Goal: Contribute content: Contribute content

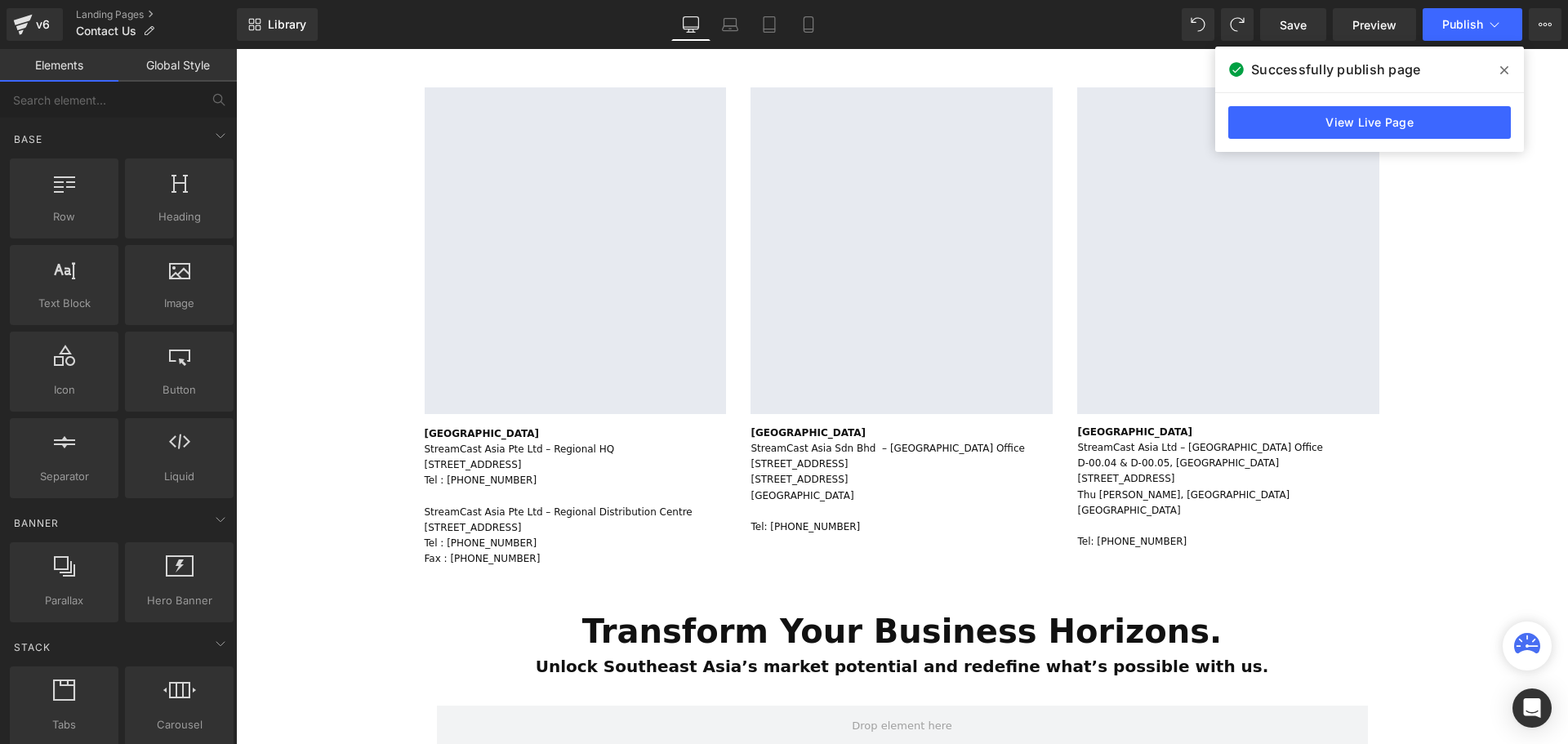
scroll to position [490, 0]
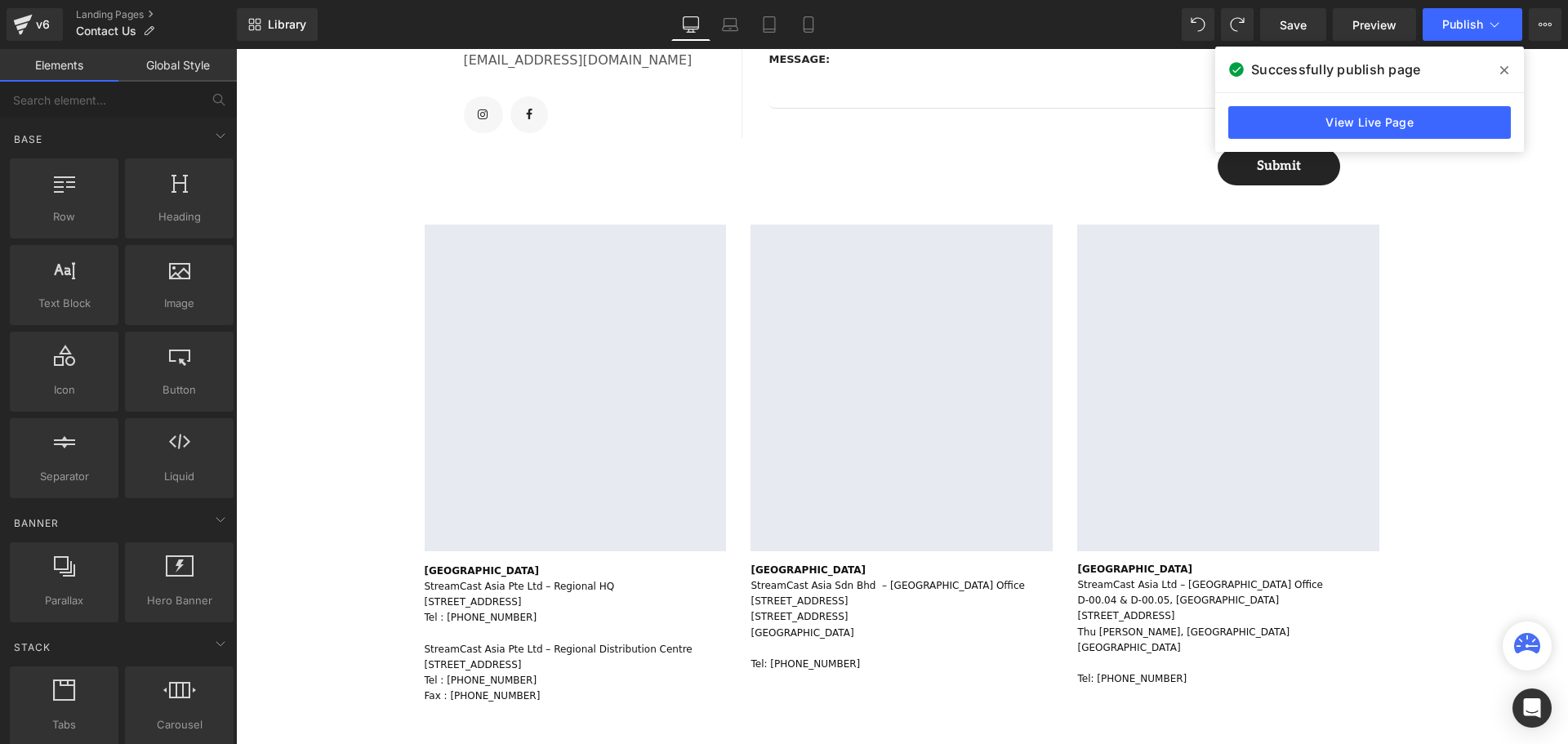
click at [1502, 68] on icon at bounding box center [1503, 70] width 8 height 8
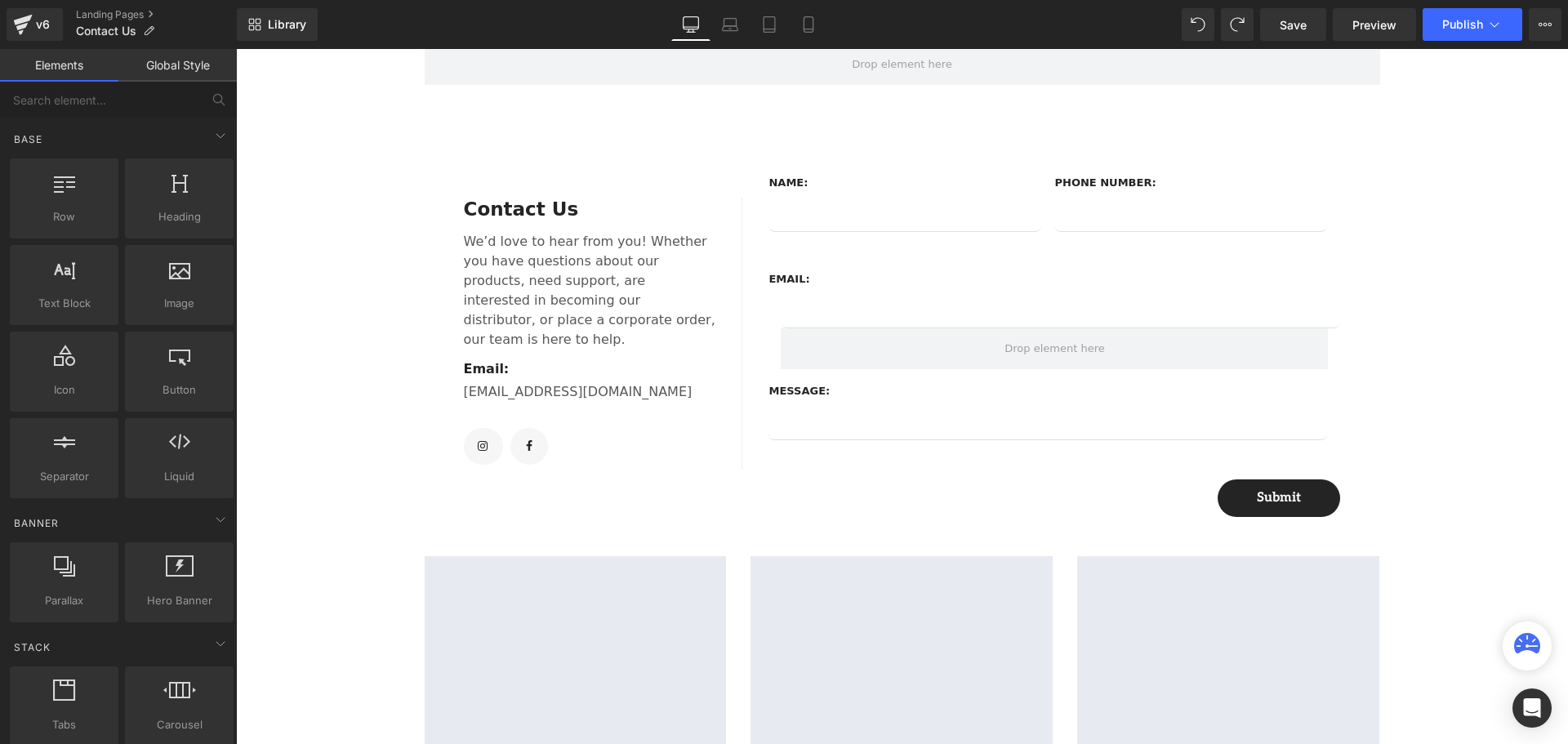
scroll to position [0, 0]
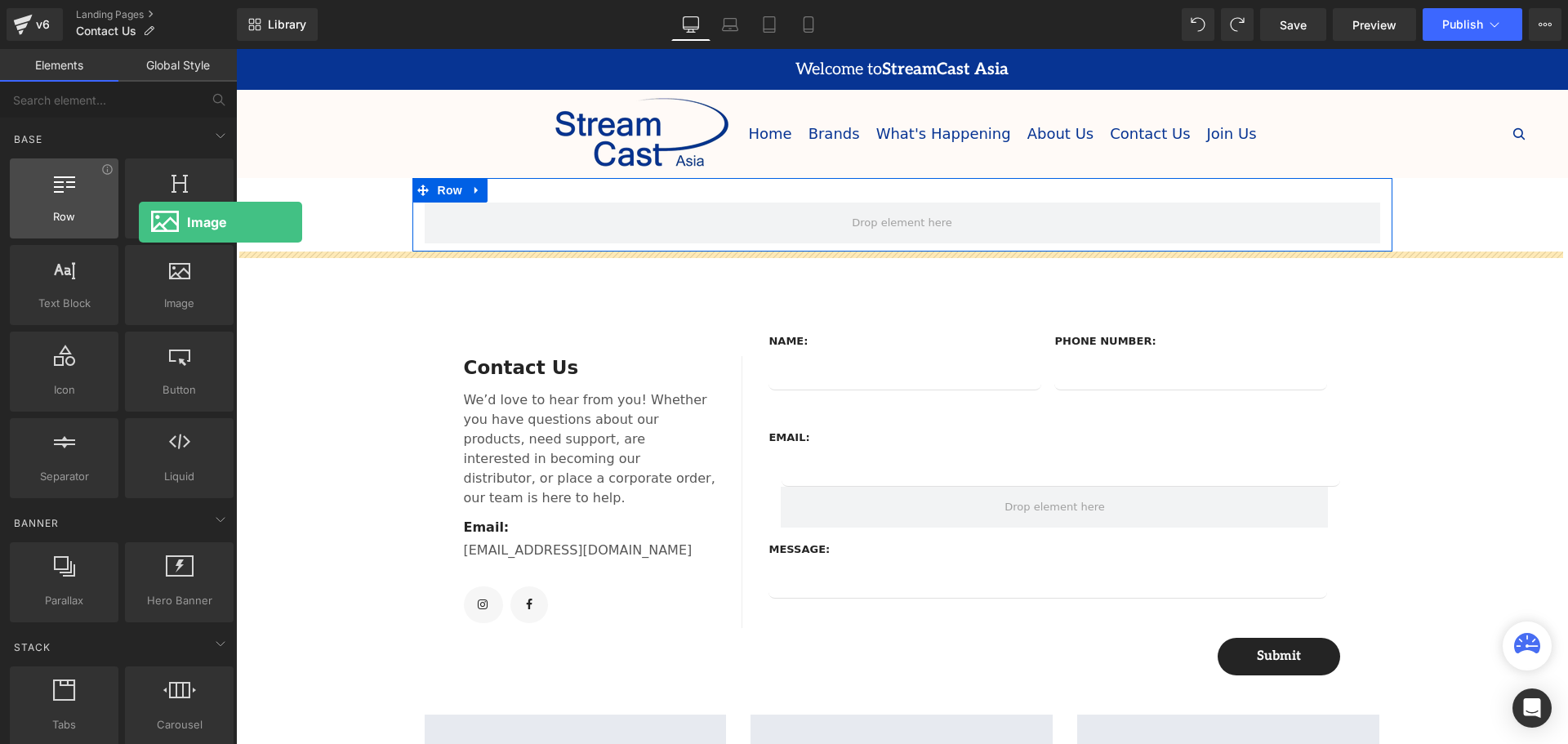
drag, startPoint x: 215, startPoint y: 273, endPoint x: 65, endPoint y: 224, distance: 157.8
click at [64, 224] on div "Row rows, columns, layouts, div Heading headings, titles, h1,h2,h3,h4,h5,h6 Tex…" at bounding box center [121, 328] width 230 height 346
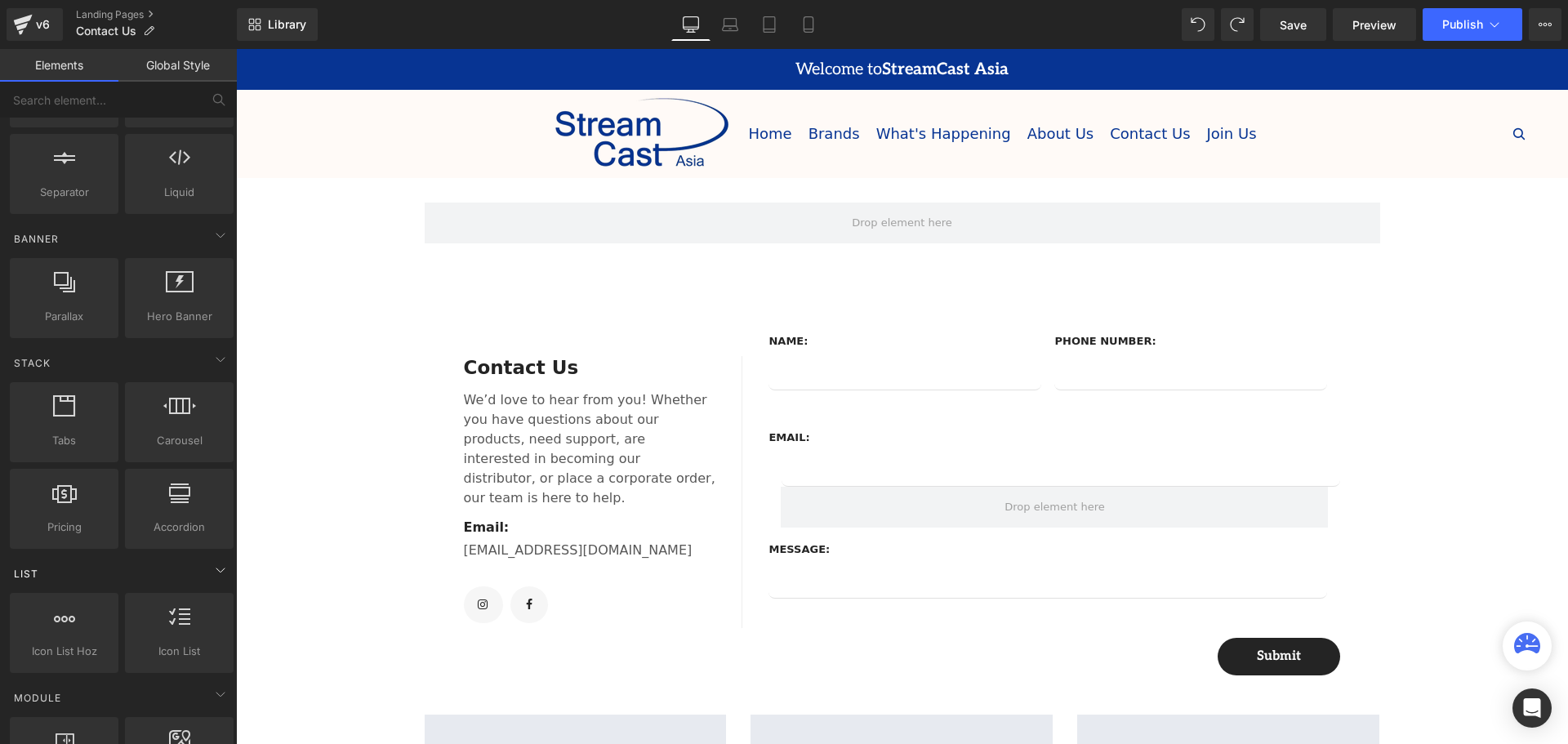
scroll to position [409, 0]
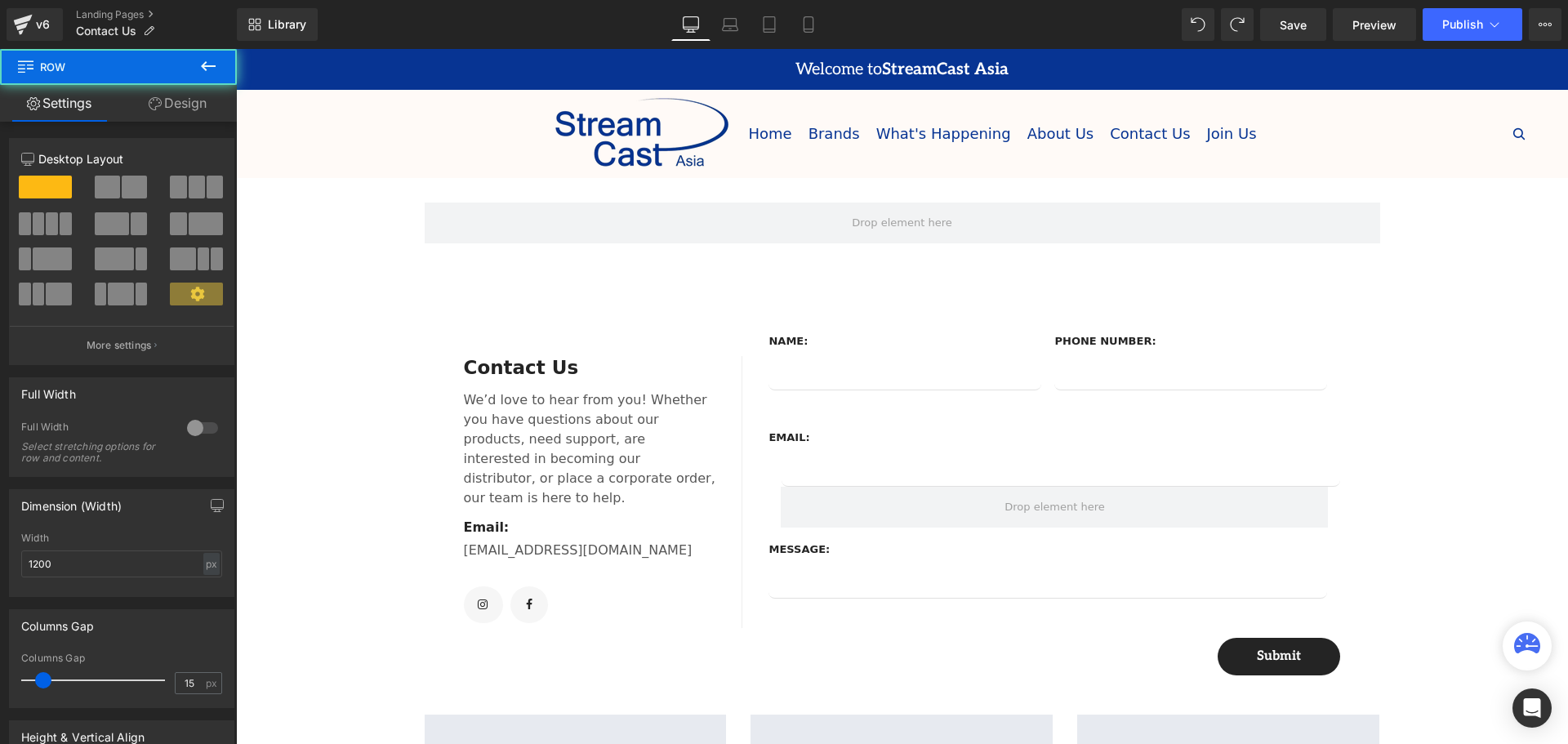
drag, startPoint x: 481, startPoint y: 186, endPoint x: 476, endPoint y: 199, distance: 13.9
click at [481, 186] on div "Row" at bounding box center [902, 214] width 980 height 73
click at [474, 195] on div "Row" at bounding box center [902, 214] width 980 height 73
click at [471, 191] on div "Row" at bounding box center [902, 214] width 980 height 73
click at [199, 60] on icon at bounding box center [208, 66] width 19 height 19
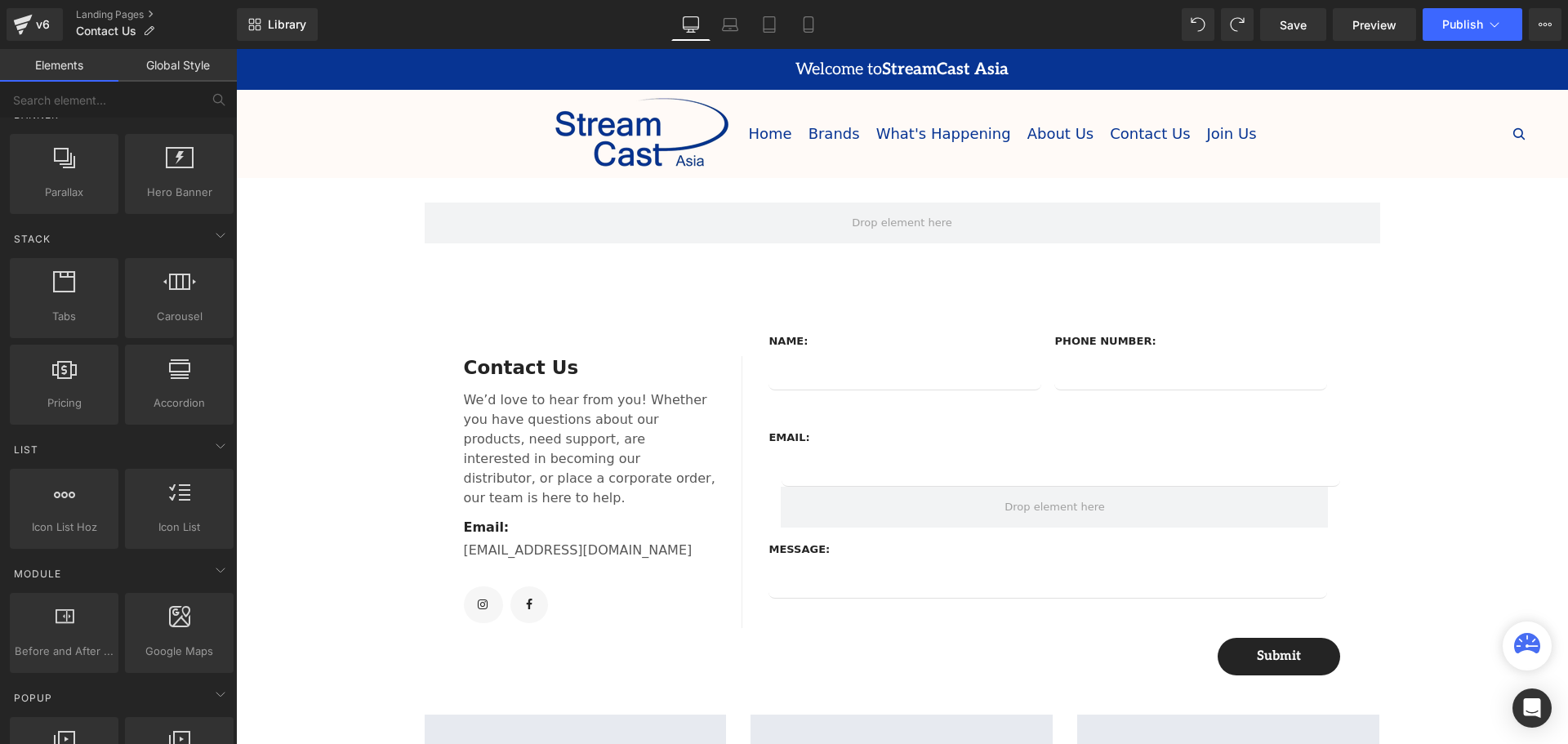
click at [467, 193] on div "Row" at bounding box center [902, 214] width 980 height 73
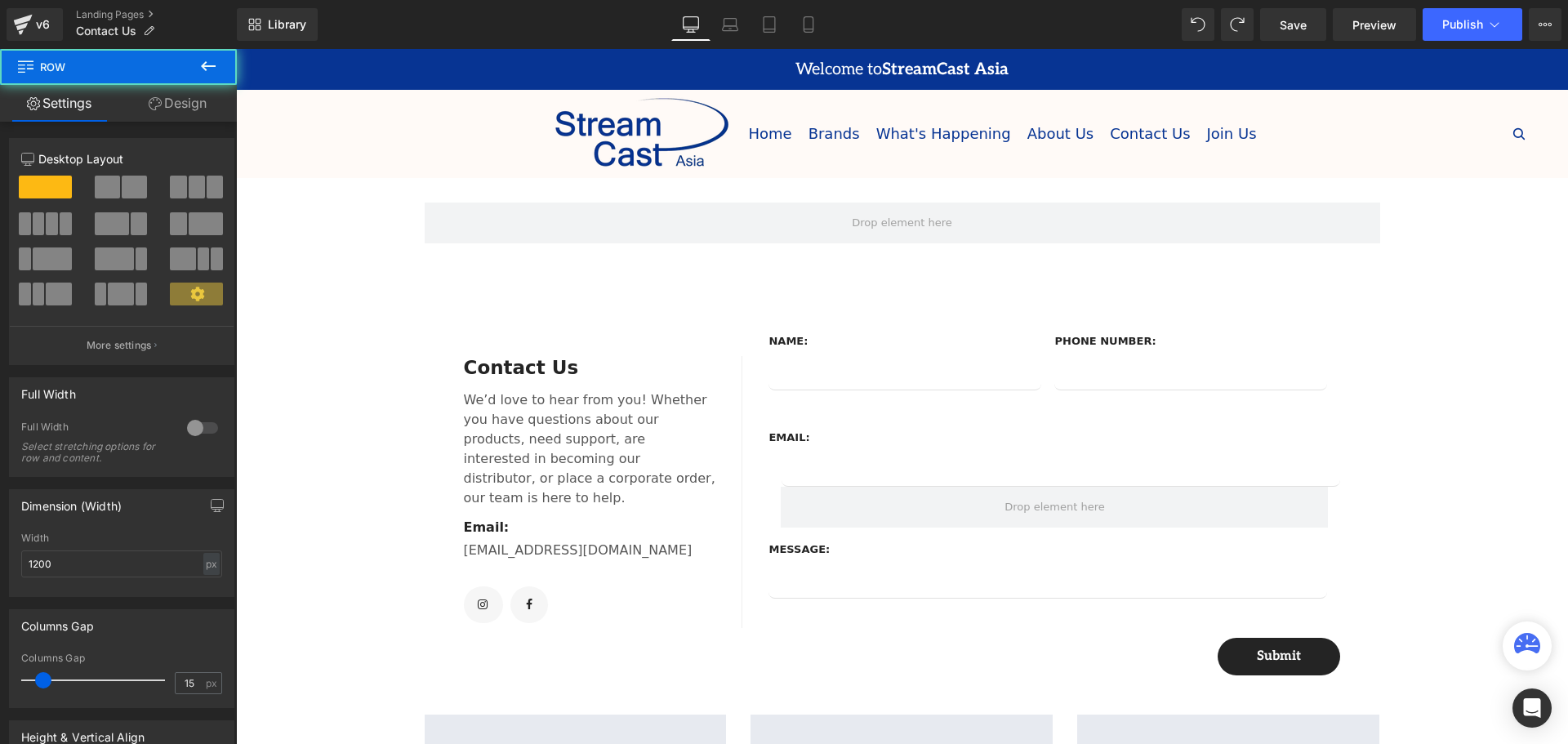
click at [474, 187] on div "Row" at bounding box center [902, 214] width 980 height 73
click at [208, 61] on icon at bounding box center [208, 66] width 19 height 19
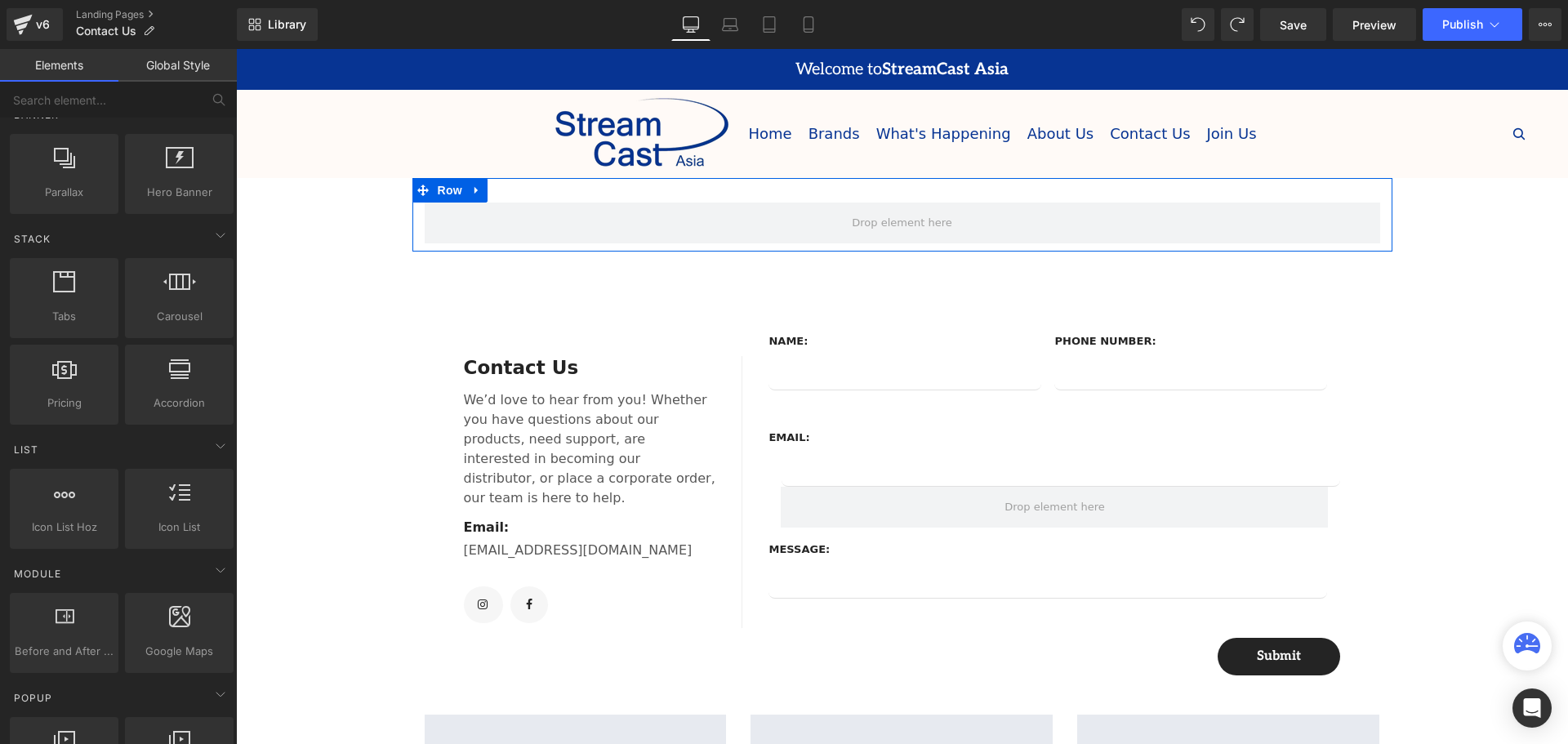
click at [947, 183] on div "Row" at bounding box center [902, 214] width 980 height 73
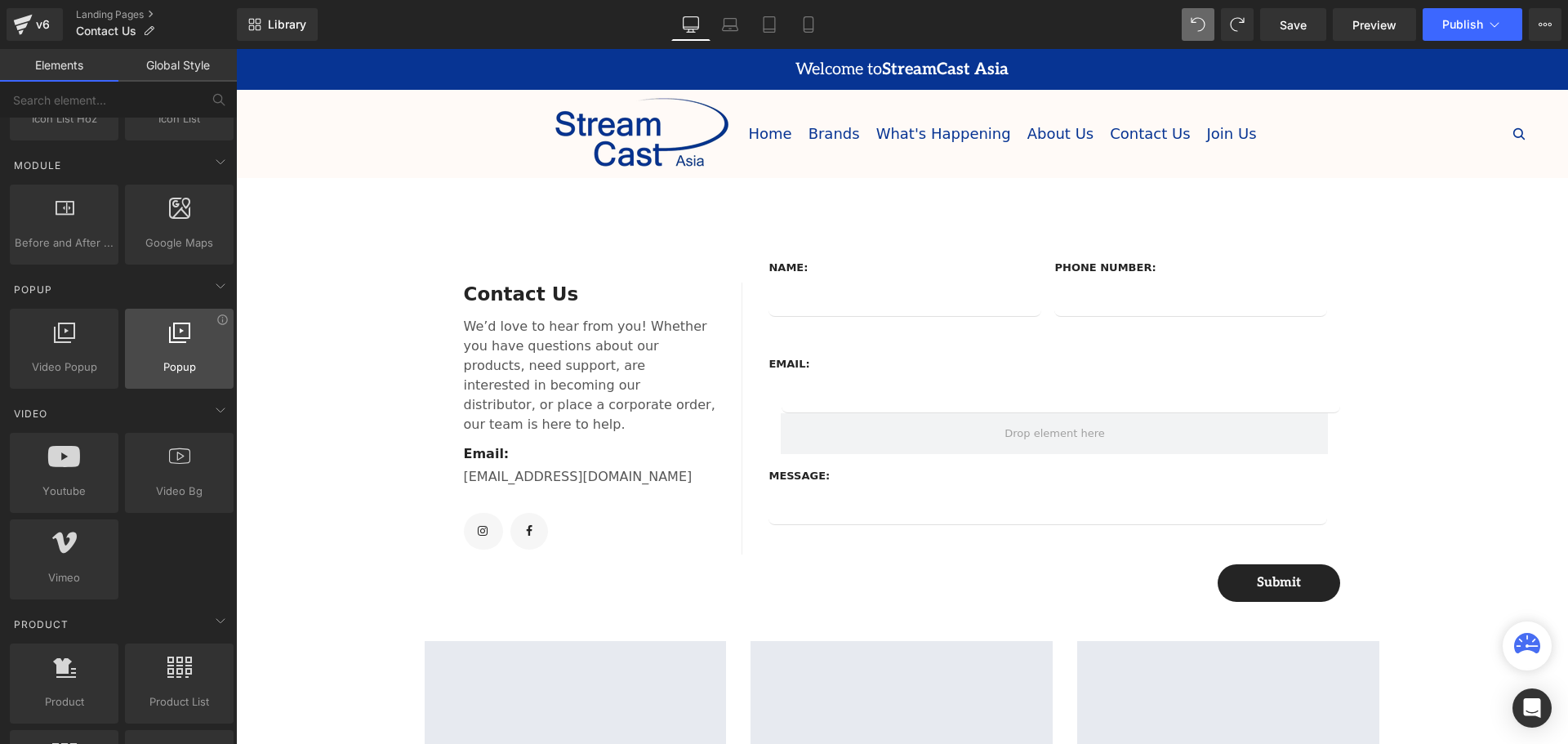
scroll to position [1061, 0]
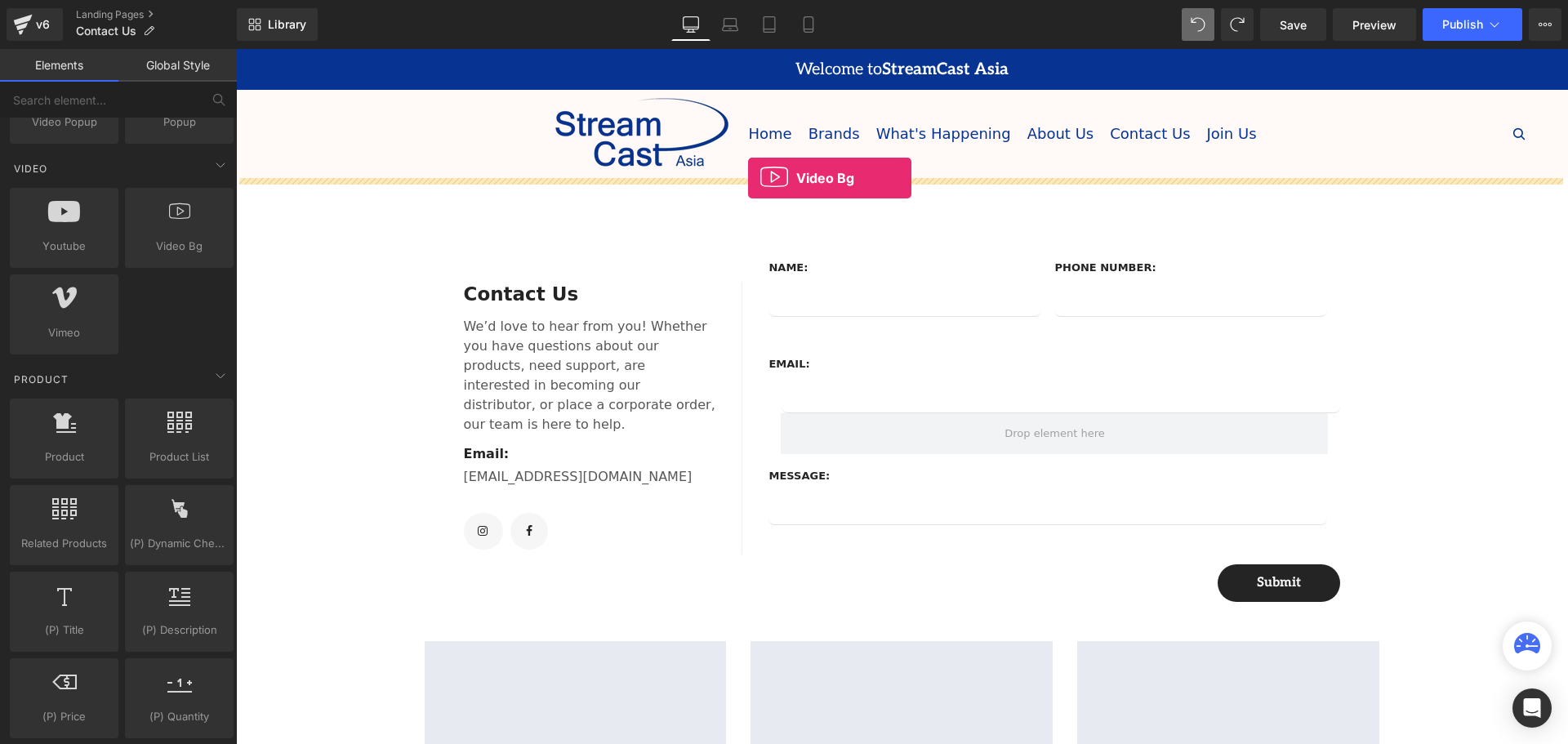
drag, startPoint x: 402, startPoint y: 248, endPoint x: 748, endPoint y: 178, distance: 353.0
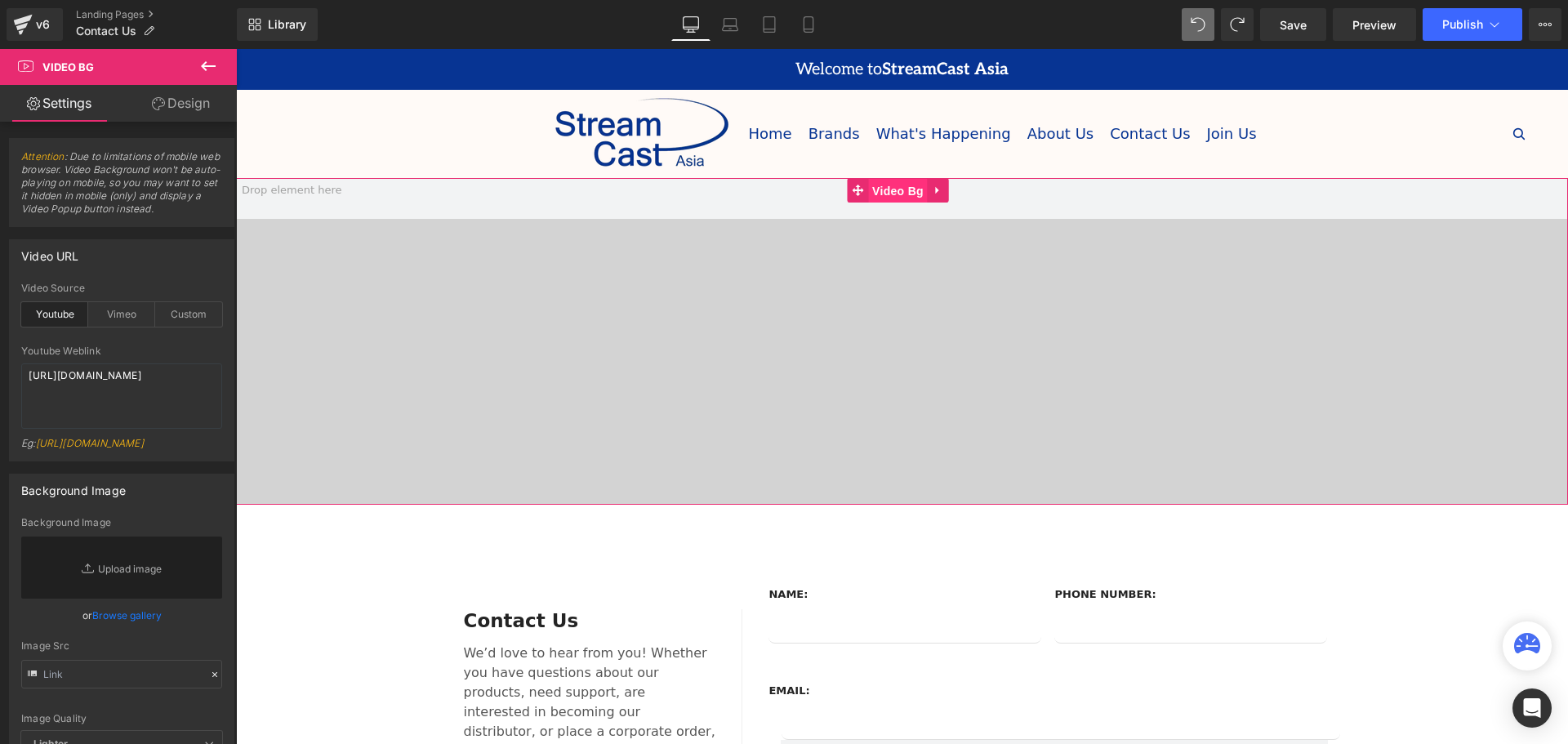
click at [891, 189] on span "Video Bg" at bounding box center [898, 190] width 59 height 24
drag, startPoint x: 137, startPoint y: 394, endPoint x: 23, endPoint y: 376, distance: 115.4
click at [23, 376] on textarea "https://www.youtube.com/watch?v=O_HMoyaixkw" at bounding box center [121, 396] width 201 height 66
paste textarea "-3J5rs6Y_Ng"
type textarea "https://www.youtube.com/watch?v=-3J5rs6Y_Ng"
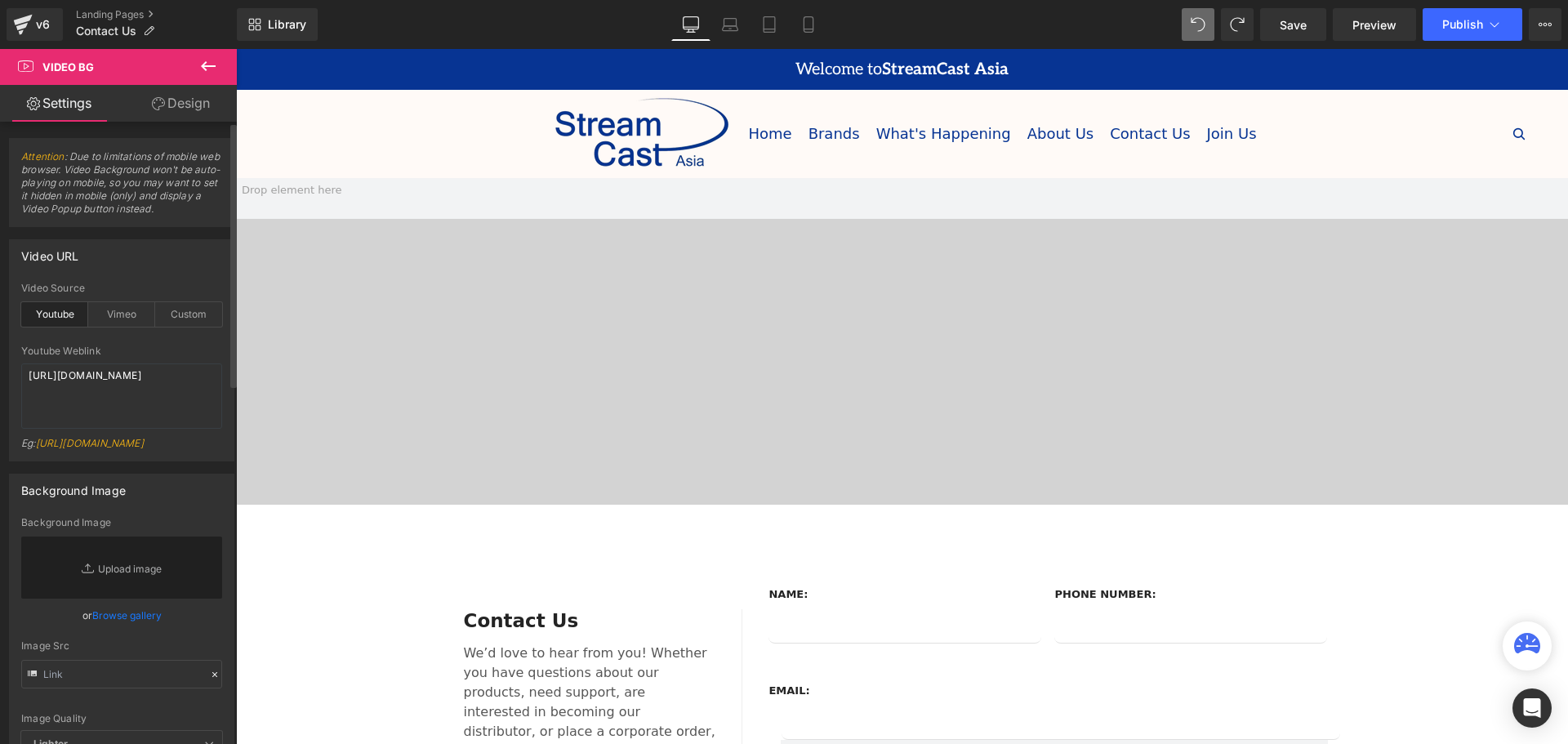
click at [201, 483] on div "Background Image Background Image Replace Image Upload image or Browse gallery …" at bounding box center [122, 628] width 244 height 333
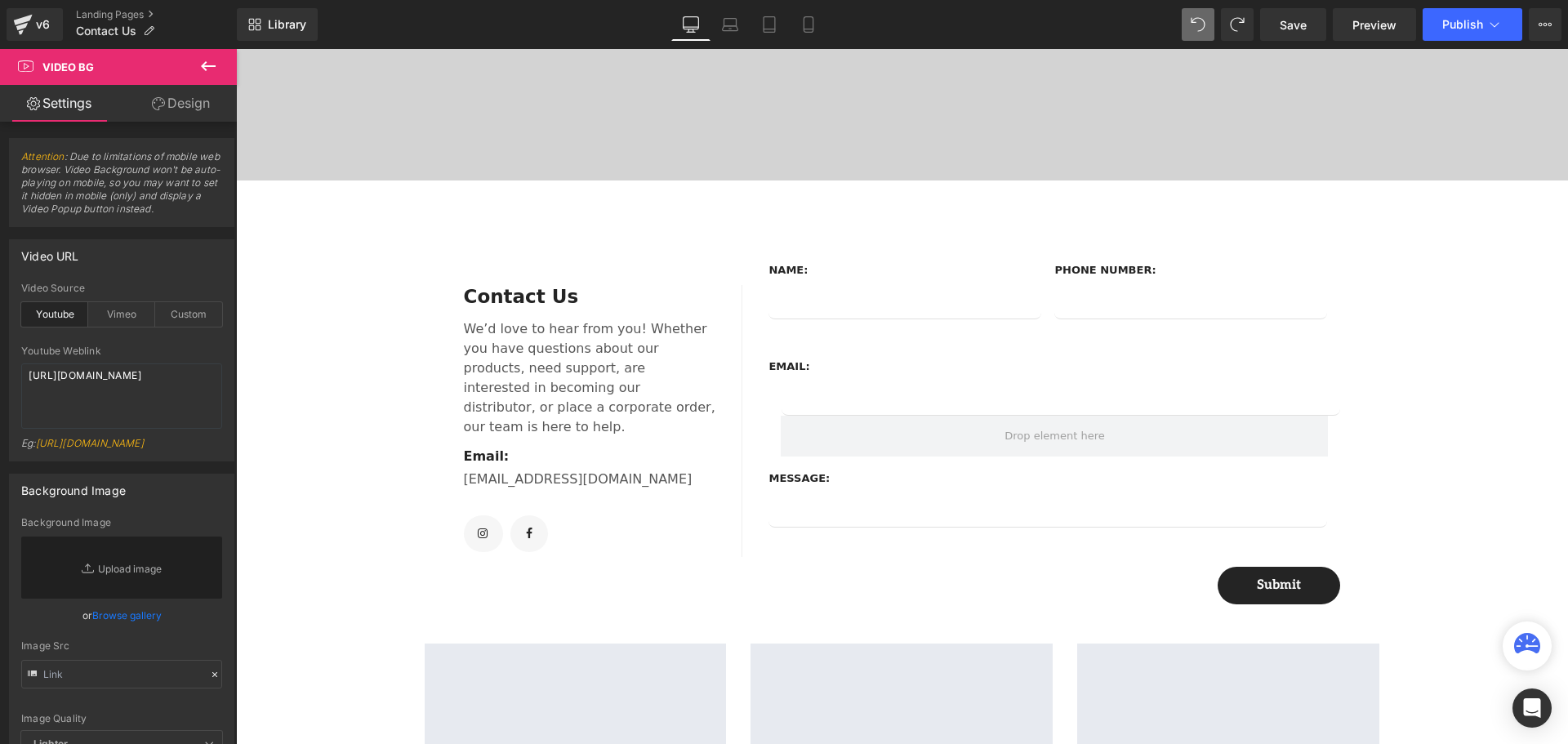
scroll to position [326, 0]
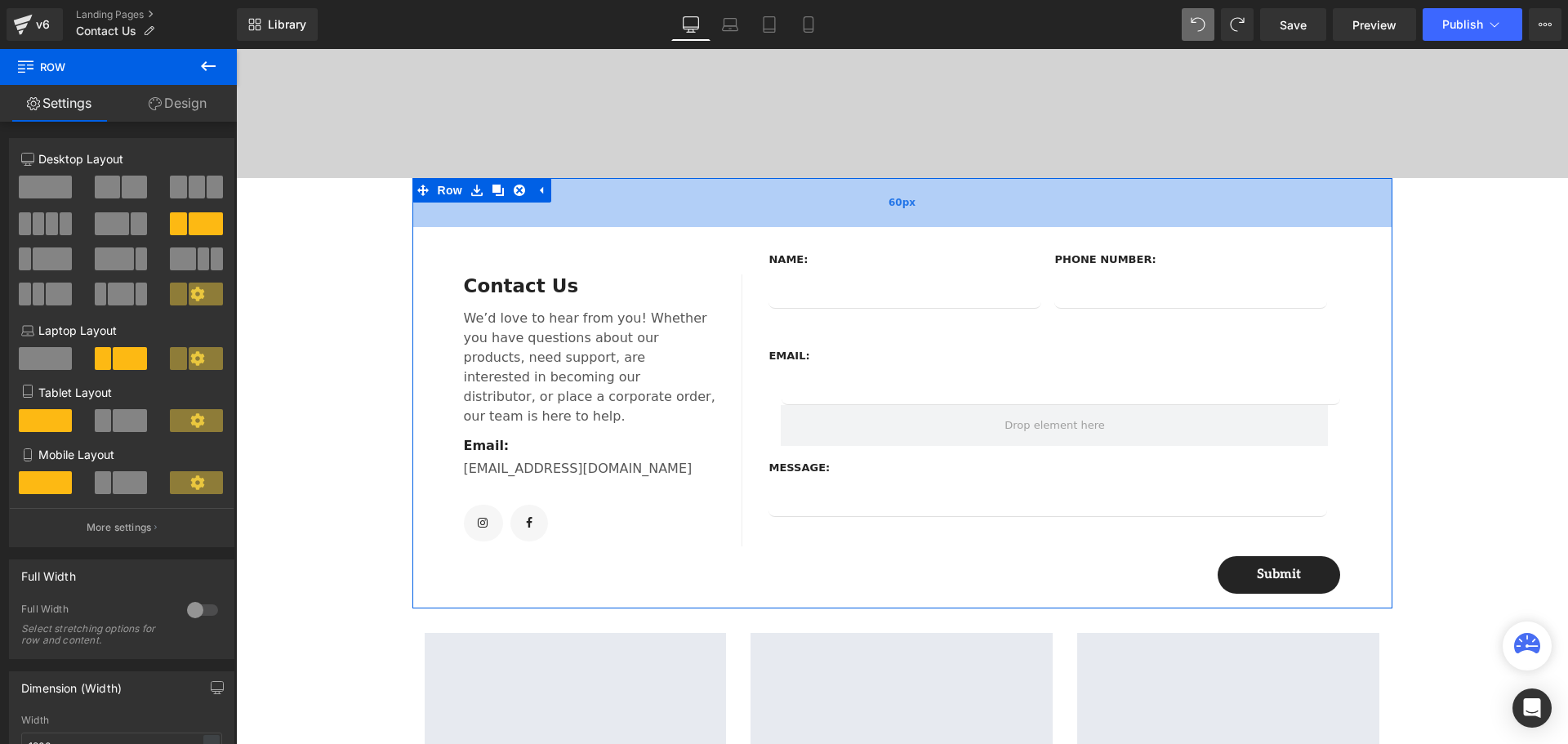
drag, startPoint x: 799, startPoint y: 189, endPoint x: 793, endPoint y: 181, distance: 10.0
click at [793, 181] on div "60px" at bounding box center [902, 202] width 980 height 49
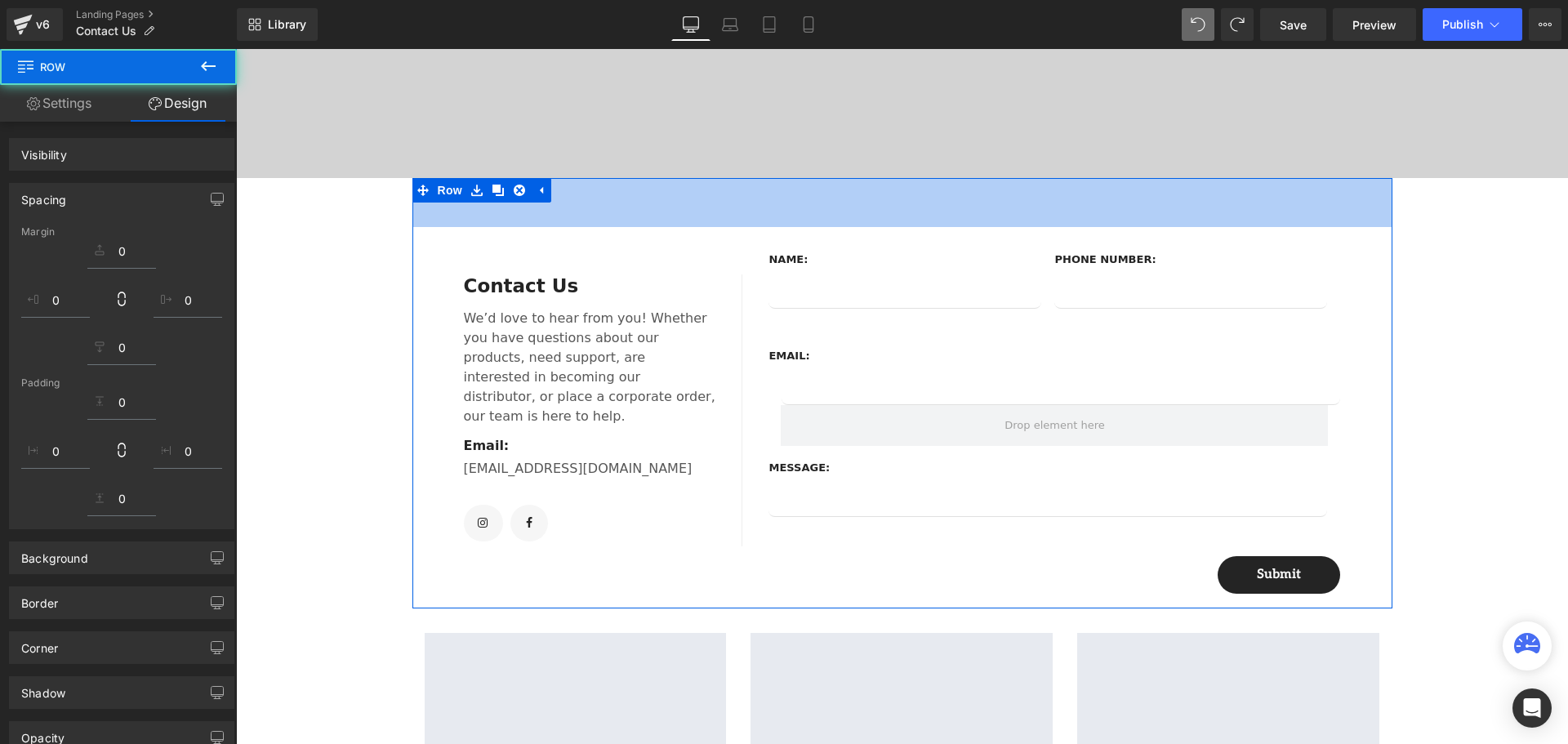
click at [1501, 385] on div "Video Bg Contact Us Text Block We’d love to hear from you! Whether you have que…" at bounding box center [901, 650] width 1331 height 1598
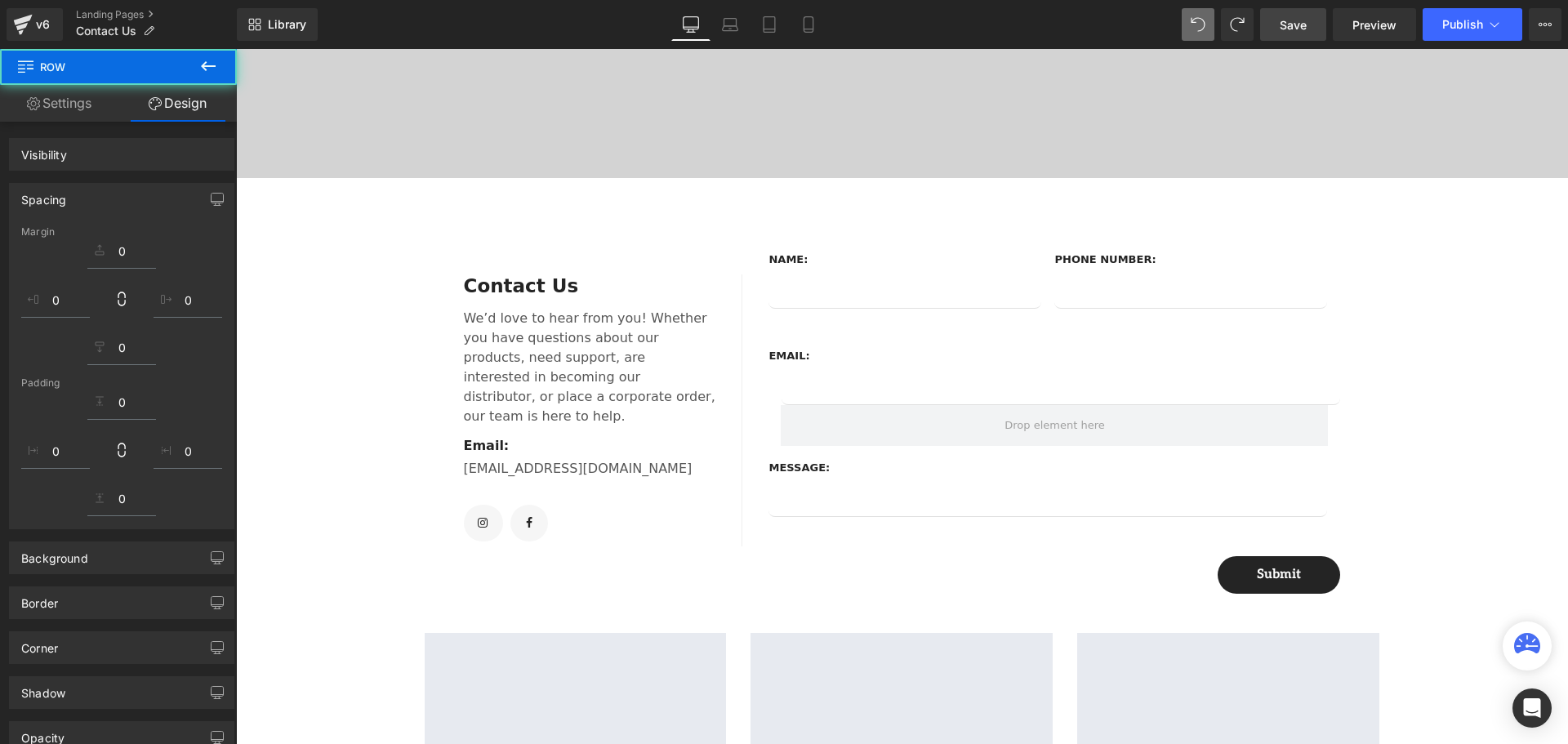
click at [1290, 33] on link "Save" at bounding box center [1293, 24] width 67 height 32
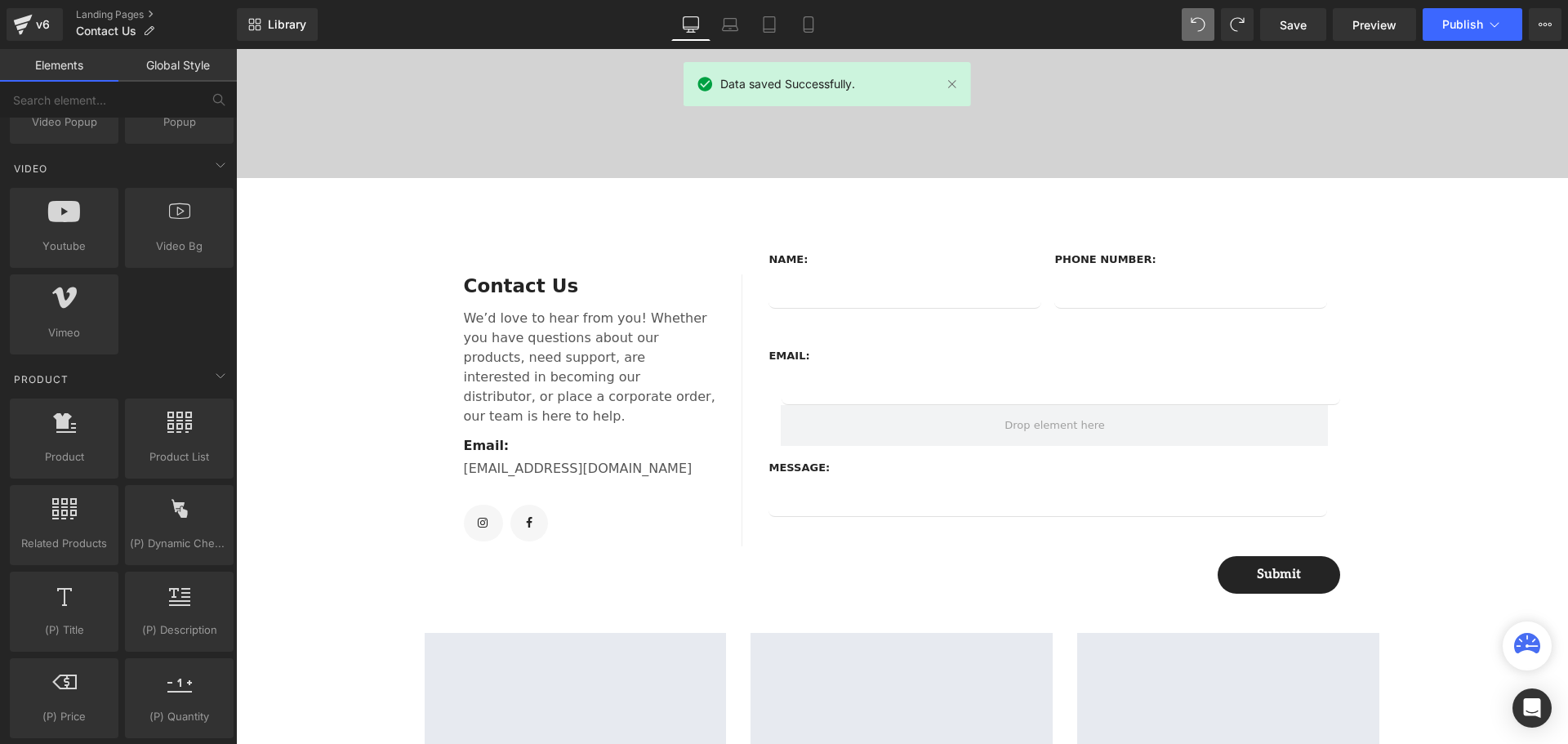
scroll to position [0, 0]
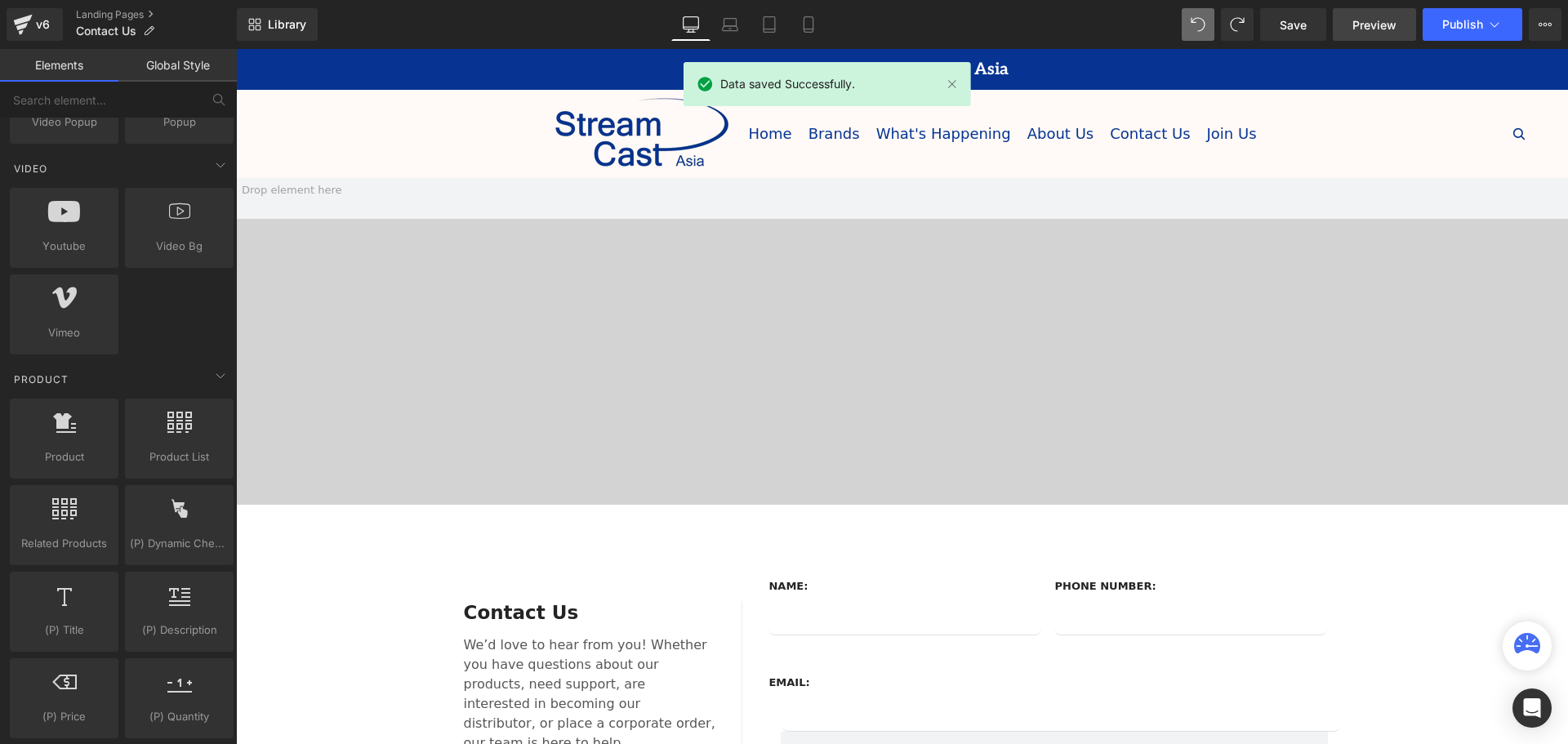
click at [1394, 28] on span "Preview" at bounding box center [1375, 25] width 44 height 18
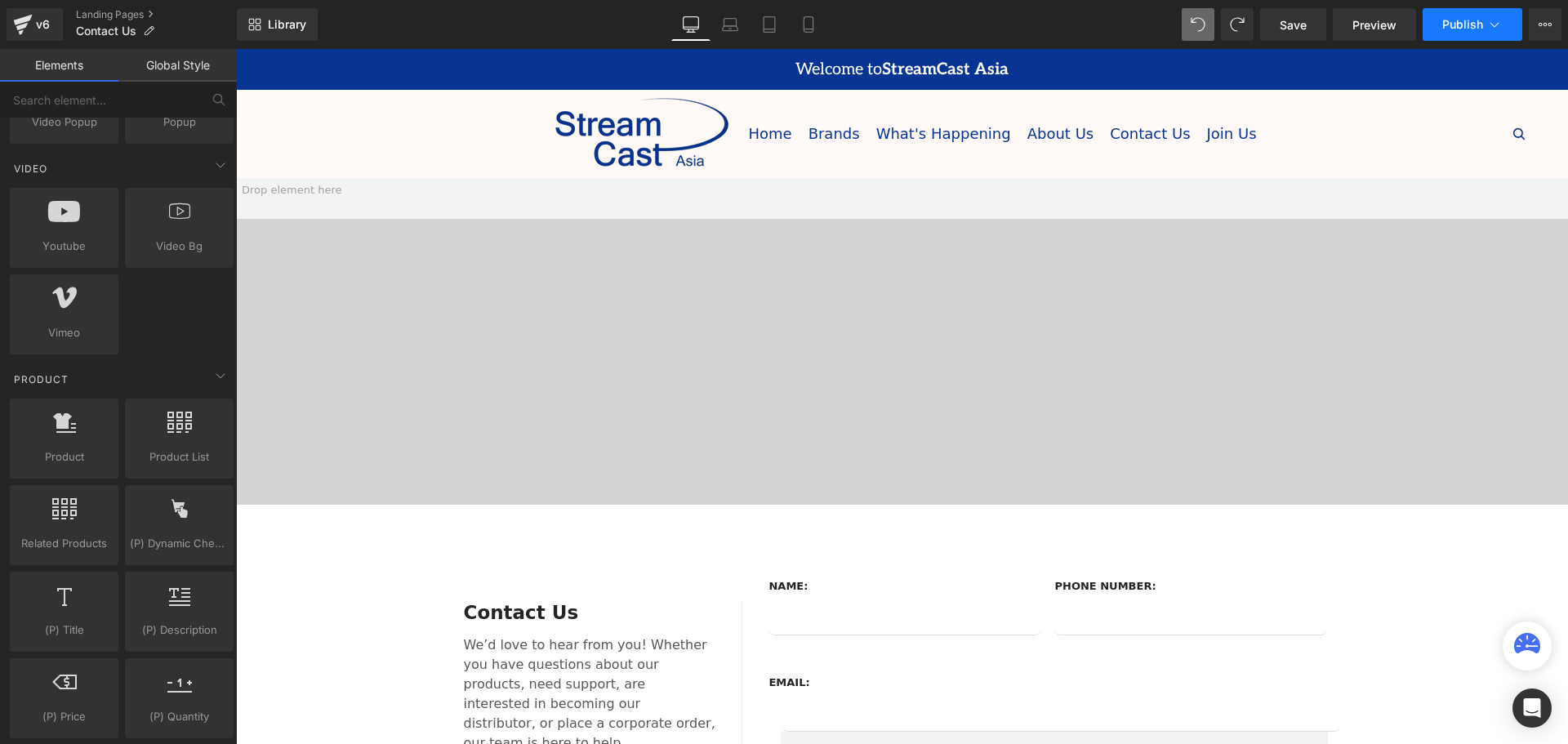
click at [1467, 20] on span "Publish" at bounding box center [1463, 24] width 41 height 13
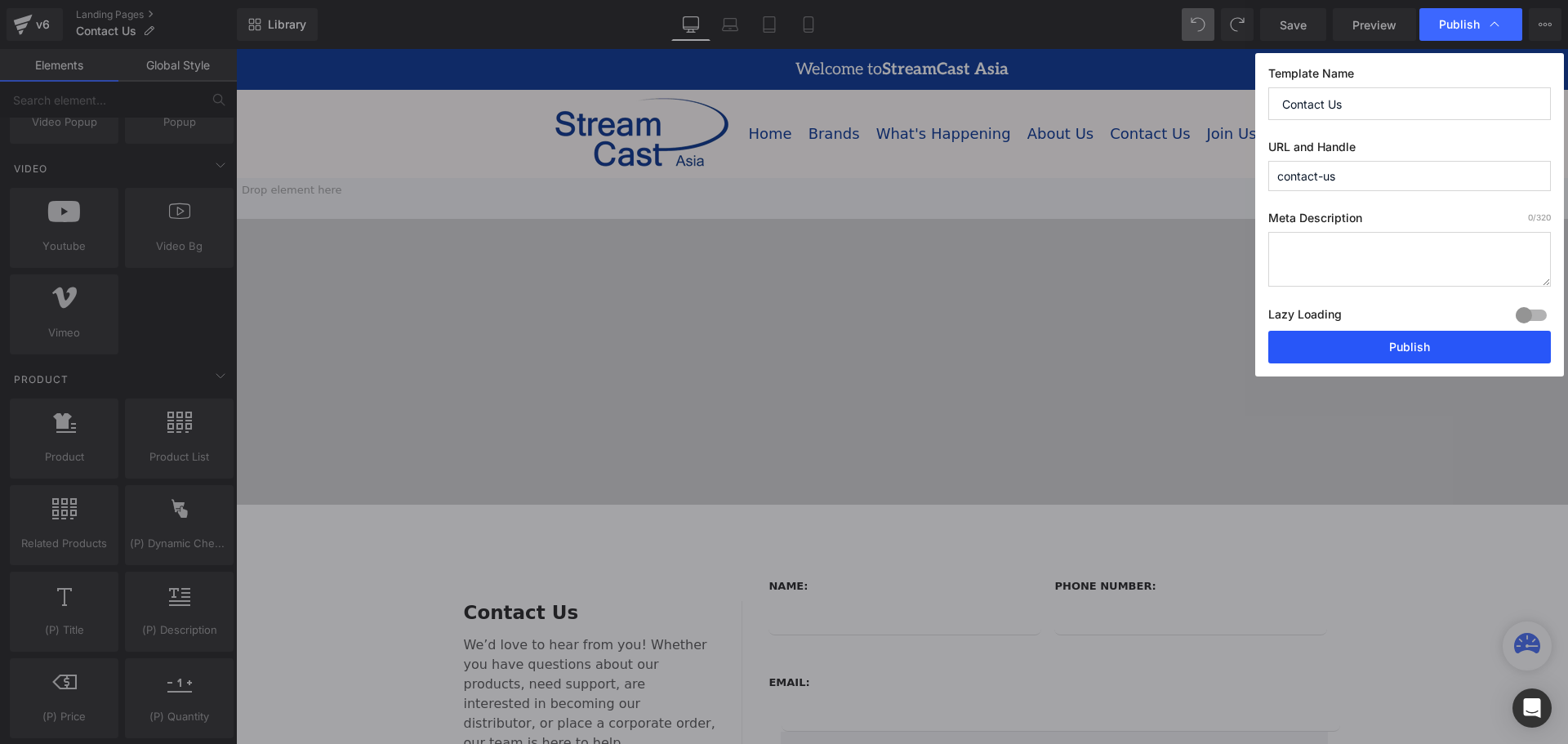
drag, startPoint x: 1379, startPoint y: 351, endPoint x: 1147, endPoint y: 306, distance: 236.3
click at [1379, 351] on button "Publish" at bounding box center [1410, 347] width 283 height 32
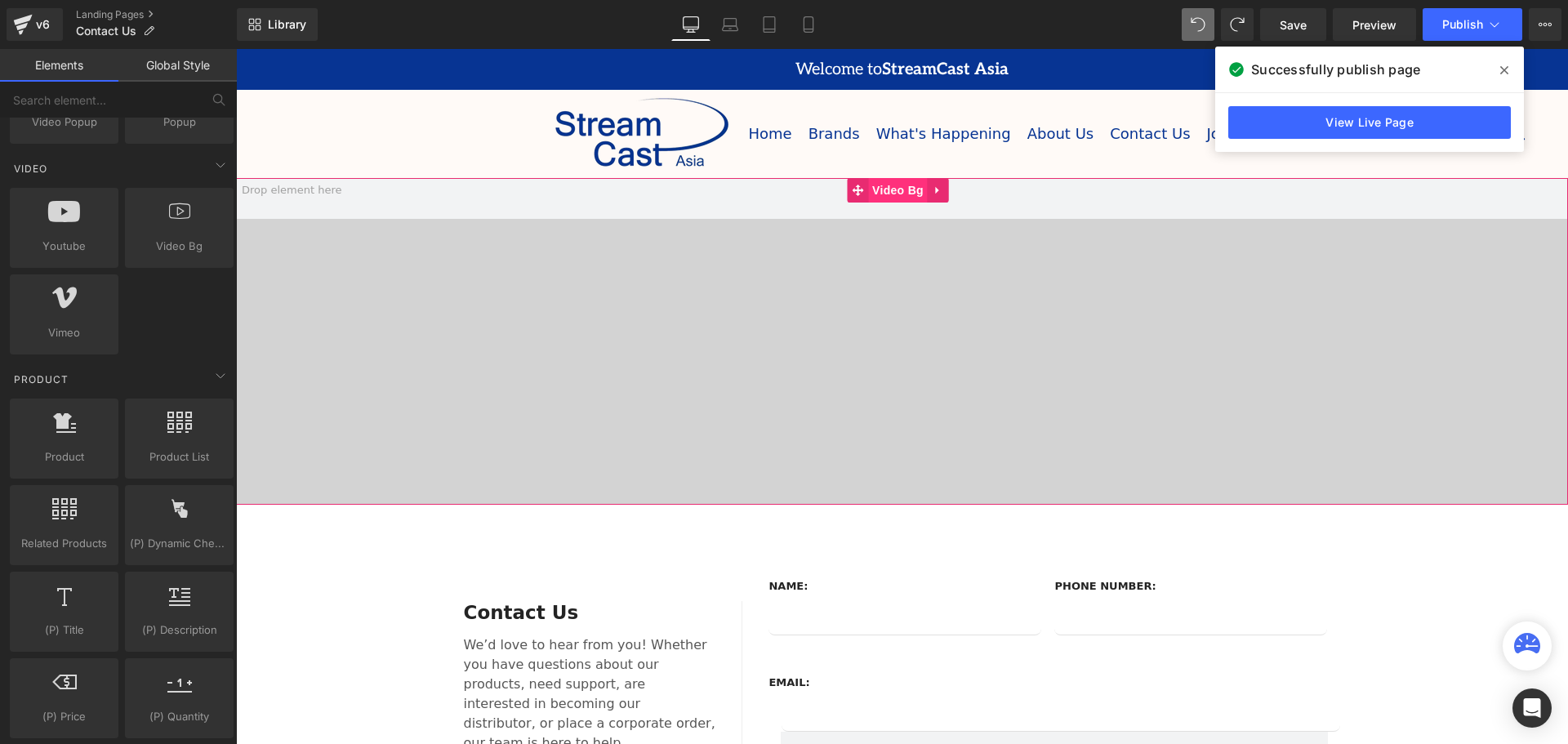
click at [884, 187] on span "Video Bg" at bounding box center [898, 190] width 59 height 24
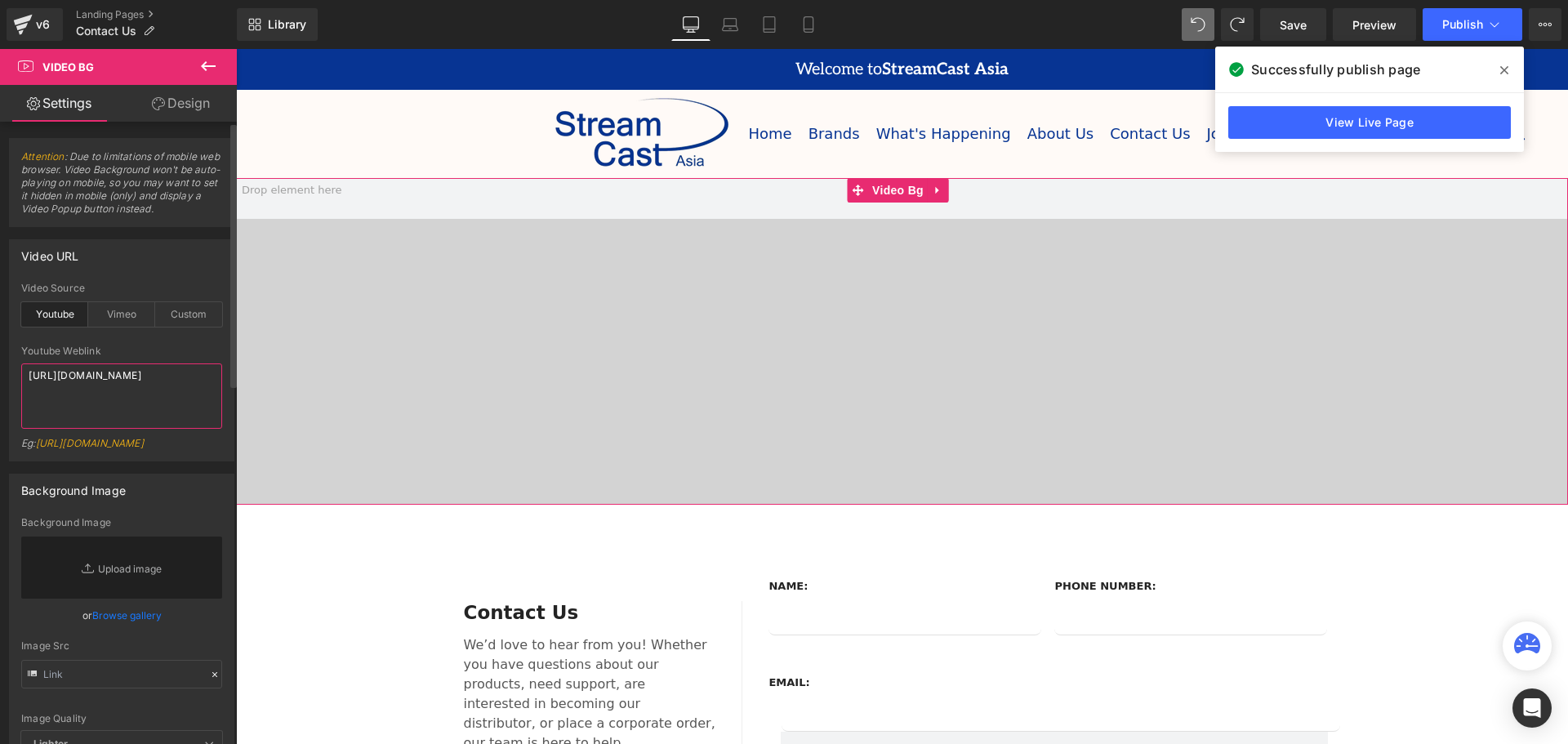
drag, startPoint x: 128, startPoint y: 390, endPoint x: 21, endPoint y: 378, distance: 107.7
click at [21, 378] on textarea "https://www.youtube.com/watch?v=-3J5rs6Y_Ng" at bounding box center [121, 396] width 201 height 66
paste textarea "mbtSQjAC_hw"
type textarea "https://www.youtube.com/watch?v=mbtSQjAC_hw"
click at [161, 343] on div at bounding box center [121, 339] width 201 height 10
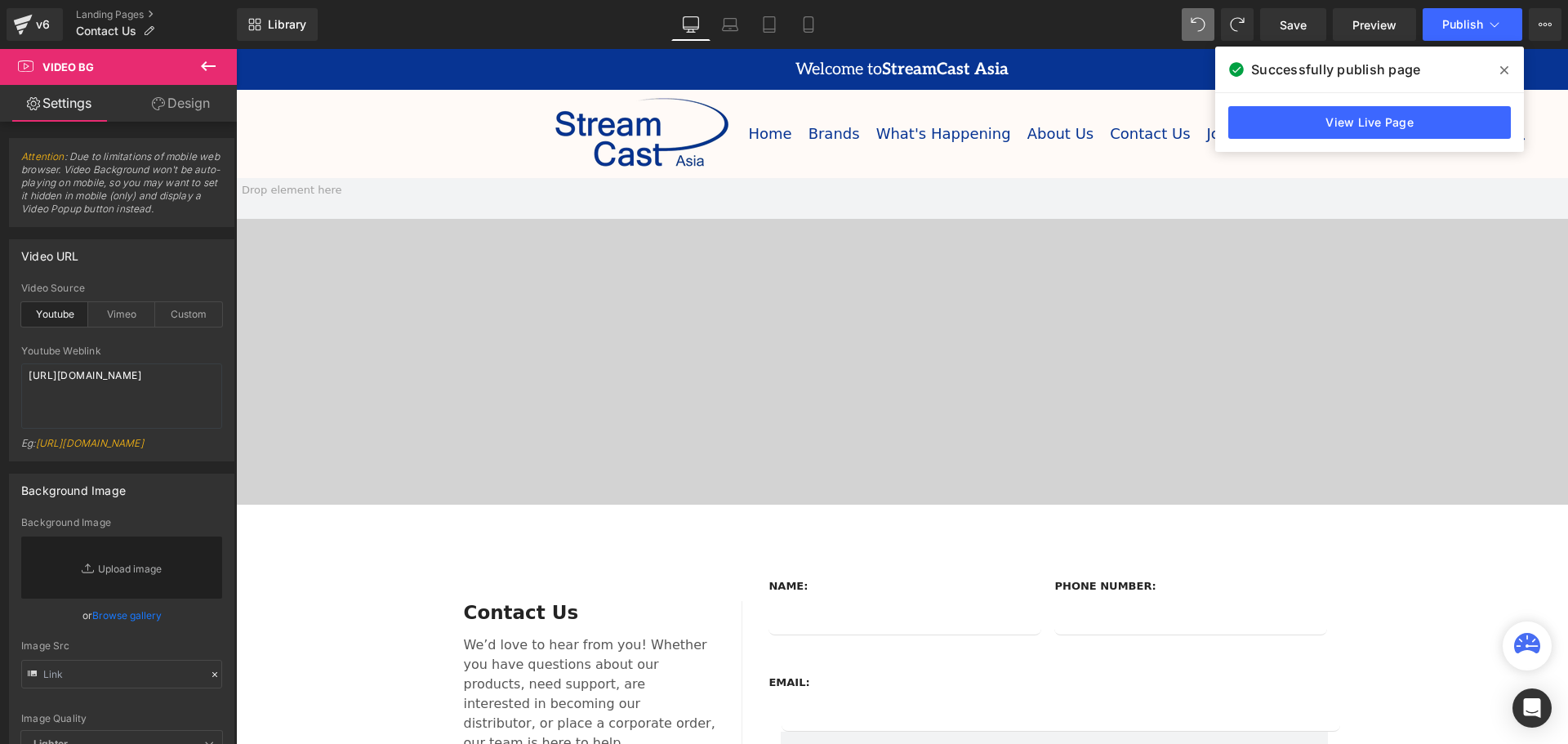
drag, startPoint x: 1270, startPoint y: 22, endPoint x: 1506, endPoint y: 71, distance: 241.0
click at [1506, 71] on icon at bounding box center [1503, 70] width 8 height 13
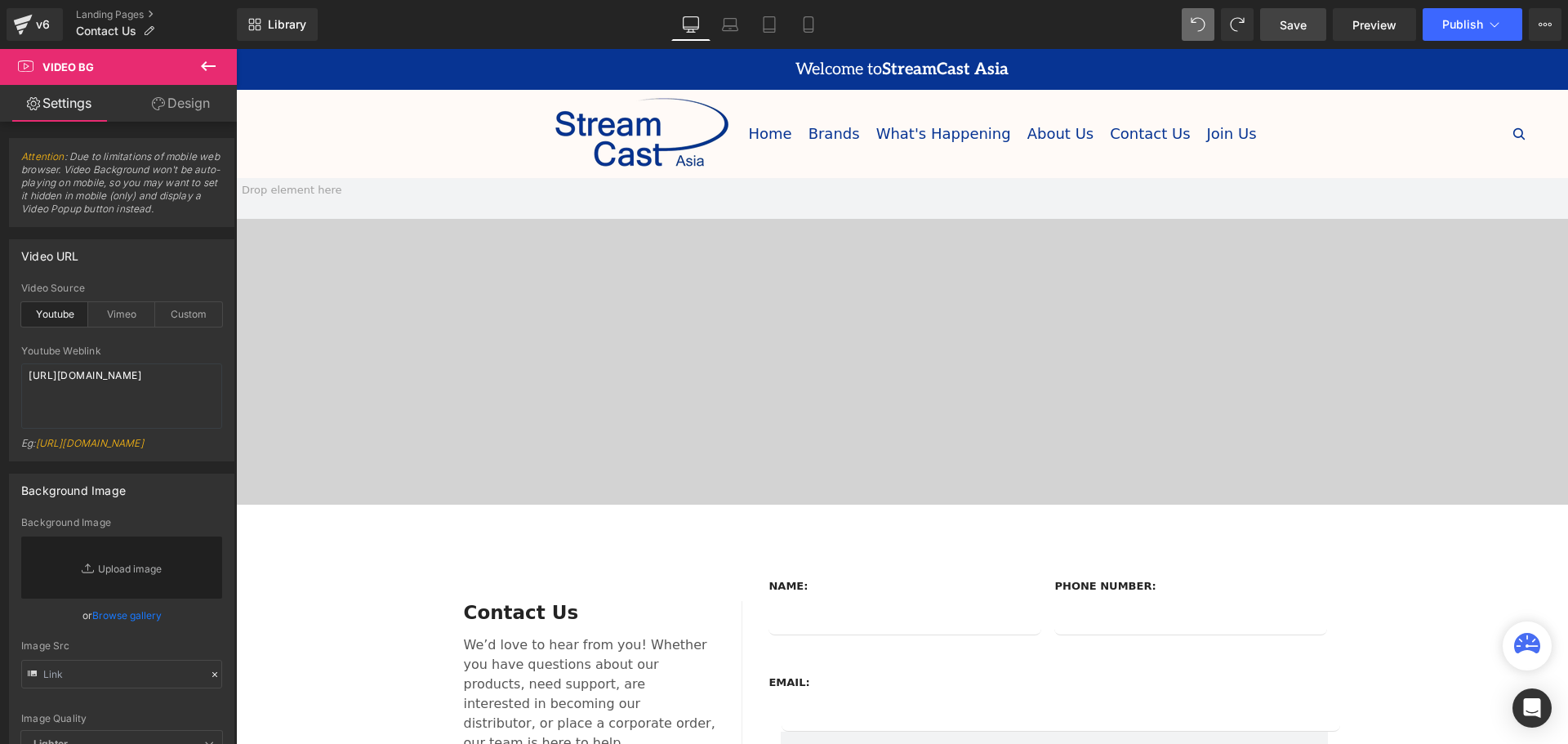
click at [1296, 28] on span "Save" at bounding box center [1292, 25] width 27 height 18
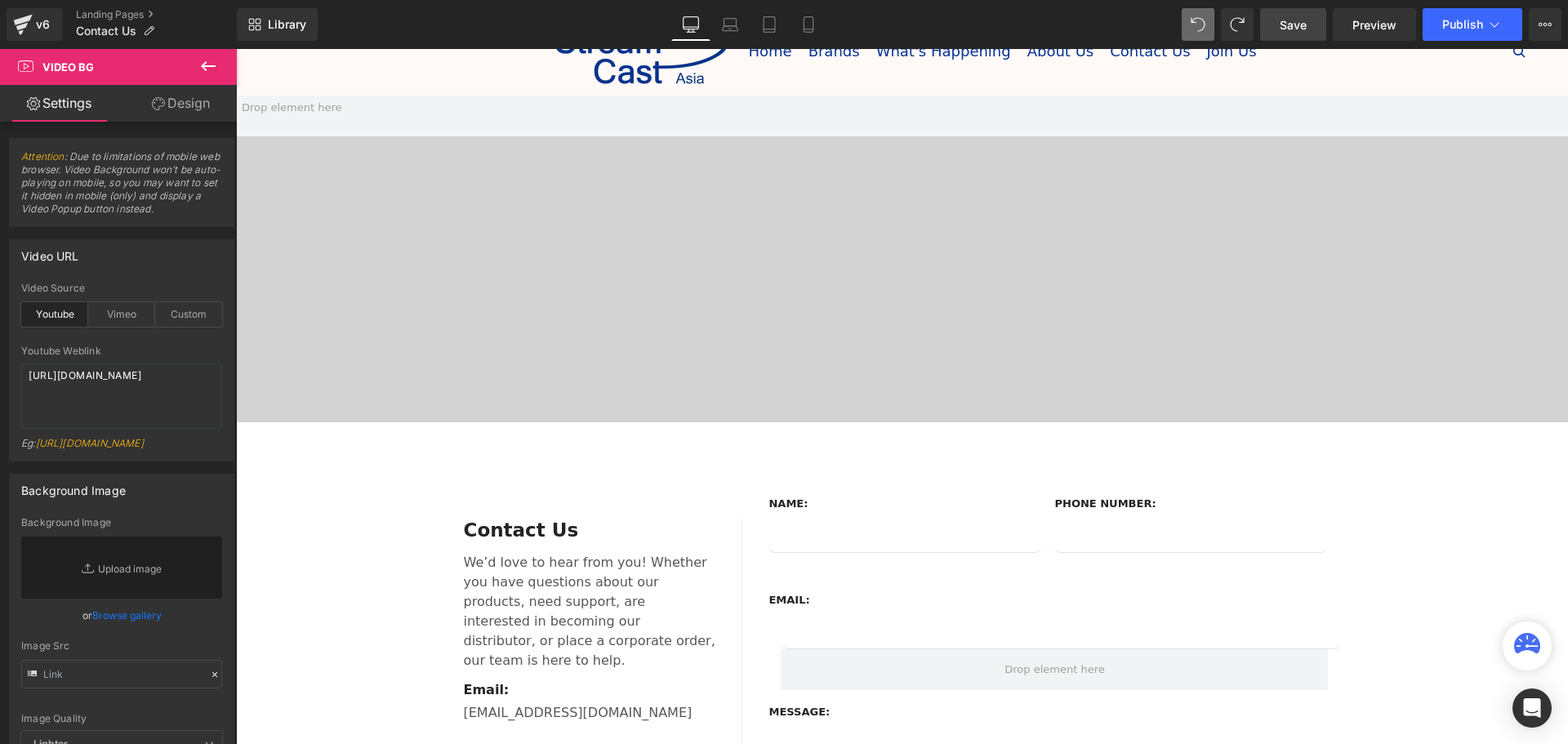
scroll to position [81, 0]
click at [1458, 30] on span "Publish" at bounding box center [1463, 24] width 41 height 13
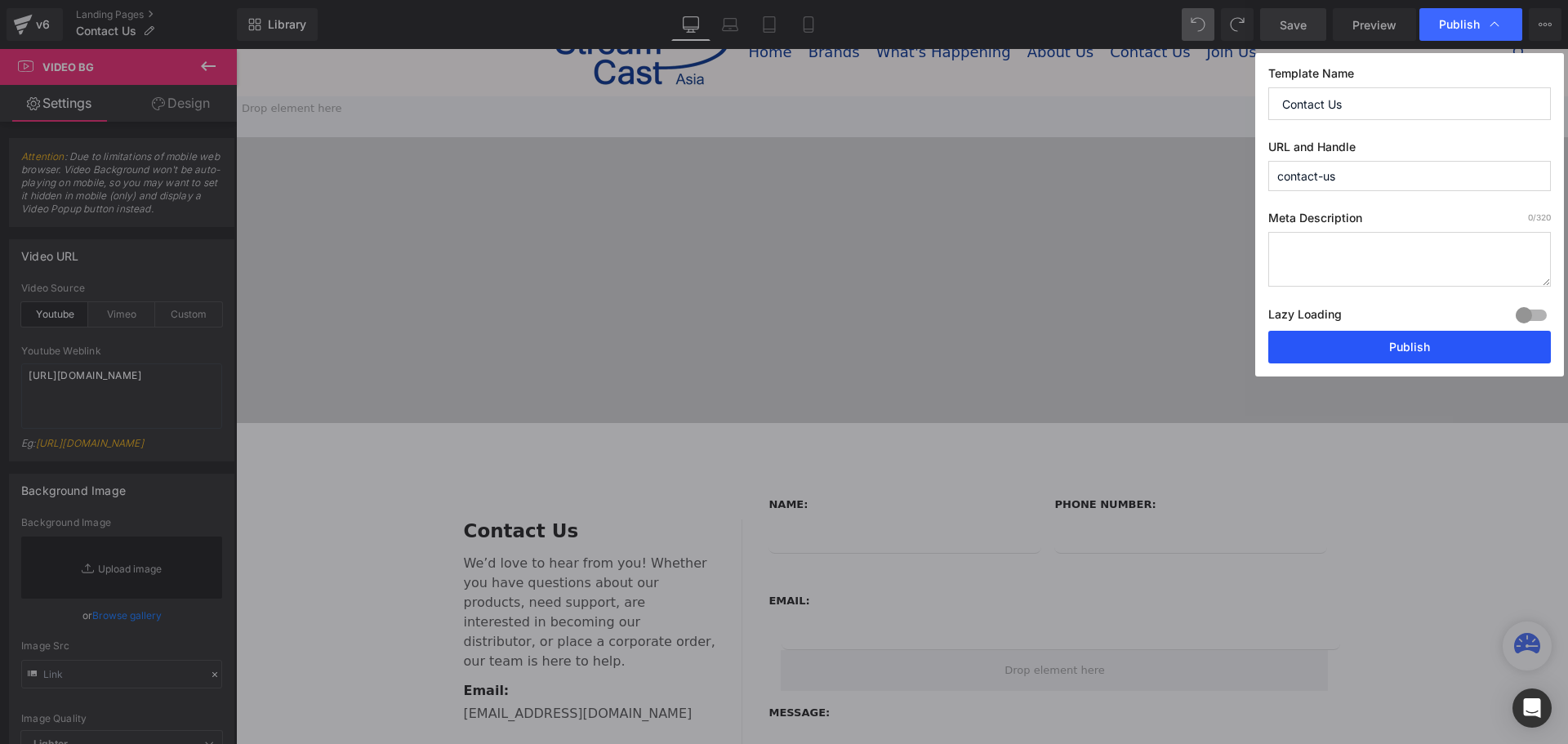
drag, startPoint x: 1420, startPoint y: 343, endPoint x: 1178, endPoint y: 500, distance: 288.5
click at [1420, 343] on button "Publish" at bounding box center [1410, 347] width 283 height 32
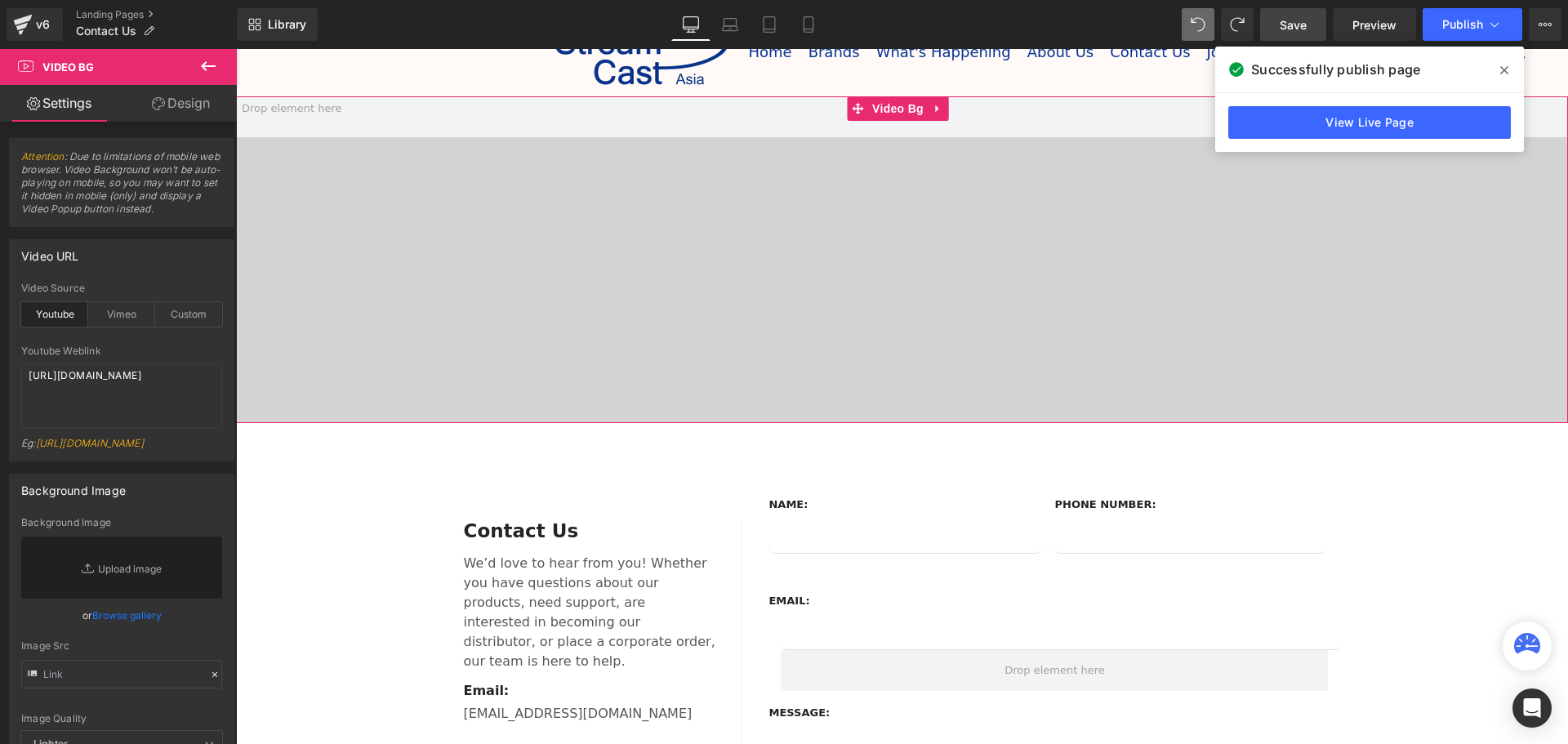
click at [945, 103] on link at bounding box center [937, 108] width 21 height 24
click at [954, 112] on link at bounding box center [949, 108] width 21 height 24
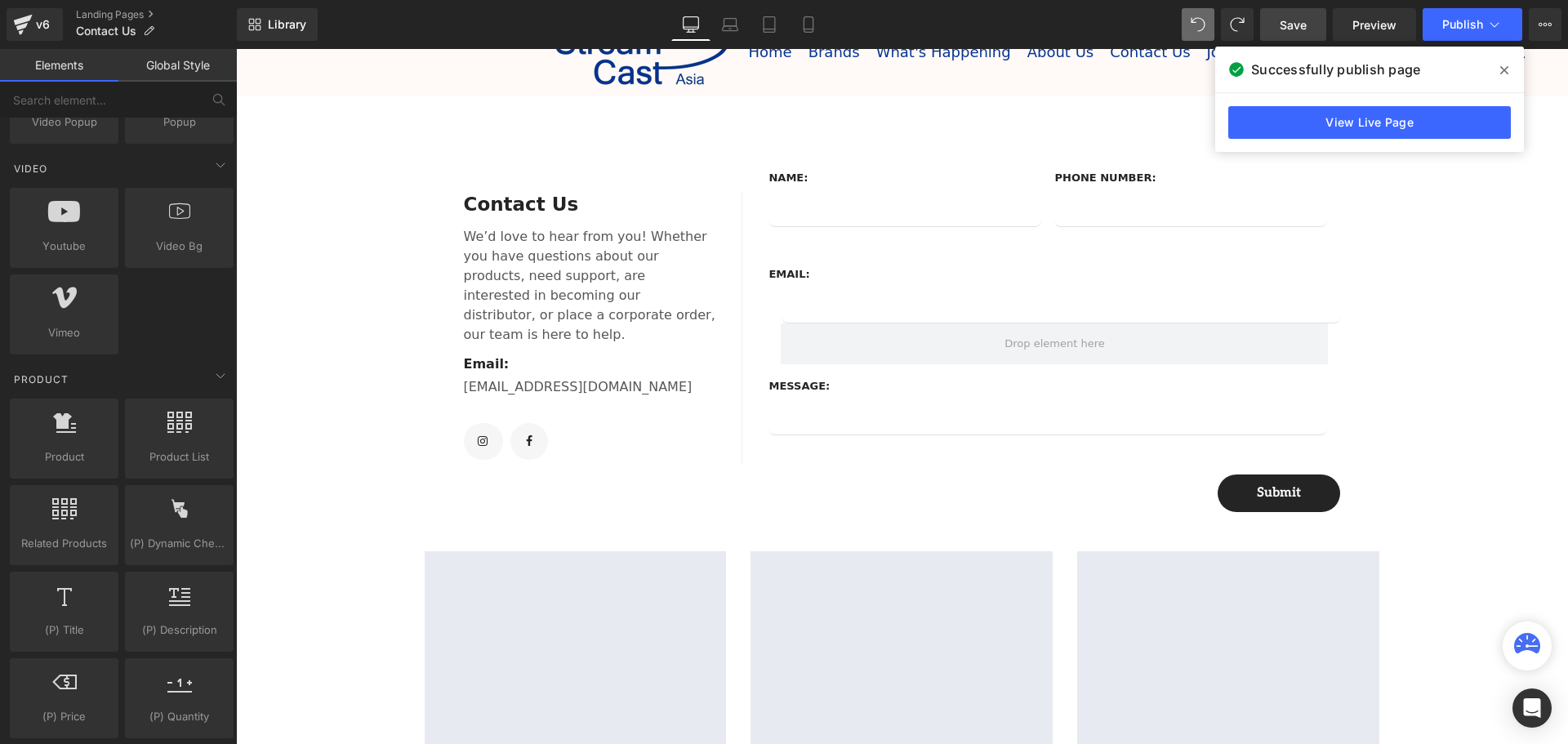
drag, startPoint x: 1508, startPoint y: 65, endPoint x: 1268, endPoint y: 16, distance: 245.0
click at [1508, 65] on span at bounding box center [1504, 70] width 26 height 26
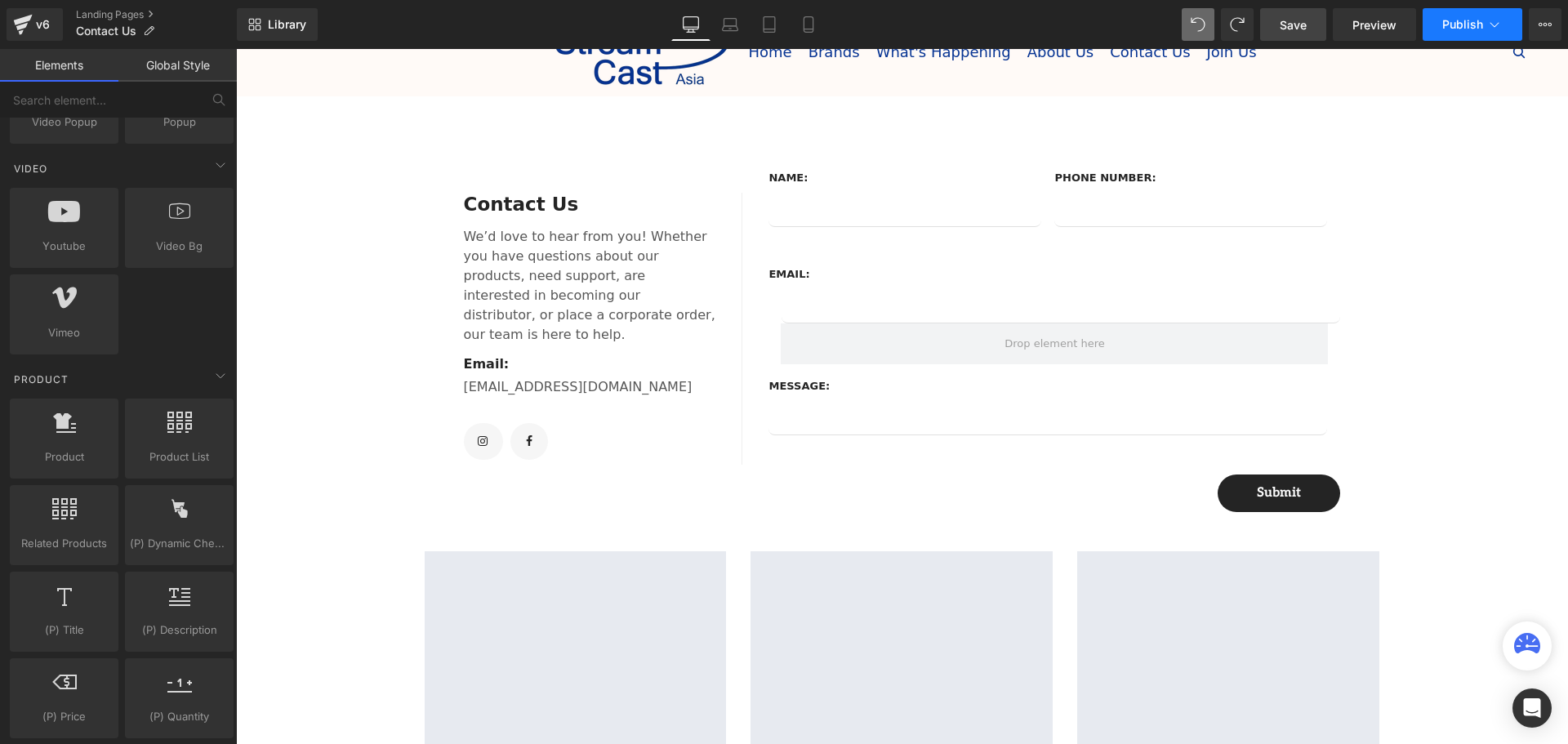
click at [1460, 33] on button "Publish" at bounding box center [1473, 24] width 100 height 32
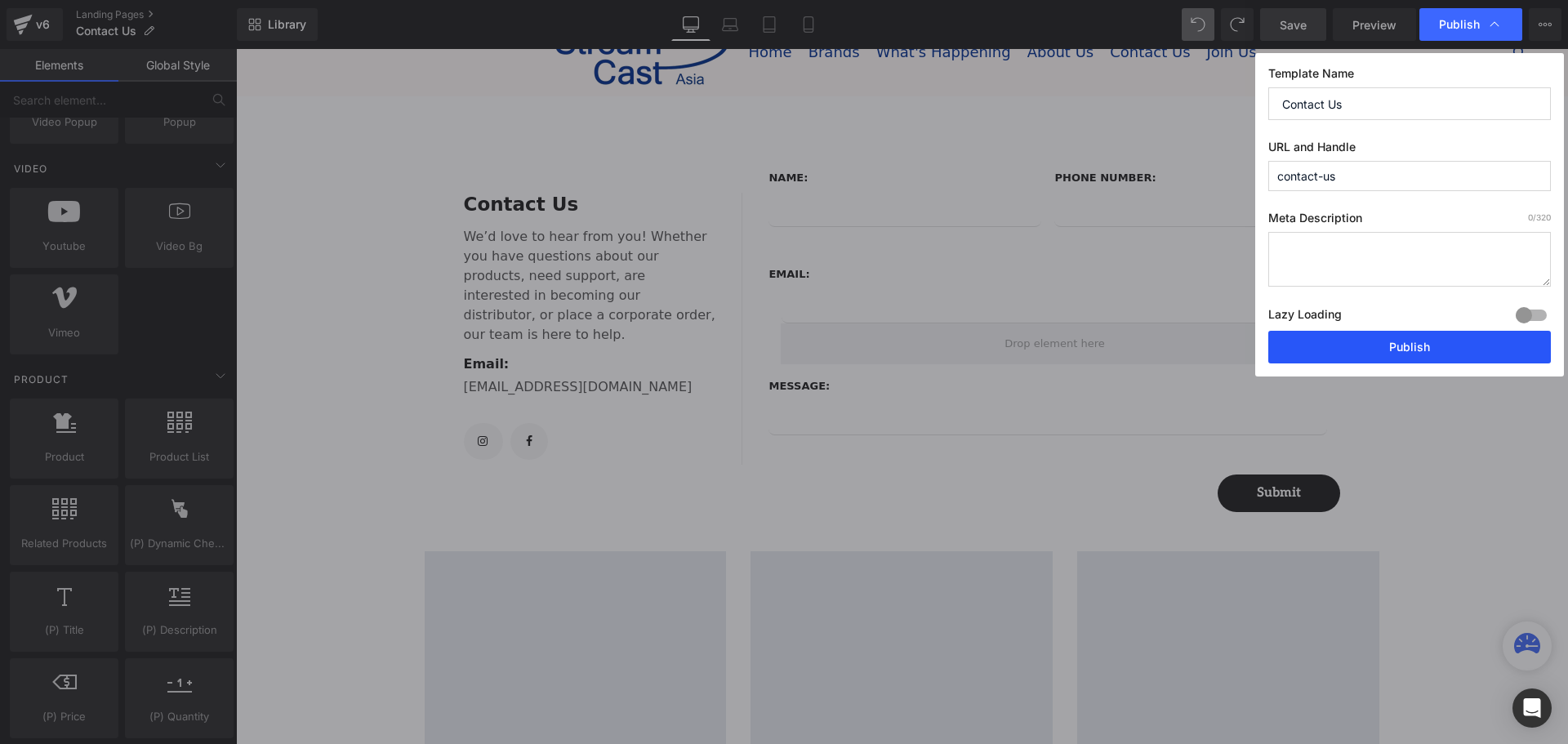
drag, startPoint x: 1403, startPoint y: 336, endPoint x: 1047, endPoint y: 452, distance: 374.4
click at [1403, 336] on button "Publish" at bounding box center [1410, 347] width 283 height 32
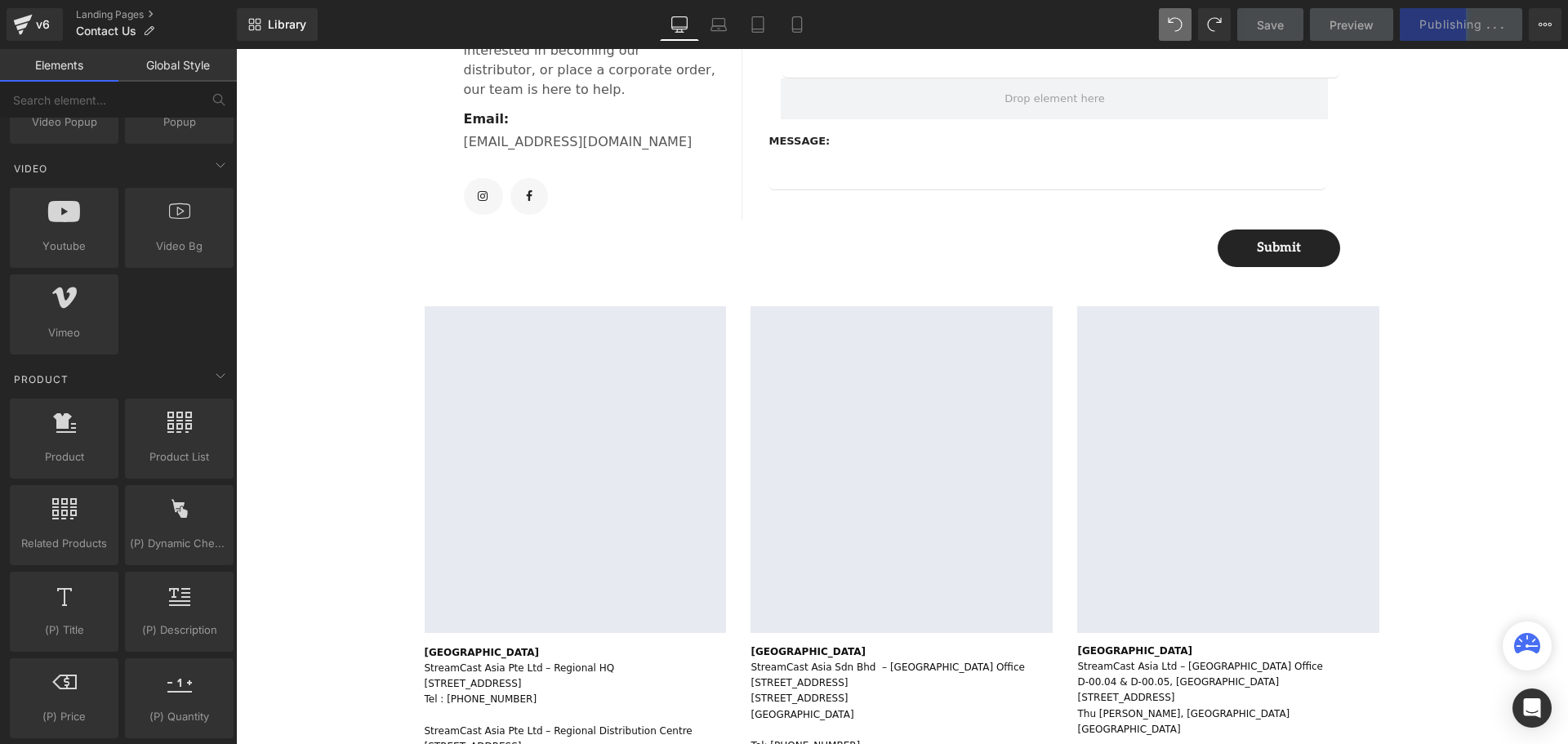
scroll to position [0, 0]
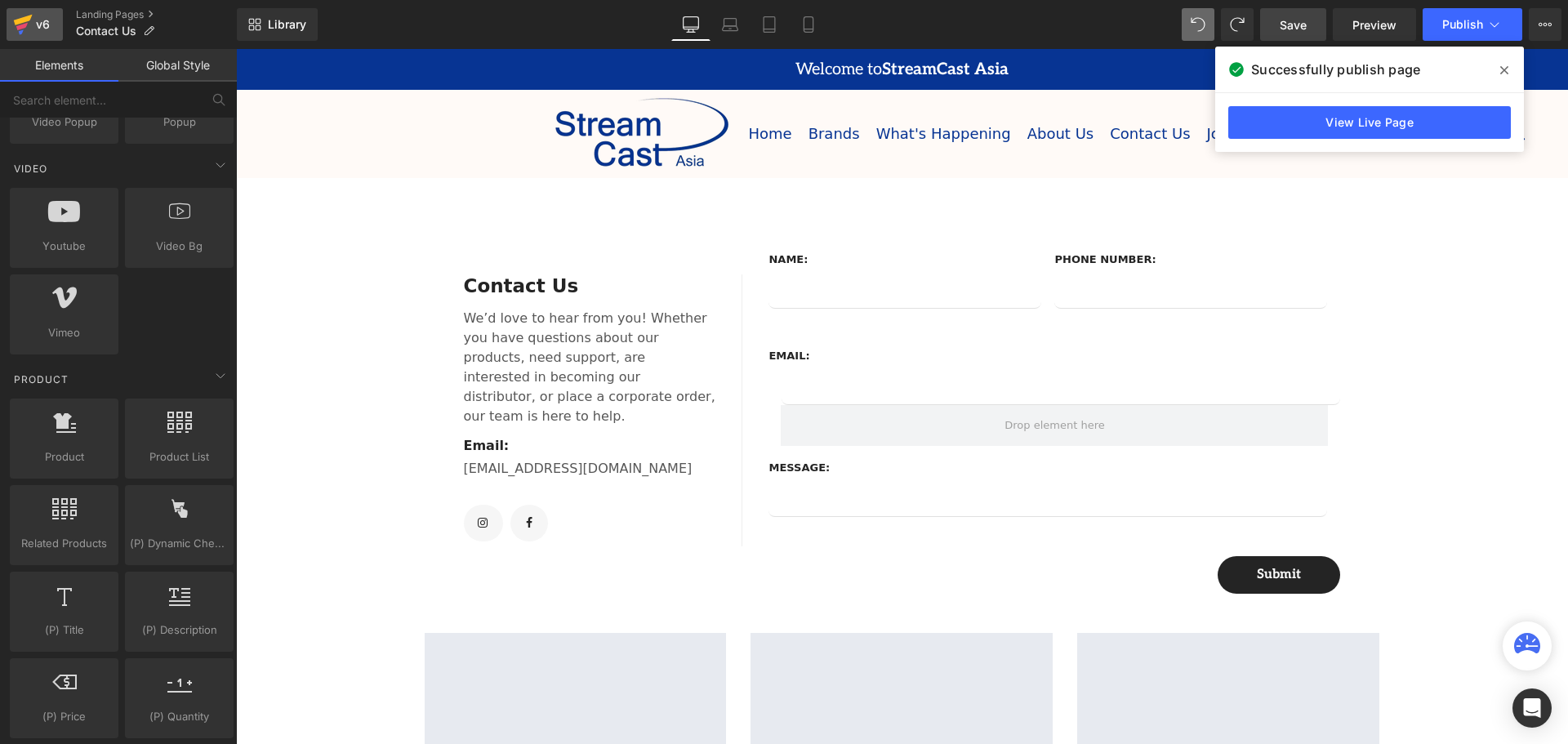
click at [26, 28] on icon at bounding box center [22, 24] width 19 height 41
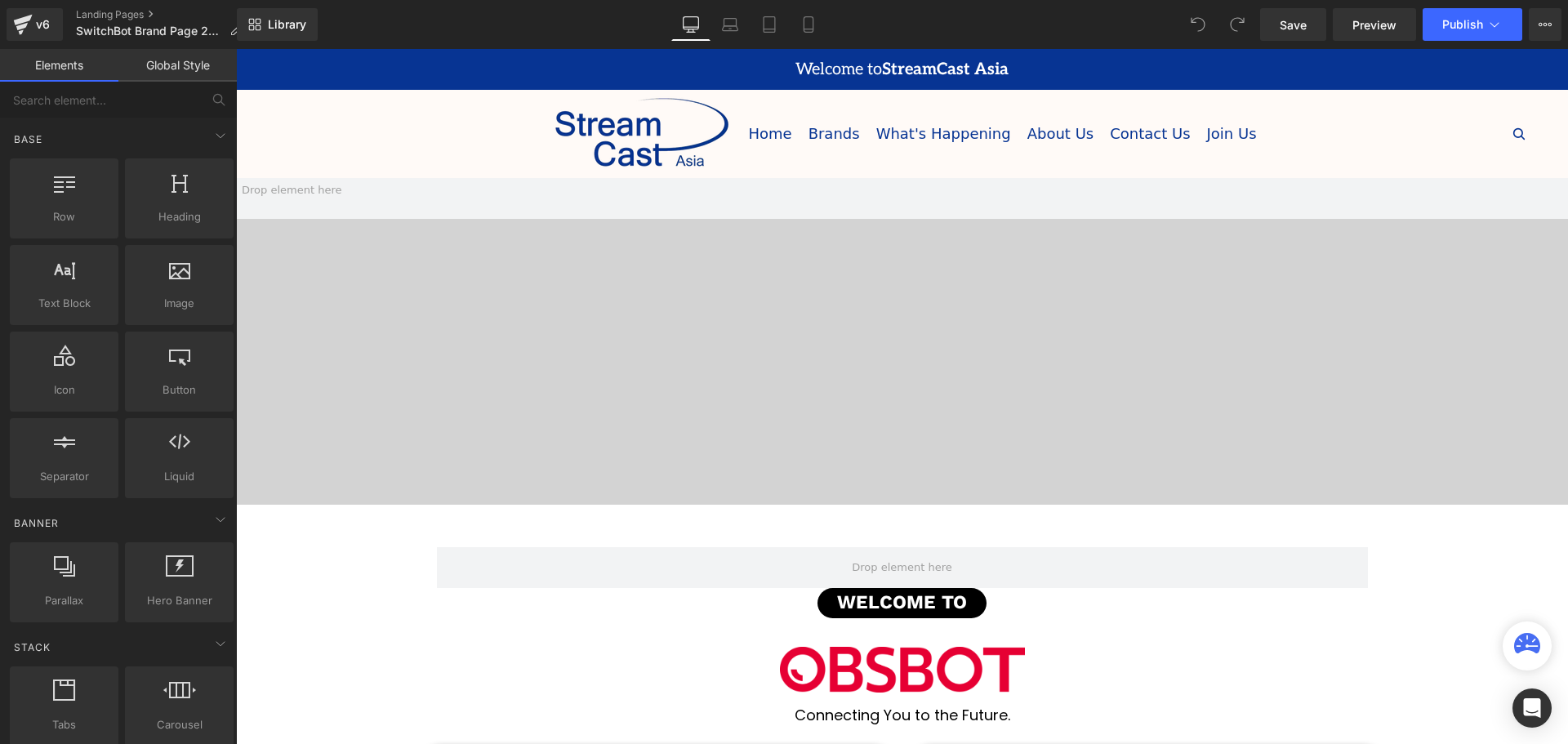
click at [882, 339] on span at bounding box center [901, 341] width 1331 height 326
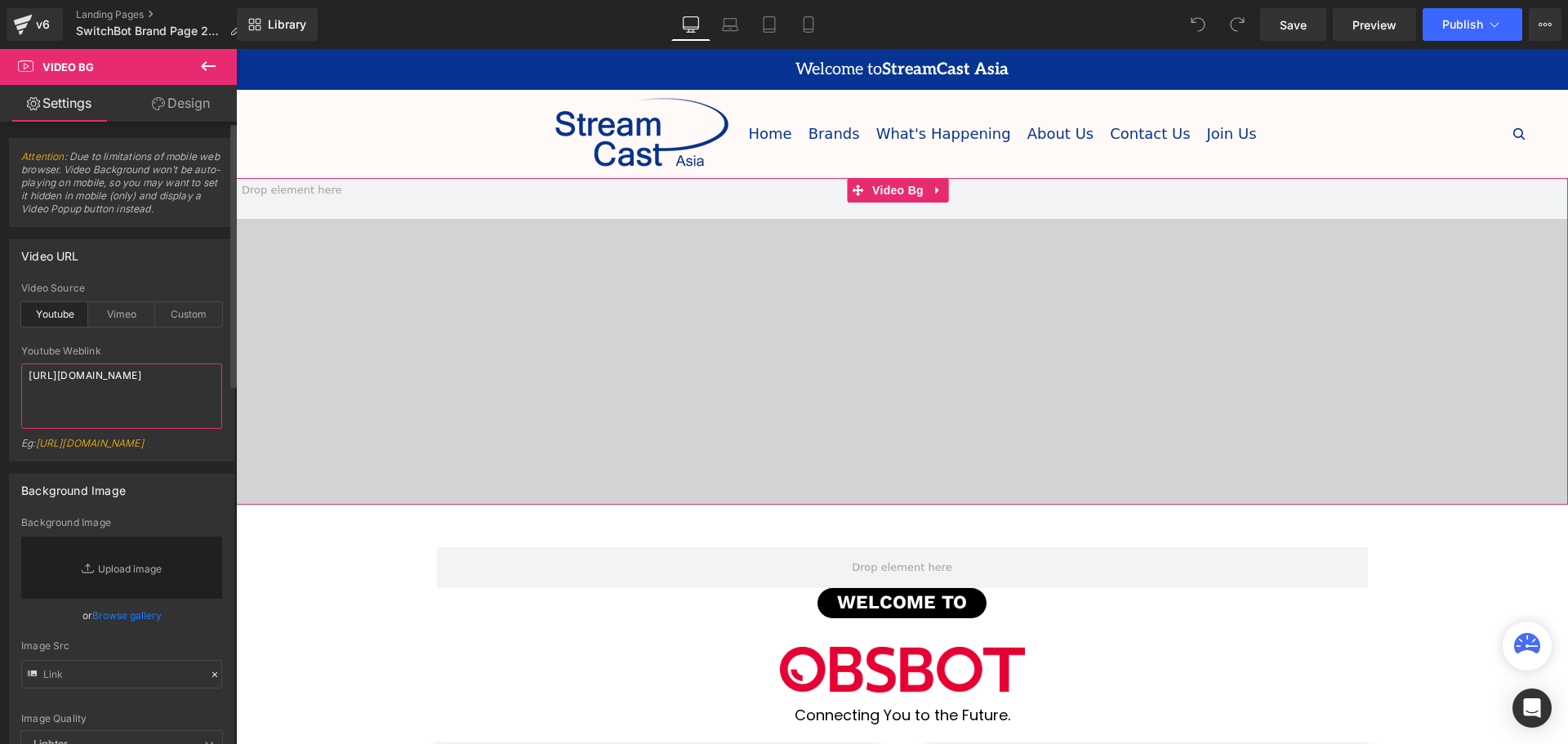
drag, startPoint x: 147, startPoint y: 390, endPoint x: 4, endPoint y: 376, distance: 143.7
click at [4, 376] on div "Video URL youtube Video Source Youtube Vimeo Custom Youtube Weblink https://www…" at bounding box center [122, 344] width 244 height 234
paste textarea "O5pHzEU4LA8"
type textarea "https://www.youtube.com/watch?v=O5pHzEU4LA8"
click at [156, 347] on div "Youtube Weblink" at bounding box center [121, 351] width 201 height 11
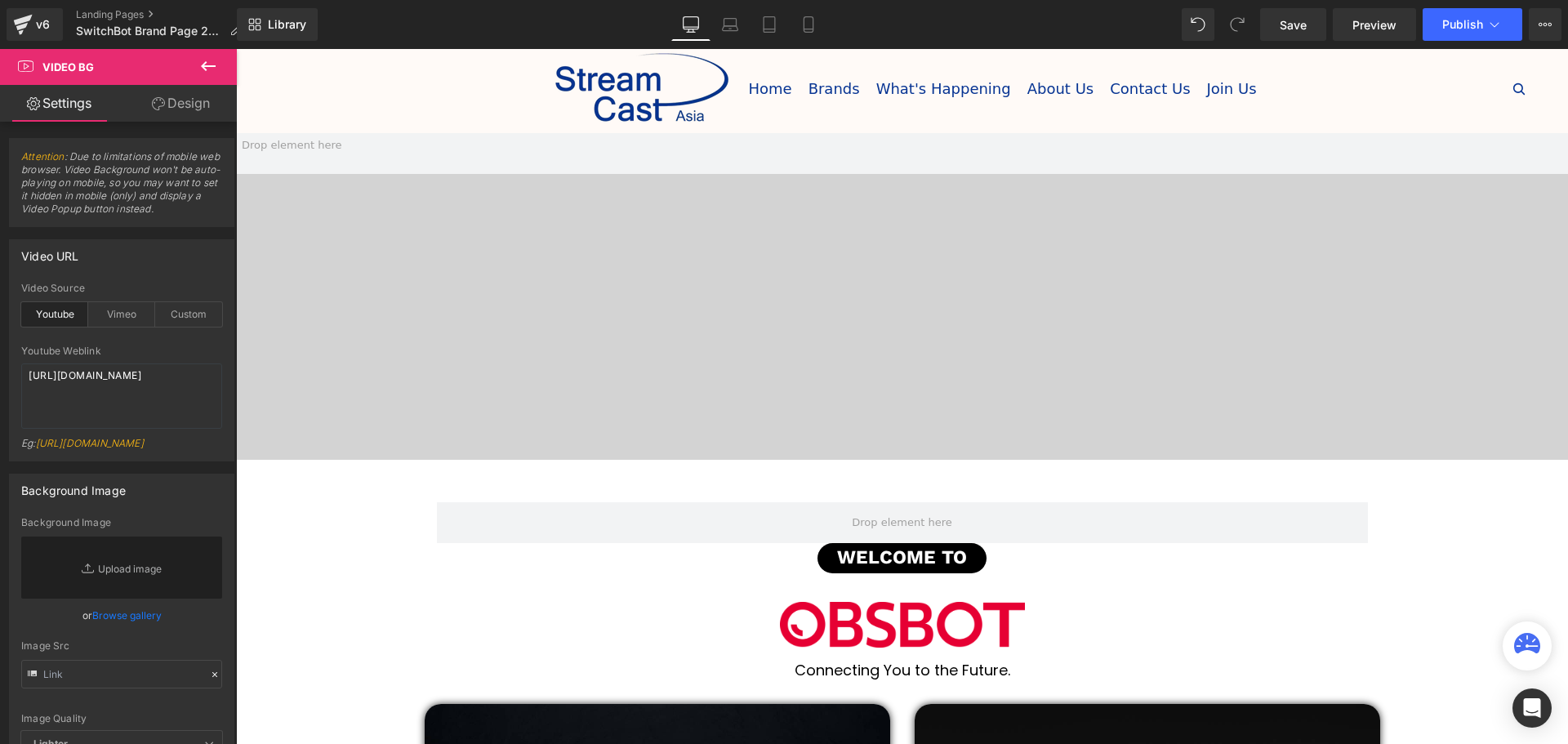
scroll to position [81, 0]
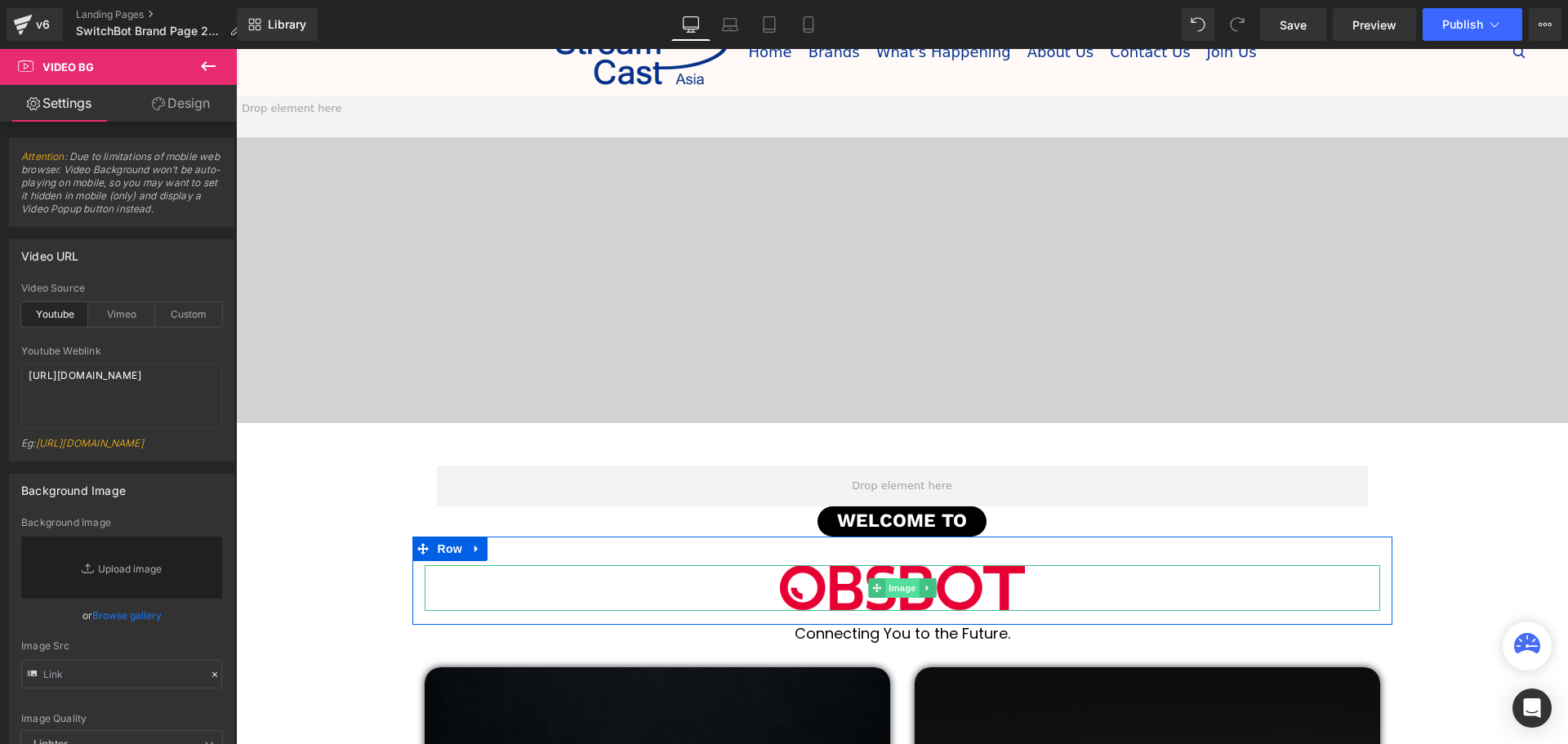
click at [898, 588] on span "Image" at bounding box center [901, 587] width 34 height 19
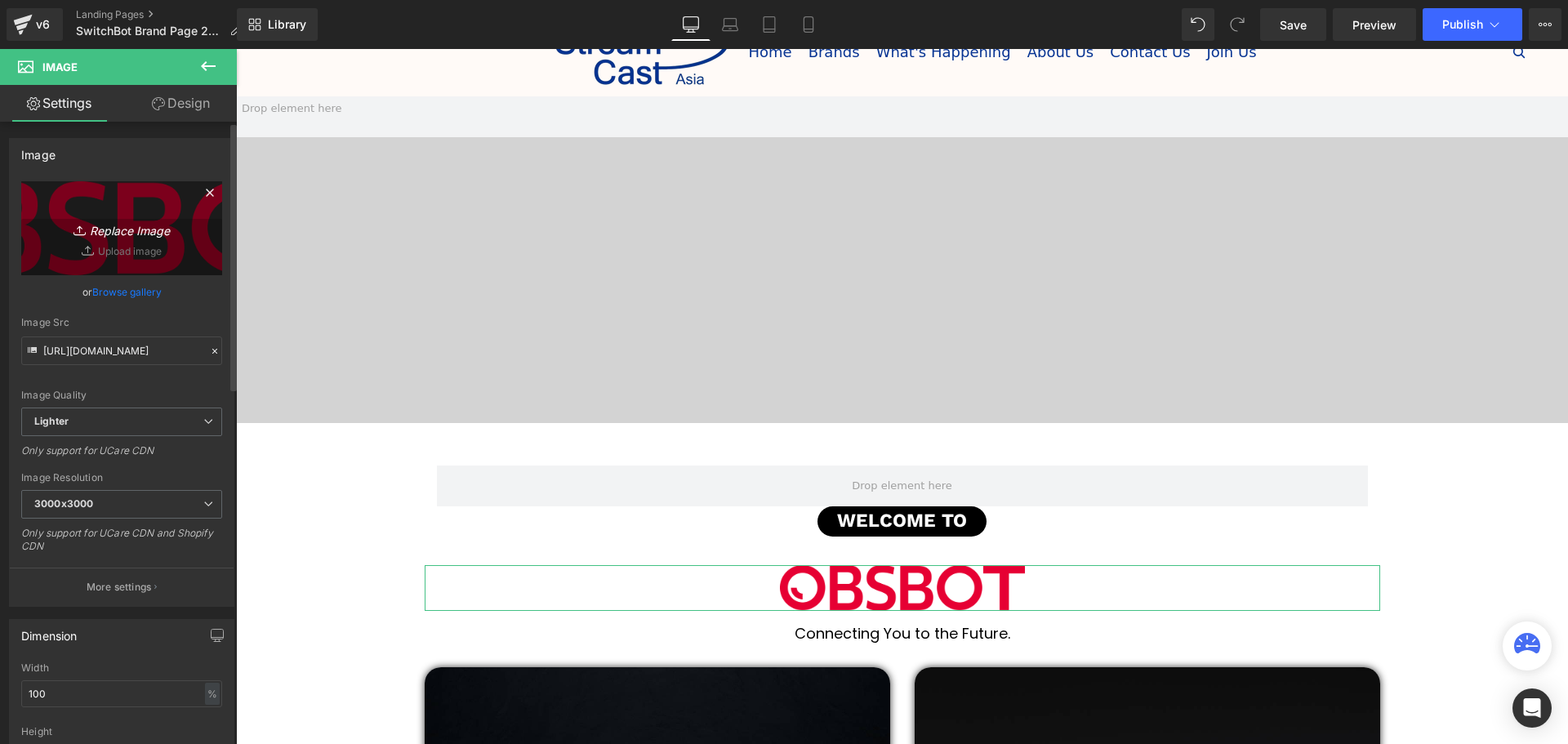
click at [118, 227] on icon "Replace Image" at bounding box center [121, 228] width 130 height 20
type input "C:\fakepath\SwitchBot LOGO.png"
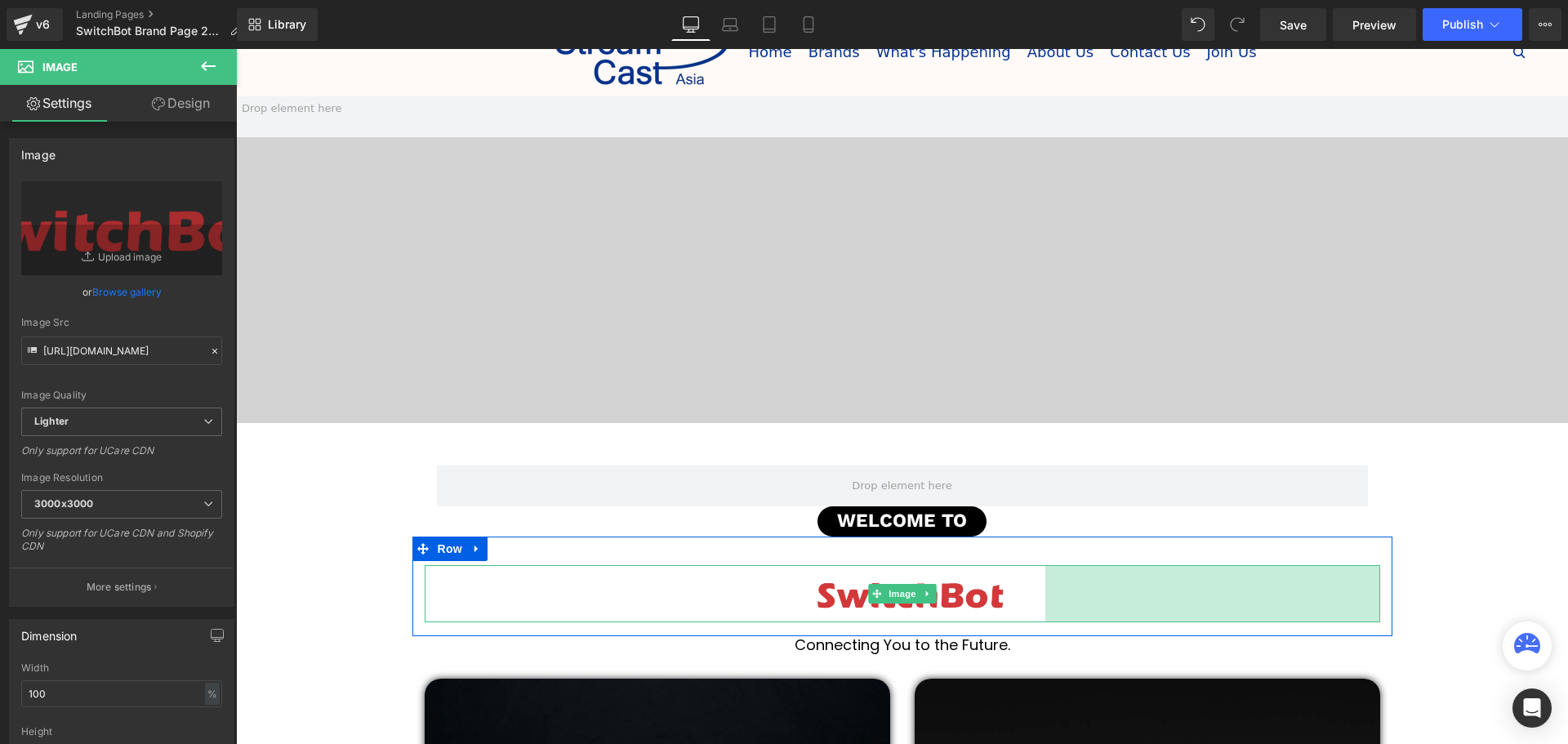
scroll to position [8, 8]
drag, startPoint x: 1375, startPoint y: 583, endPoint x: 1395, endPoint y: 582, distance: 20.0
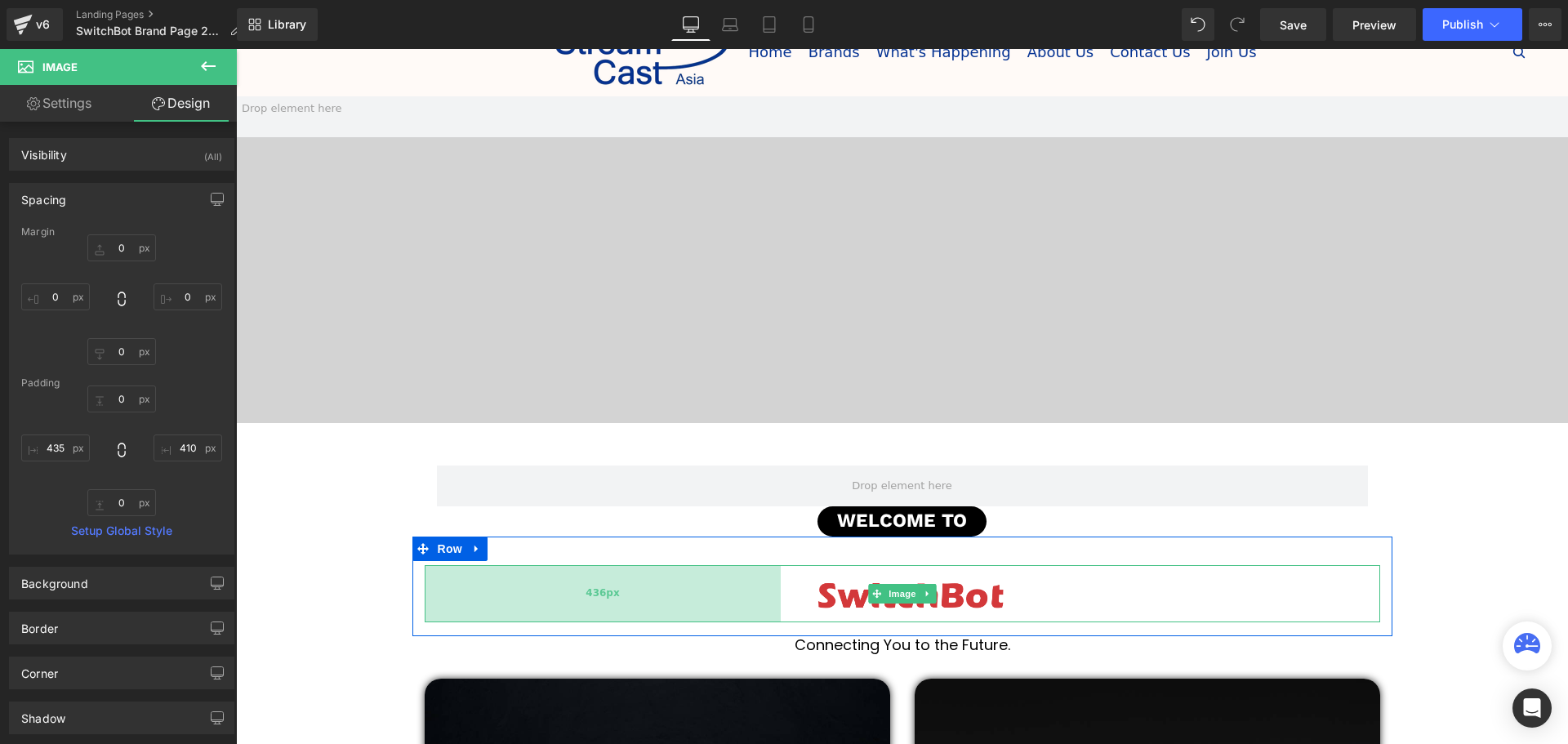
scroll to position [5809, 1324]
click at [424, 583] on div "436px" at bounding box center [602, 593] width 356 height 57
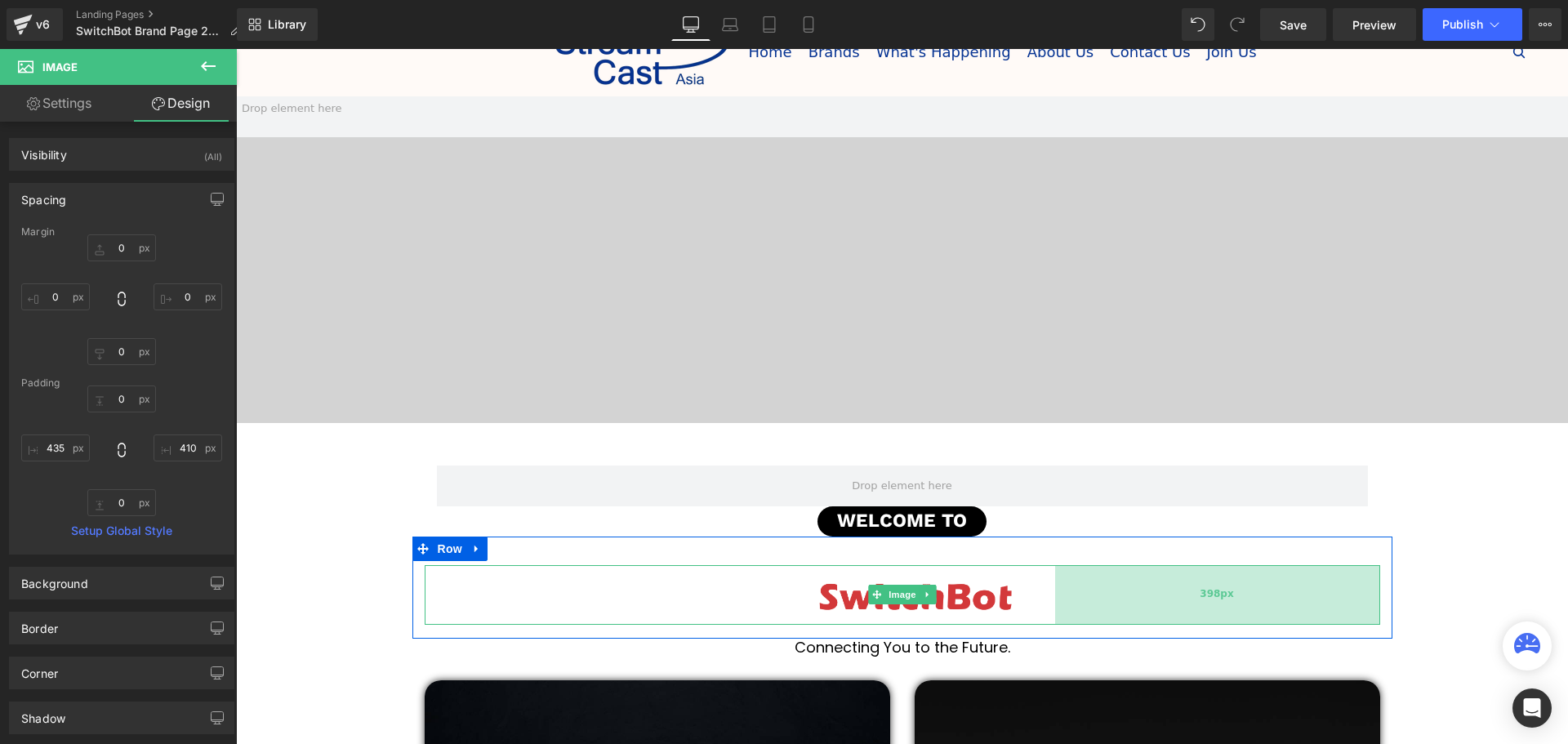
scroll to position [0, 0]
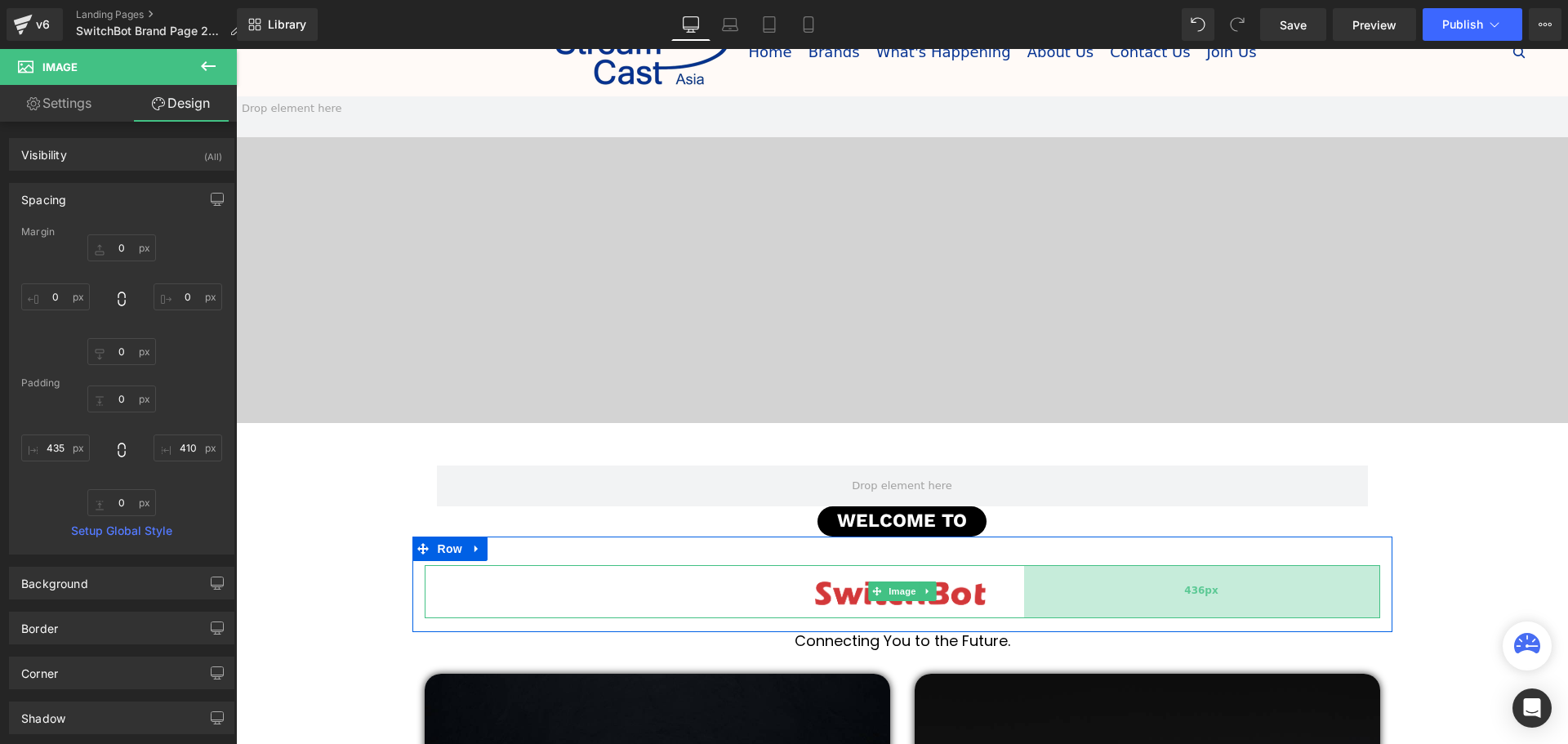
drag, startPoint x: 1075, startPoint y: 601, endPoint x: 1054, endPoint y: 602, distance: 21.0
click at [1054, 602] on div "436px" at bounding box center [1202, 591] width 356 height 53
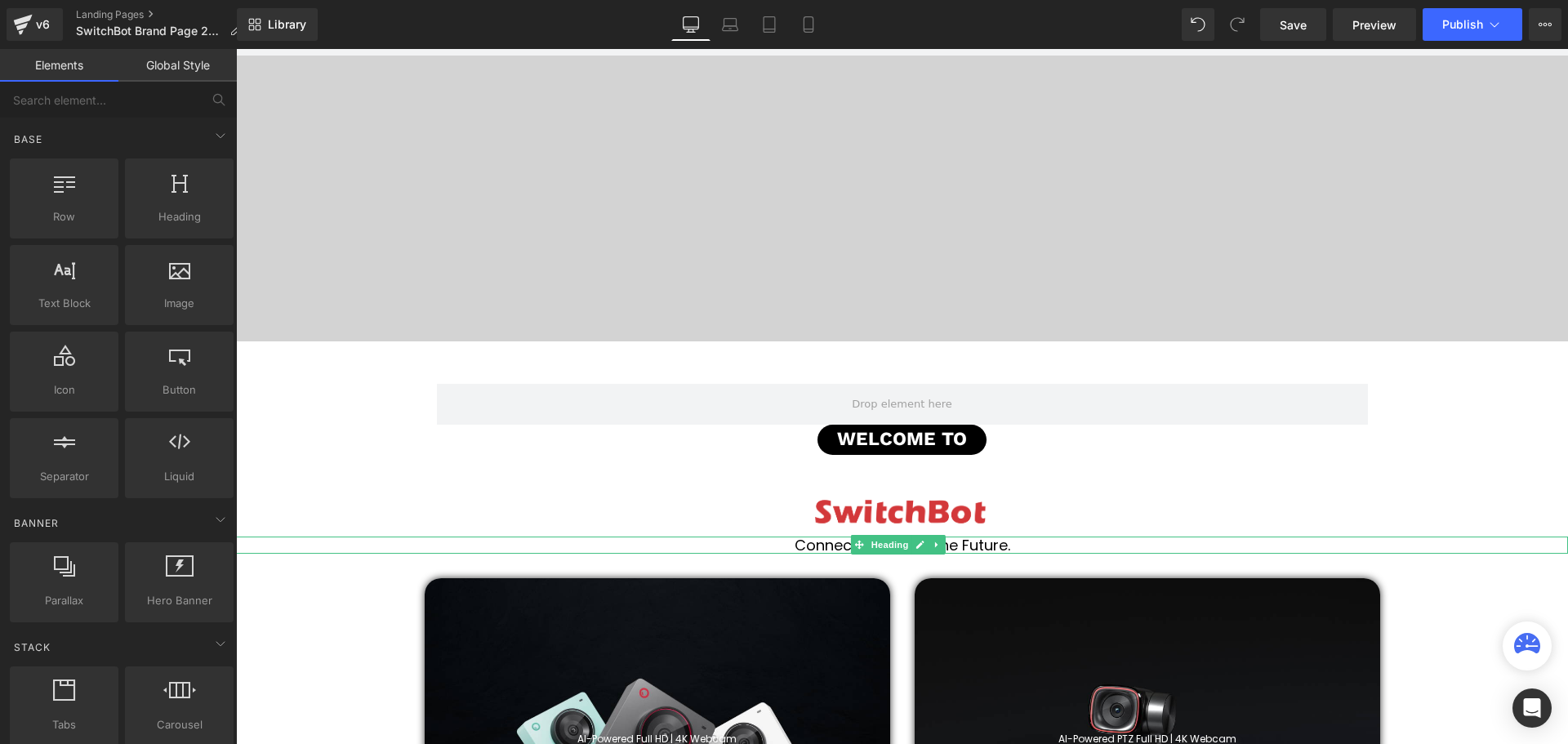
drag, startPoint x: 1011, startPoint y: 545, endPoint x: 1027, endPoint y: 542, distance: 16.3
click at [1011, 545] on h1 "Connecting You to the Future." at bounding box center [901, 544] width 1331 height 18
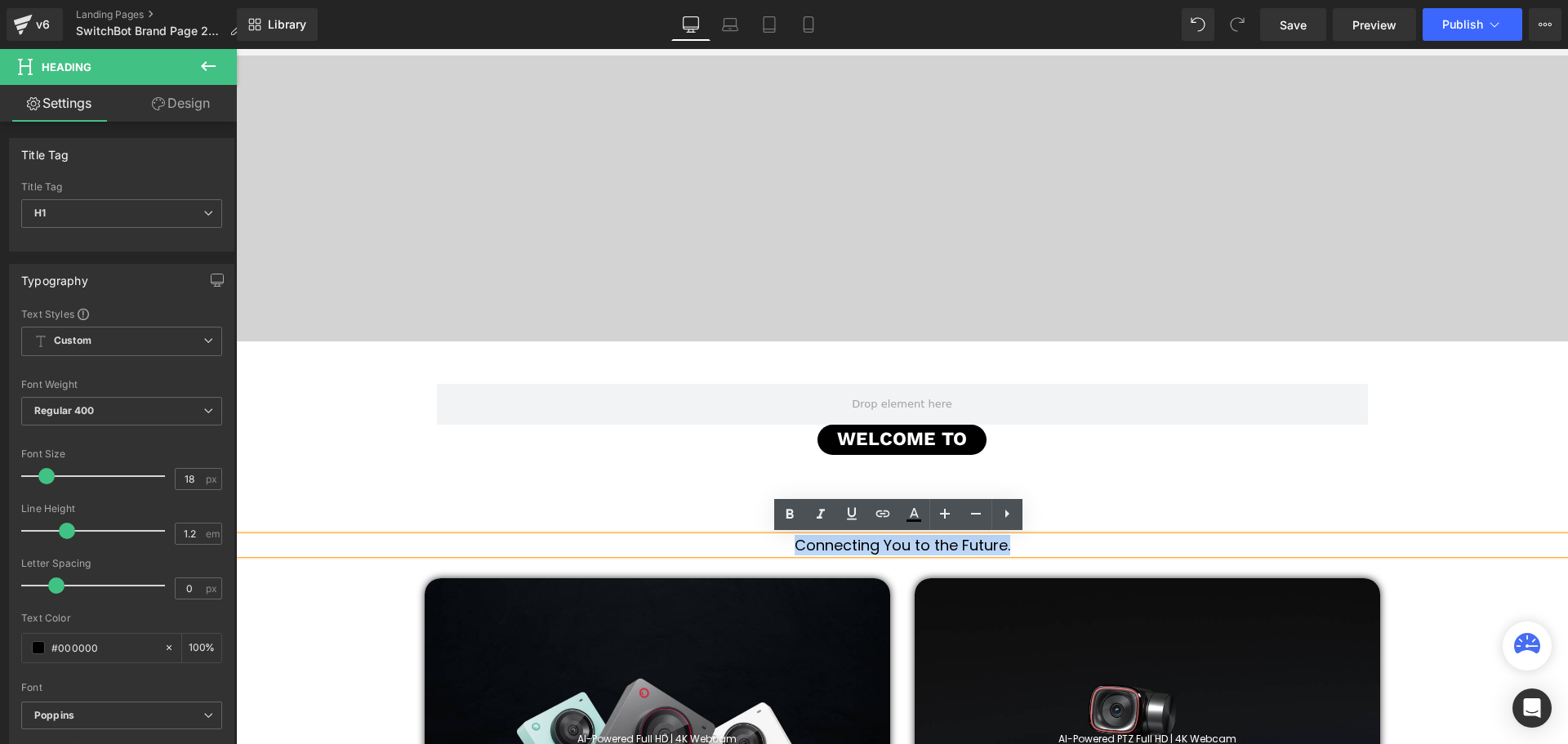
drag, startPoint x: 1037, startPoint y: 543, endPoint x: 774, endPoint y: 542, distance: 263.0
click at [774, 542] on h1 "Connecting You to the Future." at bounding box center [901, 544] width 1331 height 18
paste div
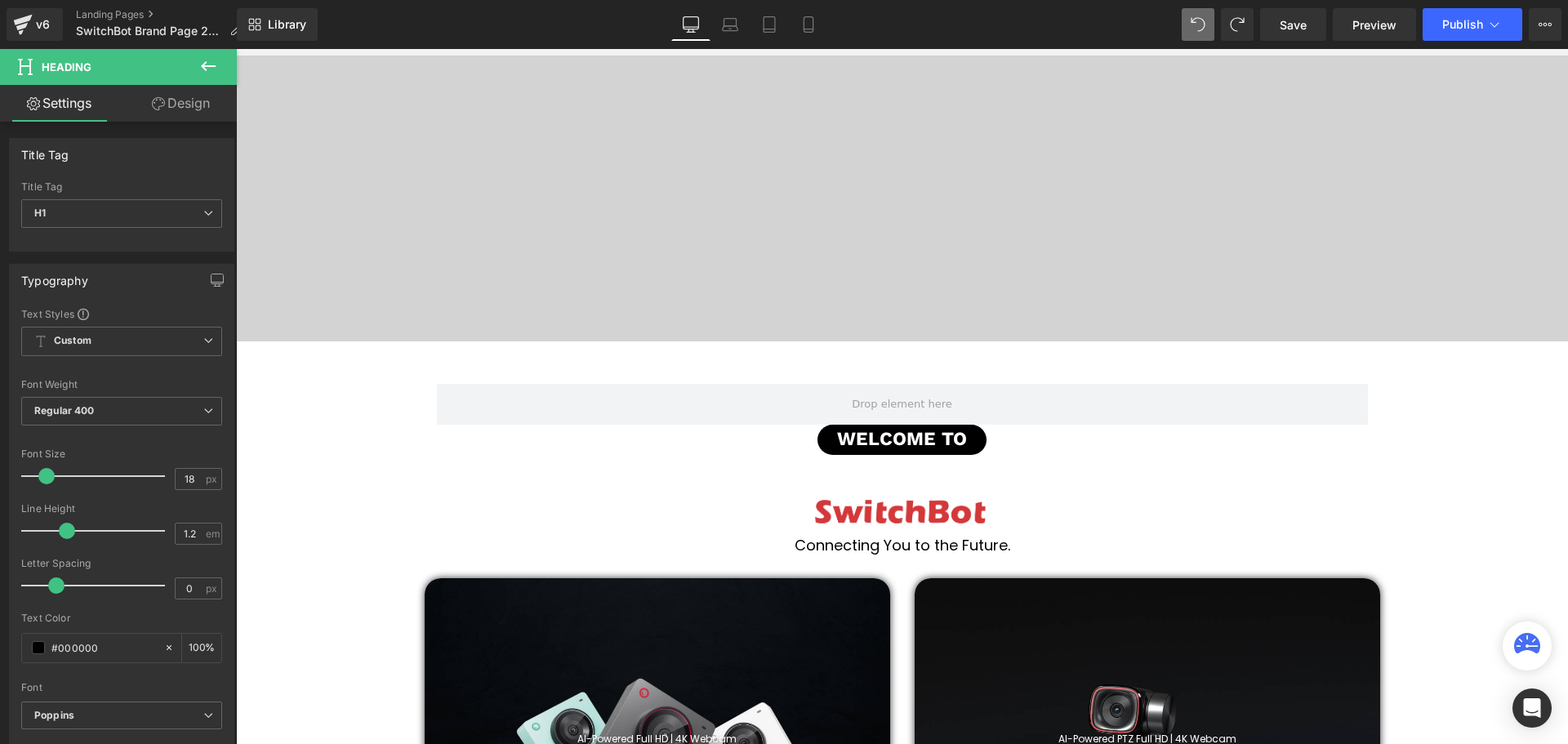
click at [1024, 546] on h1 "Connecting You to the Future." at bounding box center [901, 544] width 1331 height 18
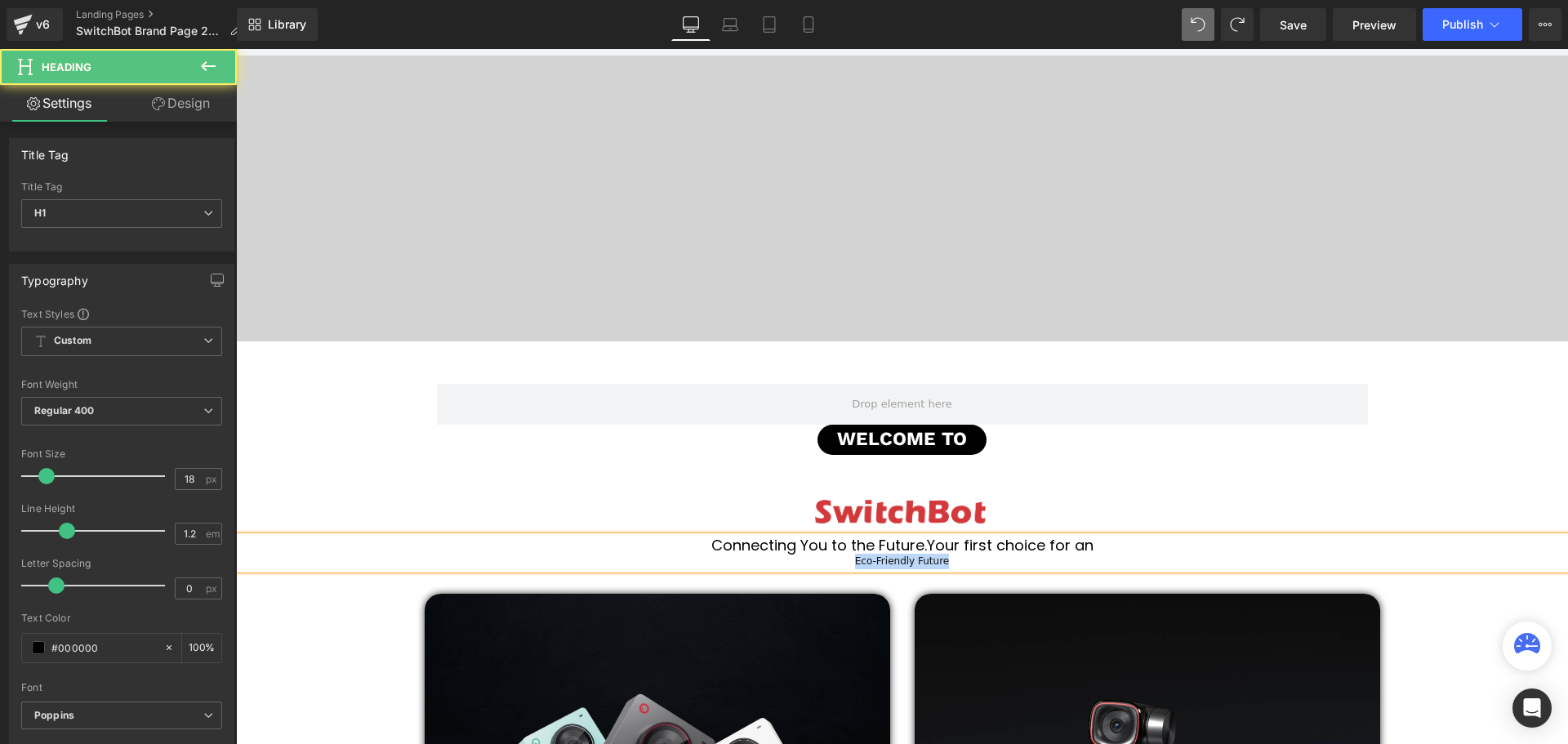
drag, startPoint x: 954, startPoint y: 563, endPoint x: 852, endPoint y: 566, distance: 102.0
click at [852, 566] on div "Eco-Friendly Future" at bounding box center [901, 561] width 1331 height 16
click at [1108, 548] on h1 "Connecting You to the Future.Your first choice for an" at bounding box center [901, 544] width 1331 height 18
drag, startPoint x: 850, startPoint y: 549, endPoint x: 621, endPoint y: 543, distance: 229.1
click at [621, 543] on h1 "Connecting You to the Future.Your first choice for an Eco-Friendly Future." at bounding box center [901, 544] width 1331 height 18
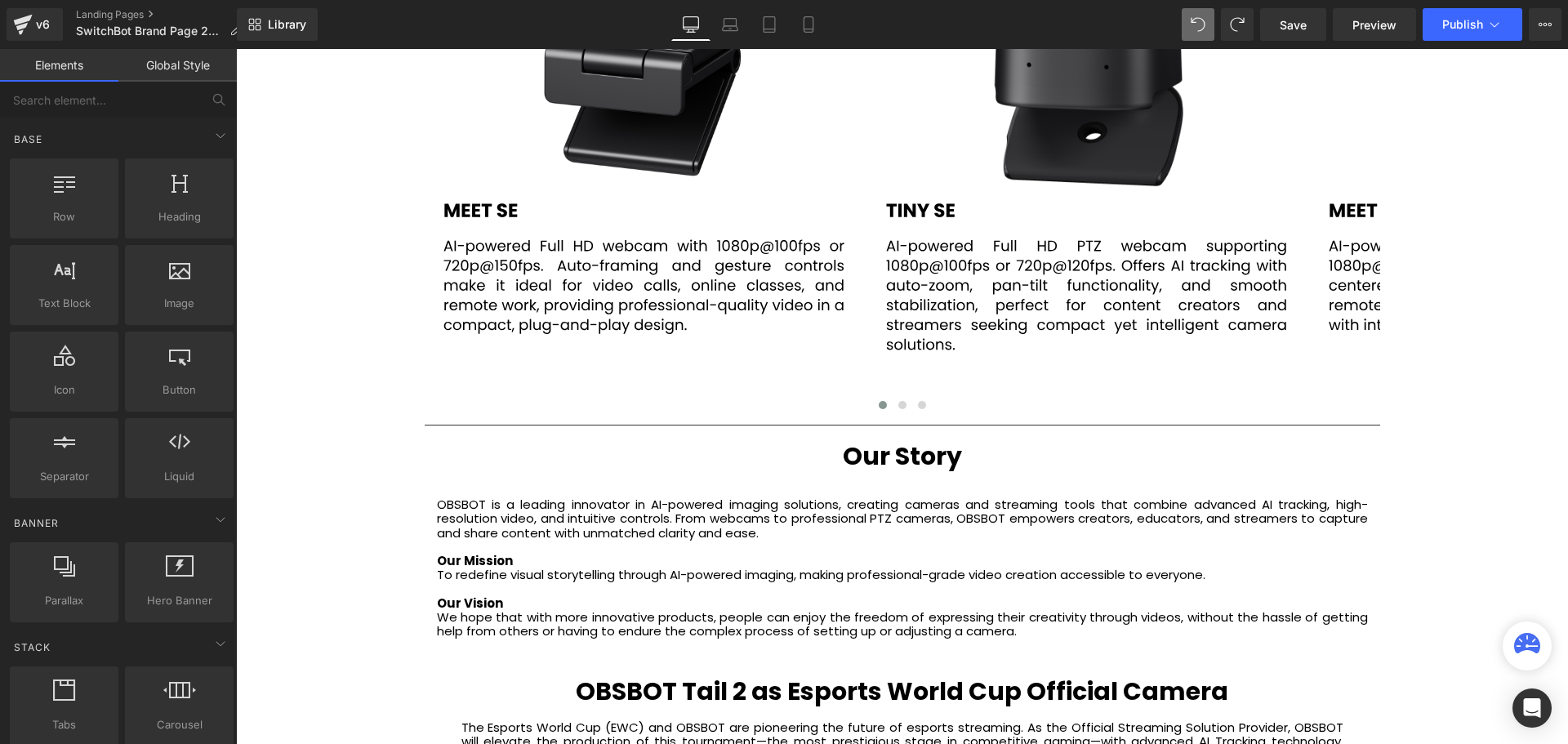
scroll to position [3510, 0]
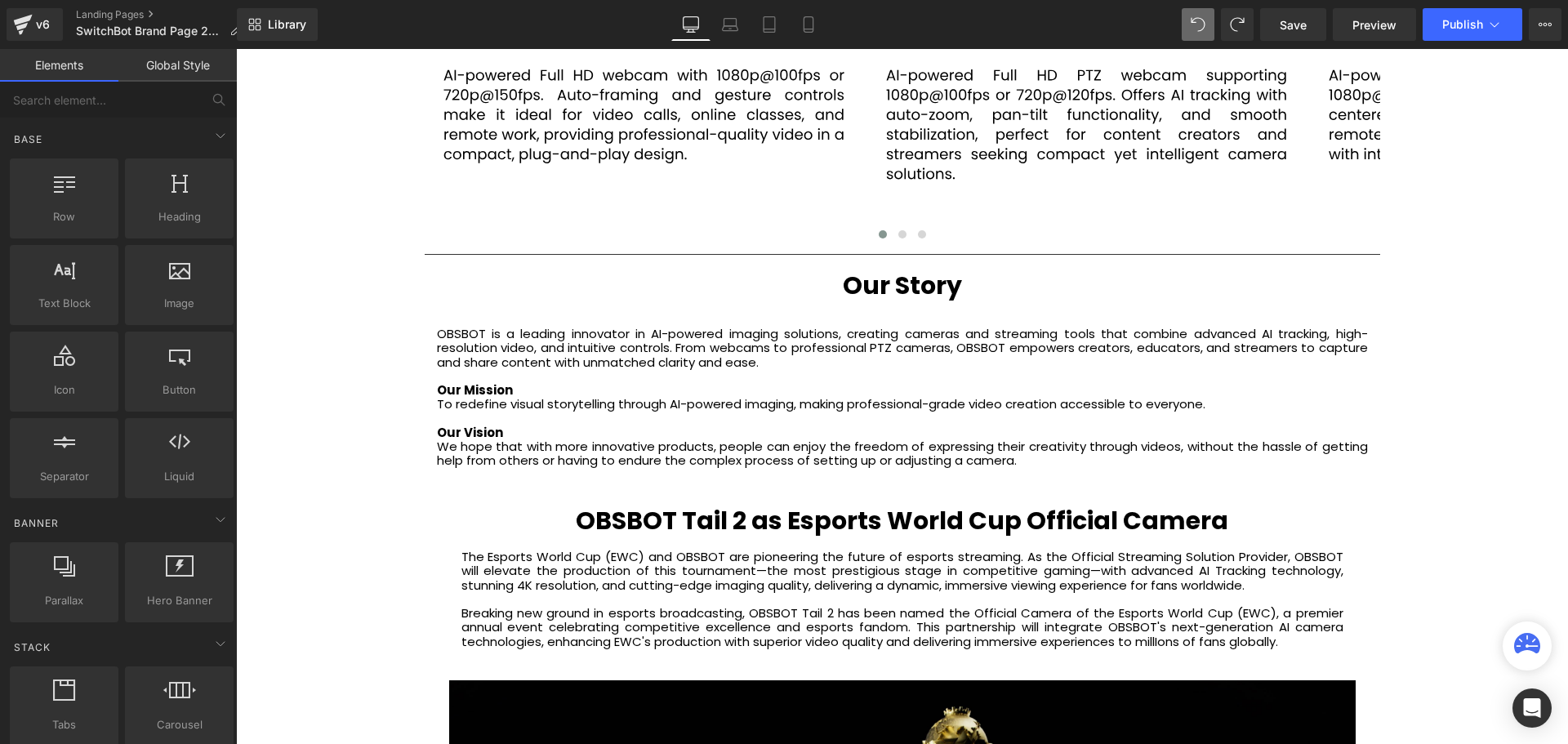
click at [467, 365] on p "OBSBOT is a leading innovator in AI-powered imaging solutions, creating cameras…" at bounding box center [902, 348] width 931 height 43
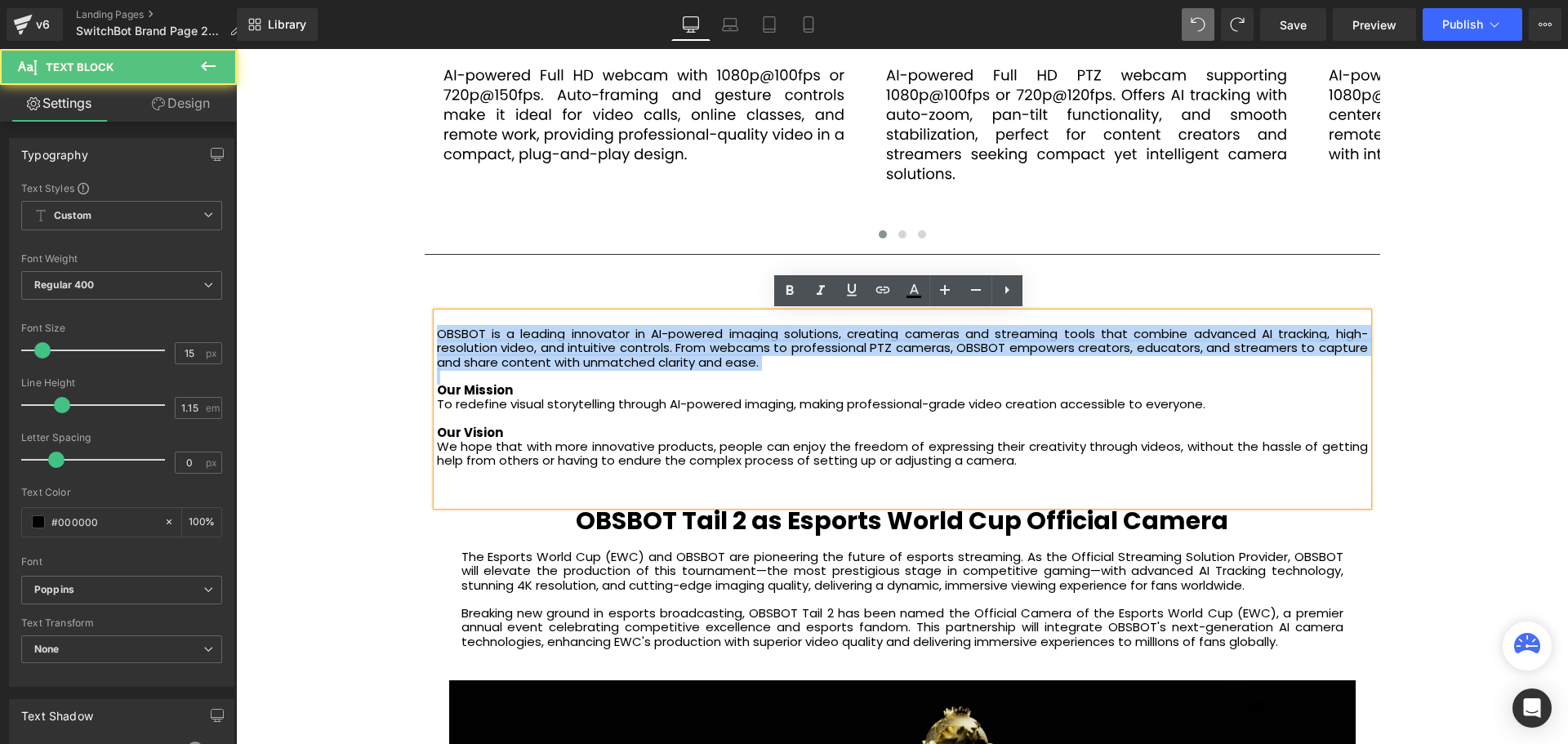
drag, startPoint x: 435, startPoint y: 334, endPoint x: 1064, endPoint y: 372, distance: 630.1
click at [1064, 372] on div "OBSBOT is a leading innovator in AI-powered imaging solutions, creating cameras…" at bounding box center [902, 409] width 931 height 192
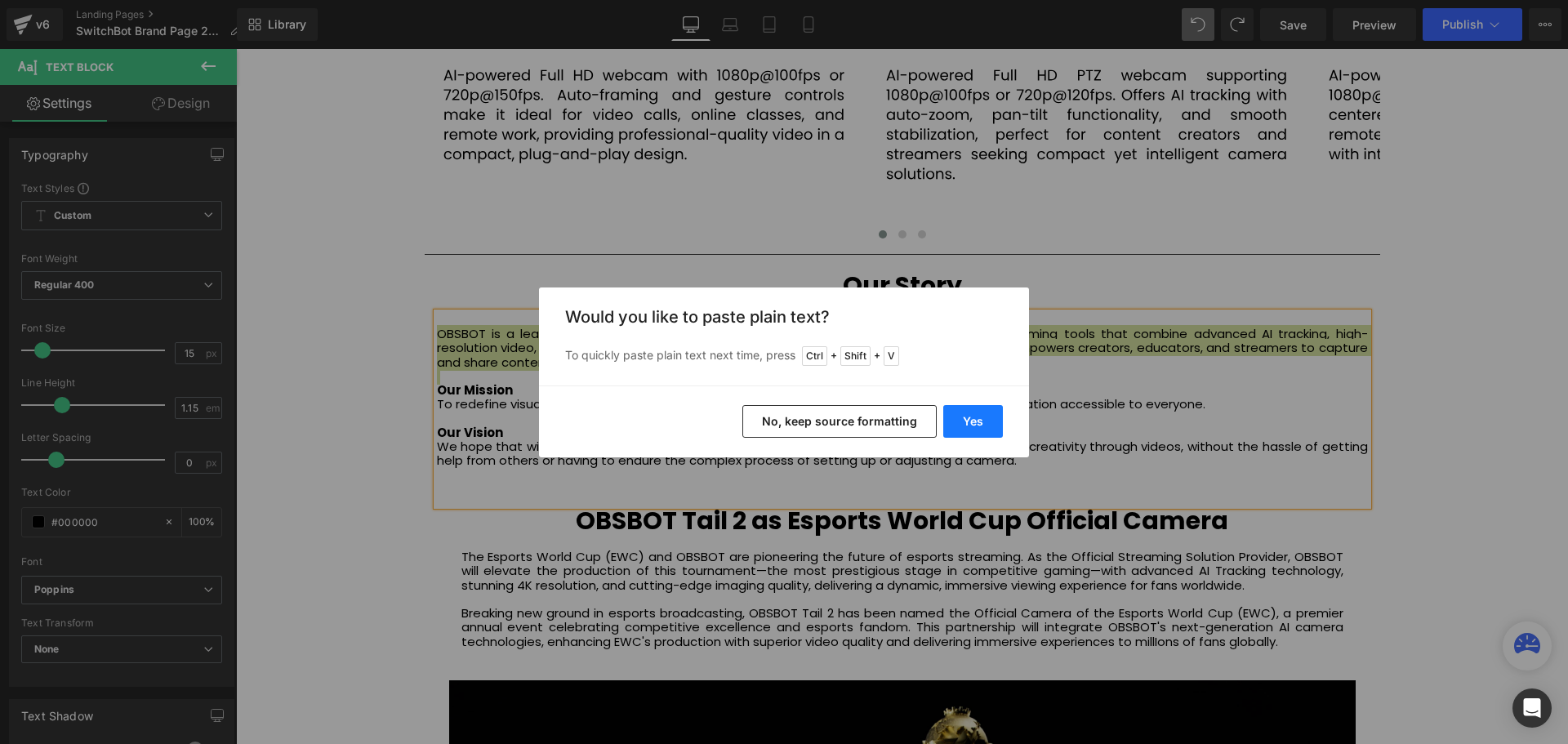
drag, startPoint x: 963, startPoint y: 418, endPoint x: 697, endPoint y: 407, distance: 266.2
click at [963, 418] on button "Yes" at bounding box center [973, 421] width 59 height 32
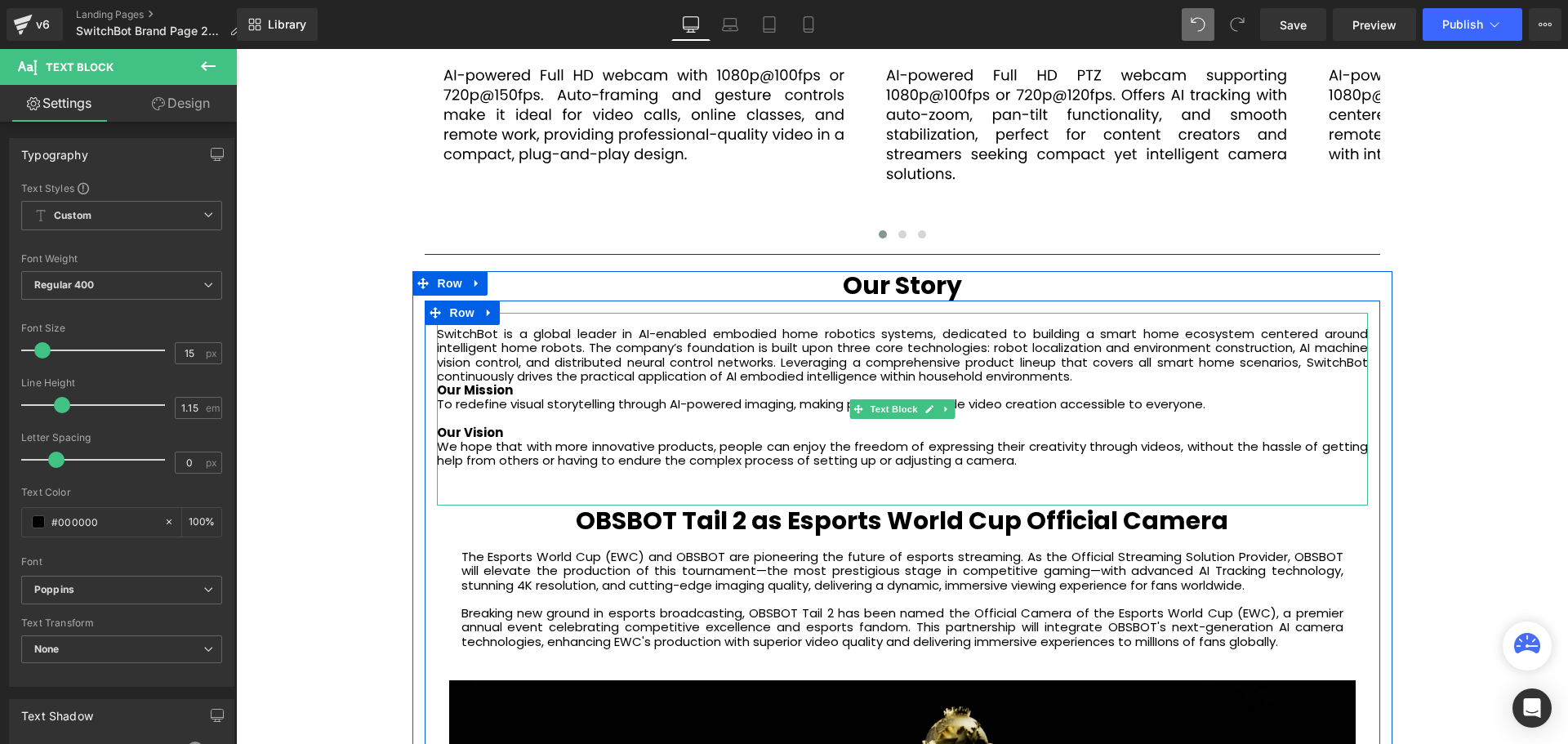
click at [1137, 385] on div "SwitchBot is a global leader in AI-enabled embodied home robotics systems, dedi…" at bounding box center [902, 409] width 931 height 192
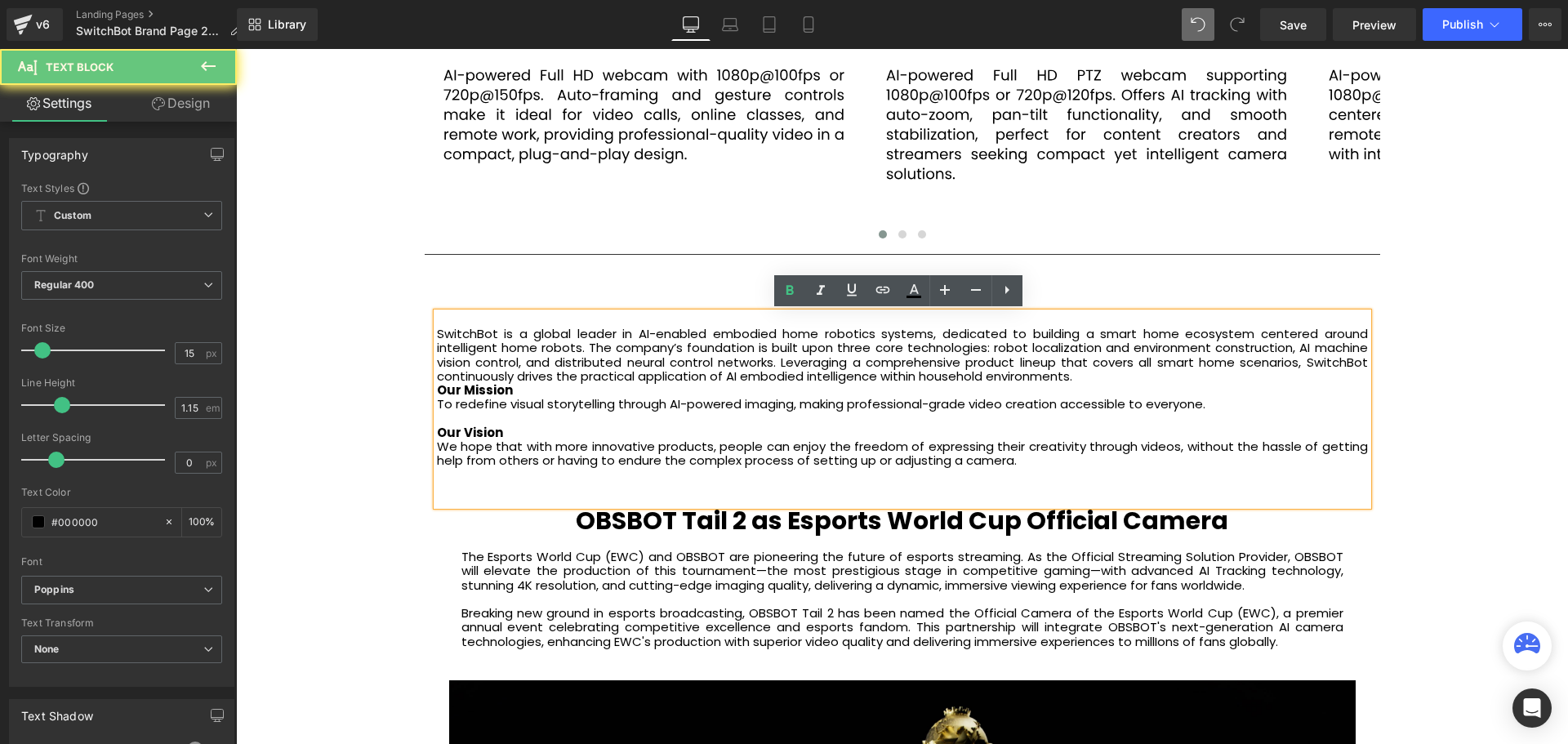
click at [1135, 380] on p "SwitchBot is a global leader in AI-enabled embodied home robotics systems, dedi…" at bounding box center [902, 354] width 931 height 56
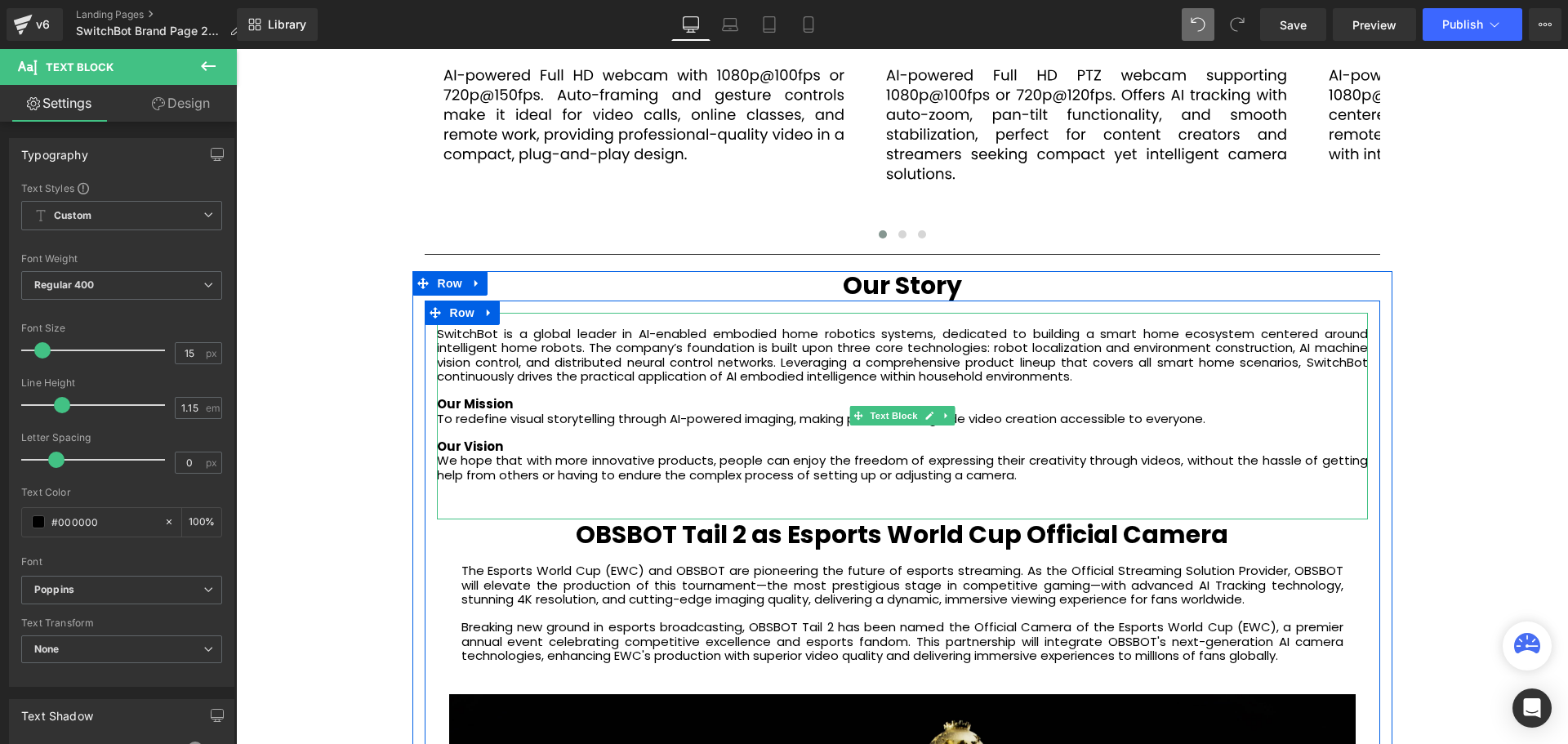
click at [443, 333] on p "SwitchBot is a global leader in AI-enabled embodied home robotics systems, dedi…" at bounding box center [902, 354] width 931 height 56
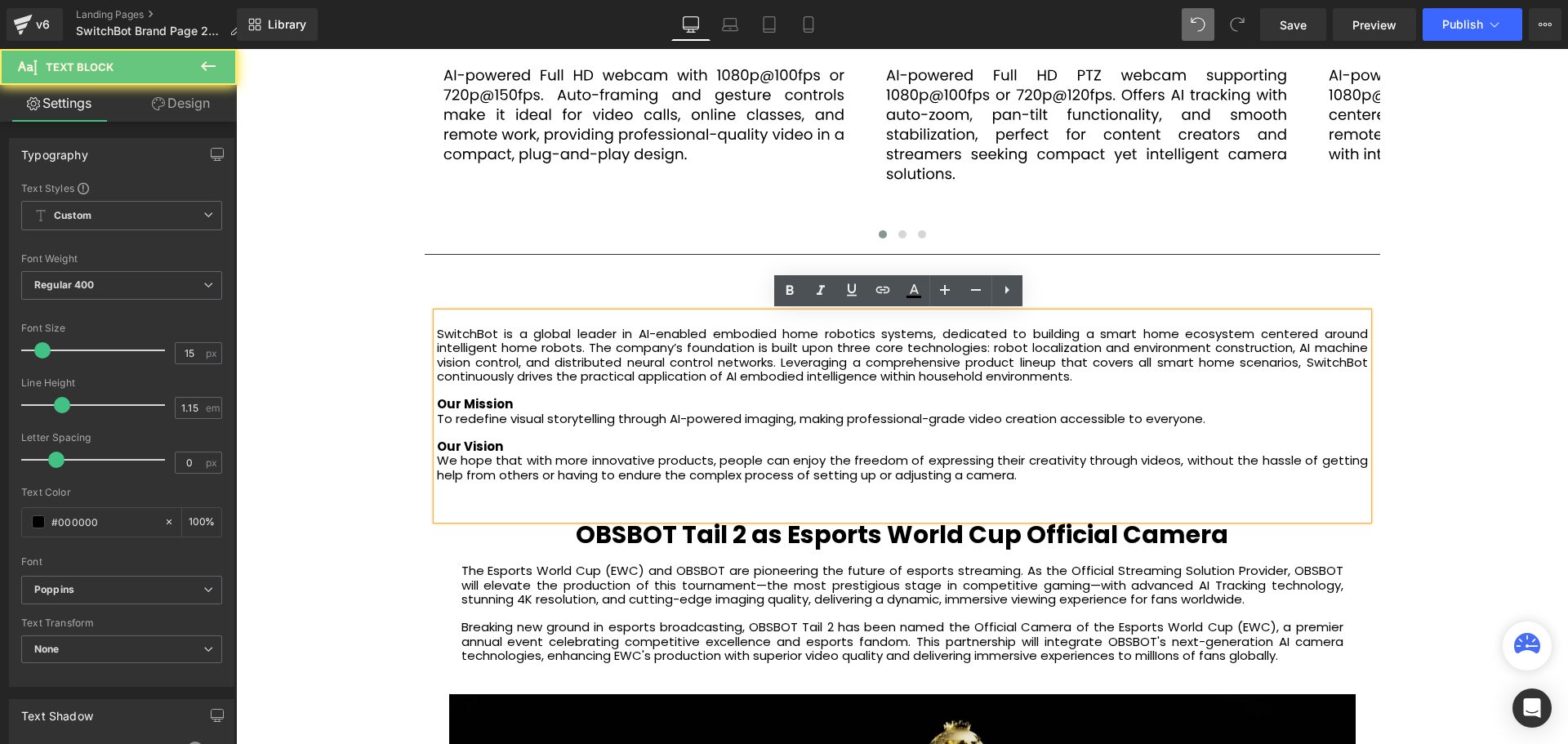
click at [437, 335] on p "SwitchBot is a global leader in AI-enabled embodied home robotics systems, dedi…" at bounding box center [902, 354] width 931 height 56
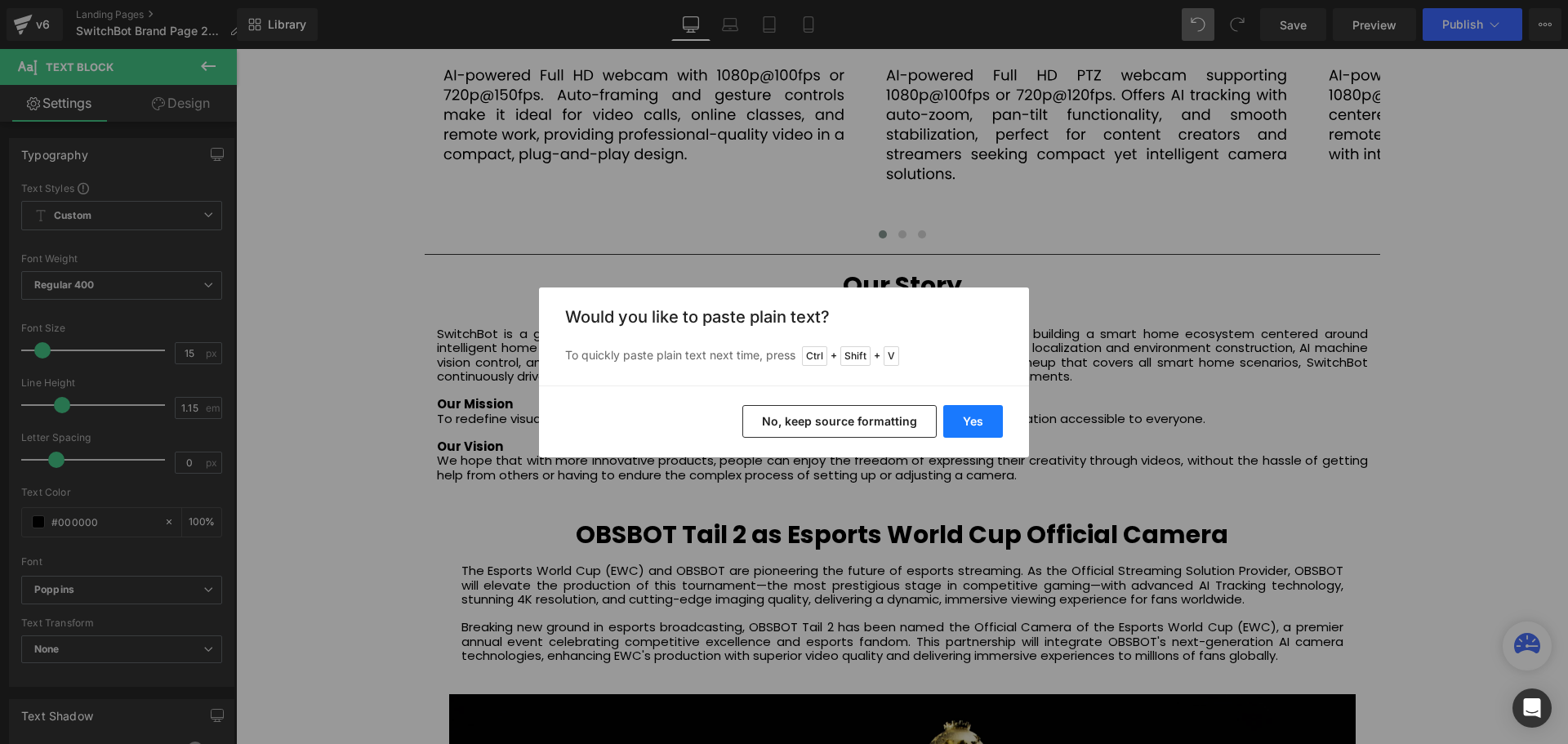
drag, startPoint x: 979, startPoint y: 421, endPoint x: 742, endPoint y: 376, distance: 241.2
click at [979, 421] on button "Yes" at bounding box center [973, 421] width 59 height 32
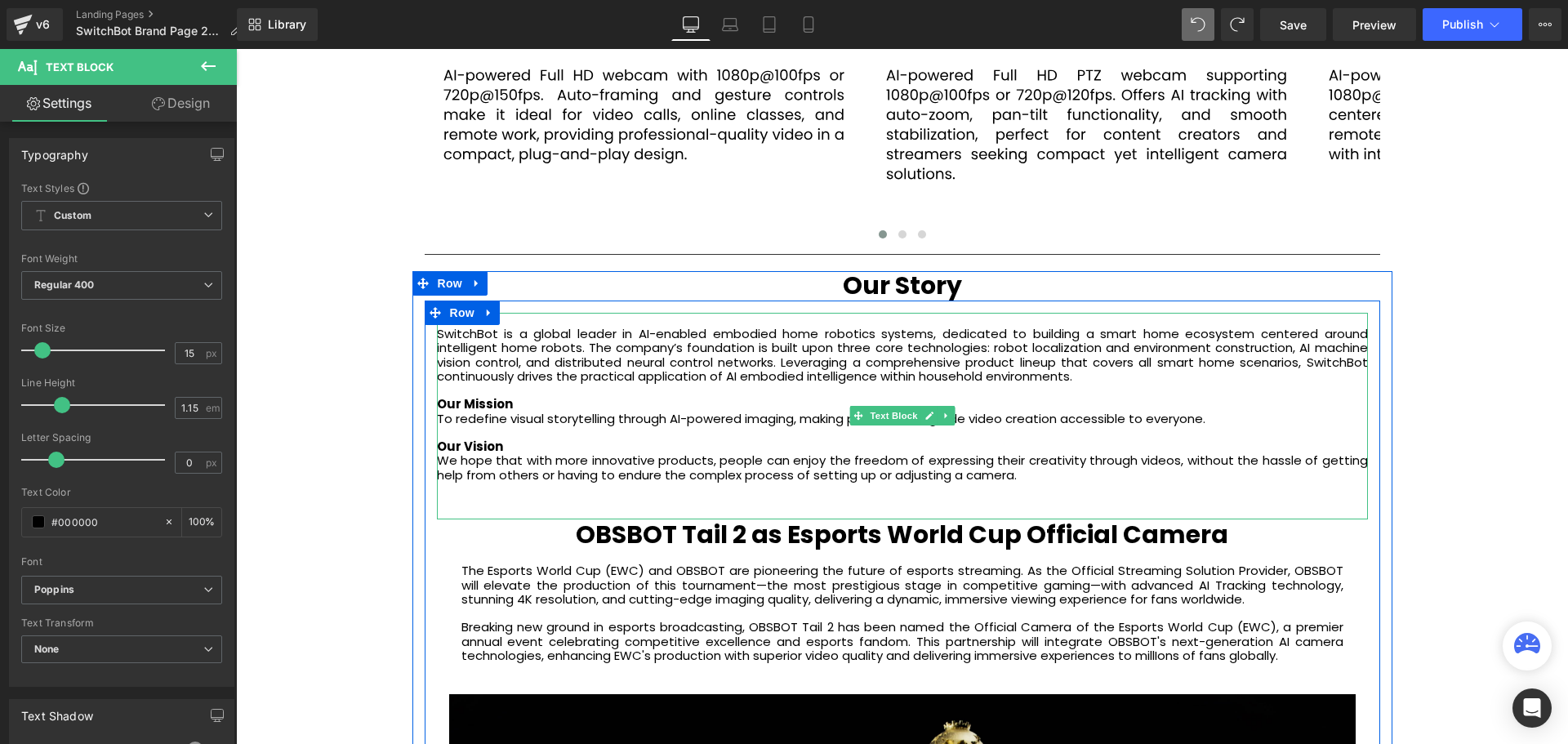
click at [437, 334] on div "SwitchBot is a global leader in AI-enabled embodied home robotics systems, dedi…" at bounding box center [902, 415] width 931 height 206
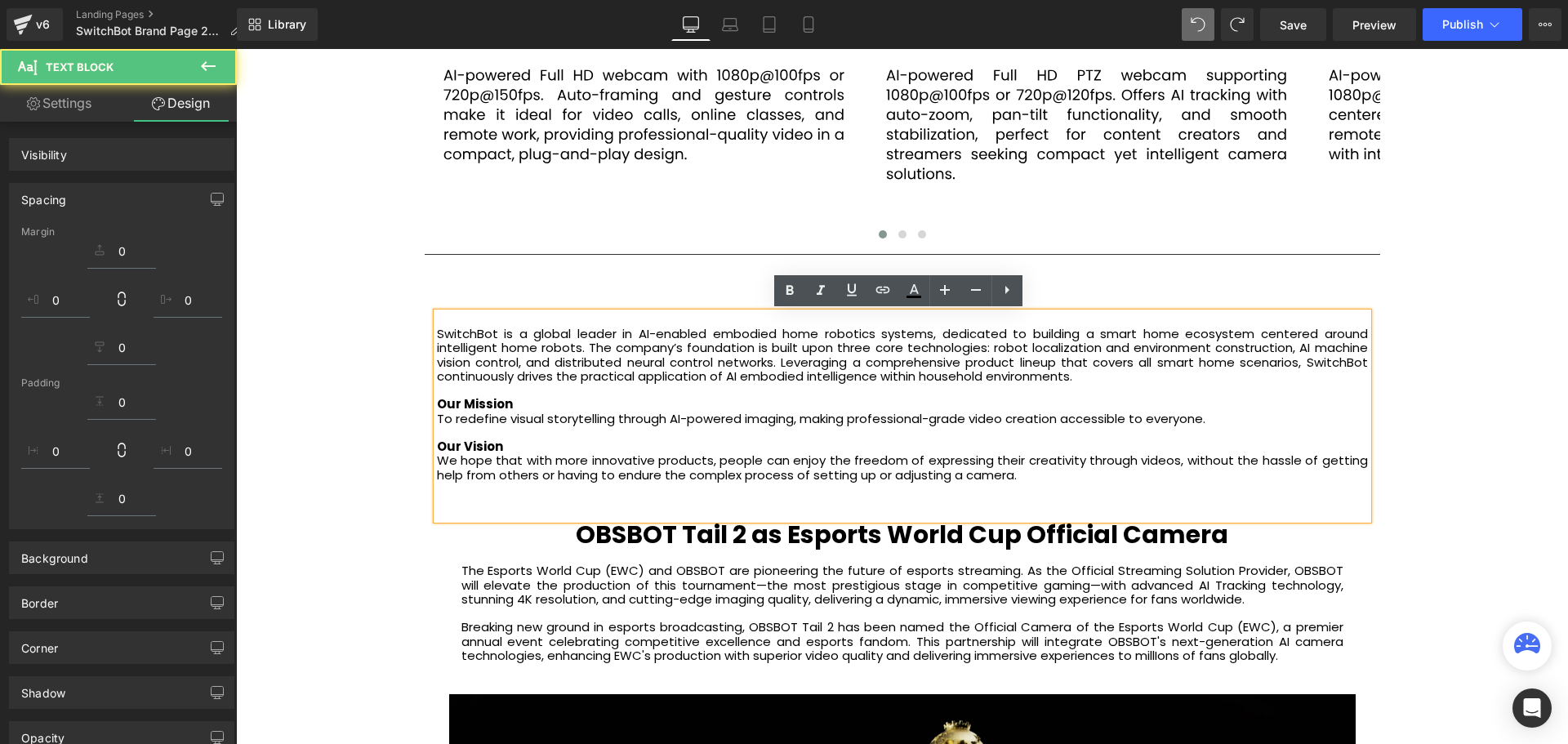
click at [437, 334] on p "SwitchBot is a global leader in AI-enabled embodied home robotics systems, dedi…" at bounding box center [902, 354] width 931 height 56
click at [437, 332] on p "SwitchBot is a global leader in AI-enabled embodied home robotics systems, dedi…" at bounding box center [902, 354] width 931 height 56
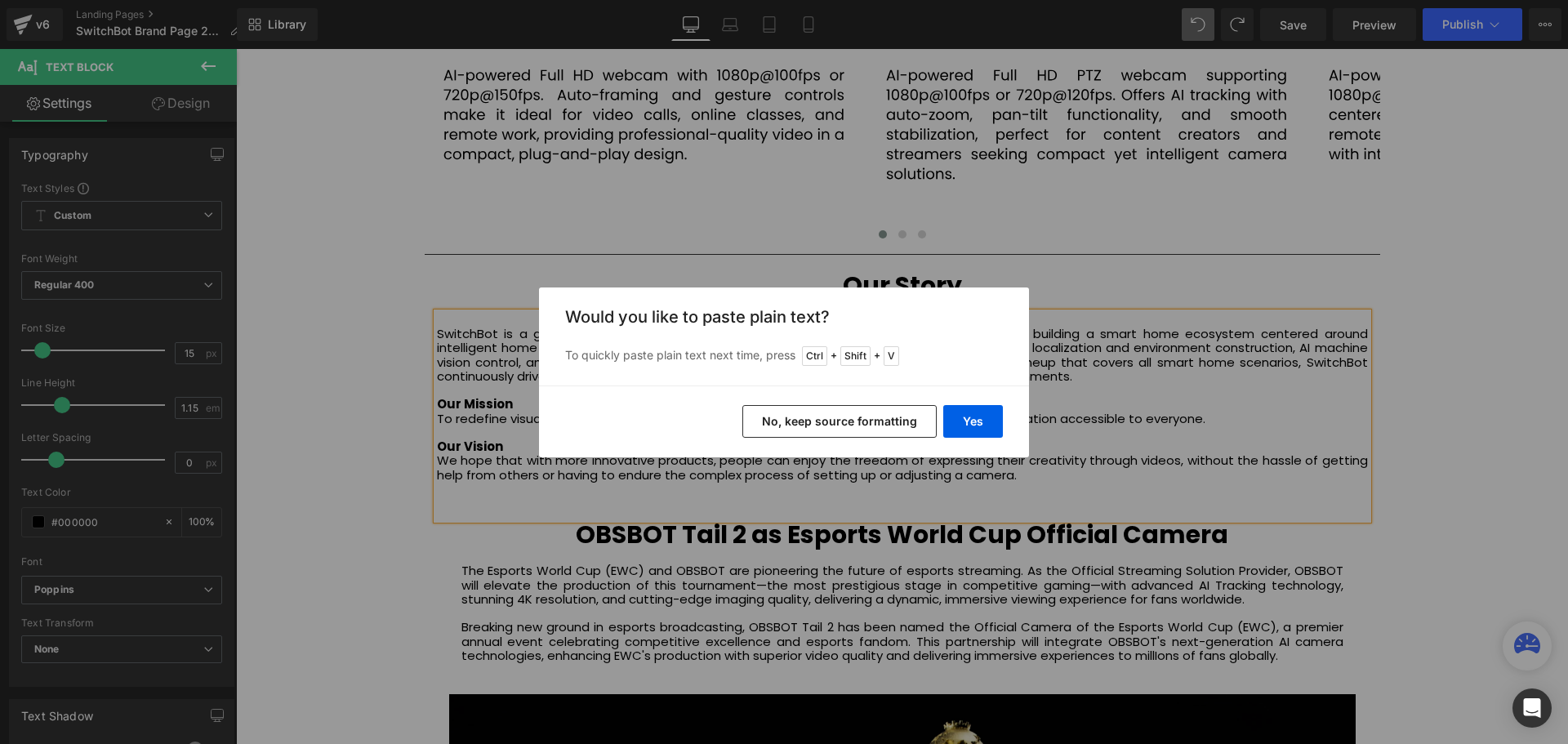
click at [801, 418] on button "No, keep source formatting" at bounding box center [839, 421] width 194 height 32
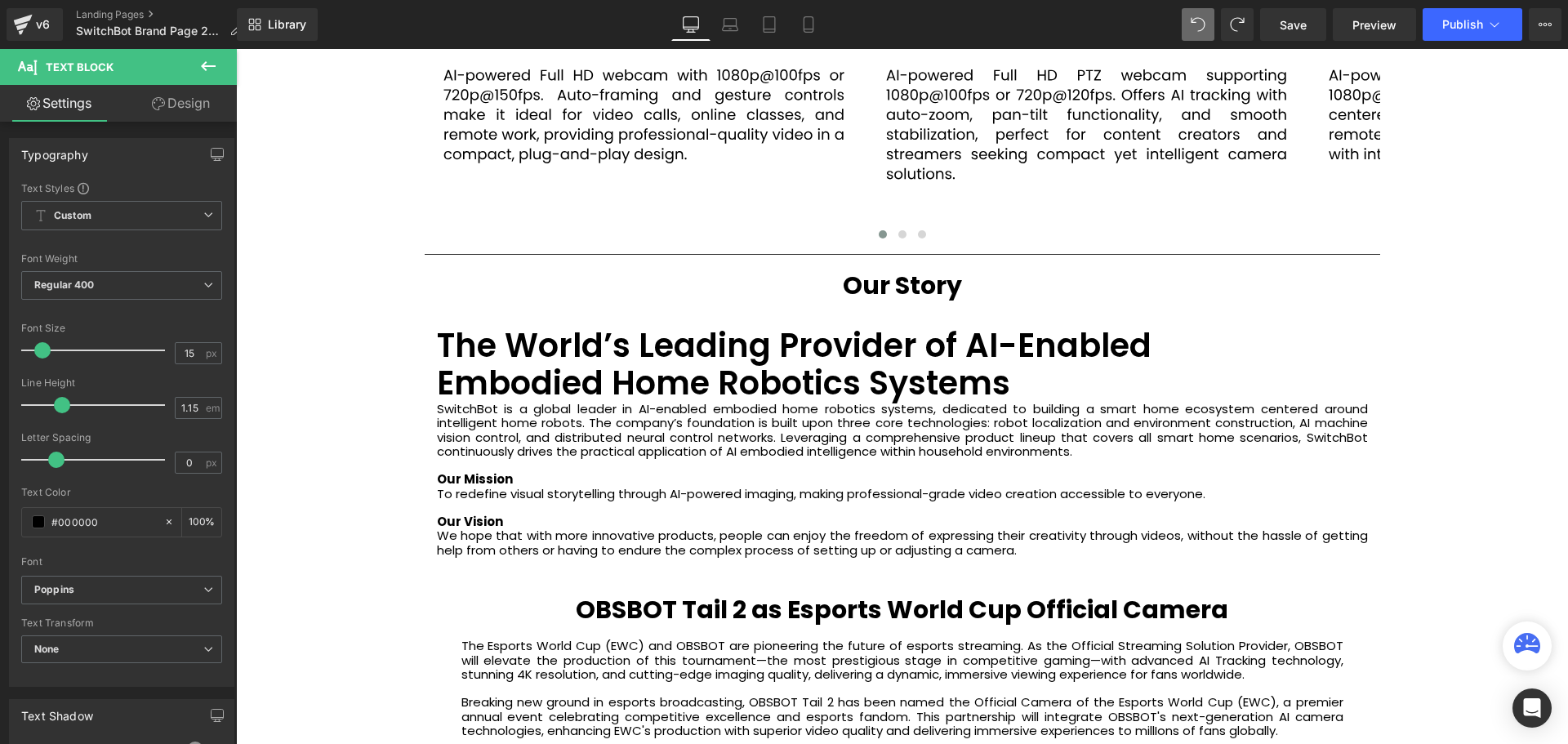
scroll to position [5896, 1324]
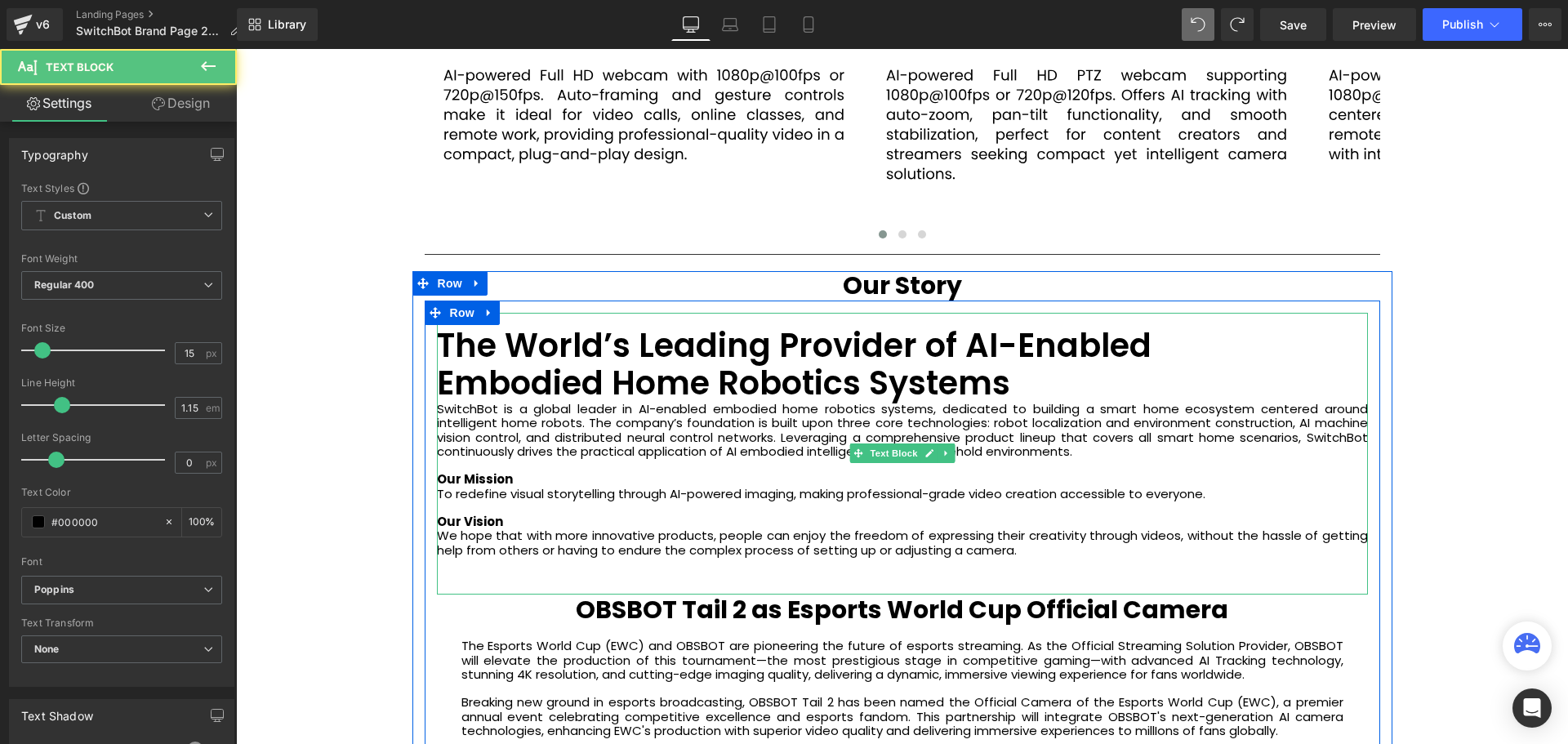
click at [998, 384] on h4 "The World’s Leading Provider of AI-Enabled Embodied Home Robotics Systems" at bounding box center [902, 363] width 931 height 75
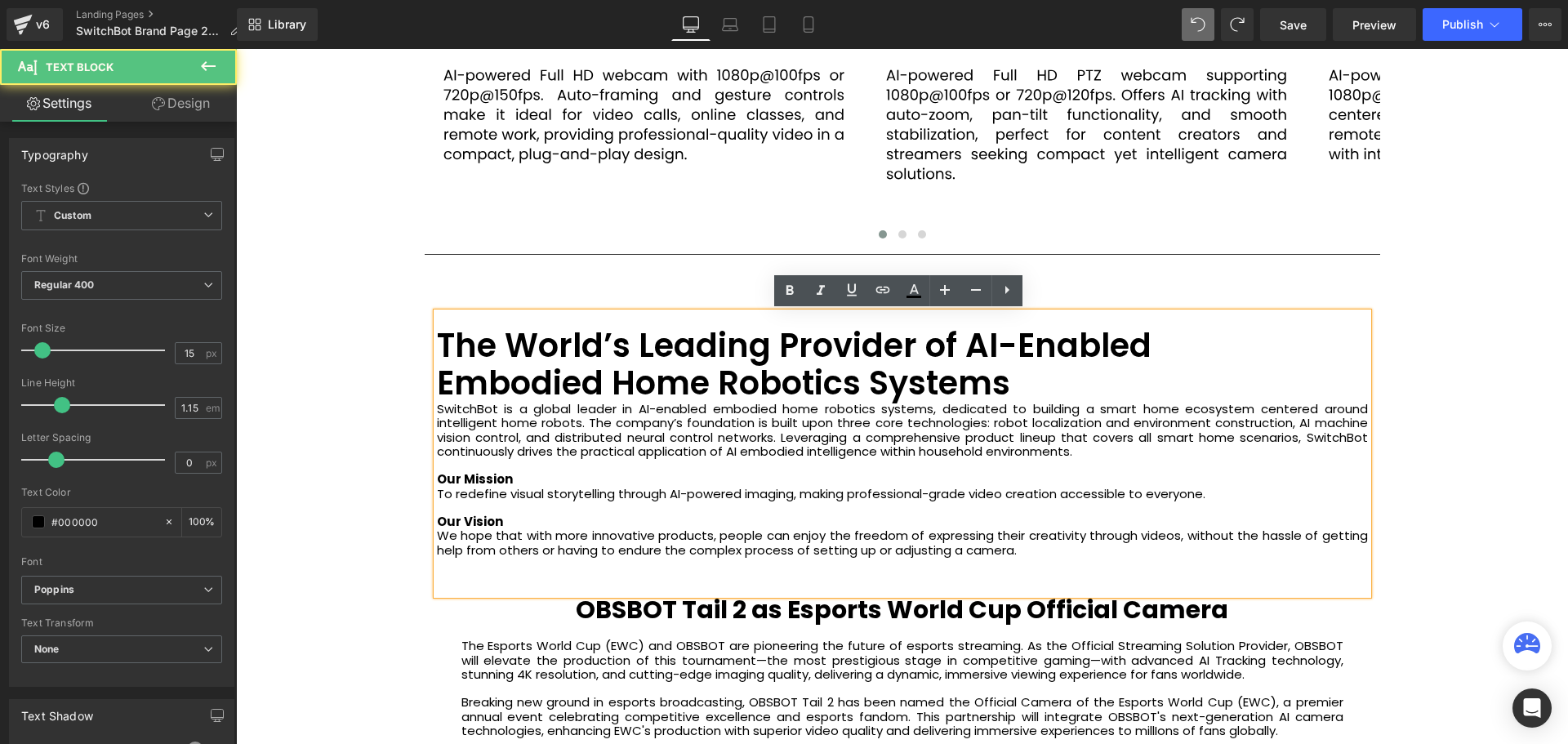
click at [1017, 384] on h4 "The World’s Leading Provider of AI-Enabled Embodied Home Robotics Systems" at bounding box center [902, 363] width 931 height 75
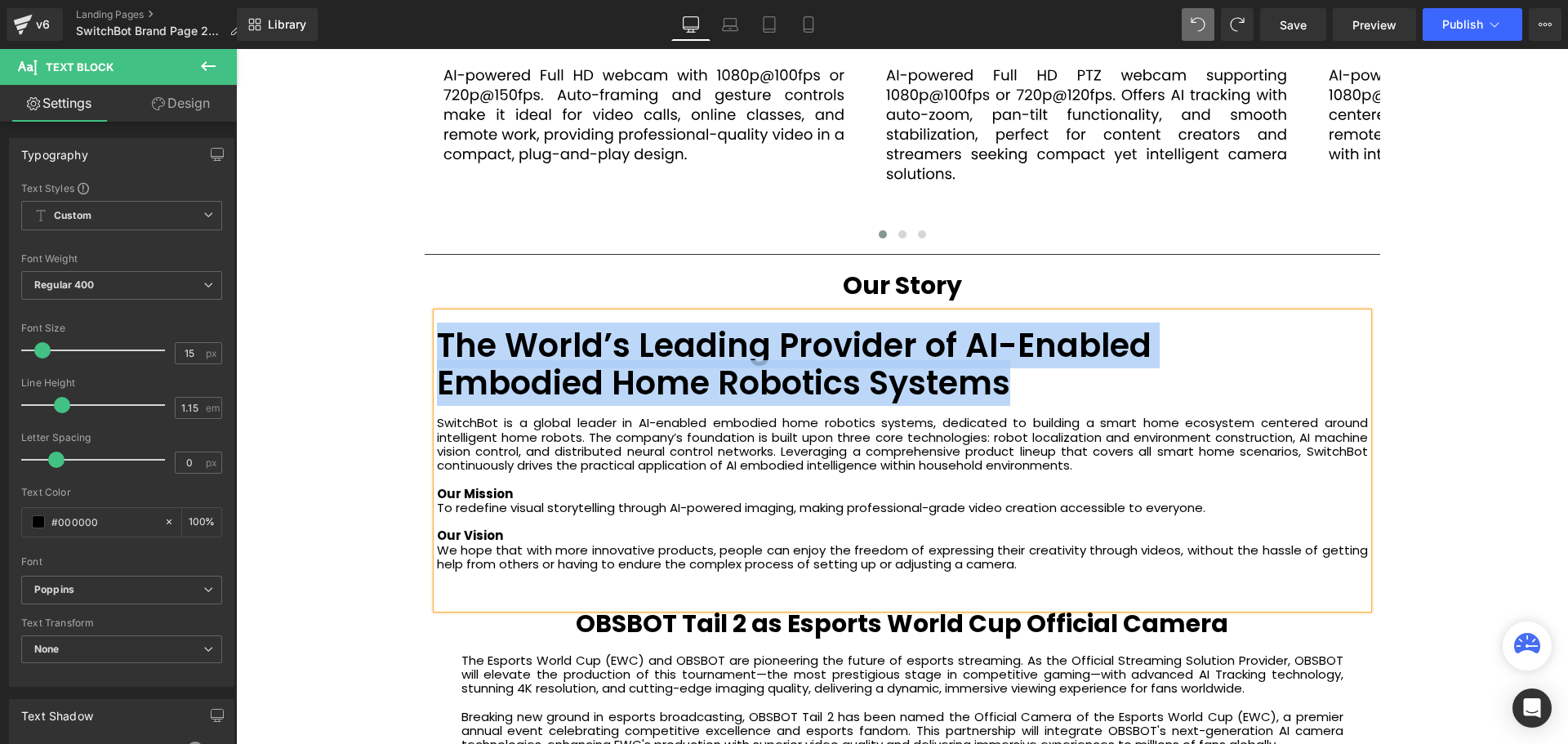
drag, startPoint x: 1036, startPoint y: 386, endPoint x: 435, endPoint y: 347, distance: 602.3
click at [437, 347] on h4 "The World’s Leading Provider of AI-Enabled Embodied Home Robotics Systems" at bounding box center [902, 363] width 931 height 75
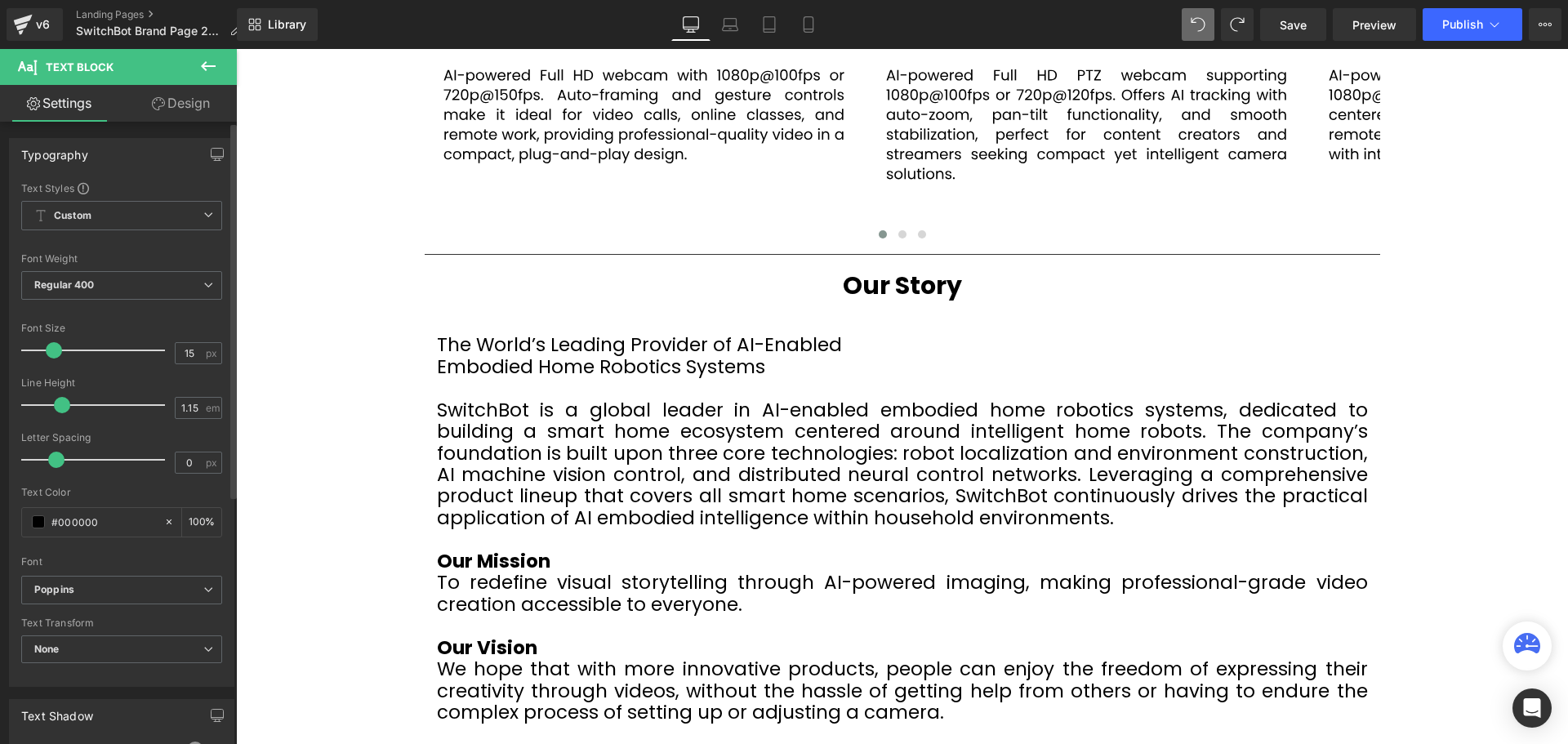
scroll to position [6069, 1324]
drag, startPoint x: 44, startPoint y: 348, endPoint x: 55, endPoint y: 351, distance: 11.4
click at [55, 351] on span at bounding box center [54, 350] width 17 height 17
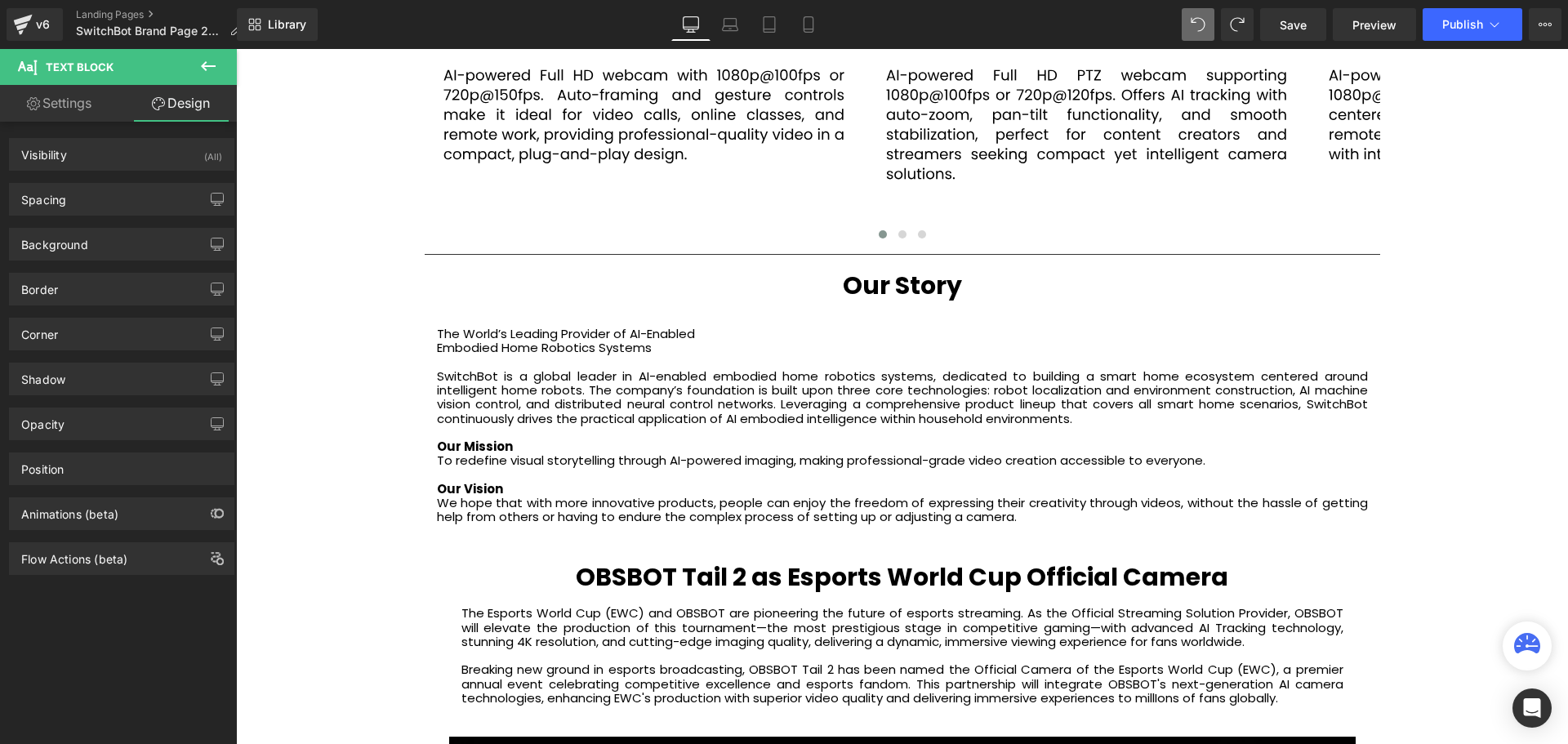
scroll to position [5862, 1324]
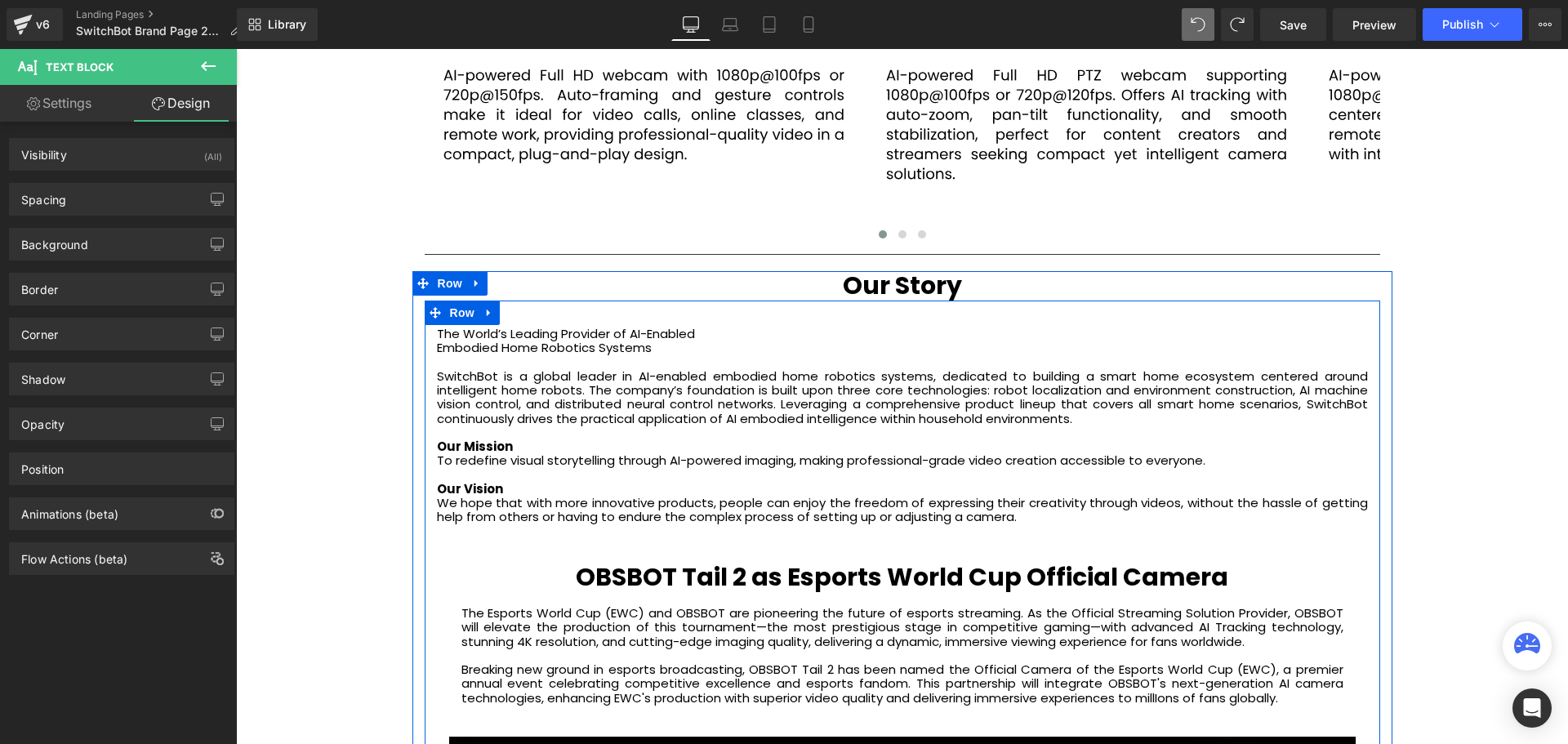
click at [455, 345] on undefined "The World’s Leading Provider of AI-Enabled Embodied Home Robotics Systems" at bounding box center [566, 341] width 258 height 31
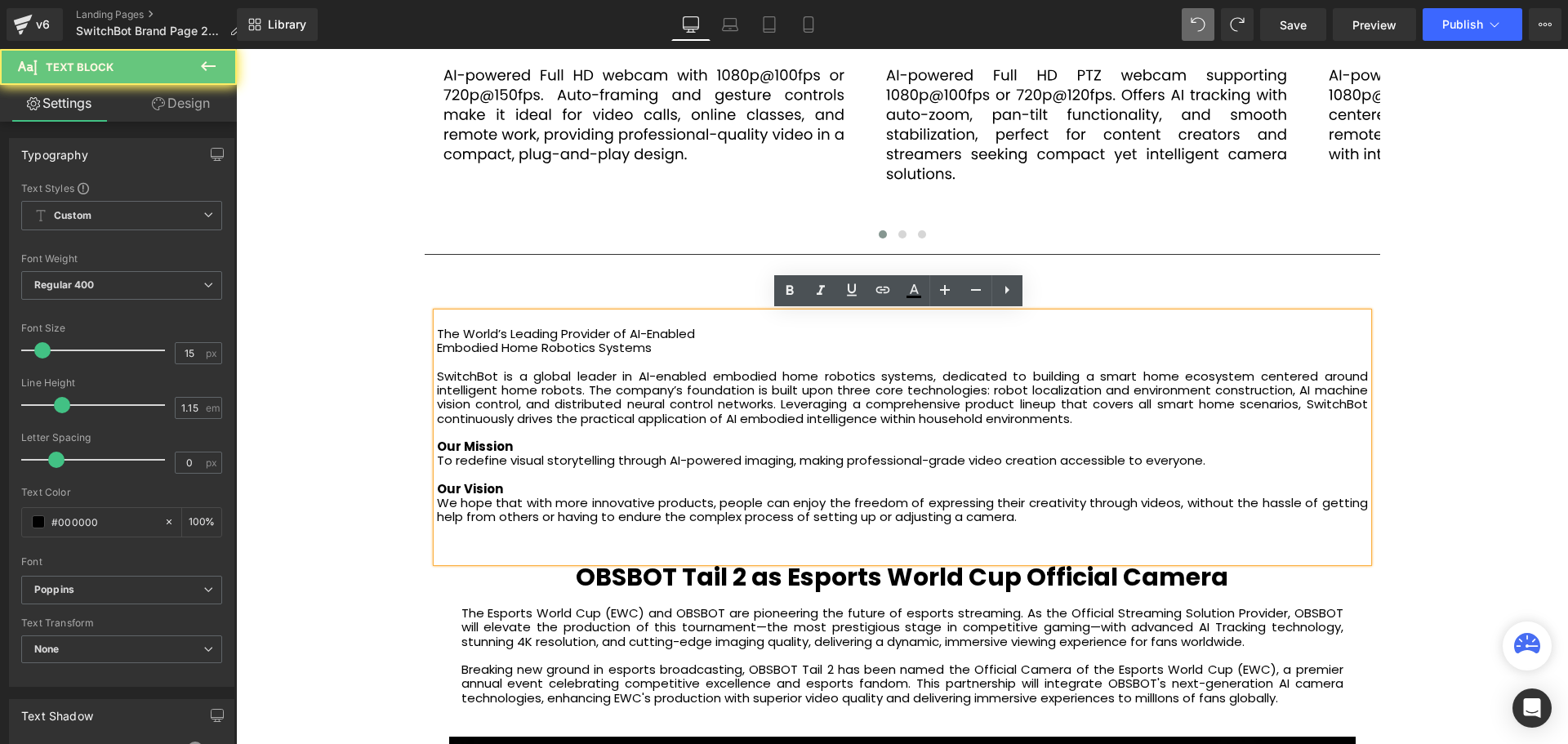
click at [437, 350] on undefined "The World’s Leading Provider of AI-Enabled Embodied Home Robotics Systems" at bounding box center [566, 341] width 258 height 31
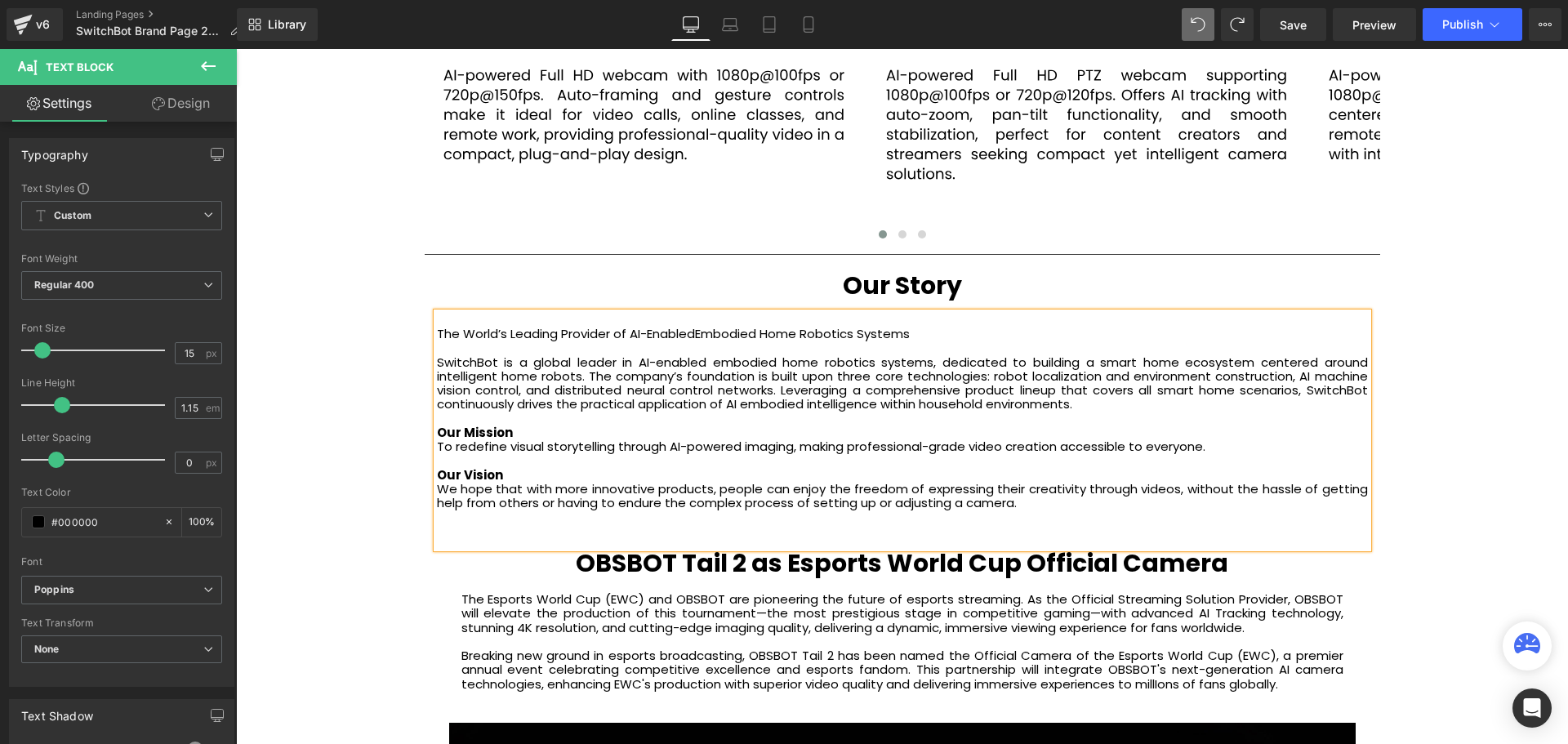
scroll to position [5848, 1324]
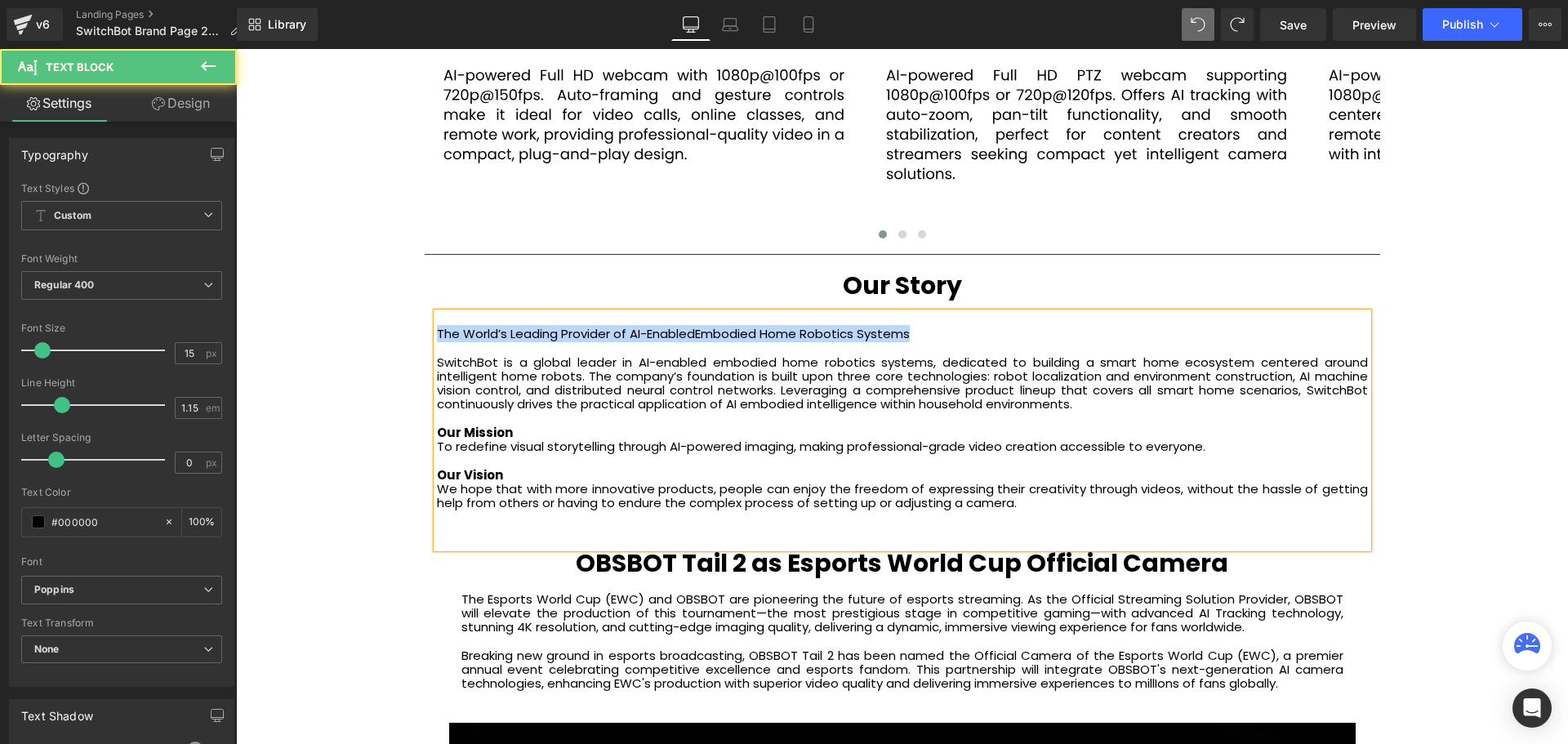
drag, startPoint x: 949, startPoint y: 332, endPoint x: 416, endPoint y: 336, distance: 533.0
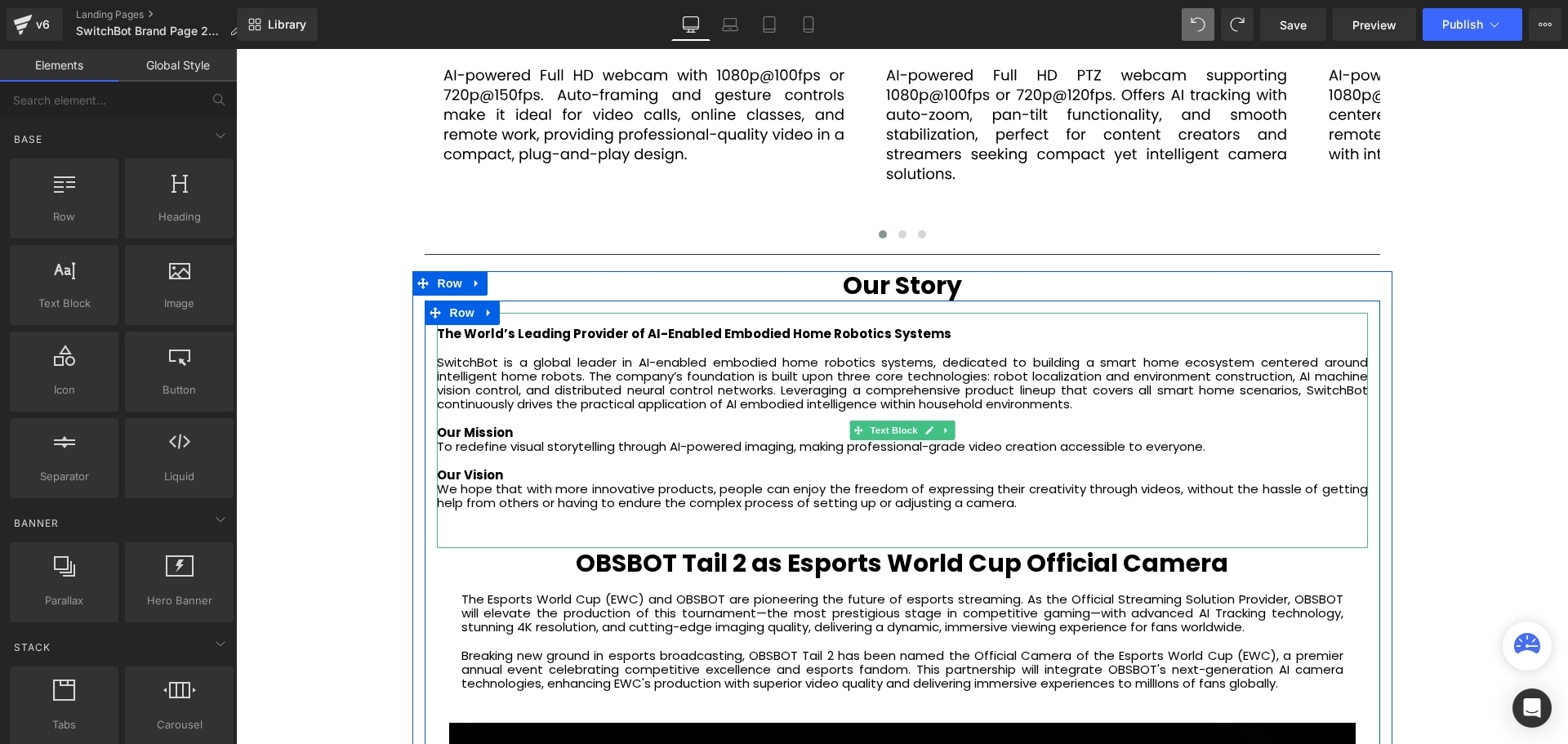
click at [1124, 482] on div "We hope that with more innovative products, people can enjoy the freedom of exp…" at bounding box center [902, 495] width 931 height 29
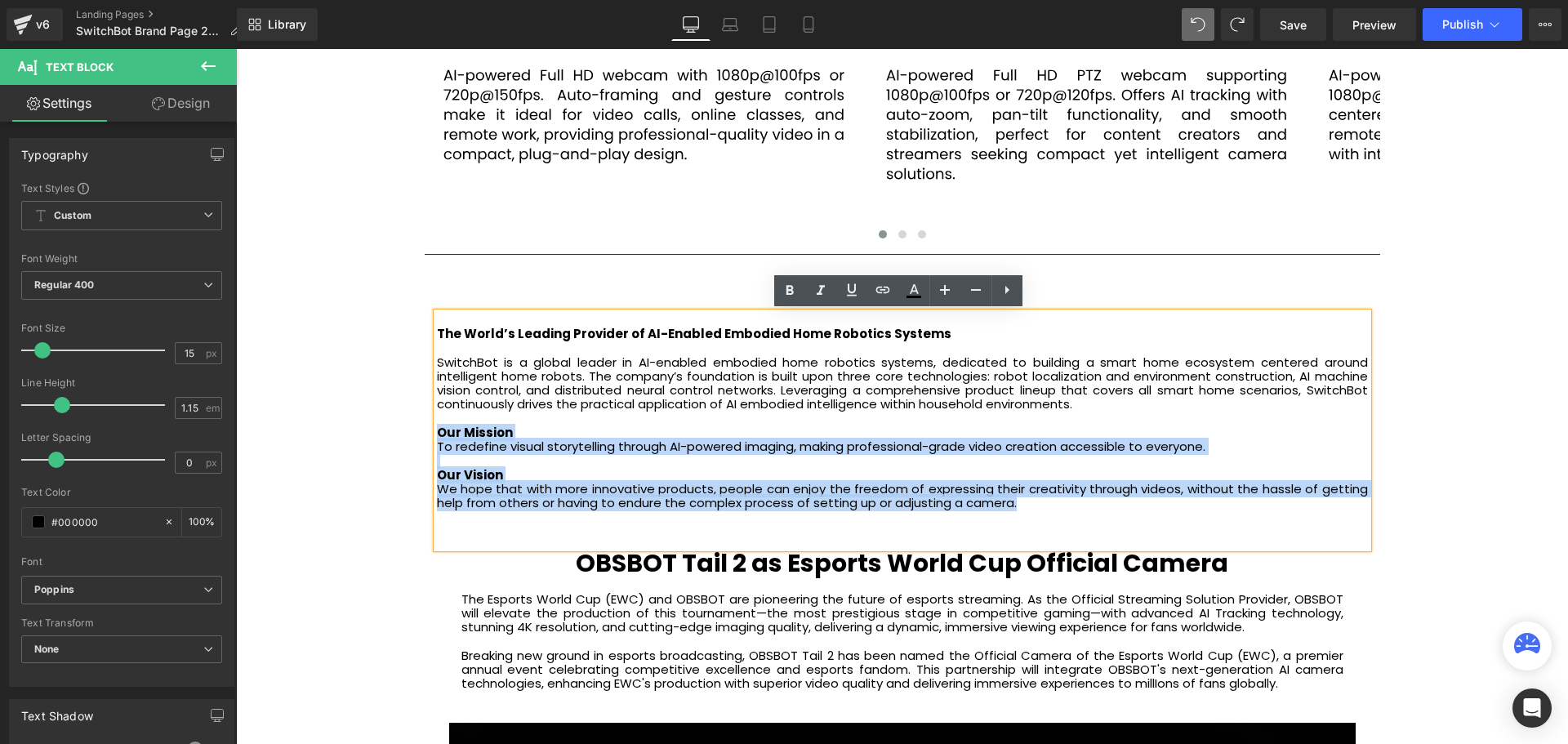
drag, startPoint x: 1028, startPoint y: 506, endPoint x: 437, endPoint y: 431, distance: 595.7
click at [437, 431] on div "The World’s Leading Provider of AI-Enabled Embodied Home Robotics Systems Switc…" at bounding box center [902, 430] width 931 height 235
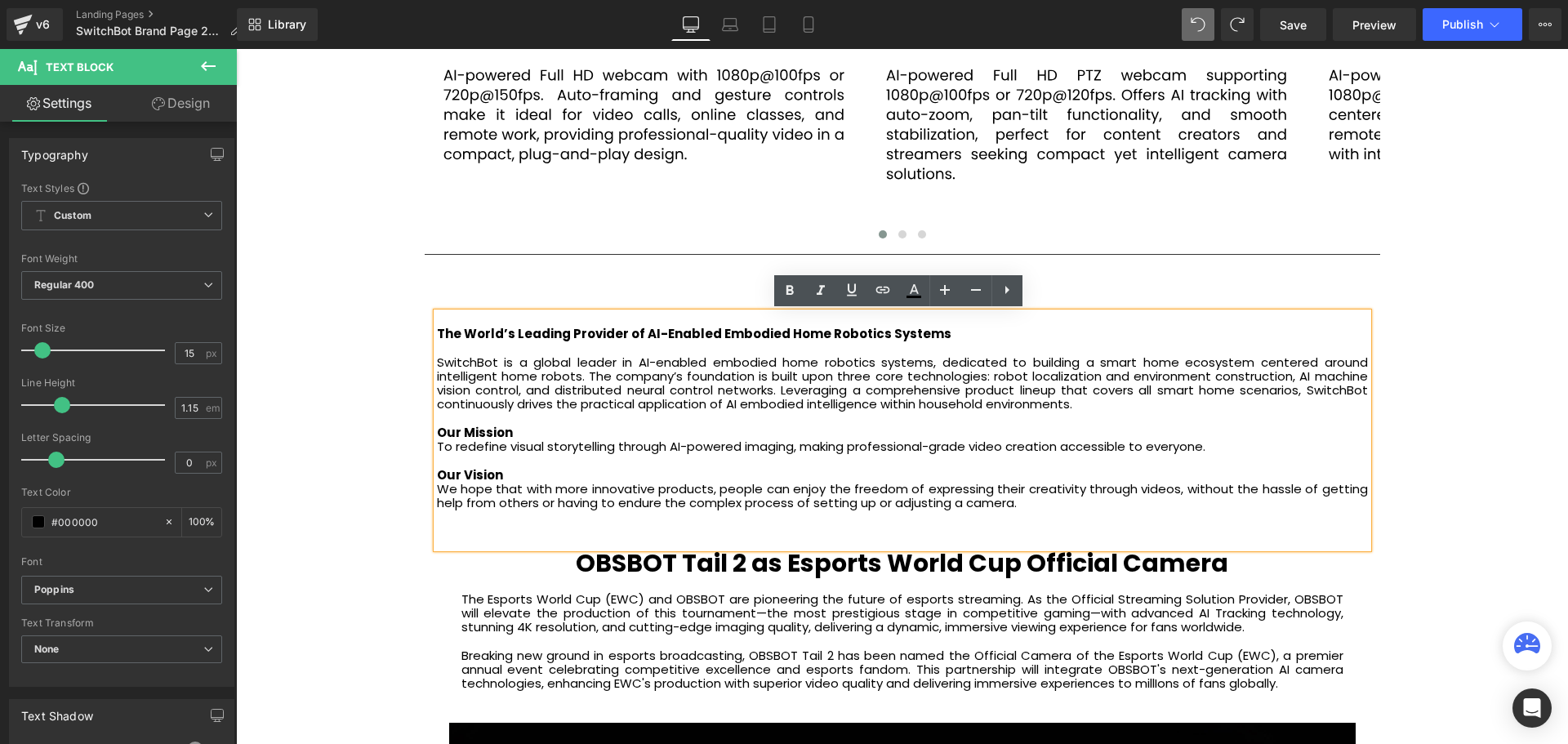
scroll to position [5777, 1324]
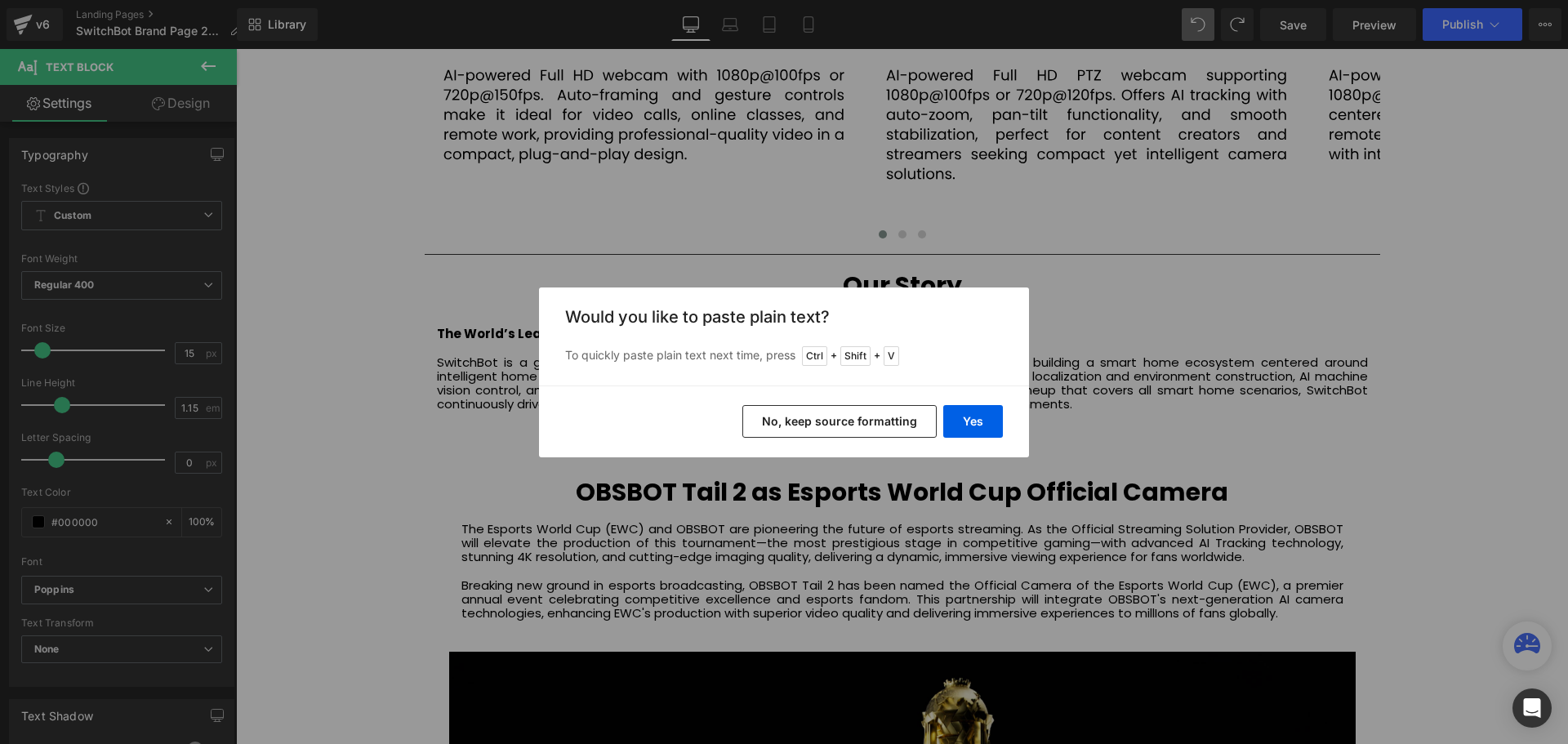
drag, startPoint x: 836, startPoint y: 421, endPoint x: 178, endPoint y: 405, distance: 658.2
click at [836, 421] on button "No, keep source formatting" at bounding box center [839, 421] width 194 height 32
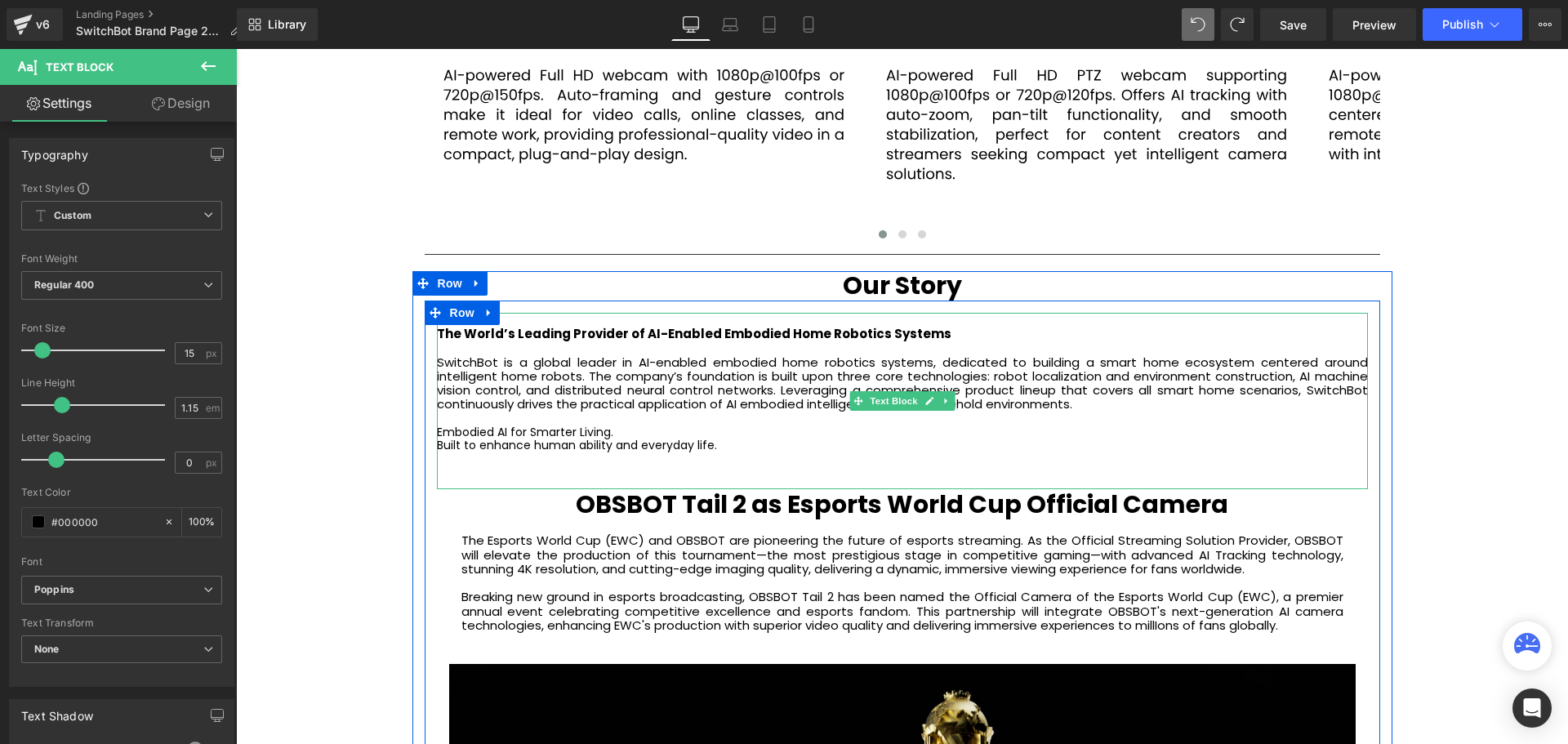
click at [714, 444] on h4 "Embodied AI for Smarter Living. Built to enhance human ability and everyday lif…" at bounding box center [902, 438] width 931 height 26
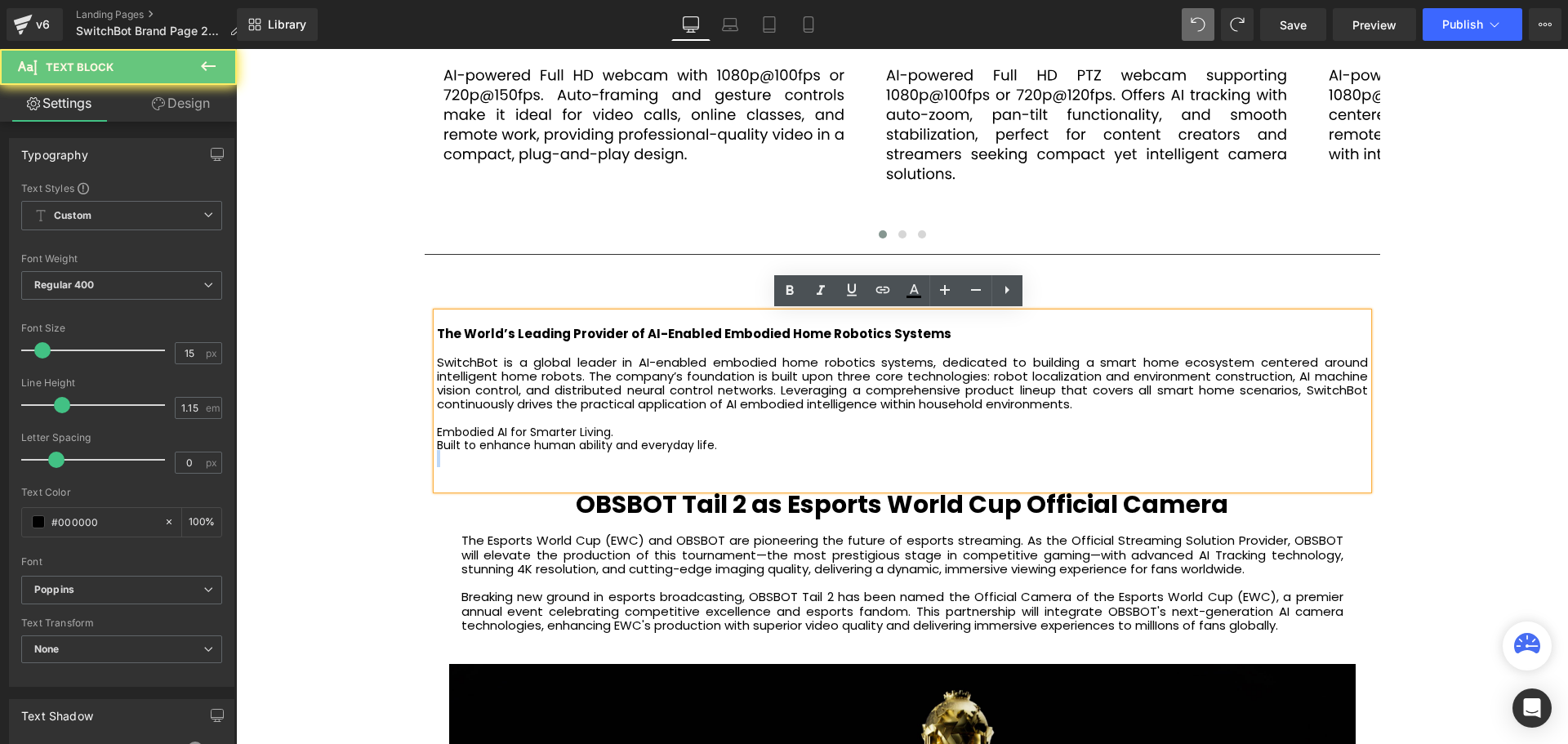
drag, startPoint x: 746, startPoint y: 445, endPoint x: 430, endPoint y: 433, distance: 316.2
click at [437, 433] on div "The World’s Leading Provider of AI-Enabled Embodied Home Robotics Systems Switc…" at bounding box center [902, 400] width 931 height 177
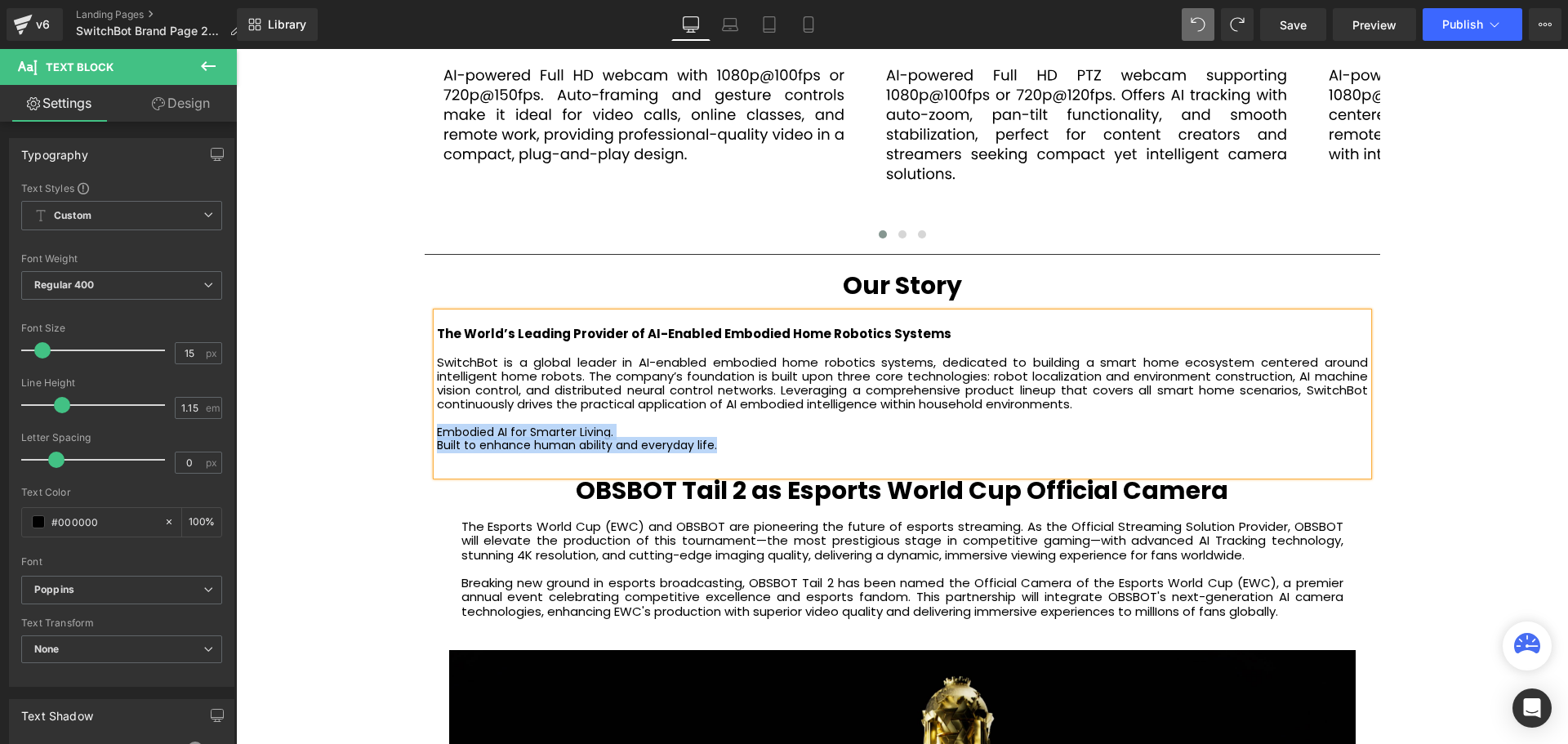
drag, startPoint x: 671, startPoint y: 445, endPoint x: 435, endPoint y: 435, distance: 236.2
click at [437, 435] on h4 "Embodied AI for Smarter Living. Built to enhance human ability and everyday lif…" at bounding box center [902, 438] width 931 height 26
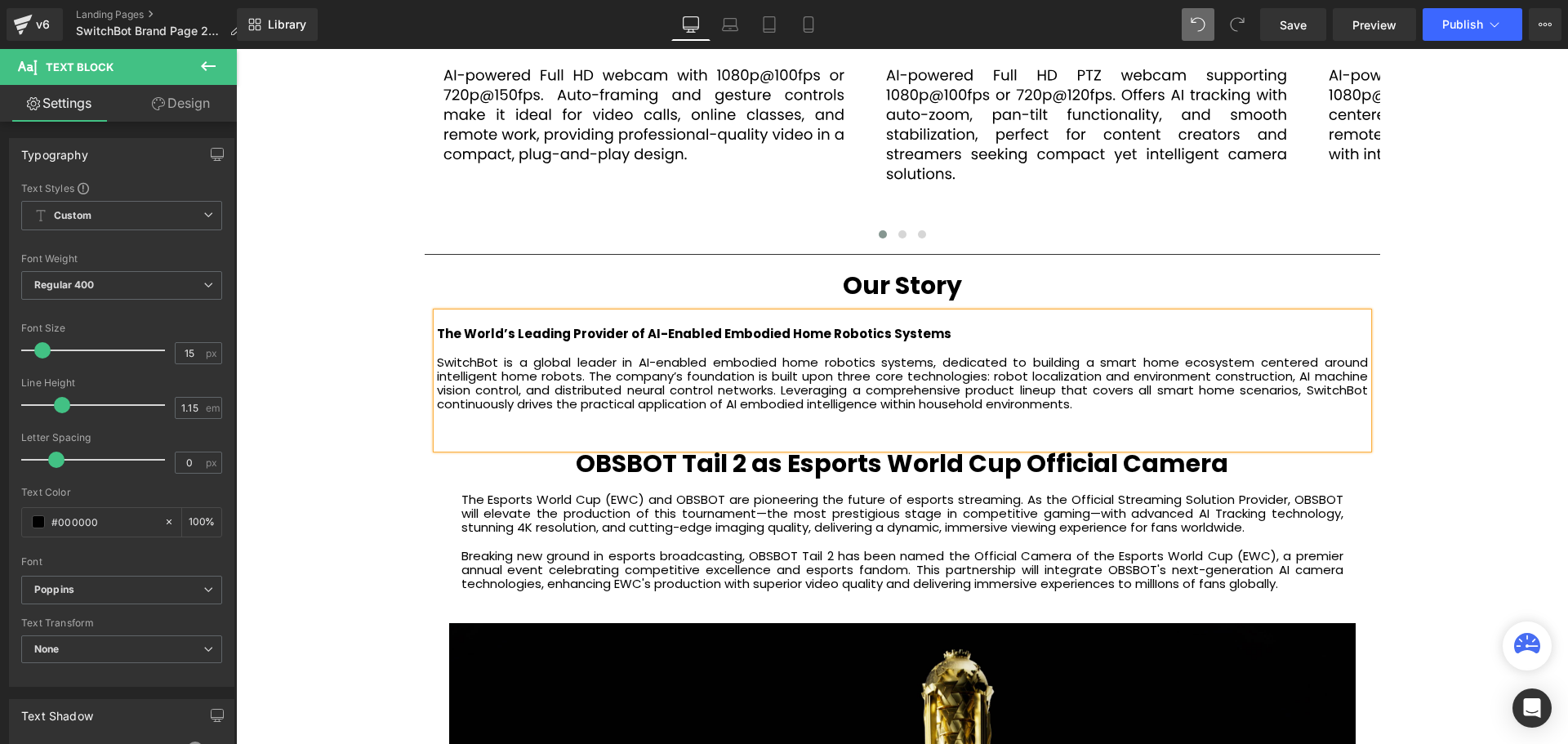
scroll to position [5736, 1324]
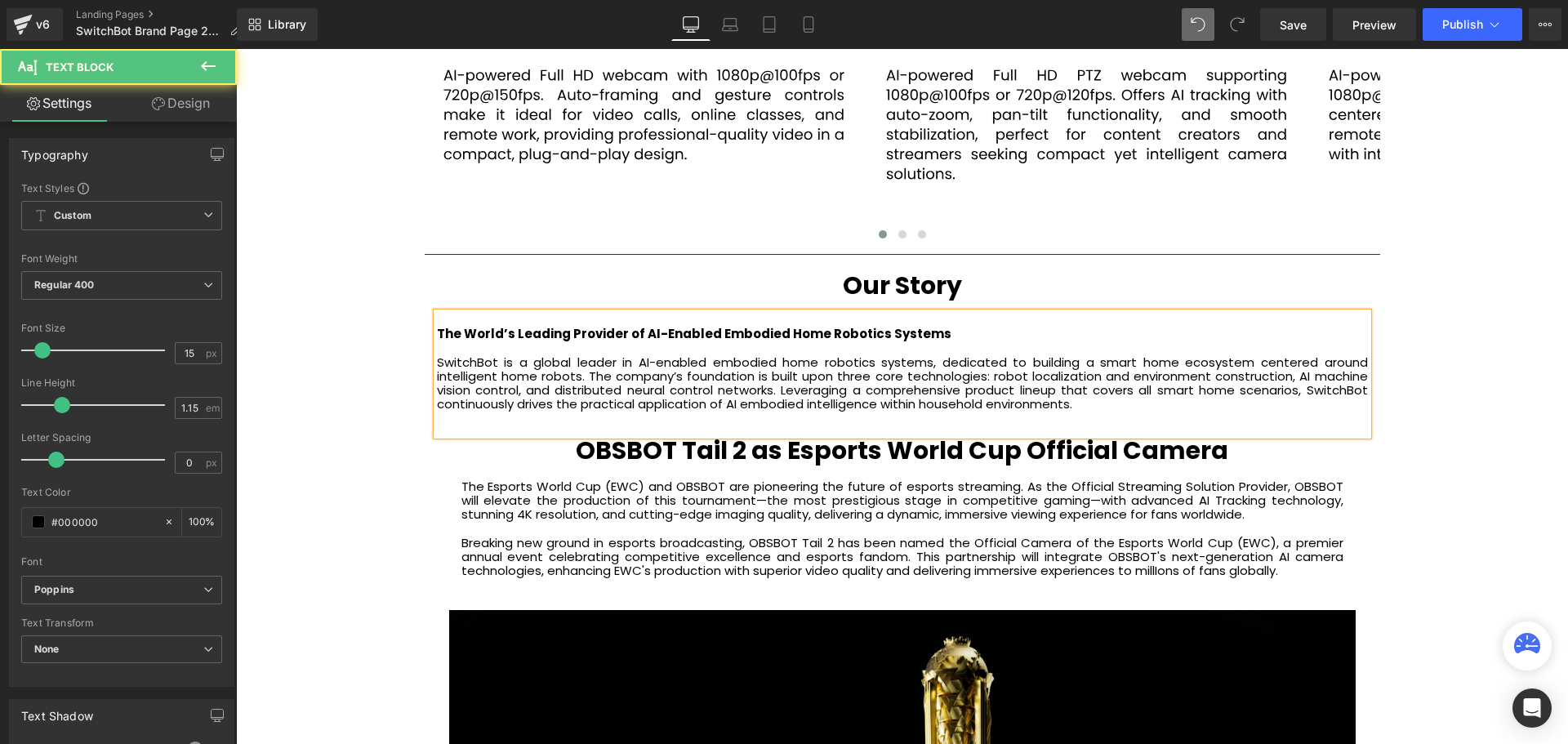
click at [458, 425] on div "The World’s Leading Provider of AI-Enabled Embodied Home Robotics Systems Switc…" at bounding box center [902, 373] width 931 height 122
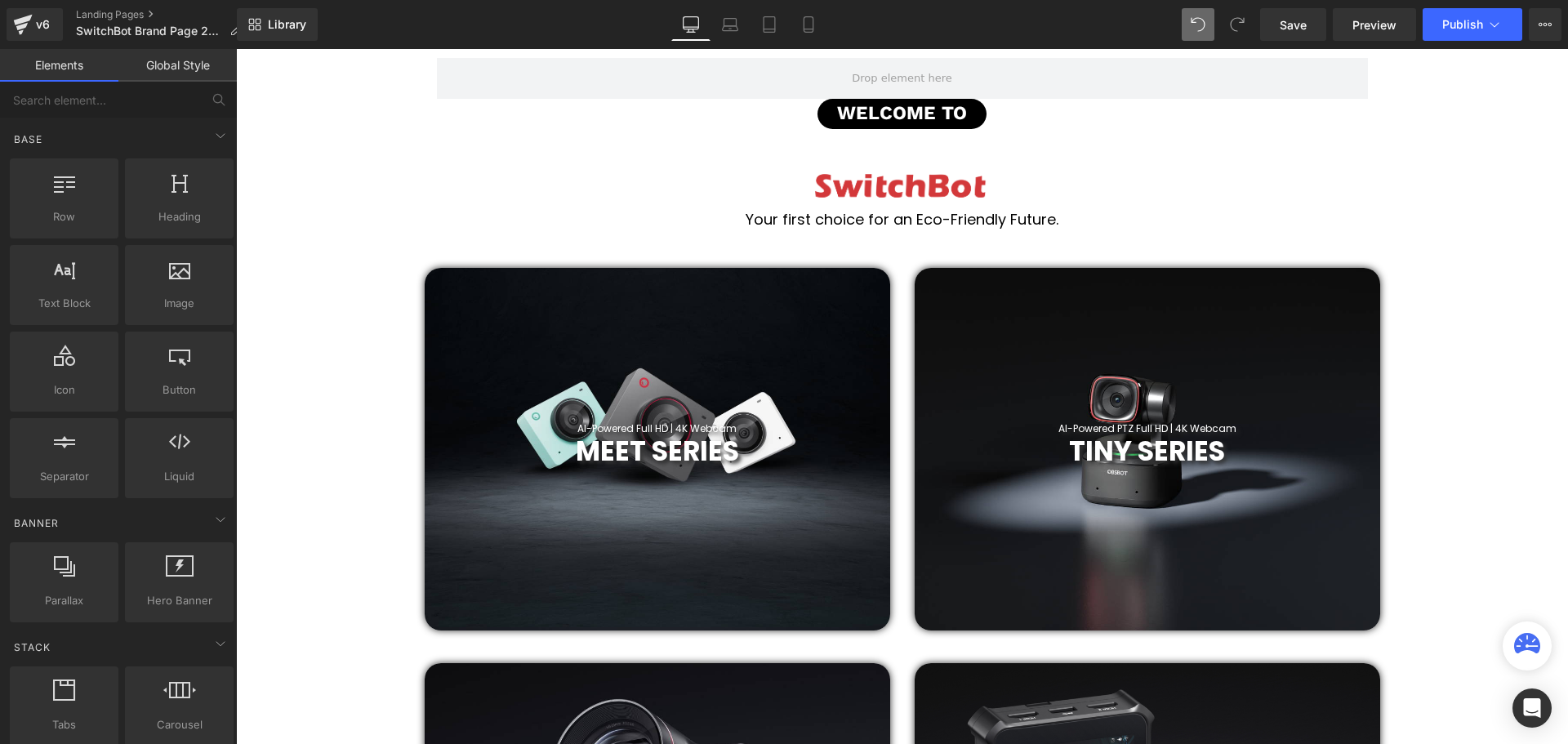
scroll to position [490, 0]
click at [668, 449] on div "MEET SERIES Heading" at bounding box center [657, 450] width 441 height 32
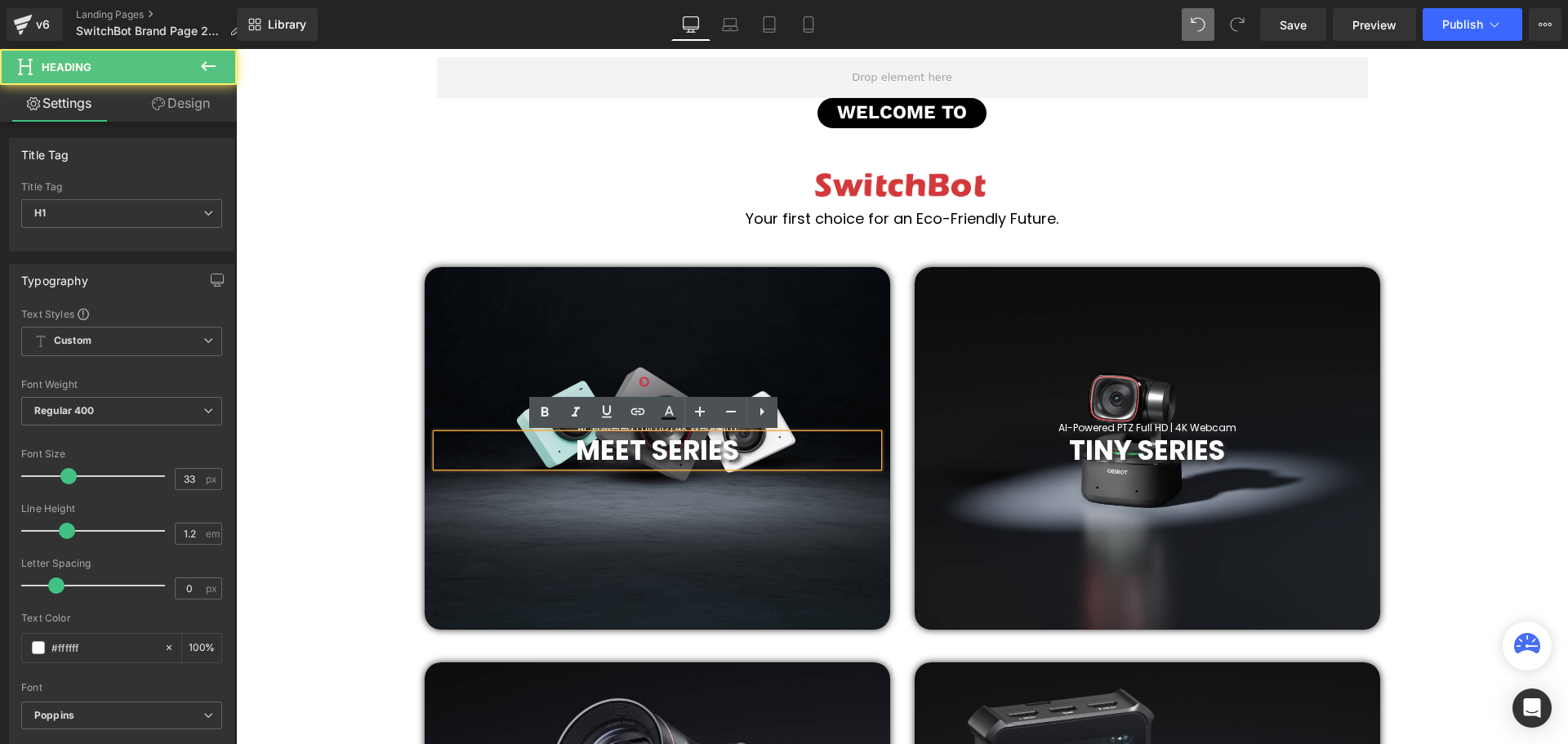
click at [752, 456] on h1 "MEET SERIES" at bounding box center [657, 450] width 441 height 32
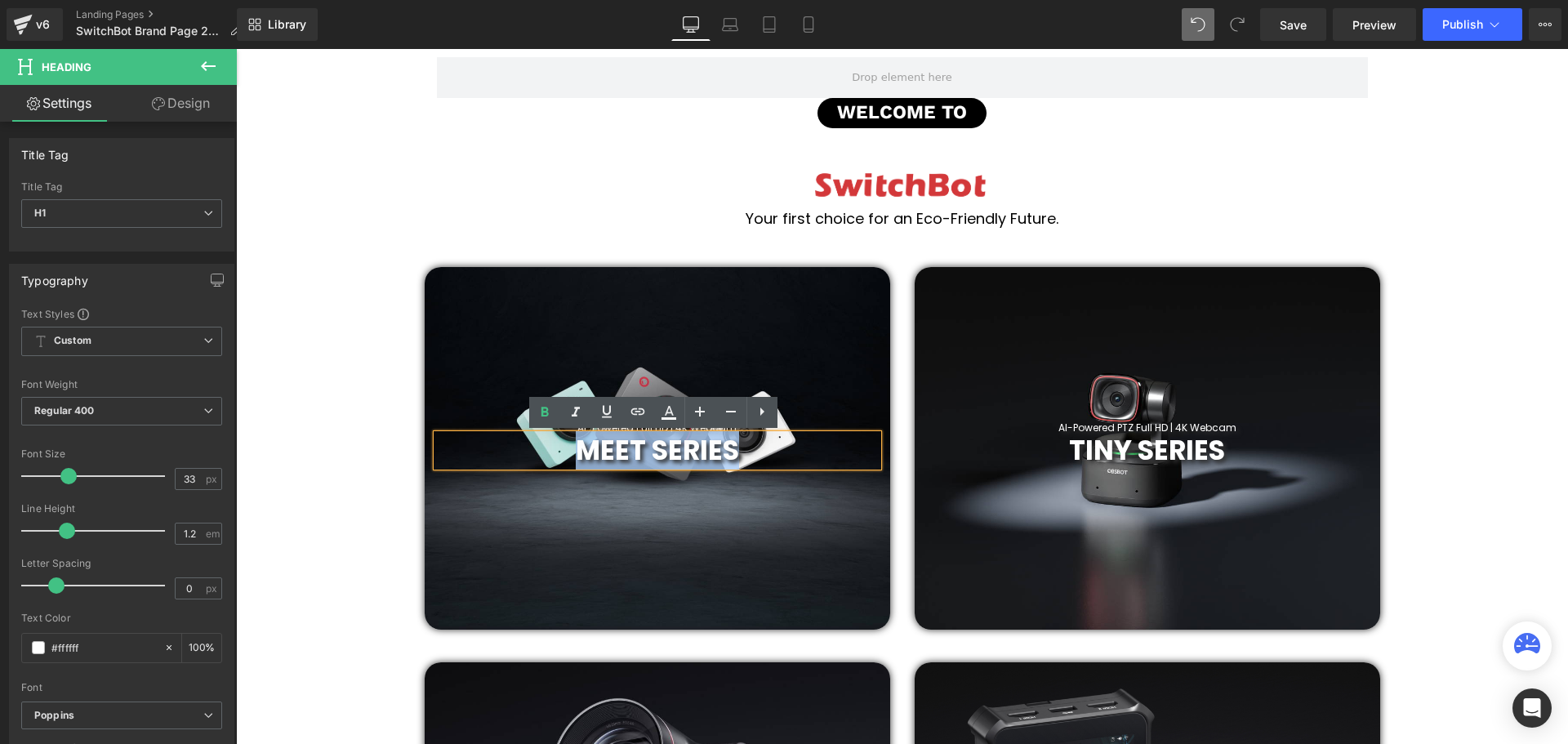
drag, startPoint x: 702, startPoint y: 453, endPoint x: 549, endPoint y: 455, distance: 153.0
click at [549, 455] on h1 "MEET SERIES" at bounding box center [657, 450] width 441 height 32
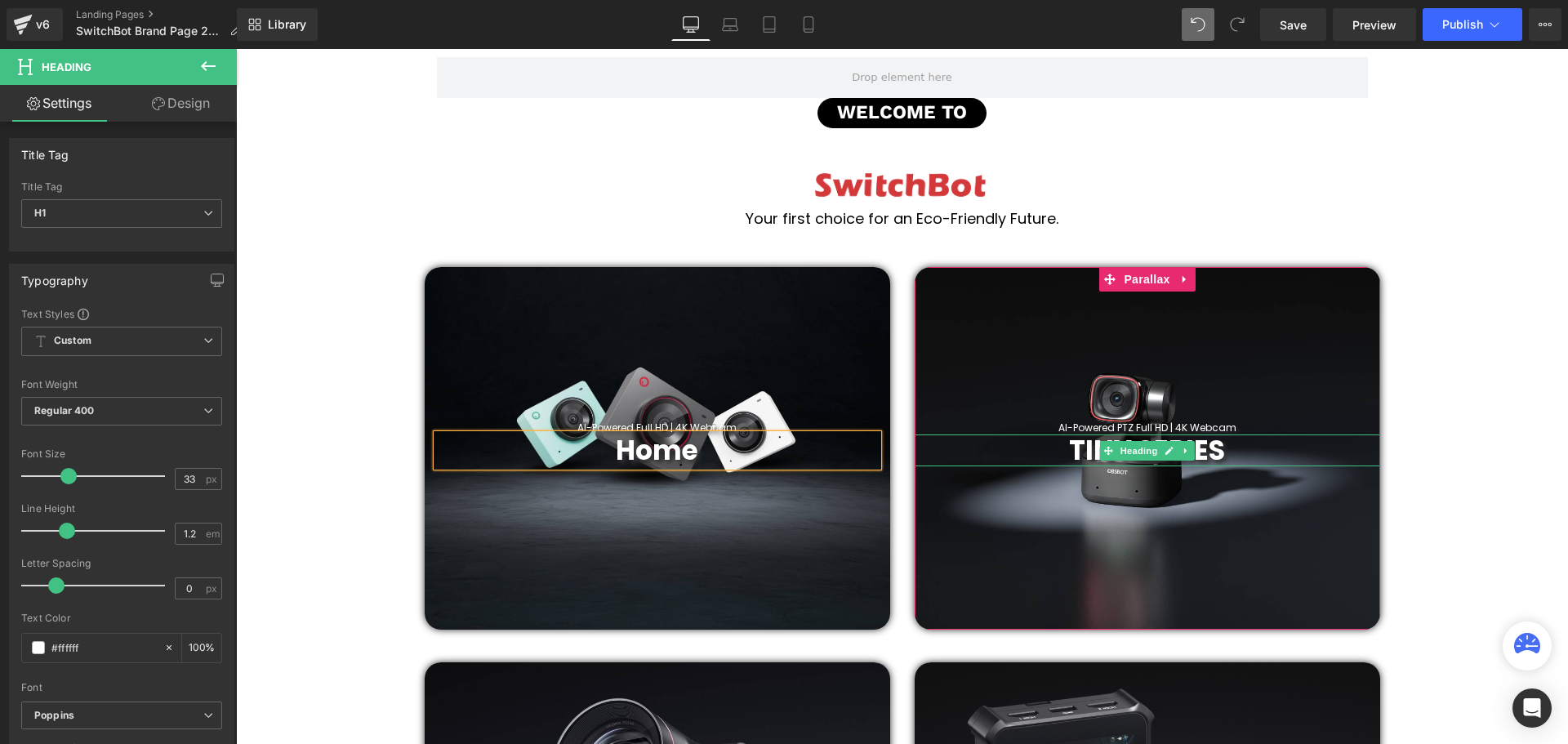
click at [1221, 446] on h1 "TINY SERIES" at bounding box center [1146, 450] width 465 height 32
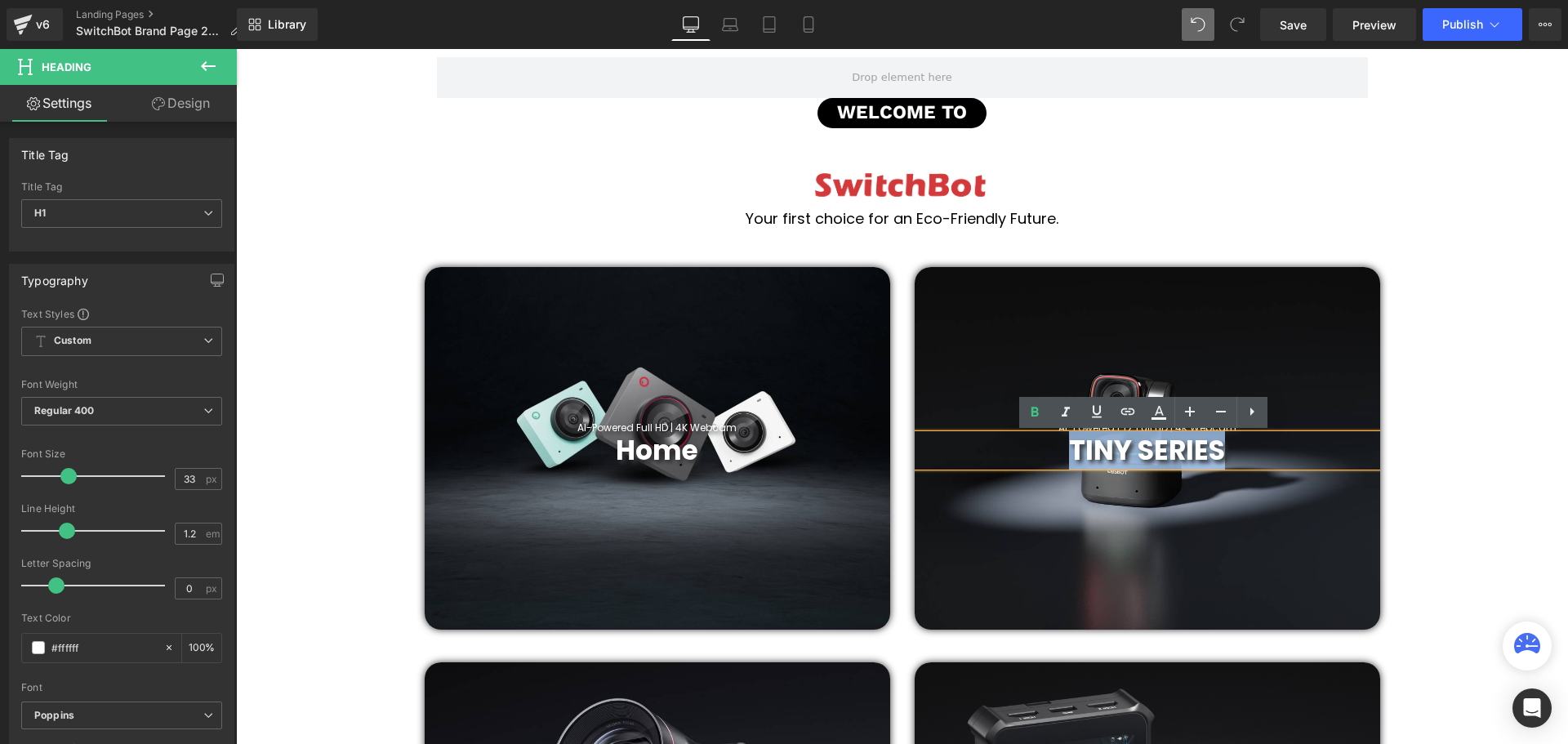
drag, startPoint x: 1238, startPoint y: 446, endPoint x: 1065, endPoint y: 449, distance: 173.0
click at [1069, 445] on h1 "TINY SERIES" at bounding box center [1146, 450] width 465 height 32
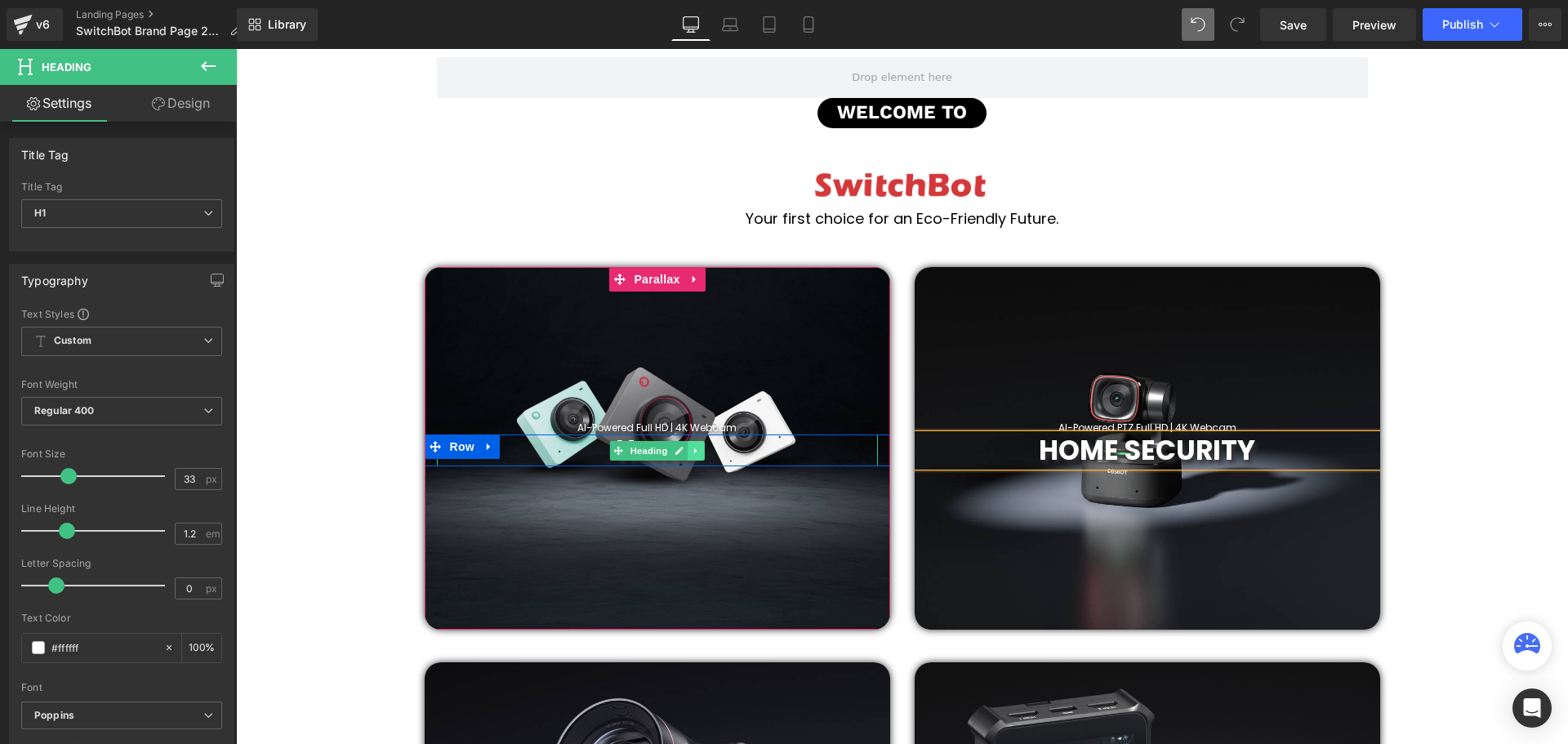
click at [700, 449] on link at bounding box center [696, 450] width 18 height 19
click at [761, 446] on h1 "Home" at bounding box center [657, 450] width 441 height 32
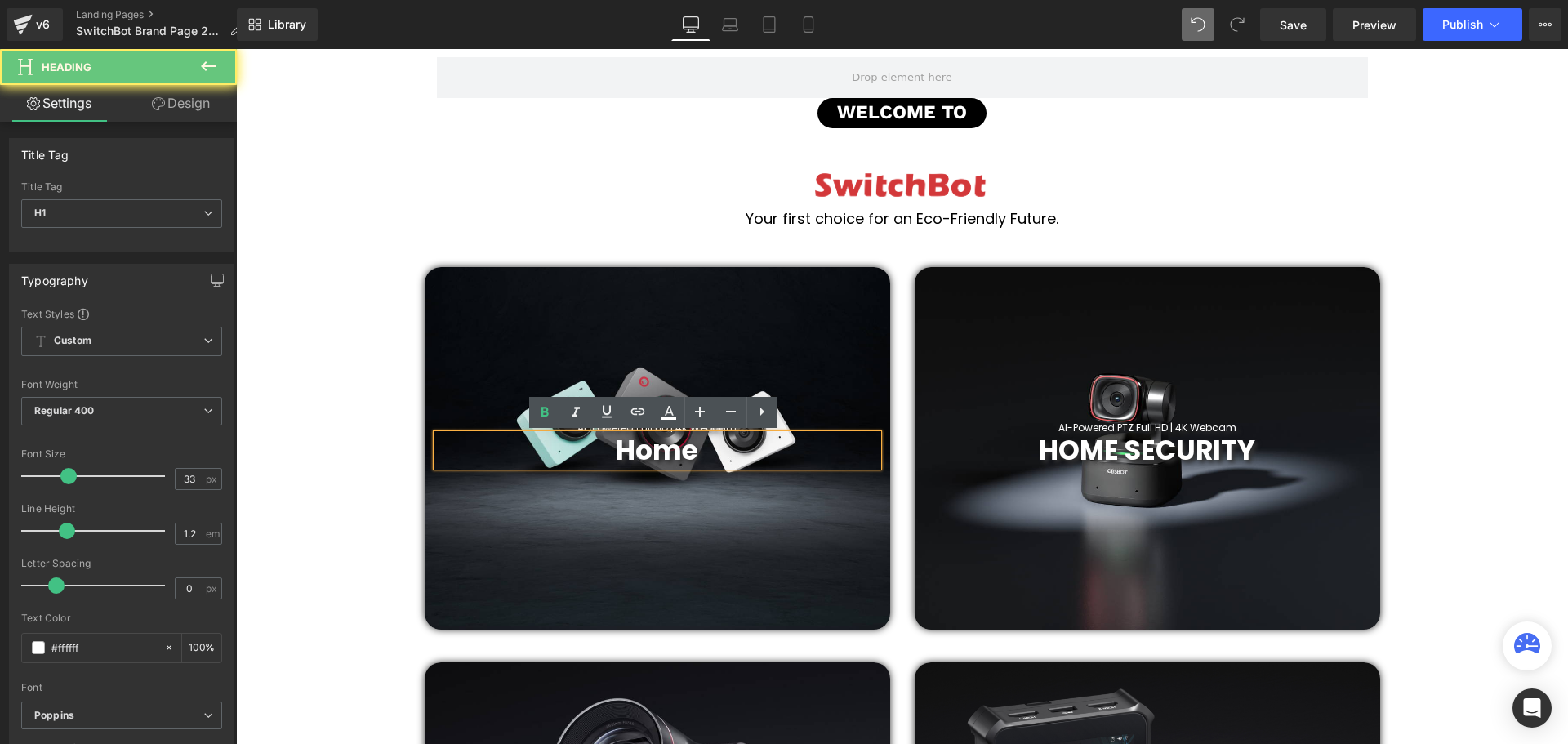
drag, startPoint x: 761, startPoint y: 450, endPoint x: 622, endPoint y: 445, distance: 139.1
click at [622, 445] on h1 "Home" at bounding box center [657, 450] width 441 height 32
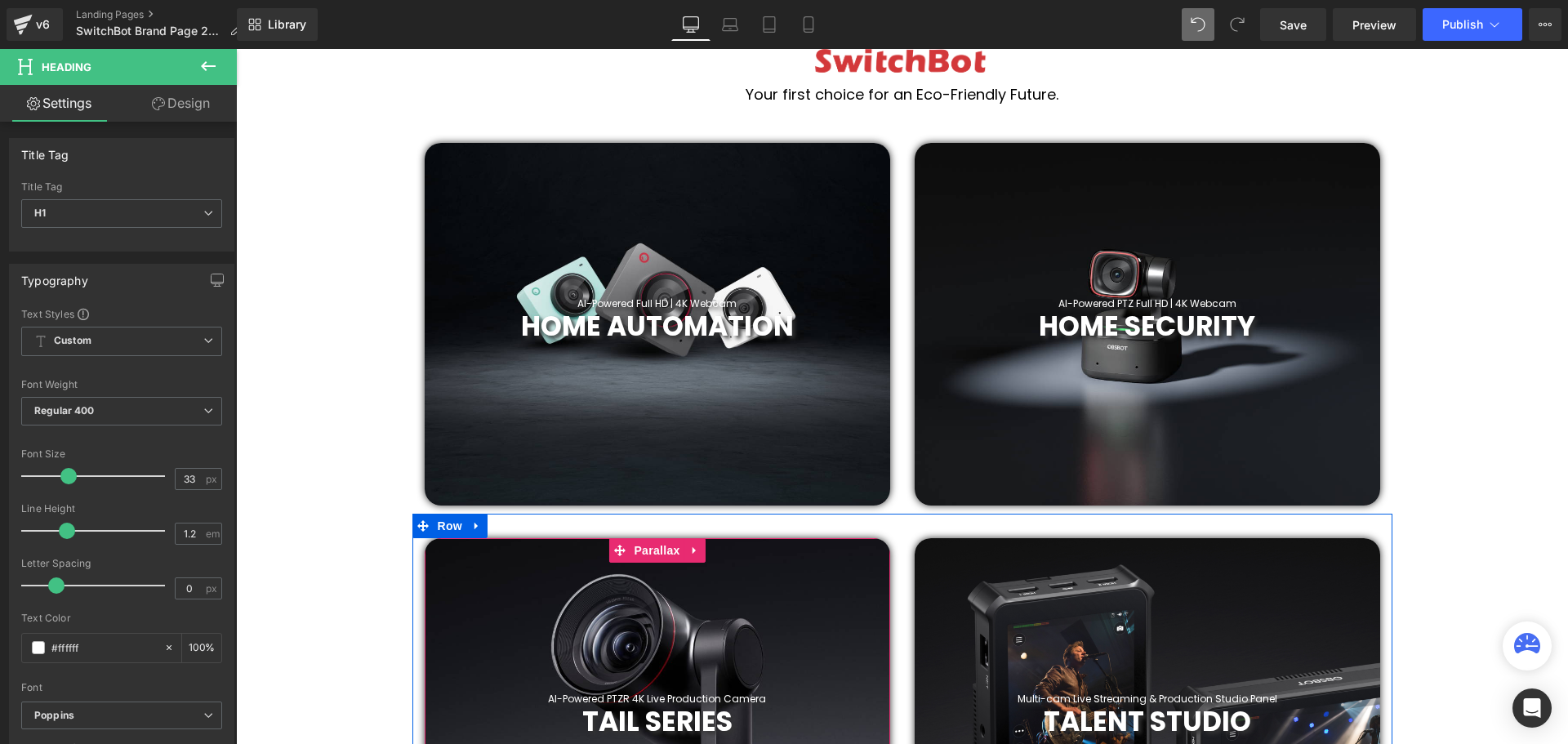
scroll to position [653, 0]
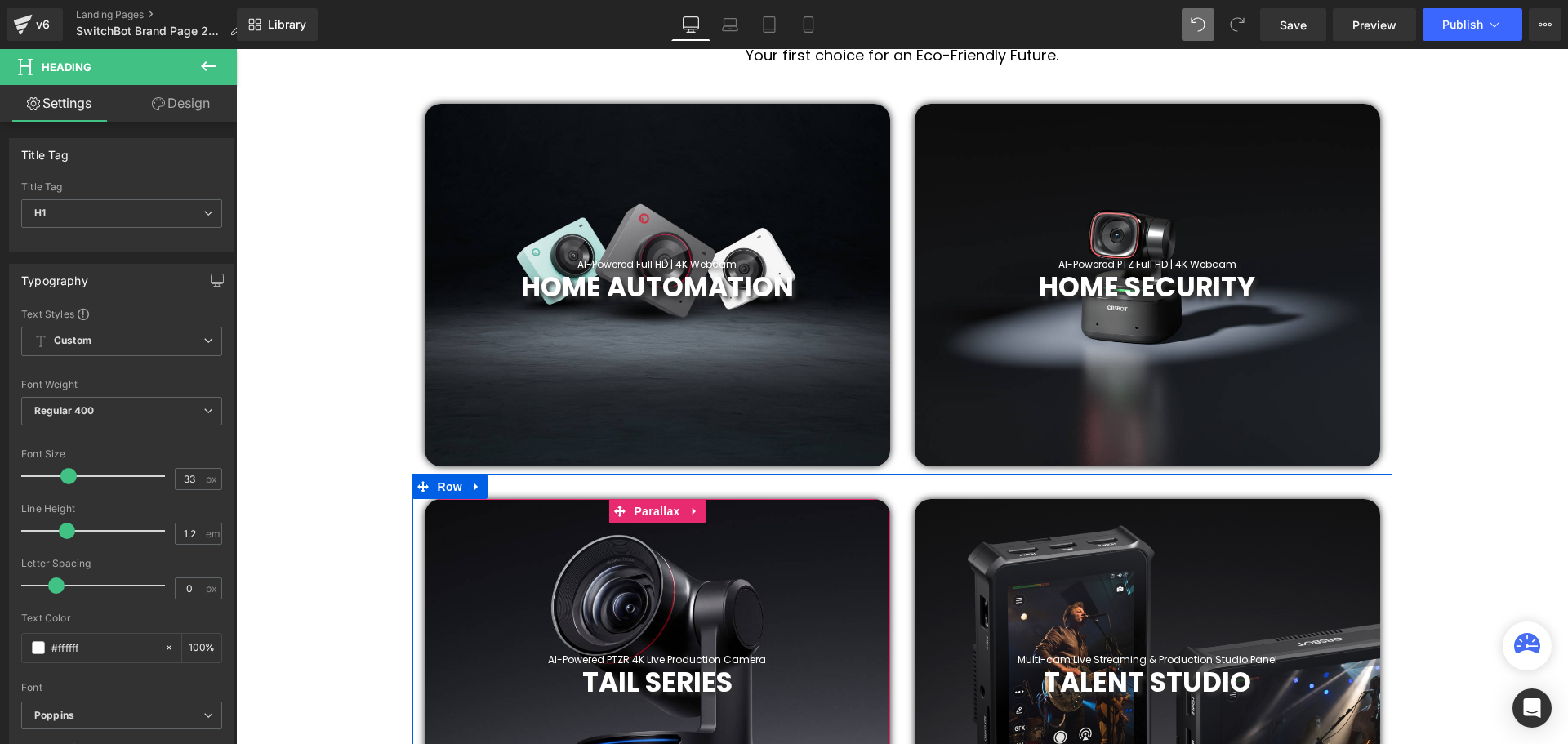
click at [688, 686] on div "TAIL SERIES Heading" at bounding box center [656, 682] width 465 height 32
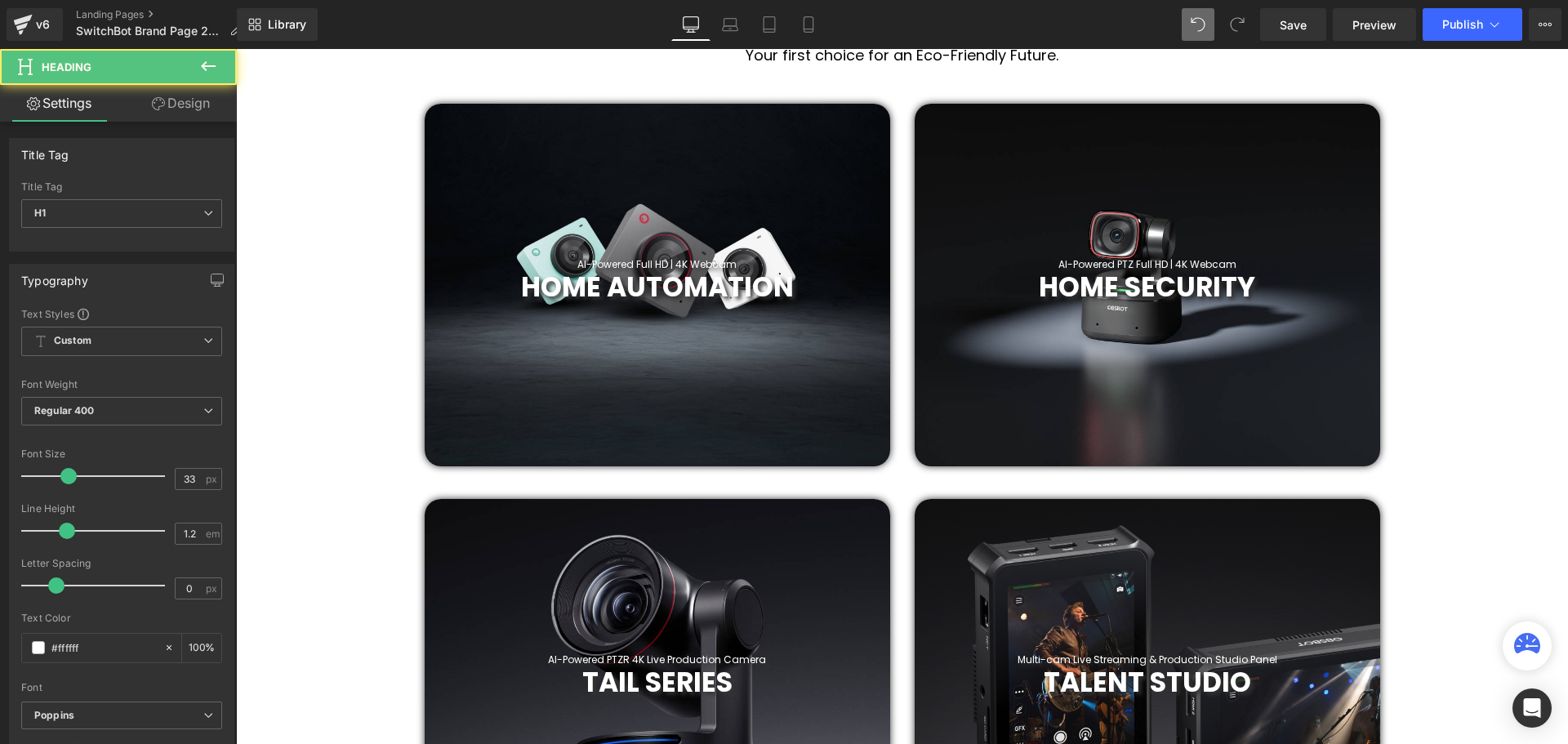
drag, startPoint x: 978, startPoint y: 728, endPoint x: 590, endPoint y: 681, distance: 390.8
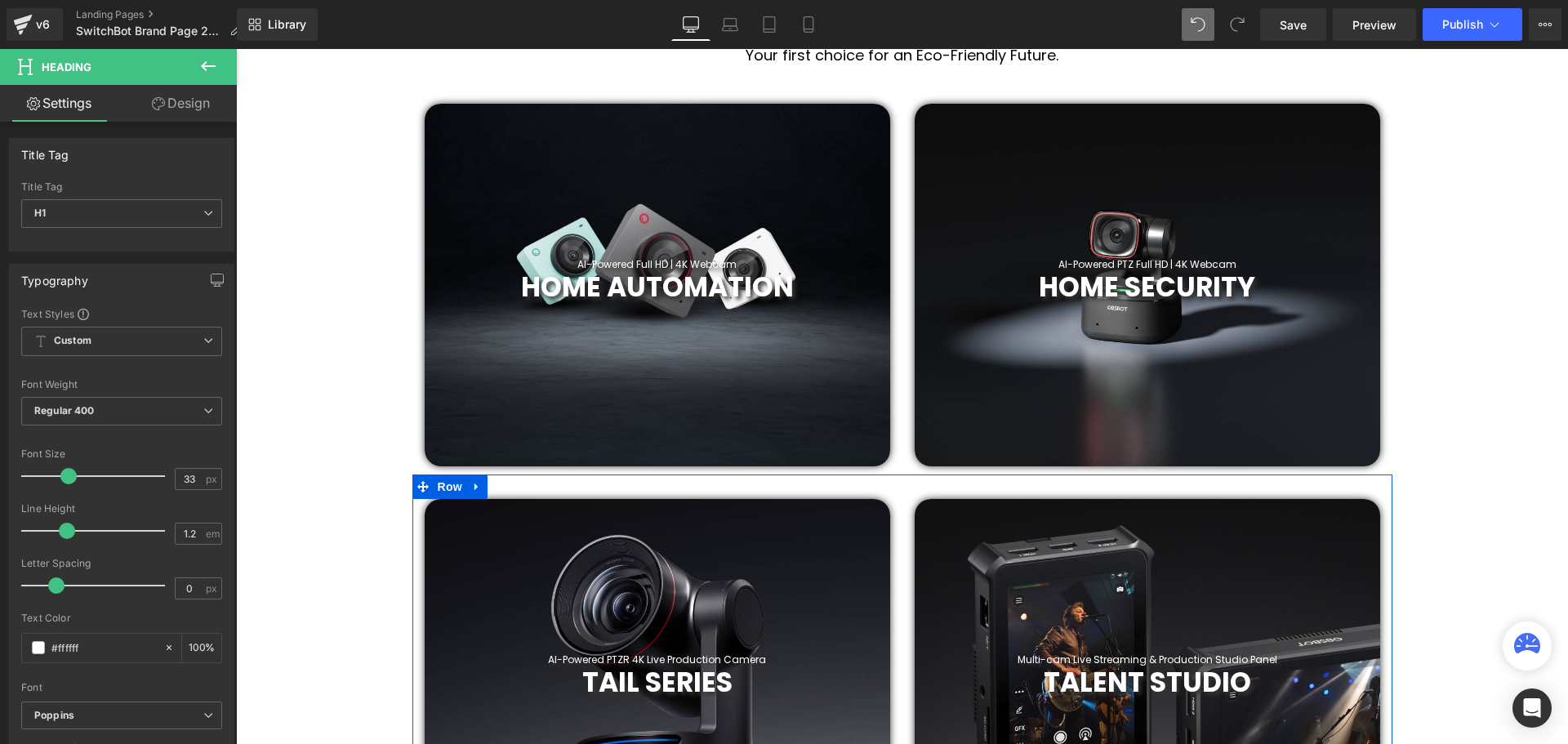
click at [1241, 680] on span "TALENT STUDIO" at bounding box center [1147, 682] width 207 height 39
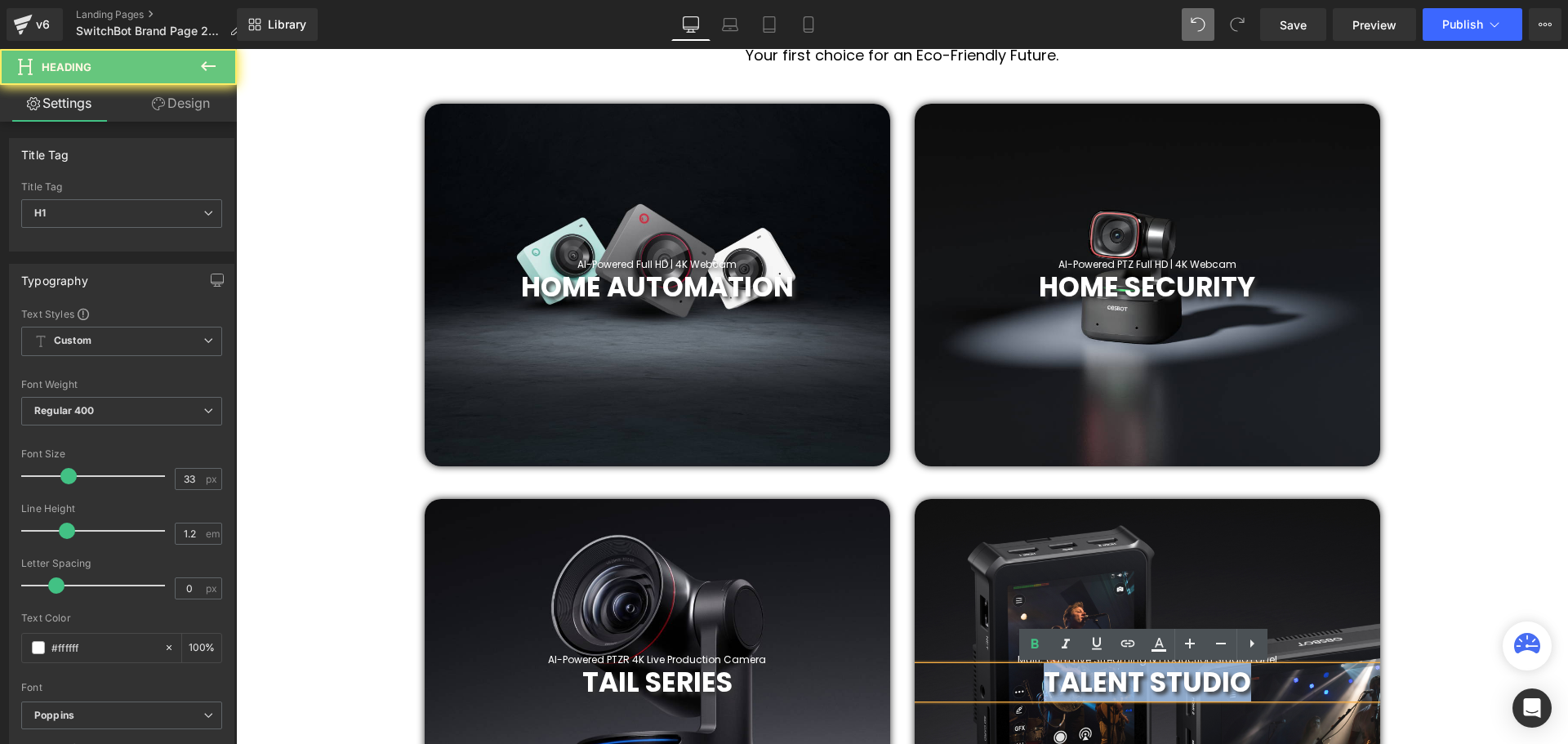
drag, startPoint x: 1268, startPoint y: 683, endPoint x: 1026, endPoint y: 689, distance: 242.1
click at [1026, 689] on h1 "TALENT STUDIO" at bounding box center [1146, 682] width 465 height 32
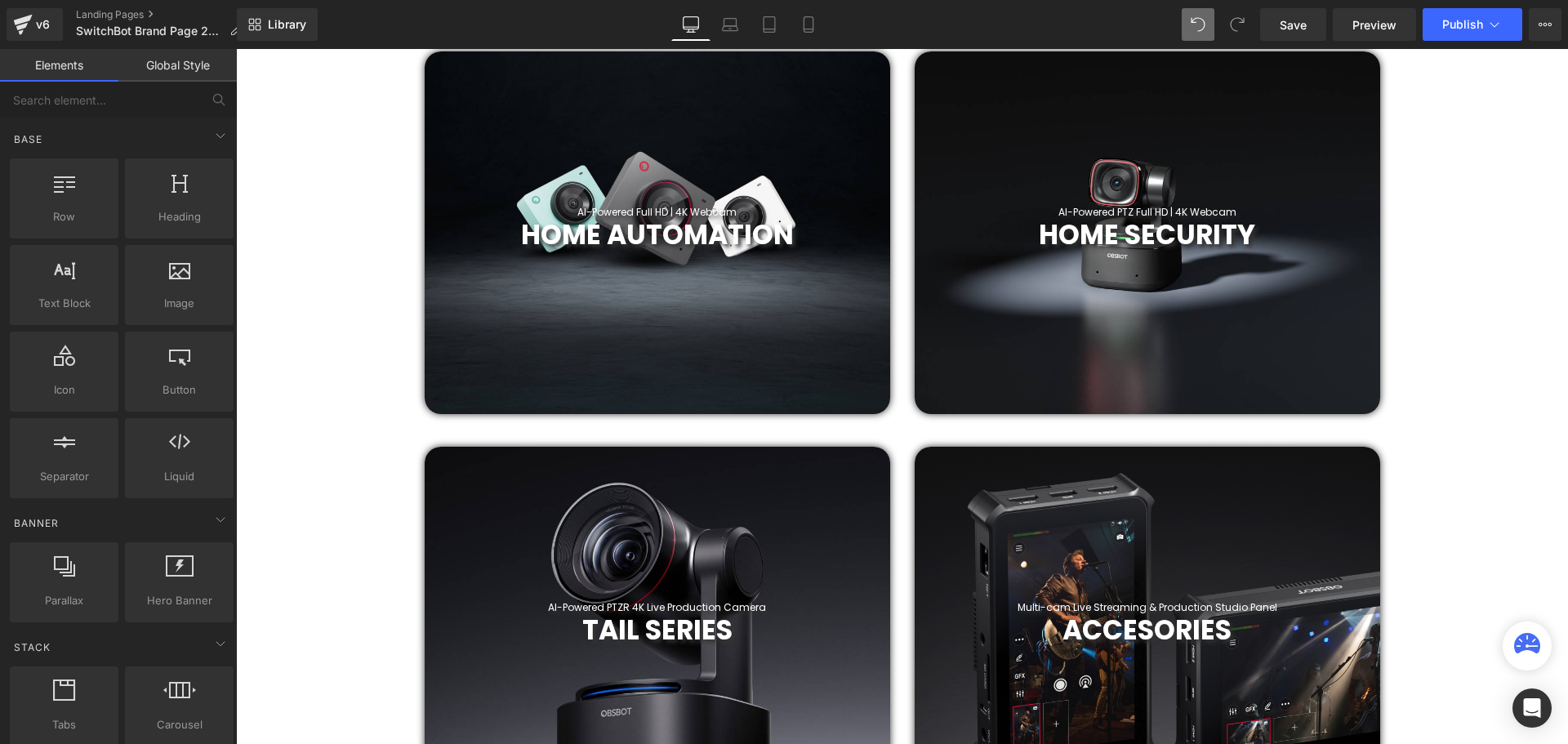
scroll to position [735, 0]
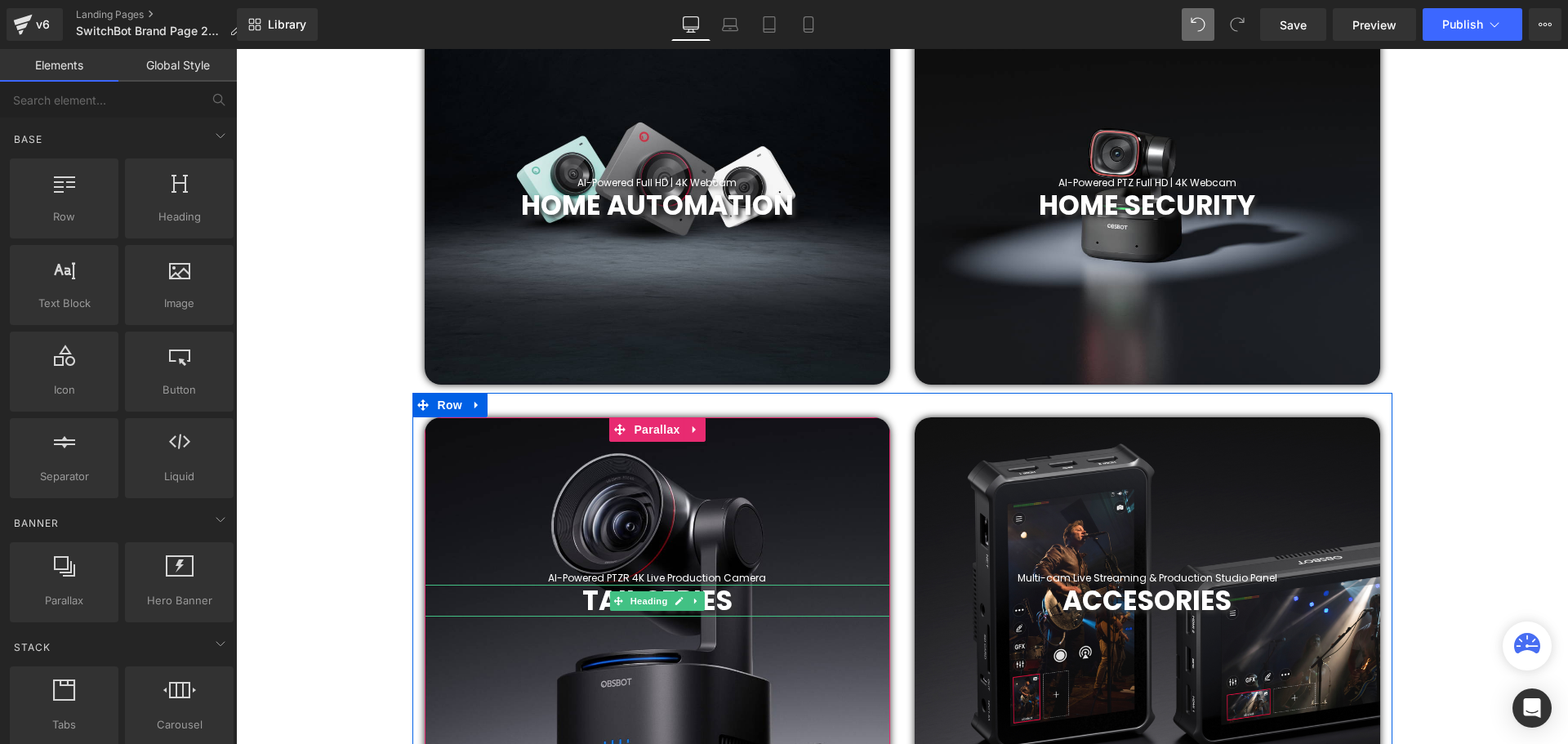
click at [751, 600] on h1 "TAIL SERIES" at bounding box center [656, 600] width 465 height 32
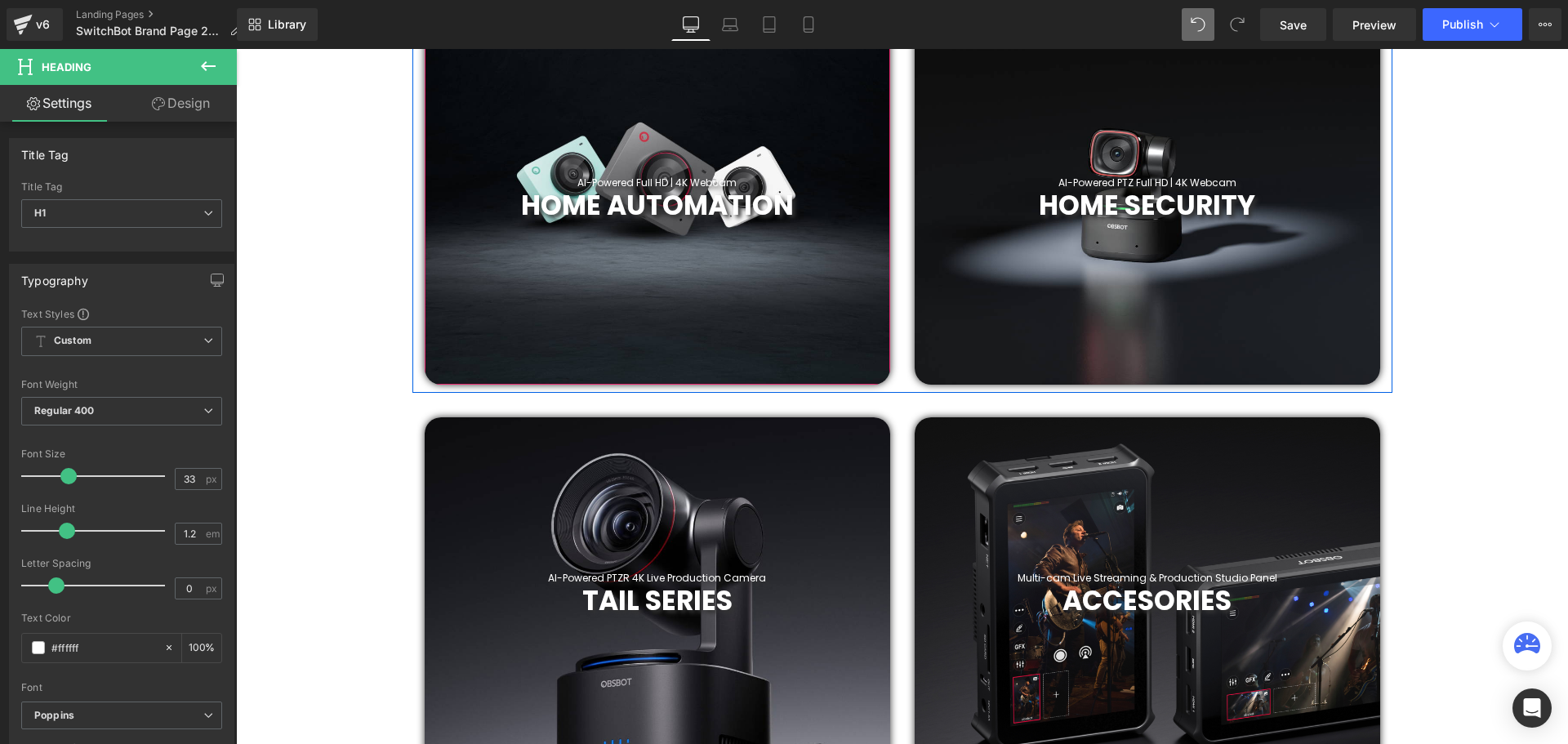
drag, startPoint x: 772, startPoint y: 201, endPoint x: 781, endPoint y: 200, distance: 9.1
click at [772, 201] on span "HOME AUTOMATION" at bounding box center [656, 205] width 273 height 39
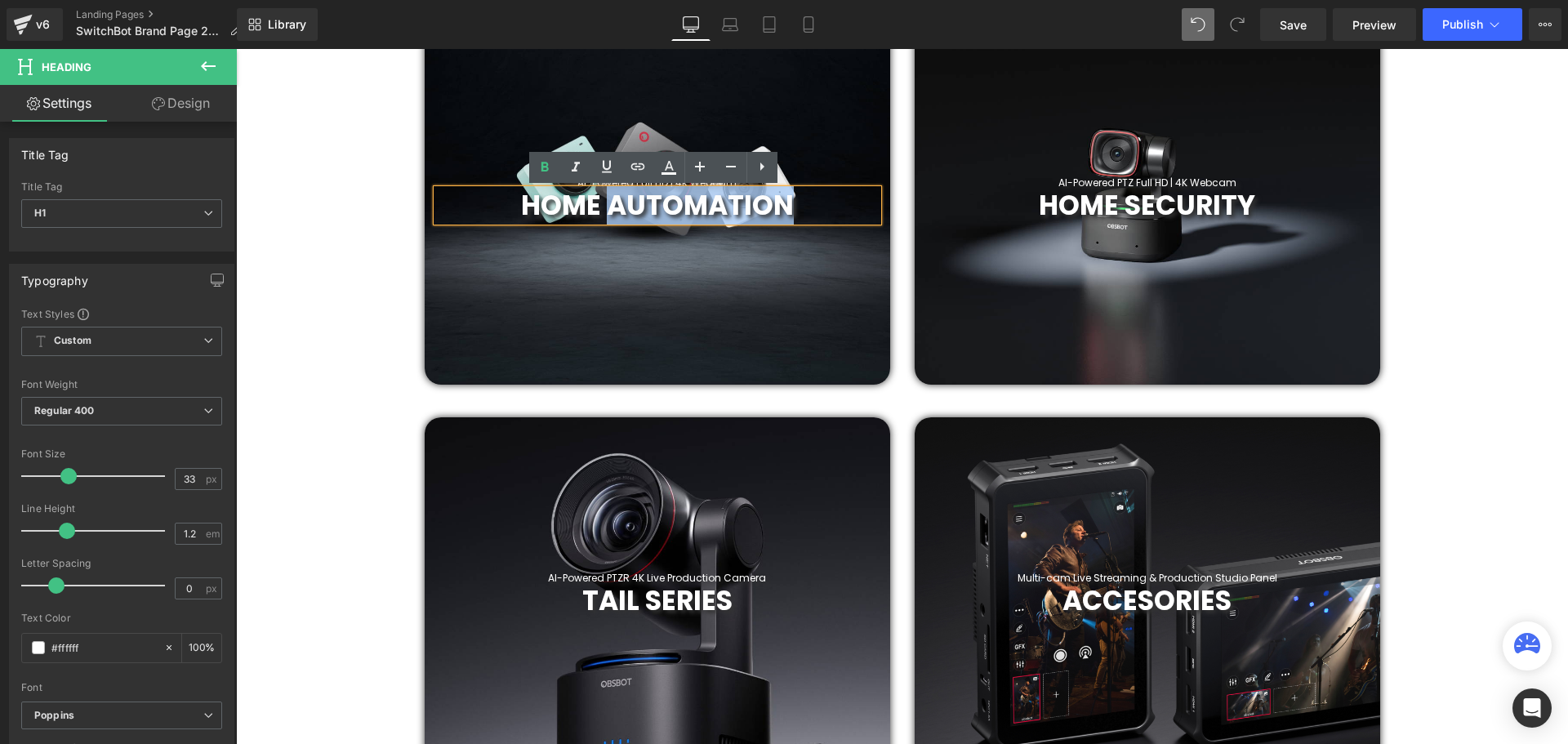
drag, startPoint x: 801, startPoint y: 201, endPoint x: 613, endPoint y: 211, distance: 188.3
click at [610, 213] on h1 "HOME AUTOMATION" at bounding box center [657, 205] width 441 height 32
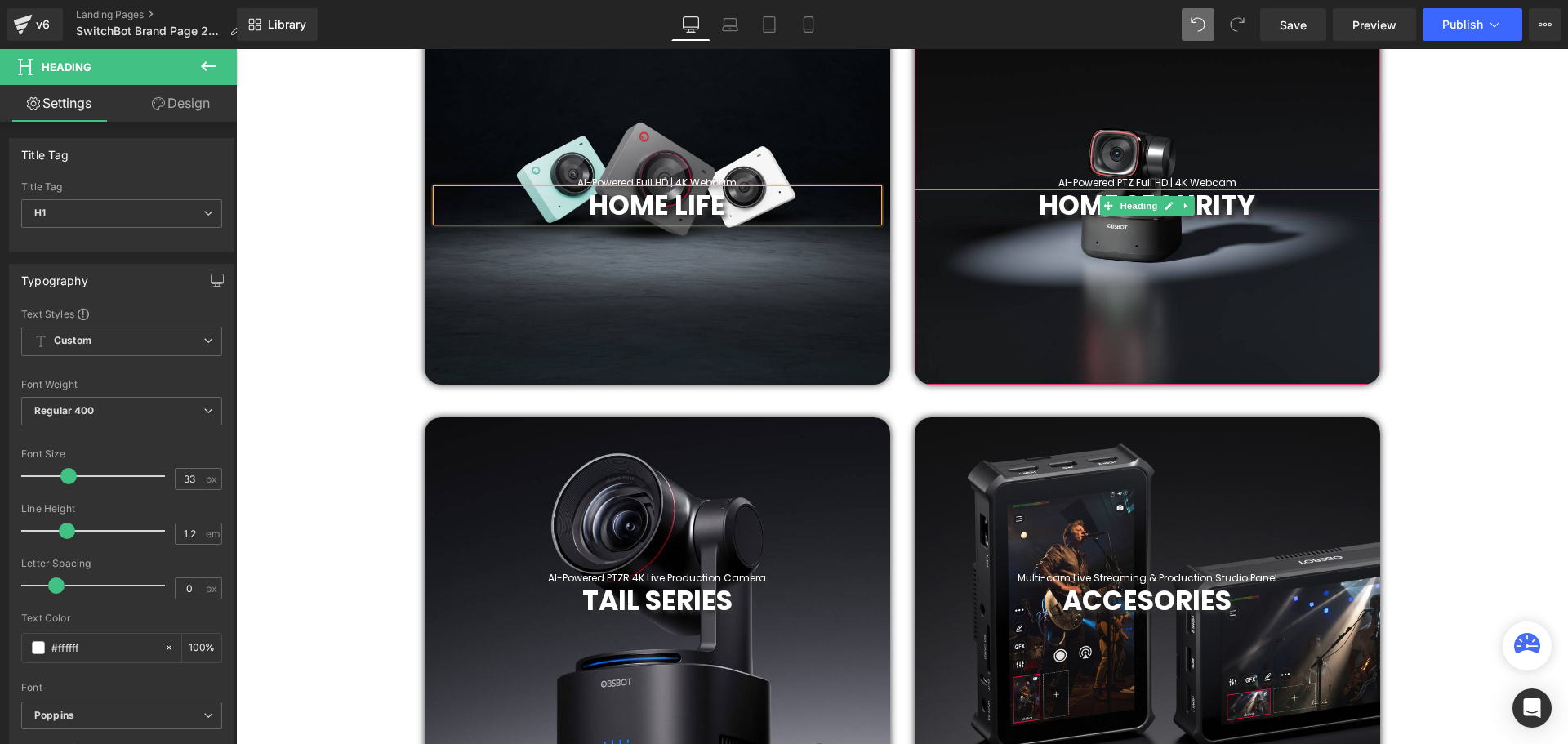
click at [1256, 208] on h1 "HOME SECURITY" at bounding box center [1146, 205] width 465 height 32
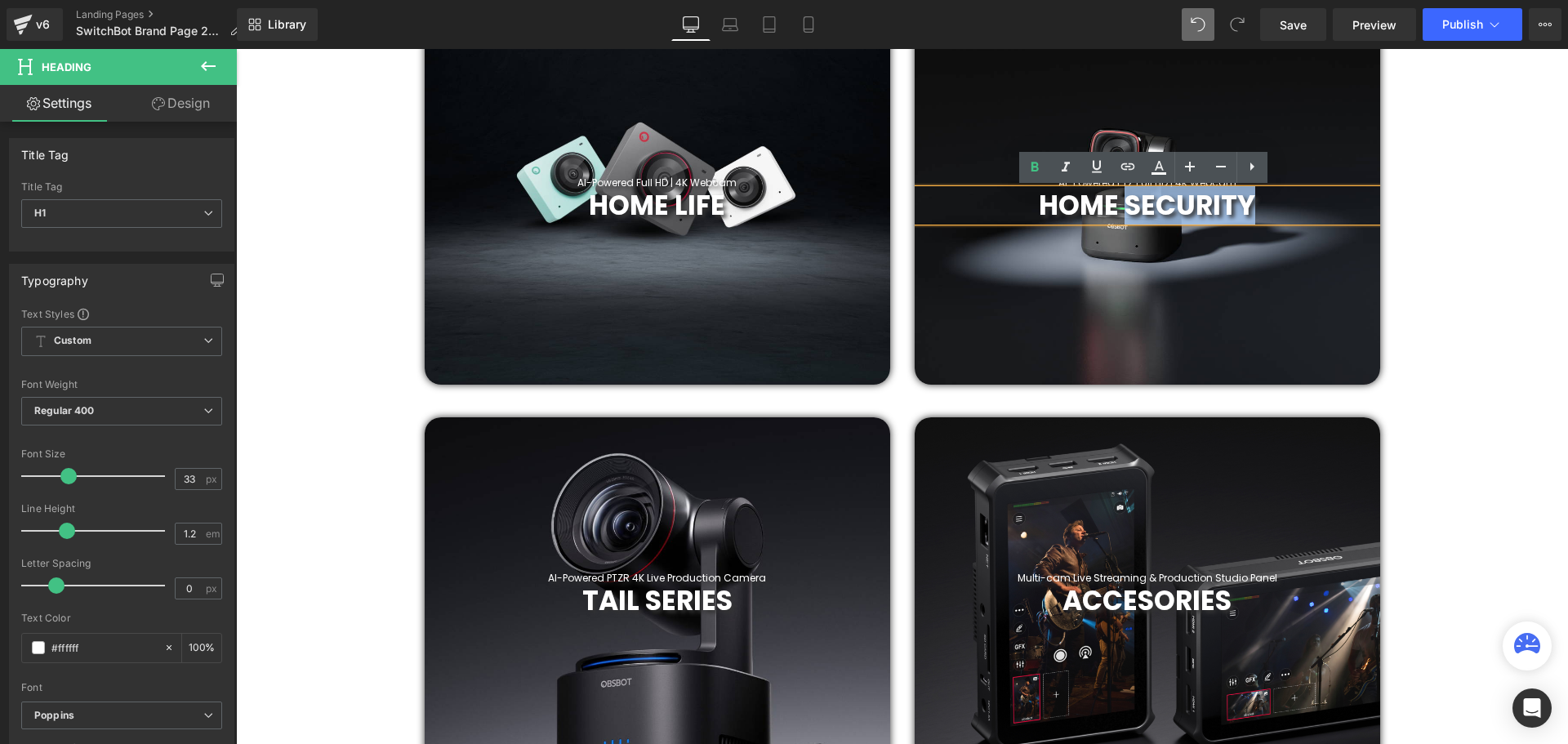
drag, startPoint x: 1260, startPoint y: 202, endPoint x: 1125, endPoint y: 213, distance: 135.4
click at [1125, 213] on h1 "HOME SECURITY" at bounding box center [1146, 205] width 465 height 32
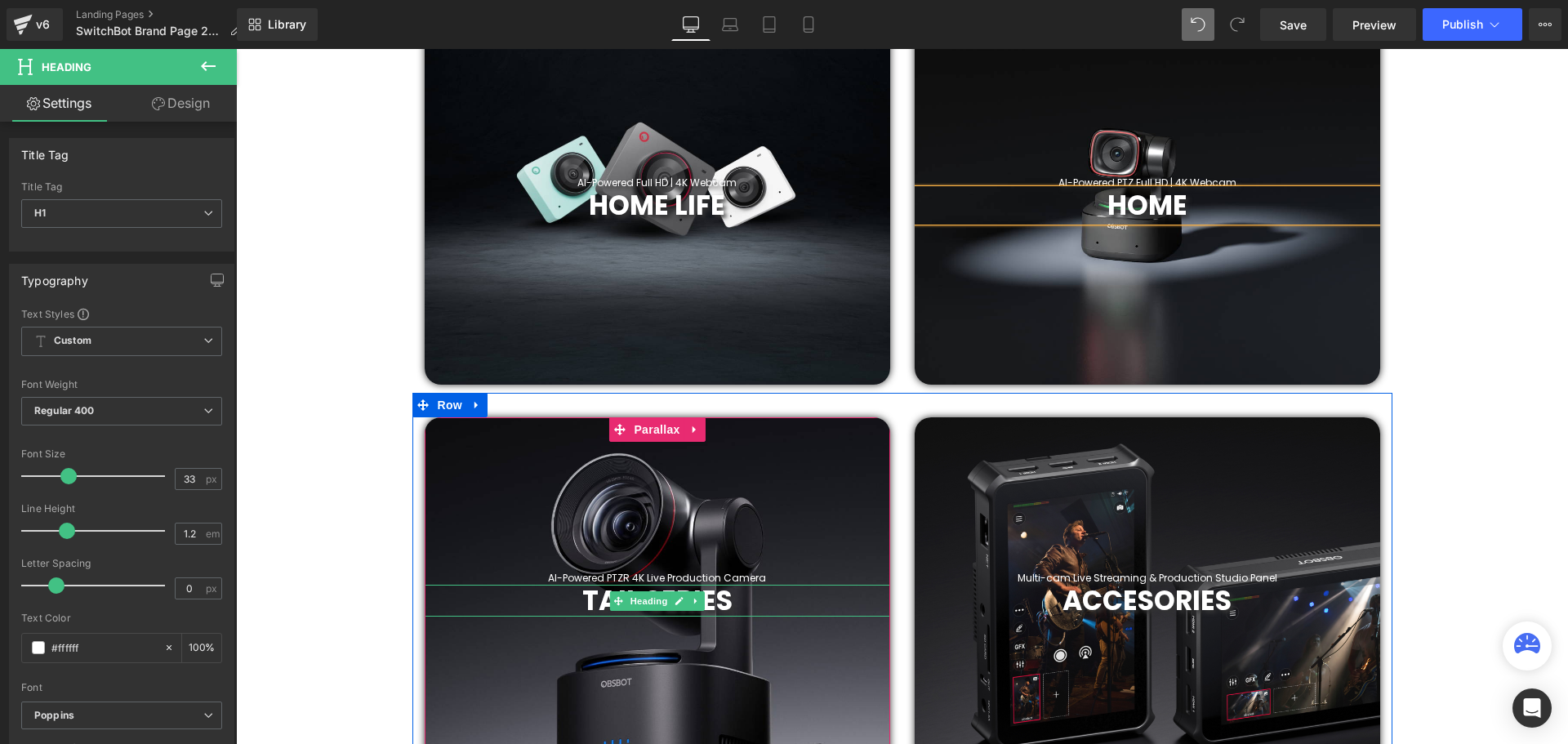
click at [756, 596] on h1 "TAIL SERIES" at bounding box center [656, 600] width 465 height 32
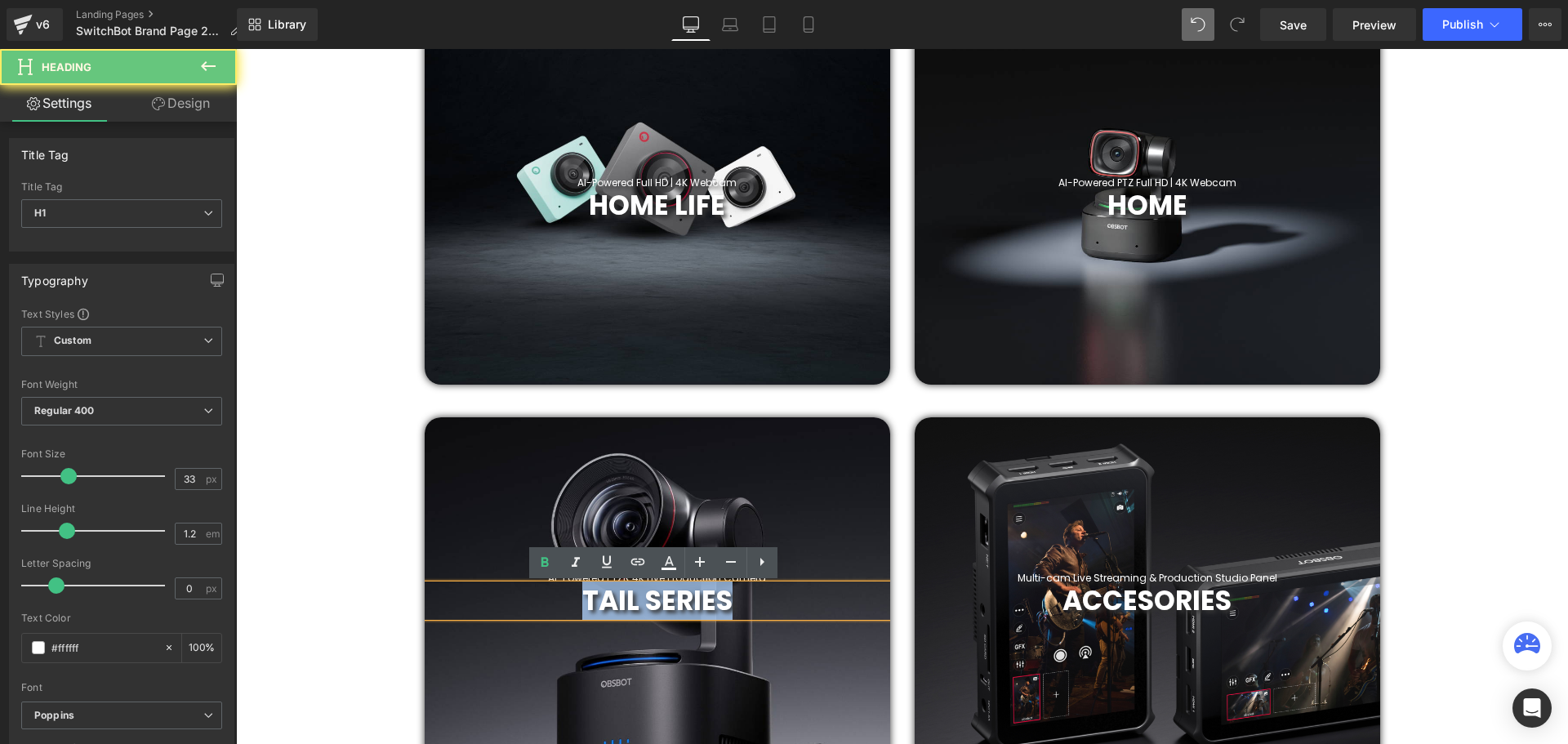
drag, startPoint x: 733, startPoint y: 605, endPoint x: 549, endPoint y: 604, distance: 184.0
click at [552, 605] on h1 "TAIL SERIES" at bounding box center [656, 600] width 465 height 32
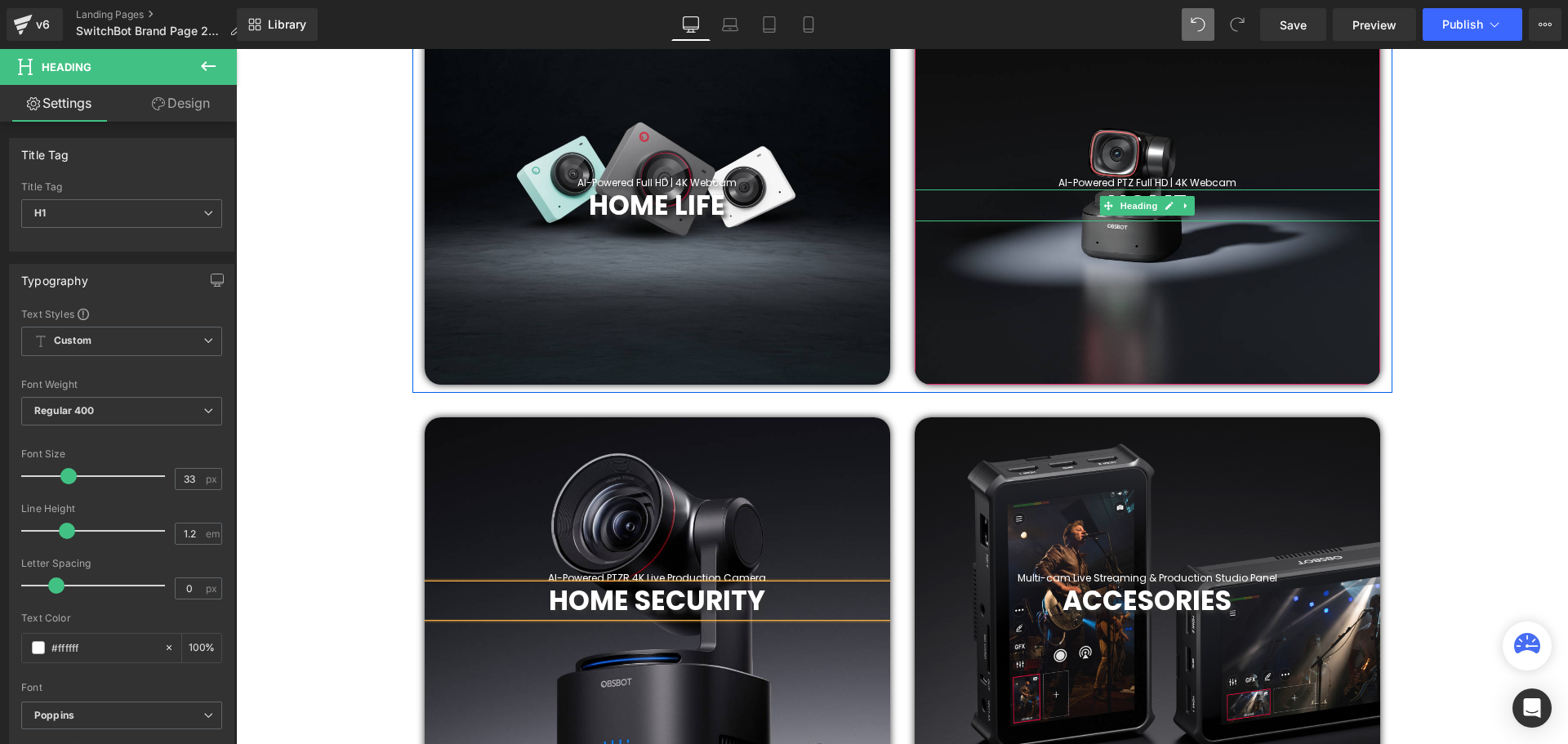
click at [1219, 201] on h1 "HOME" at bounding box center [1146, 205] width 465 height 32
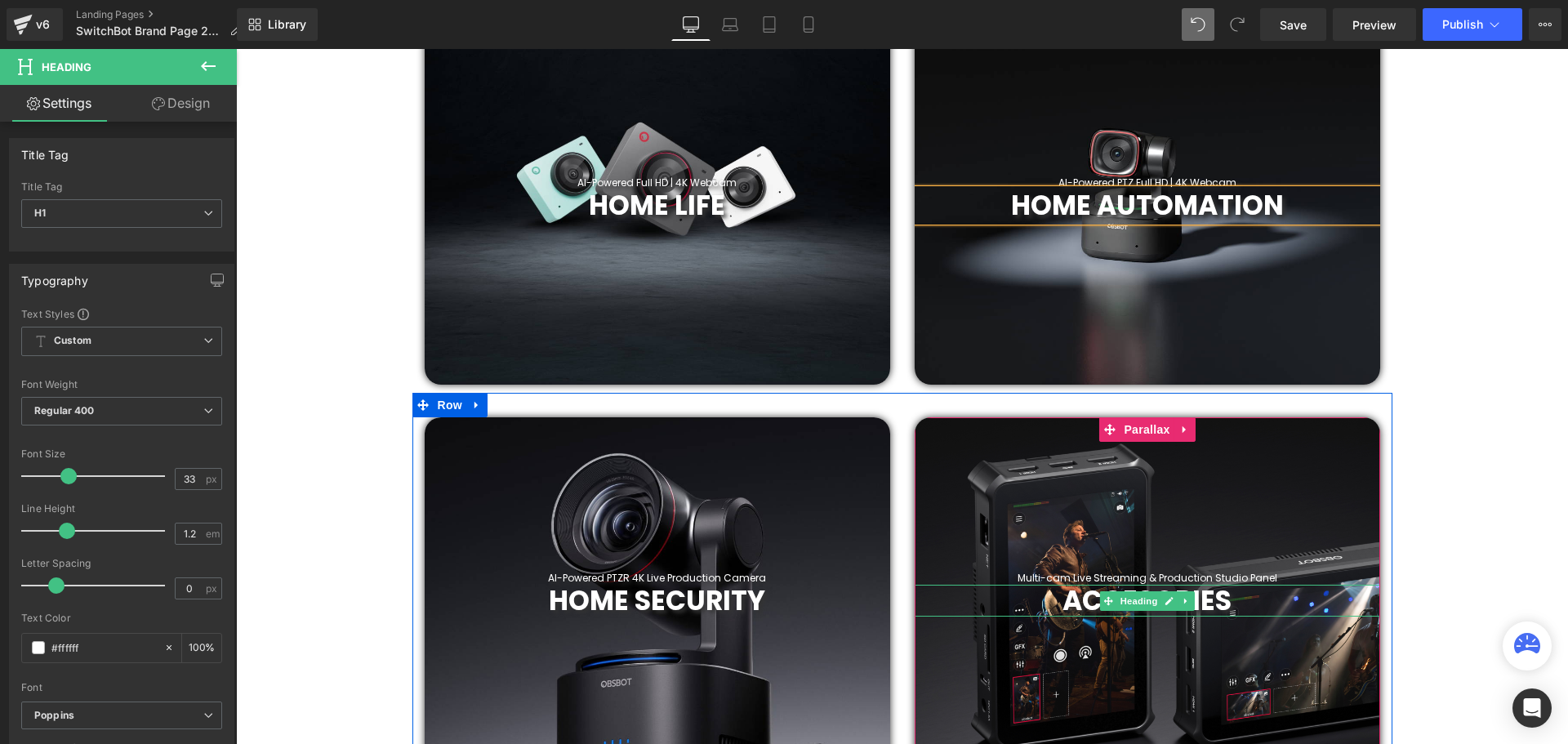
click at [1241, 596] on h1 "ACCESORIES" at bounding box center [1146, 600] width 465 height 32
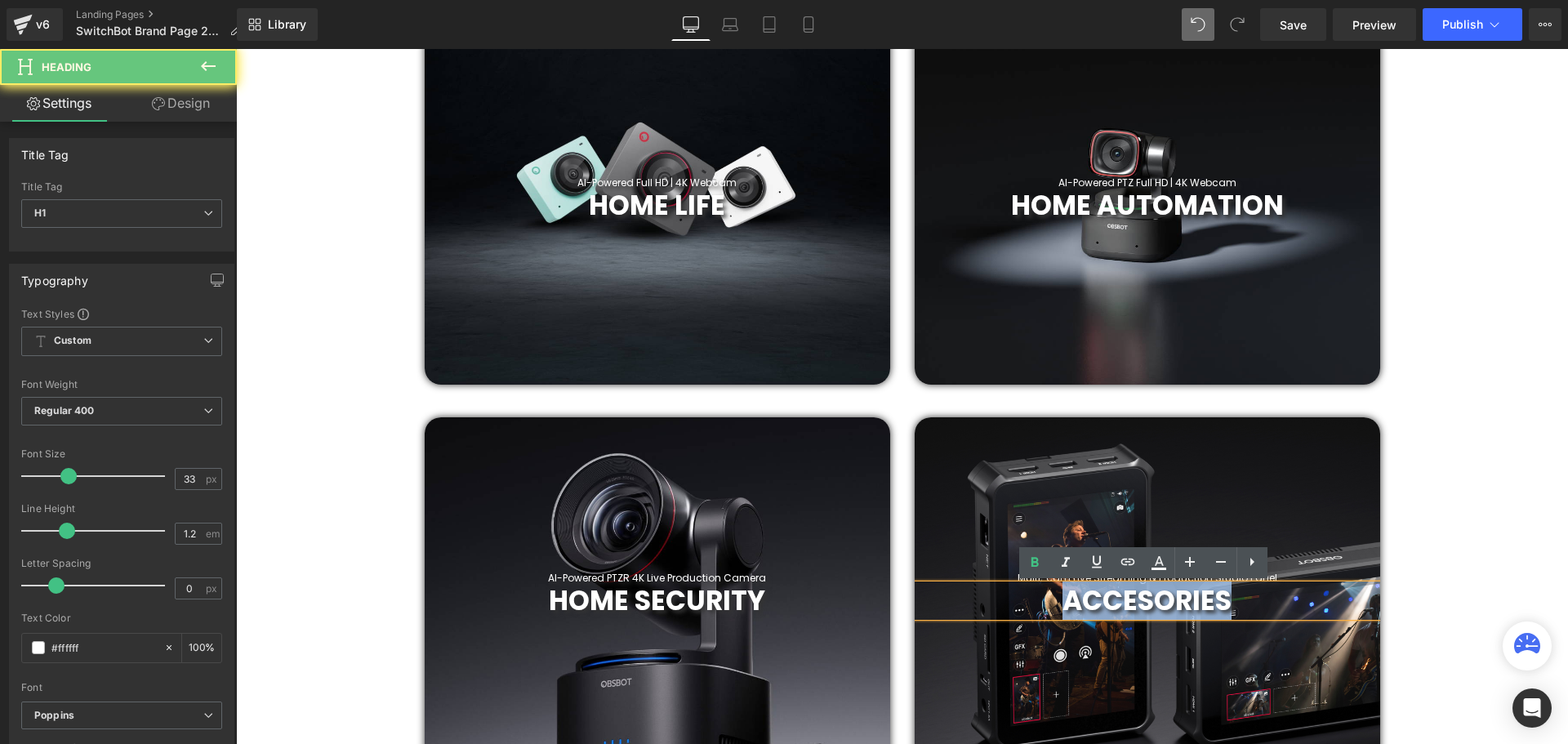
drag, startPoint x: 1065, startPoint y: 597, endPoint x: 1032, endPoint y: 595, distance: 33.1
click at [1035, 595] on h1 "ACCESORIES" at bounding box center [1146, 600] width 465 height 32
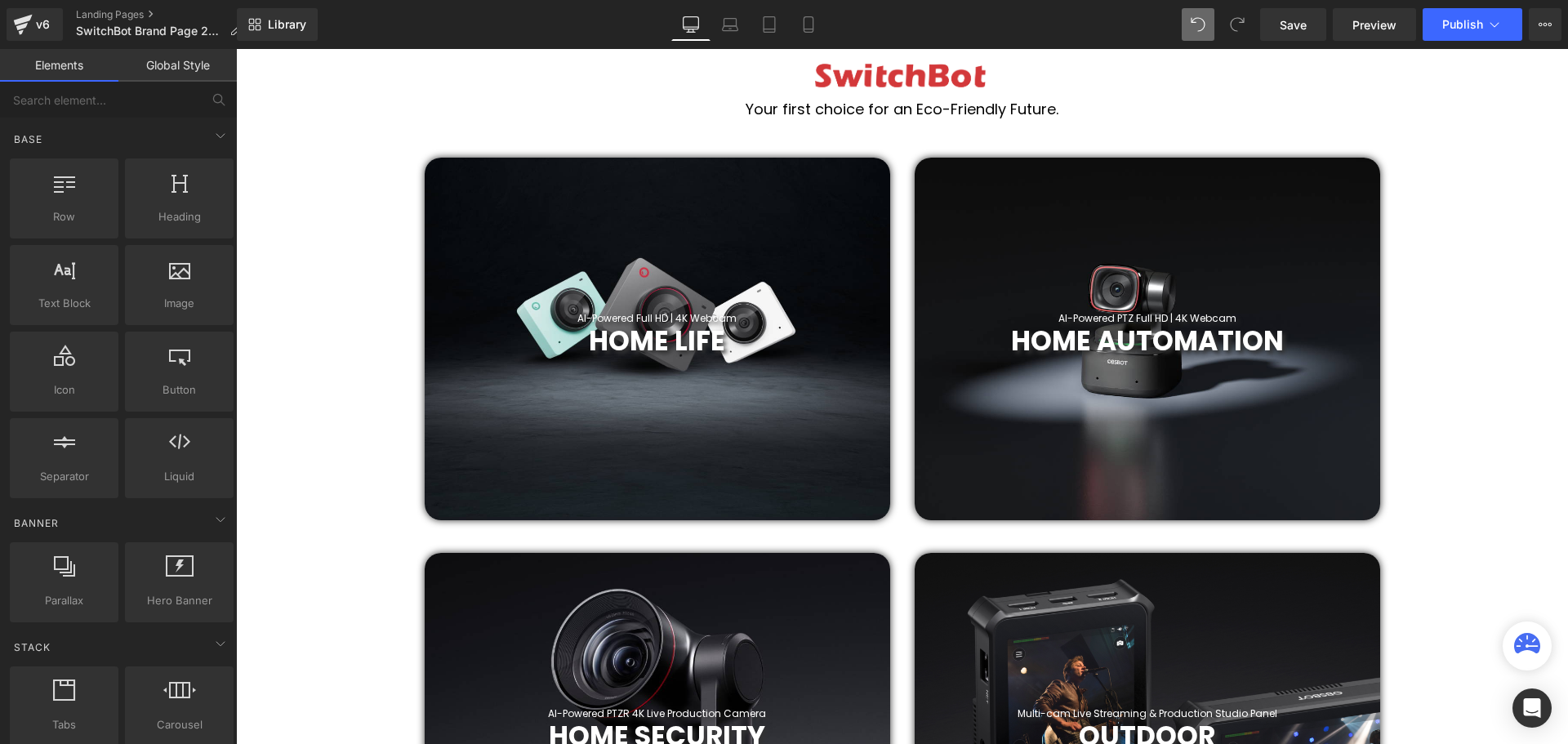
scroll to position [571, 0]
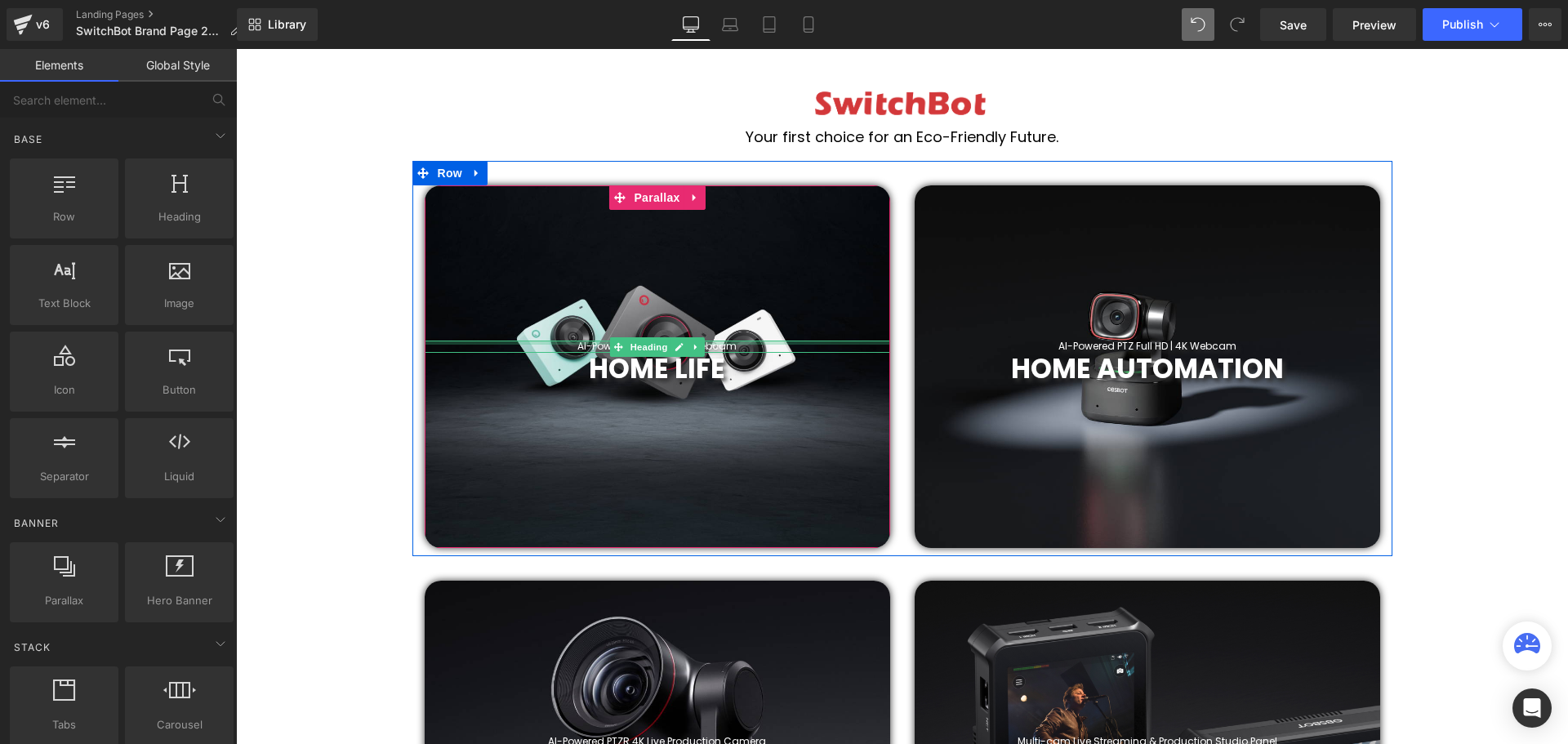
click at [741, 345] on div "AI-Powered Full HD | 4K Webcam Heading" at bounding box center [656, 346] width 465 height 11
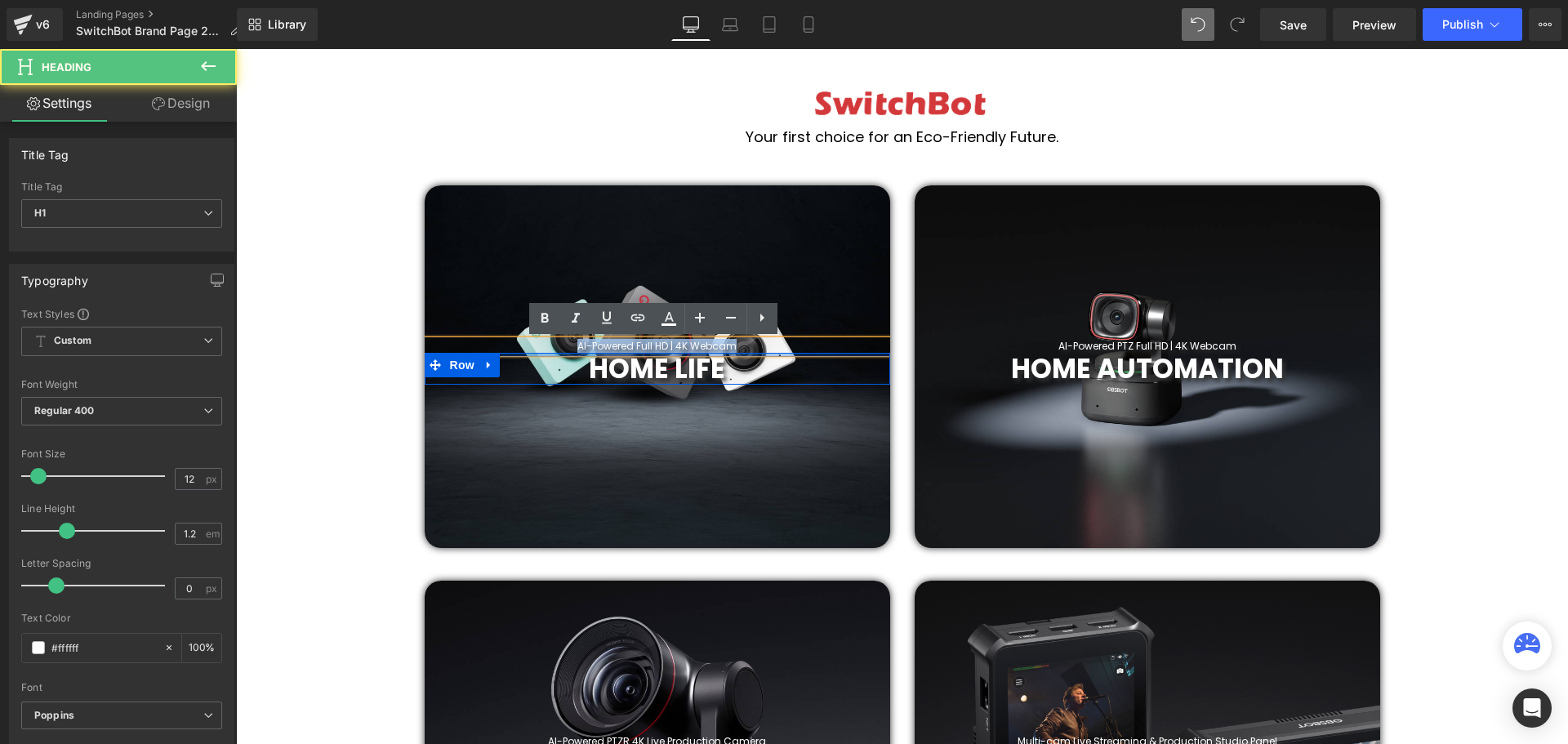
drag, startPoint x: 758, startPoint y: 348, endPoint x: 570, endPoint y: 354, distance: 188.1
click at [570, 354] on span "AI-Powered Full HD | 4K Webcam Heading HOME LIFE Heading Row" at bounding box center [656, 362] width 465 height 44
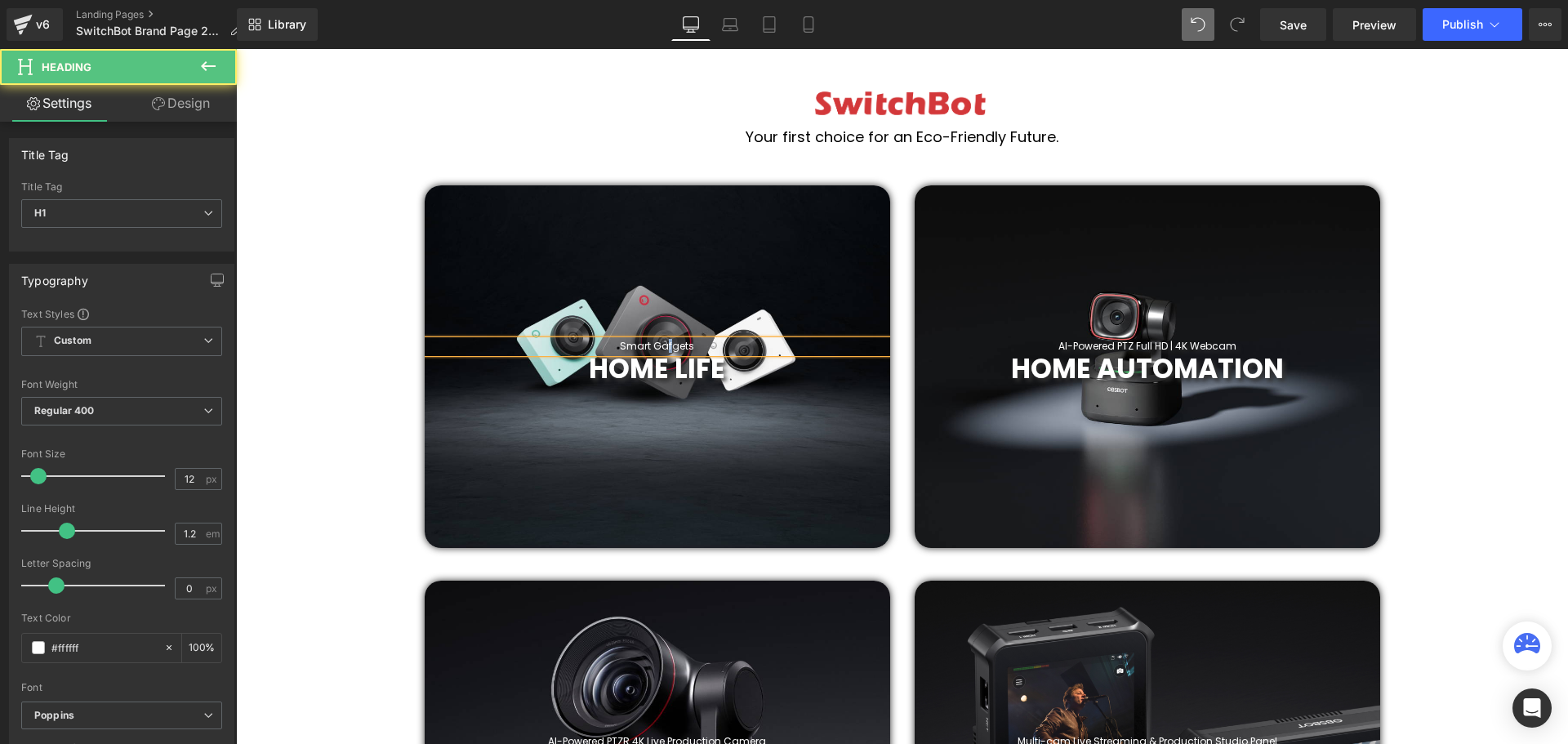
click at [665, 346] on h1 "Smart Gafgets" at bounding box center [656, 346] width 465 height 11
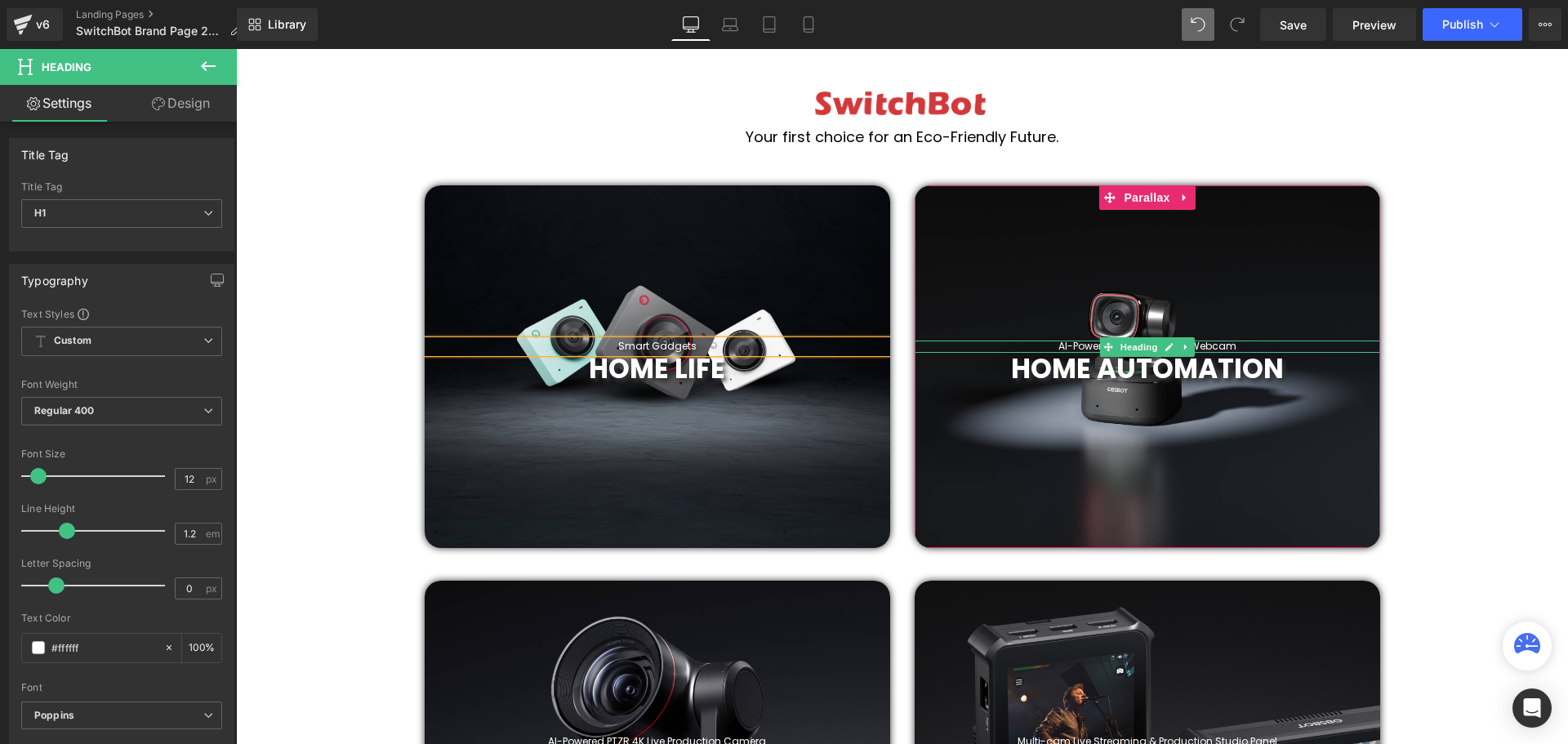
click at [1219, 346] on h1 "AI-Powered PTZ Full HD | 4K Webcam" at bounding box center [1146, 346] width 465 height 11
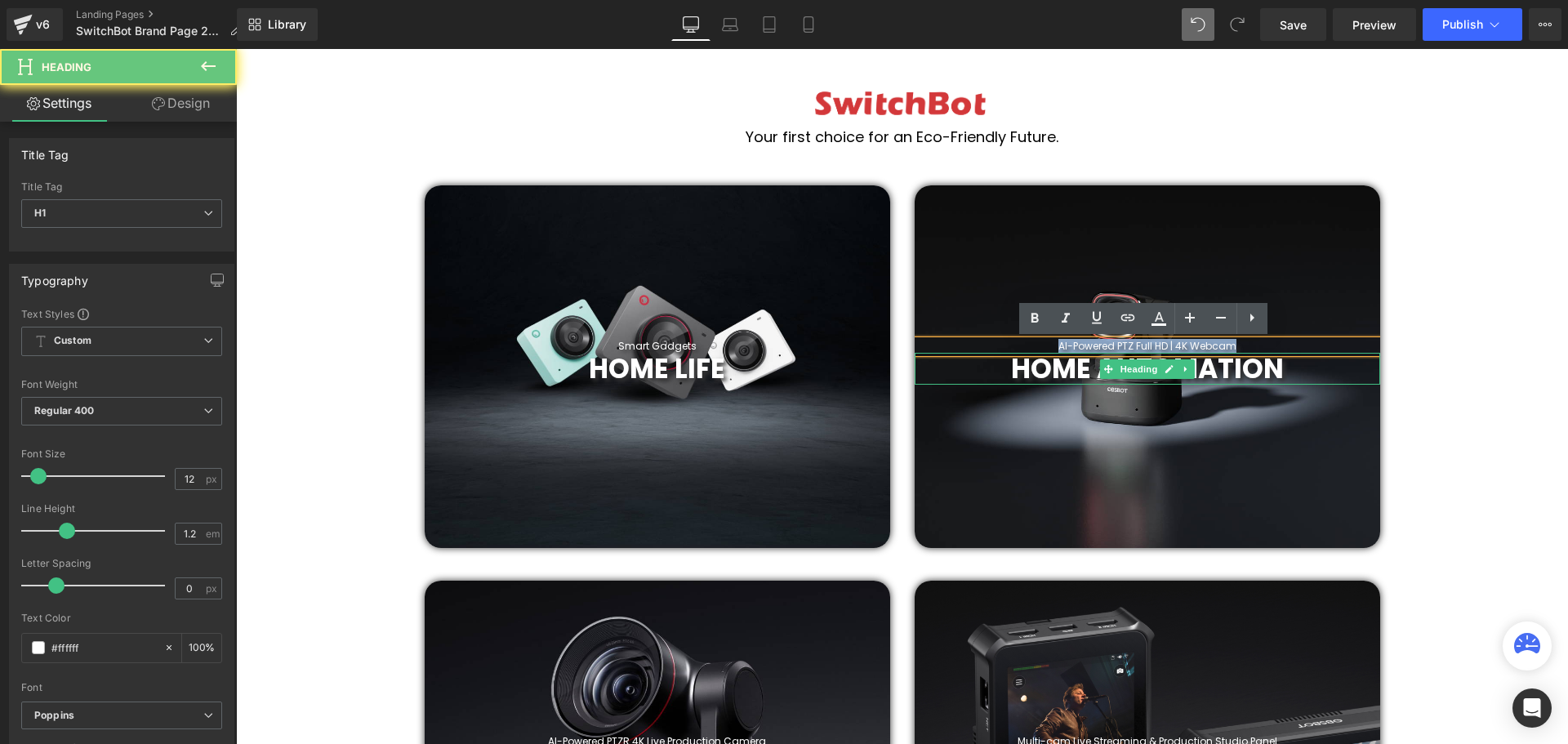
drag, startPoint x: 1272, startPoint y: 346, endPoint x: 1033, endPoint y: 350, distance: 239.0
click at [1033, 350] on span "AI-Powered PTZ Full HD | 4K Webcam Heading HOME AUTOMATION Heading" at bounding box center [1146, 362] width 465 height 44
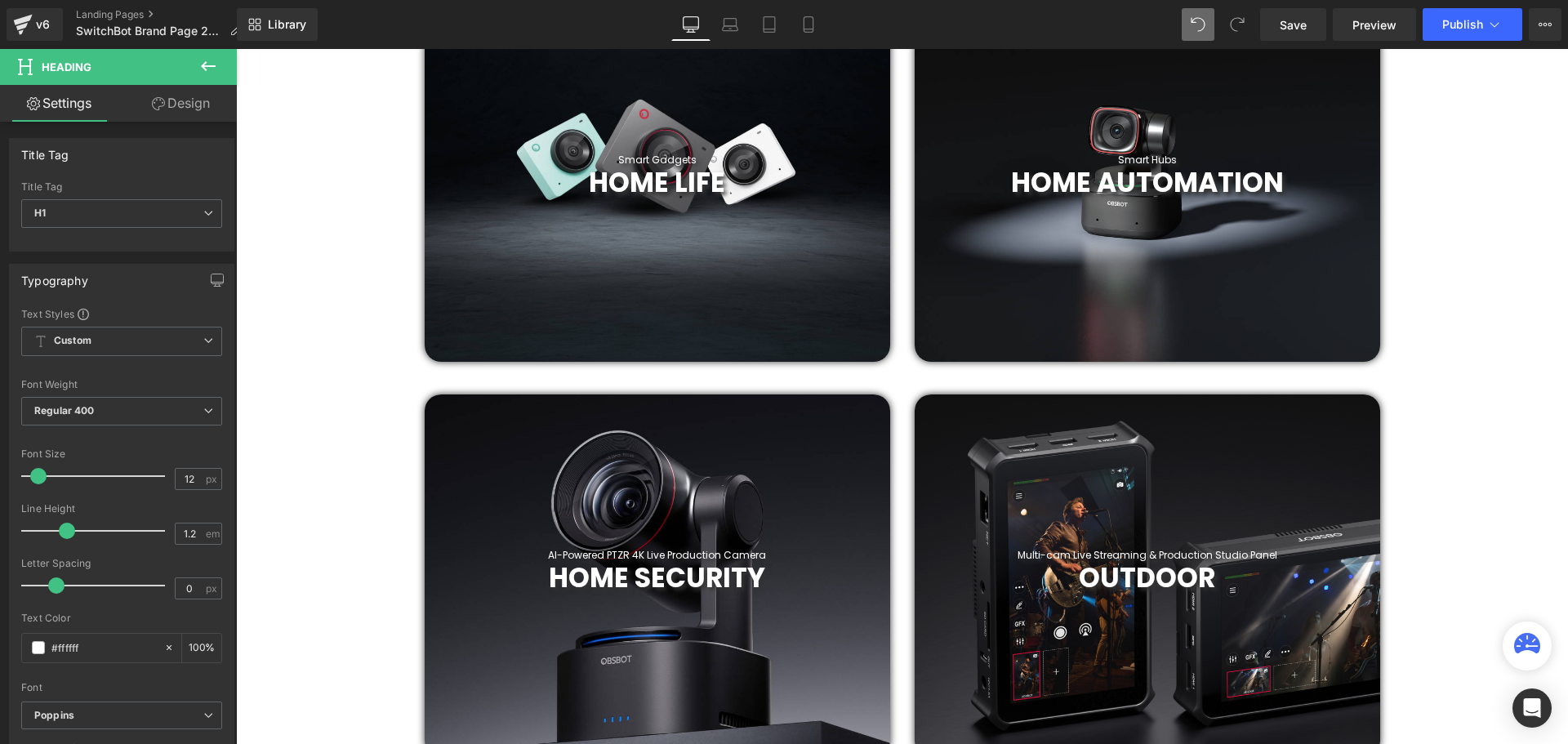
scroll to position [816, 0]
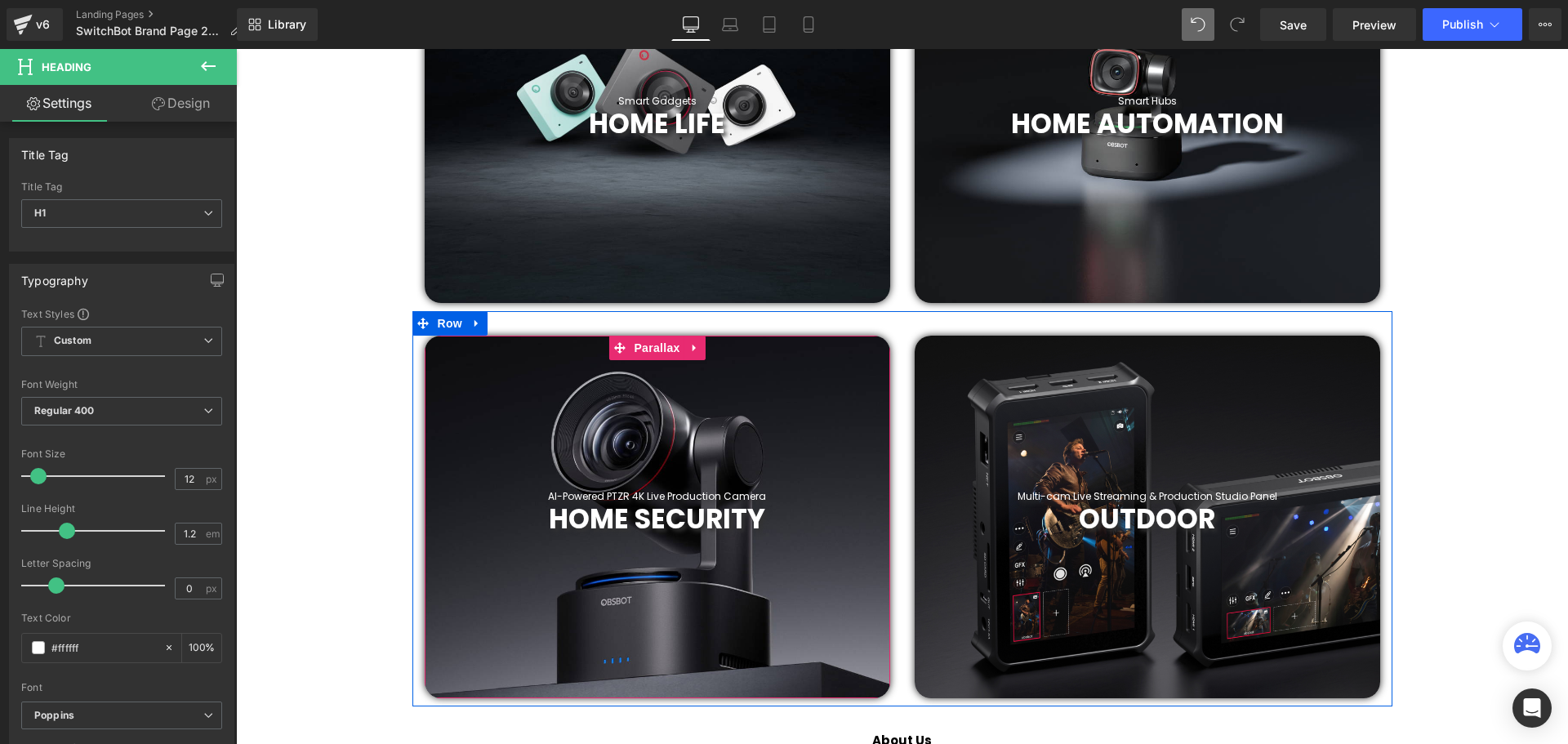
click at [236, 49] on div at bounding box center [236, 49] width 0 height 0
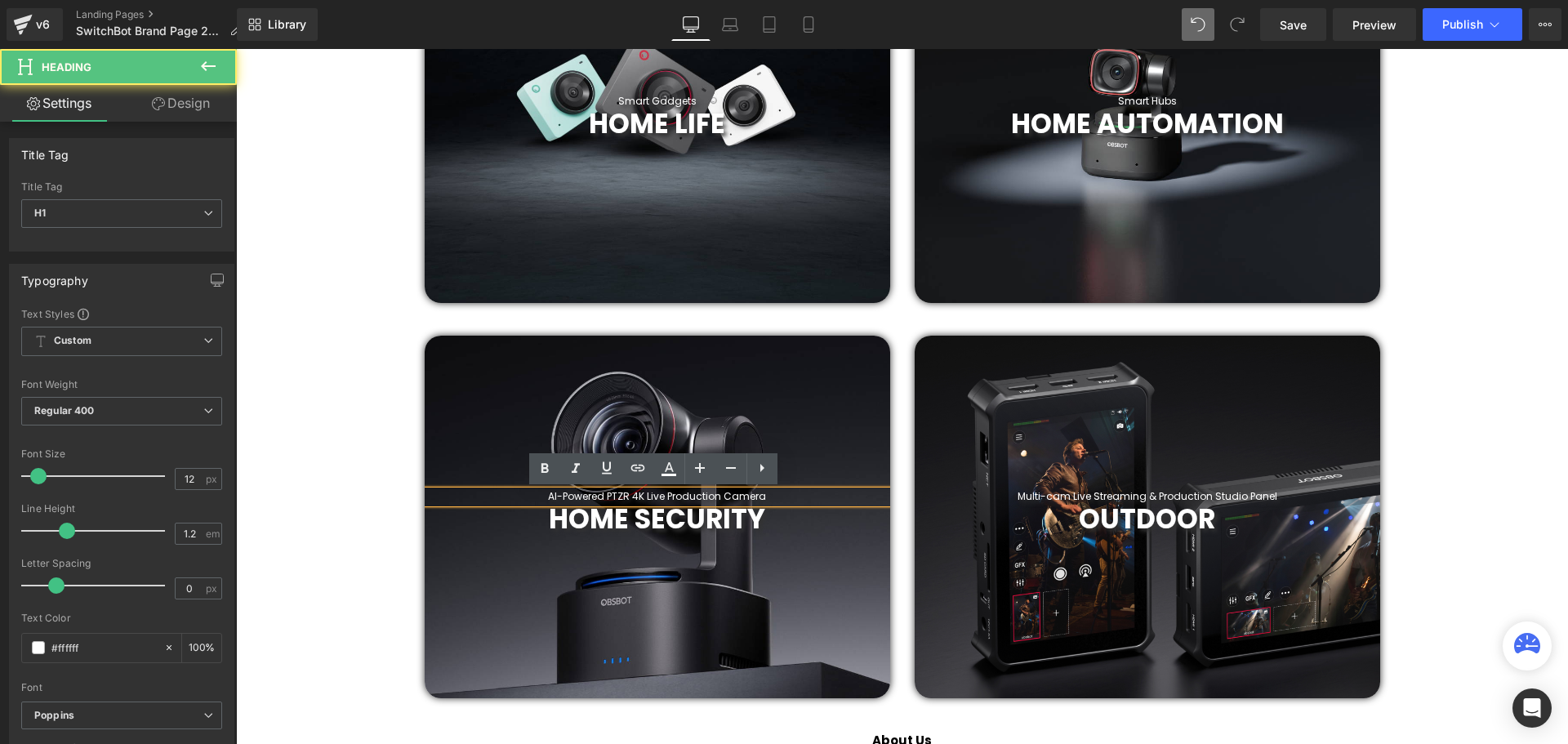
click at [790, 494] on h1 "AI-Powered PTZR 4K Live Production Camera" at bounding box center [656, 496] width 465 height 11
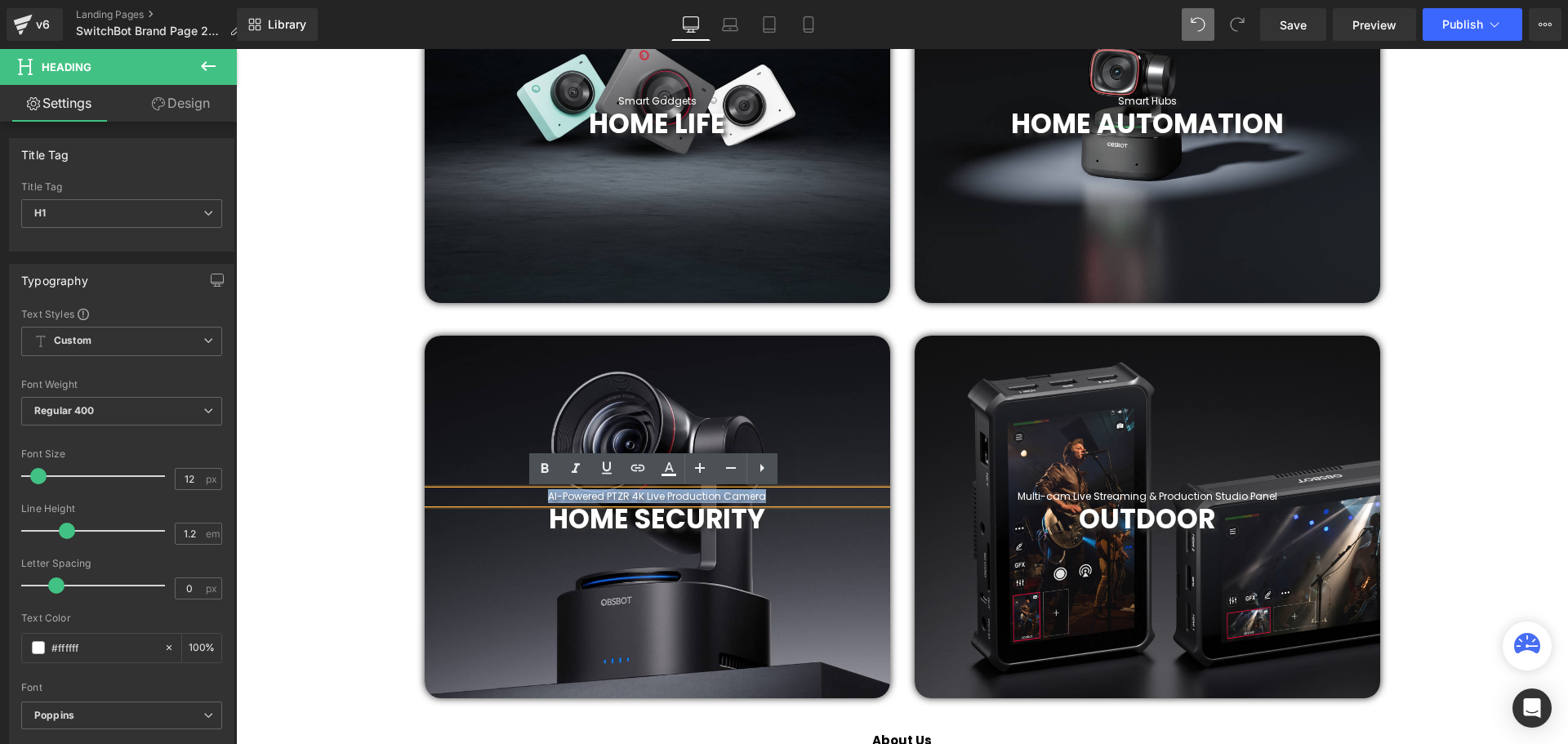
drag, startPoint x: 797, startPoint y: 493, endPoint x: 539, endPoint y: 493, distance: 258.0
click at [539, 493] on h1 "AI-Powered PTZR 4K Live Production Camera" at bounding box center [656, 496] width 465 height 11
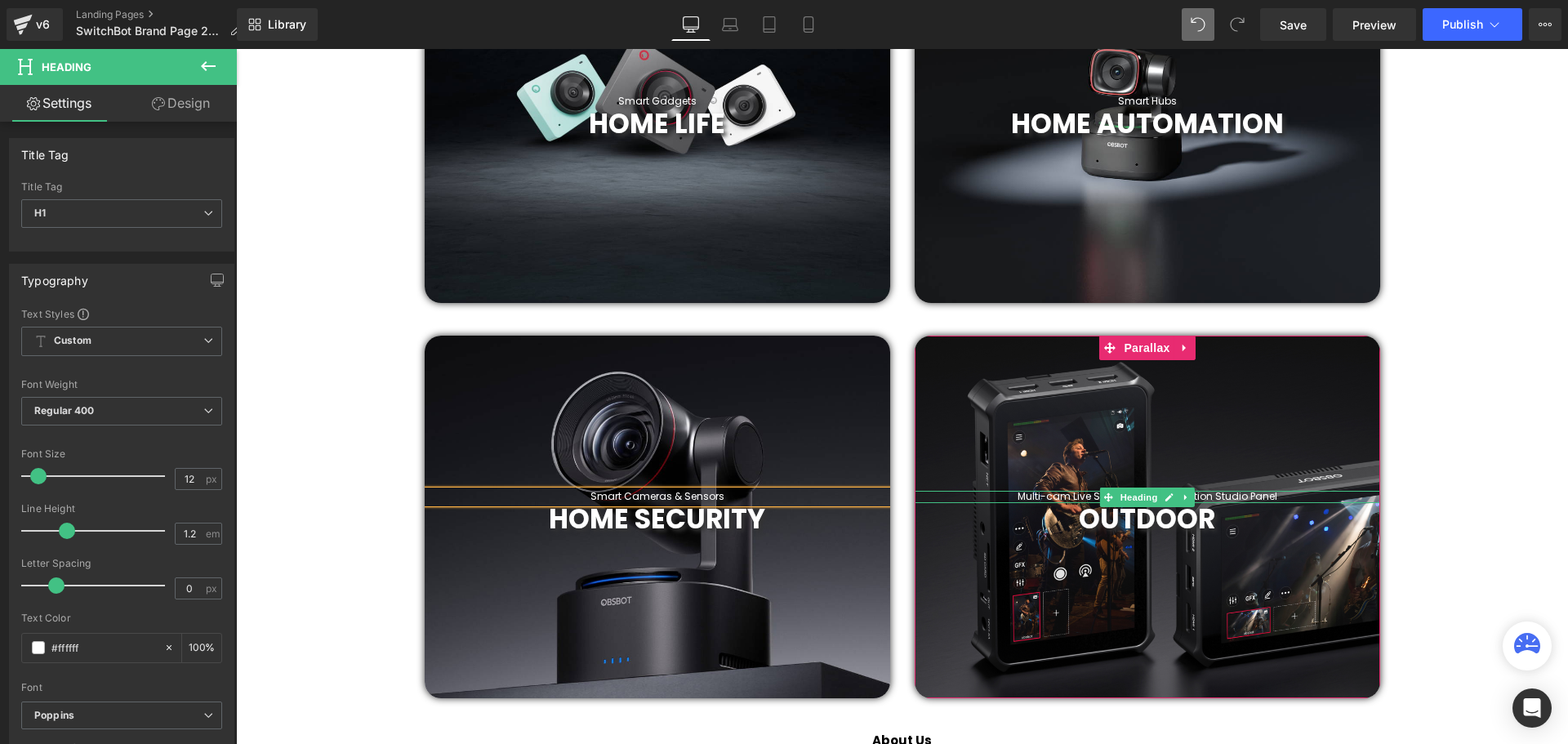
click at [1191, 496] on link at bounding box center [1186, 496] width 18 height 19
click at [1269, 496] on h1 "Multi-cam Live Streaming & Production Studio Panel" at bounding box center [1146, 496] width 465 height 11
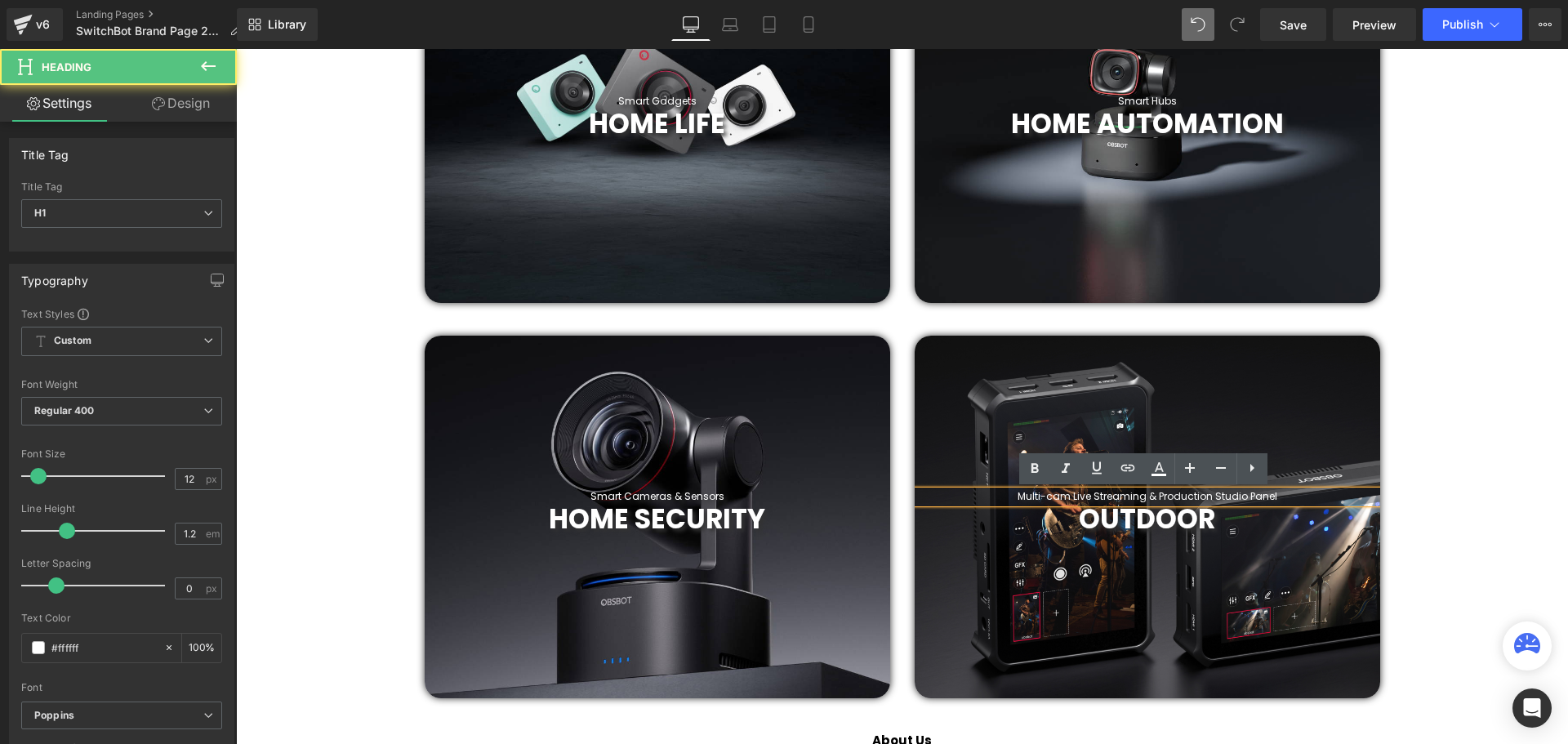
click at [1281, 496] on h1 "Multi-cam Live Streaming & Production Studio Panel" at bounding box center [1146, 496] width 465 height 11
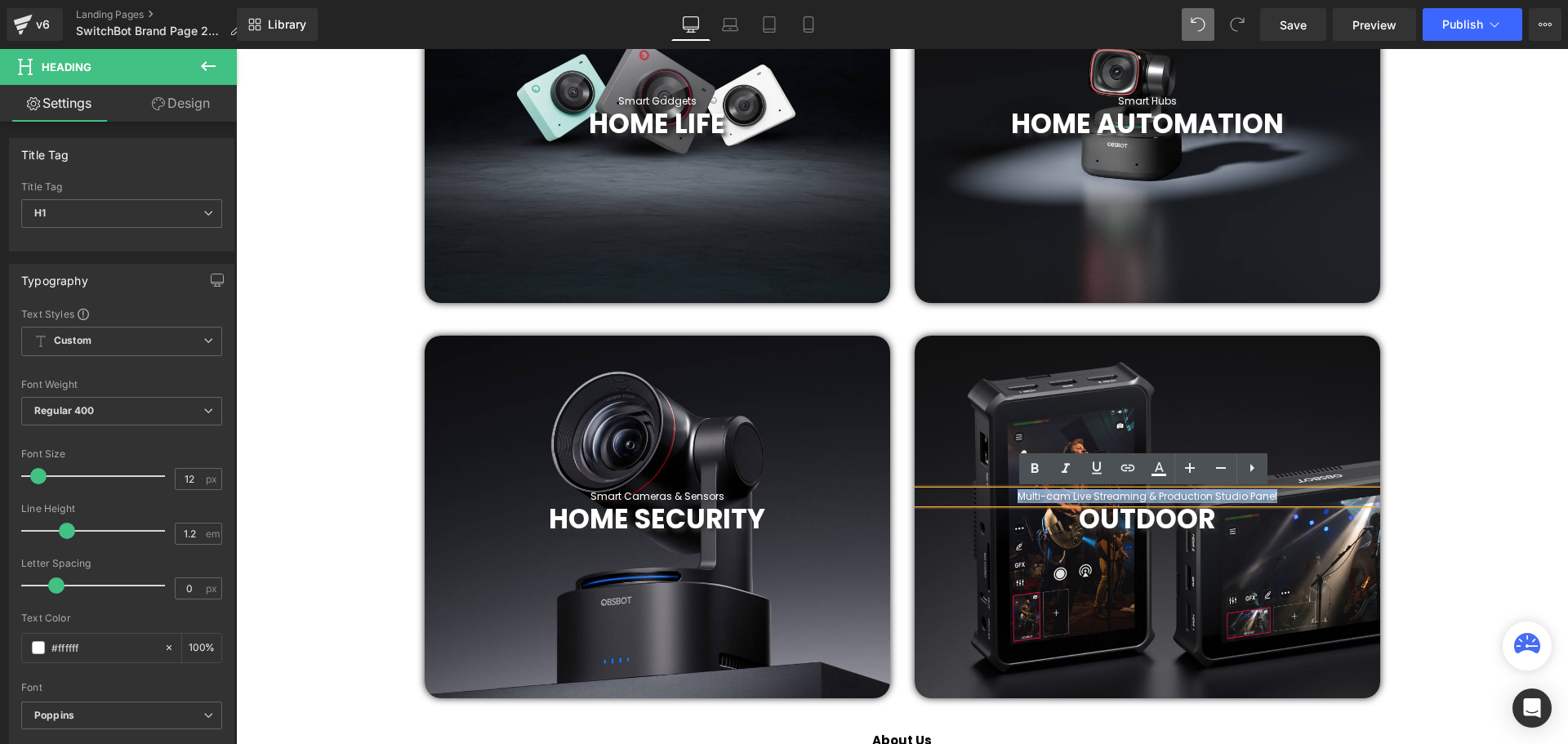
drag, startPoint x: 1159, startPoint y: 492, endPoint x: 1017, endPoint y: 495, distance: 142.0
click at [1017, 495] on h1 "Multi-cam Live Streaming & Production Studio Panel" at bounding box center [1146, 496] width 465 height 11
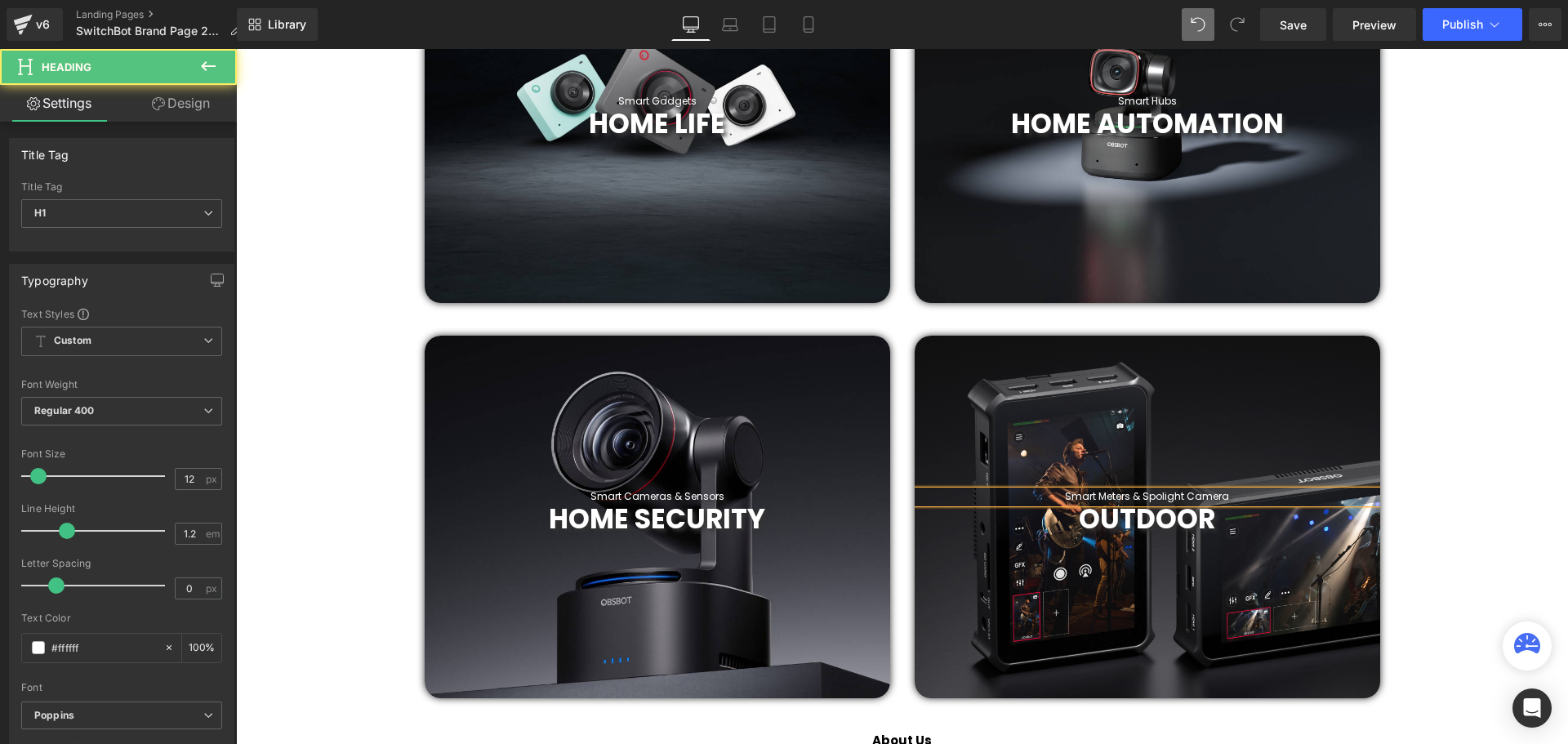
click at [1158, 495] on h1 "Smart Meters & Spolight Camera" at bounding box center [1146, 496] width 465 height 11
click at [1151, 497] on h1 "Smart Meters & Spolight Camera" at bounding box center [1146, 496] width 465 height 11
click at [1233, 494] on h1 "Smart Meters & Spotlight Camera" at bounding box center [1146, 496] width 465 height 11
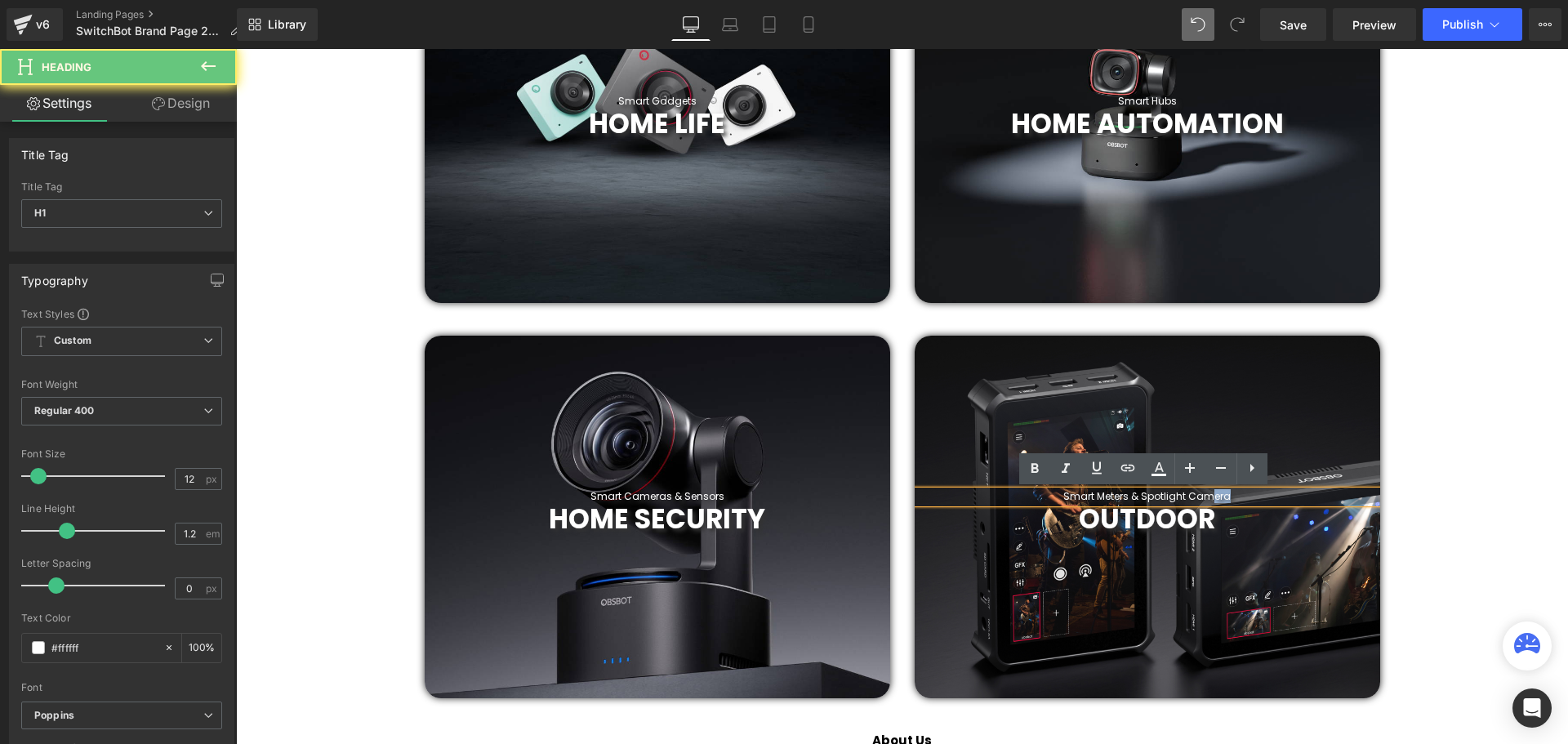
drag, startPoint x: 1242, startPoint y: 497, endPoint x: 1205, endPoint y: 495, distance: 37.1
click at [1205, 495] on h1 "Smart Meters & Spotlight Camera" at bounding box center [1146, 496] width 465 height 11
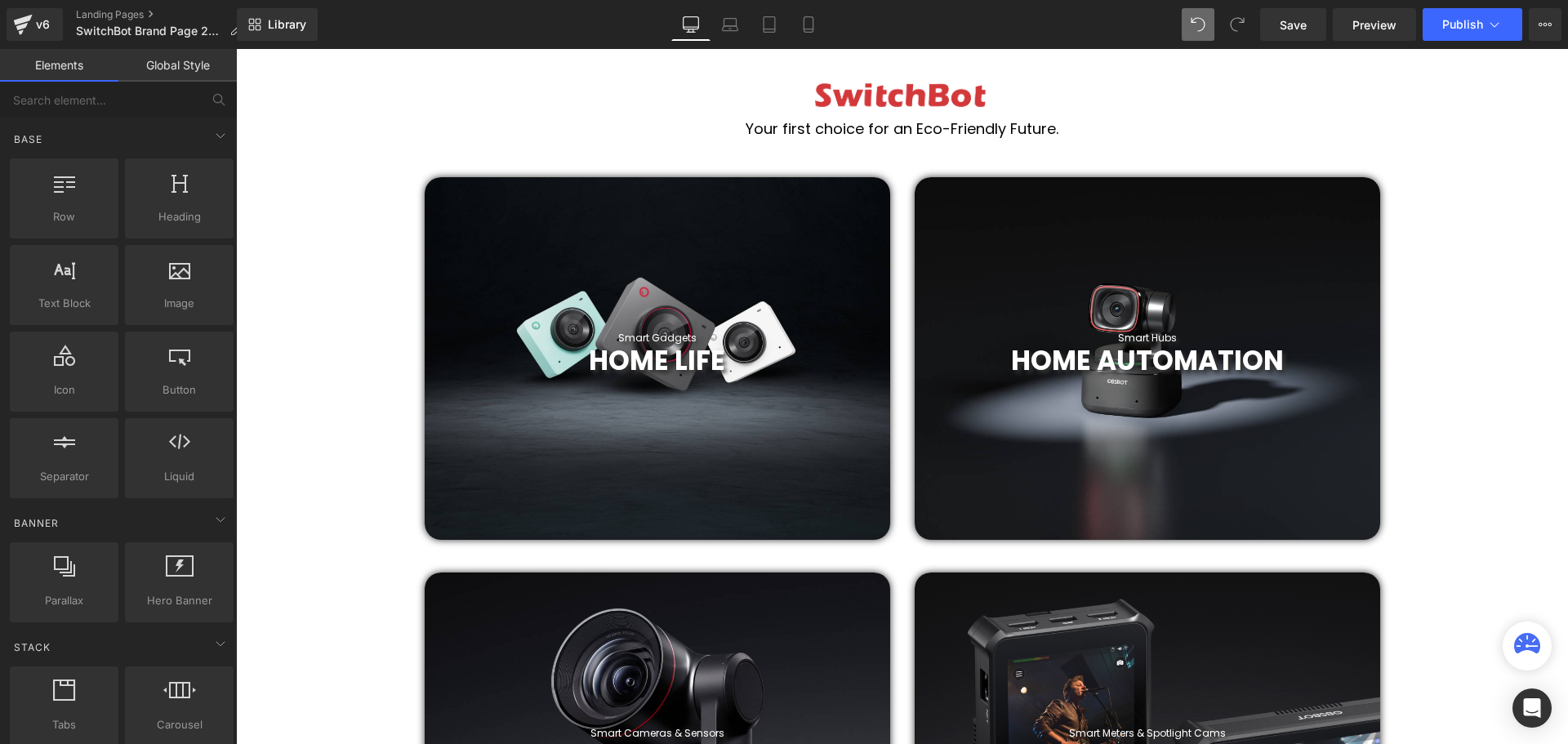
scroll to position [571, 0]
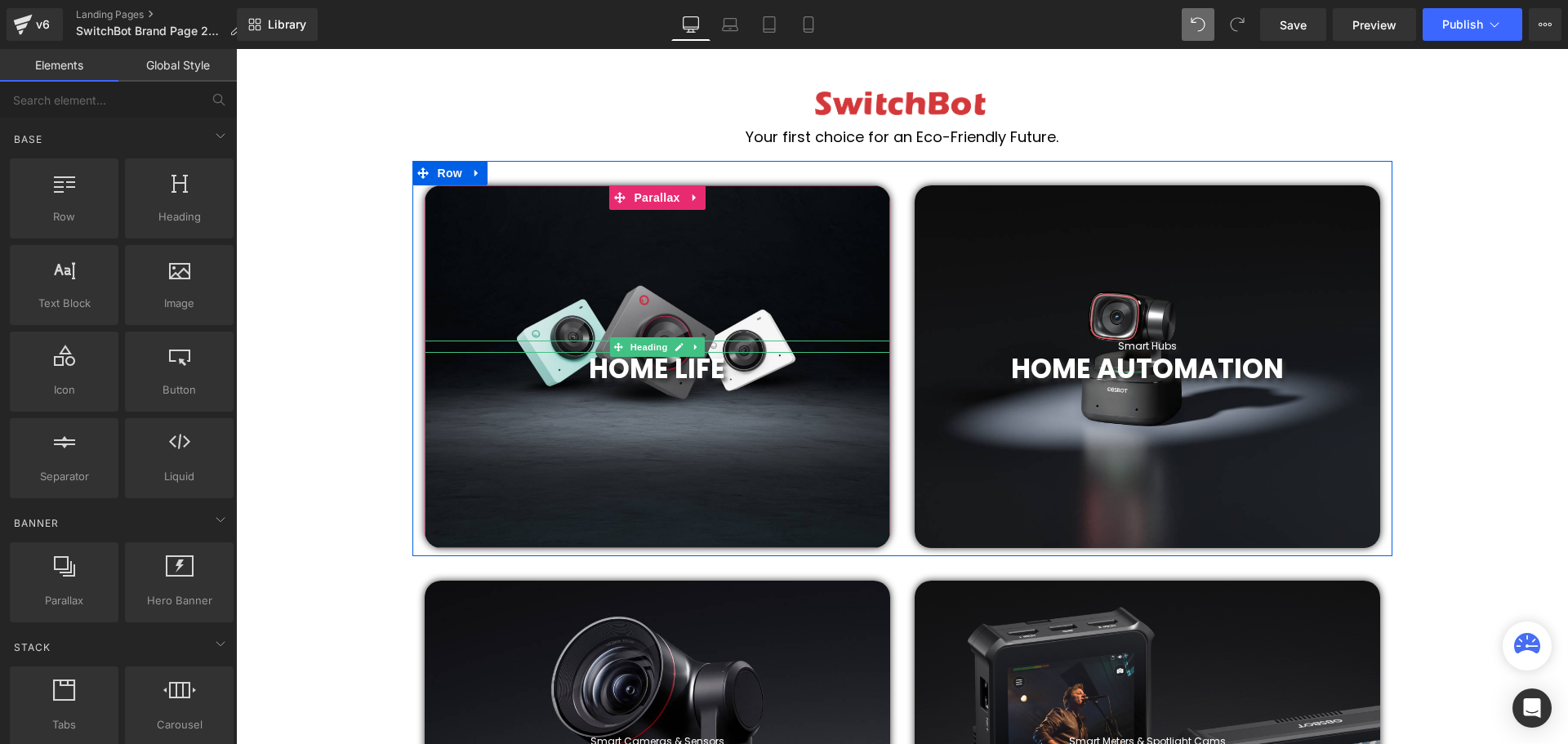
click at [703, 346] on h1 "Smart Gadgets" at bounding box center [656, 346] width 465 height 11
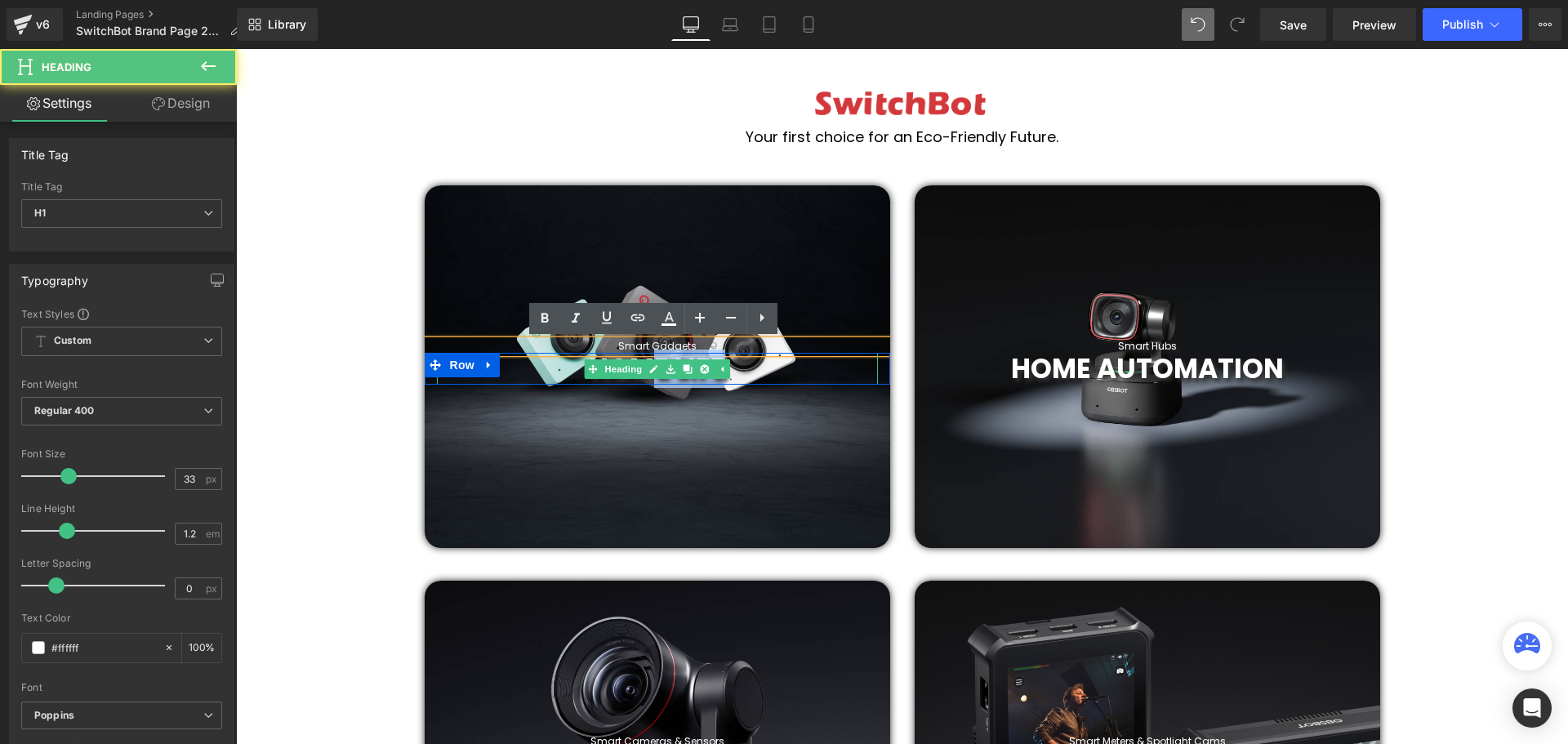
drag, startPoint x: 717, startPoint y: 348, endPoint x: 652, endPoint y: 348, distance: 65.0
click at [652, 348] on span "Smart Gadgets Heading HOME LIFE Heading Row" at bounding box center [656, 362] width 465 height 44
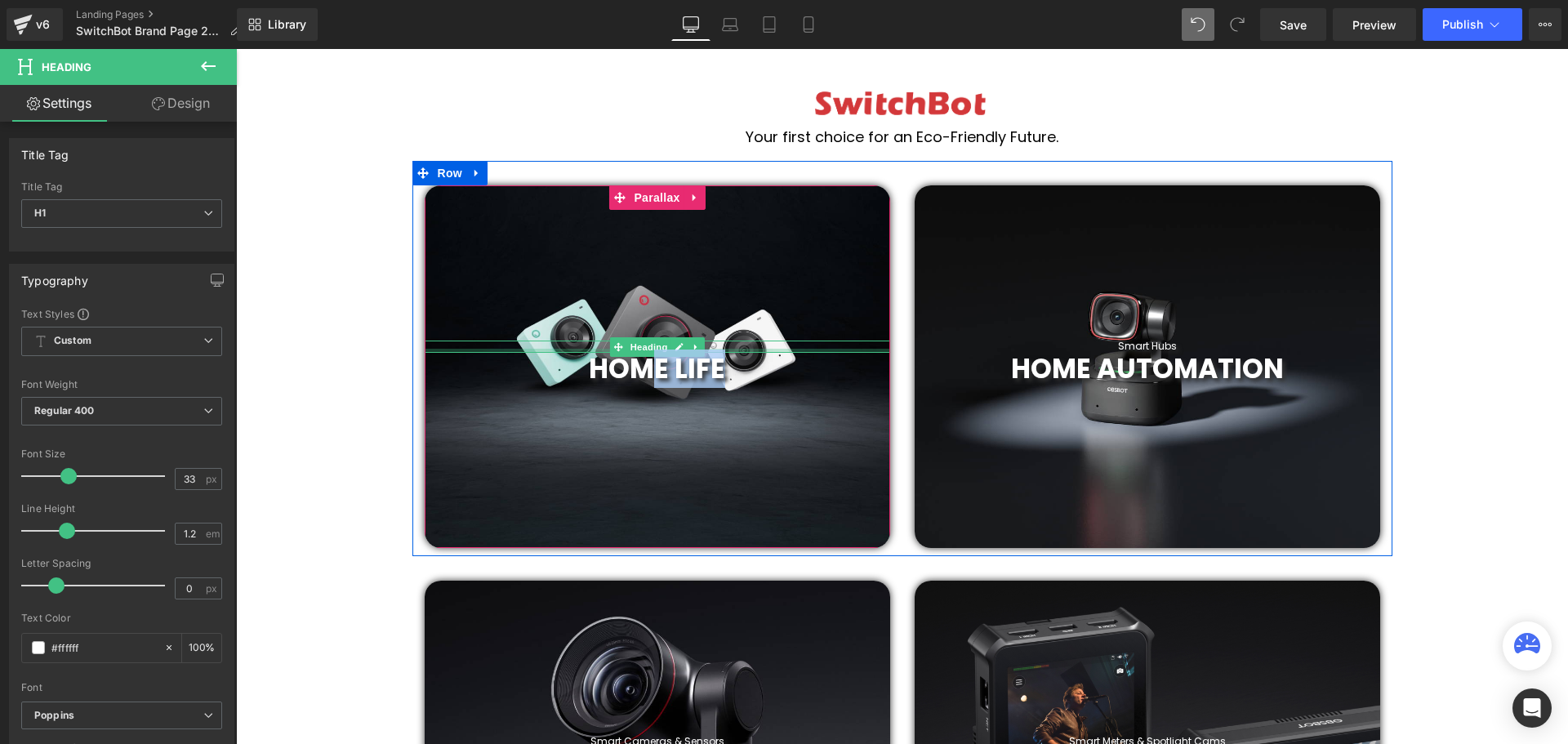
click at [717, 346] on h1 "Smart Gadgets" at bounding box center [656, 346] width 465 height 11
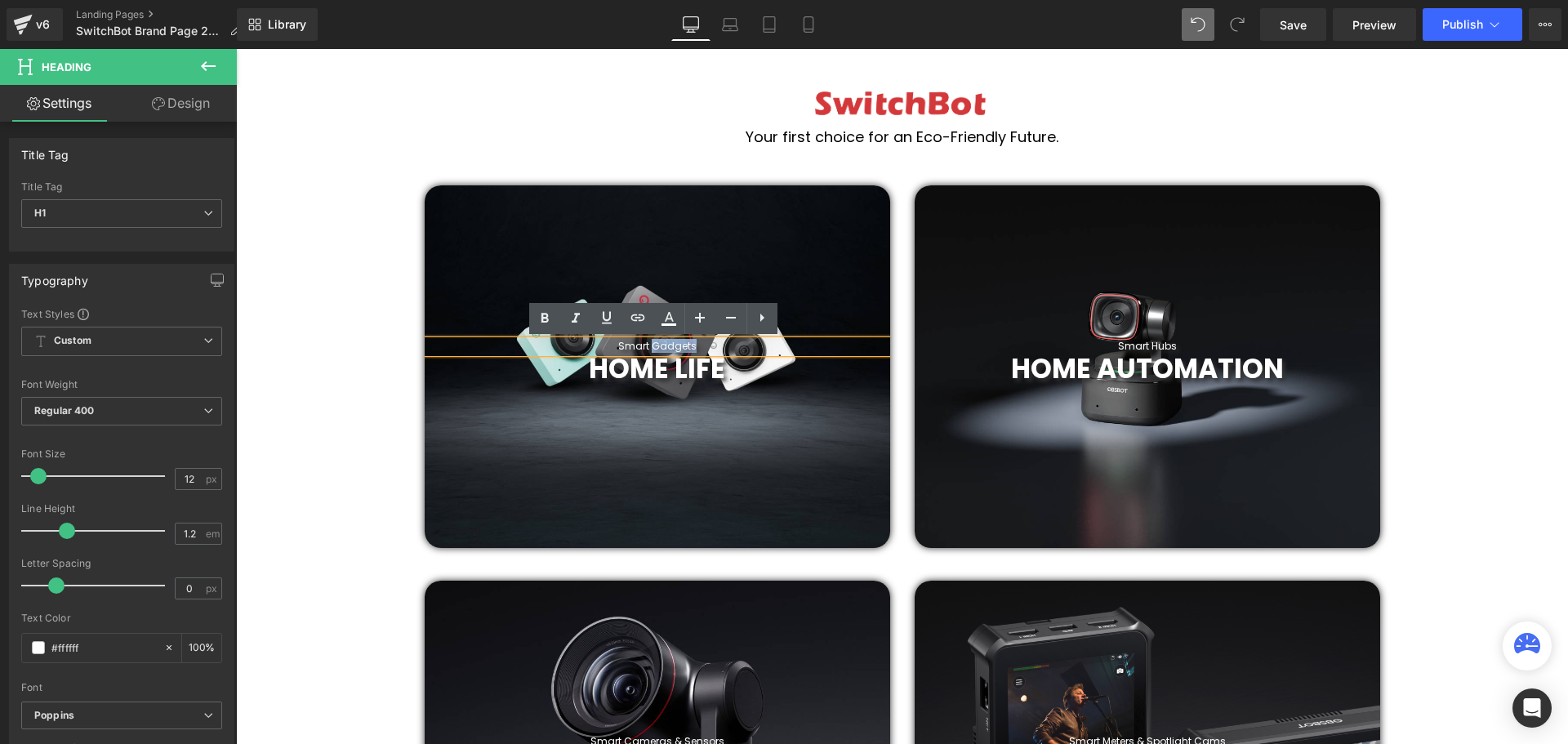
drag, startPoint x: 739, startPoint y: 345, endPoint x: 650, endPoint y: 347, distance: 89.0
click at [650, 347] on h1 "Smart Gadgets" at bounding box center [656, 346] width 465 height 11
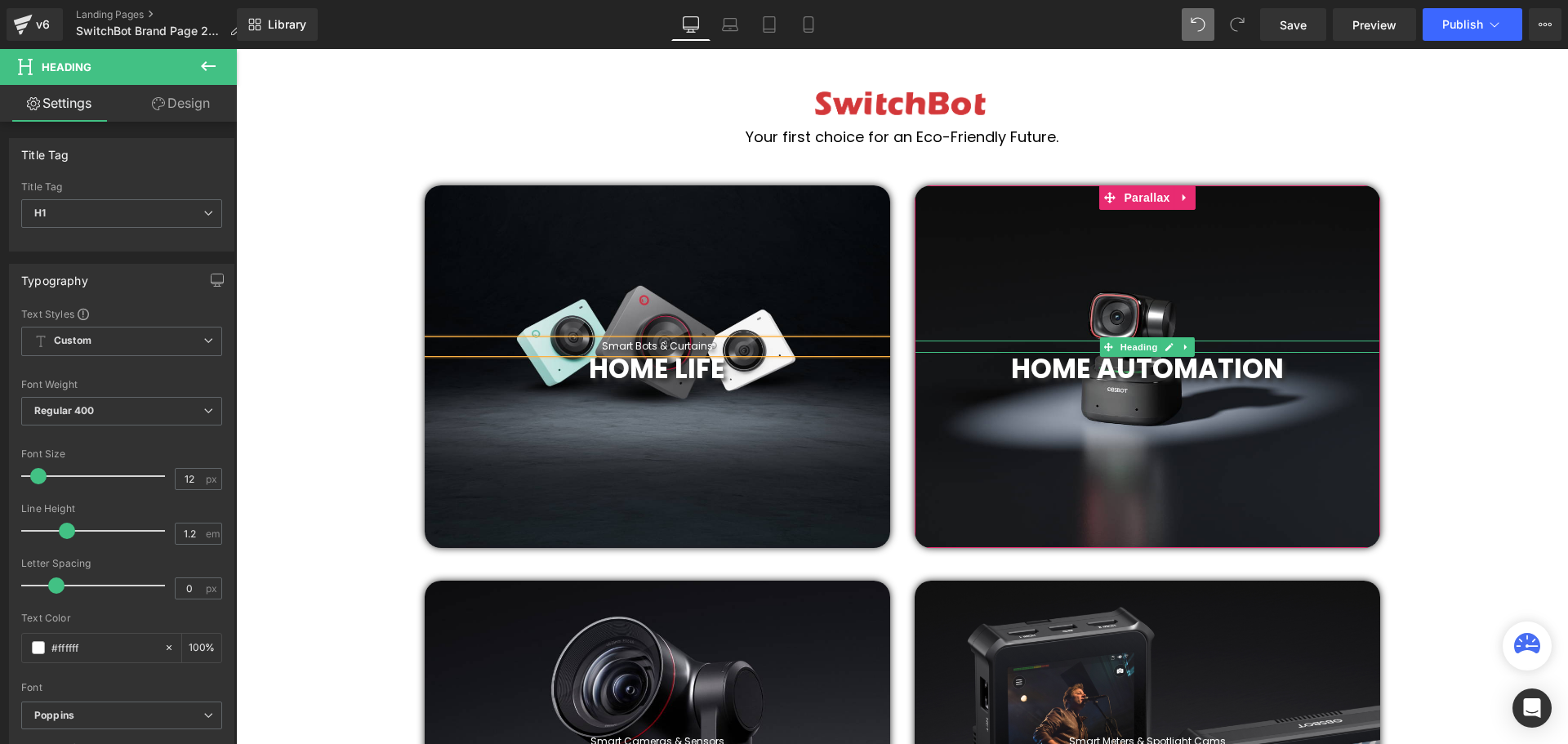
click at [1185, 343] on icon at bounding box center [1186, 347] width 9 height 10
click at [1237, 346] on h1 "Smart Hubs" at bounding box center [1146, 346] width 465 height 11
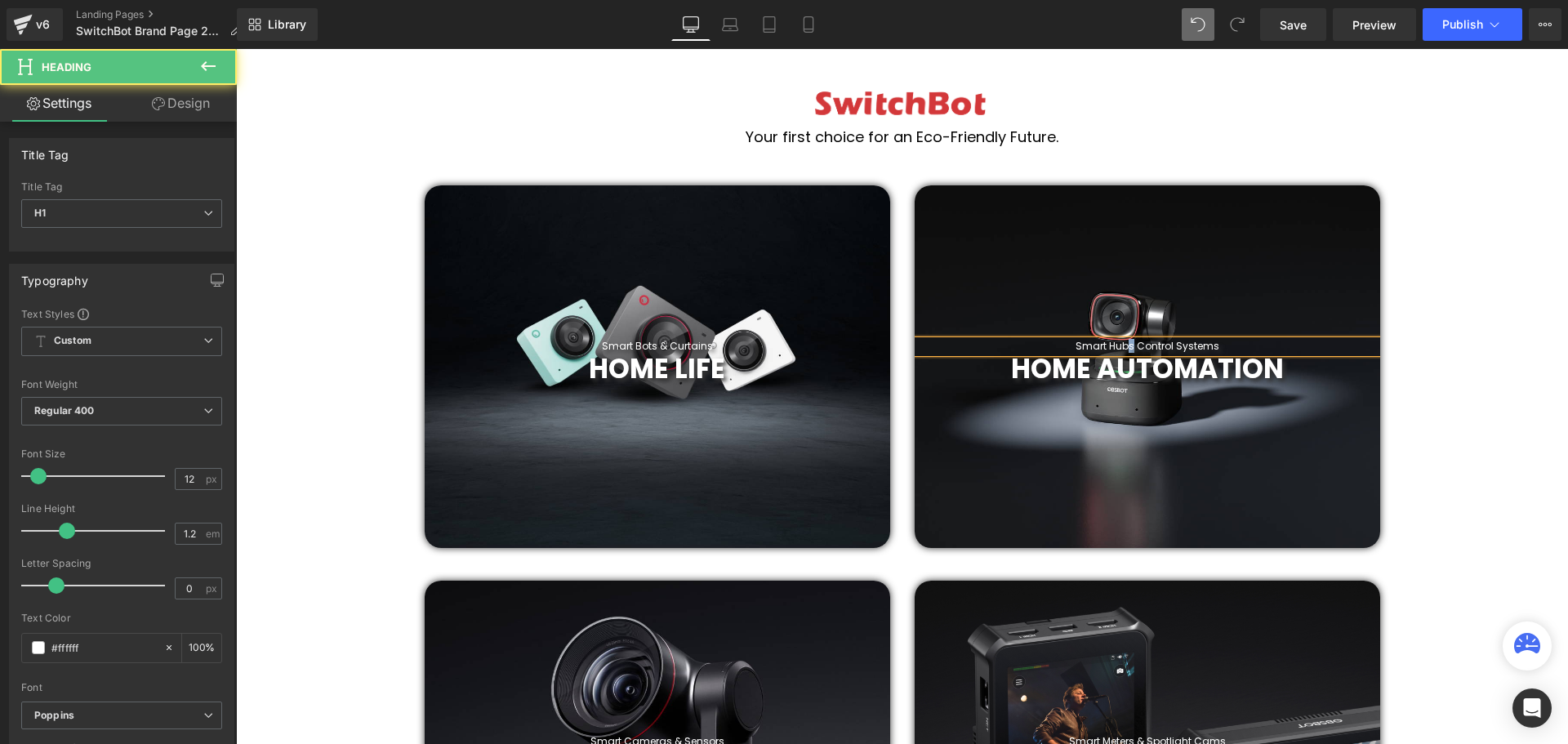
click at [1124, 344] on h1 "Smart Hubs Control Systems" at bounding box center [1146, 346] width 465 height 11
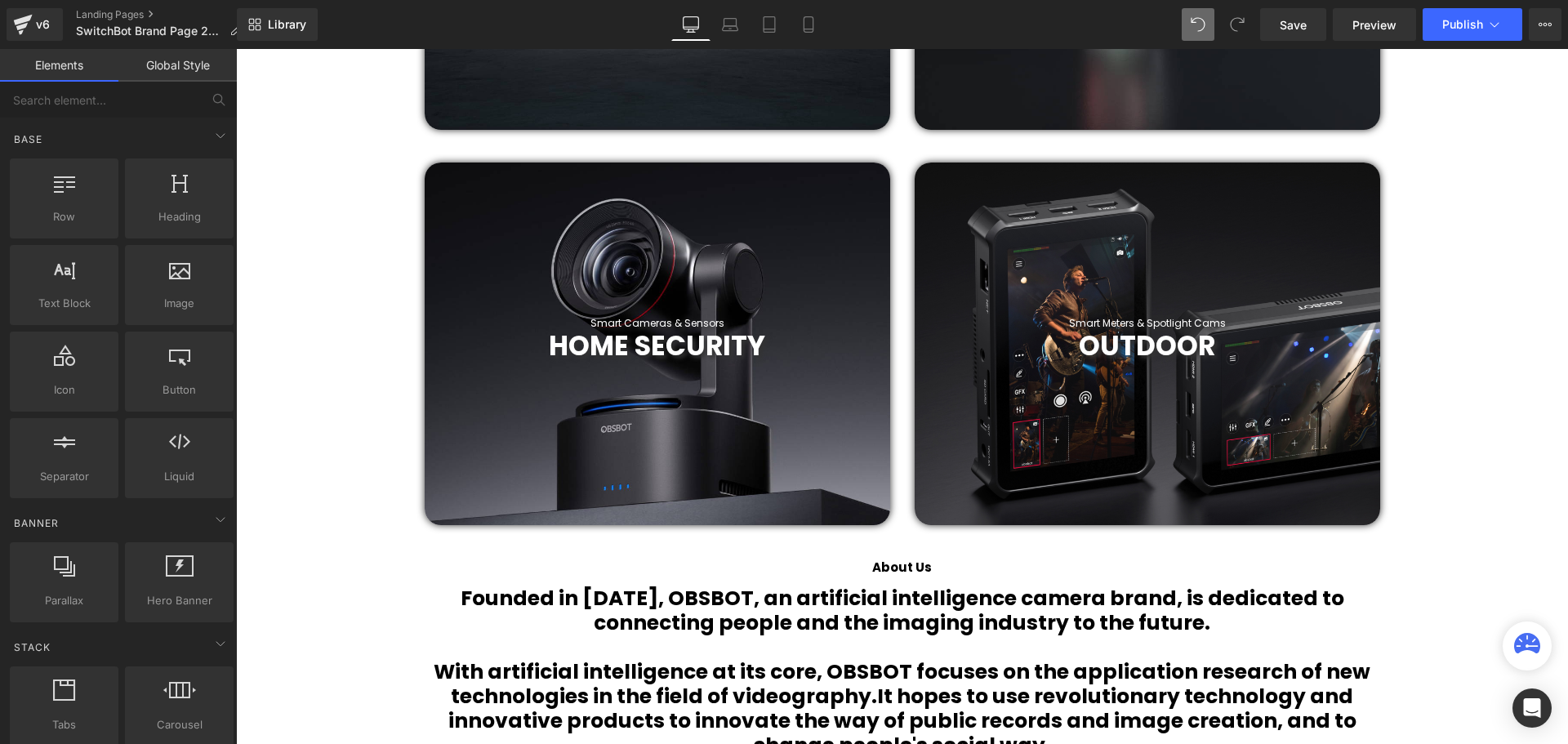
scroll to position [1142, 0]
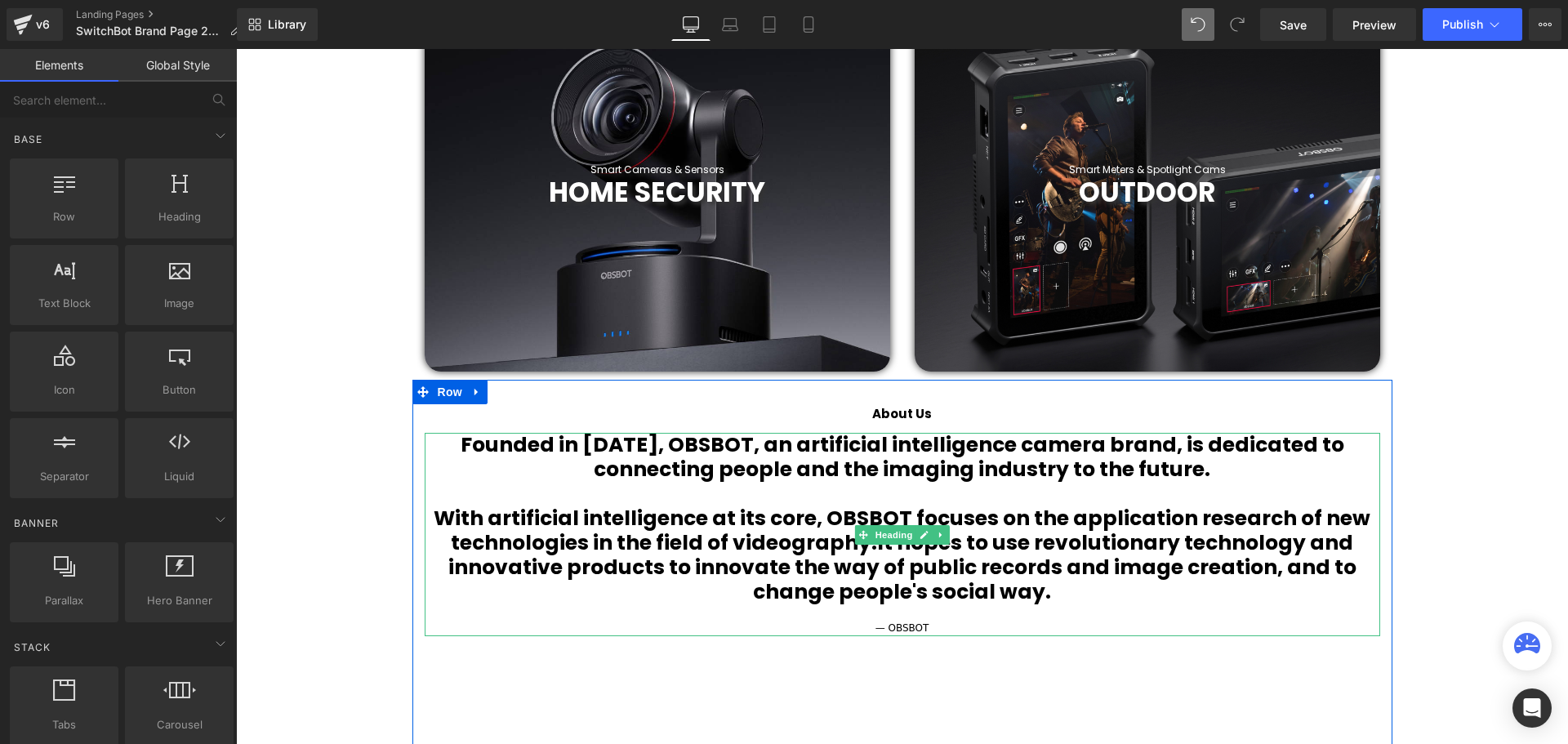
drag, startPoint x: 1080, startPoint y: 582, endPoint x: 1073, endPoint y: 588, distance: 9.2
click at [1080, 582] on h1 "With artificial intelligence at its core, OBSBOT focuses on the application res…" at bounding box center [901, 555] width 955 height 98
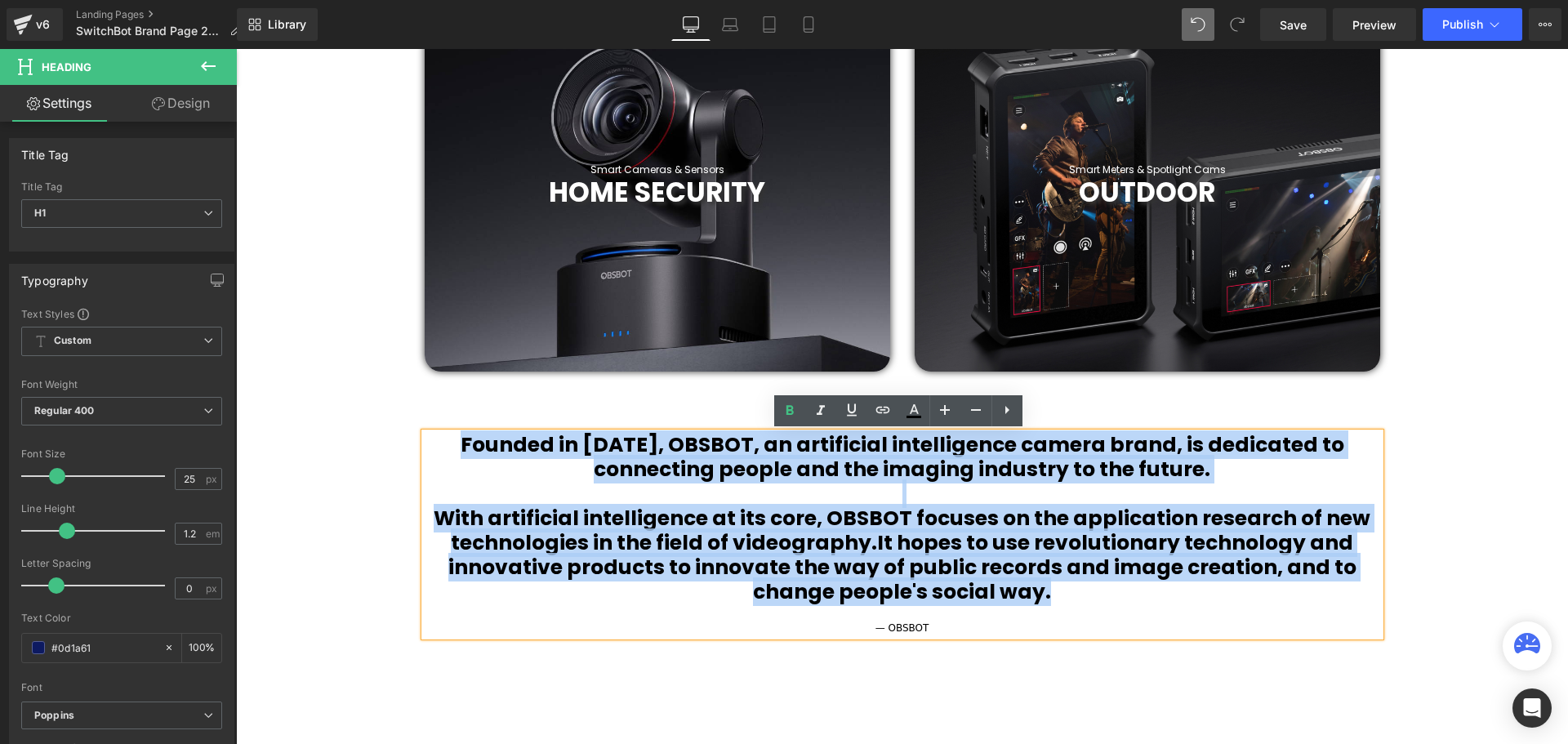
drag, startPoint x: 1061, startPoint y: 592, endPoint x: 480, endPoint y: 454, distance: 597.2
click at [474, 451] on div "Founded in 2016, OBSBOT, an artificial intelligence camera brand, is dedicated …" at bounding box center [901, 533] width 955 height 202
paste div
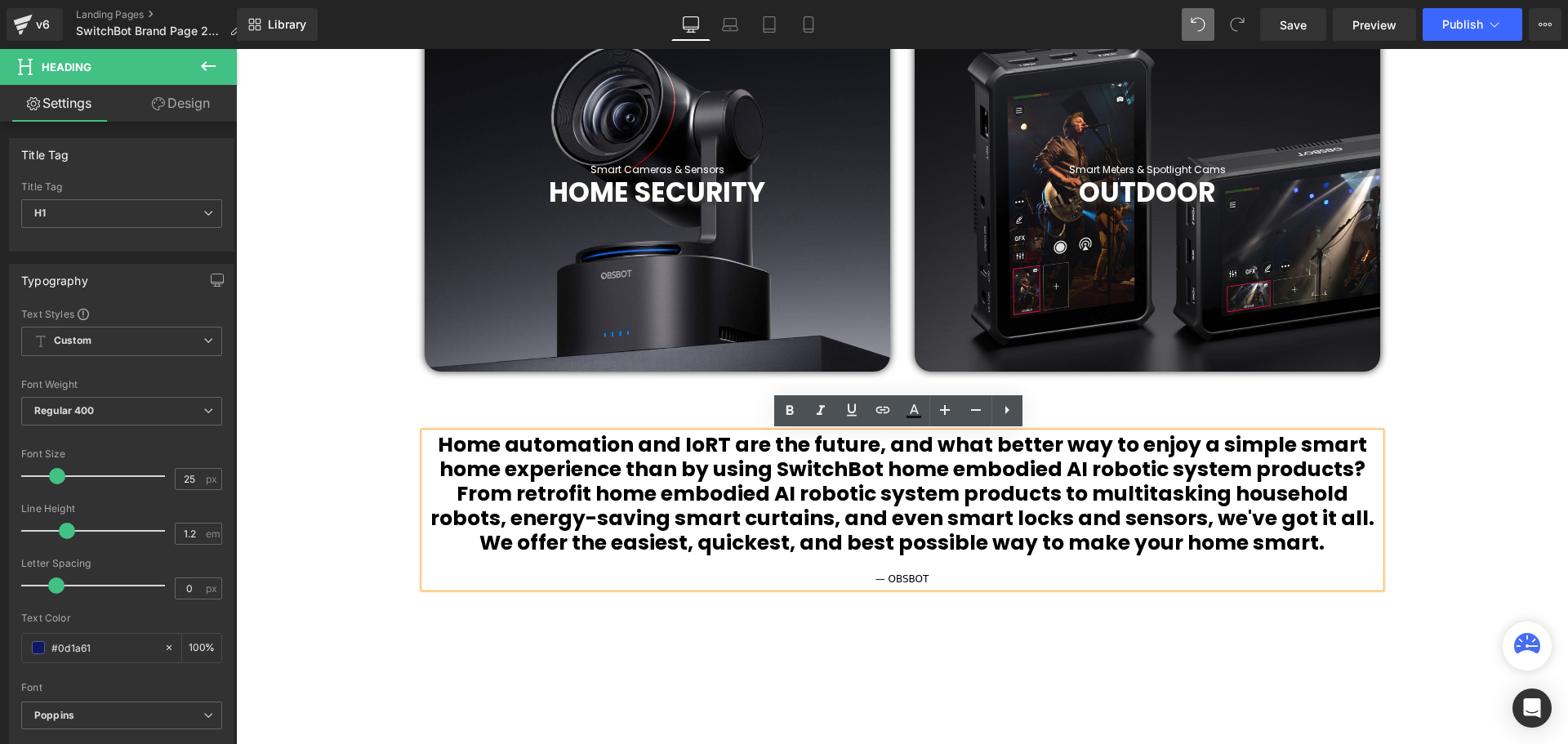
scroll to position [5687, 1324]
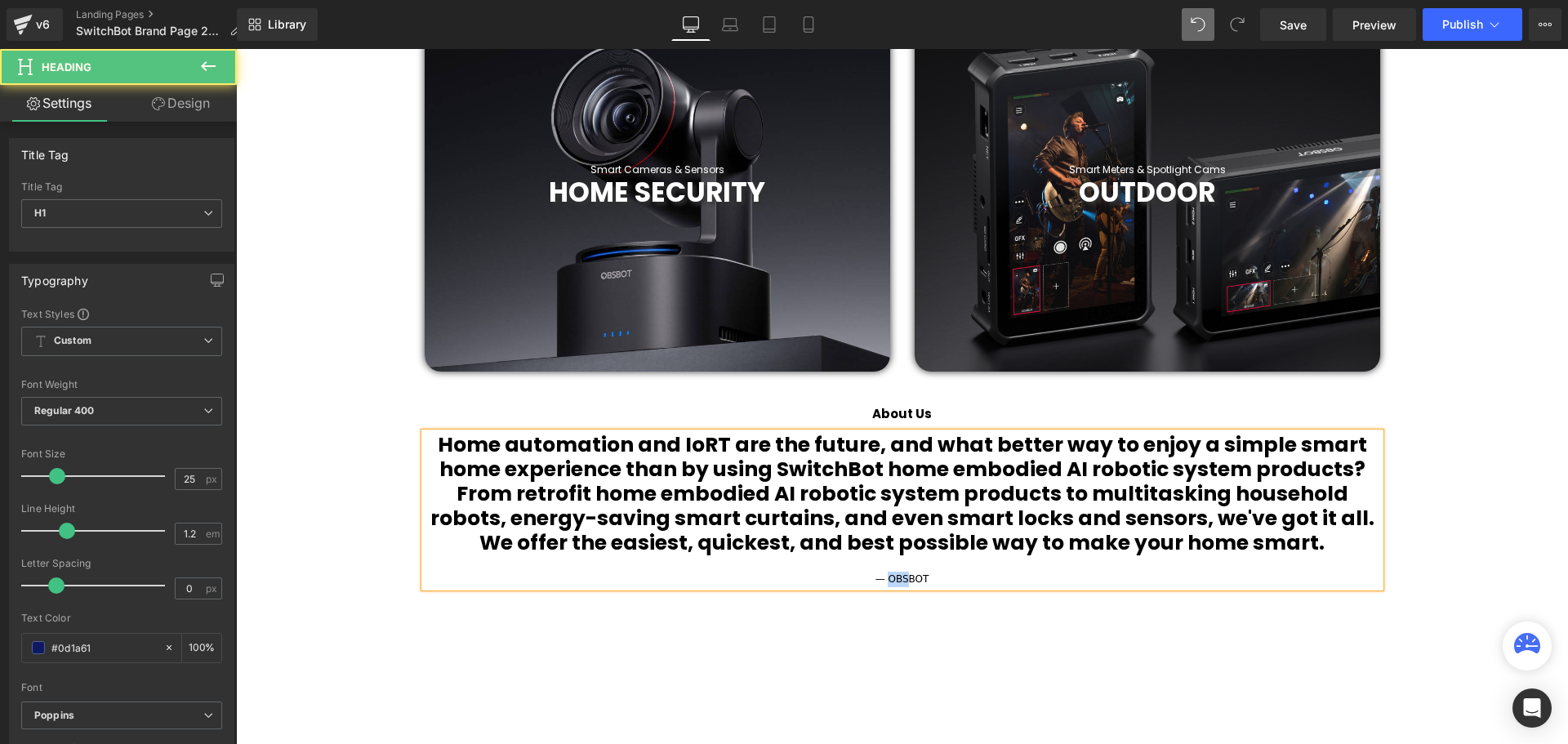
drag, startPoint x: 888, startPoint y: 580, endPoint x: 905, endPoint y: 580, distance: 17.0
click at [905, 580] on span "— OBSBOT" at bounding box center [902, 579] width 54 height 11
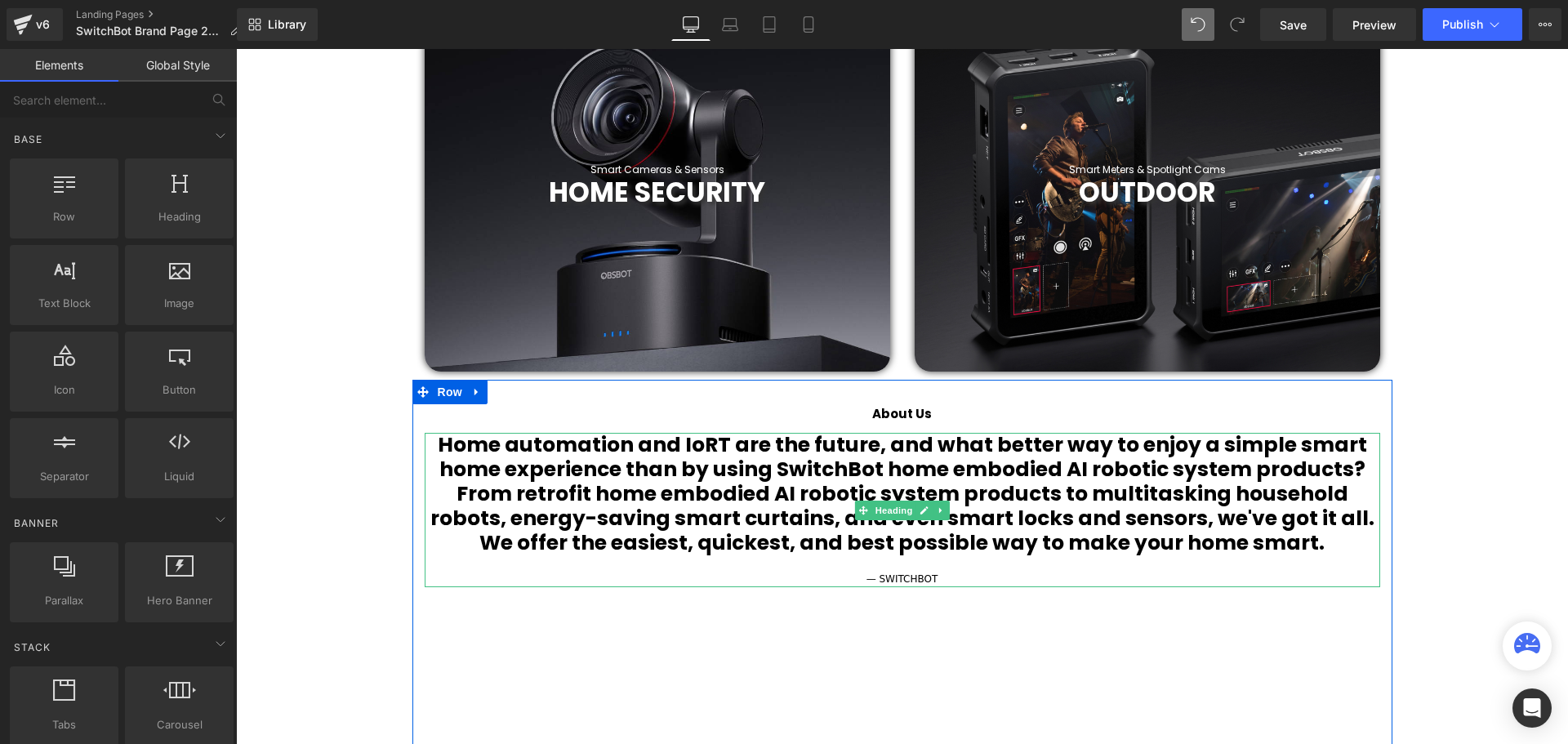
click at [1274, 534] on h1 "Home automation and IoRT are the future, and what better way to enjoy a simple …" at bounding box center [901, 494] width 955 height 122
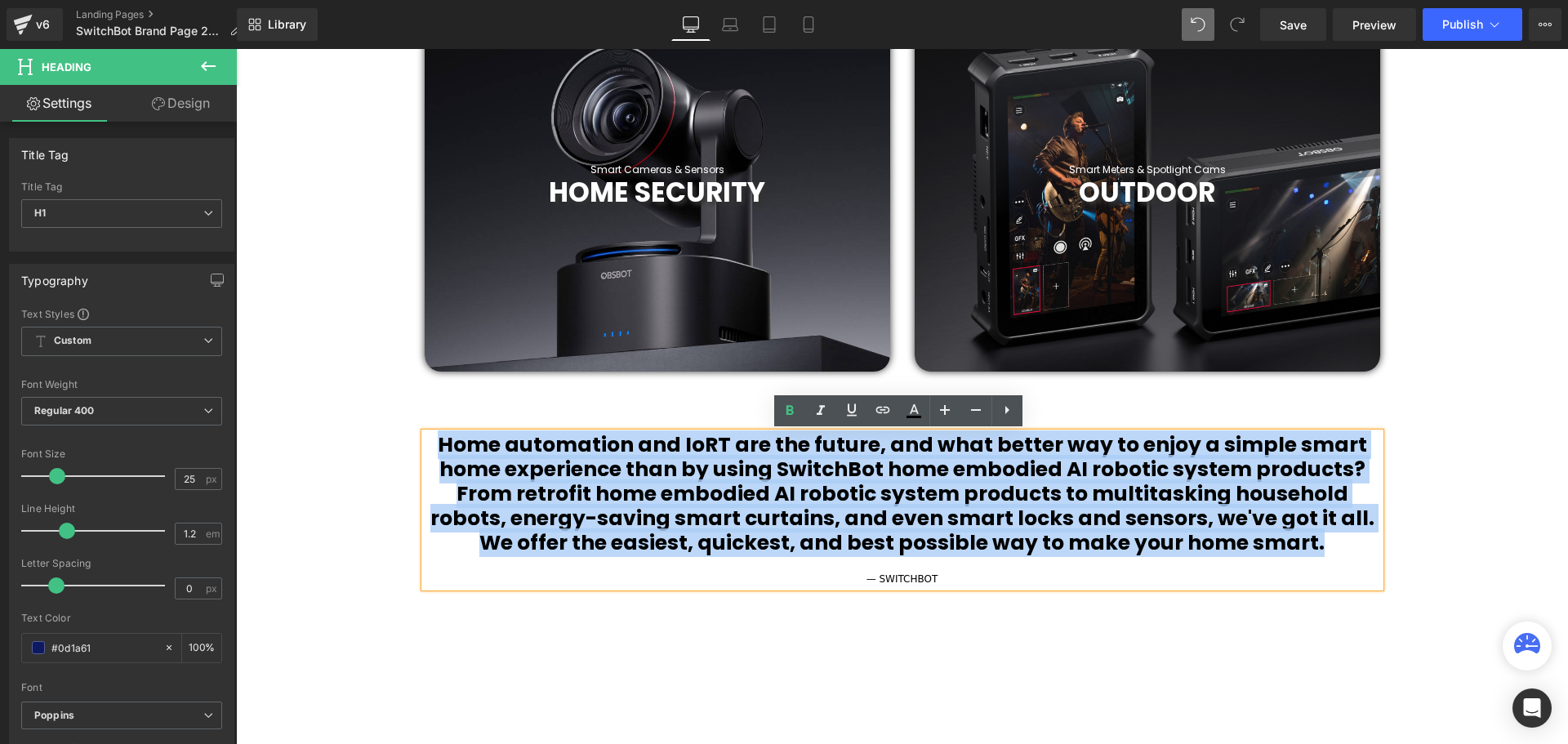
drag, startPoint x: 1297, startPoint y: 545, endPoint x: 446, endPoint y: 444, distance: 857.0
click at [446, 444] on h1 "Home automation and IoRT are the future, and what better way to enjoy a simple …" at bounding box center [901, 494] width 955 height 122
click at [1040, 502] on b "Home automation and IoRT are the future, and what better way to enjoy a simple …" at bounding box center [901, 493] width 944 height 127
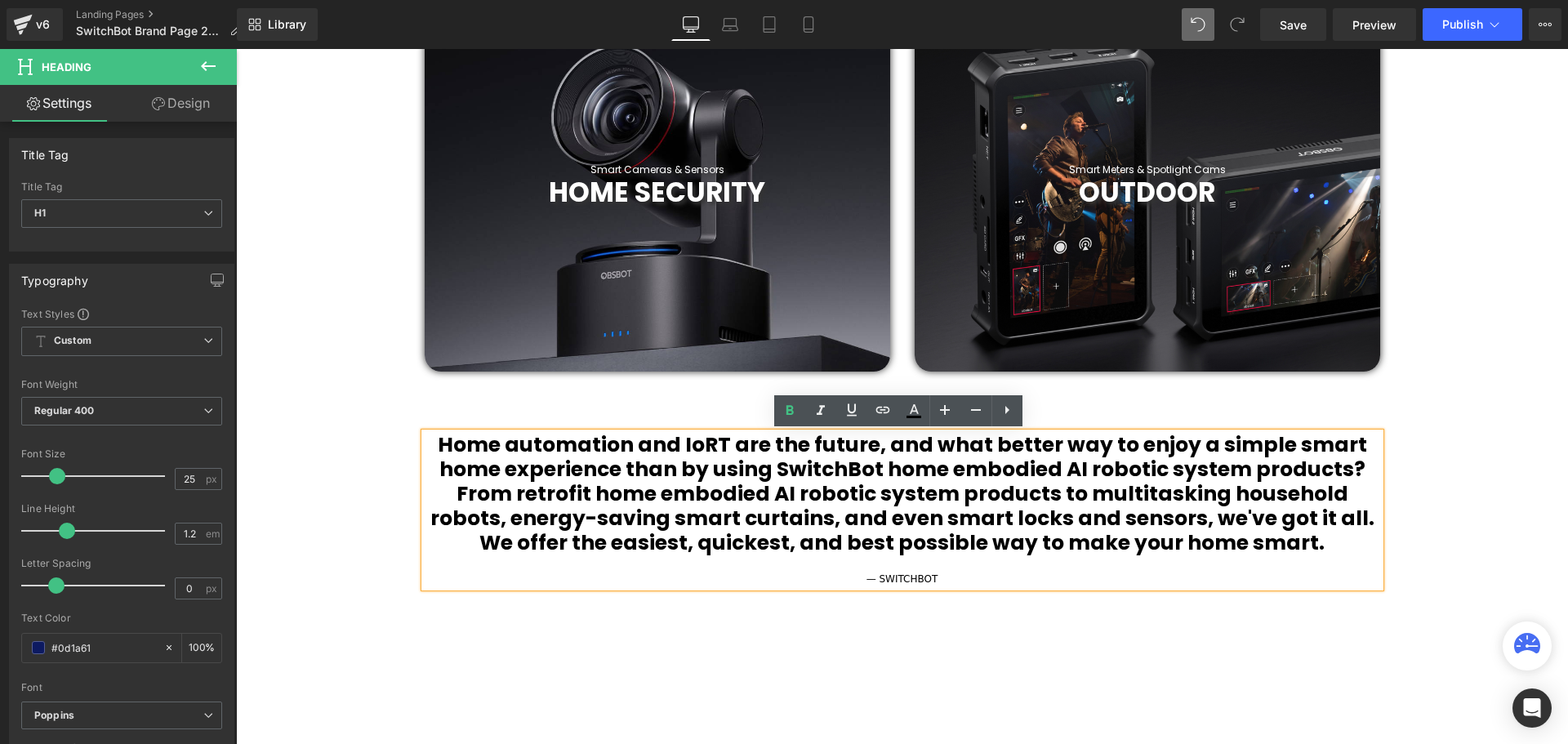
click at [1363, 462] on h1 "Home automation and IoRT are the future, and what better way to enjoy a simple …" at bounding box center [901, 494] width 955 height 122
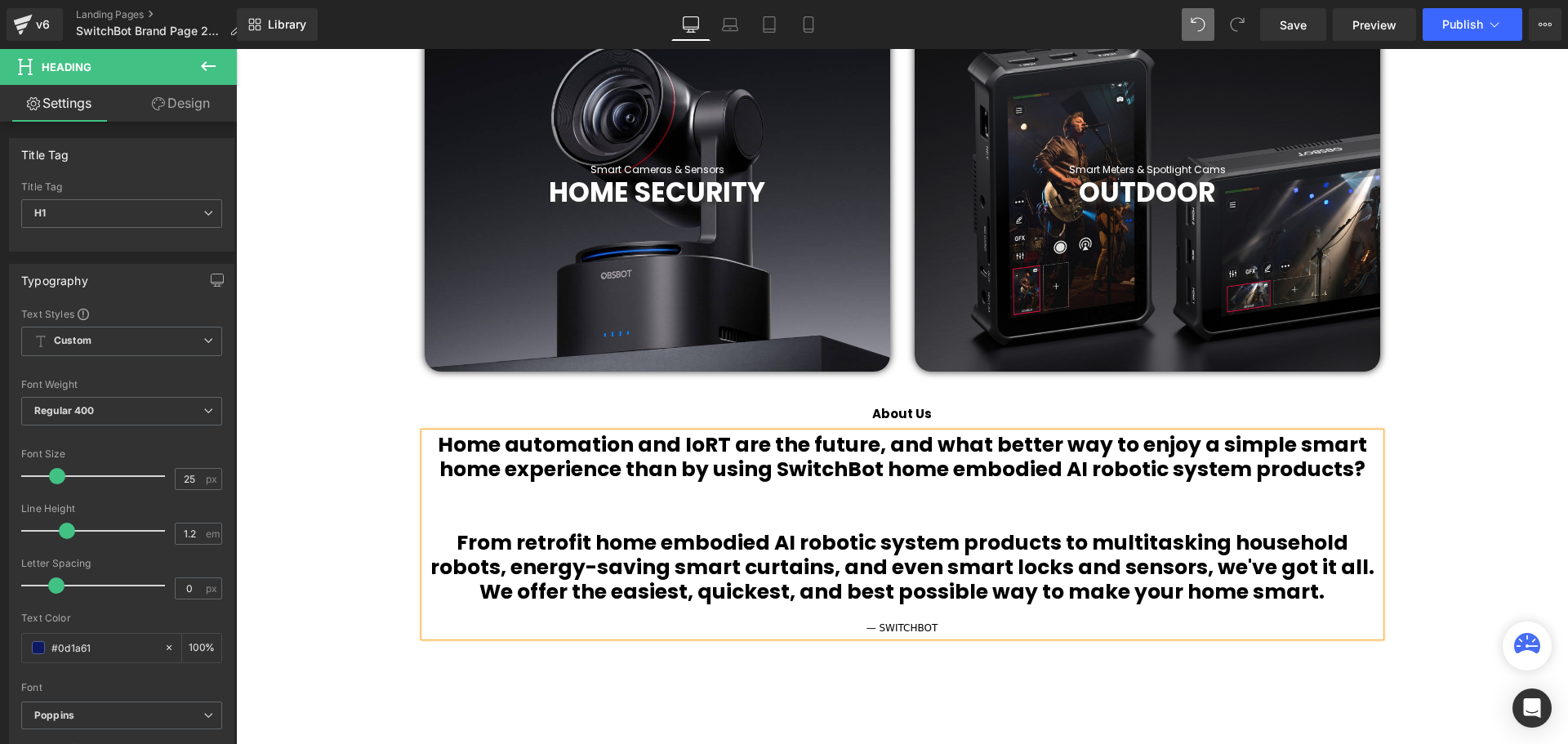
scroll to position [5712, 1324]
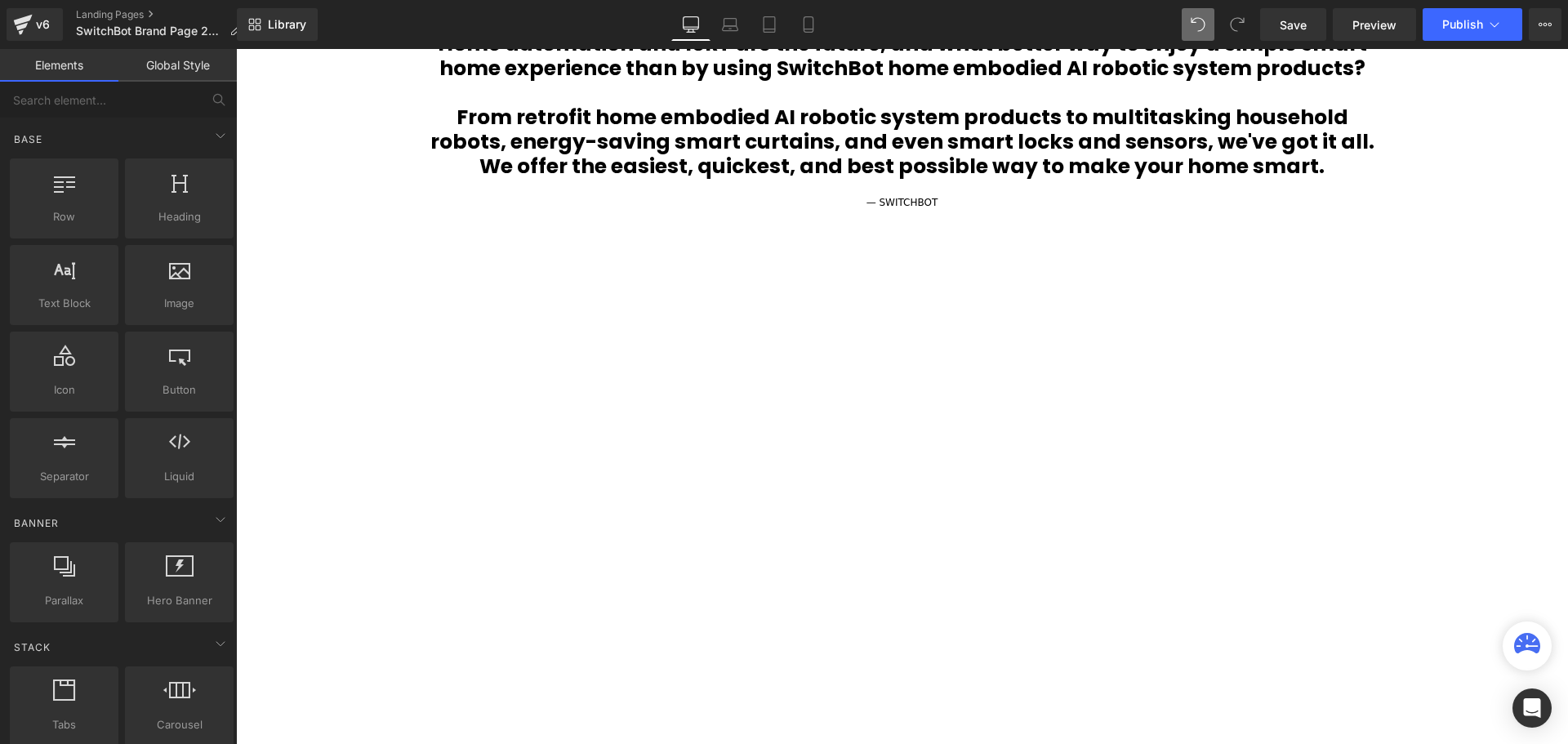
scroll to position [1632, 0]
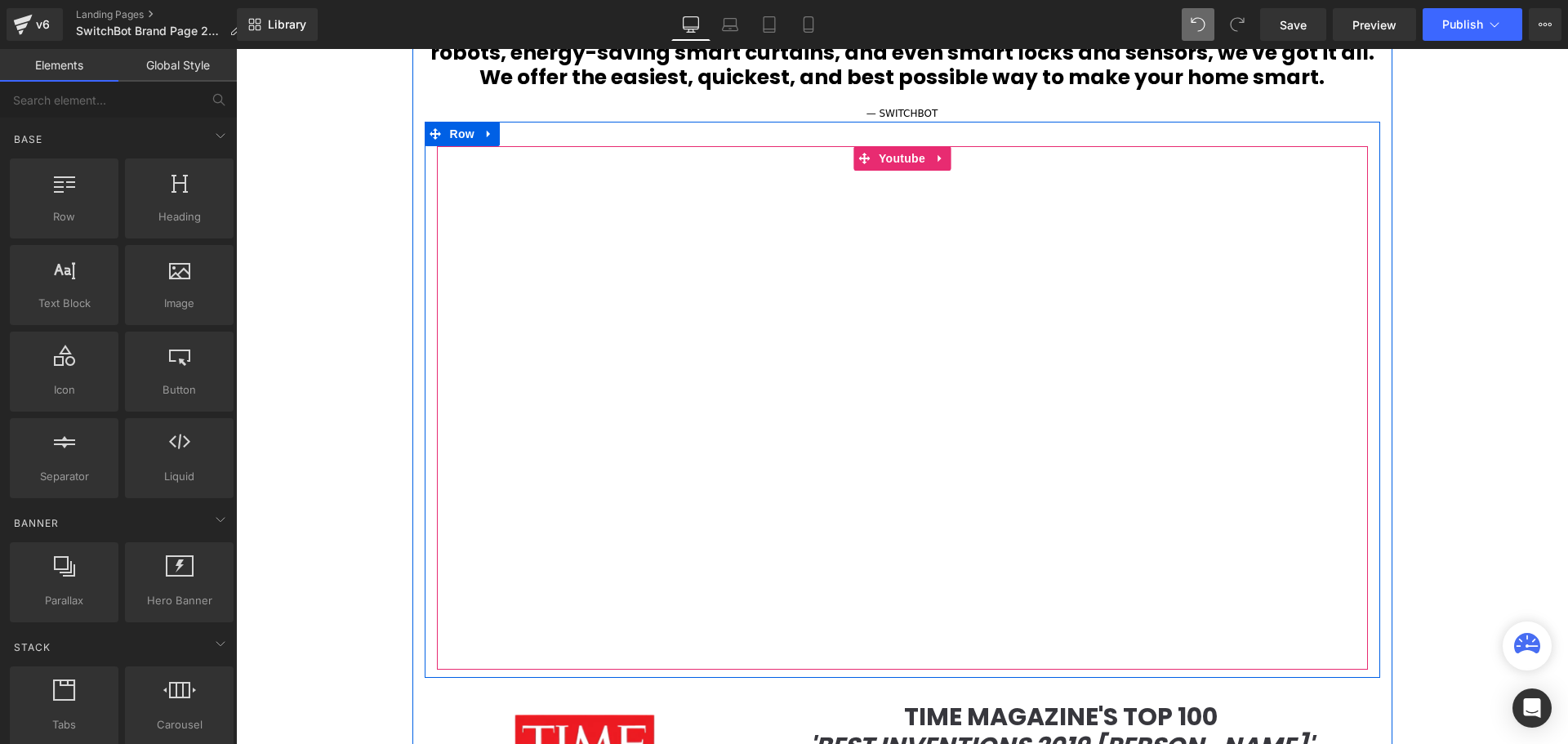
click at [891, 162] on div at bounding box center [902, 408] width 931 height 524
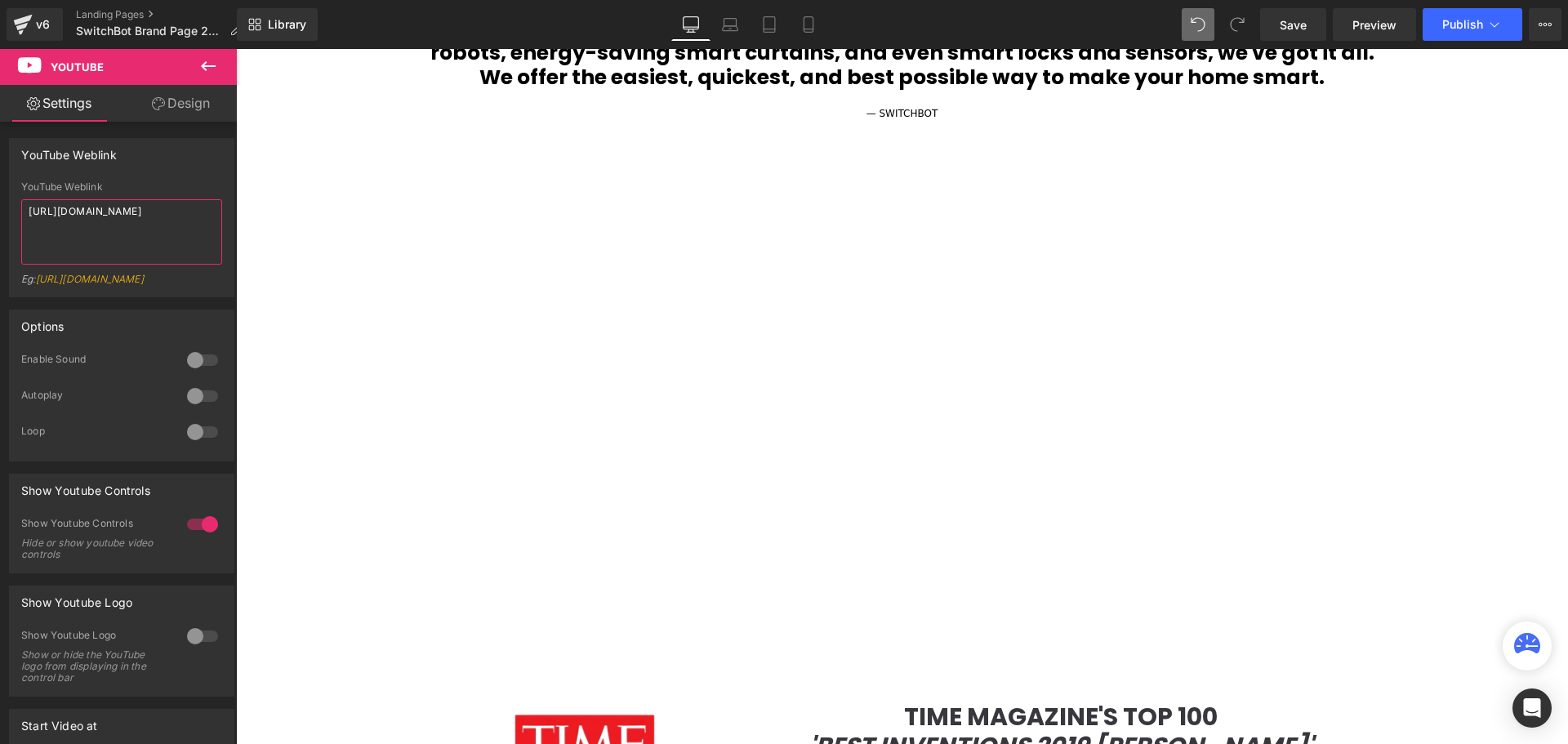
drag, startPoint x: 123, startPoint y: 233, endPoint x: -20, endPoint y: 210, distance: 144.8
click at [0, 210] on html "Image You are previewing how the will restyle your page. You can not edit Eleme…" at bounding box center [784, 372] width 1568 height 744
paste textarea "JZp96dDfKbA"
type textarea "https://www.youtube.com/watch?v=JZp96dDfKbA"
click at [173, 192] on div "YouTube Weblink https://www.youtube.com/watch?v=JZp96dDfKbA Eg: https://www.you…" at bounding box center [121, 238] width 201 height 116
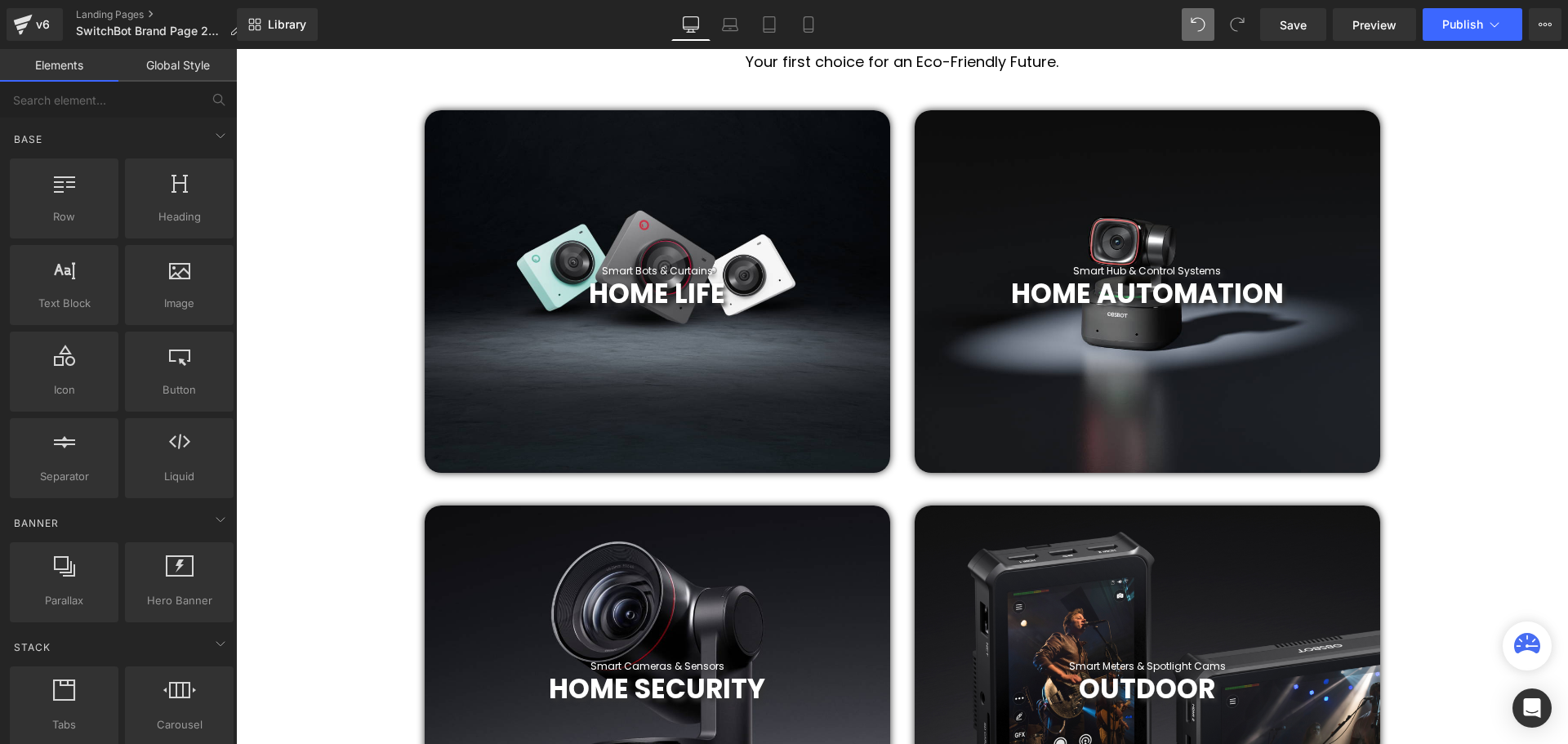
scroll to position [735, 0]
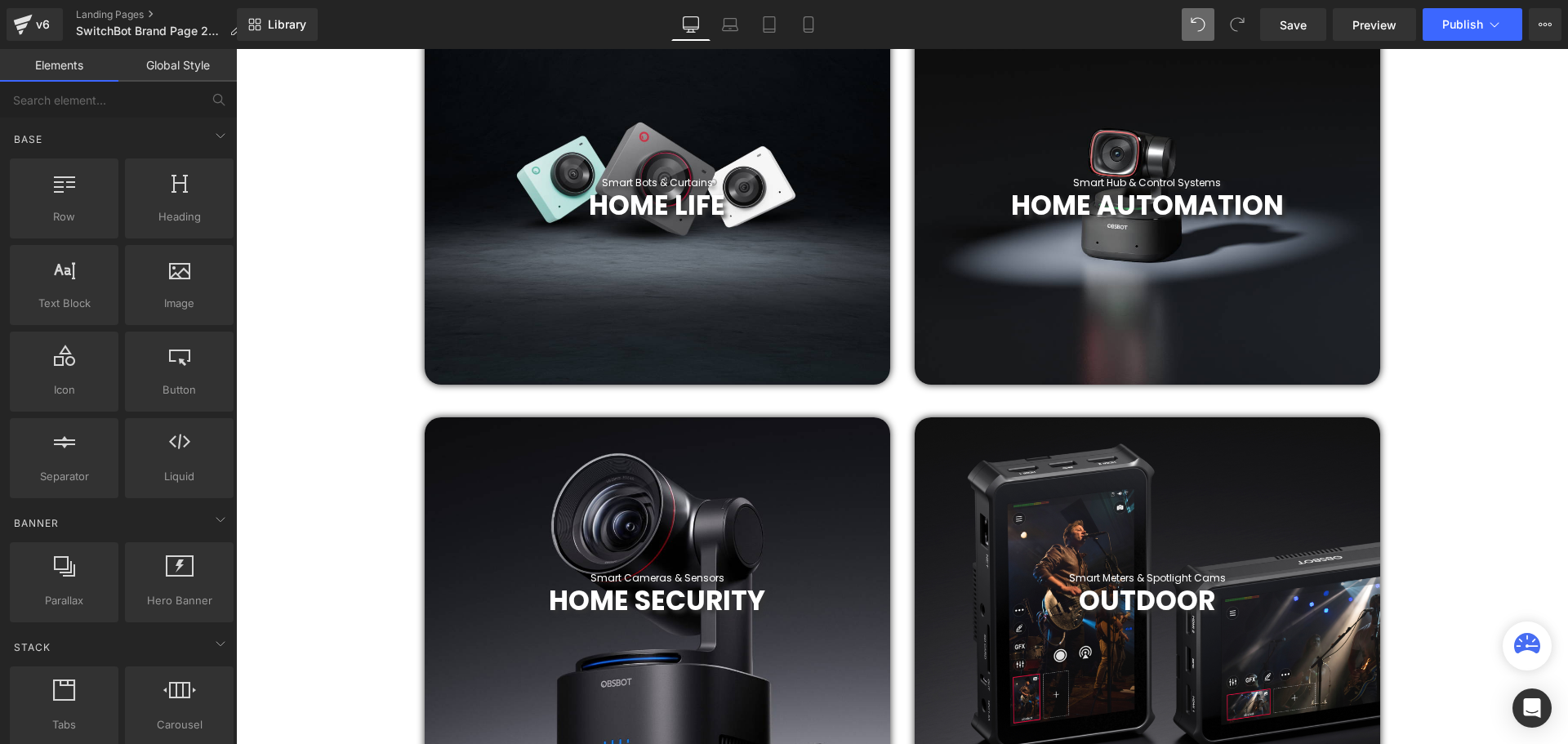
drag, startPoint x: 237, startPoint y: 288, endPoint x: 582, endPoint y: 276, distance: 345.2
click at [582, 276] on div at bounding box center [656, 203] width 465 height 362
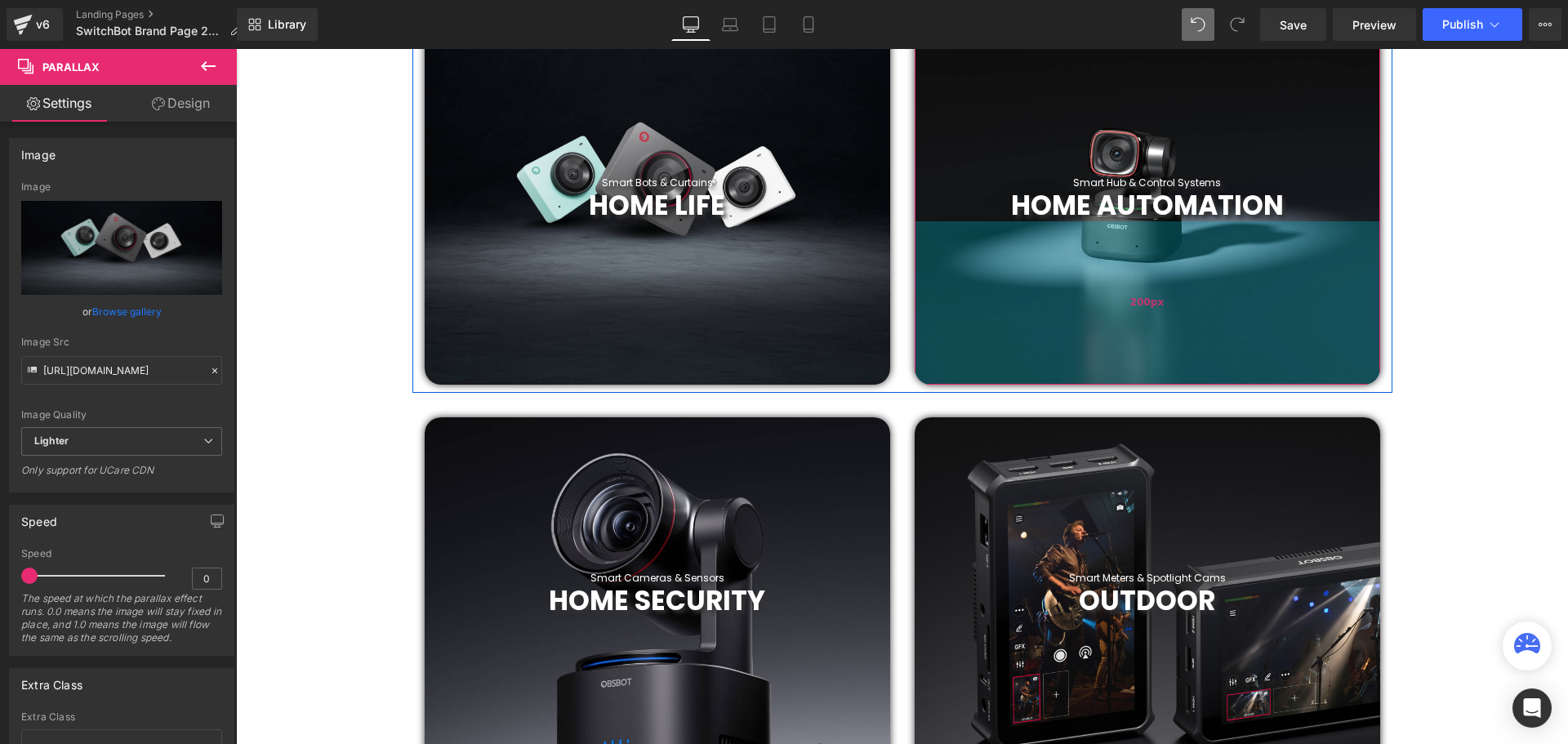
click at [1158, 288] on div "200px" at bounding box center [1146, 302] width 465 height 164
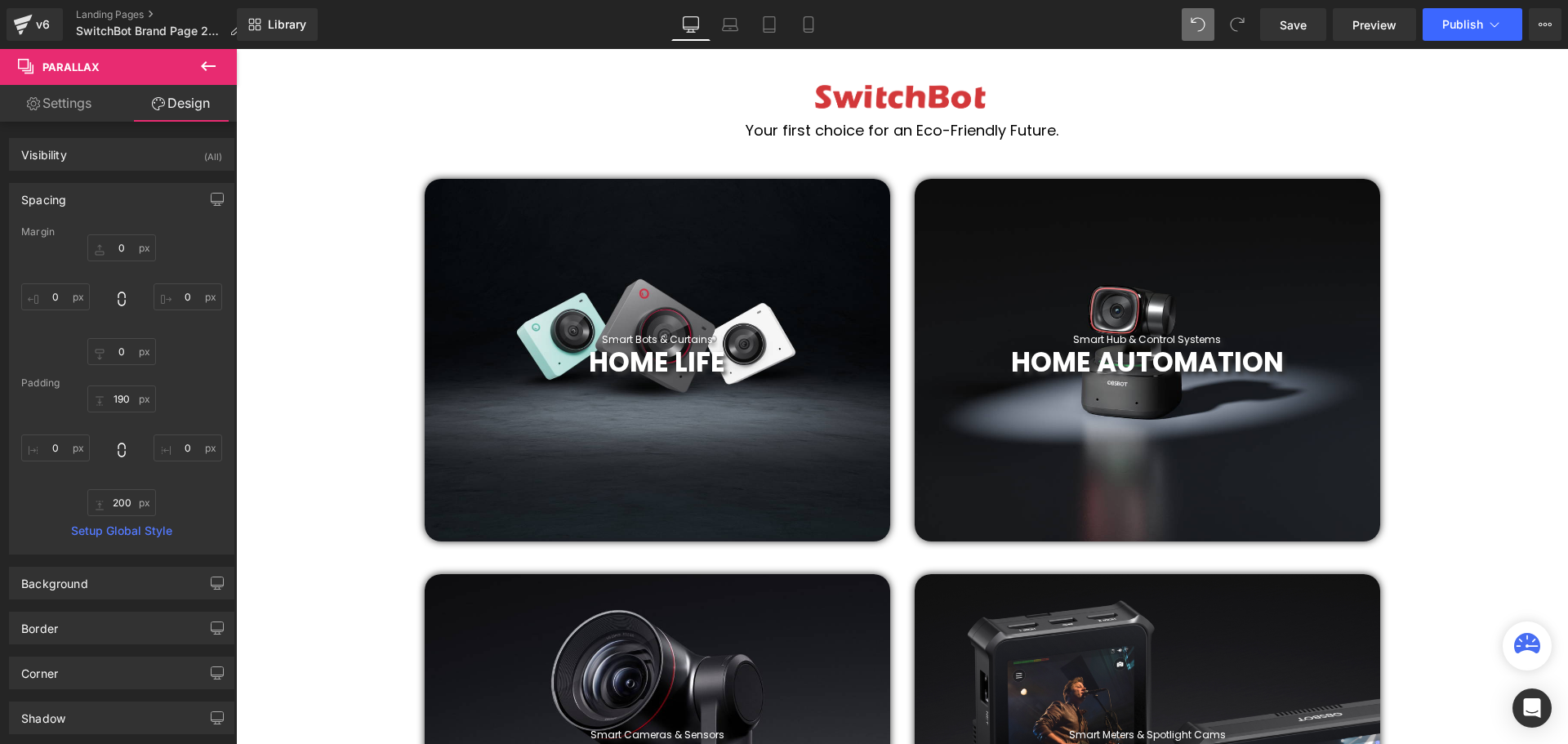
scroll to position [571, 0]
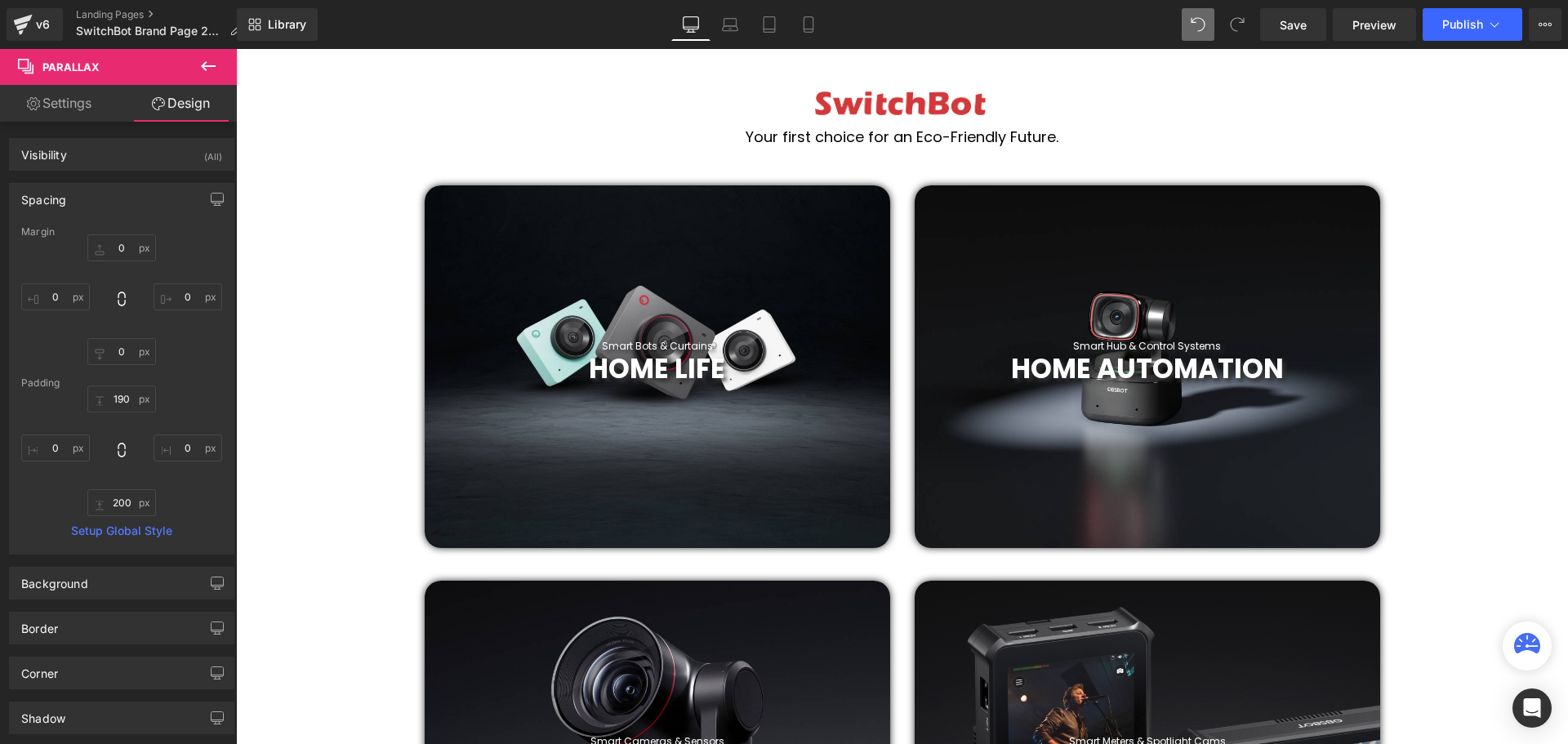
click at [1145, 280] on div at bounding box center [1146, 366] width 465 height 362
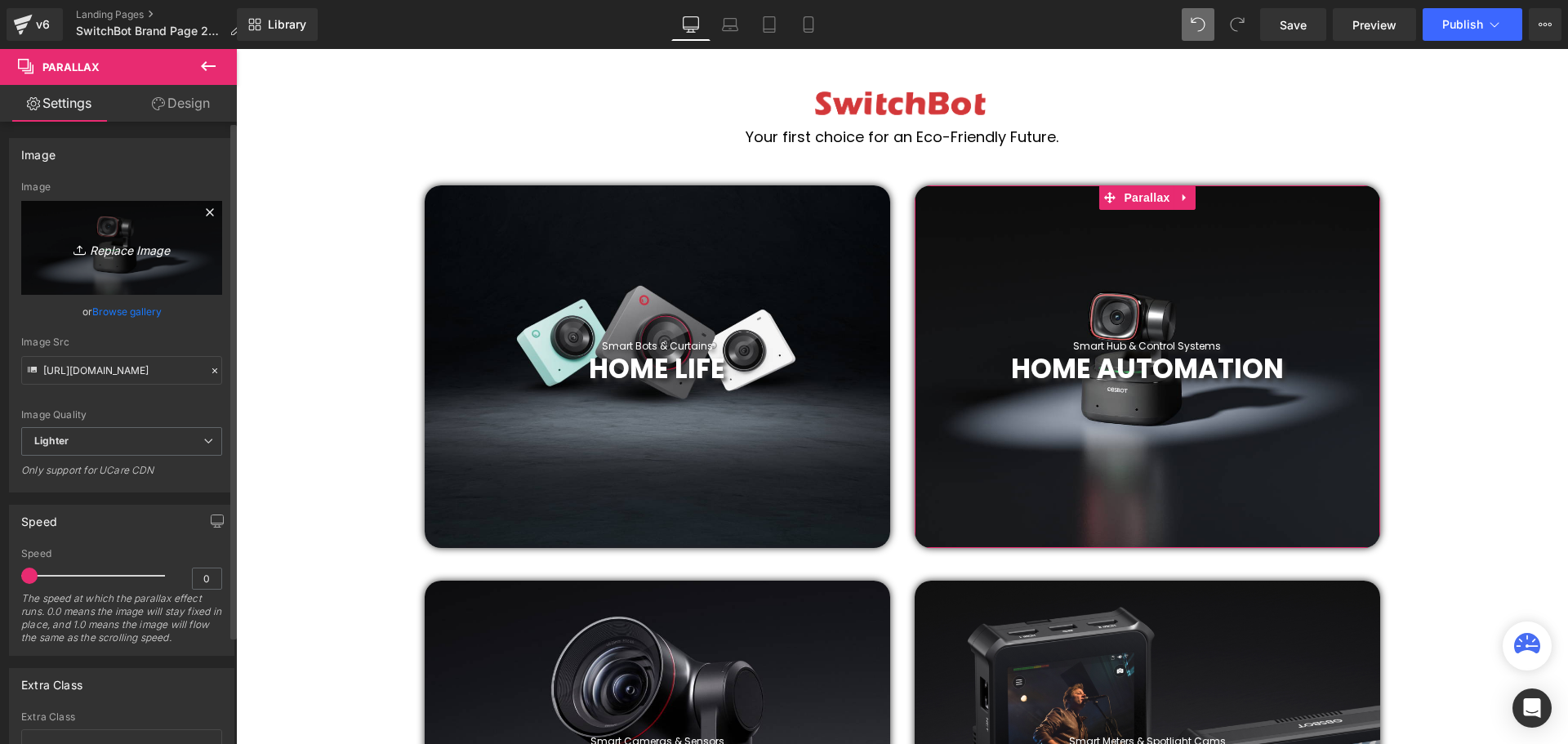
click at [157, 260] on link "Replace Image" at bounding box center [121, 248] width 201 height 94
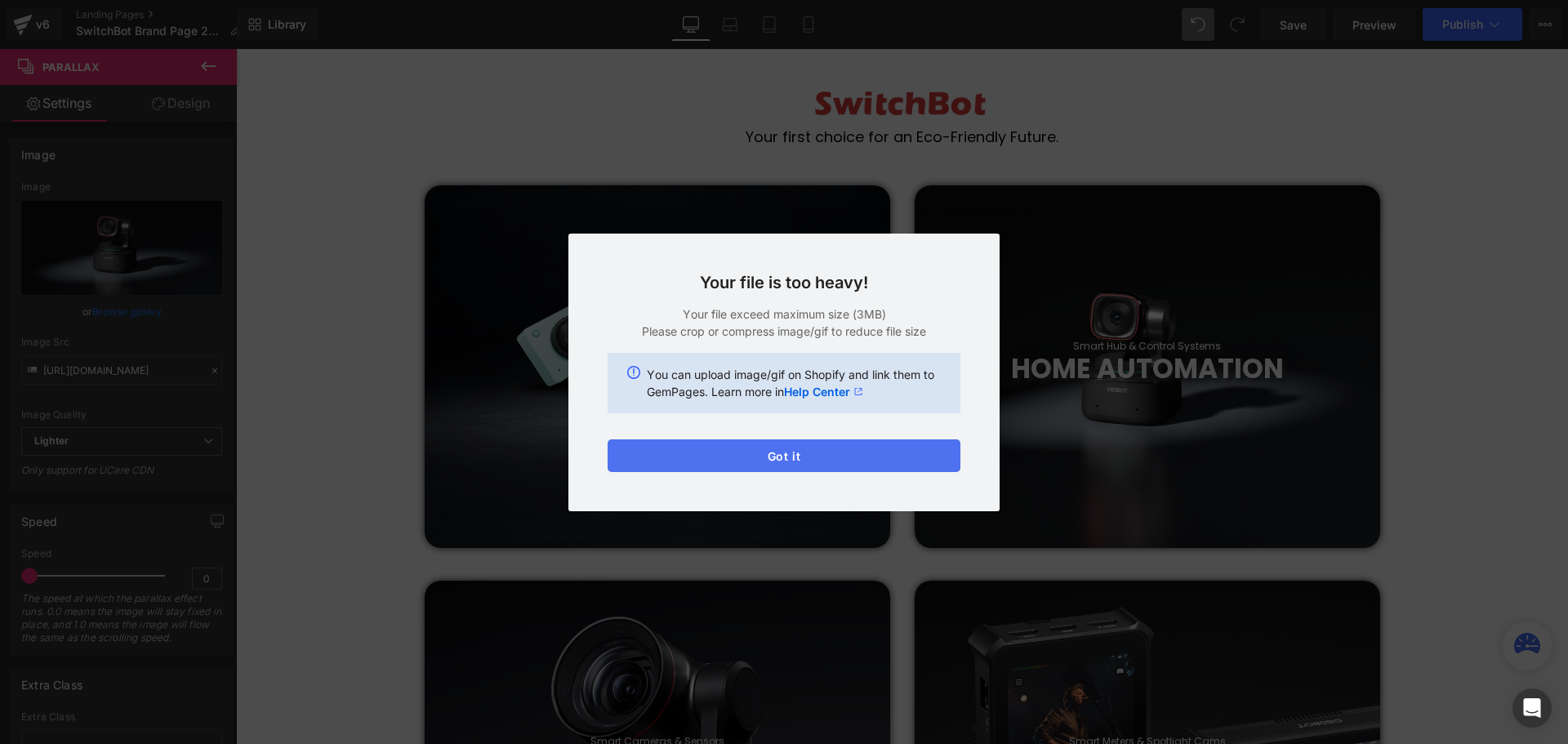
click at [772, 454] on button "Got it" at bounding box center [784, 455] width 353 height 32
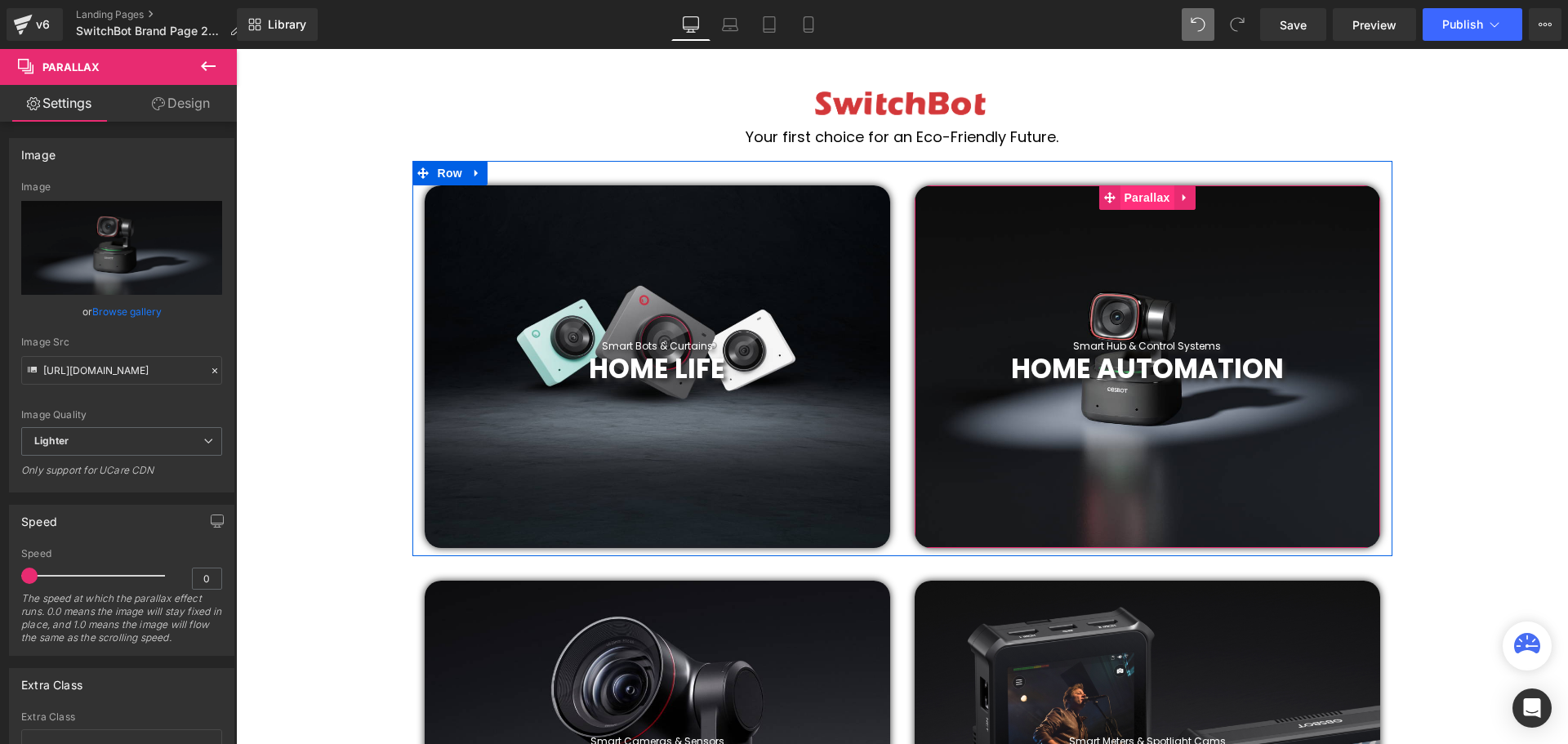
click at [1139, 202] on span "Parallax" at bounding box center [1146, 197] width 54 height 24
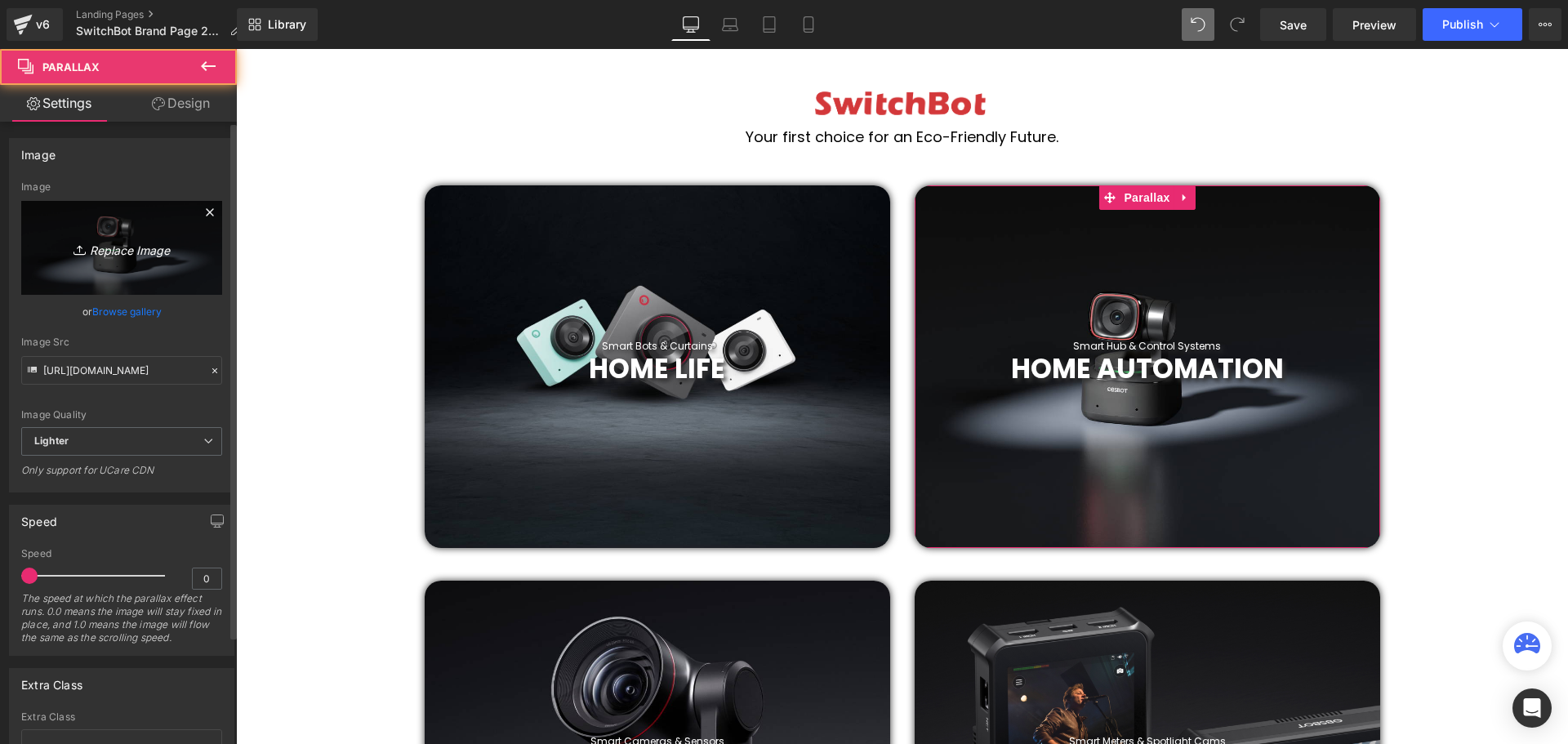
click at [137, 245] on icon "Replace Image" at bounding box center [121, 248] width 130 height 20
type input "C:\fakepath\2019 (34).png"
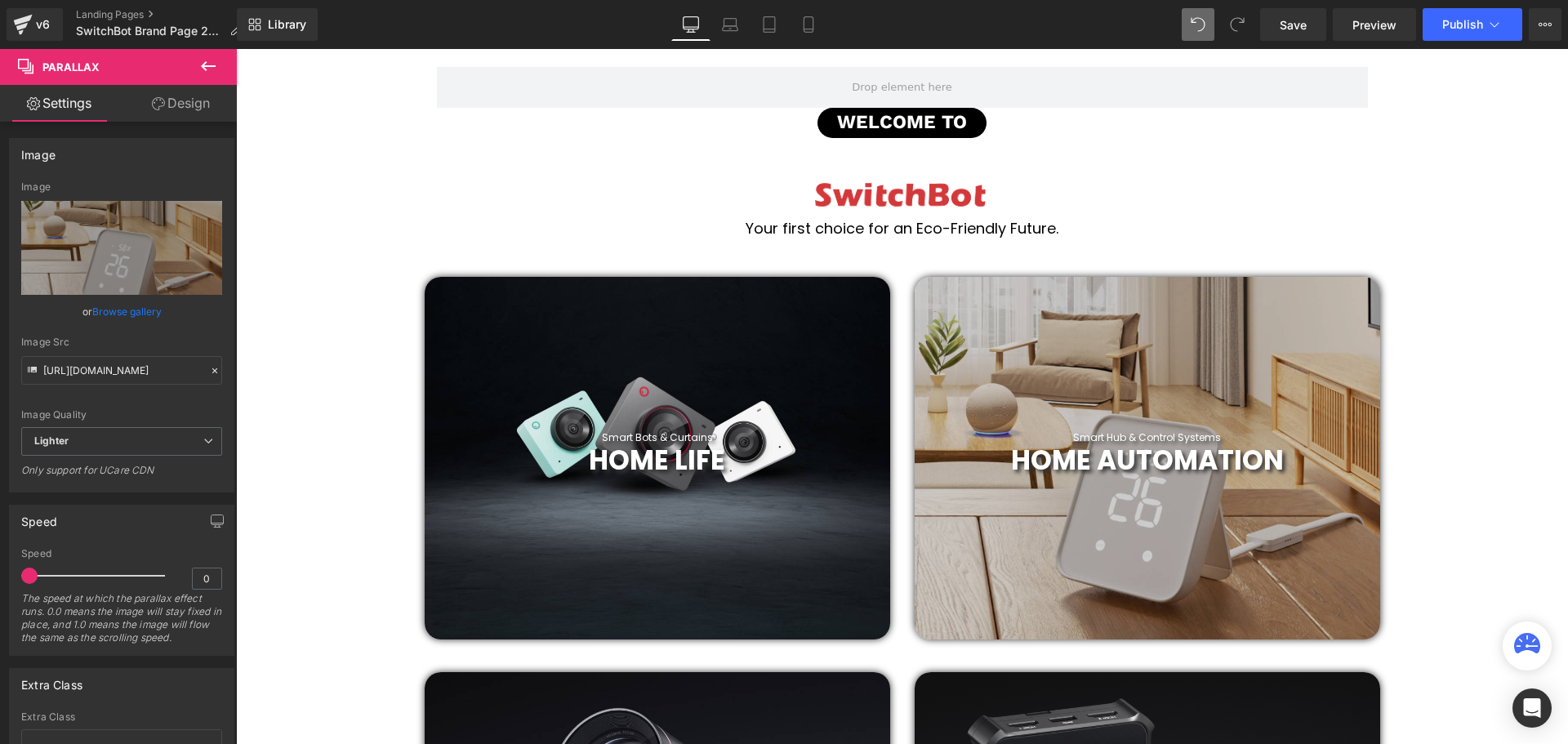
scroll to position [490, 0]
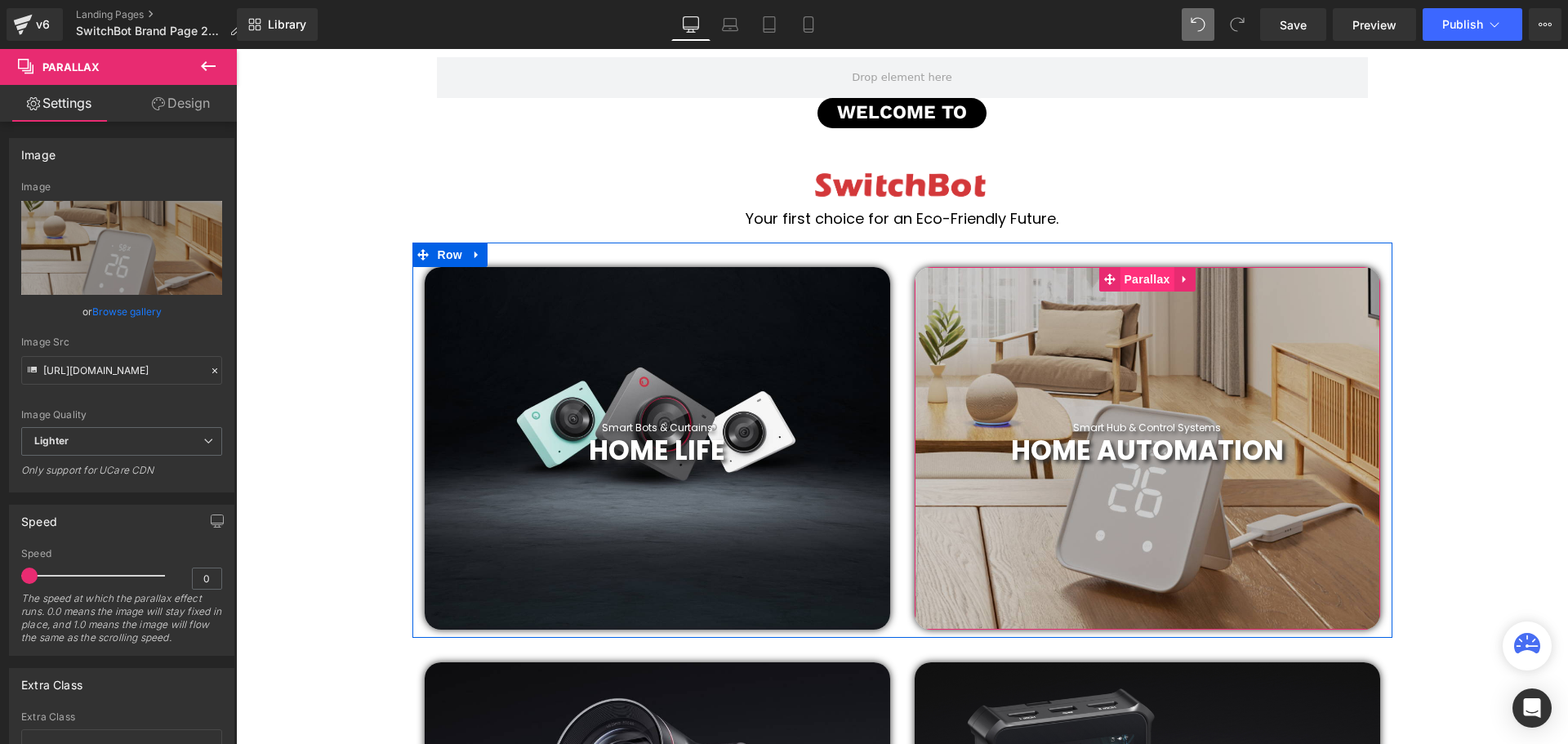
click at [1136, 278] on span "Parallax" at bounding box center [1146, 279] width 54 height 24
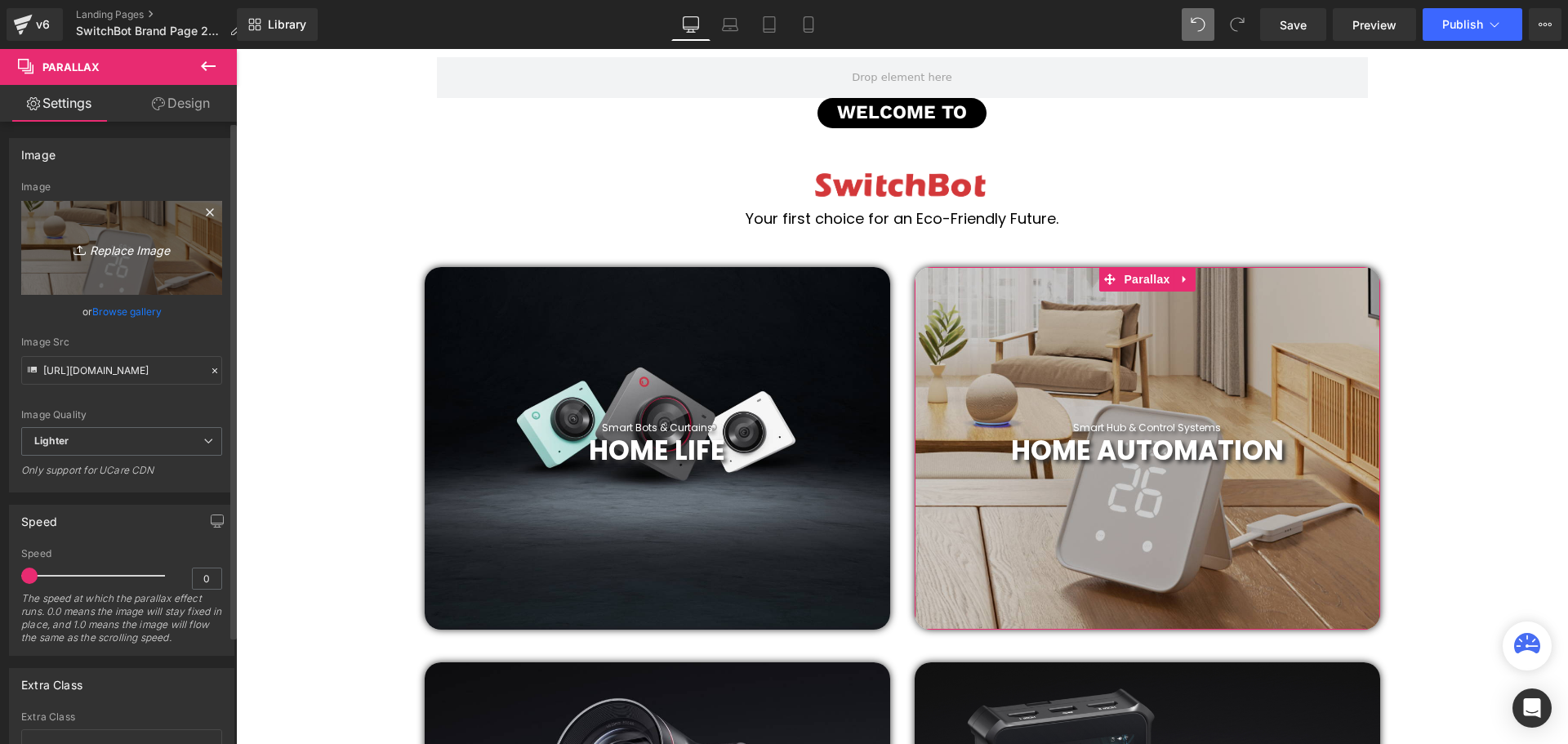
click at [136, 248] on icon "Replace Image" at bounding box center [121, 248] width 130 height 20
type input "C:\fakepath\2019 (35).png"
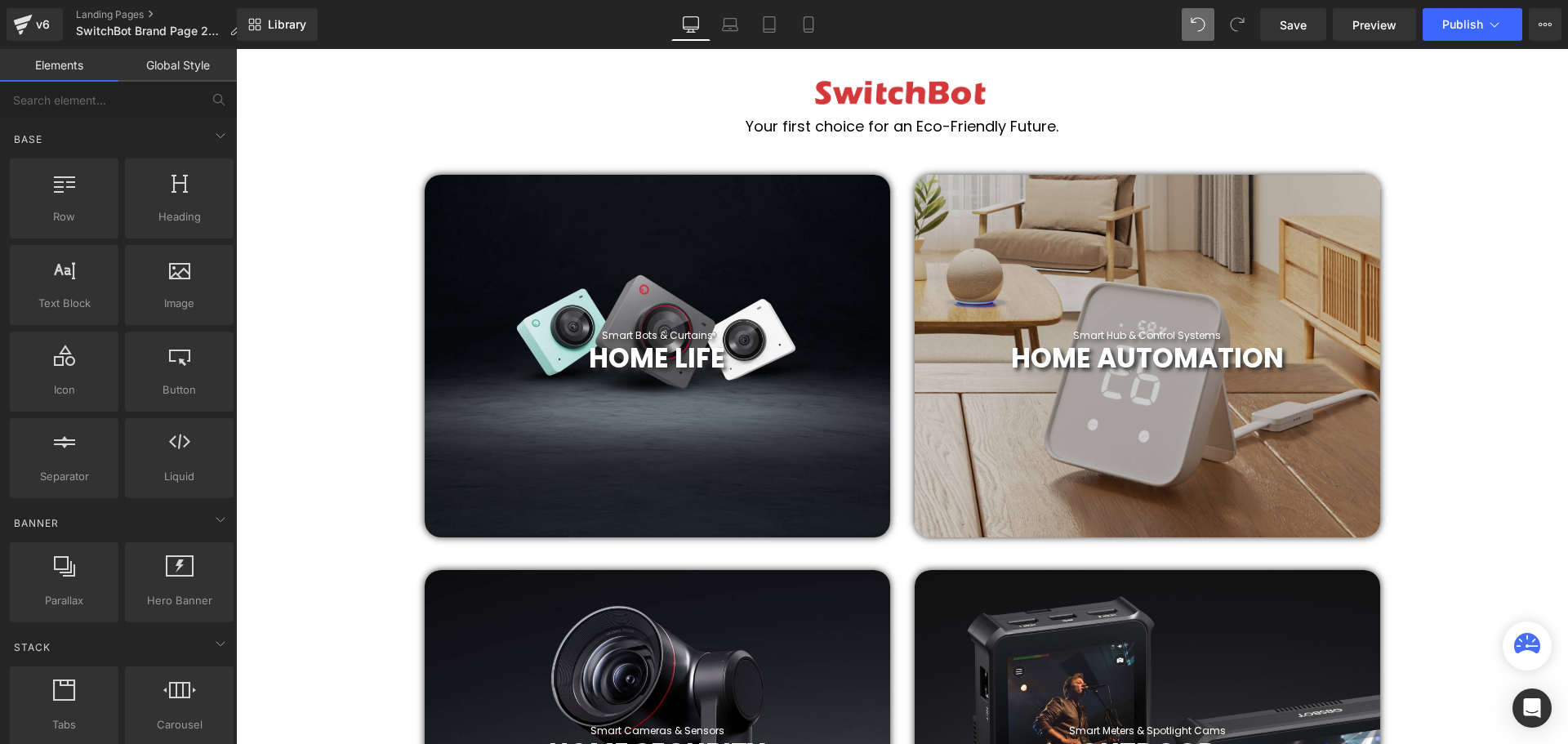
scroll to position [571, 0]
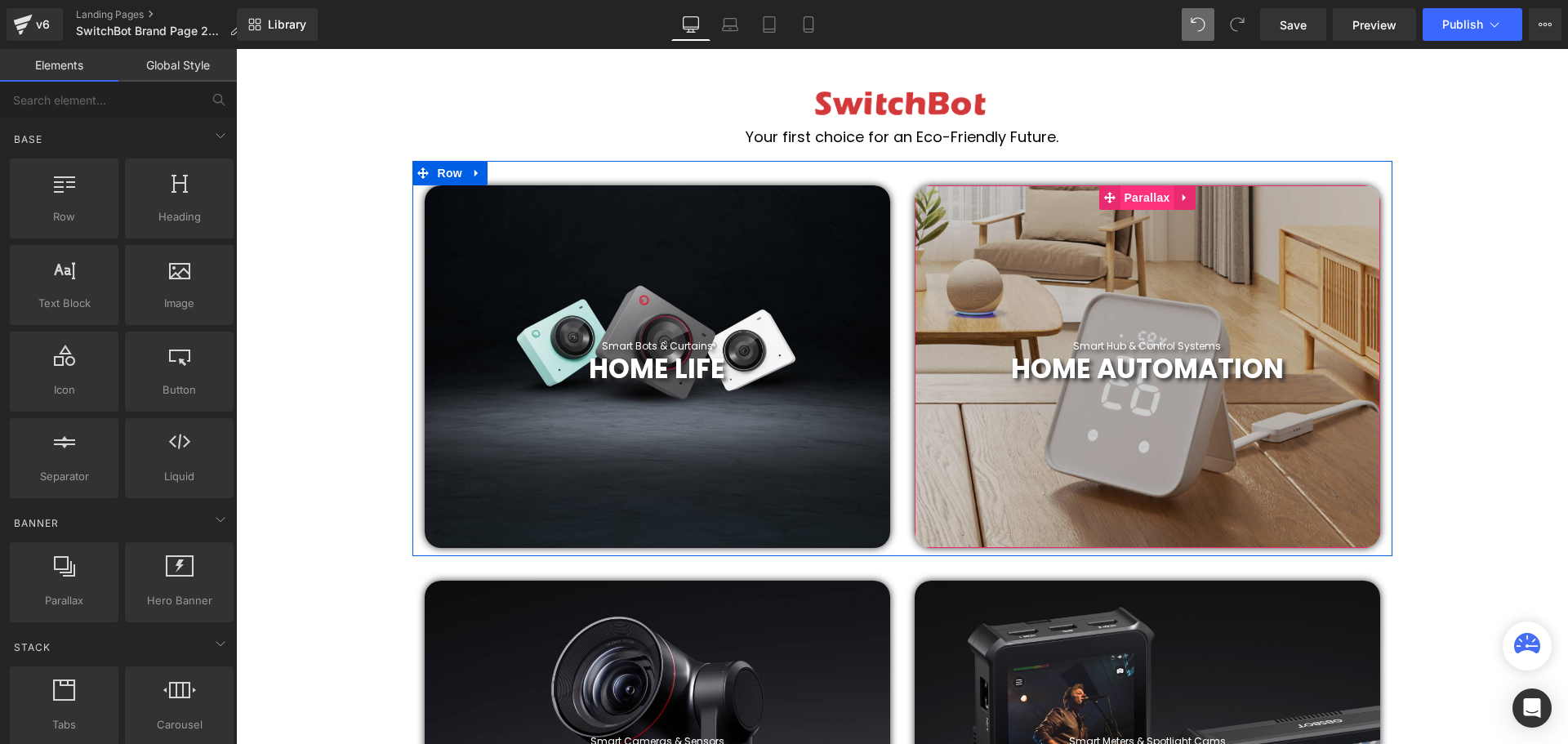
click at [1147, 195] on span "Parallax" at bounding box center [1146, 197] width 54 height 24
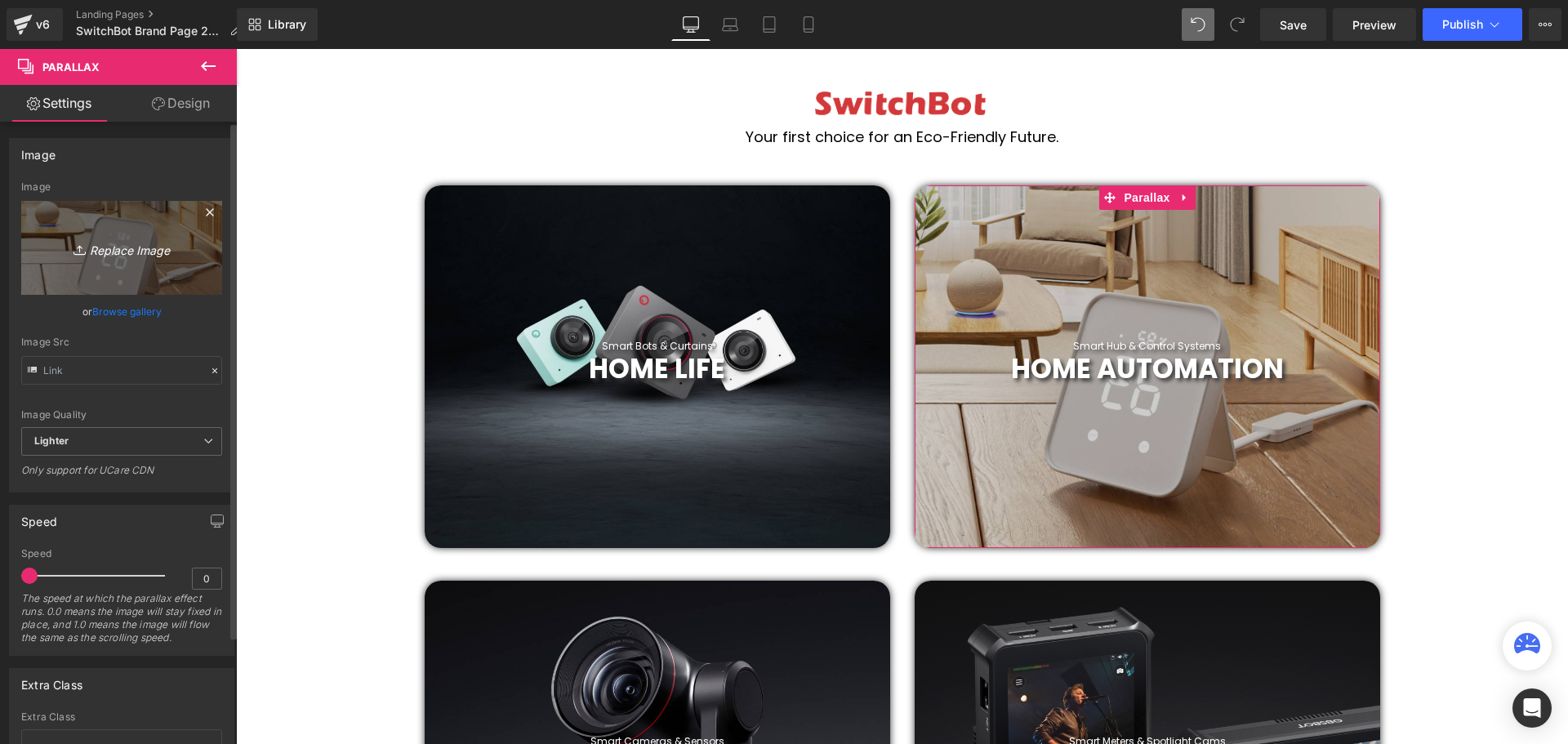
click at [113, 246] on icon "Replace Image" at bounding box center [121, 248] width 130 height 20
type input "C:\fakepath\2019 (36).png"
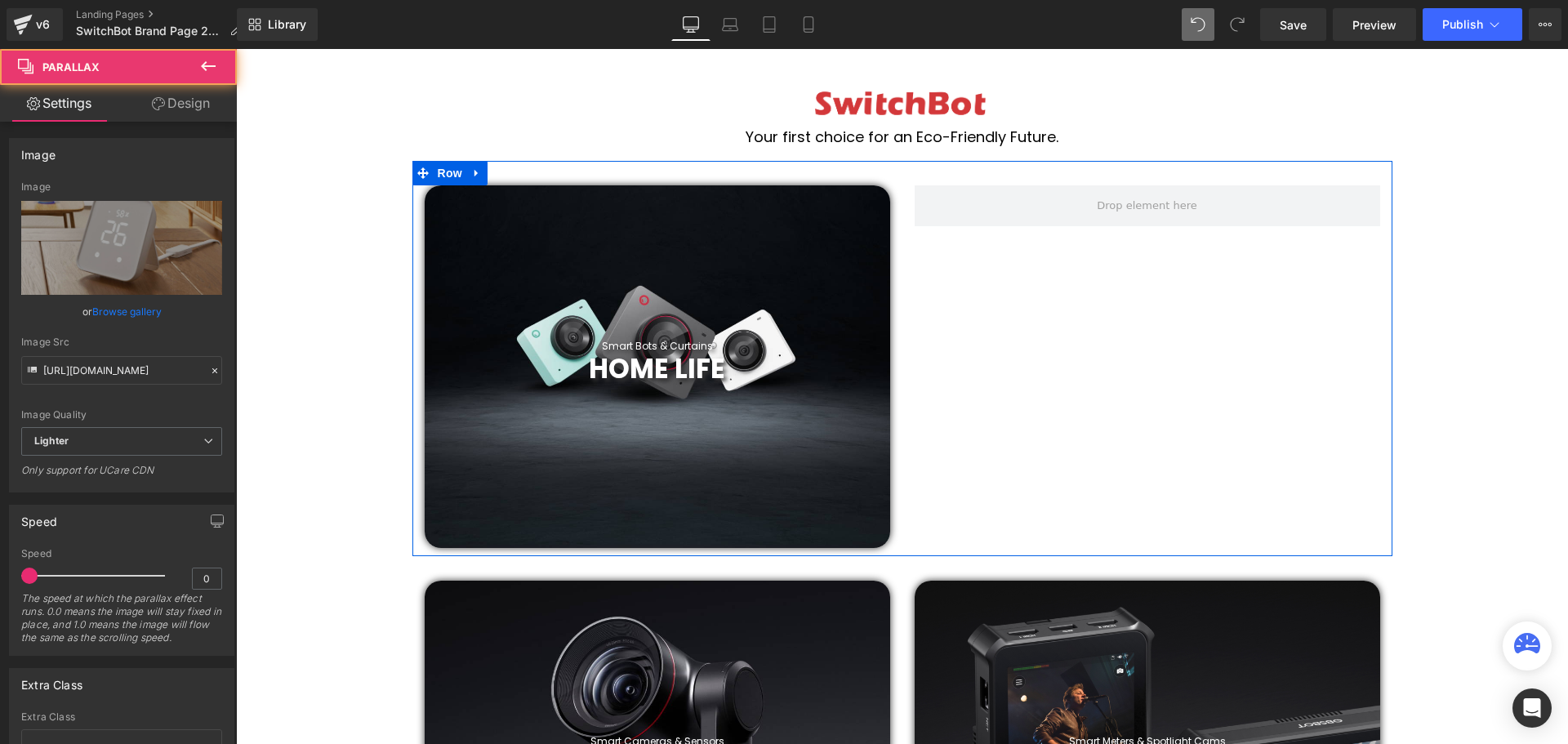
scroll to position [6074, 1324]
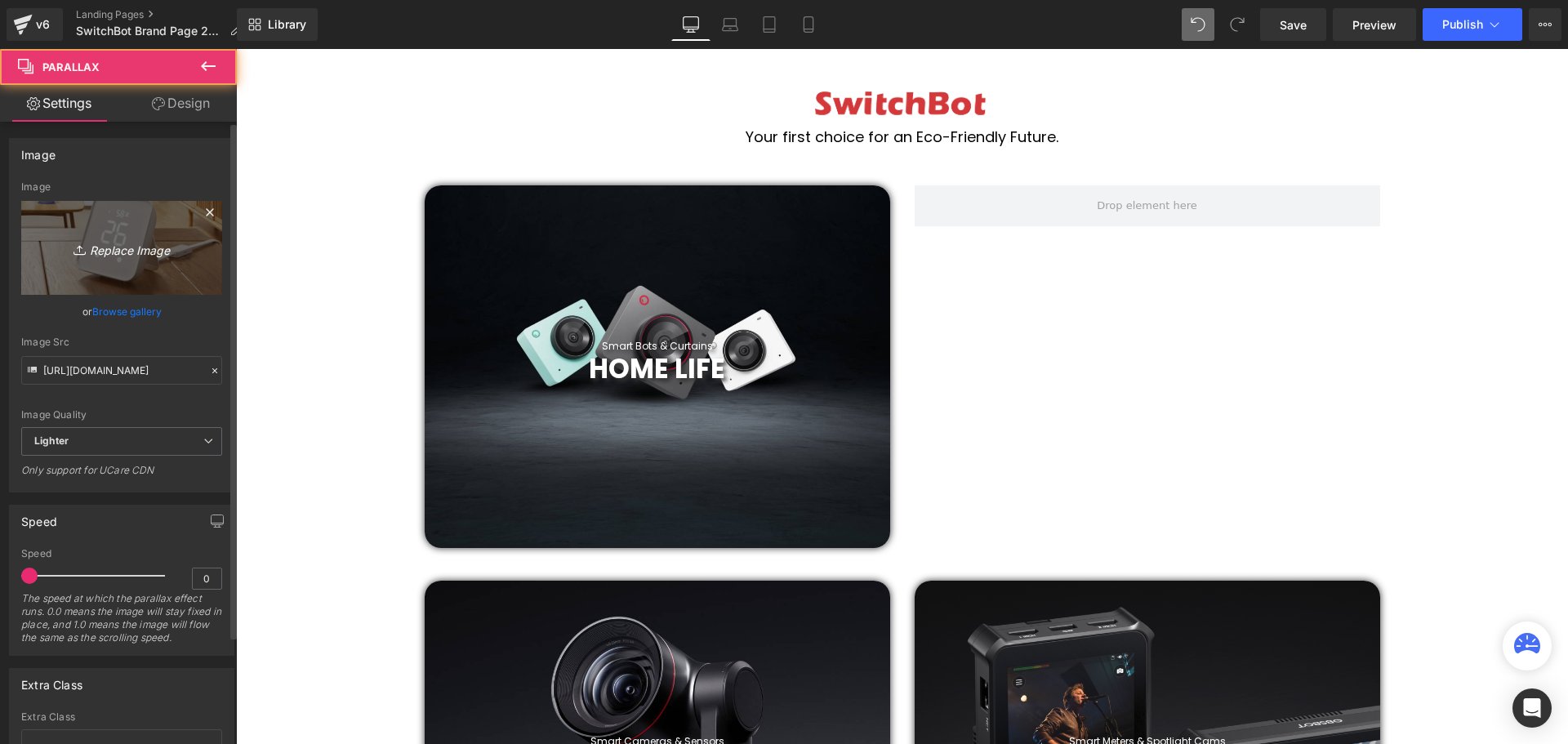
click at [120, 253] on icon "Replace Image" at bounding box center [121, 248] width 130 height 20
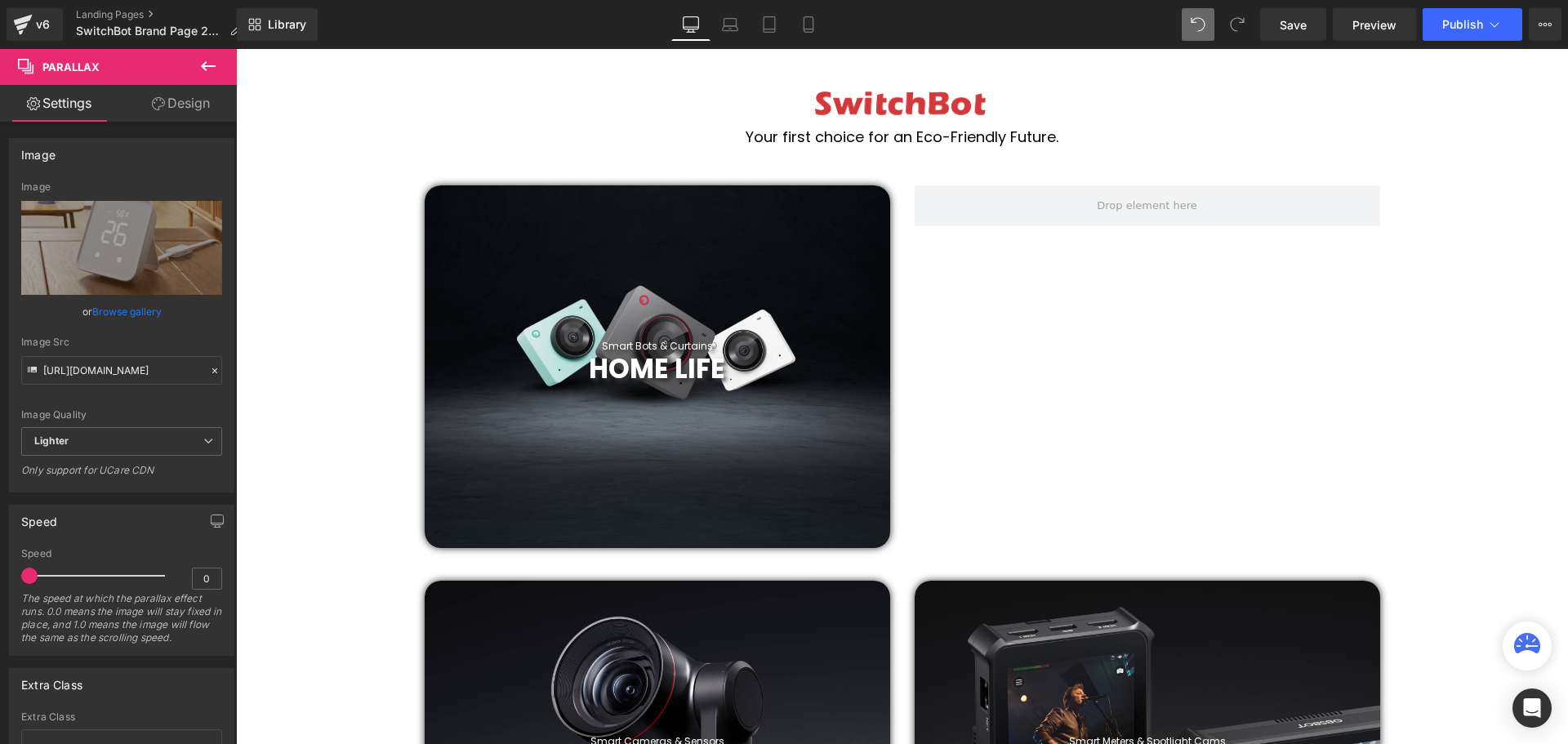
drag, startPoint x: 1381, startPoint y: 432, endPoint x: 1320, endPoint y: 422, distance: 61.8
click at [1380, 432] on div "Smart Bots & Curtains Heading HOME LIFE Heading Row Parallax Row" at bounding box center [902, 358] width 980 height 395
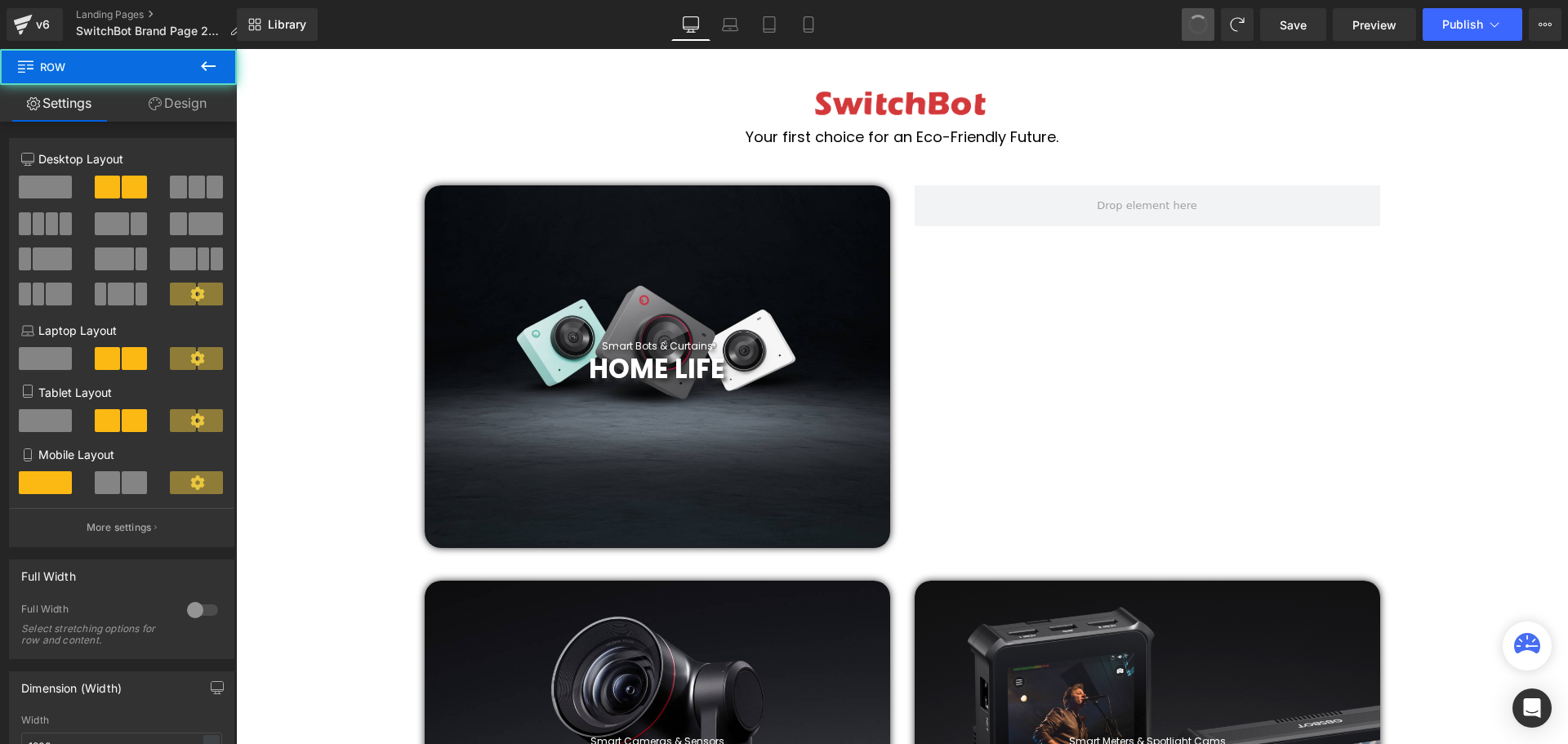
scroll to position [571, 0]
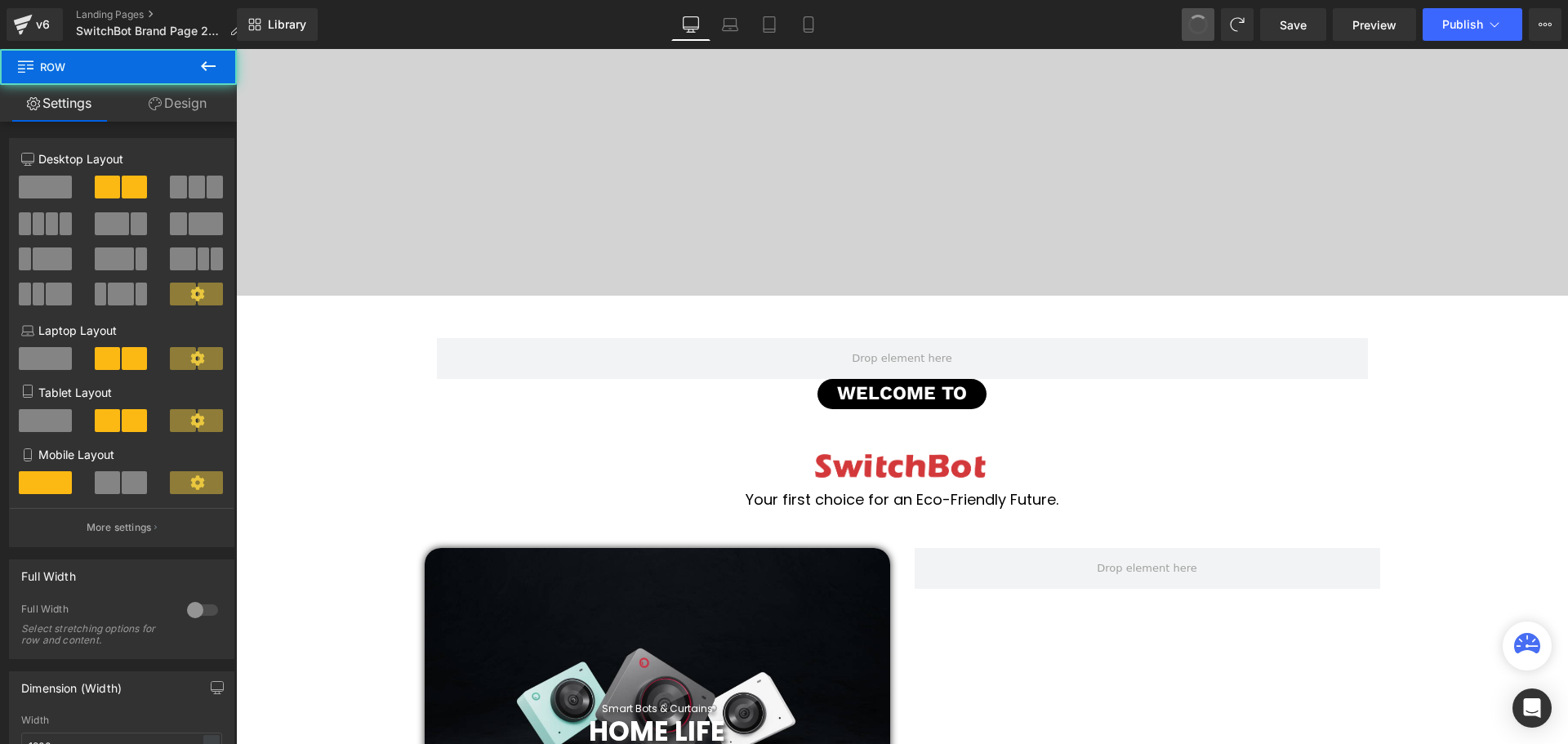
drag, startPoint x: 1198, startPoint y: 25, endPoint x: 954, endPoint y: 17, distance: 244.1
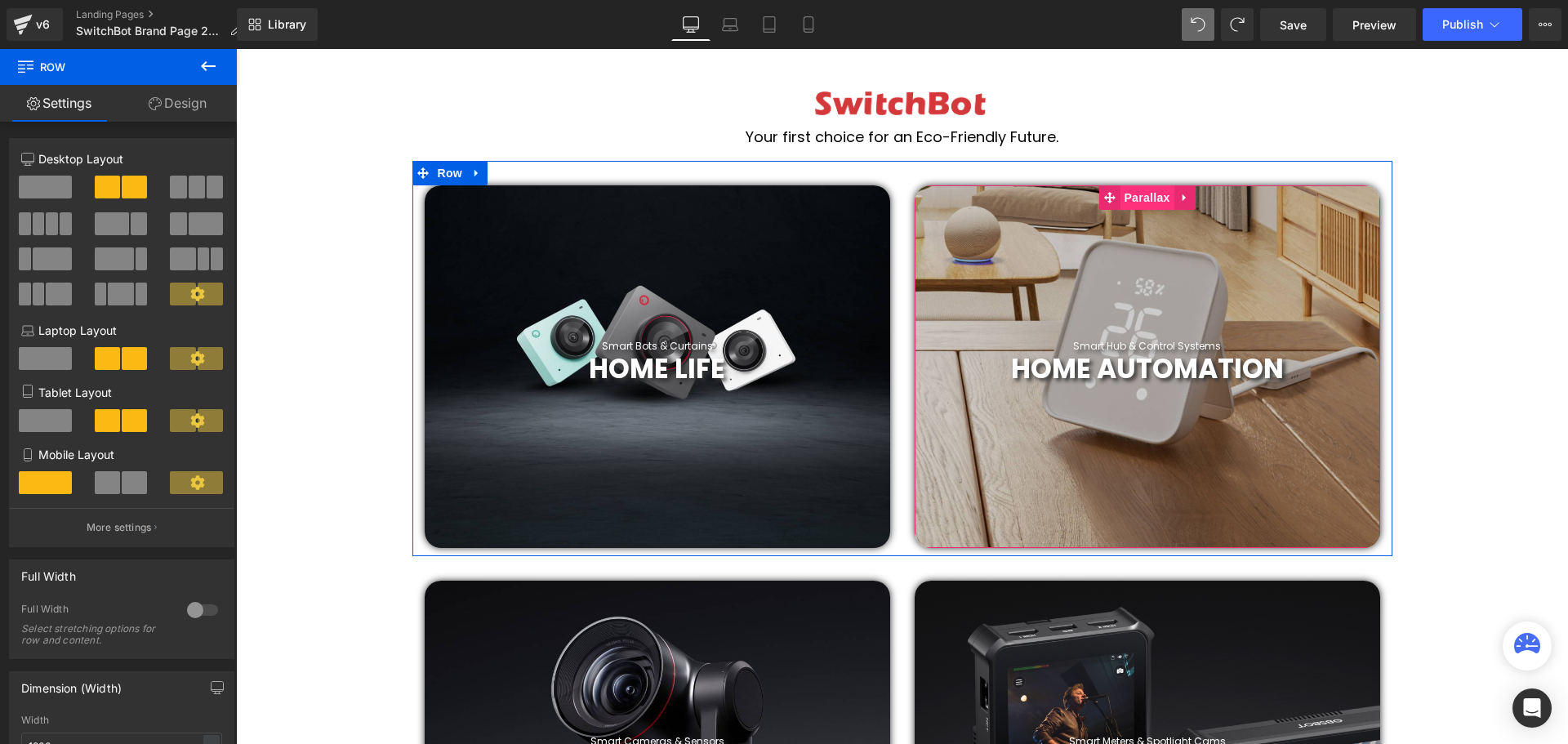
click at [1144, 197] on span "Parallax" at bounding box center [1146, 197] width 54 height 24
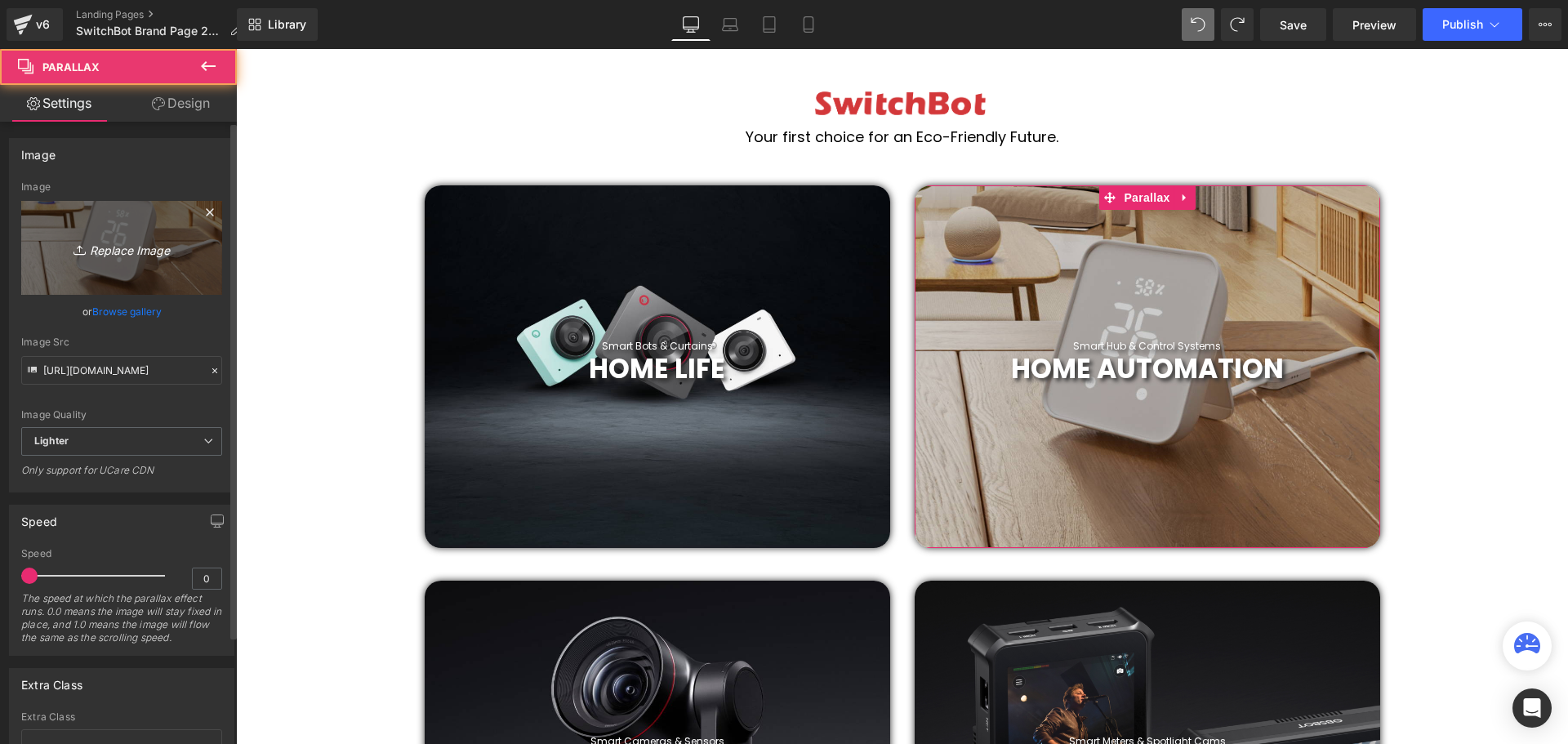
click at [126, 243] on icon "Replace Image" at bounding box center [121, 248] width 130 height 20
type input "C:\fakepath\2019 (37).png"
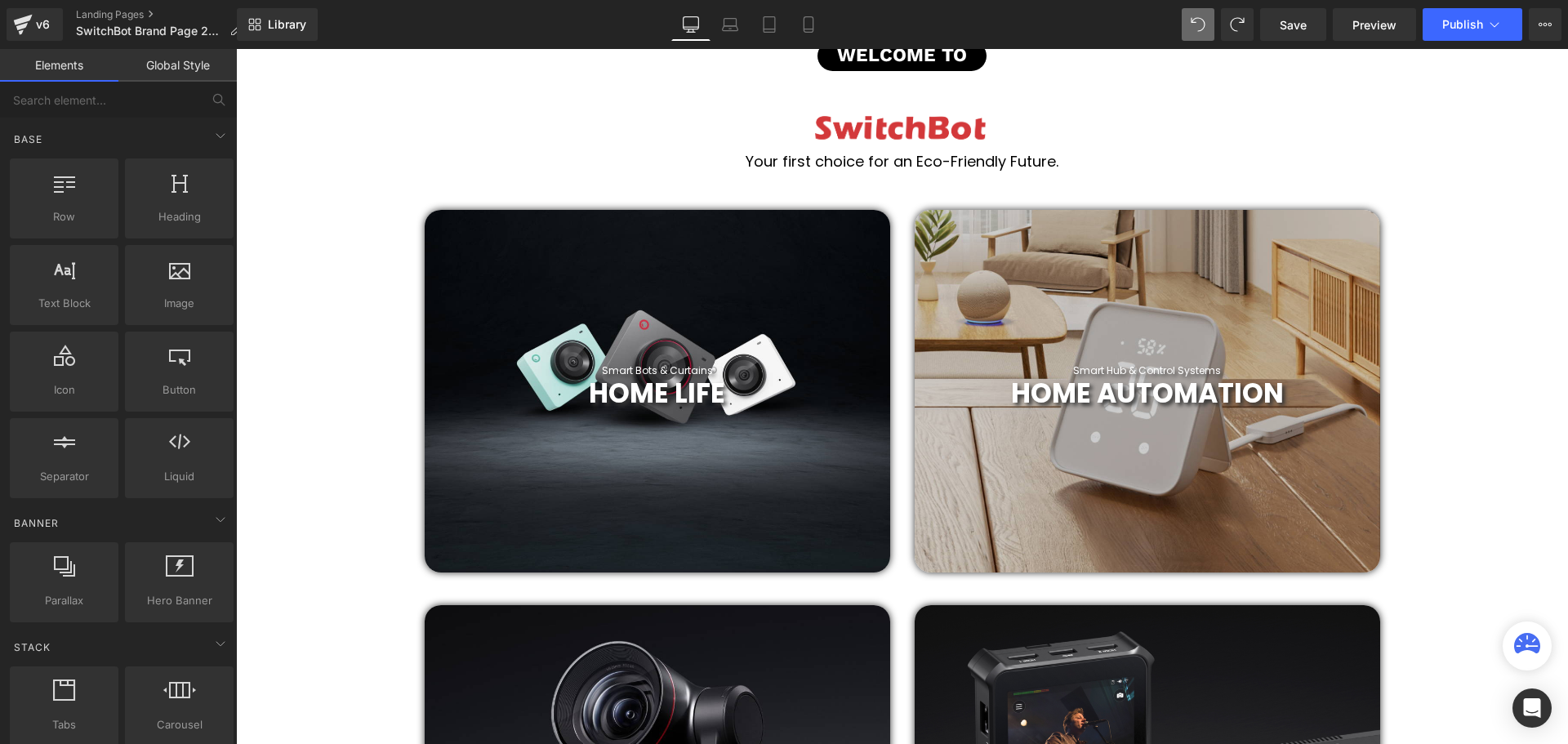
scroll to position [571, 0]
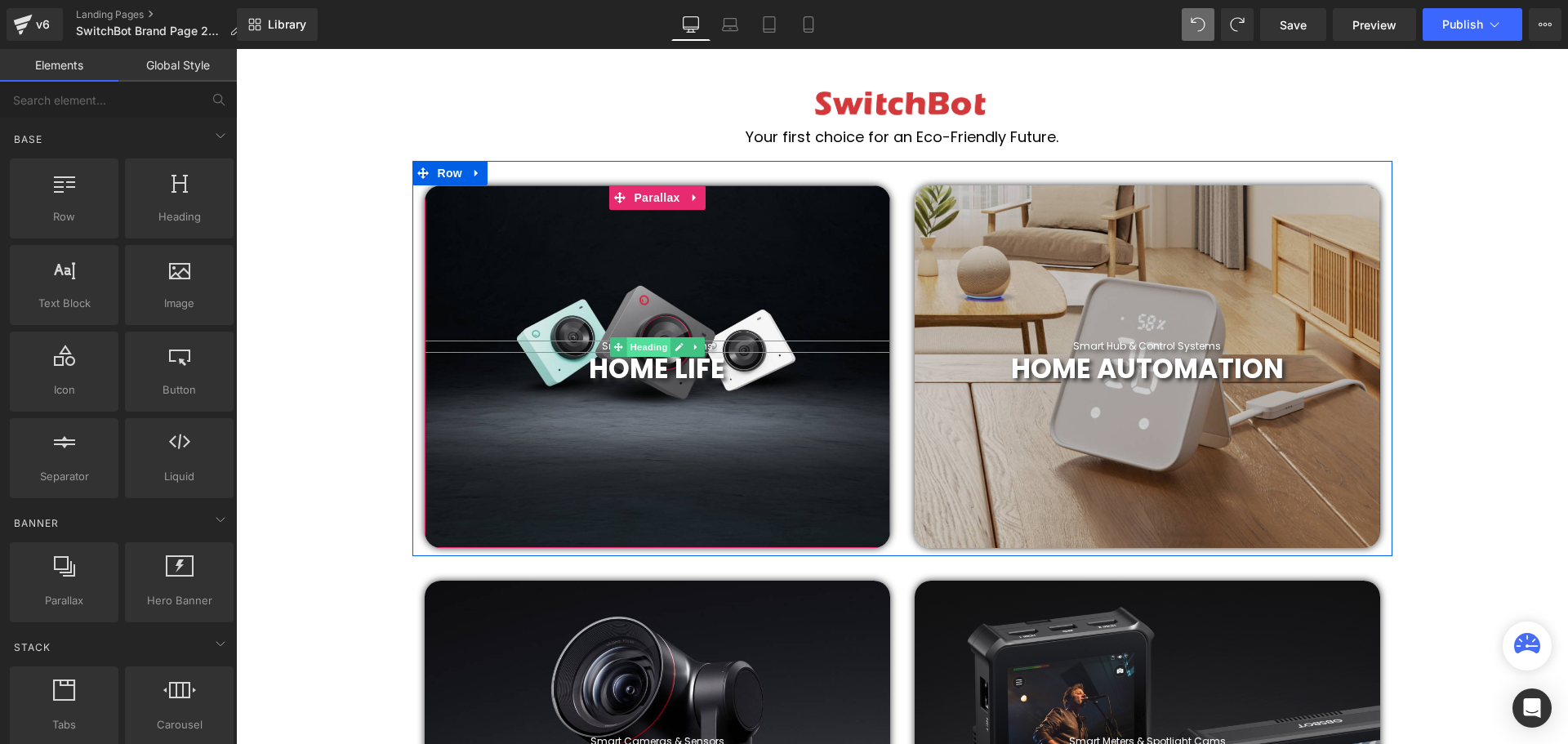
click at [652, 347] on span "Heading" at bounding box center [648, 347] width 44 height 19
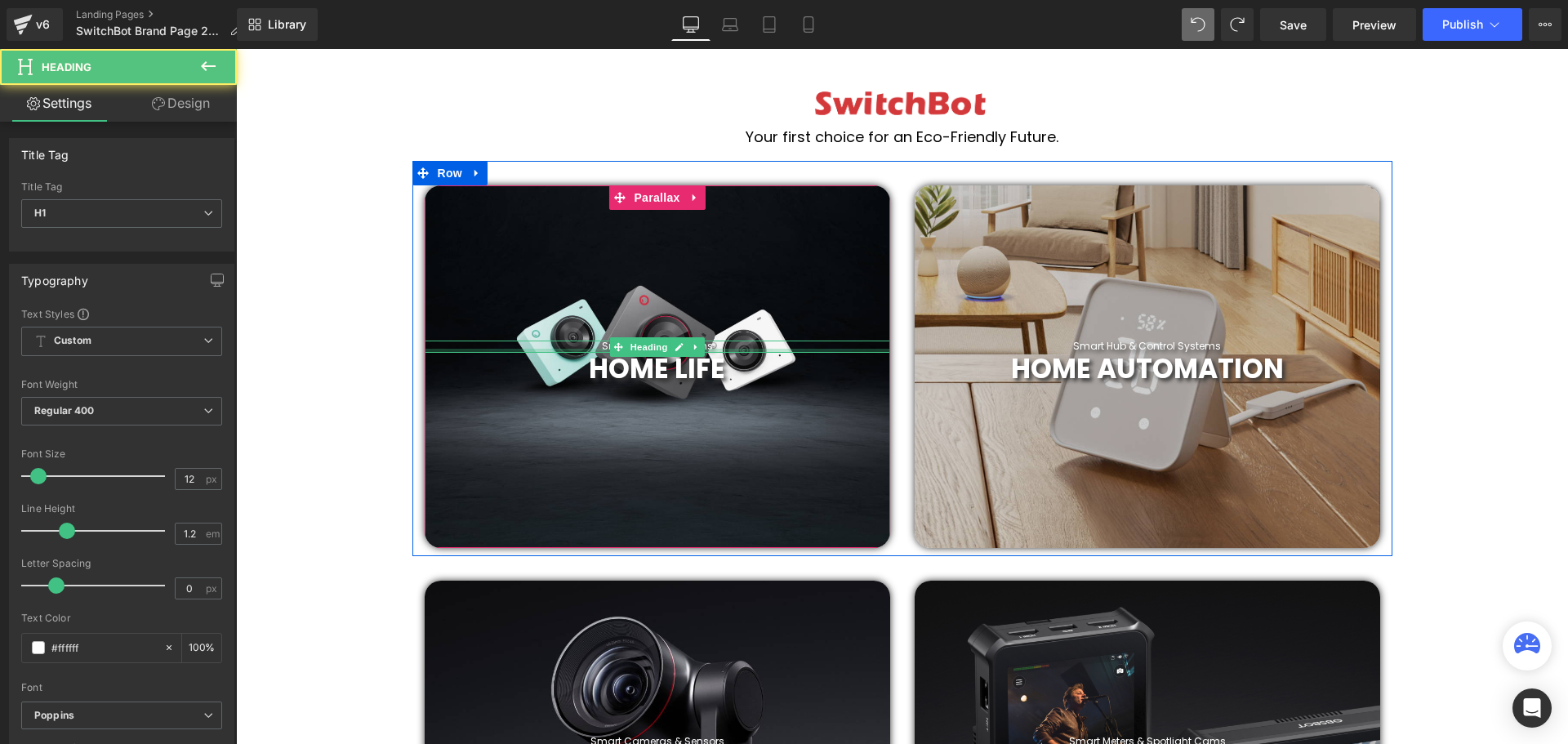
click at [719, 348] on div at bounding box center [656, 350] width 465 height 4
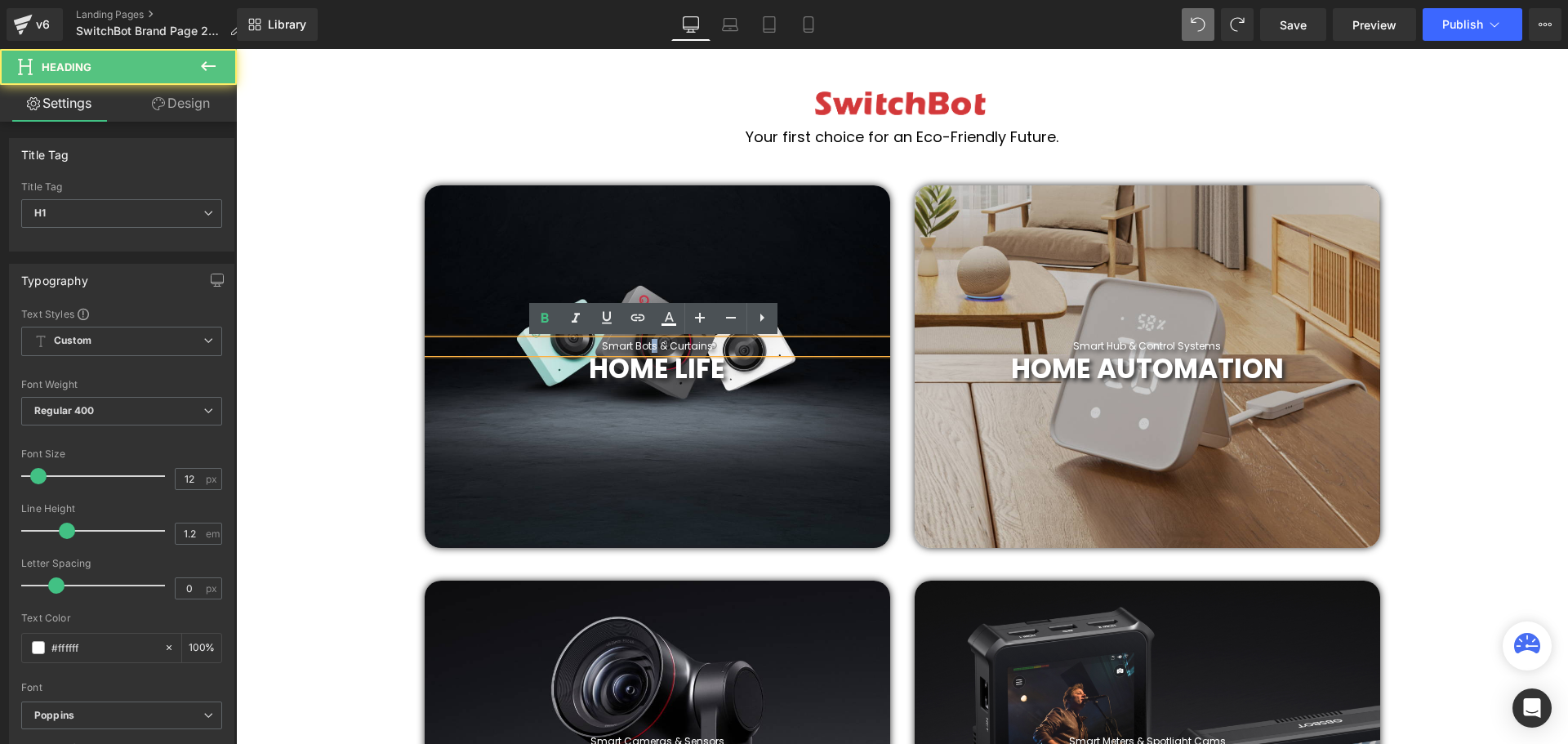
click at [652, 345] on h1 "Smart Bots & Curtains" at bounding box center [656, 346] width 465 height 11
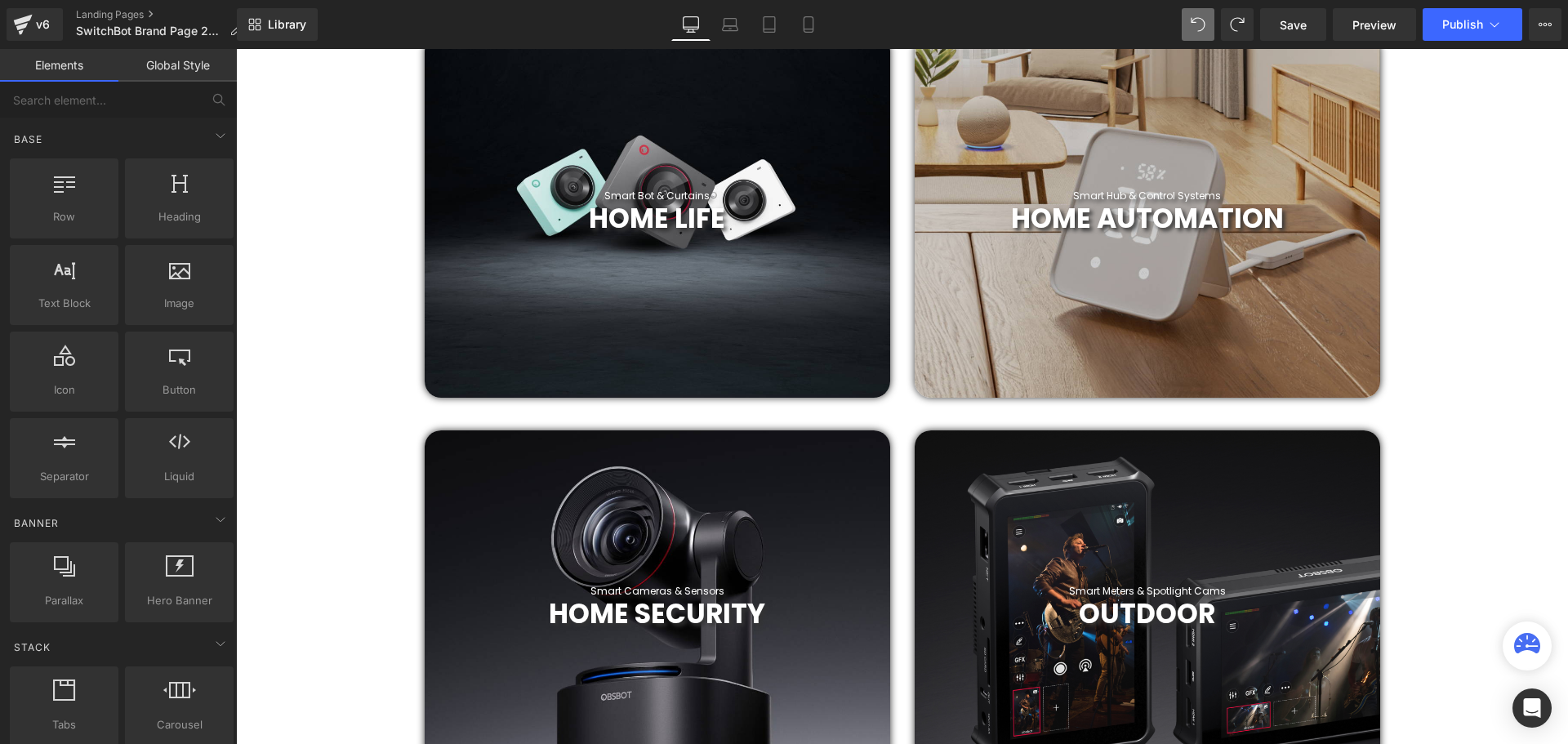
scroll to position [735, 0]
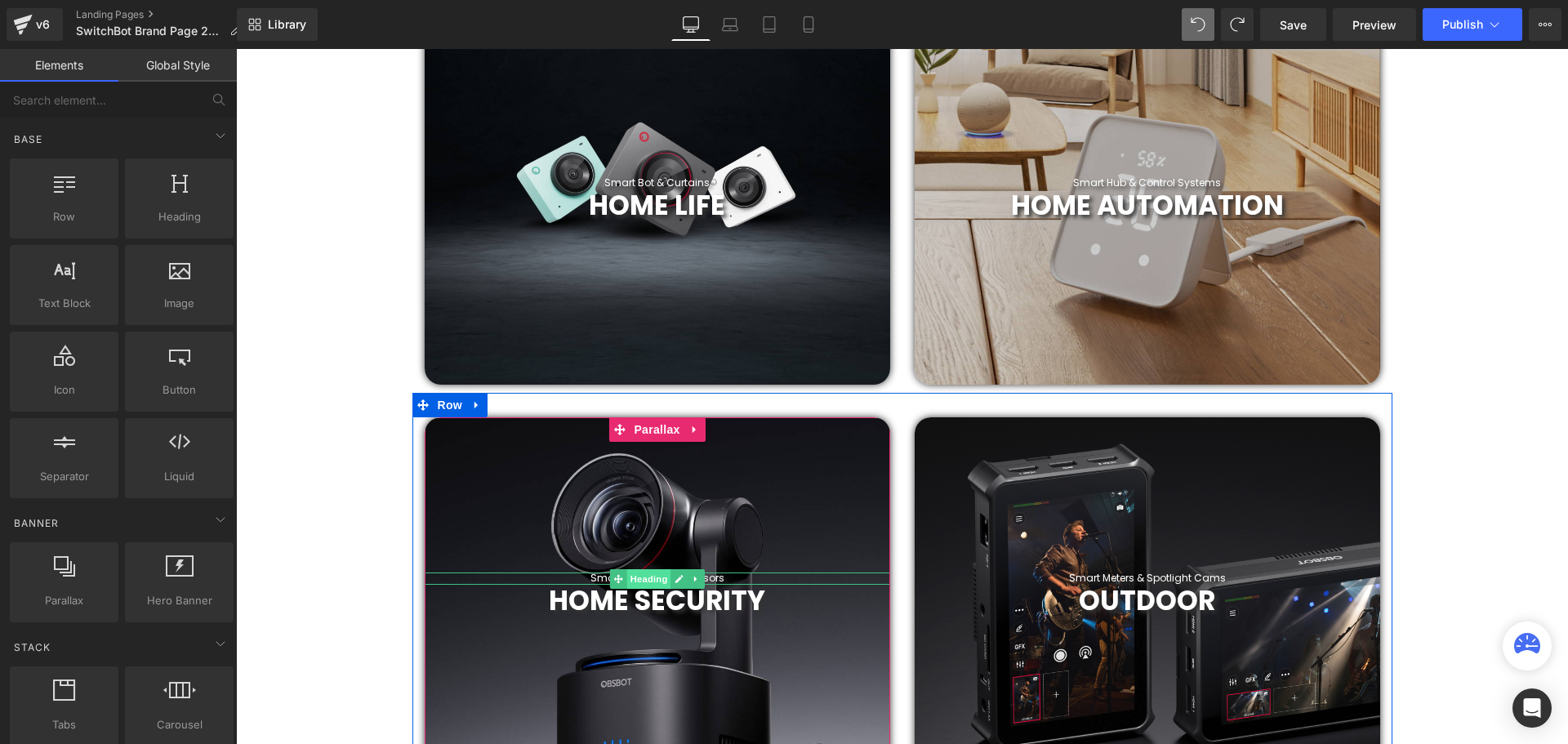
click at [658, 577] on span "Heading" at bounding box center [648, 579] width 44 height 19
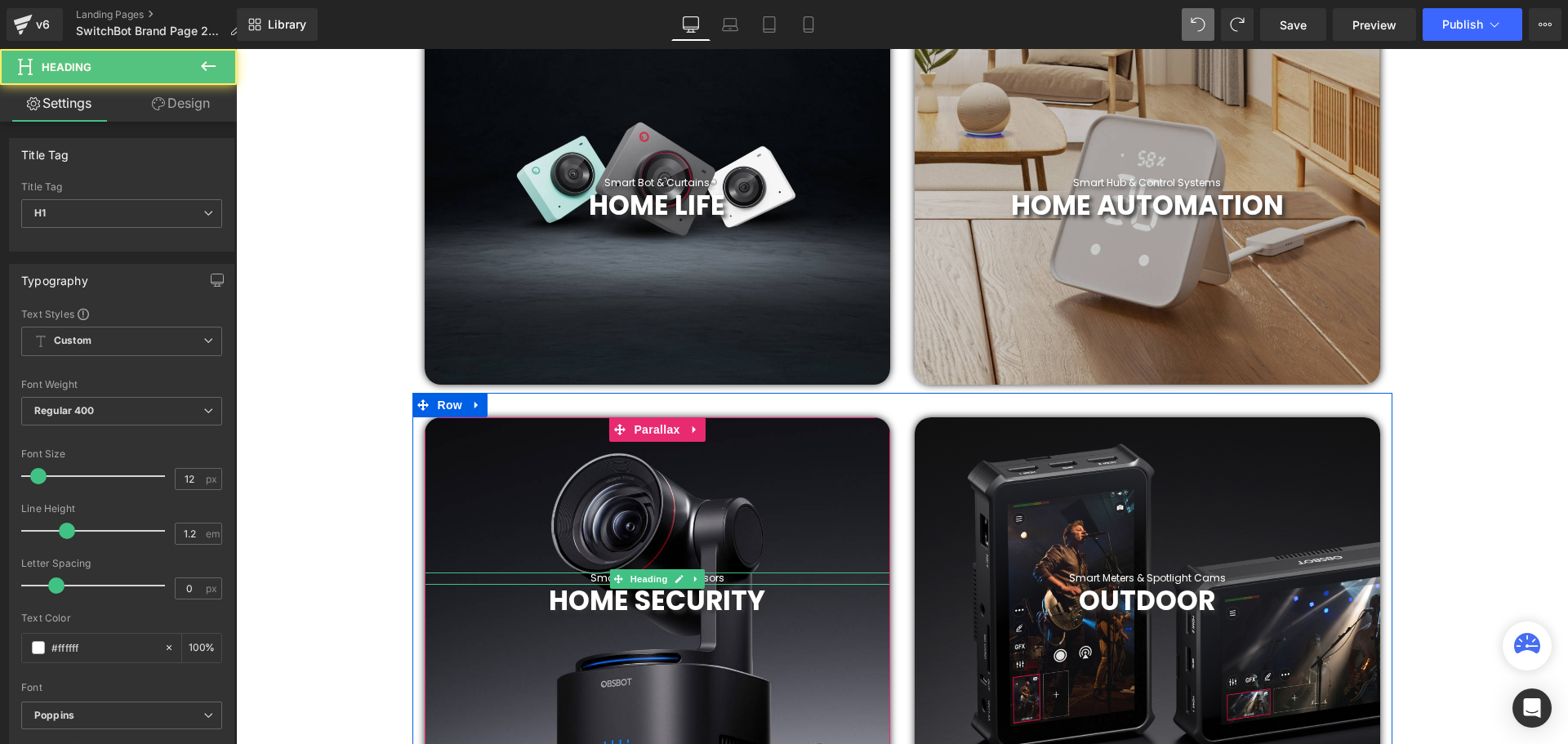
click at [728, 578] on h1 "Smart Cameras & Sensors" at bounding box center [656, 578] width 465 height 11
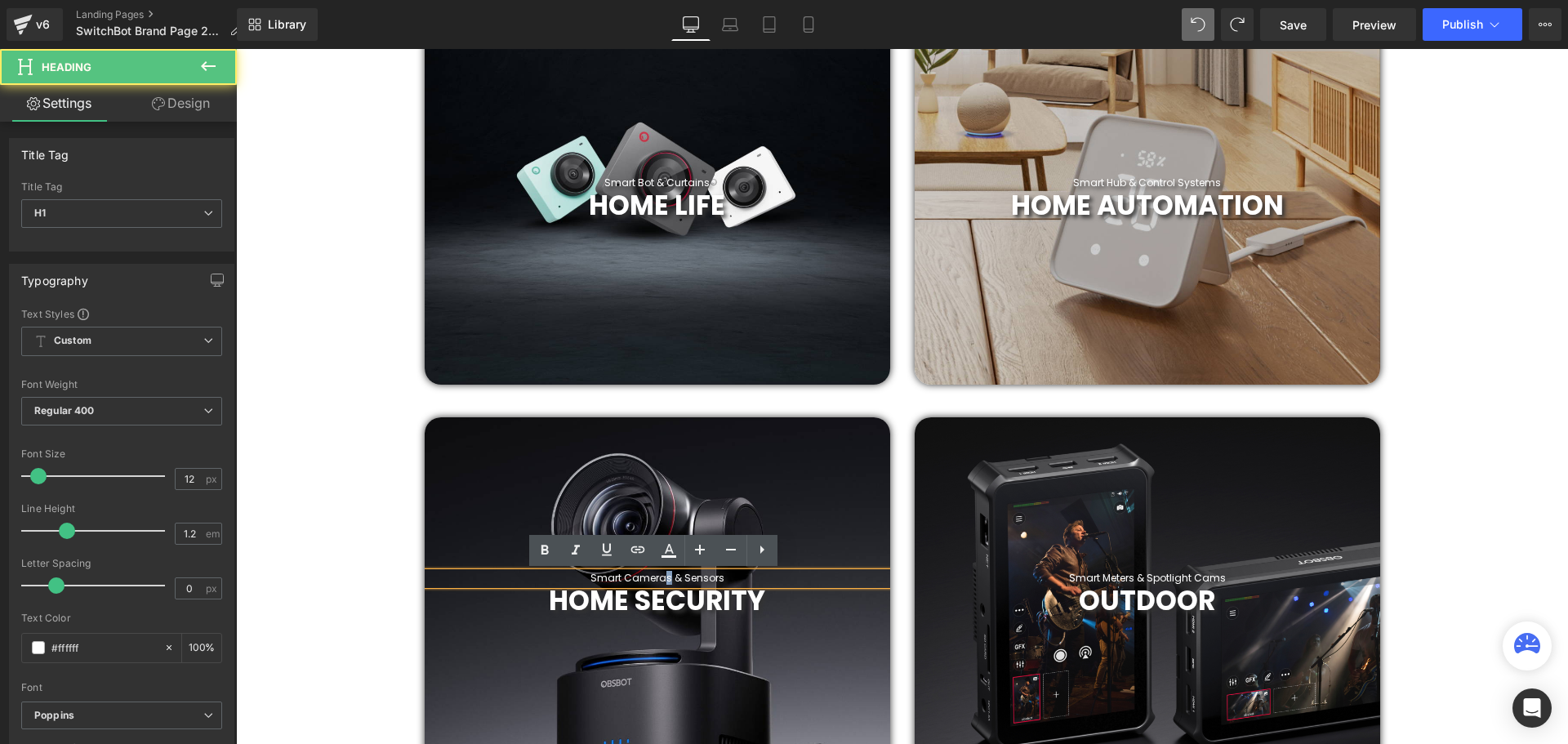
click at [666, 579] on h1 "Smart Cameras & Sensors" at bounding box center [656, 578] width 465 height 11
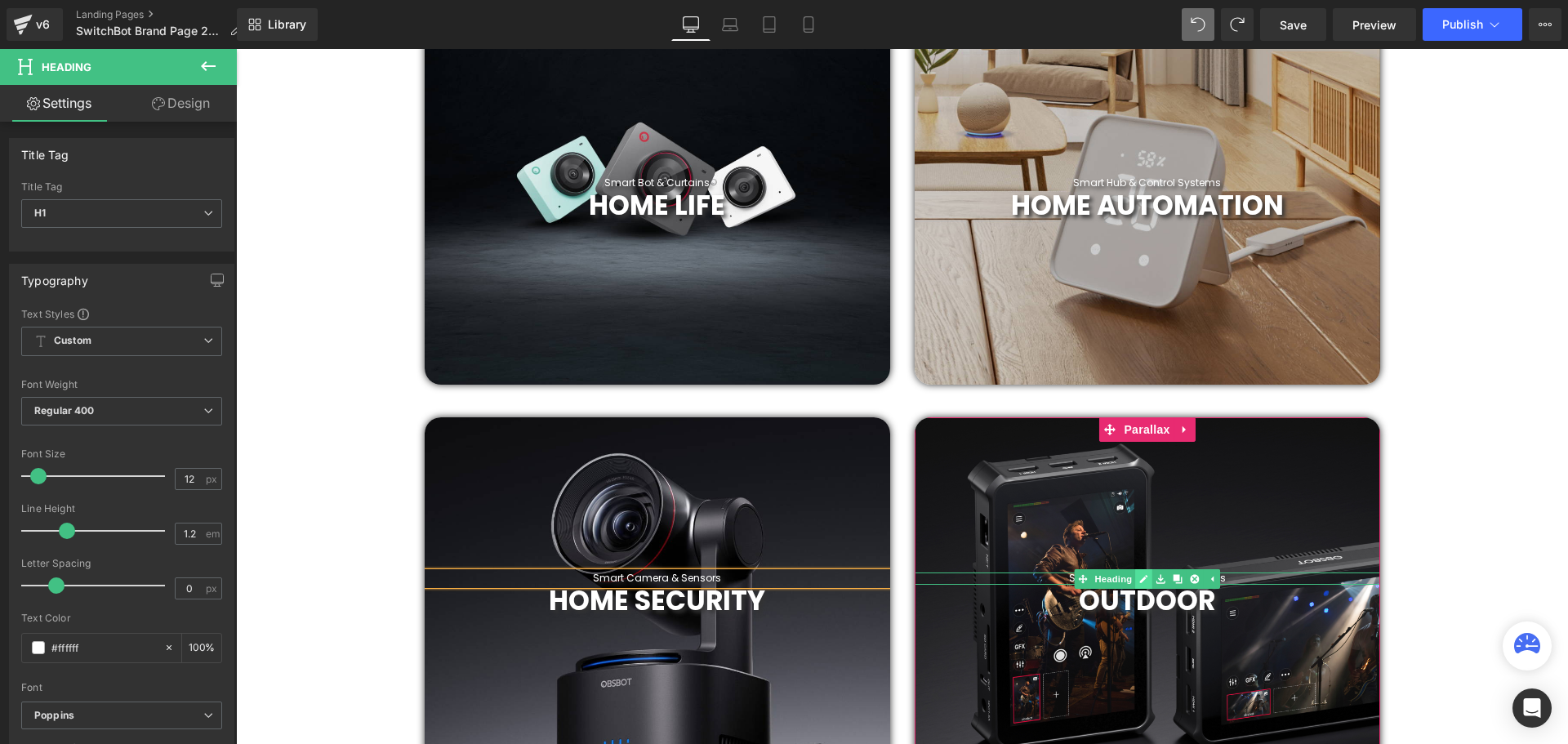
click at [1139, 574] on icon at bounding box center [1144, 579] width 9 height 10
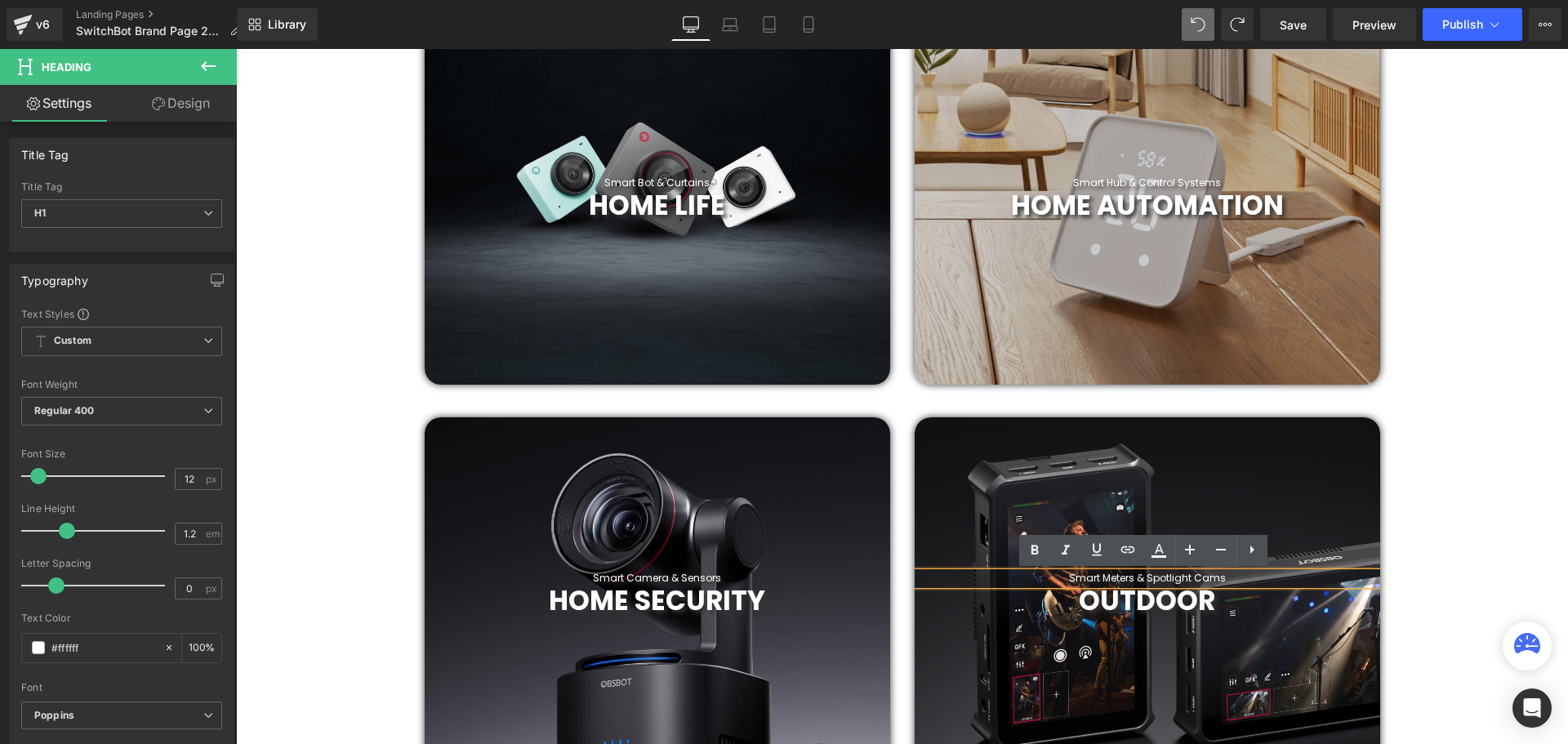
click at [1124, 579] on h1 "Smart Meters & Spotlight Cams" at bounding box center [1146, 578] width 465 height 11
click at [1128, 578] on h1 "Smart Meters & Spotlight Cams" at bounding box center [1146, 578] width 465 height 11
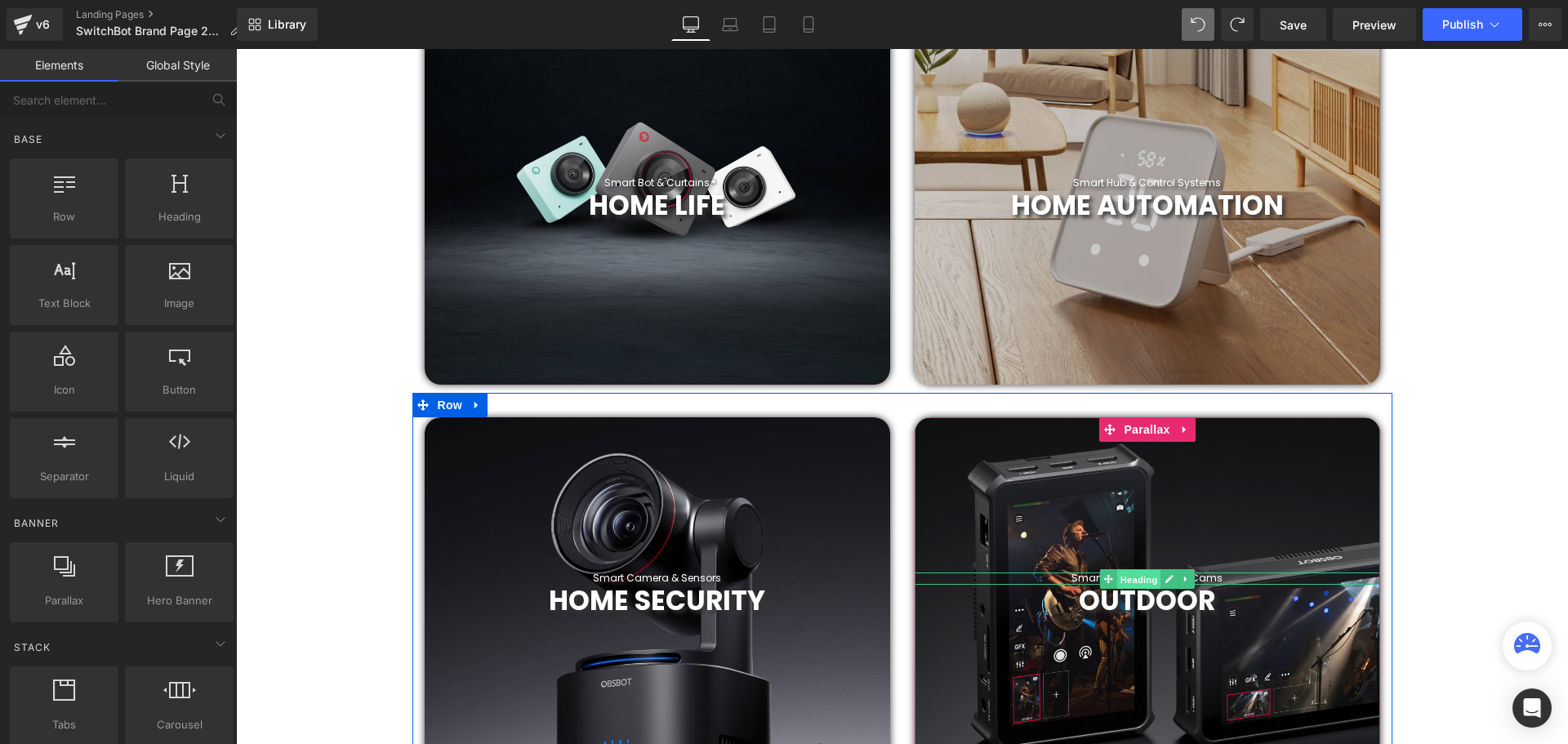
click at [1108, 577] on link "Heading" at bounding box center [1130, 579] width 61 height 19
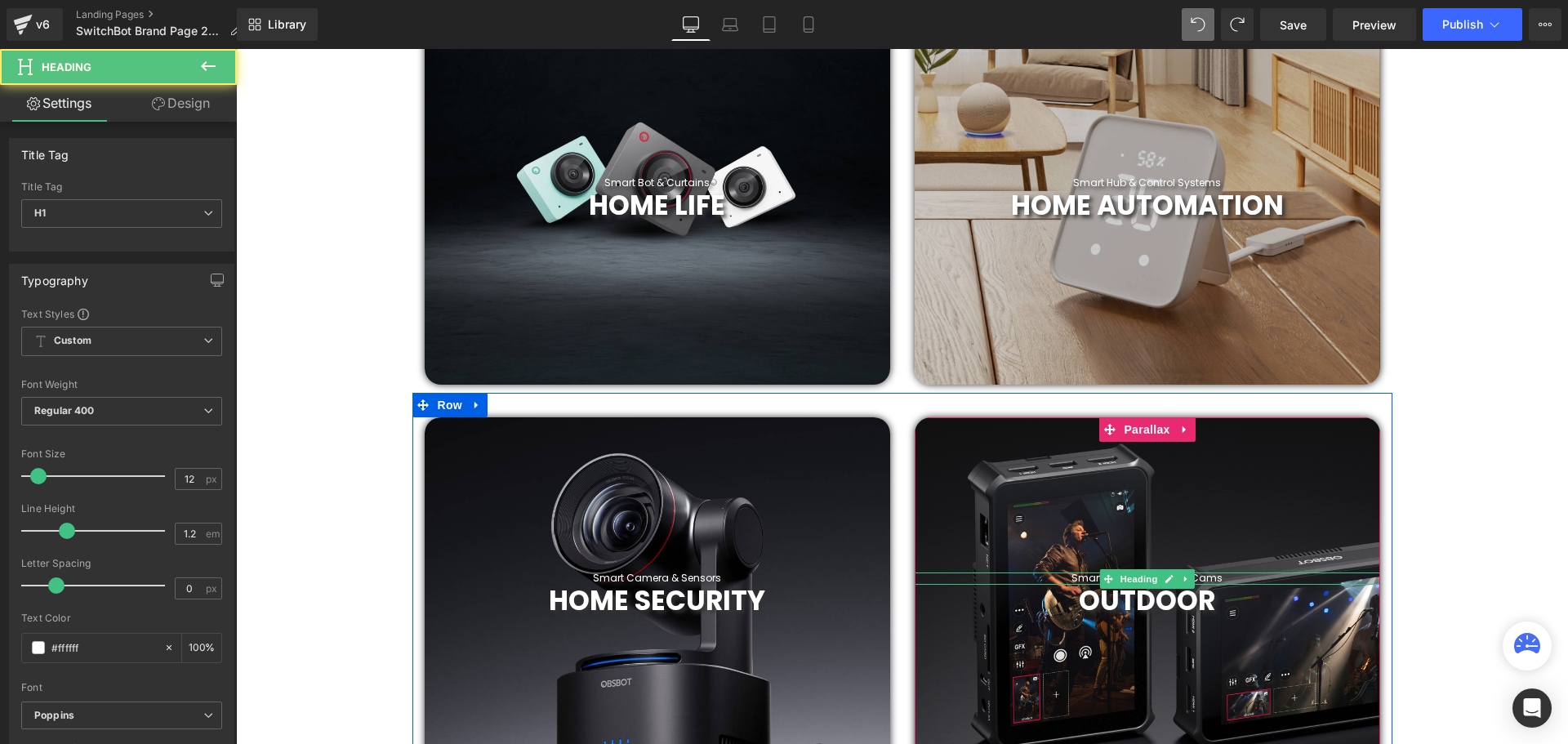
click at [1219, 578] on h1 "Smart Meter & Spotlight Cams" at bounding box center [1146, 578] width 465 height 11
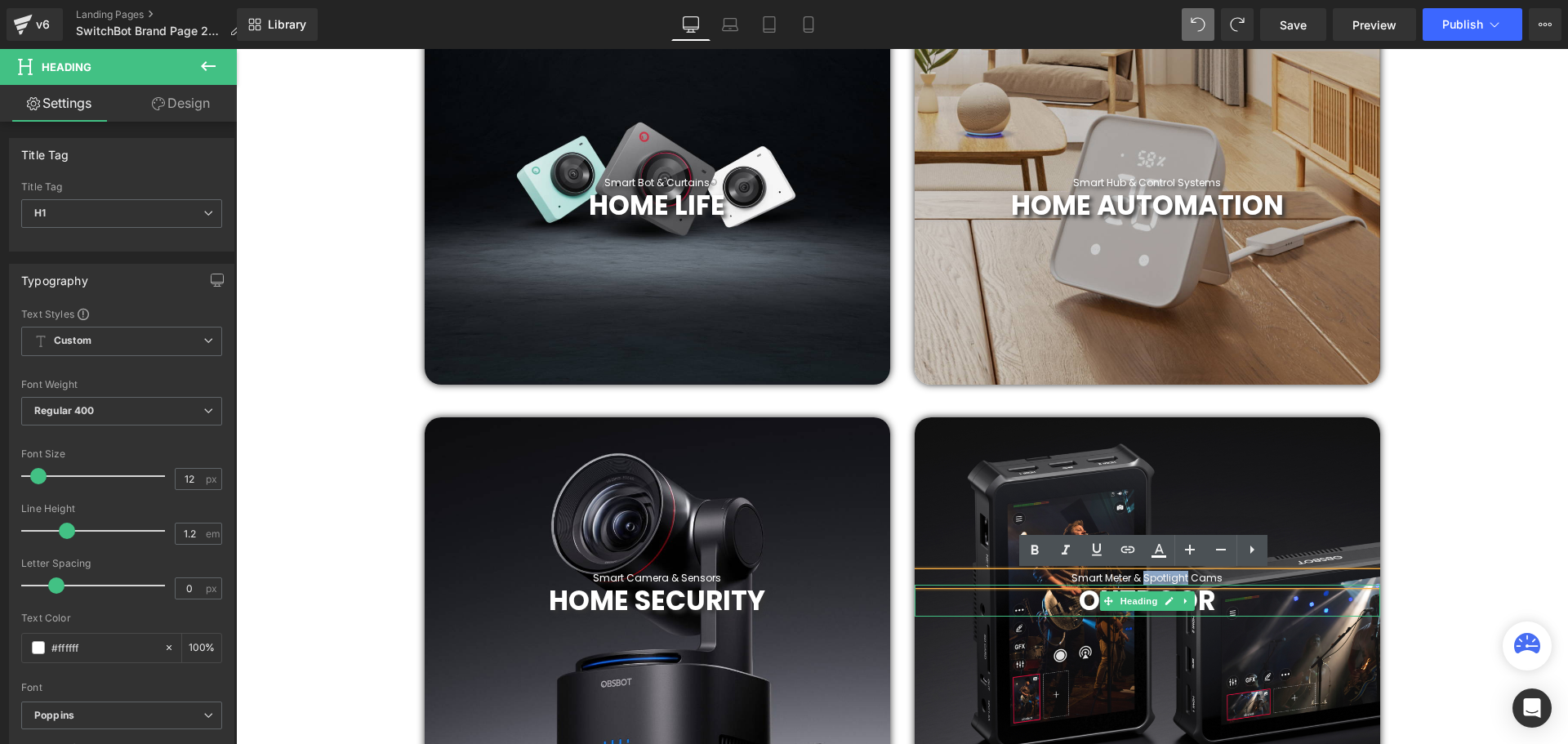
drag, startPoint x: 1184, startPoint y: 579, endPoint x: 1143, endPoint y: 580, distance: 41.0
click at [1143, 580] on span "Smart Meter & Spotlight Cams Heading OUTDOOR Heading" at bounding box center [1146, 594] width 465 height 44
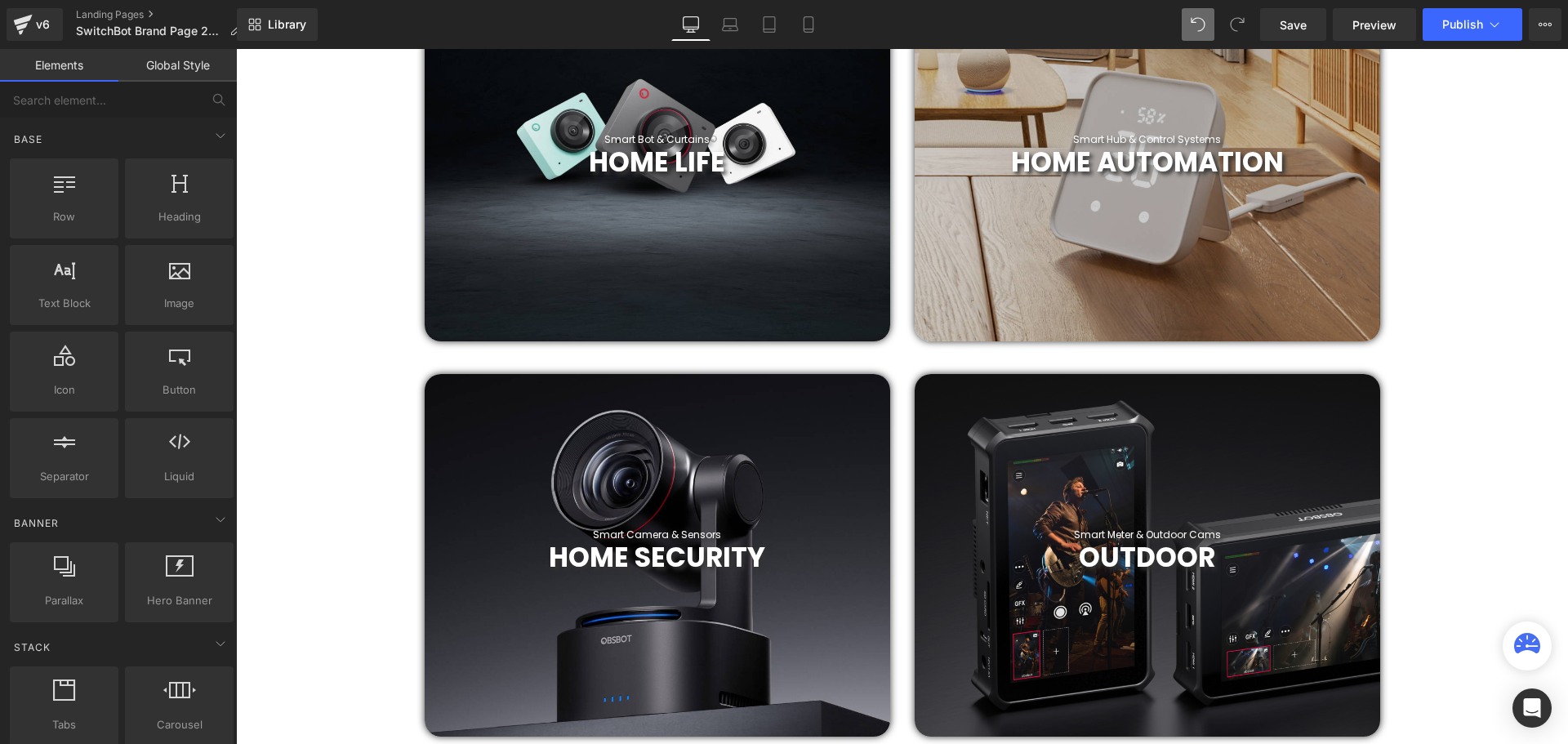
scroll to position [816, 0]
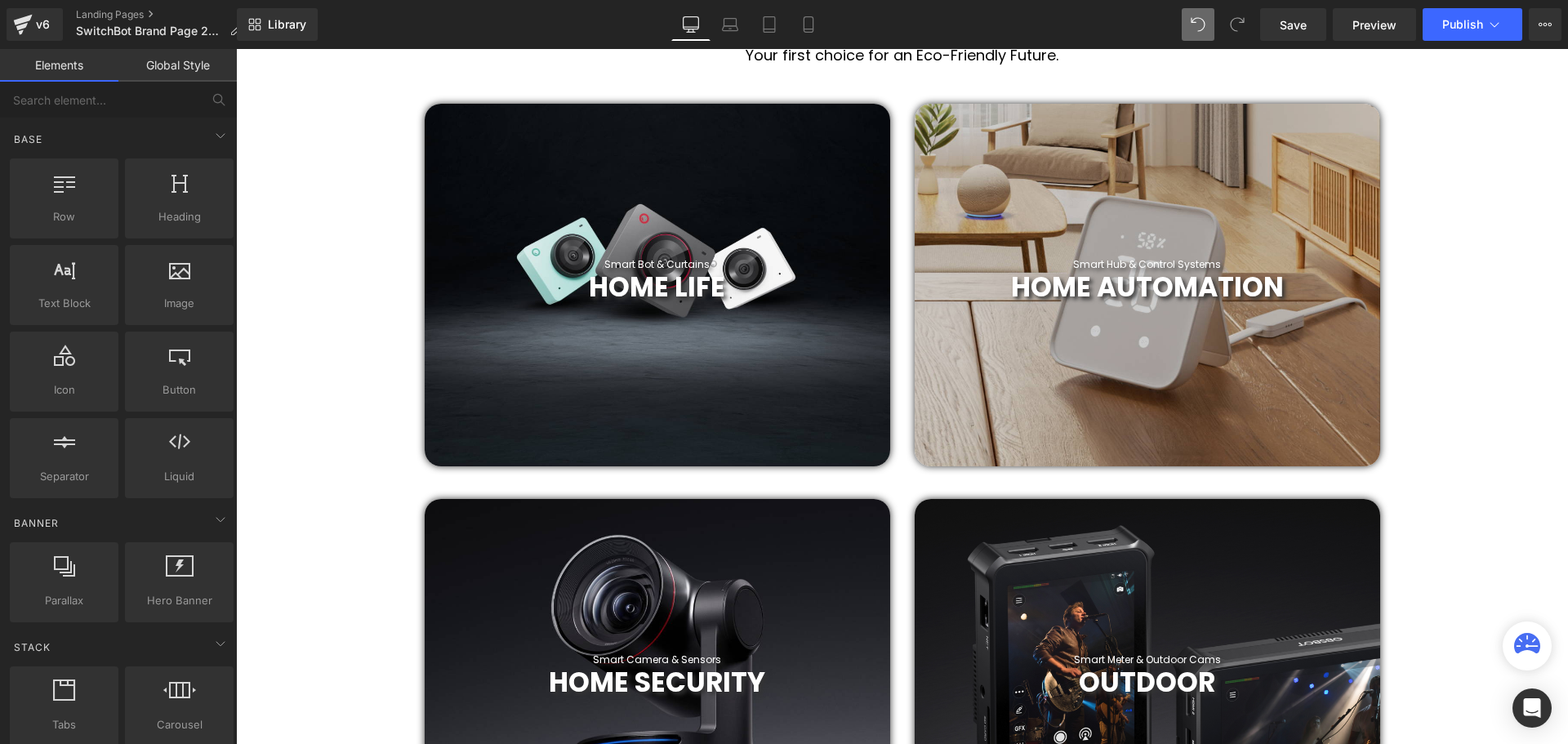
click at [697, 130] on div at bounding box center [656, 285] width 465 height 362
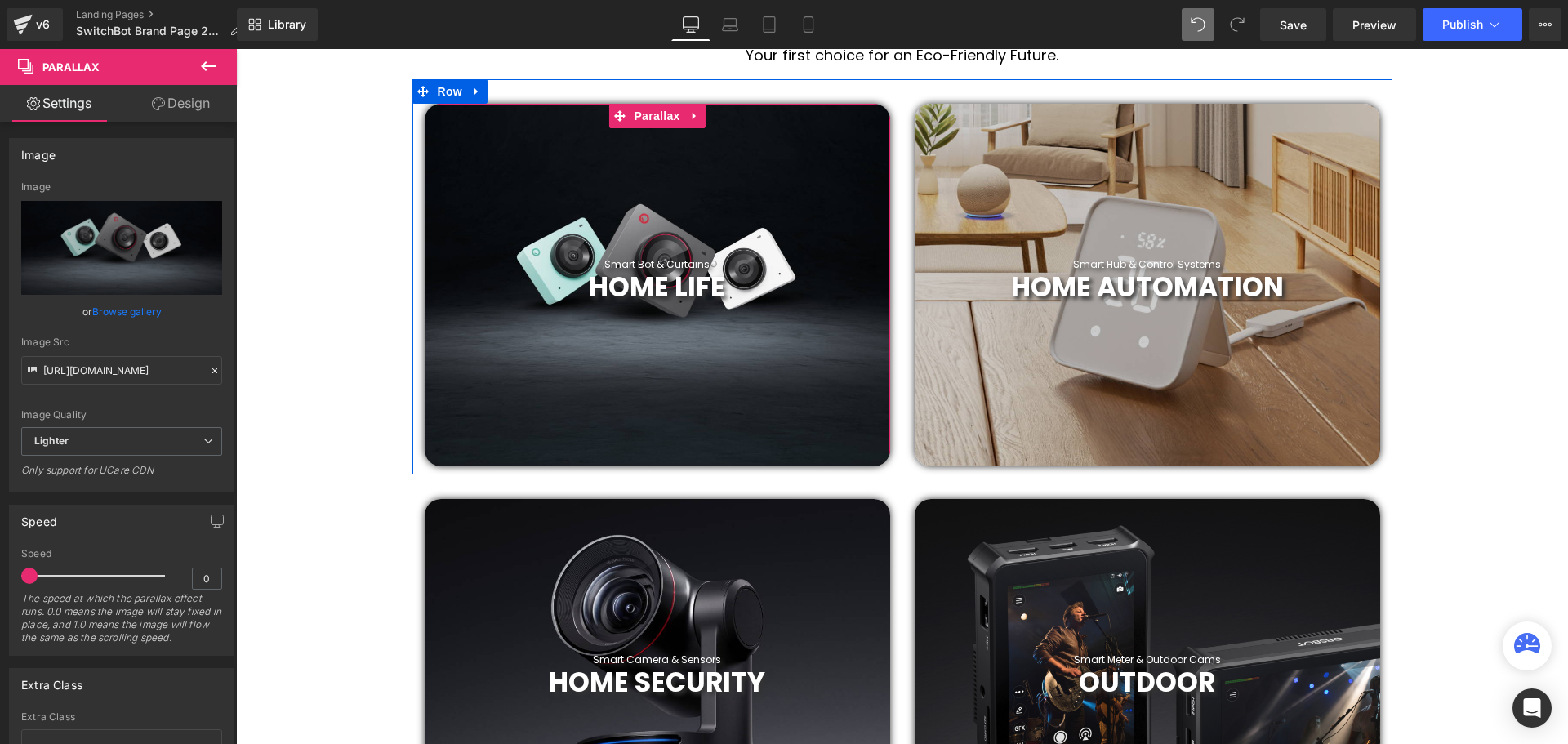
drag, startPoint x: 648, startPoint y: 109, endPoint x: 337, endPoint y: 210, distance: 327.0
click at [648, 109] on span "Parallax" at bounding box center [656, 116] width 54 height 24
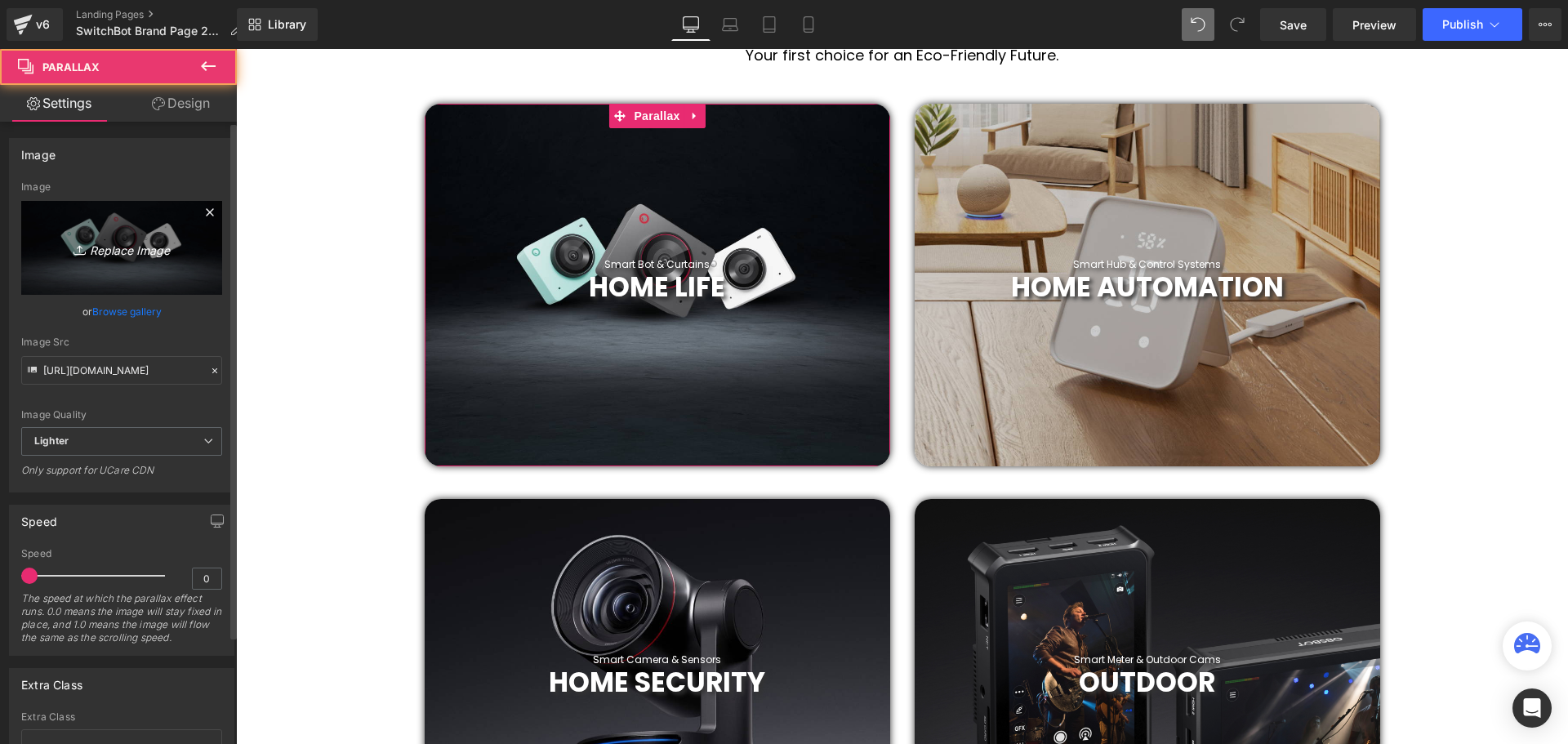
click at [130, 248] on icon "Replace Image" at bounding box center [121, 248] width 130 height 20
type input "C:\fakepath\2019 (38).png"
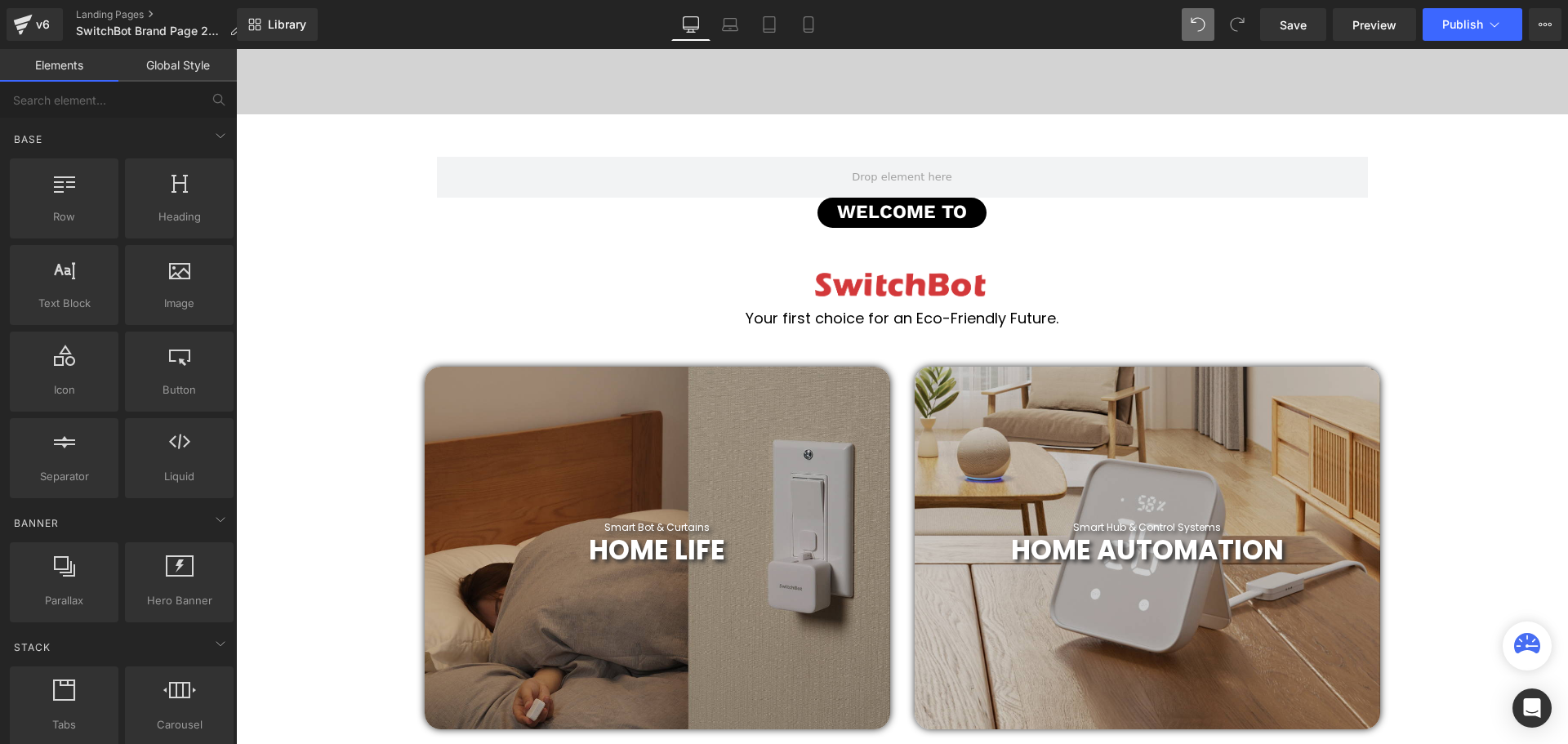
scroll to position [490, 0]
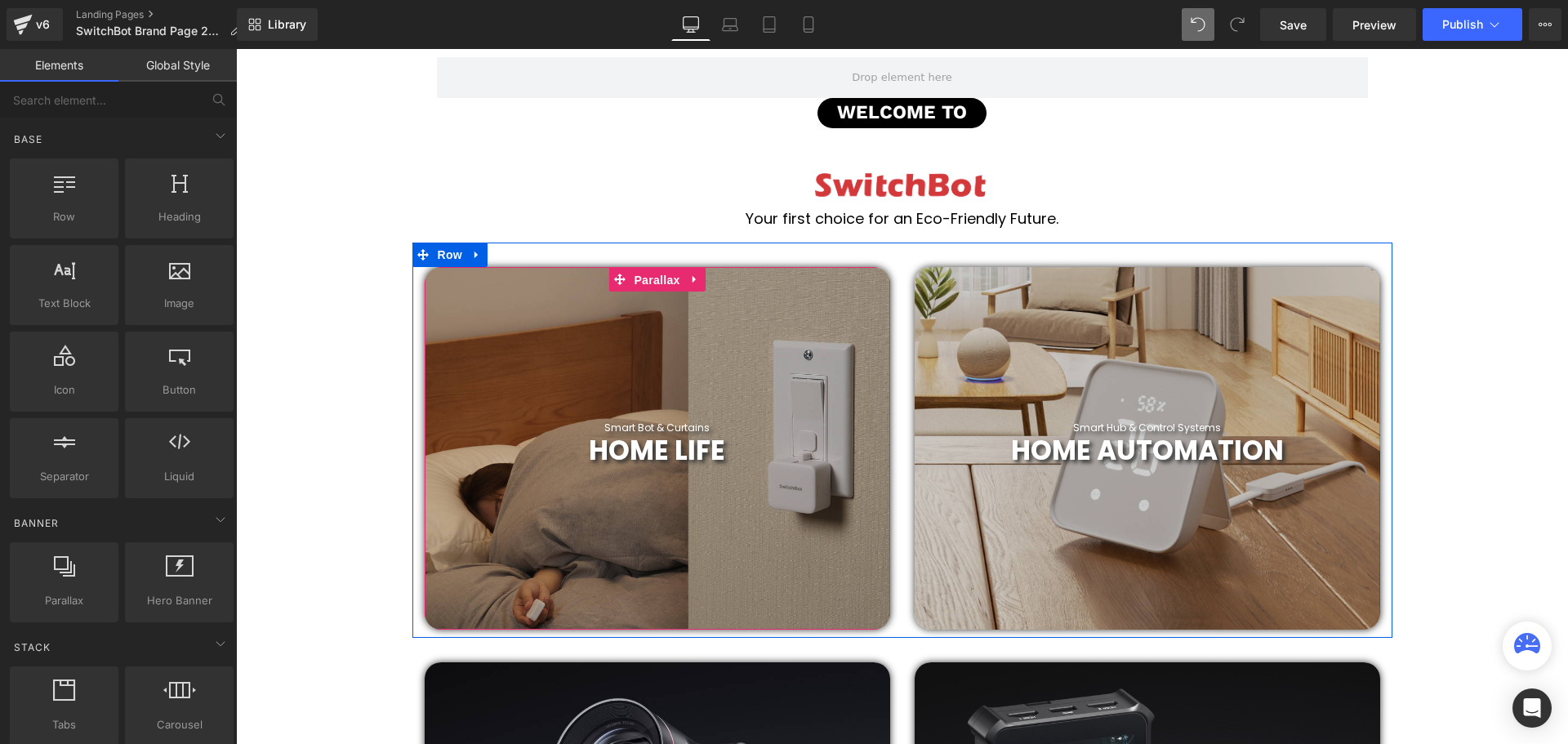
drag, startPoint x: 654, startPoint y: 280, endPoint x: 660, endPoint y: 296, distance: 17.1
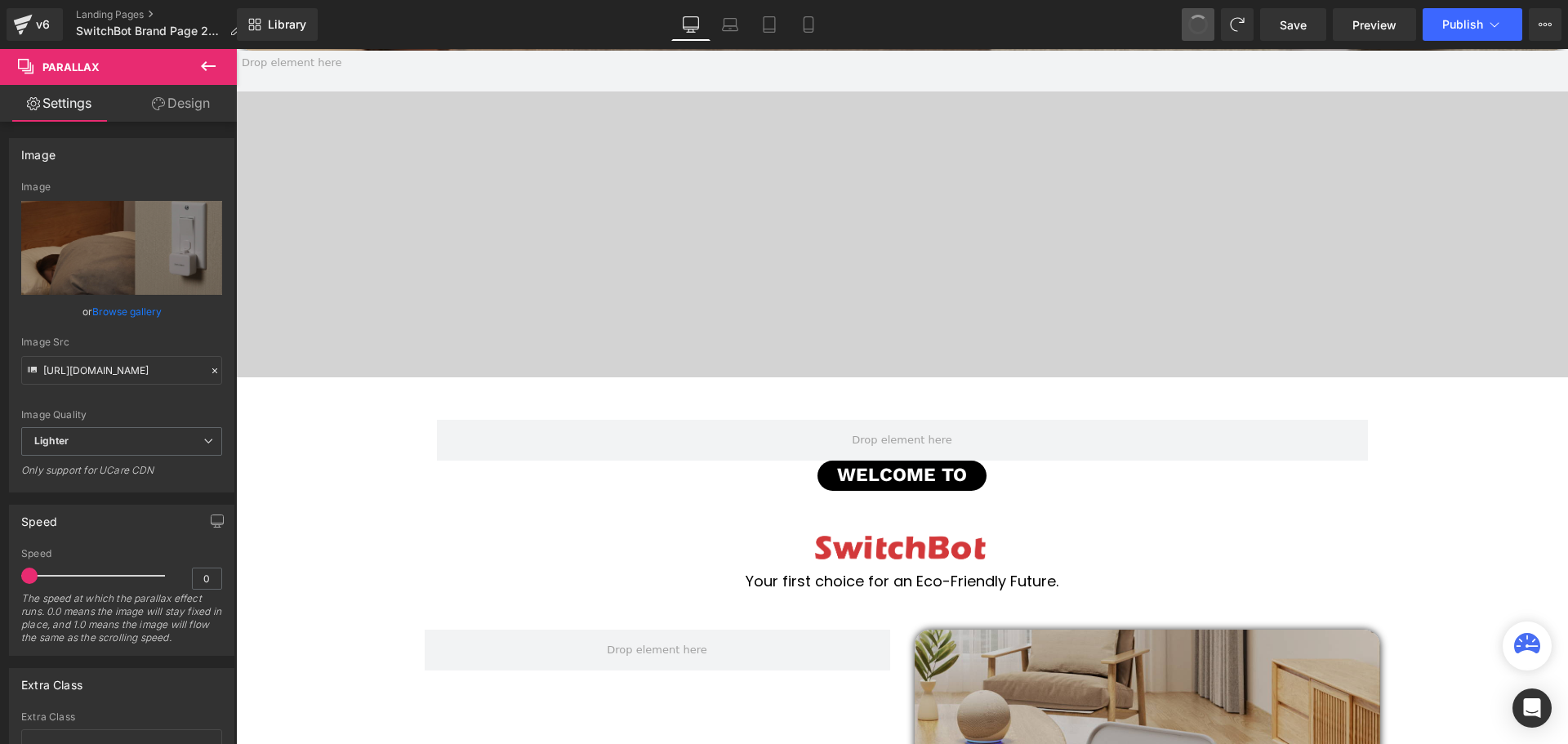
scroll to position [5712, 1324]
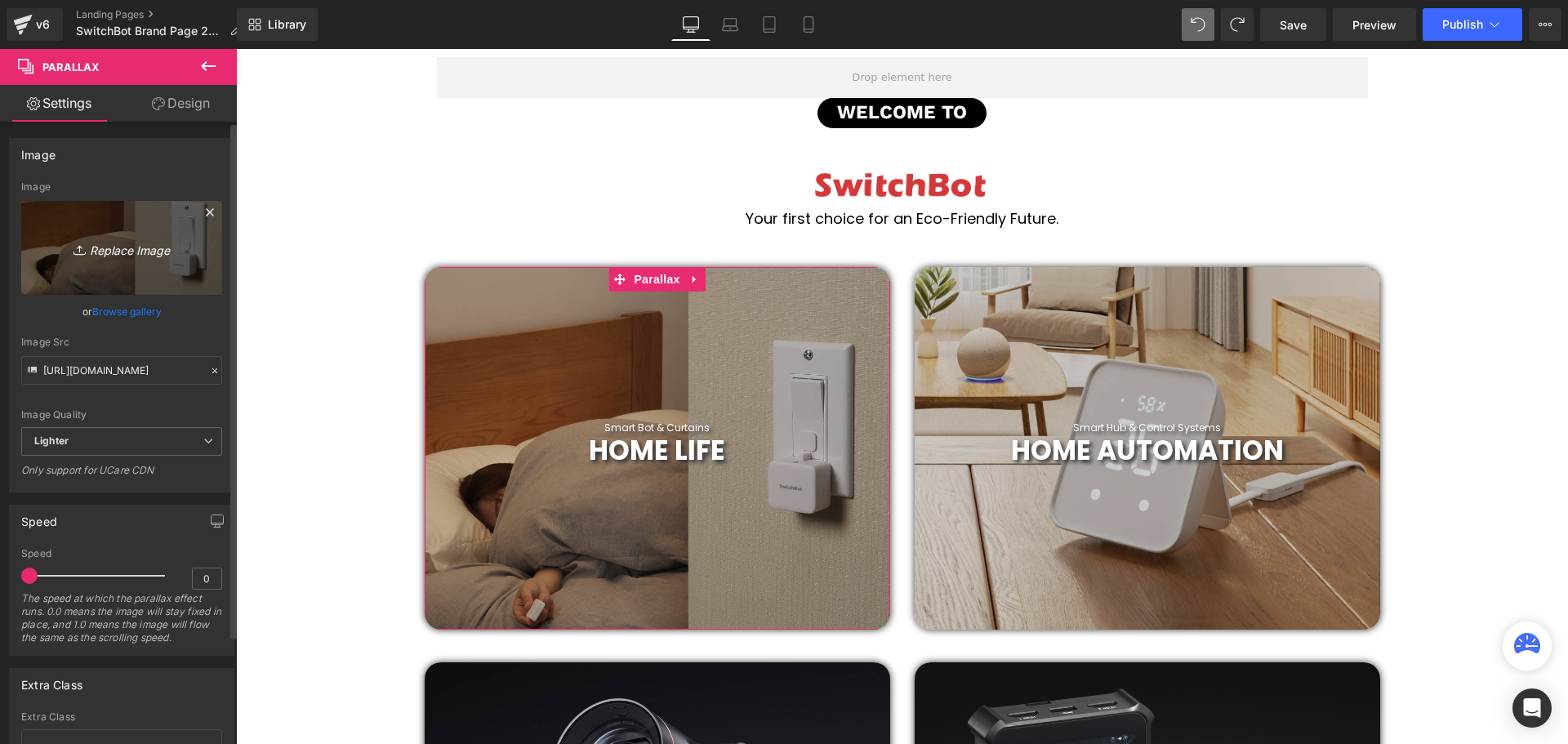
click at [124, 255] on icon "Replace Image" at bounding box center [121, 248] width 130 height 20
type input "C:\fakepath\2019 (39).png"
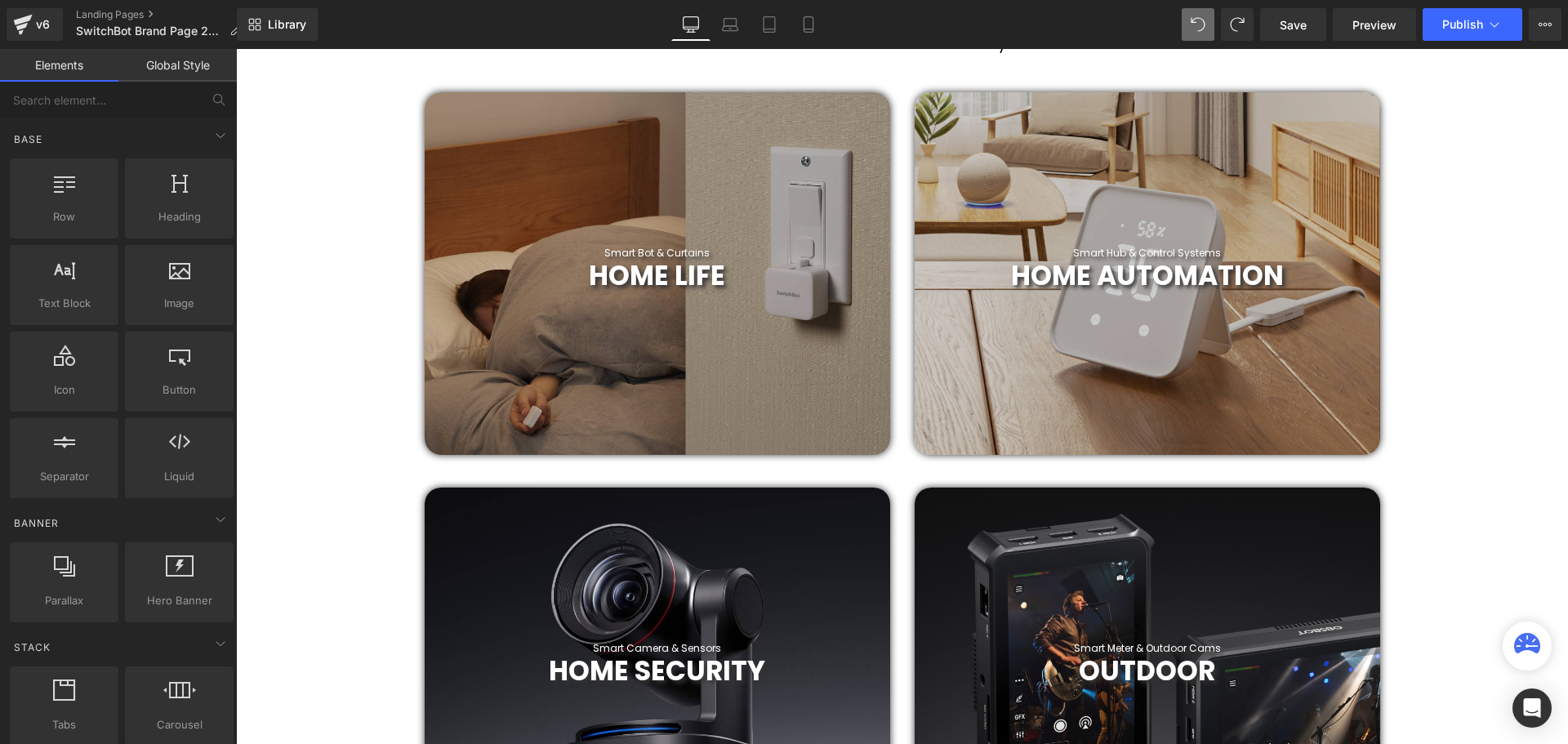
scroll to position [898, 0]
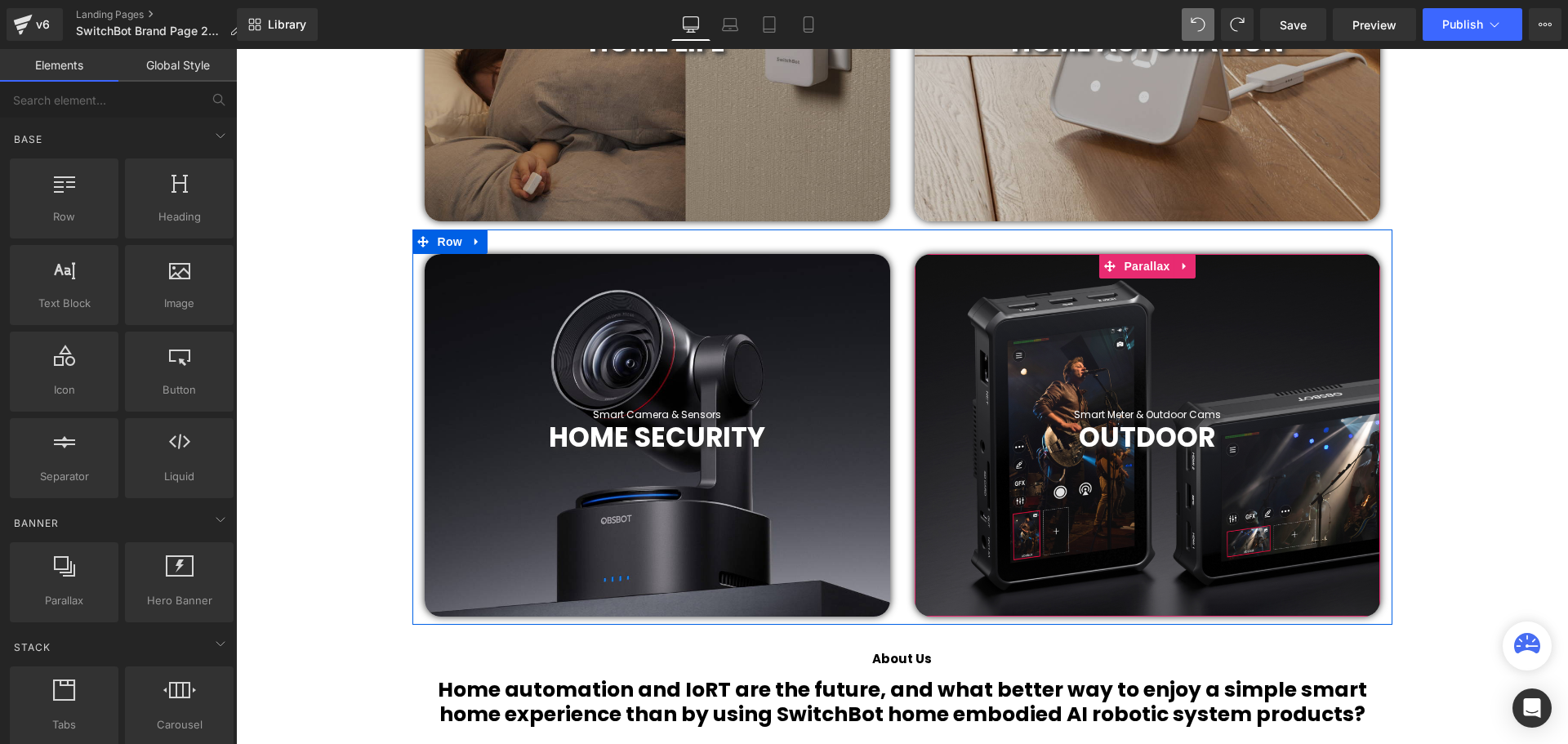
drag, startPoint x: 1144, startPoint y: 267, endPoint x: 999, endPoint y: 384, distance: 186.3
click at [1144, 267] on span "Parallax" at bounding box center [1146, 266] width 54 height 24
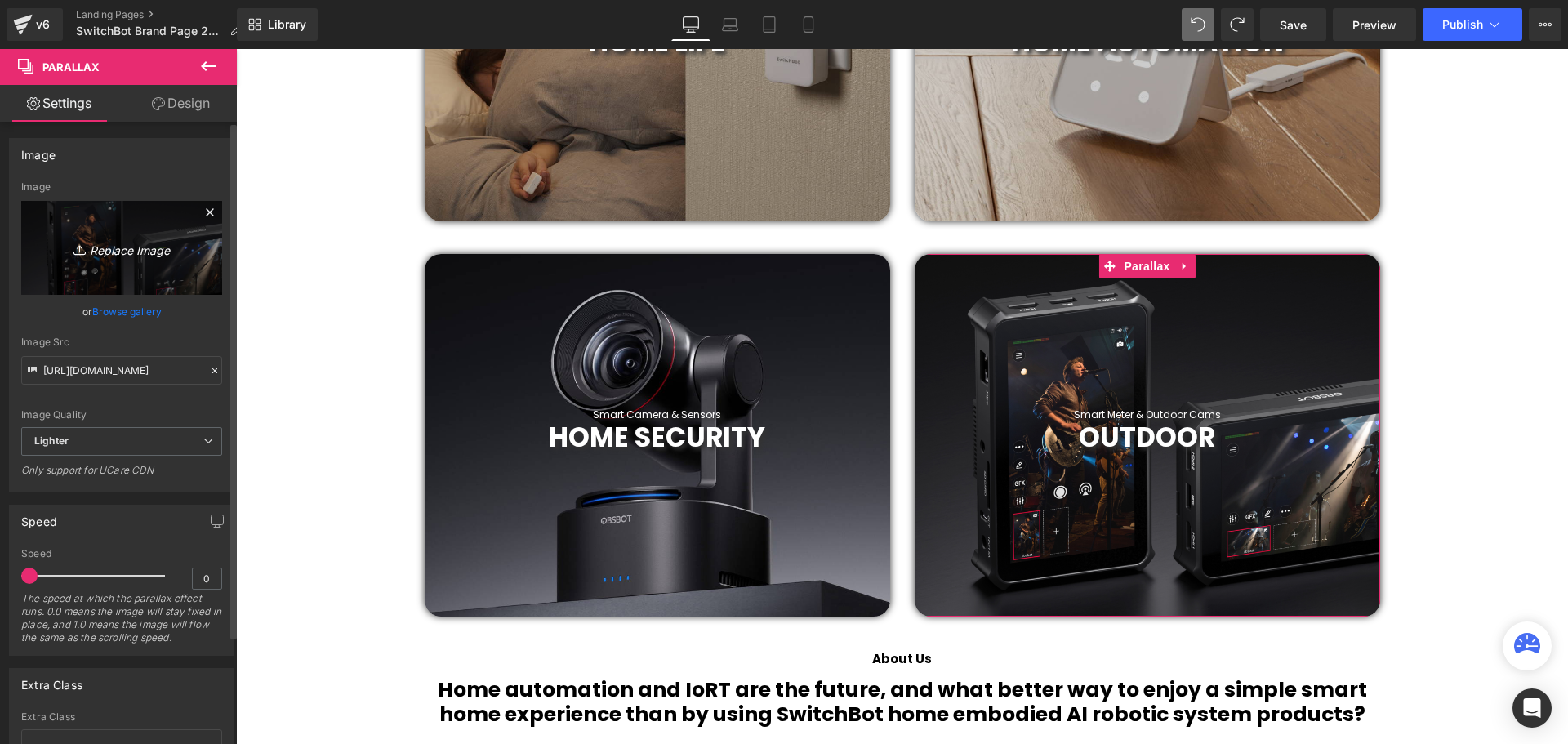
click at [121, 256] on icon "Replace Image" at bounding box center [121, 248] width 130 height 20
type input "C:\fakepath\2019 (40).png"
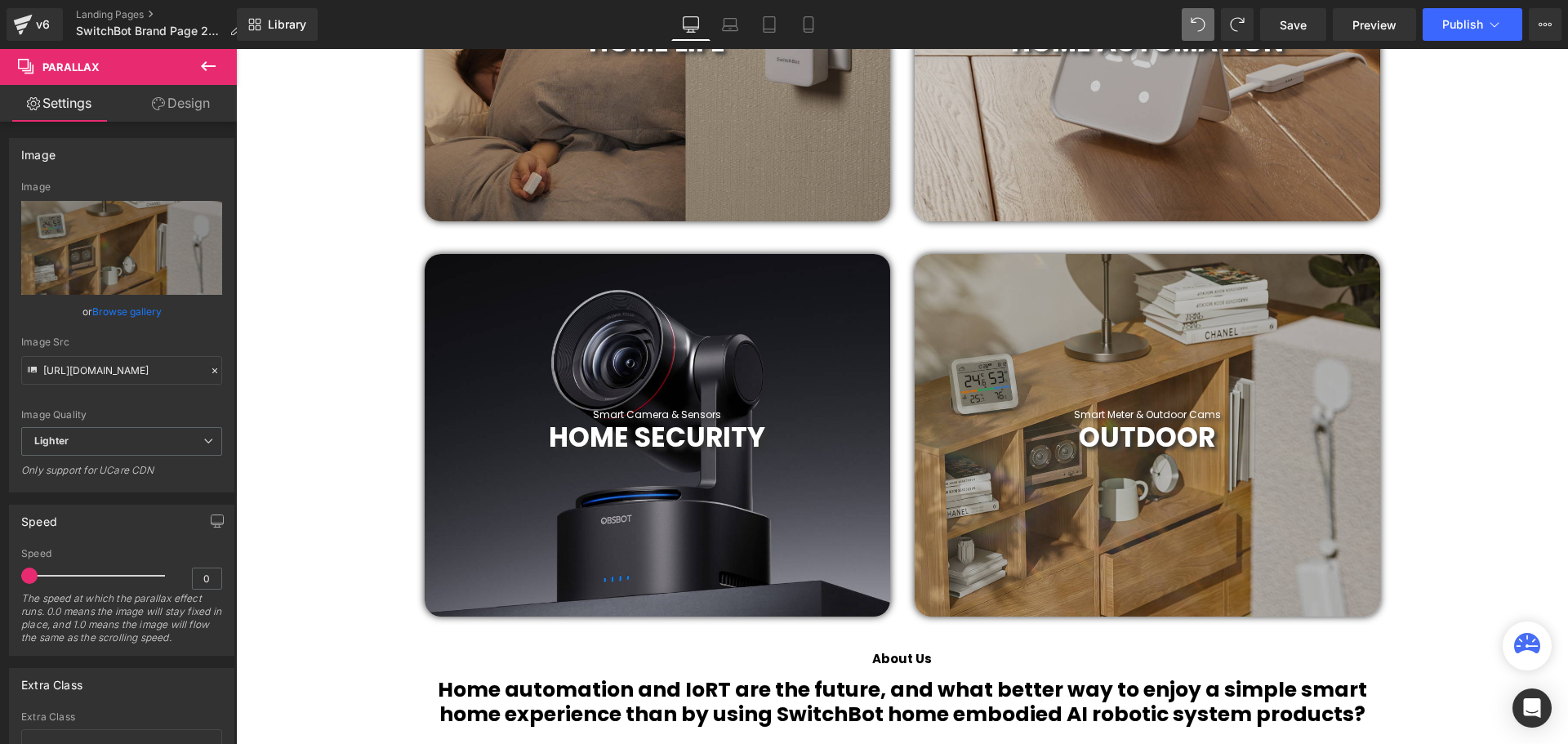
drag, startPoint x: 1473, startPoint y: 494, endPoint x: 1484, endPoint y: 515, distance: 23.7
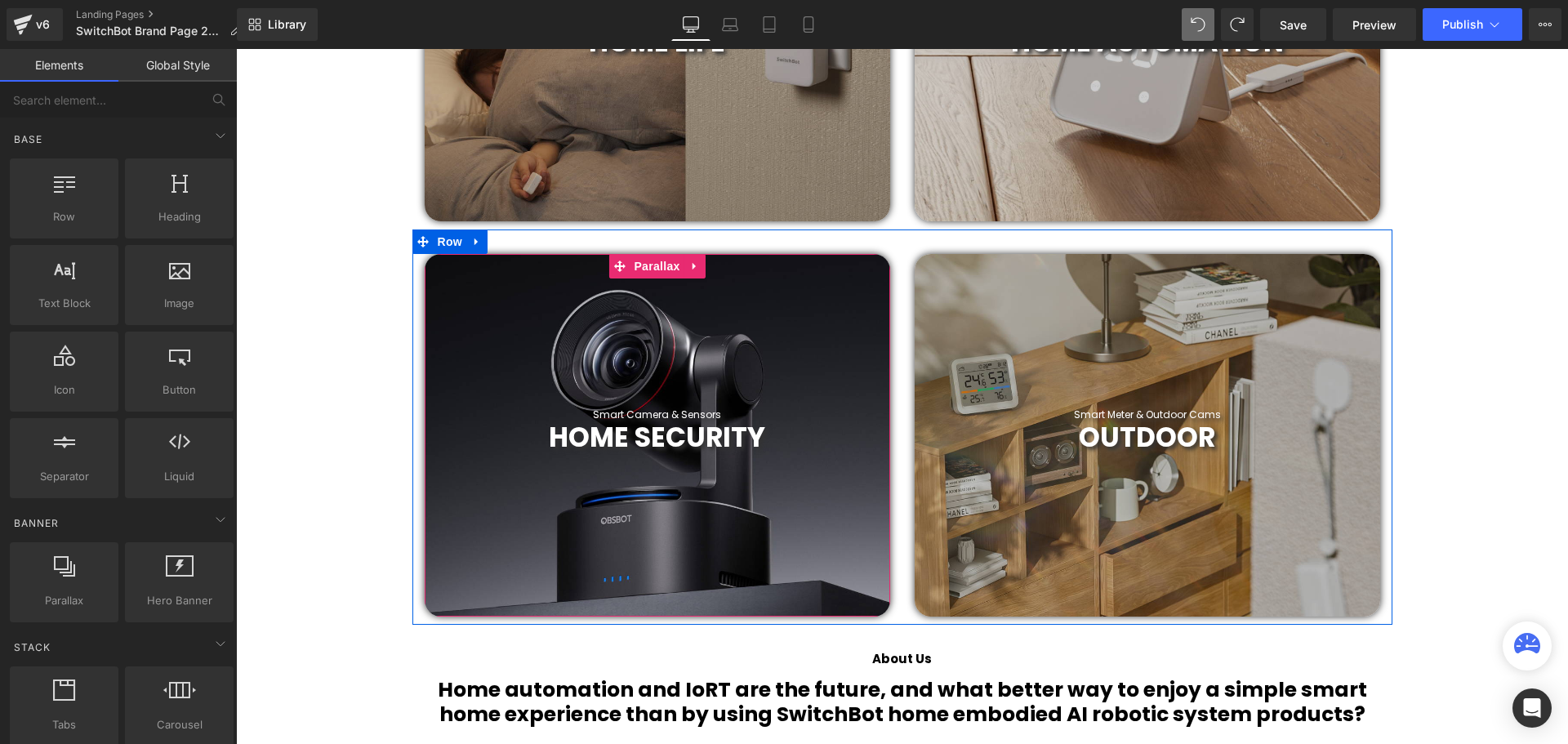
drag, startPoint x: 658, startPoint y: 267, endPoint x: 664, endPoint y: 328, distance: 61.3
click at [658, 267] on span "Parallax" at bounding box center [656, 266] width 54 height 24
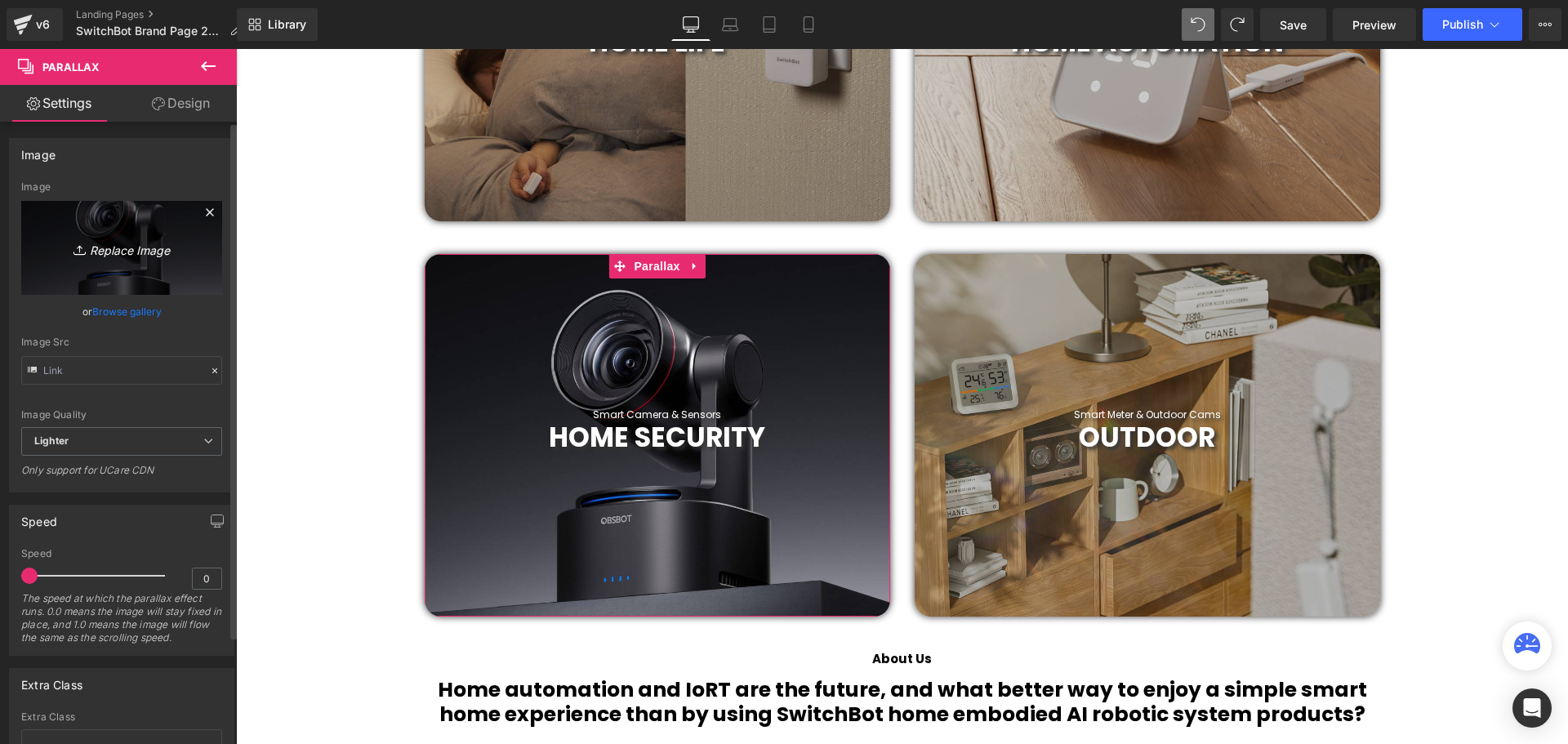
click at [120, 249] on icon "Replace Image" at bounding box center [121, 248] width 130 height 20
type input "C:\fakepath\2019 (41).png"
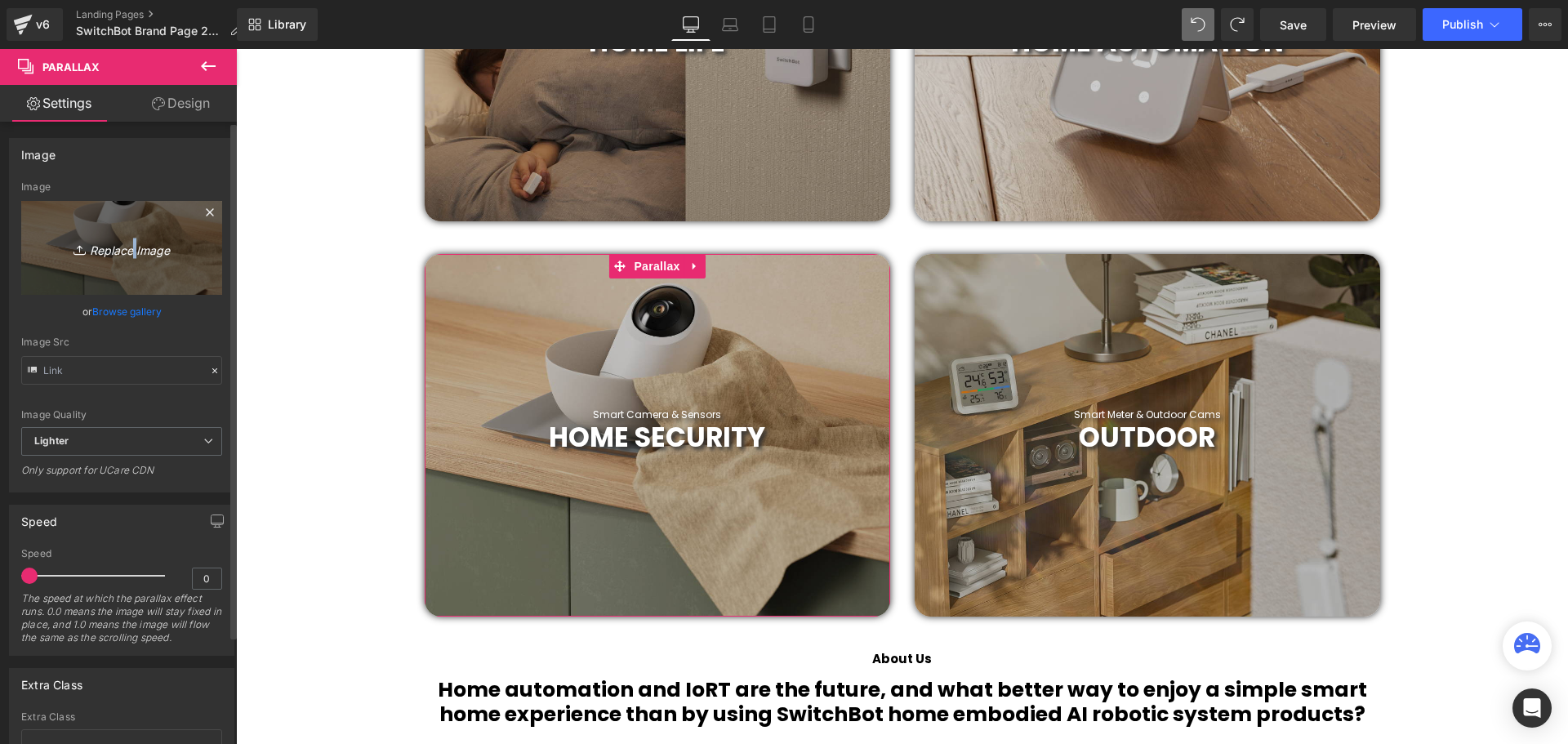
click at [129, 248] on icon "Replace Image" at bounding box center [121, 248] width 130 height 20
type input "C:\fakepath\2019 (42).png"
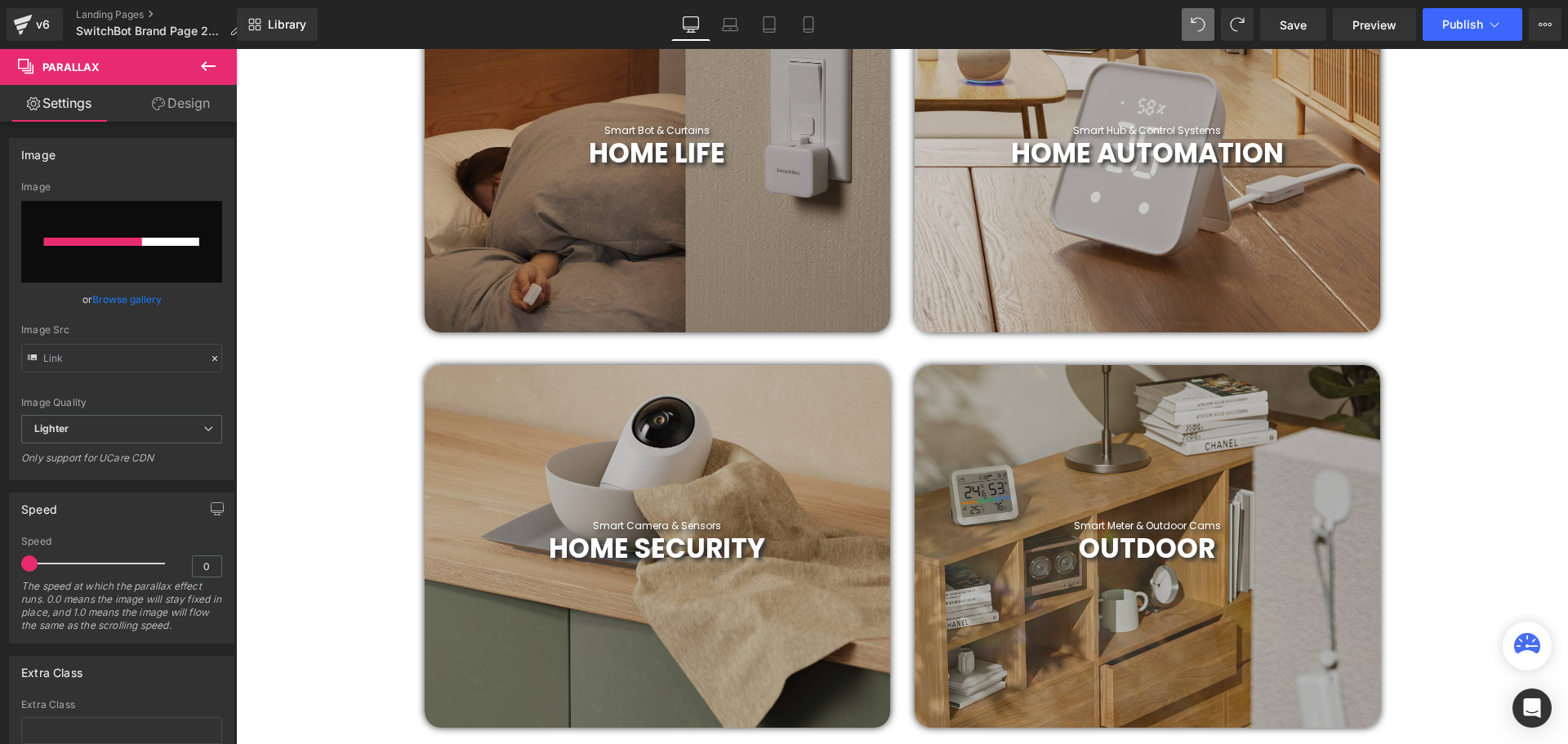
scroll to position [816, 0]
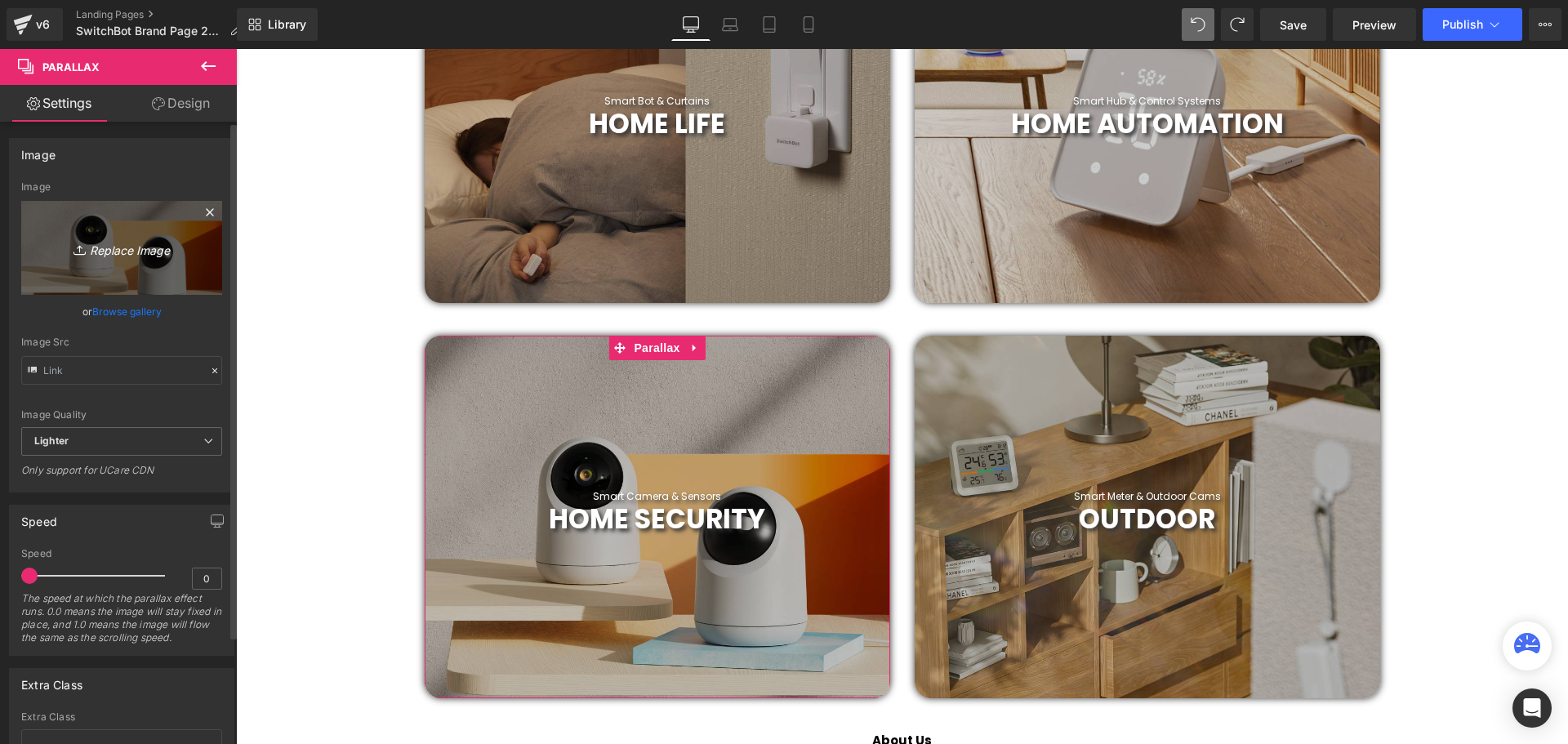
click at [103, 243] on icon "Replace Image" at bounding box center [121, 248] width 130 height 20
type input "C:\fakepath\2019 (43).png"
click at [138, 255] on icon "Replace Image" at bounding box center [121, 248] width 130 height 20
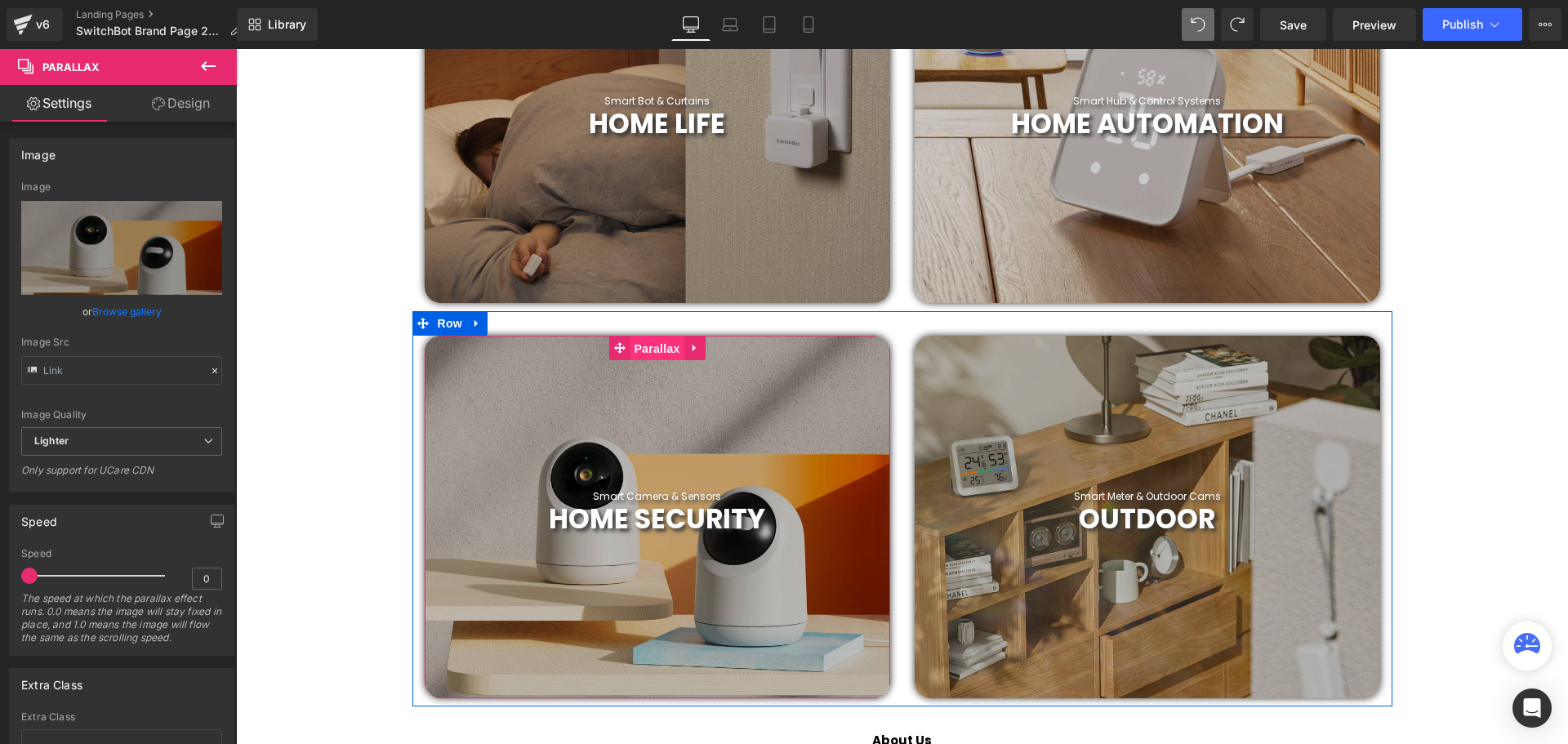
click at [652, 343] on span "Parallax" at bounding box center [656, 348] width 54 height 24
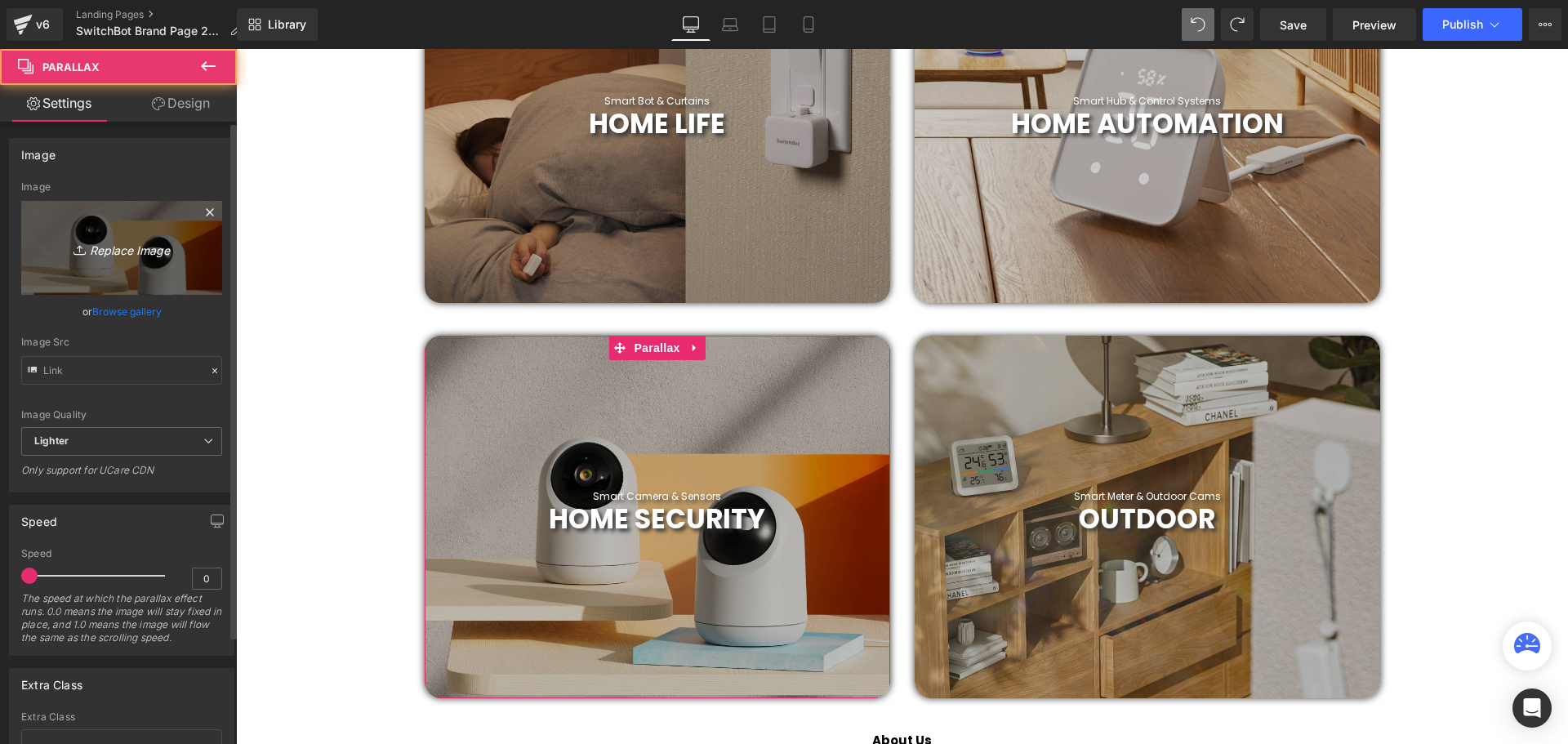
click at [126, 250] on icon "Replace Image" at bounding box center [121, 248] width 130 height 20
type input "C:\fakepath\2019 (44).png"
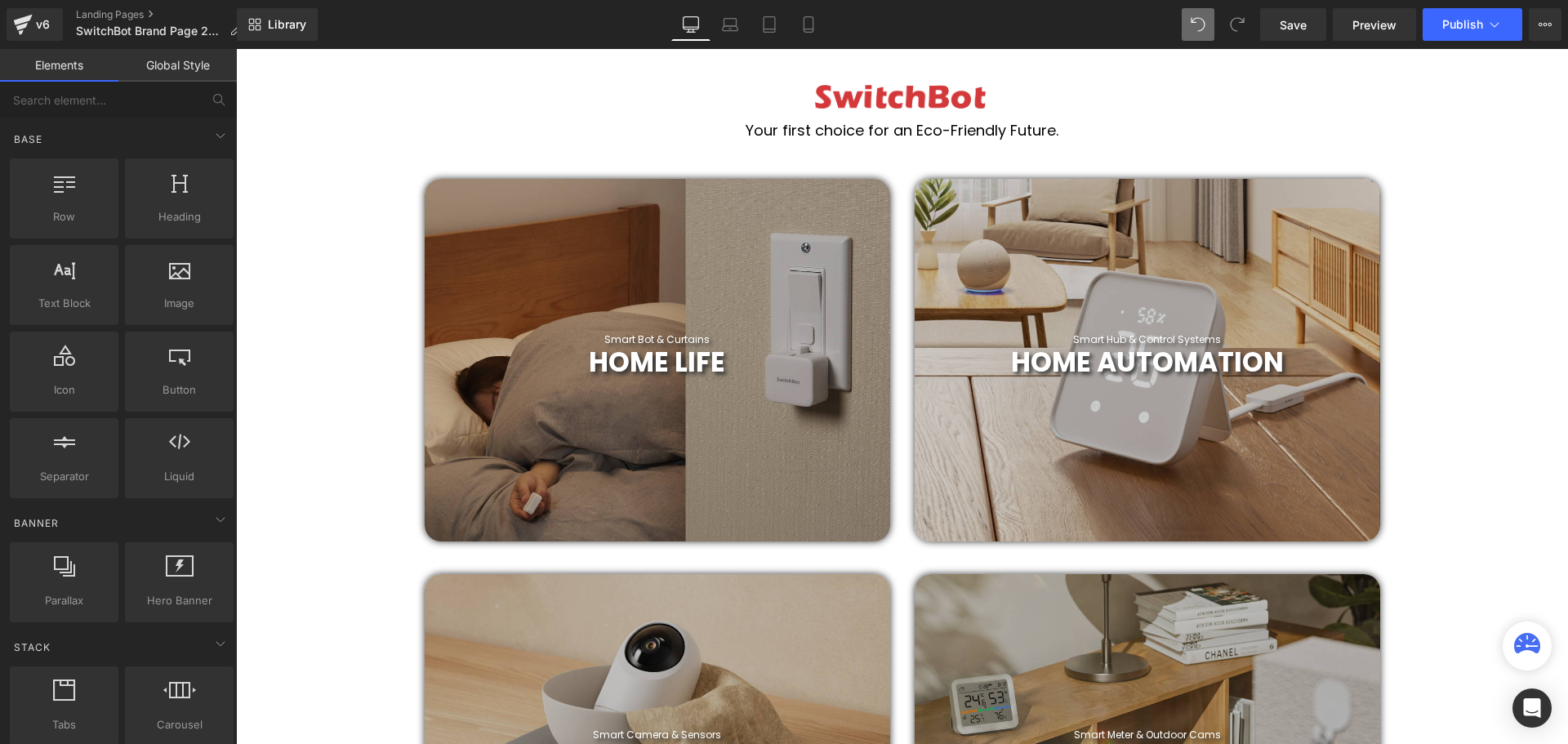
scroll to position [571, 0]
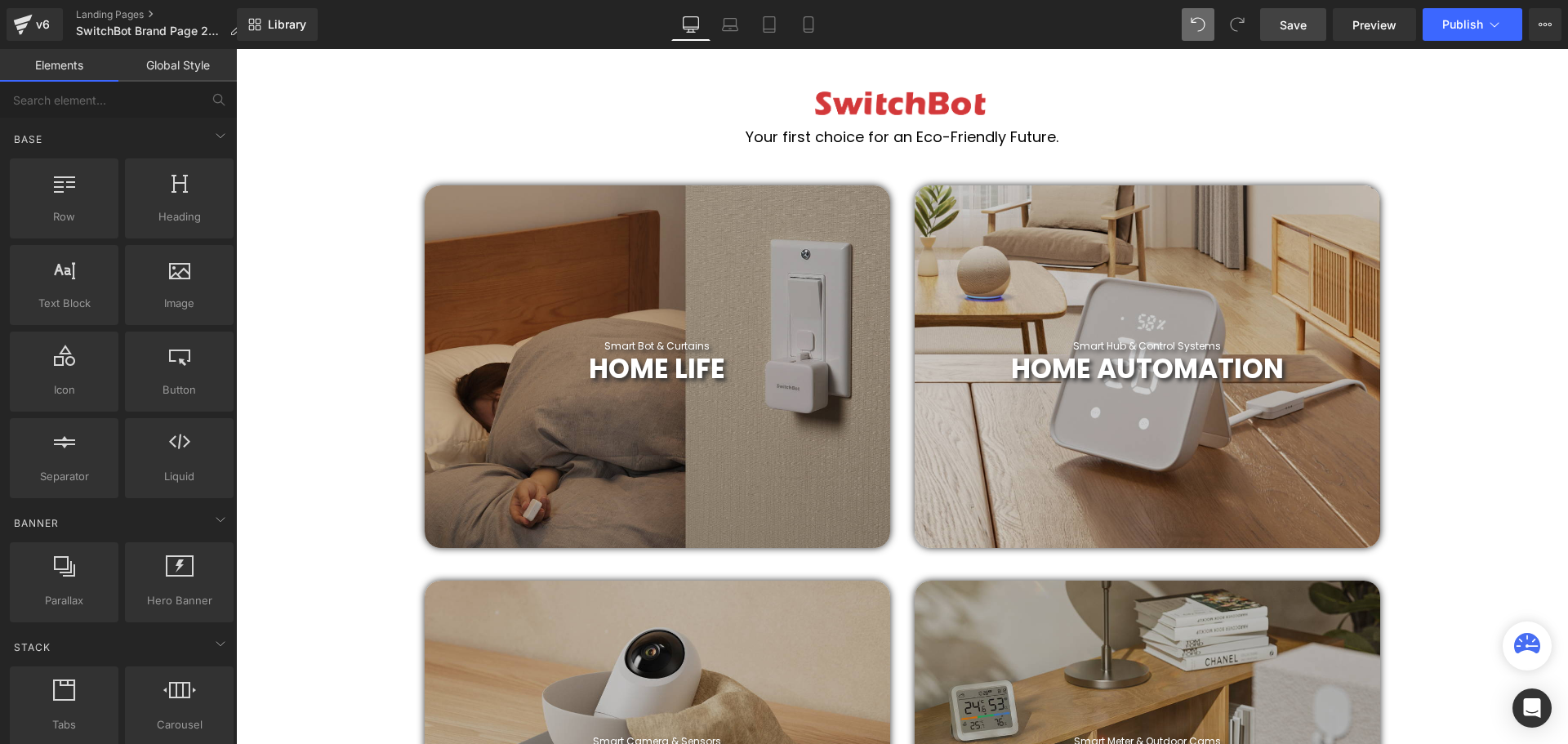
drag, startPoint x: 1280, startPoint y: 32, endPoint x: 1255, endPoint y: 409, distance: 377.8
click at [1280, 32] on link "Save" at bounding box center [1293, 24] width 67 height 32
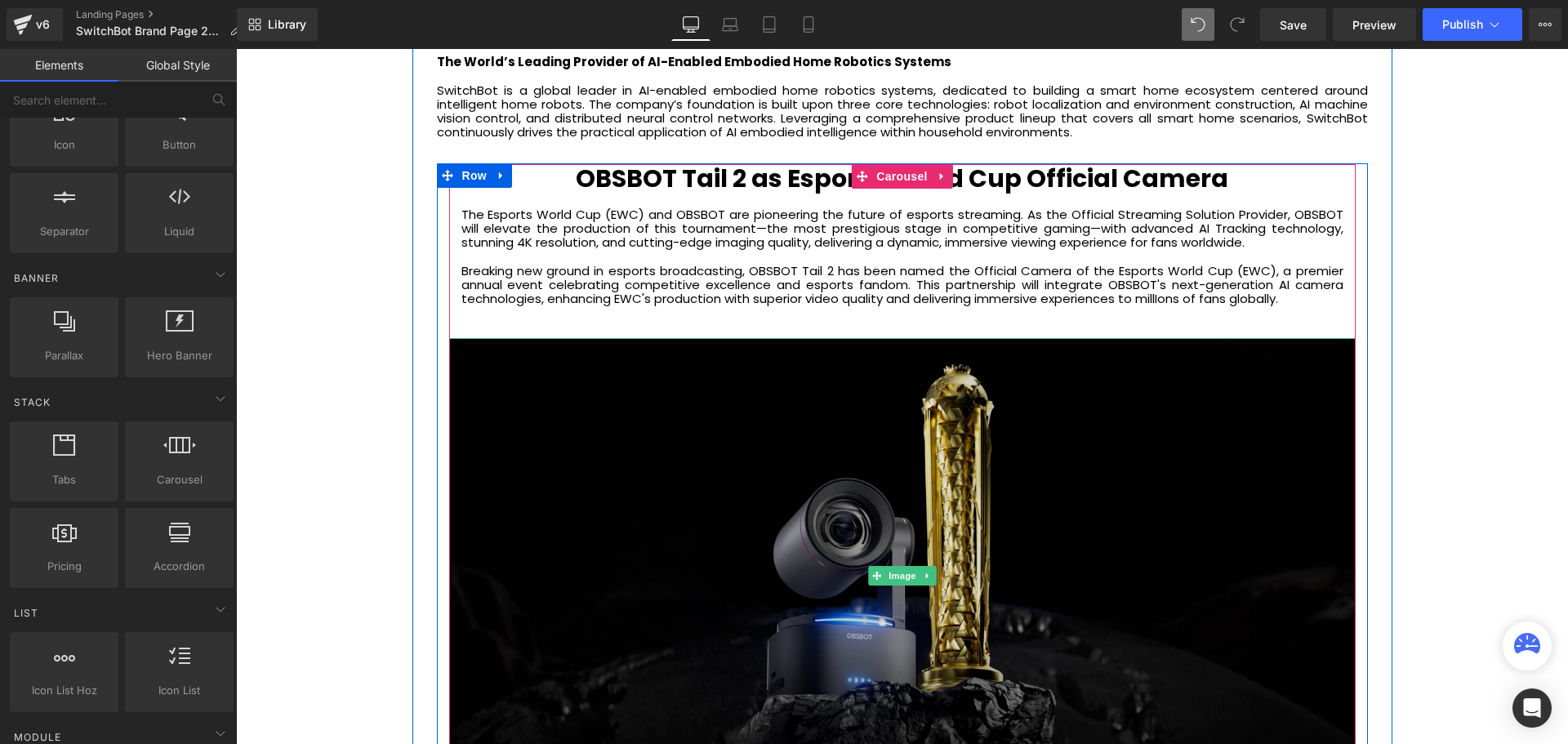
scroll to position [3836, 0]
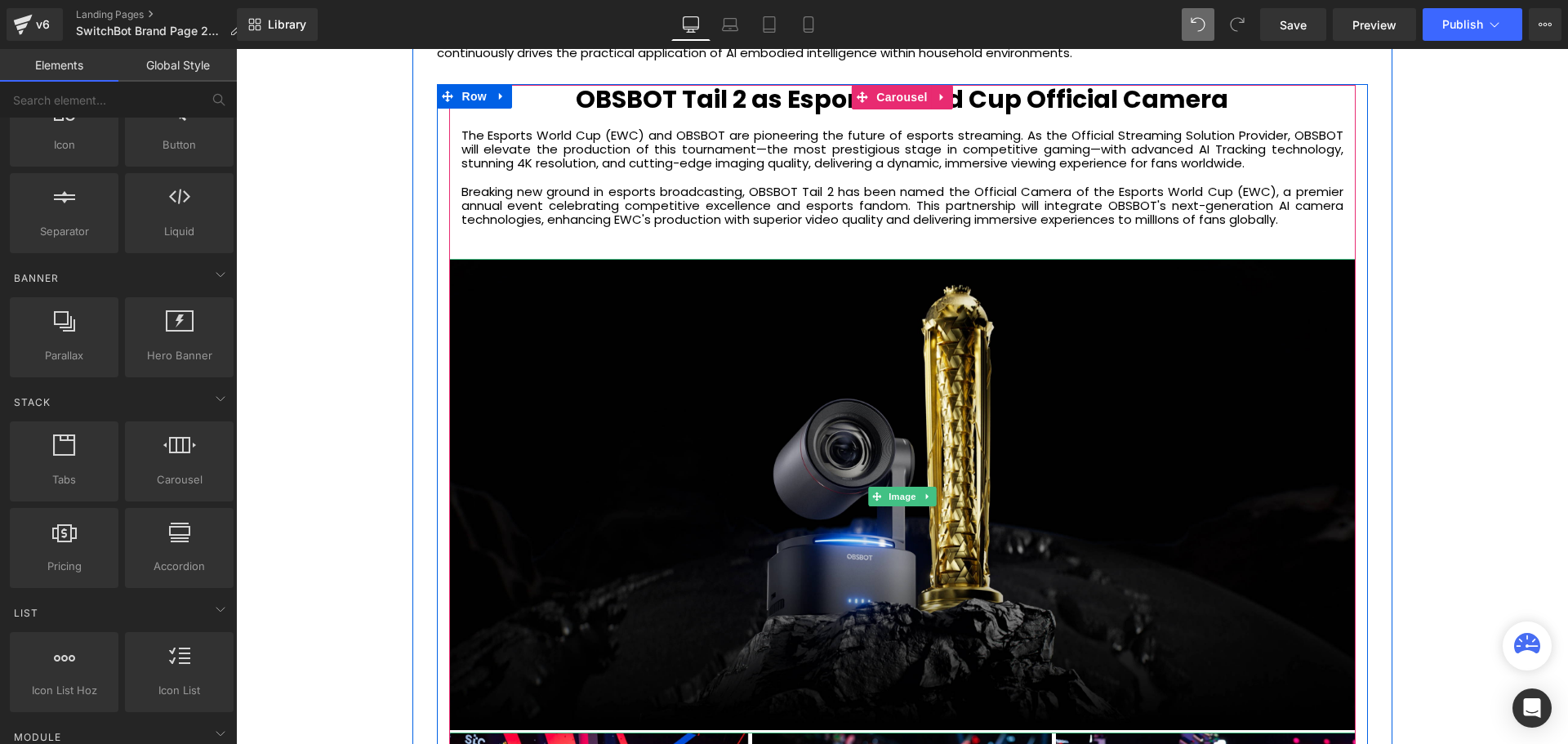
drag, startPoint x: 899, startPoint y: 499, endPoint x: 296, endPoint y: 304, distance: 633.7
click at [899, 499] on span "Image" at bounding box center [901, 495] width 34 height 19
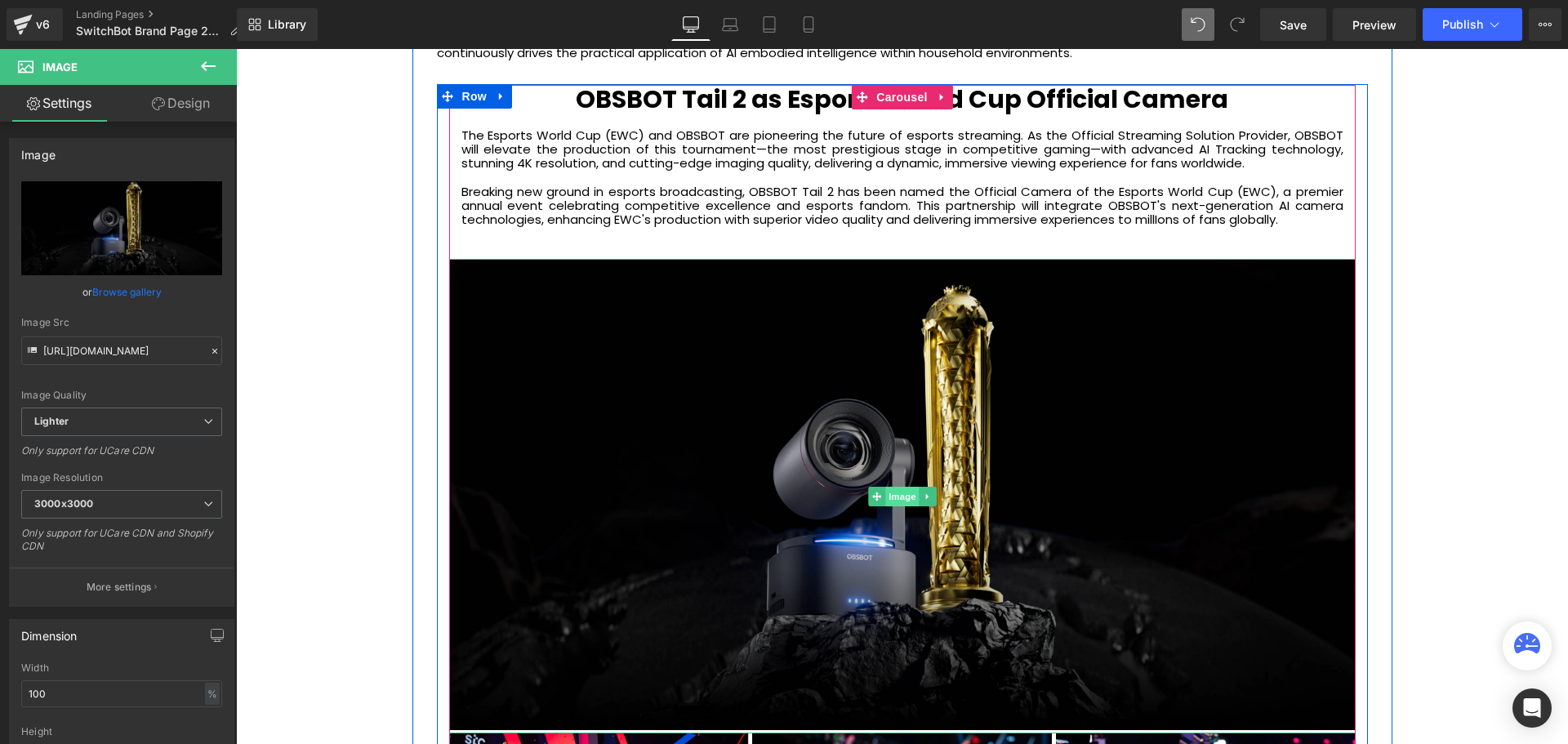
click at [900, 498] on span "Image" at bounding box center [901, 495] width 34 height 19
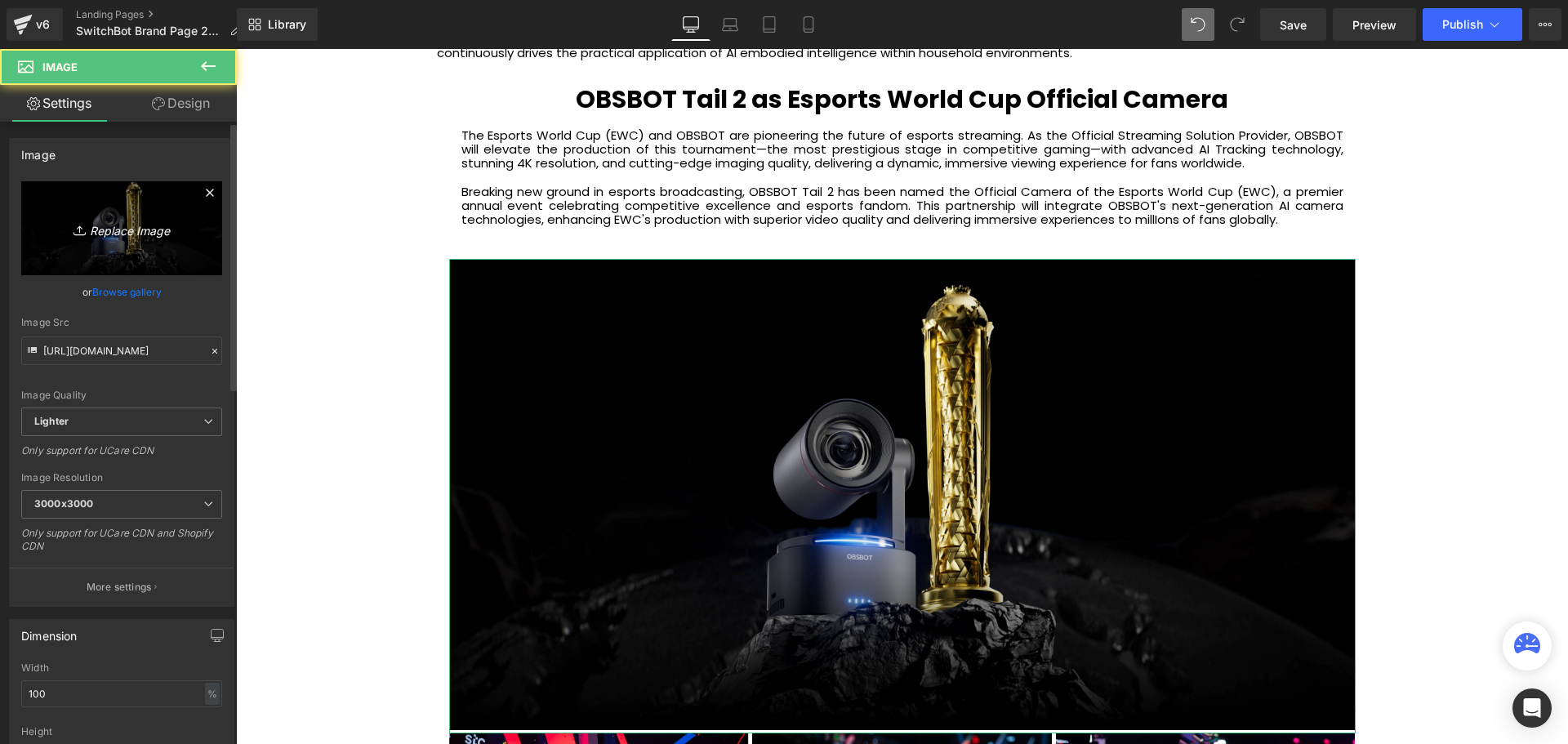
click at [141, 230] on icon "Replace Image" at bounding box center [121, 228] width 130 height 20
type input "C:\fakepath\20250606-101346_0b99182f-aacc-448b-9bbe-6af1694aa036.webp"
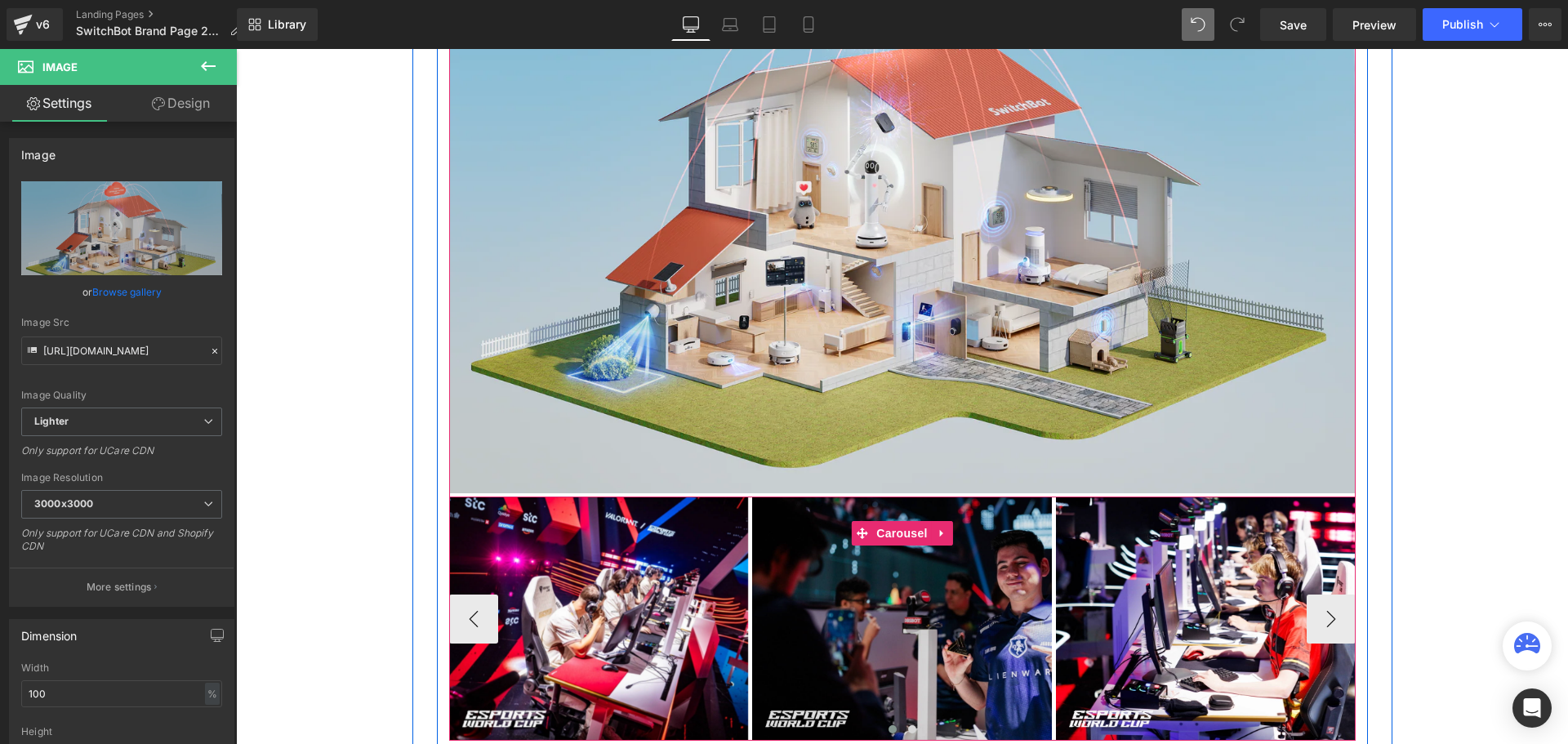
scroll to position [4245, 0]
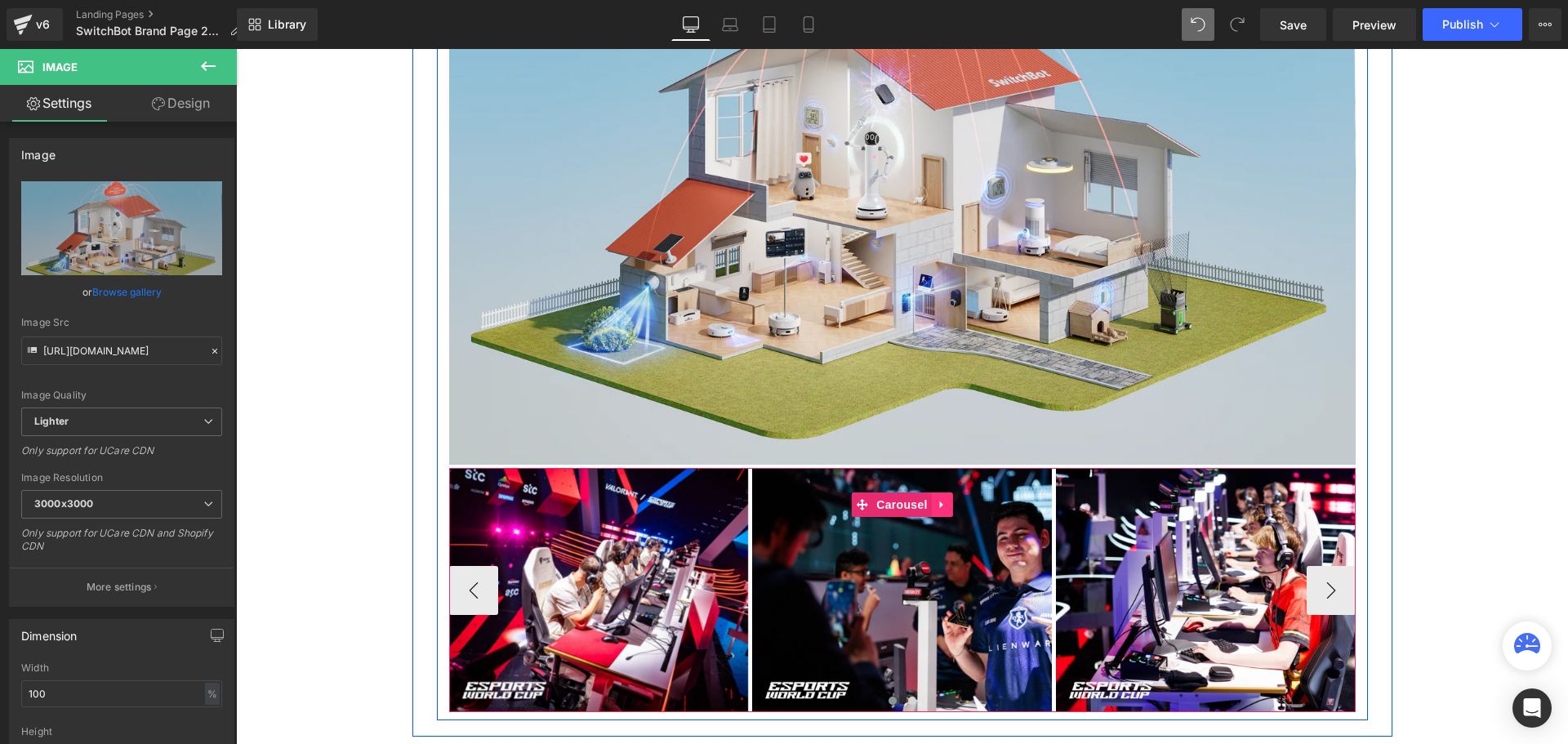
click at [937, 505] on icon at bounding box center [942, 504] width 11 height 12
click at [947, 505] on icon at bounding box center [952, 505] width 11 height 11
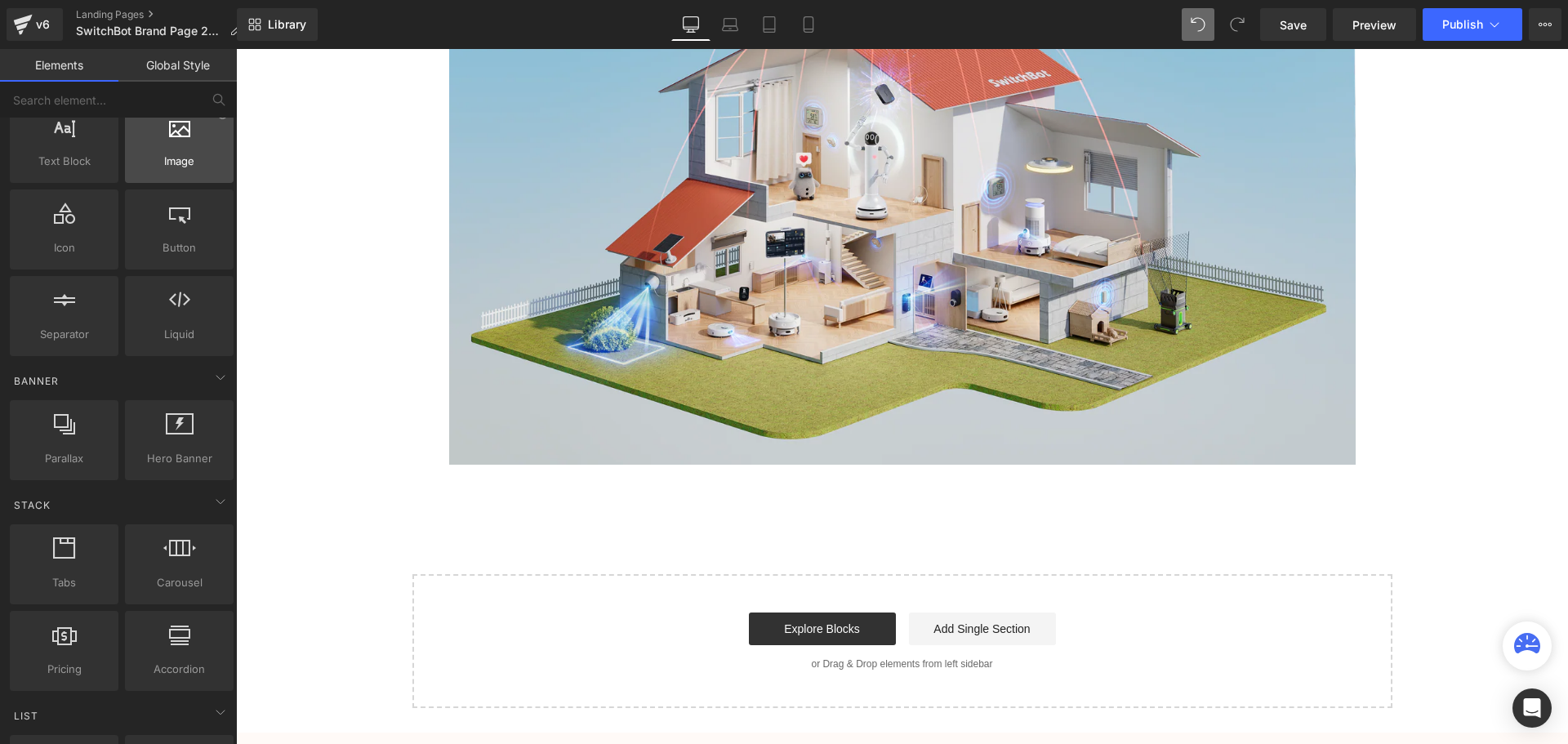
scroll to position [0, 0]
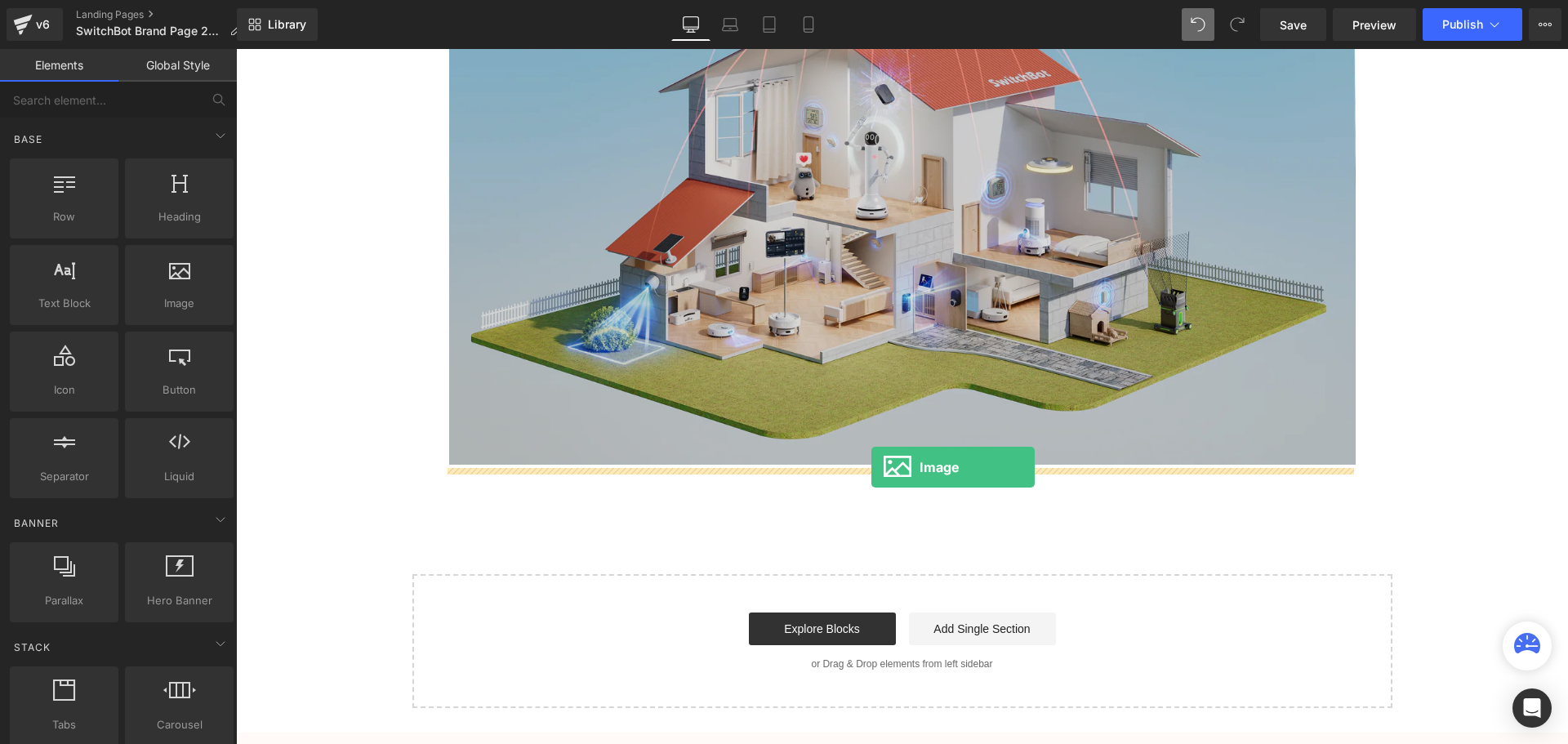
drag, startPoint x: 406, startPoint y: 354, endPoint x: 871, endPoint y: 467, distance: 478.5
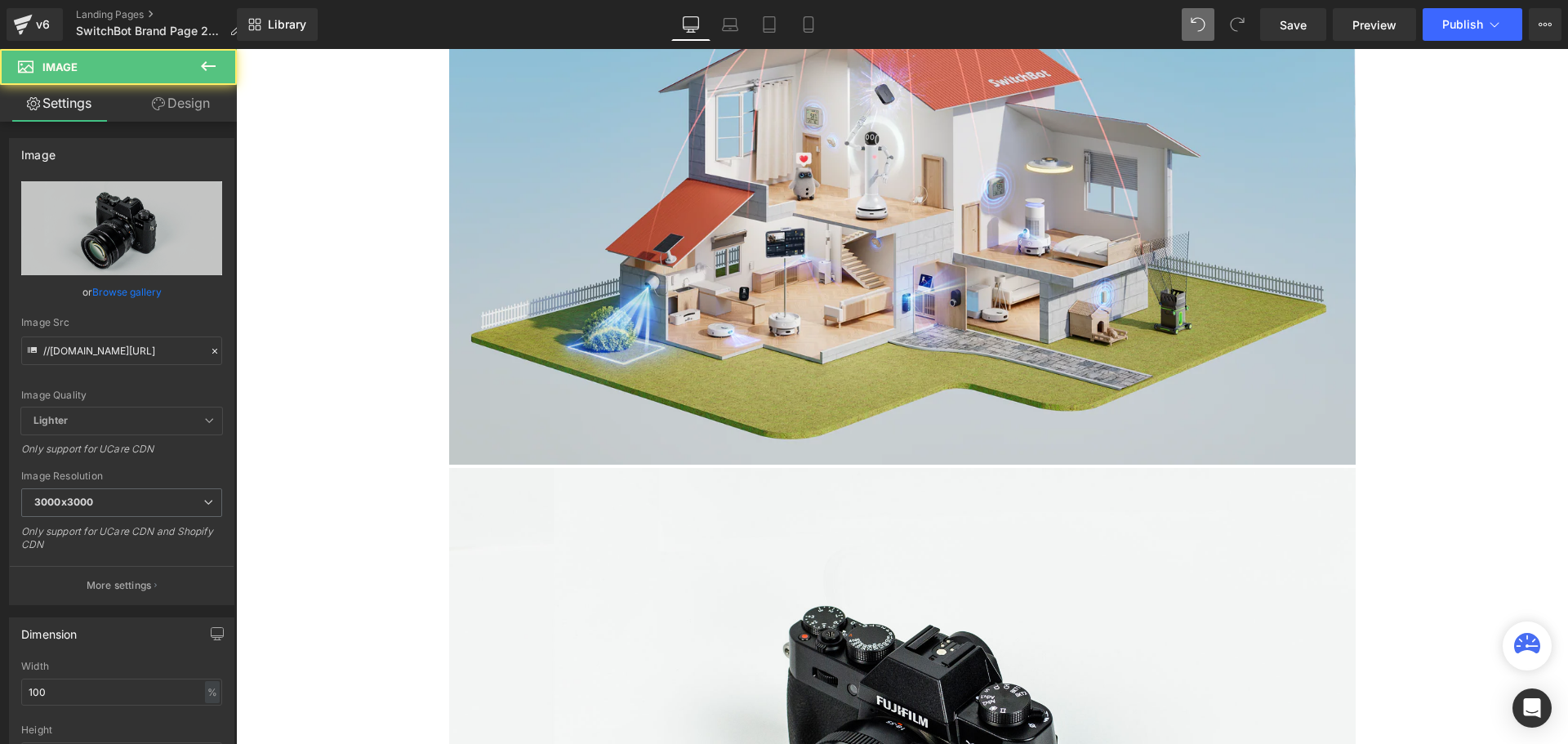
scroll to position [8, 8]
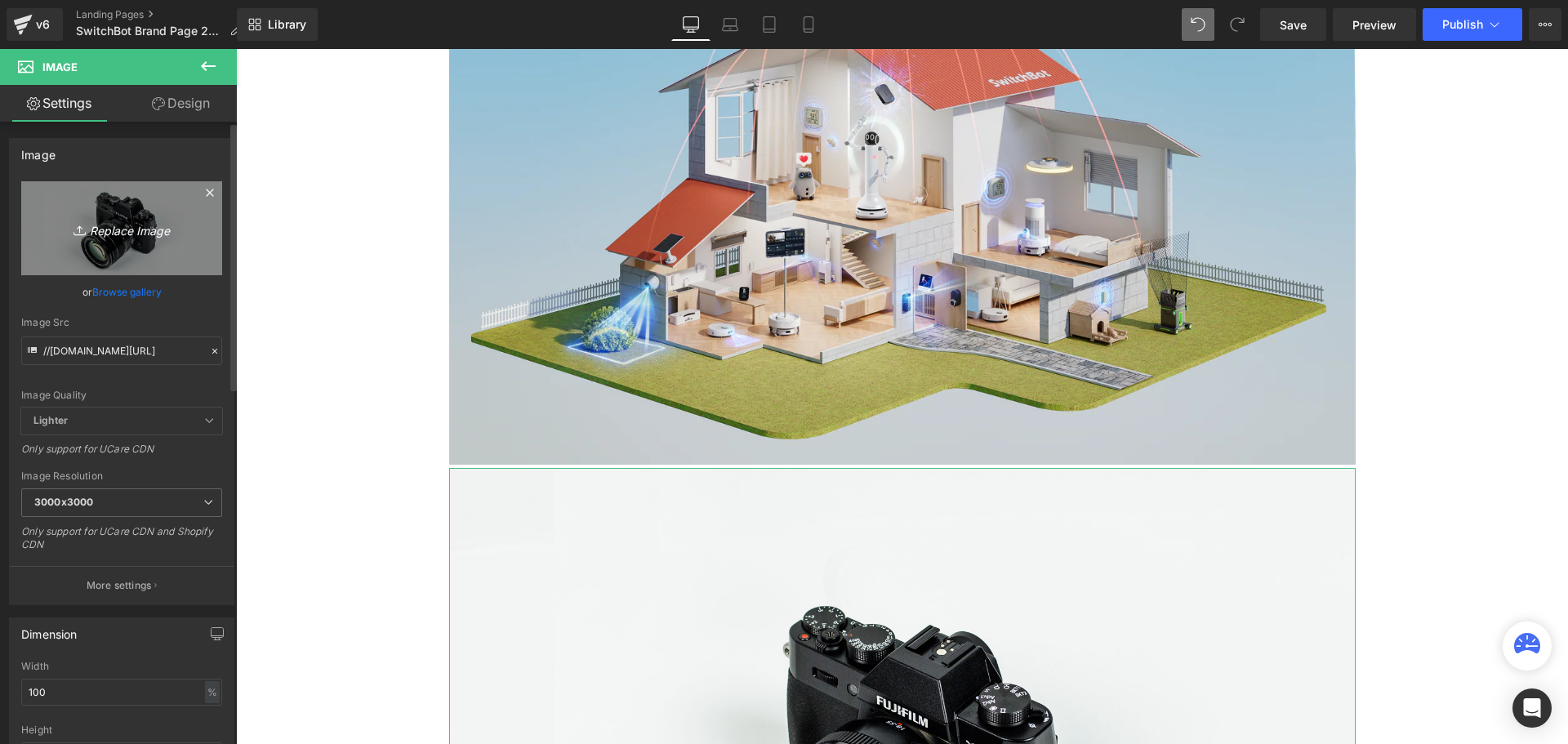
click at [127, 239] on link "Replace Image" at bounding box center [121, 228] width 201 height 94
type input "C:\fakepath\5x_1.webp"
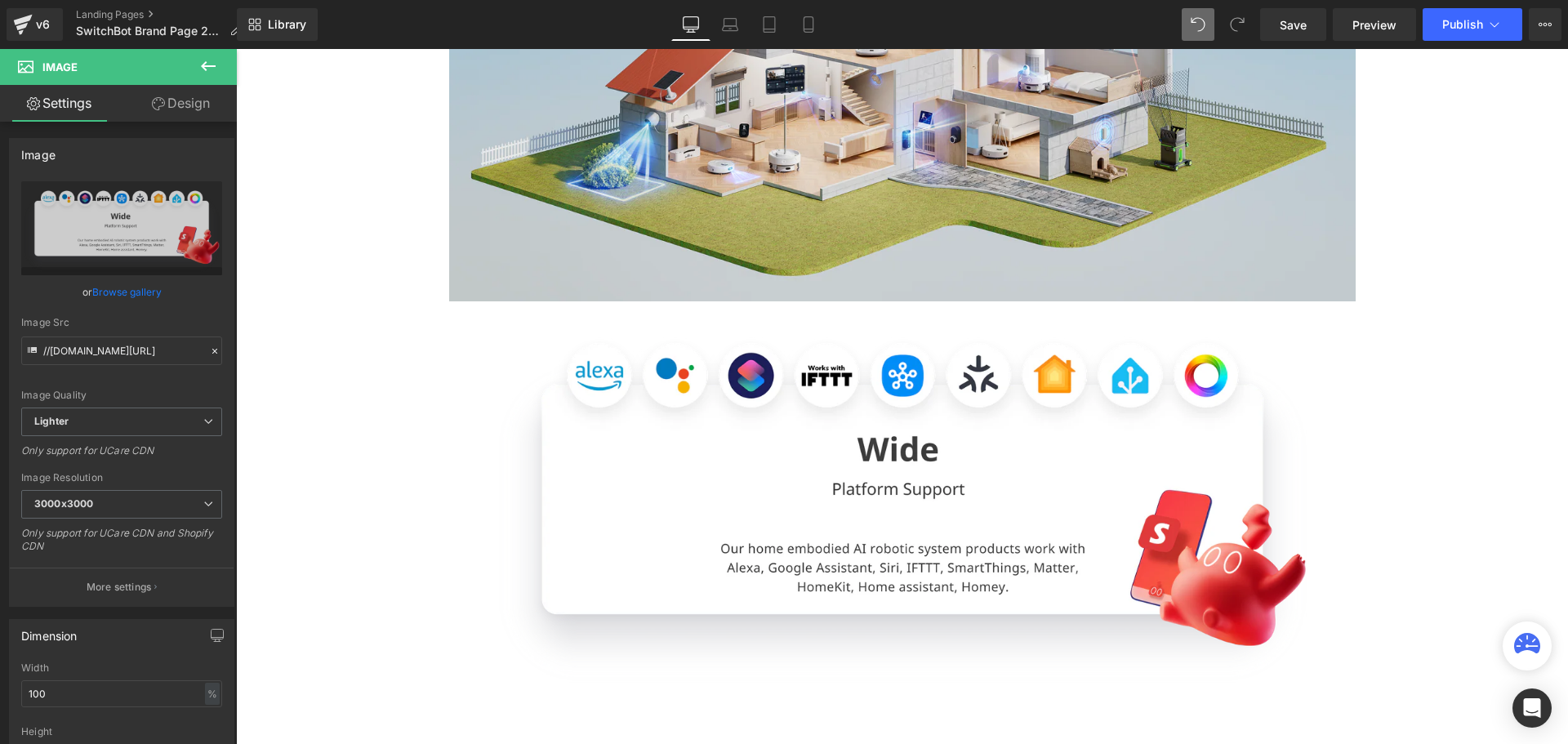
scroll to position [5813, 1324]
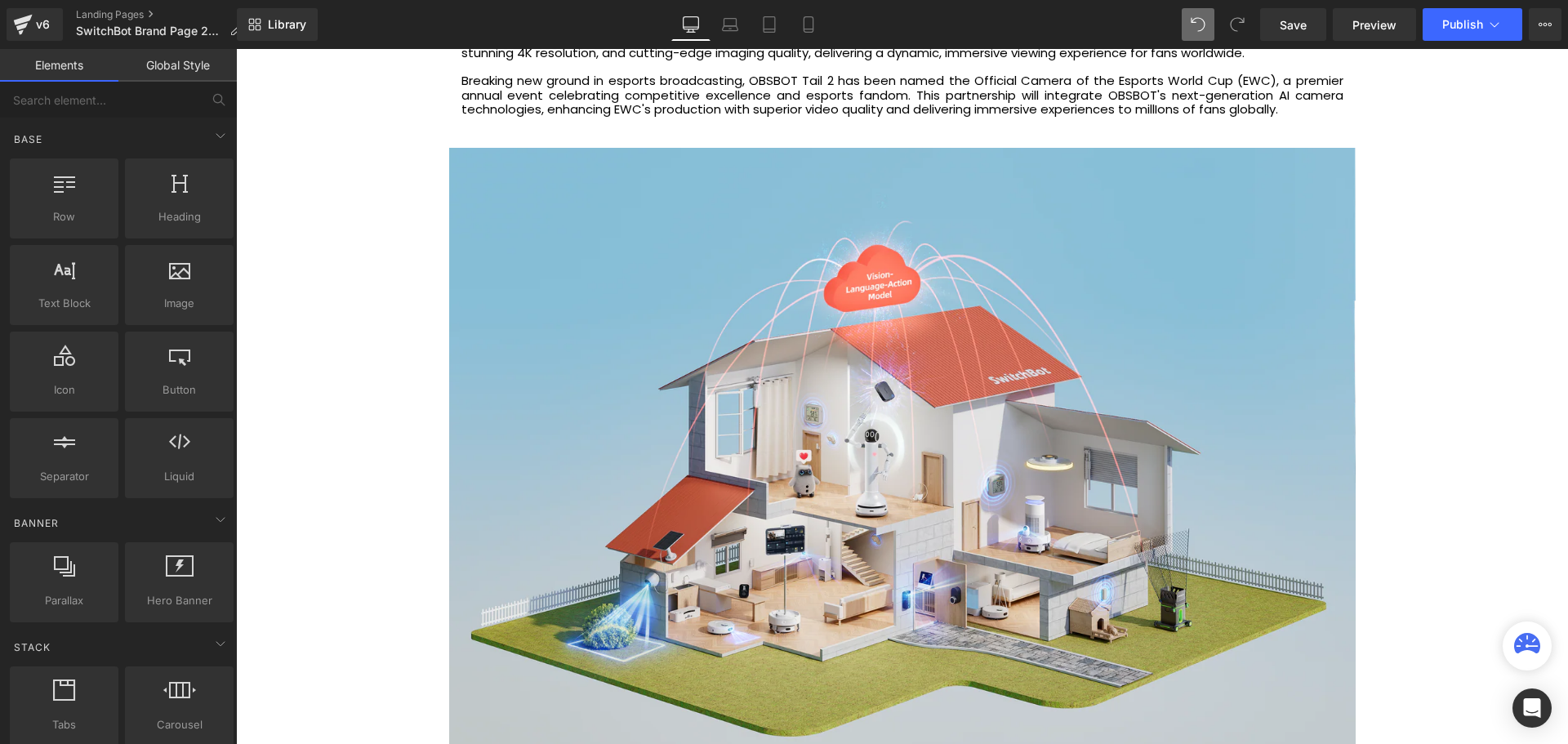
scroll to position [3734, 0]
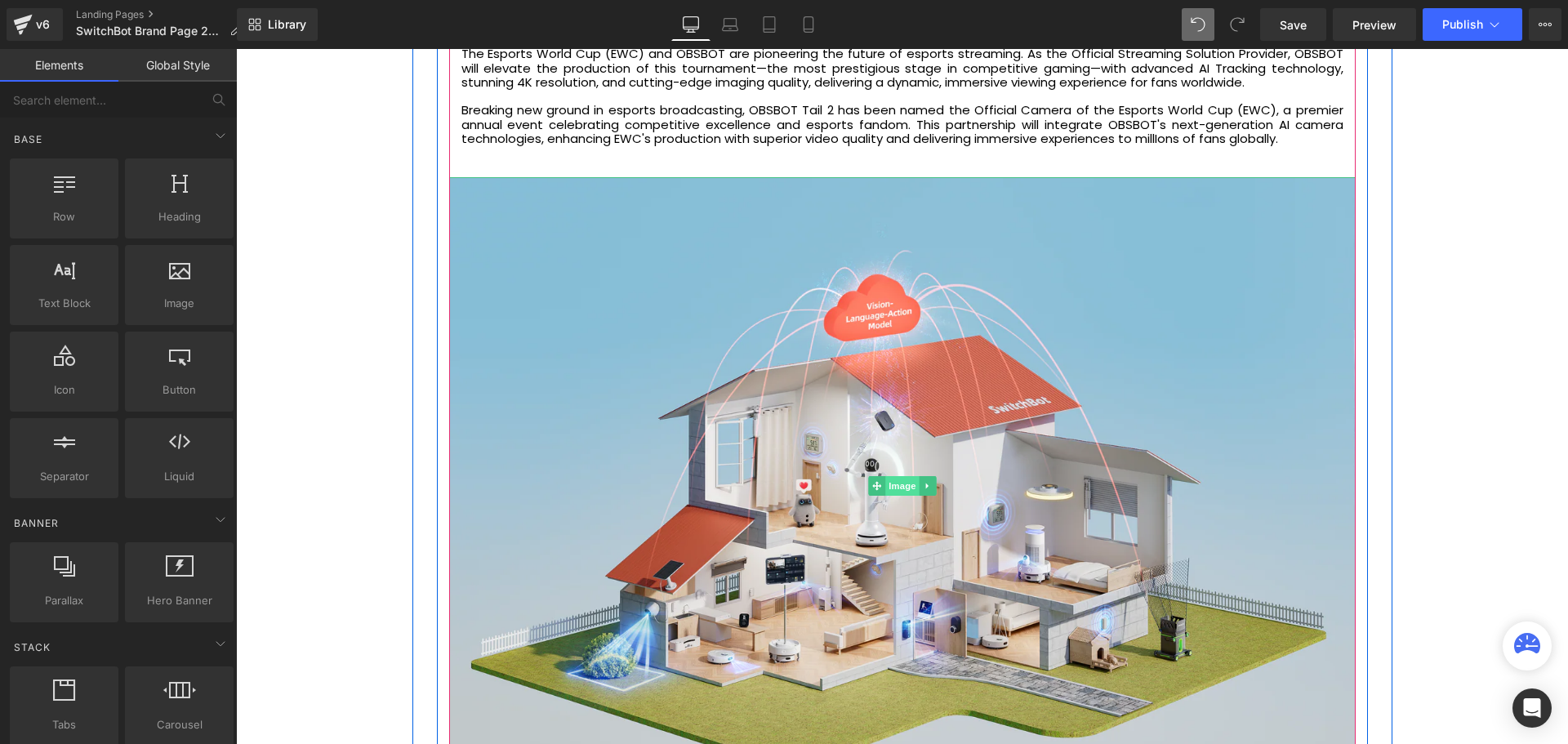
click at [898, 477] on span "Image" at bounding box center [901, 485] width 34 height 19
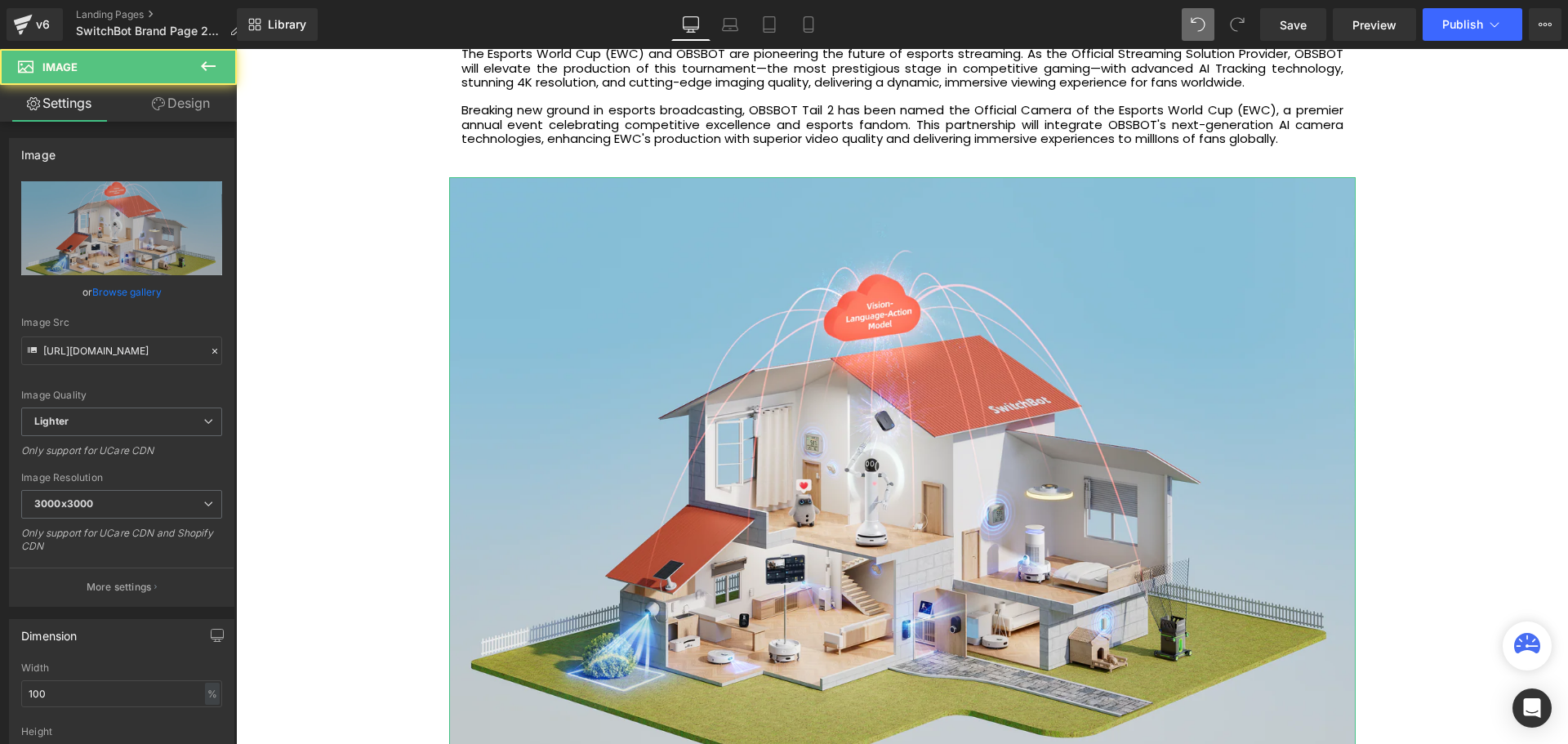
click at [193, 109] on link "Design" at bounding box center [181, 104] width 118 height 37
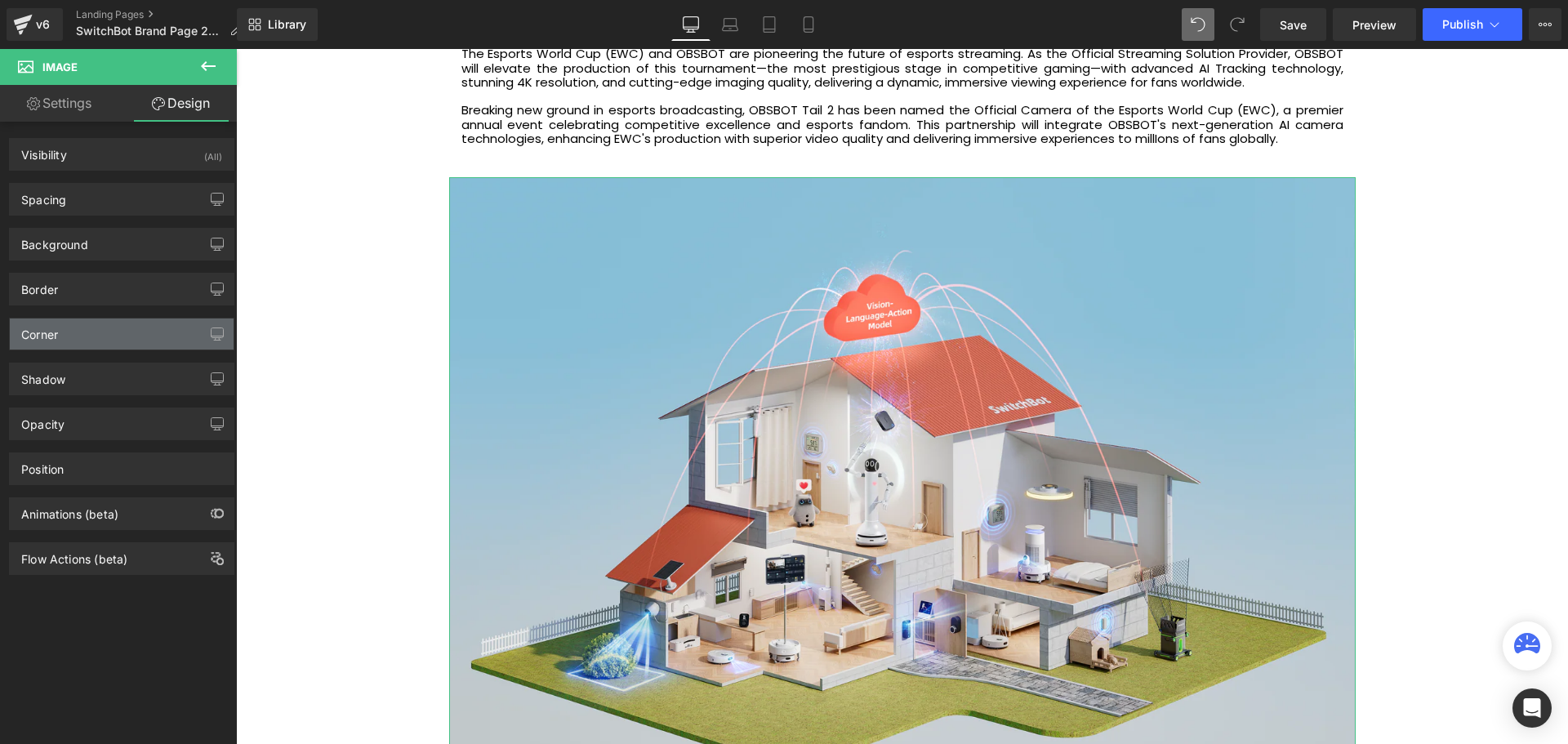
click at [86, 340] on div "Corner" at bounding box center [122, 334] width 224 height 31
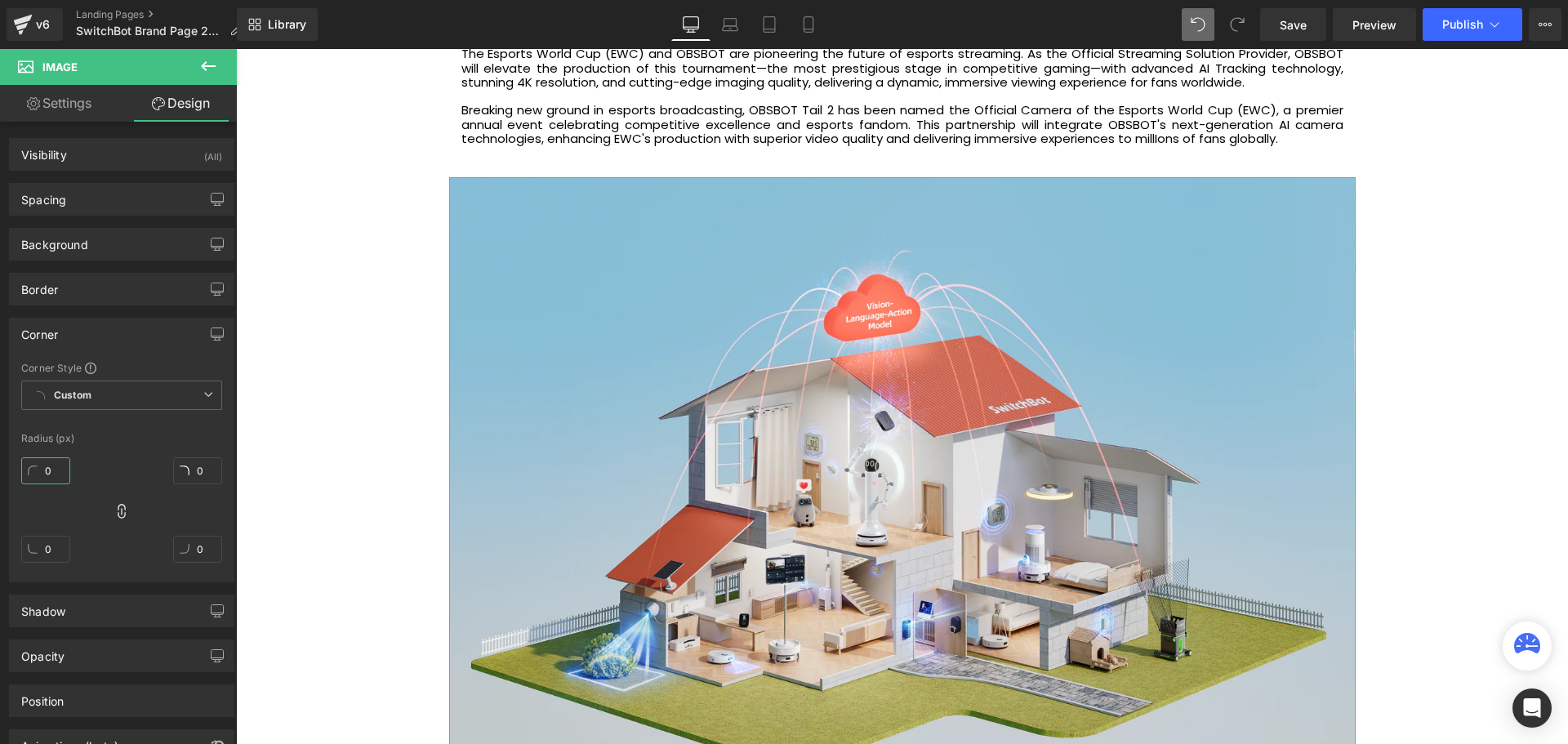
click at [45, 468] on input "0" at bounding box center [45, 470] width 49 height 27
type input "20"
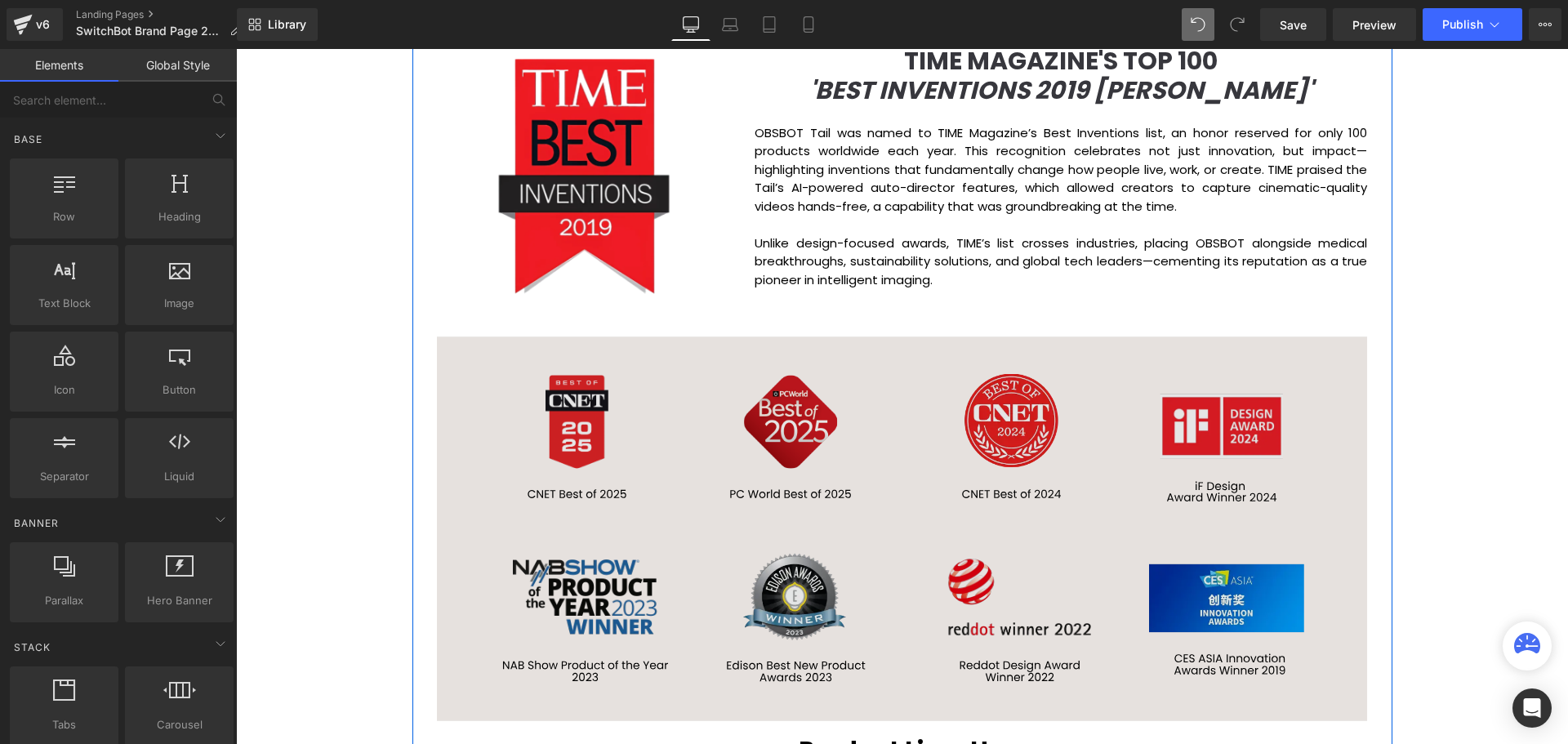
scroll to position [2346, 0]
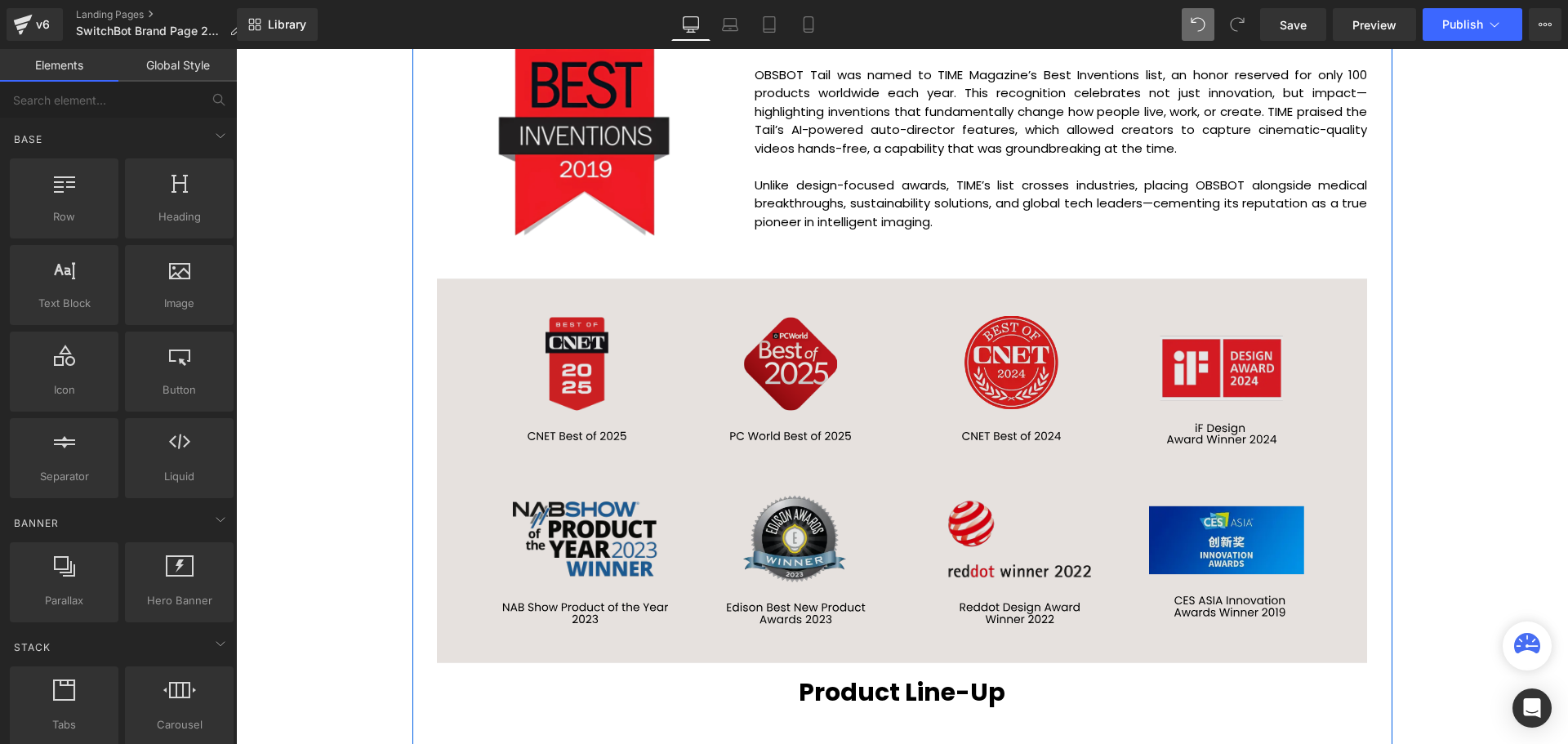
click at [903, 457] on img at bounding box center [902, 470] width 931 height 384
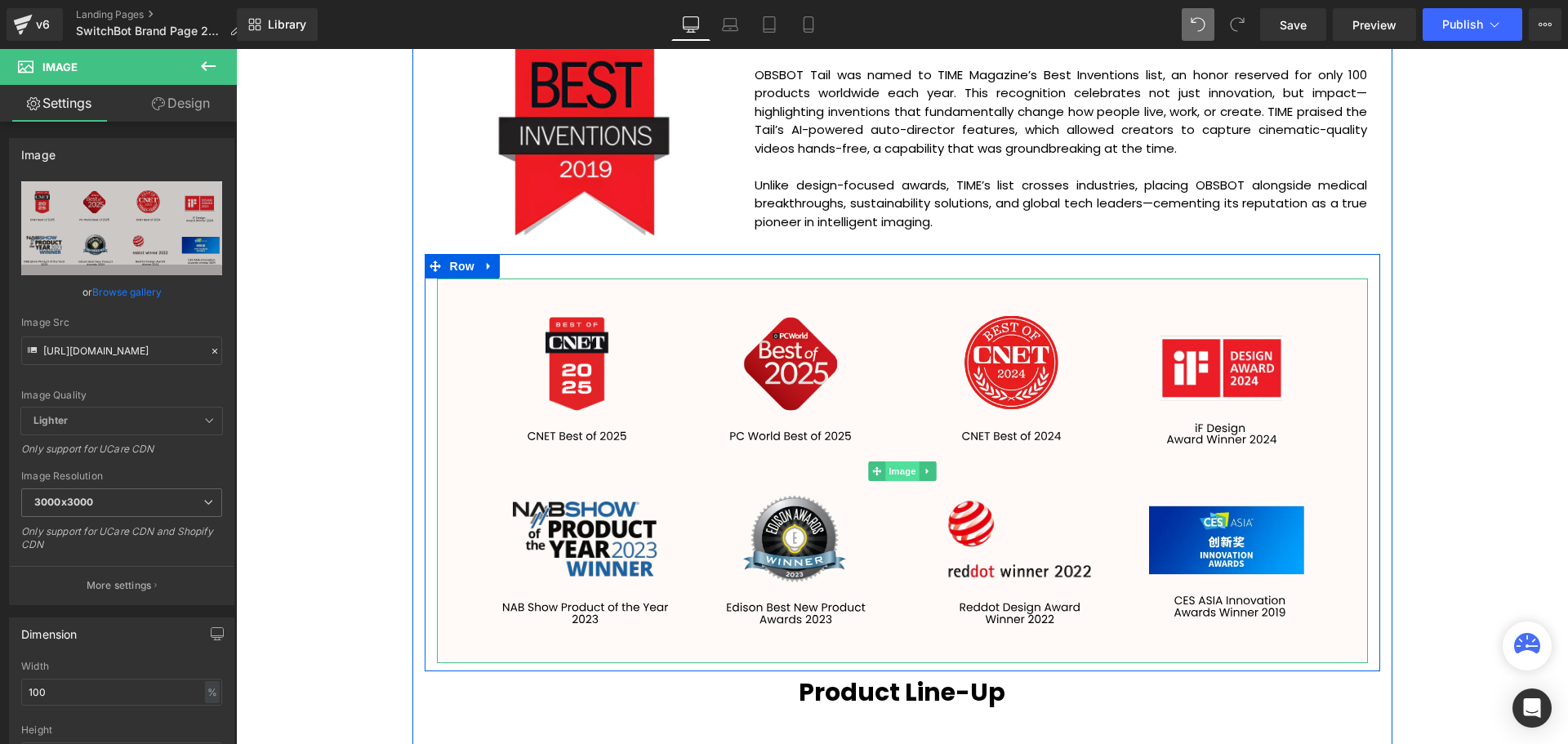
click at [895, 471] on span "Image" at bounding box center [901, 470] width 34 height 19
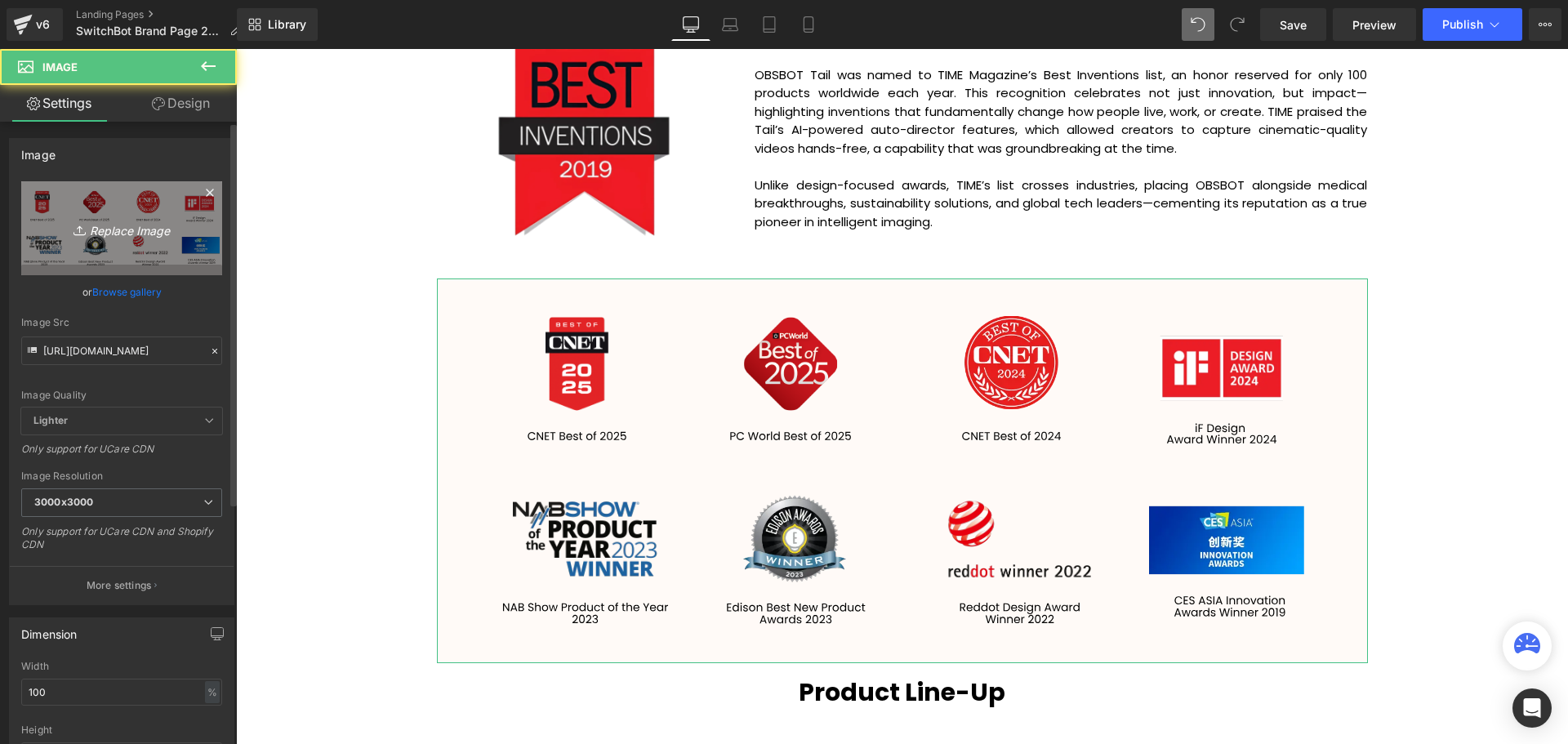
click at [129, 232] on icon "Replace Image" at bounding box center [121, 228] width 130 height 20
type input "C:\fakepath\SwitchBot_Awards.webp"
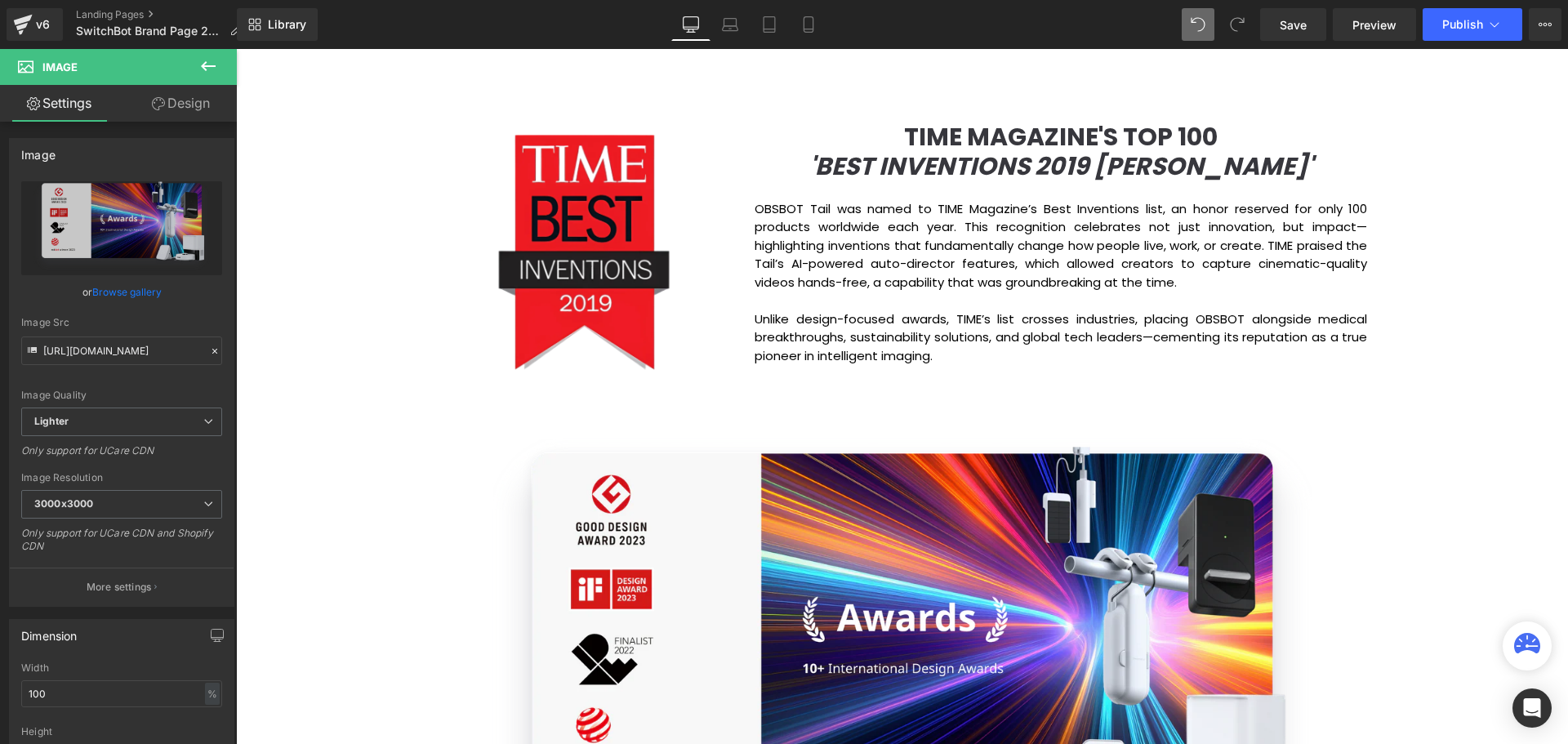
scroll to position [2183, 0]
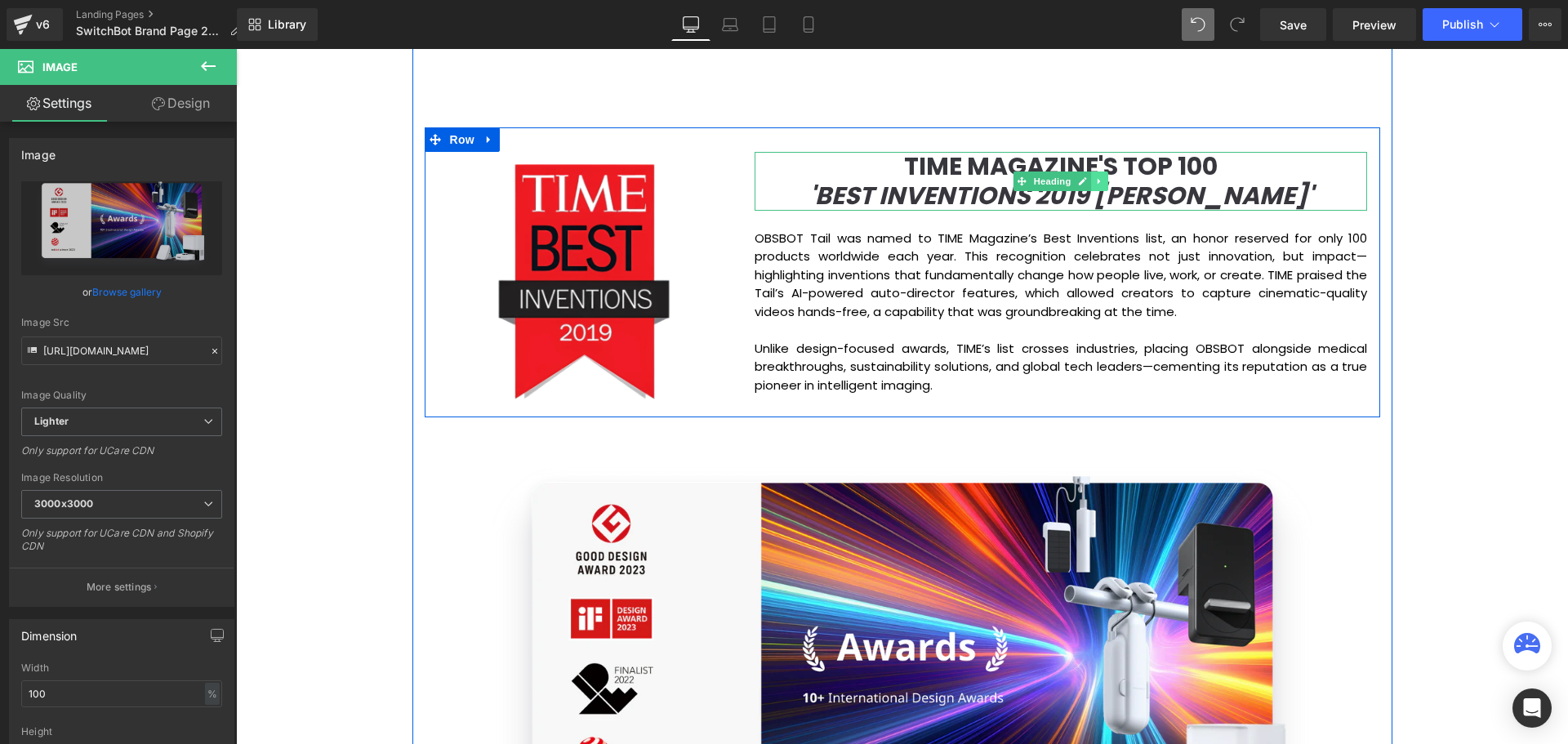
click at [1096, 178] on icon at bounding box center [1100, 181] width 9 height 10
click at [1365, 273] on div "TIME MAGAZINE'S TOP 100 'BEST INVENTIONS 2019 HONOREE' Heading OBSBOT Tail was …" at bounding box center [1060, 273] width 637 height 242
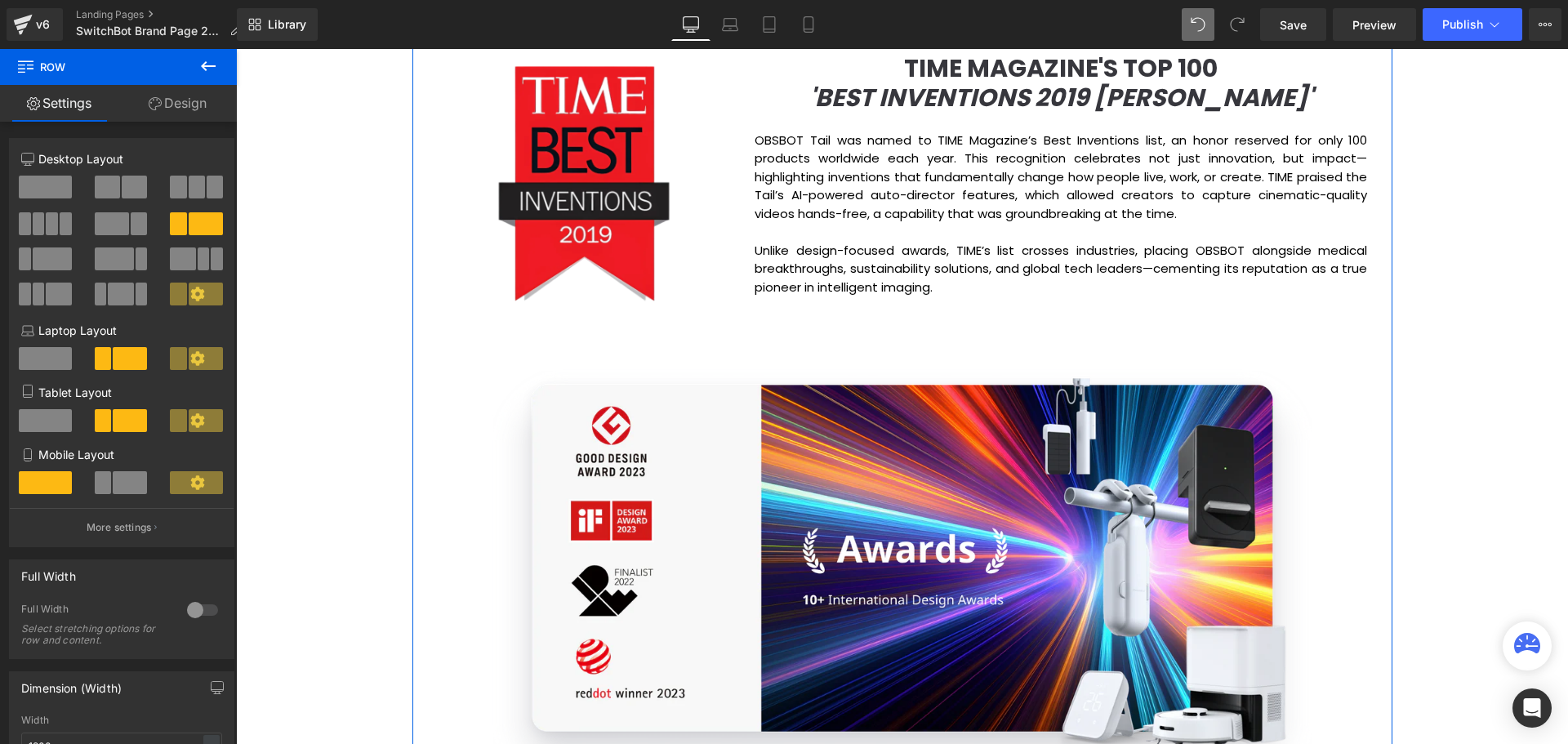
scroll to position [2264, 0]
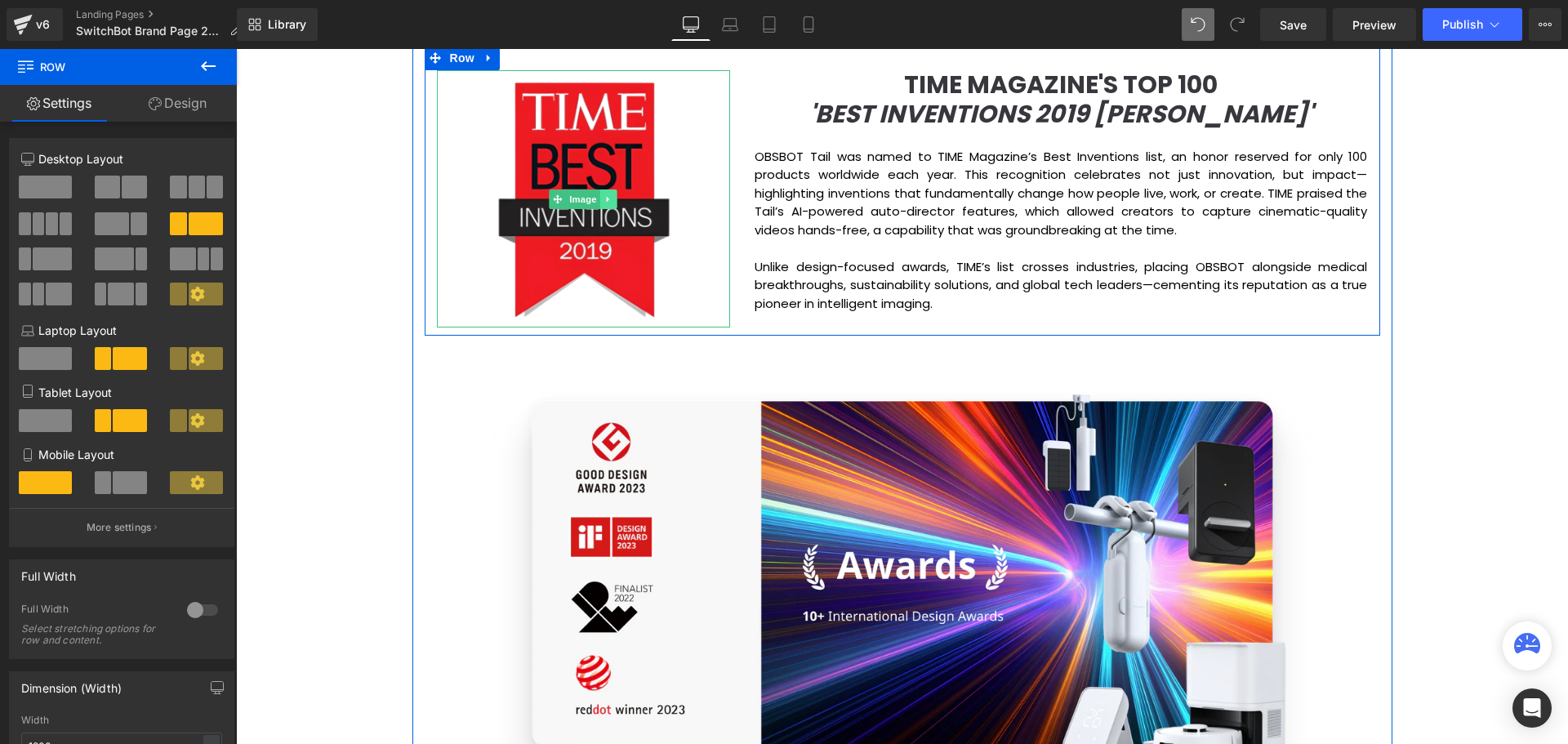
click at [605, 196] on icon at bounding box center [609, 199] width 9 height 10
click at [612, 202] on icon at bounding box center [617, 199] width 9 height 10
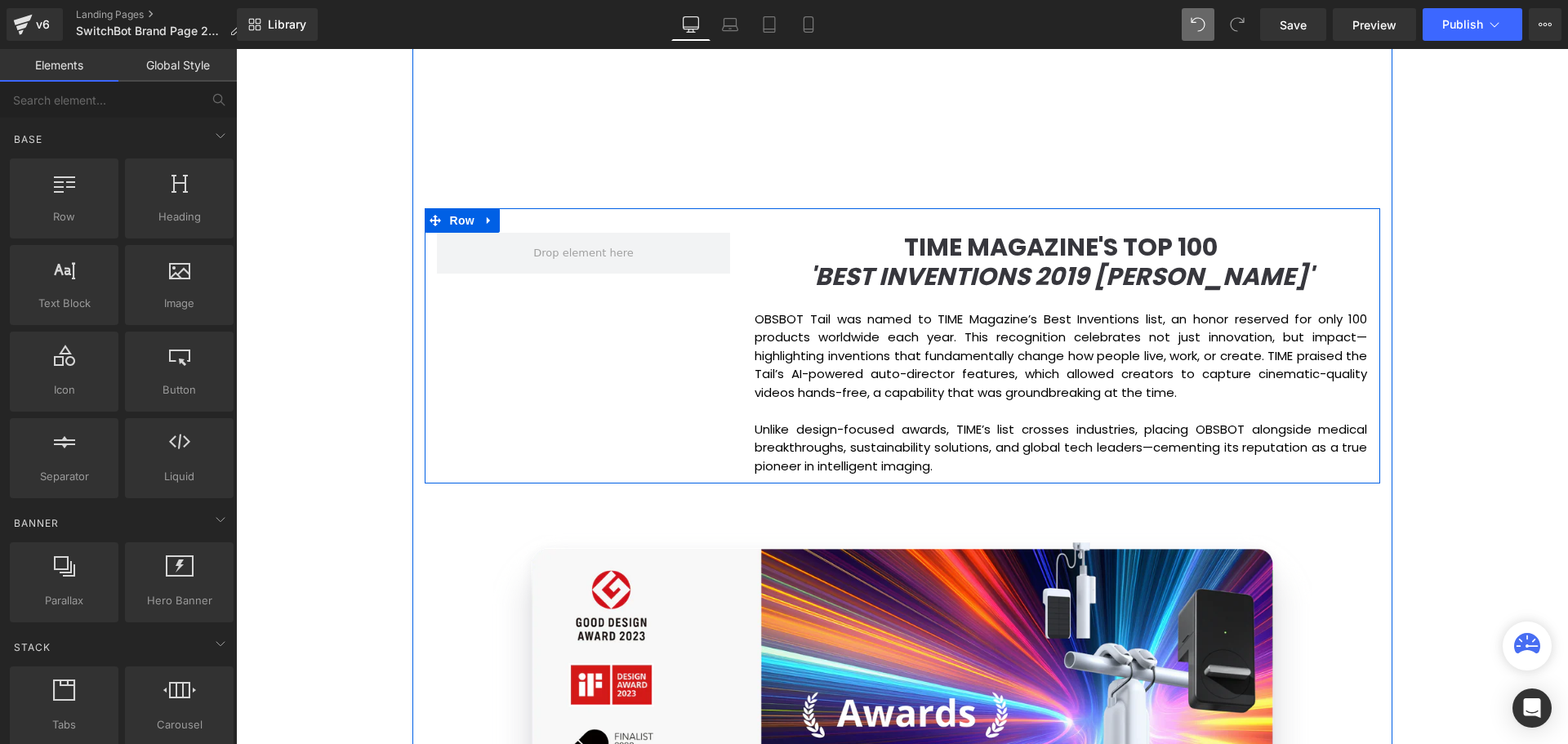
scroll to position [2101, 0]
click at [486, 213] on link at bounding box center [489, 221] width 21 height 24
click at [529, 226] on icon at bounding box center [532, 221] width 11 height 11
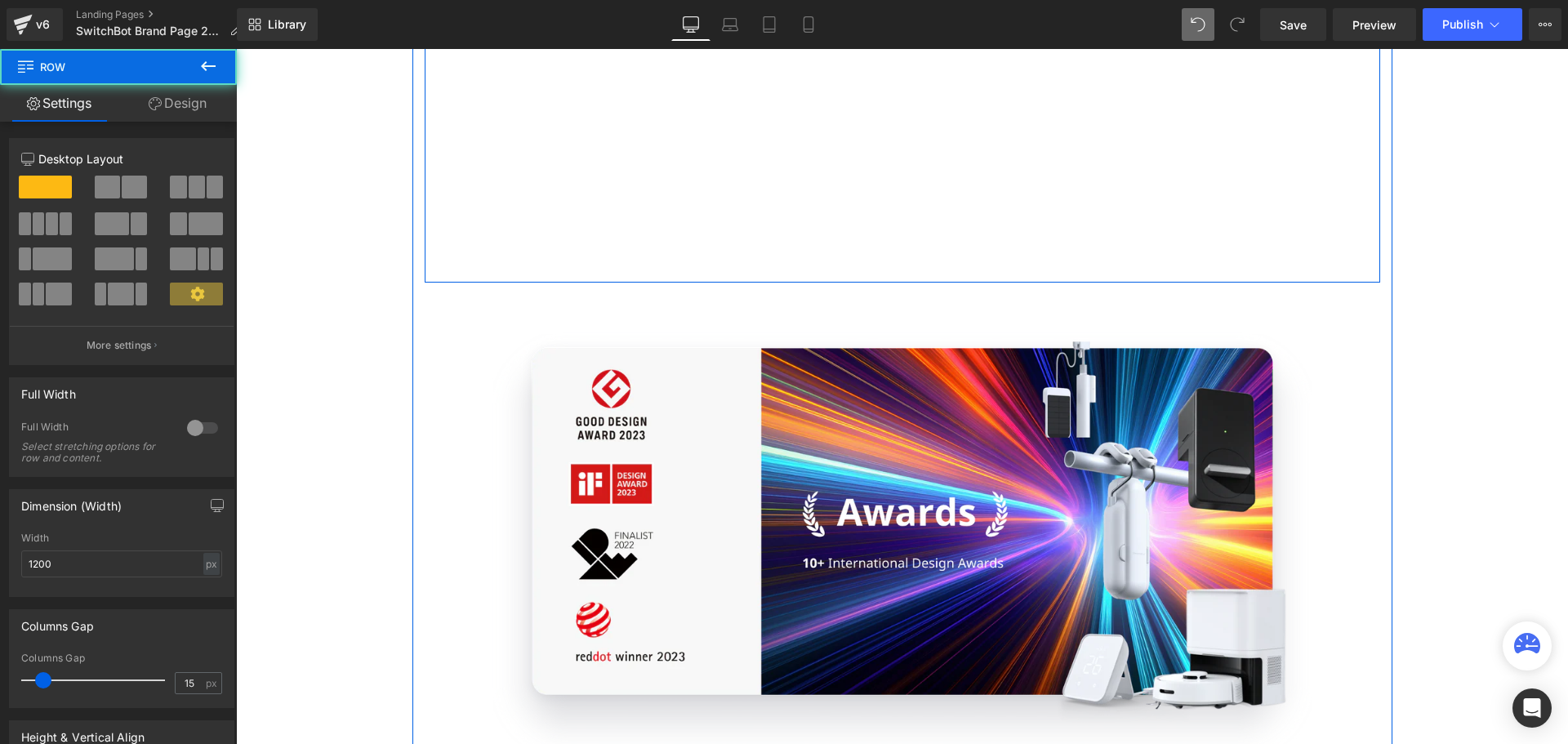
scroll to position [5630, 1324]
drag, startPoint x: 947, startPoint y: 287, endPoint x: 944, endPoint y: 262, distance: 25.2
click at [944, 262] on div "Youtube Row" at bounding box center [901, 9] width 955 height 549
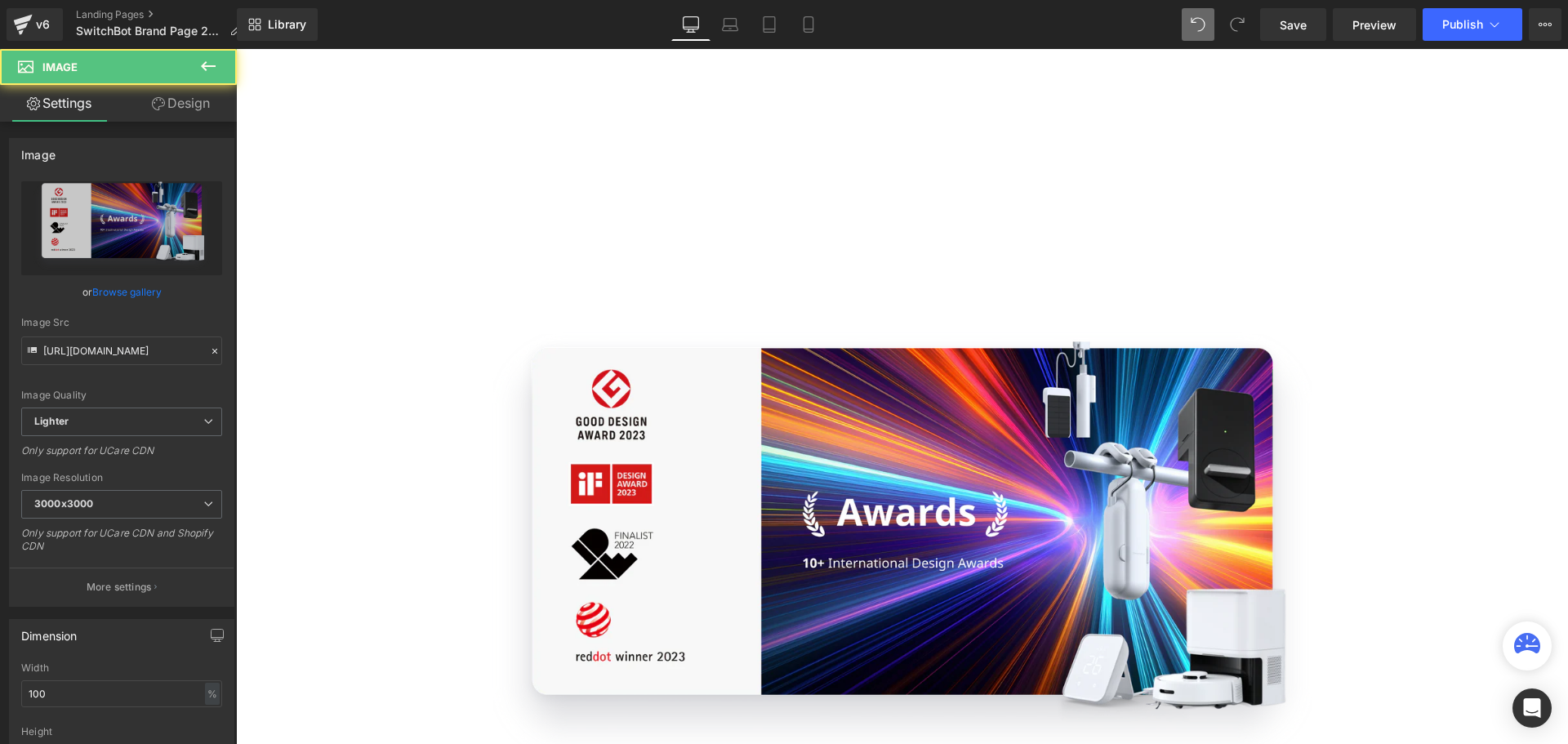
click at [1499, 346] on div "Video Bg Row Welcome to Button Row Image 436px 436px Row 35px Your first choice…" at bounding box center [901, 556] width 1331 height 4796
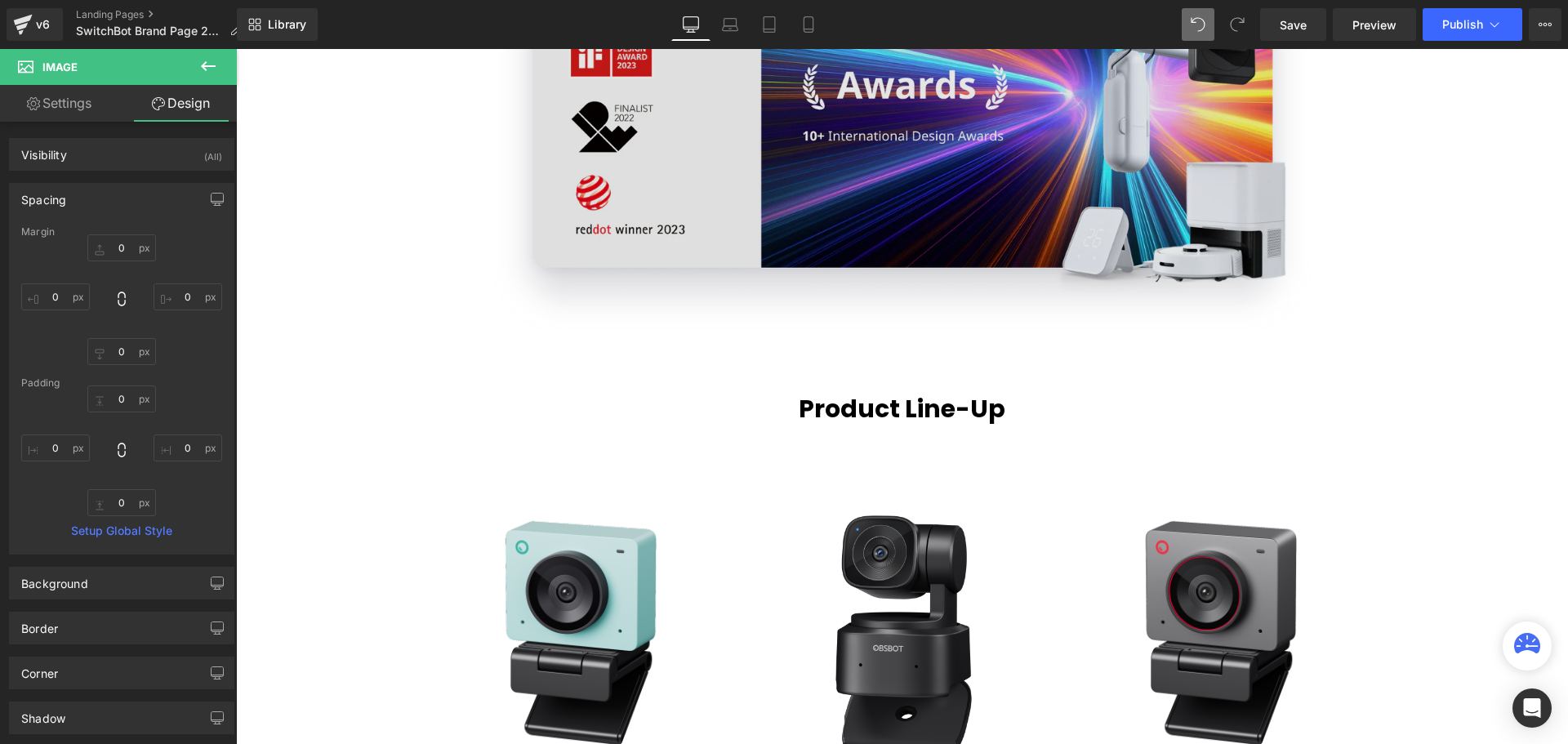
scroll to position [2428, 0]
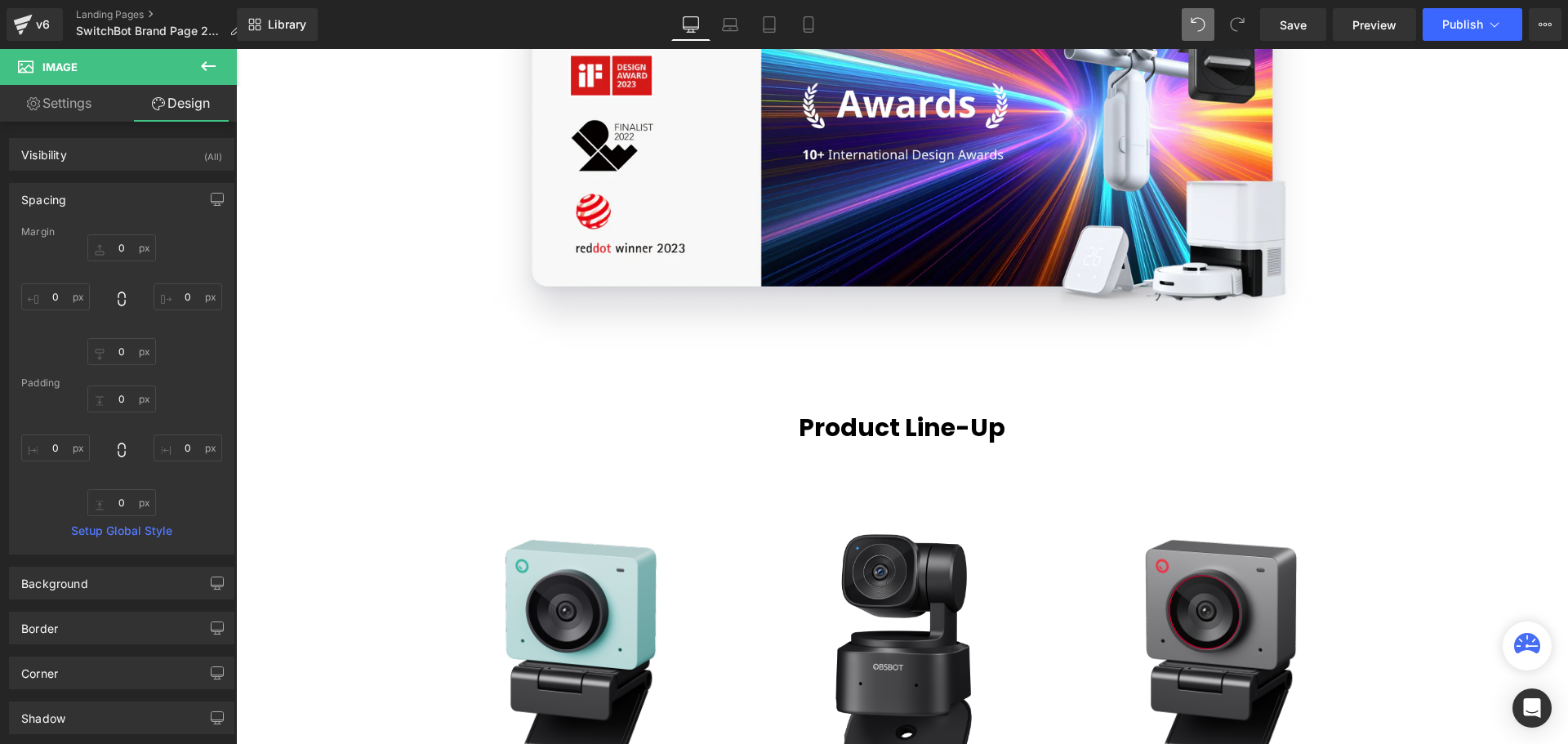
click at [204, 67] on icon at bounding box center [208, 66] width 15 height 10
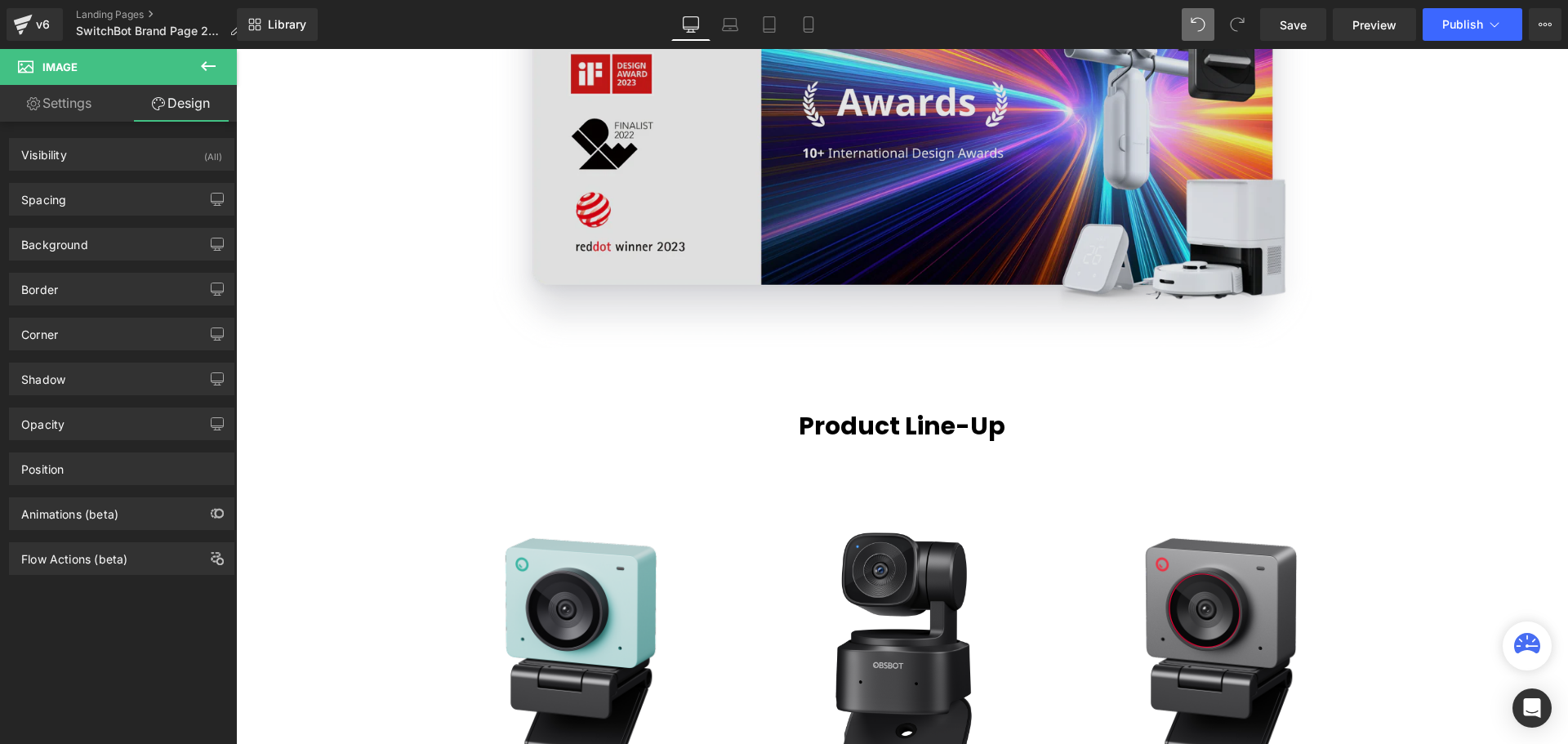
scroll to position [2451, 0]
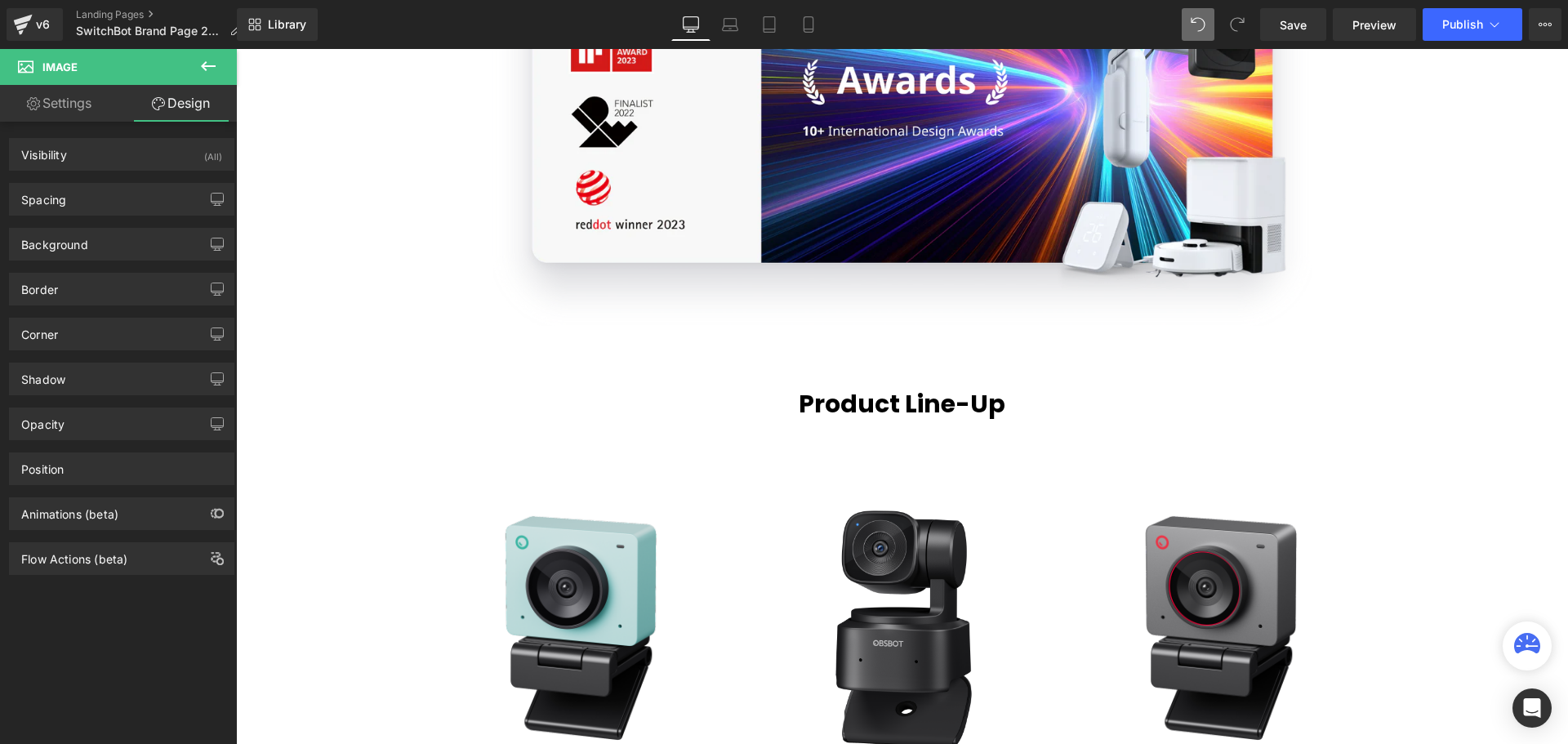
click at [193, 61] on button at bounding box center [208, 67] width 57 height 36
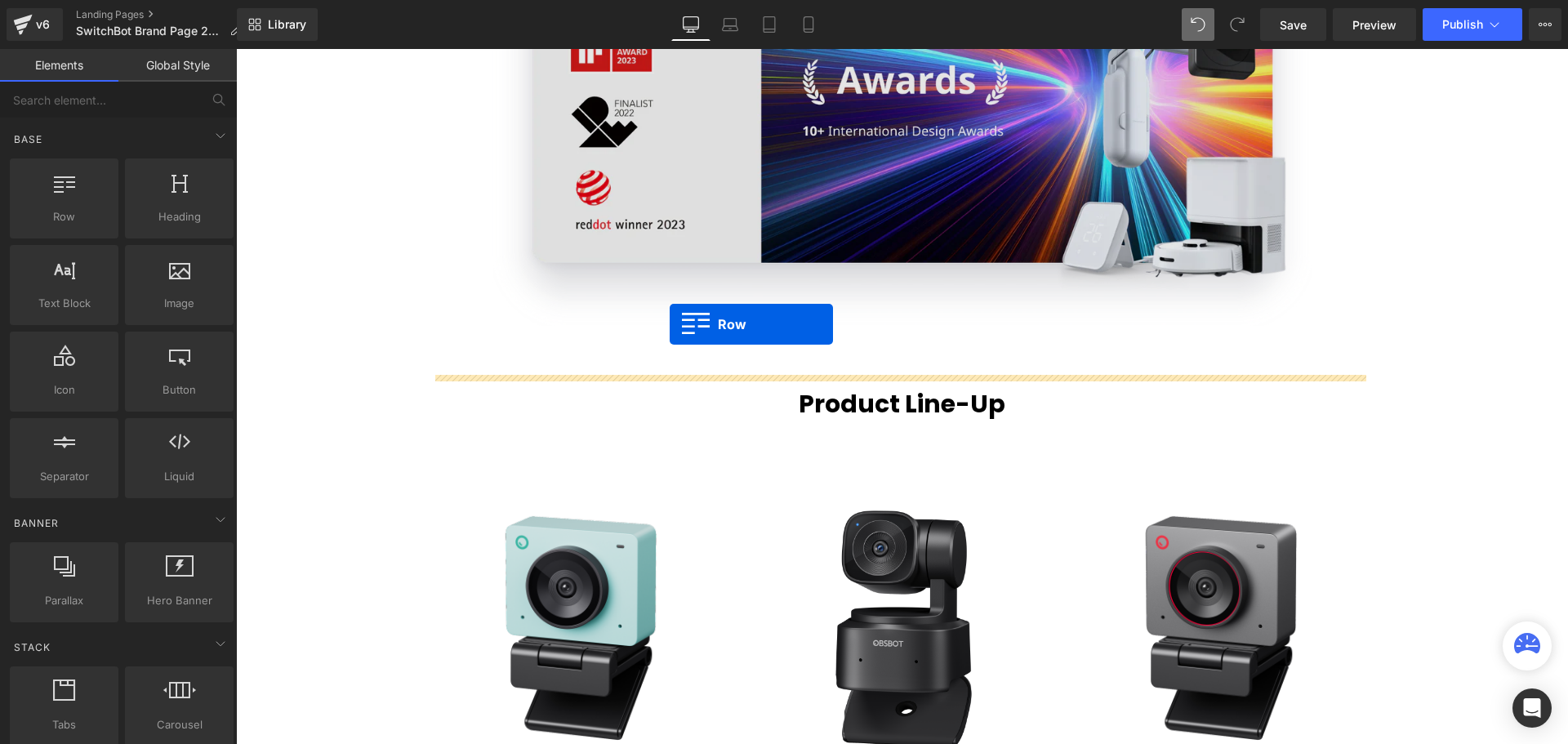
drag, startPoint x: 326, startPoint y: 256, endPoint x: 669, endPoint y: 325, distance: 349.9
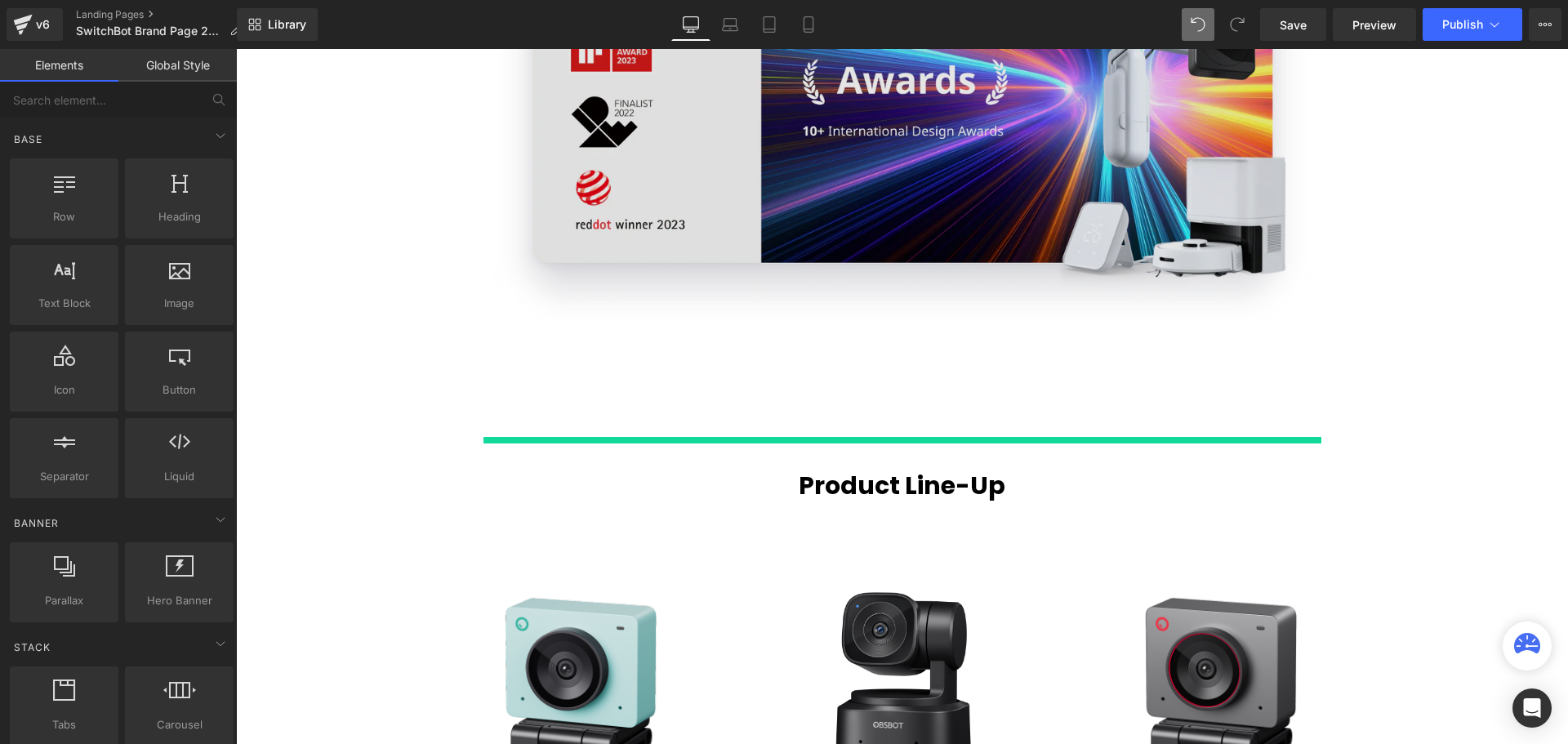
scroll to position [5704, 1324]
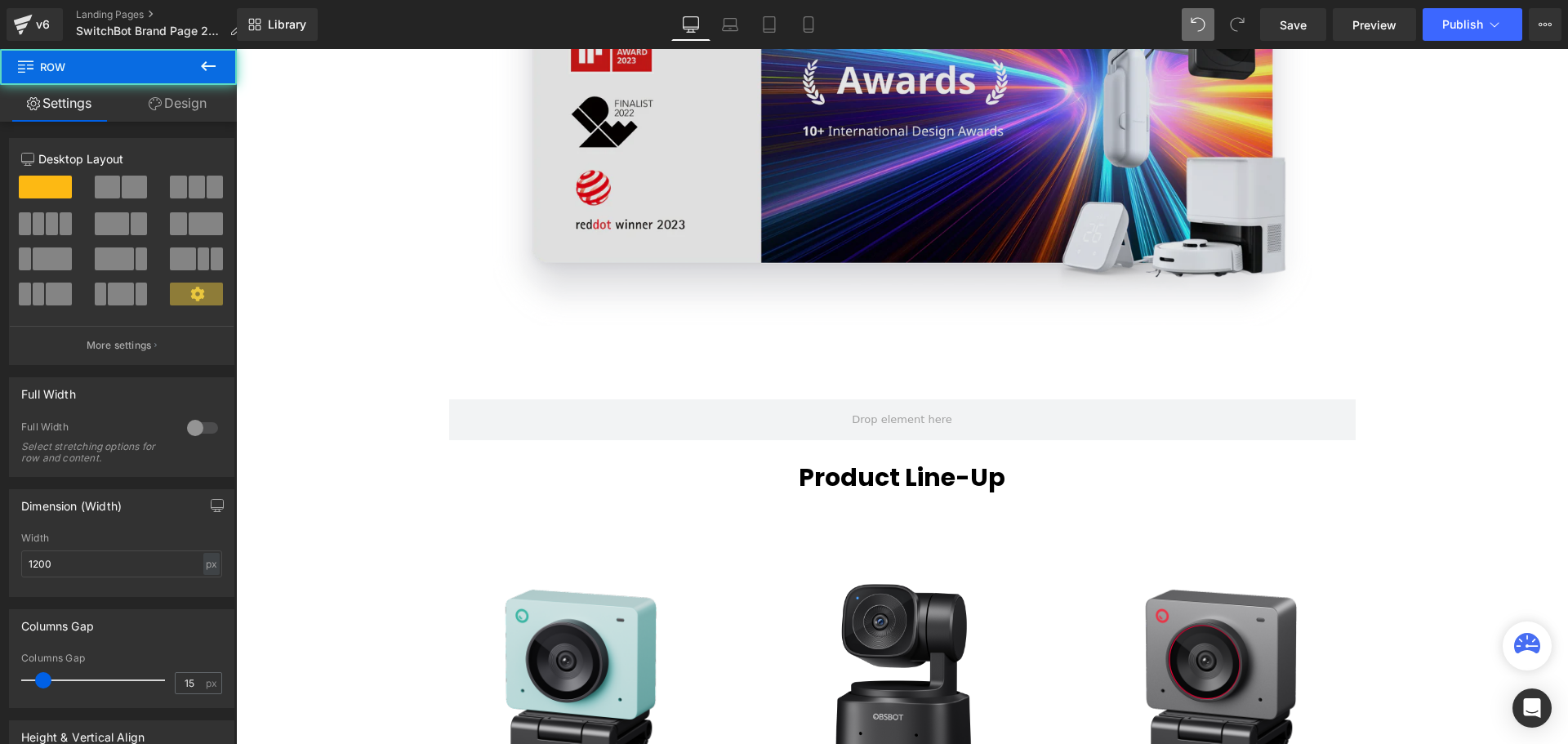
click at [945, 185] on img at bounding box center [902, 125] width 931 height 500
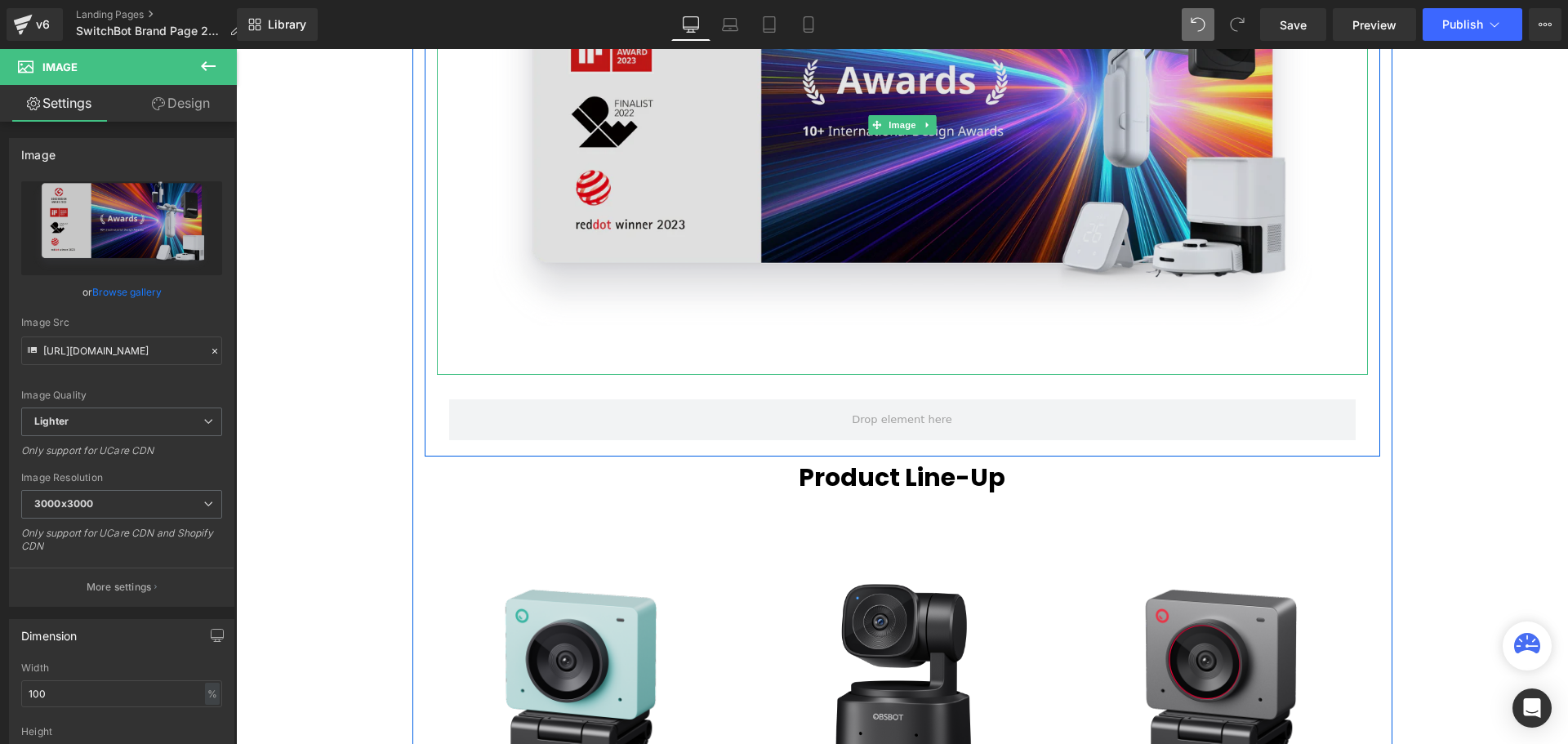
drag, startPoint x: 915, startPoint y: 372, endPoint x: 957, endPoint y: 290, distance: 92.1
click at [926, 294] on div "Image" at bounding box center [902, 125] width 931 height 500
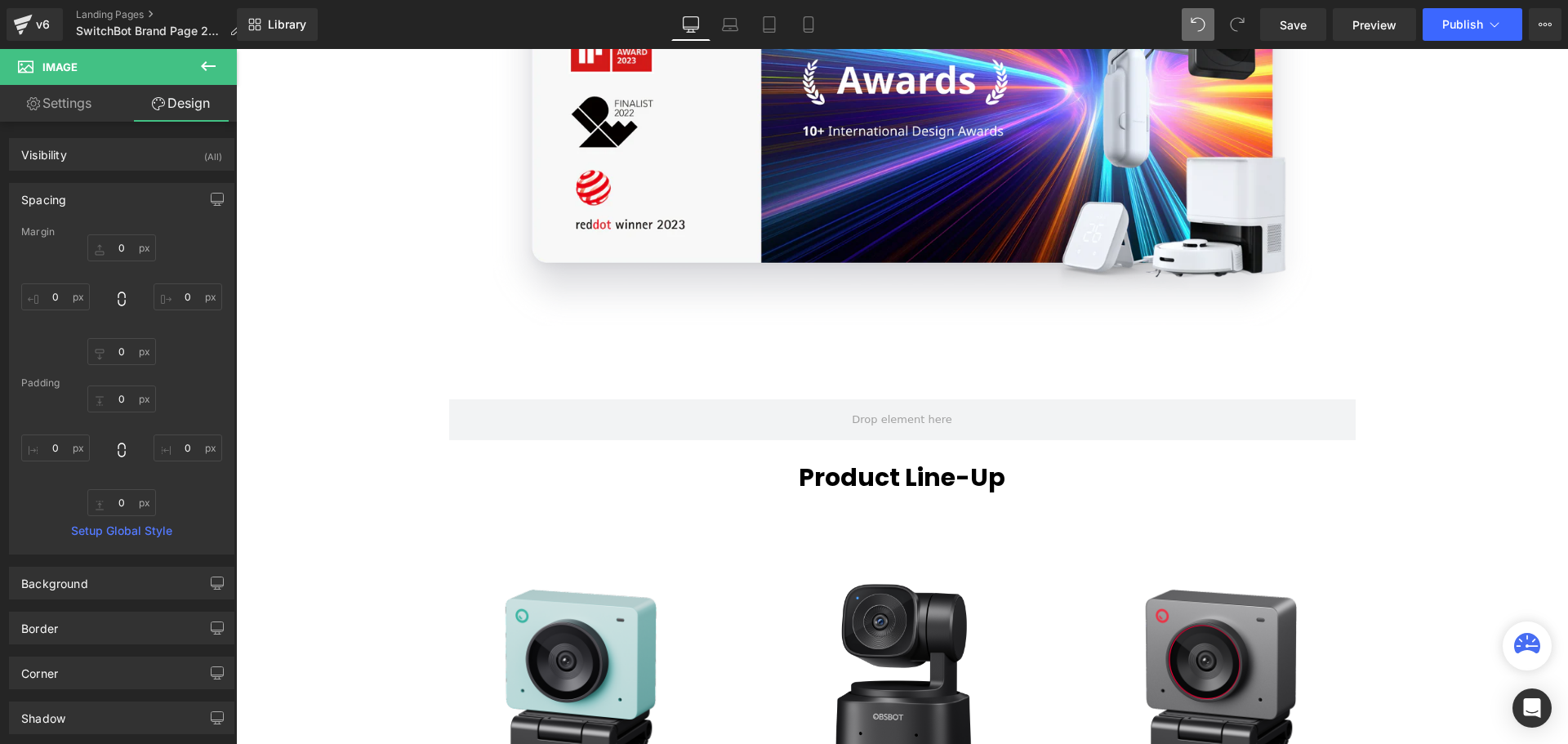
click at [210, 67] on icon at bounding box center [208, 66] width 15 height 10
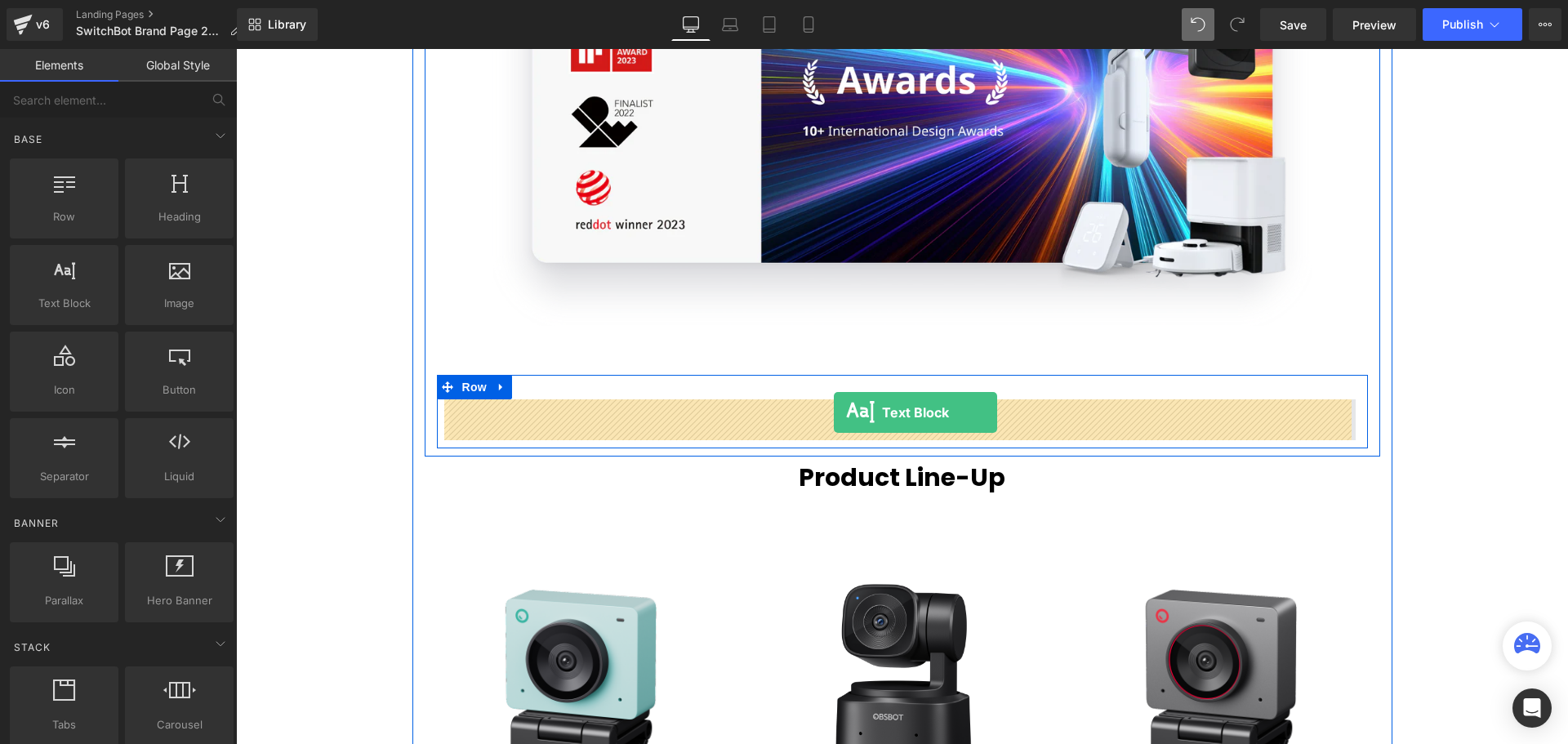
drag, startPoint x: 312, startPoint y: 332, endPoint x: 834, endPoint y: 412, distance: 528.1
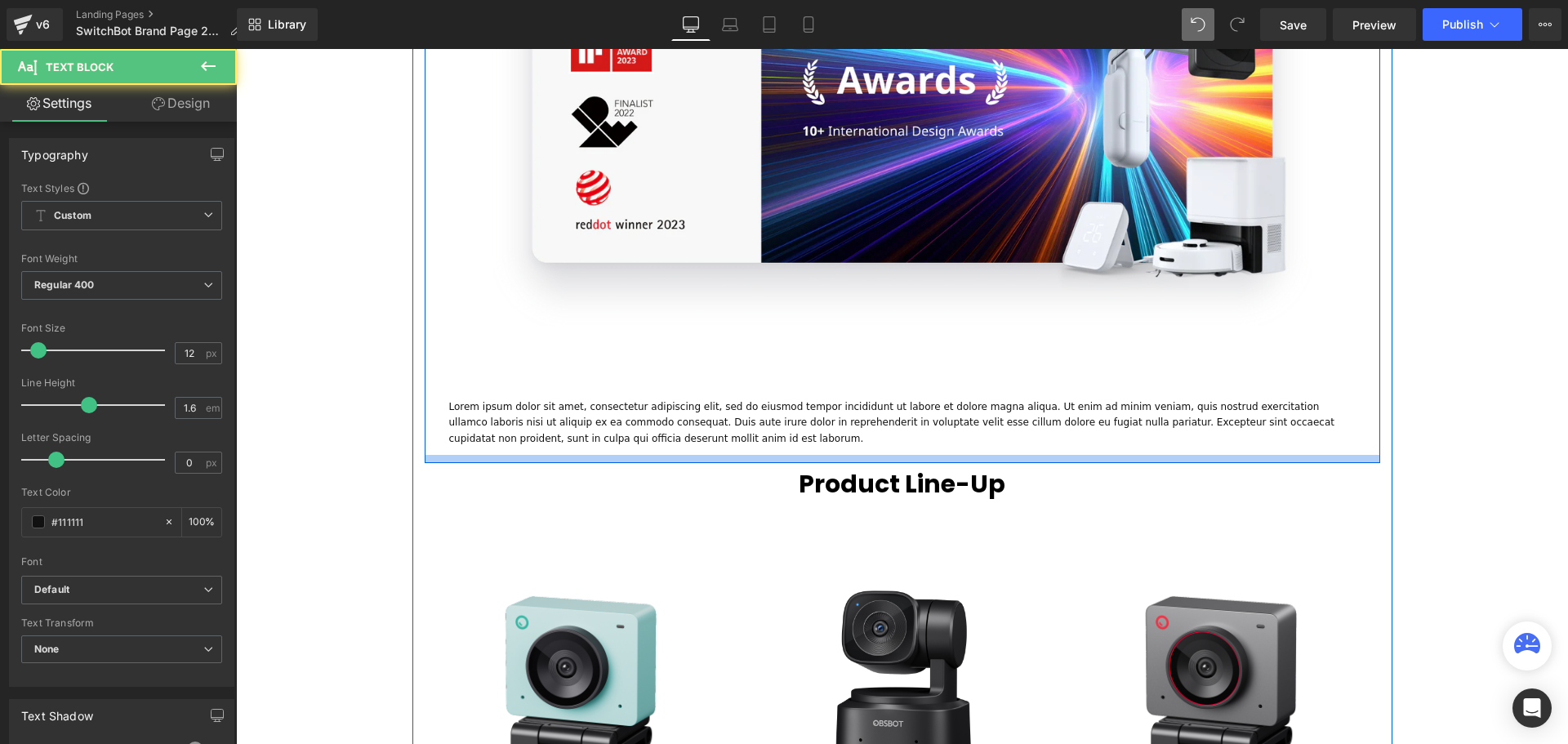
scroll to position [5711, 1324]
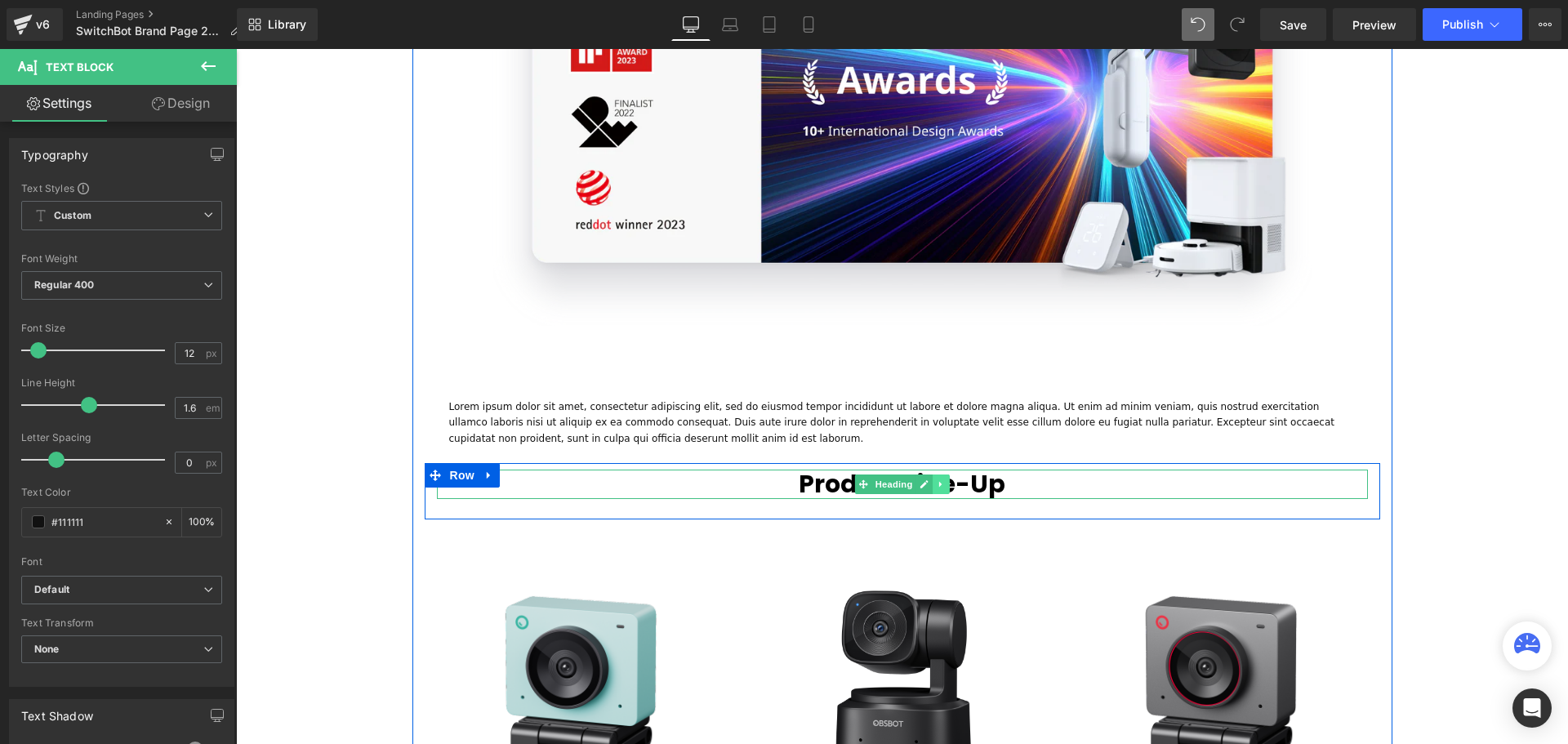
click at [937, 490] on link at bounding box center [941, 483] width 18 height 19
click at [927, 484] on icon at bounding box center [932, 483] width 9 height 9
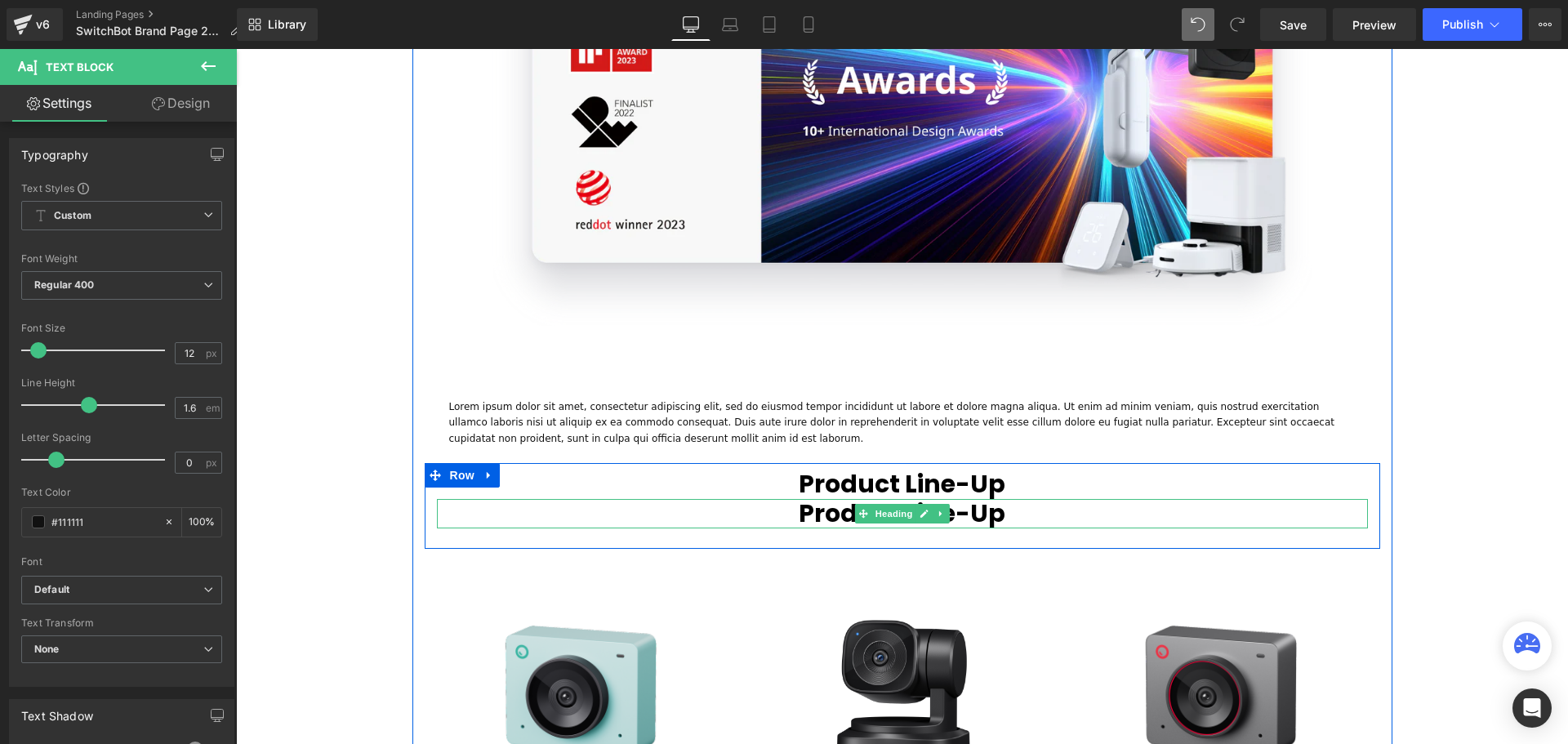
scroll to position [5751, 1324]
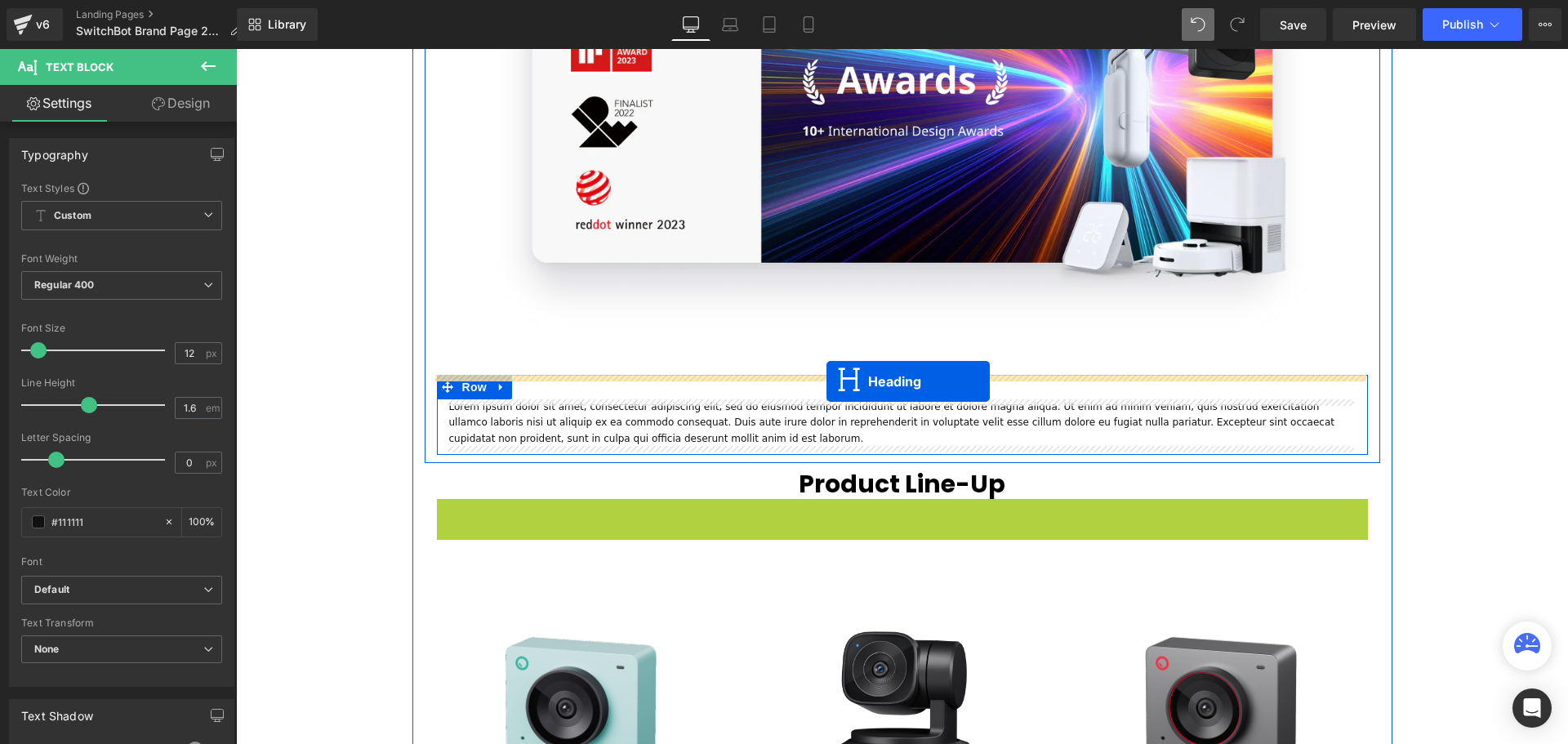
drag, startPoint x: 852, startPoint y: 512, endPoint x: 827, endPoint y: 381, distance: 133.4
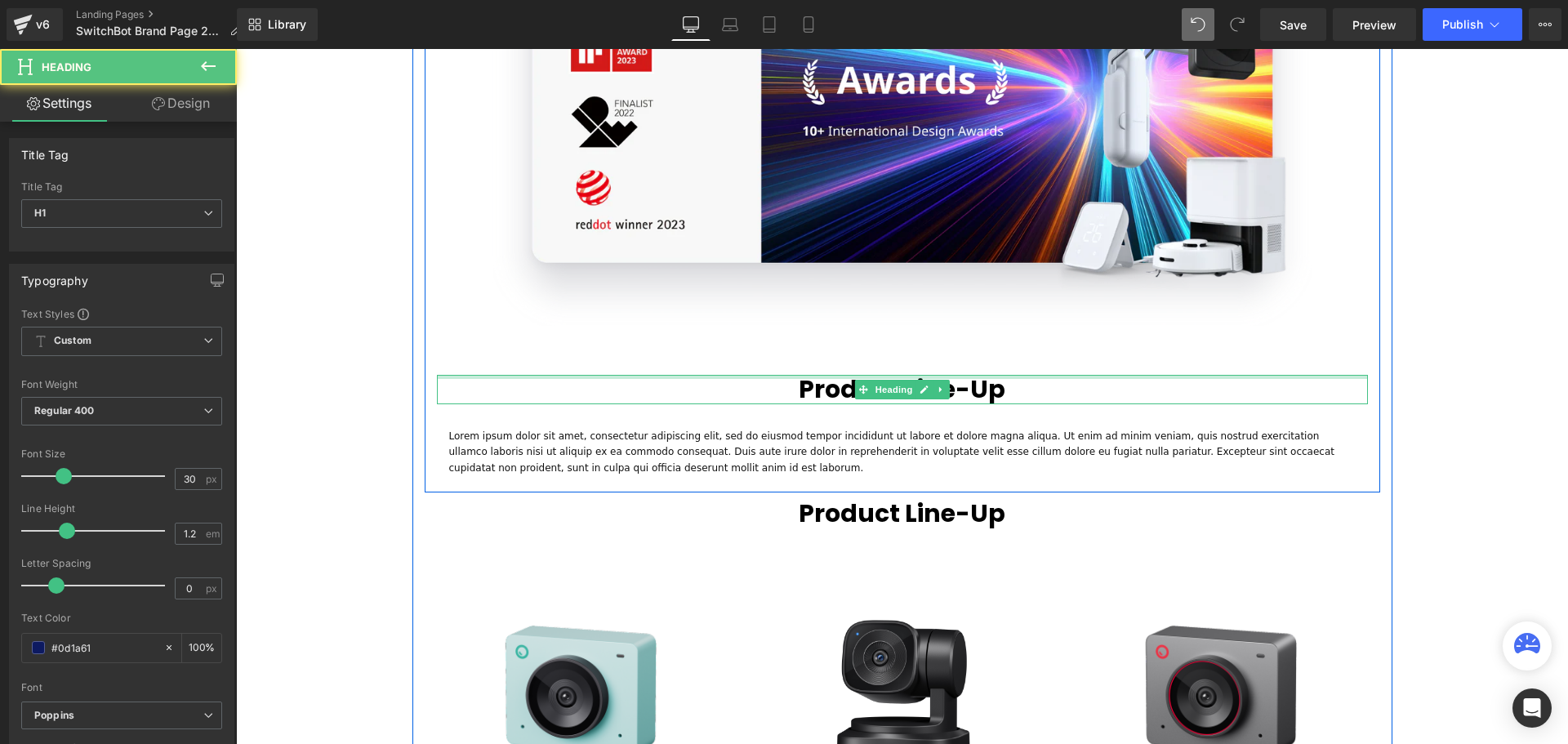
scroll to position [5740, 1324]
click at [1035, 386] on h1 "Product Line-Up" at bounding box center [902, 389] width 931 height 30
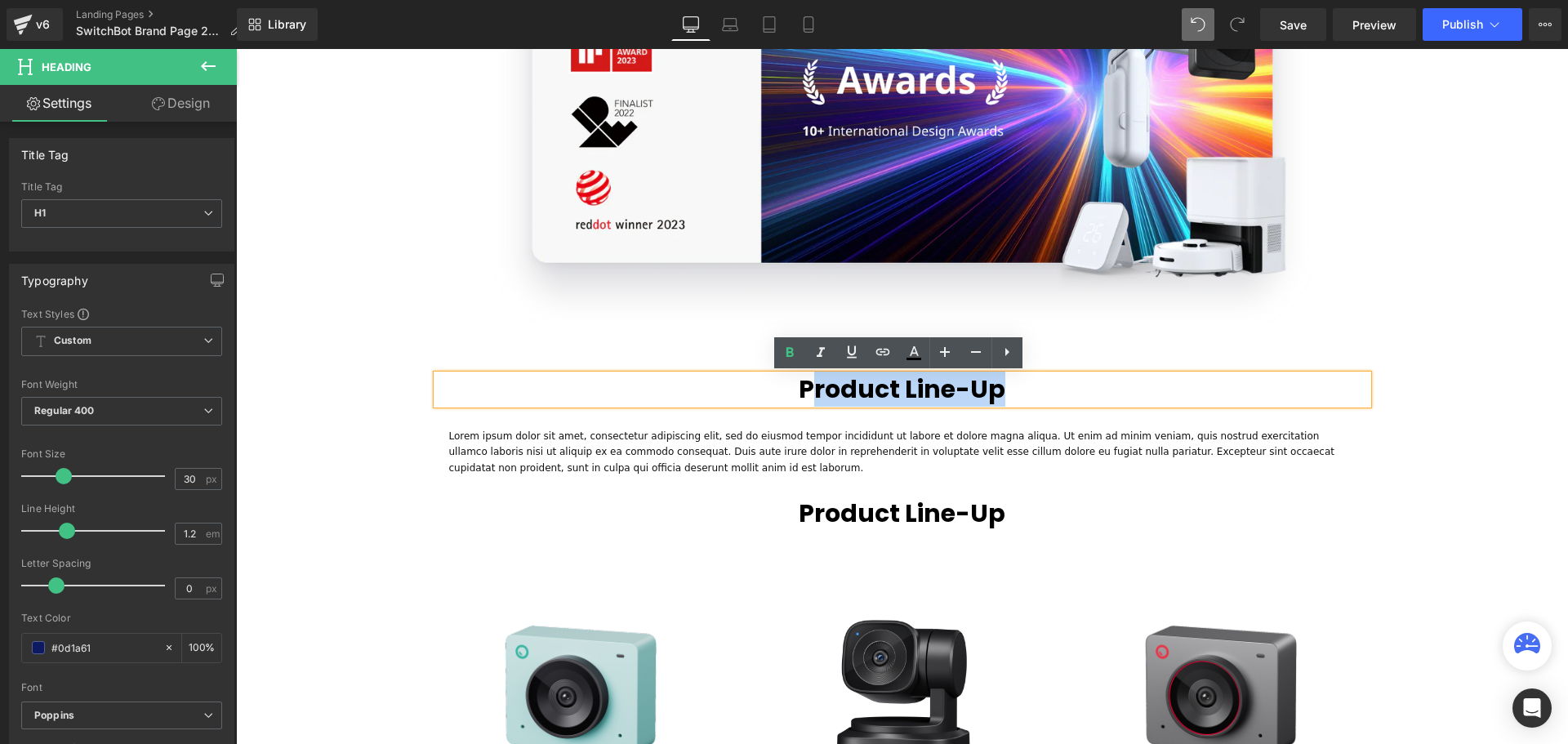
drag, startPoint x: 1058, startPoint y: 386, endPoint x: 804, endPoint y: 396, distance: 254.2
click at [804, 396] on h1 "Product Line-Up" at bounding box center [902, 389] width 931 height 30
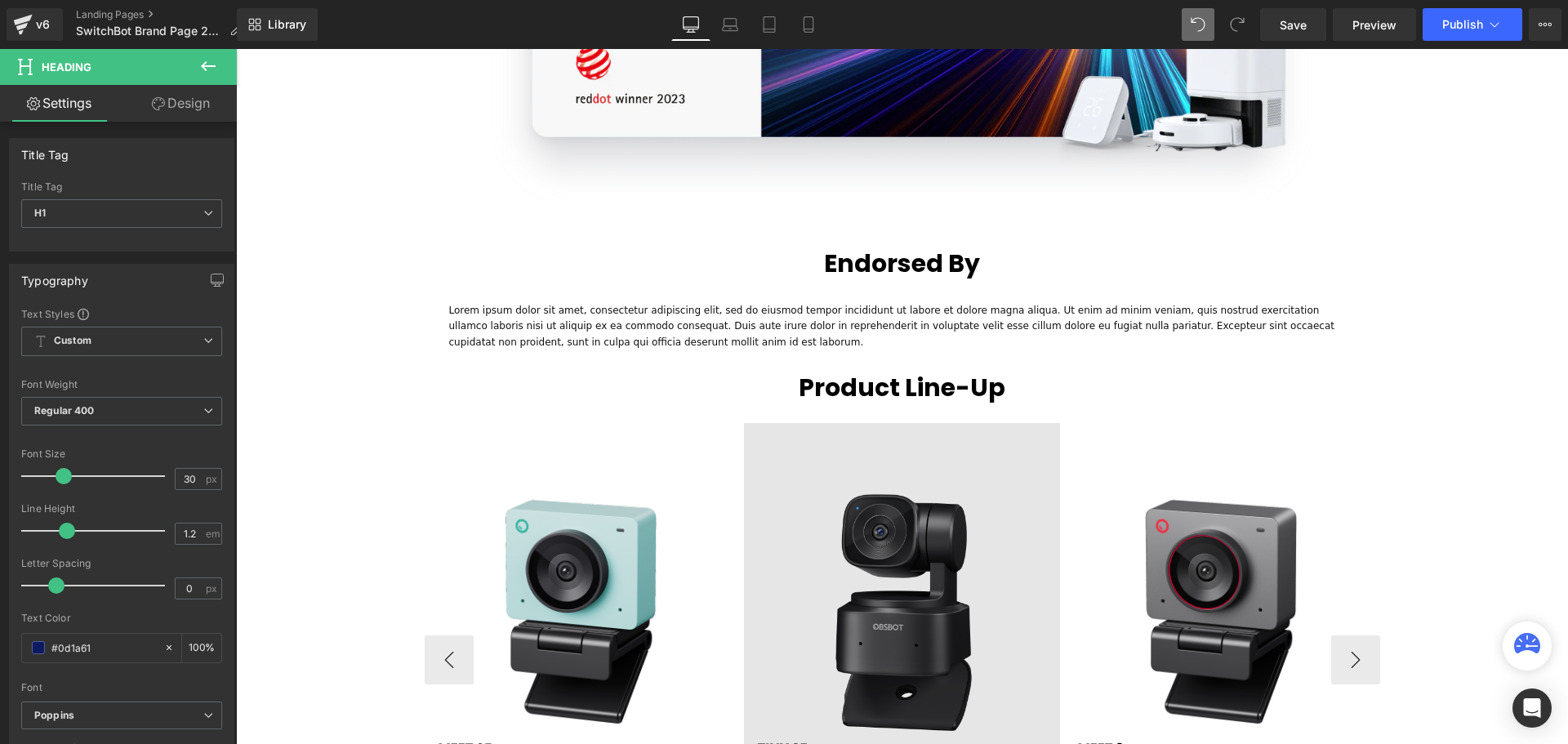
scroll to position [2696, 0]
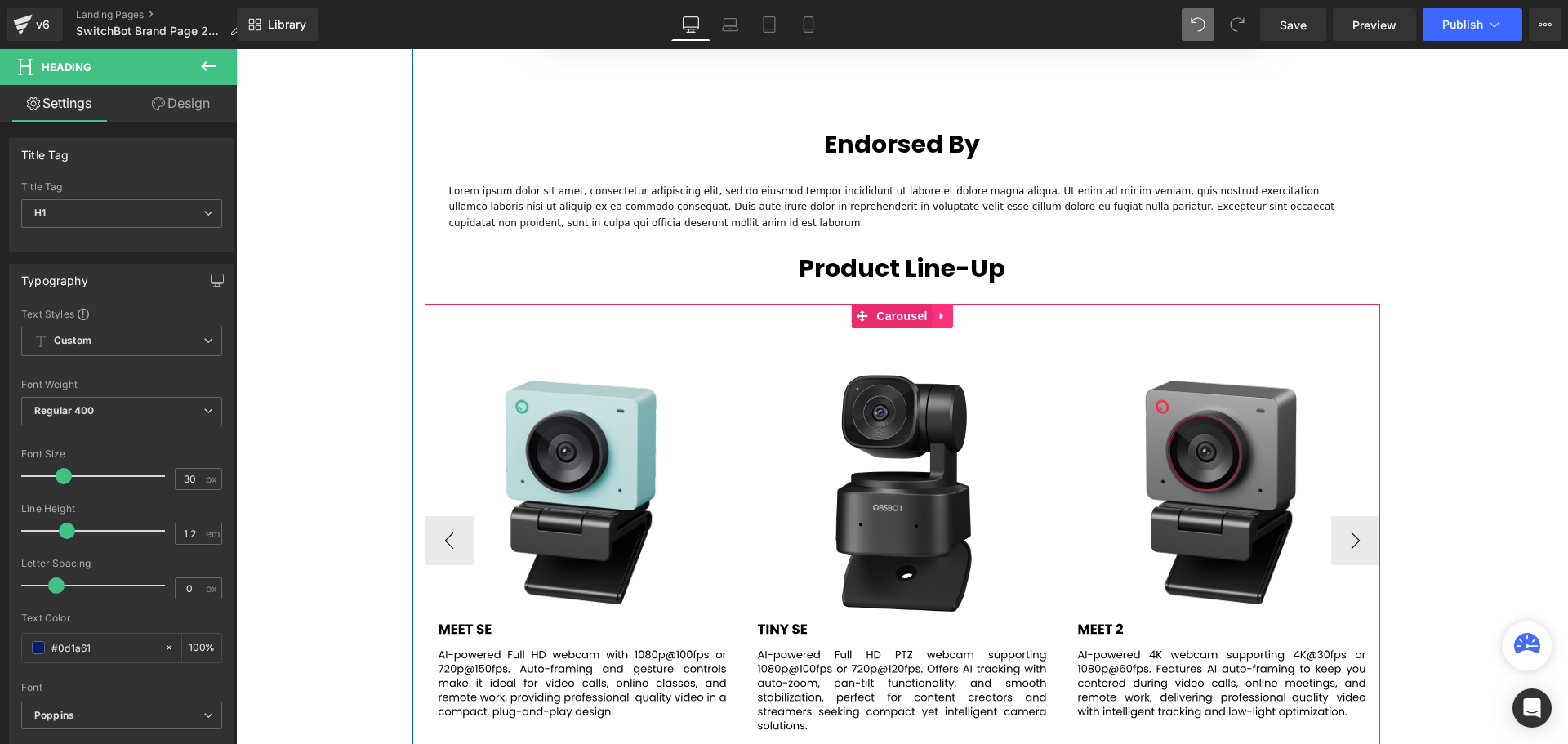
click at [939, 312] on icon at bounding box center [941, 315] width 4 height 7
click at [926, 319] on icon at bounding box center [932, 315] width 11 height 12
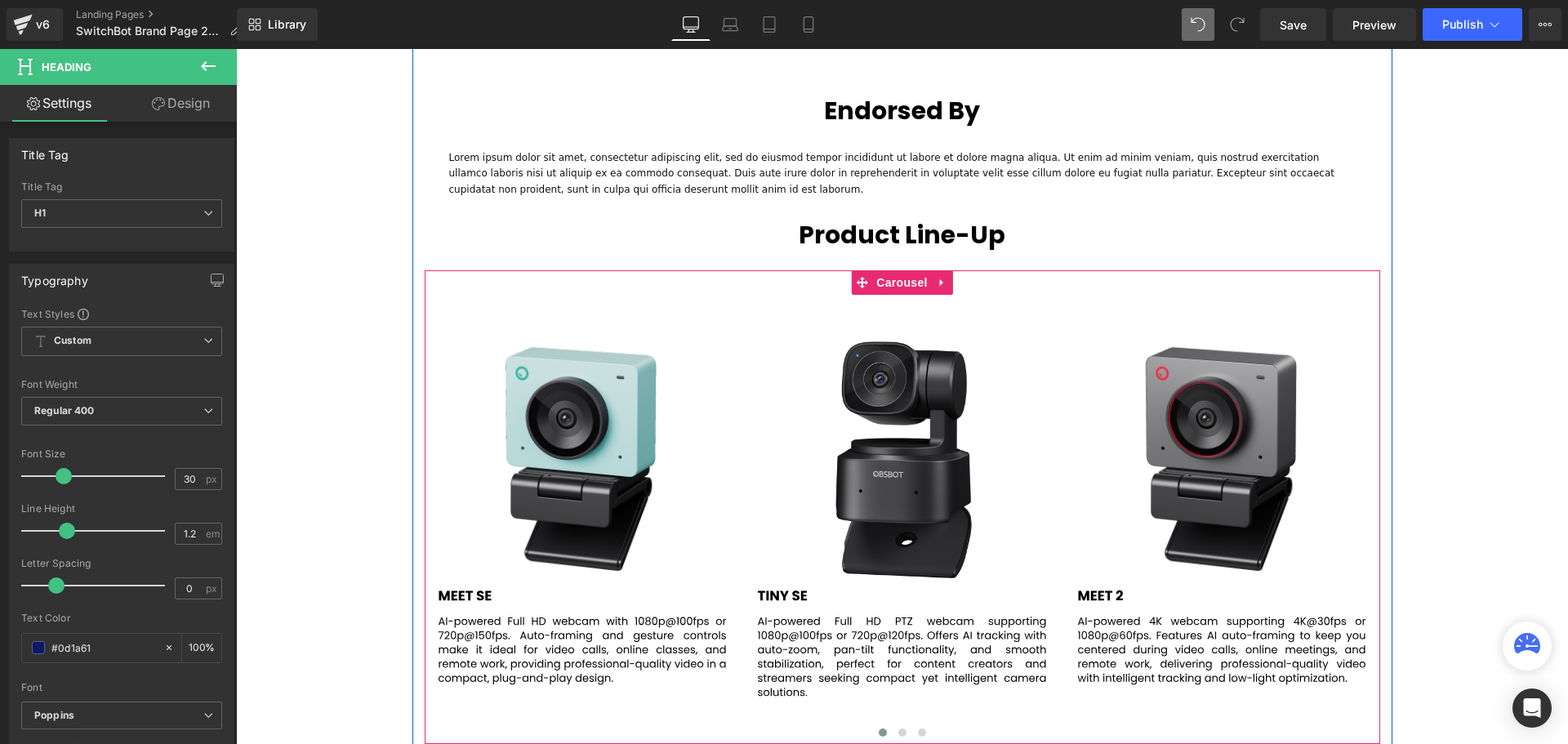
scroll to position [5781, 1324]
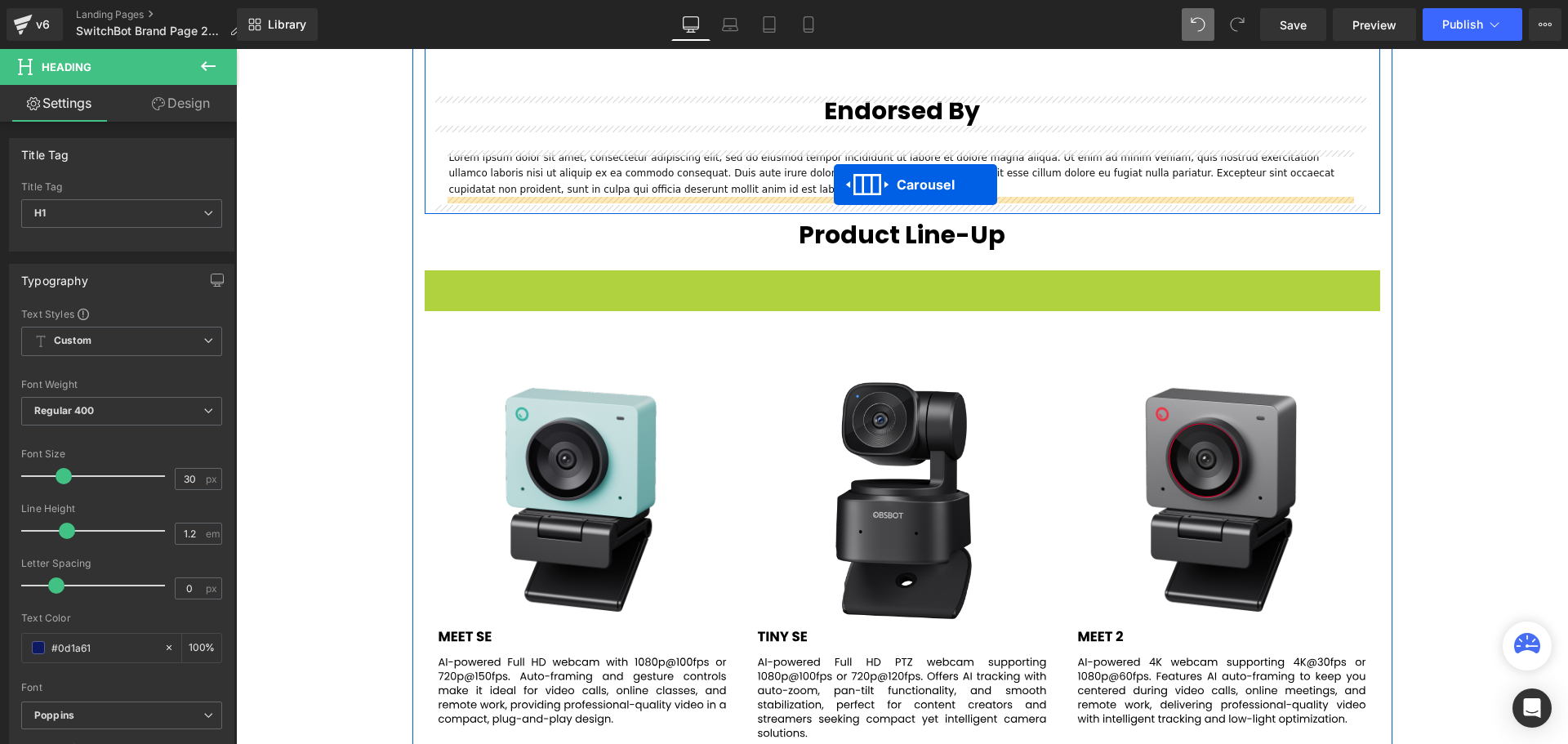
drag, startPoint x: 827, startPoint y: 287, endPoint x: 834, endPoint y: 185, distance: 102.2
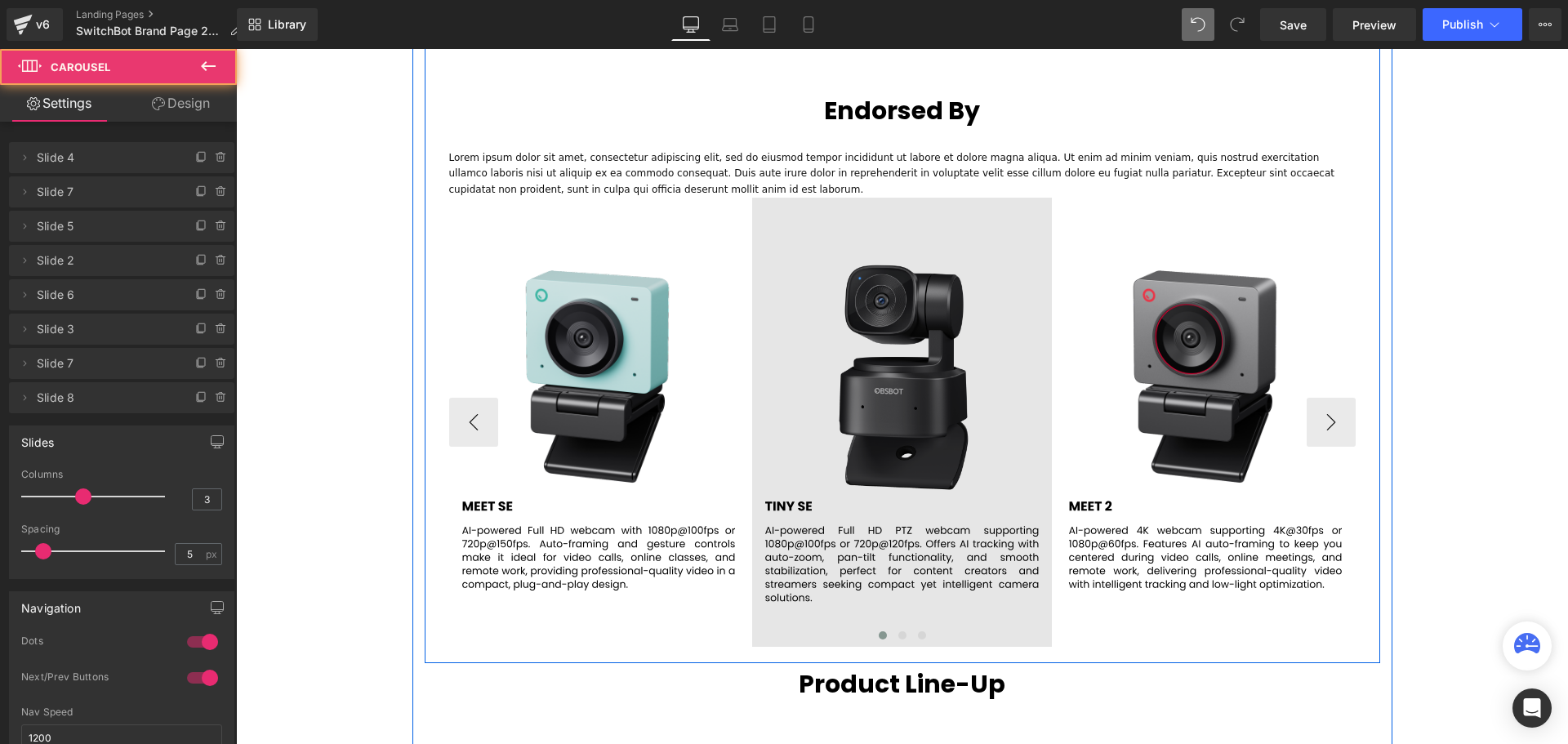
scroll to position [6189, 1324]
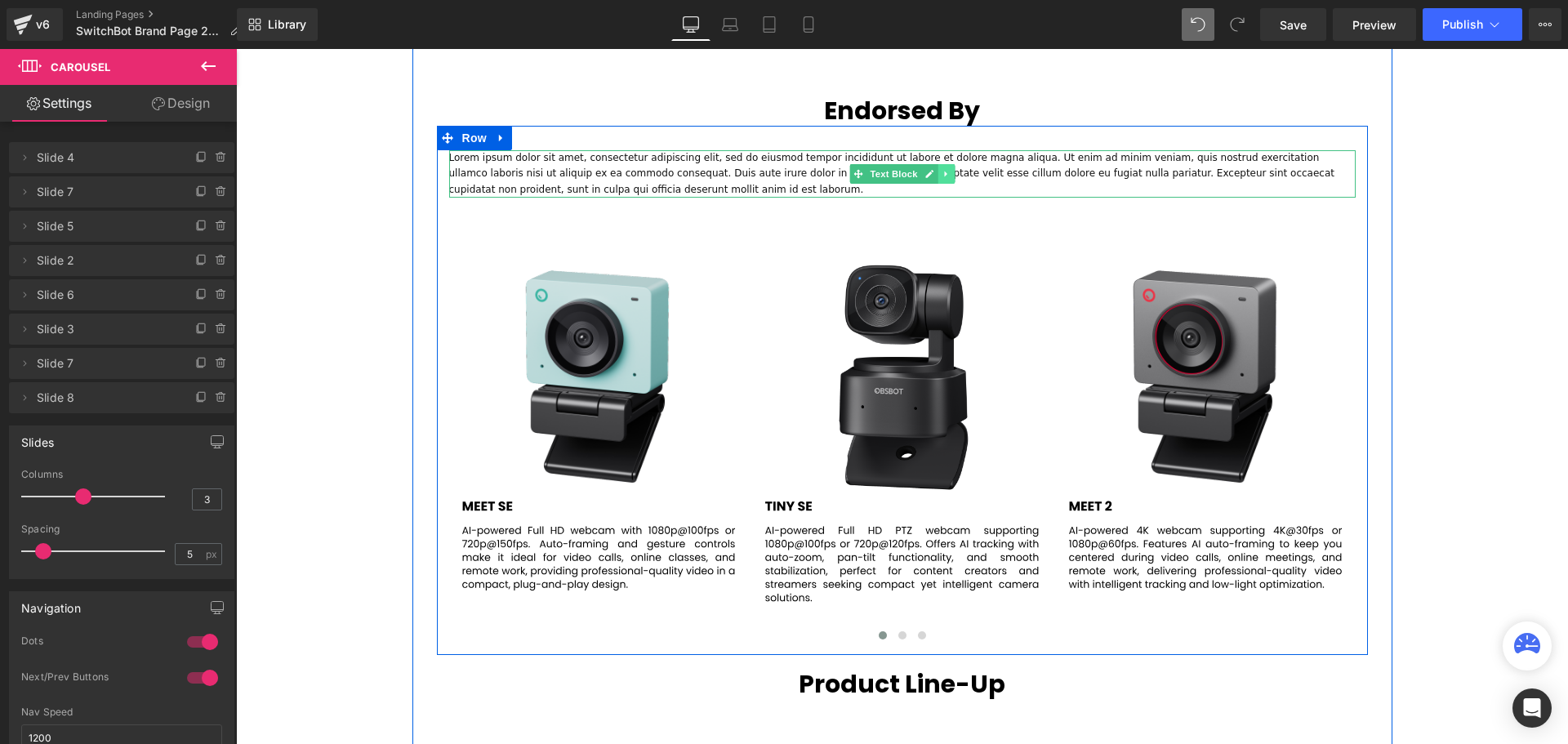
click at [941, 172] on icon at bounding box center [946, 174] width 9 height 10
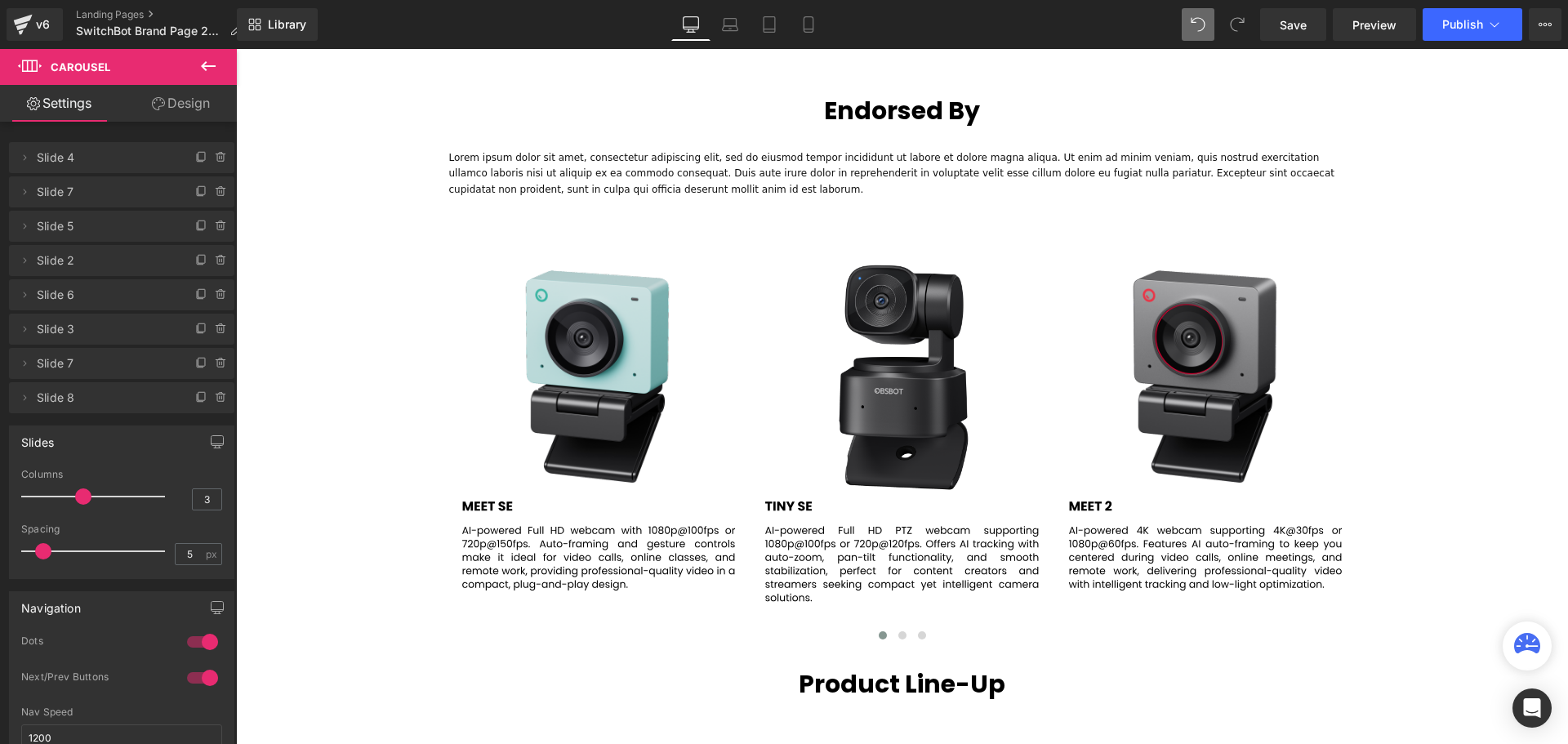
click at [210, 62] on icon at bounding box center [208, 66] width 19 height 19
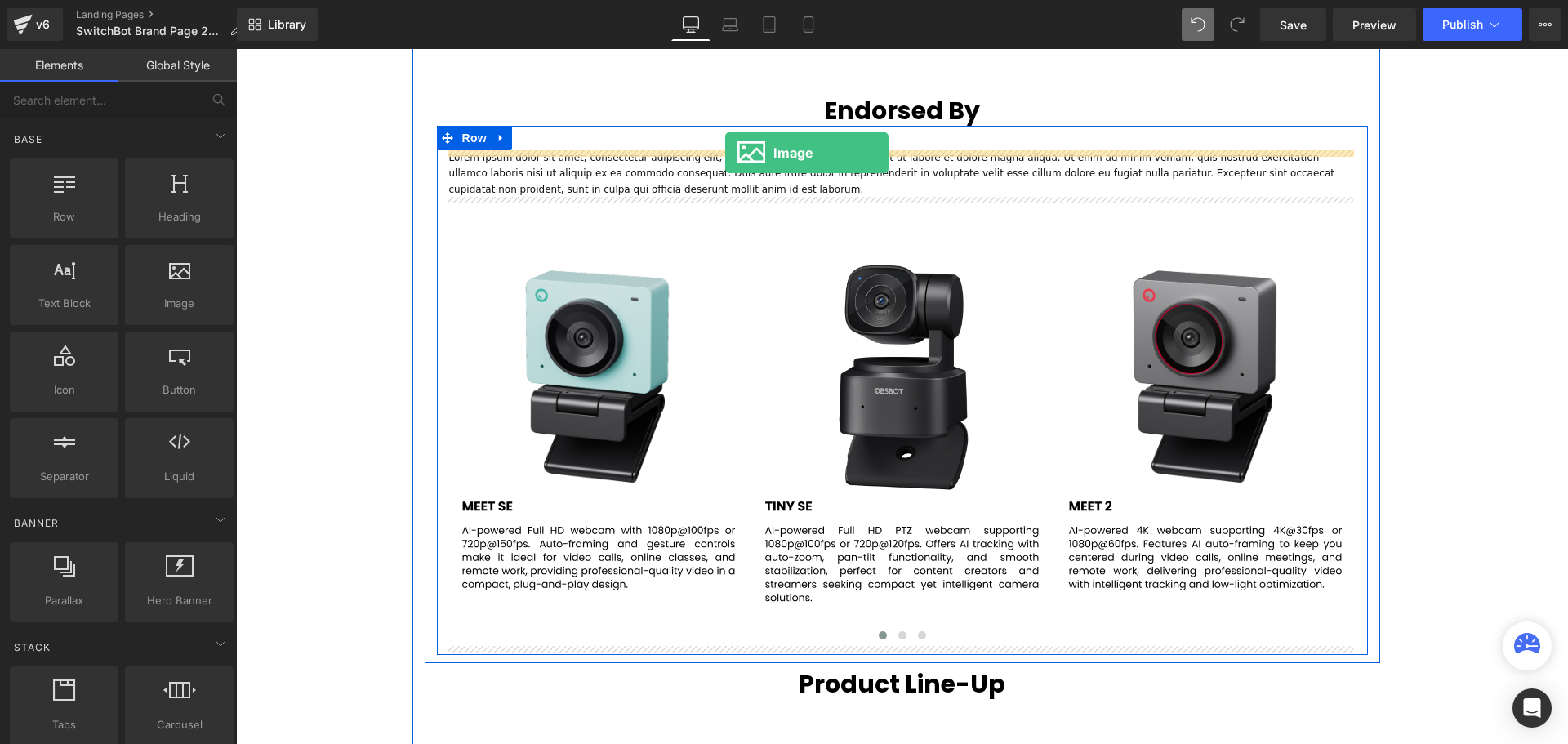
drag, startPoint x: 404, startPoint y: 325, endPoint x: 725, endPoint y: 152, distance: 364.7
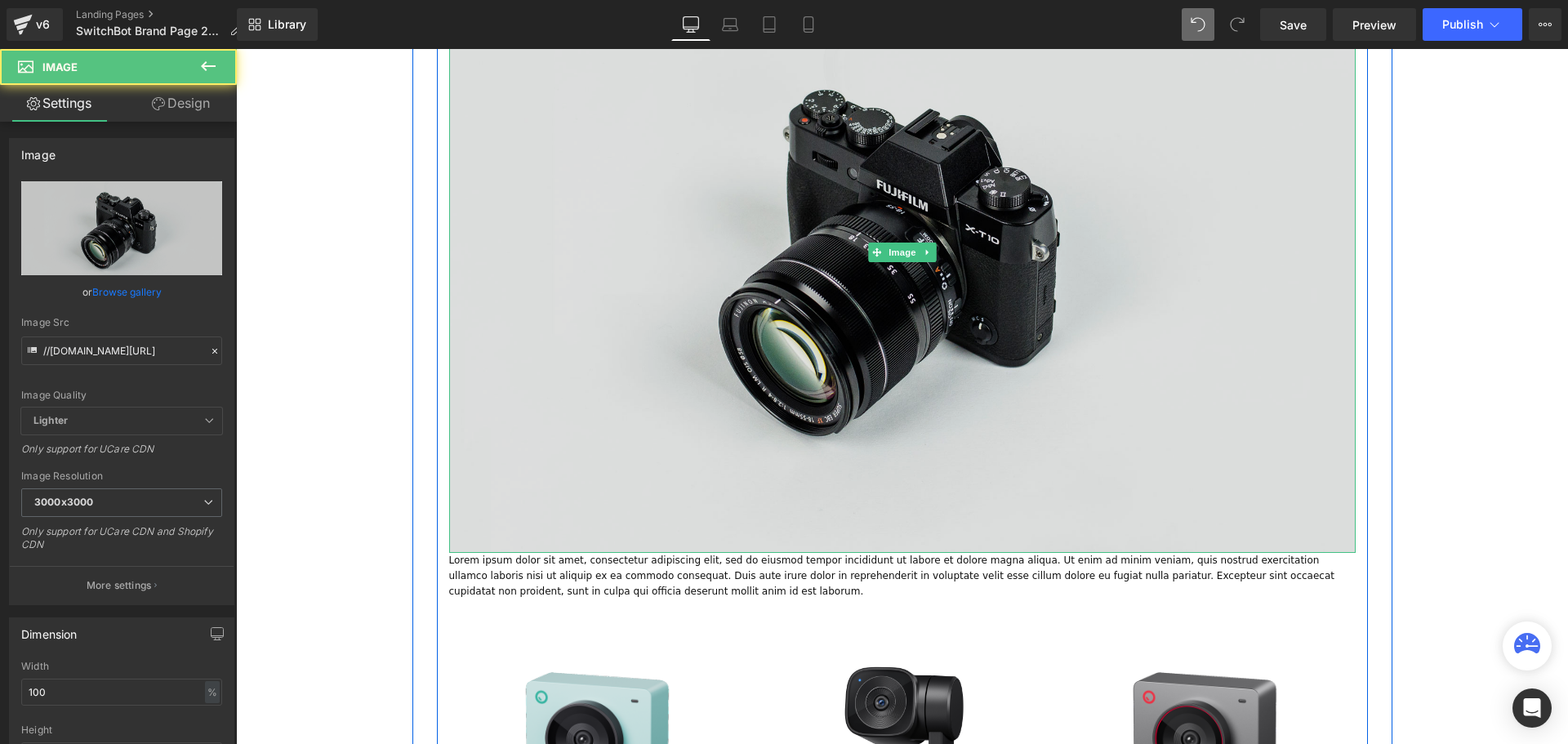
scroll to position [3056, 0]
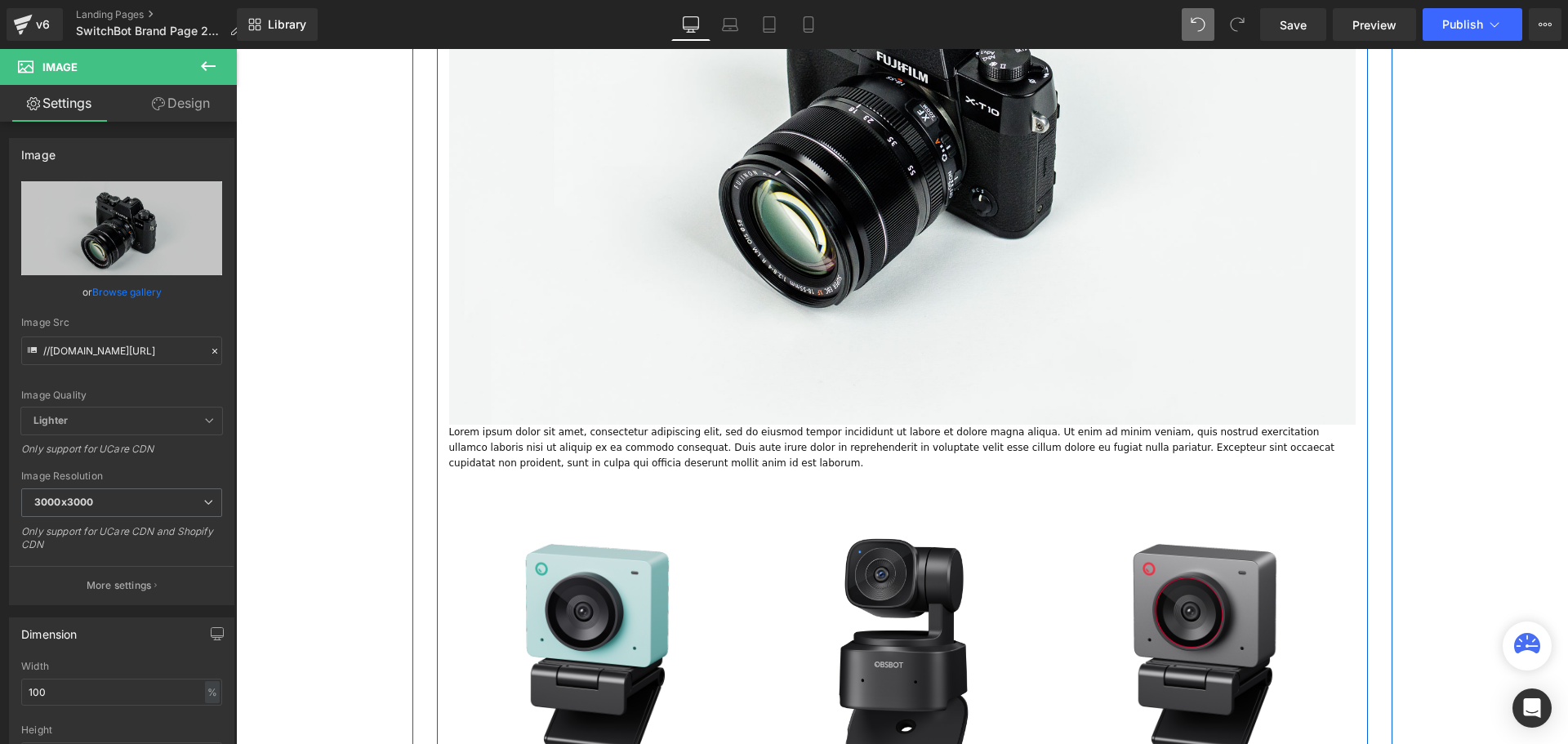
click at [1035, 450] on p "Lorem ipsum dolor sit amet, consectetur adipiscing elit, sed do eiusmod tempor …" at bounding box center [902, 447] width 906 height 47
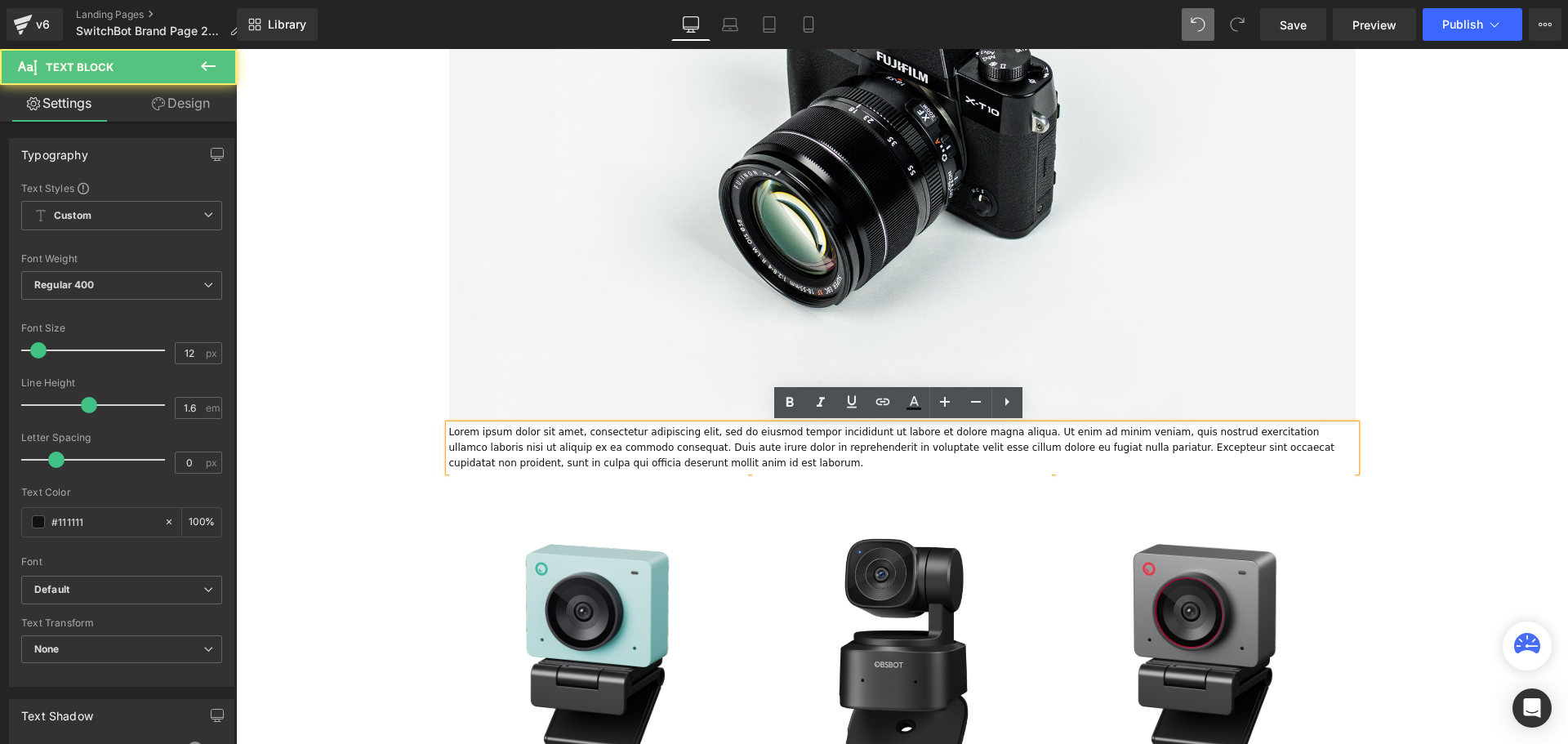
click at [1144, 464] on p "Lorem ipsum dolor sit amet, consectetur adipiscing elit, sed do eiusmod tempor …" at bounding box center [902, 447] width 906 height 47
click at [1461, 364] on div "Video Bg Row Welcome to Button Row Image 436px 436px Row 35px Your first choice…" at bounding box center [901, 99] width 1331 height 5954
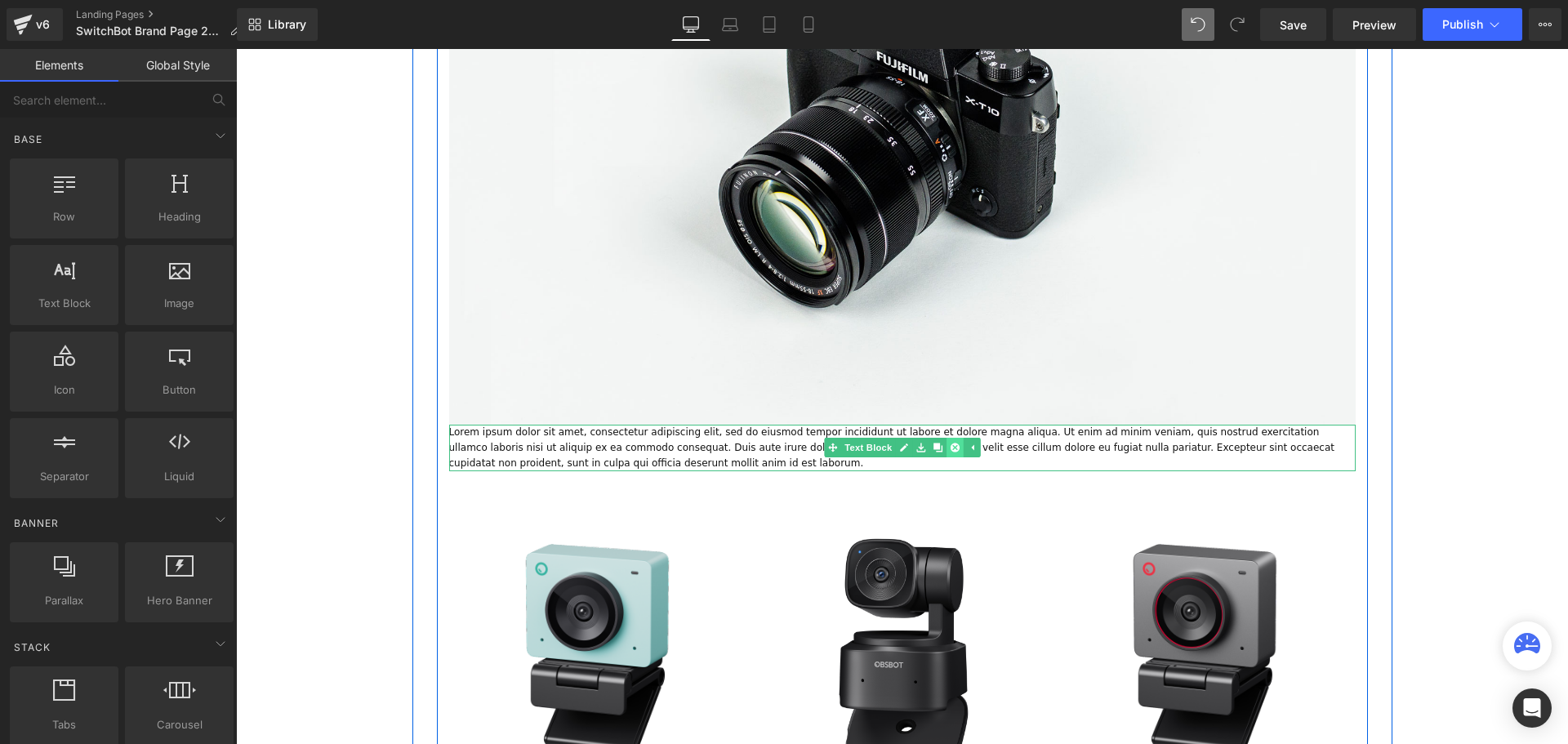
click at [949, 449] on icon at bounding box center [954, 448] width 9 height 9
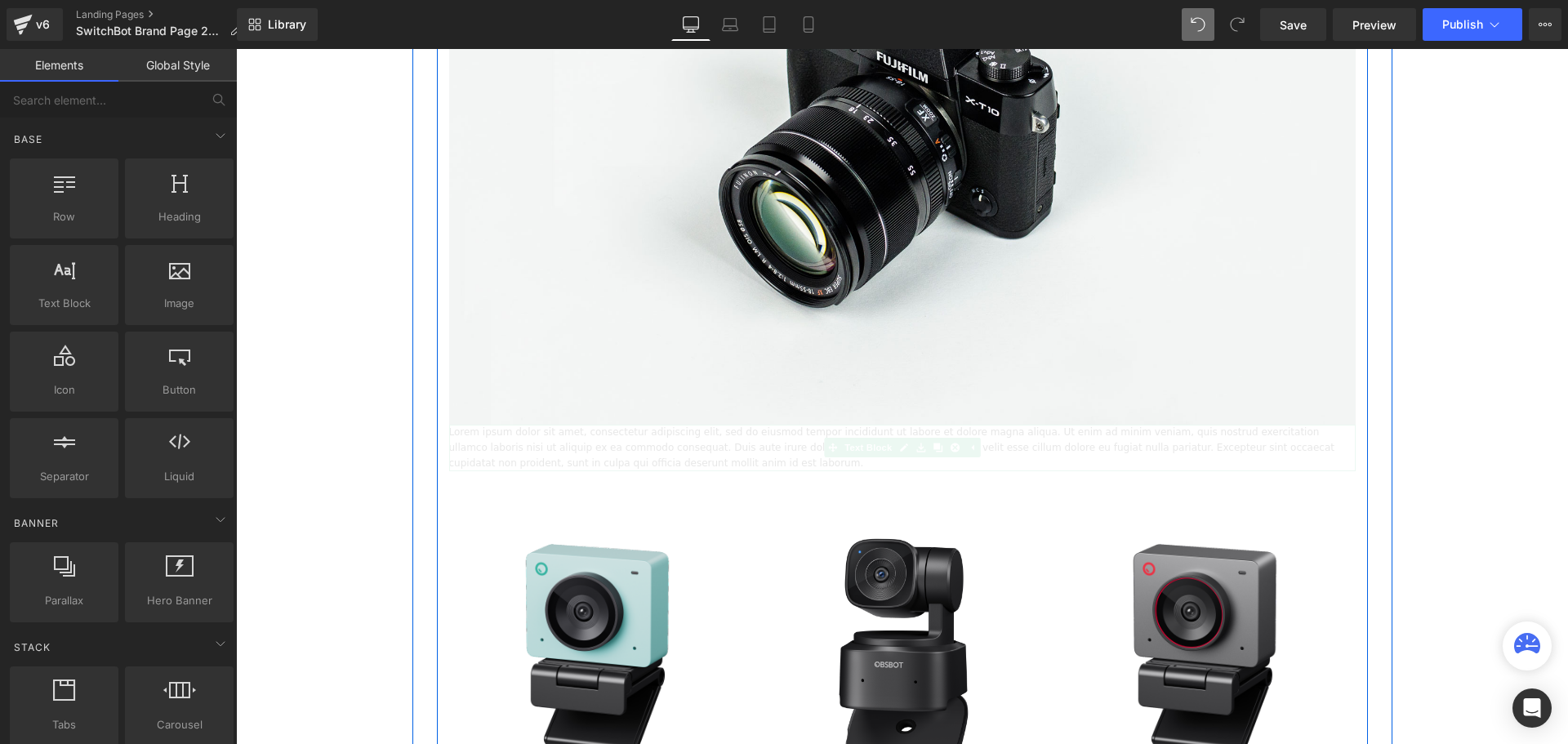
scroll to position [6741, 1324]
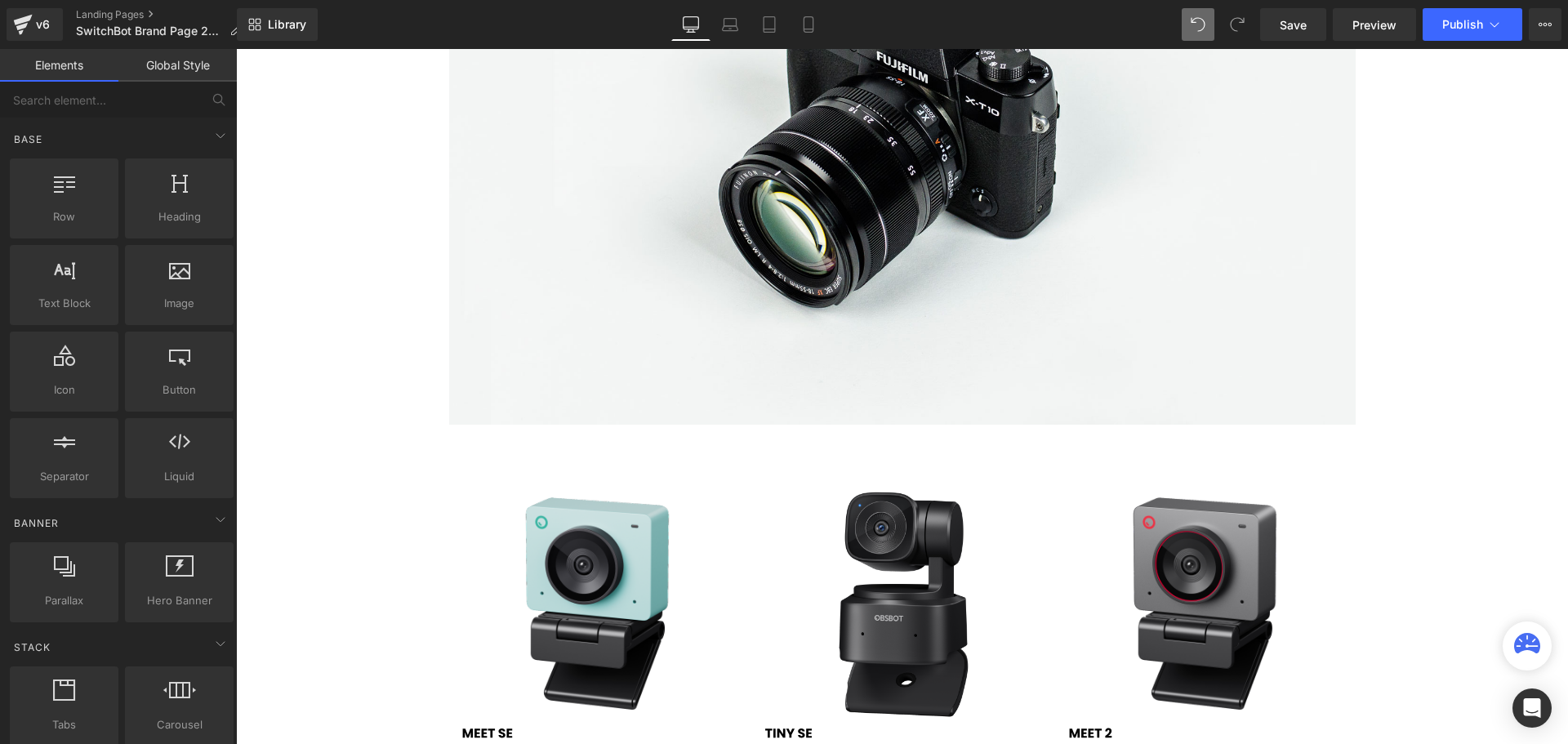
click at [1472, 374] on div "Video Bg Row Welcome to Button Row Image 436px 436px Row 35px Your first choice…" at bounding box center [901, 75] width 1331 height 5907
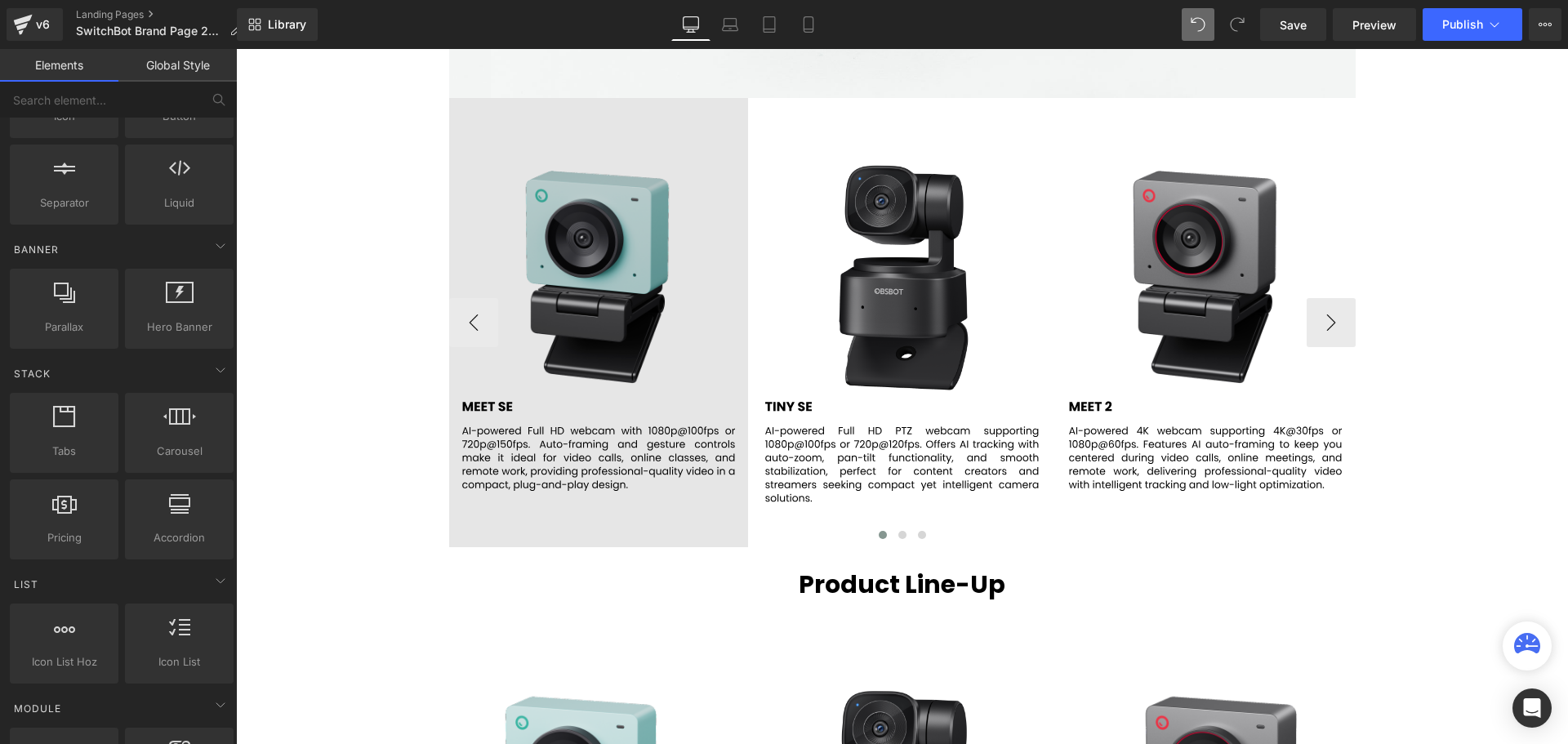
scroll to position [245, 0]
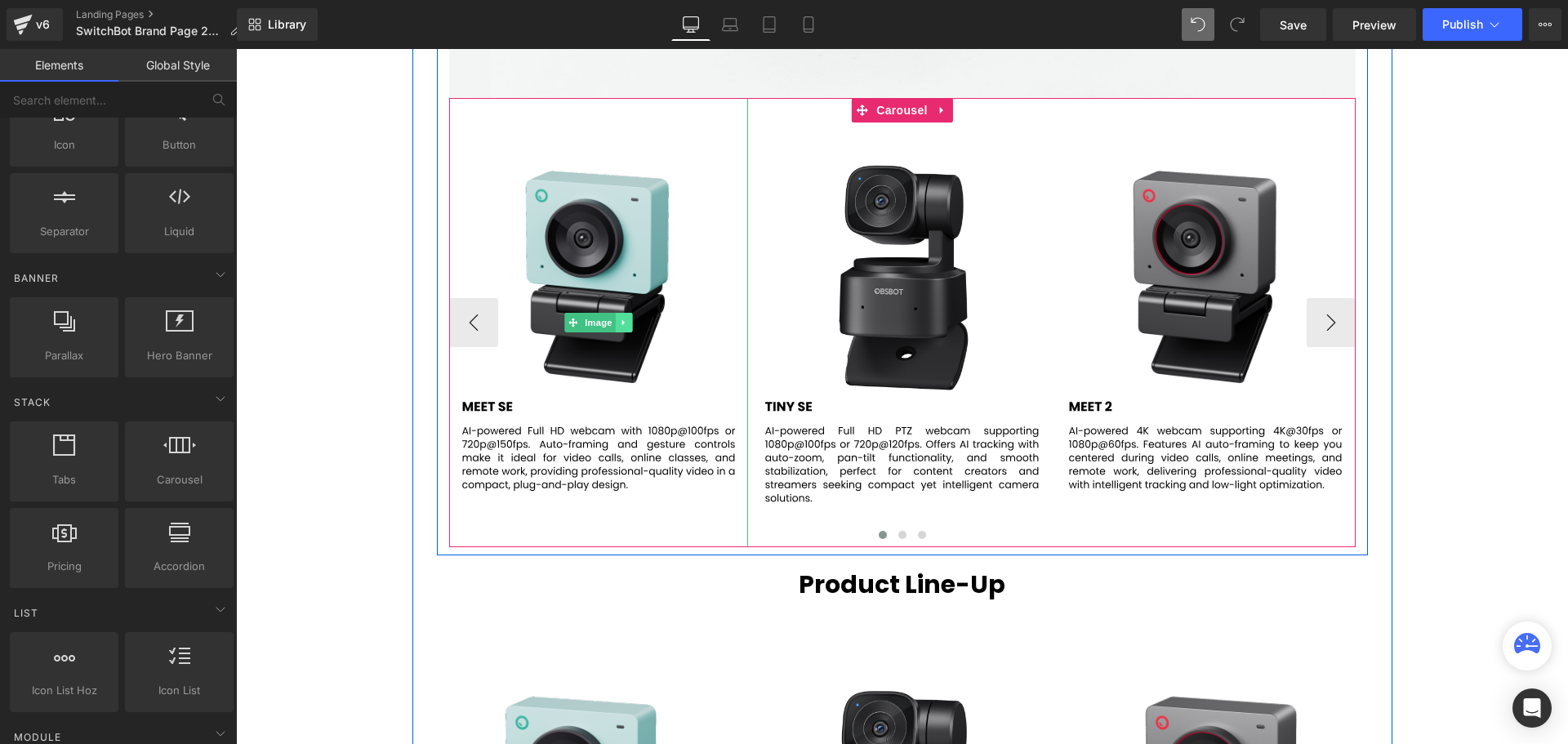
click at [619, 326] on icon at bounding box center [623, 323] width 9 height 10
click at [628, 324] on icon at bounding box center [632, 323] width 9 height 9
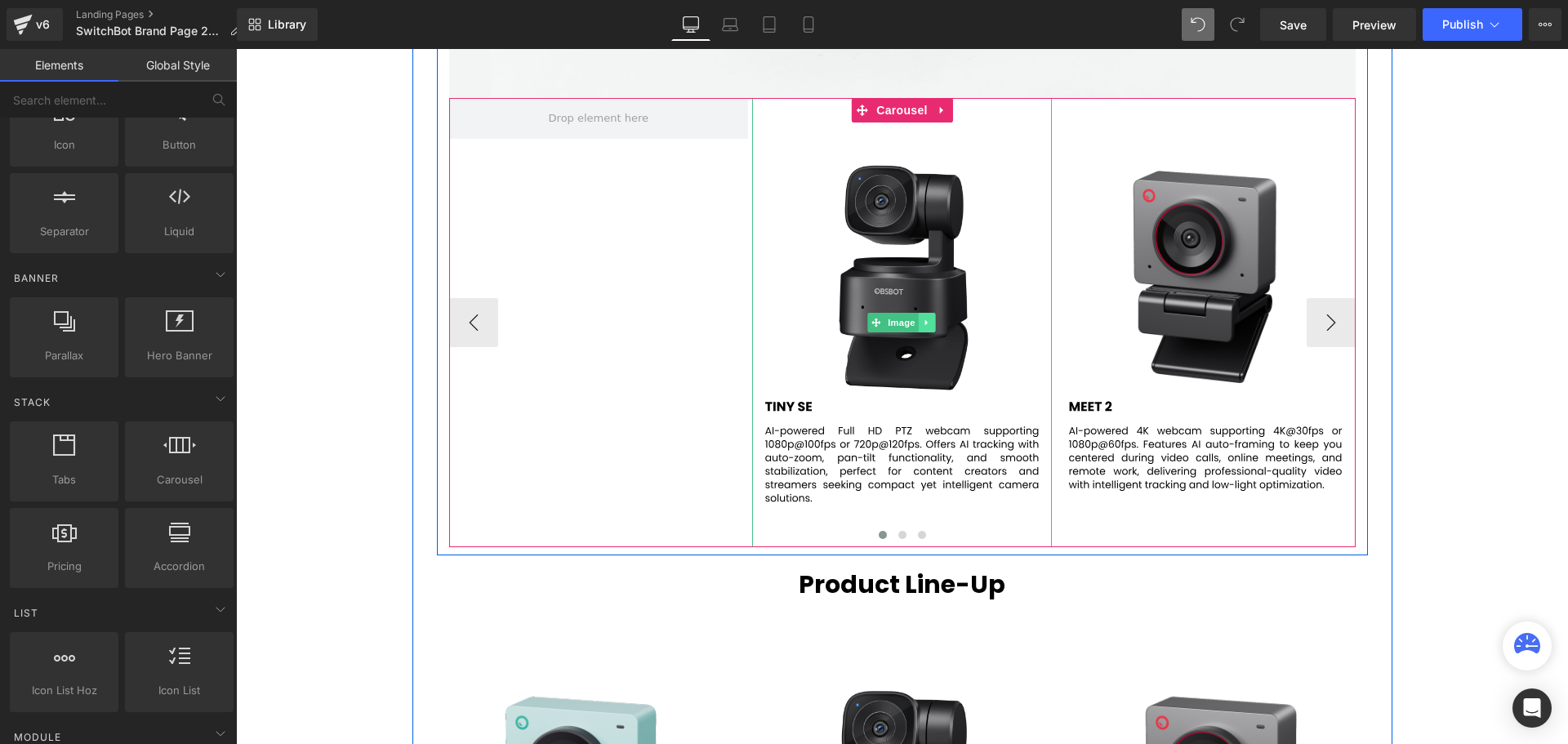
click at [925, 324] on icon at bounding box center [927, 323] width 9 height 10
click at [934, 325] on icon at bounding box center [936, 323] width 9 height 9
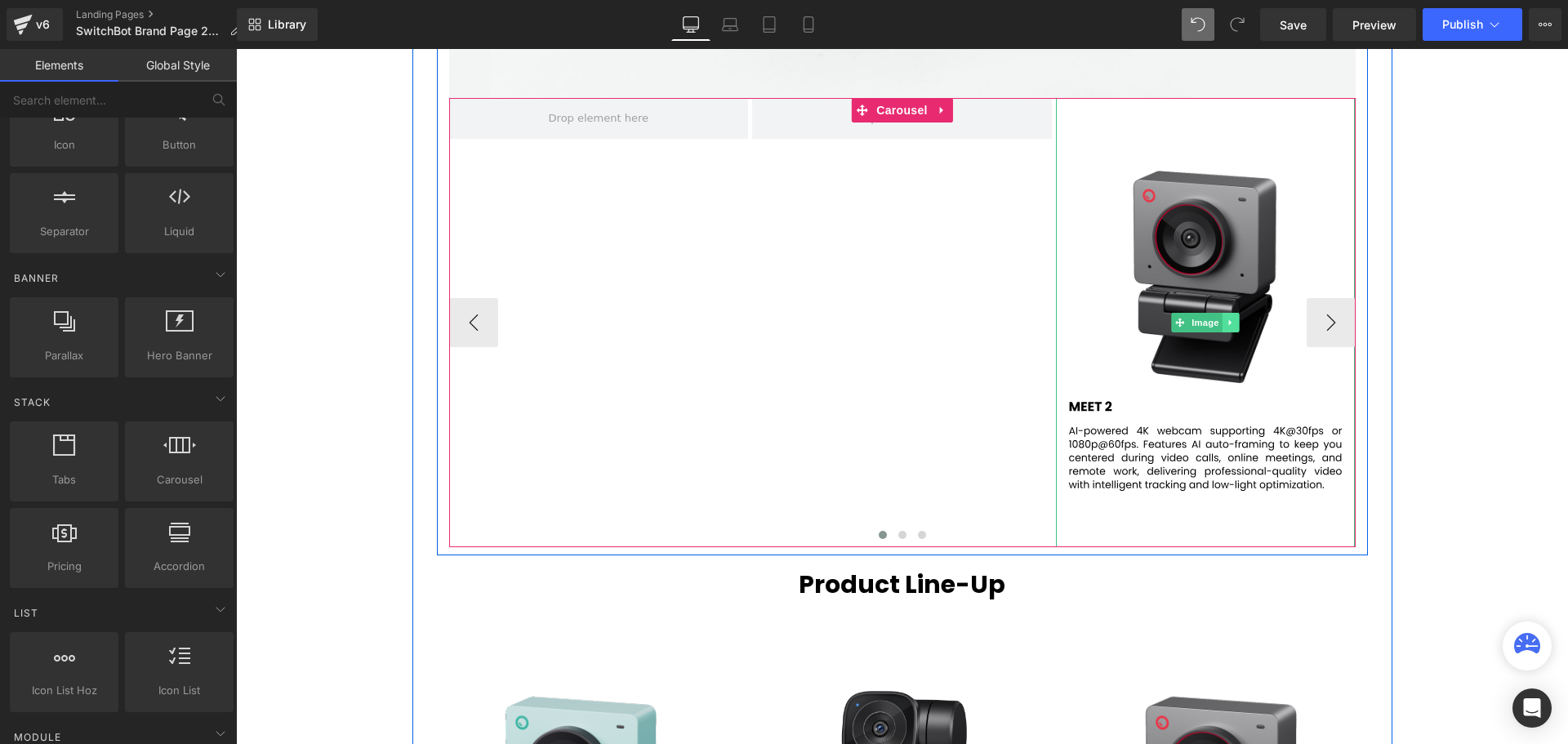
click at [1230, 325] on icon at bounding box center [1231, 323] width 9 height 10
click at [1234, 322] on icon at bounding box center [1239, 323] width 9 height 9
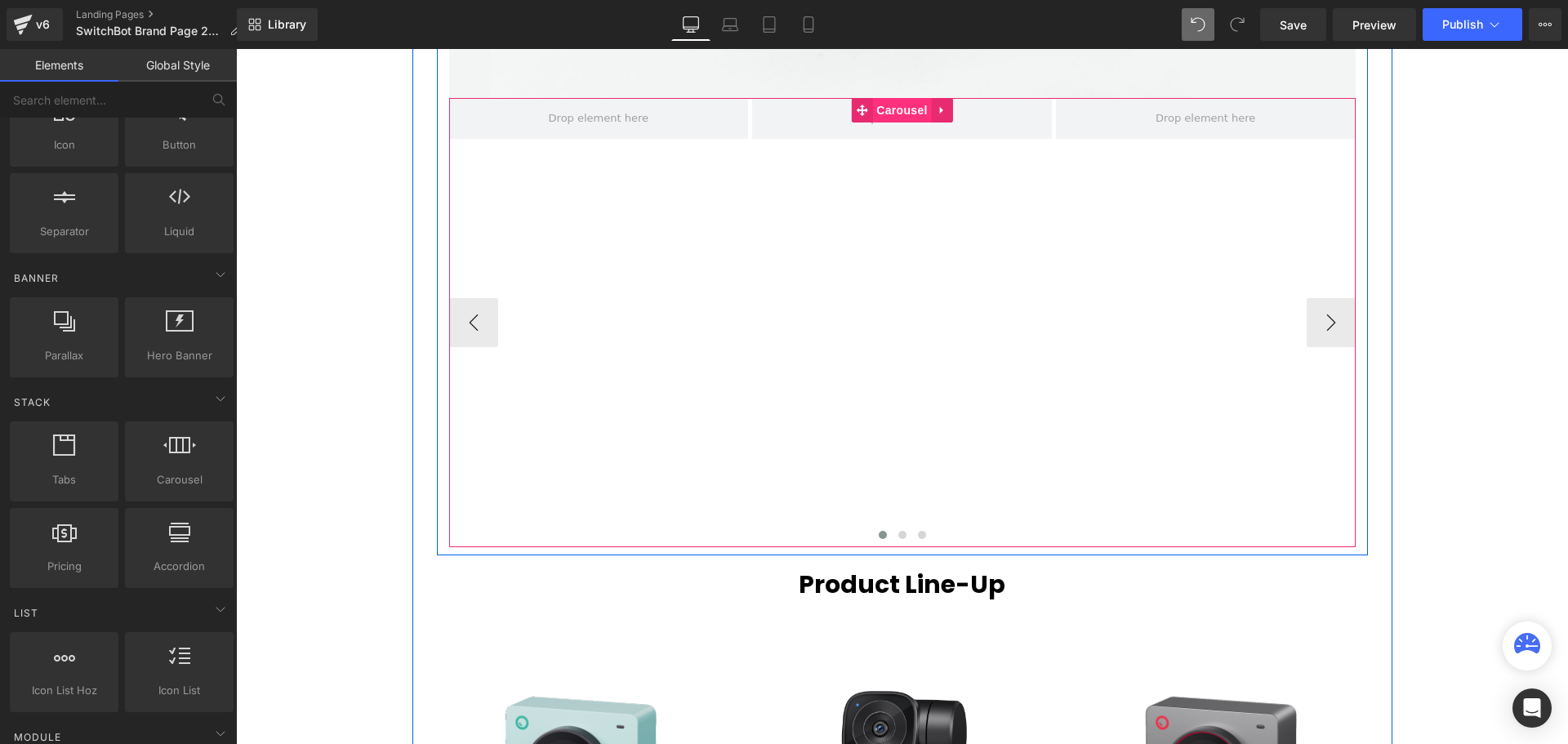
click at [892, 109] on span "Carousel" at bounding box center [901, 110] width 59 height 24
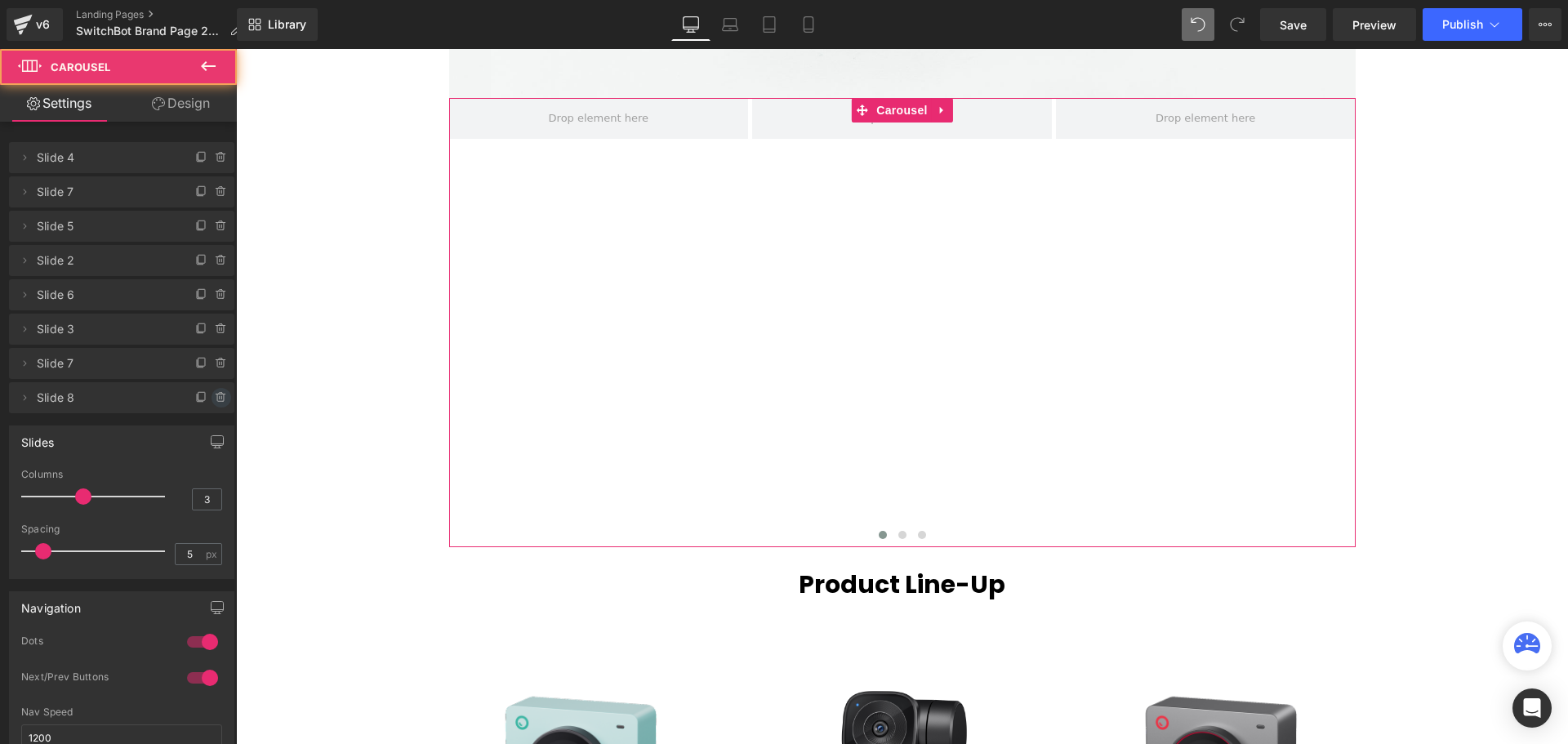
click at [220, 395] on icon at bounding box center [221, 397] width 13 height 13
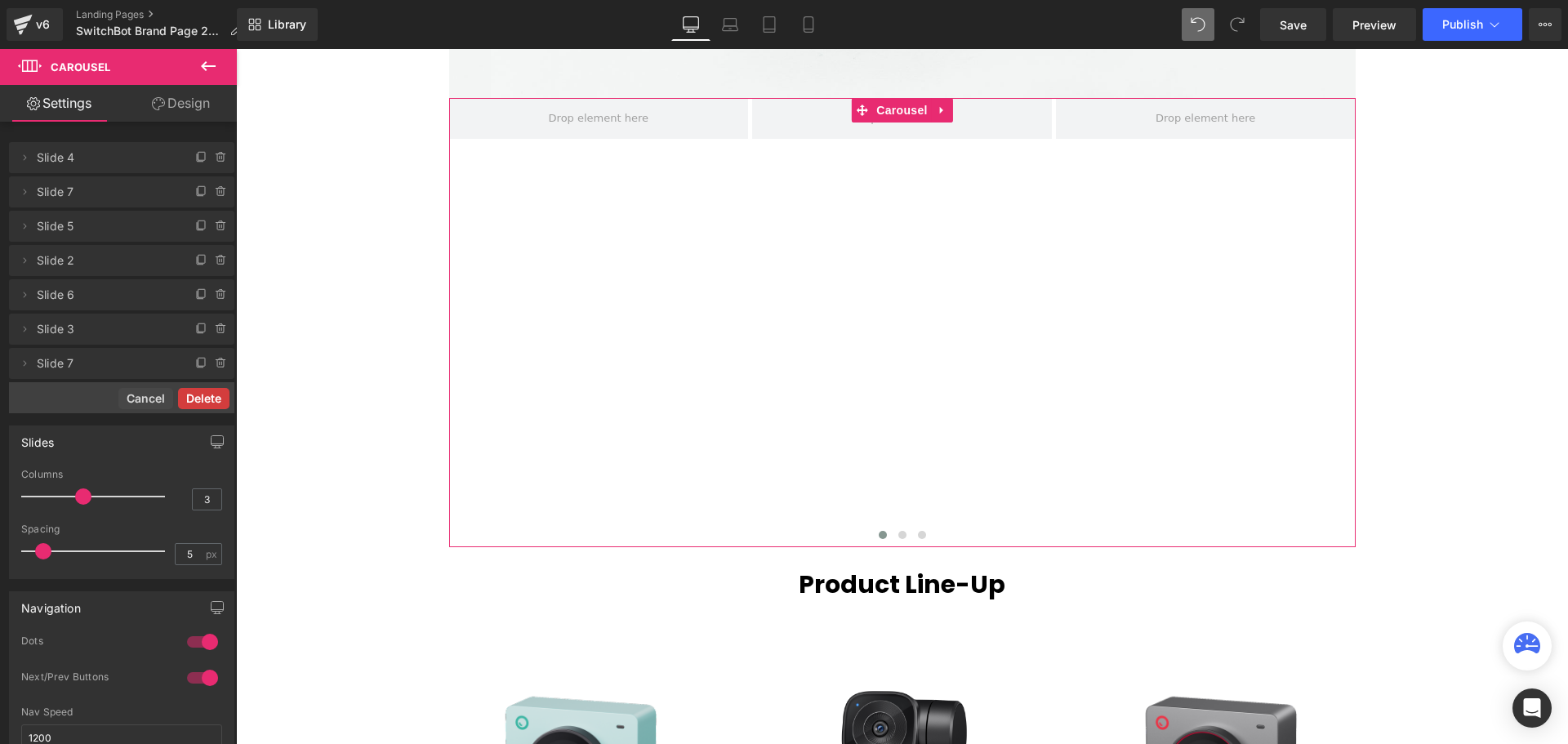
click at [209, 396] on button "Delete" at bounding box center [204, 398] width 52 height 21
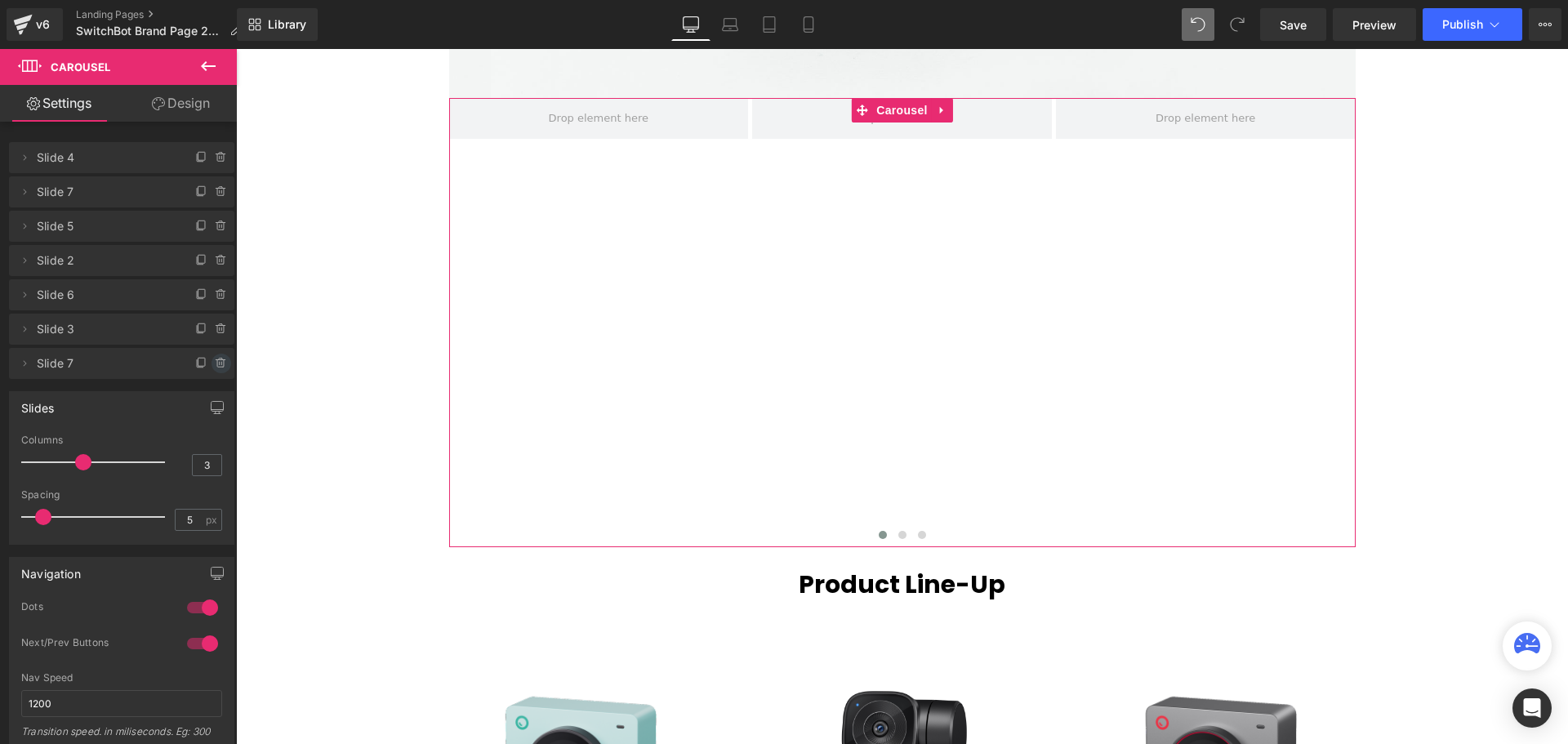
scroll to position [8, 8]
click at [221, 365] on icon at bounding box center [221, 363] width 0 height 4
click at [202, 360] on button "Delete" at bounding box center [204, 363] width 52 height 21
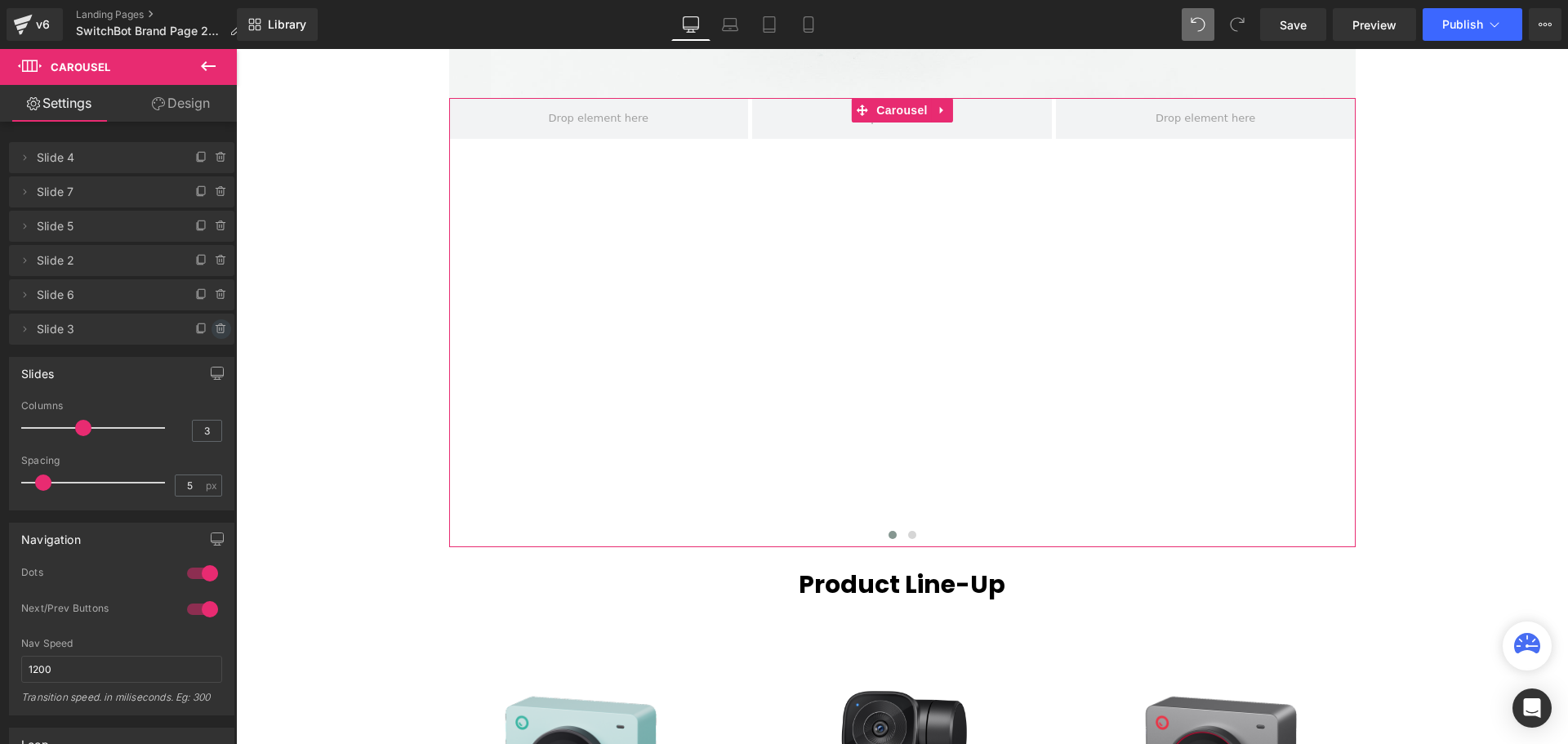
click at [217, 329] on icon at bounding box center [220, 329] width 6 height 7
click at [202, 331] on button "Delete" at bounding box center [204, 329] width 52 height 21
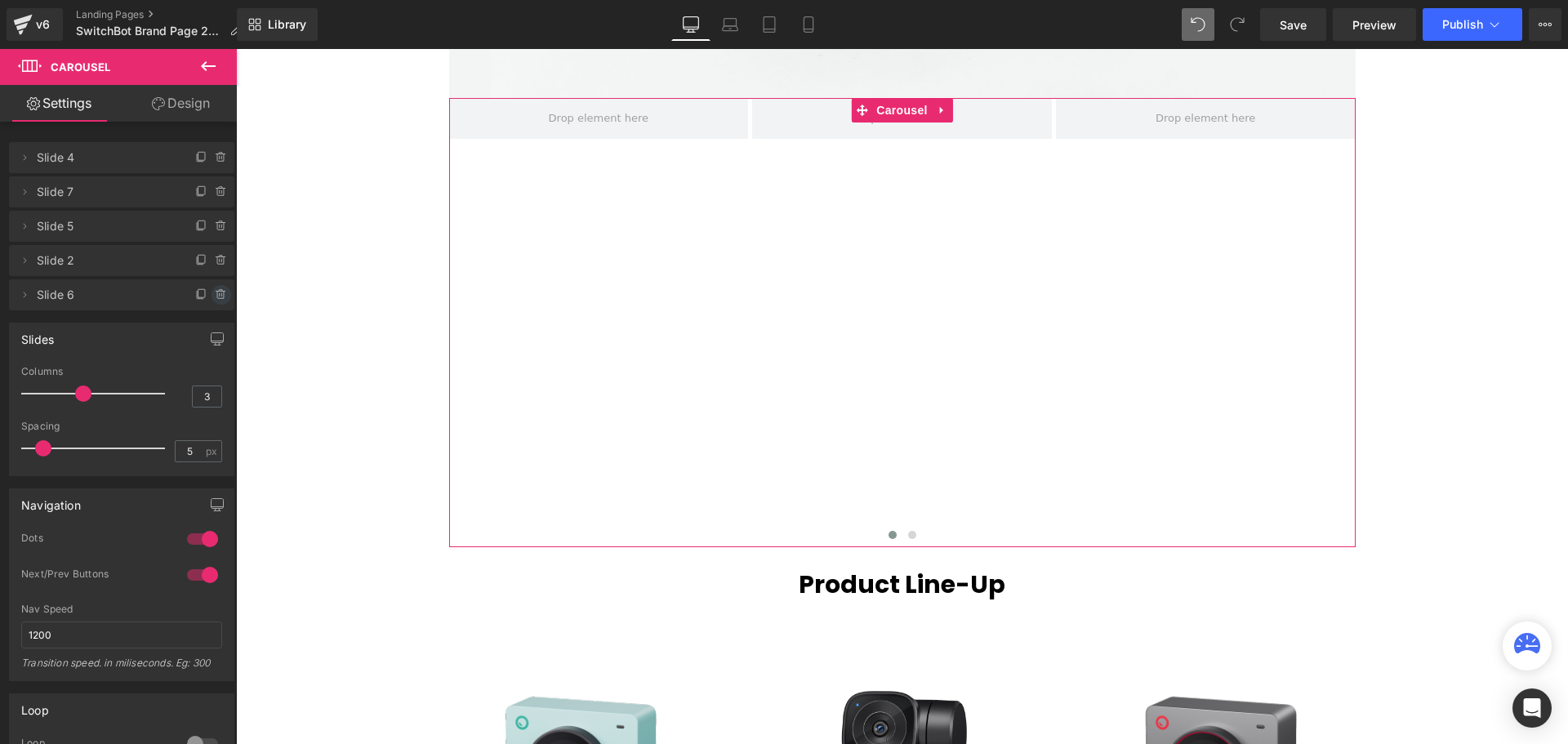
click at [214, 289] on icon at bounding box center [221, 295] width 13 height 13
click at [194, 298] on button "Delete" at bounding box center [204, 295] width 52 height 21
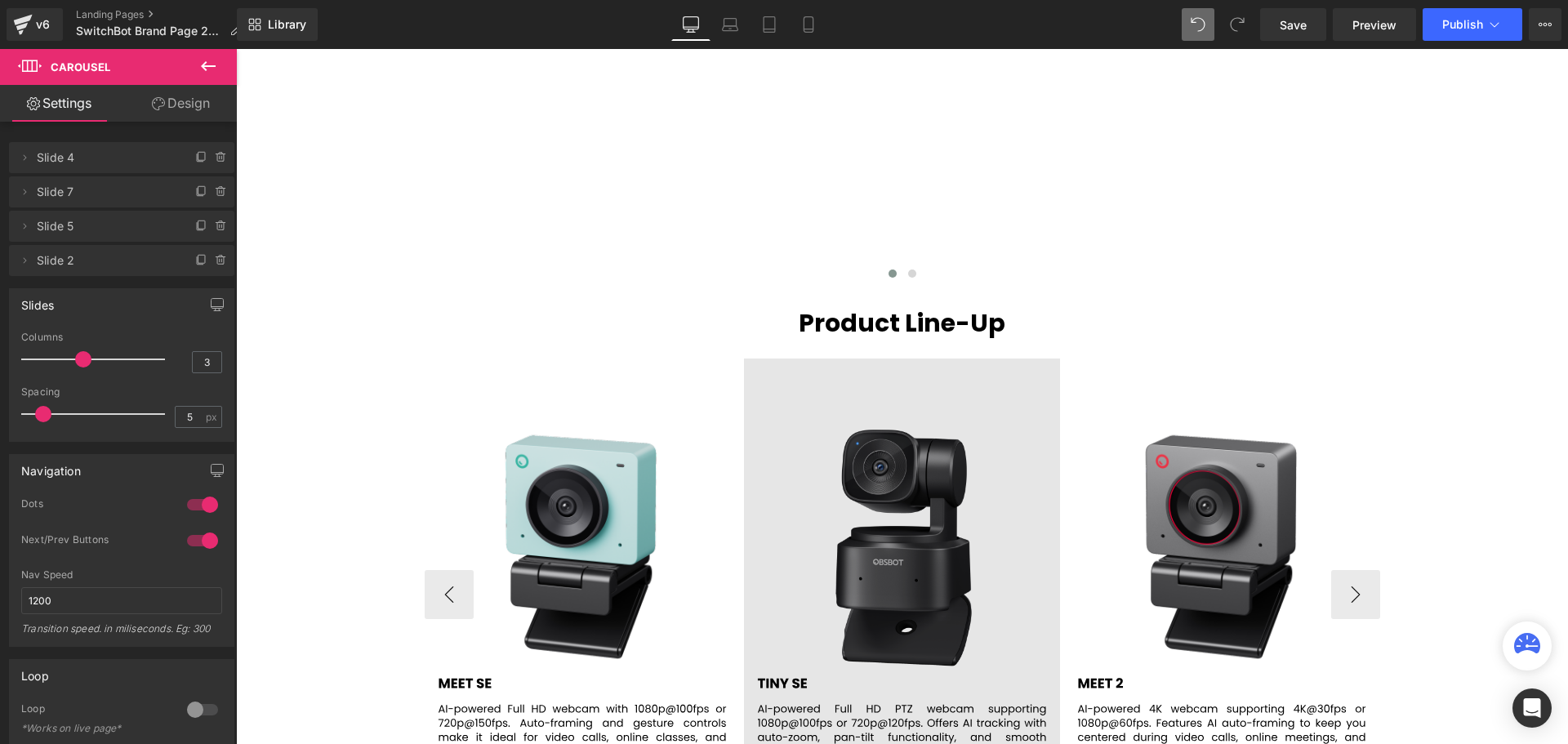
scroll to position [3709, 0]
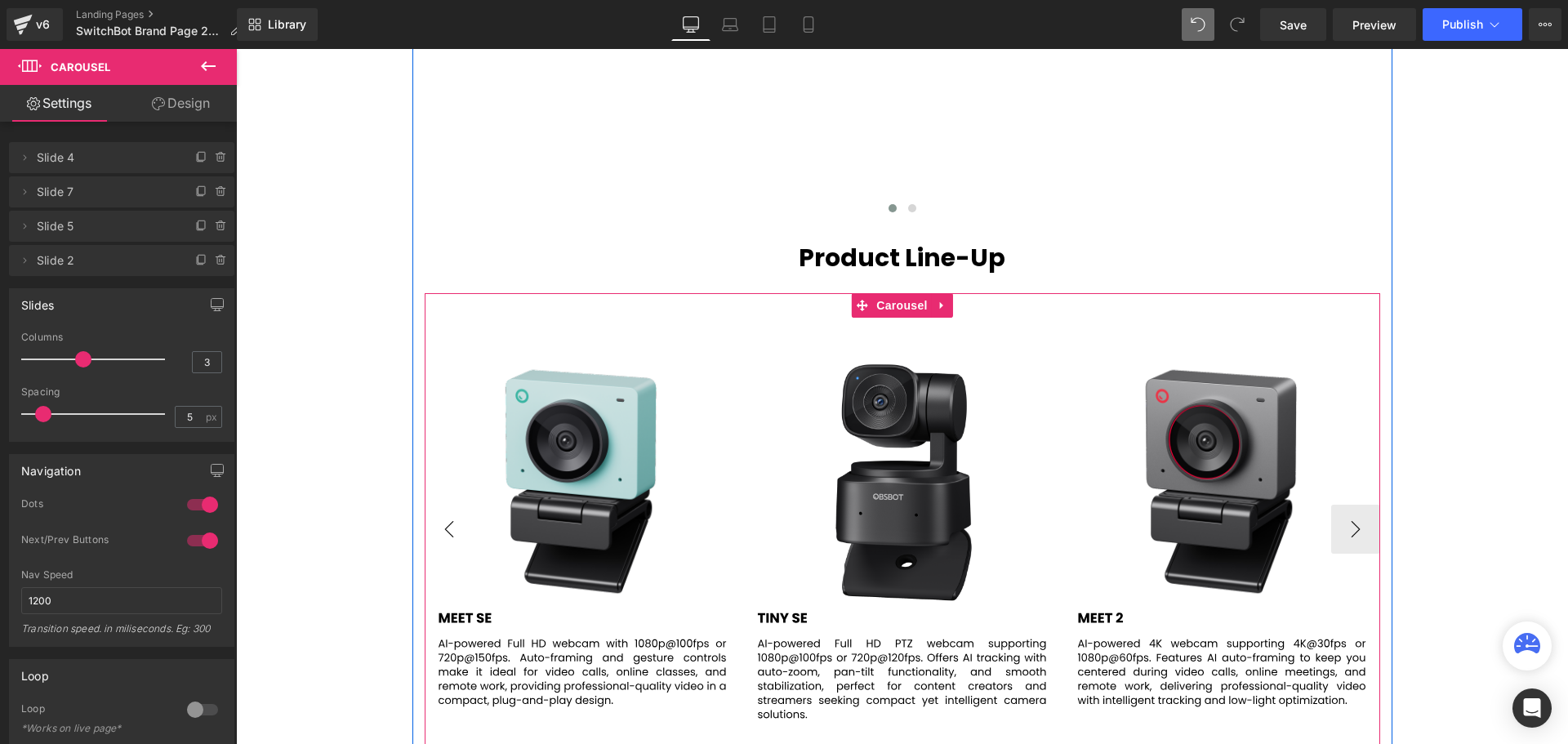
click at [448, 522] on button "‹" at bounding box center [448, 529] width 49 height 49
click at [573, 523] on span "Image" at bounding box center [582, 529] width 34 height 19
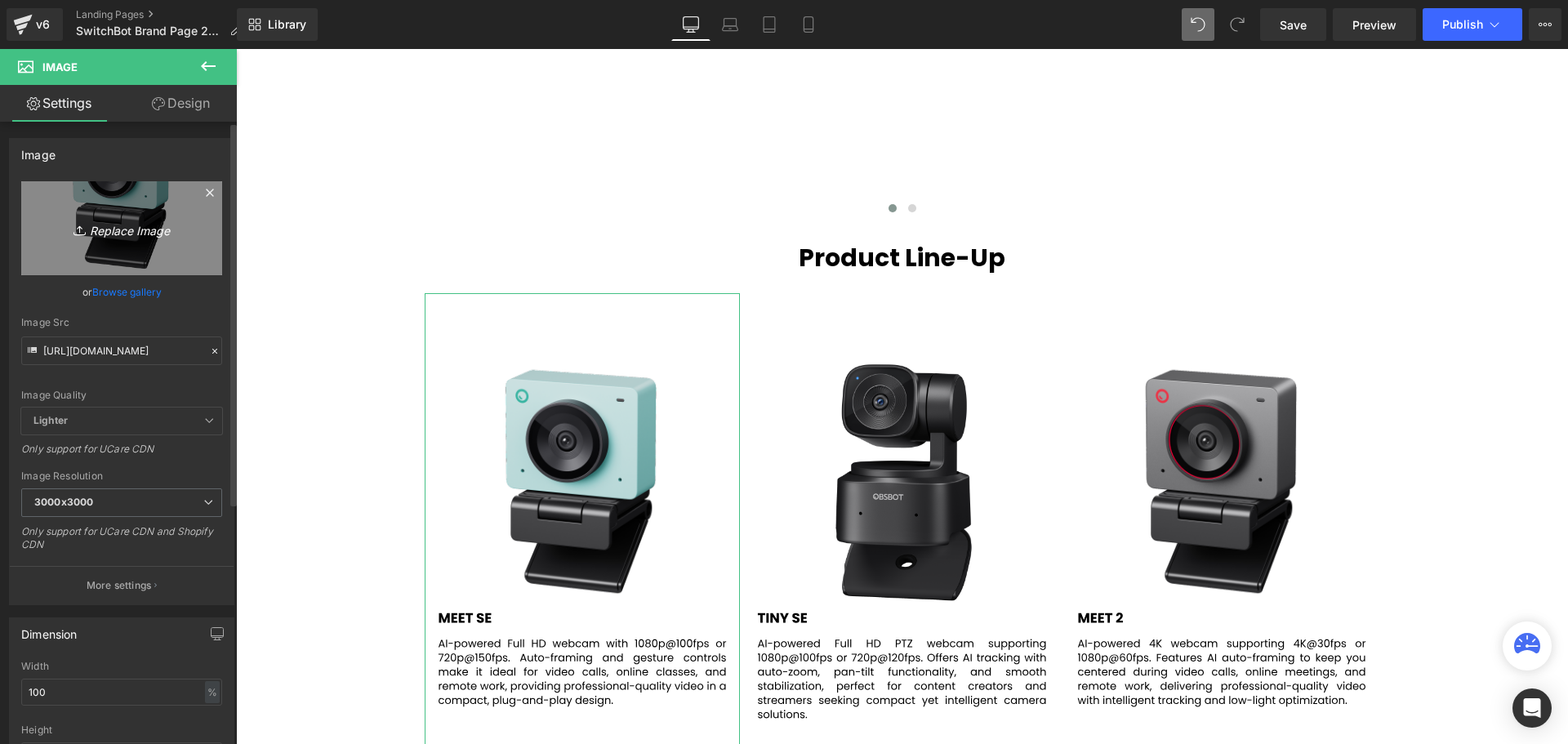
click at [129, 228] on icon "Replace Image" at bounding box center [121, 228] width 130 height 20
type input "C:\fakepath\1.svg"
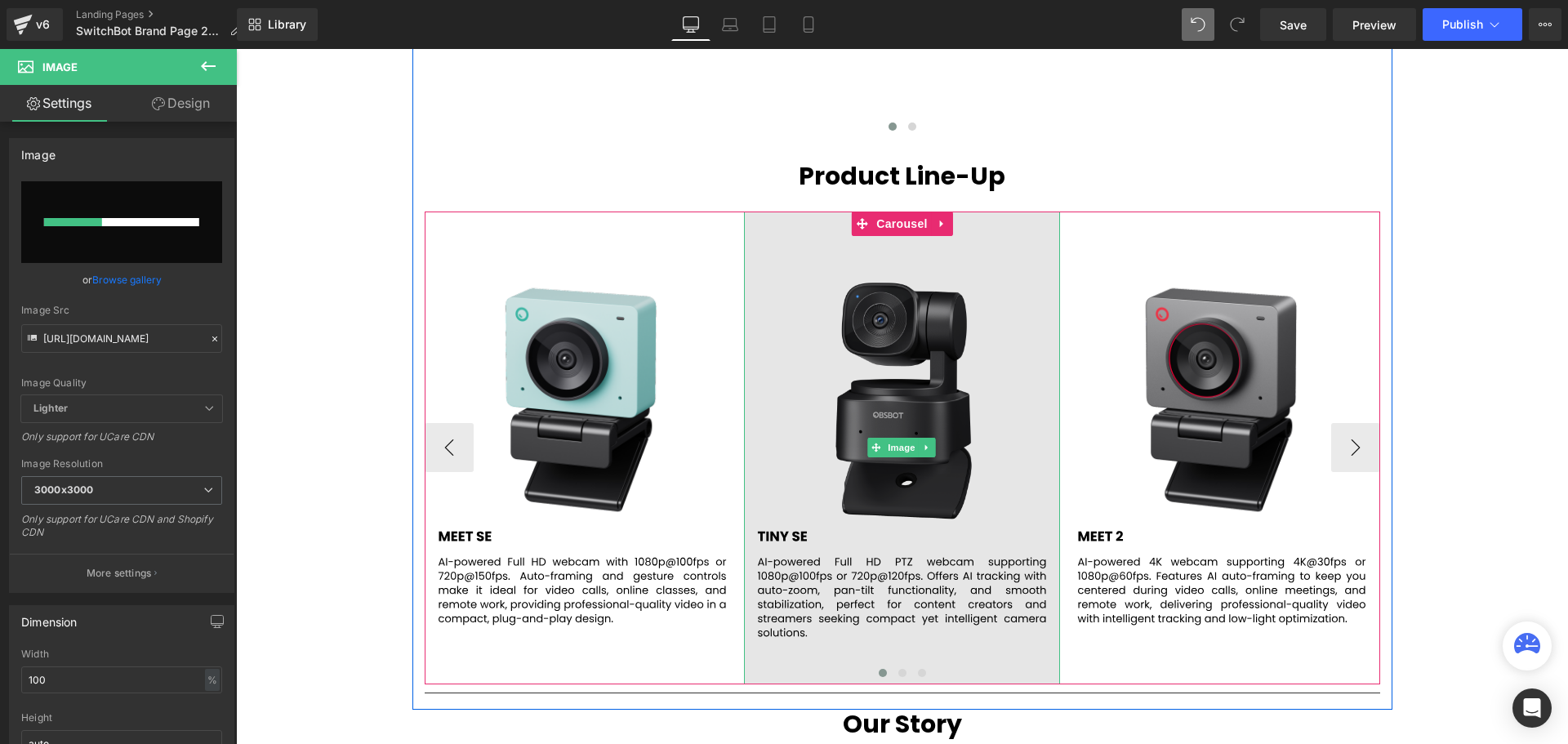
scroll to position [3872, 0]
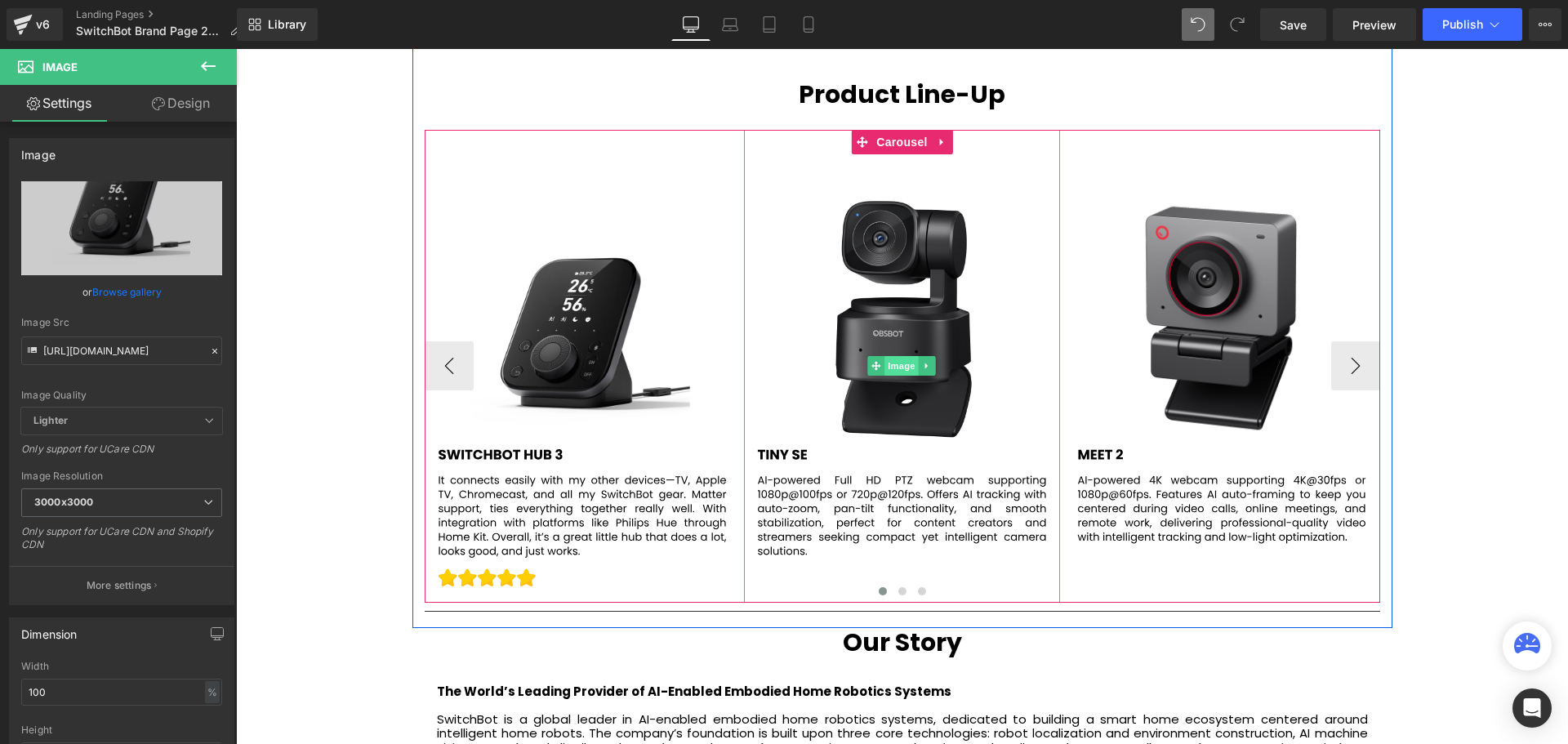
click at [895, 364] on span "Image" at bounding box center [901, 365] width 34 height 19
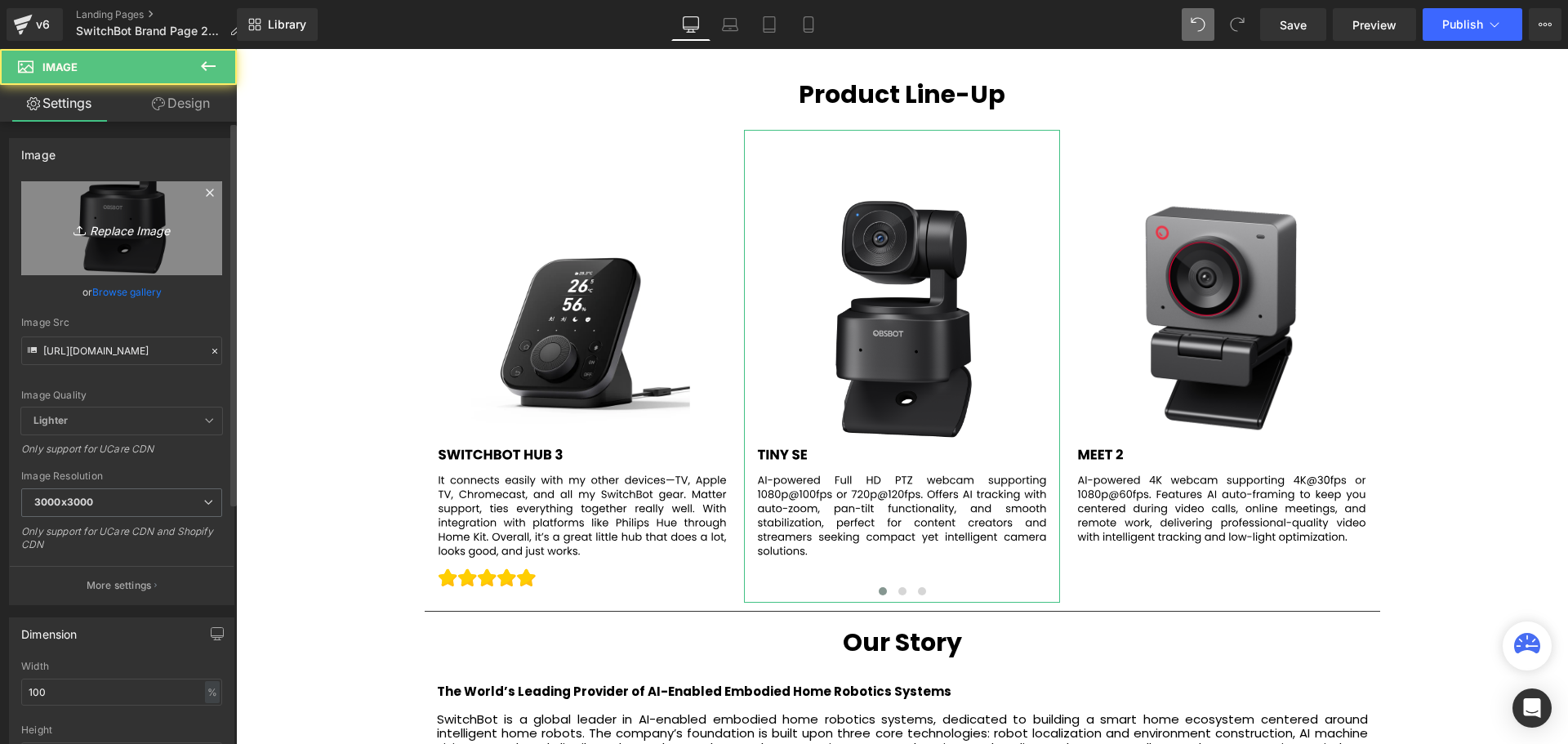
click at [116, 234] on icon "Replace Image" at bounding box center [121, 228] width 130 height 20
type input "C:\fakepath\2.svg"
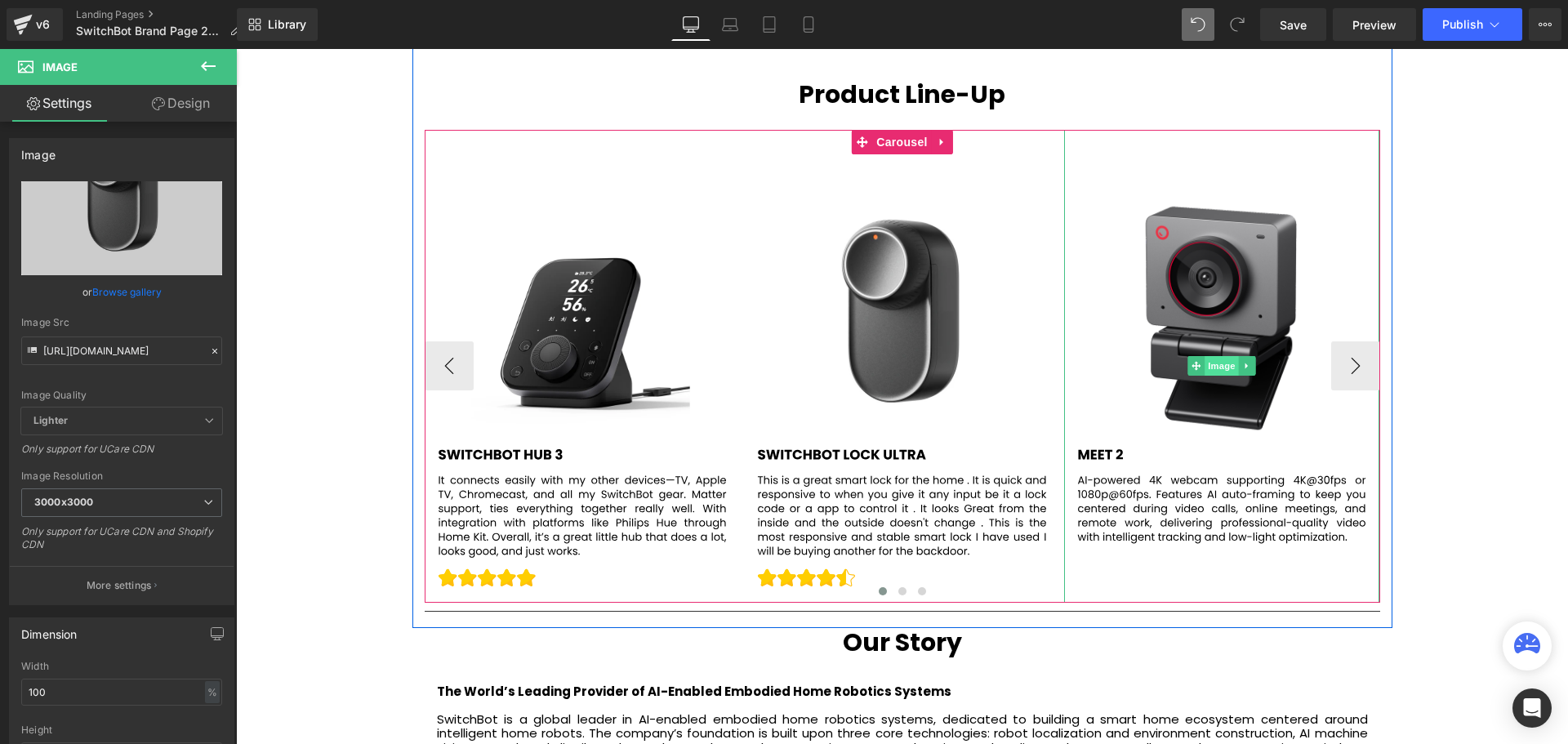
click at [1221, 366] on span "Image" at bounding box center [1221, 365] width 34 height 19
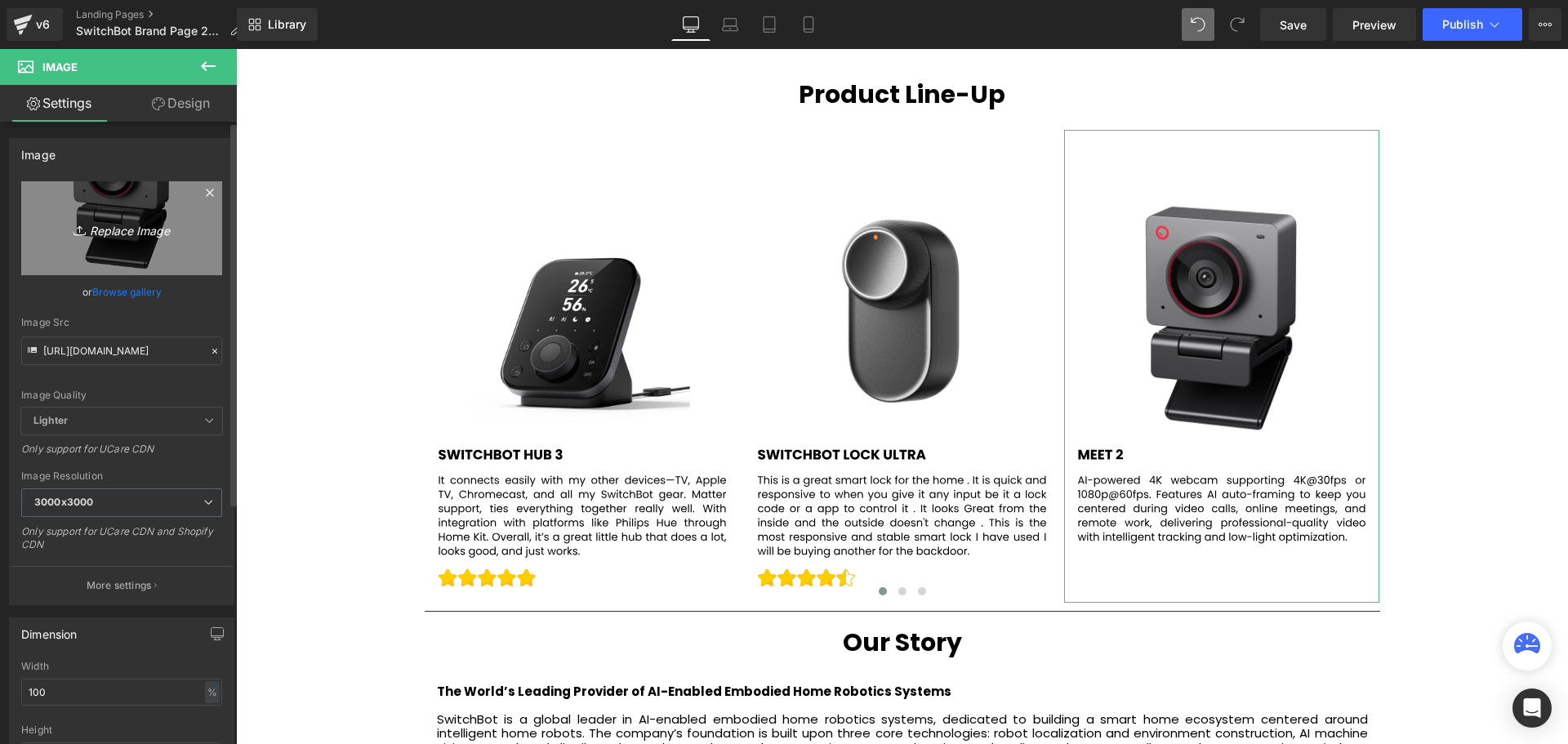
click at [122, 227] on icon "Replace Image" at bounding box center [121, 228] width 130 height 20
type input "C:\fakepath\3.svg"
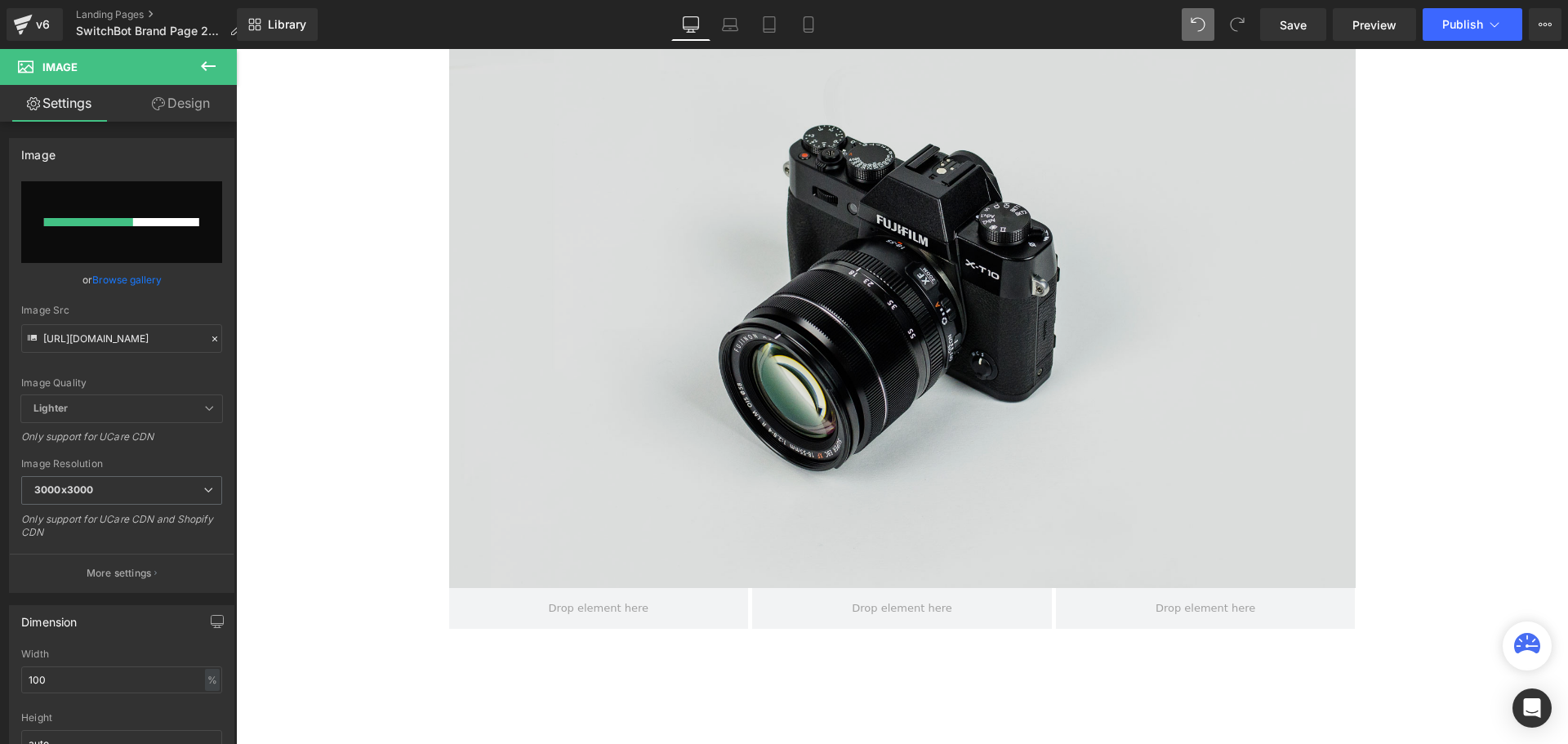
scroll to position [2648, 0]
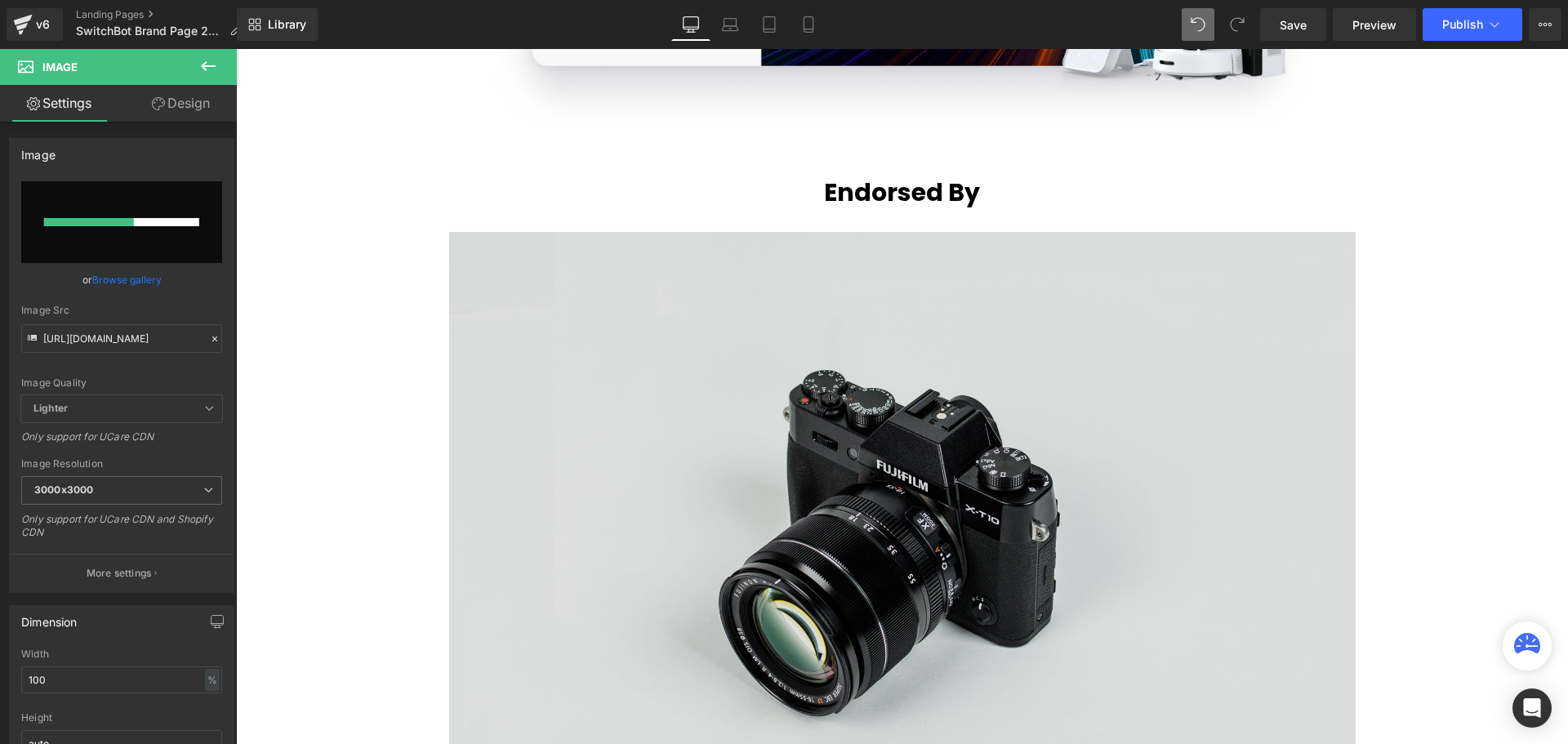
click at [930, 262] on img at bounding box center [902, 531] width 906 height 600
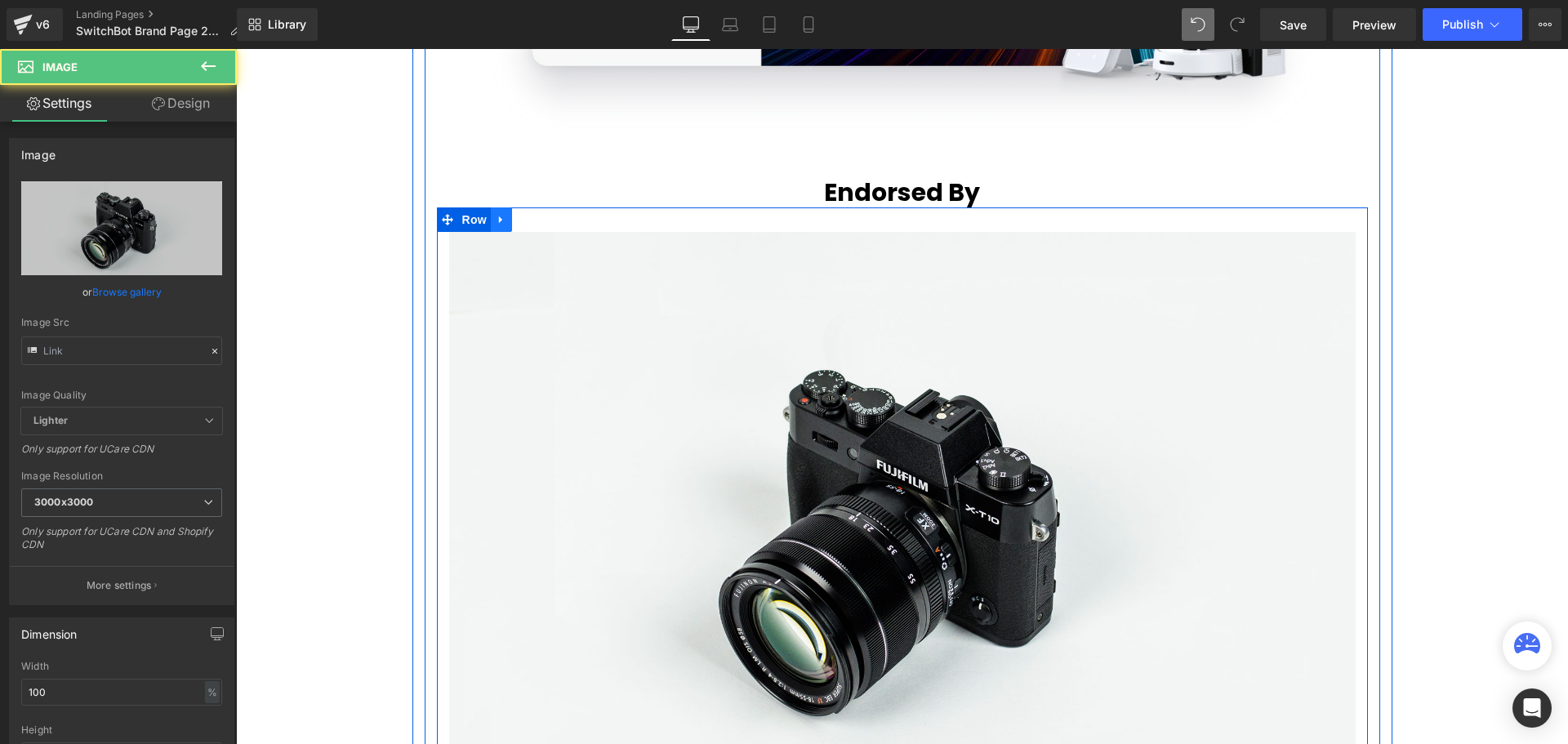
click at [503, 219] on link at bounding box center [501, 219] width 21 height 24
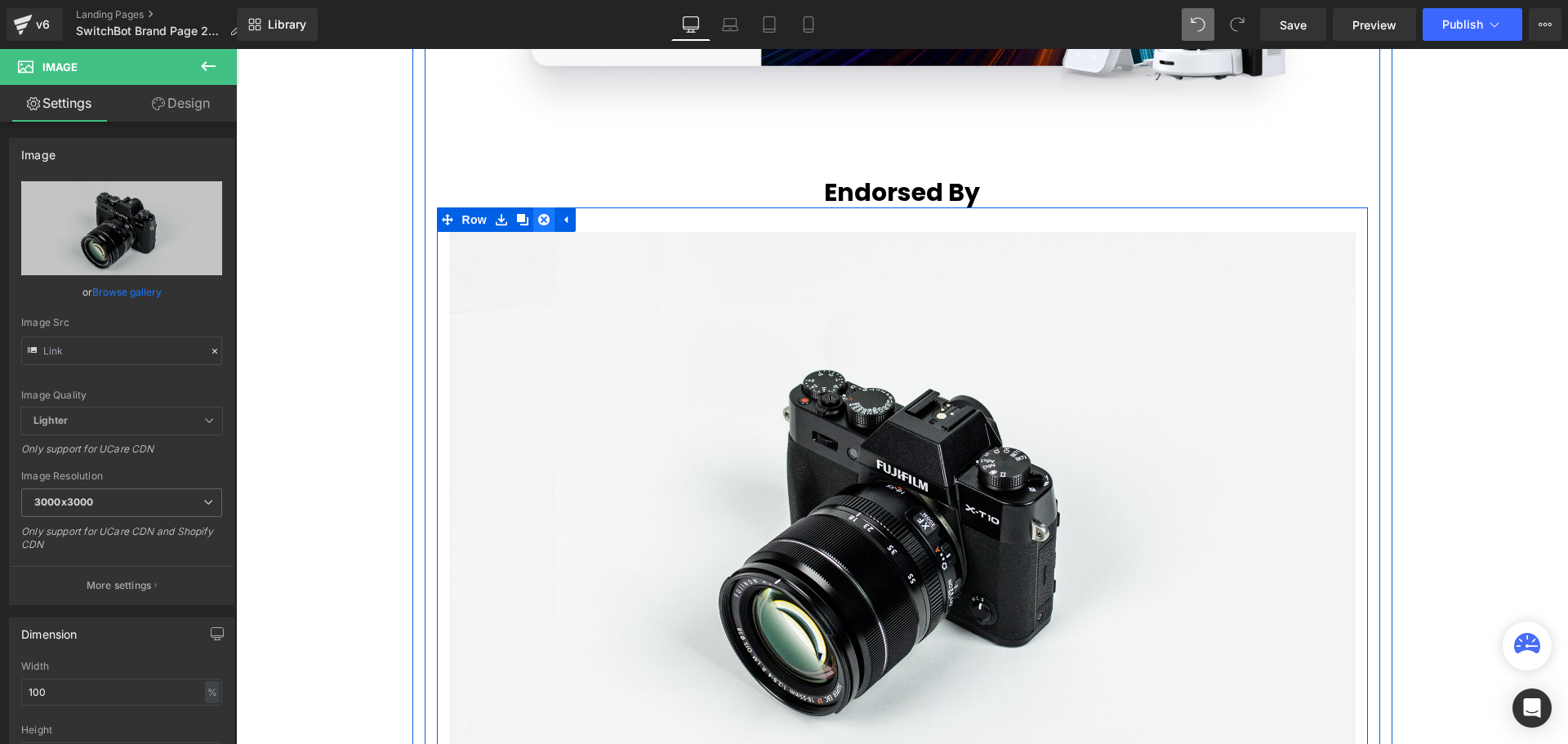
click at [538, 220] on icon at bounding box center [544, 219] width 11 height 11
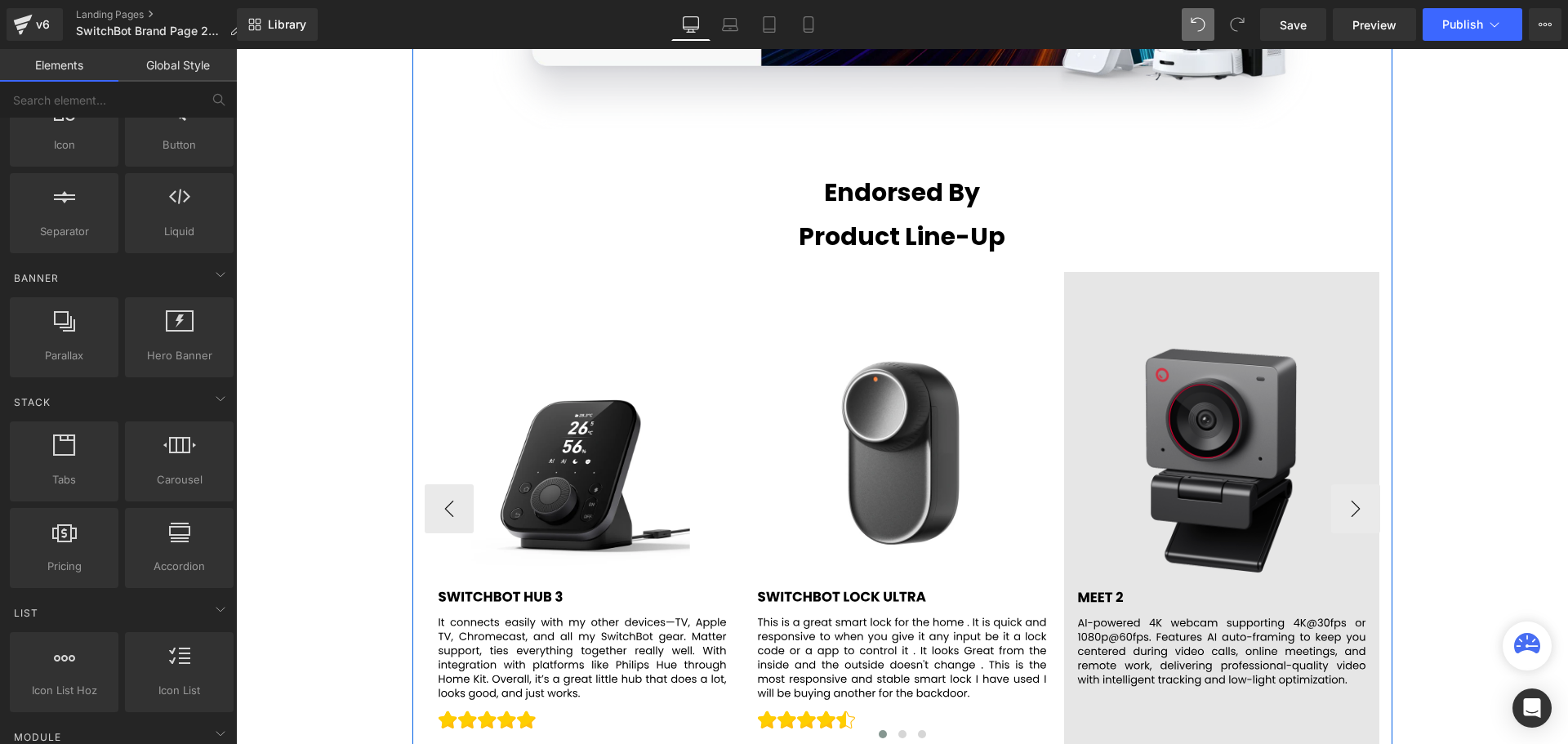
scroll to position [5660, 1324]
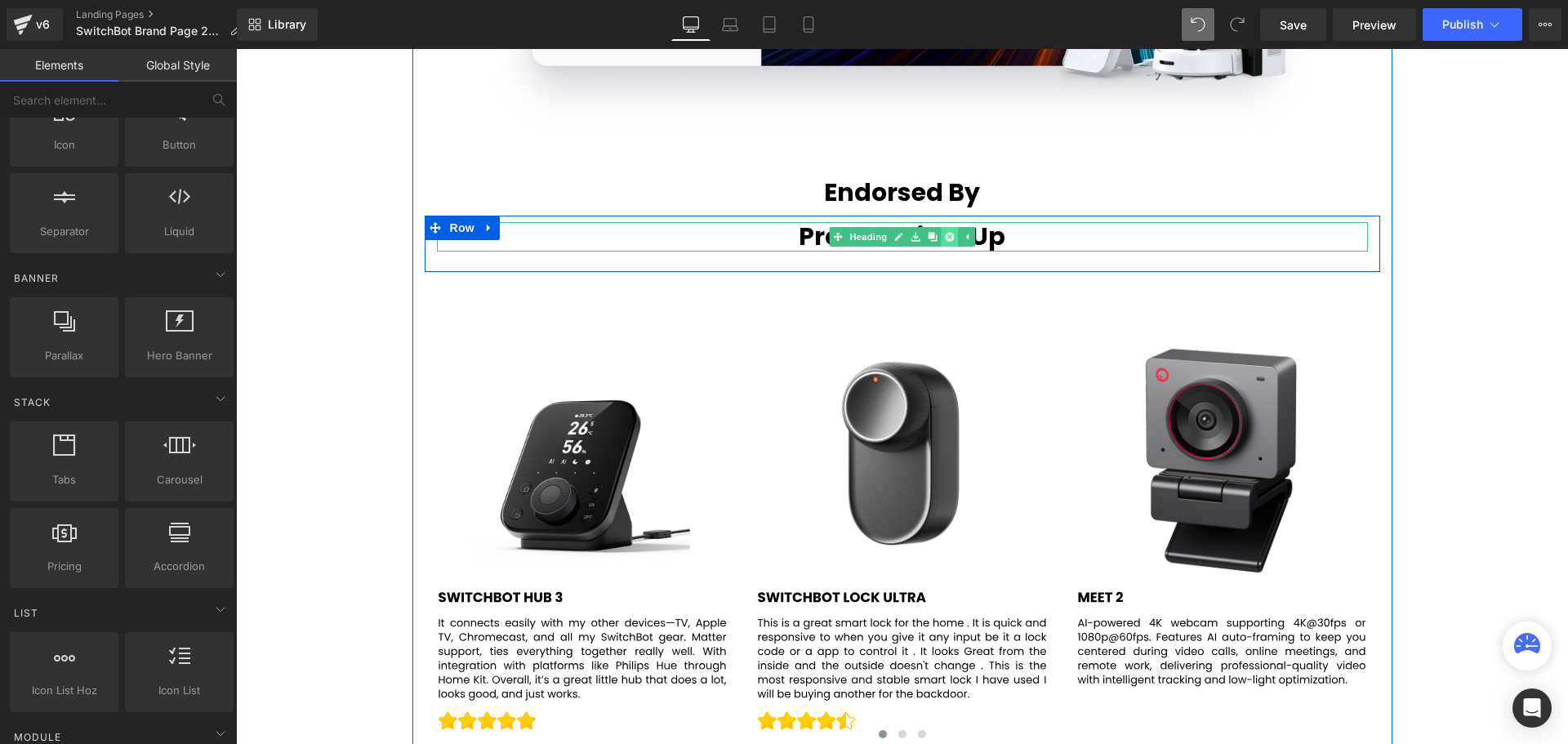
click at [947, 237] on icon at bounding box center [949, 238] width 9 height 9
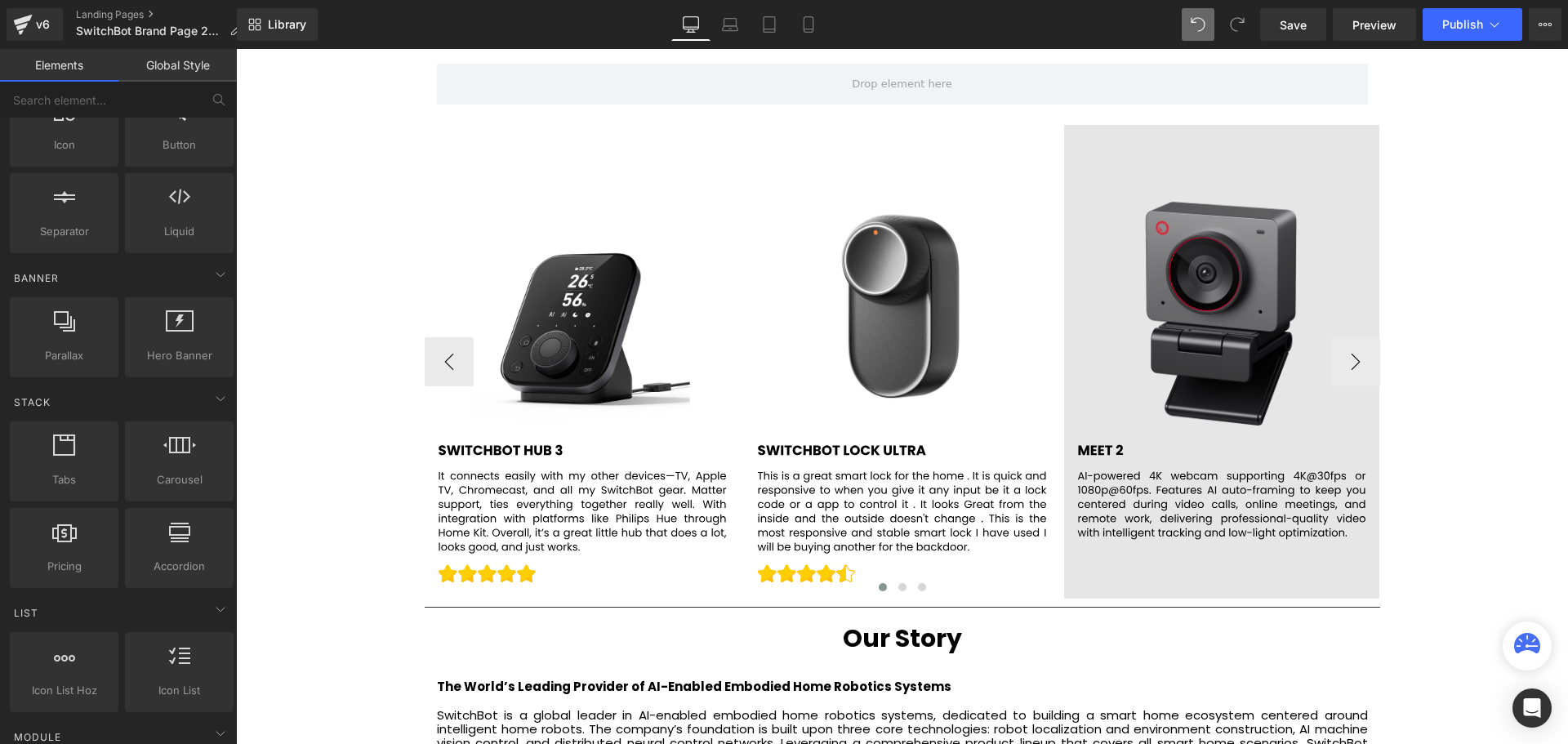
scroll to position [2811, 0]
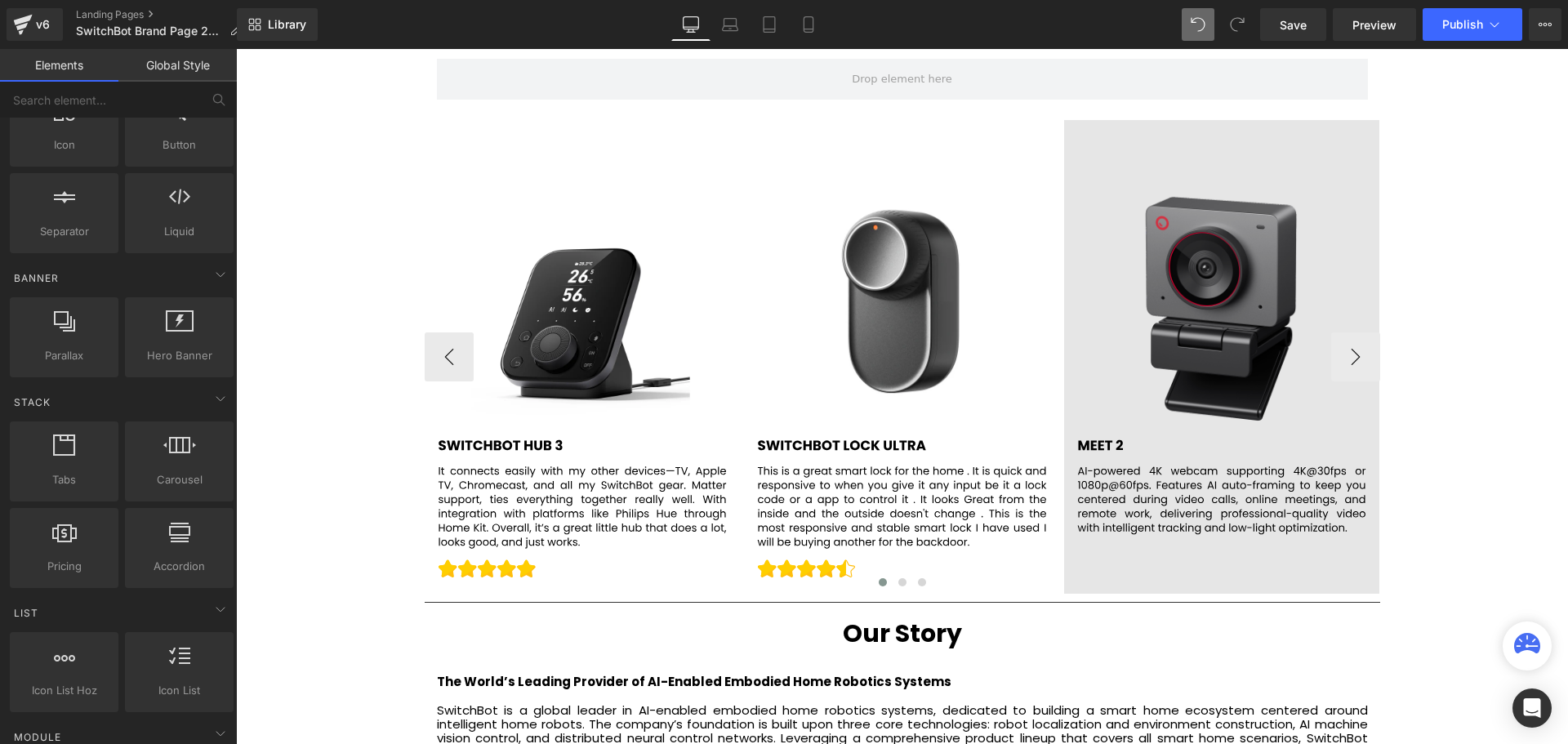
click at [1214, 348] on div "Image" at bounding box center [1222, 357] width 316 height 473
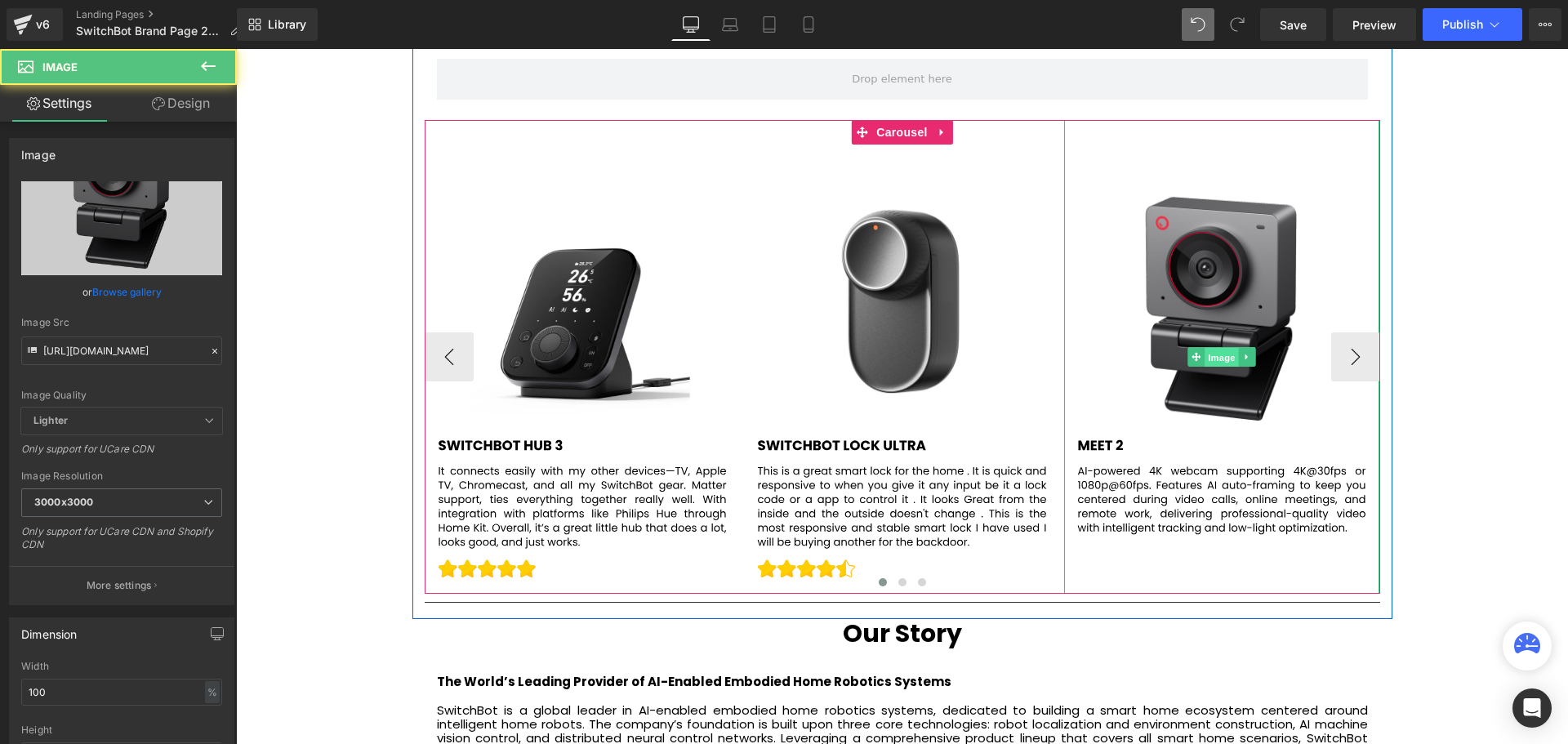
click at [1213, 348] on span "Image" at bounding box center [1221, 357] width 34 height 19
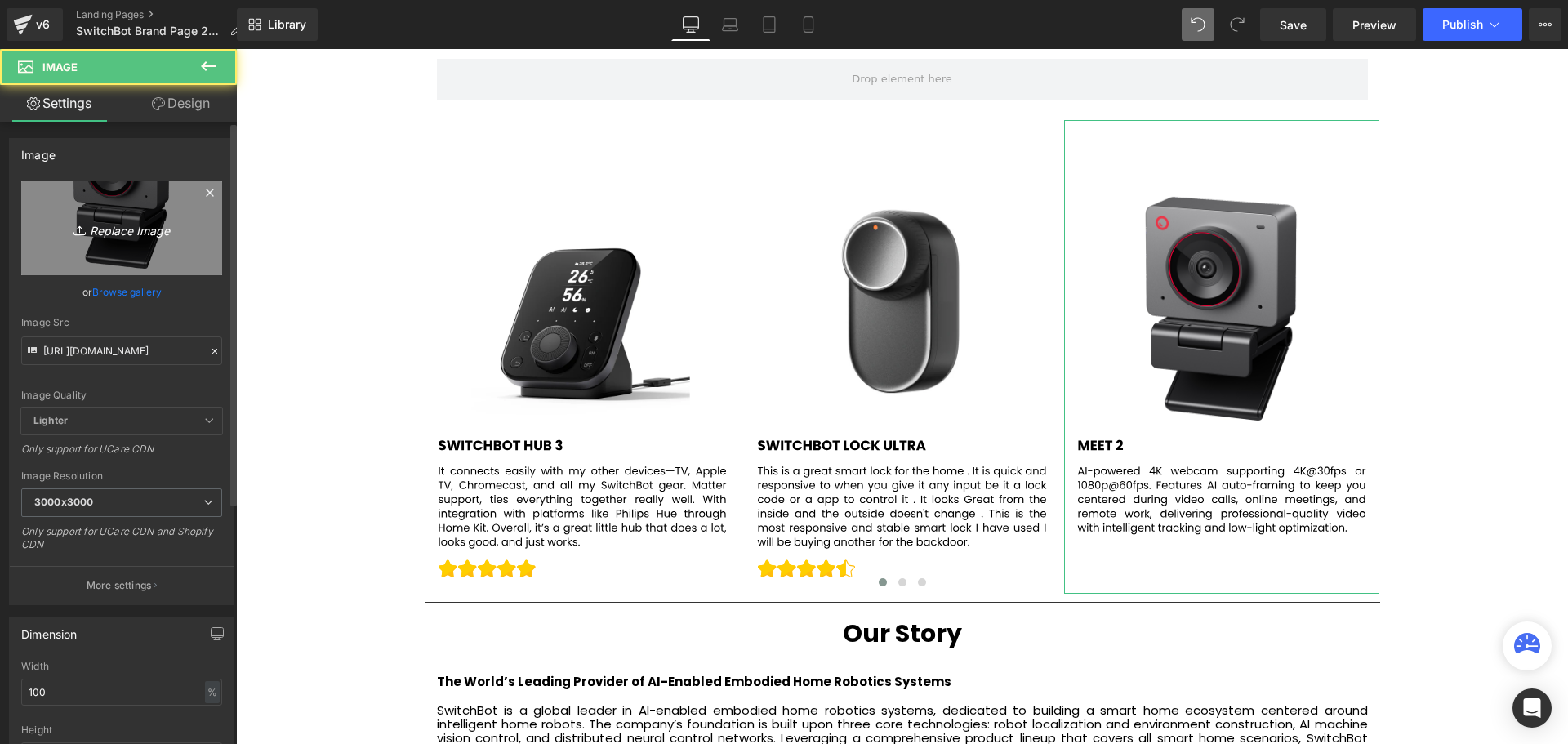
click at [116, 226] on icon "Replace Image" at bounding box center [121, 228] width 130 height 20
type input "C:\fakepath\3.svg"
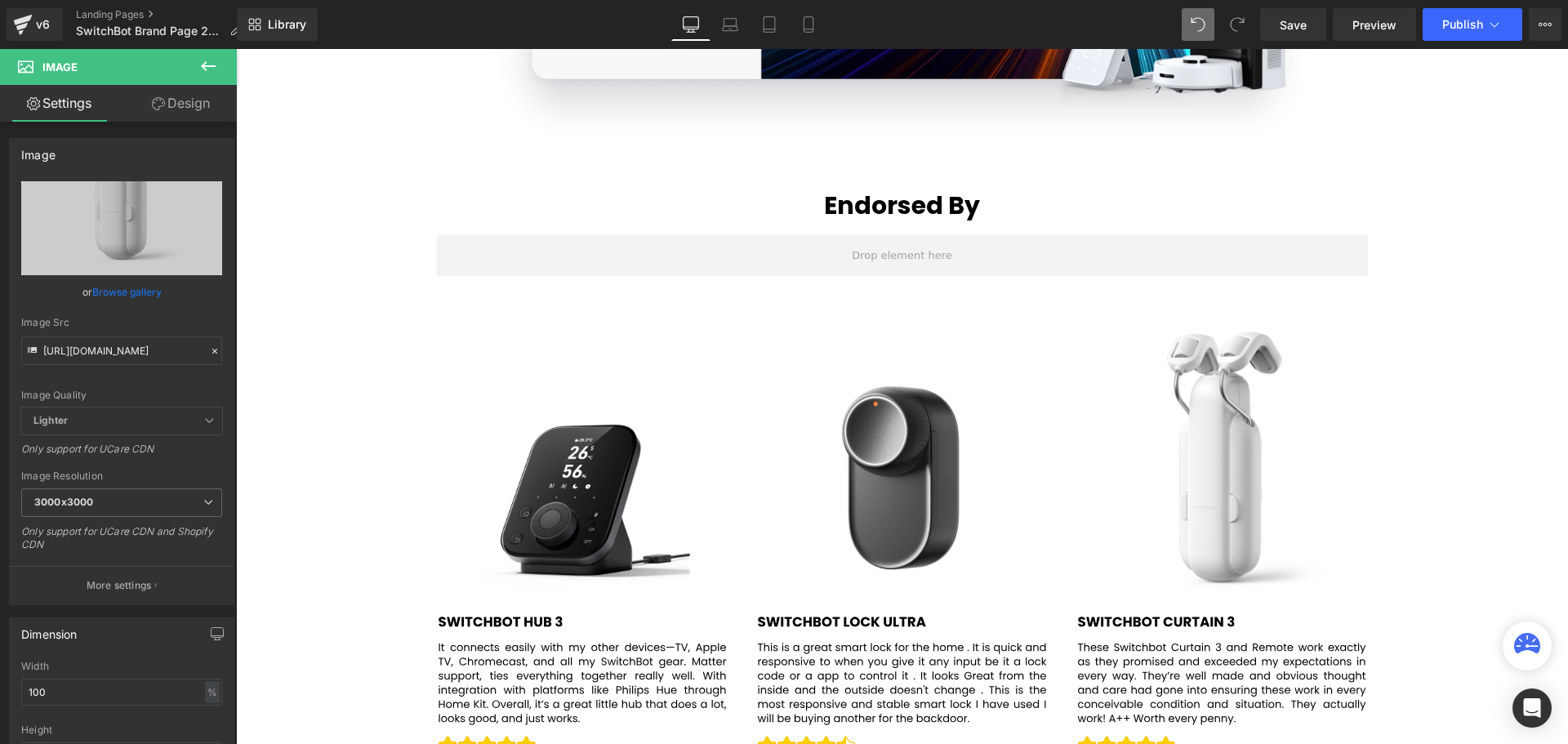
scroll to position [2729, 0]
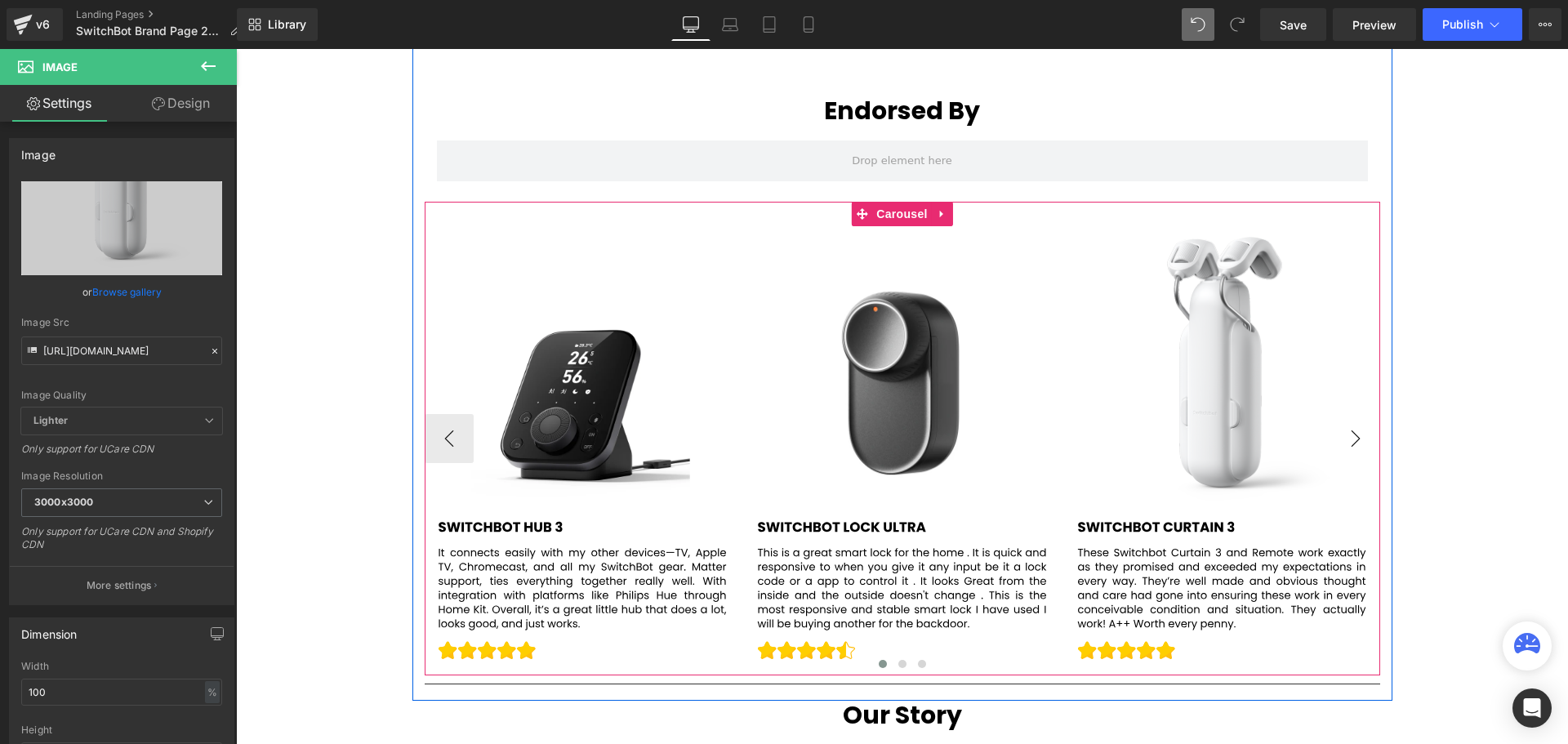
click at [1357, 436] on button "›" at bounding box center [1355, 438] width 49 height 49
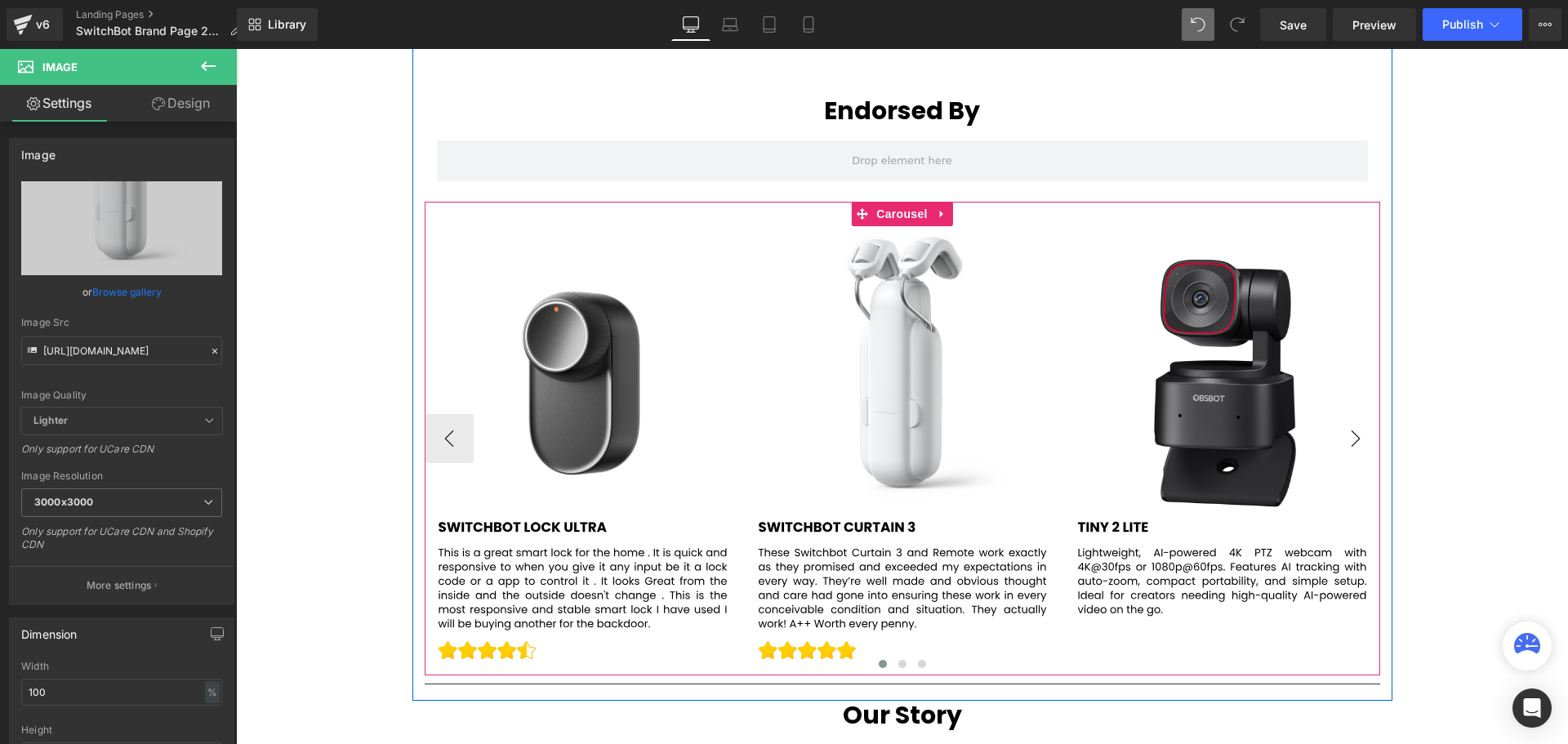
click at [1357, 436] on button "›" at bounding box center [1355, 438] width 49 height 49
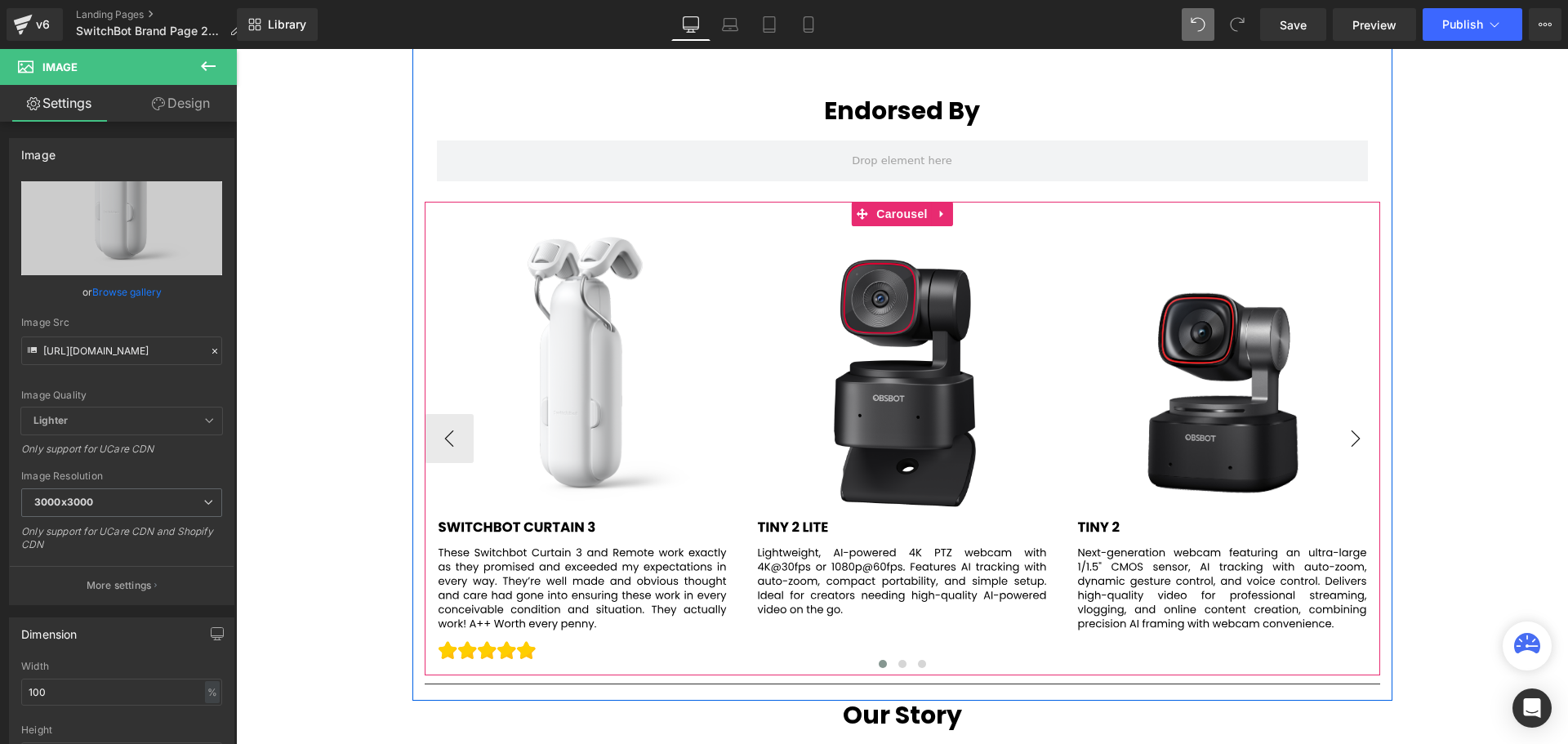
click at [1357, 436] on button "›" at bounding box center [1355, 438] width 49 height 49
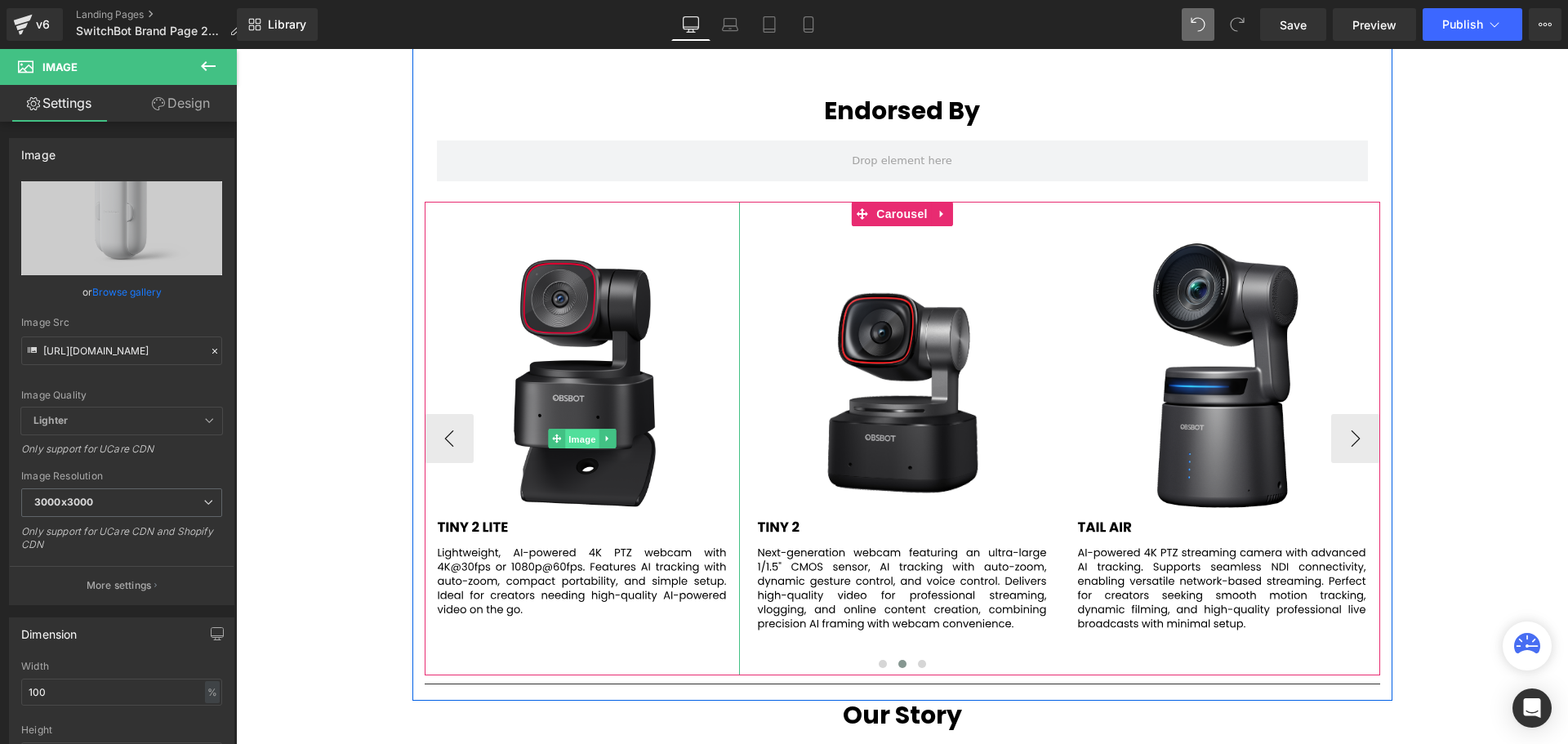
click at [578, 437] on span "Image" at bounding box center [582, 439] width 34 height 19
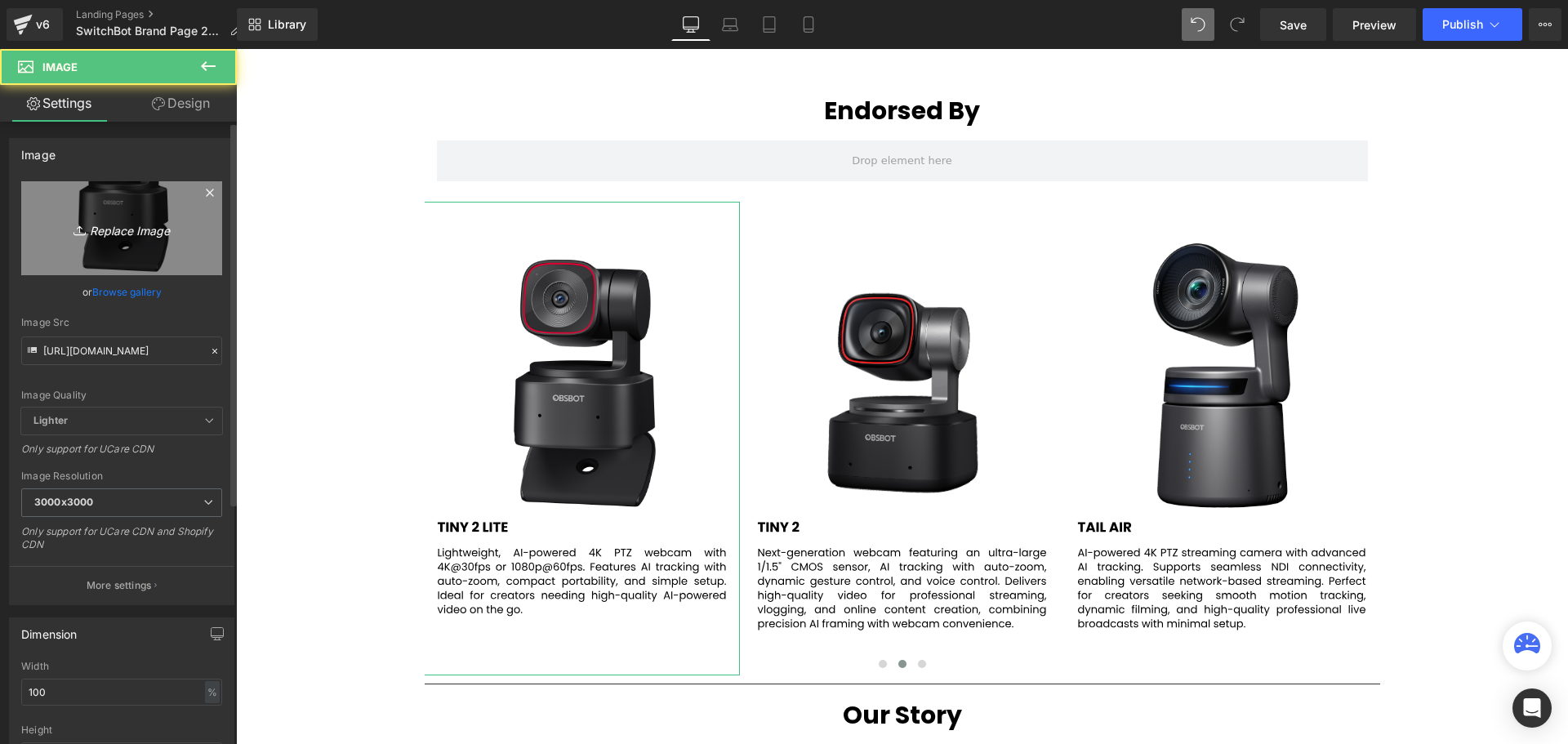
click at [127, 231] on icon "Replace Image" at bounding box center [121, 228] width 130 height 20
type input "C:\fakepath\4.svg"
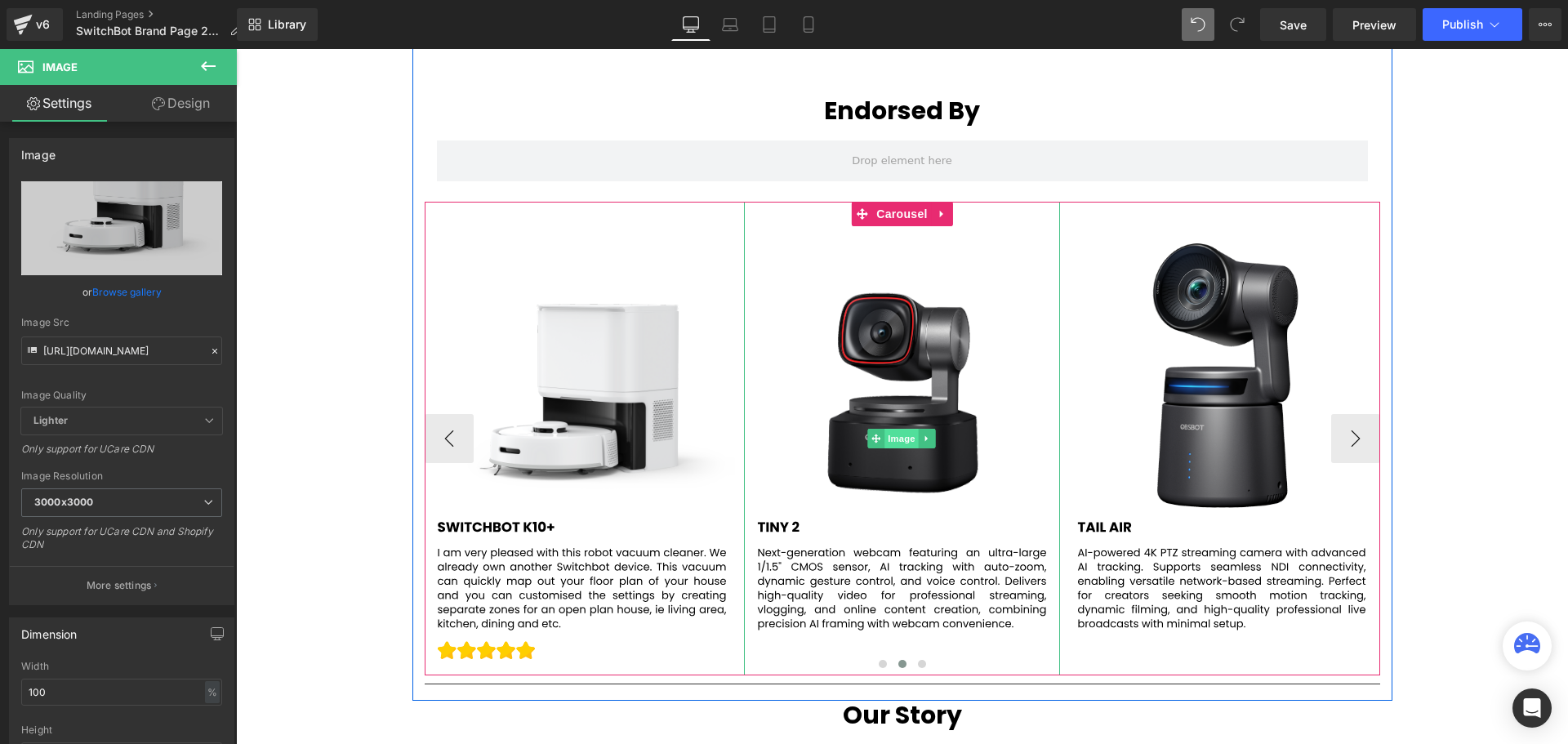
click at [896, 439] on span "Image" at bounding box center [901, 438] width 34 height 19
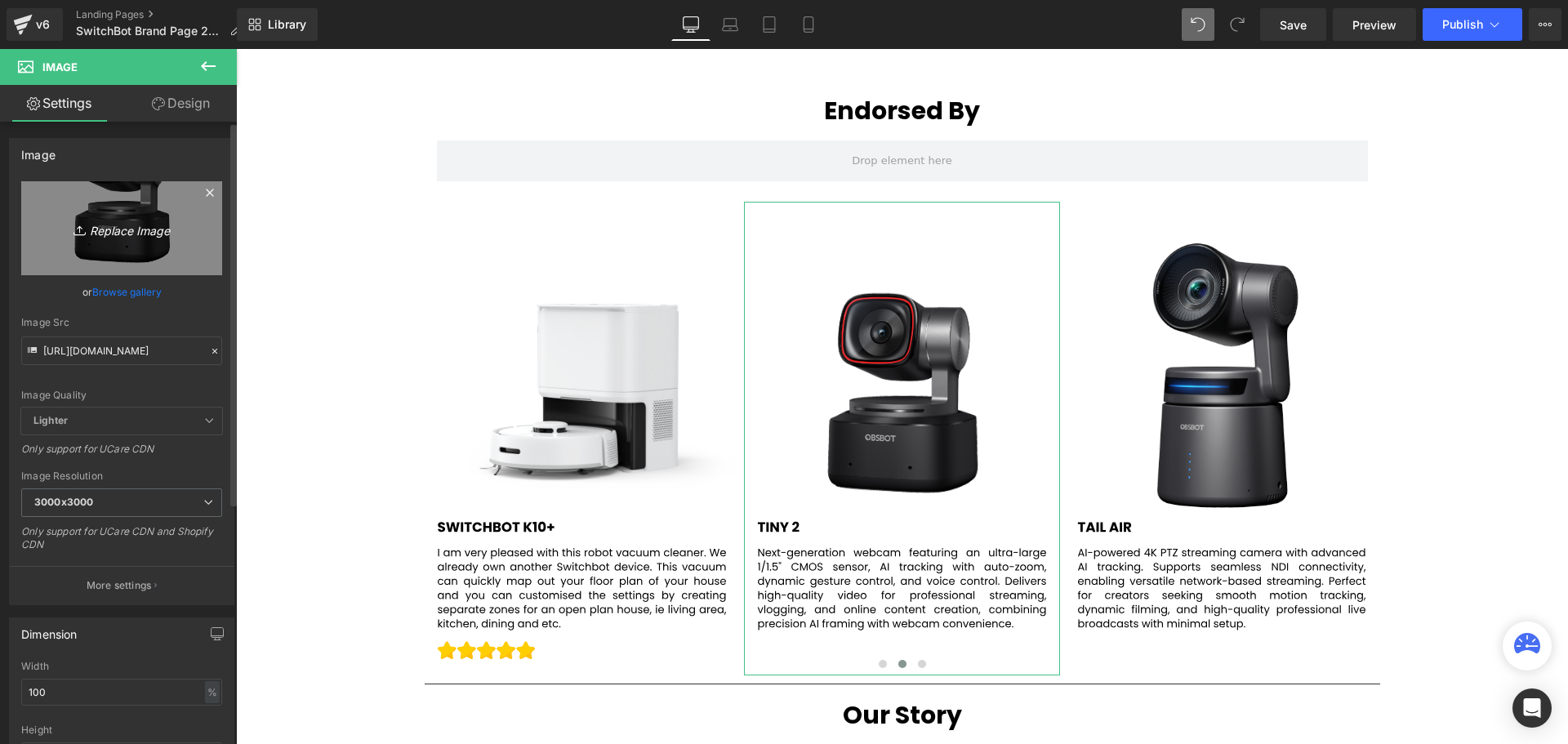
click at [113, 229] on icon "Replace Image" at bounding box center [121, 228] width 130 height 20
type input "C:\fakepath\5.svg"
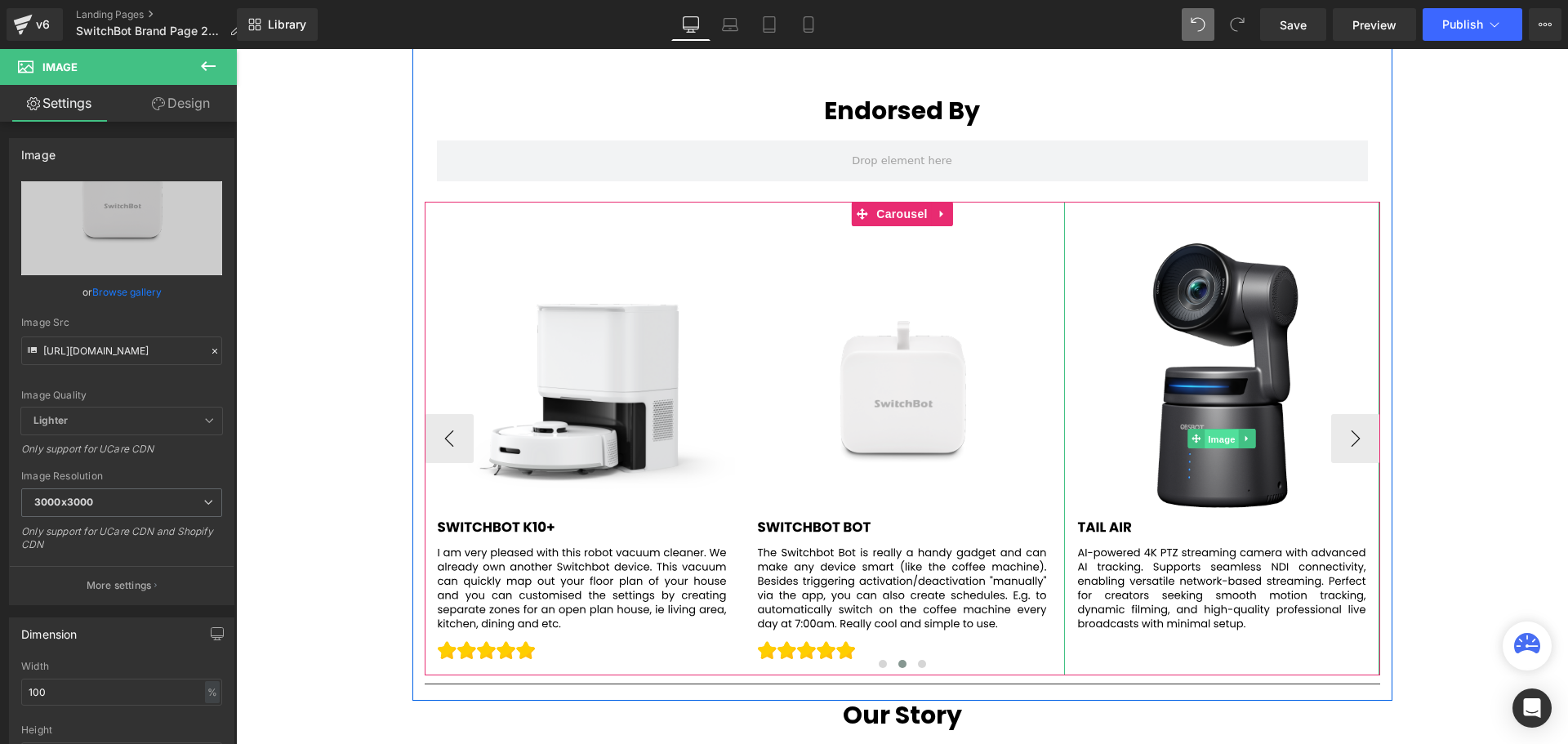
click at [1217, 443] on span "Image" at bounding box center [1221, 439] width 34 height 19
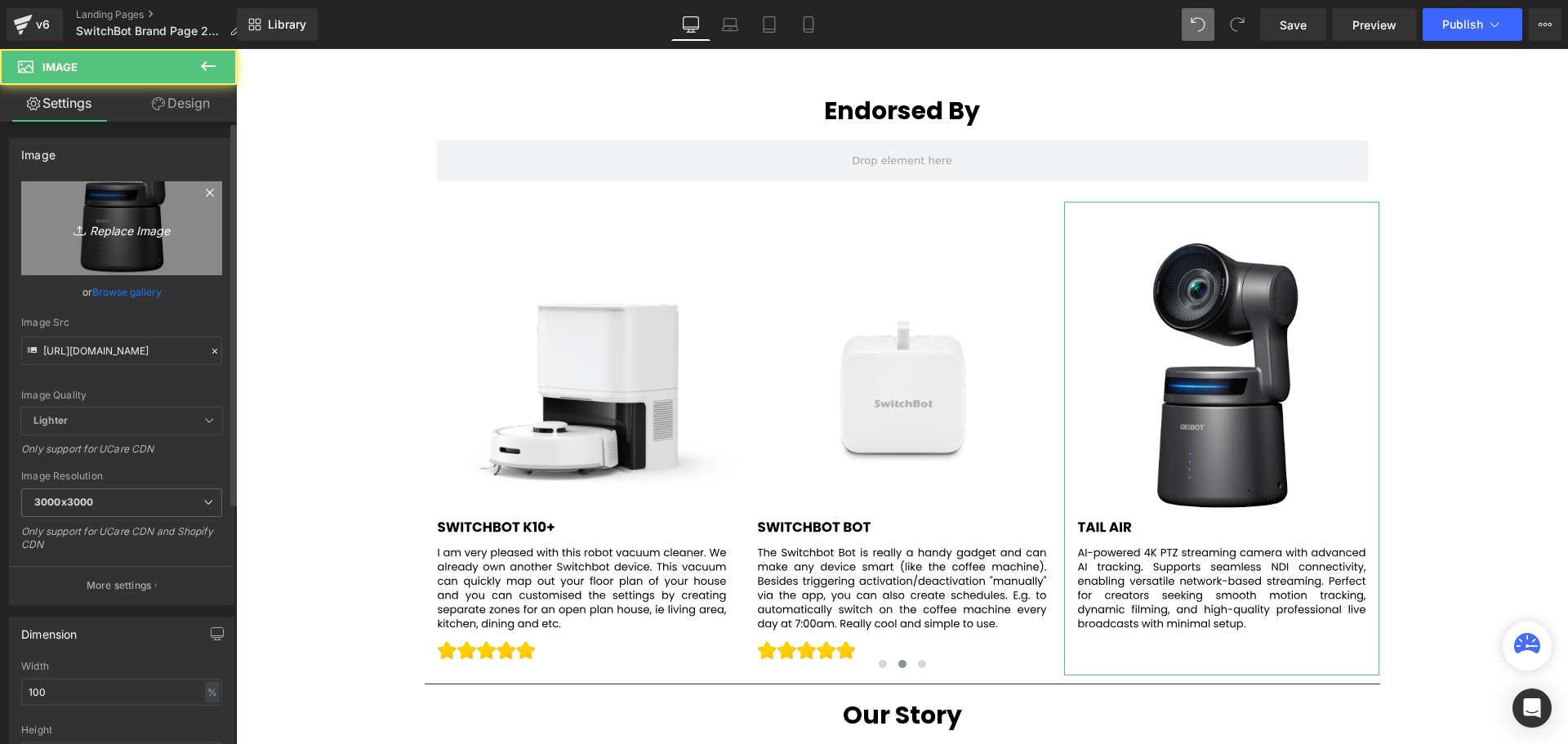
click at [118, 234] on icon "Replace Image" at bounding box center [121, 228] width 130 height 20
type input "C:\fakepath\6.svg"
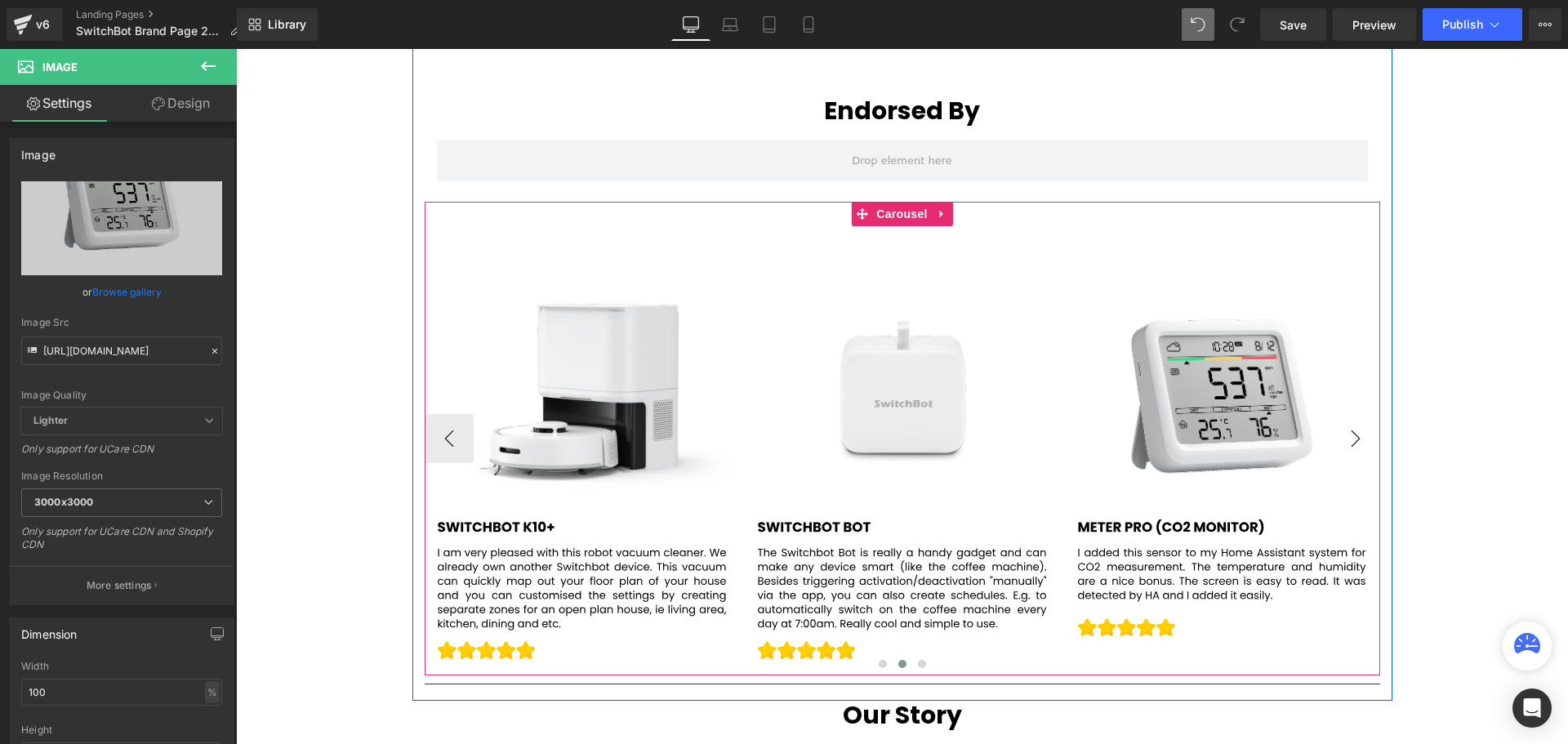
click at [1349, 441] on button "›" at bounding box center [1355, 438] width 49 height 49
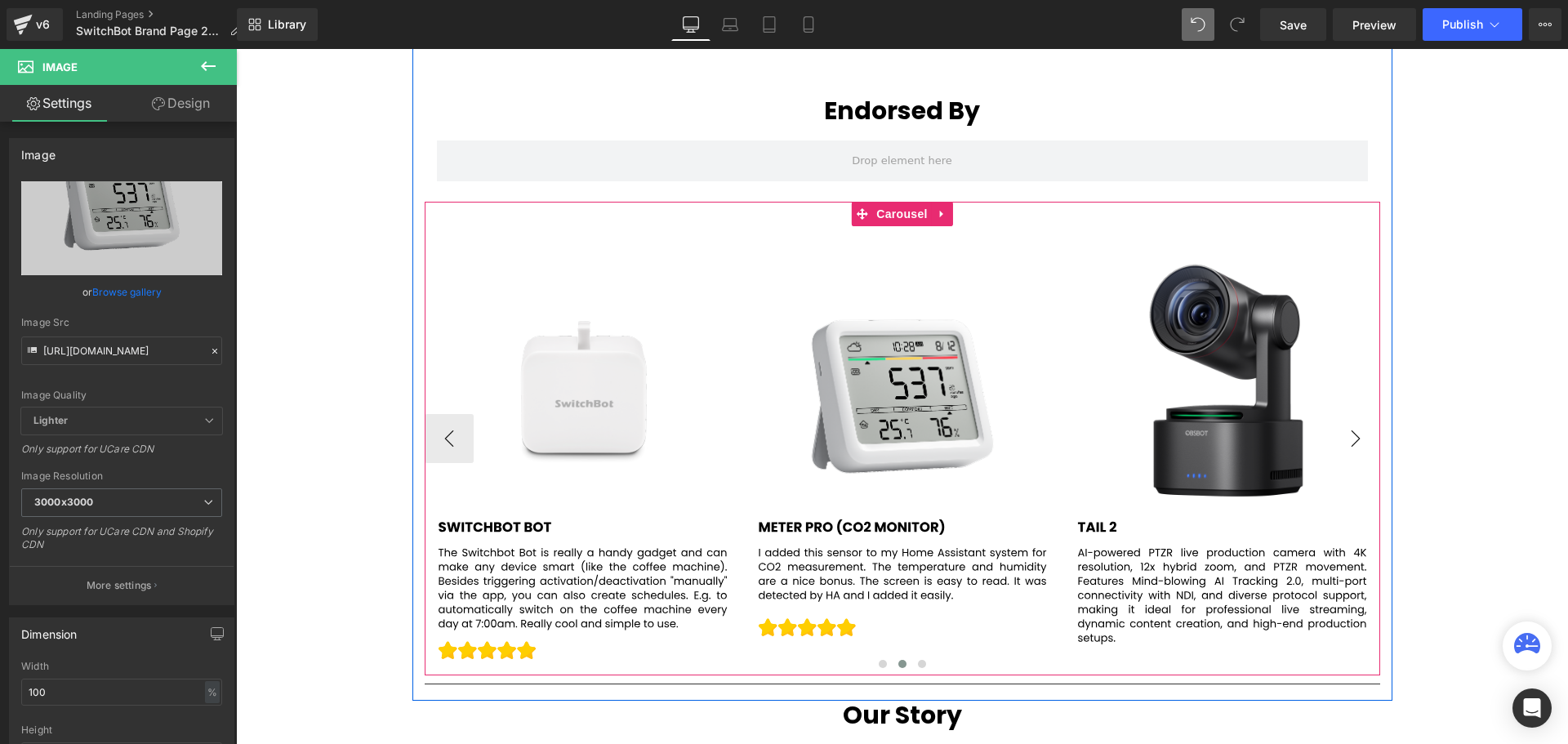
click at [1349, 441] on button "›" at bounding box center [1355, 438] width 49 height 49
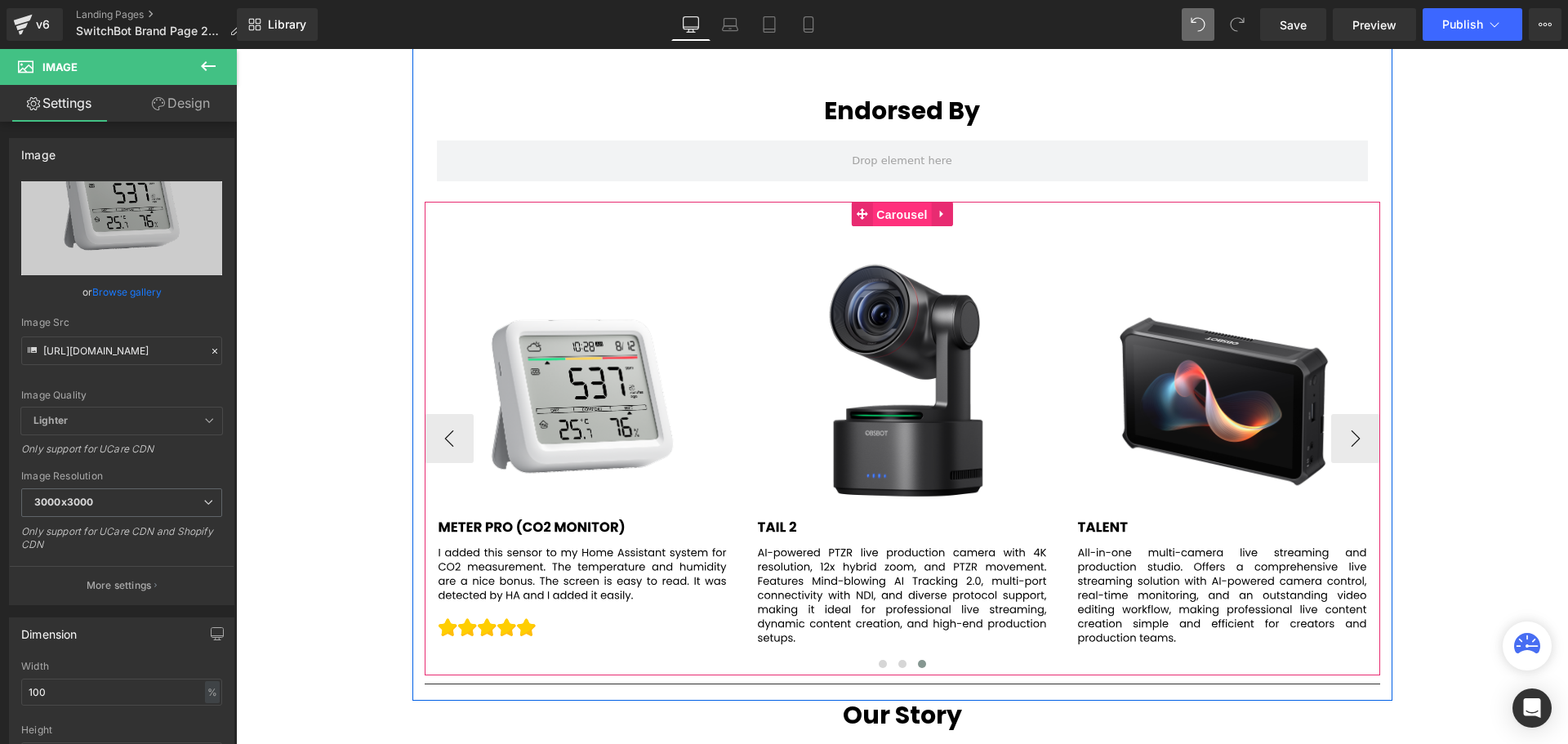
click at [901, 208] on span "Carousel" at bounding box center [901, 214] width 59 height 24
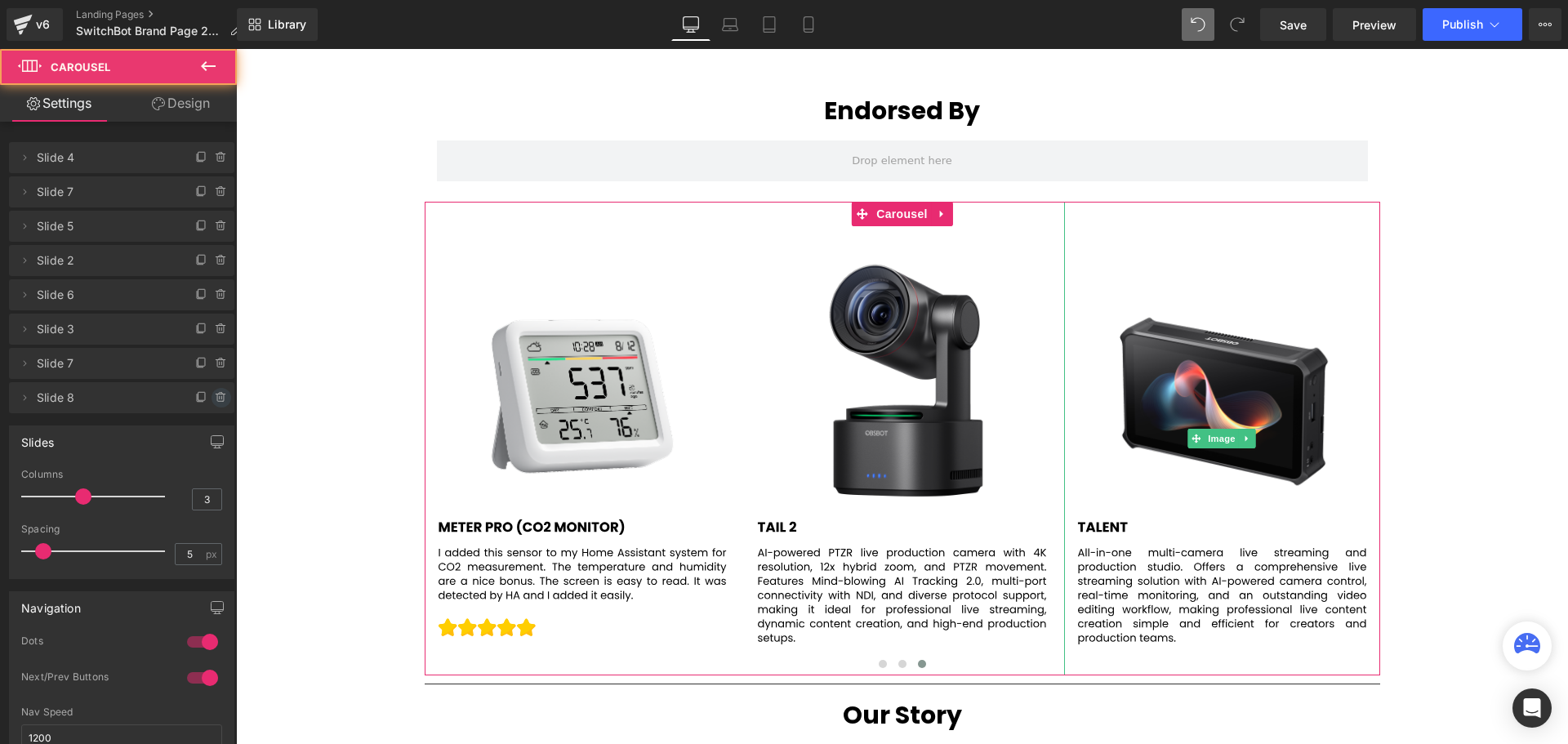
click at [214, 396] on icon at bounding box center [221, 397] width 13 height 13
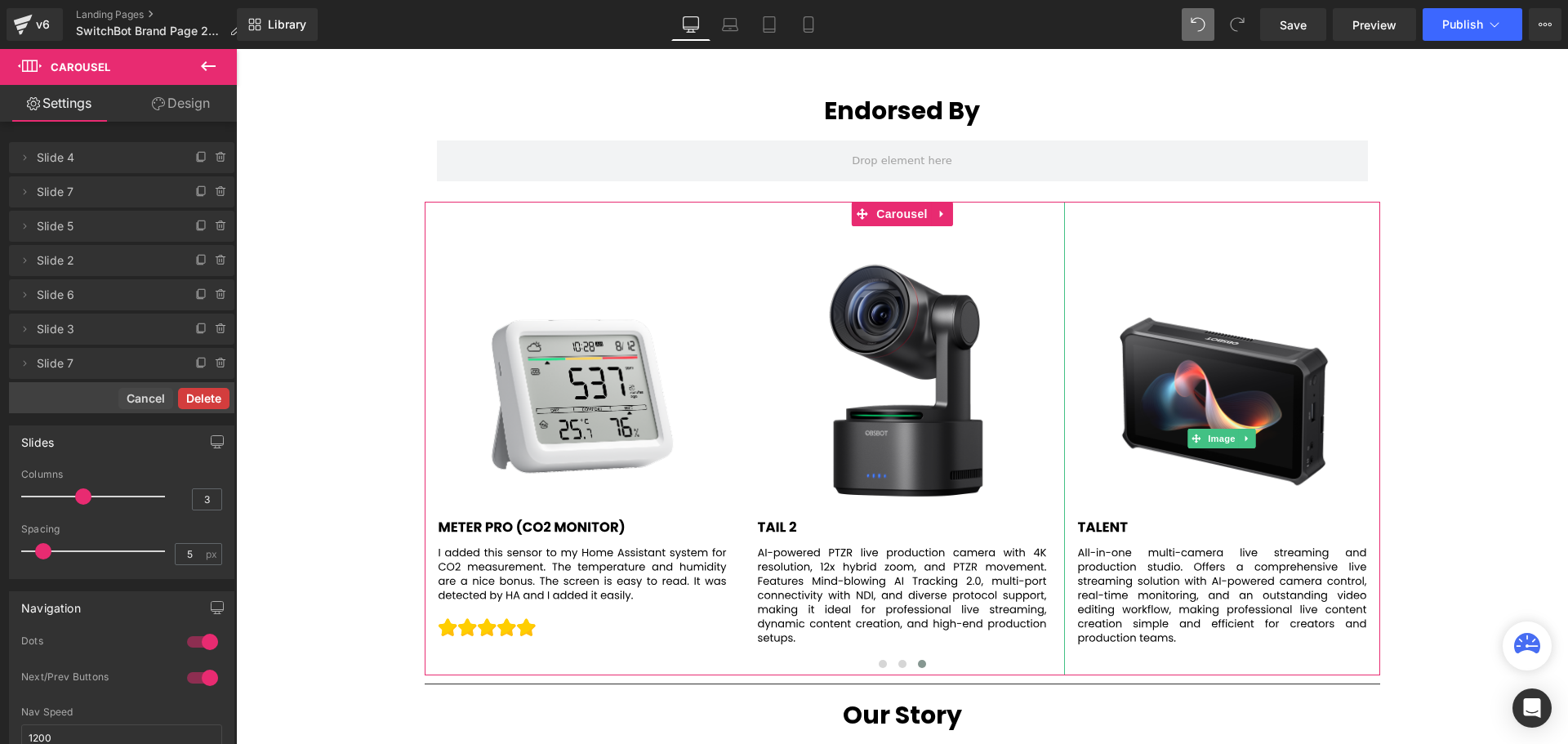
click at [208, 396] on button "Delete" at bounding box center [204, 398] width 52 height 21
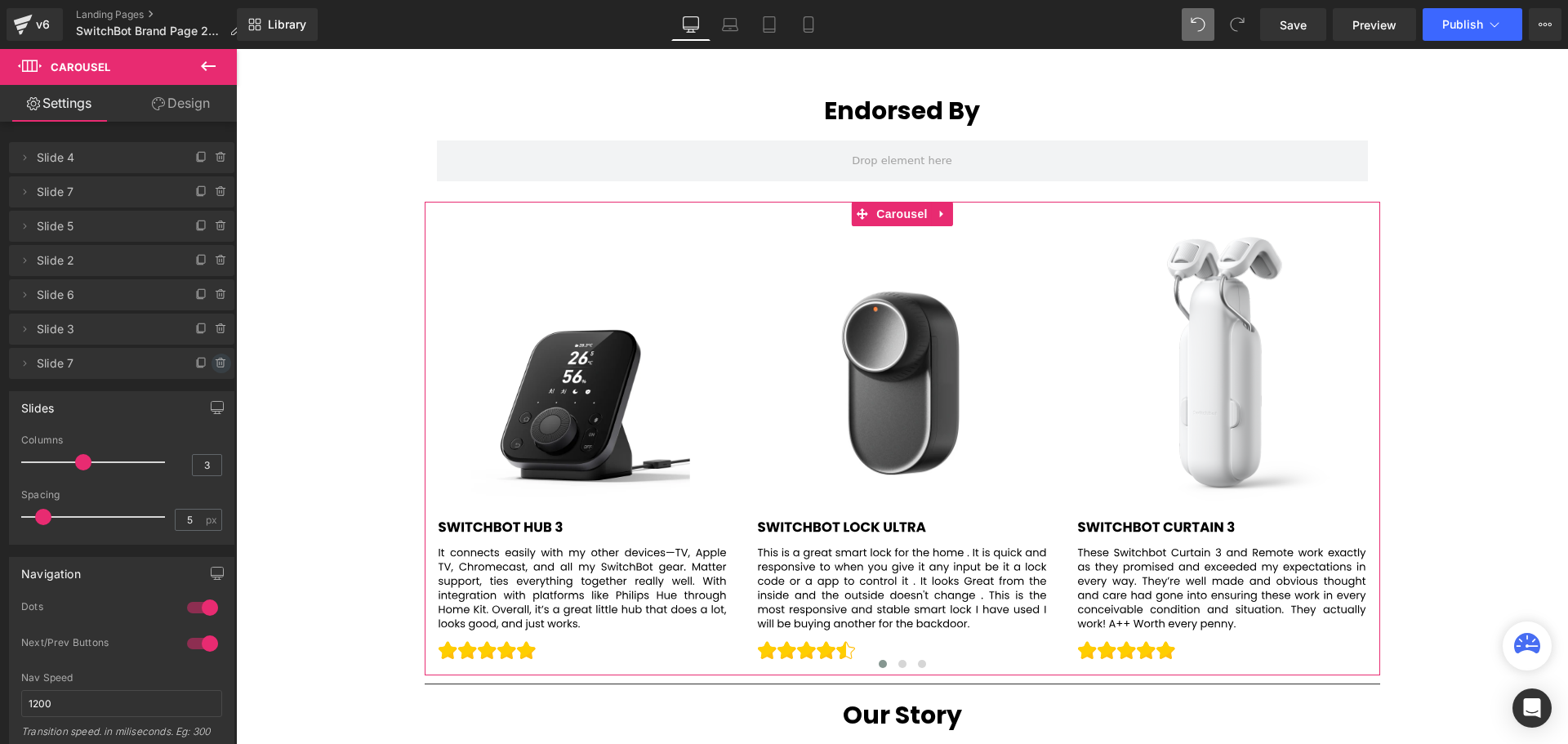
scroll to position [8, 8]
click at [214, 362] on icon at bounding box center [221, 363] width 13 height 13
click at [206, 364] on button "Delete" at bounding box center [204, 363] width 52 height 21
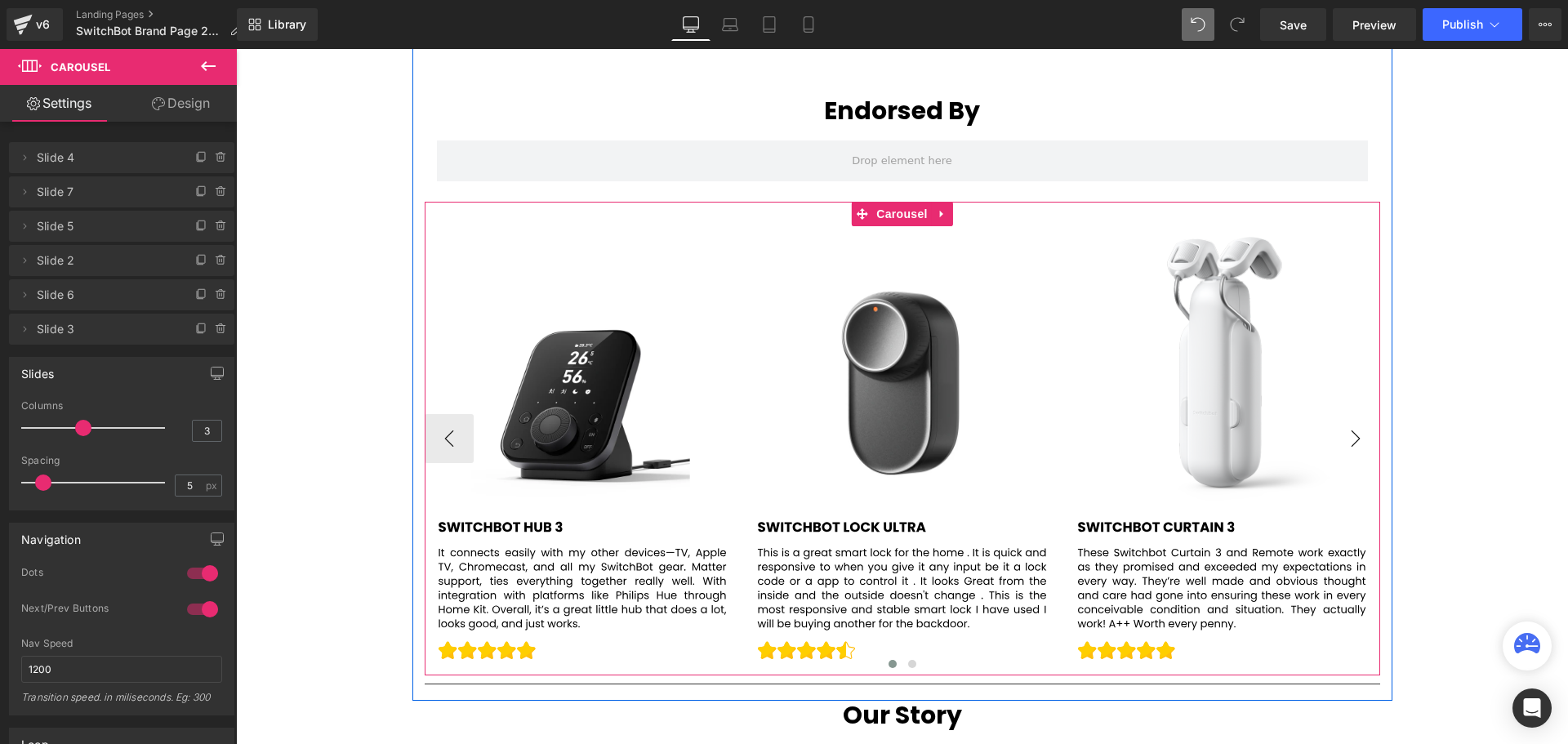
click at [1344, 437] on button "›" at bounding box center [1355, 438] width 49 height 49
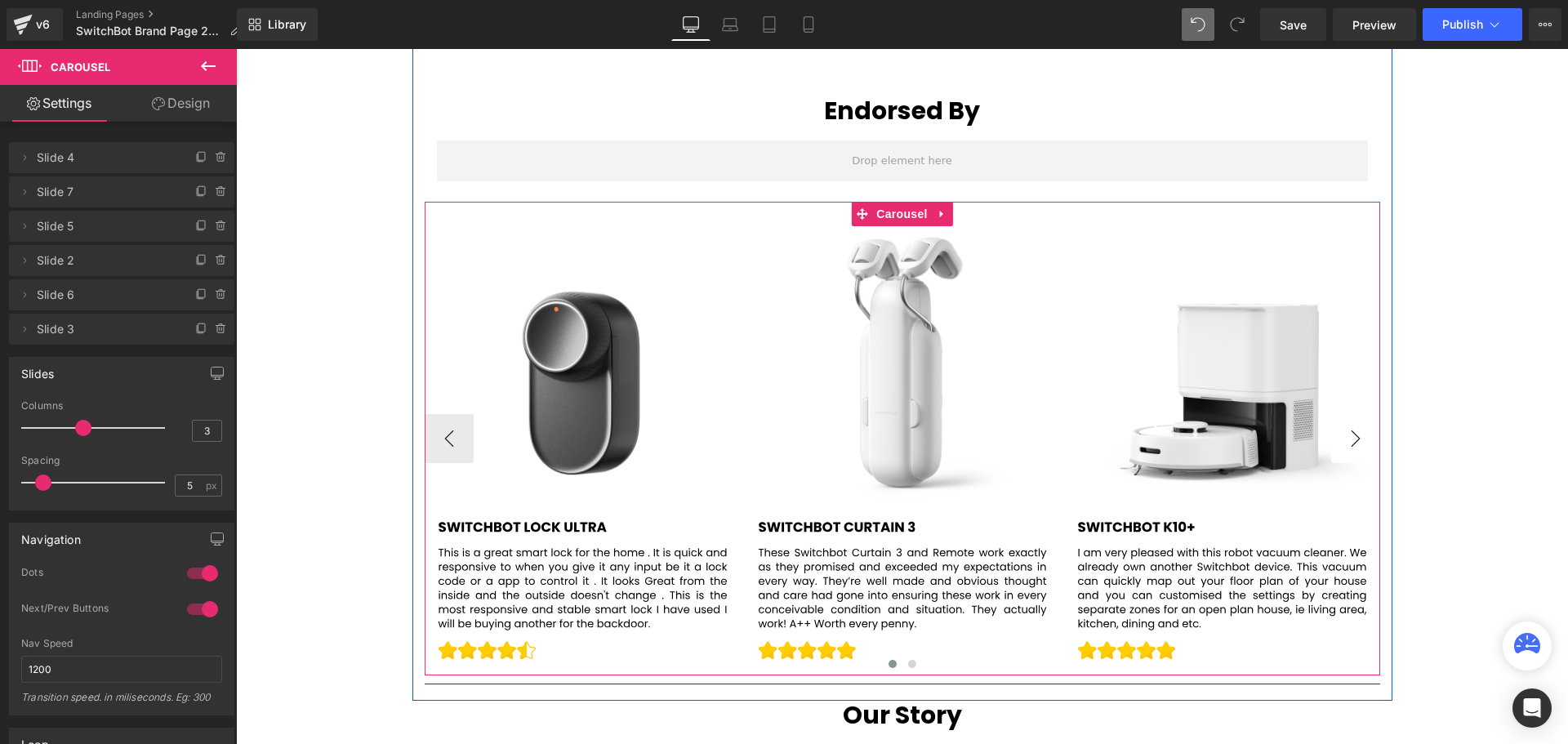
click at [1344, 437] on button "›" at bounding box center [1355, 438] width 49 height 49
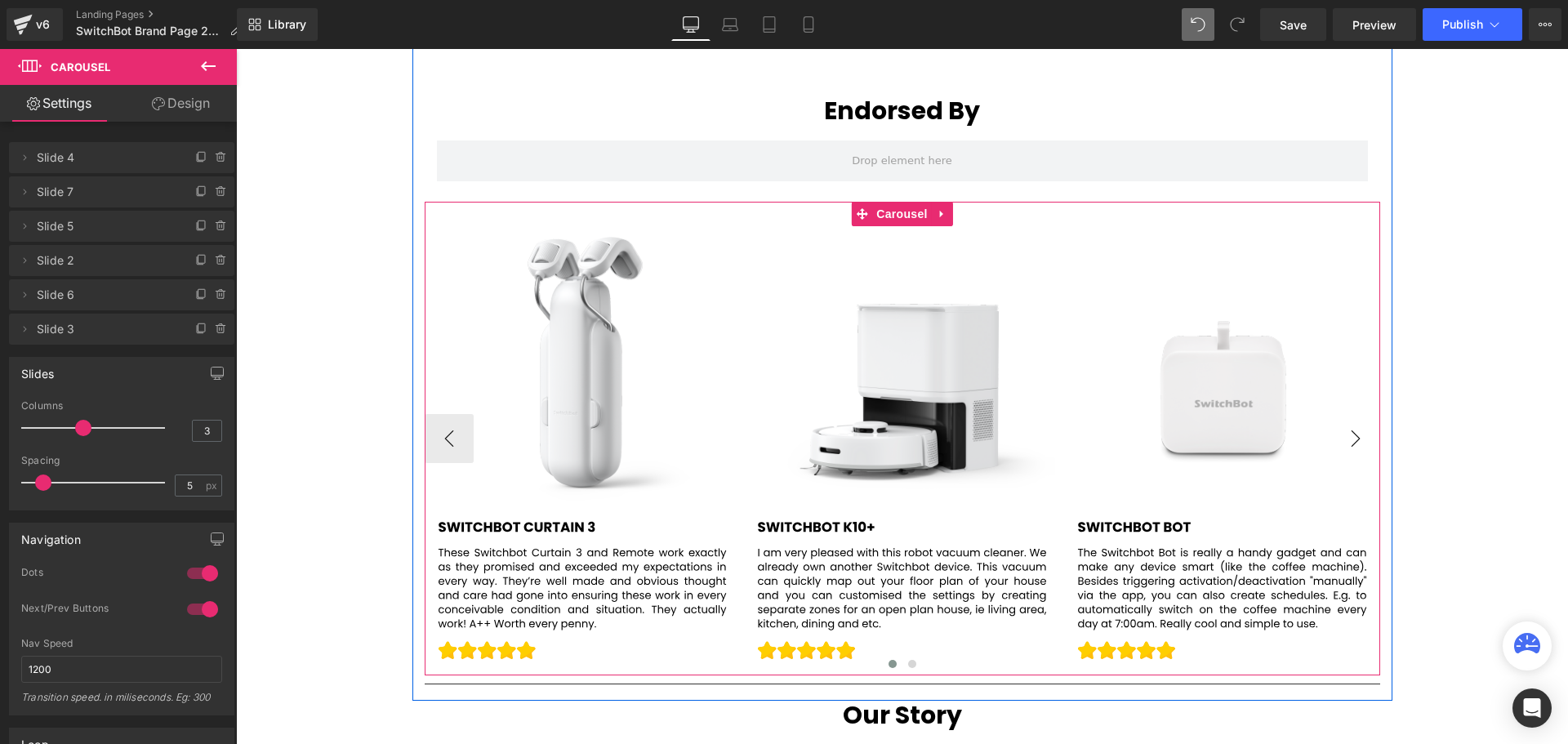
click at [1344, 437] on button "›" at bounding box center [1355, 438] width 49 height 49
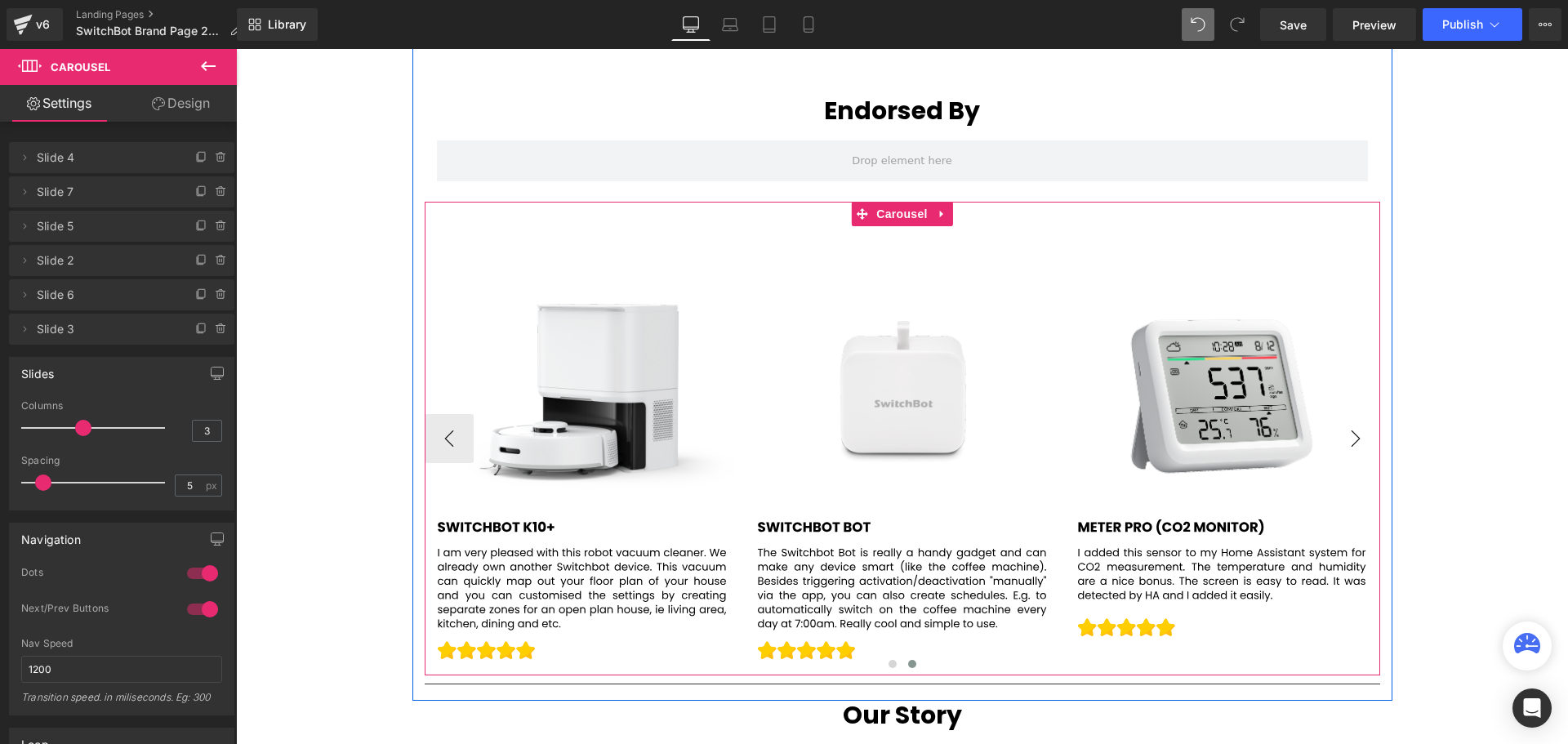
click at [1344, 437] on button "›" at bounding box center [1355, 438] width 49 height 49
click at [444, 430] on button "‹" at bounding box center [448, 438] width 49 height 49
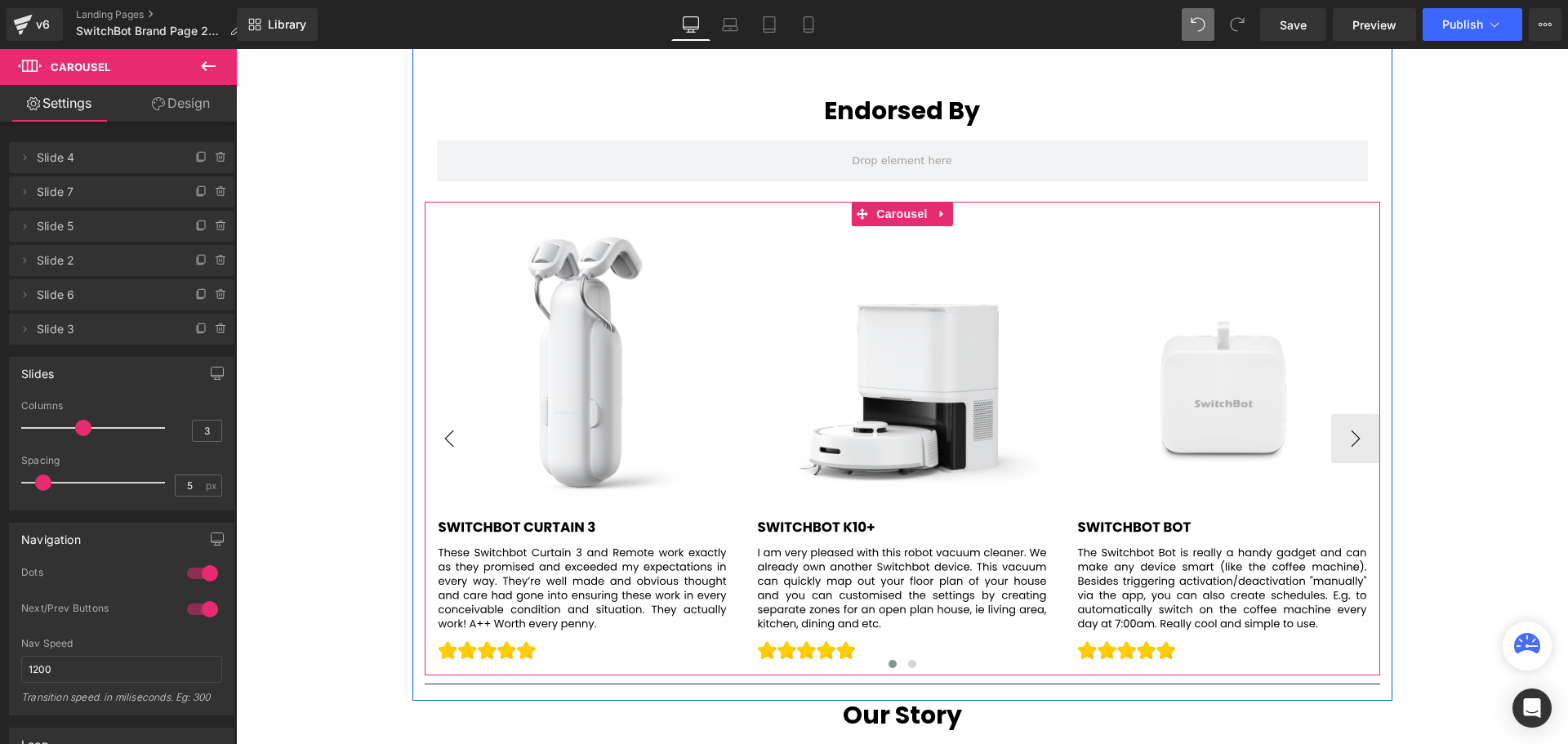
click at [444, 430] on button "‹" at bounding box center [448, 438] width 49 height 49
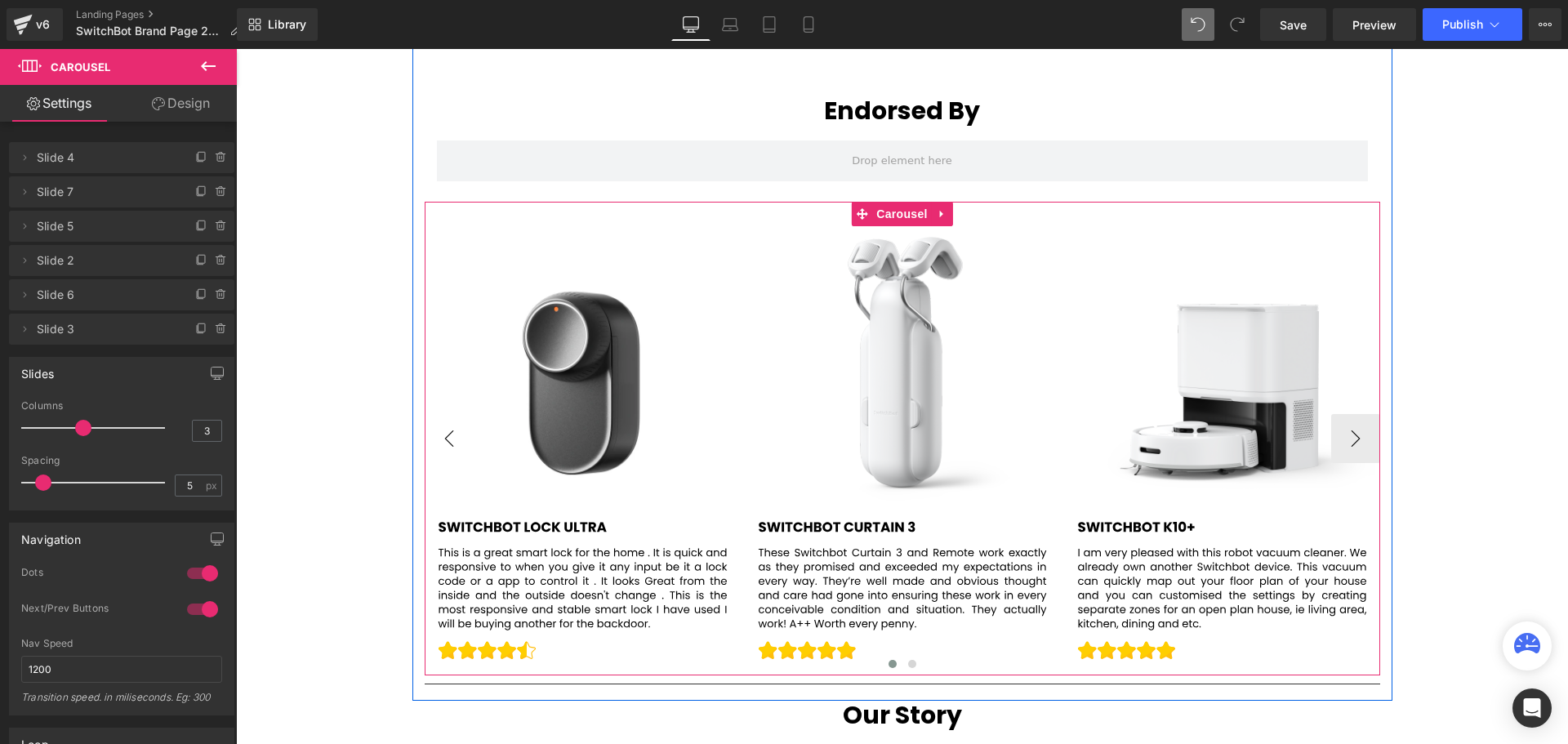
click at [443, 430] on button "‹" at bounding box center [448, 438] width 49 height 49
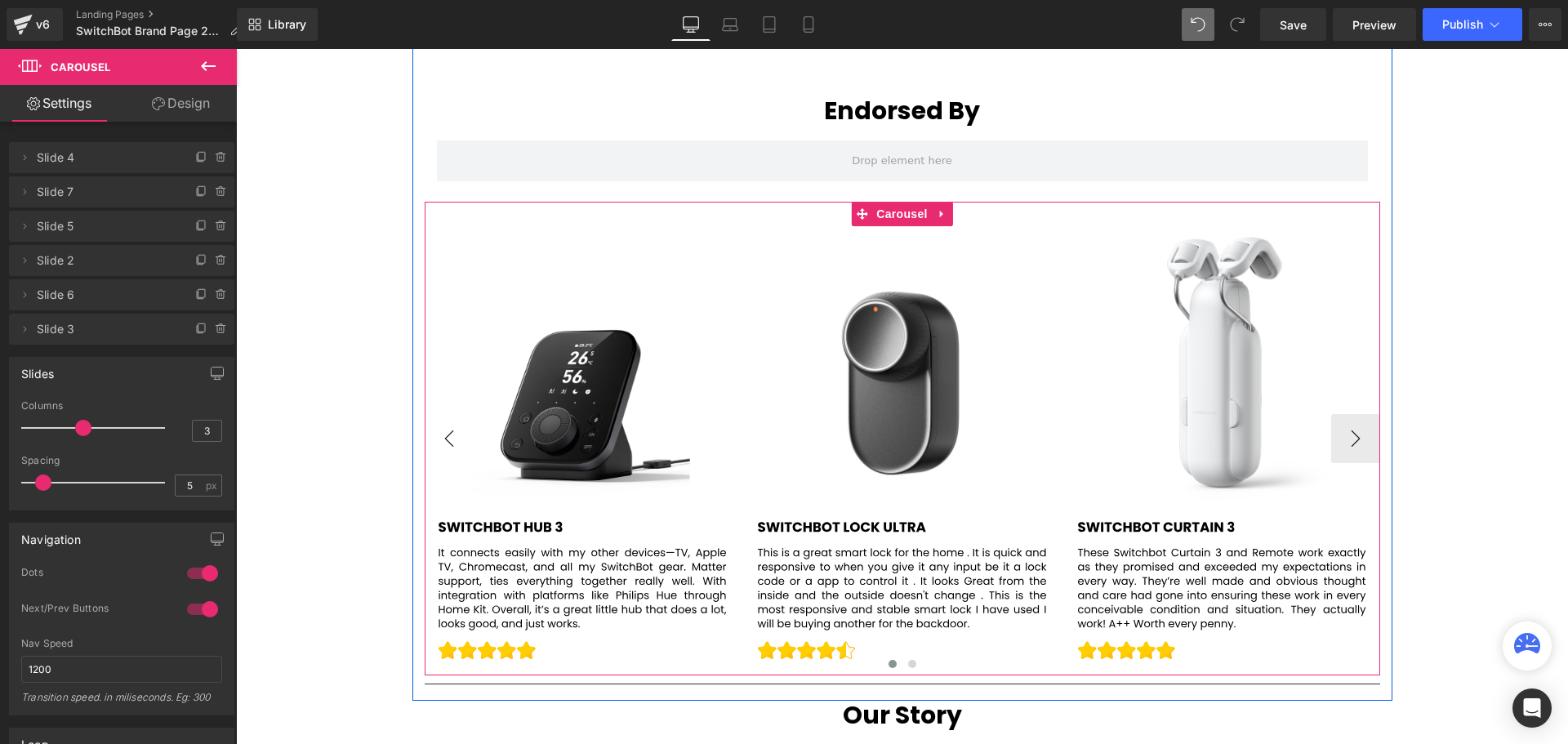
click at [442, 430] on button "‹" at bounding box center [448, 438] width 49 height 49
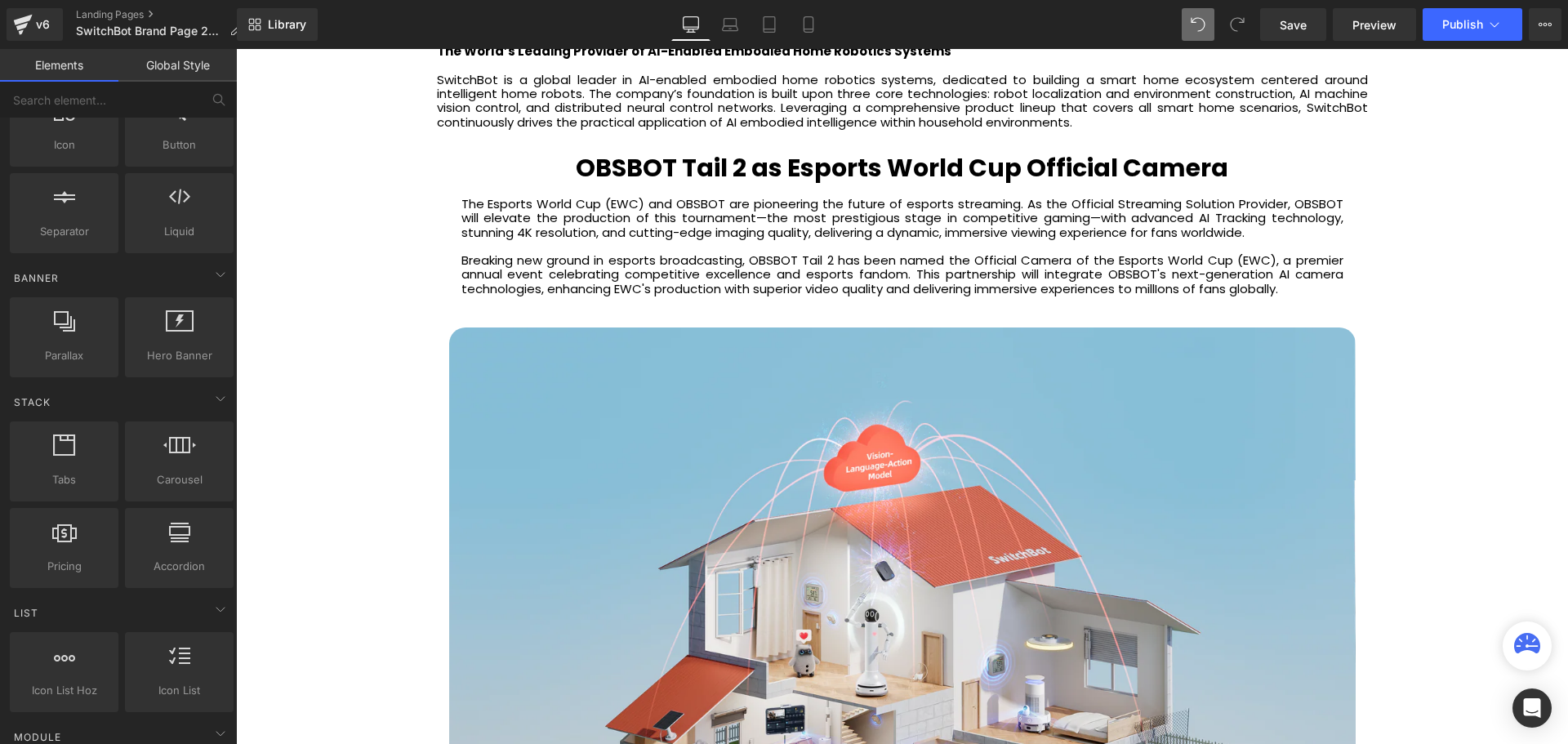
scroll to position [3265, 0]
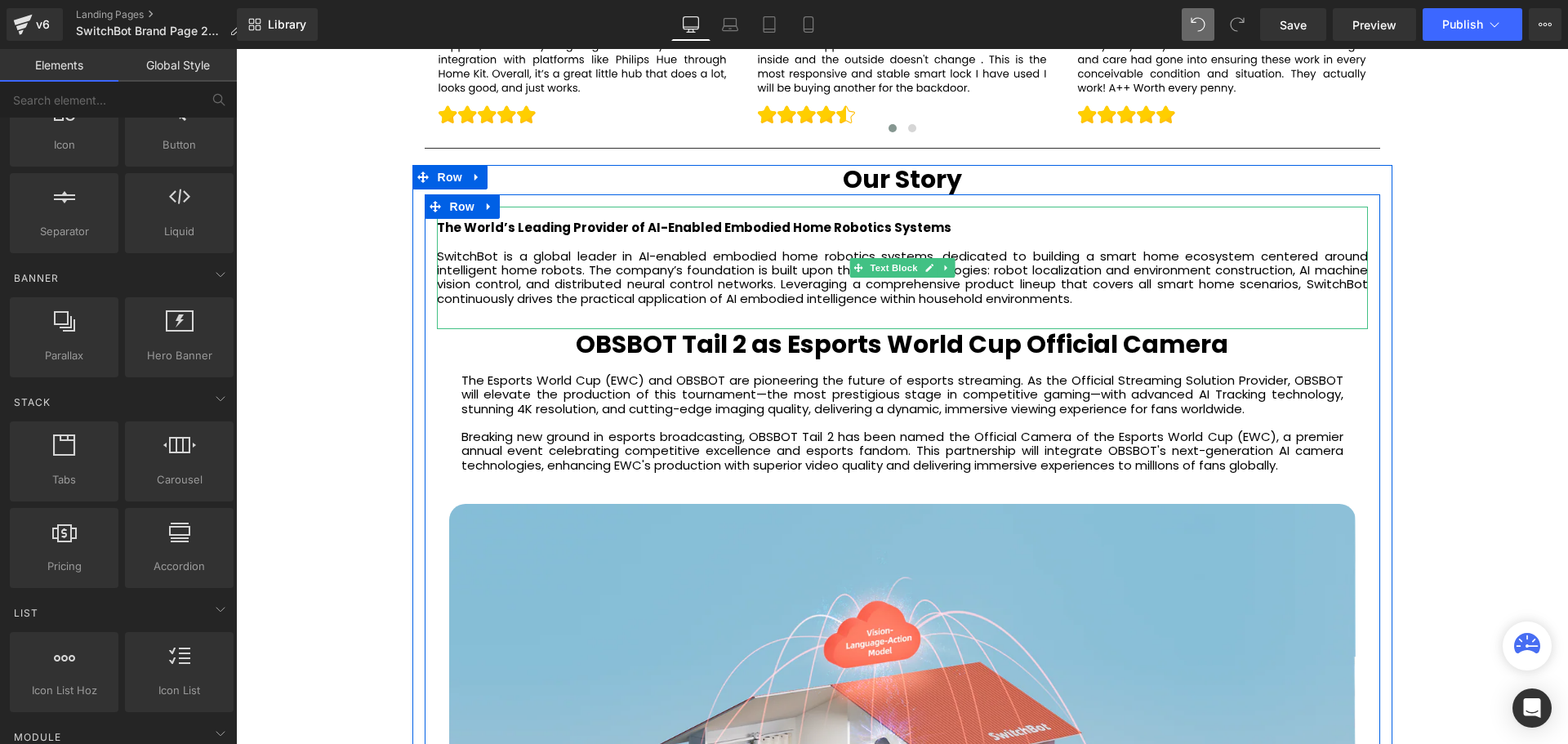
click at [954, 227] on div "The World’s Leading Provider of AI-Enabled Embodied Home Robotics Systems Switc…" at bounding box center [902, 267] width 931 height 122
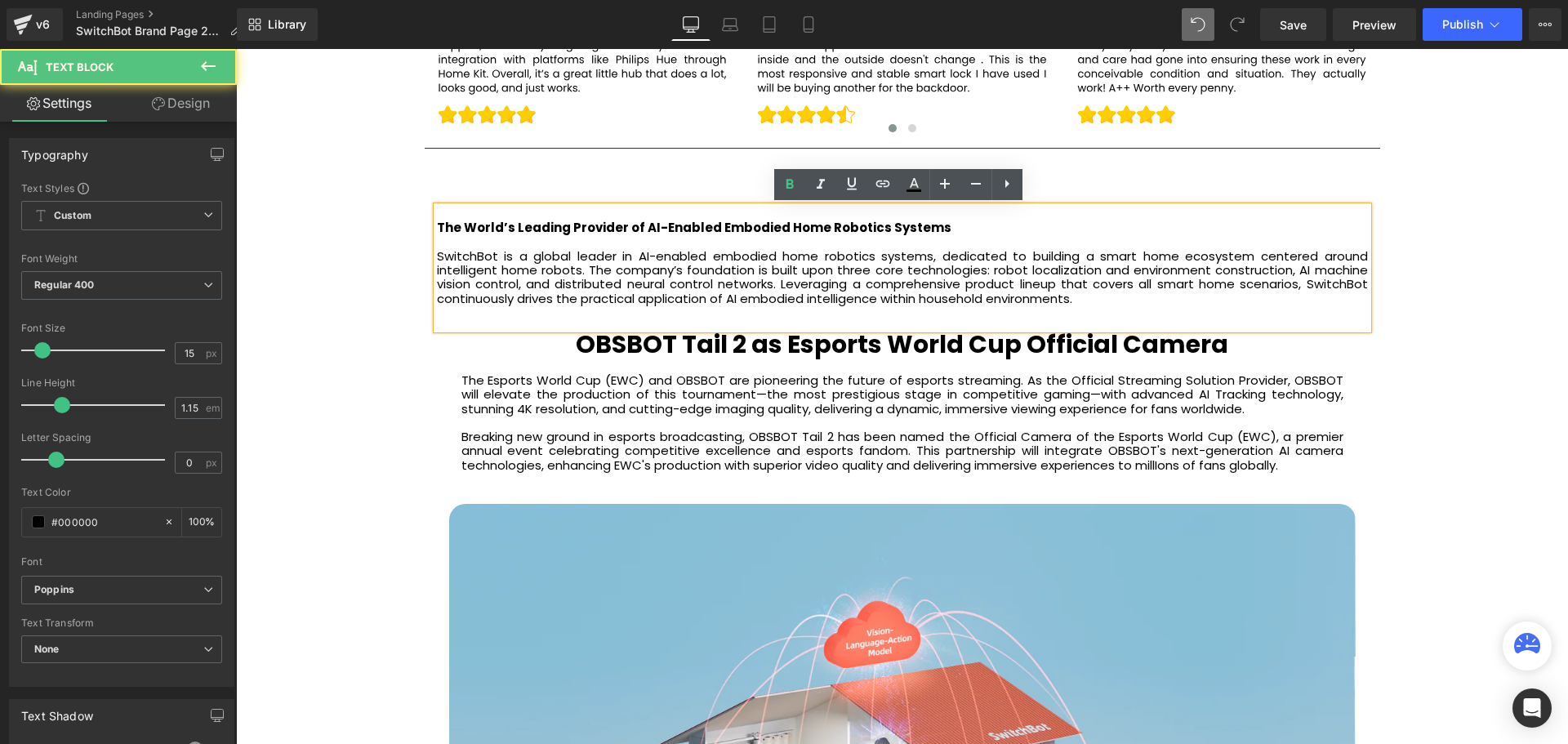
click at [889, 226] on strong "The World’s Leading Provider of AI-Enabled Embodied Home Robotics Systems" at bounding box center [694, 227] width 514 height 18
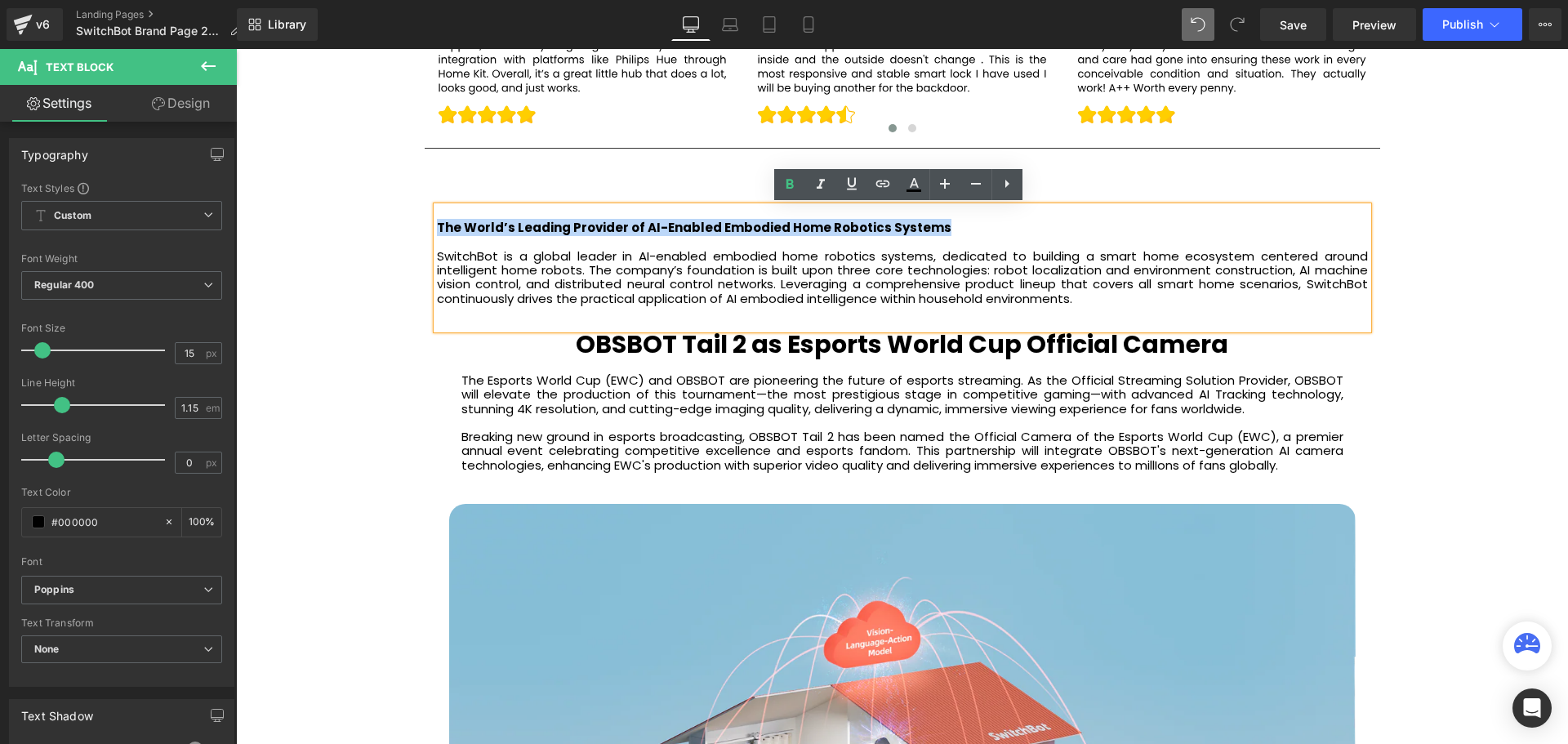
drag, startPoint x: 959, startPoint y: 226, endPoint x: 433, endPoint y: 226, distance: 526.0
click at [437, 226] on div "The World’s Leading Provider of AI-Enabled Embodied Home Robotics Systems Switc…" at bounding box center [902, 267] width 931 height 122
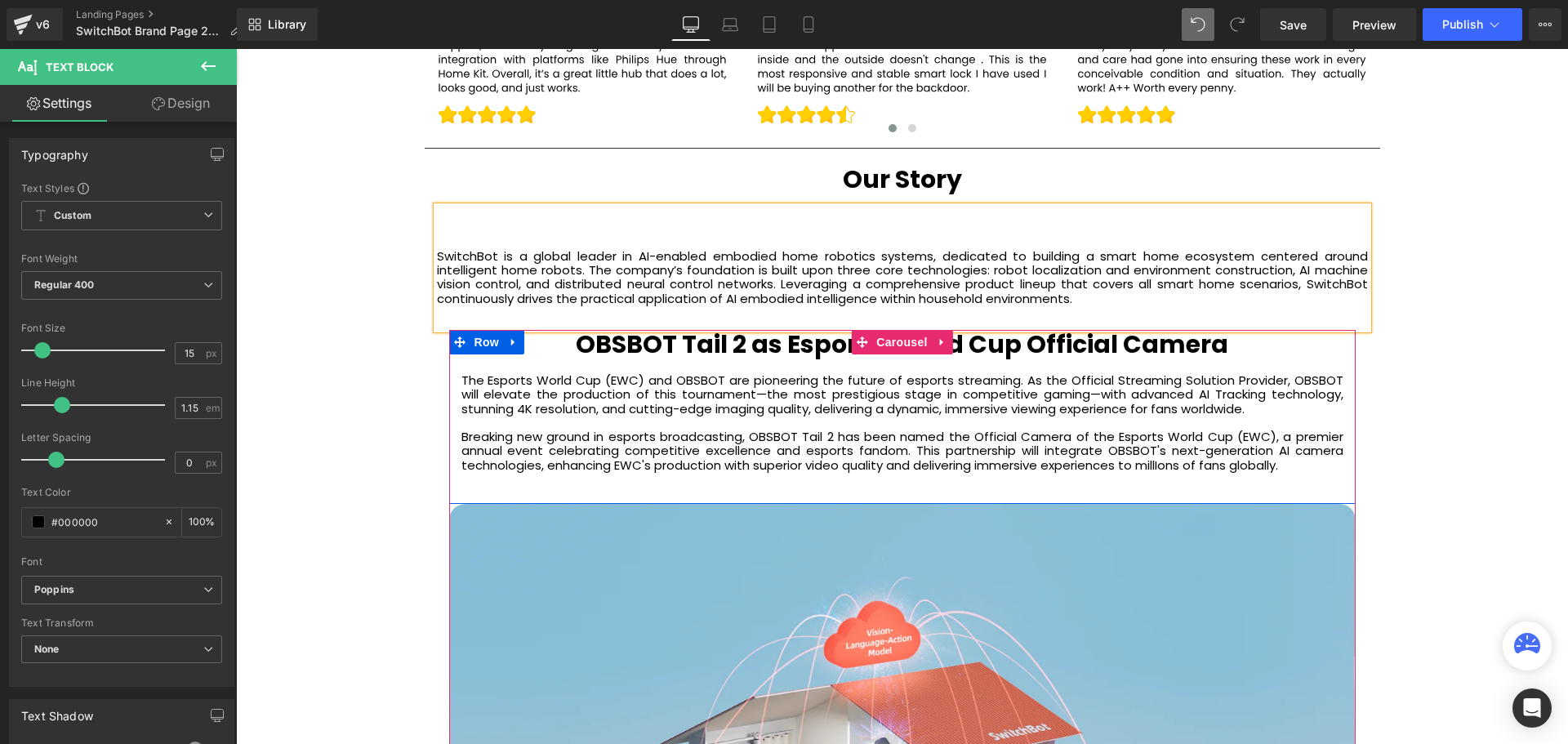
click at [1231, 351] on h1 "OBSBOT Tail 2 as Esports World Cup Official Camera" at bounding box center [902, 345] width 882 height 30
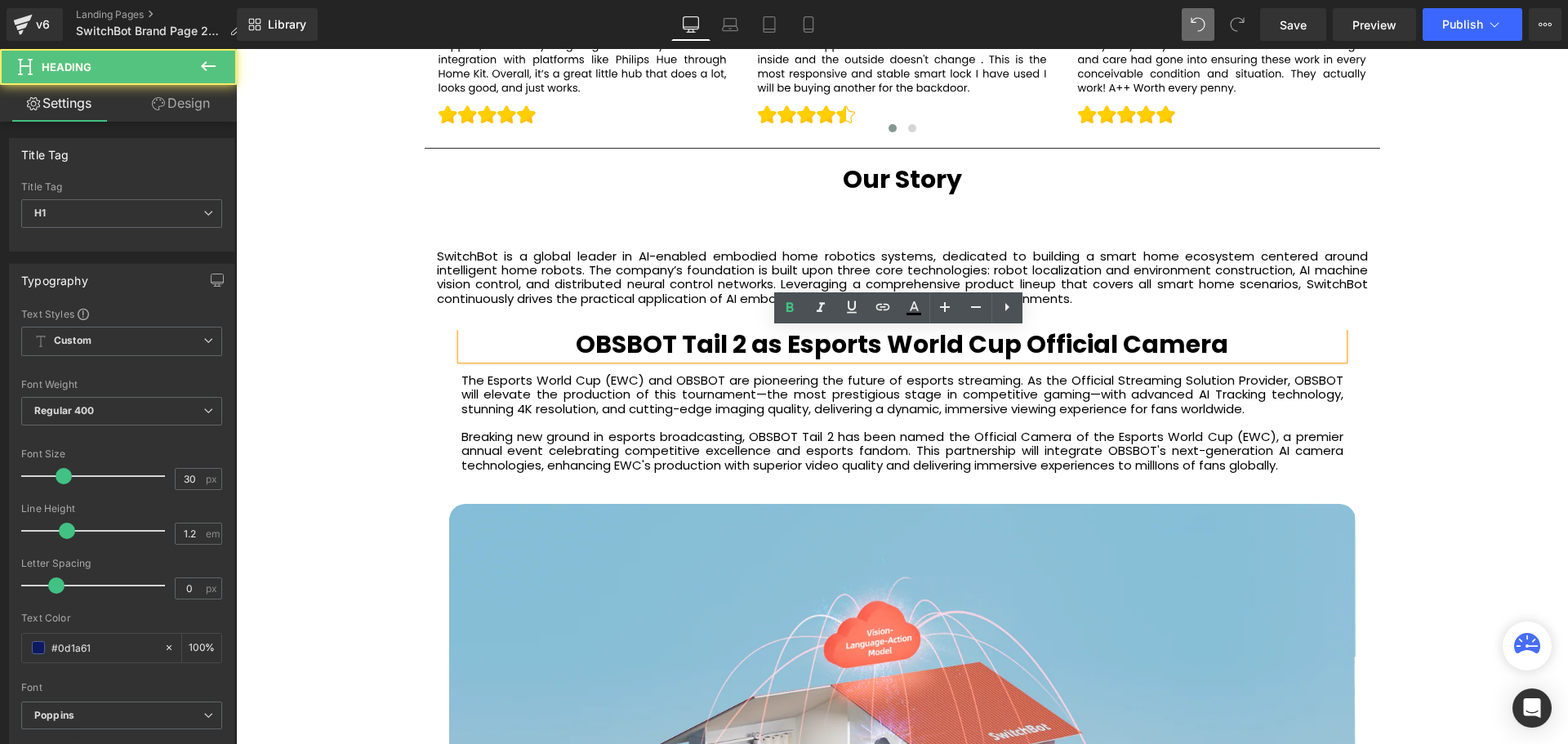
click at [1206, 343] on b "OBSBOT Tail 2 as Esports World Cup Official Camera" at bounding box center [902, 344] width 653 height 35
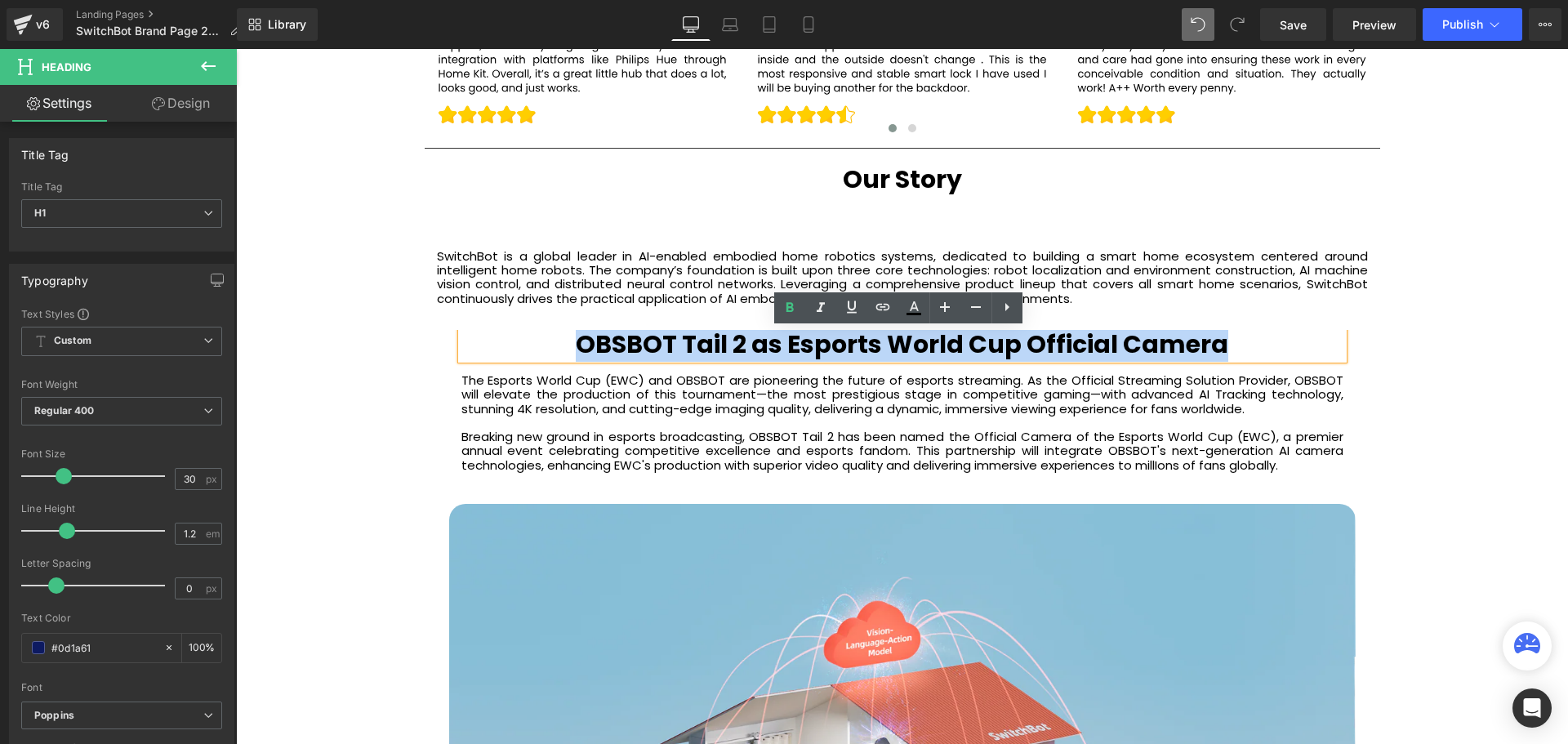
drag, startPoint x: 1222, startPoint y: 342, endPoint x: 568, endPoint y: 339, distance: 654.0
click at [568, 339] on h1 "OBSBOT Tail 2 as Esports World Cup Official Camera" at bounding box center [902, 345] width 882 height 30
paste div
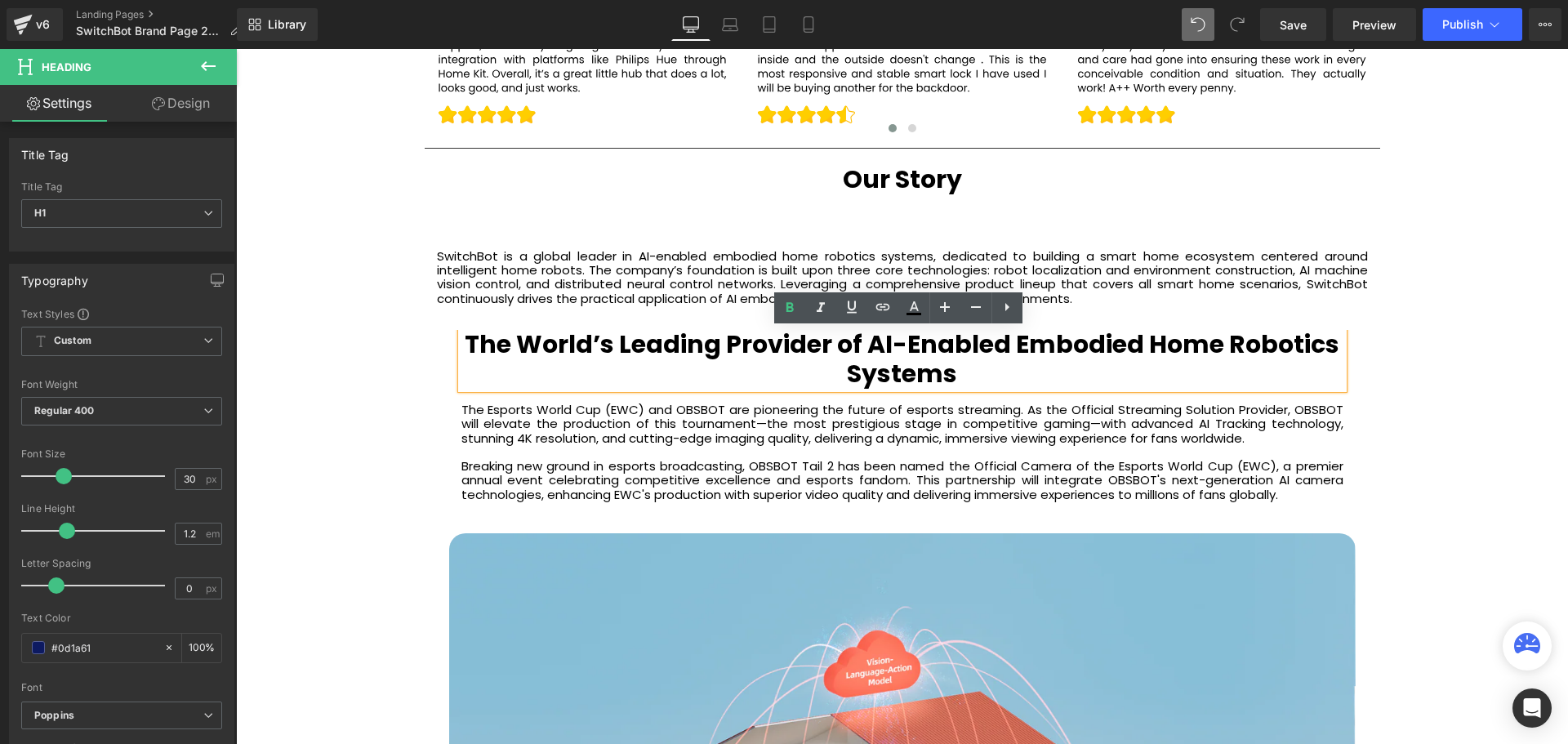
scroll to position [8, 8]
click at [1011, 342] on b "The World’s Leading Provider of AI-Enabled Embodied Home Robotics Systems" at bounding box center [902, 359] width 875 height 65
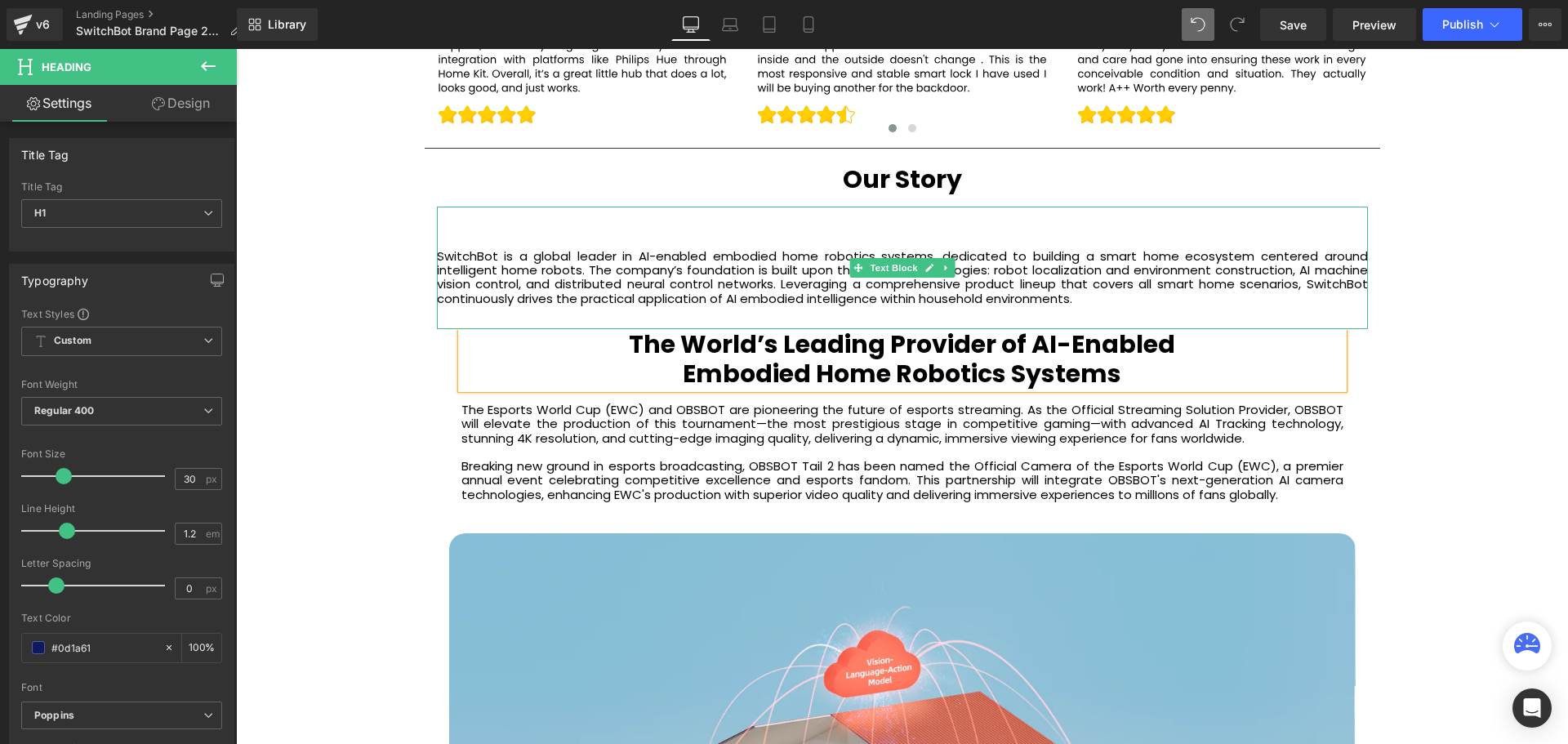
click at [1073, 299] on p "SwitchBot is a global leader in AI-enabled embodied home robotics systems, dedi…" at bounding box center [902, 276] width 931 height 56
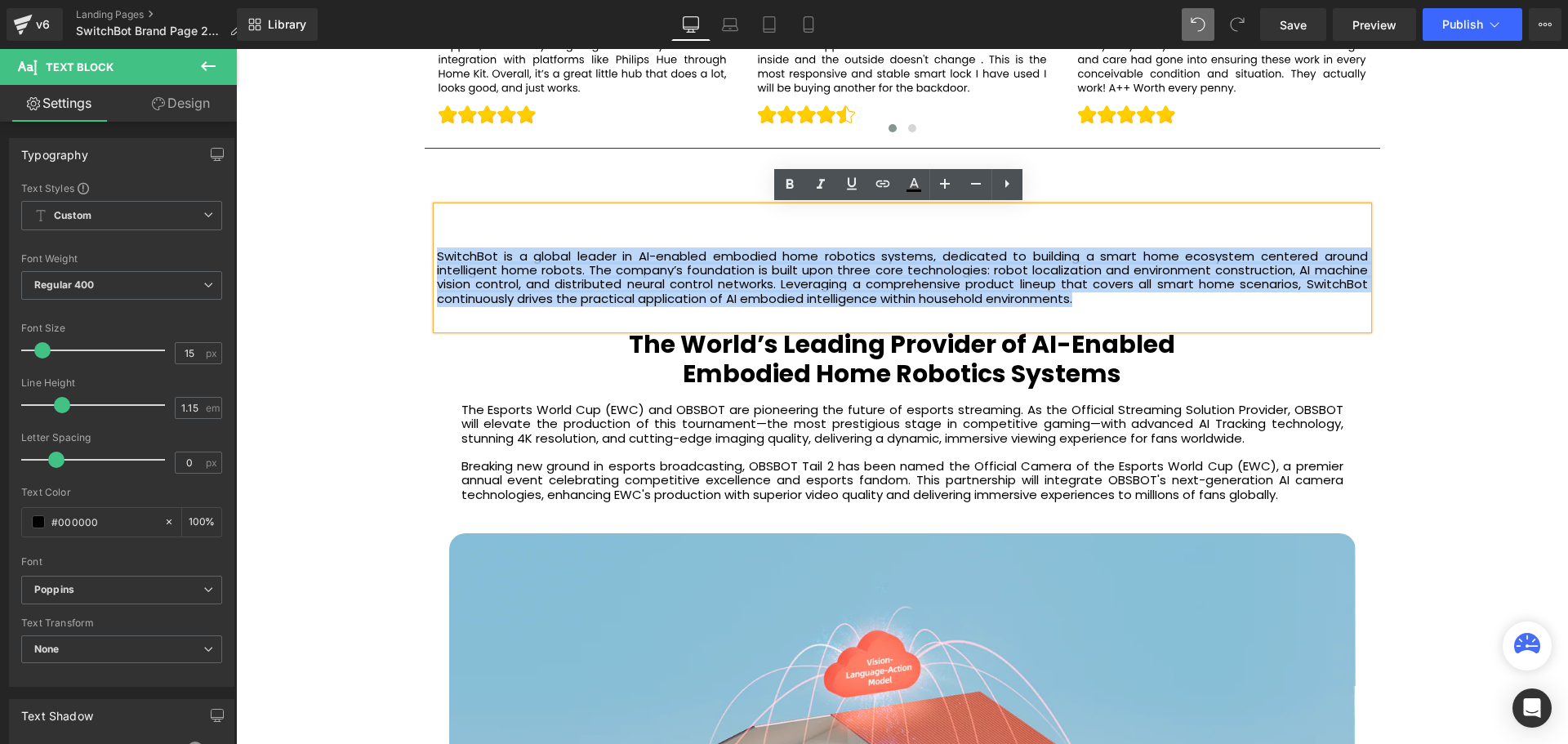
drag, startPoint x: 1108, startPoint y: 301, endPoint x: 435, endPoint y: 261, distance: 674.2
click at [437, 261] on p "SwitchBot is a global leader in AI-enabled embodied home robotics systems, dedi…" at bounding box center [902, 276] width 931 height 56
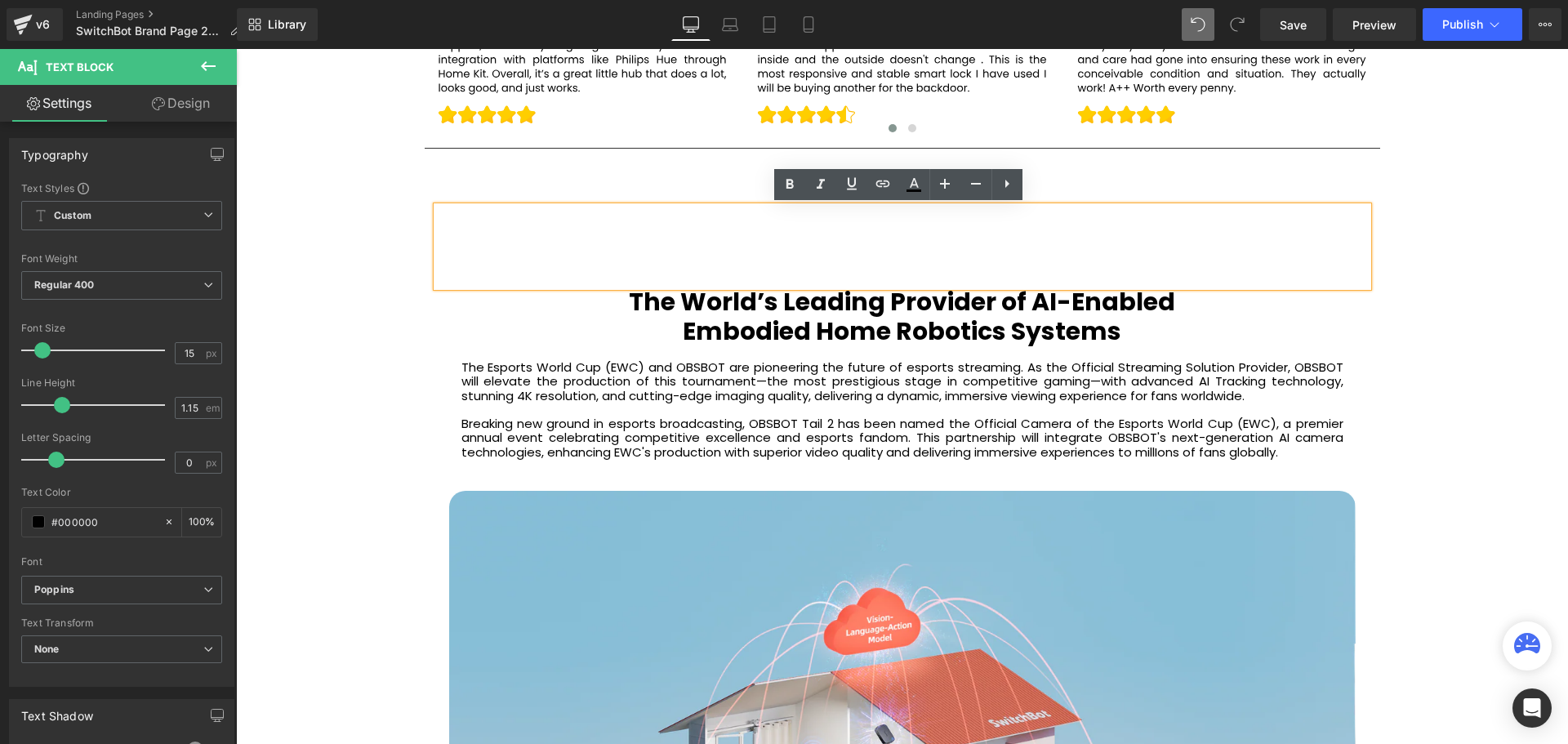
scroll to position [5658, 1324]
click at [930, 424] on p "Breaking new ground in esports broadcasting, OBSBOT Tail 2 has been named the O…" at bounding box center [902, 437] width 882 height 43
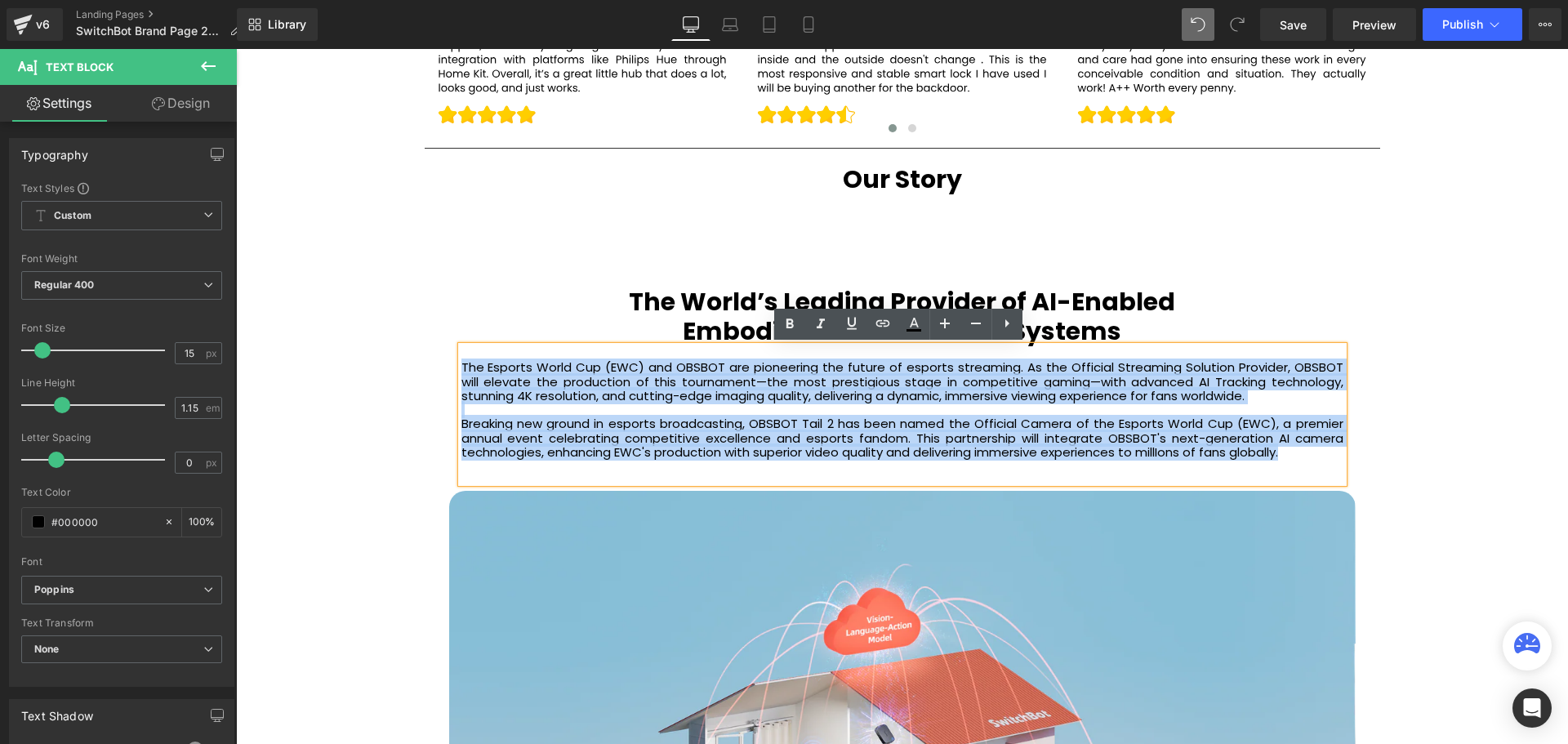
drag, startPoint x: 1291, startPoint y: 454, endPoint x: 457, endPoint y: 367, distance: 838.5
click at [461, 367] on div "The Esports World Cup (EWC) and OBSBOT are pioneering the future of esports str…" at bounding box center [902, 413] width 882 height 136
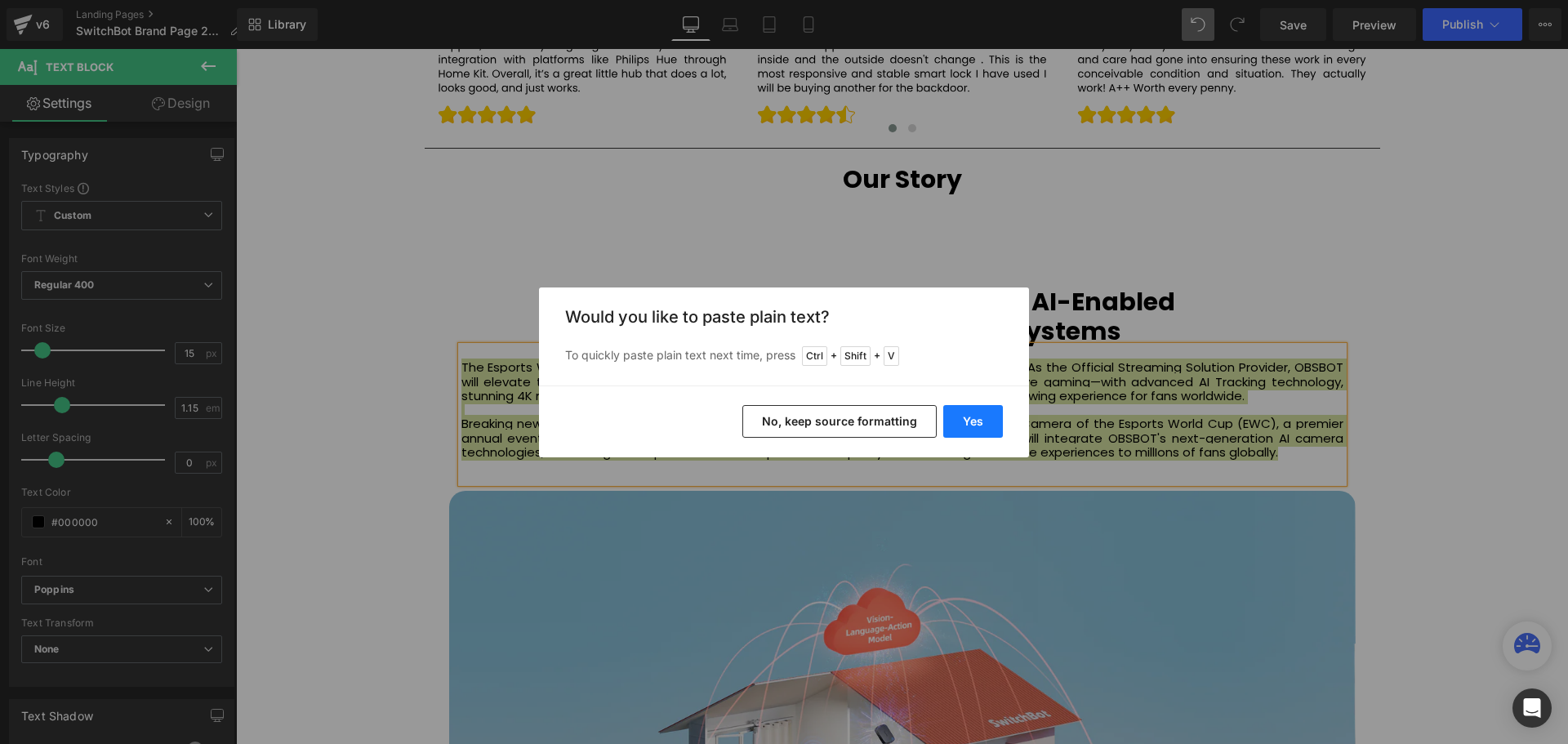
click at [970, 421] on button "Yes" at bounding box center [973, 421] width 59 height 32
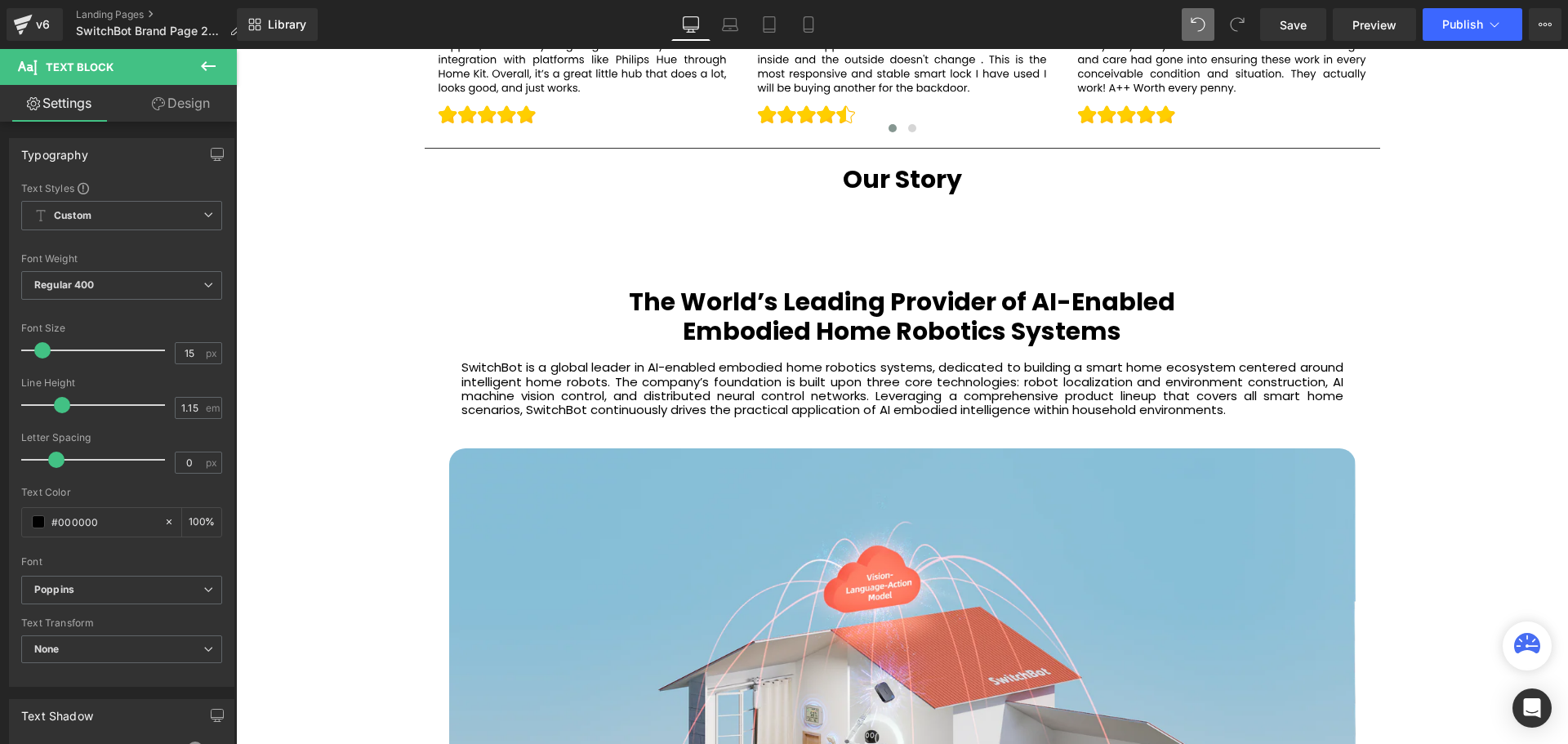
scroll to position [5617, 1324]
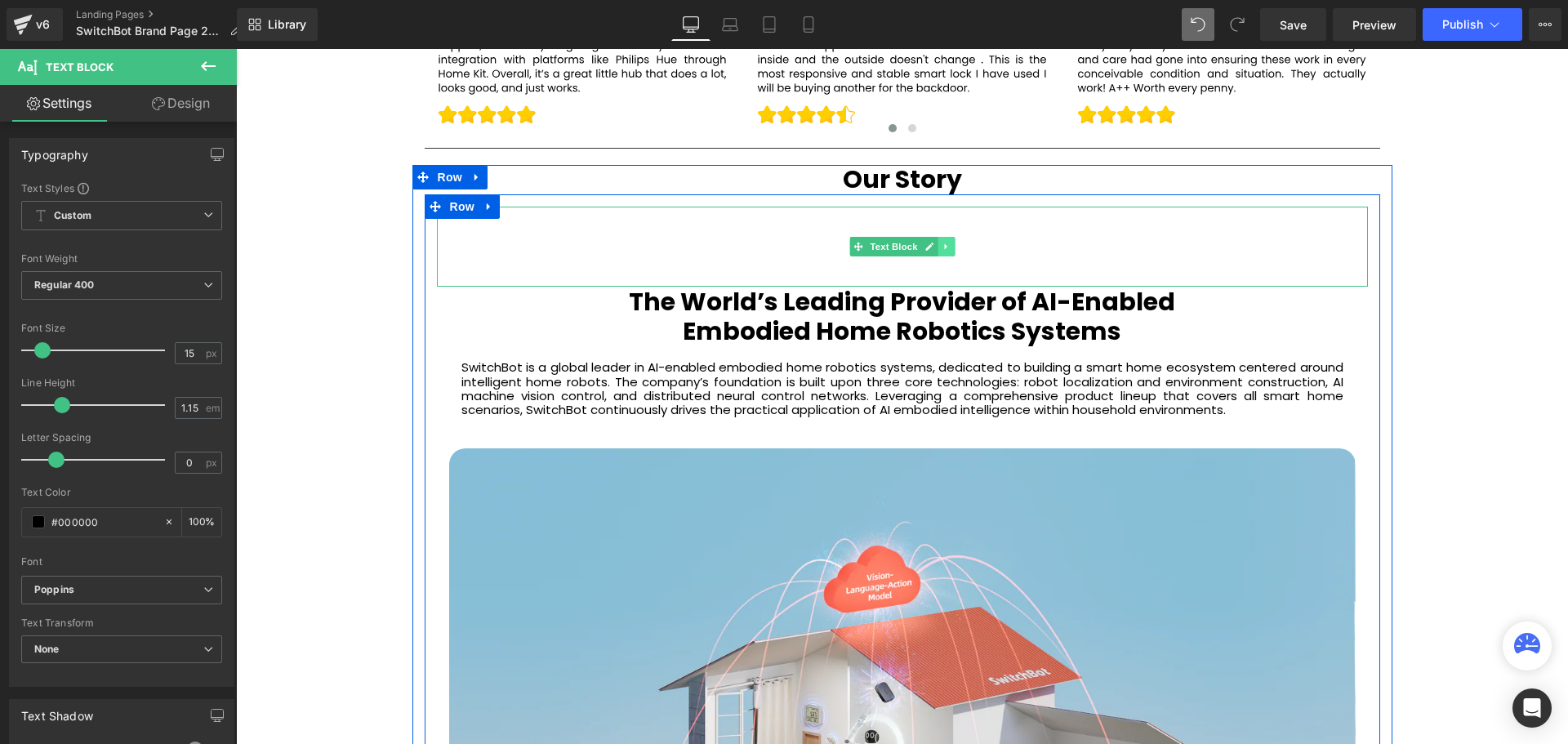
click at [941, 247] on icon at bounding box center [946, 246] width 9 height 10
click at [949, 246] on icon at bounding box center [954, 246] width 9 height 10
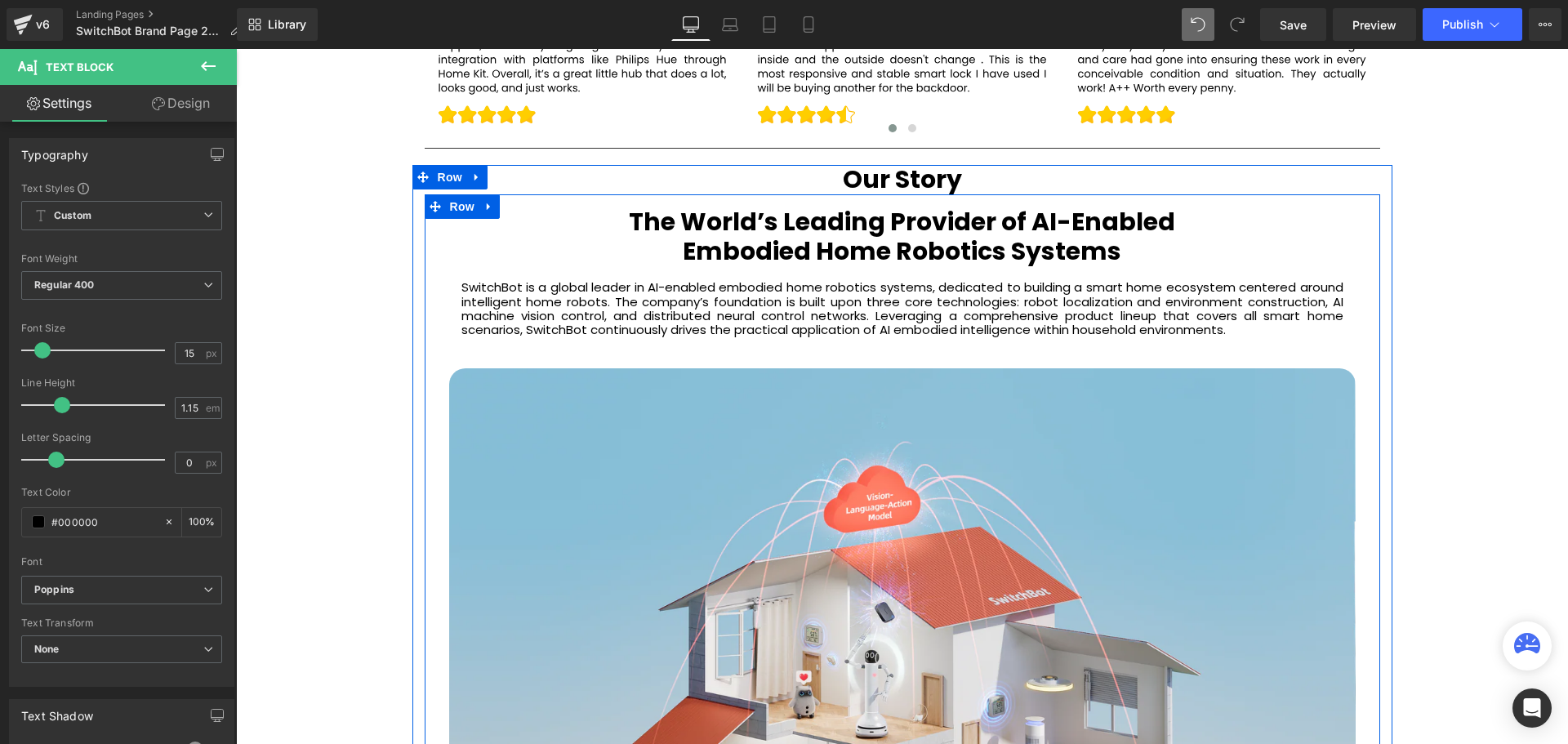
scroll to position [5537, 1324]
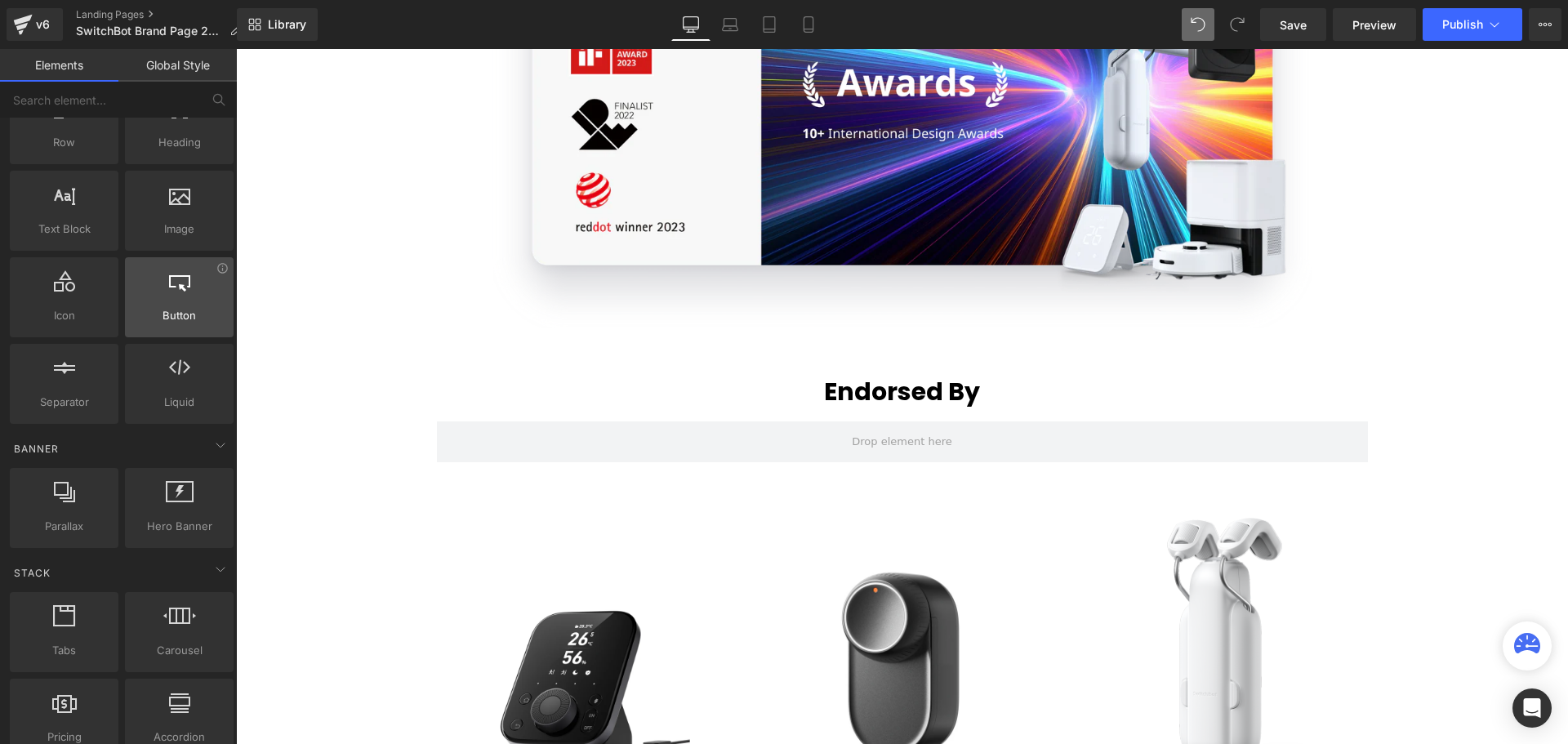
scroll to position [0, 0]
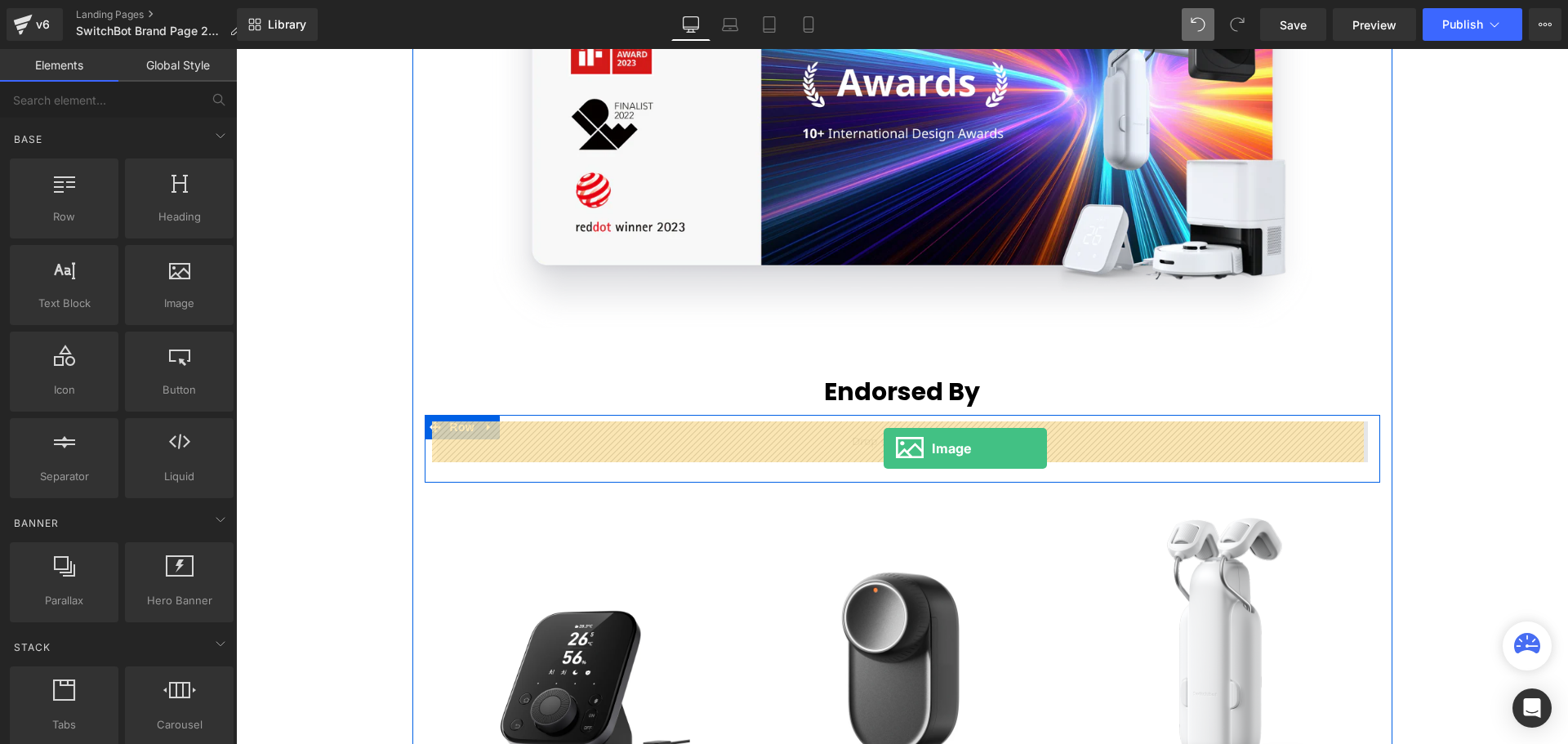
drag, startPoint x: 412, startPoint y: 353, endPoint x: 881, endPoint y: 444, distance: 477.7
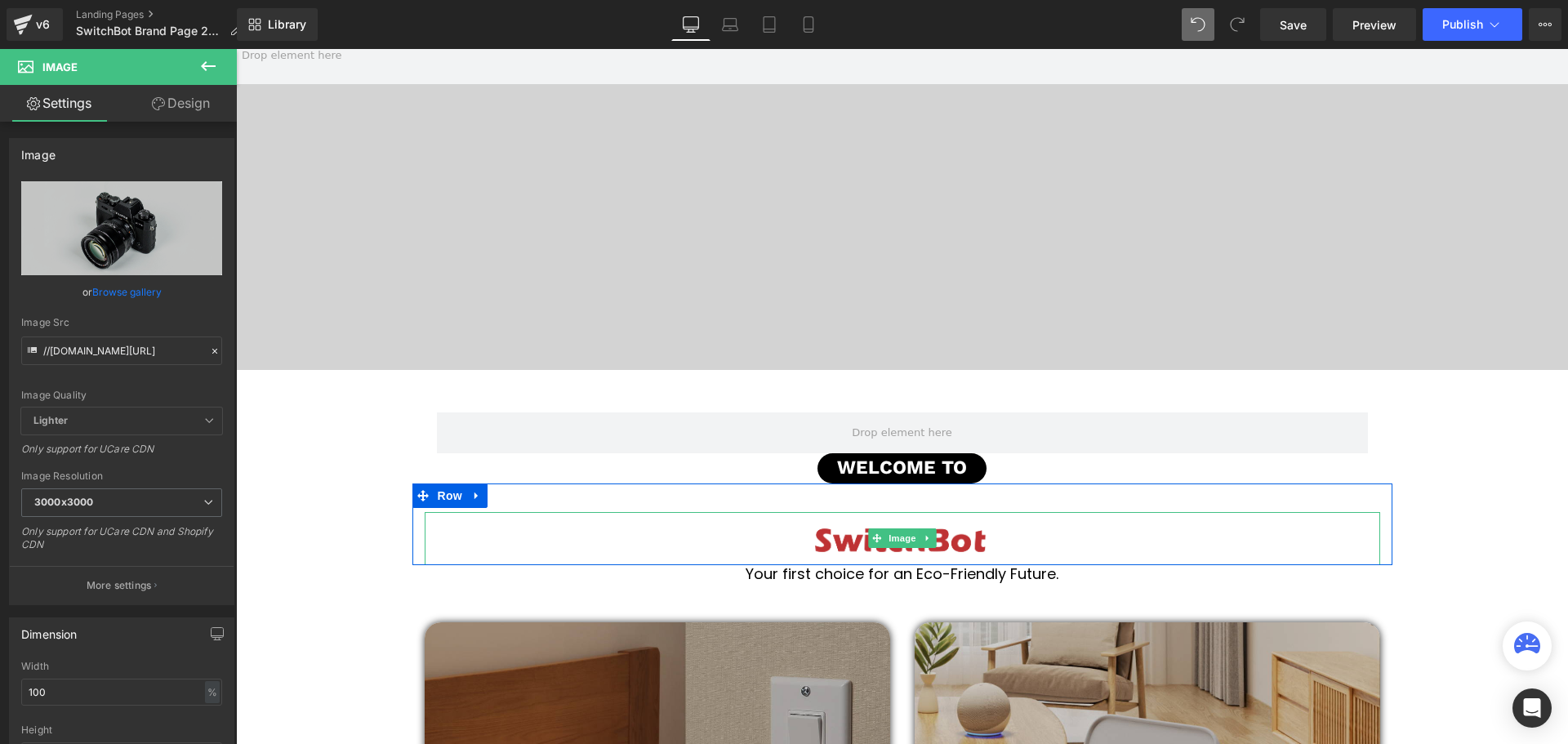
scroll to position [164, 0]
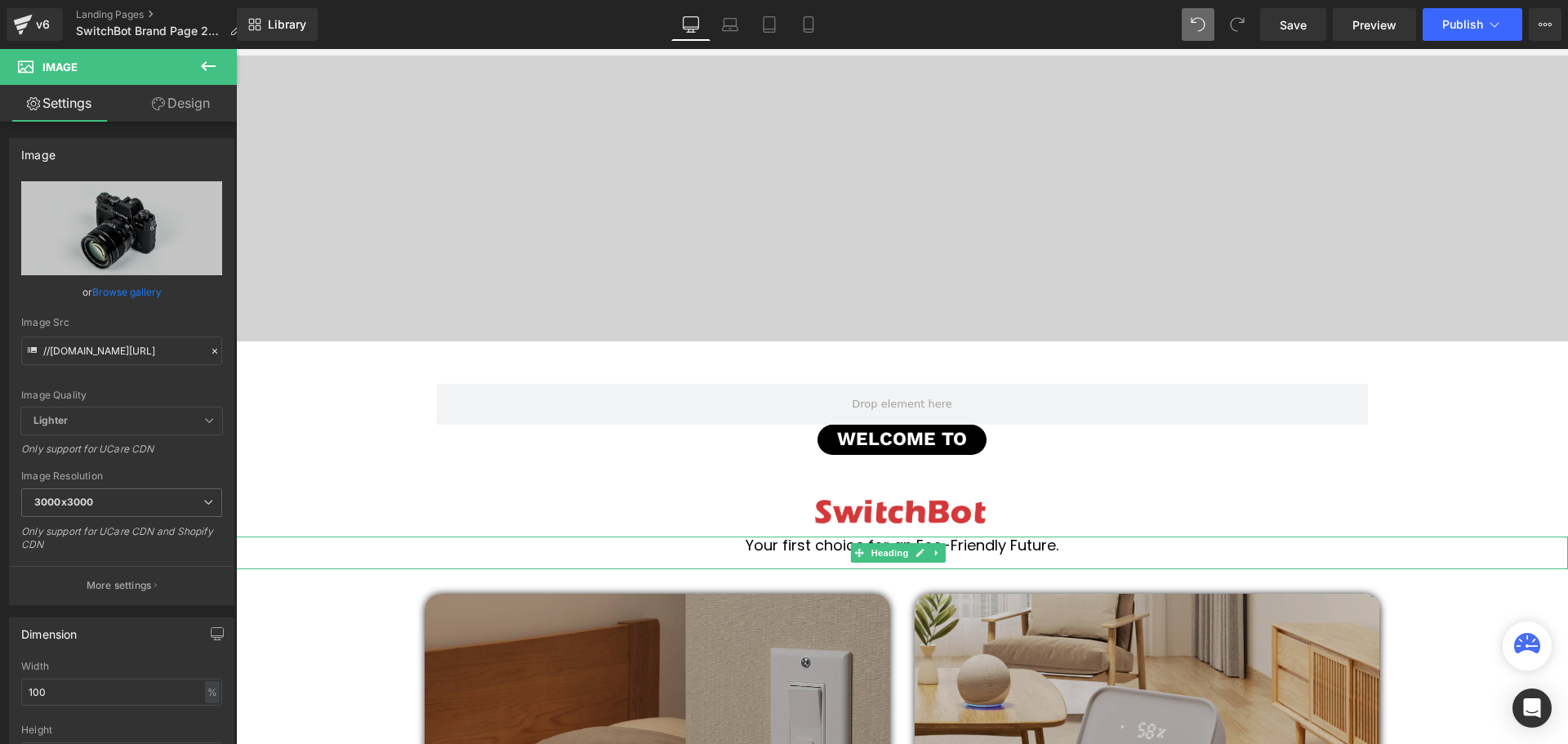
drag, startPoint x: 1064, startPoint y: 547, endPoint x: 1082, endPoint y: 543, distance: 18.4
click at [1064, 547] on h1 "Your first choice for an Eco-Friendly Future." at bounding box center [901, 544] width 1331 height 18
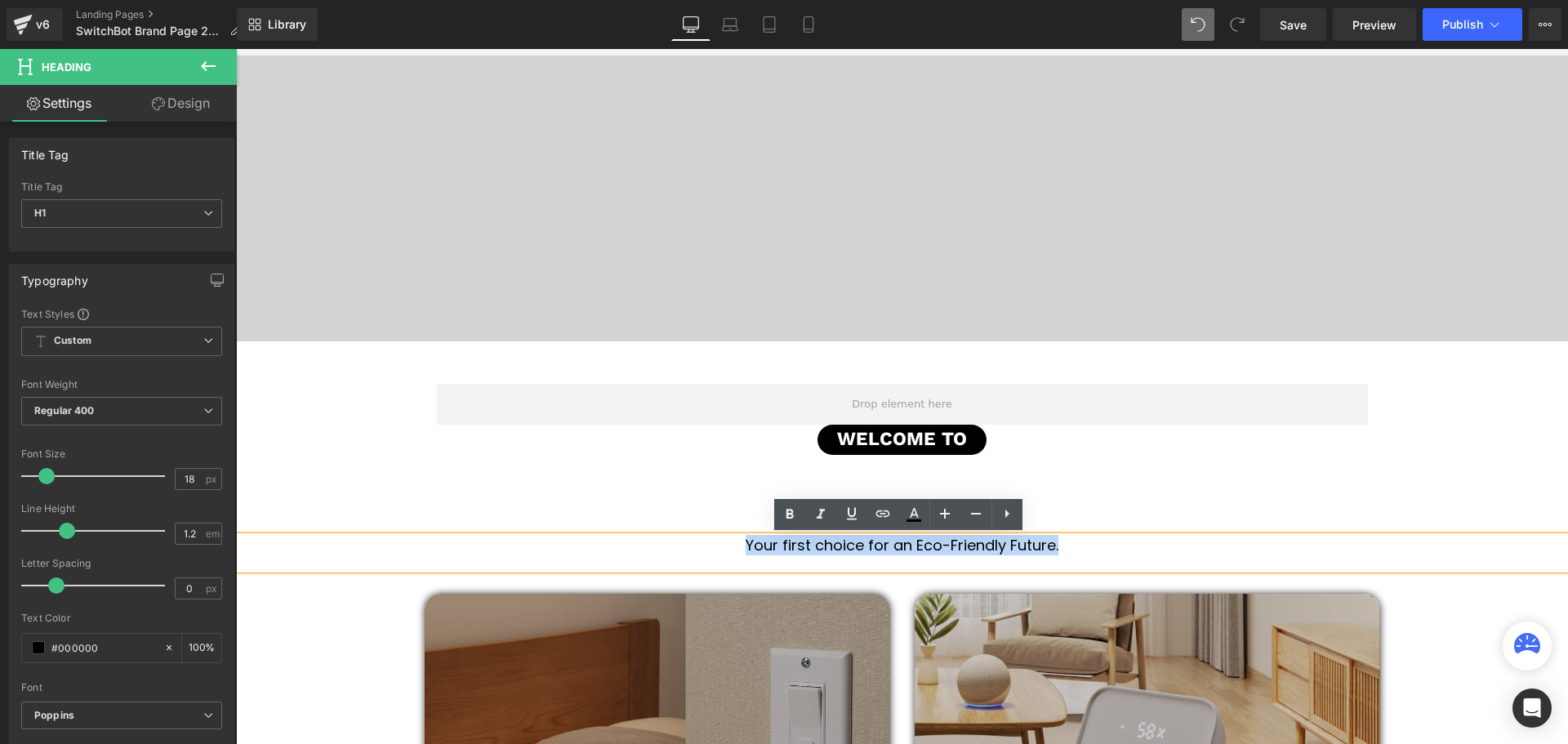
drag, startPoint x: 1000, startPoint y: 543, endPoint x: 735, endPoint y: 544, distance: 265.0
click at [735, 544] on h1 "Your first choice for an Eco-Friendly Future." at bounding box center [901, 544] width 1331 height 18
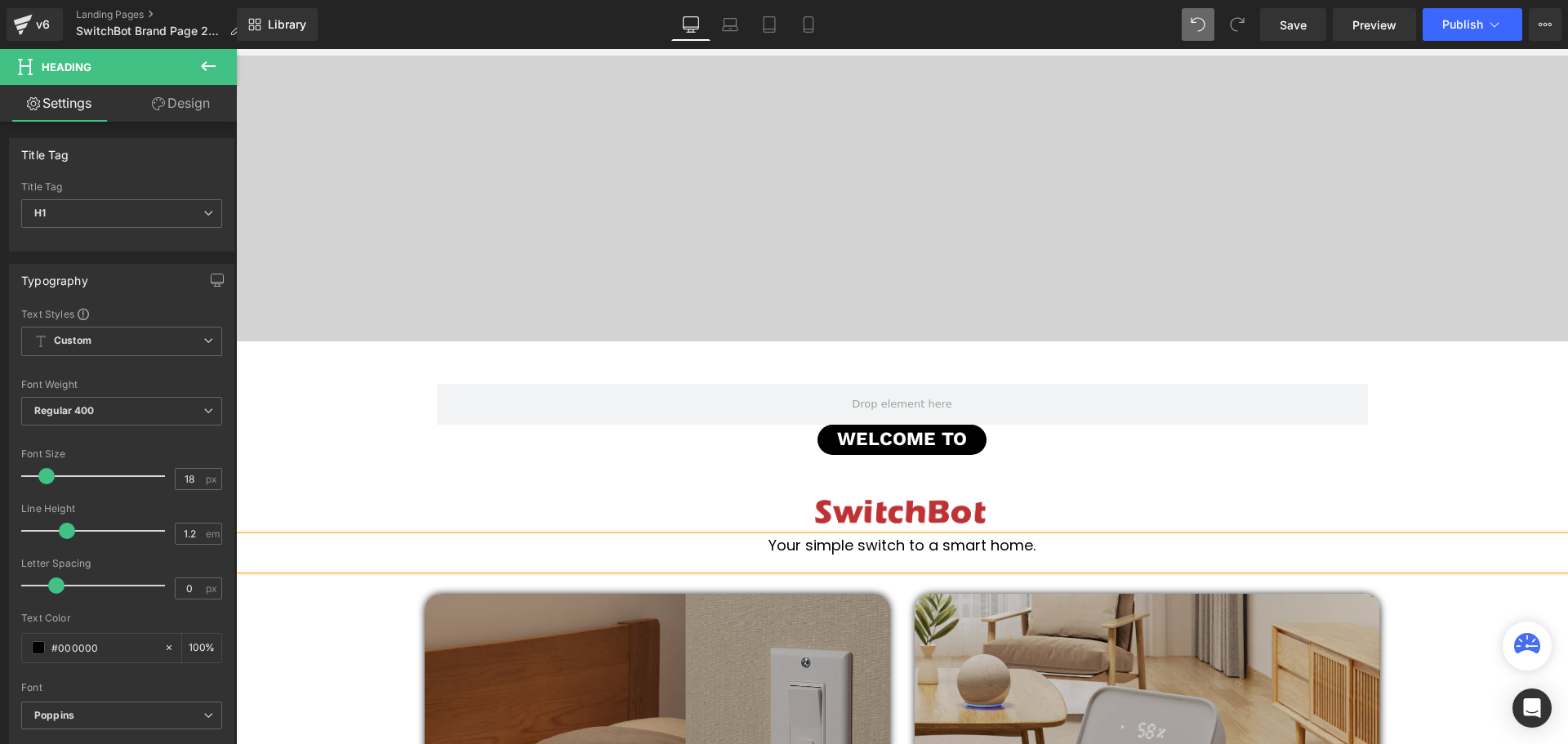
click at [236, 49] on div "436px" at bounding box center [236, 49] width 0 height 0
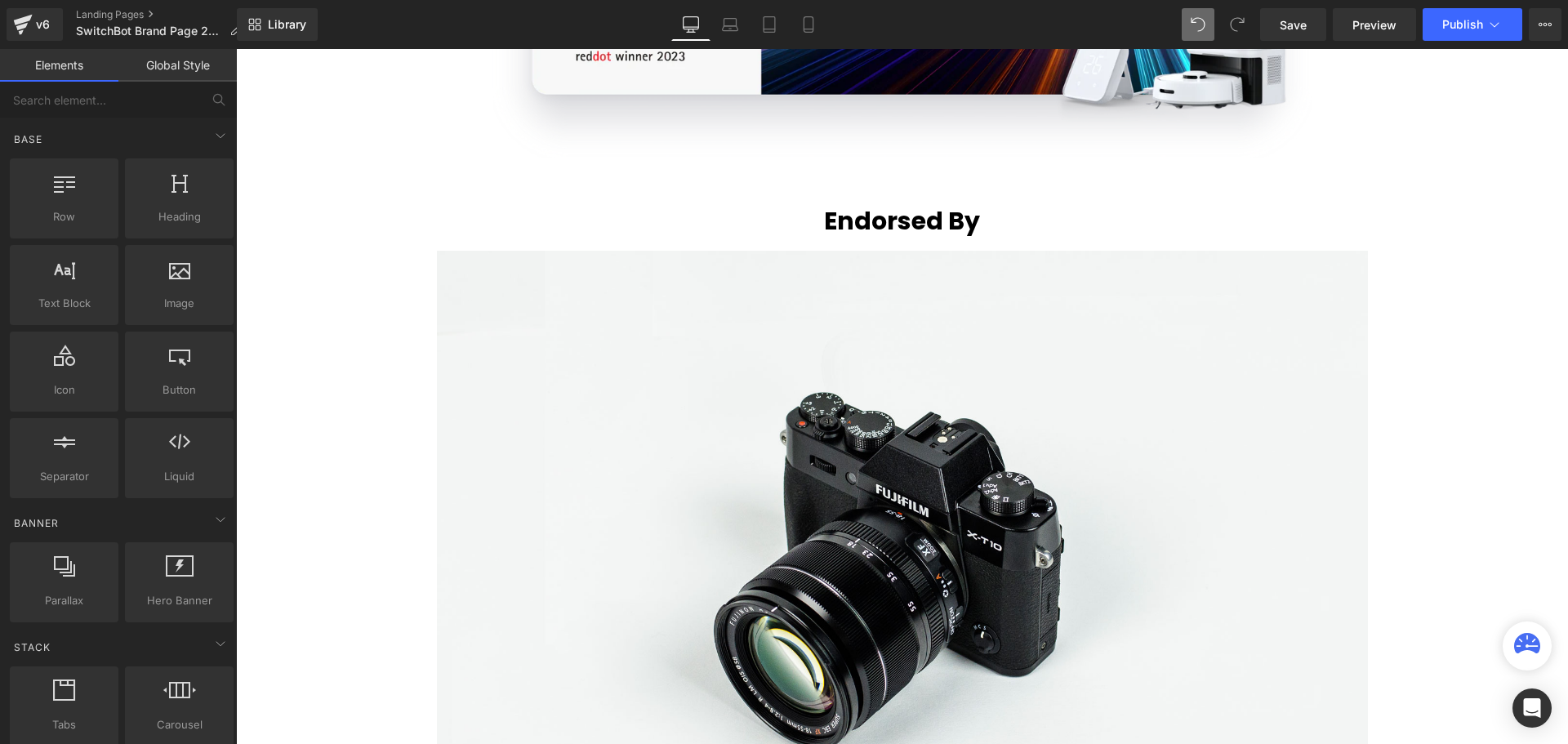
scroll to position [2857, 0]
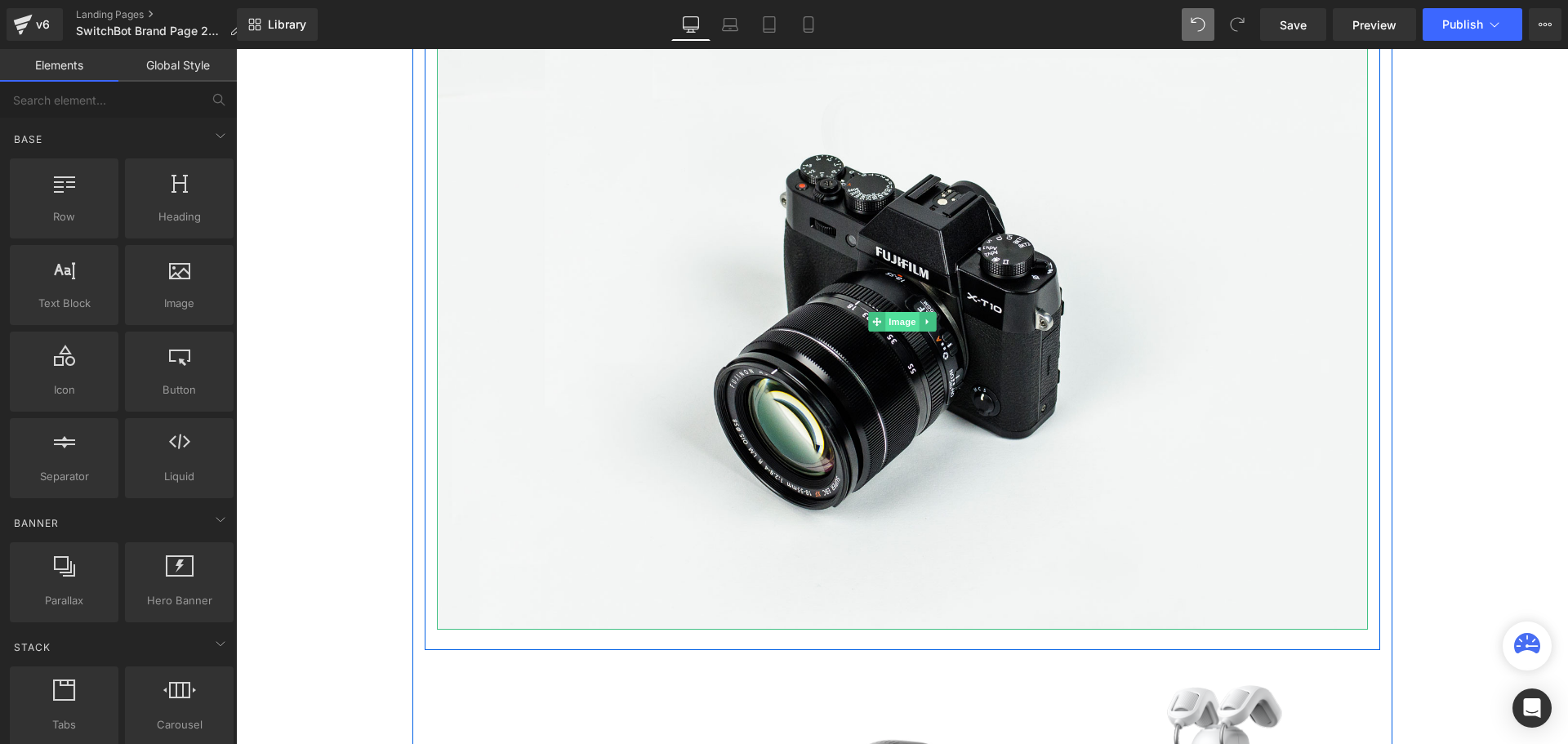
click at [898, 323] on span "Image" at bounding box center [901, 321] width 34 height 19
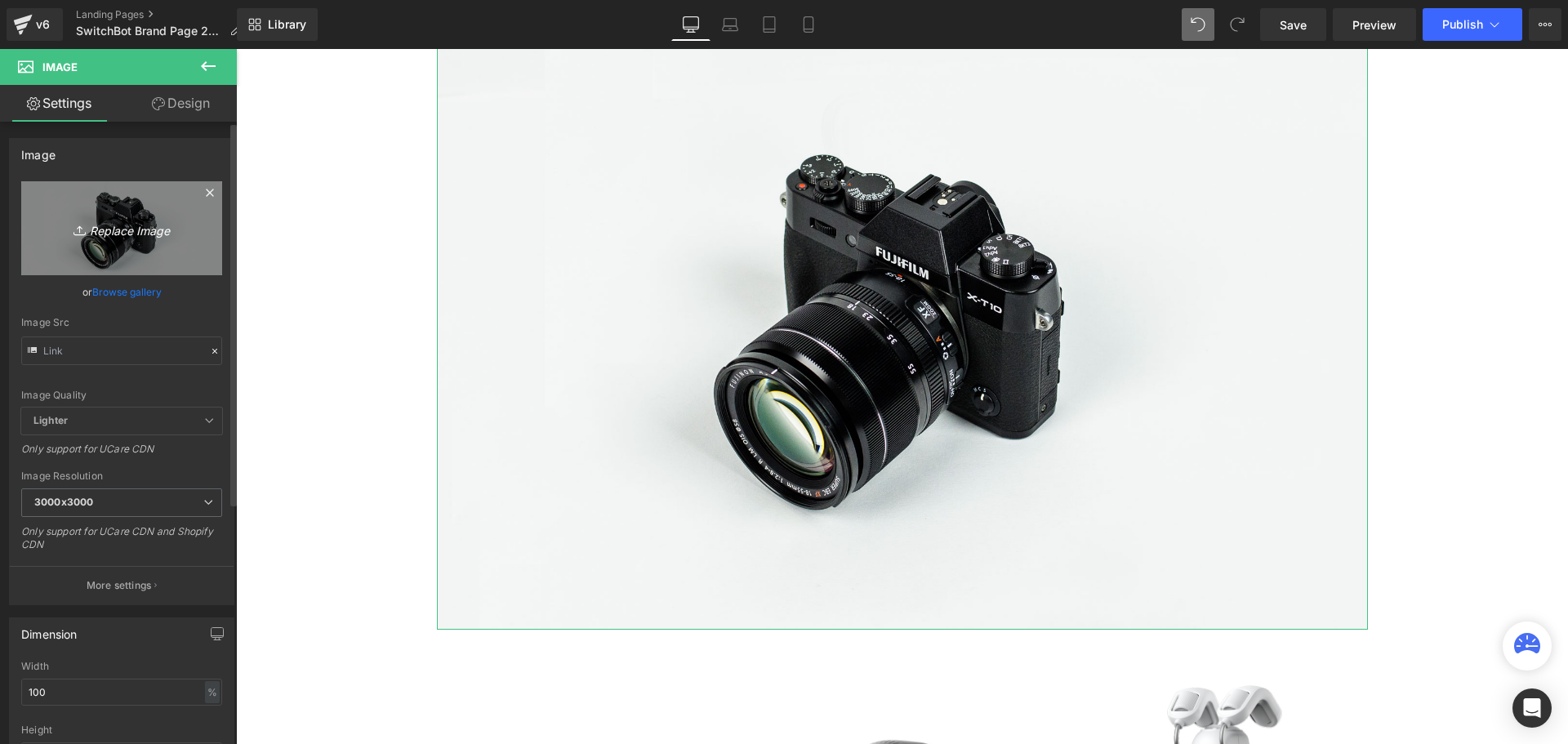
click at [115, 237] on icon "Replace Image" at bounding box center [121, 228] width 130 height 20
type input "C:\fakepath\Banners (1355 x 560 px) (6).png"
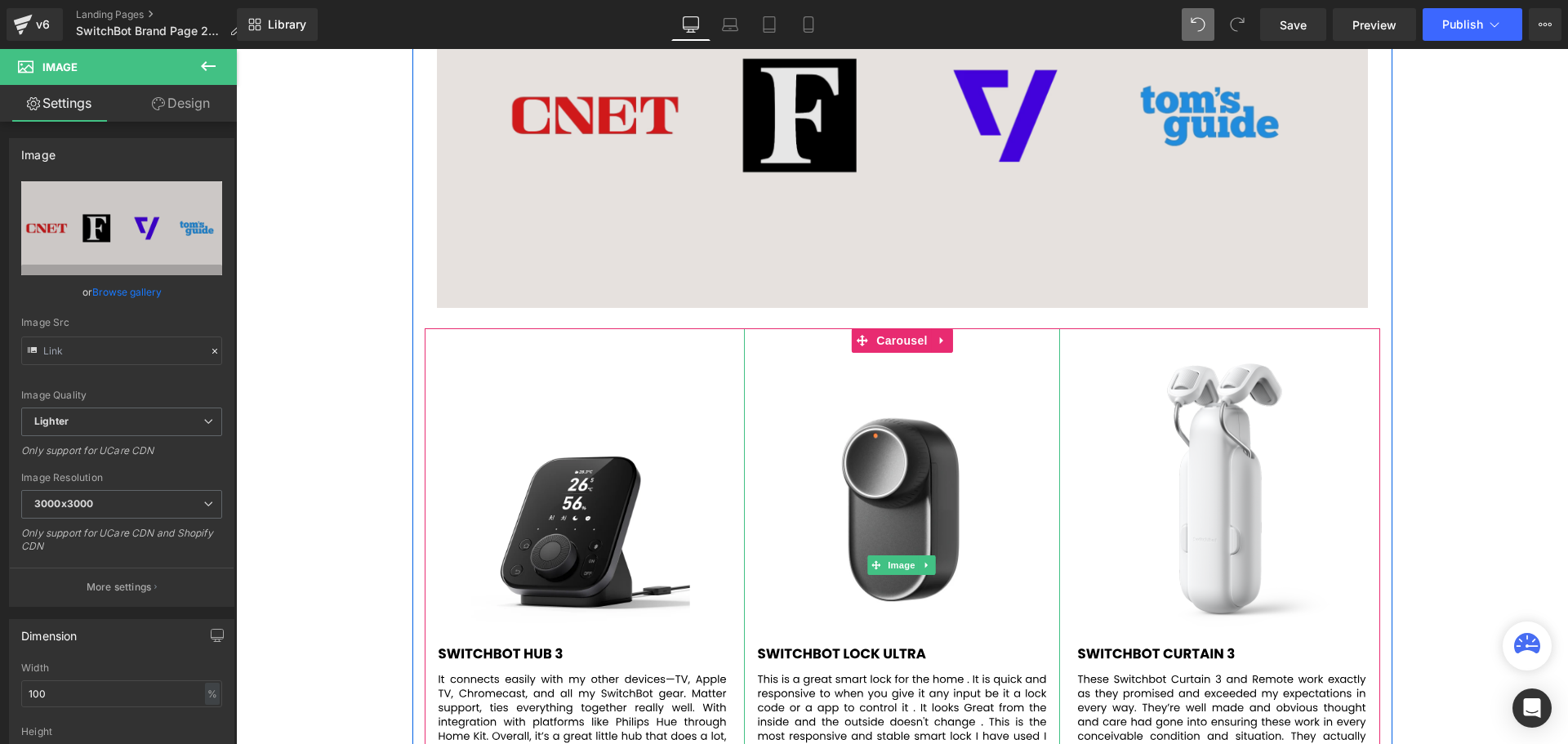
scroll to position [2775, 0]
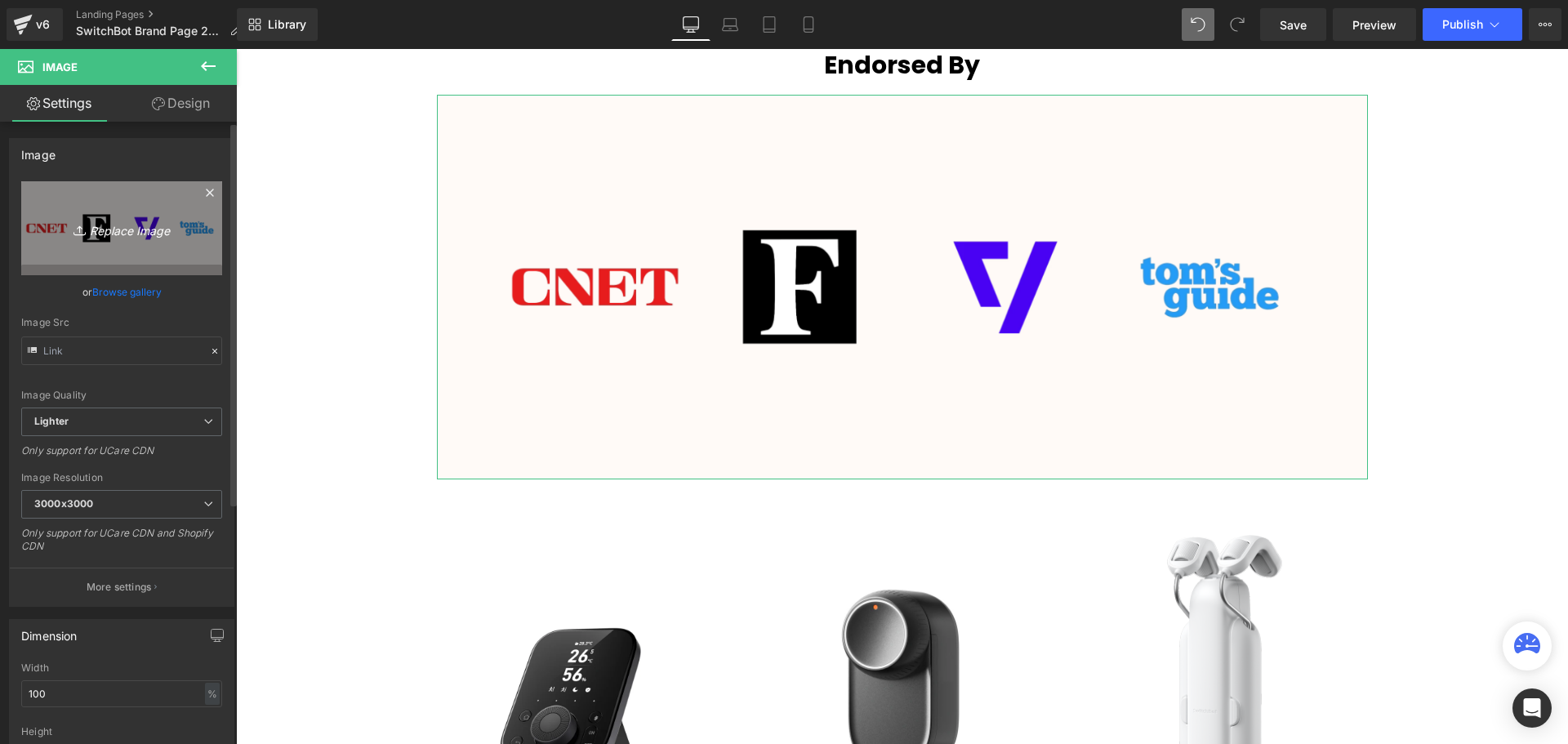
click at [125, 230] on icon "Replace Image" at bounding box center [121, 228] width 130 height 20
type input "C:\fakepath\Banners (1355 x 560 px) (1355 x 360 px).svg"
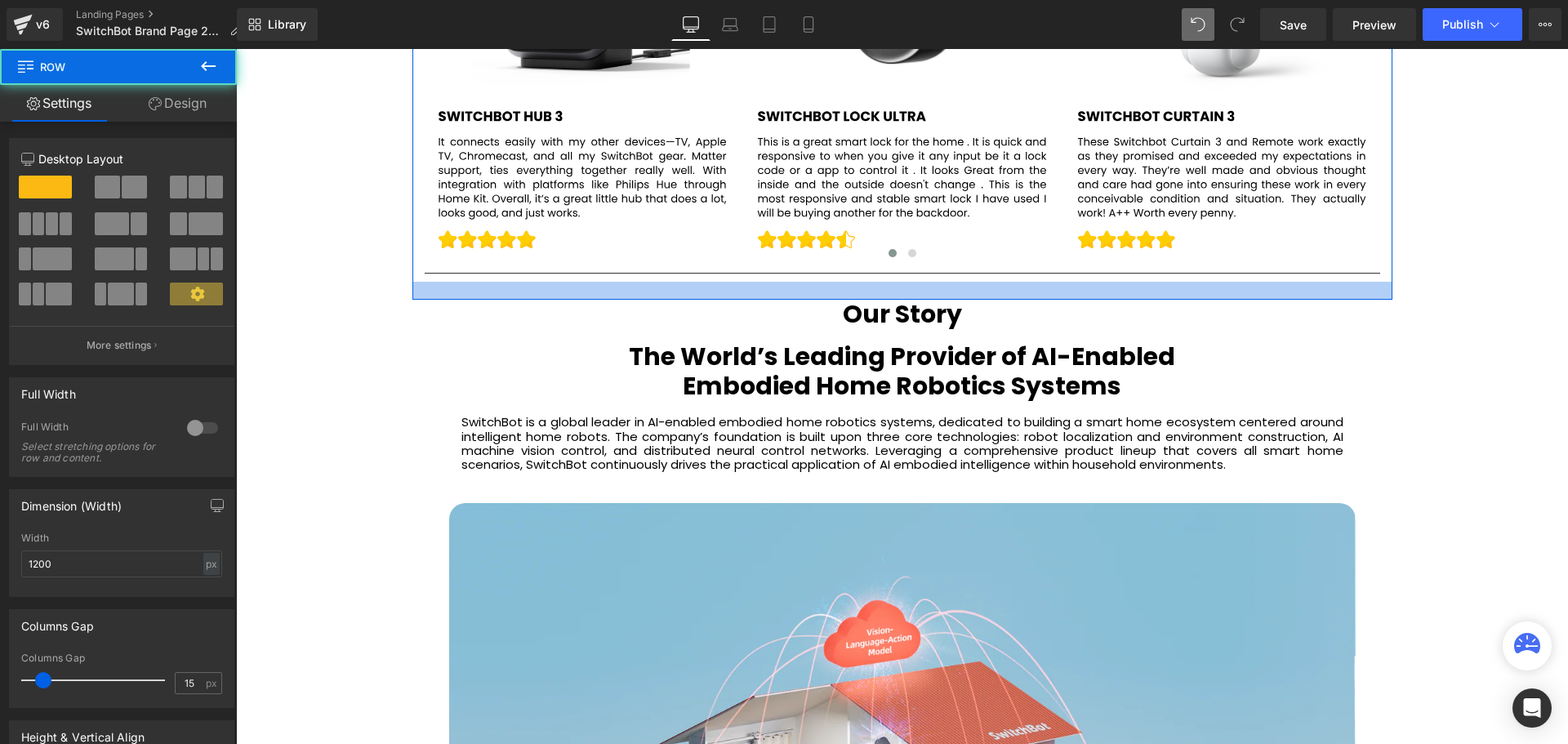
scroll to position [5752, 1324]
drag, startPoint x: 913, startPoint y: 284, endPoint x: 907, endPoint y: 294, distance: 11.7
click at [907, 294] on div at bounding box center [902, 290] width 980 height 18
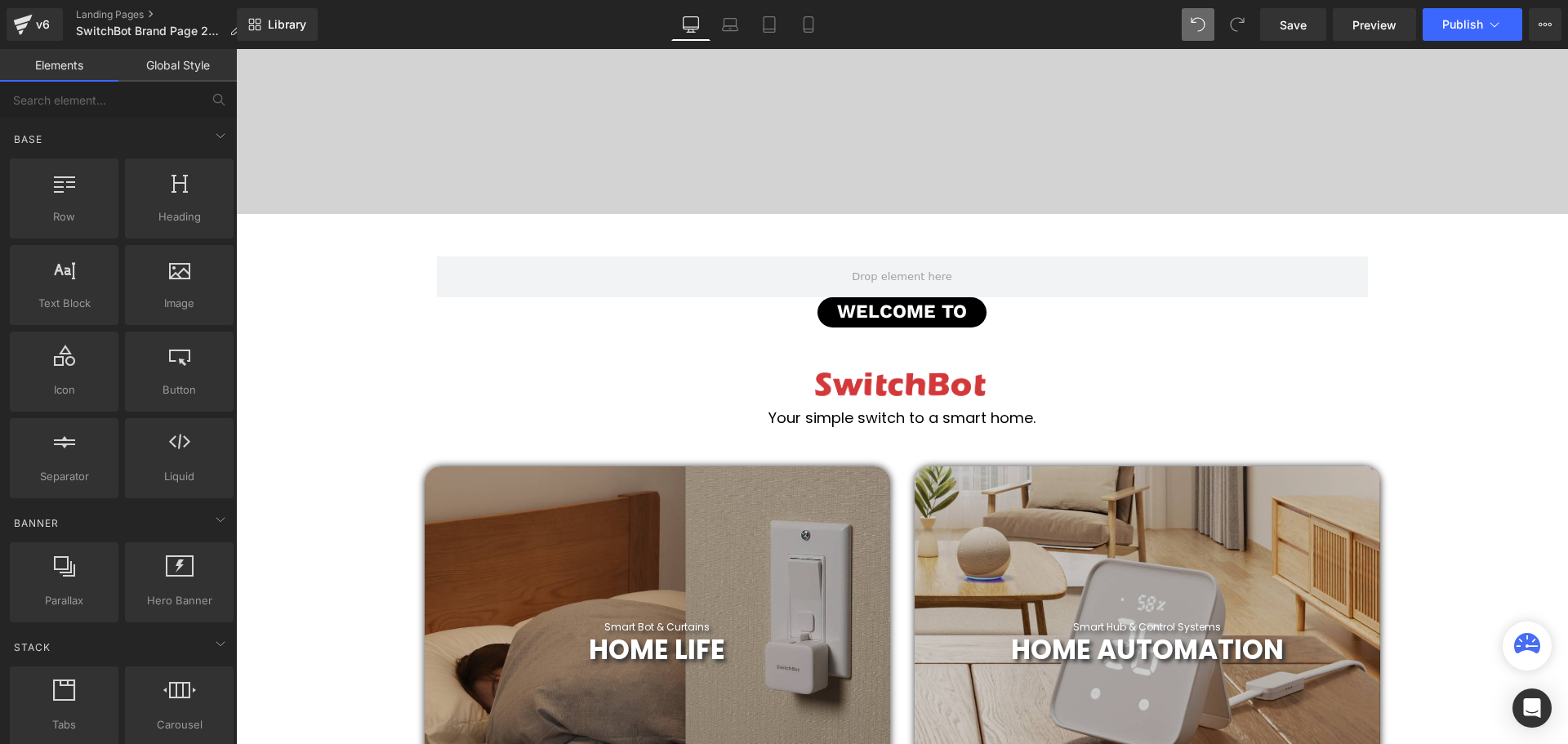
scroll to position [0, 0]
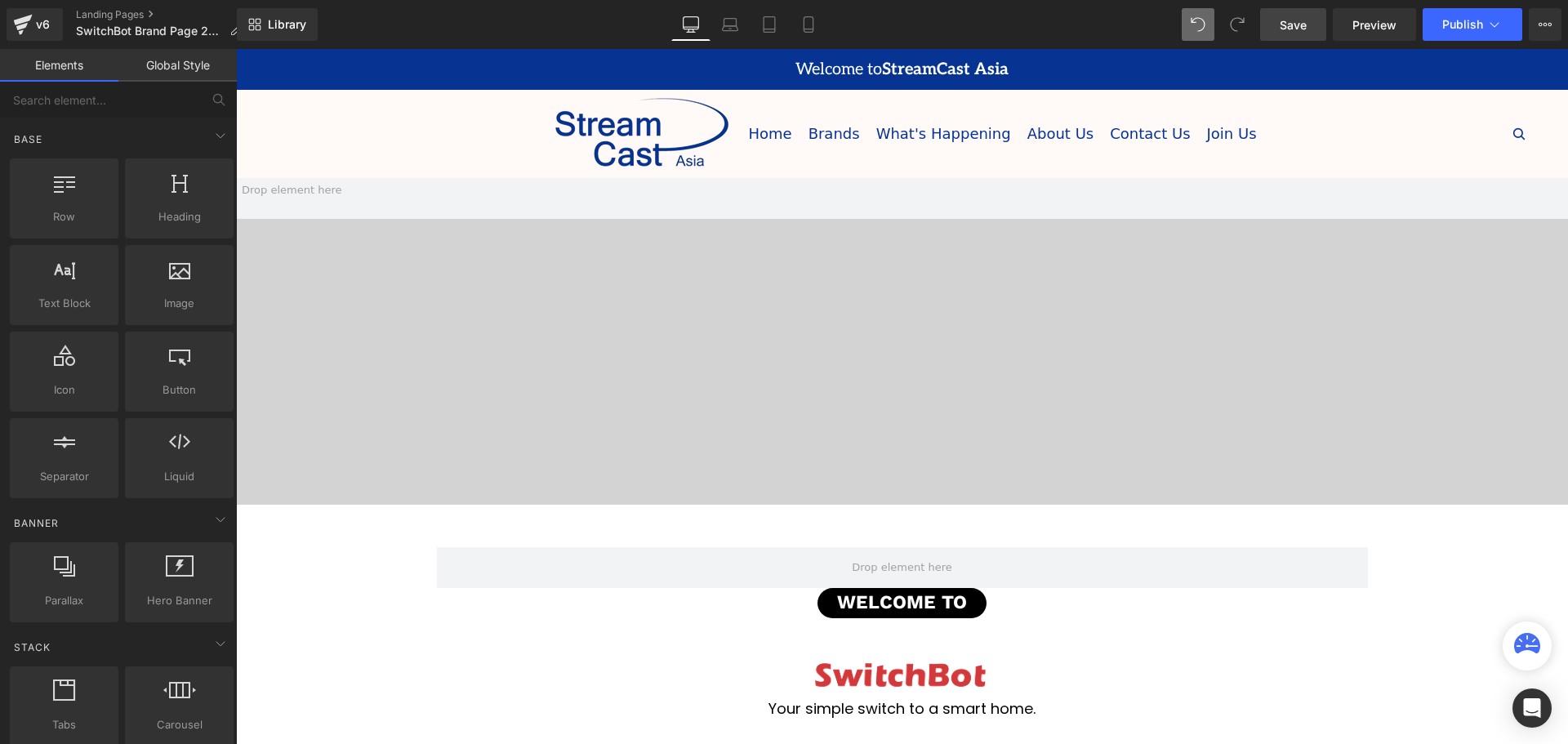
click at [1306, 36] on link "Save" at bounding box center [1293, 24] width 67 height 32
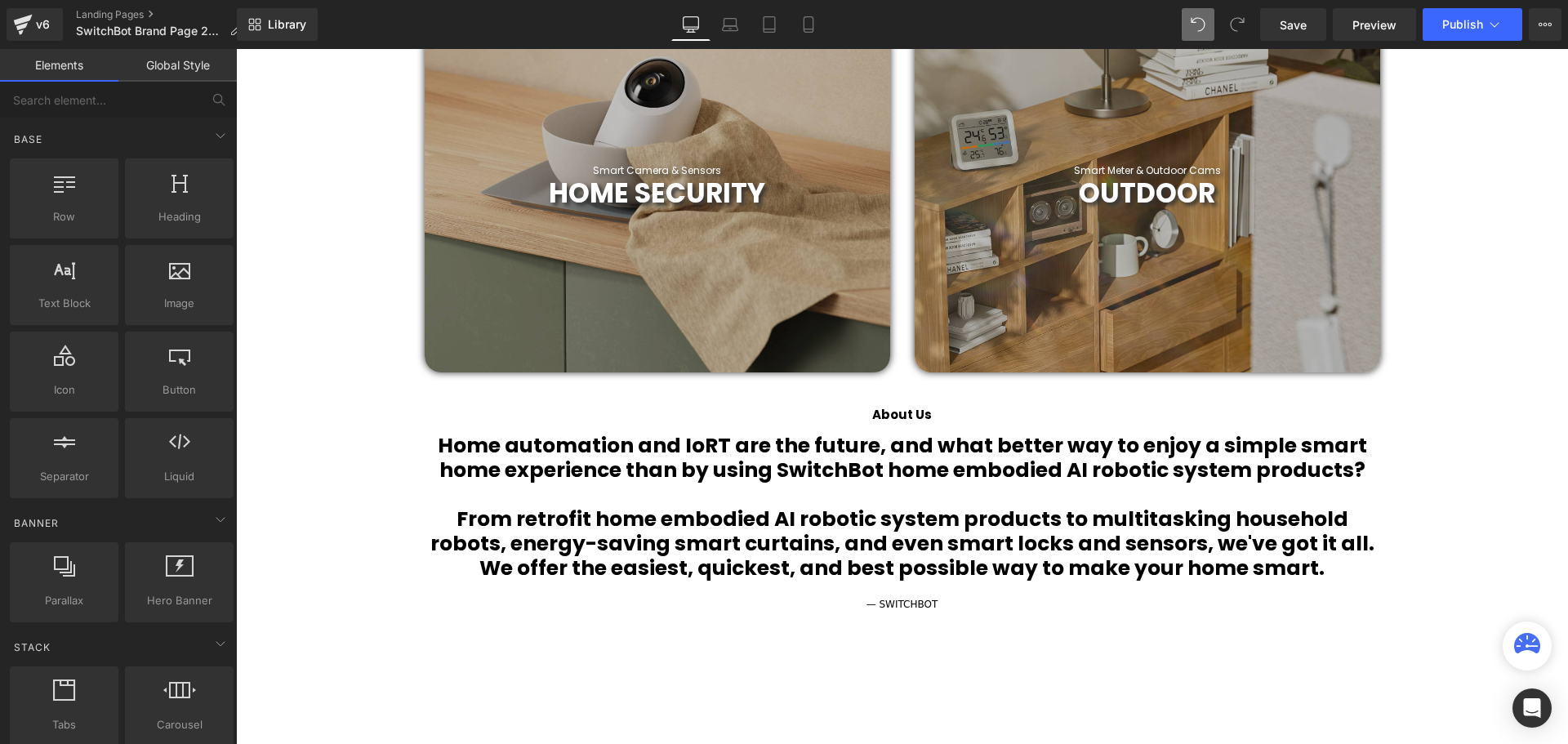
scroll to position [1142, 0]
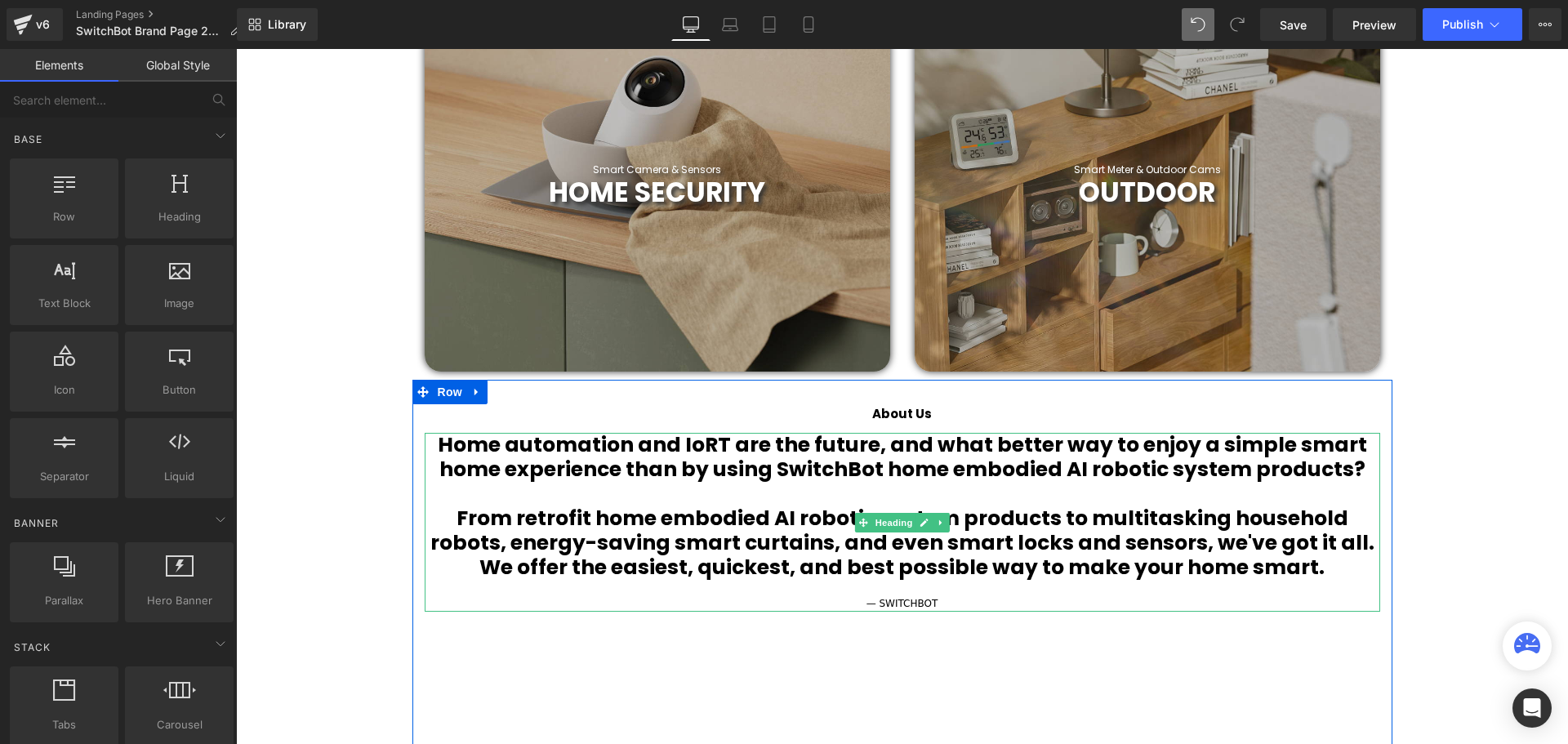
click at [445, 445] on b "Home automation and IoRT are the future, and what better way to enjoy a simple …" at bounding box center [901, 456] width 929 height 53
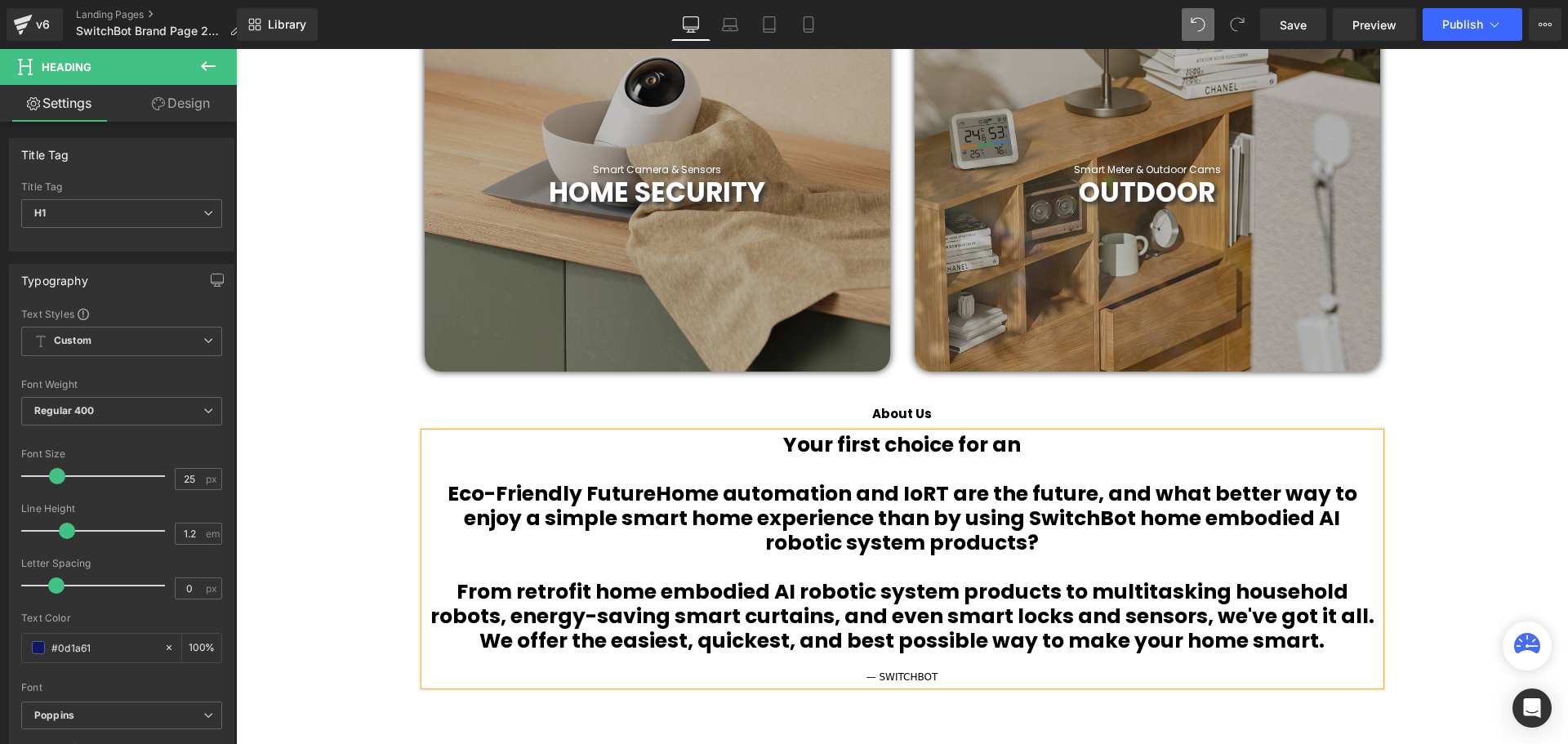
scroll to position [5825, 1324]
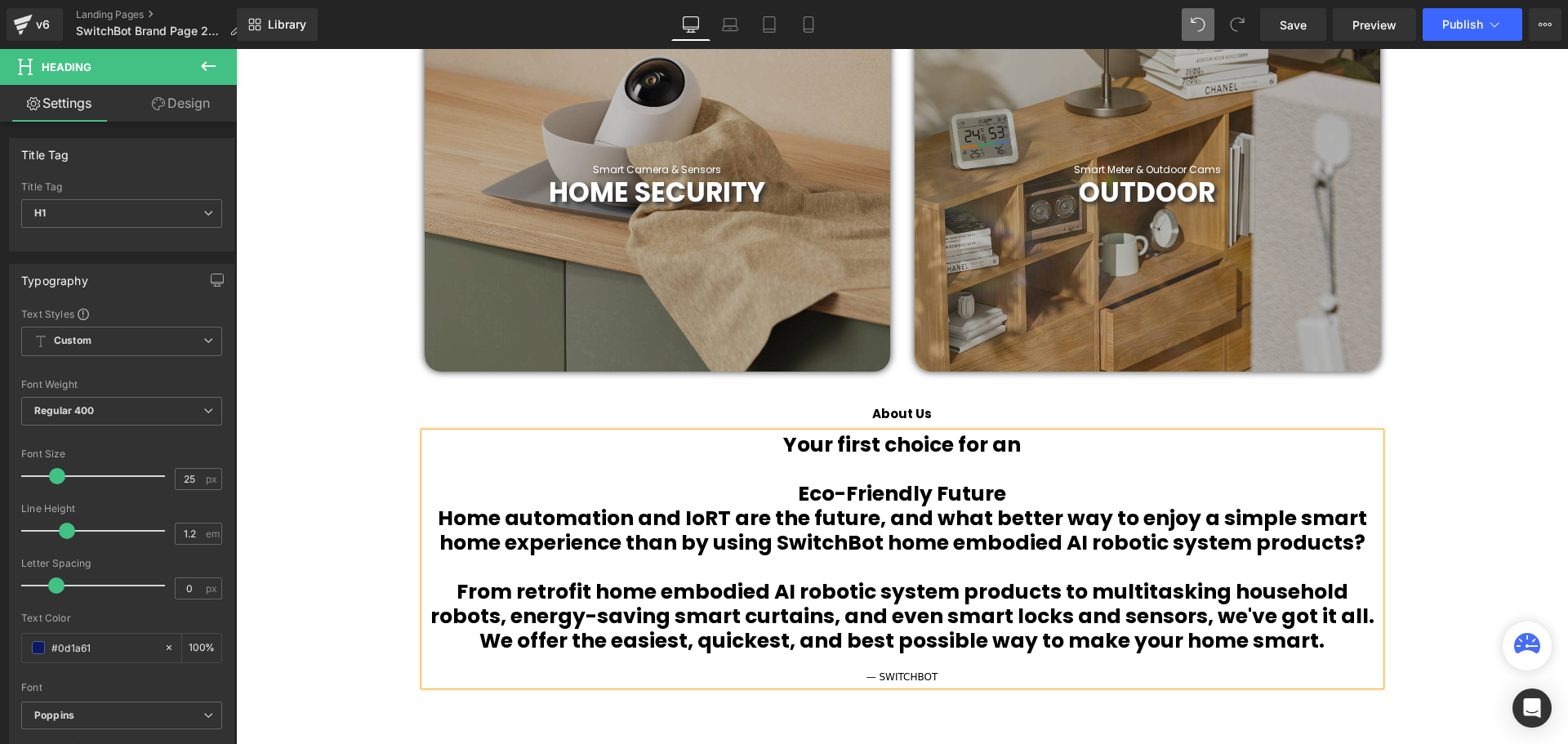
click at [789, 485] on h1 "Eco-Friendly Future" at bounding box center [901, 494] width 955 height 24
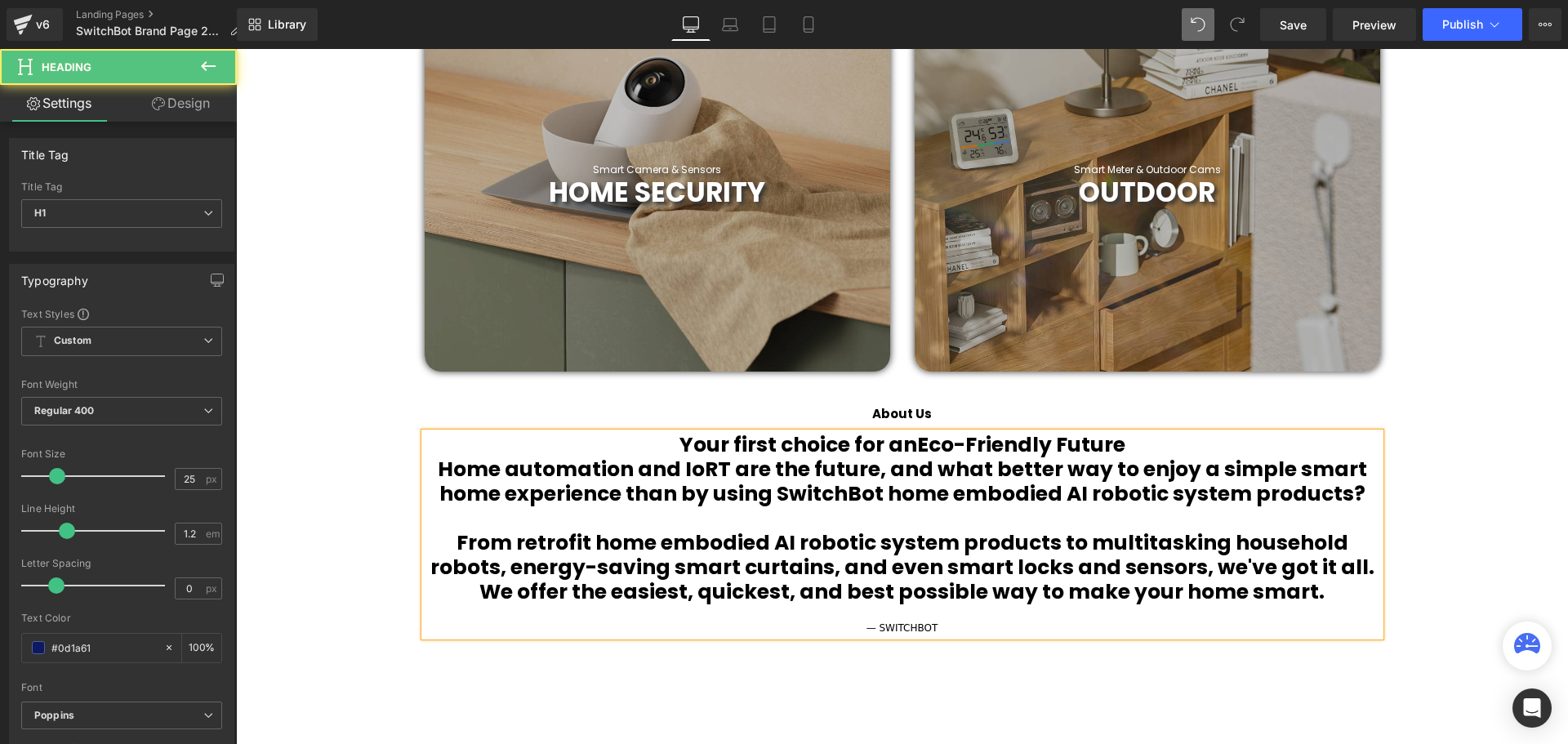
scroll to position [5776, 1324]
click at [1139, 442] on h1 "Your first choice for an Eco-Friendly Future" at bounding box center [901, 445] width 955 height 24
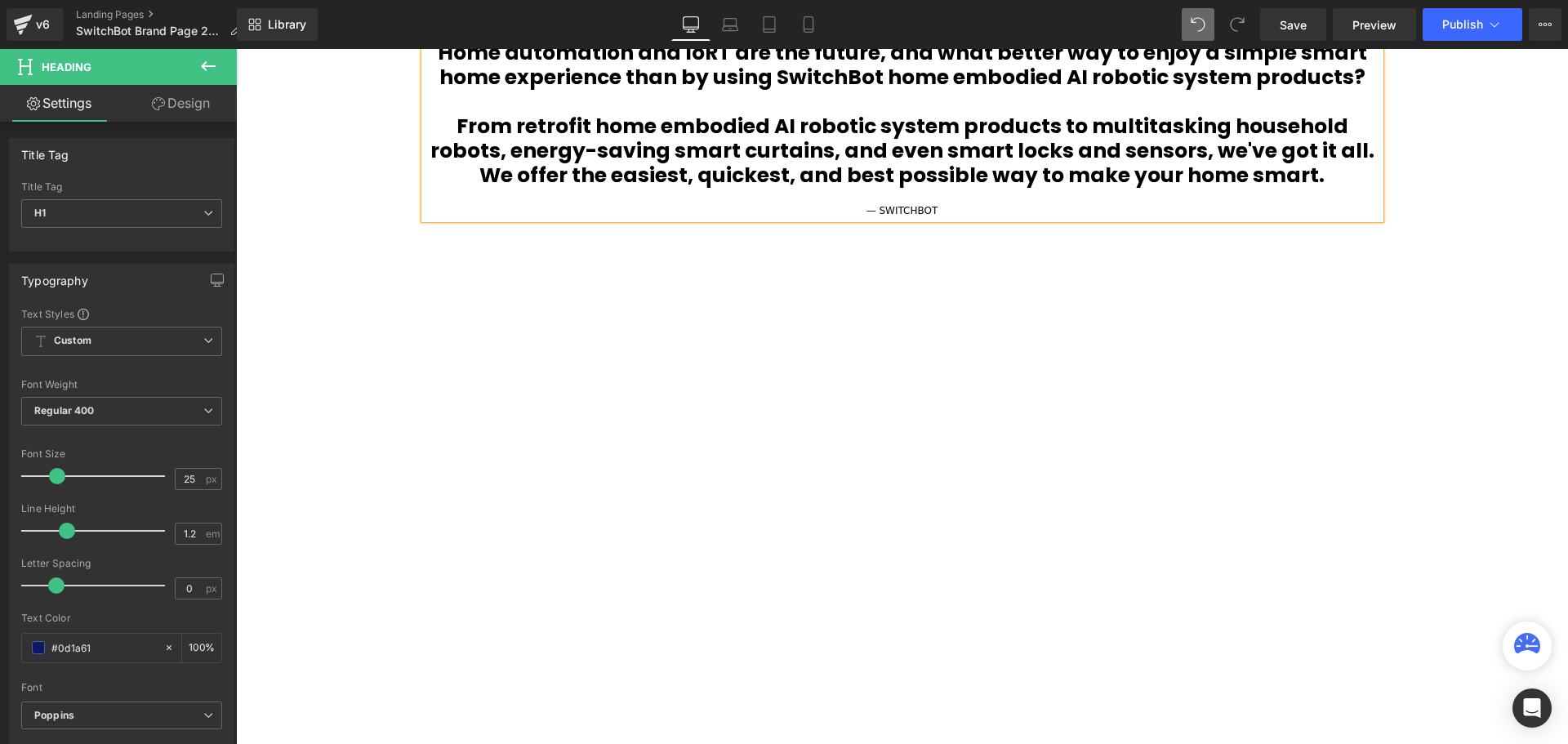
scroll to position [1261, 0]
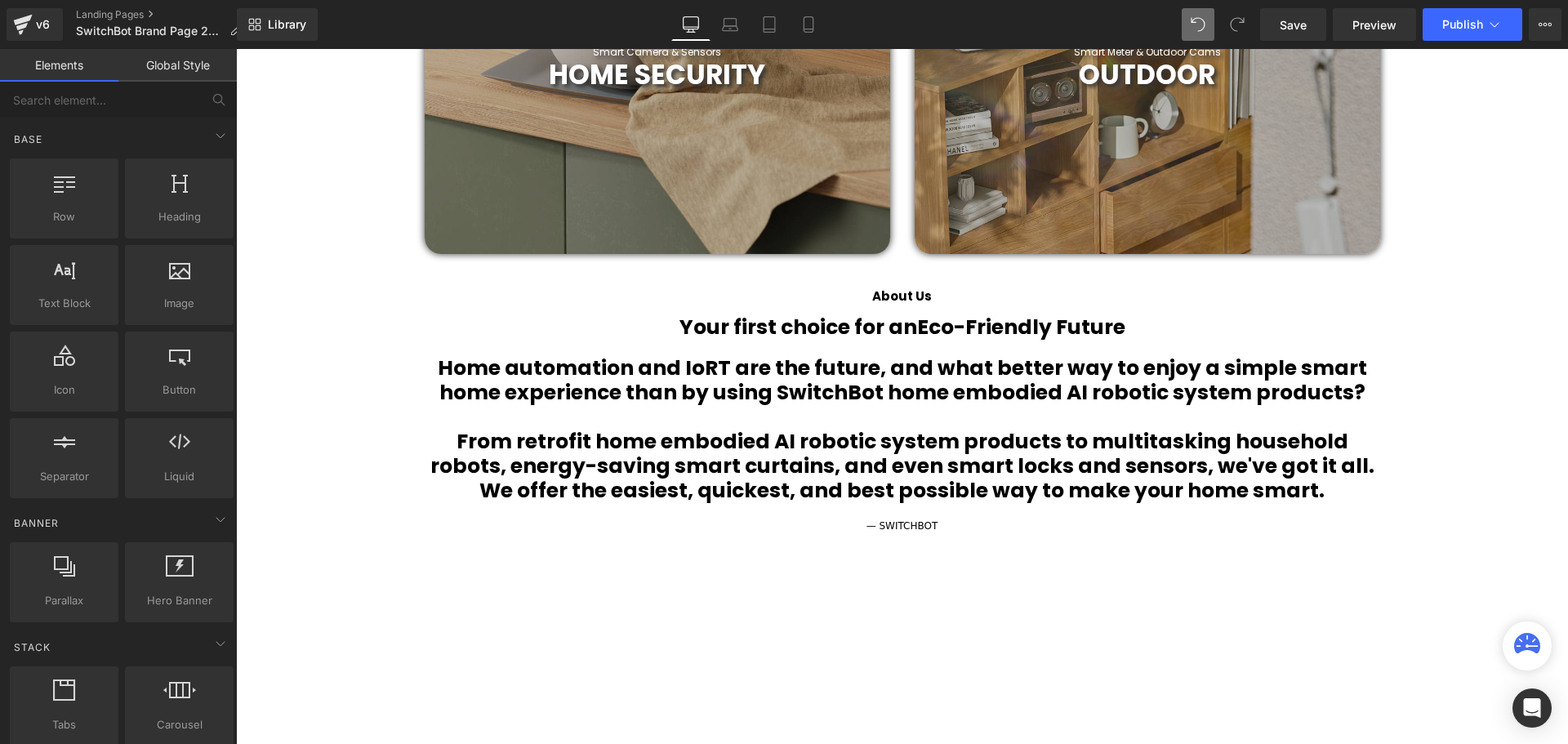
click at [1310, 498] on b "From retrofit home embodied AI robotic system products to multitasking househol…" at bounding box center [901, 466] width 944 height 78
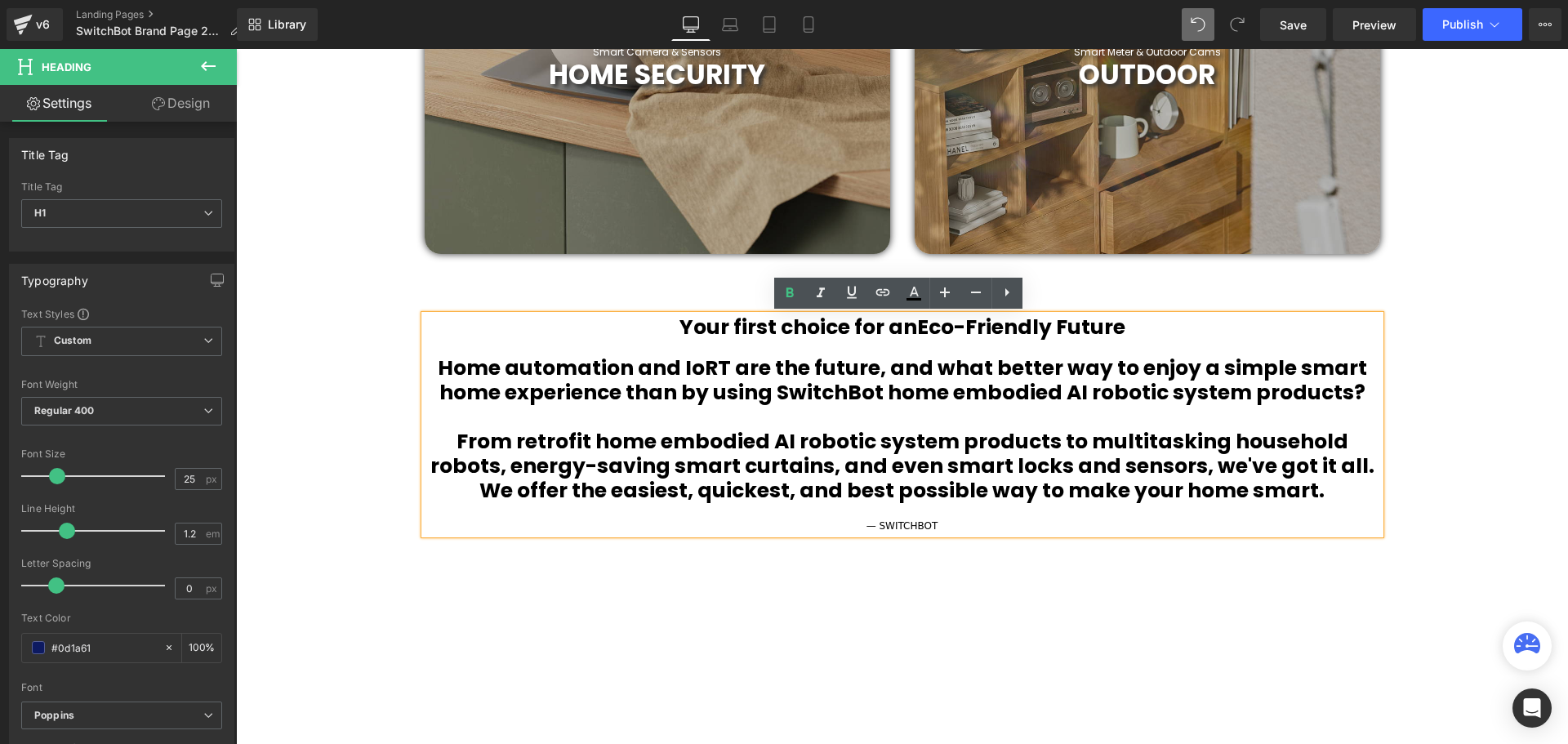
drag, startPoint x: 1340, startPoint y: 493, endPoint x: 640, endPoint y: 322, distance: 720.6
click at [640, 322] on div "Your first choice for an Eco-Friendly Future Home automation and IoRT are the f…" at bounding box center [901, 424] width 955 height 219
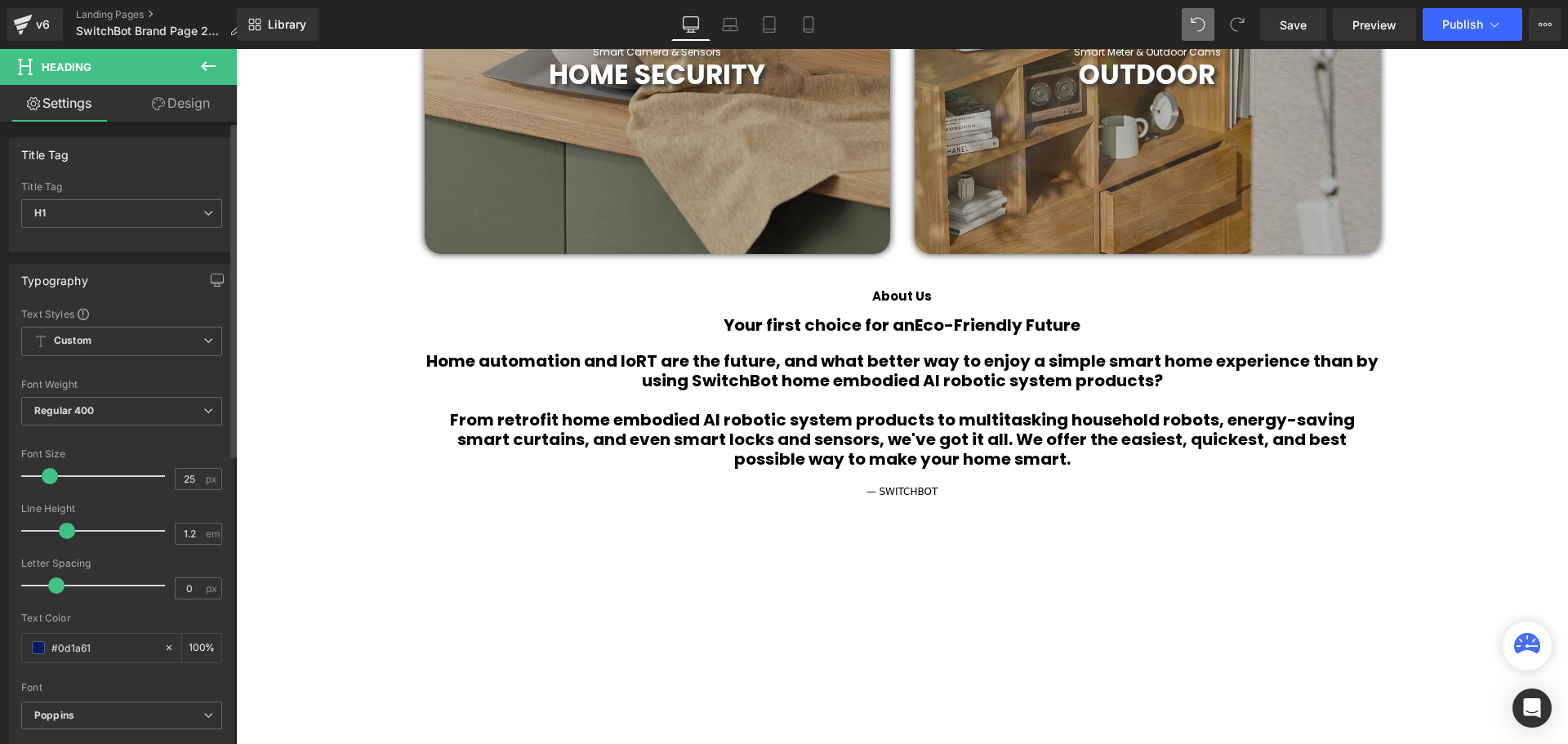
scroll to position [5759, 1324]
click at [45, 472] on span at bounding box center [50, 476] width 17 height 17
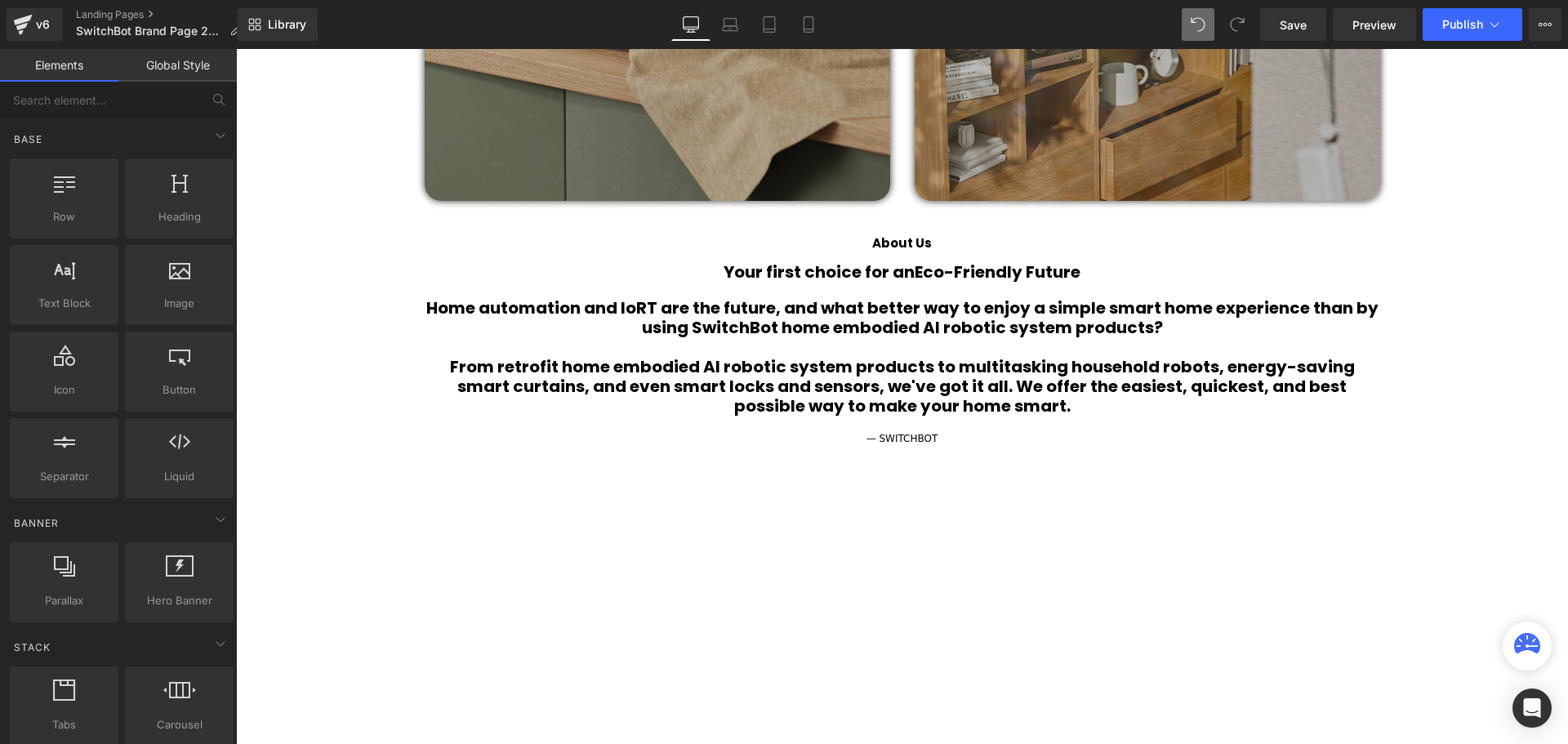
scroll to position [1342, 0]
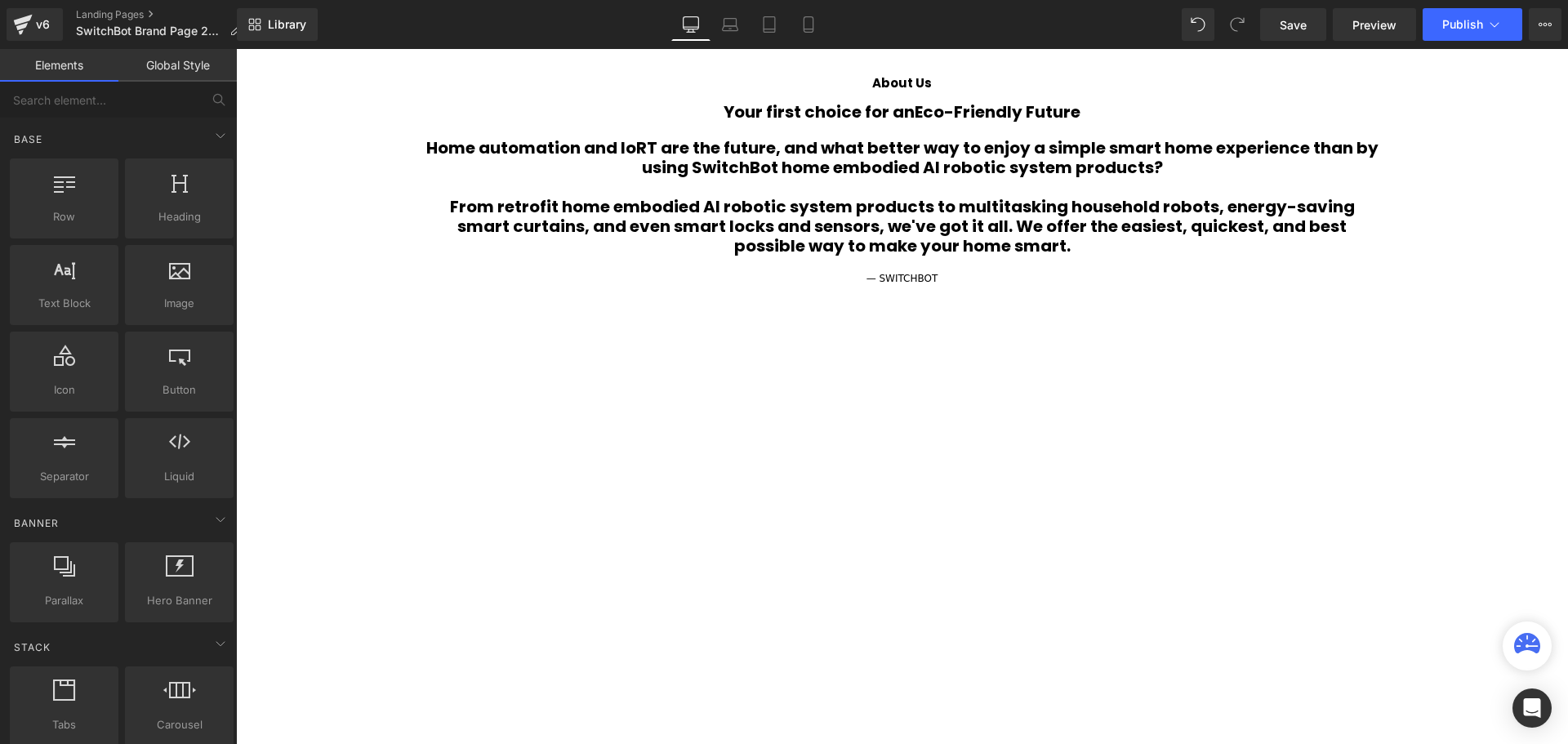
scroll to position [1342, 0]
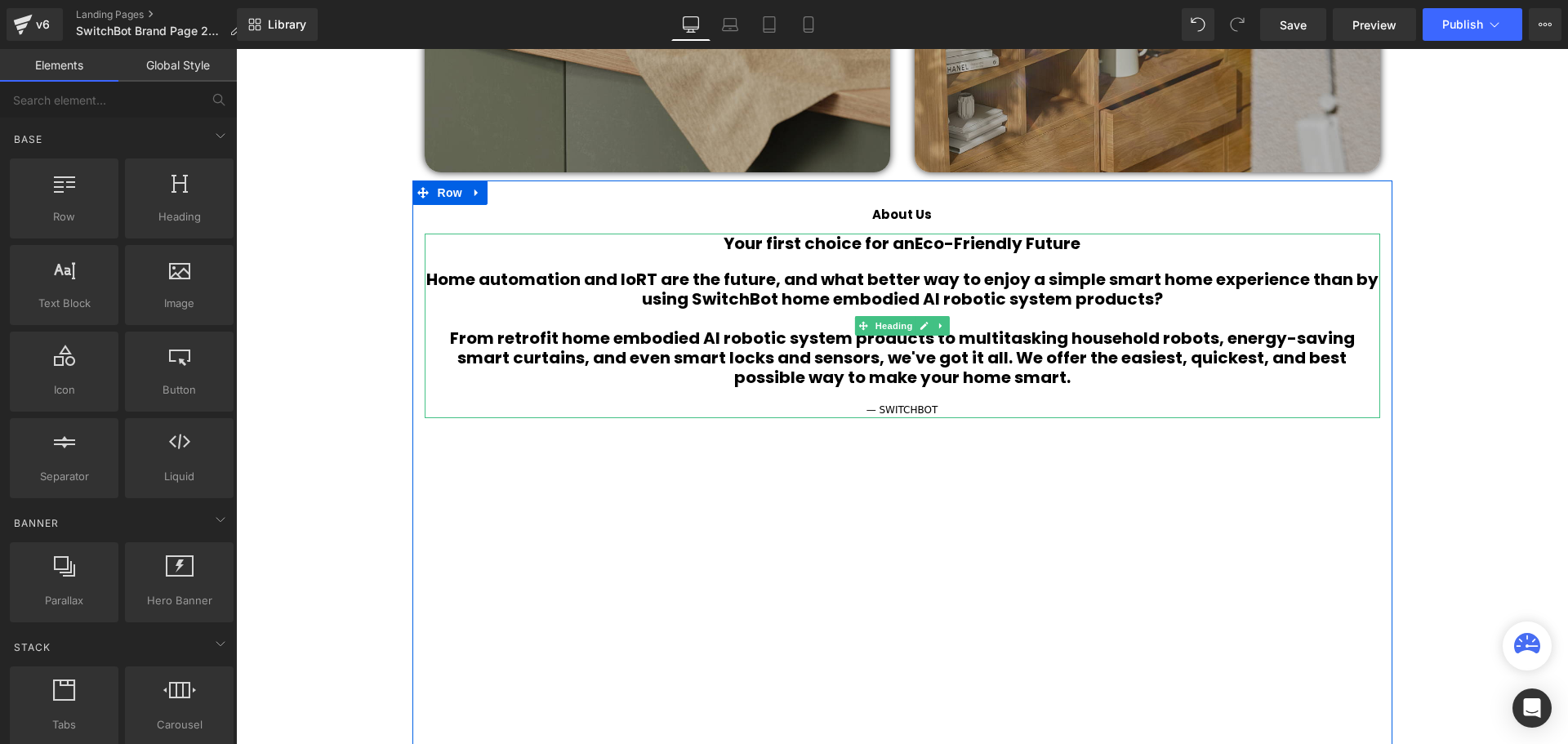
click at [1308, 276] on b "Home automation and IoRT are the future, and what better way to enjoy a simple …" at bounding box center [902, 289] width 952 height 43
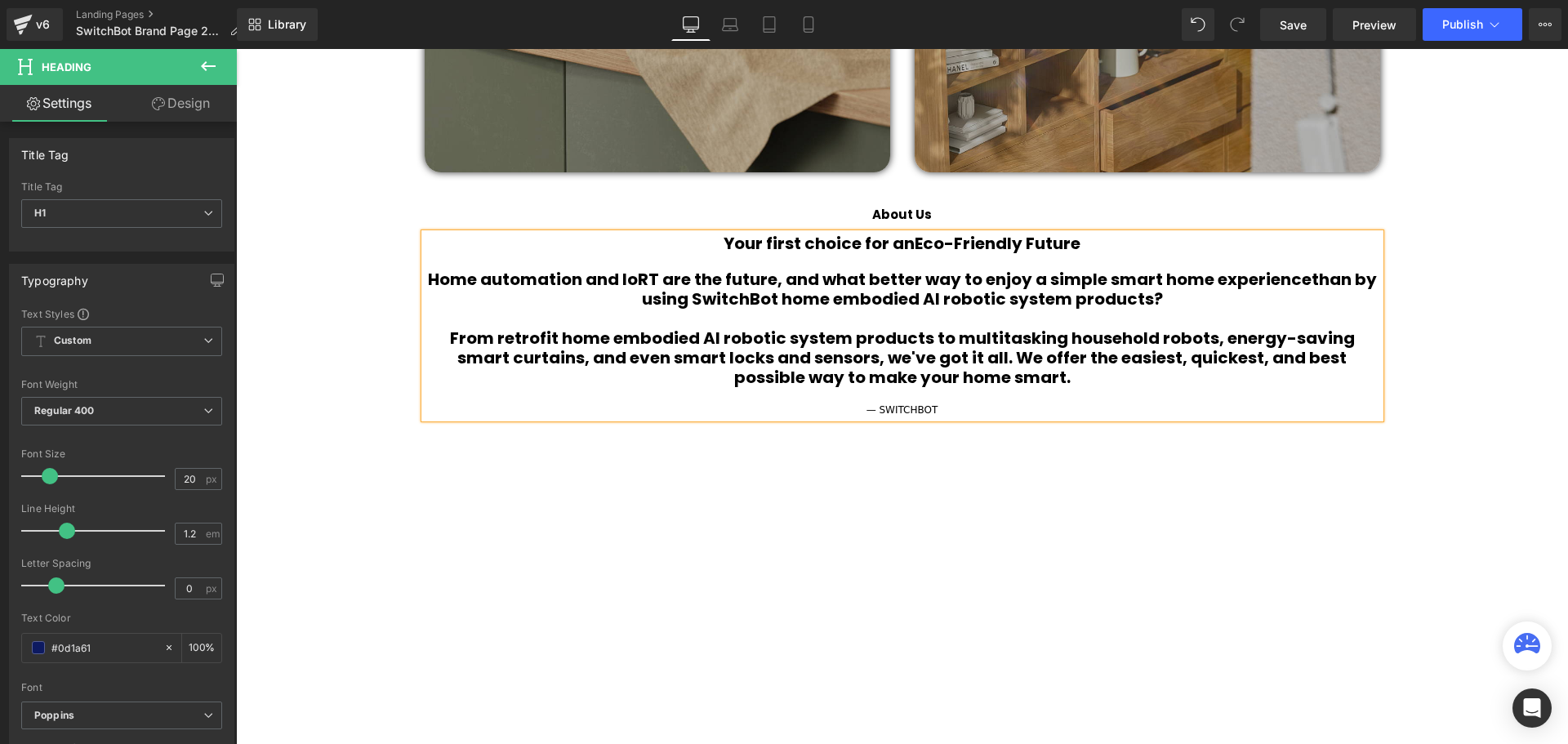
click at [1213, 281] on b "Home automation and IoRT are the future, and what better way to enjoy a simple …" at bounding box center [870, 279] width 884 height 23
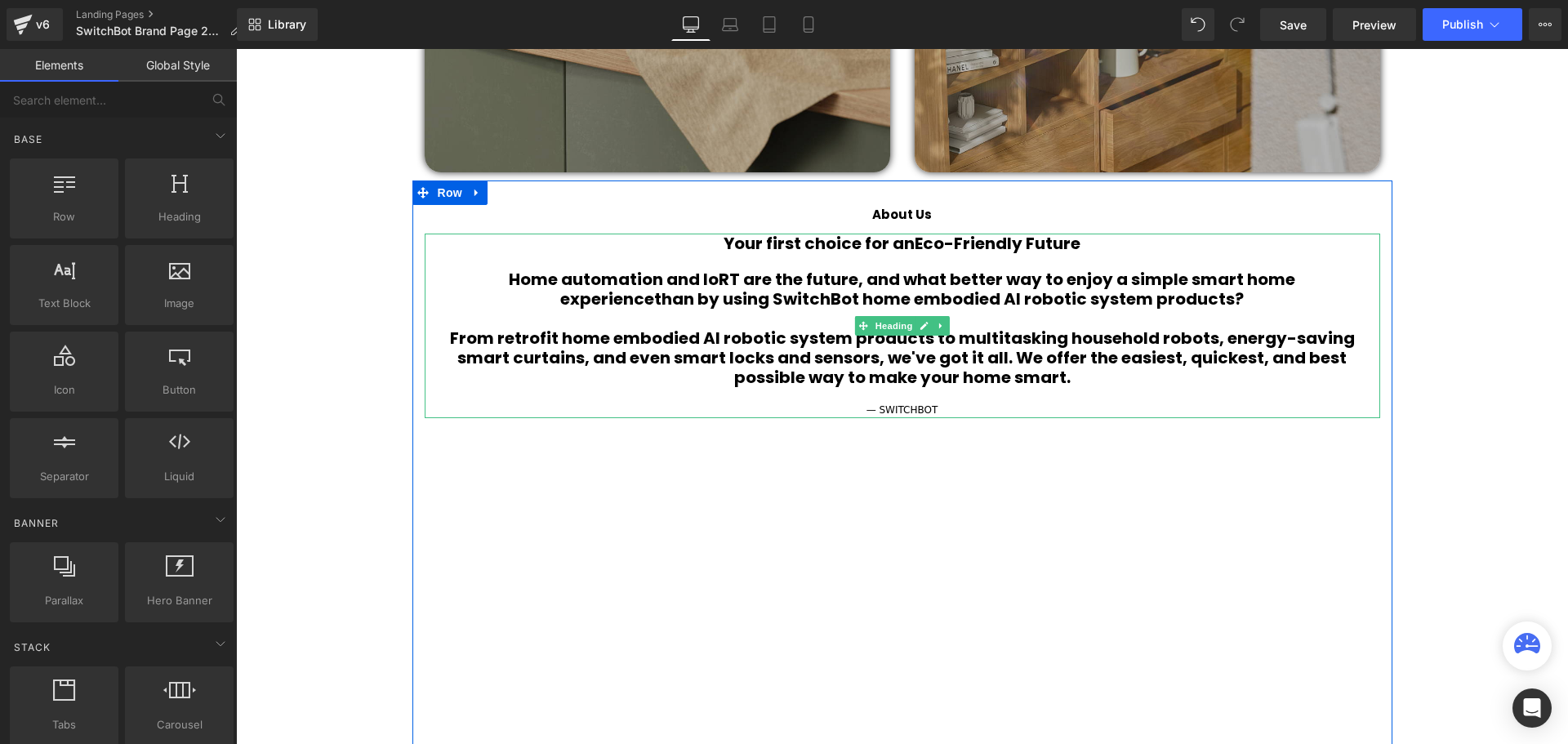
click at [1194, 335] on b "From retrofit home embodied AI robotic system products to multitasking househol…" at bounding box center [902, 357] width 905 height 62
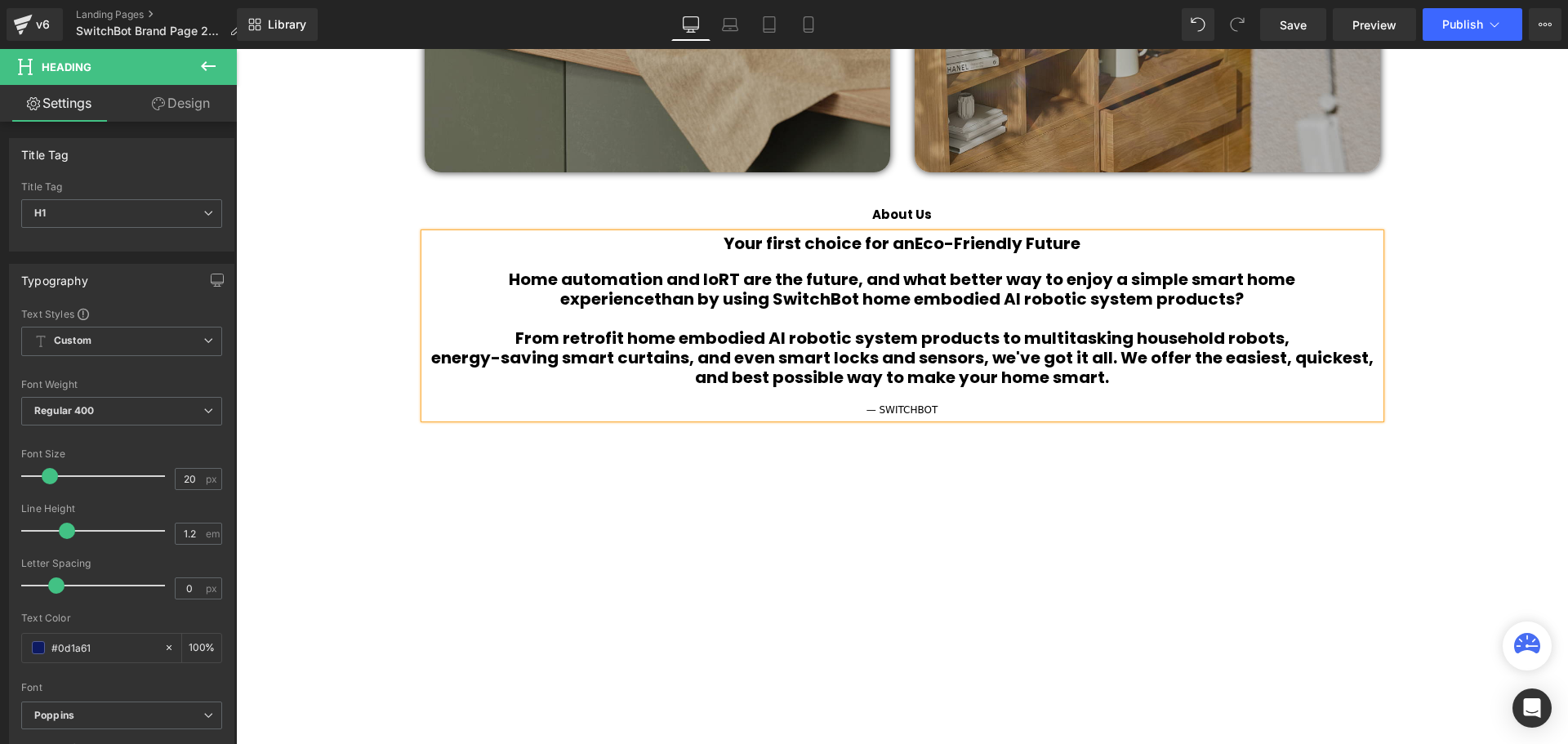
click at [1119, 357] on b "energy-saving smart curtains, and even smart locks and sensors, we've got it al…" at bounding box center [901, 367] width 942 height 43
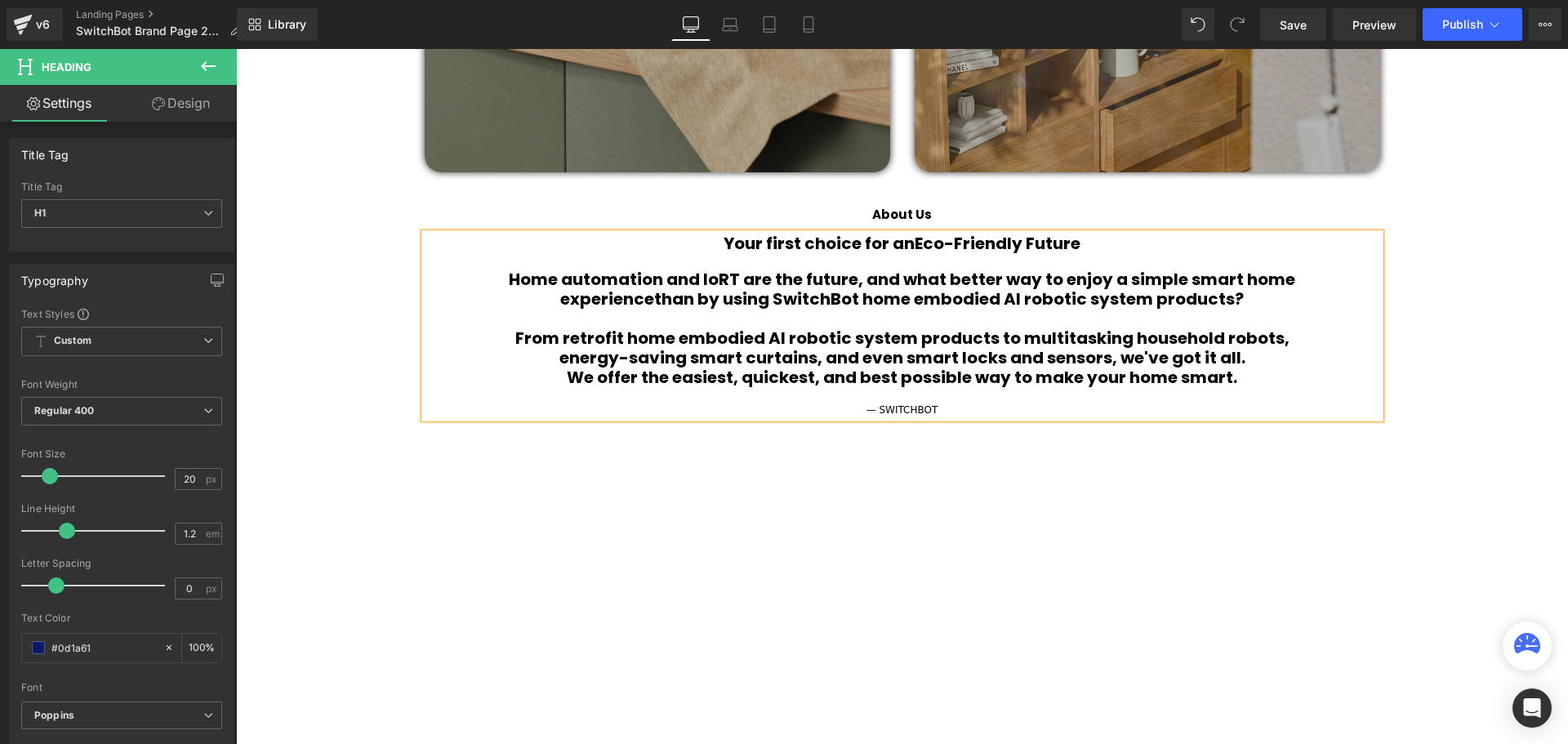
click at [549, 365] on h1 "energy-saving smart curtains, and even smart locks and sensors, we've got it al…" at bounding box center [901, 357] width 955 height 19
click at [1326, 336] on b "energy-saving smart curtains, and even smart locks and sensors, we've got it al…" at bounding box center [989, 348] width 729 height 43
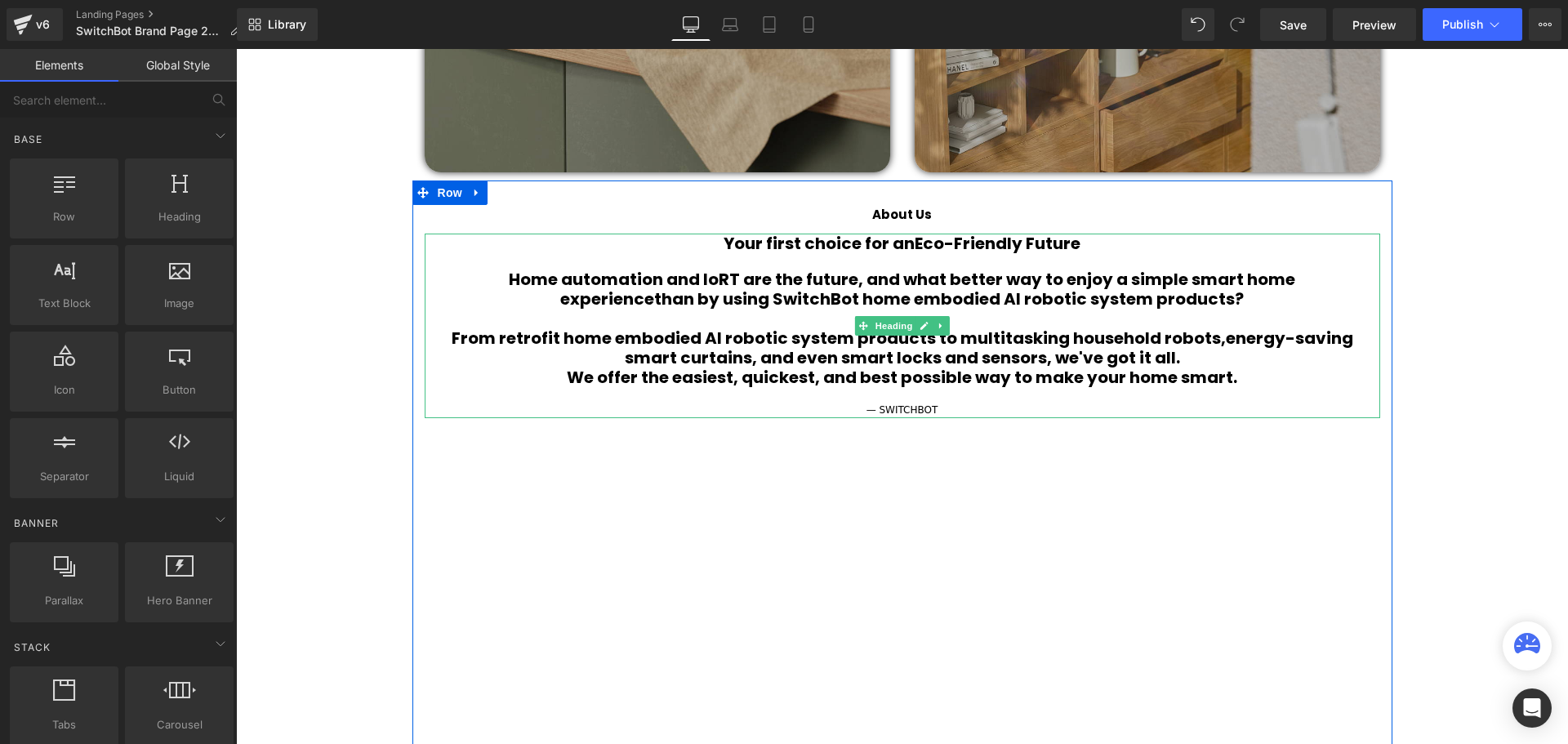
click at [561, 383] on h1 "We offer the easiest, quickest, and best possible way to make your home smart." at bounding box center [901, 376] width 955 height 19
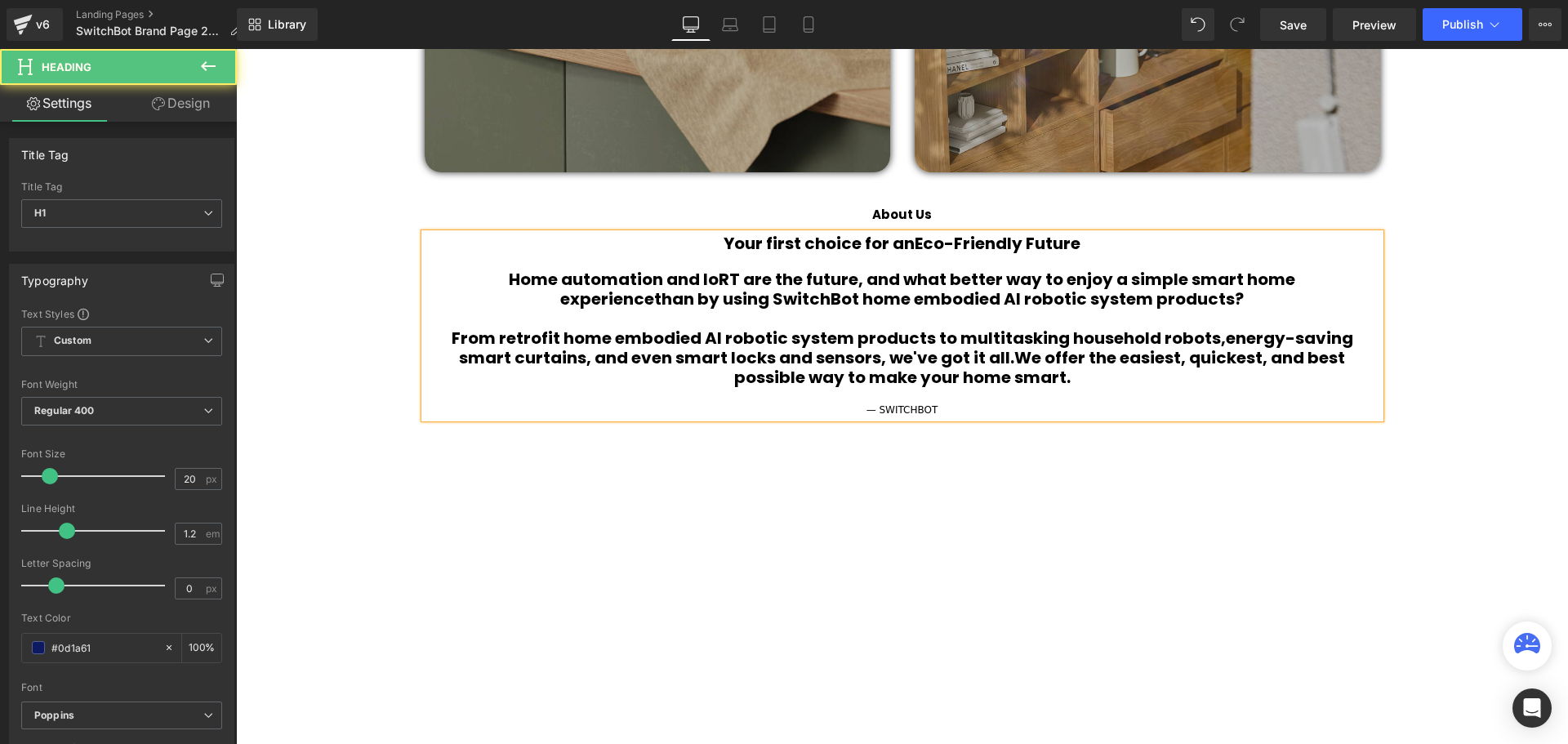
click at [1268, 360] on b "We offer the easiest, quickest, and best possible way to make your home smart." at bounding box center [1040, 367] width 612 height 43
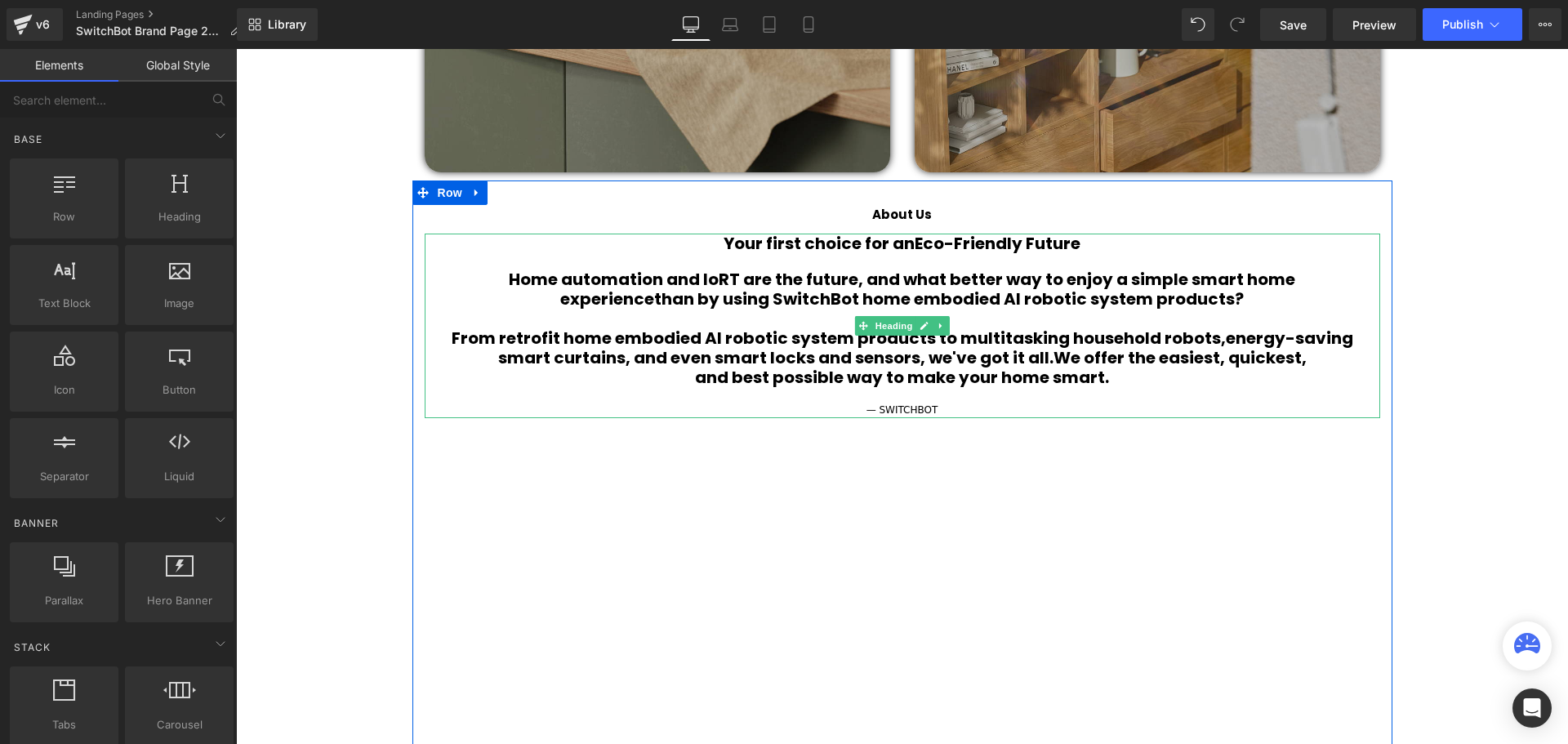
click at [1226, 339] on b "energy-saving" at bounding box center [1290, 337] width 128 height 23
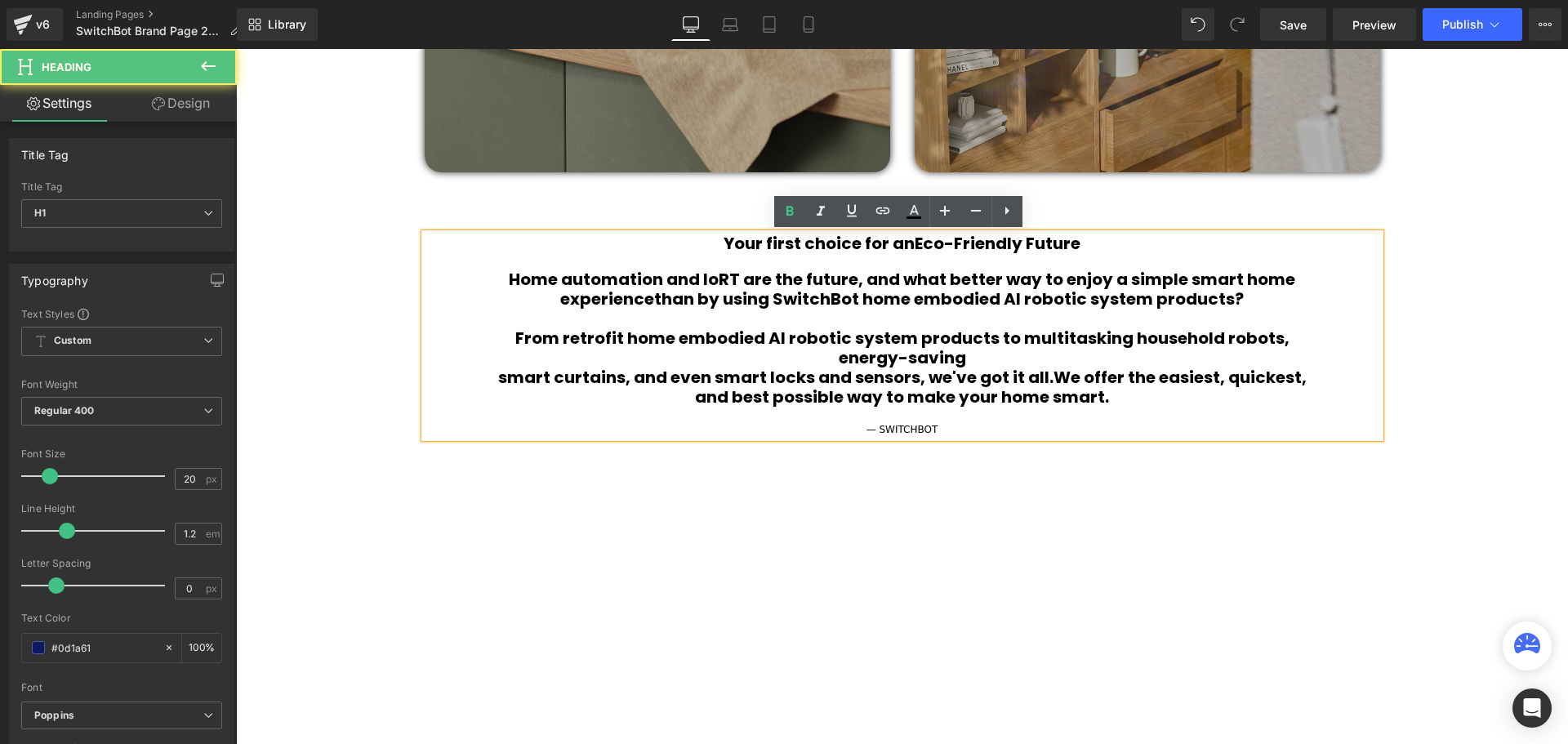
scroll to position [5778, 1324]
click at [498, 381] on b "smart curtains, and even smart locks and sensors, we've got it all." at bounding box center [776, 377] width 556 height 23
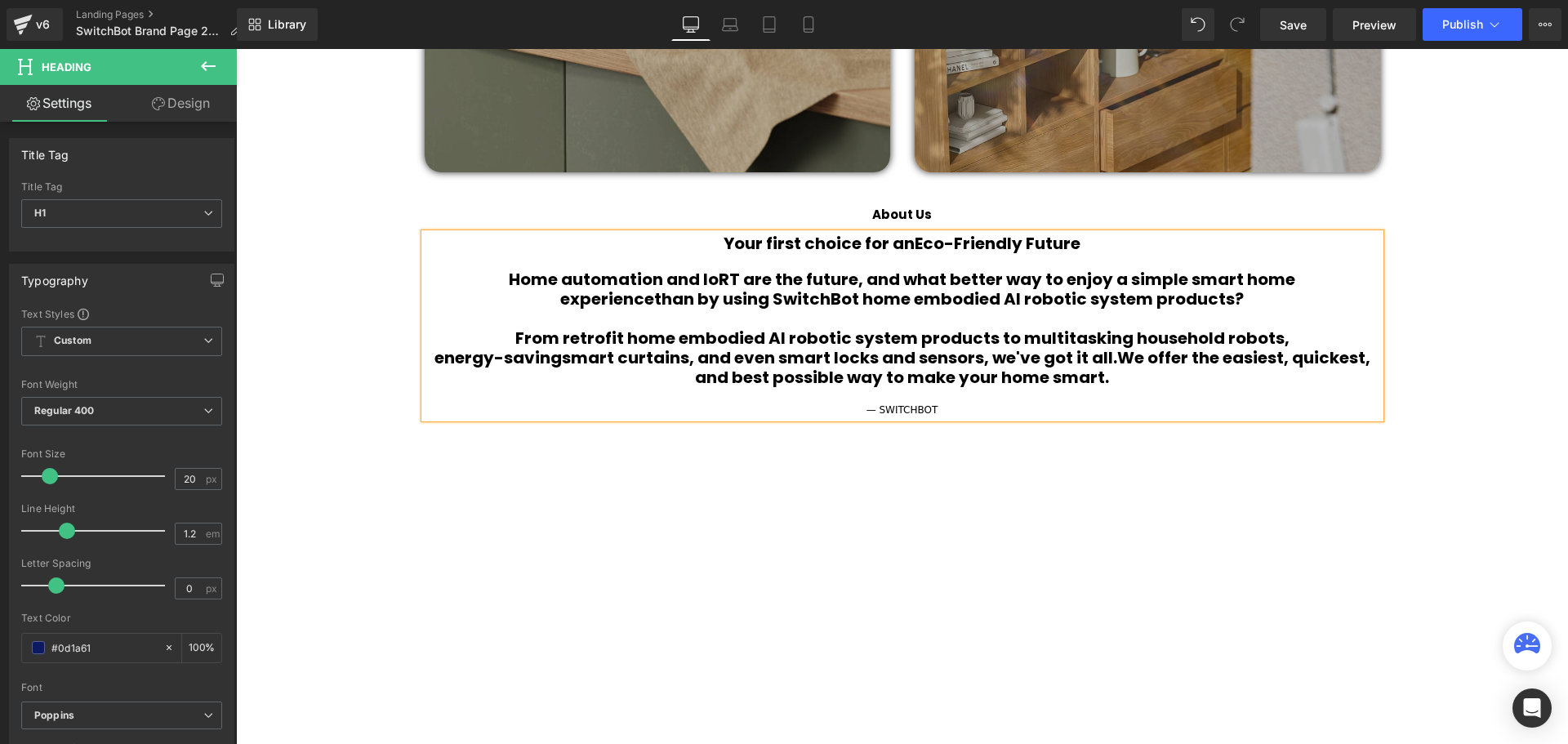
click at [1117, 360] on b "We offer the easiest, quickest," at bounding box center [1243, 357] width 253 height 23
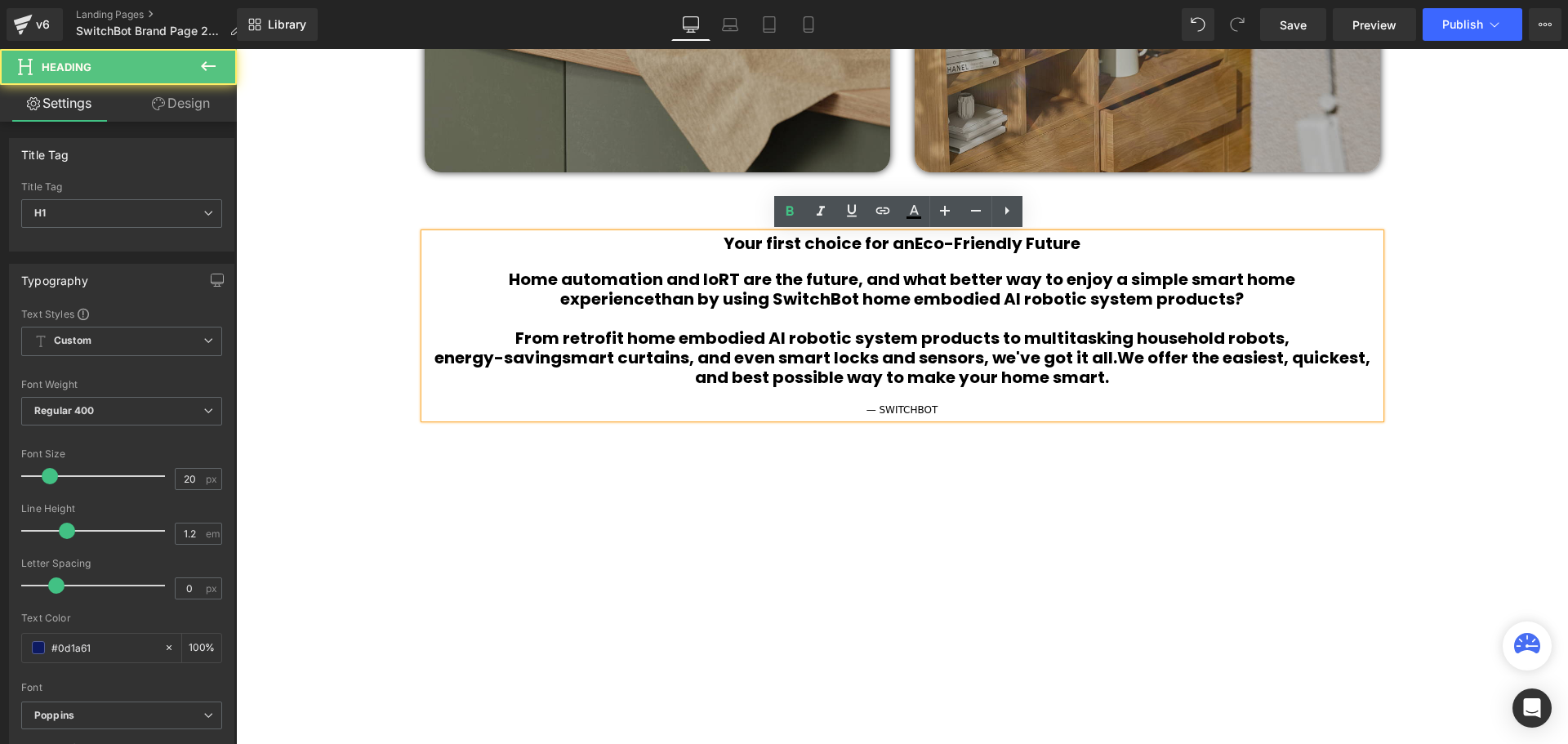
scroll to position [5778, 1324]
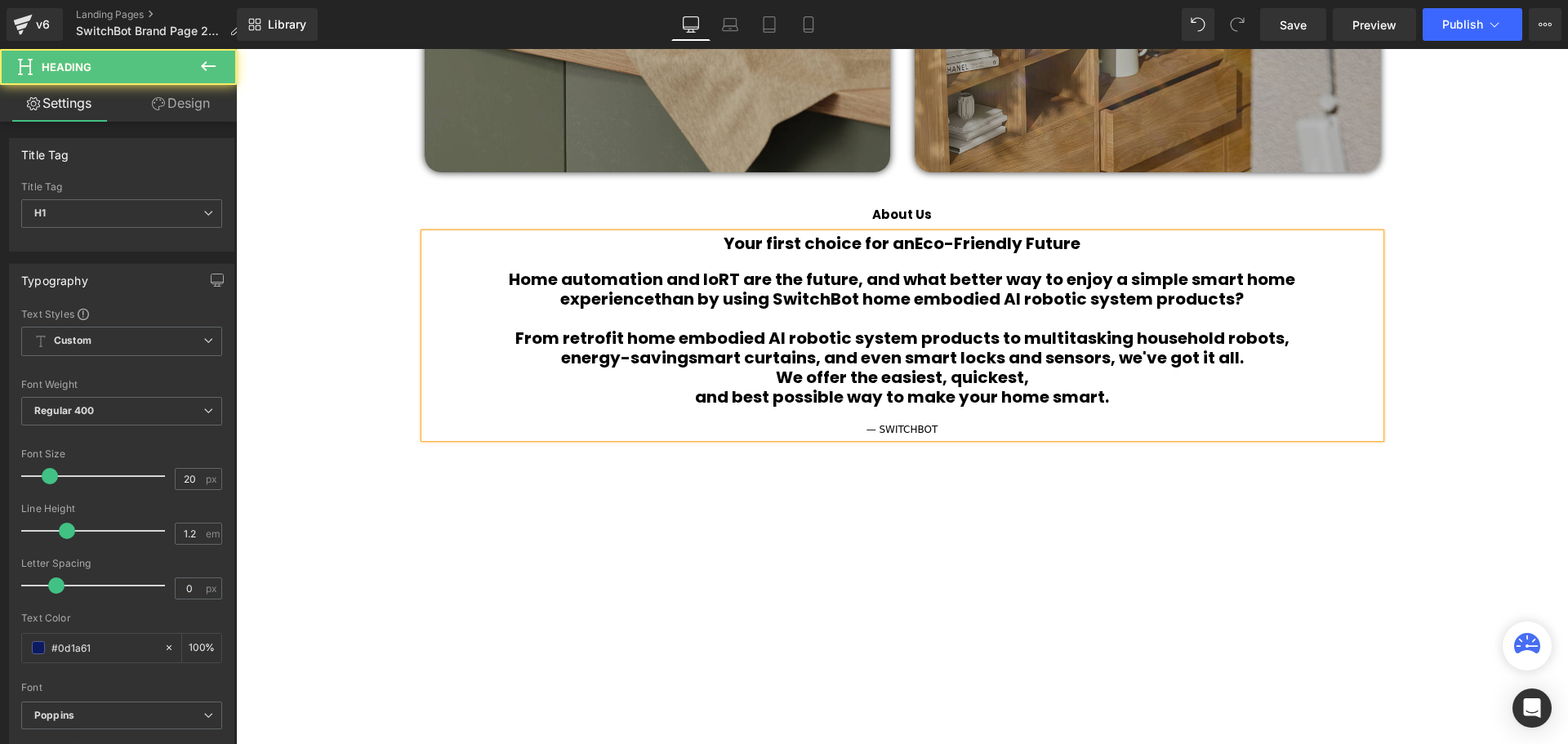
click at [695, 400] on b "and best possible way to make your home smart." at bounding box center [902, 396] width 414 height 23
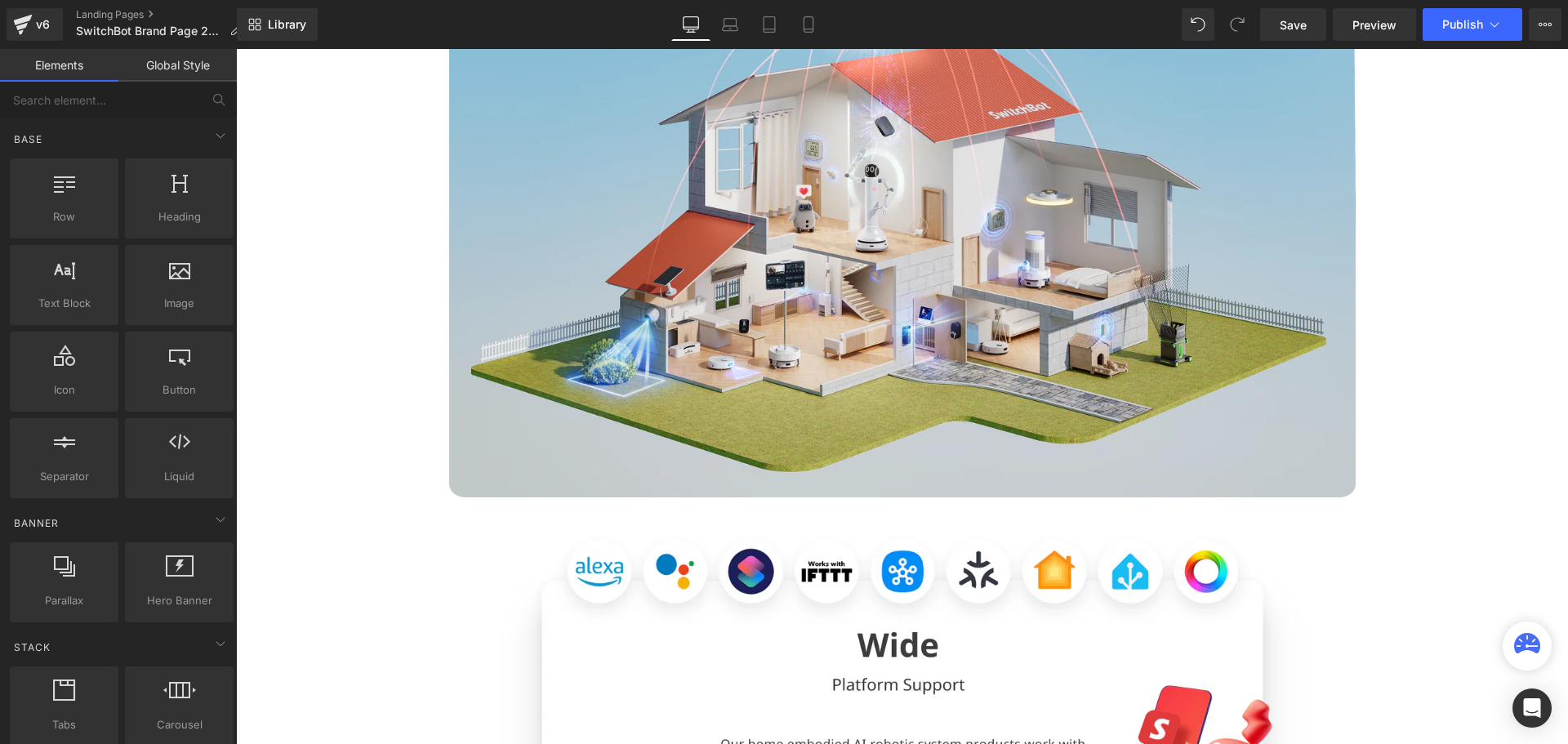
scroll to position [4117, 0]
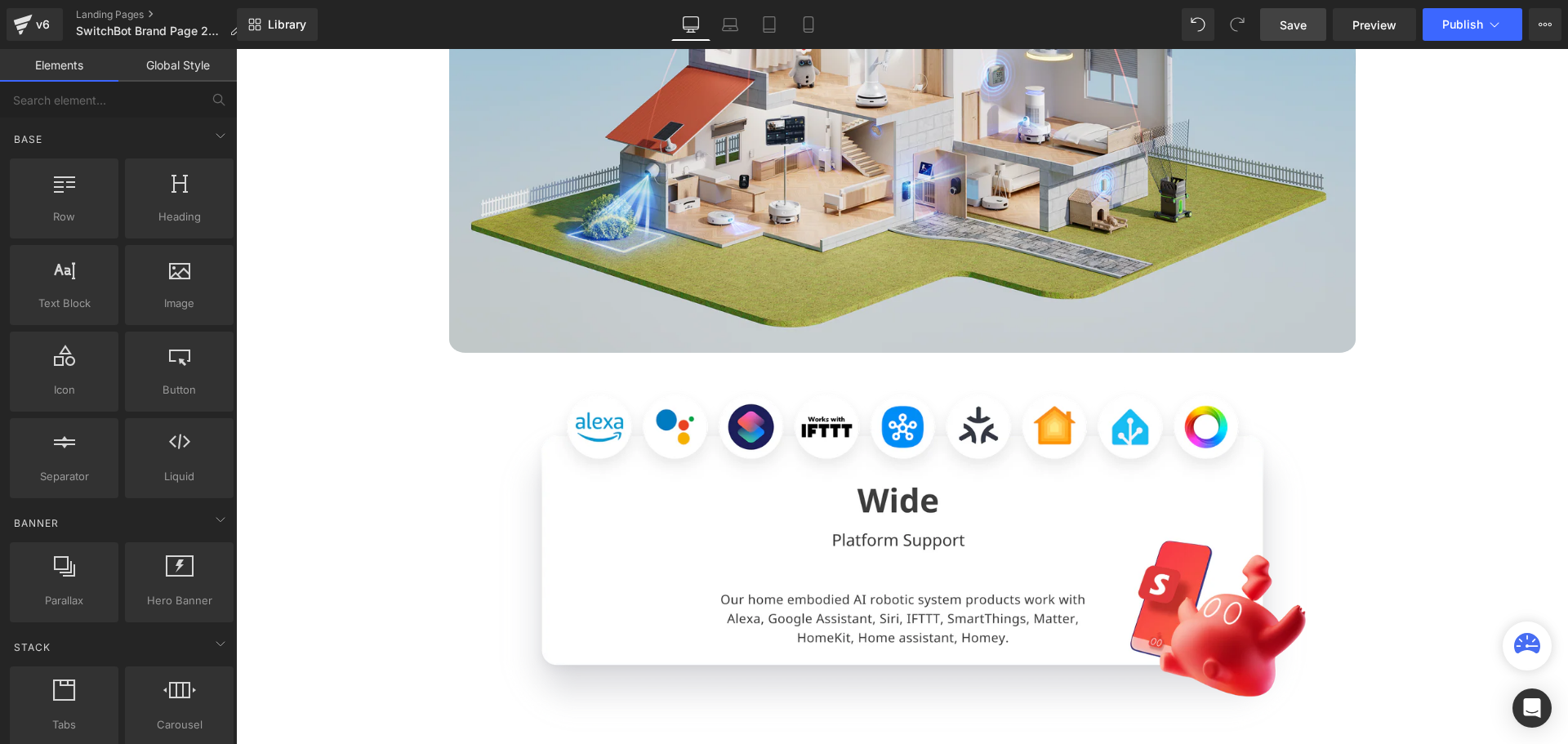
click at [1290, 29] on span "Save" at bounding box center [1292, 25] width 27 height 18
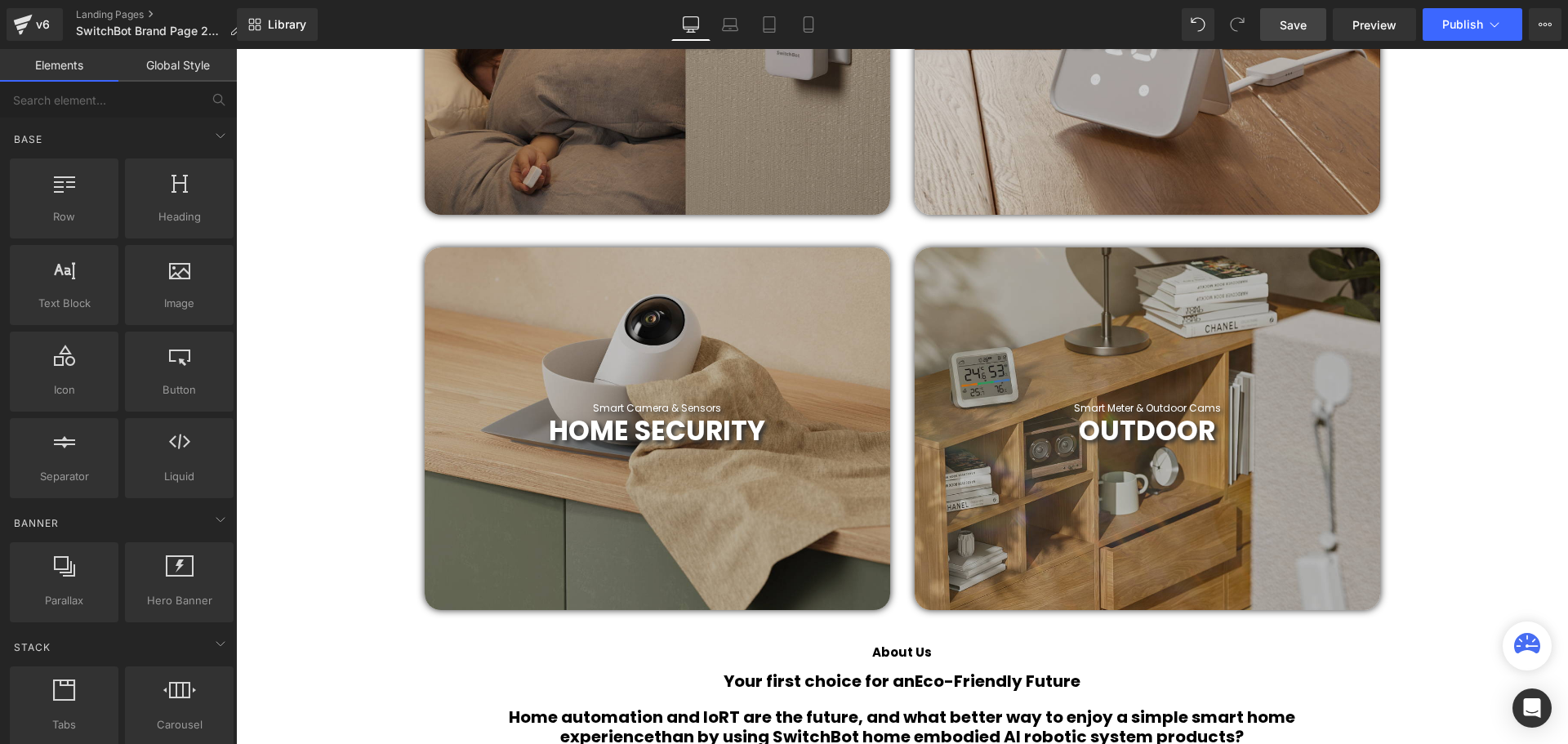
scroll to position [689, 0]
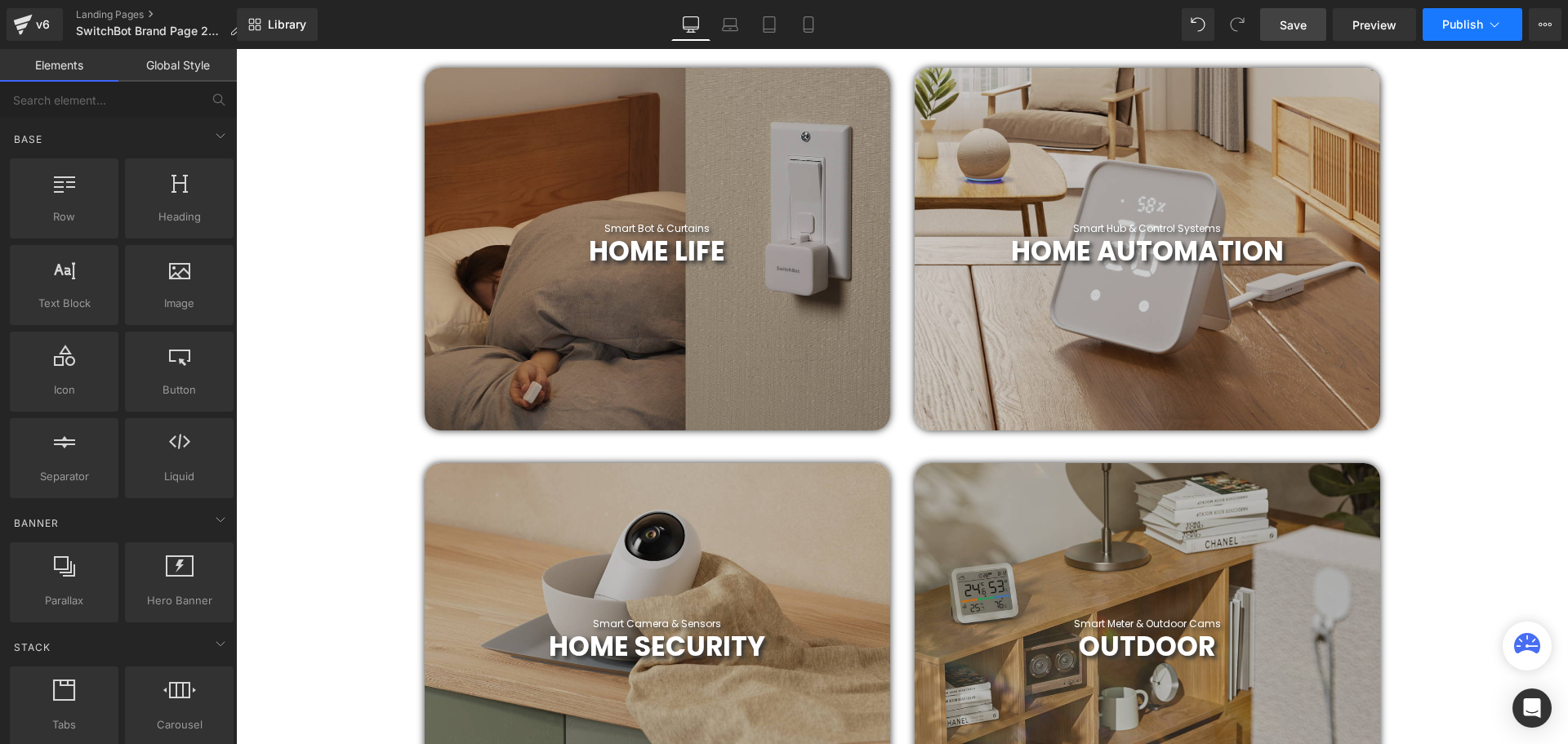
click at [1469, 31] on button "Publish" at bounding box center [1473, 24] width 100 height 32
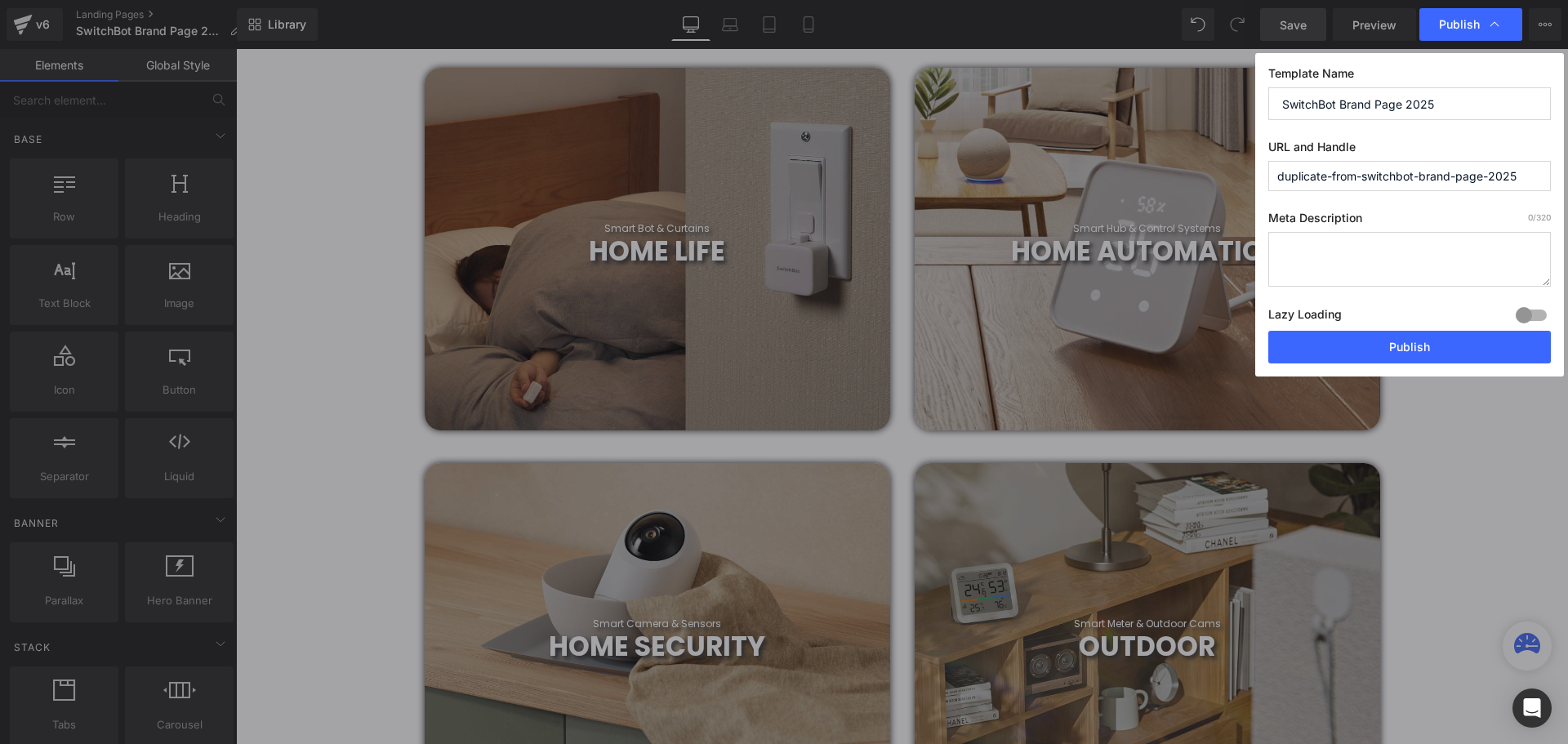
drag, startPoint x: 1364, startPoint y: 178, endPoint x: 1178, endPoint y: 177, distance: 186.0
click at [1178, 177] on div "Publish Template Name SwitchBot Brand Page 2025 URL and Handle duplicate-from-s…" at bounding box center [784, 372] width 1568 height 744
type input "switchbot-brand-page-2025"
drag, startPoint x: 1427, startPoint y: 351, endPoint x: 1181, endPoint y: 312, distance: 249.1
click at [1427, 351] on button "Publish" at bounding box center [1410, 347] width 283 height 32
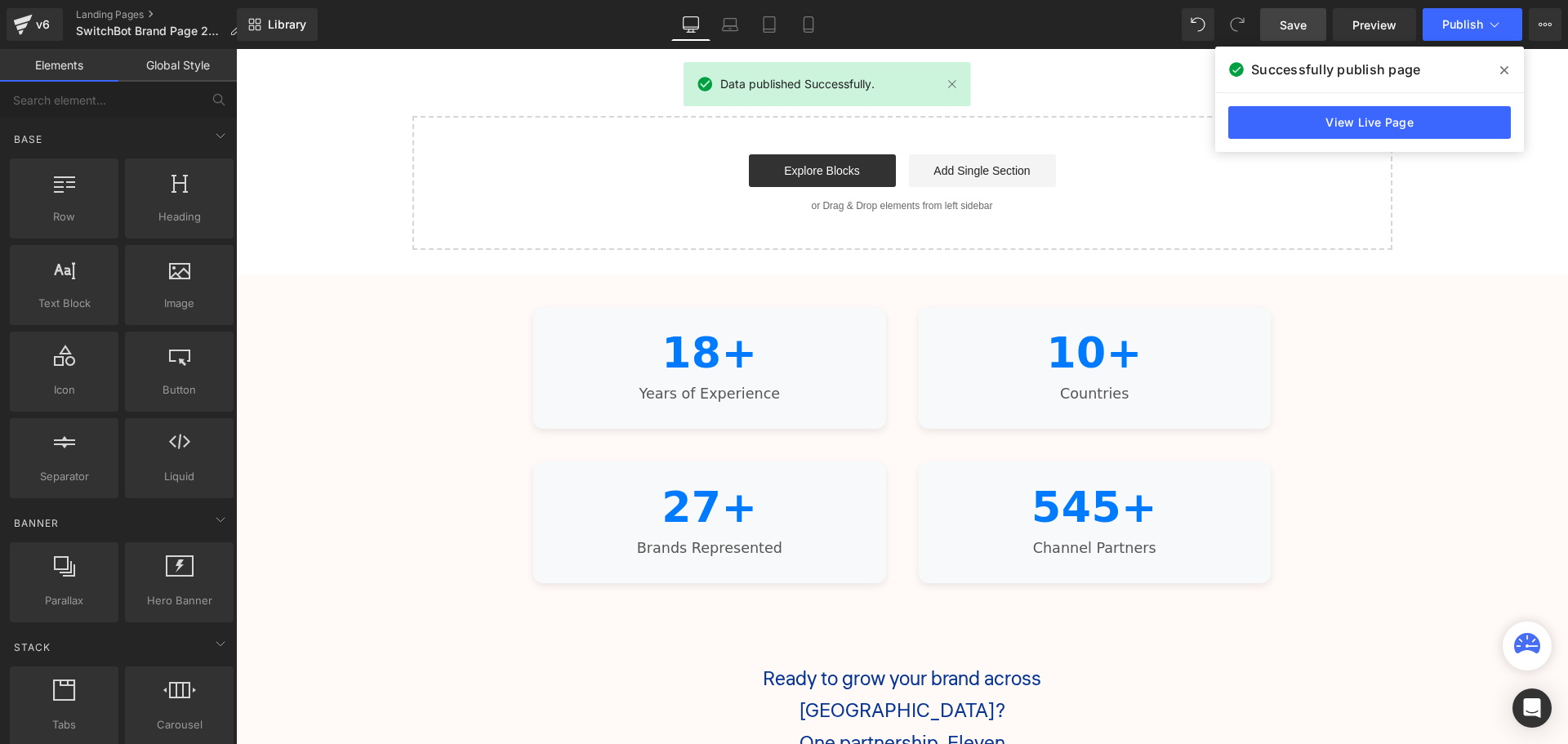
scroll to position [4444, 0]
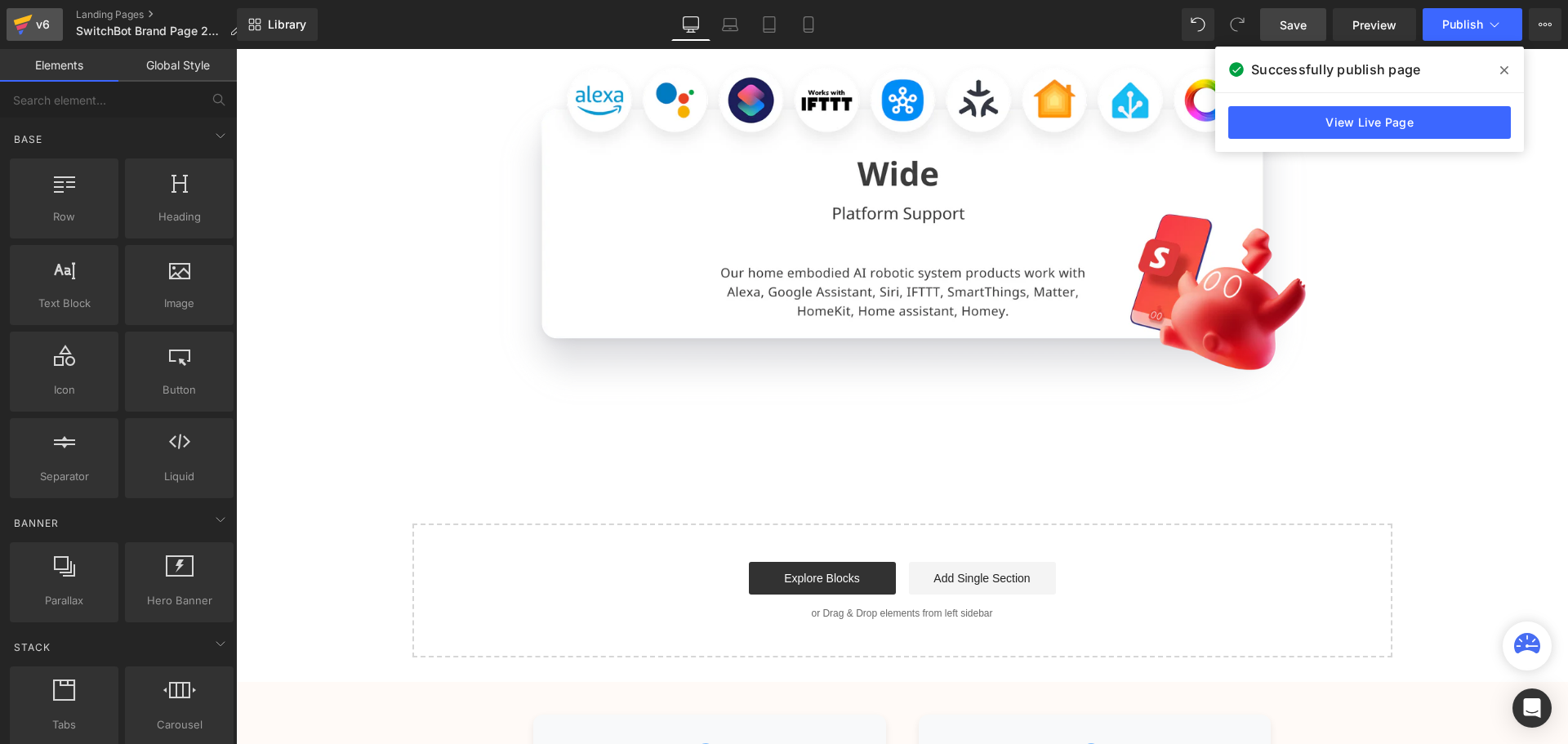
click at [45, 24] on div "v6" at bounding box center [43, 24] width 20 height 21
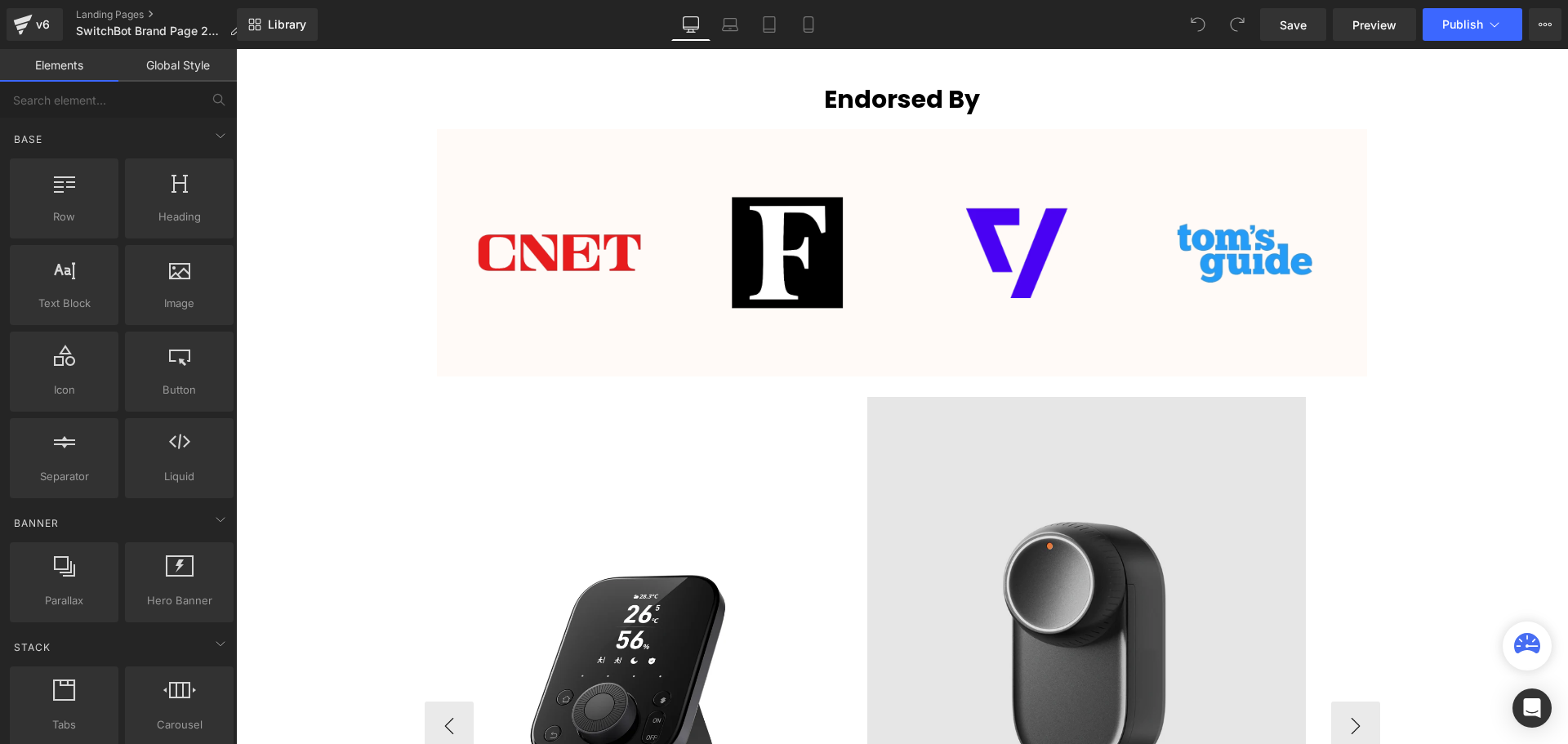
scroll to position [2531, 0]
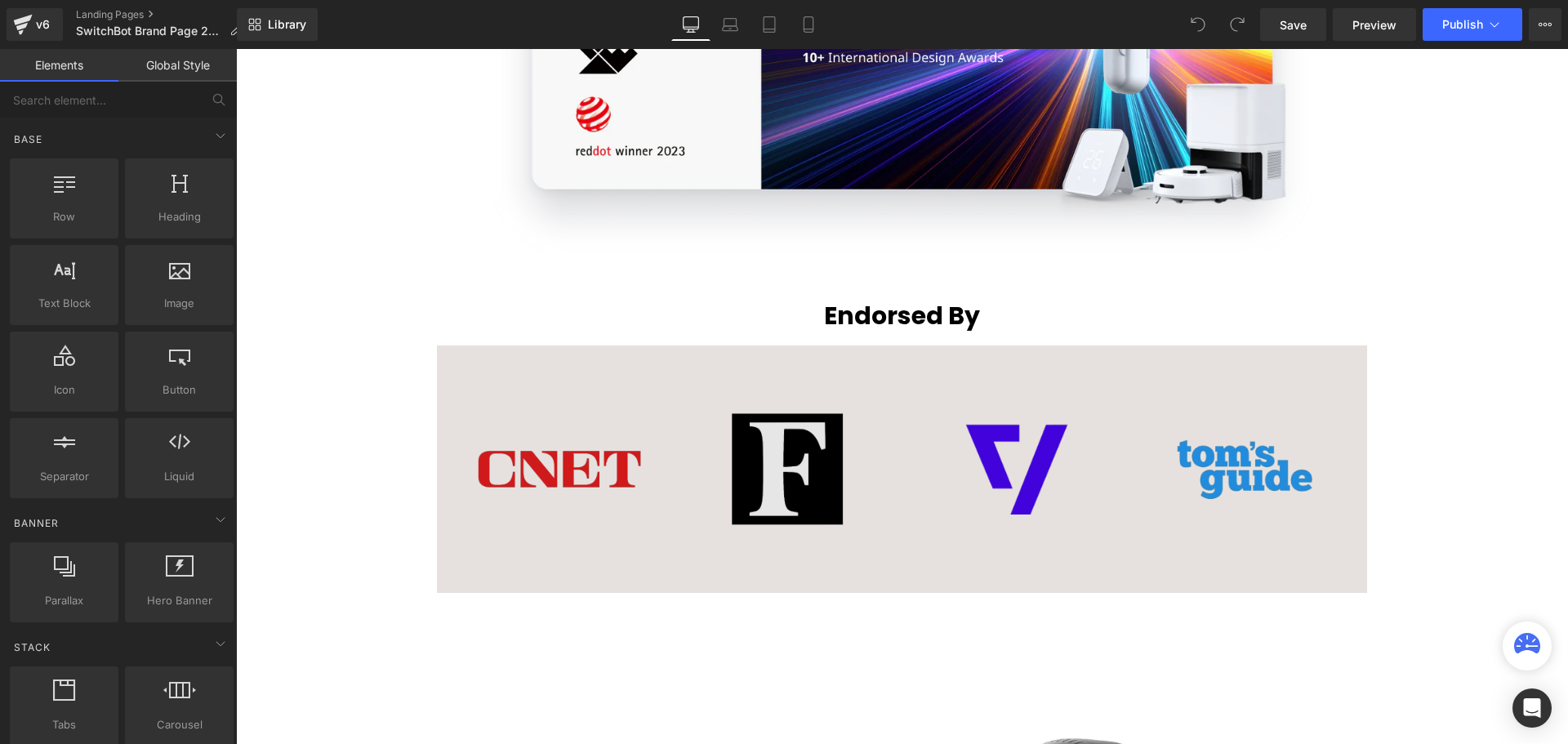
click at [875, 430] on img at bounding box center [902, 470] width 931 height 248
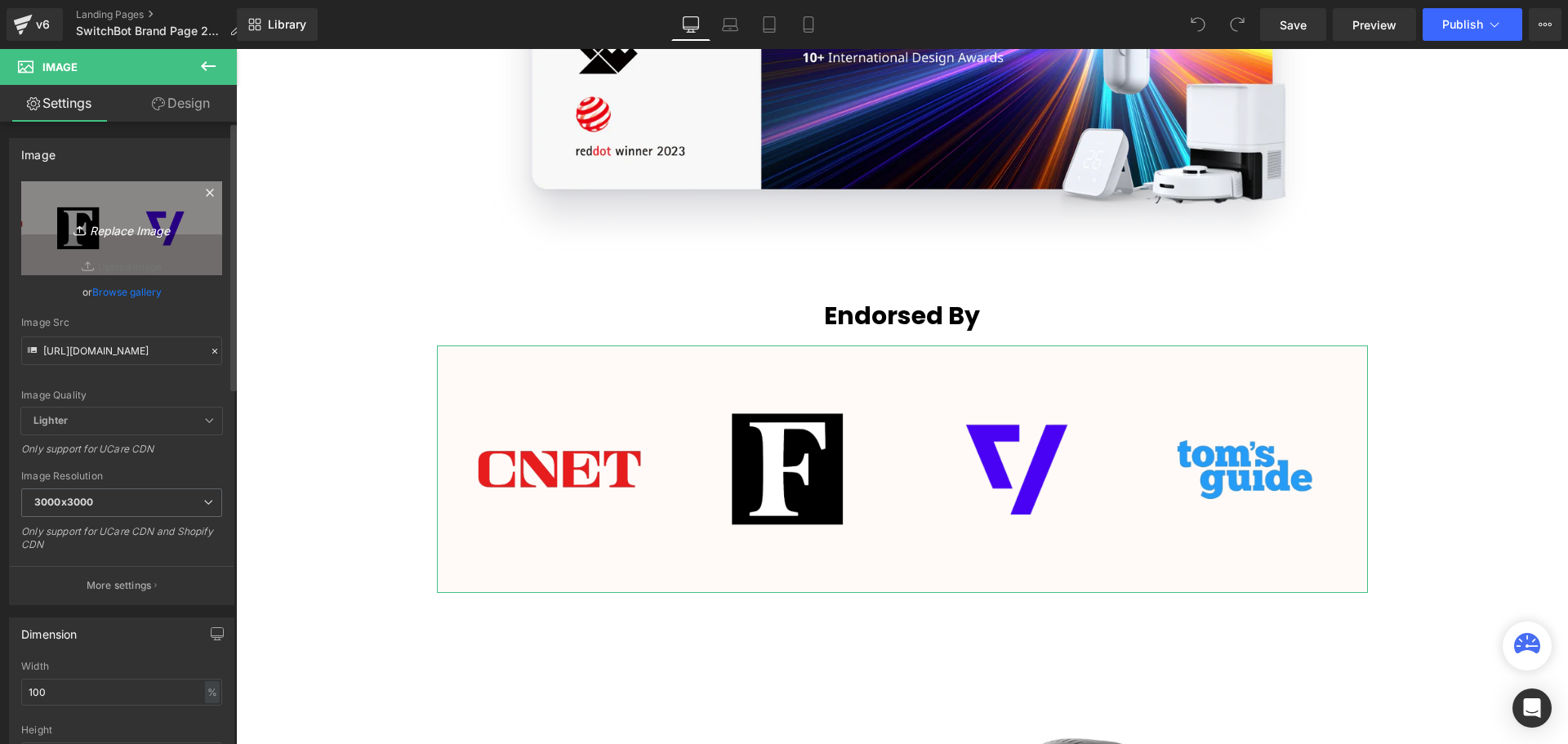
click at [91, 228] on icon "Replace Image" at bounding box center [121, 228] width 130 height 20
type input "C:\fakepath\Banners (1355 x 560 px) (1355 x 360 px).png"
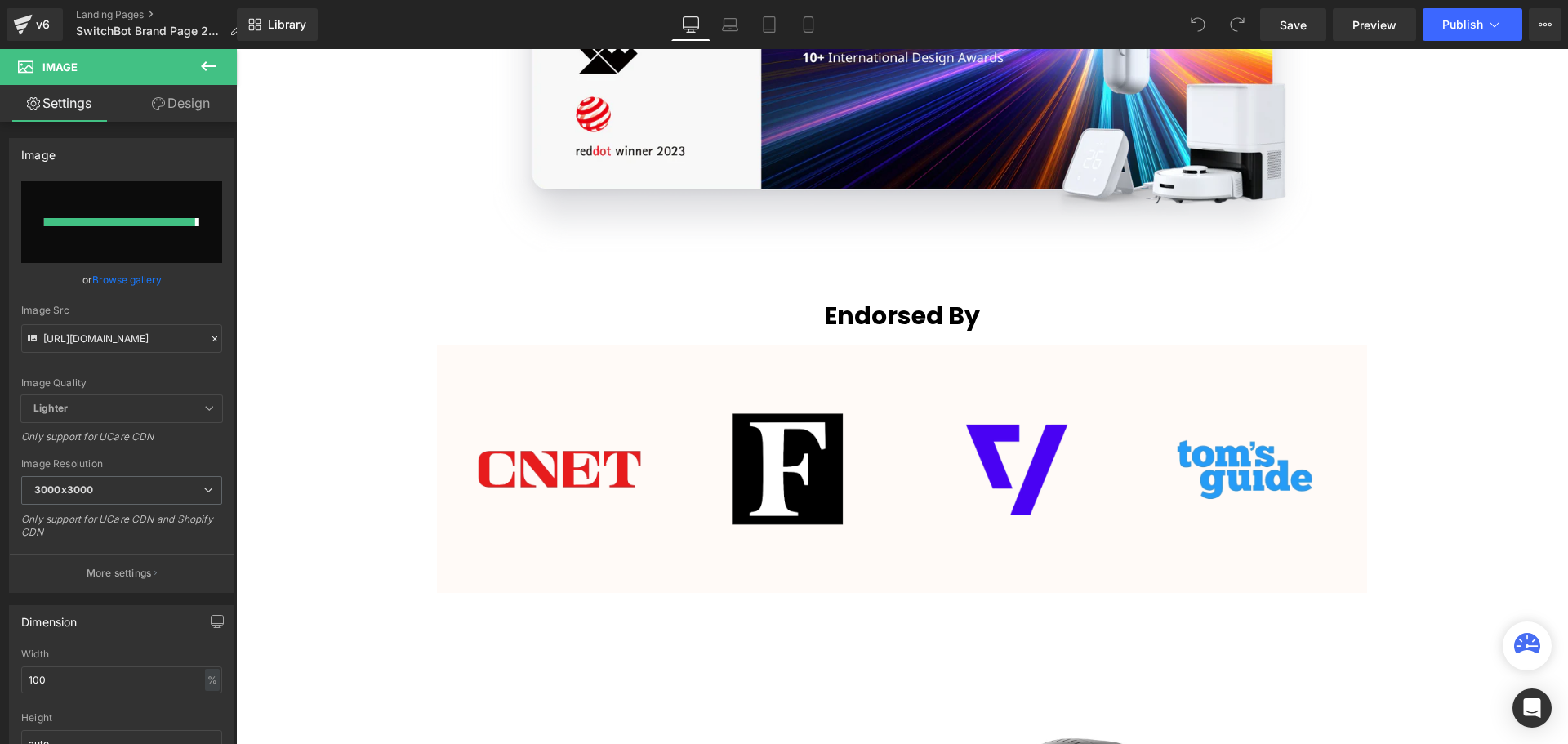
type input "https://ucarecdn.com/061aa671-c6ce-48f3-b0c8-7f1ded496833/-/format/auto/-/previ…"
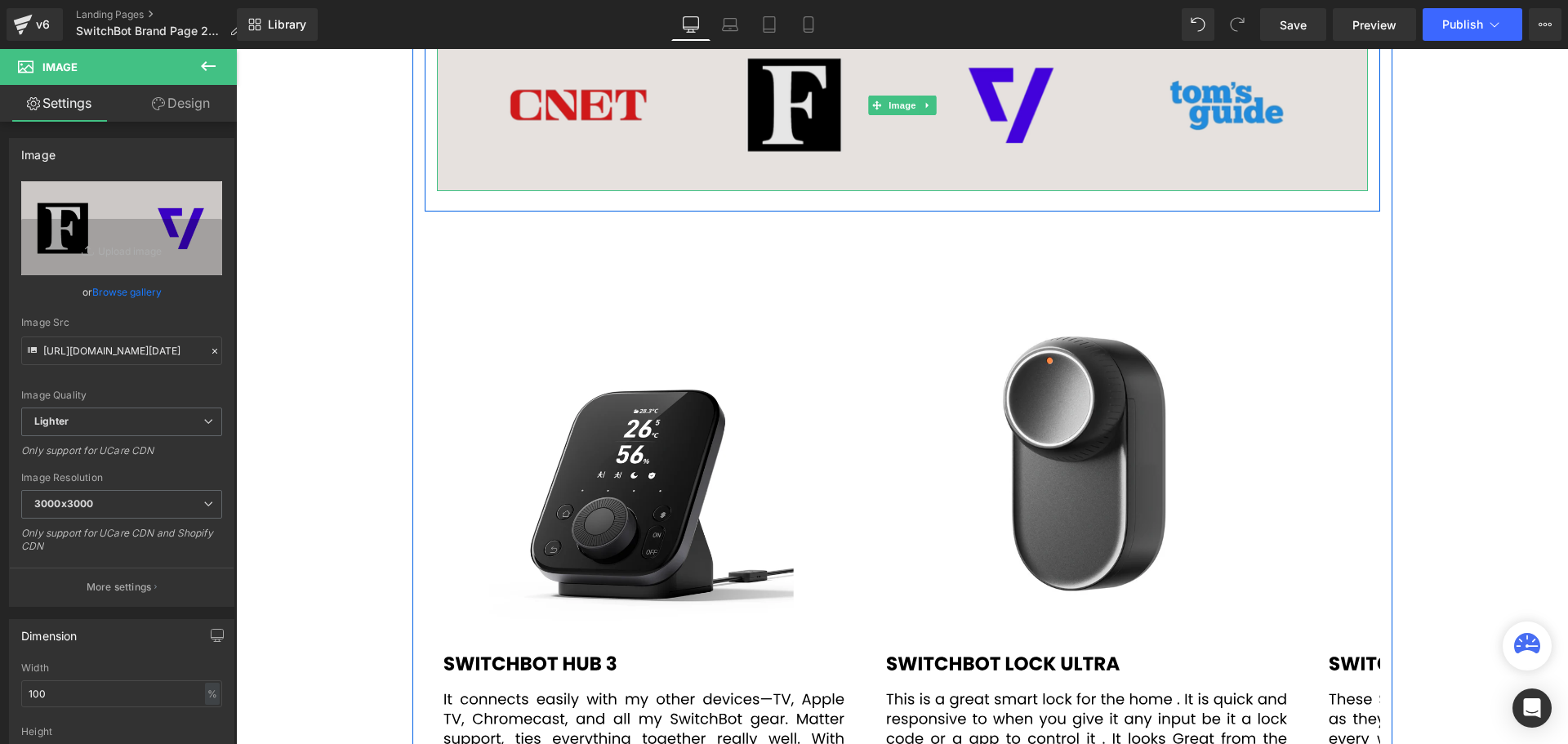
scroll to position [6329, 1324]
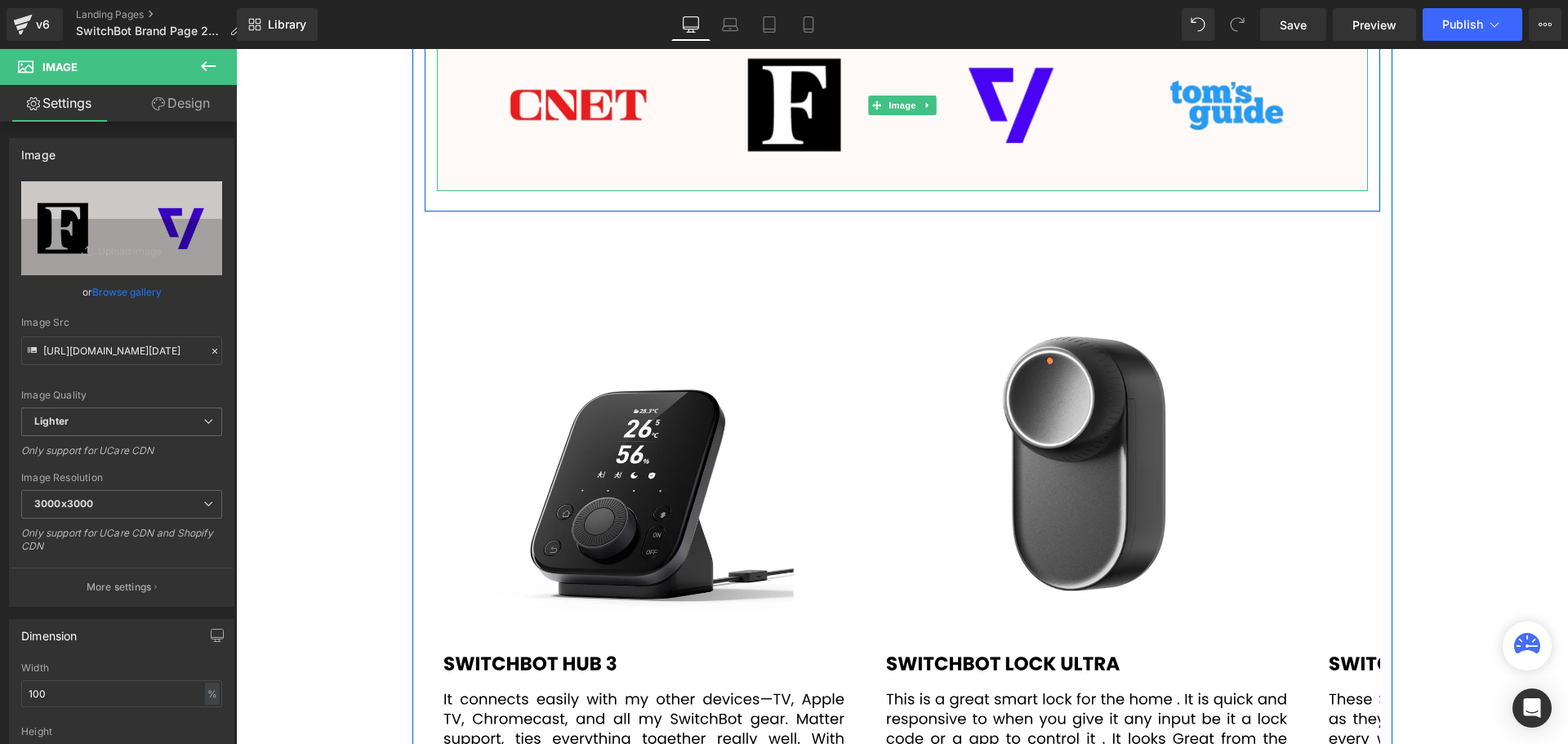
click at [897, 179] on div "Image" at bounding box center [902, 104] width 931 height 172
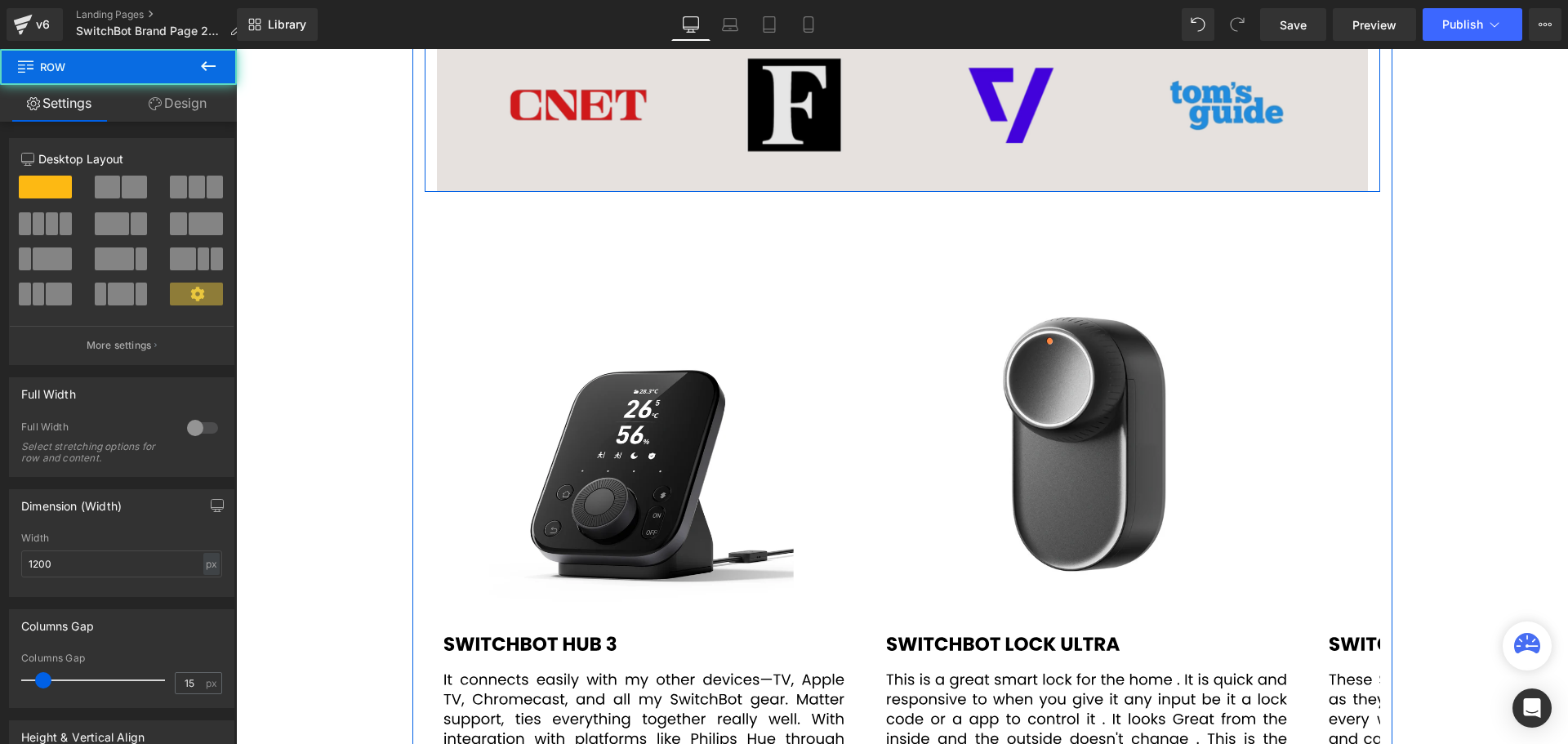
scroll to position [6309, 1324]
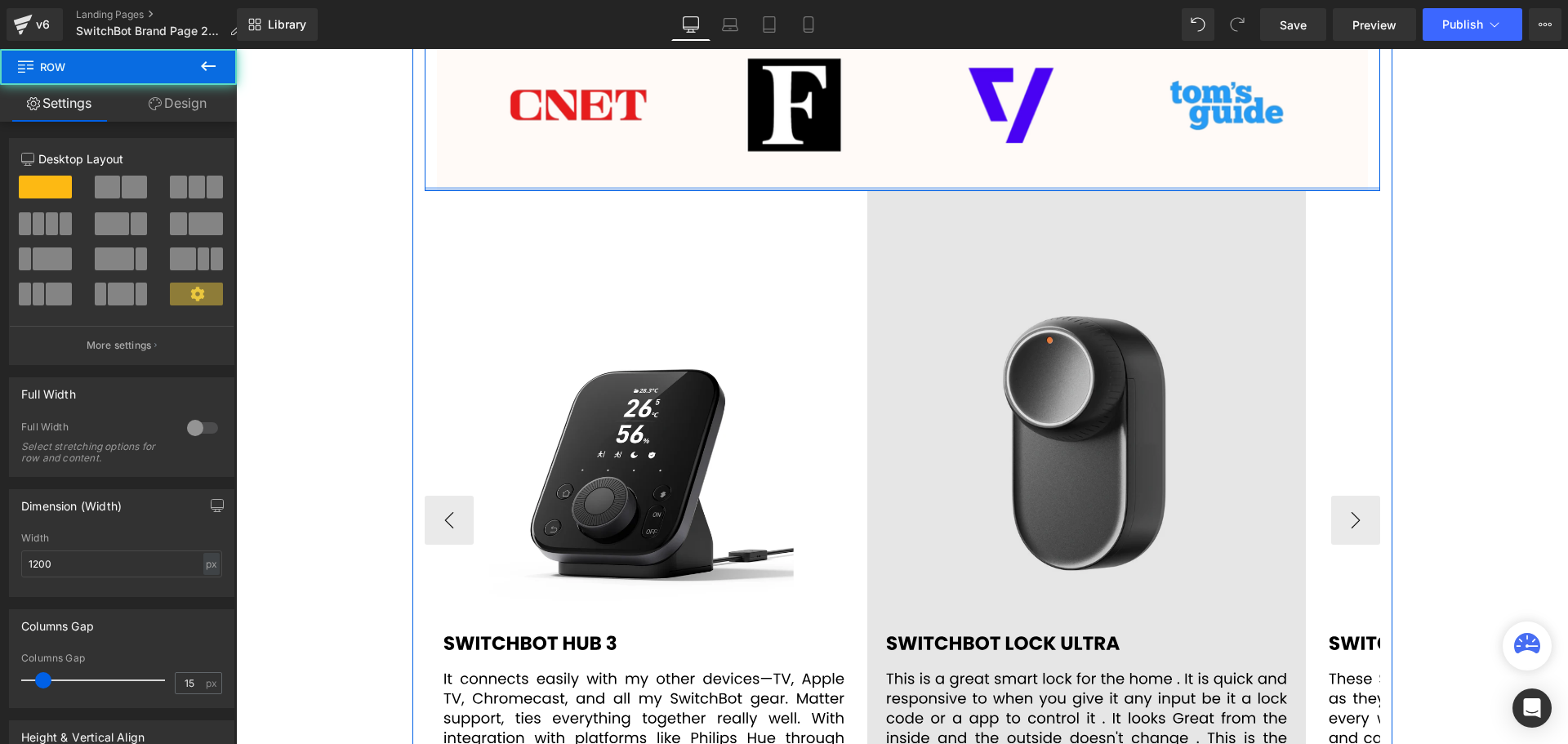
drag, startPoint x: 899, startPoint y: 207, endPoint x: 1133, endPoint y: 192, distance: 234.5
click at [904, 160] on div "Image Row" at bounding box center [901, 101] width 955 height 178
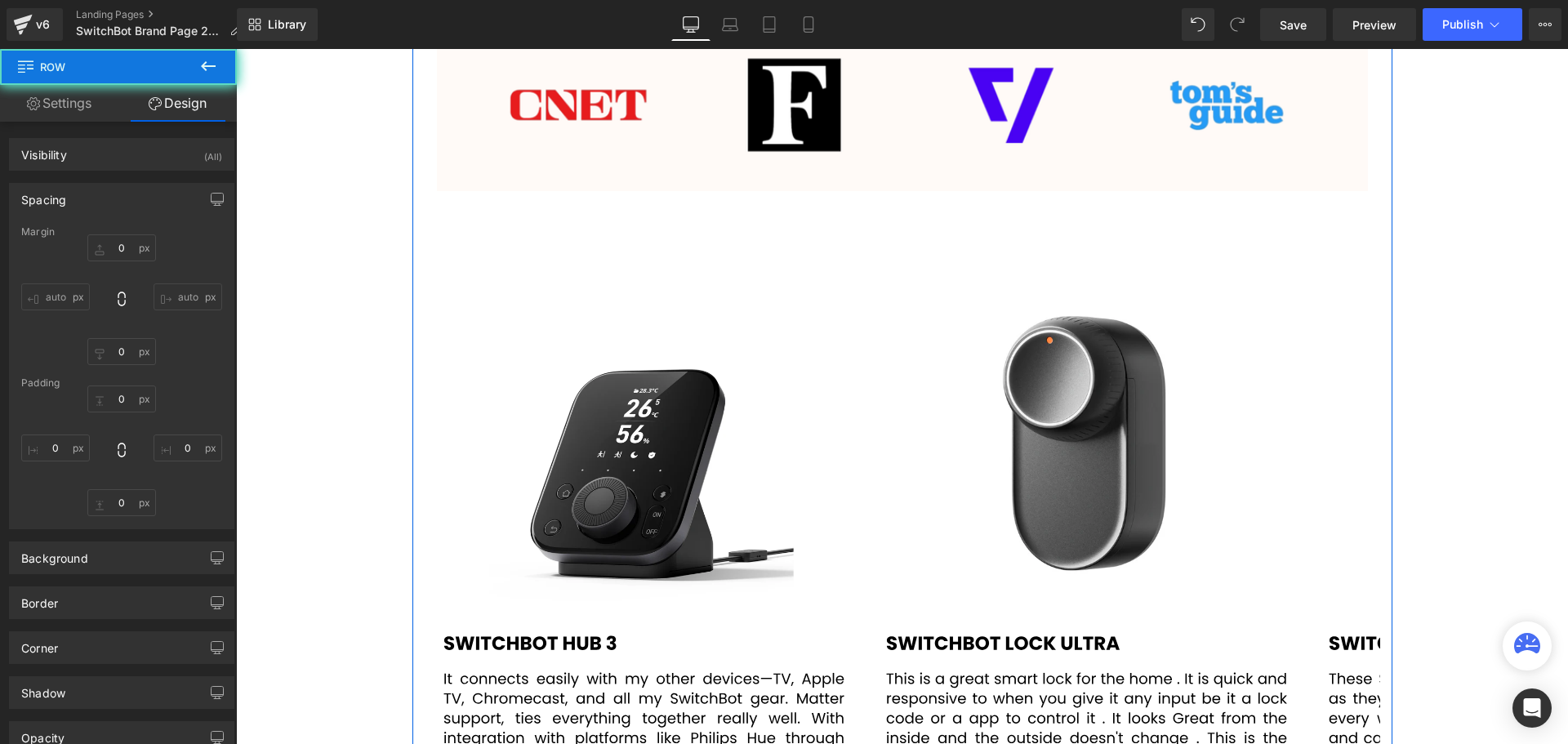
click at [1488, 301] on div "Video Bg Row Welcome to Button Row Image Row Your simple switch to a smart home…" at bounding box center [901, 57] width 1331 height 5473
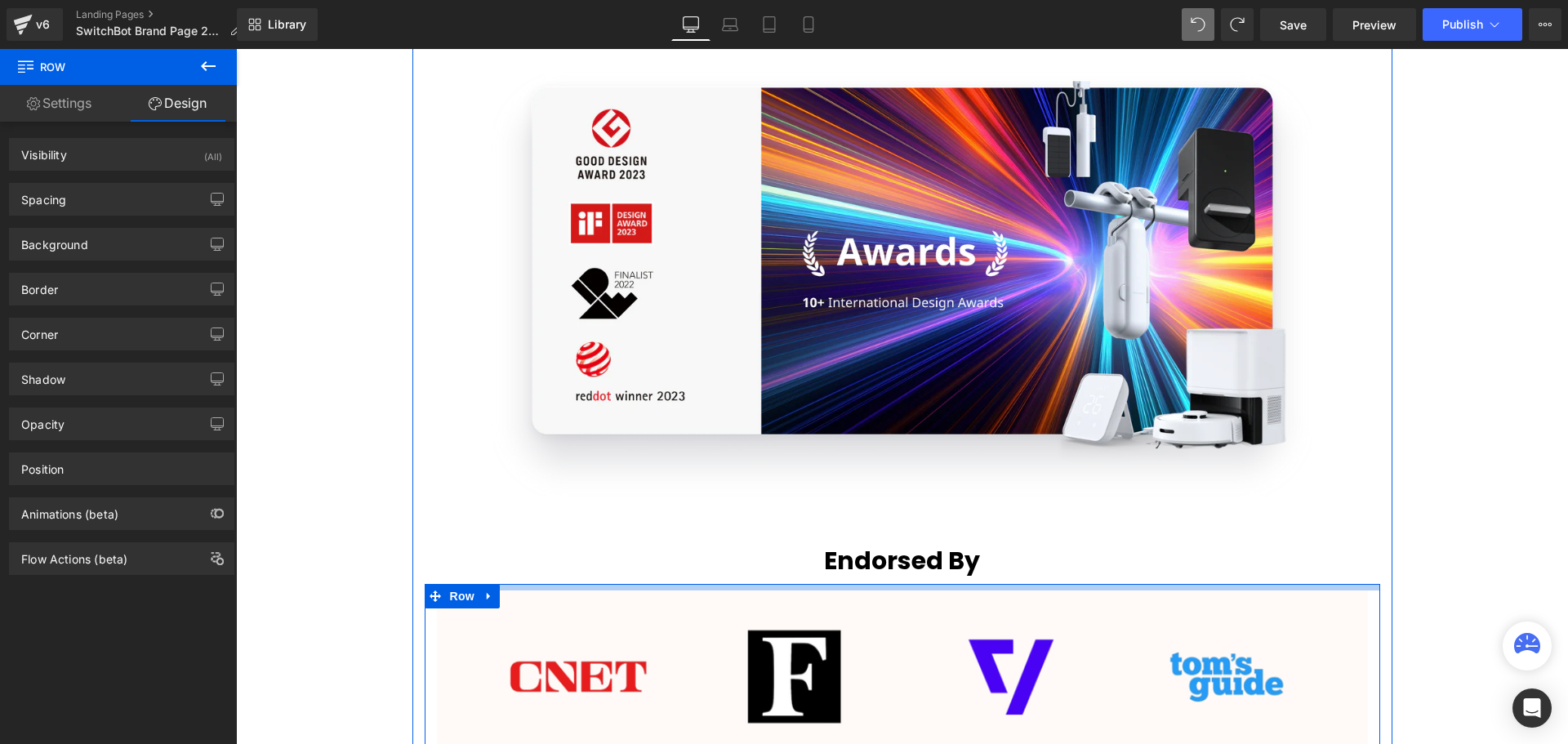
scroll to position [6303, 1324]
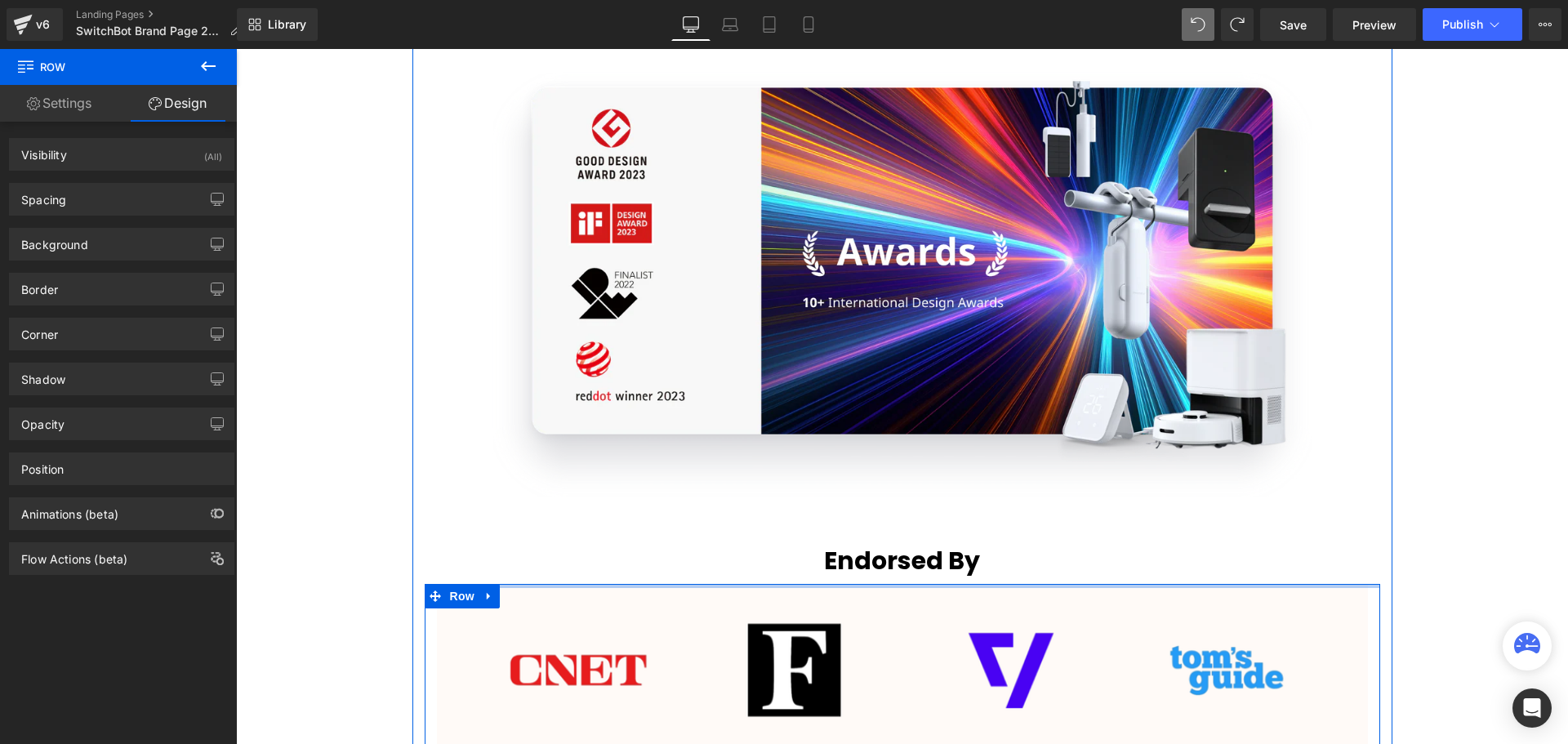
drag, startPoint x: 918, startPoint y: 583, endPoint x: 921, endPoint y: 567, distance: 16.3
click at [921, 567] on div "About Us Heading Your first choice for an Eco-Friendly Future Home automation a…" at bounding box center [902, 347] width 980 height 2170
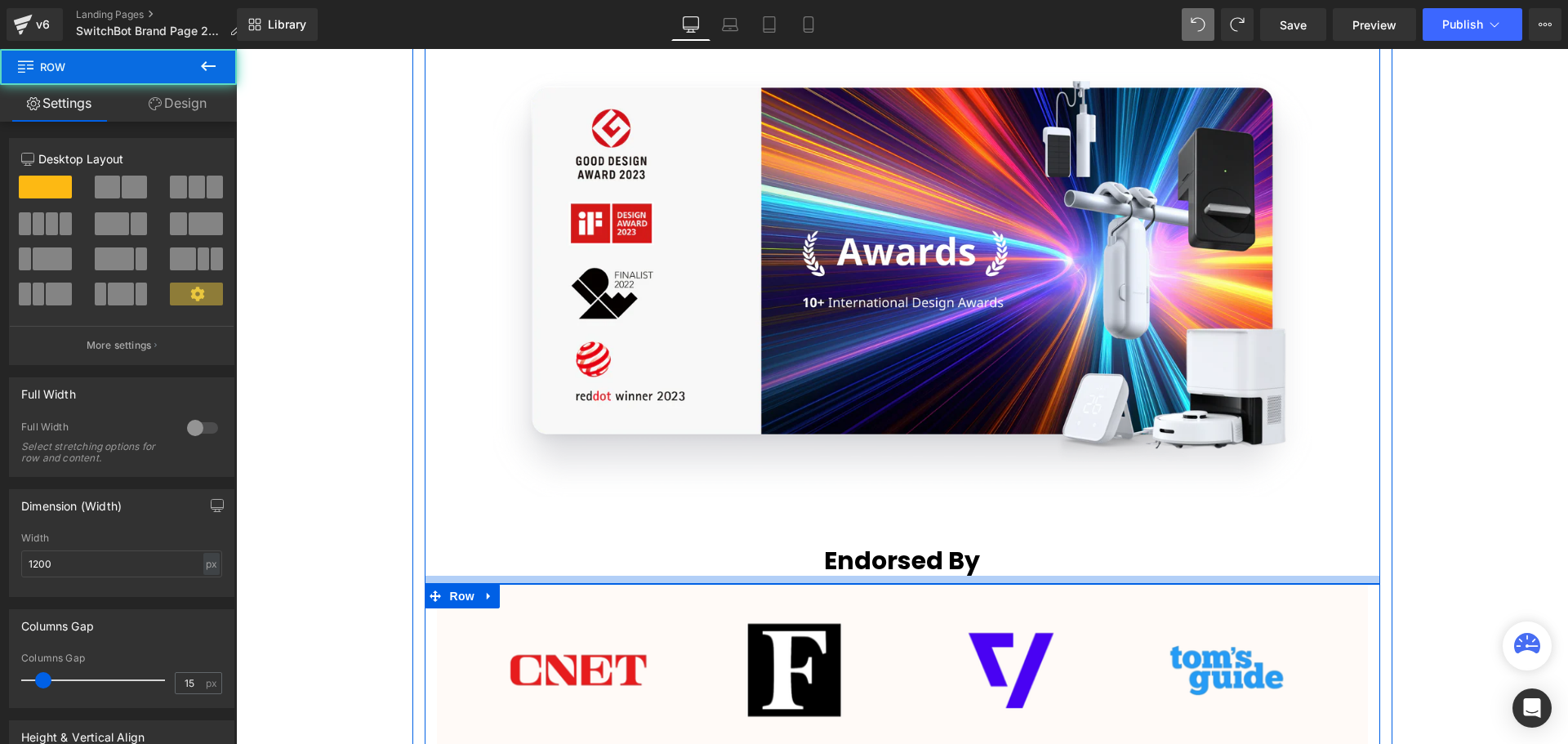
scroll to position [6295, 1324]
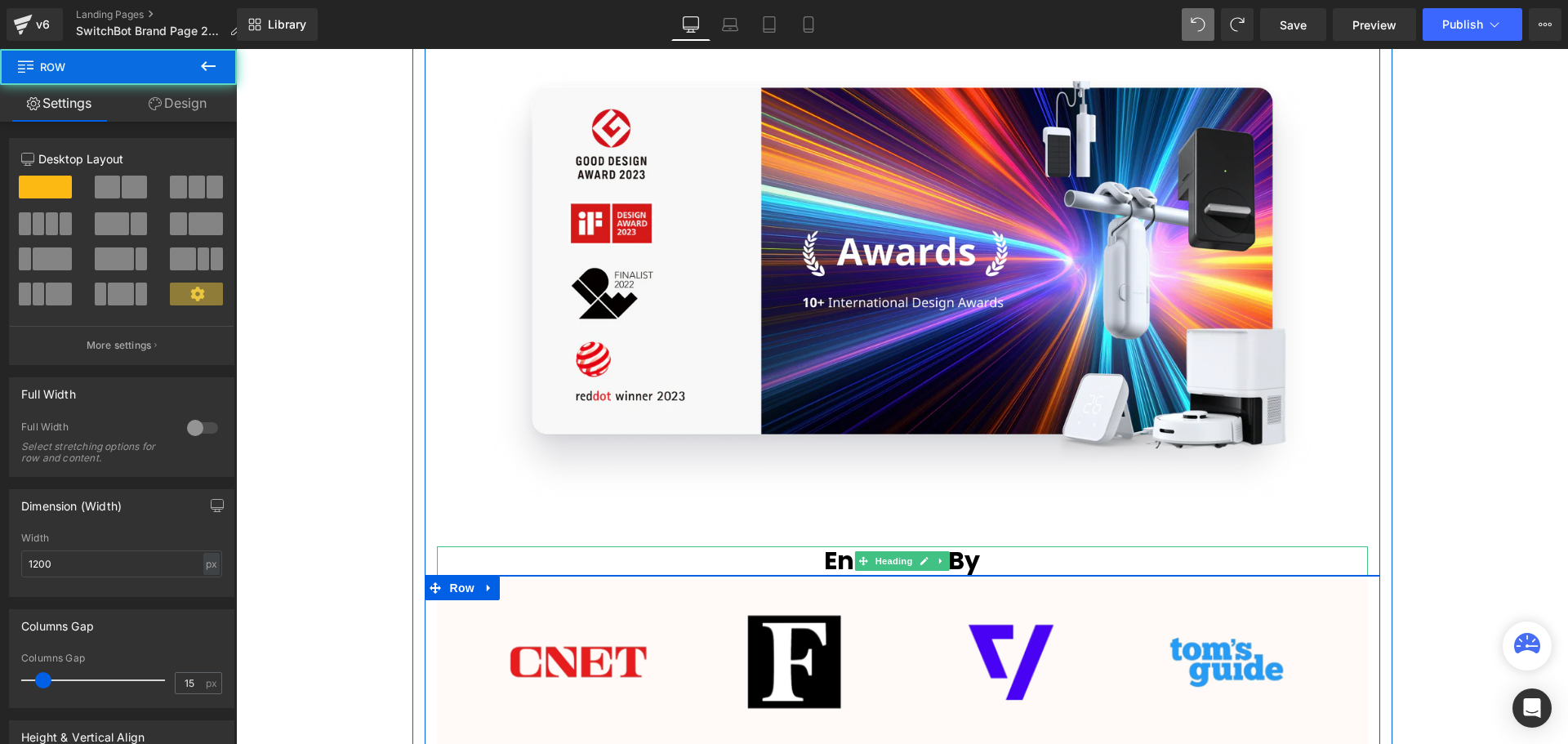
drag, startPoint x: 926, startPoint y: 580, endPoint x: 926, endPoint y: 567, distance: 13.0
click at [926, 567] on div "Image Endorsed By Heading Row" at bounding box center [901, 299] width 955 height 554
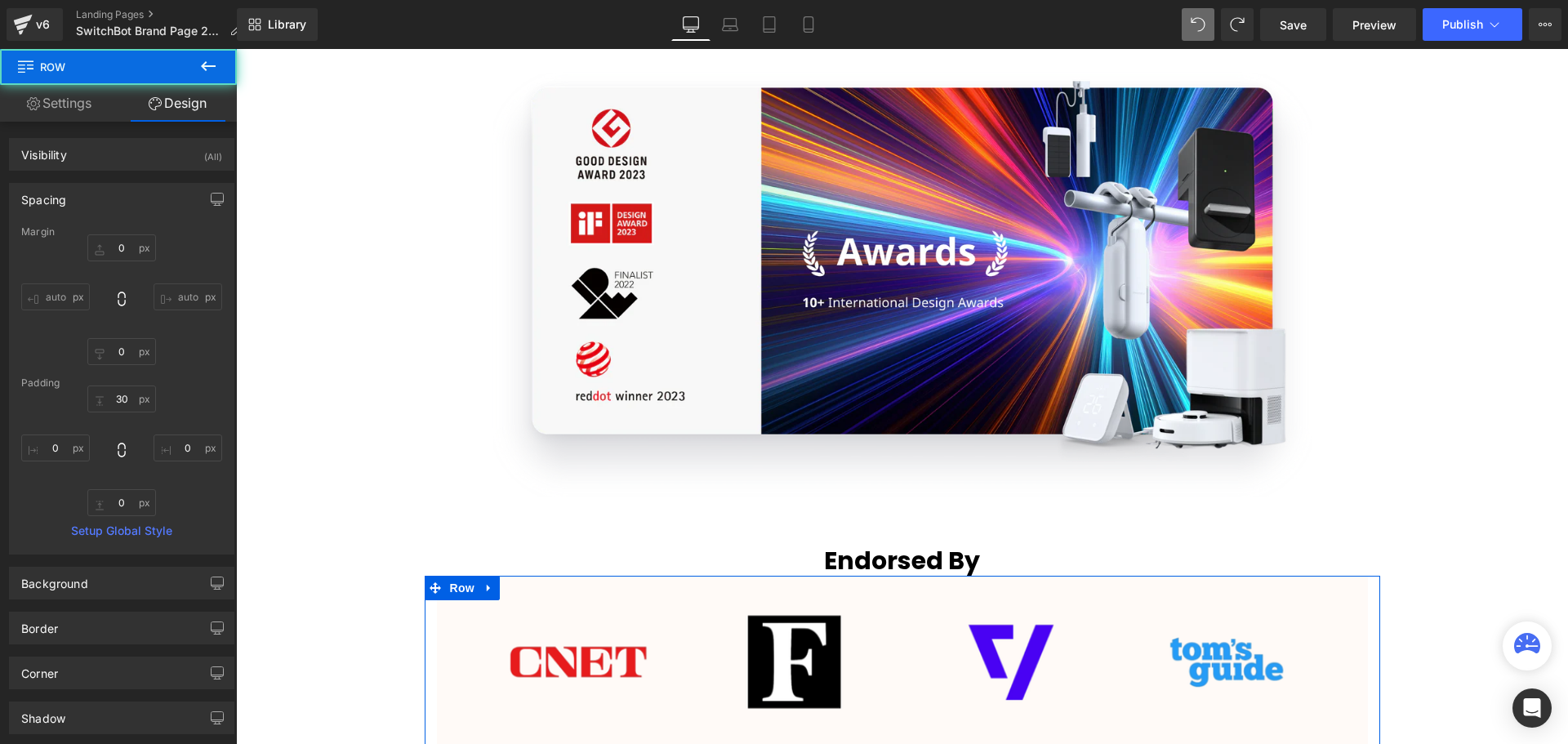
click at [1506, 542] on div "Video Bg Row Welcome to Button Row Image Row Your simple switch to a smart home…" at bounding box center [901, 622] width 1331 height 5459
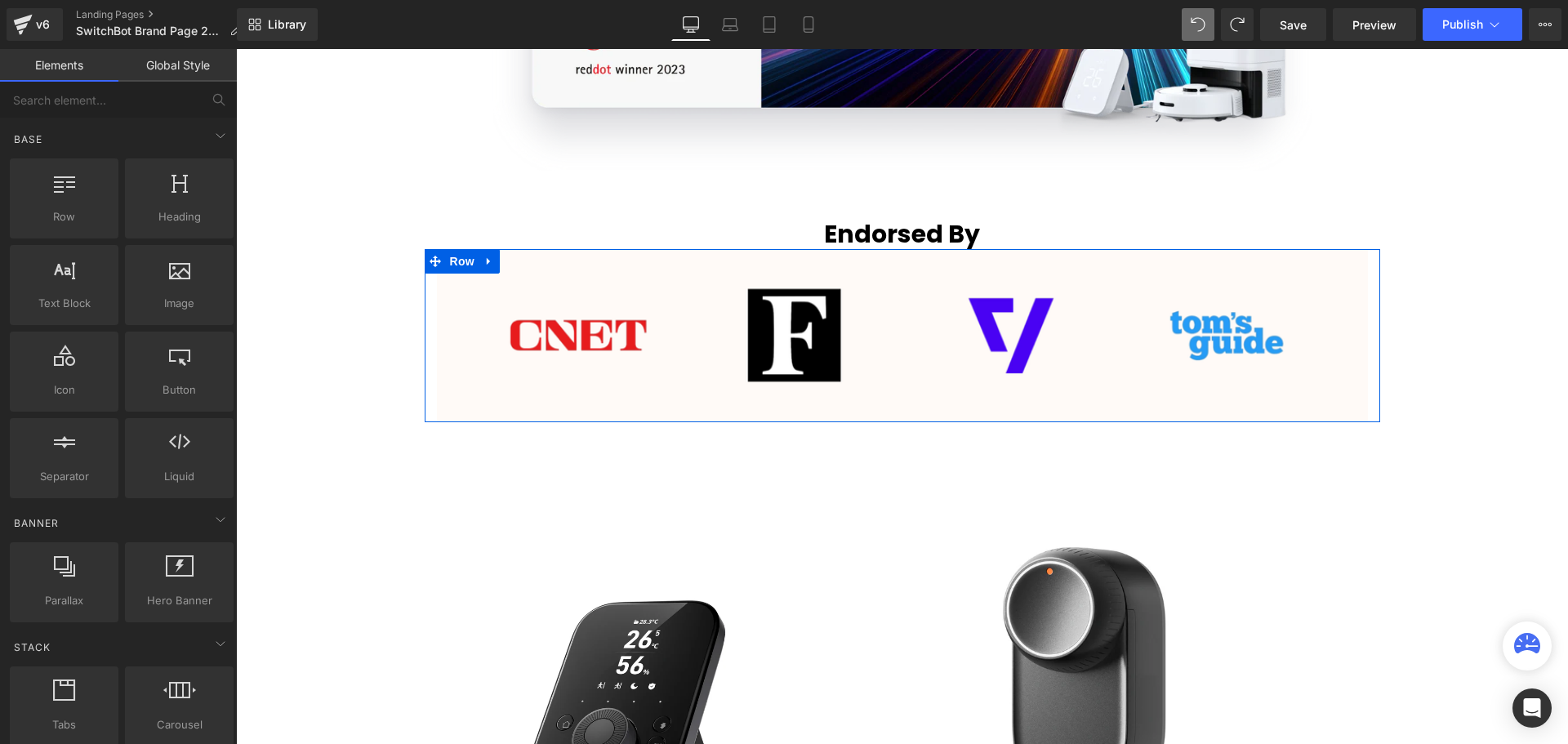
click at [1459, 541] on div "Video Bg Row Welcome to Button Row Image Row Your simple switch to a smart home…" at bounding box center [901, 295] width 1331 height 5459
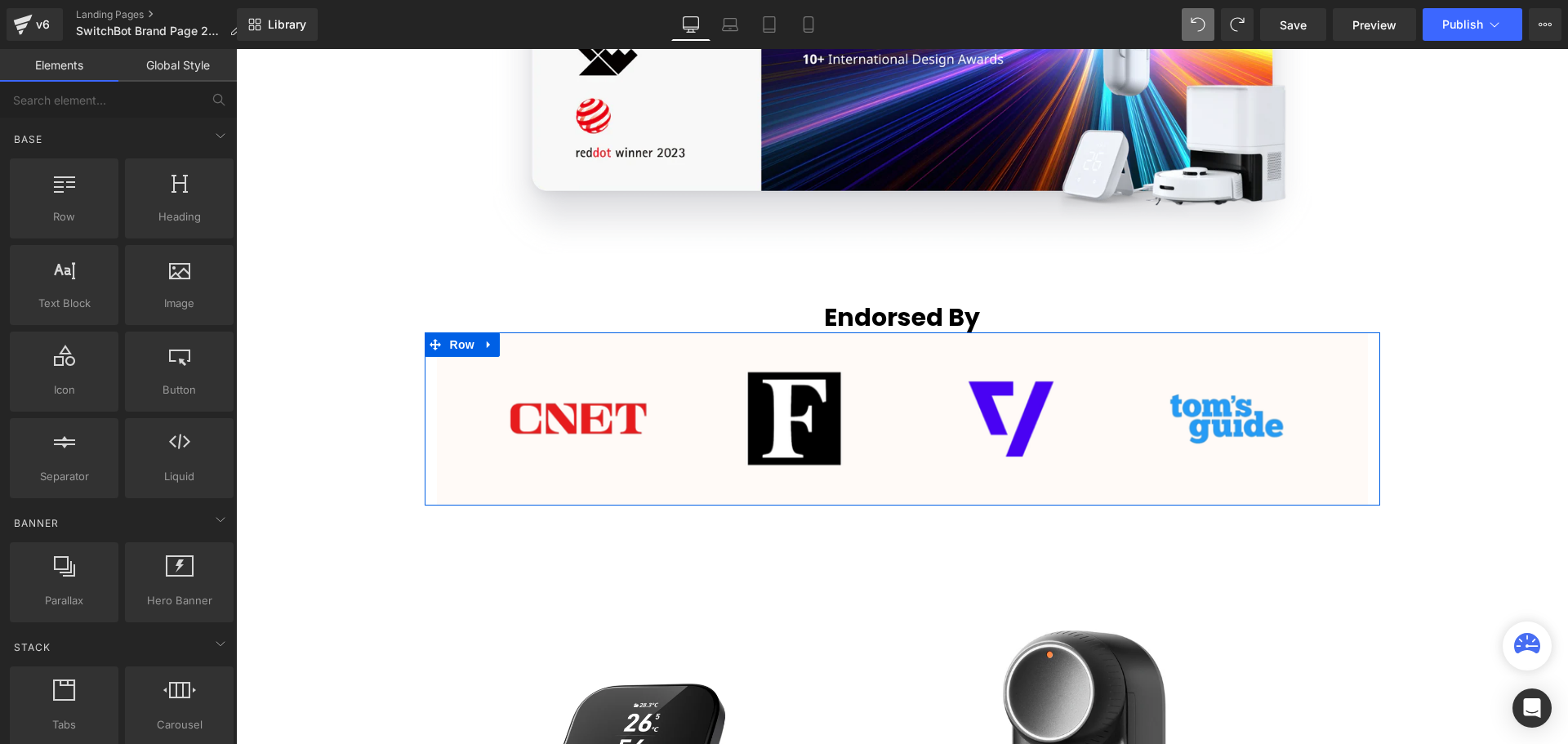
scroll to position [2449, 0]
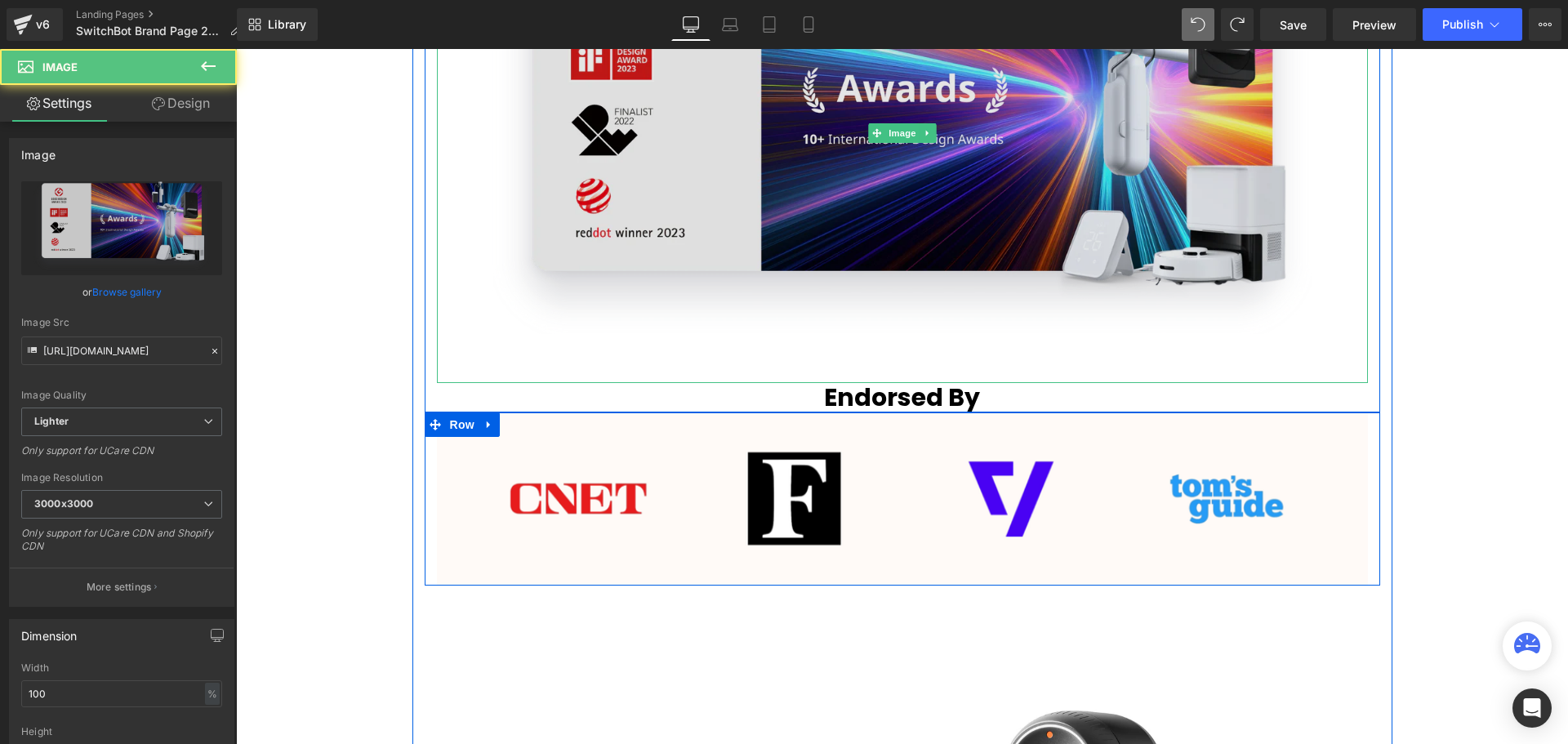
drag, startPoint x: 1054, startPoint y: 381, endPoint x: 1241, endPoint y: 318, distance: 197.3
click at [1049, 349] on div "Image" at bounding box center [902, 133] width 931 height 500
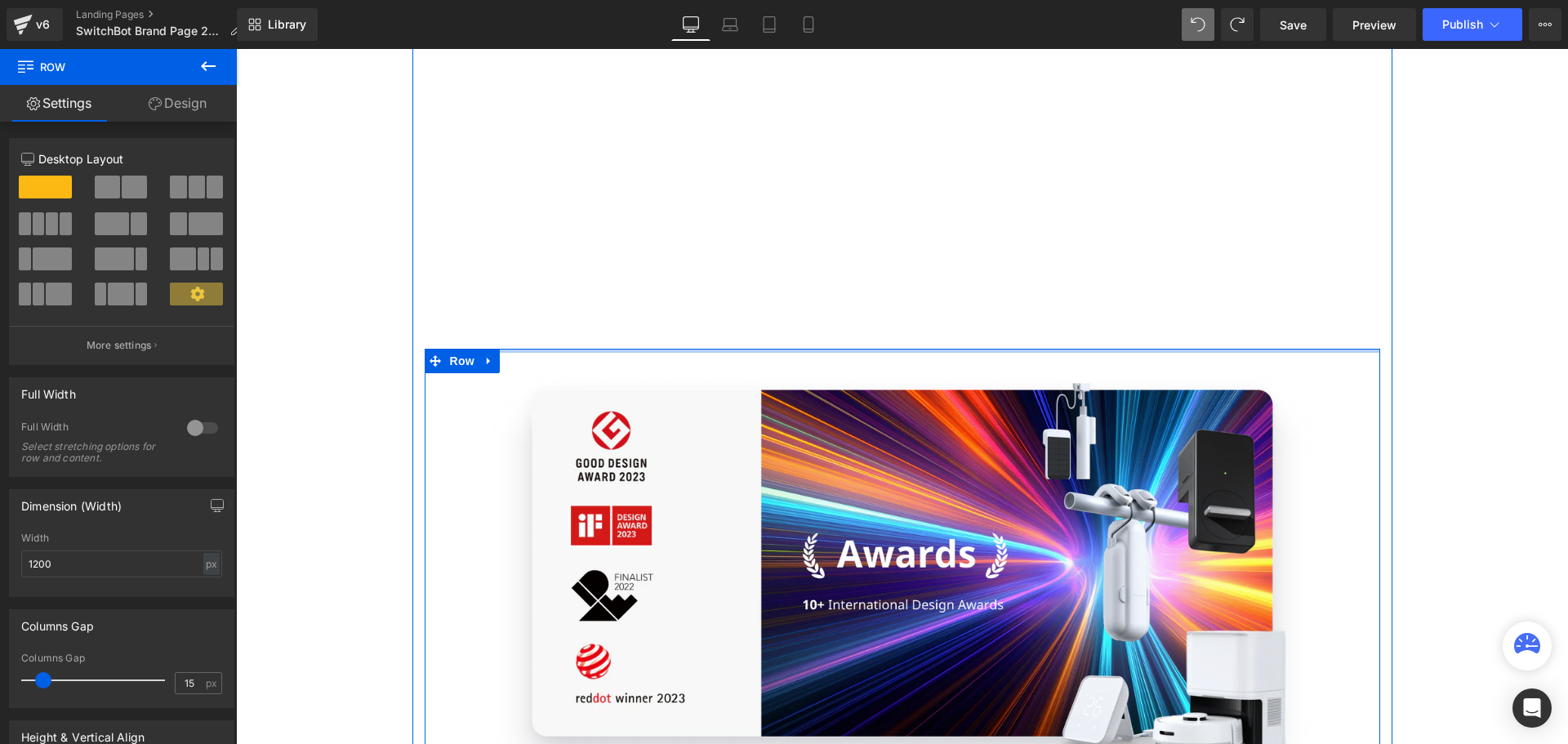
scroll to position [6271, 1324]
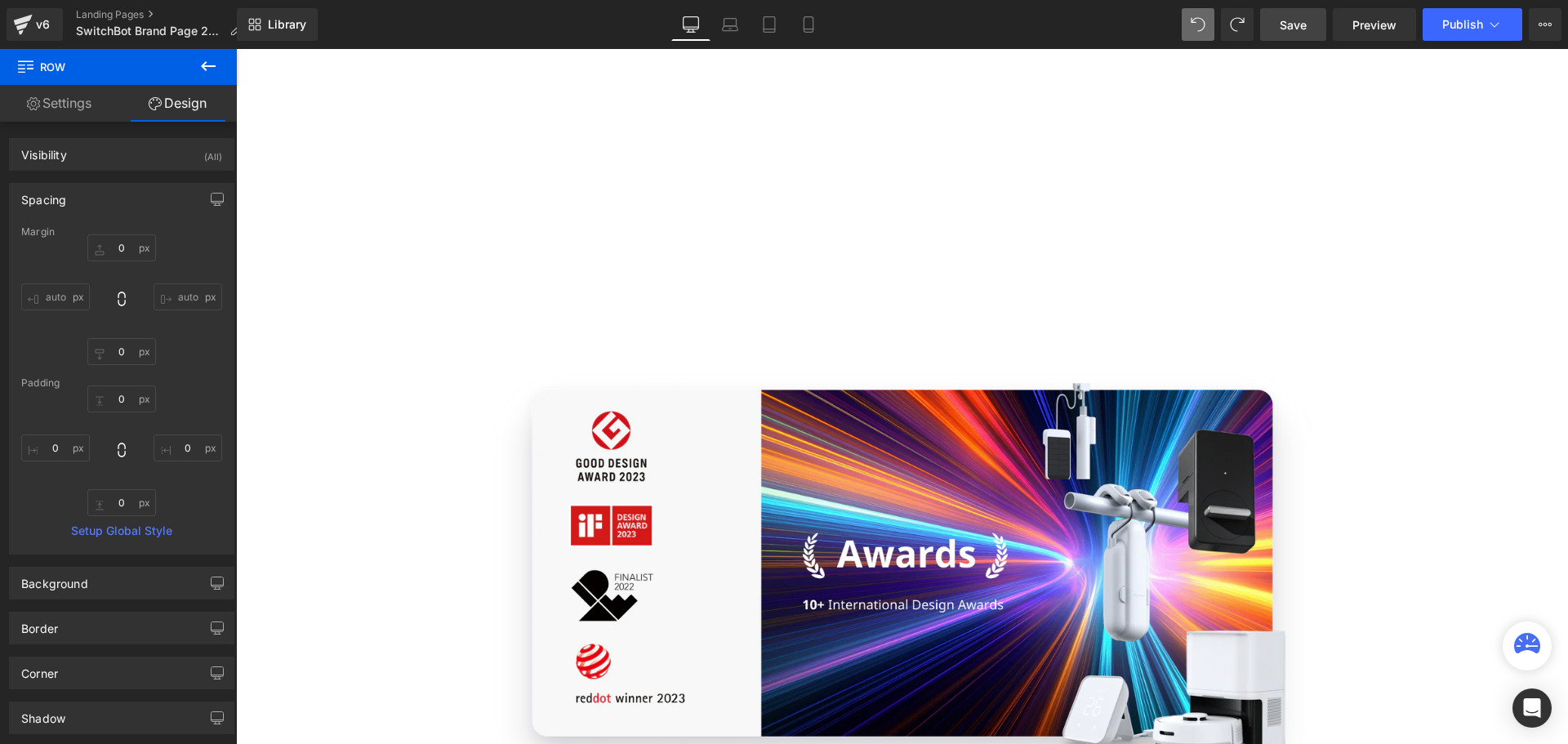
click at [1299, 24] on span "Save" at bounding box center [1292, 25] width 27 height 18
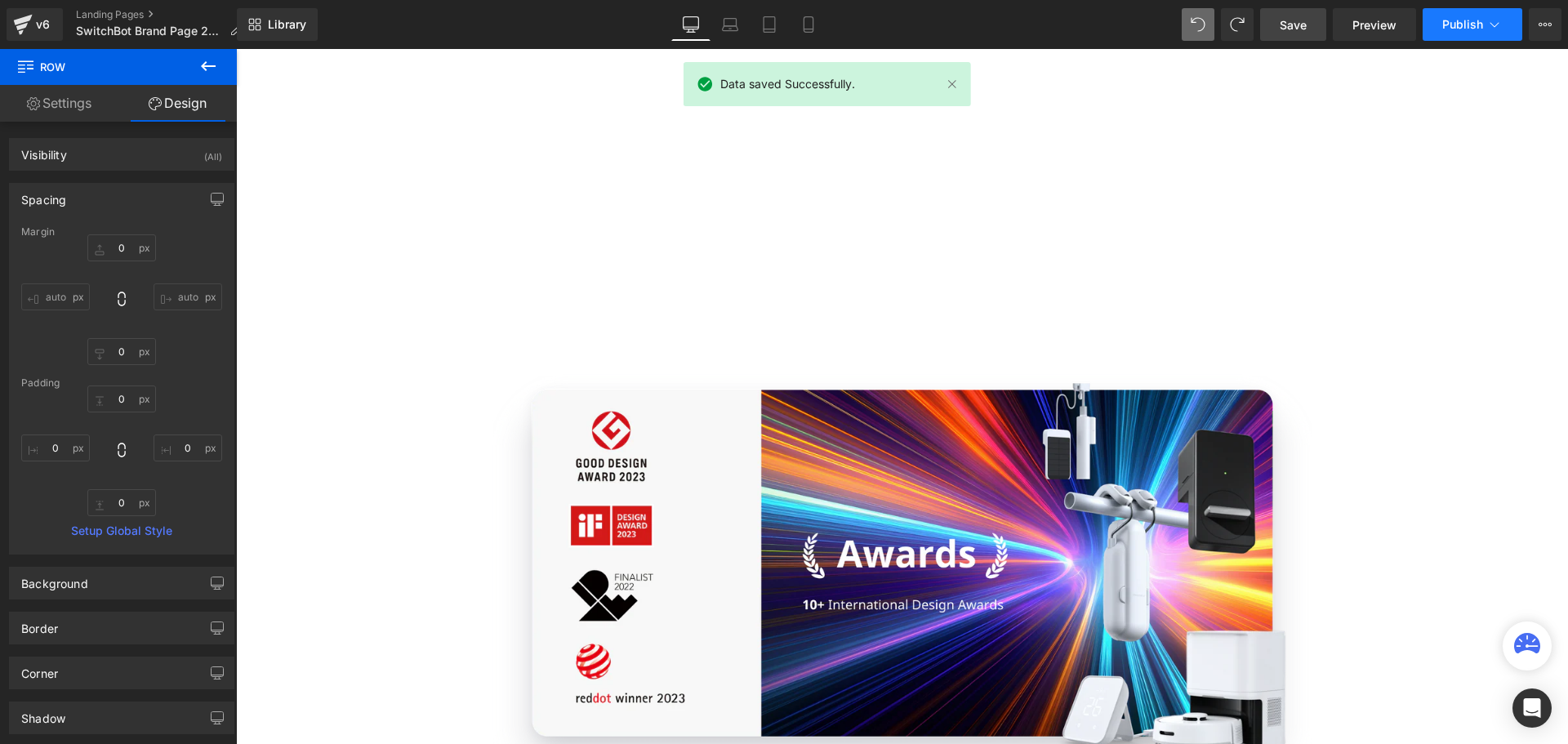
click at [1457, 28] on span "Publish" at bounding box center [1463, 24] width 41 height 13
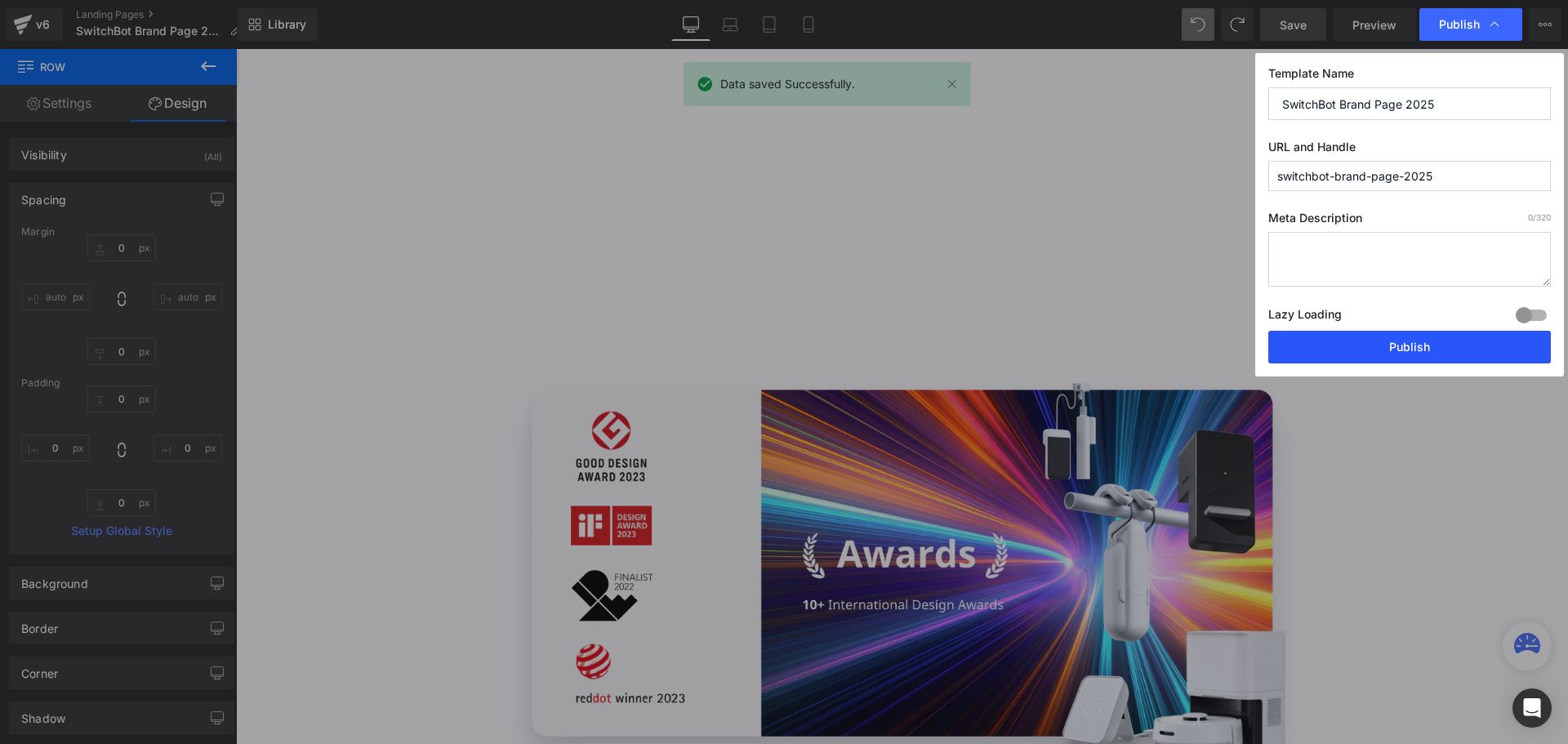
click at [1414, 349] on button "Publish" at bounding box center [1410, 347] width 283 height 32
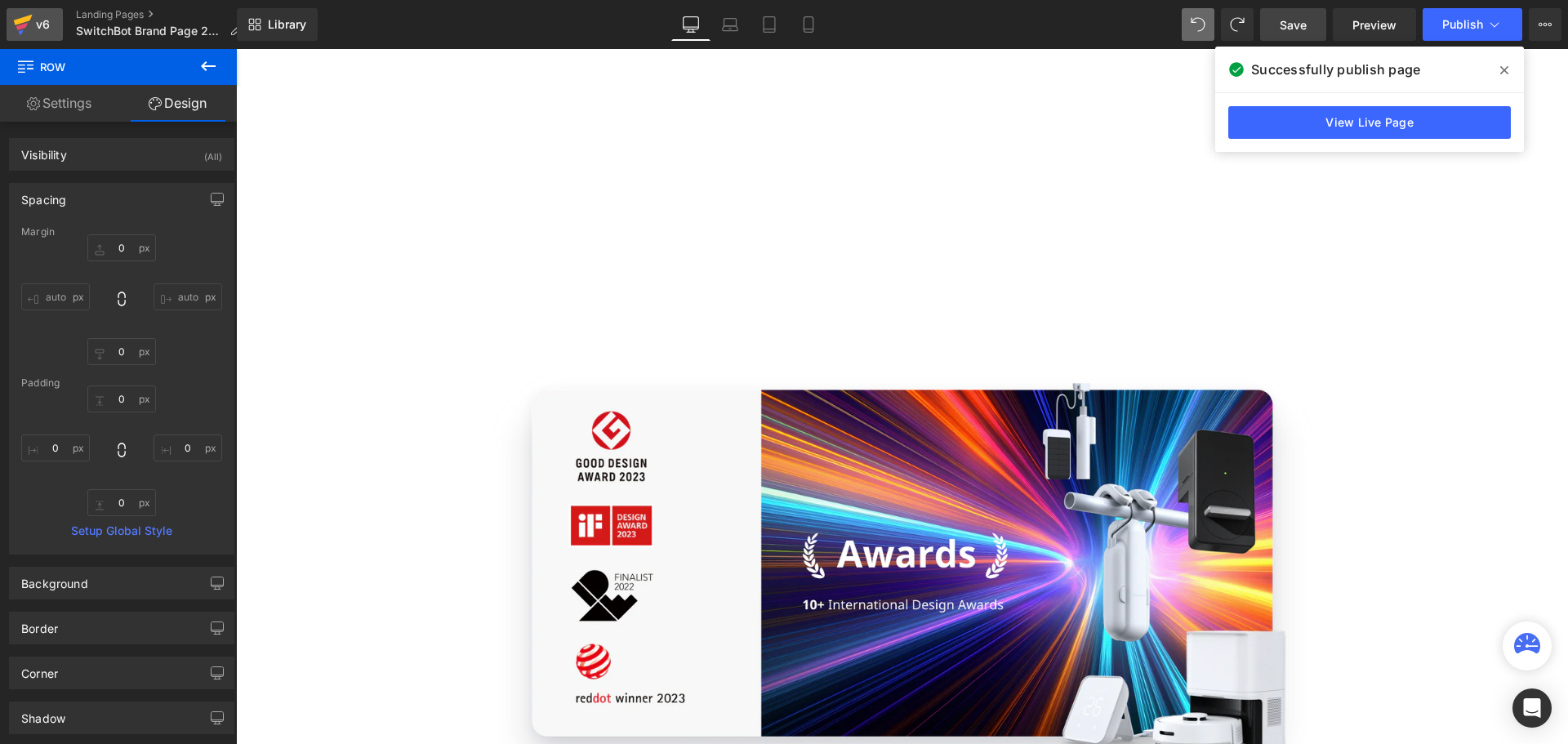
click at [33, 19] on div "v6" at bounding box center [43, 24] width 20 height 21
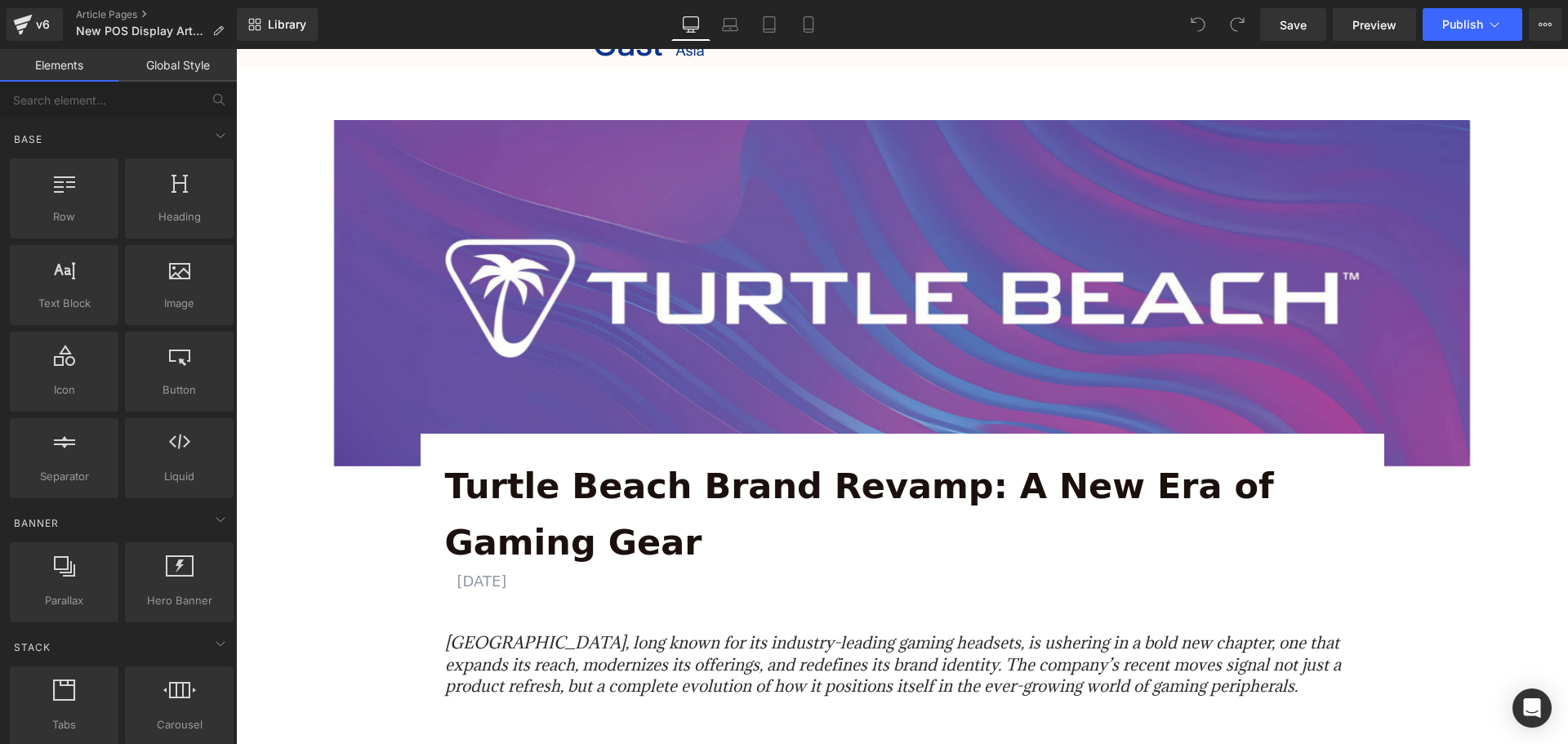
scroll to position [81, 0]
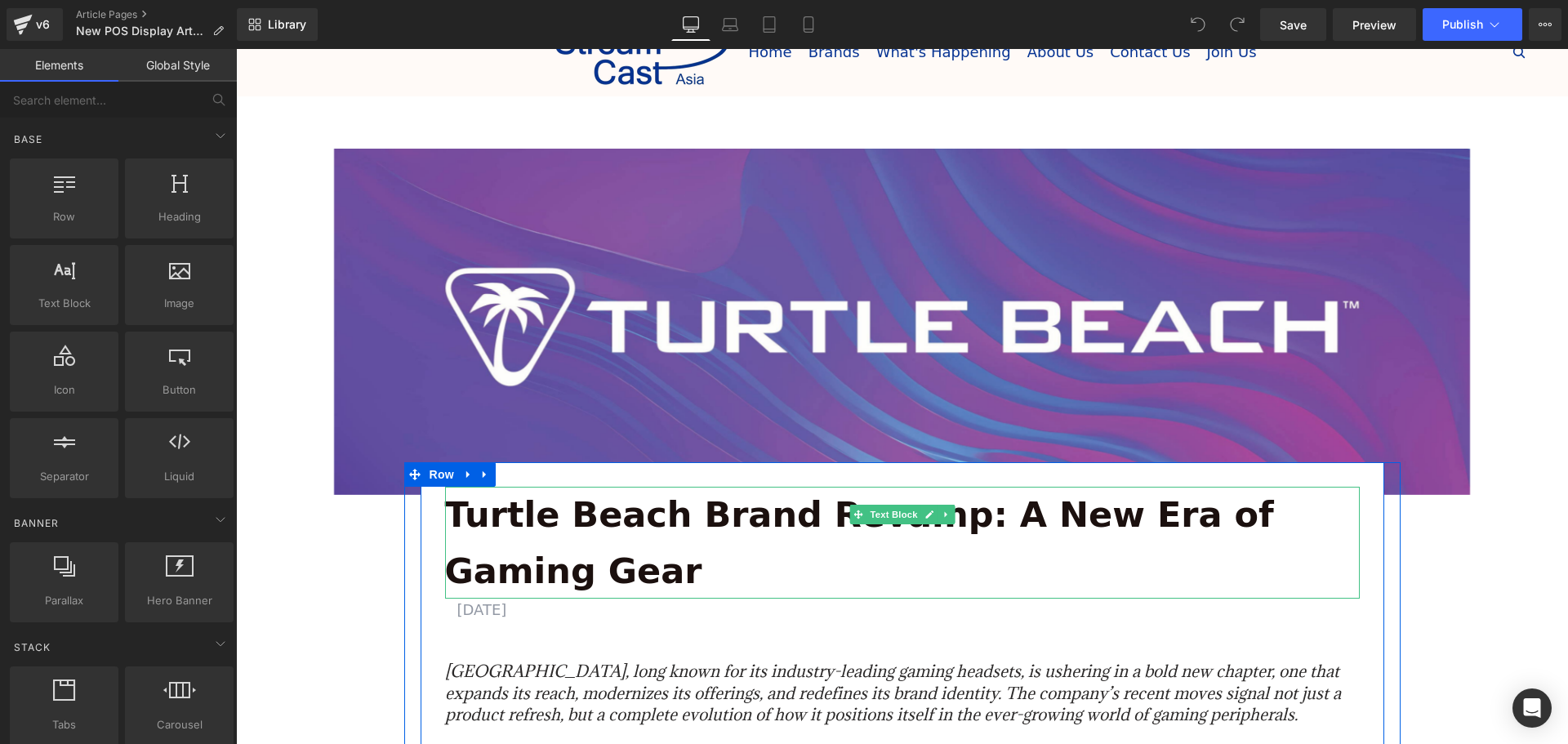
drag, startPoint x: 1114, startPoint y: 515, endPoint x: 1128, endPoint y: 518, distance: 14.3
click at [1114, 514] on strong "Turtle Beach Brand Revamp: A New Era of Gaming Gear" at bounding box center [859, 542] width 828 height 97
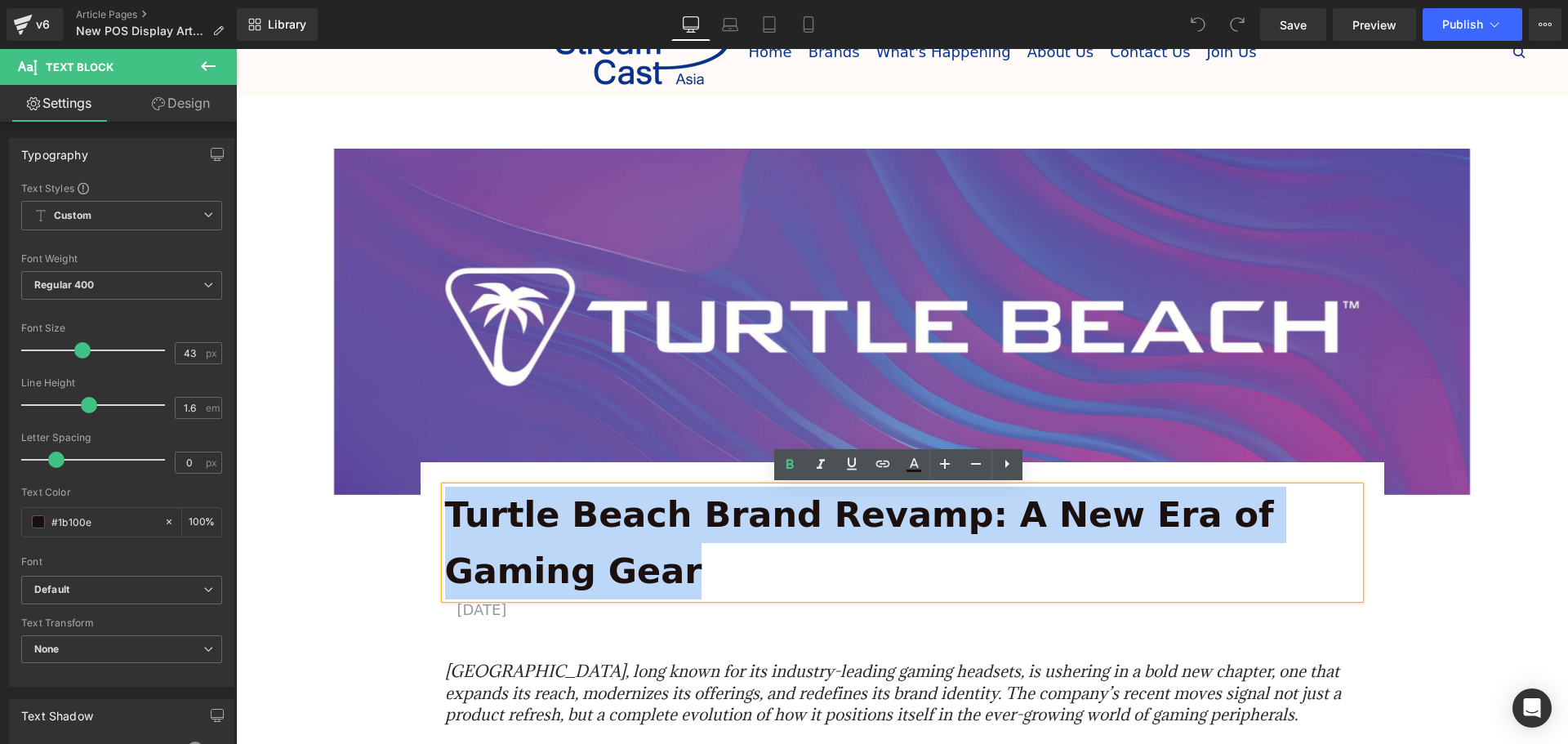
drag, startPoint x: 1350, startPoint y: 513, endPoint x: 444, endPoint y: 514, distance: 906.0
click at [445, 514] on strong "Turtle Beach Brand Revamp: A New Era of Gaming Gear" at bounding box center [859, 542] width 828 height 97
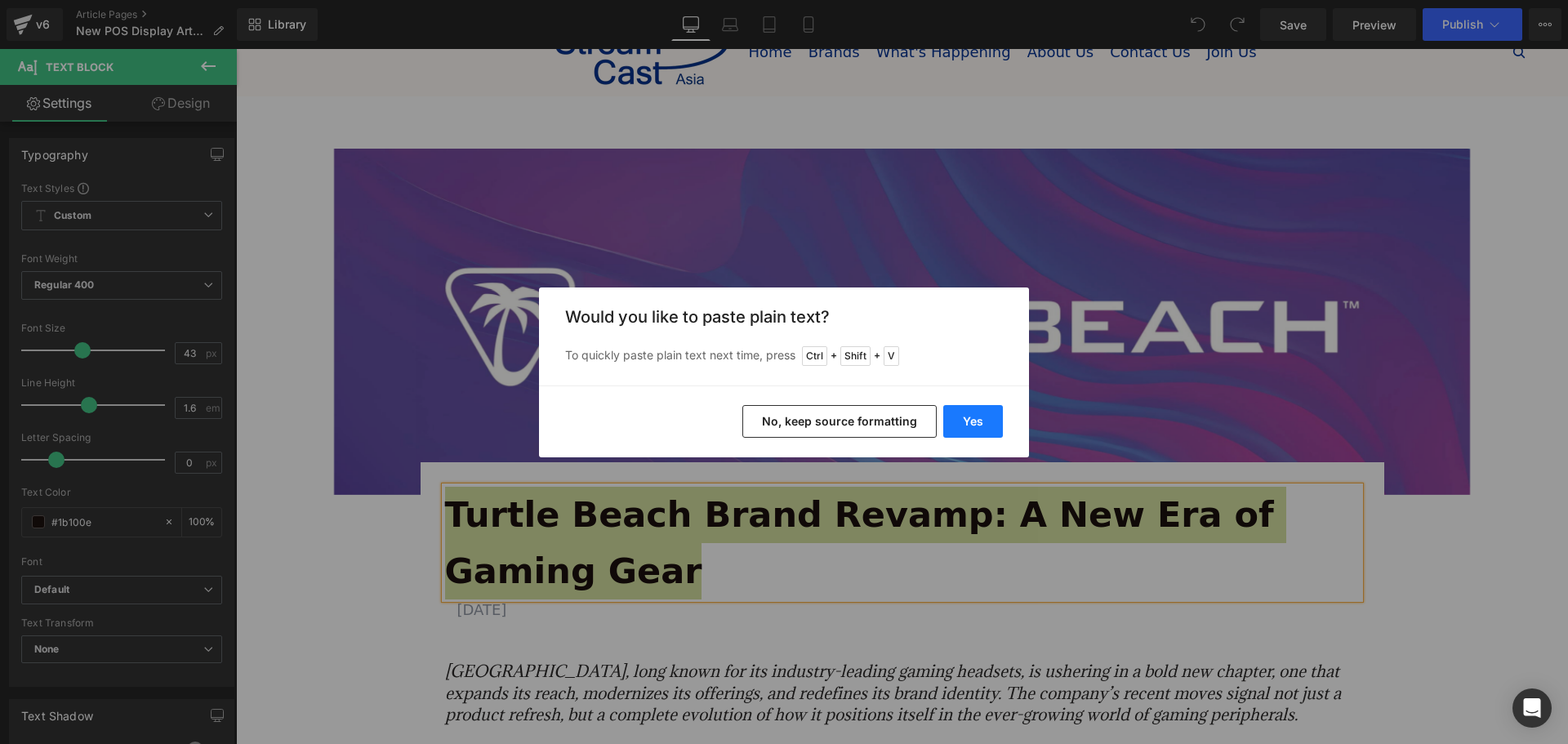
click at [962, 416] on button "Yes" at bounding box center [973, 421] width 59 height 32
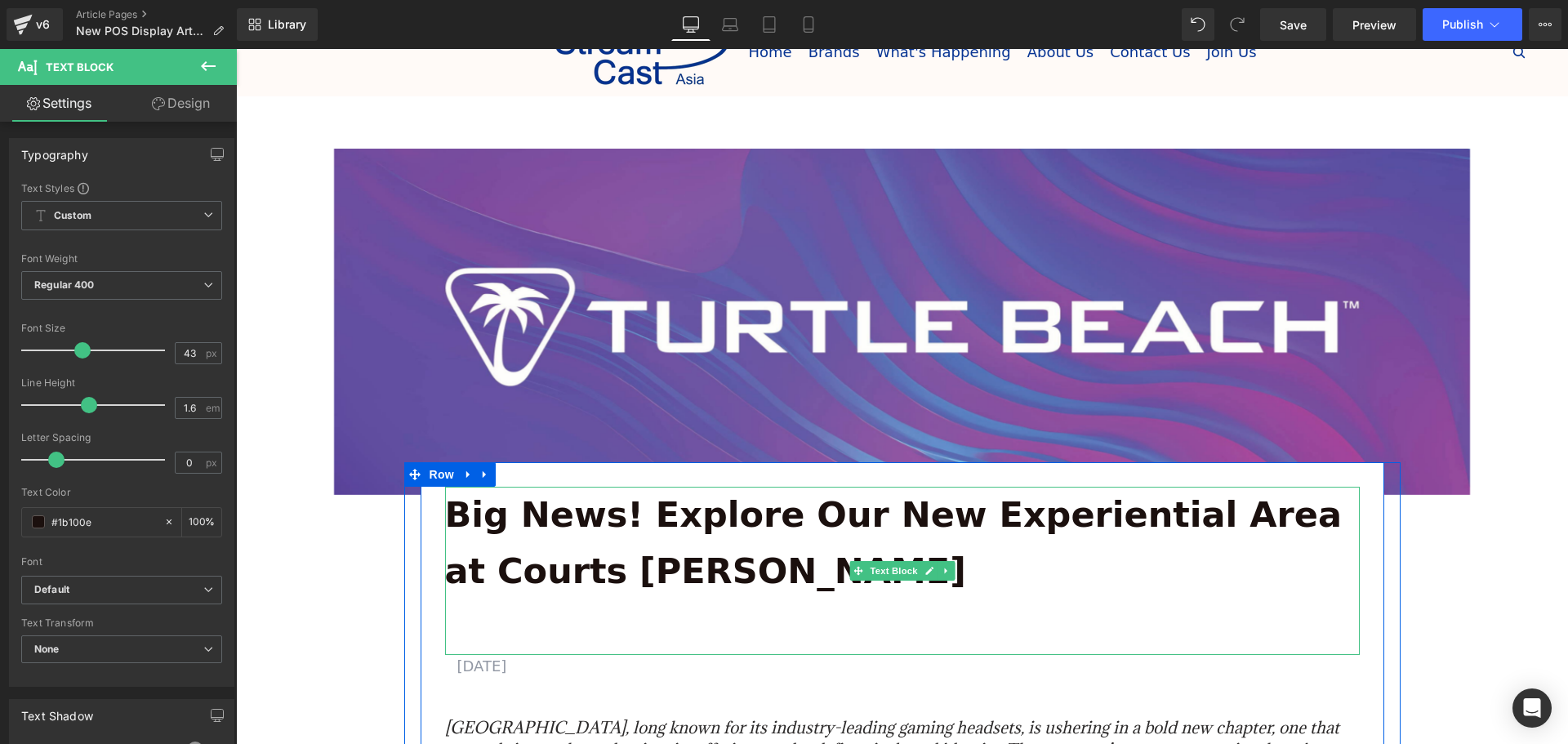
click at [582, 567] on p "Big News! Explore Our New Experiential Area at Courts [PERSON_NAME]" at bounding box center [901, 543] width 914 height 113
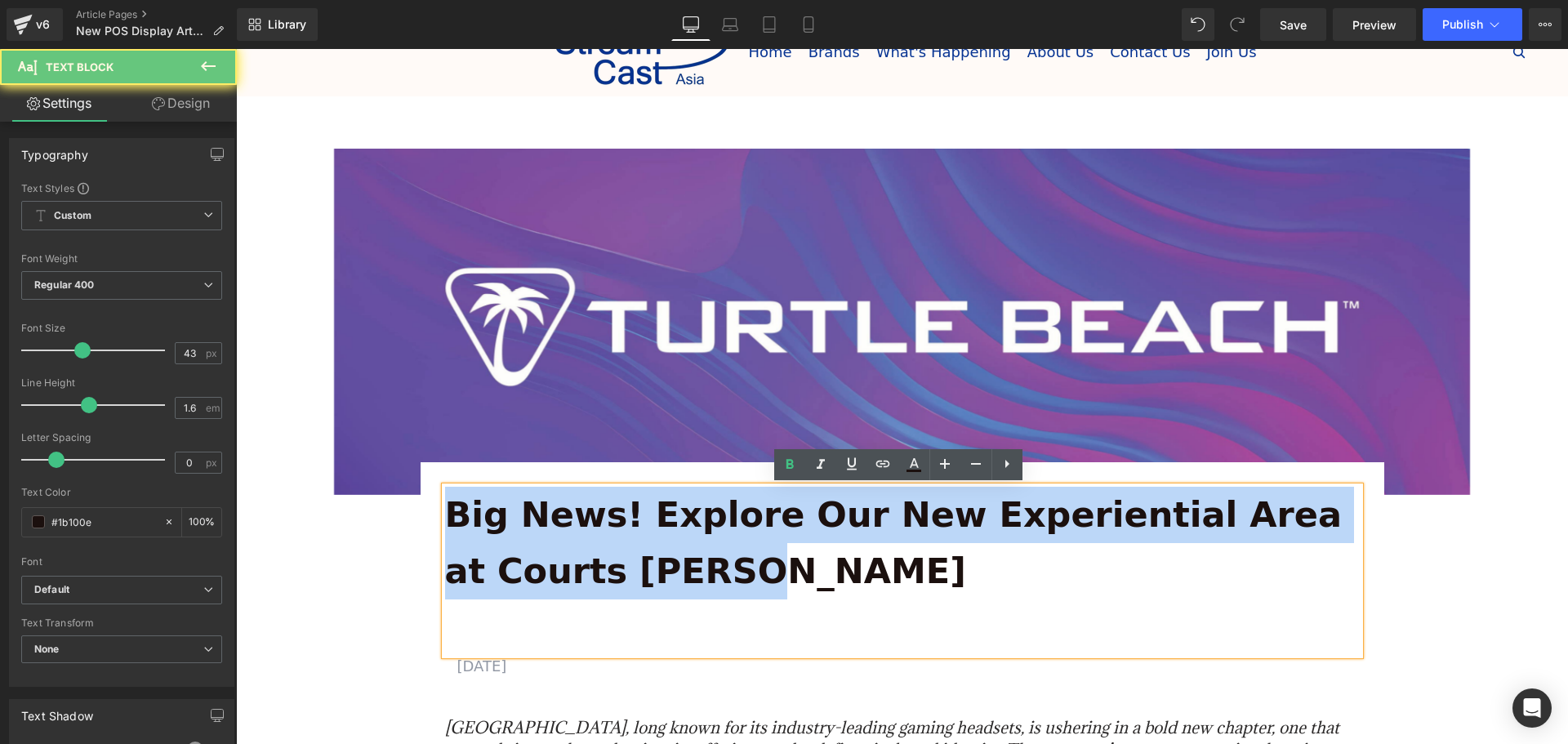
drag, startPoint x: 601, startPoint y: 569, endPoint x: 448, endPoint y: 518, distance: 161.3
click at [448, 518] on p "Big News! Explore Our New Experiential Area at Courts [PERSON_NAME]" at bounding box center [901, 543] width 914 height 113
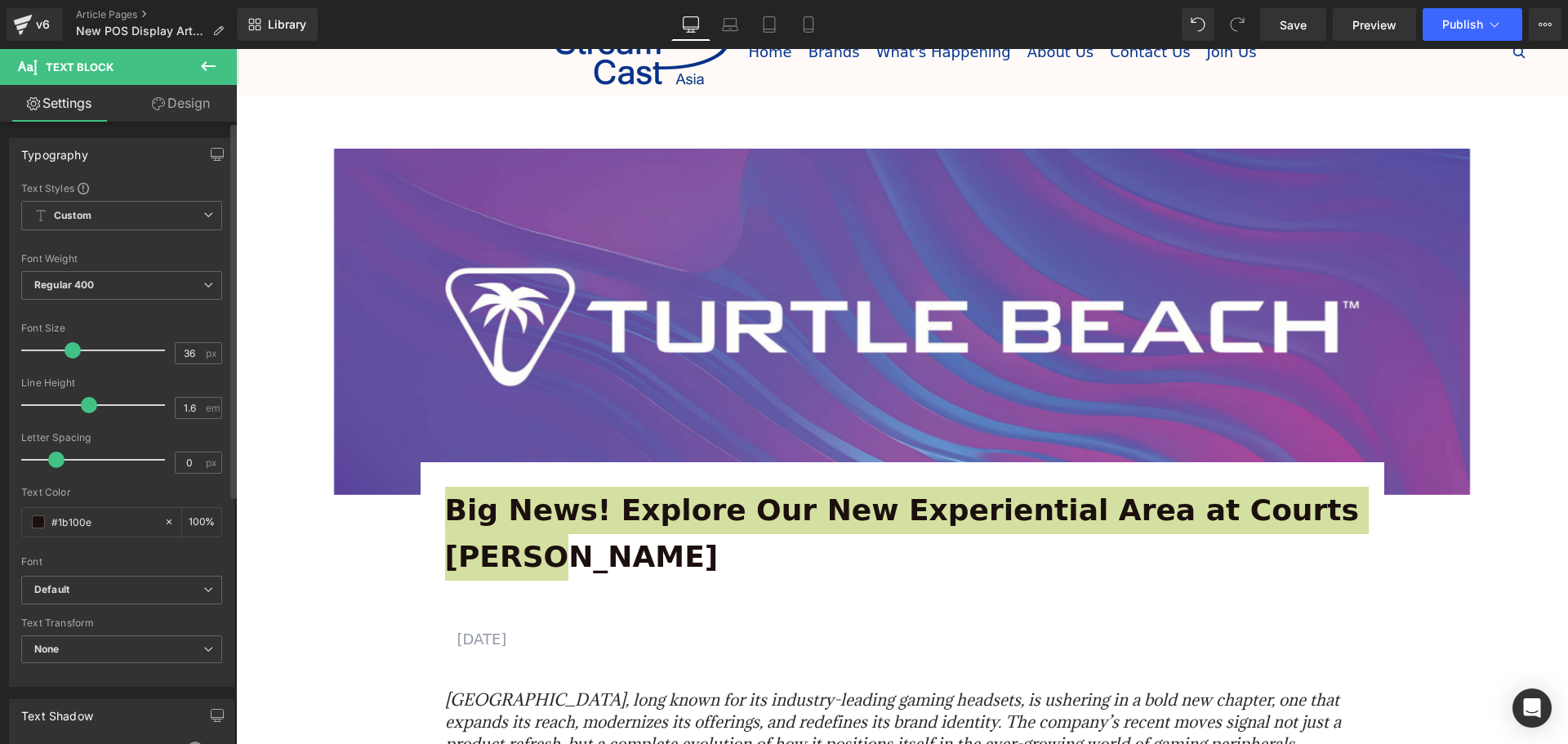
type input "35"
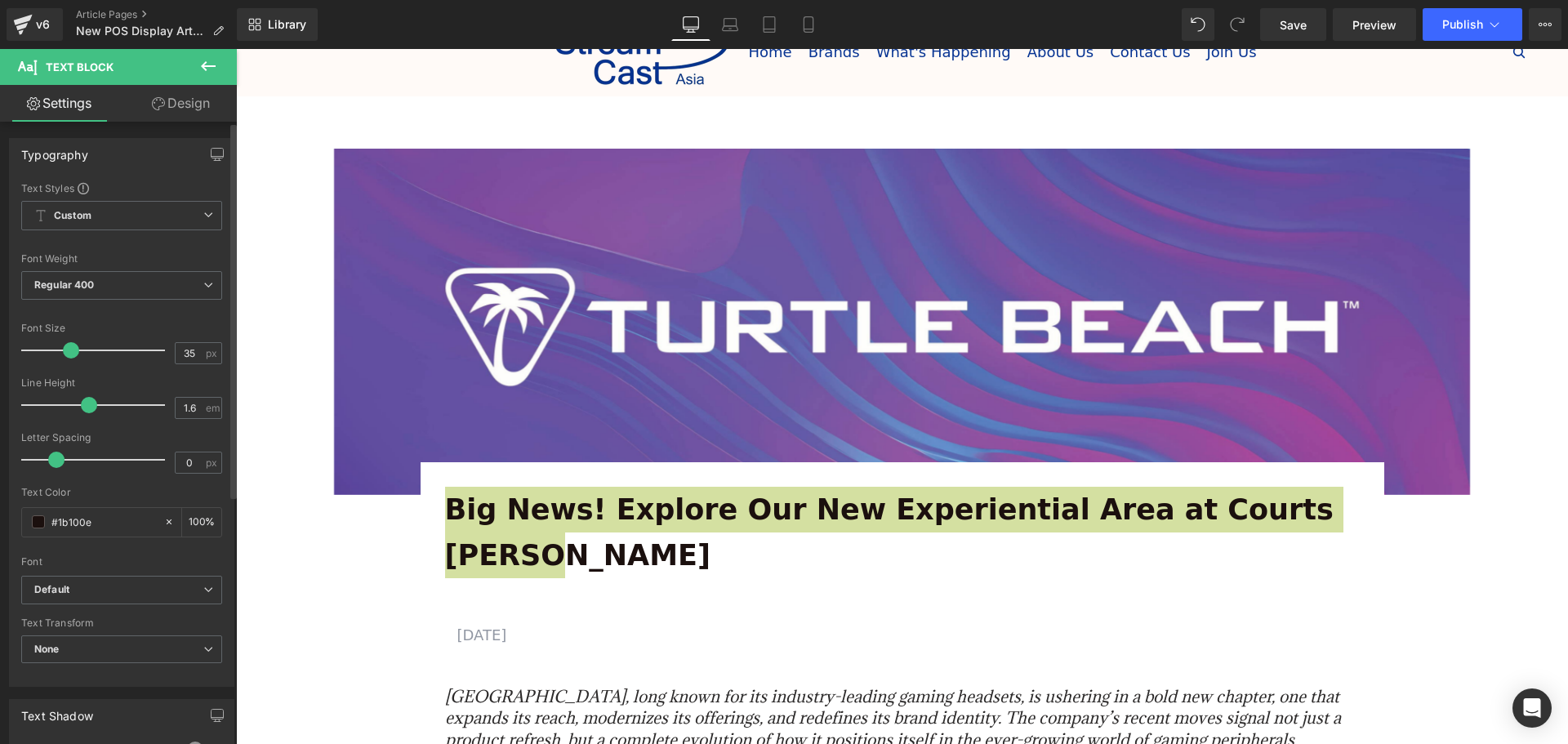
drag, startPoint x: 80, startPoint y: 355, endPoint x: 71, endPoint y: 355, distance: 9.0
click at [71, 355] on span at bounding box center [71, 350] width 17 height 17
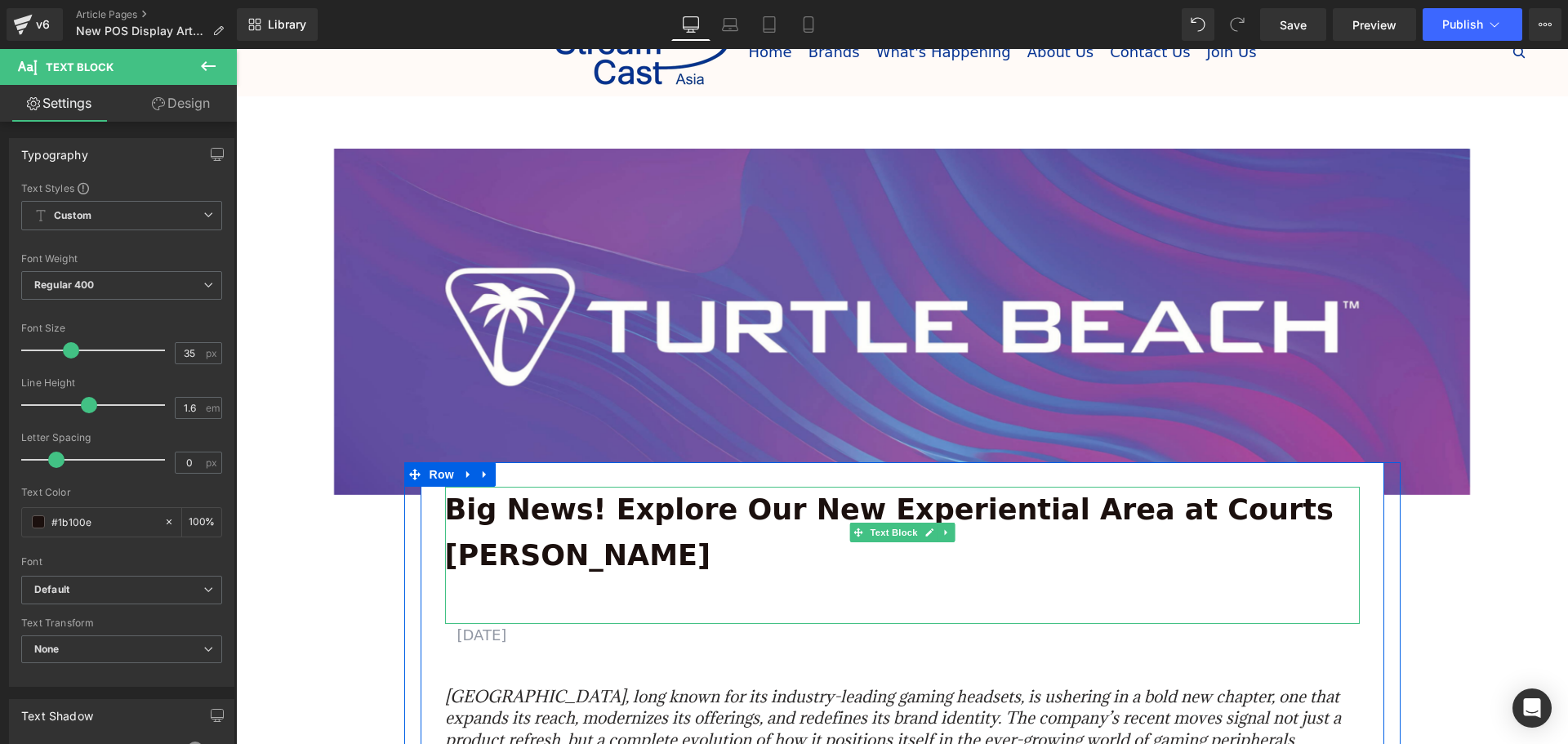
click at [474, 578] on p at bounding box center [901, 600] width 914 height 45
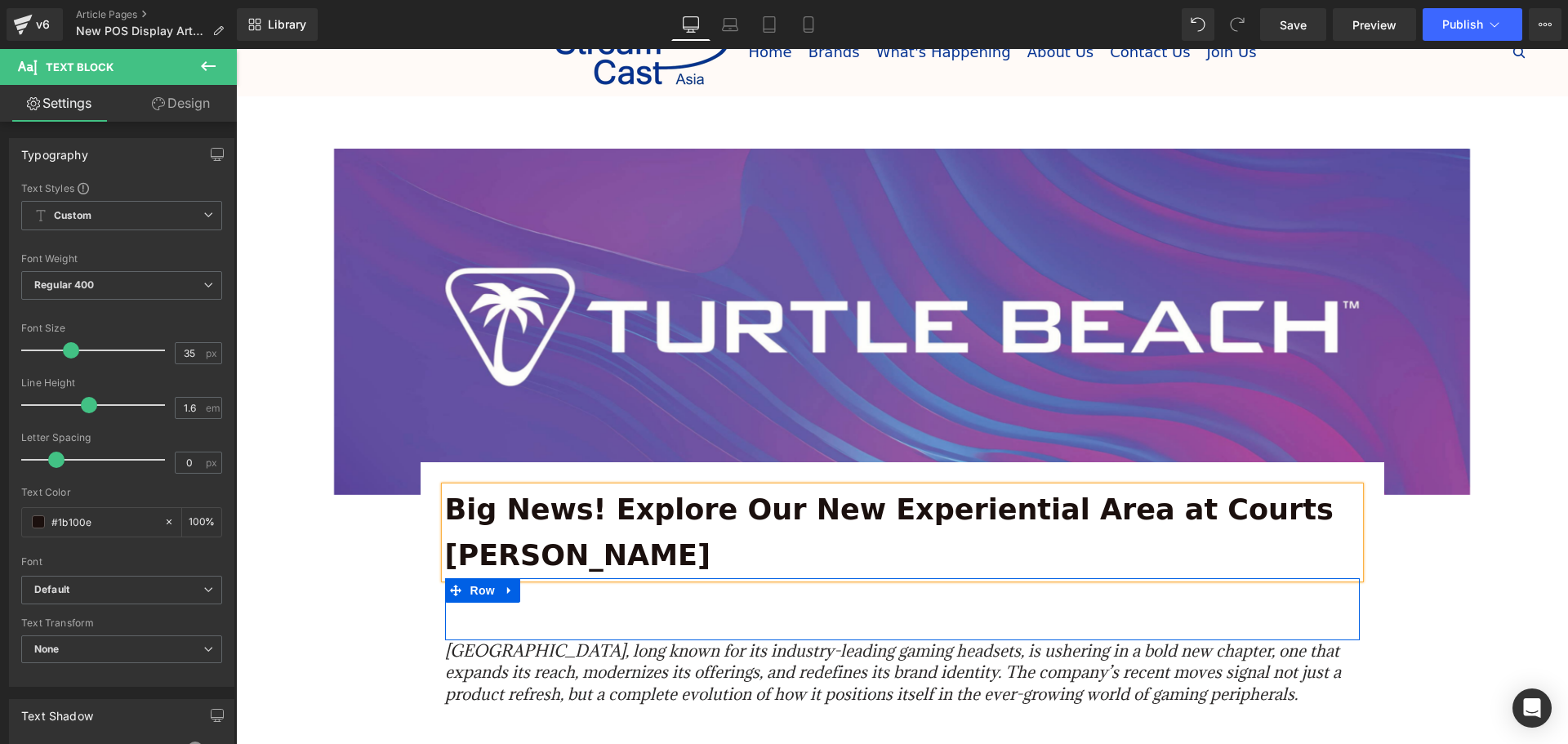
click at [574, 578] on p "[DATE]" at bounding box center [902, 590] width 890 height 24
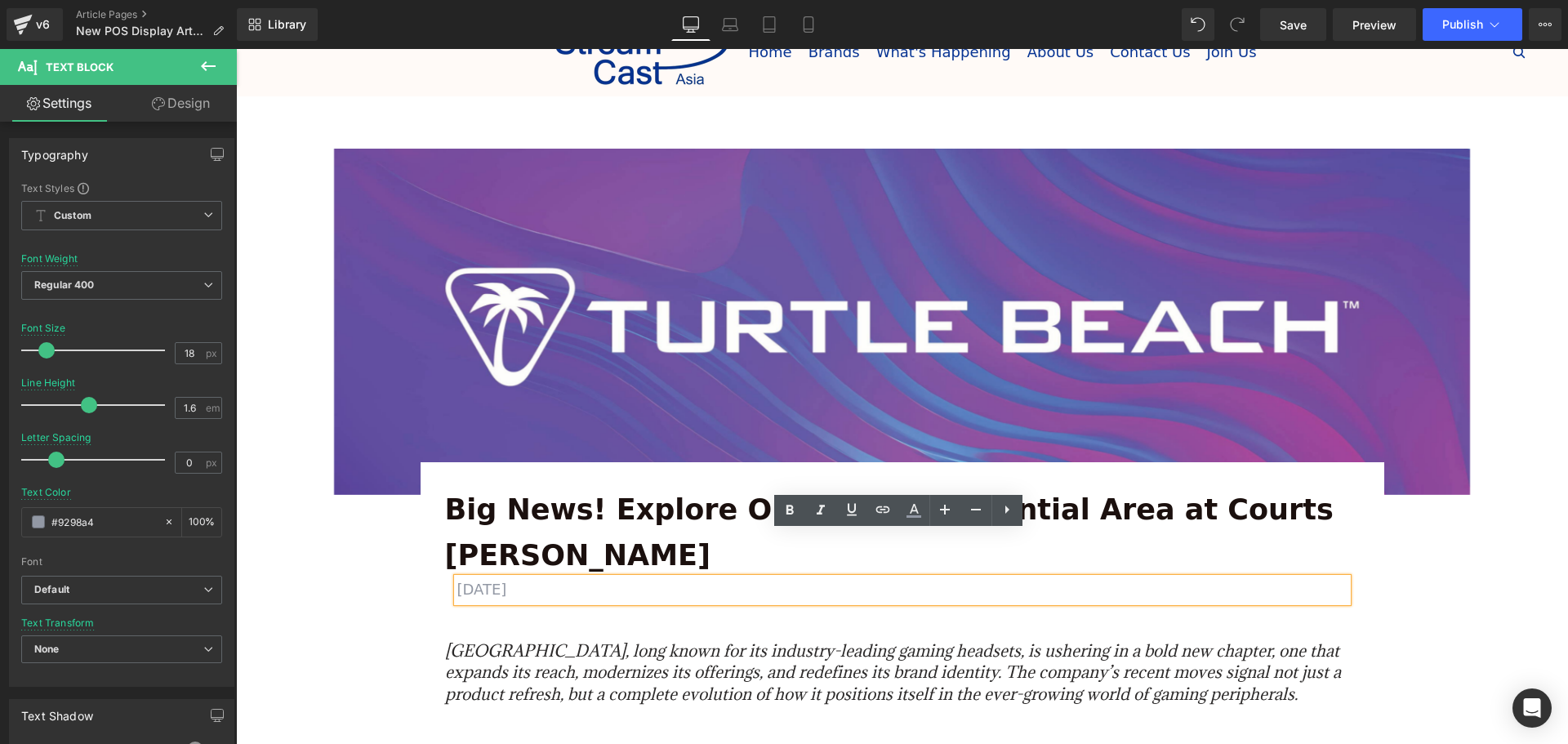
click at [497, 578] on p "[DATE]" at bounding box center [902, 590] width 890 height 24
drag, startPoint x: 500, startPoint y: 544, endPoint x: 491, endPoint y: 544, distance: 9.0
click at [491, 578] on p "JULY 11, 2025" at bounding box center [902, 590] width 890 height 24
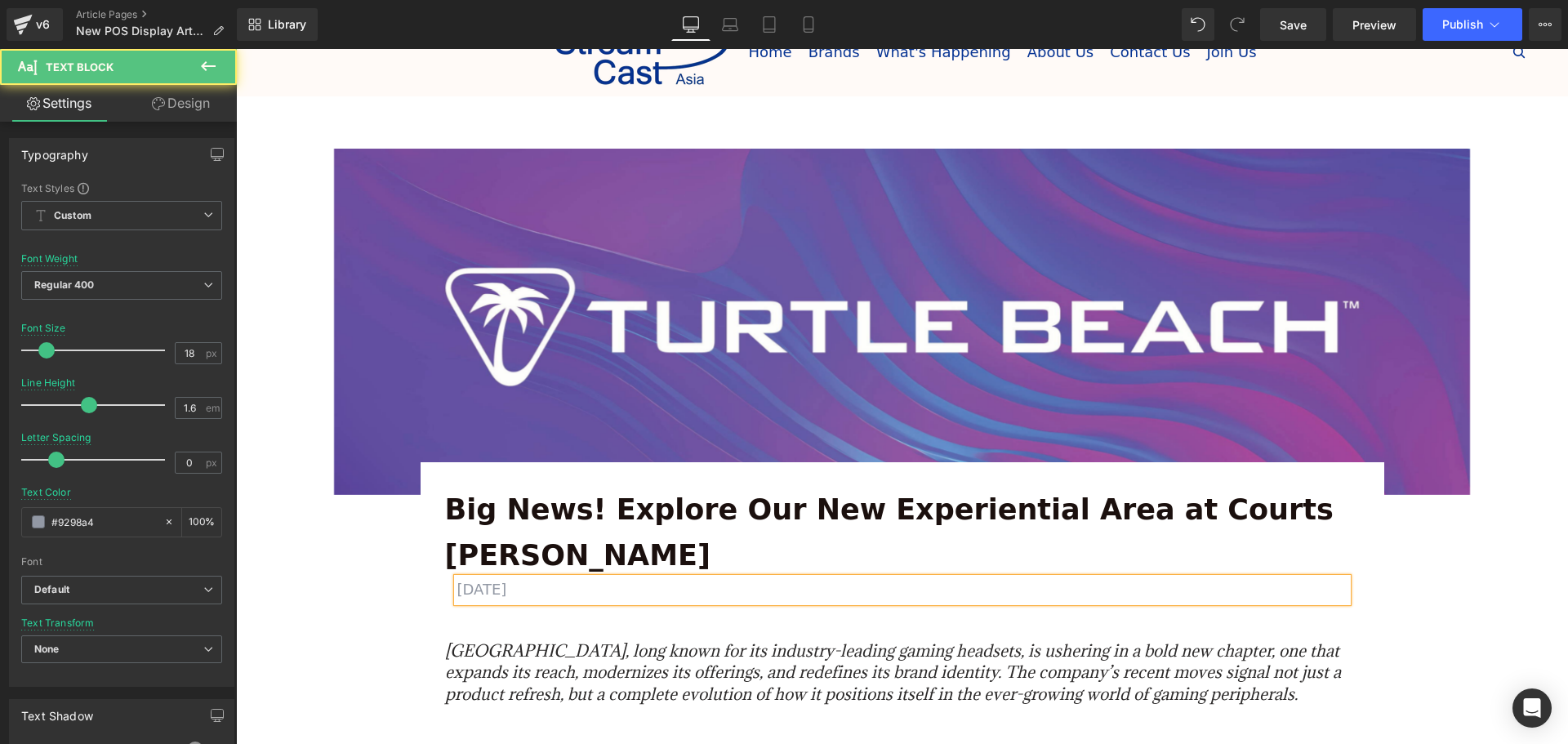
click at [496, 578] on p "JULY 11, 2025" at bounding box center [902, 590] width 890 height 24
drag, startPoint x: 483, startPoint y: 544, endPoint x: 452, endPoint y: 545, distance: 31.0
click at [458, 578] on p "JULY 19, 2025" at bounding box center [902, 590] width 890 height 24
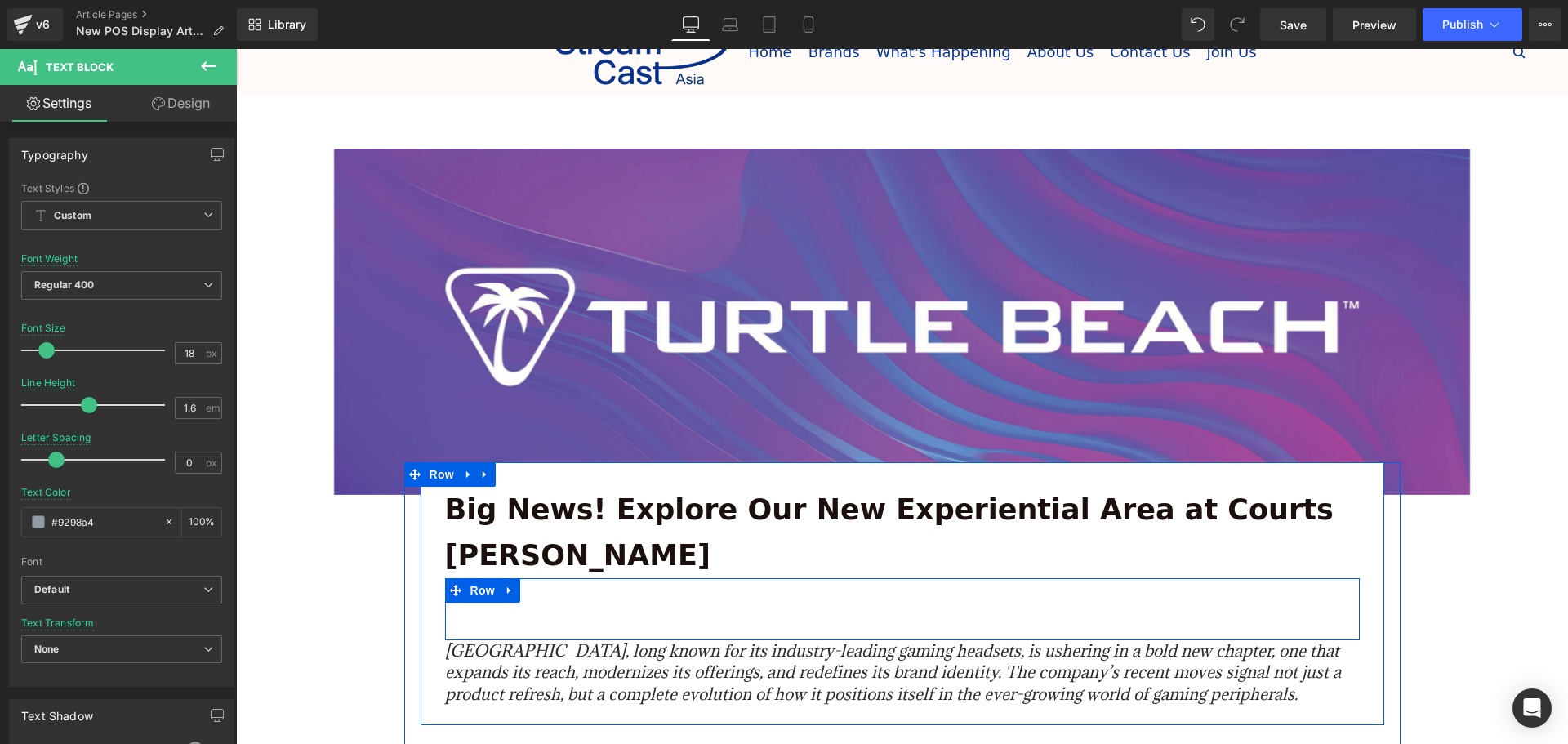
click at [577, 578] on p "JULY 19, 2025" at bounding box center [902, 590] width 890 height 24
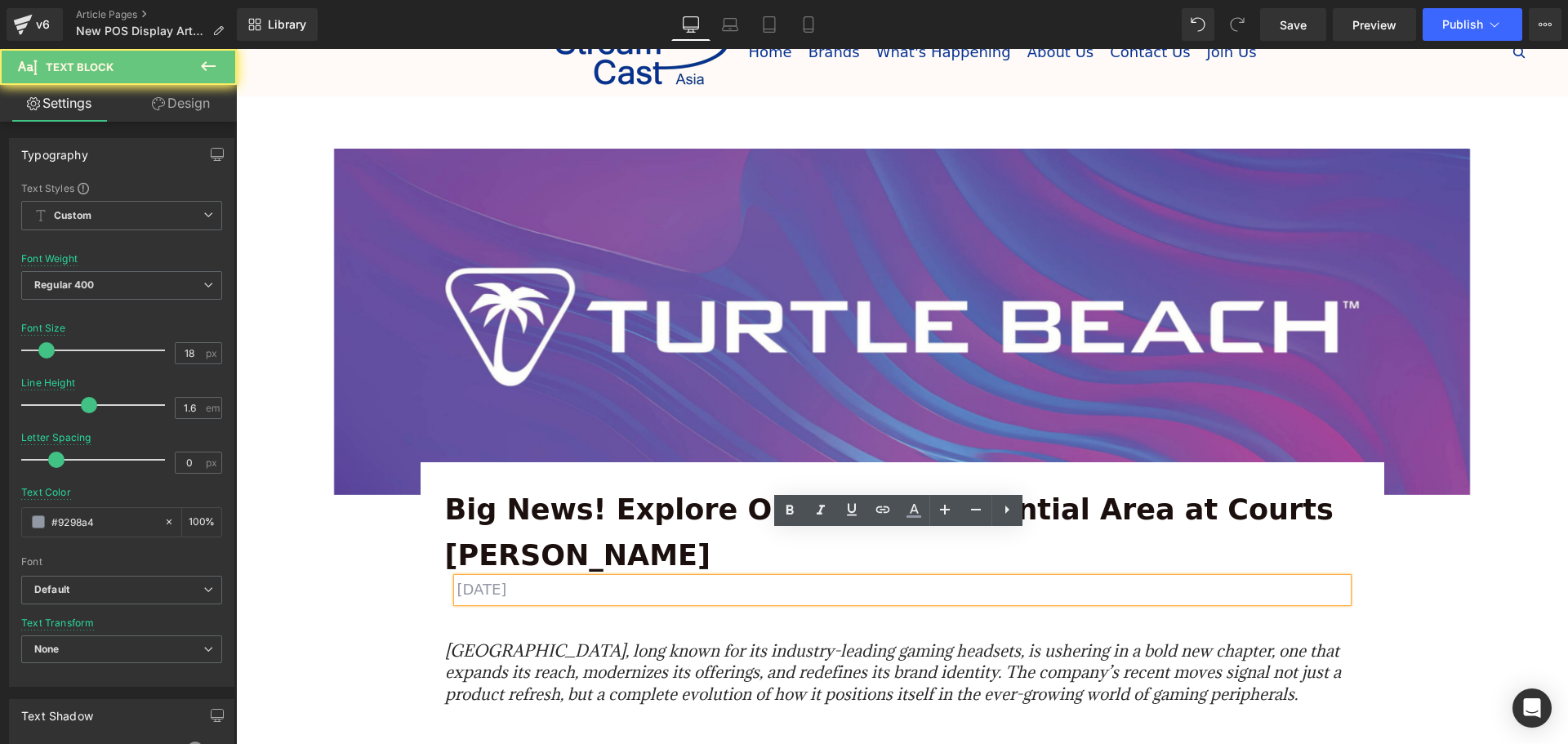
click at [496, 578] on p "JULY 19, 2025" at bounding box center [902, 590] width 890 height 24
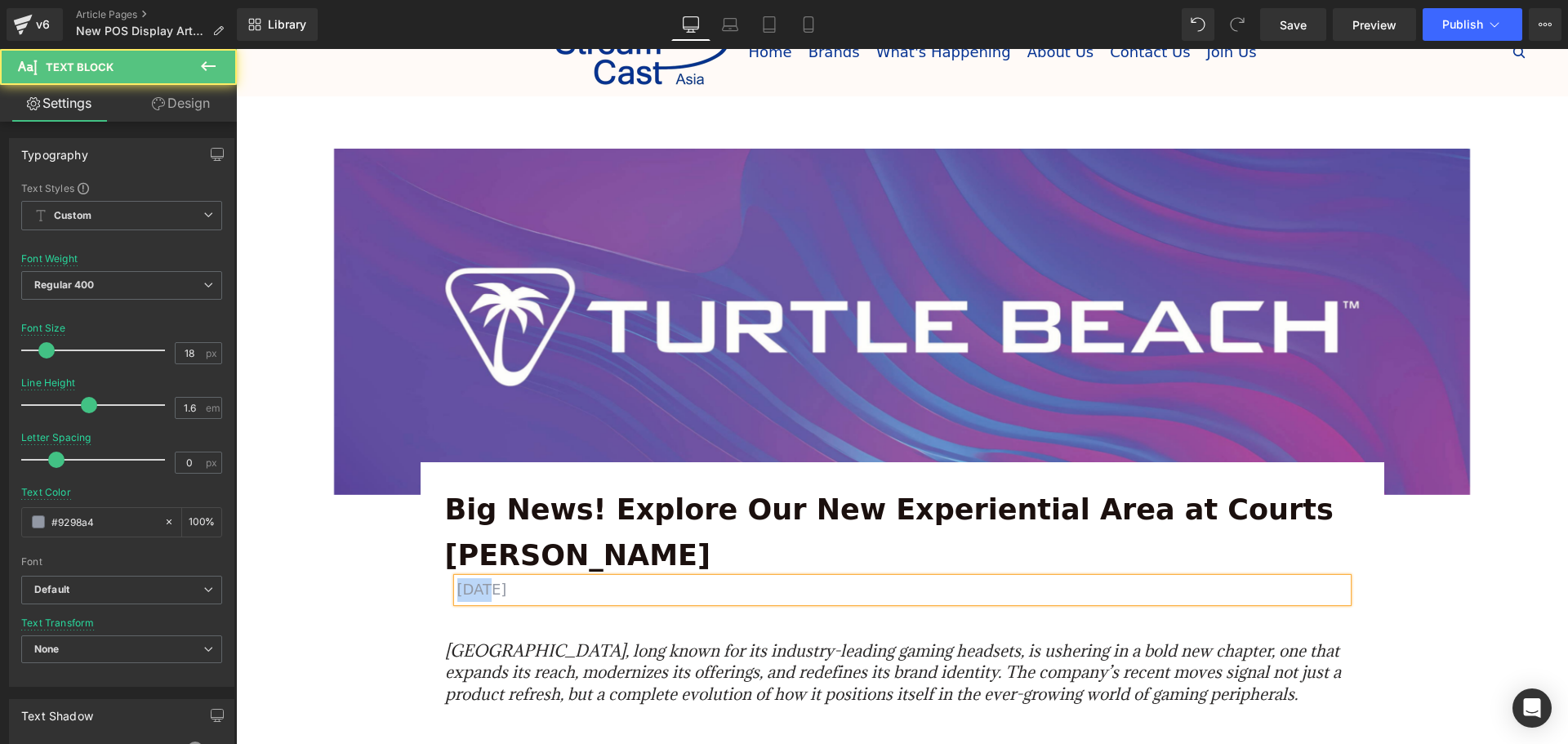
drag, startPoint x: 484, startPoint y: 545, endPoint x: 455, endPoint y: 546, distance: 29.0
click at [458, 578] on p "JULY 15, 2025" at bounding box center [902, 590] width 890 height 24
drag, startPoint x: 466, startPoint y: 546, endPoint x: 454, endPoint y: 547, distance: 12.0
click at [458, 578] on p "au 15, 2025" at bounding box center [902, 590] width 890 height 24
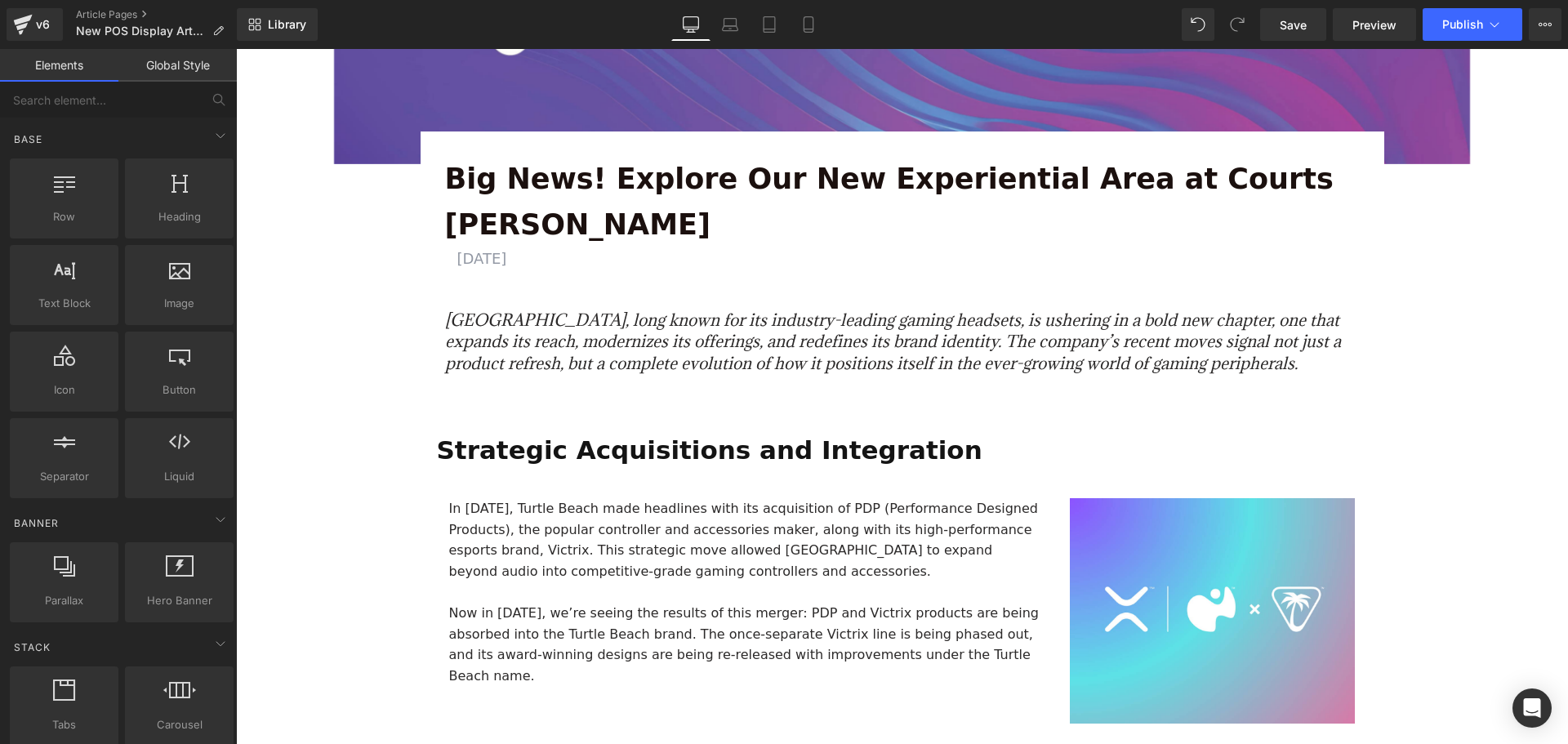
scroll to position [326, 0]
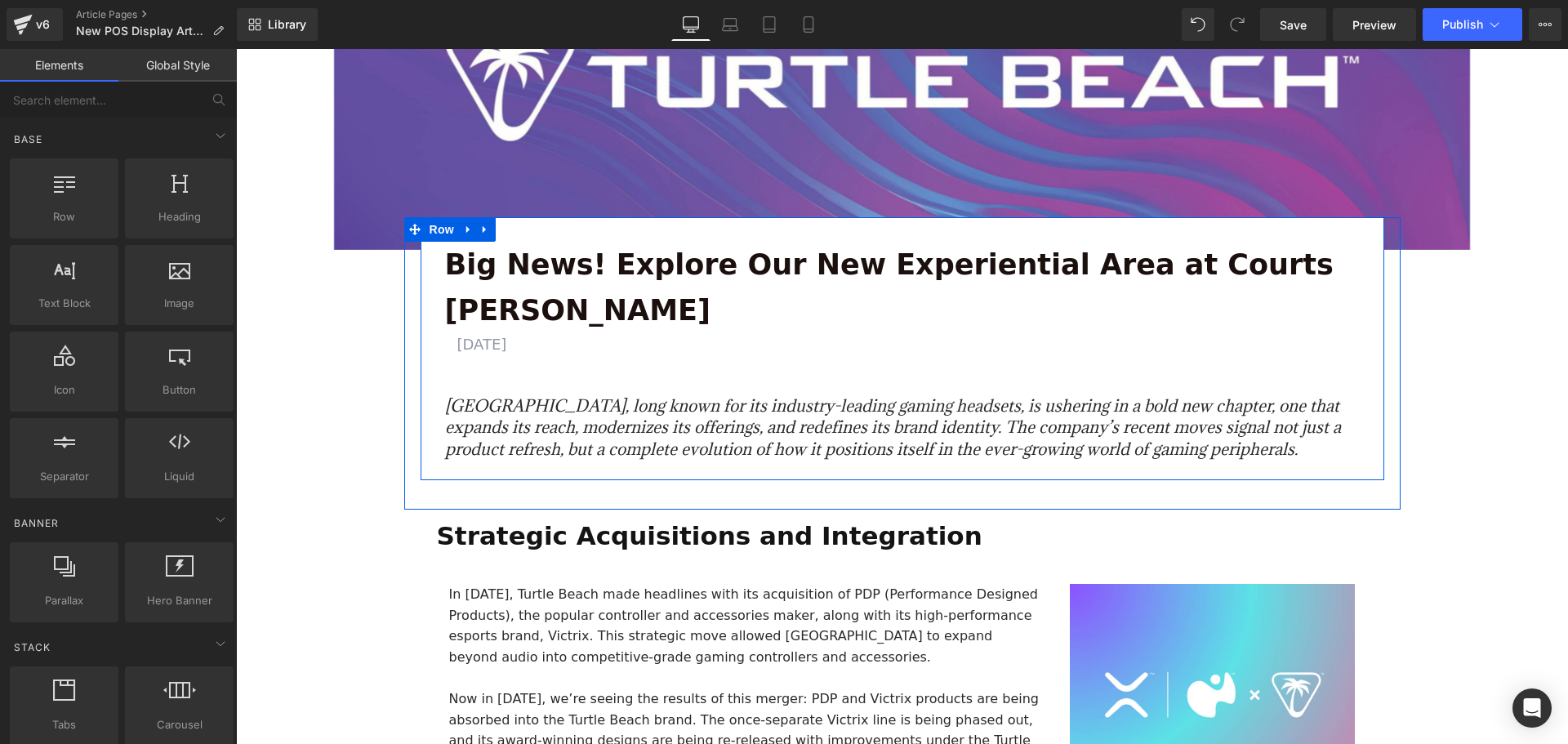
click at [1243, 403] on p "Turtle Beach, long known for its industry-leading gaming headsets, is ushering …" at bounding box center [901, 427] width 914 height 66
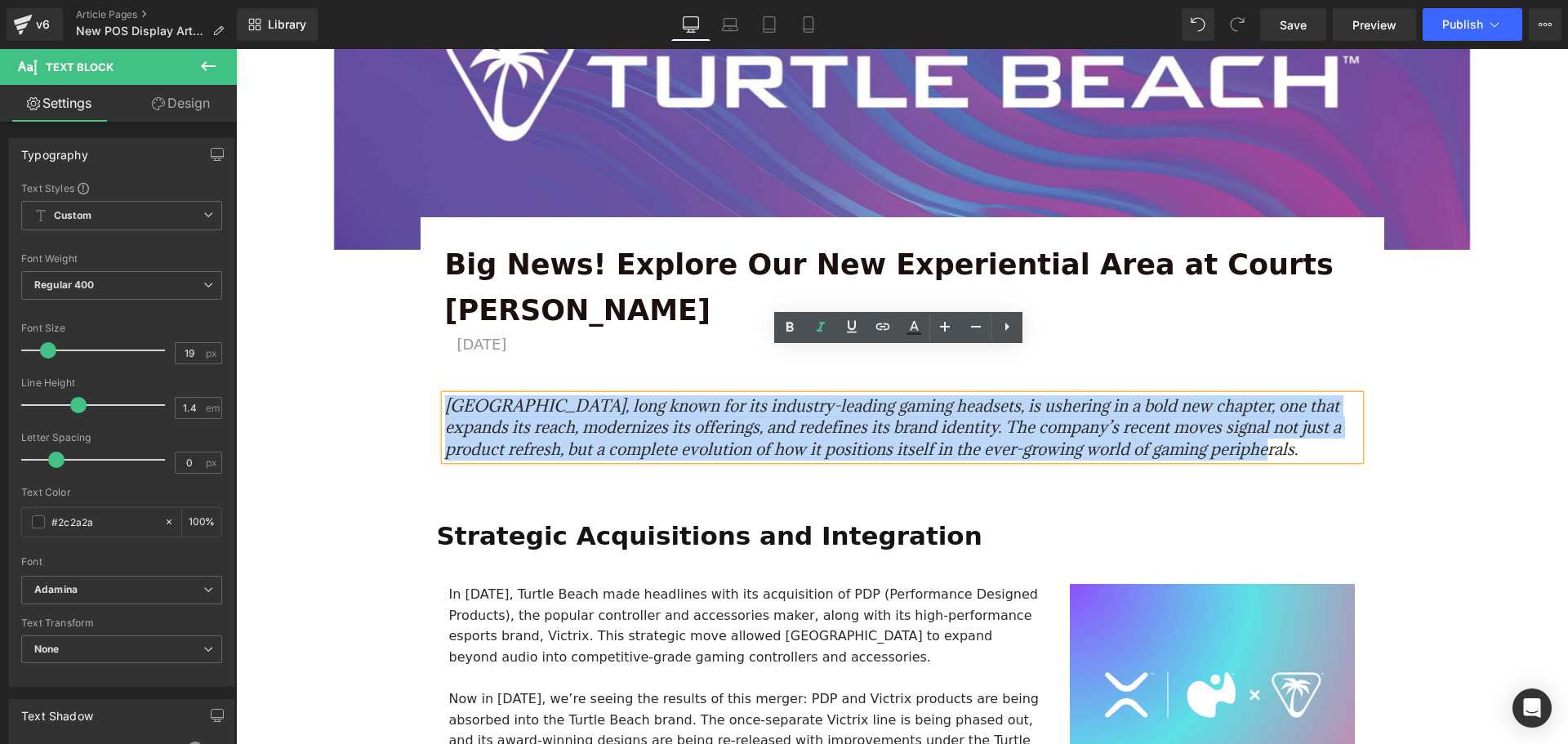
drag, startPoint x: 1260, startPoint y: 402, endPoint x: 405, endPoint y: 348, distance: 856.7
click at [405, 348] on div "Big News! Explore Our New Experiential Area at Courts Heeren Text Block AUGUST …" at bounding box center [901, 365] width 996 height 231
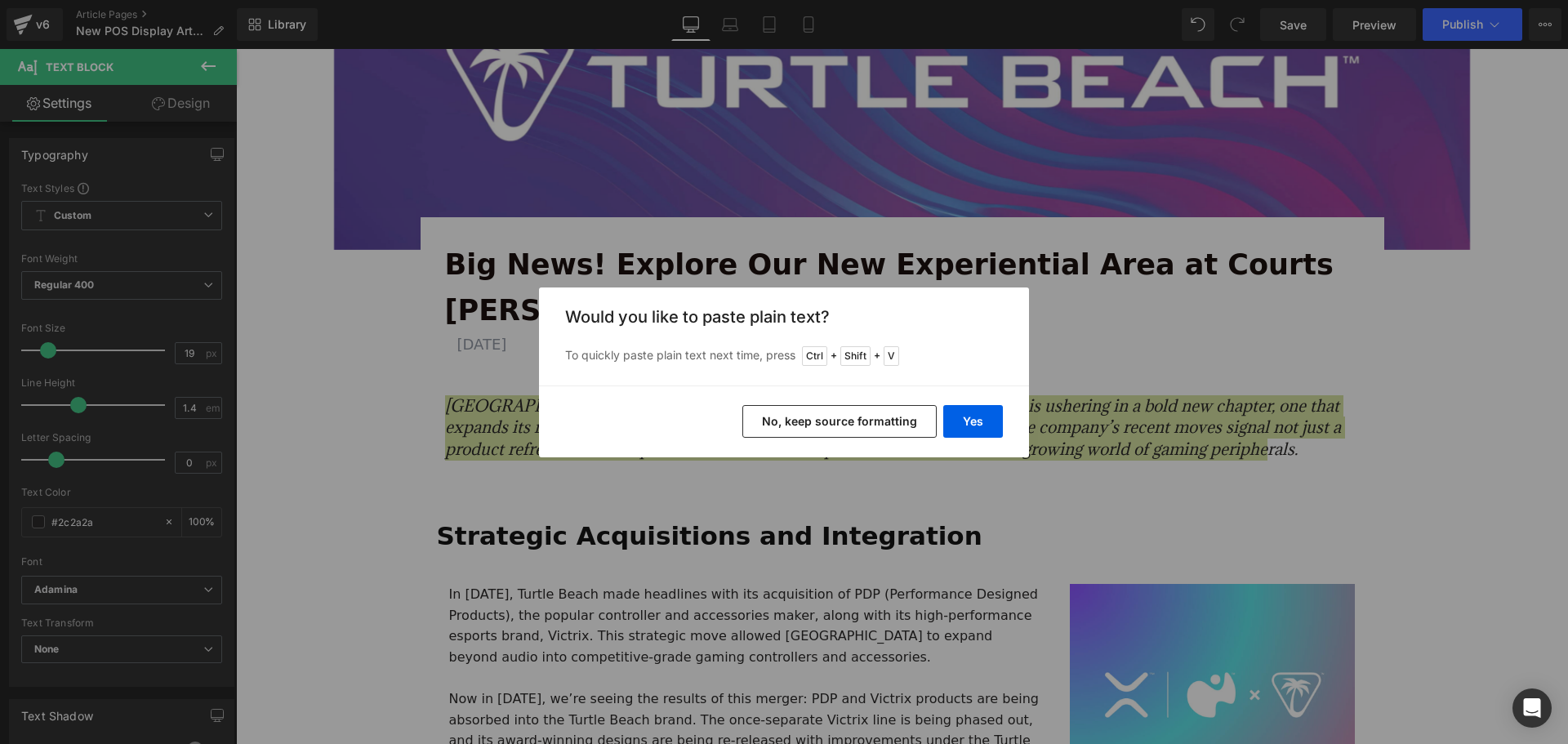
drag, startPoint x: 914, startPoint y: 421, endPoint x: 672, endPoint y: 396, distance: 243.3
click at [914, 421] on button "No, keep source formatting" at bounding box center [839, 421] width 194 height 32
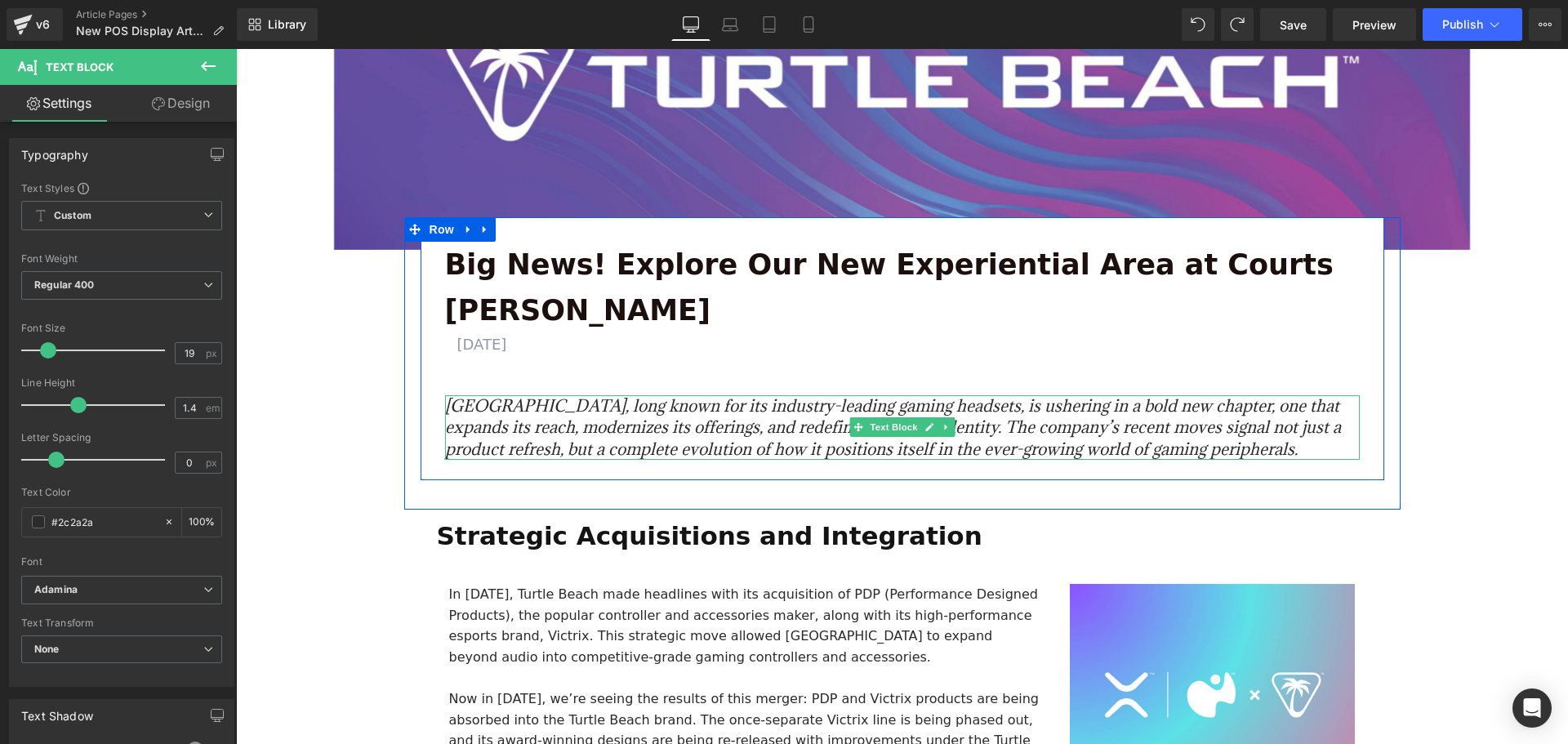
click at [1211, 399] on icon "Turtle Beach, long known for its industry-leading gaming headsets, is ushering …" at bounding box center [892, 427] width 896 height 65
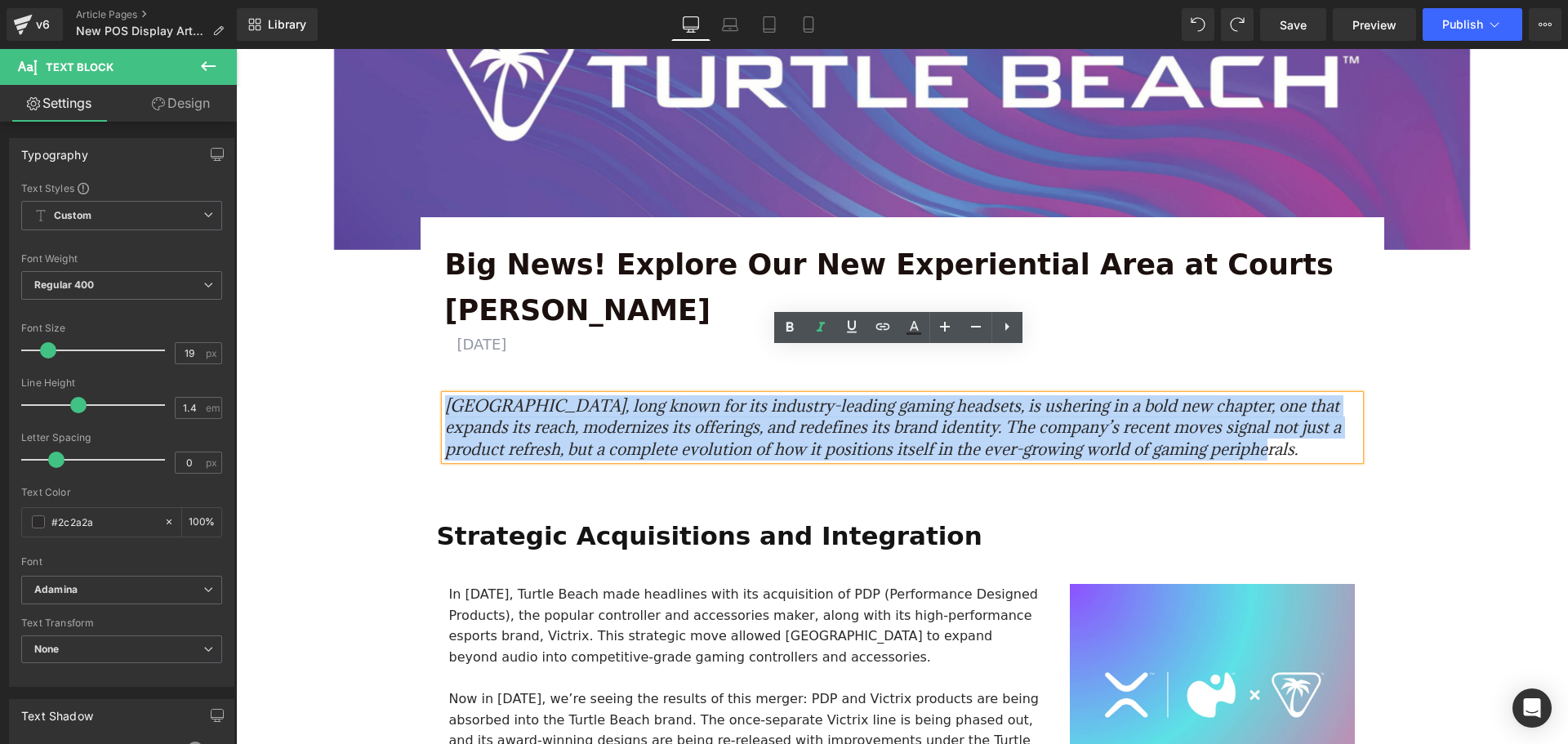
drag, startPoint x: 1263, startPoint y: 407, endPoint x: 411, endPoint y: 359, distance: 853.4
click at [411, 359] on div "Big News! Explore Our New Experiential Area at Courts Heeren Text Block AUGUST …" at bounding box center [901, 365] width 996 height 231
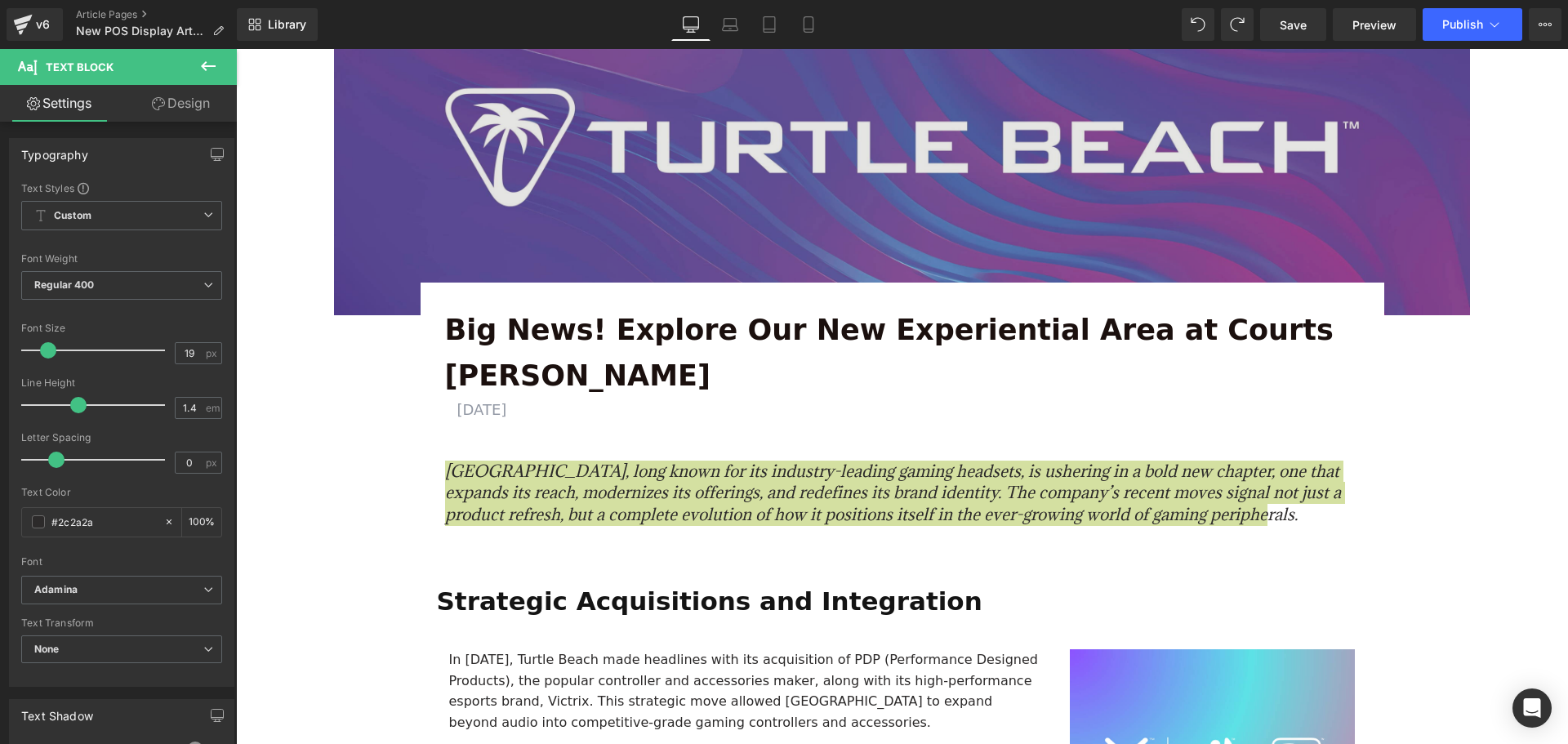
scroll to position [81, 0]
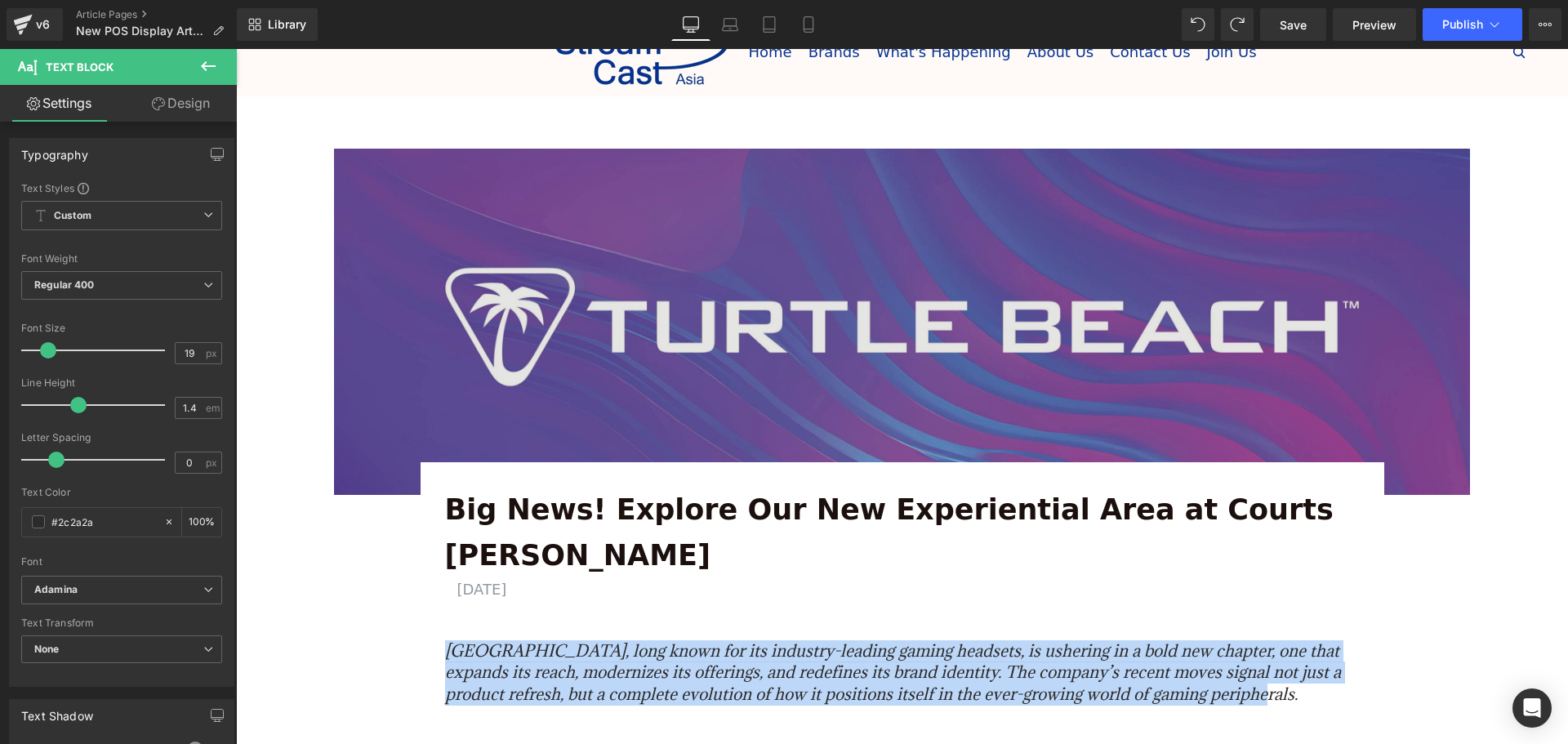
click at [900, 297] on img at bounding box center [901, 322] width 1136 height 346
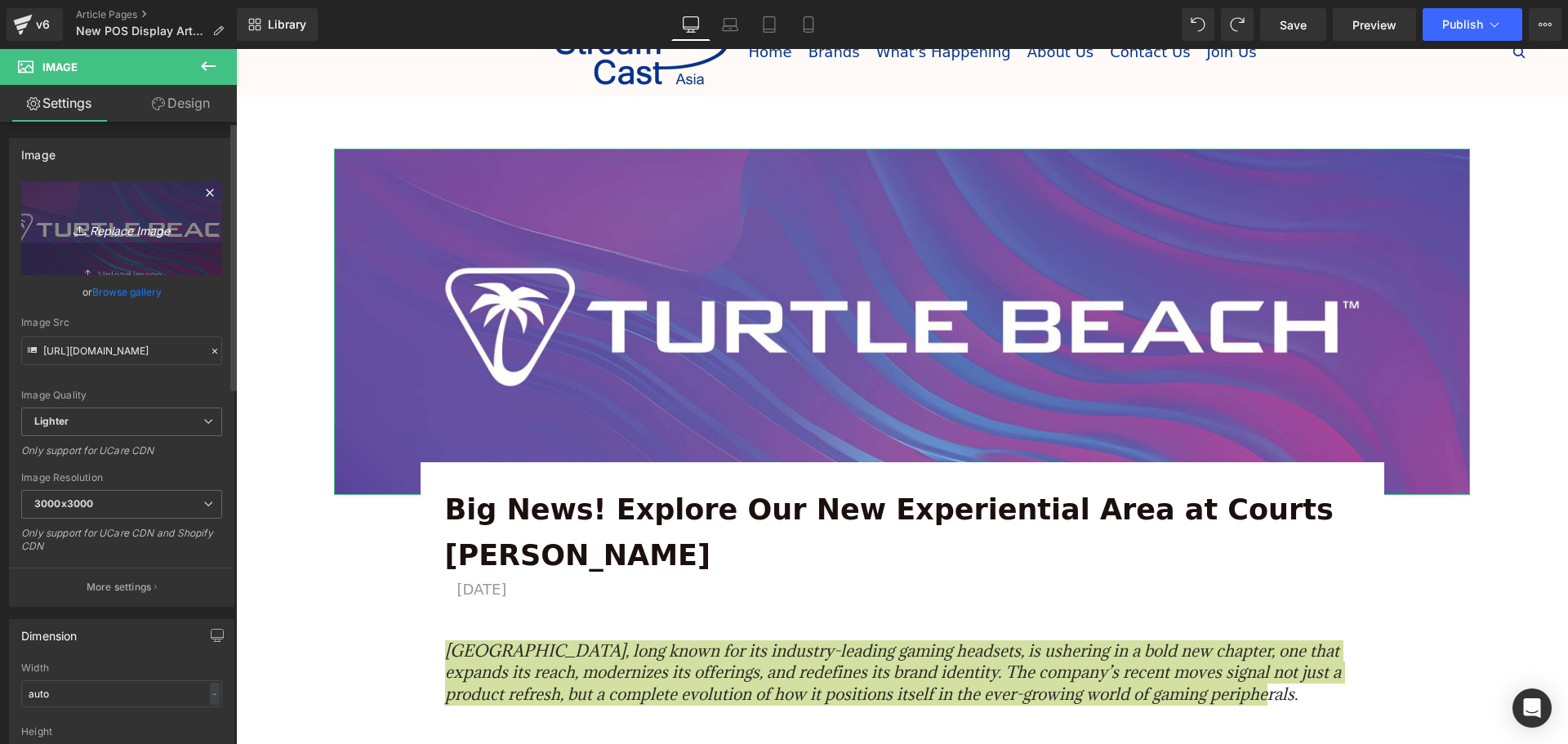
click at [130, 229] on icon "Replace Image" at bounding box center [121, 228] width 130 height 20
type input "C:\fakepath\Thumbnail.jpeg"
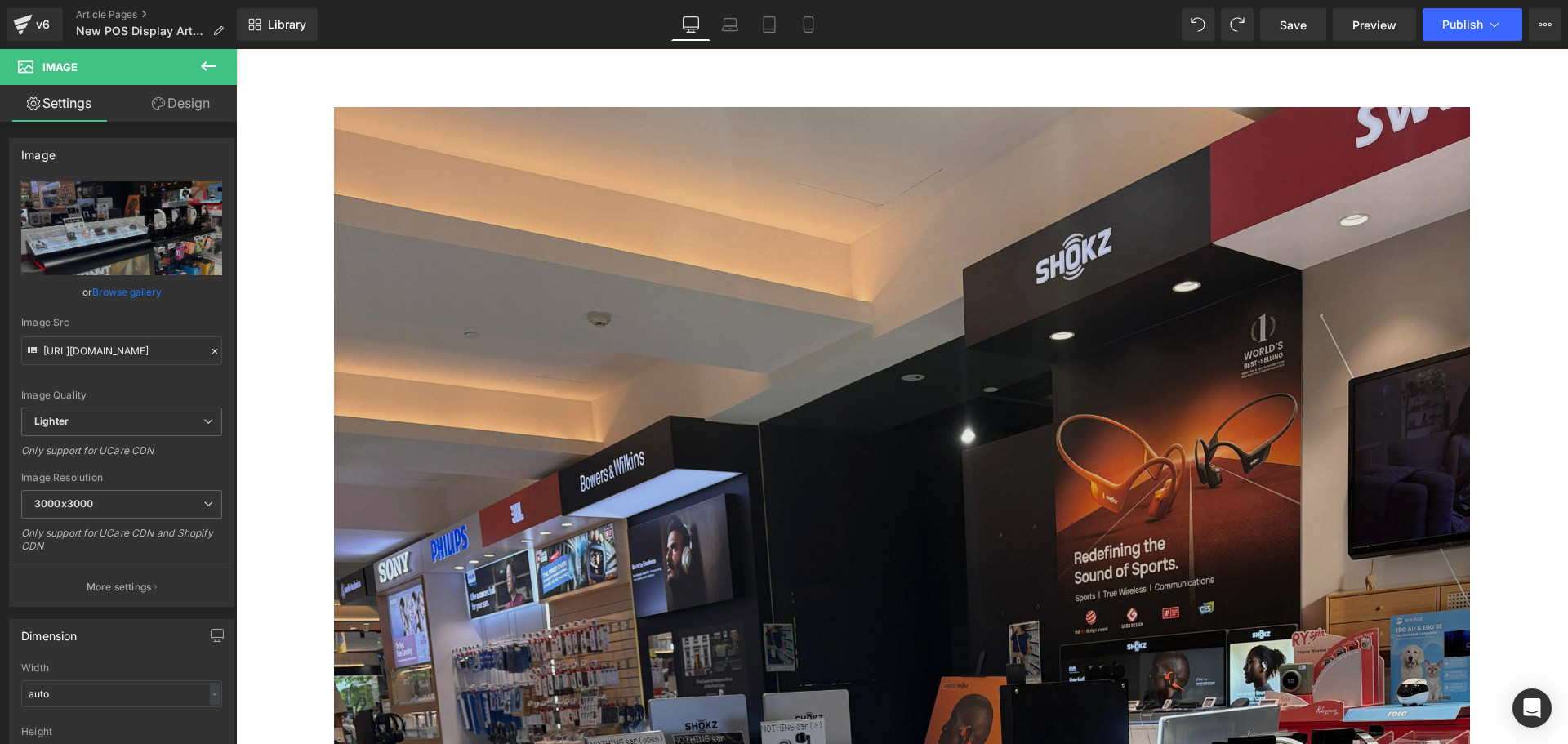
scroll to position [0, 0]
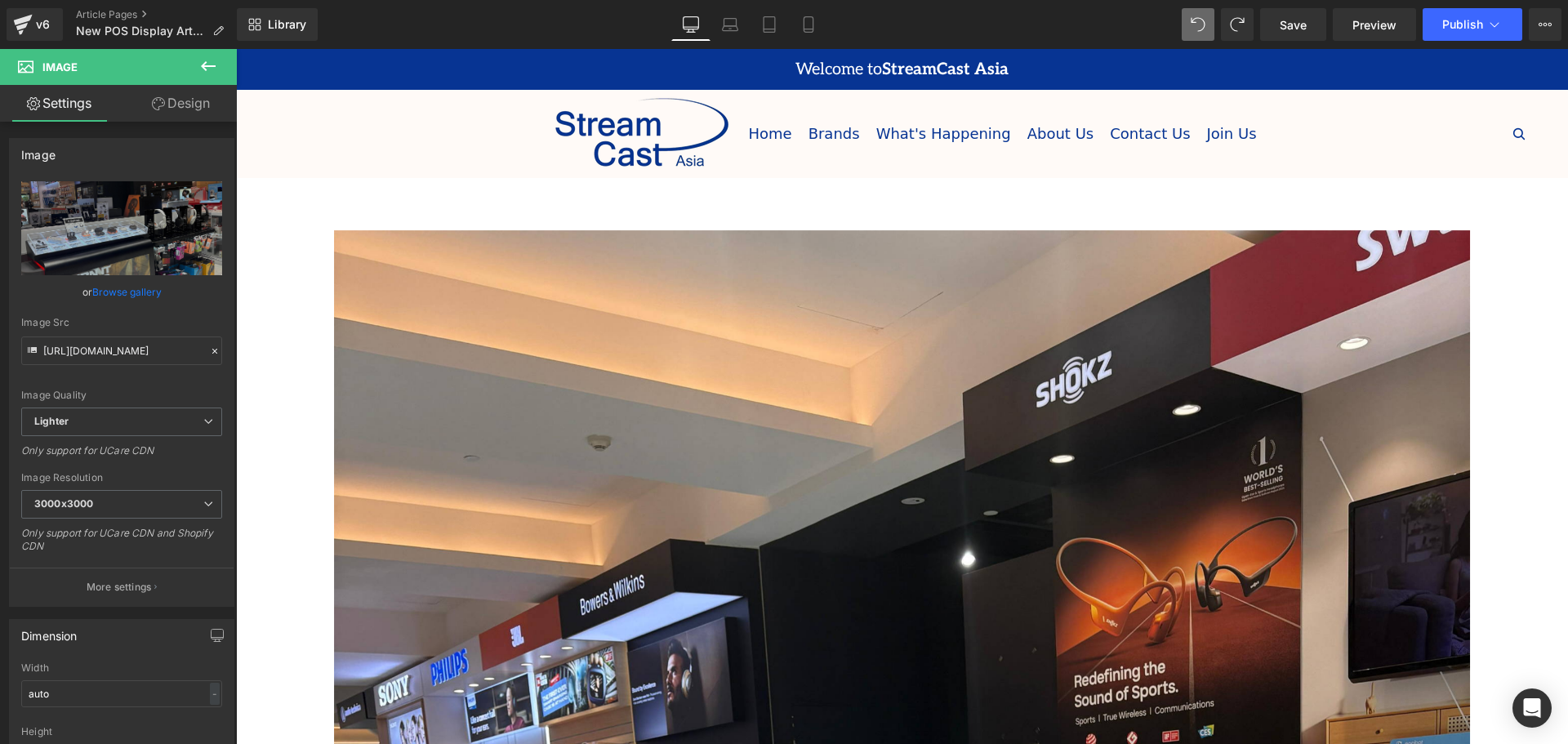
type input "https://ucarecdn.com/a863254b-ac93-40e7-83c5-28d167eb837e/-/format/auto/-/previ…"
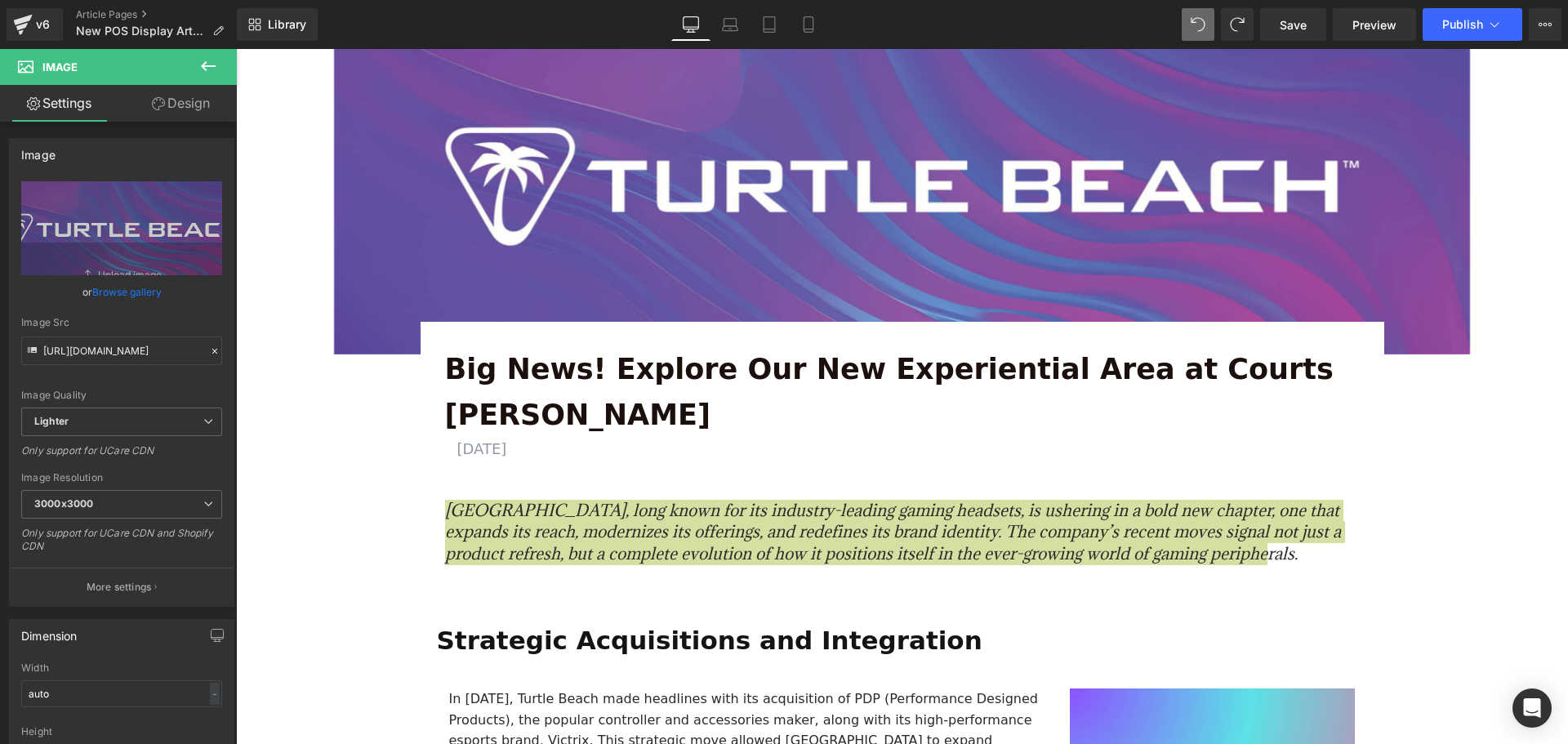
scroll to position [81, 0]
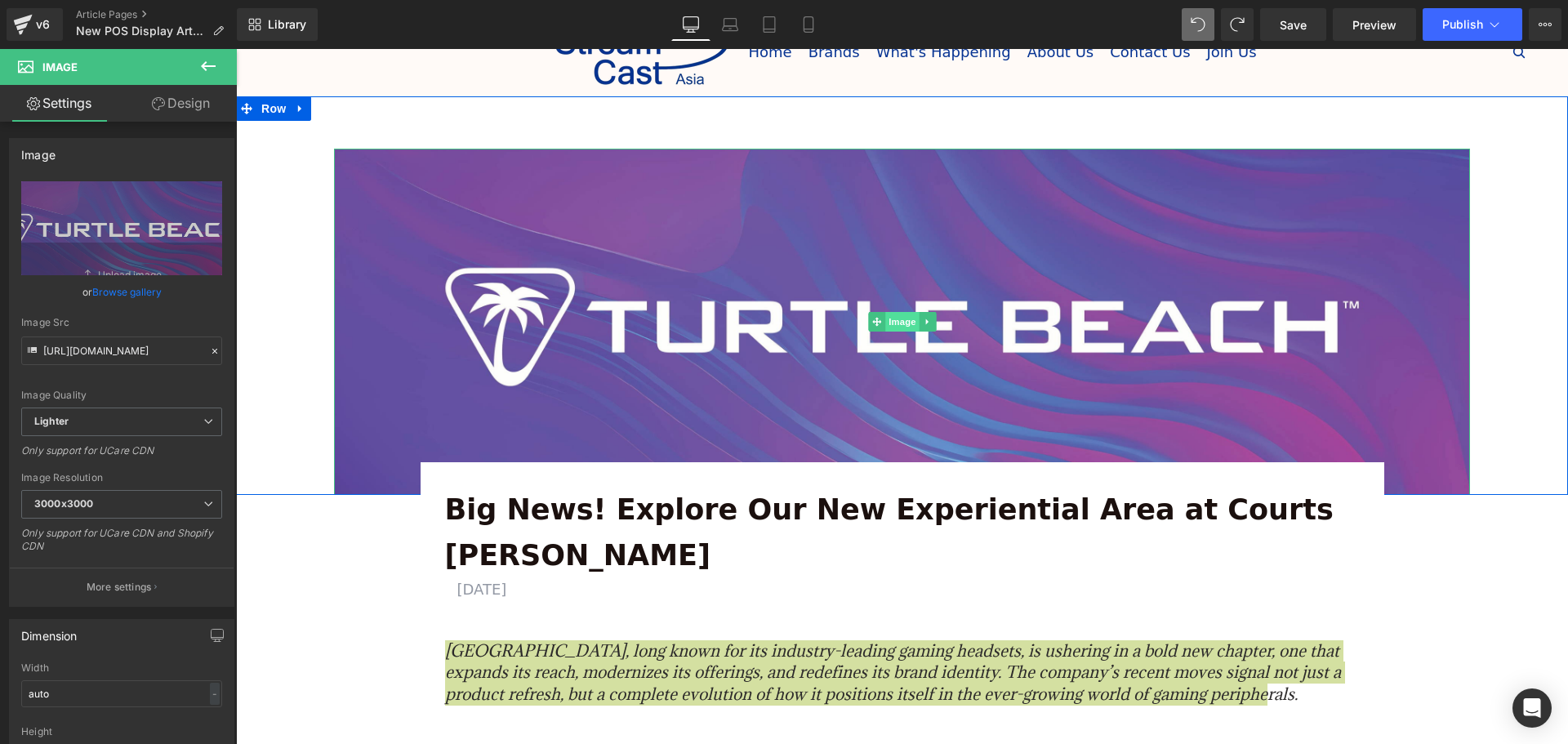
click at [904, 328] on span "Image" at bounding box center [901, 321] width 34 height 19
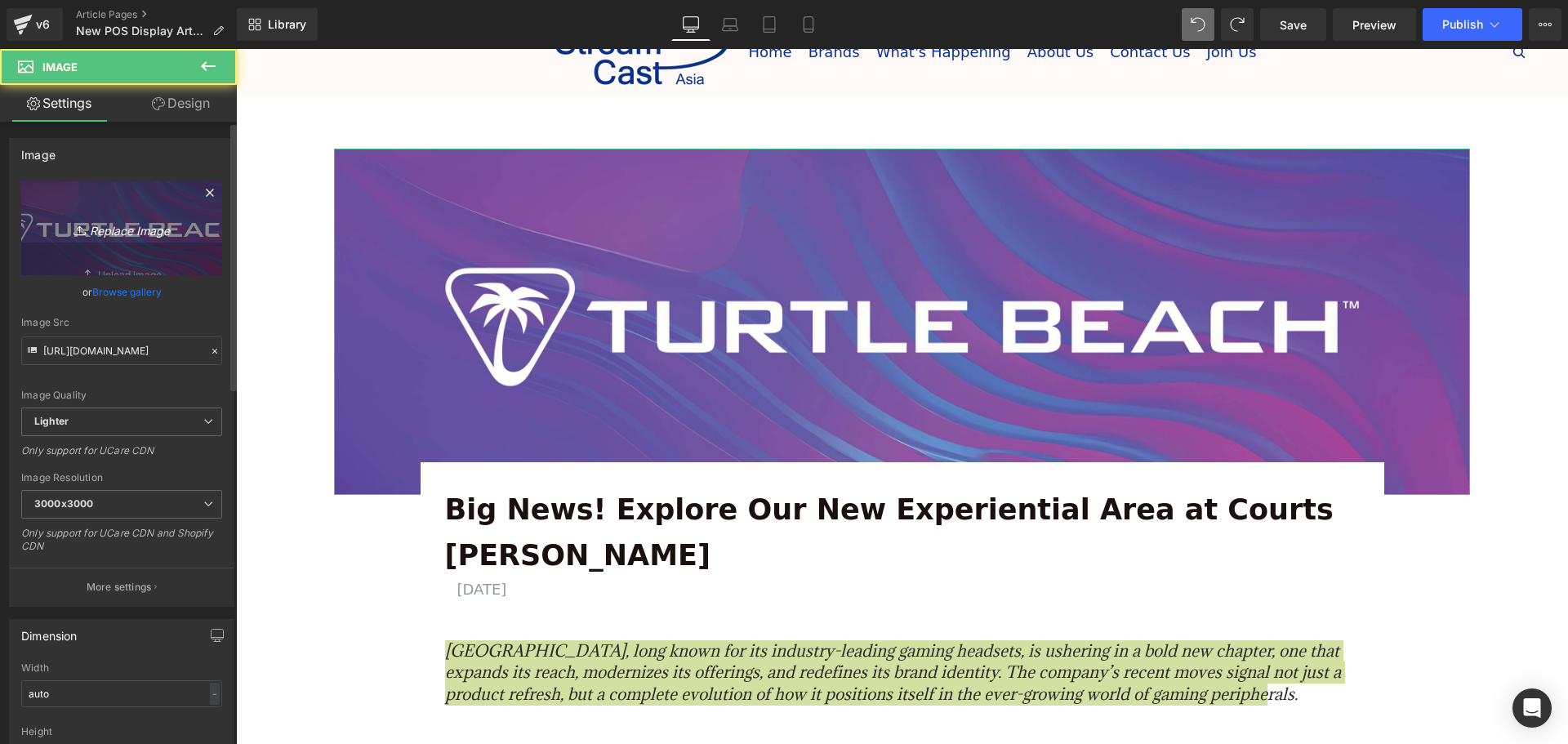
click at [126, 237] on icon "Replace Image" at bounding box center [121, 228] width 130 height 20
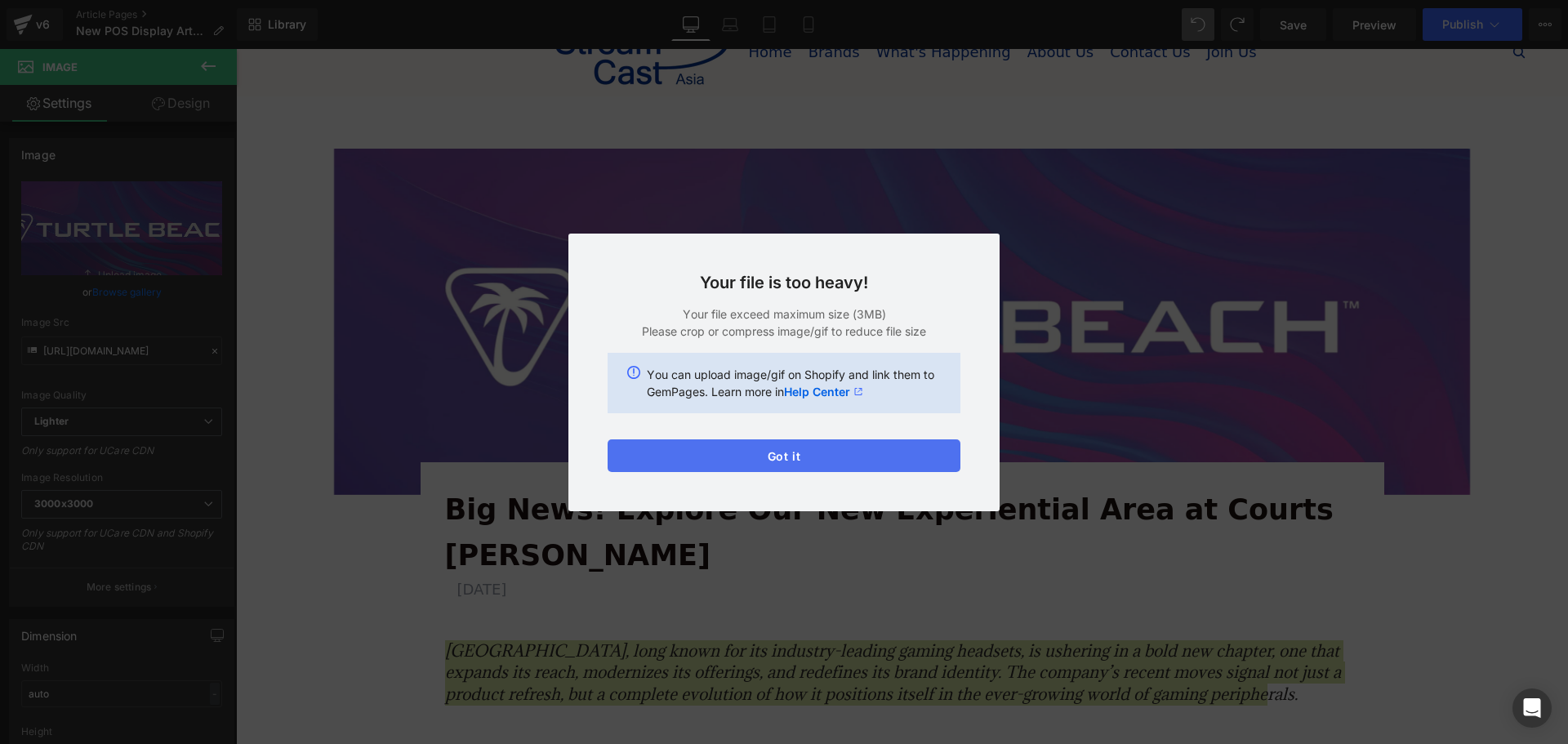
click at [846, 454] on button "Got it" at bounding box center [784, 455] width 353 height 32
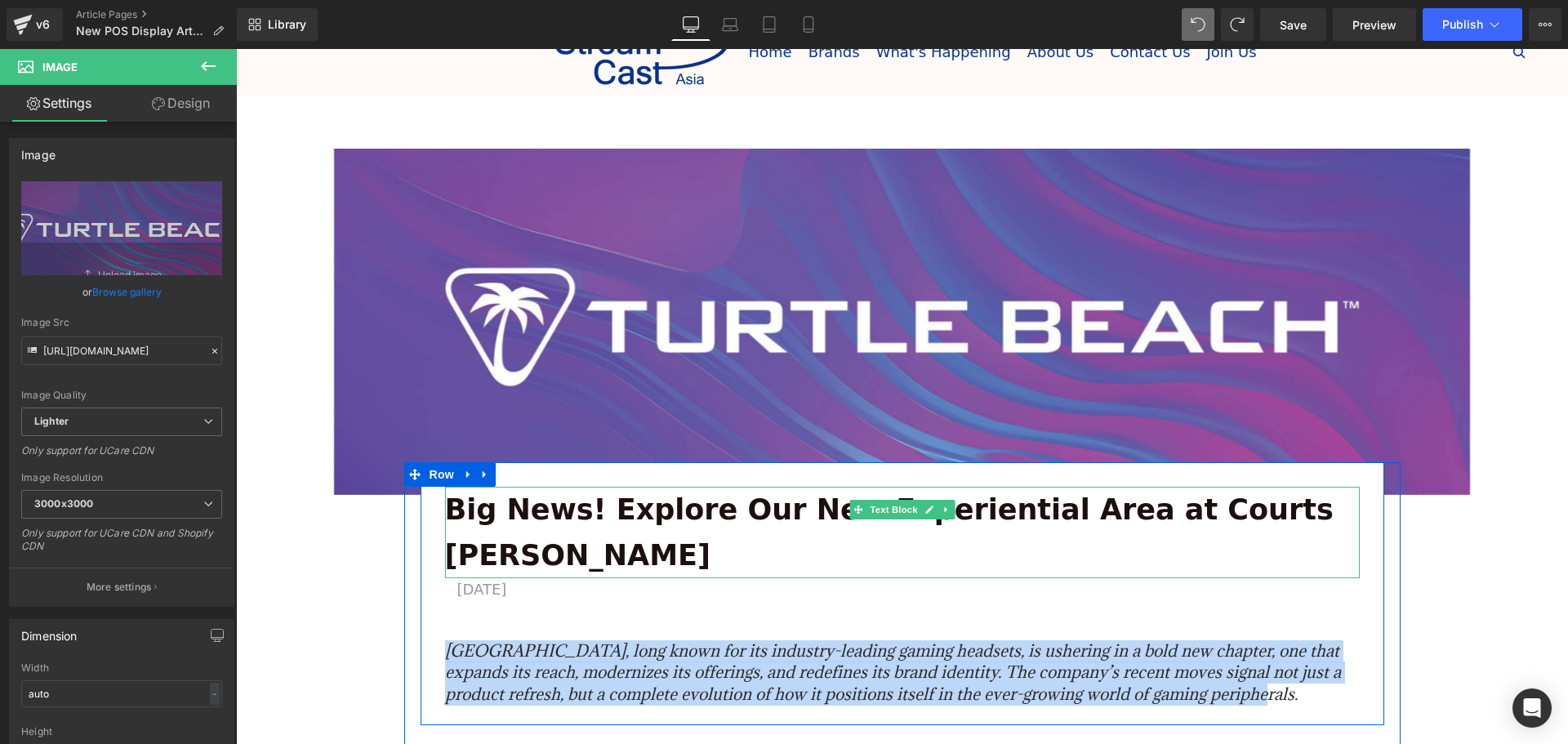
click at [1298, 519] on p "Big News! Explore Our New Experiential Area at Courts [PERSON_NAME]" at bounding box center [901, 531] width 914 height 91
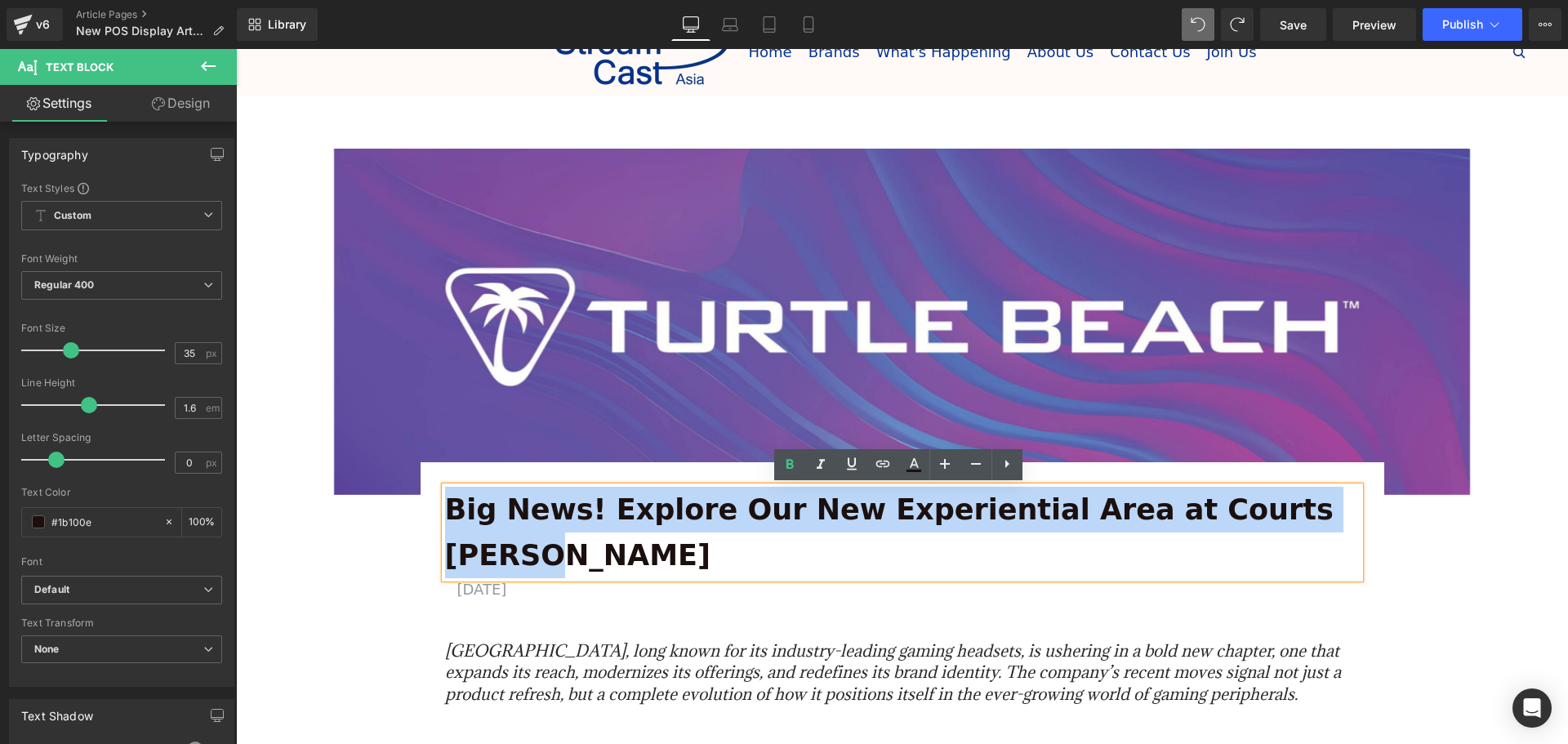
drag, startPoint x: 1317, startPoint y: 511, endPoint x: 425, endPoint y: 470, distance: 892.9
click at [423, 485] on div "Big News! Explore Our New Experiential Area at Courts Heeren Text Block AUGUST …" at bounding box center [902, 593] width 963 height 263
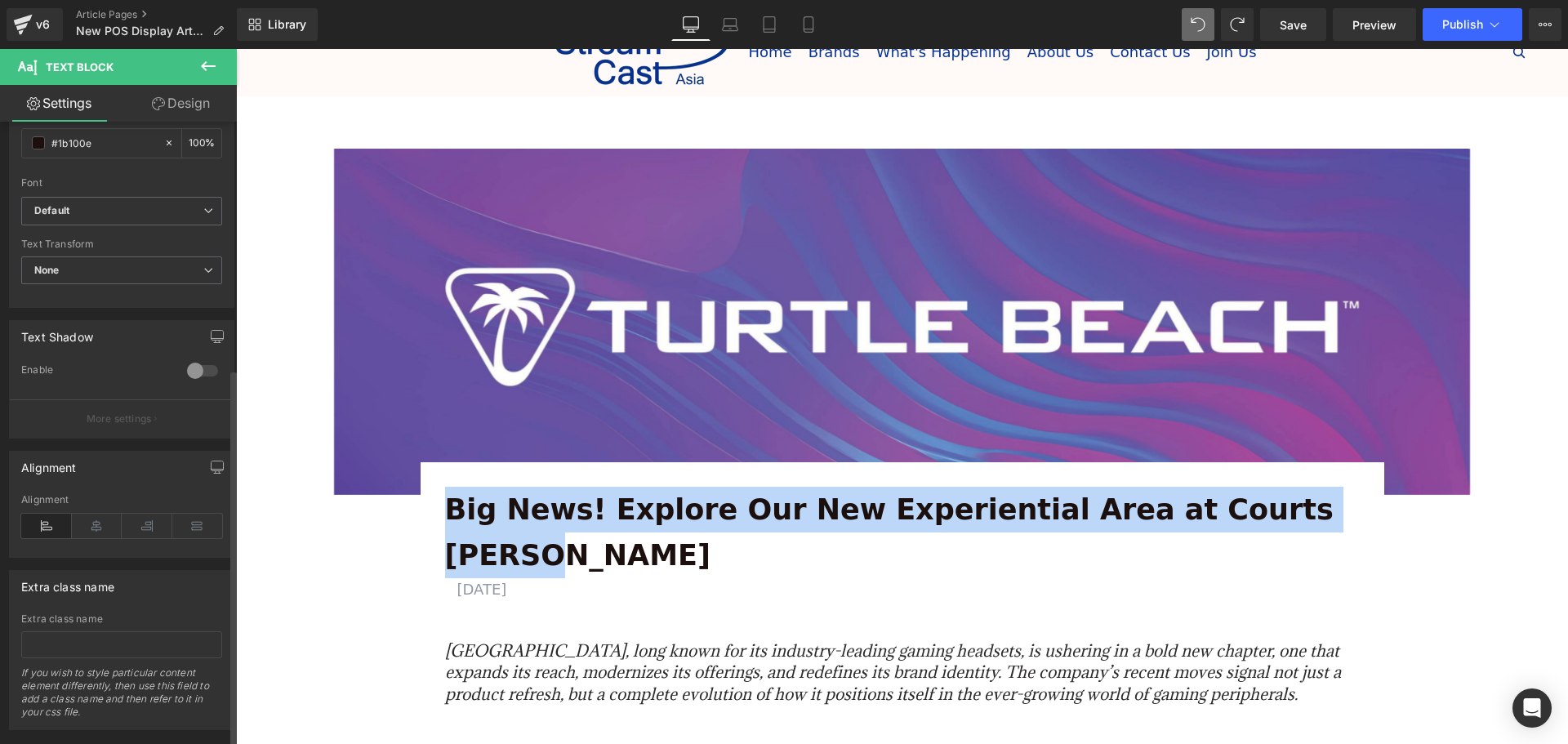
scroll to position [409, 0]
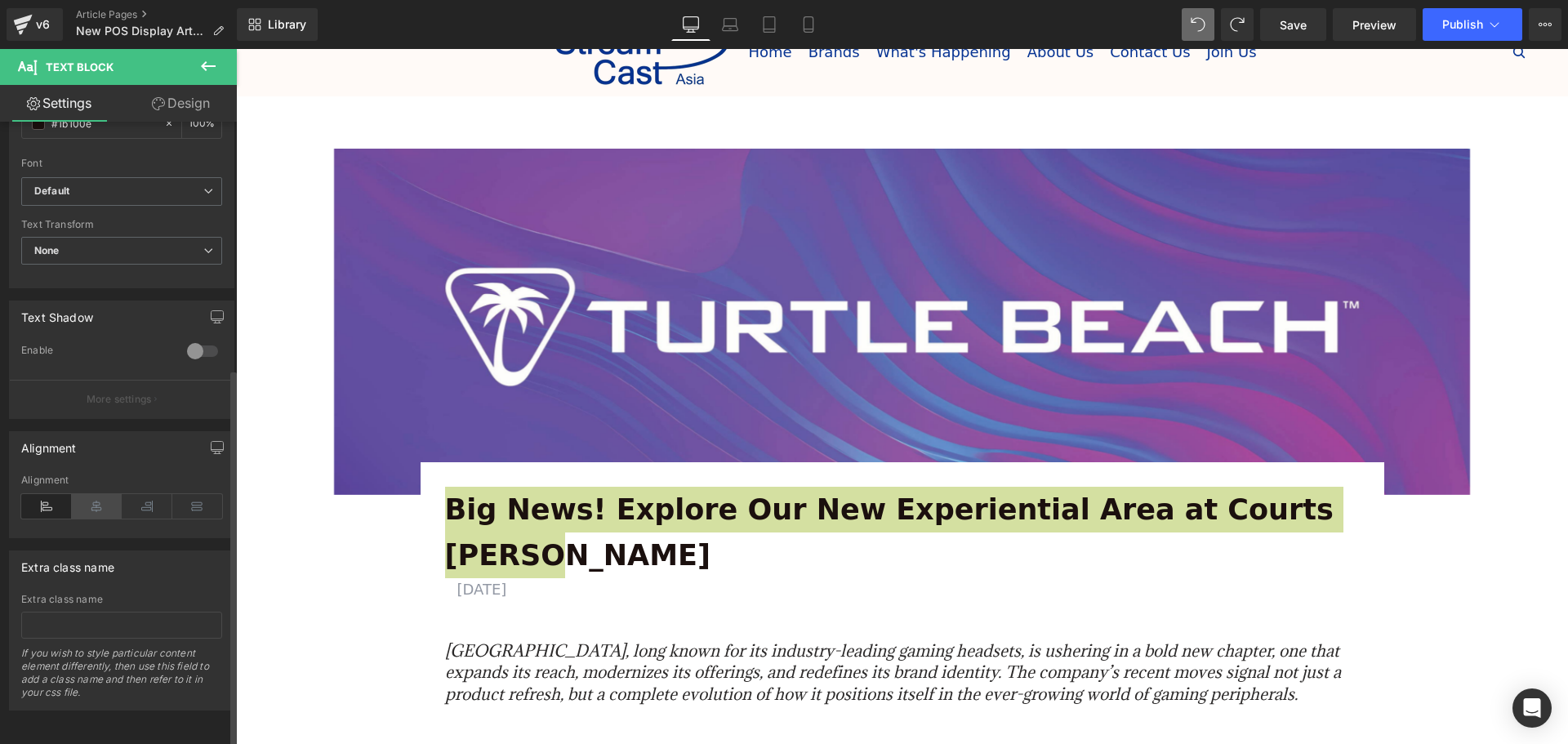
click at [102, 502] on icon at bounding box center [97, 506] width 51 height 24
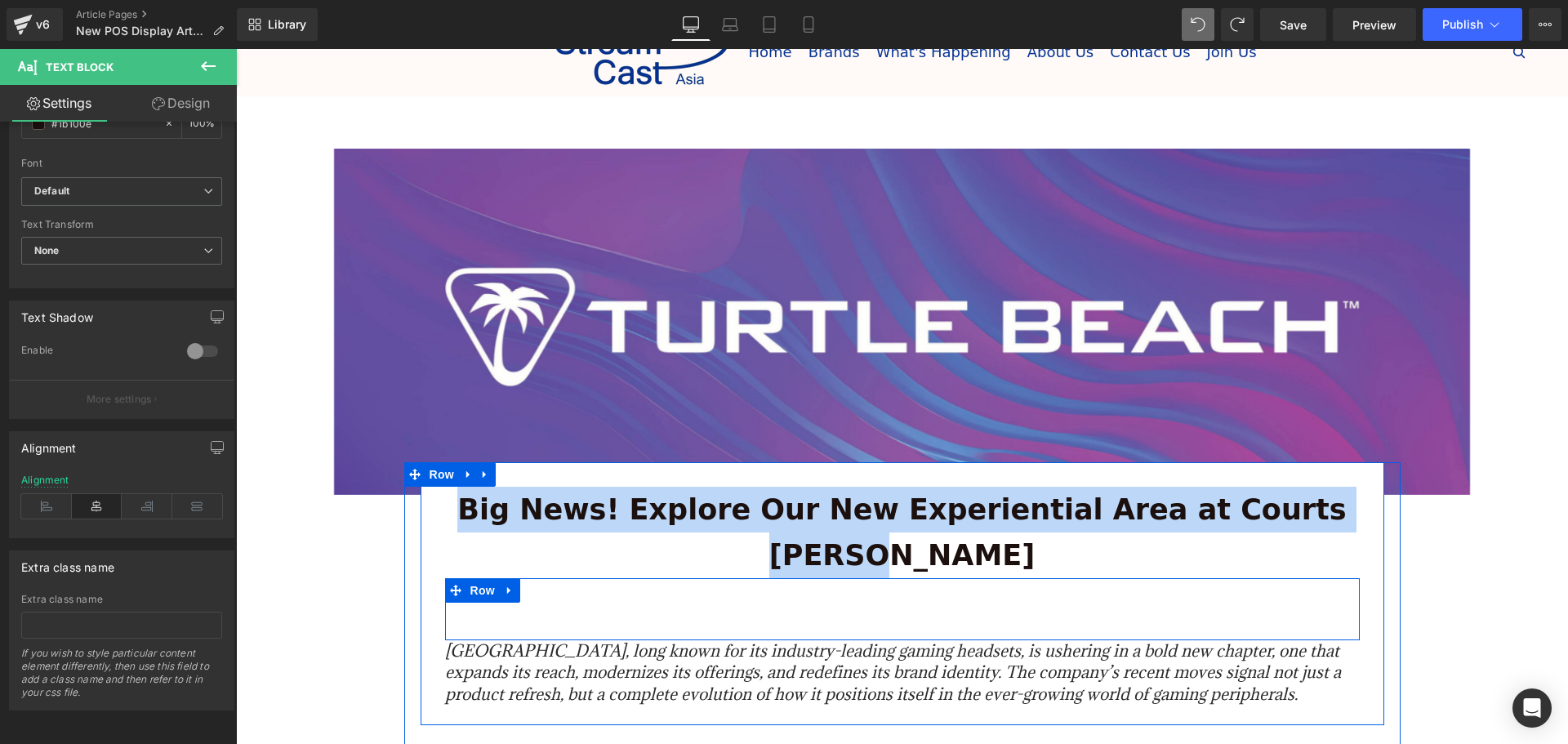
click at [543, 578] on p "[DATE]" at bounding box center [902, 590] width 890 height 24
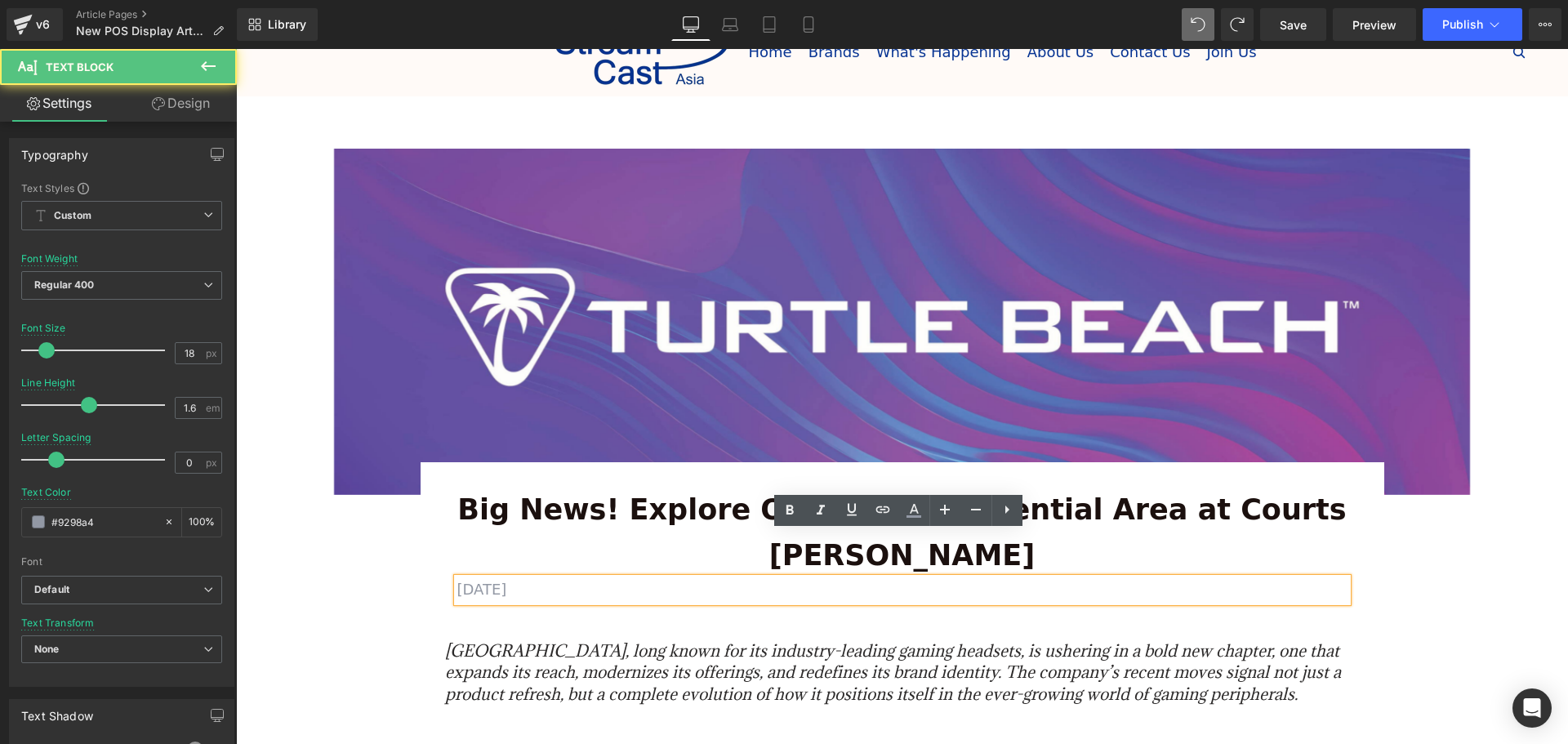
click at [458, 578] on p "[DATE]" at bounding box center [902, 590] width 890 height 24
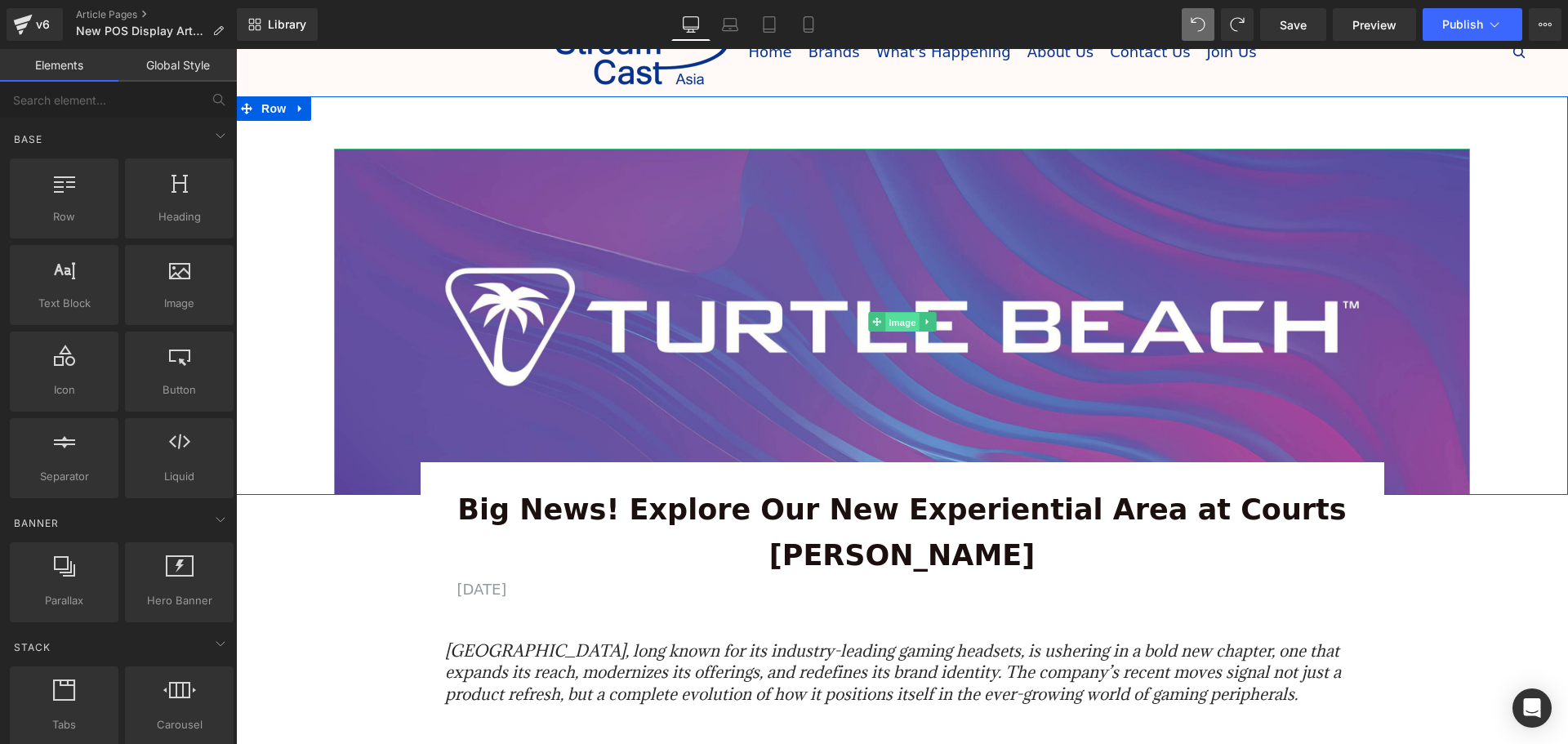
click at [901, 316] on span "Image" at bounding box center [901, 322] width 34 height 19
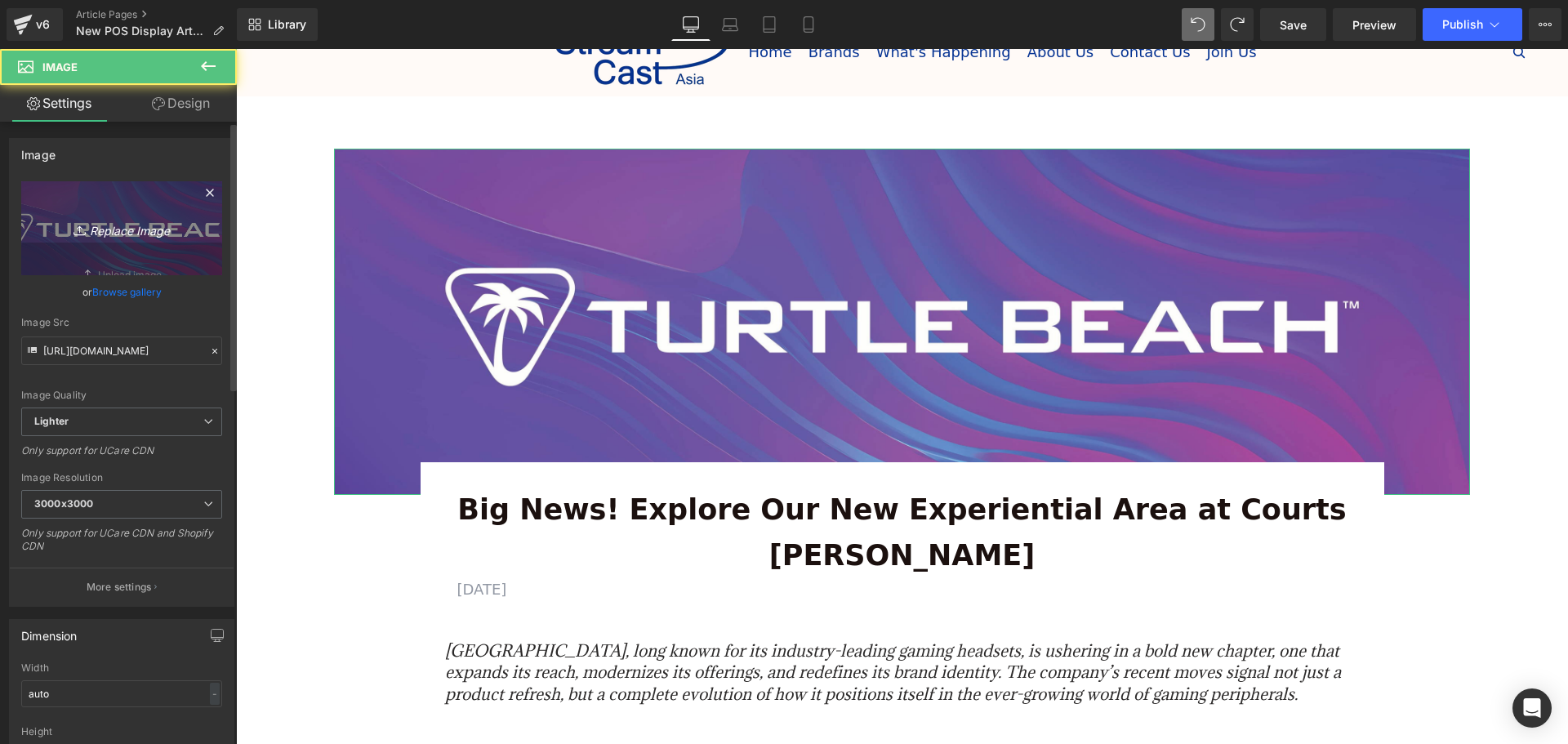
click at [122, 236] on icon "Replace Image" at bounding box center [121, 228] width 130 height 20
type input "C:\fakepath\Banners (1355 x 560 px) (7).png"
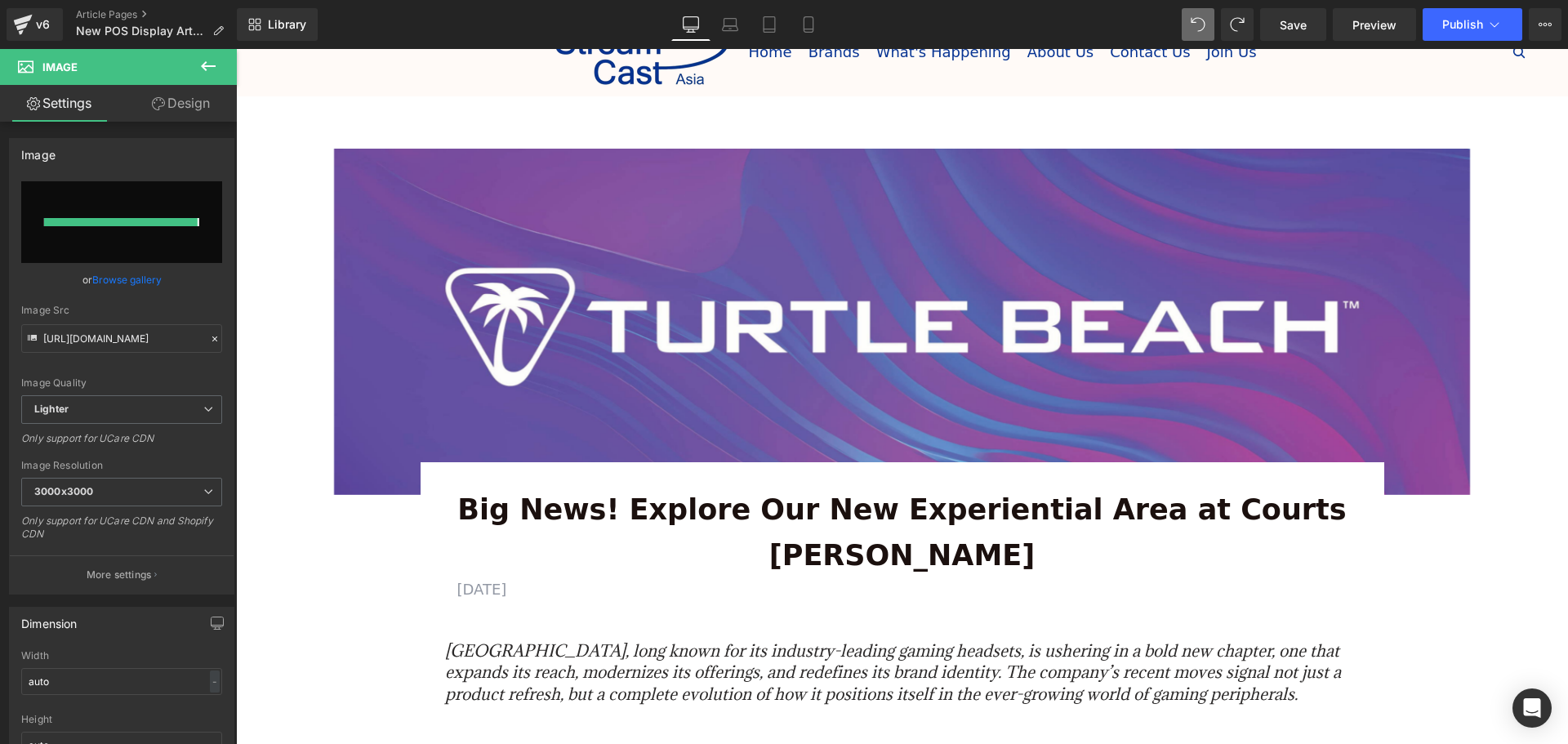
type input "https://ucarecdn.com/396b637f-8dc6-44b7-8e6e-f44435567a5c/-/format/auto/-/previ…"
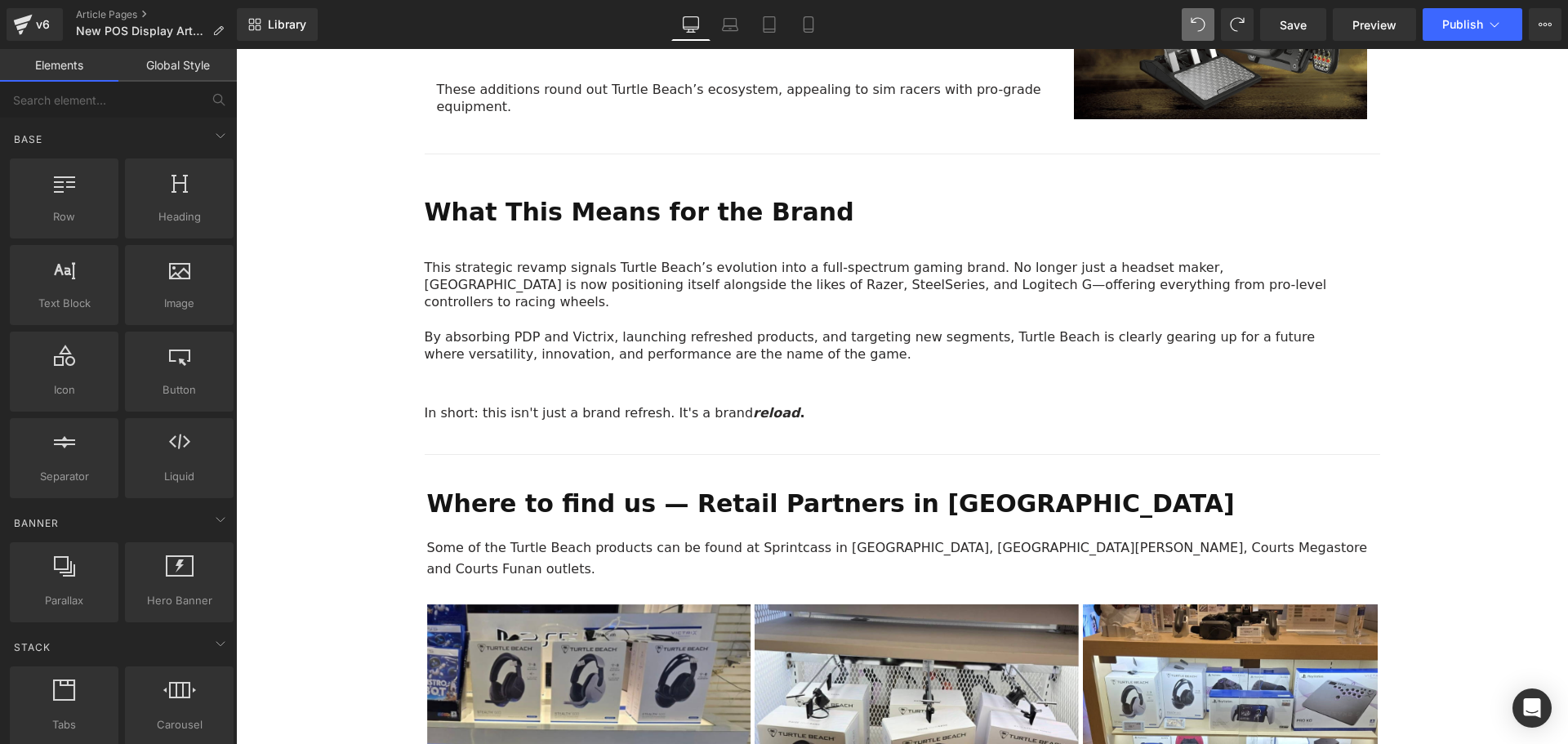
scroll to position [2857, 0]
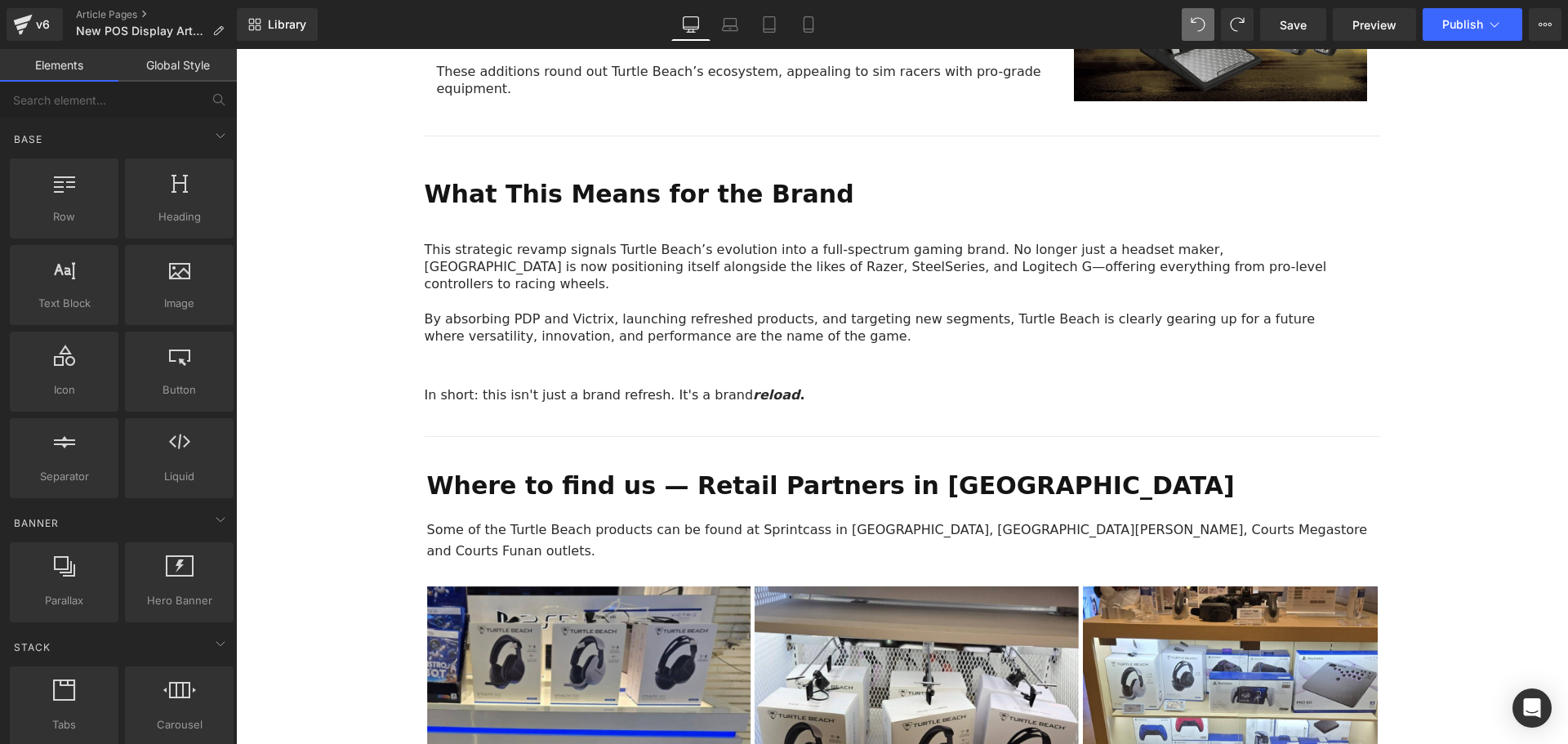
click at [916, 445] on div "Where to find us — Retail Partners in Singapore Text Block Some of the Turtle B…" at bounding box center [902, 689] width 980 height 491
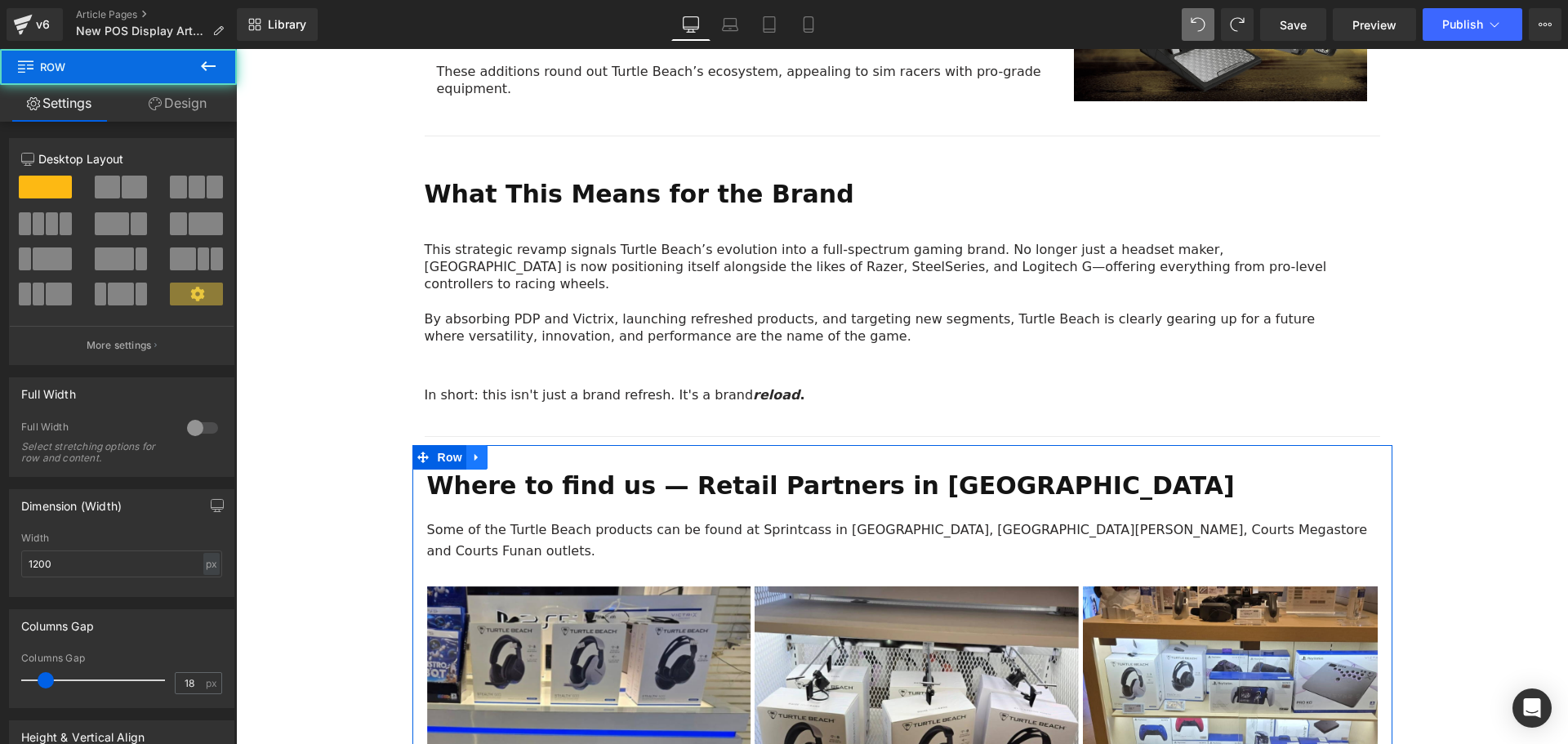
click at [481, 445] on link at bounding box center [476, 457] width 21 height 24
click at [514, 451] on icon at bounding box center [520, 457] width 11 height 11
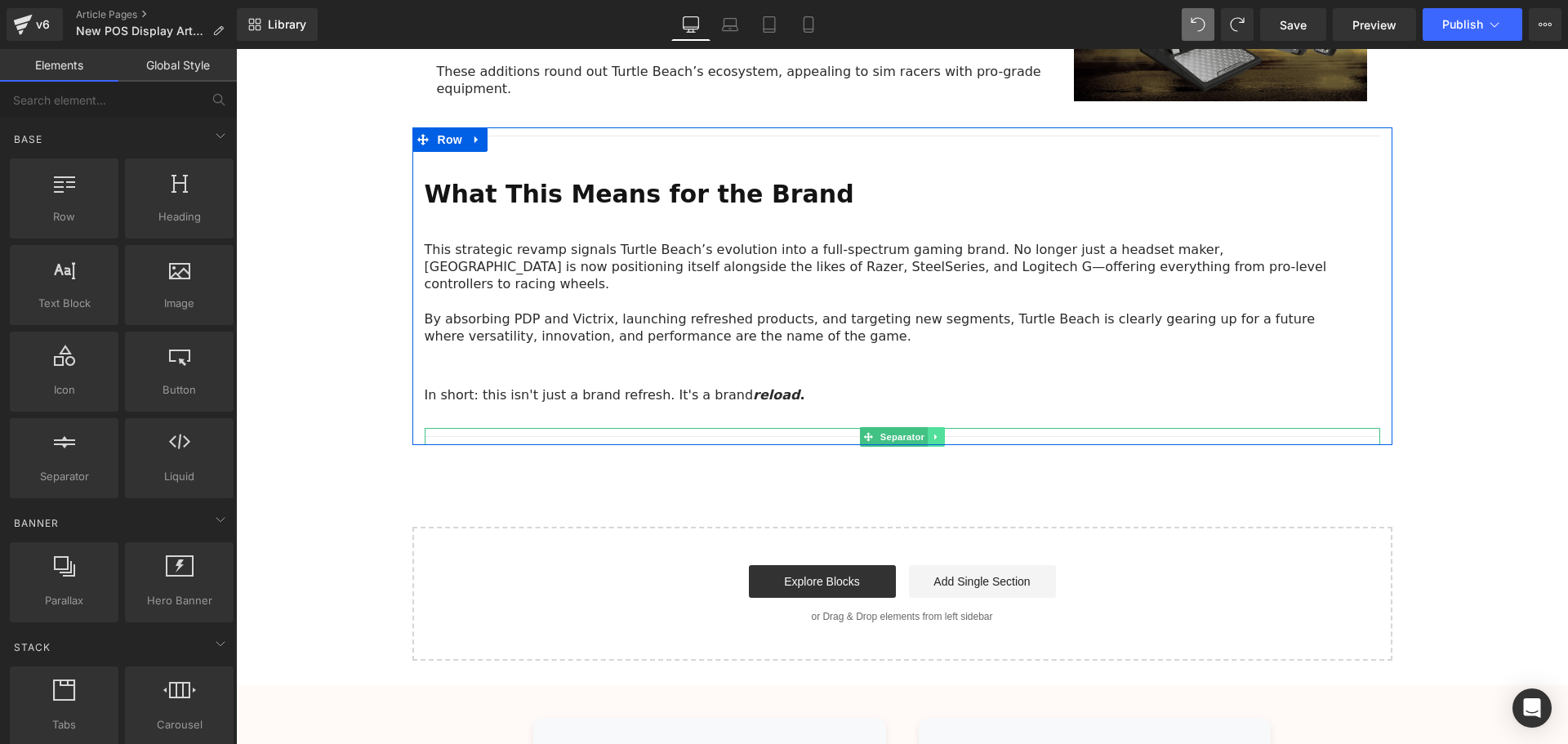
click at [933, 432] on icon at bounding box center [937, 436] width 9 height 10
click at [936, 427] on link at bounding box center [944, 436] width 18 height 19
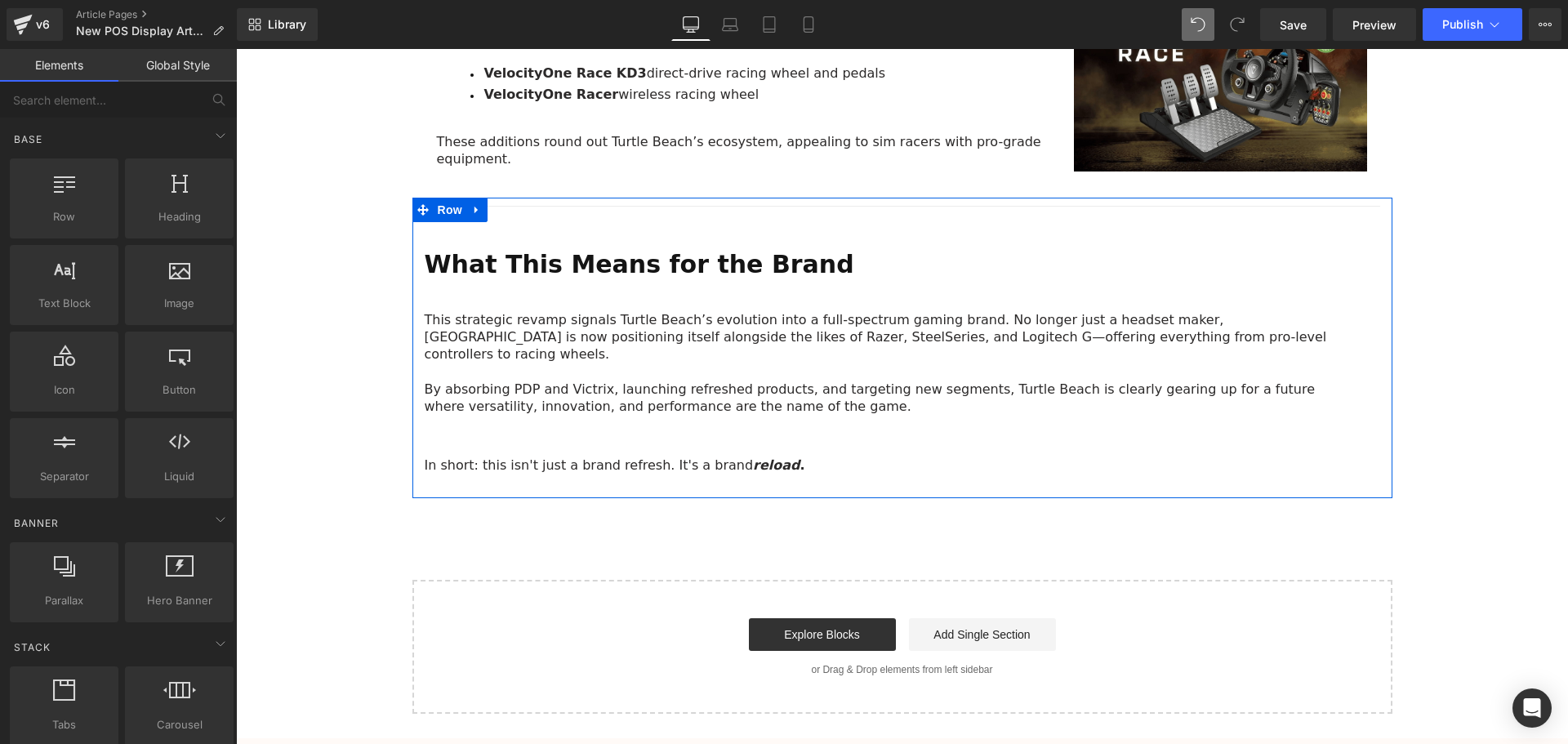
scroll to position [2694, 0]
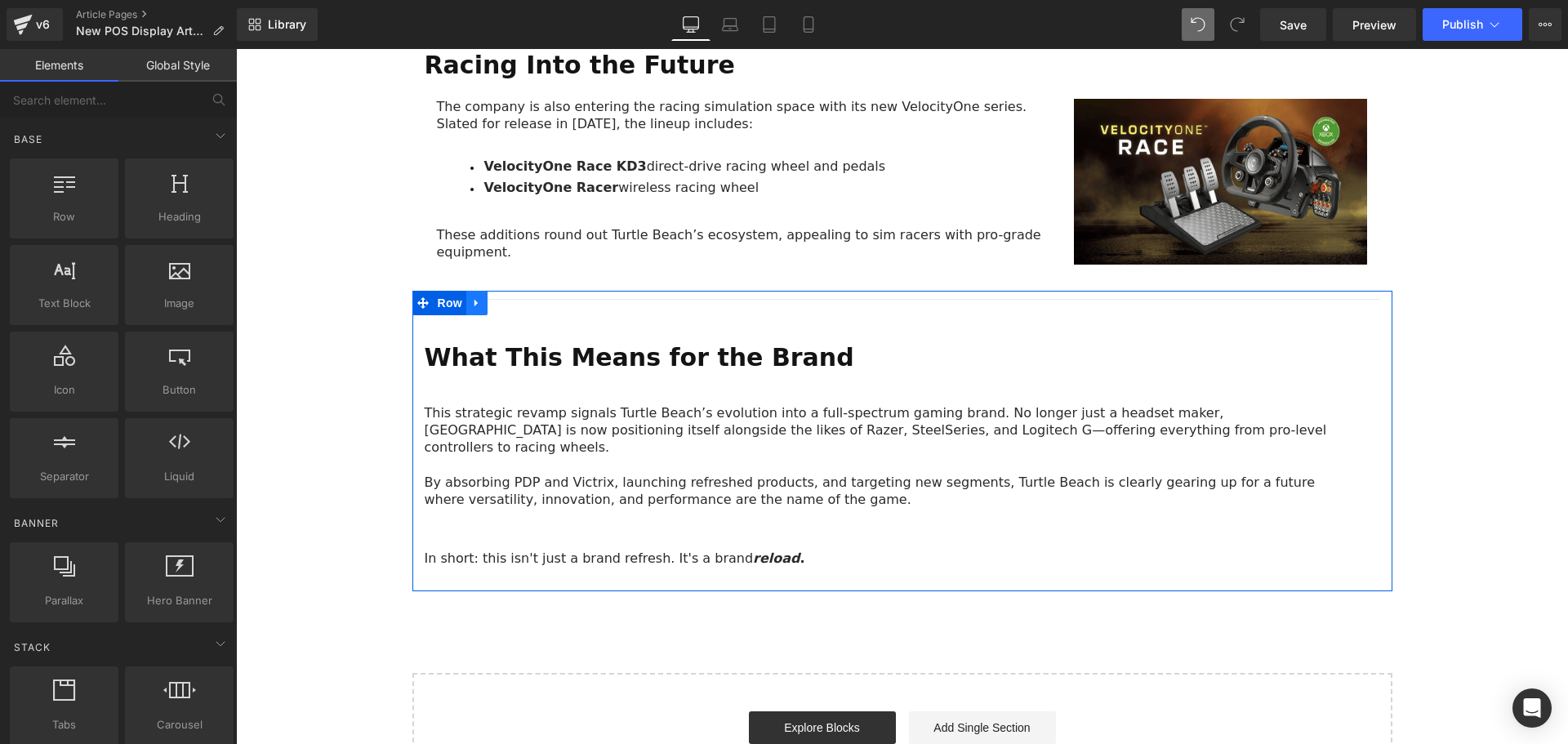
click at [475, 297] on icon at bounding box center [477, 302] width 11 height 12
click at [514, 297] on icon at bounding box center [520, 302] width 11 height 11
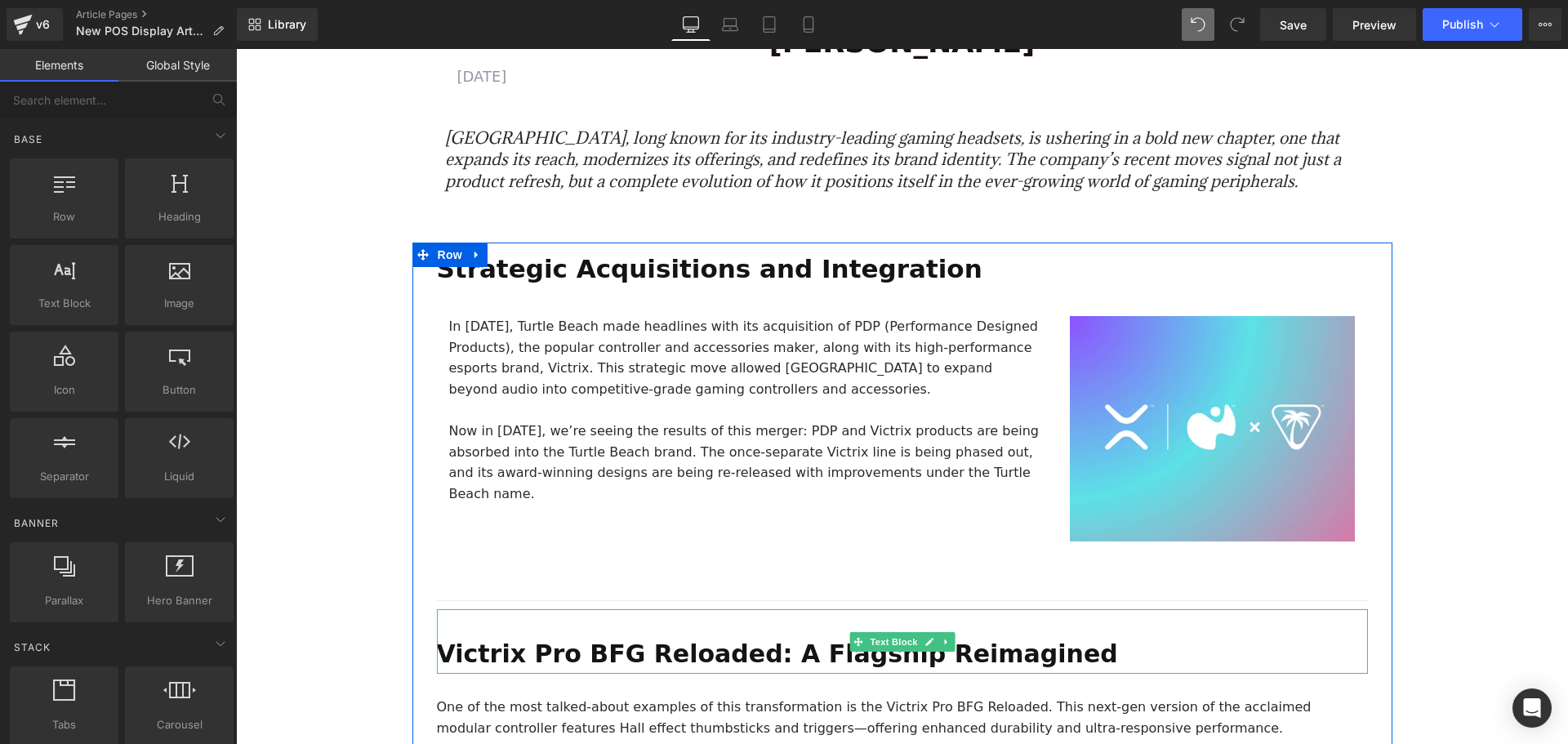
scroll to position [735, 0]
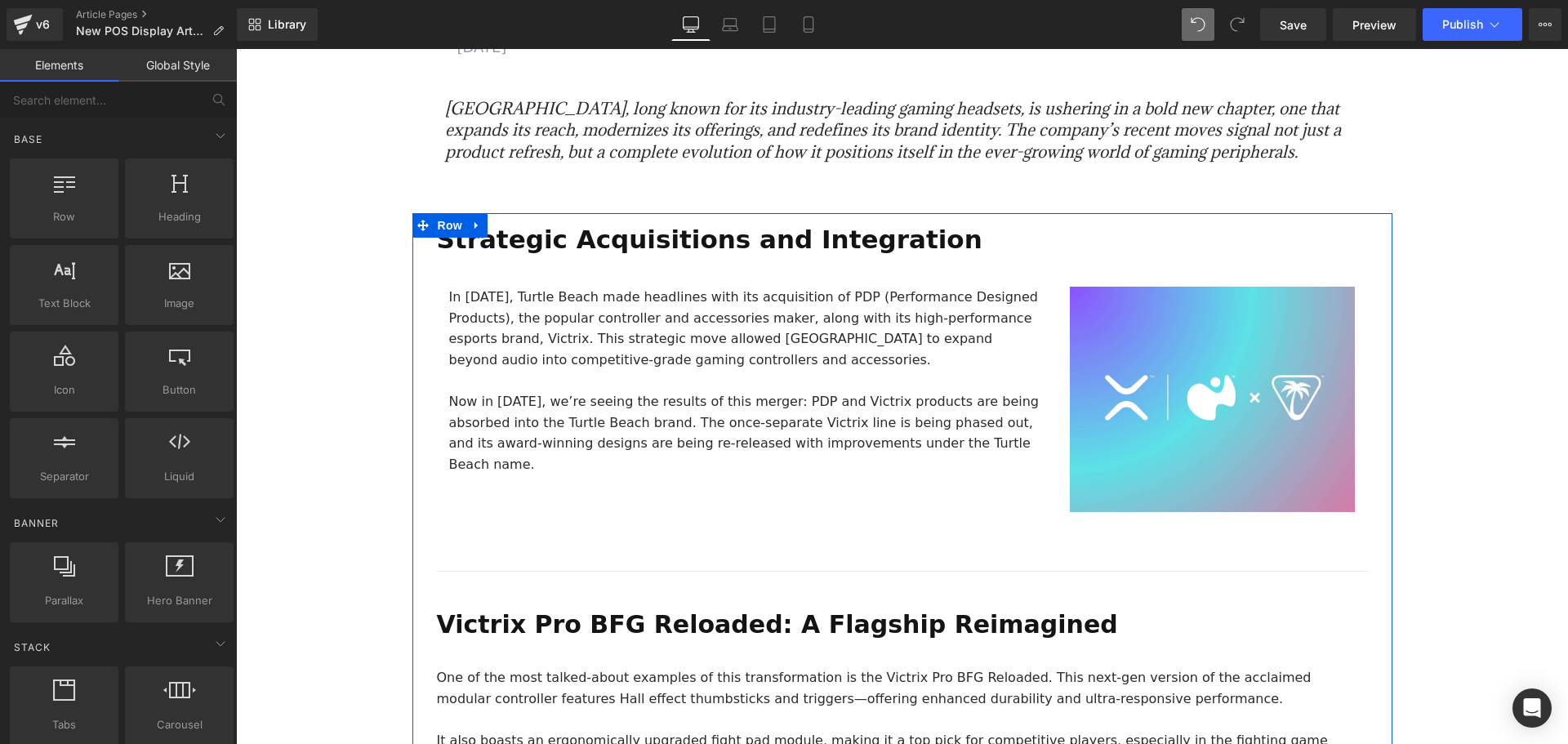
click at [1023, 604] on p "Victrix Pro BFG Reloaded: A Flagship Reimagined" at bounding box center [902, 624] width 931 height 39
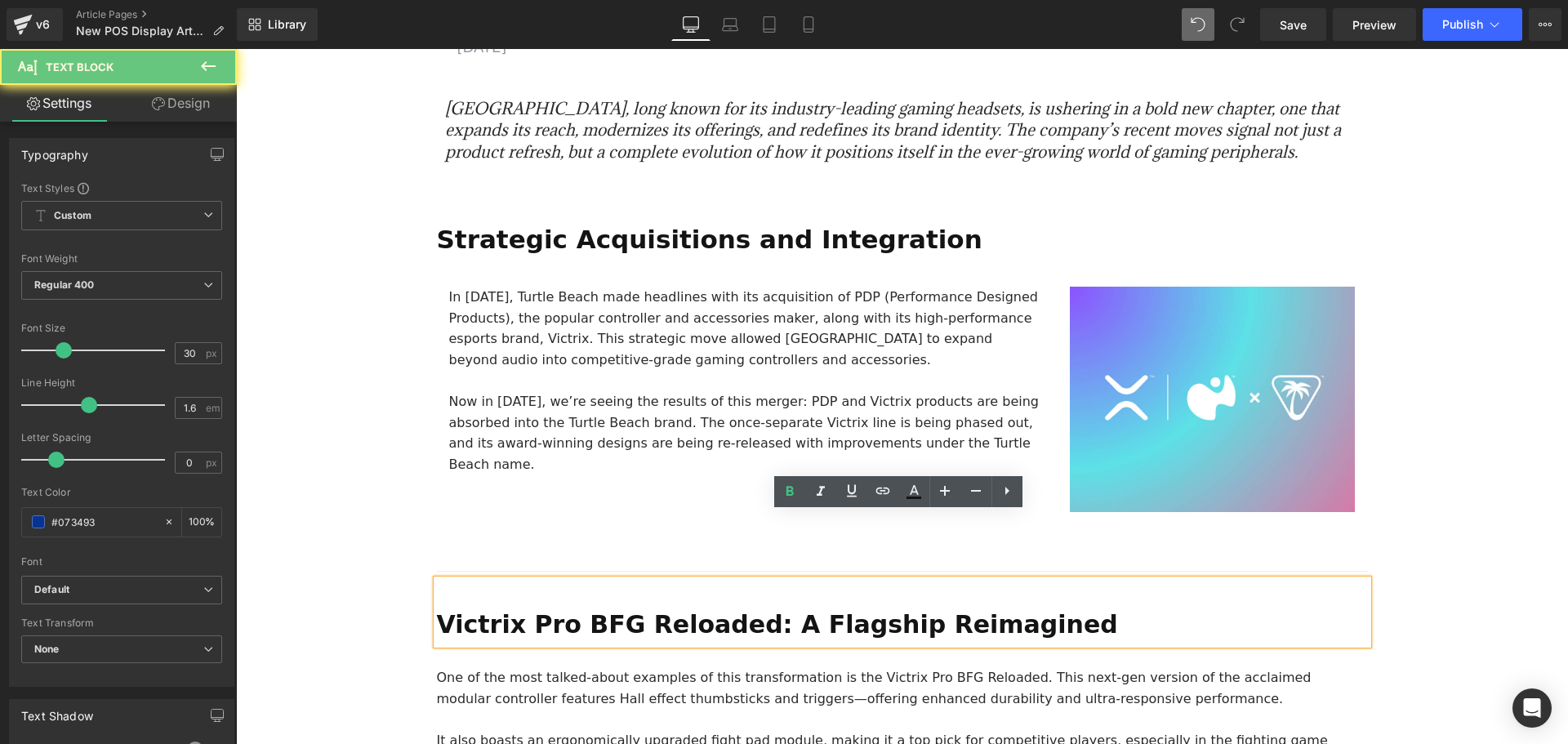
click at [978, 610] on strong "Victrix Pro BFG Reloaded: A Flagship Reimagined" at bounding box center [778, 624] width 681 height 29
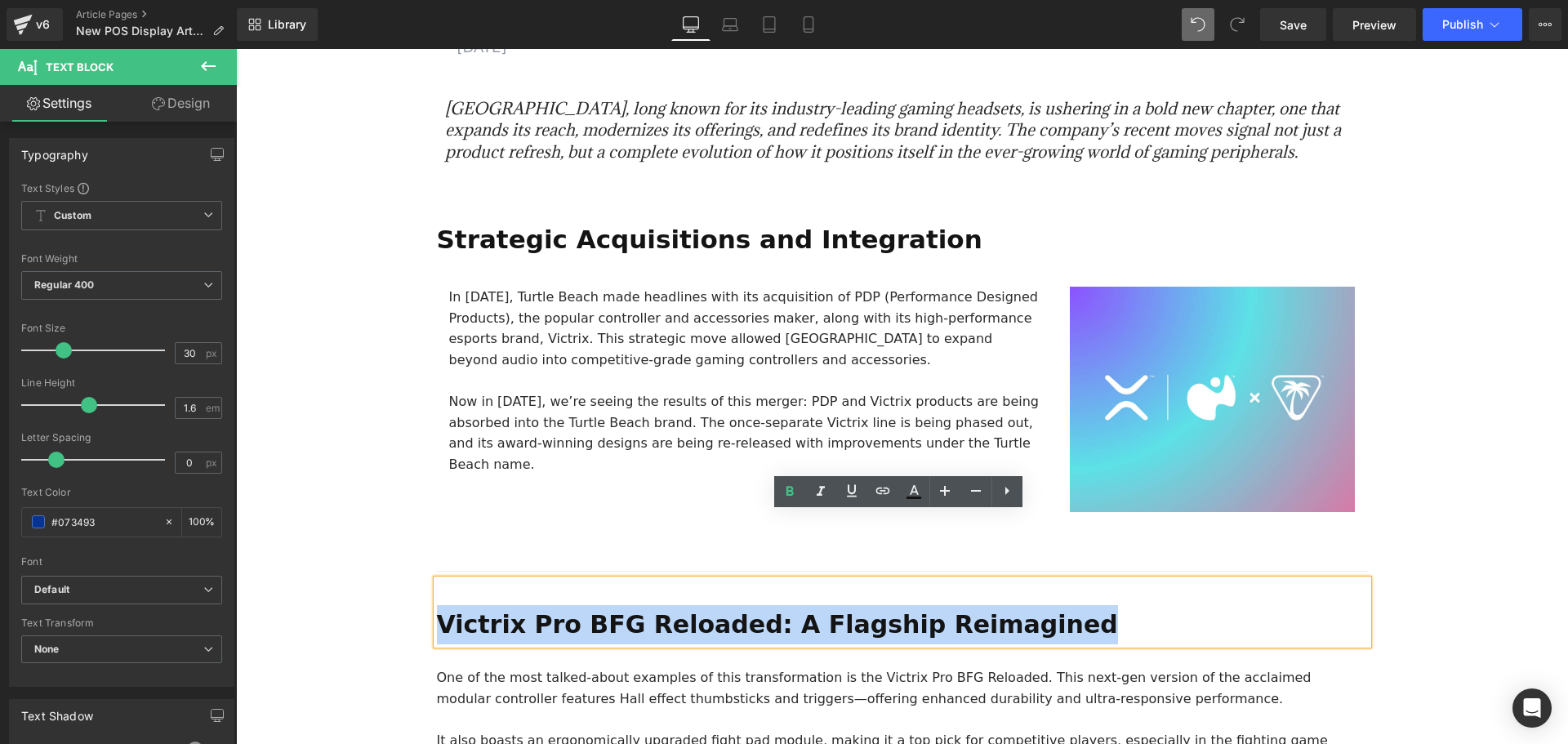
drag, startPoint x: 998, startPoint y: 559, endPoint x: 435, endPoint y: 570, distance: 563.1
click at [437, 604] on p "Victrix Pro BFG Reloaded: A Flagship Reimagined" at bounding box center [902, 624] width 931 height 39
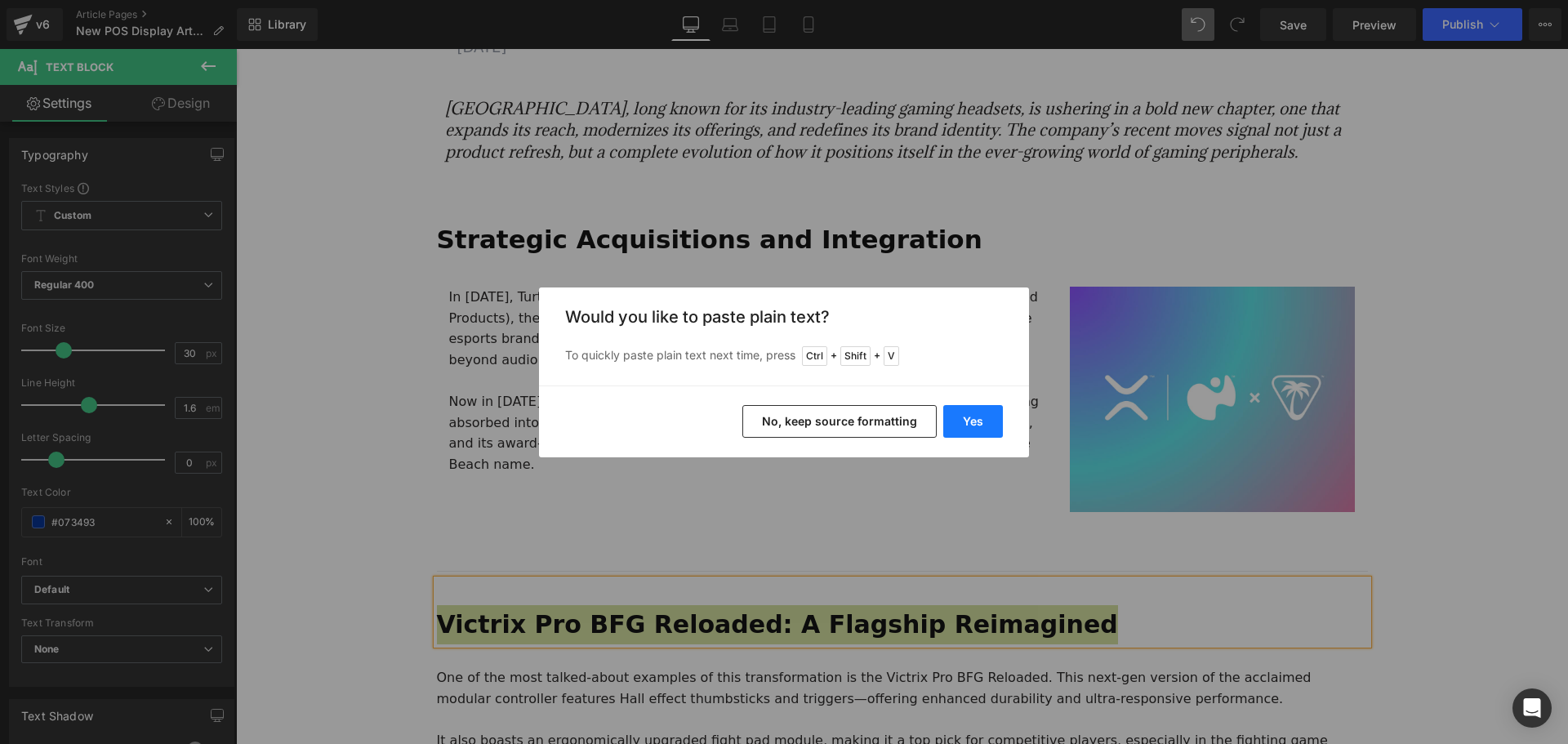
click at [973, 418] on button "Yes" at bounding box center [973, 421] width 59 height 32
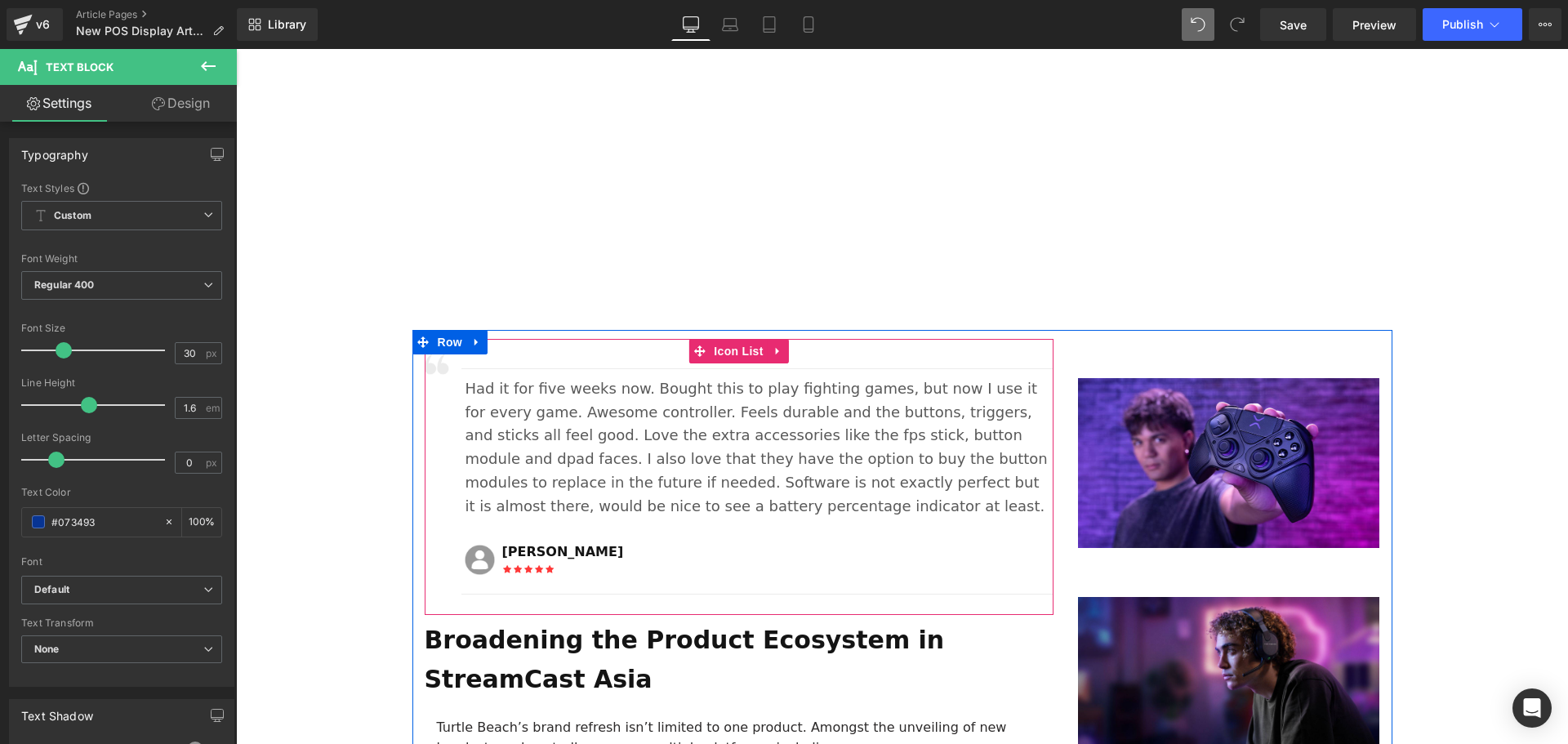
scroll to position [1796, 0]
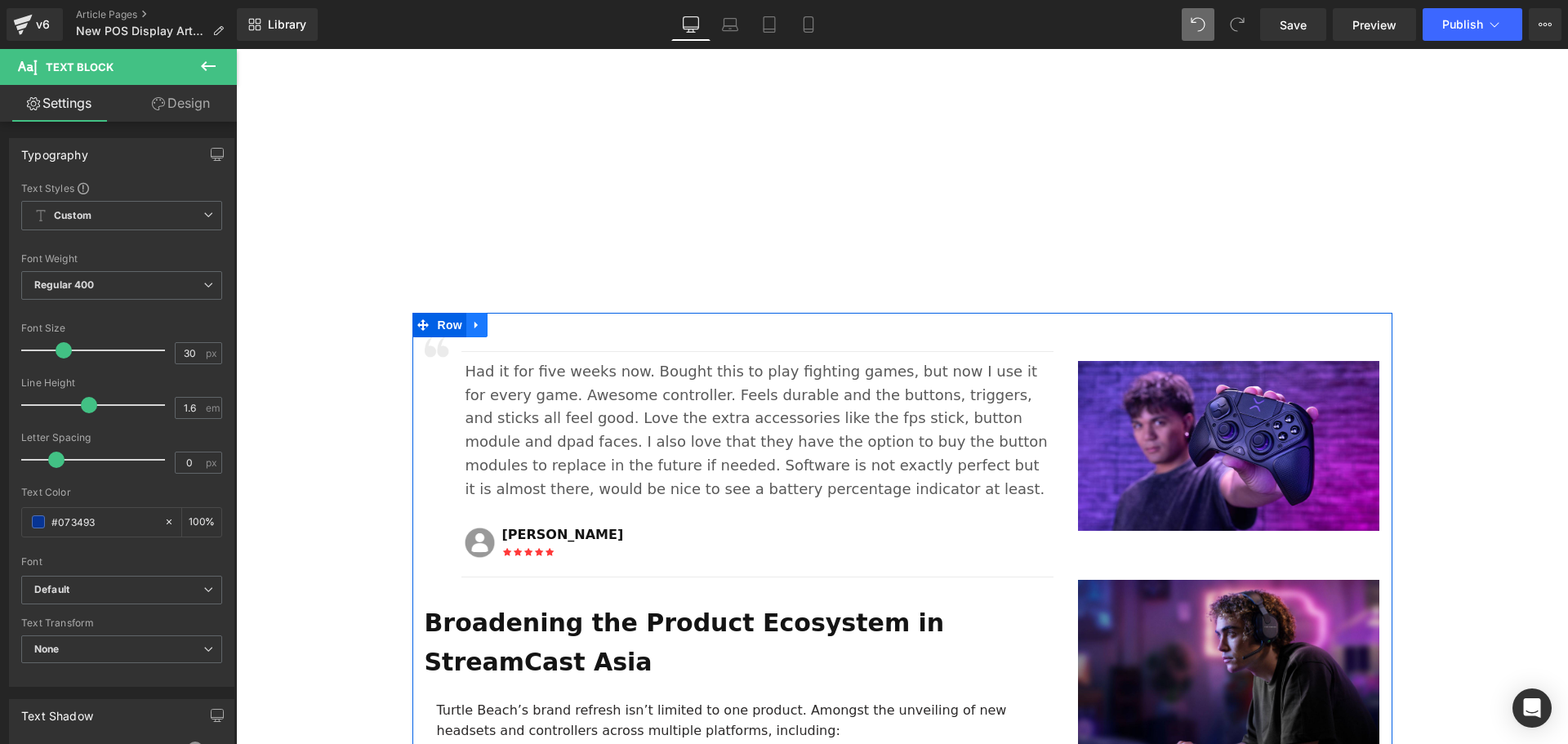
click at [472, 318] on icon at bounding box center [477, 323] width 11 height 12
click at [514, 319] on icon at bounding box center [520, 324] width 11 height 11
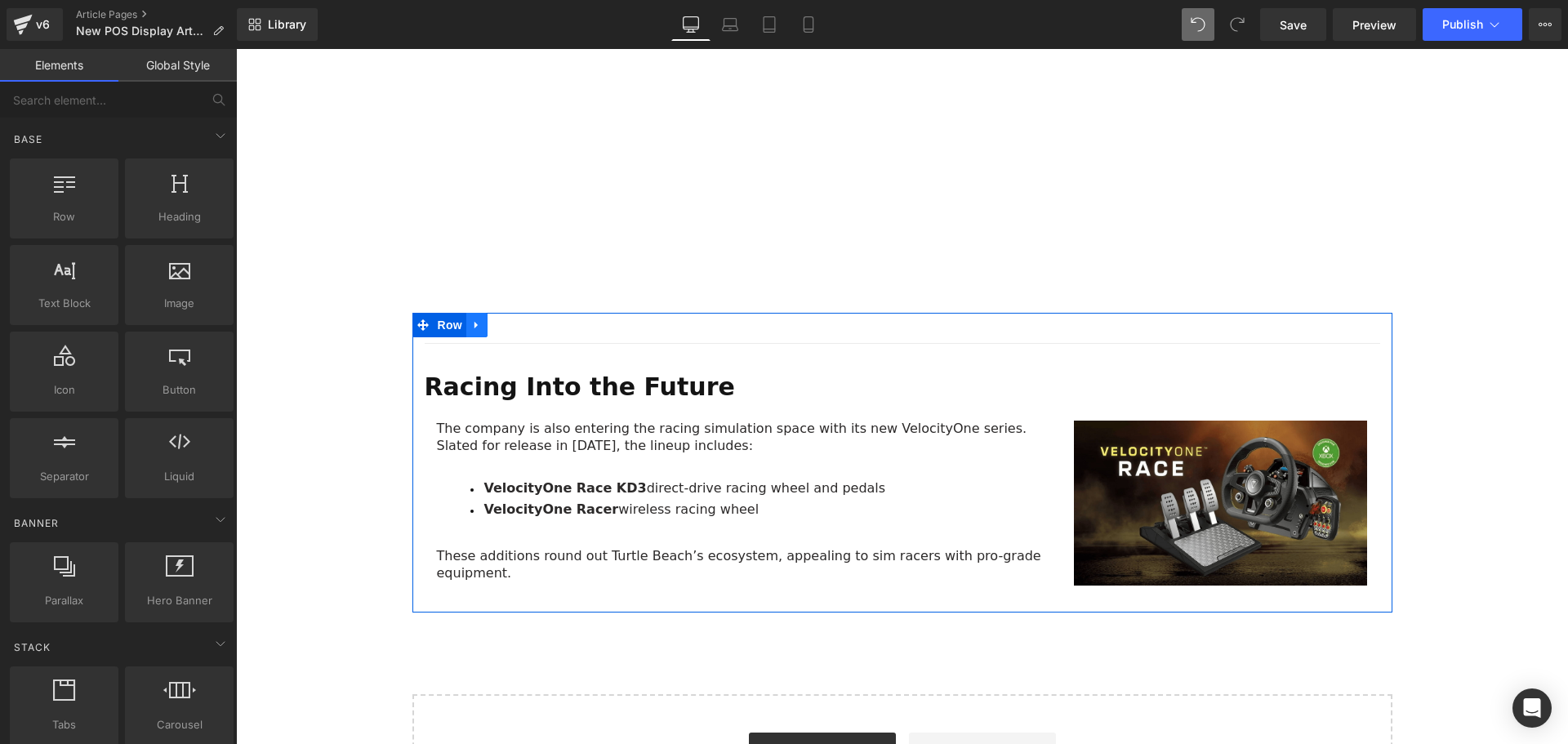
click at [474, 321] on icon at bounding box center [476, 324] width 4 height 7
click at [514, 319] on icon at bounding box center [520, 324] width 11 height 11
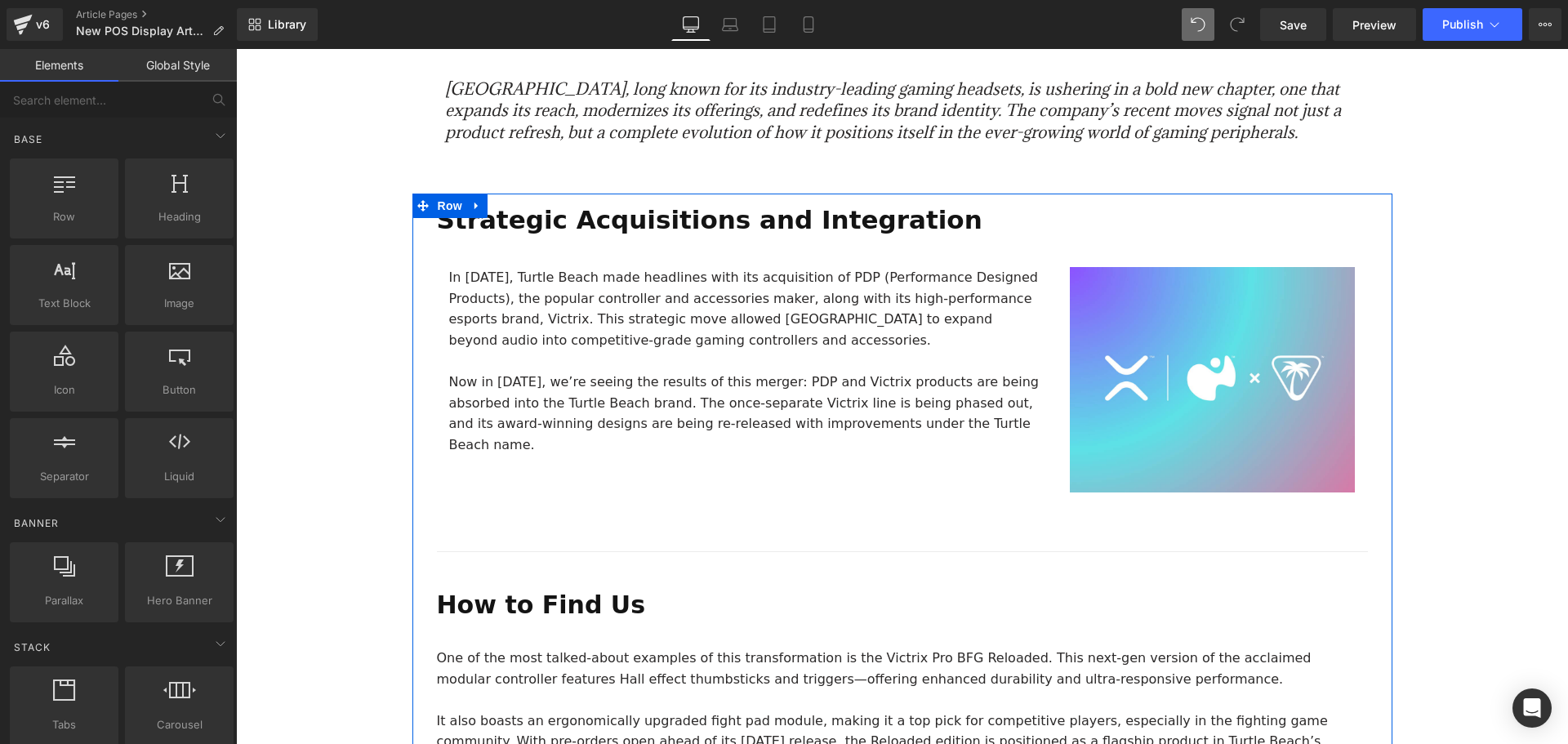
scroll to position [898, 0]
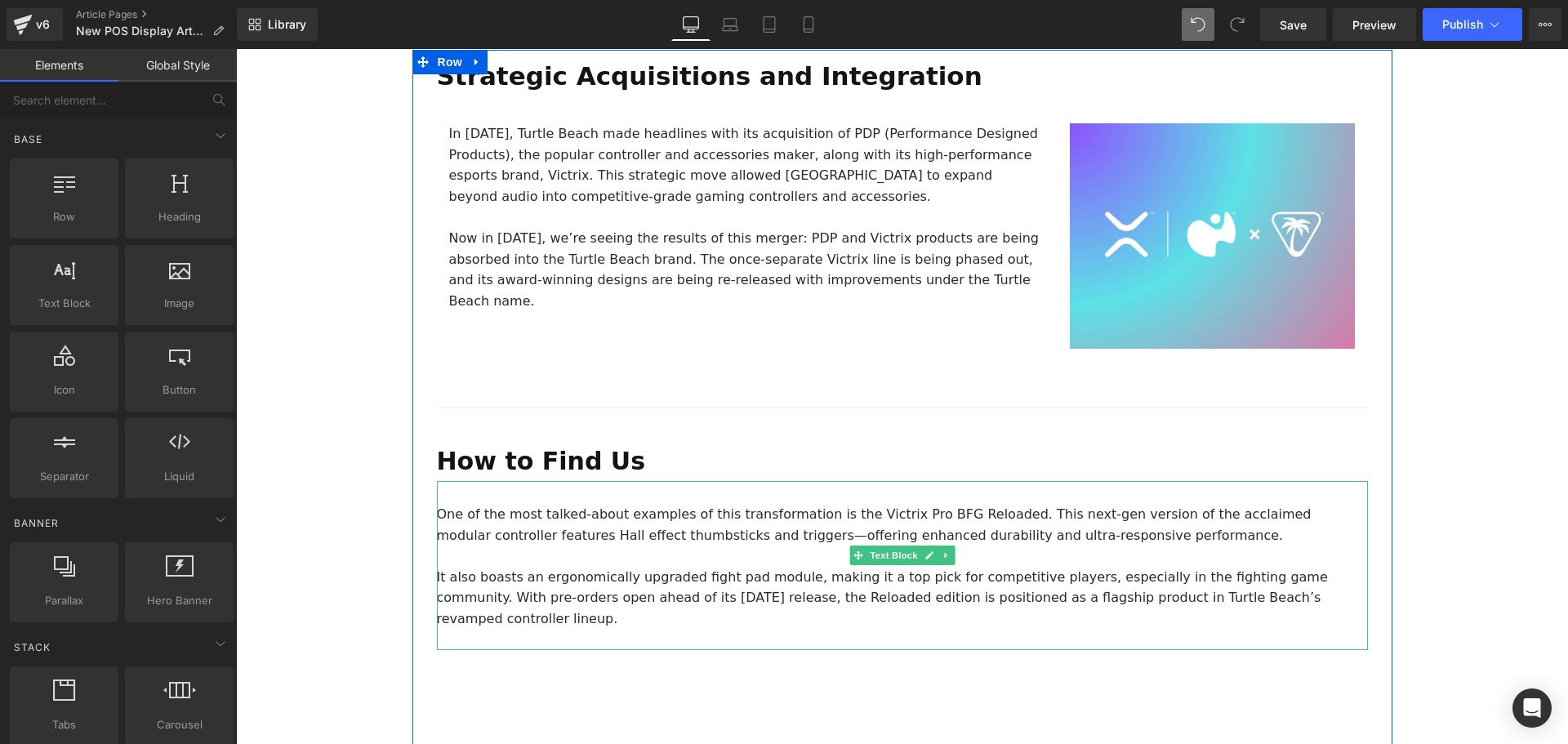
click at [1283, 567] on p "It also boasts an ergonomically upgraded fight pad module, making it a top pick…" at bounding box center [902, 598] width 931 height 63
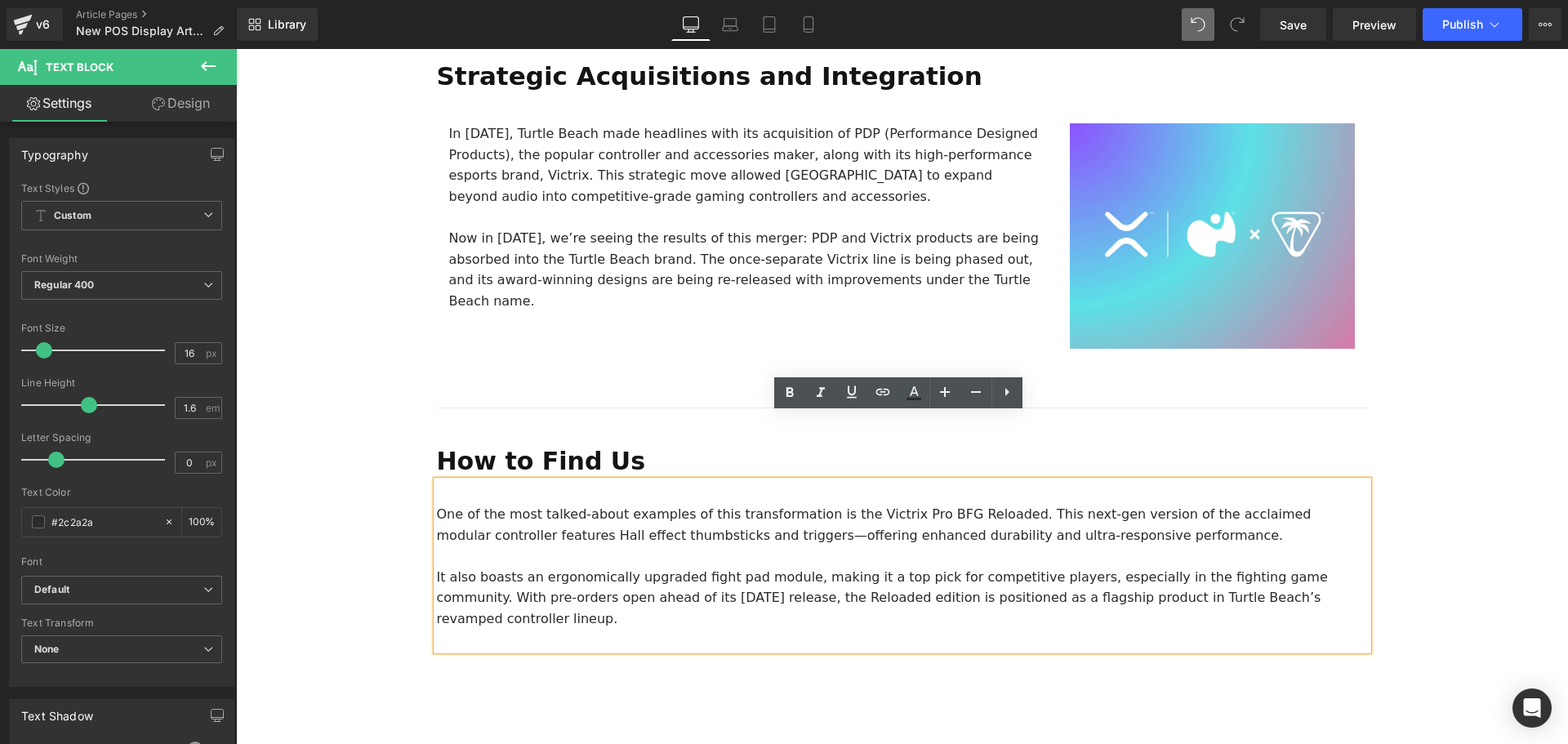
drag, startPoint x: 1317, startPoint y: 531, endPoint x: 425, endPoint y: 451, distance: 895.6
click at [425, 451] on div "Strategic Acquisitions and Integration Text Block In 2024, Turtle Beach made he…" at bounding box center [902, 627] width 980 height 1153
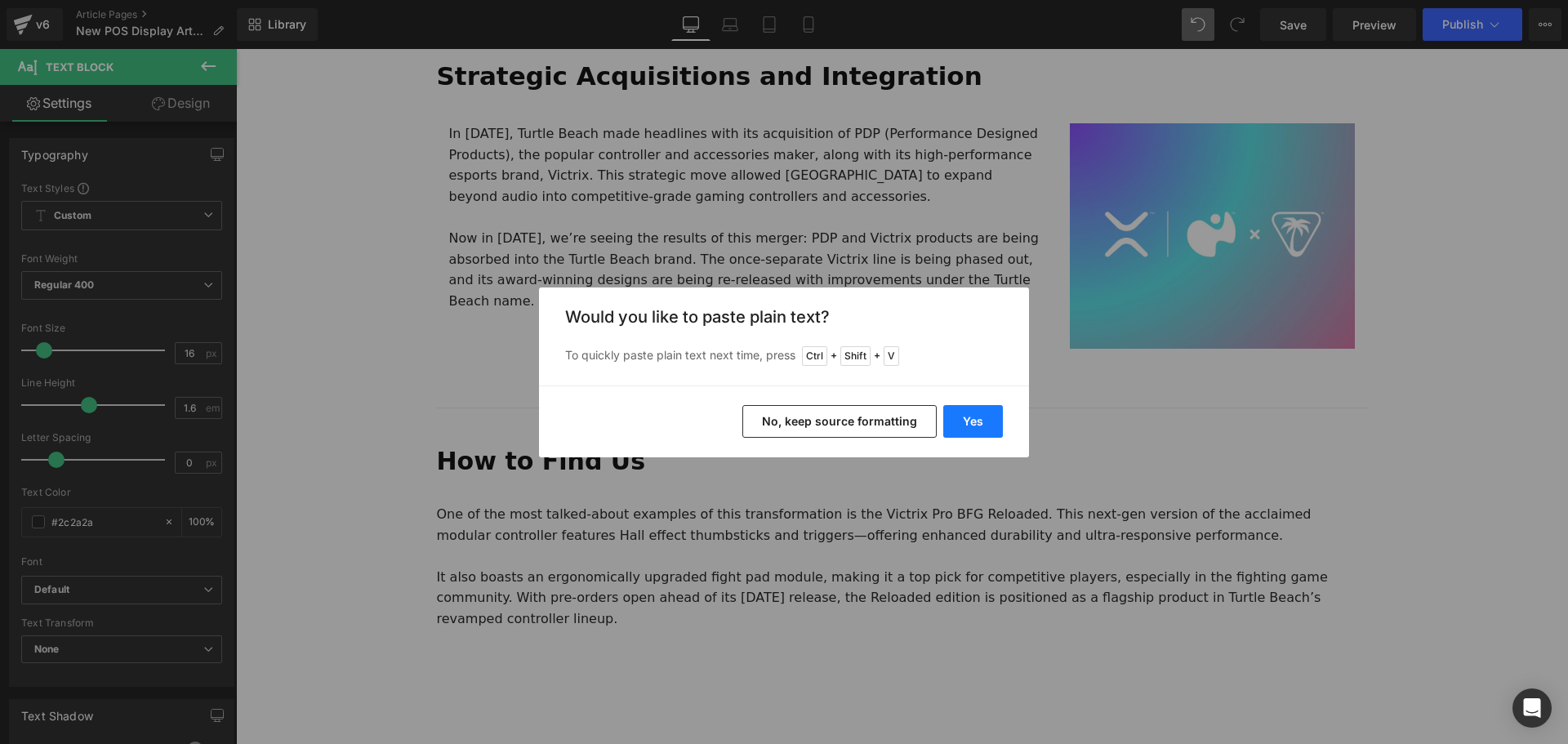
drag, startPoint x: 981, startPoint y: 427, endPoint x: 746, endPoint y: 396, distance: 237.0
click at [981, 427] on button "Yes" at bounding box center [973, 421] width 59 height 32
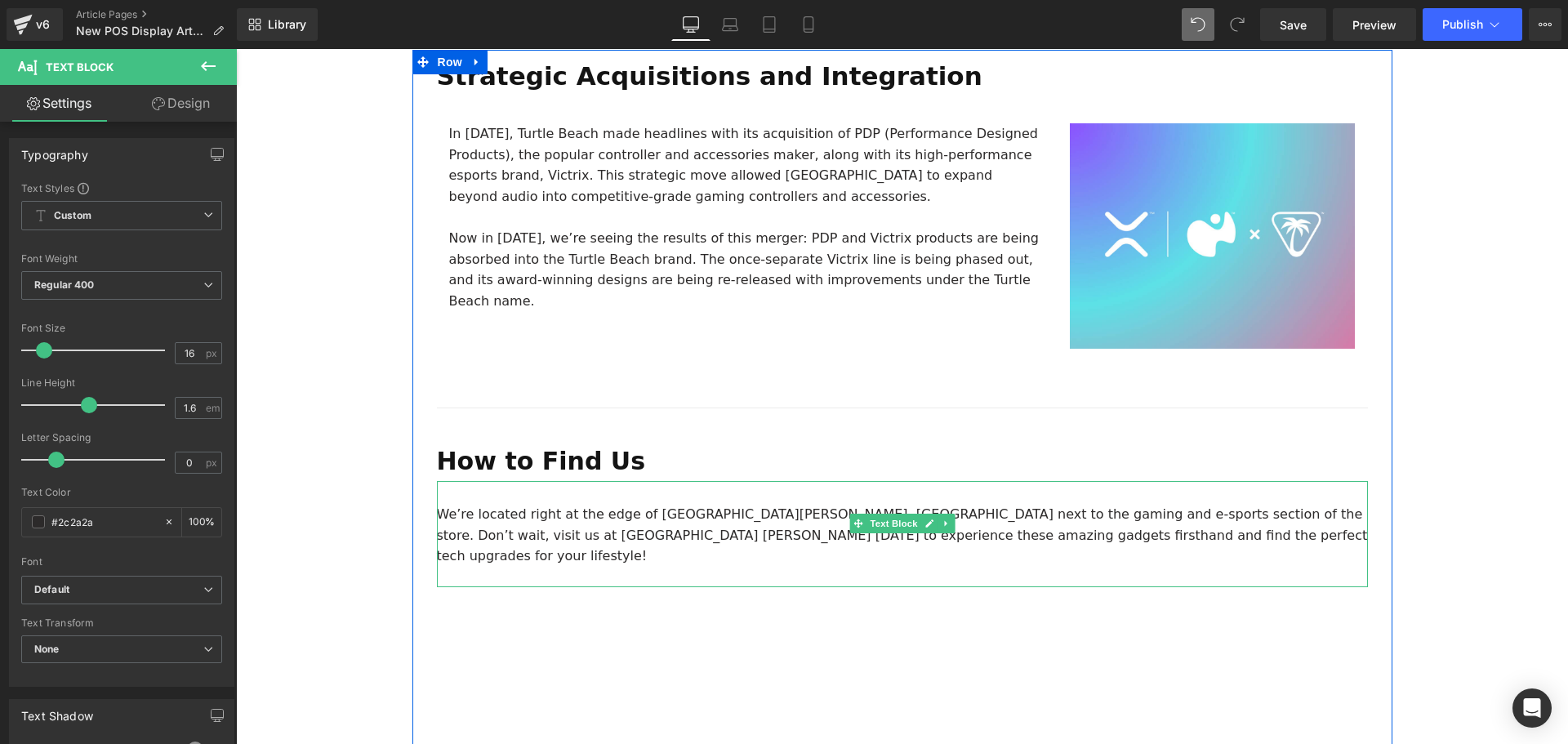
click at [1112, 504] on p "We’re located right at the edge of Courts Heeren, Orchard Road next to the gami…" at bounding box center [902, 535] width 931 height 63
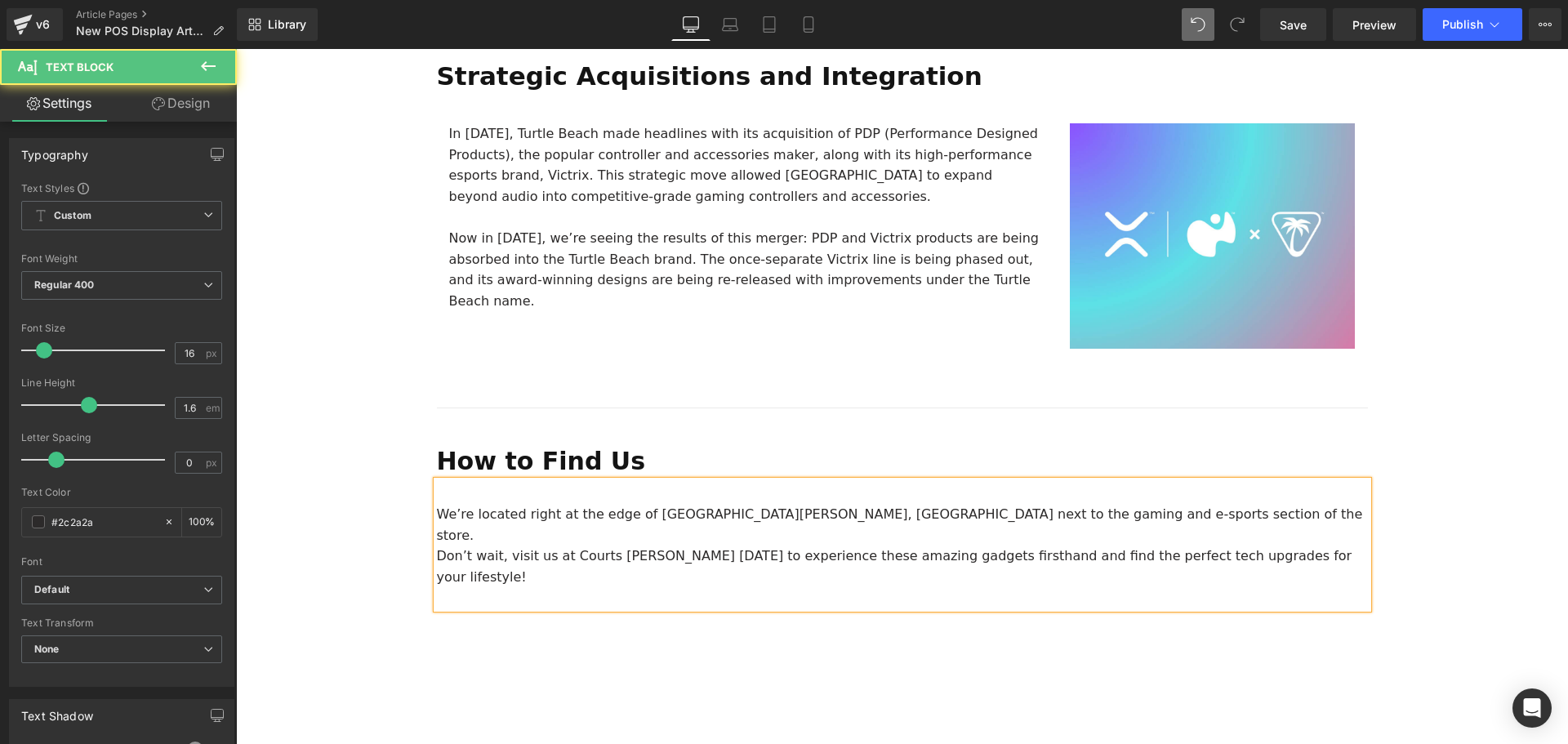
click at [1440, 472] on div "Image Row 64px Big News! Explore Our New Experiential Area at Courts Heeren Tex…" at bounding box center [901, 332] width 1331 height 2104
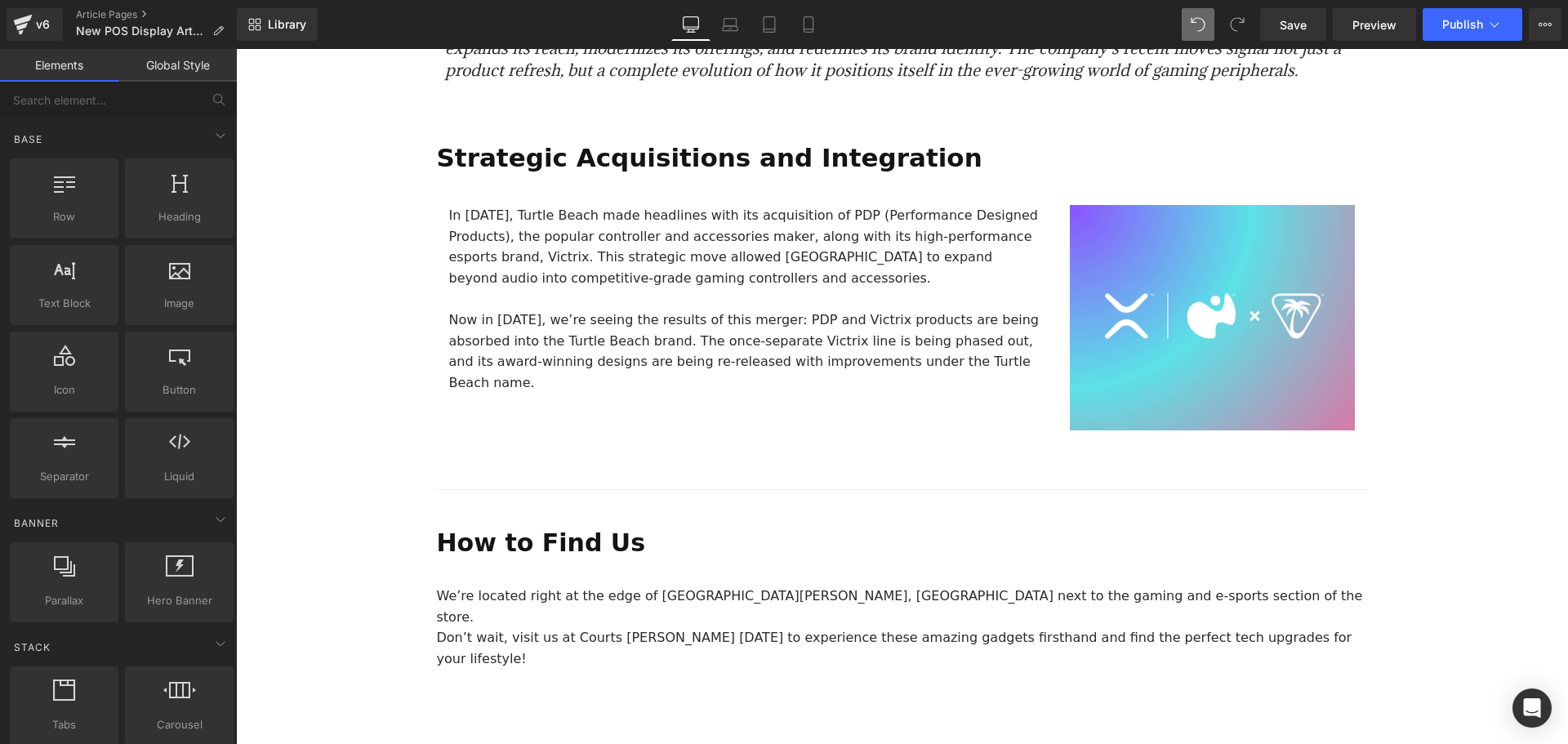
click at [1446, 528] on div "Image Row 64px Big News! Explore Our New Experiential Area at Courts Heeren Tex…" at bounding box center [901, 413] width 1331 height 2104
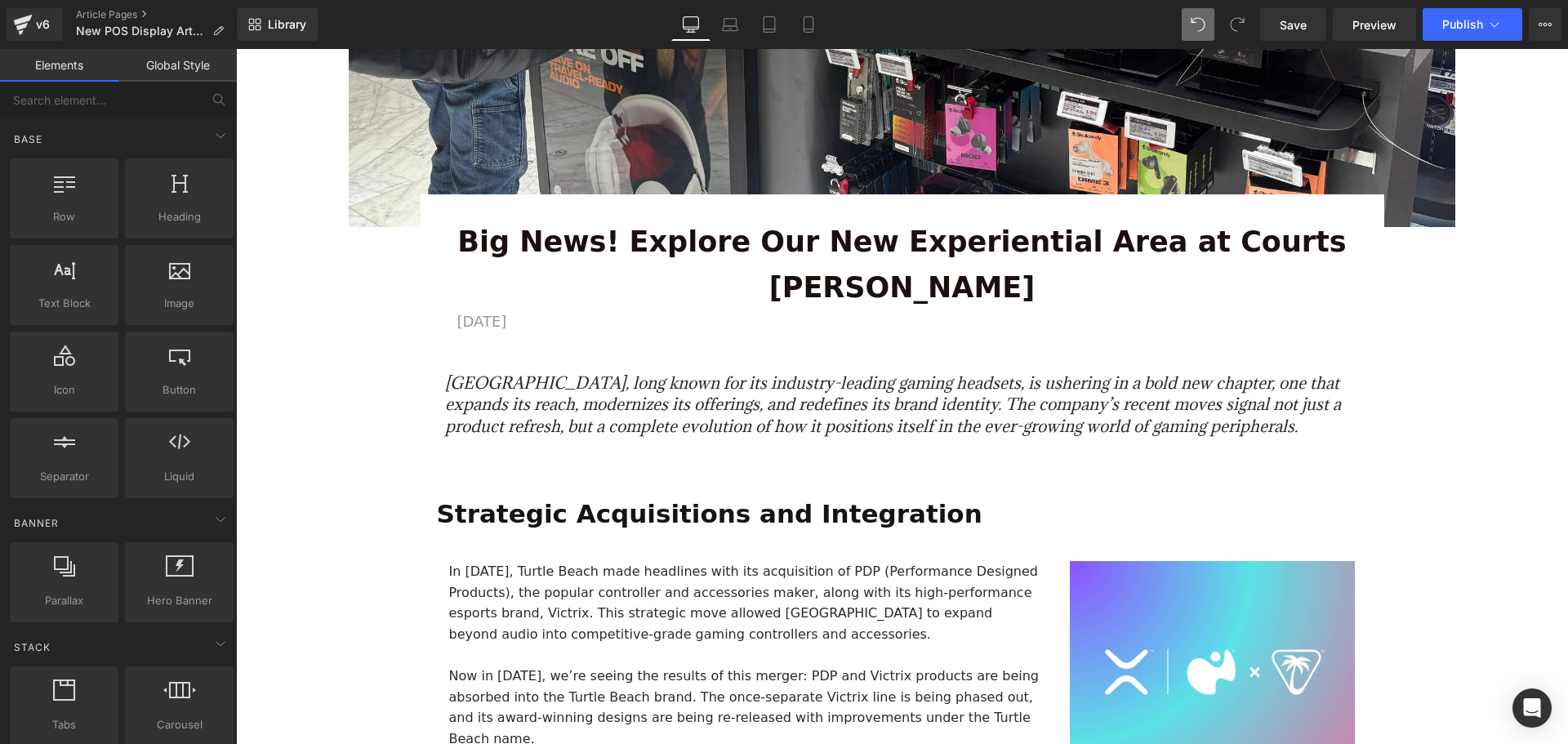
scroll to position [490, 0]
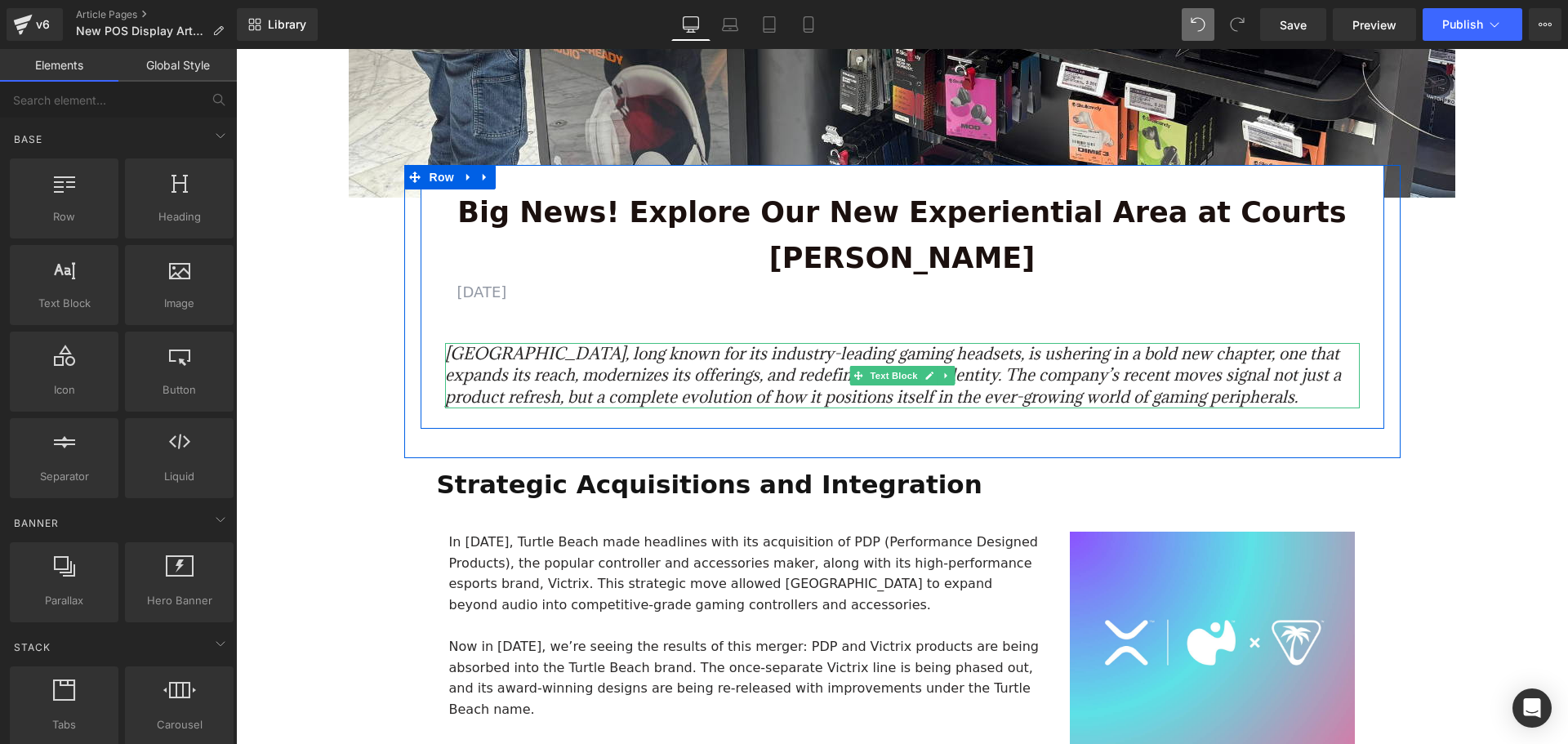
drag, startPoint x: 1234, startPoint y: 353, endPoint x: 1255, endPoint y: 353, distance: 21.0
click at [1234, 353] on p "Turtle Beach, long known for its industry-leading gaming headsets, is ushering …" at bounding box center [901, 375] width 914 height 66
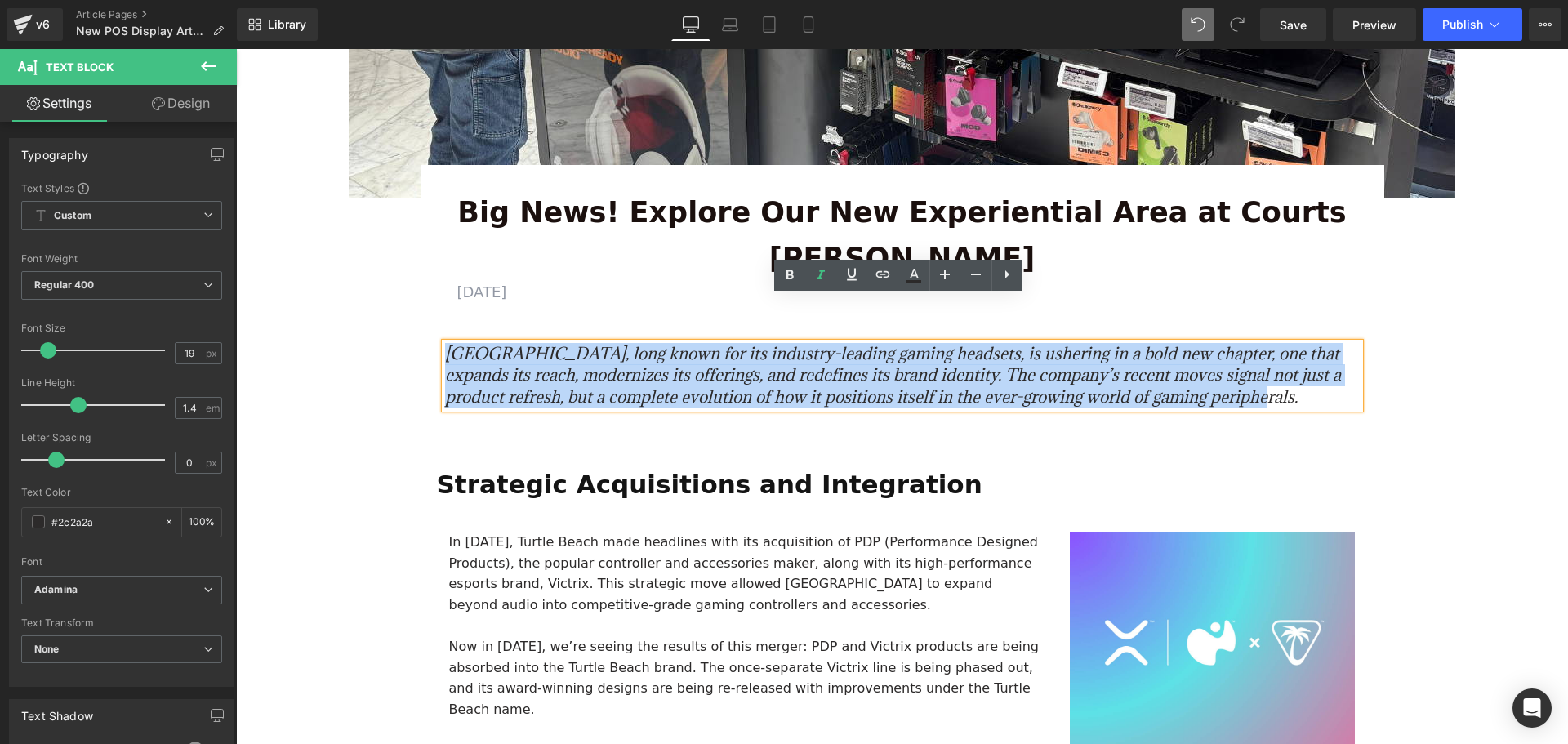
drag, startPoint x: 1271, startPoint y: 354, endPoint x: 400, endPoint y: 303, distance: 872.5
click at [404, 303] on div "Big News! Explore Our New Experiential Area at Courts Heeren Text Block AUGUST …" at bounding box center [901, 313] width 996 height 231
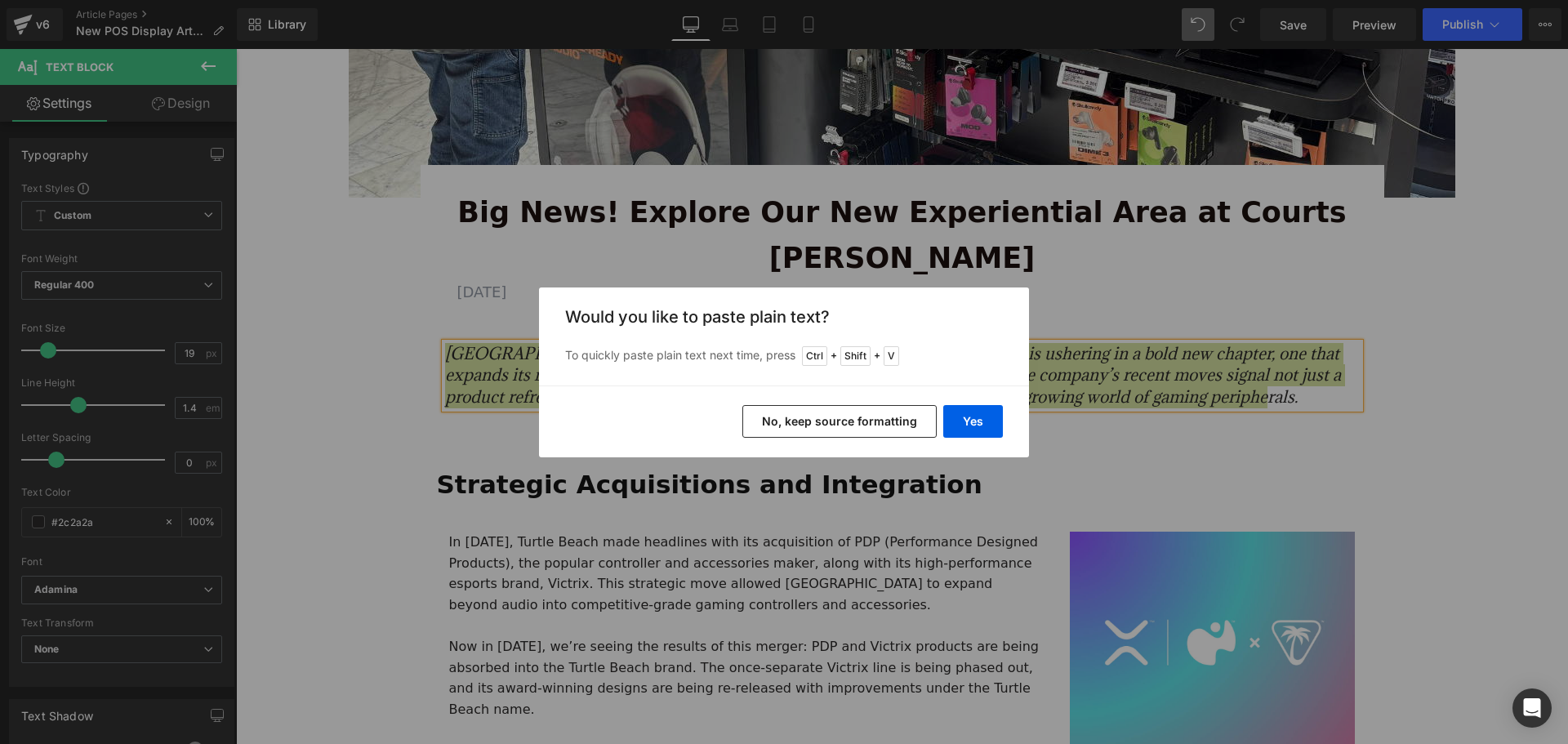
click at [894, 416] on button "No, keep source formatting" at bounding box center [839, 421] width 194 height 32
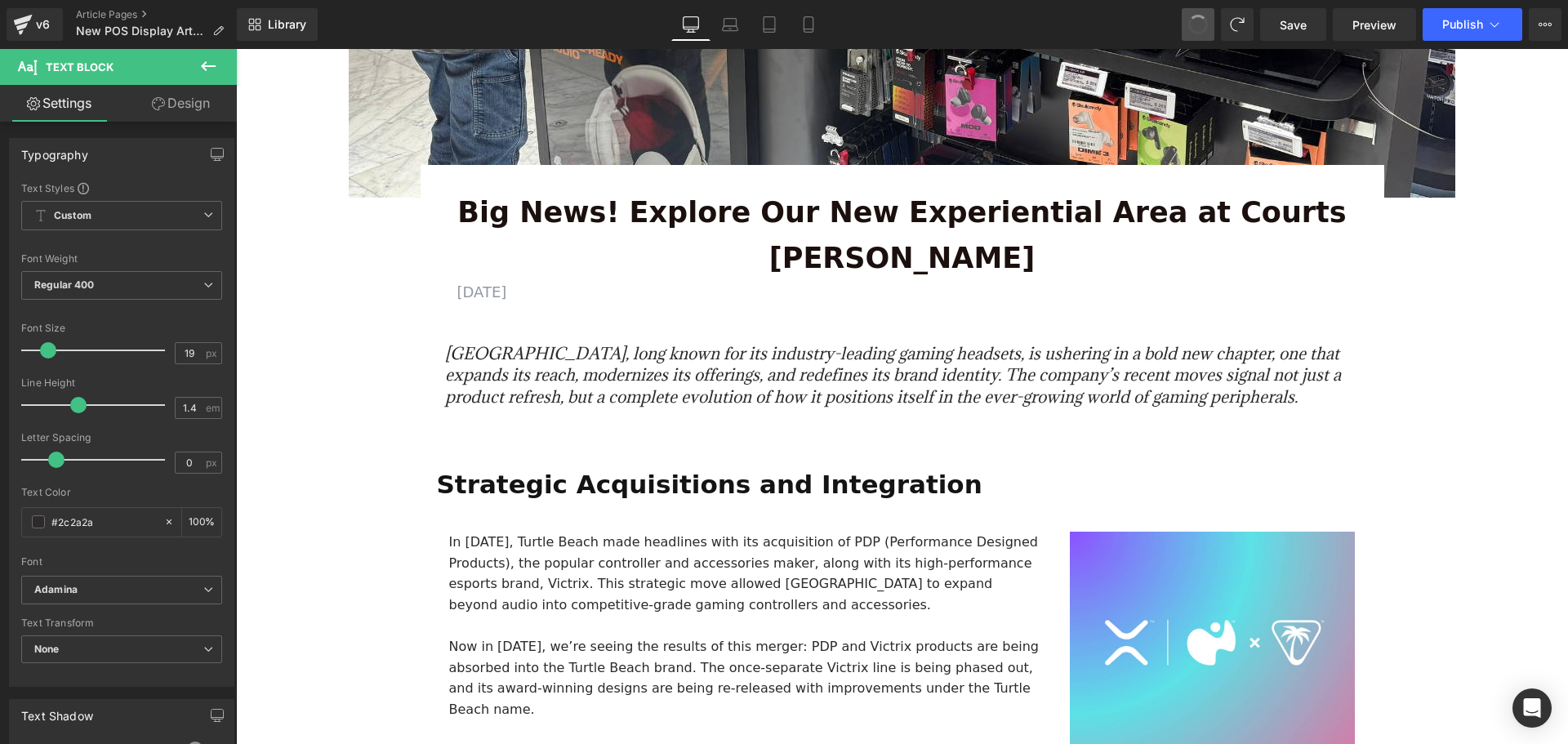
drag, startPoint x: 1203, startPoint y: 19, endPoint x: 681, endPoint y: 229, distance: 562.7
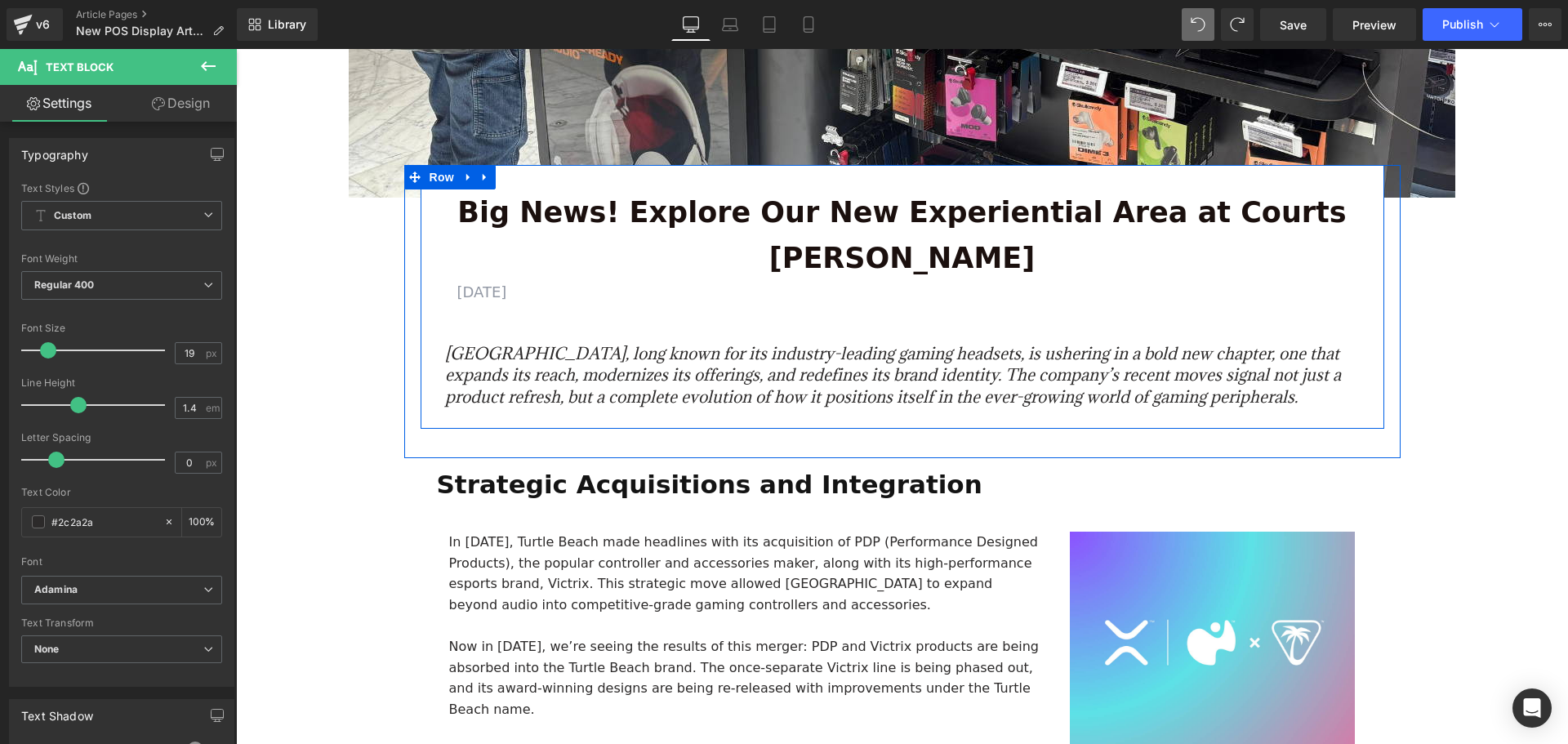
click at [1233, 353] on p "Turtle Beach, long known for its industry-leading gaming headsets, is ushering …" at bounding box center [901, 375] width 914 height 66
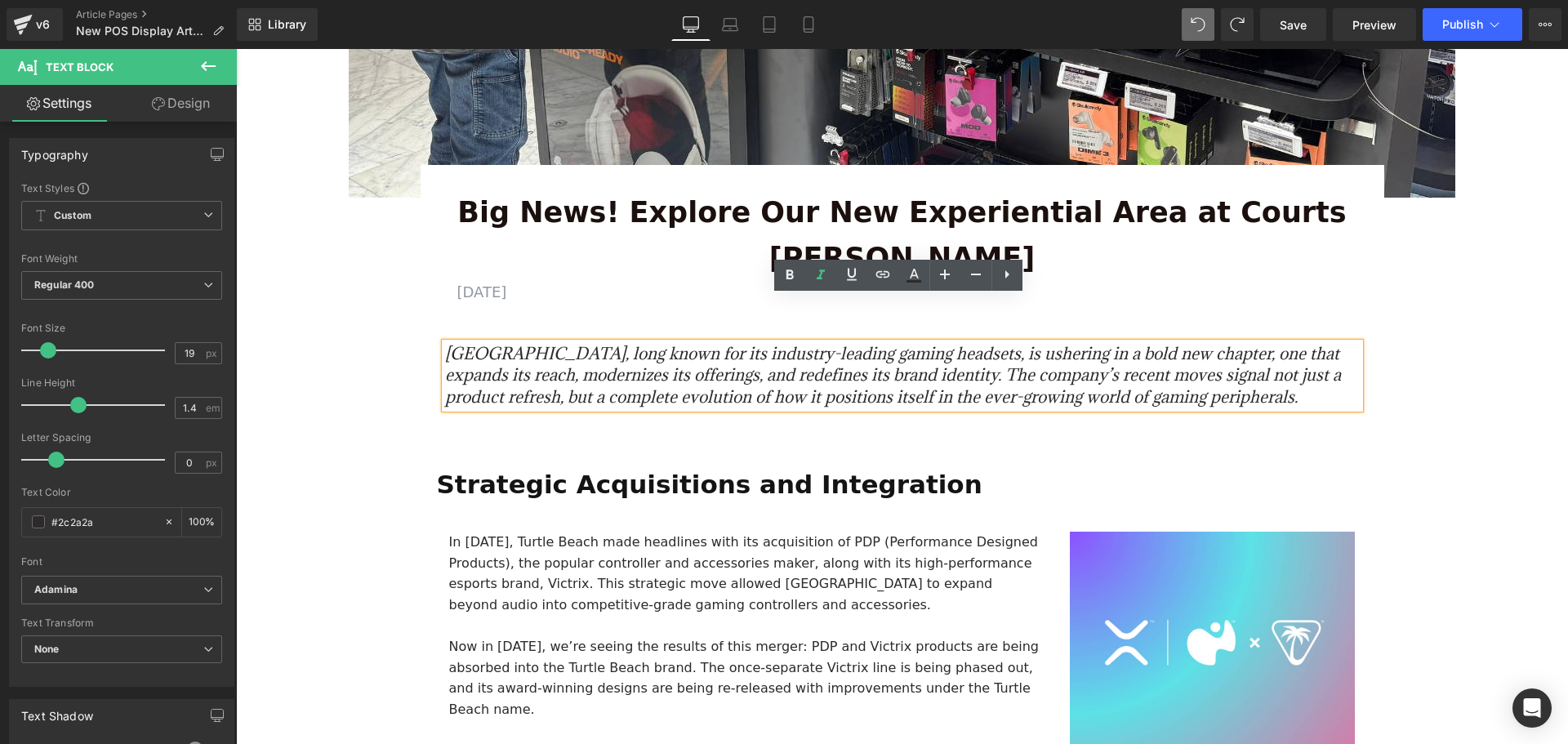
drag, startPoint x: 1266, startPoint y: 352, endPoint x: 438, endPoint y: 308, distance: 829.2
click at [445, 343] on div "Turtle Beach, long known for its industry-leading gaming headsets, is ushering …" at bounding box center [901, 375] width 914 height 66
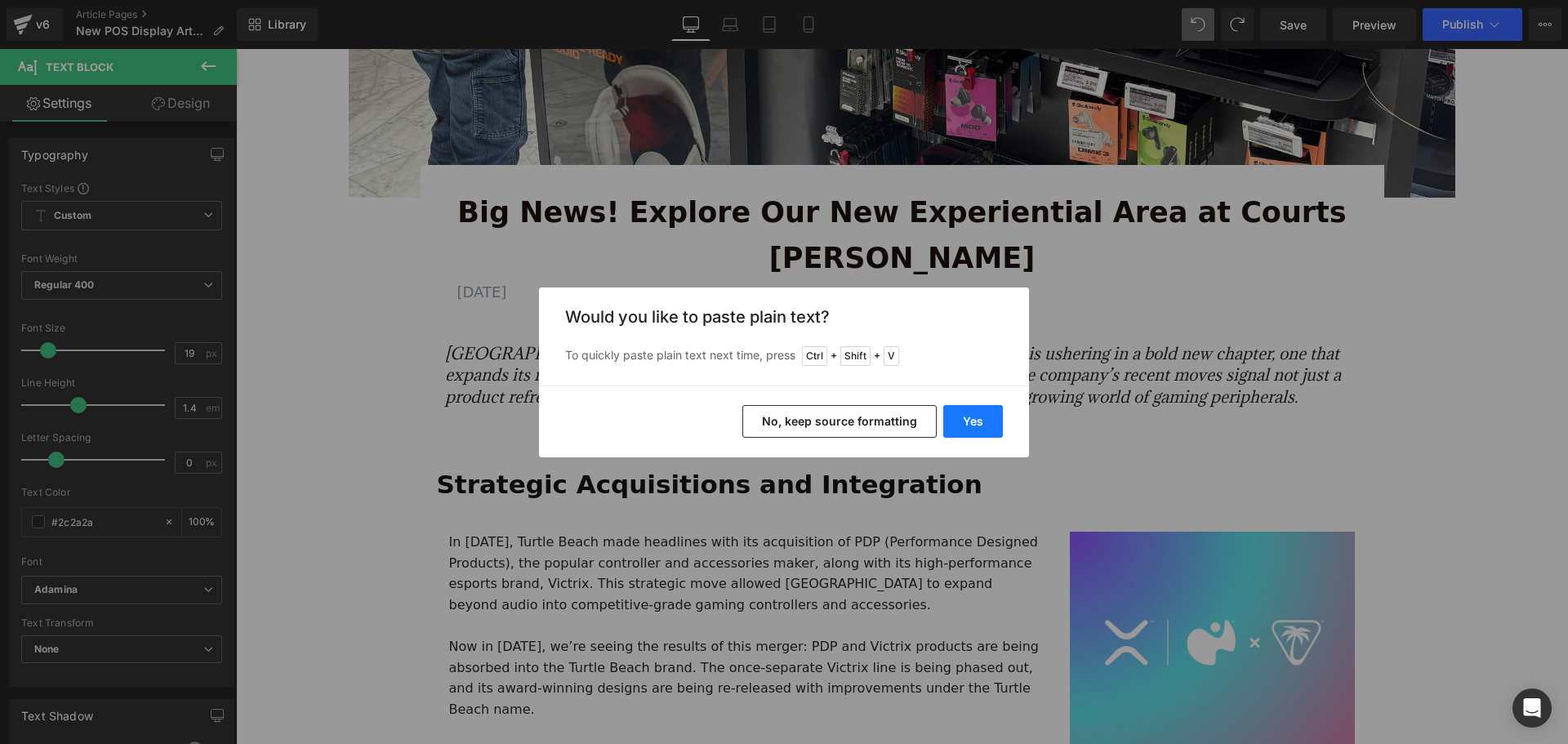
click at [956, 415] on button "Yes" at bounding box center [973, 421] width 59 height 32
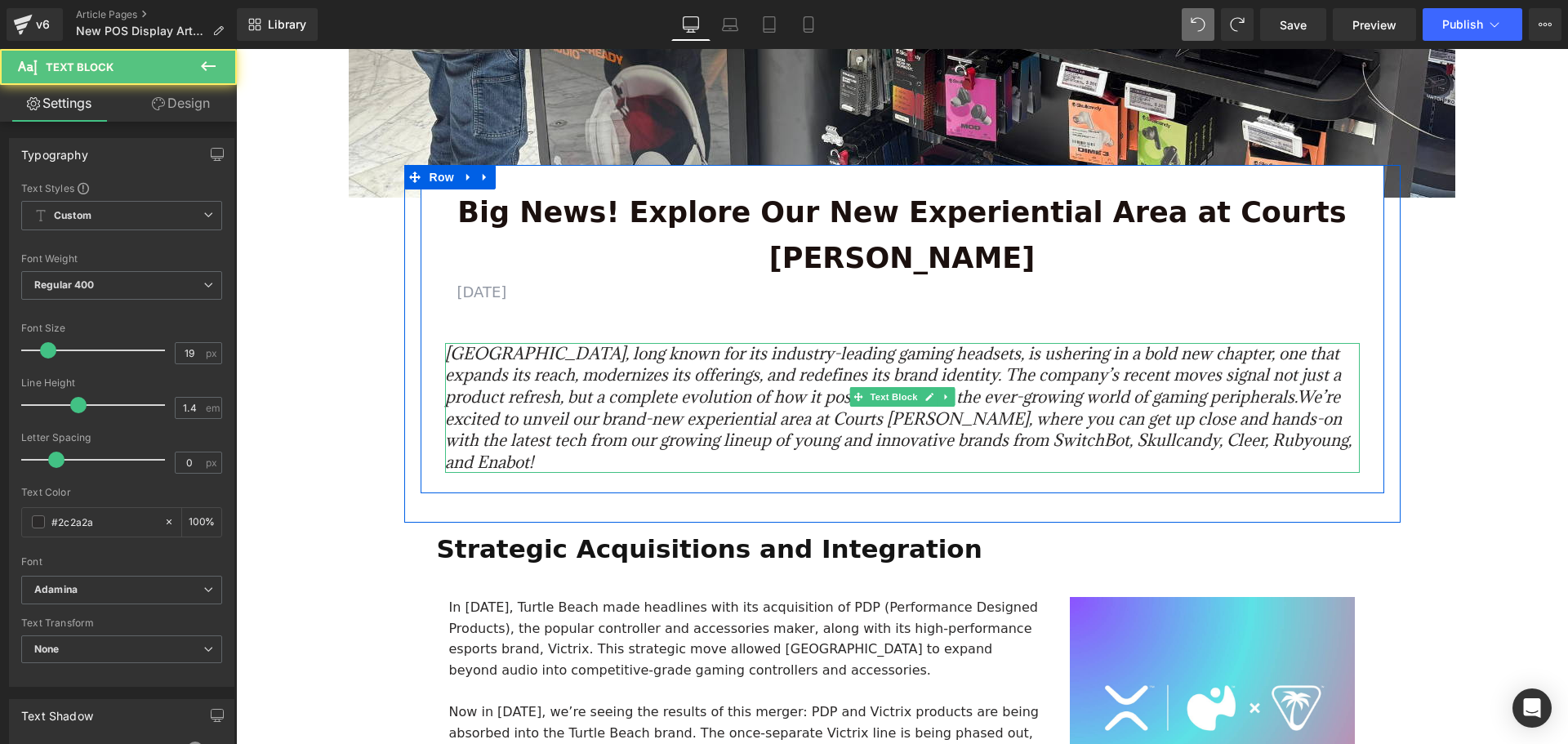
click at [1302, 395] on p "Turtle Beach, long known for its industry-leading gaming headsets, is ushering …" at bounding box center [901, 408] width 914 height 130
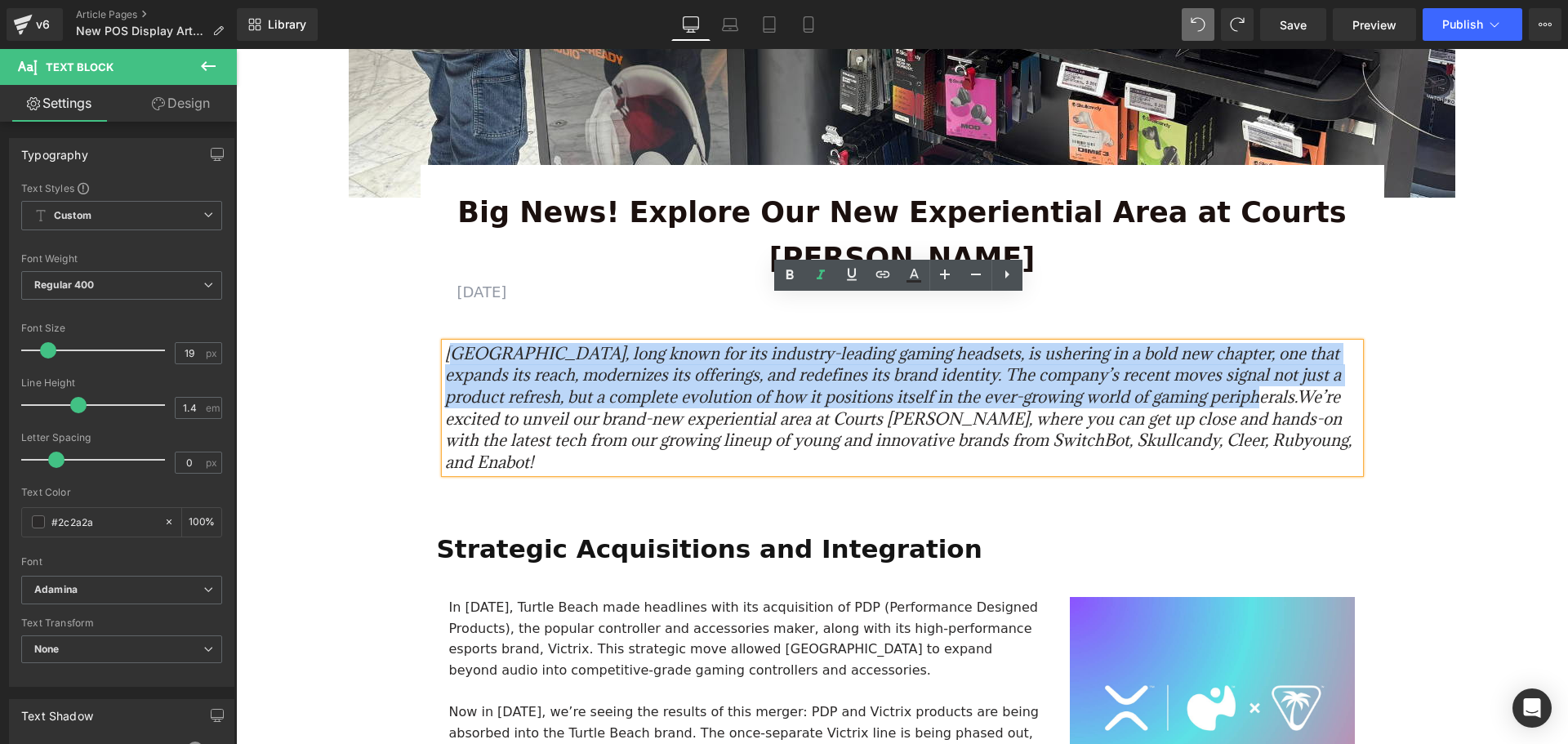
drag, startPoint x: 1220, startPoint y: 350, endPoint x: 447, endPoint y: 309, distance: 774.1
click at [447, 343] on icon "Turtle Beach, long known for its industry-leading gaming headsets, is ushering …" at bounding box center [898, 408] width 906 height 129
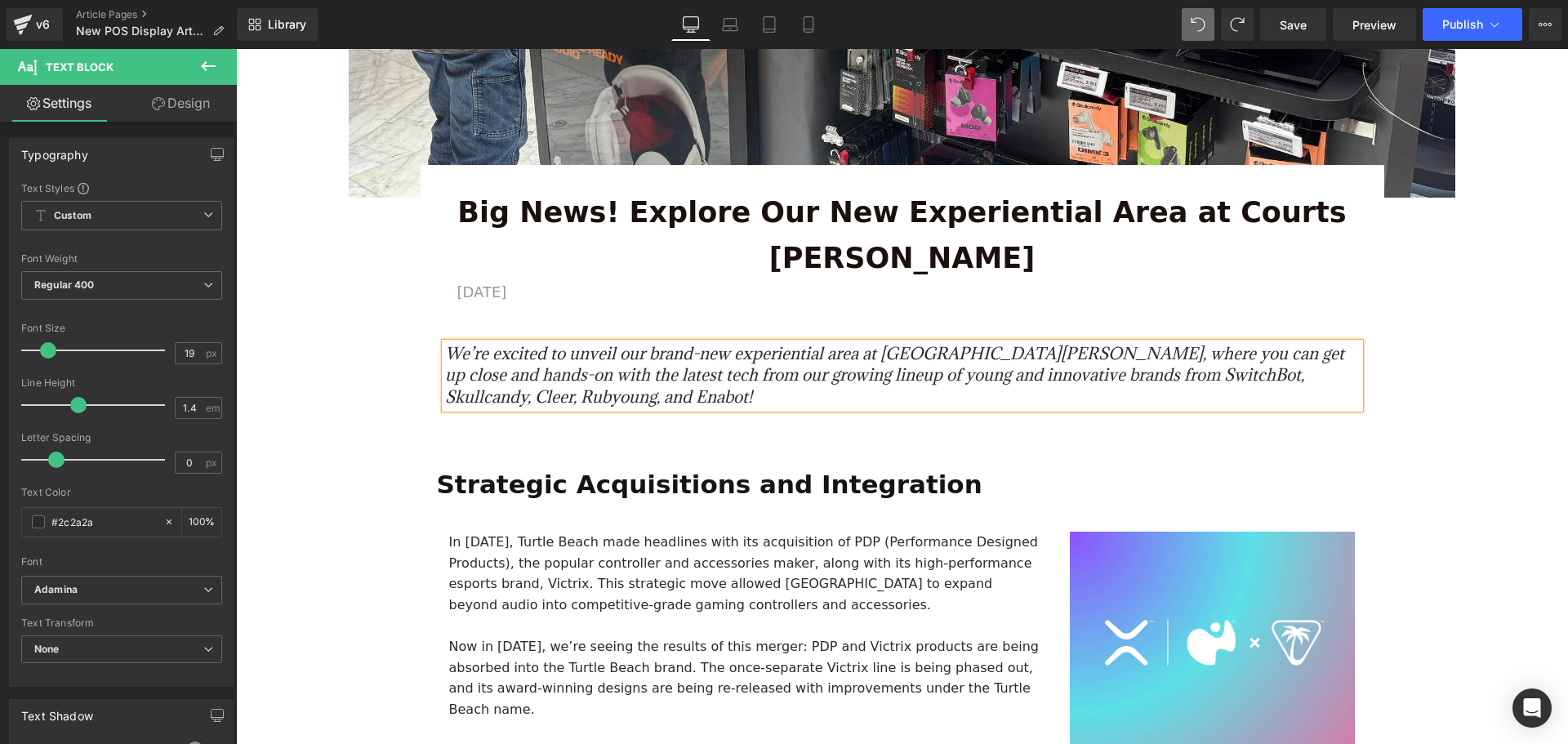
click at [1486, 406] on div "Image Row 64px Big News! Explore Our New Experiential Area at Courts Heeren Tex…" at bounding box center [901, 740] width 1331 height 2104
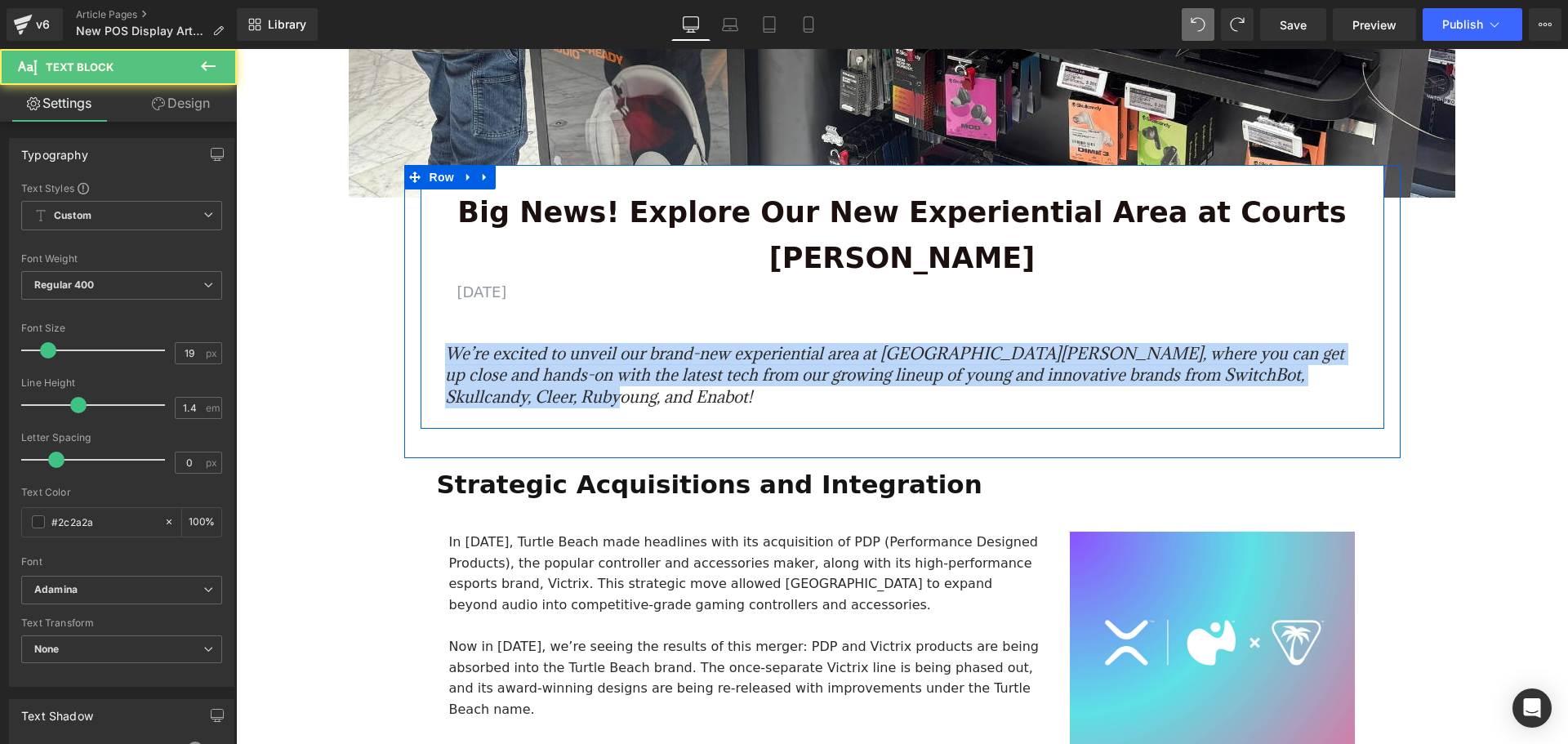
drag, startPoint x: 465, startPoint y: 332, endPoint x: 426, endPoint y: 303, distance: 48.6
click at [426, 303] on div "Big News! Explore Our New Experiential Area at Courts Heeren Text Block AUGUST …" at bounding box center [902, 299] width 963 height 219
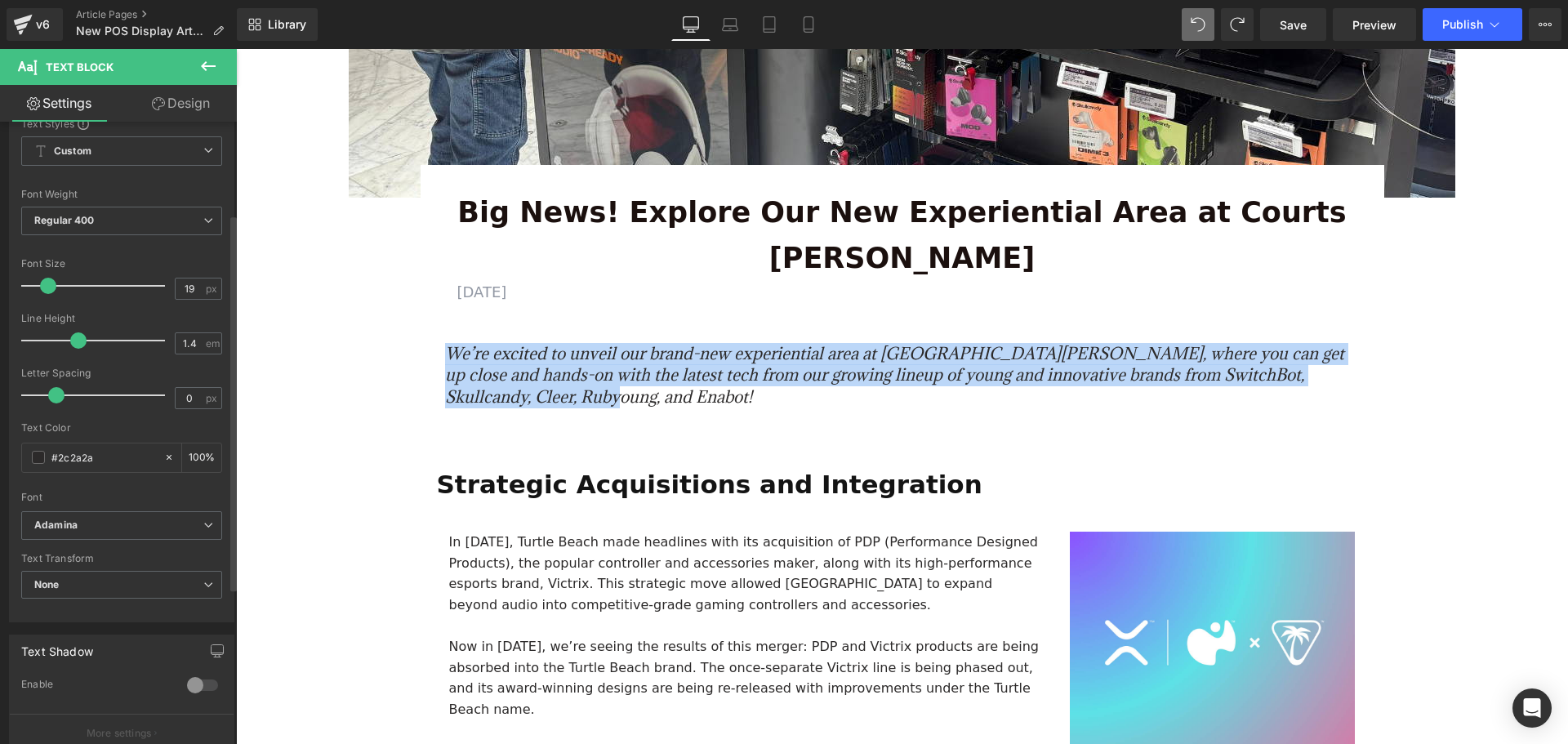
scroll to position [164, 0]
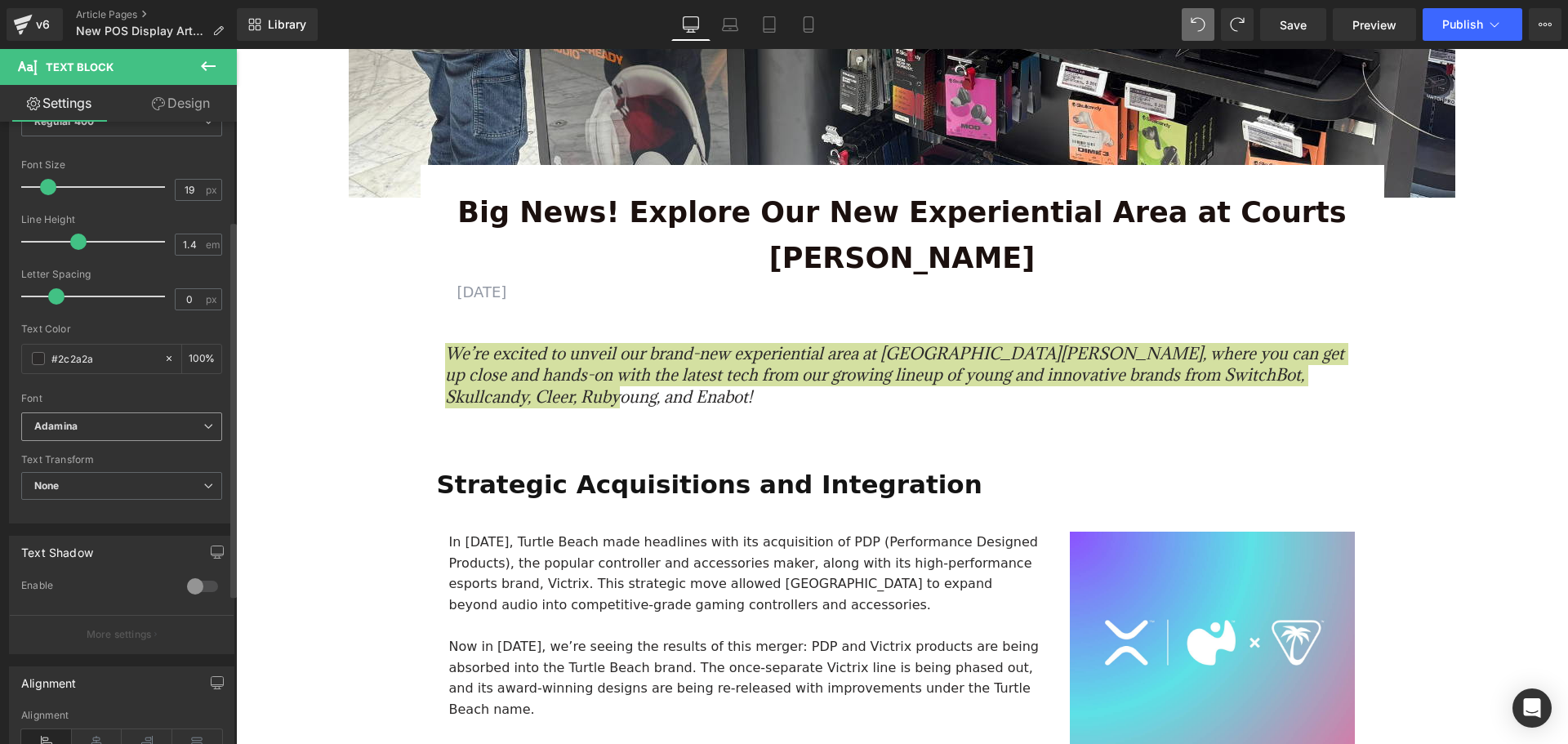
click at [79, 432] on b "Adamina" at bounding box center [118, 426] width 169 height 14
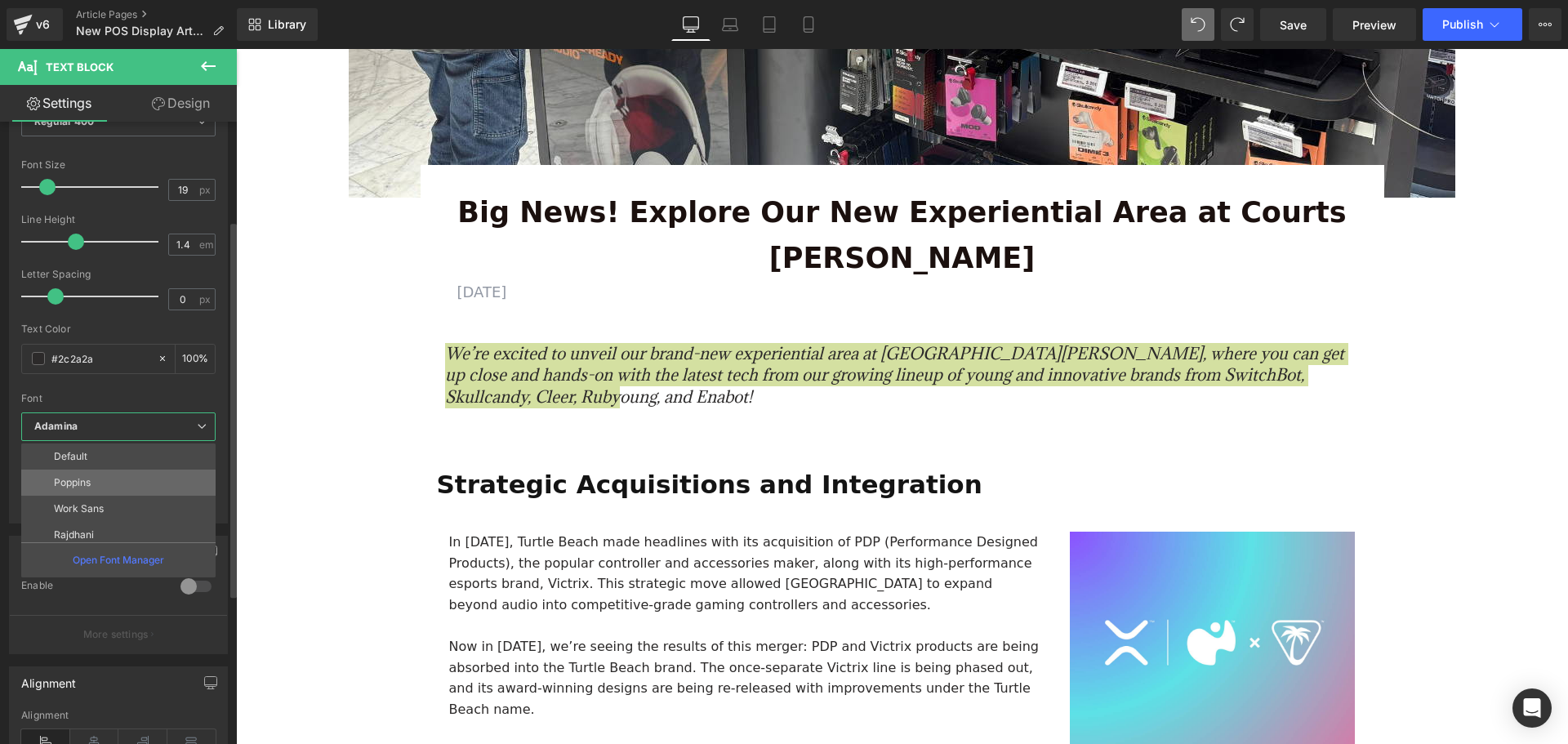
click at [91, 479] on p "Poppins" at bounding box center [72, 482] width 37 height 11
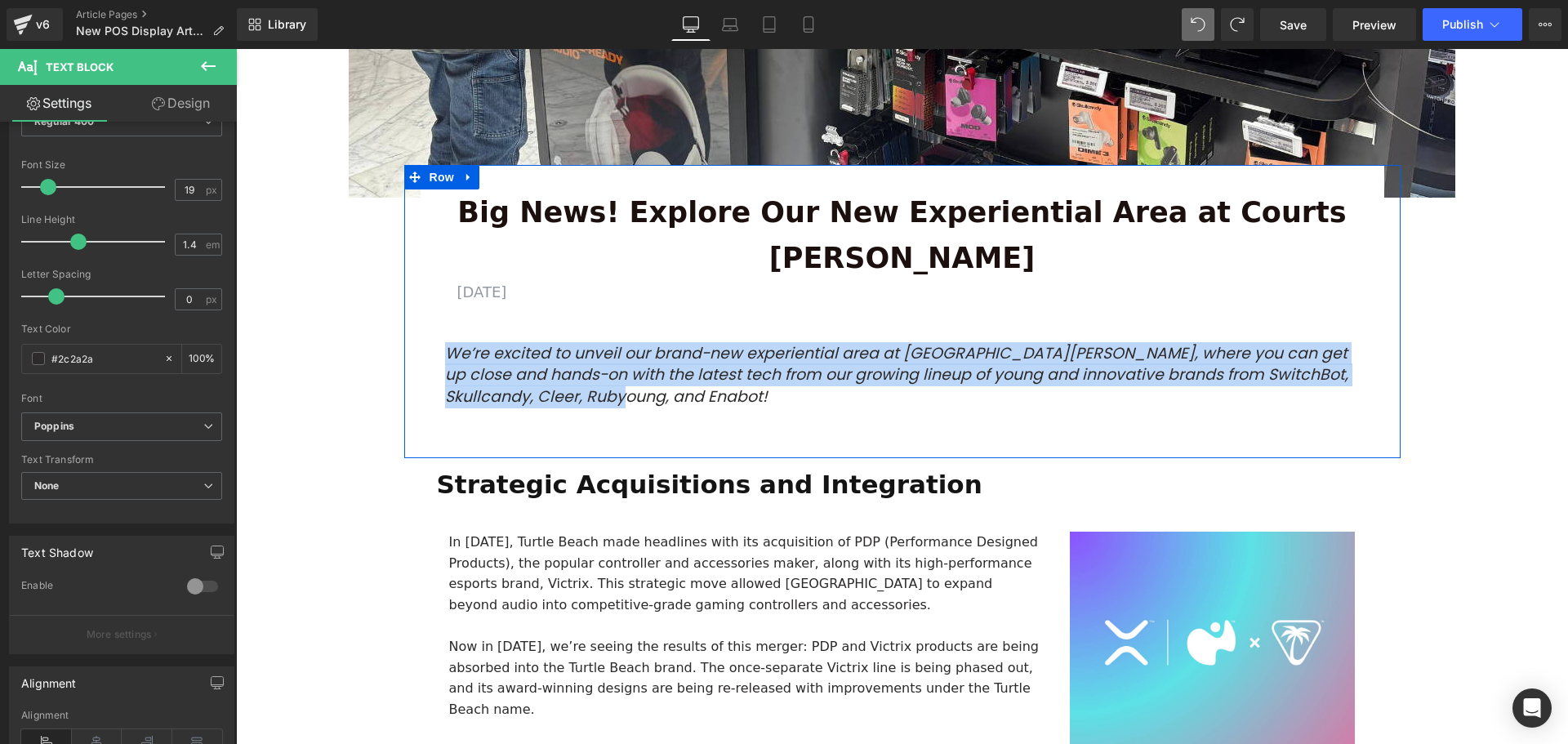
click at [718, 396] on div "Big News! Explore Our New Experiential Area at Courts Heeren Text Block AUGUST …" at bounding box center [901, 311] width 996 height 293
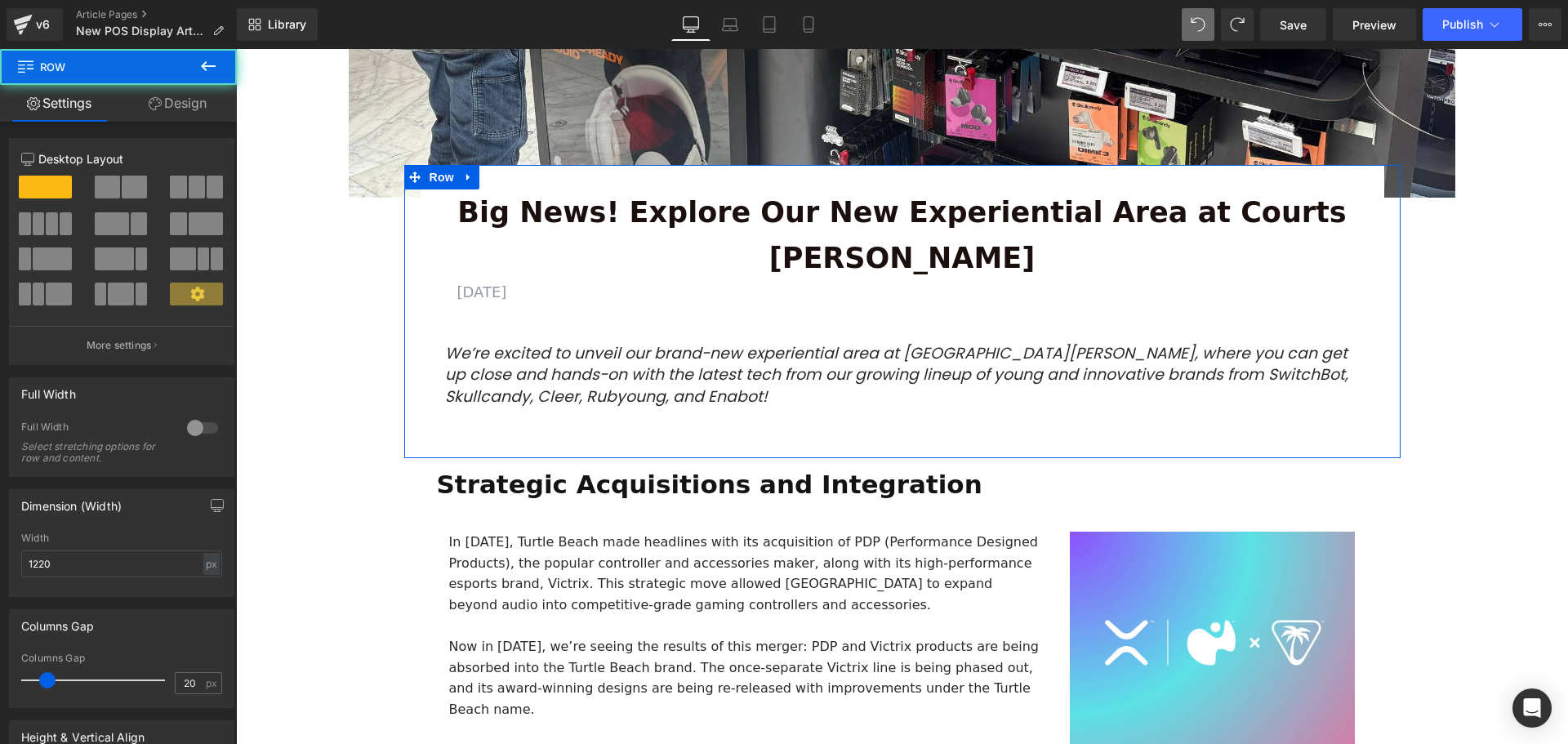
click at [665, 353] on p "We’re excited to unveil our brand-new experiential area at Courts Heeren, where…" at bounding box center [901, 375] width 914 height 66
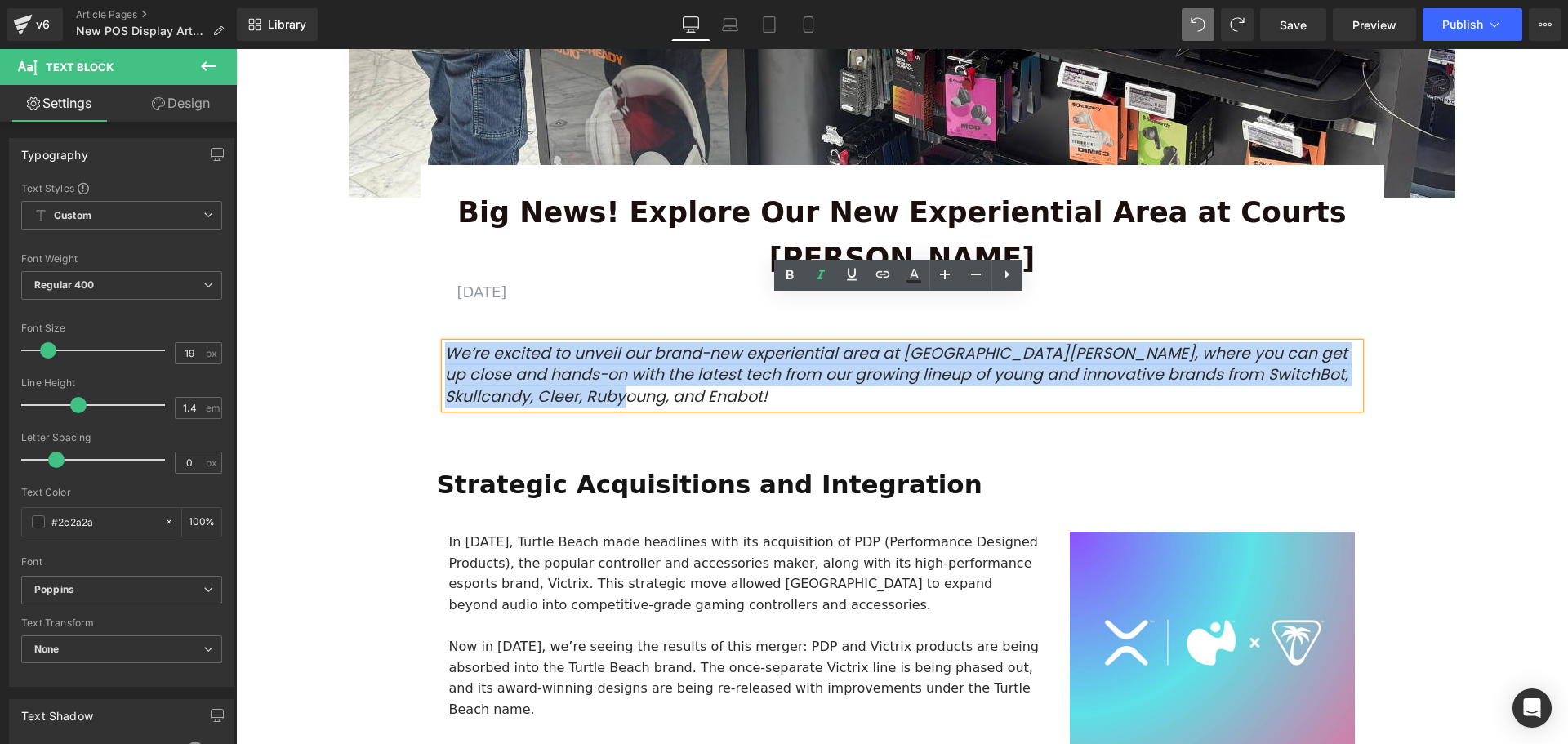
drag, startPoint x: 692, startPoint y: 350, endPoint x: 444, endPoint y: 305, distance: 252.0
click at [445, 343] on p "We’re excited to unveil our brand-new experiential area at Courts Heeren, where…" at bounding box center [901, 375] width 914 height 66
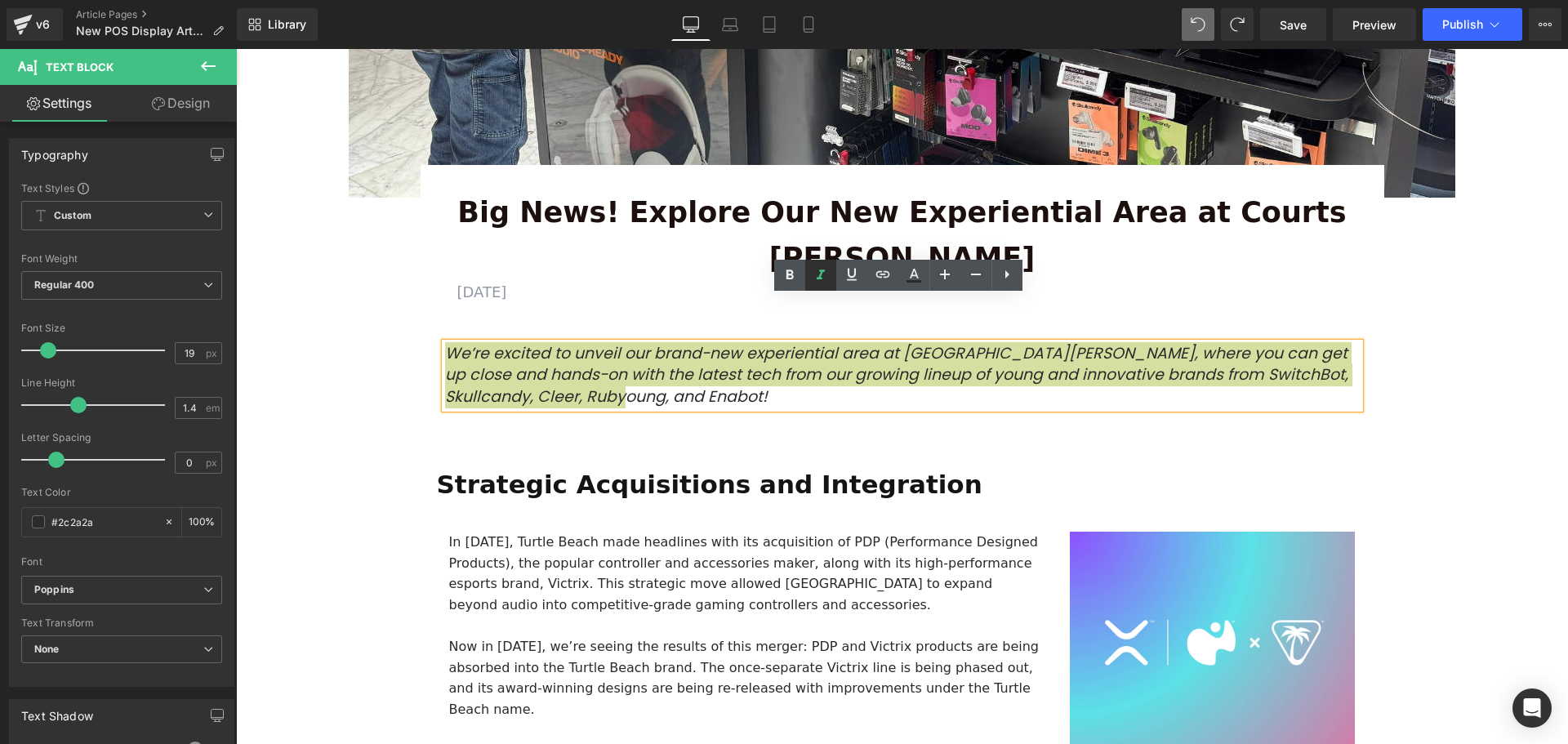
click at [823, 277] on icon at bounding box center [820, 274] width 19 height 19
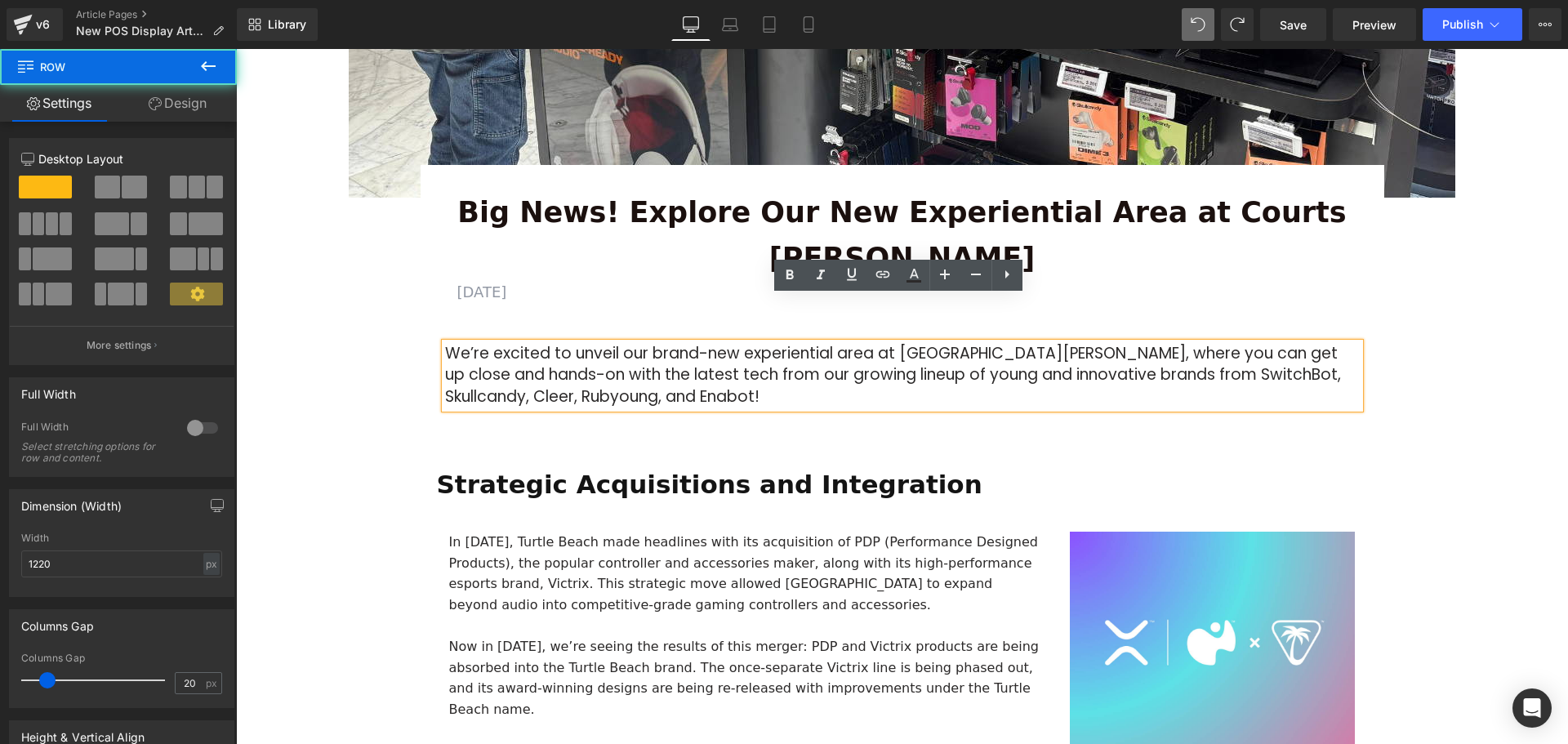
click at [1387, 372] on div "Big News! Explore Our New Experiential Area at Courts Heeren Text Block AUGUST …" at bounding box center [901, 313] width 996 height 231
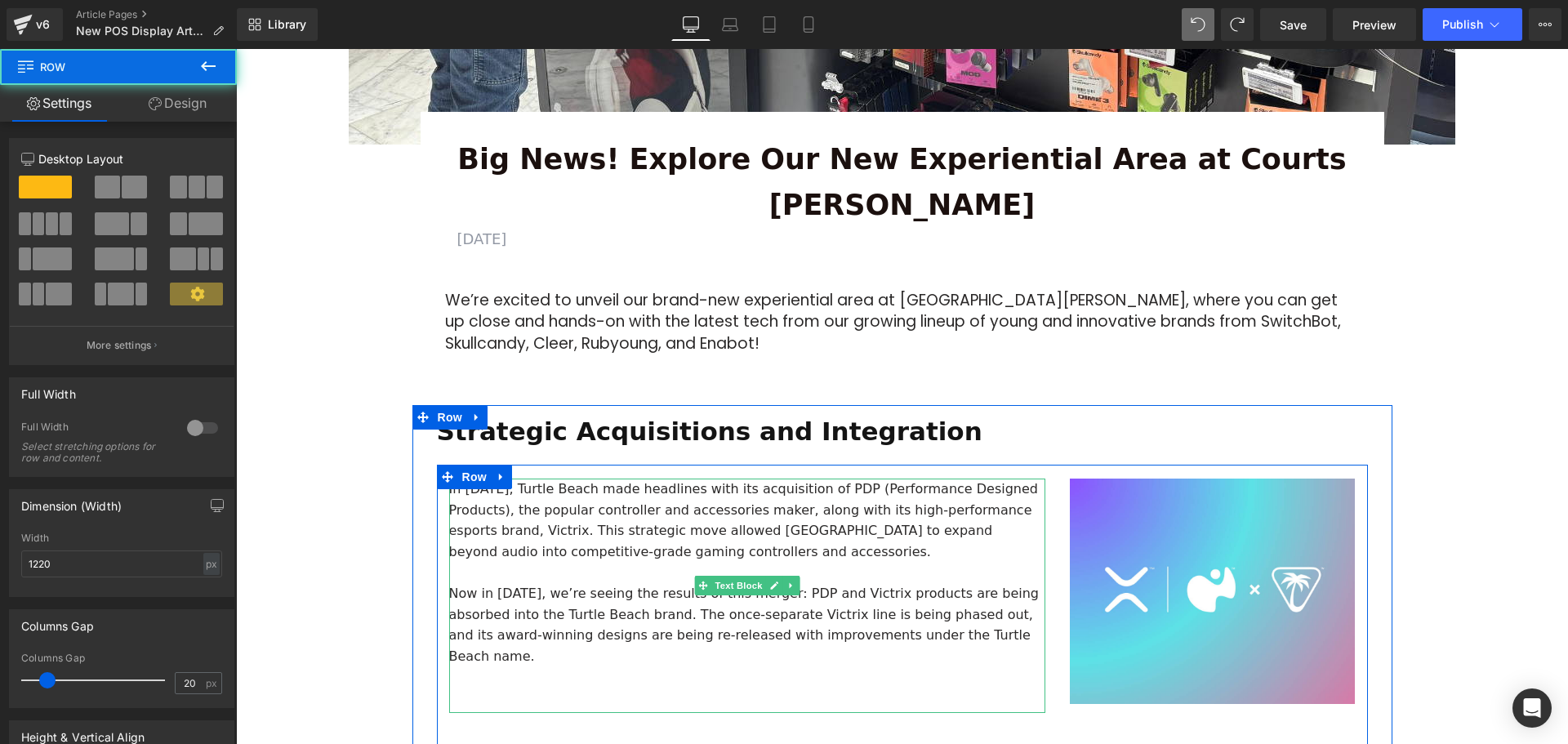
scroll to position [571, 0]
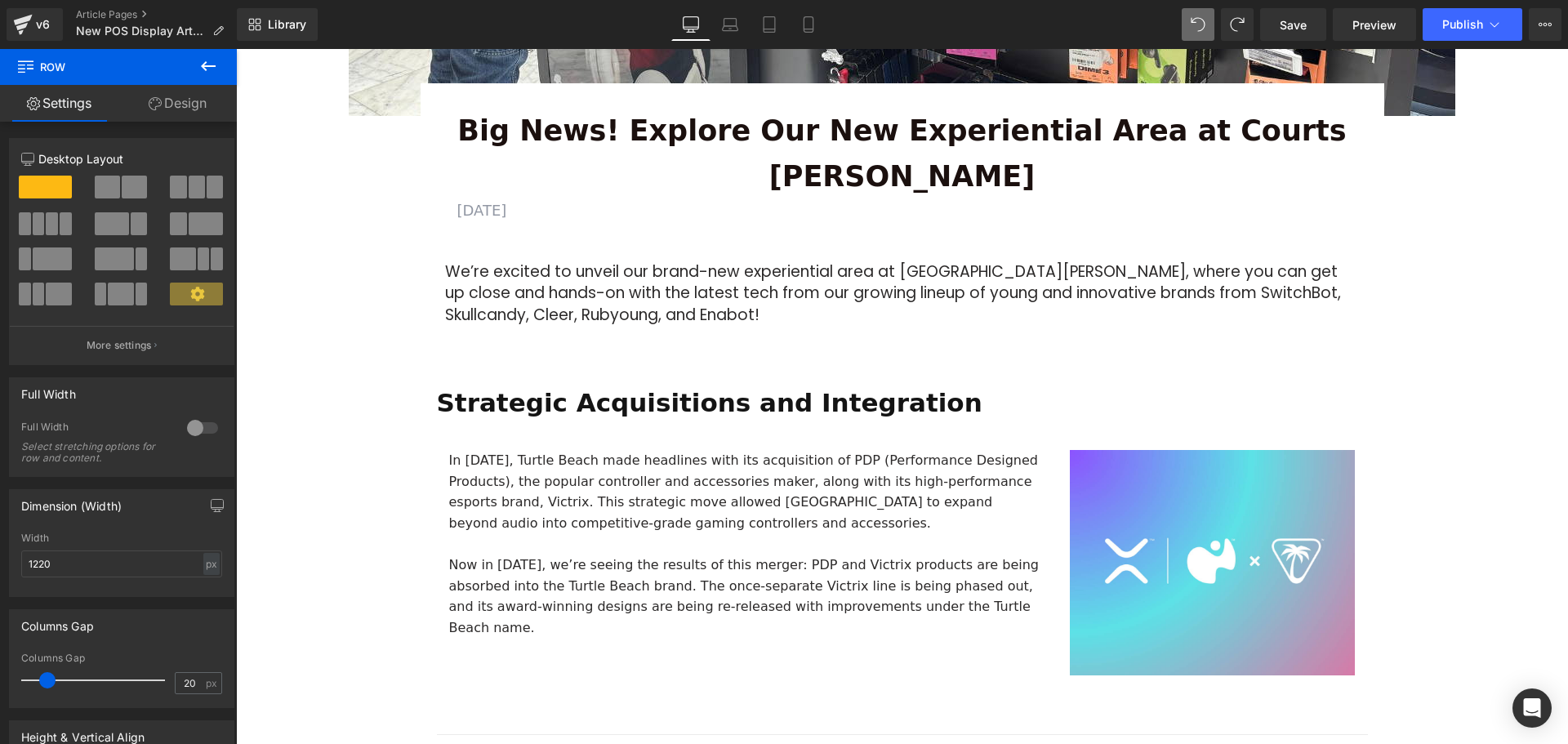
drag, startPoint x: 570, startPoint y: 465, endPoint x: 577, endPoint y: 476, distance: 13.0
click at [570, 465] on p "In 2024, Turtle Beach made headlines with its acquisition of PDP (Performance D…" at bounding box center [747, 492] width 596 height 83
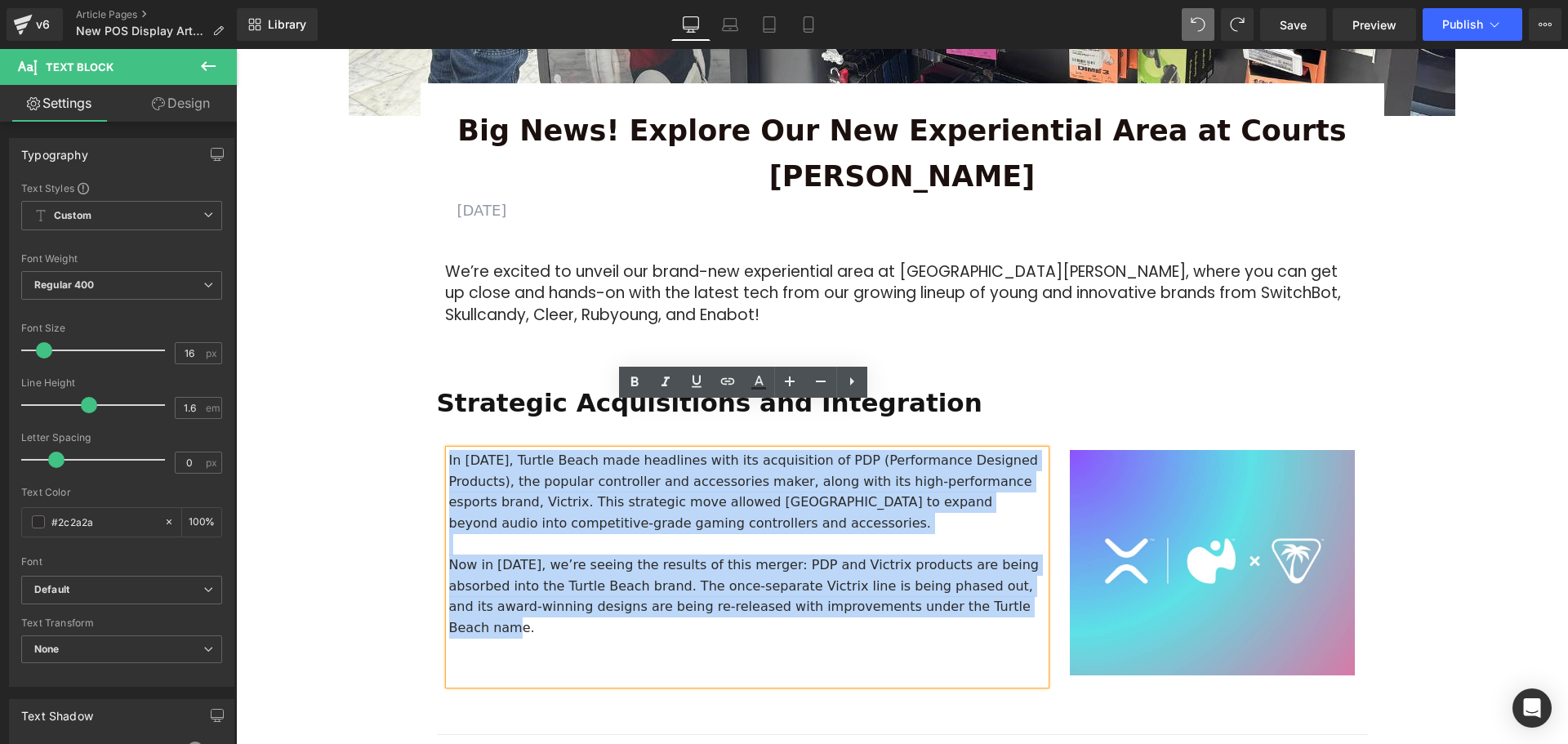
drag, startPoint x: 929, startPoint y: 561, endPoint x: 437, endPoint y: 409, distance: 514.9
click at [437, 450] on div "In 2024, Turtle Beach made headlines with its acquisition of PDP (Performance D…" at bounding box center [747, 579] width 620 height 259
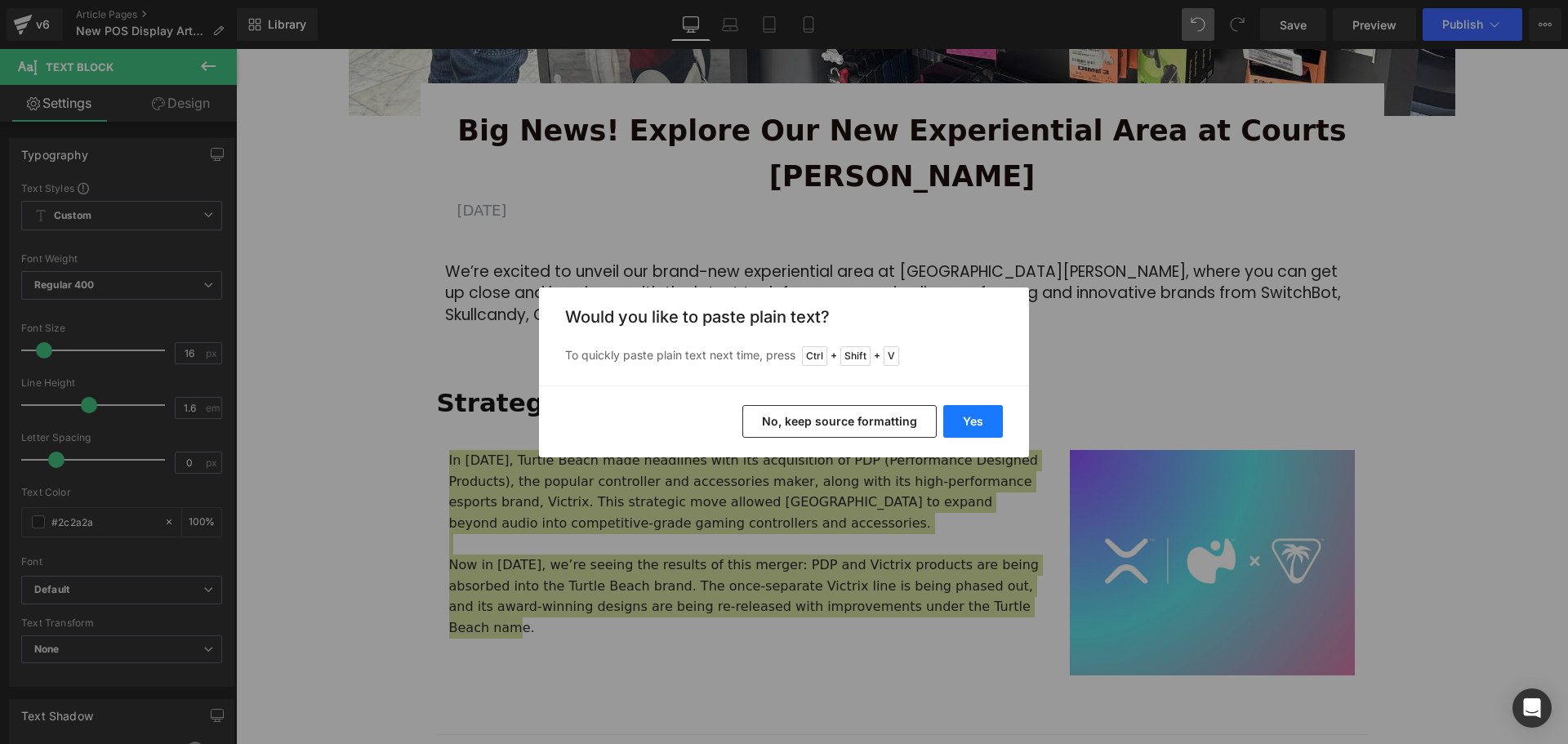
click at [969, 421] on button "Yes" at bounding box center [973, 421] width 59 height 32
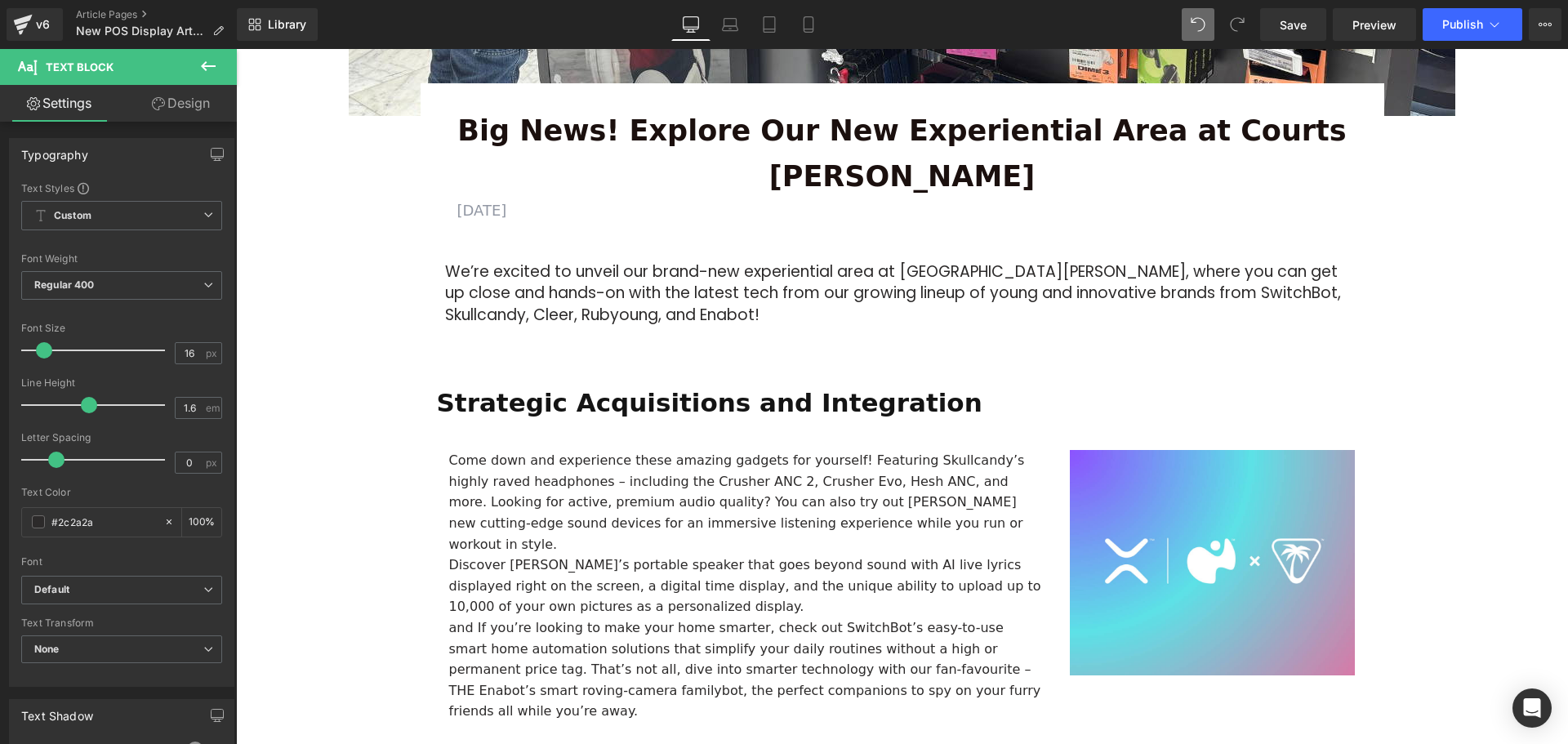
click at [380, 468] on div "Image Row 64px Big News! Explore Our New Experiential Area at Courts Heeren Tex…" at bounding box center [901, 711] width 1331 height 2209
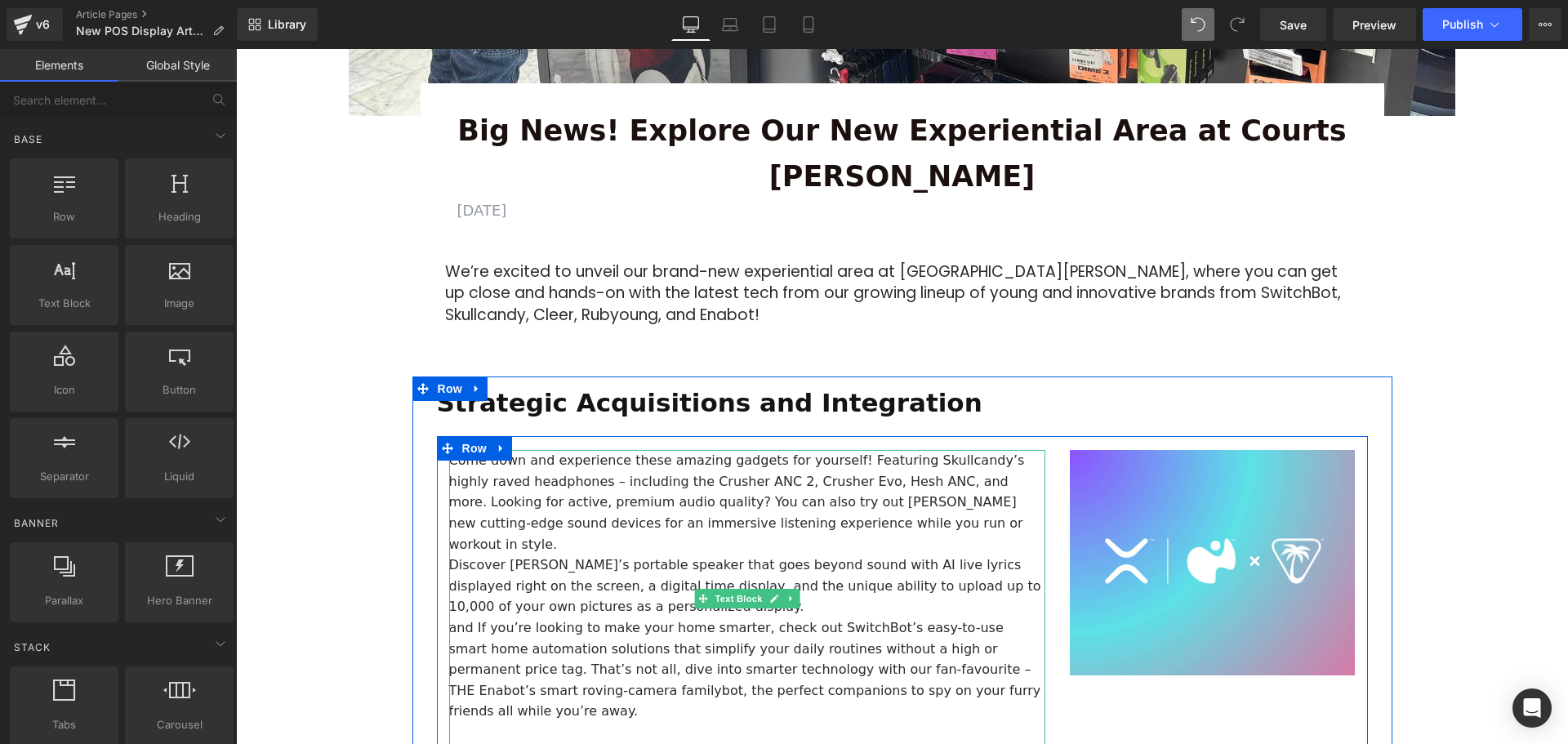
click at [660, 555] on p "Discover Rubyoung’s portable speaker that goes beyond sound with AI live lyrics…" at bounding box center [747, 586] width 596 height 63
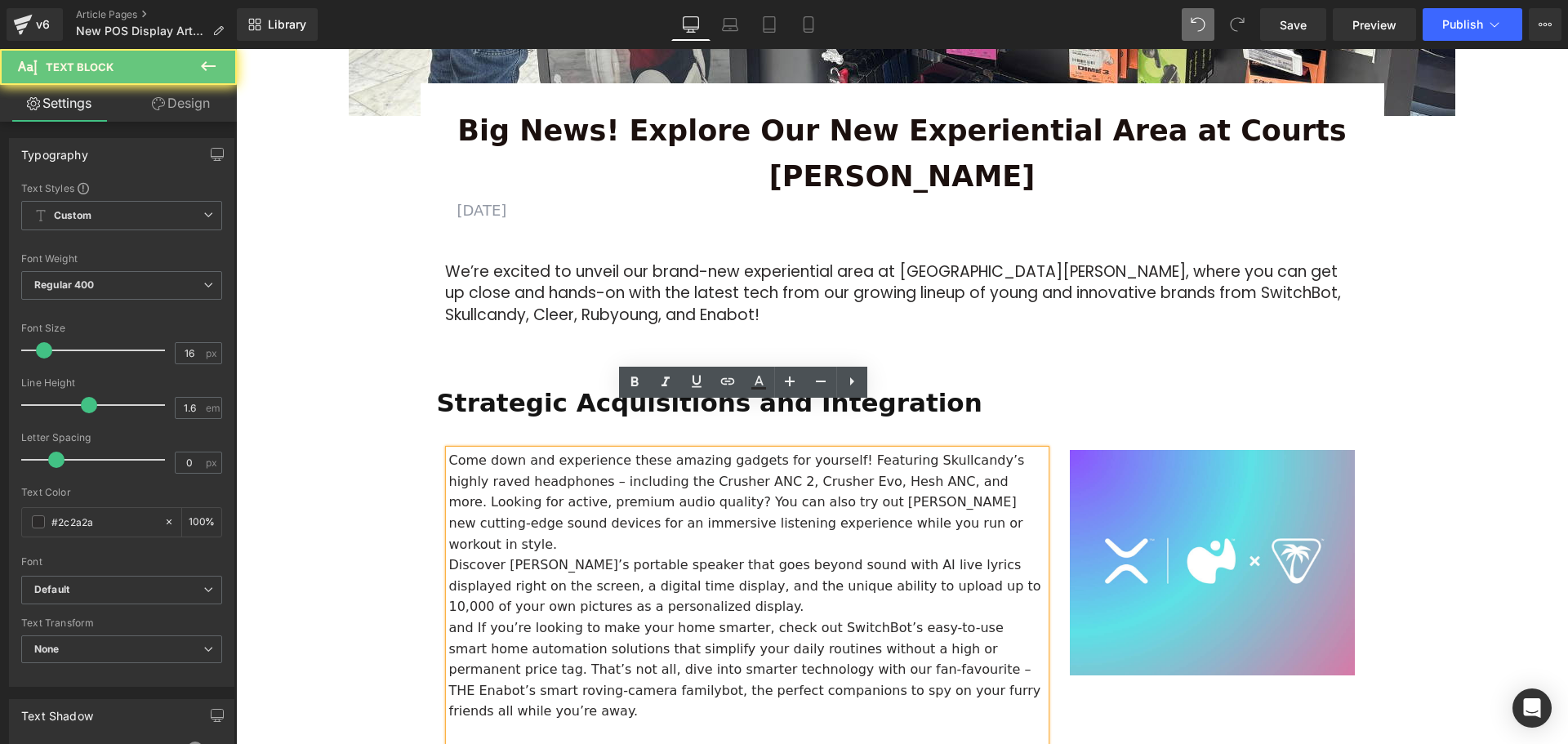
click at [851, 473] on p "Come down and experience these amazing gadgets for yourself! Featuring Skullcan…" at bounding box center [747, 502] width 596 height 104
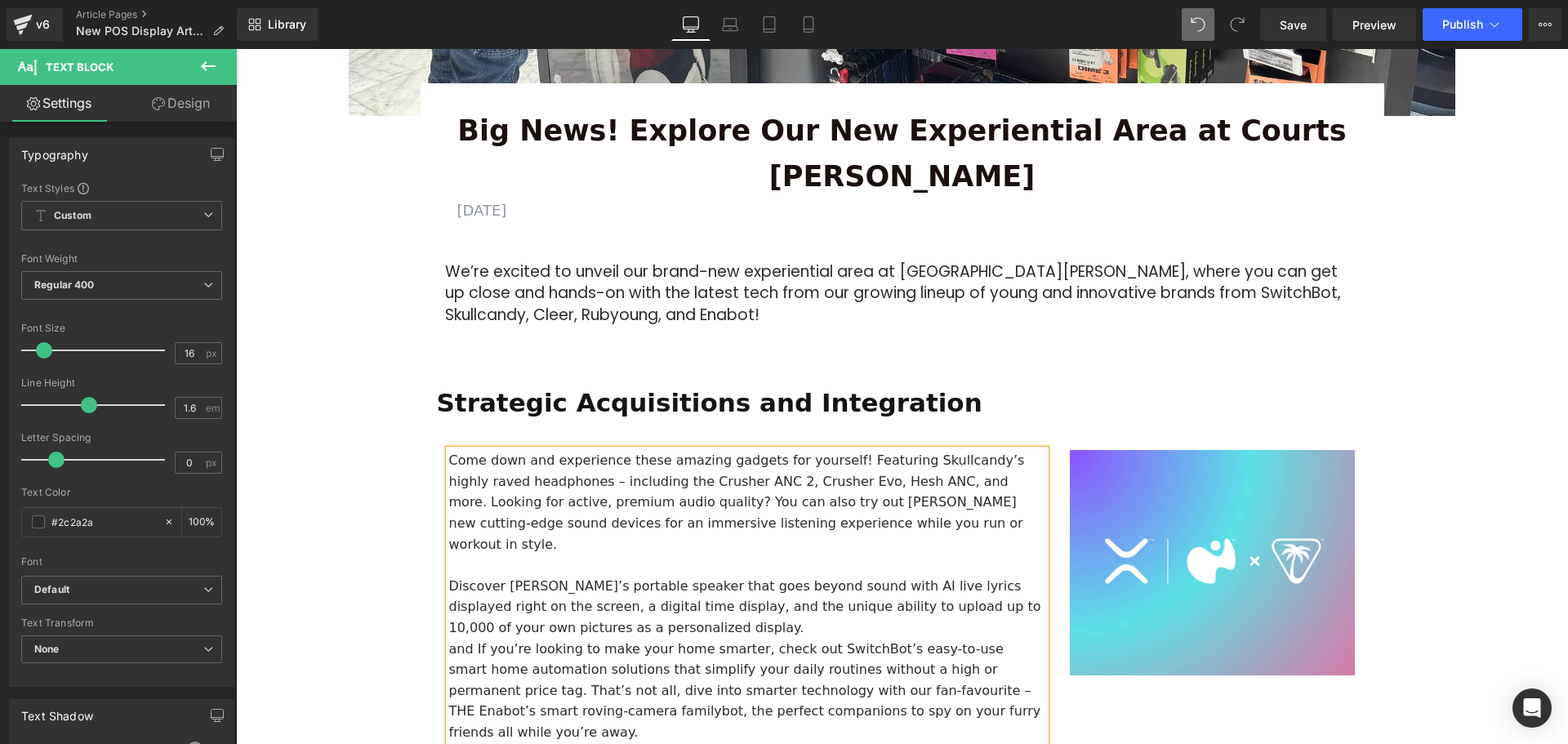
click at [590, 576] on p "Discover Rubyoung’s portable speaker that goes beyond sound with AI live lyrics…" at bounding box center [747, 607] width 596 height 63
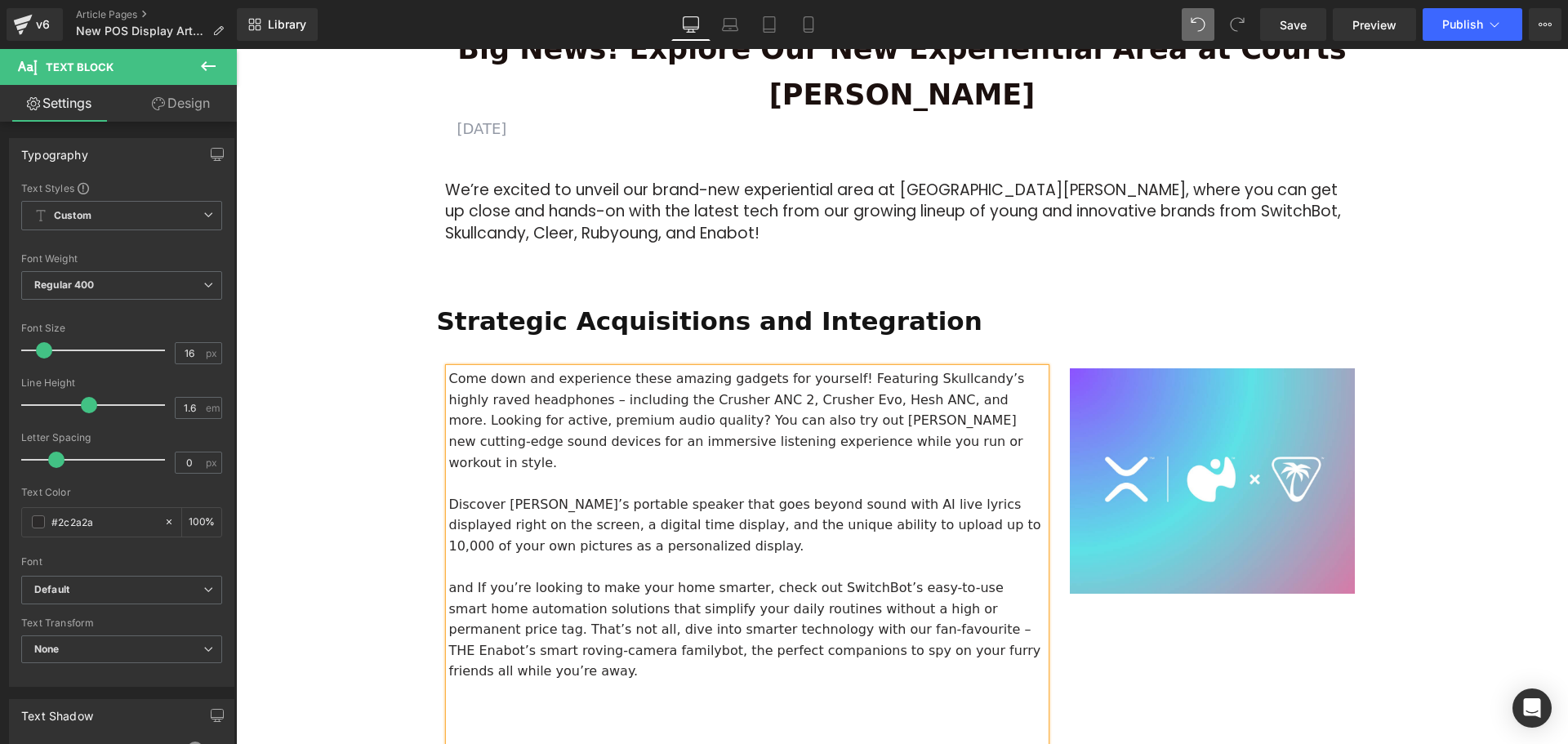
click at [1501, 544] on div "Image Row 64px Big News! Explore Our New Experiential Area at Courts Heeren Tex…" at bounding box center [901, 650] width 1331 height 2250
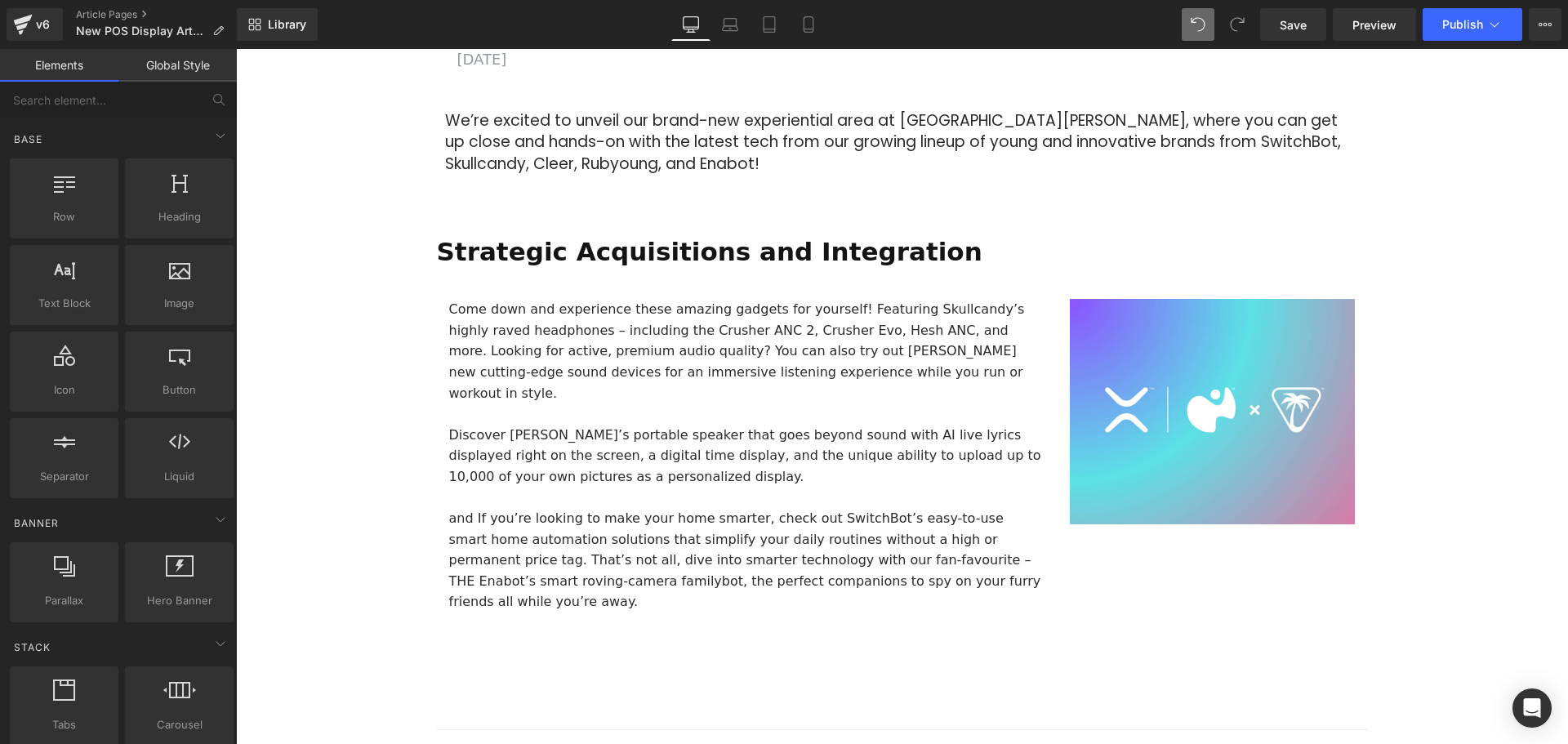
scroll to position [816, 0]
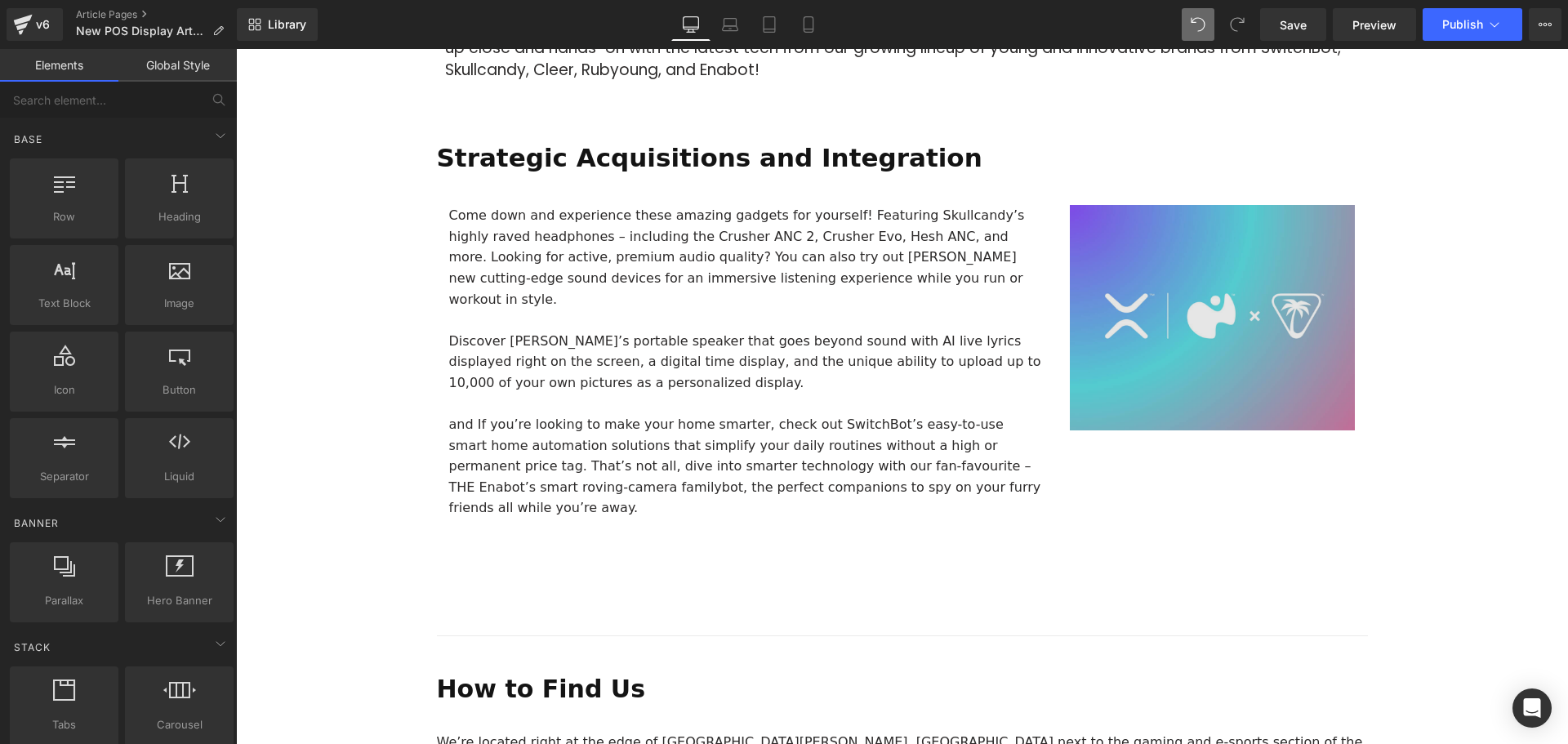
click at [1182, 293] on img at bounding box center [1212, 318] width 286 height 226
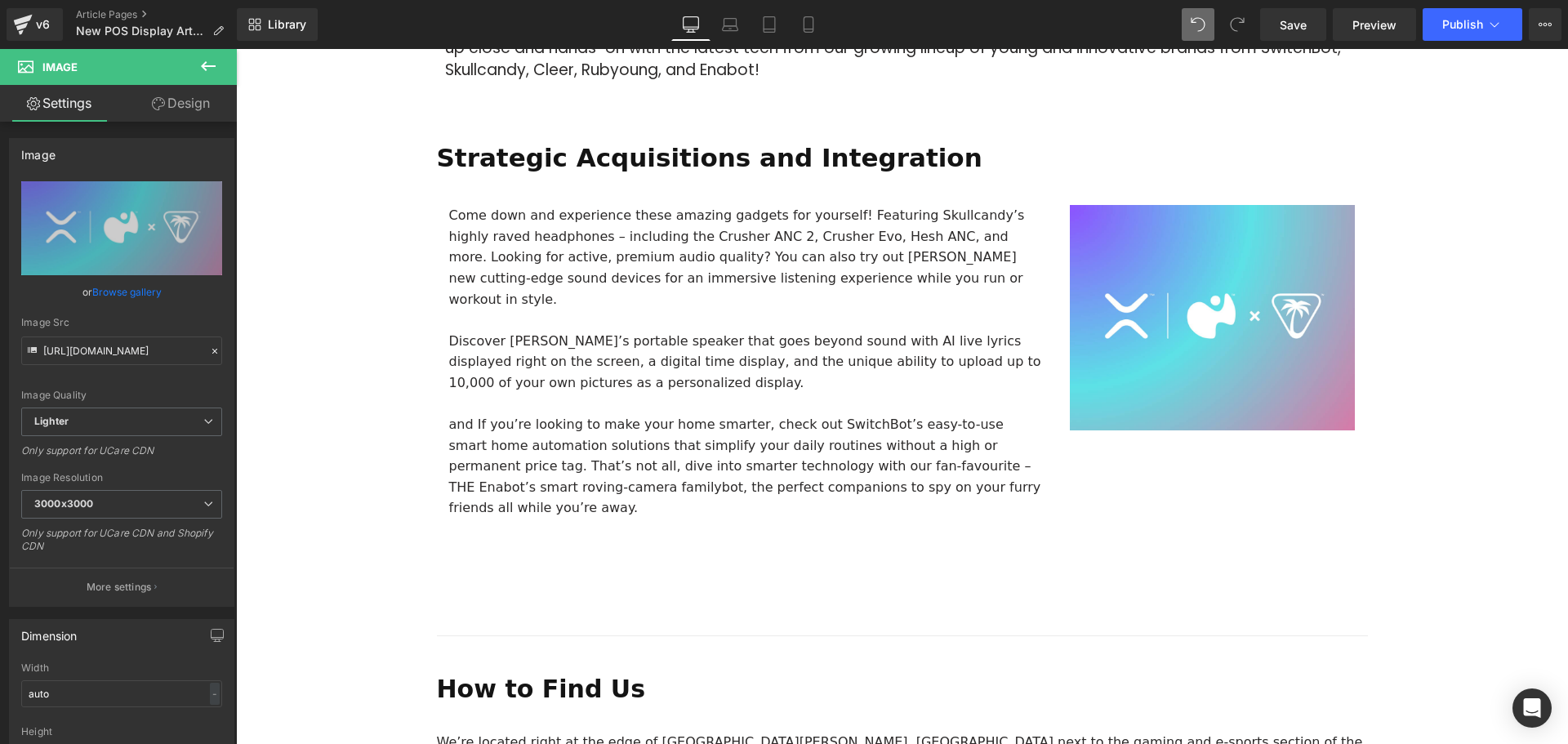
click at [1488, 455] on div "Image Row 64px Big News! Explore Our New Experiential Area at Courts Heeren Tex…" at bounding box center [901, 486] width 1331 height 2250
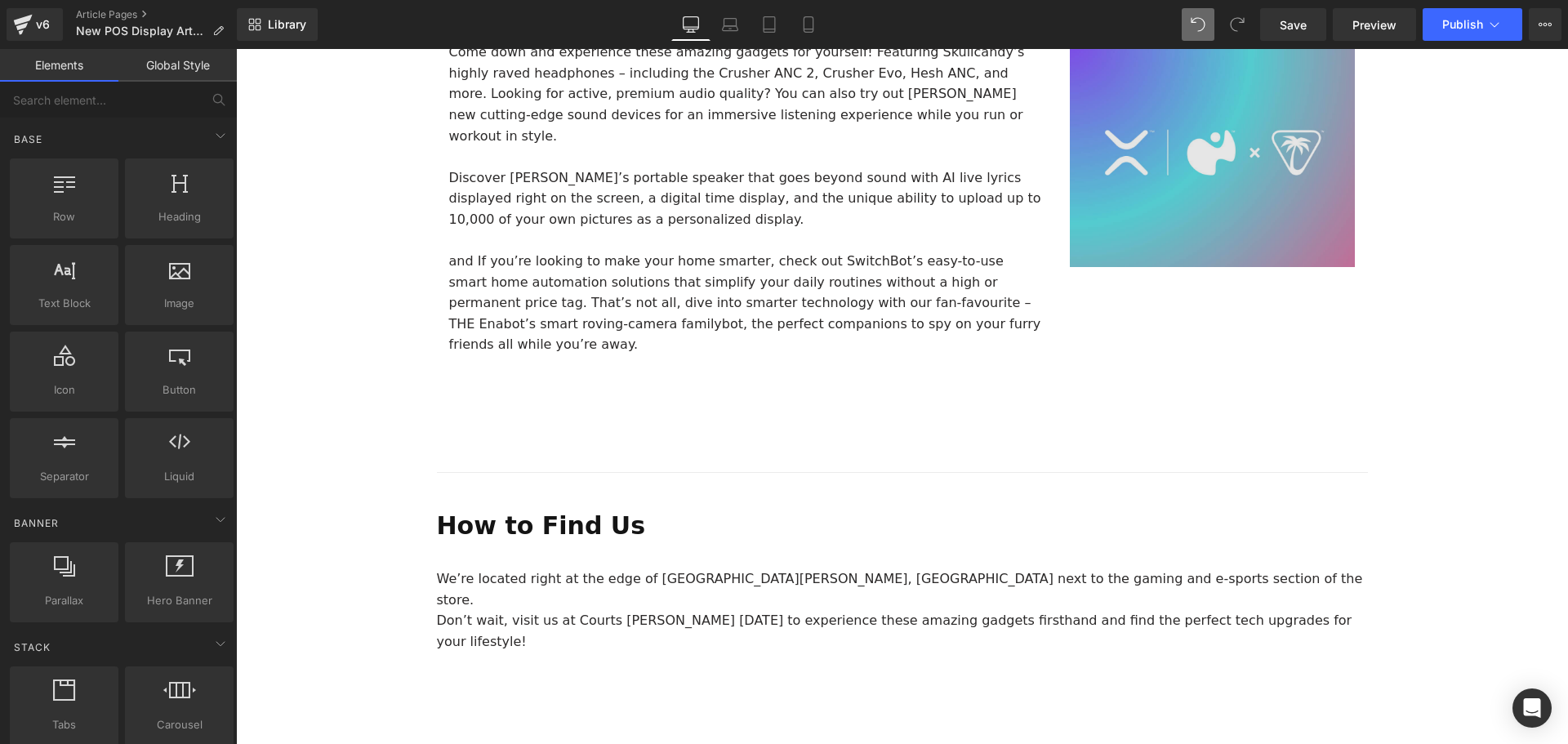
scroll to position [653, 0]
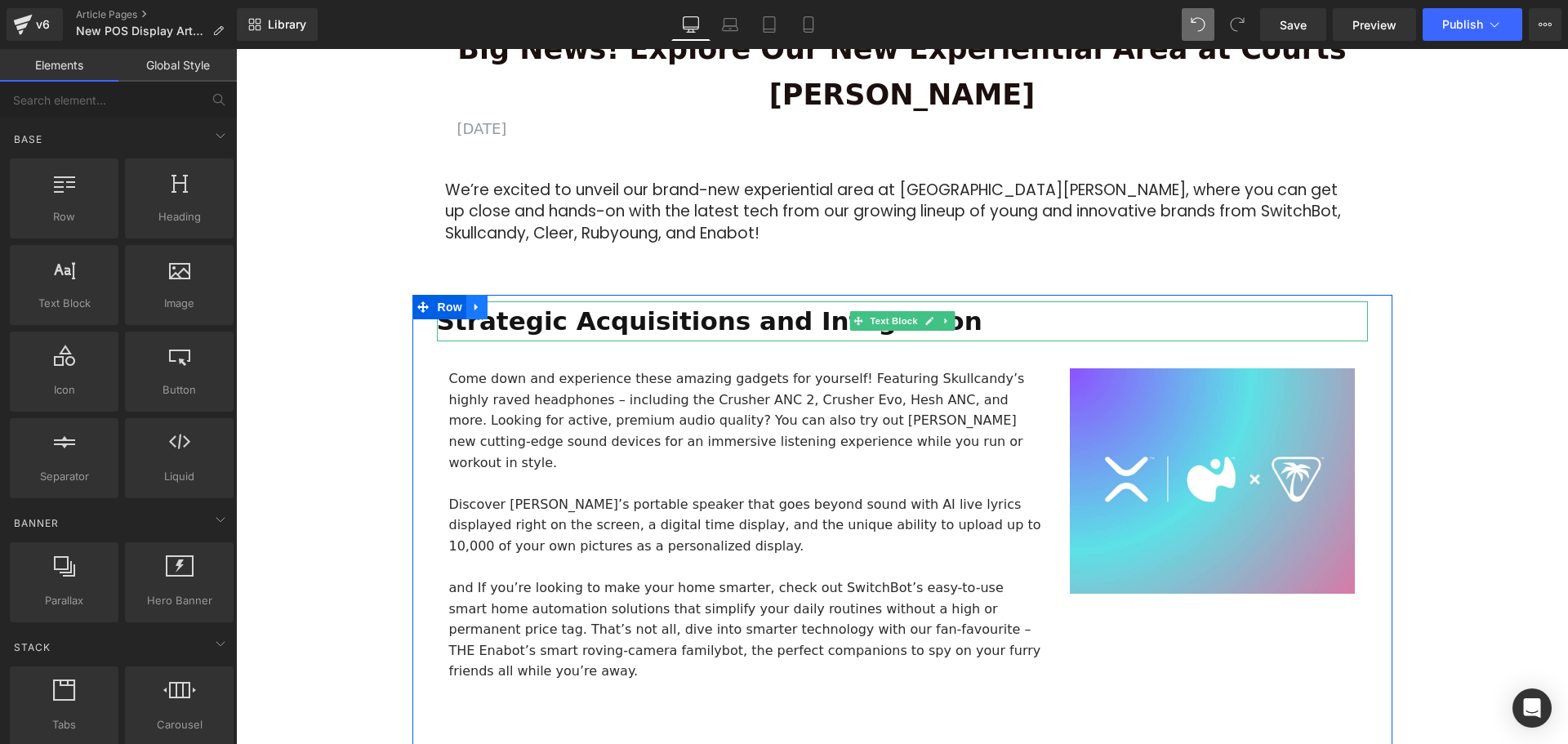
click at [472, 295] on link at bounding box center [476, 307] width 21 height 24
click at [927, 301] on p "Strategic Acquisitions and Integration" at bounding box center [902, 322] width 931 height 41
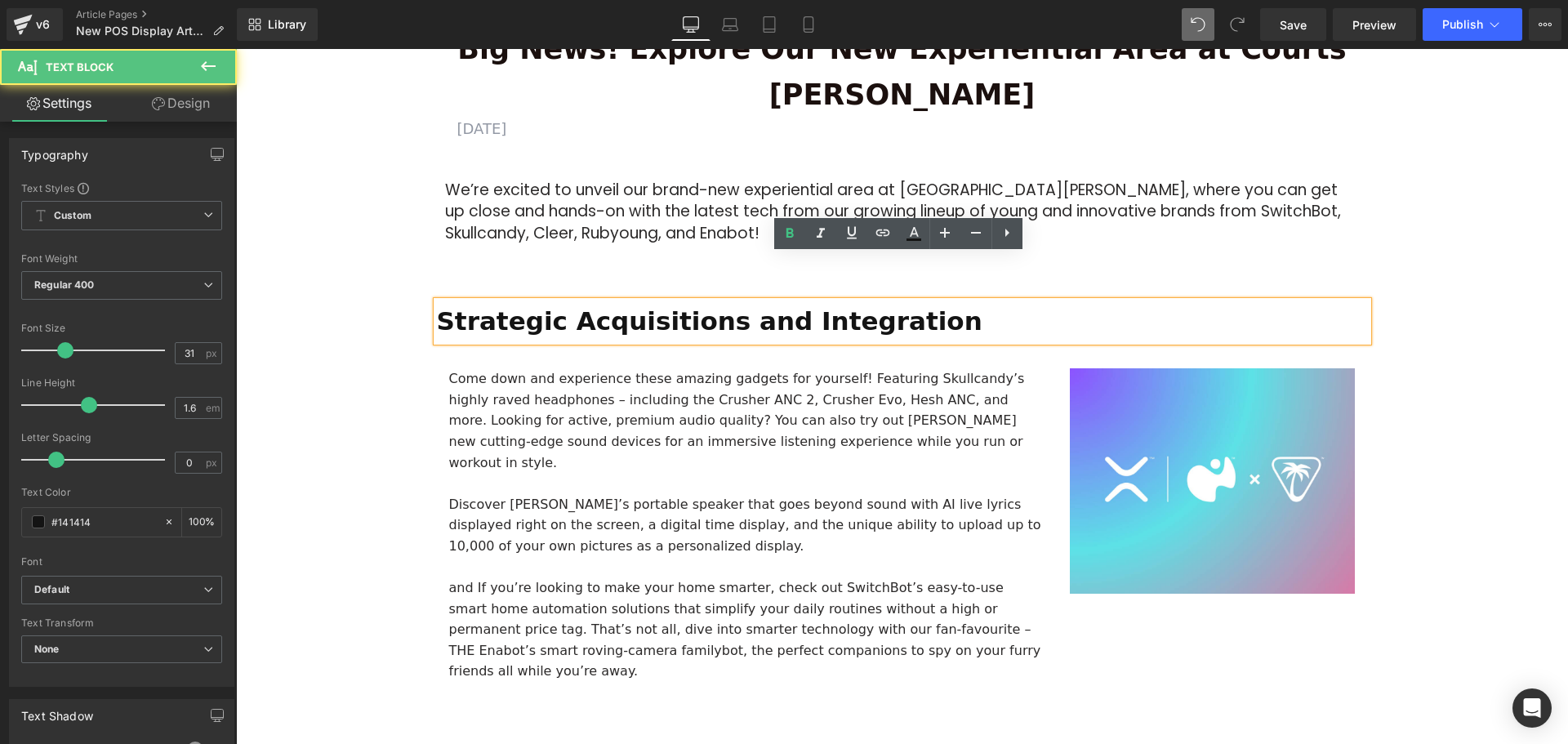
click at [947, 301] on p "Strategic Acquisitions and Integration" at bounding box center [902, 322] width 931 height 41
click at [813, 368] on div "Come down and experience these amazing gadgets for yourself! Featuring Skullcan…" at bounding box center [747, 558] width 596 height 381
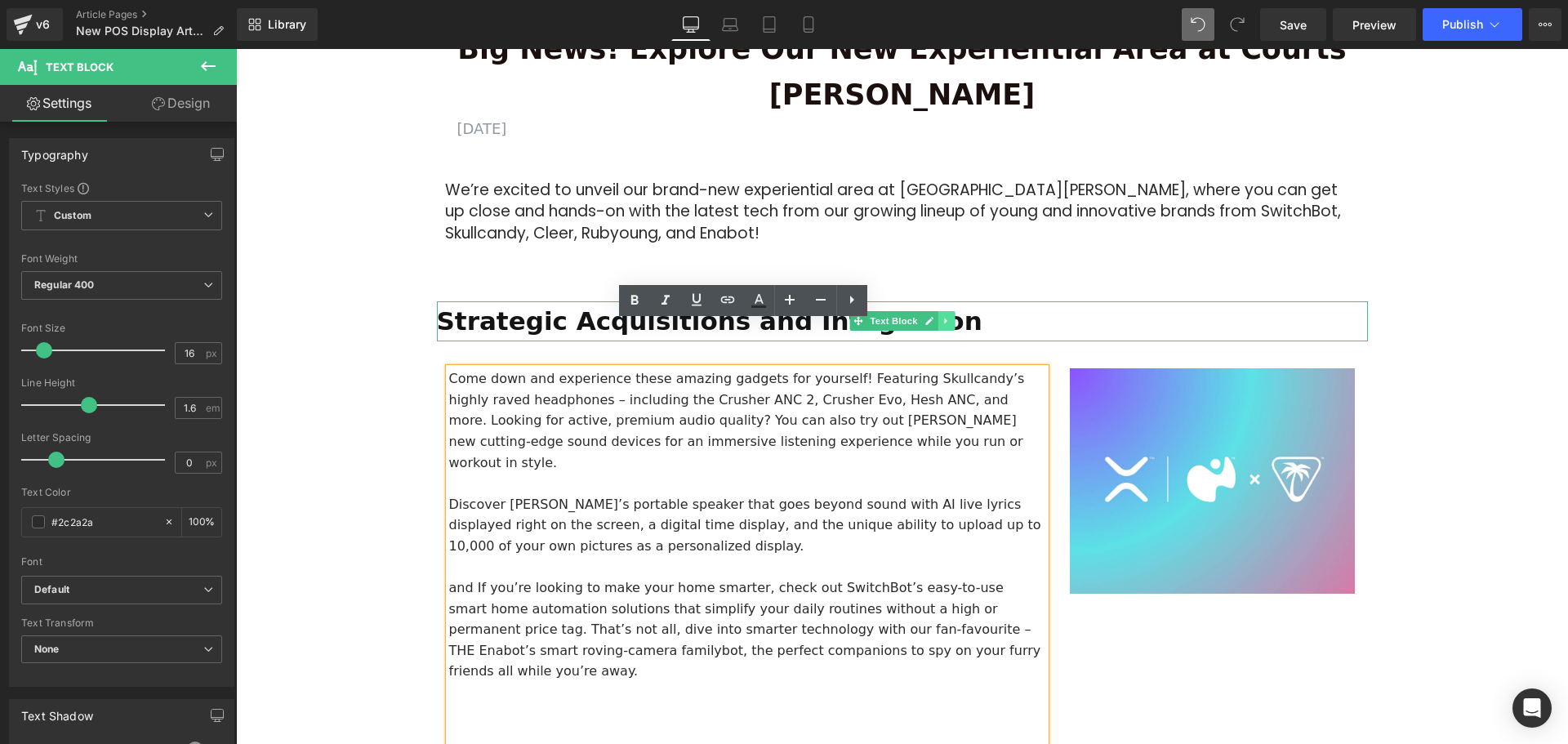
click at [948, 311] on link at bounding box center [946, 320] width 18 height 19
click at [954, 317] on icon at bounding box center [954, 322] width 9 height 9
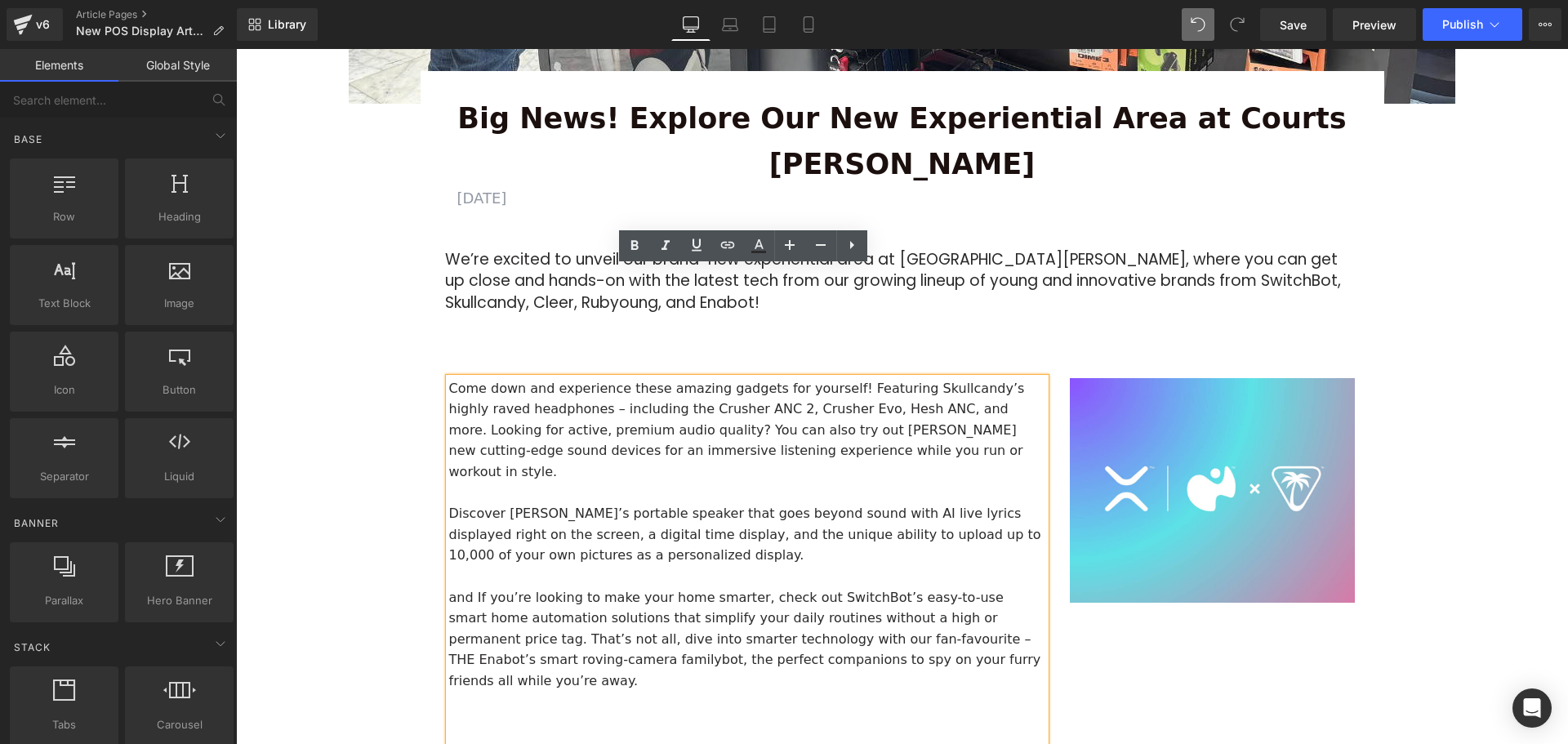
scroll to position [490, 0]
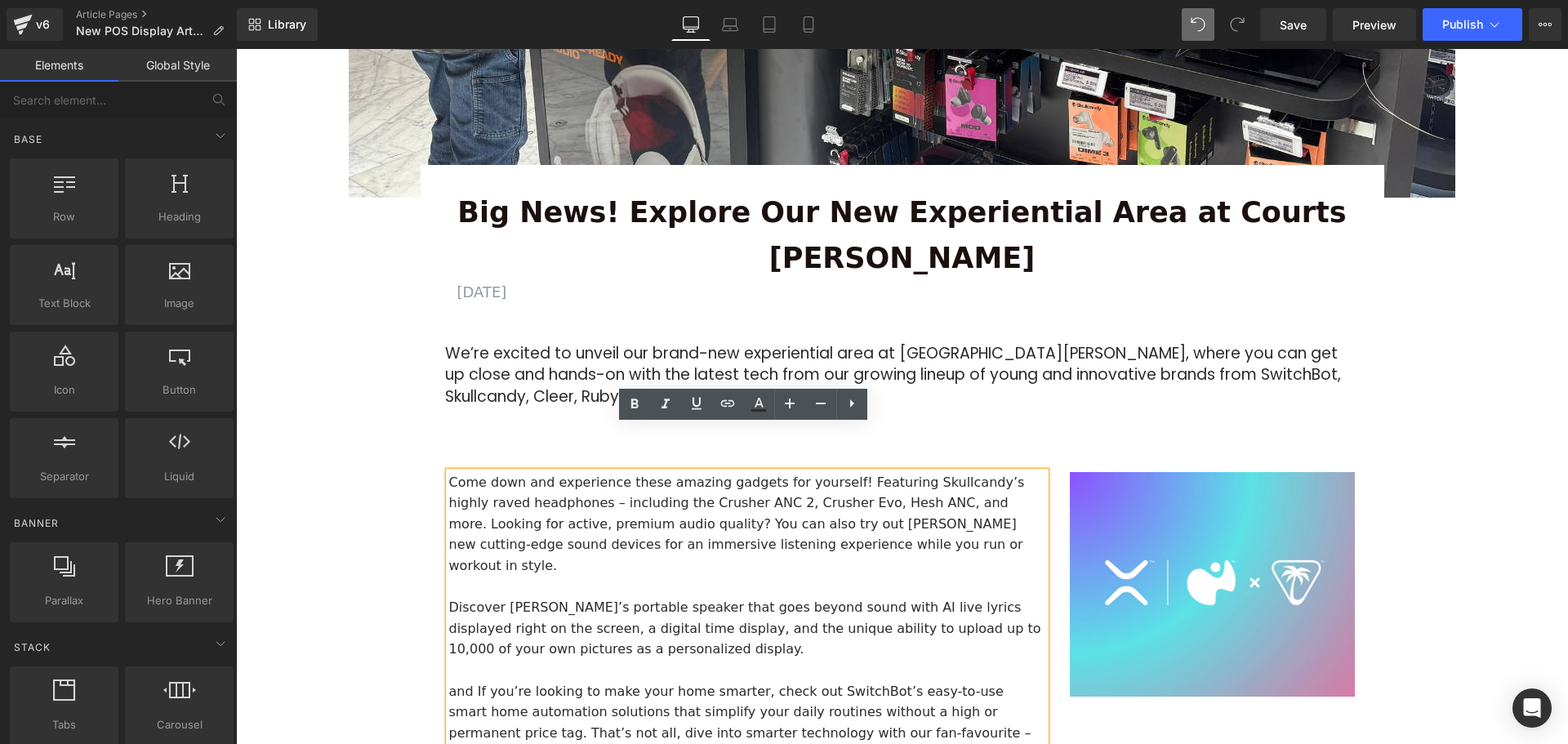
click at [435, 312] on div "Big News! Explore Our New Experiential Area at Courts Heeren Text Block AUGUST …" at bounding box center [902, 299] width 963 height 219
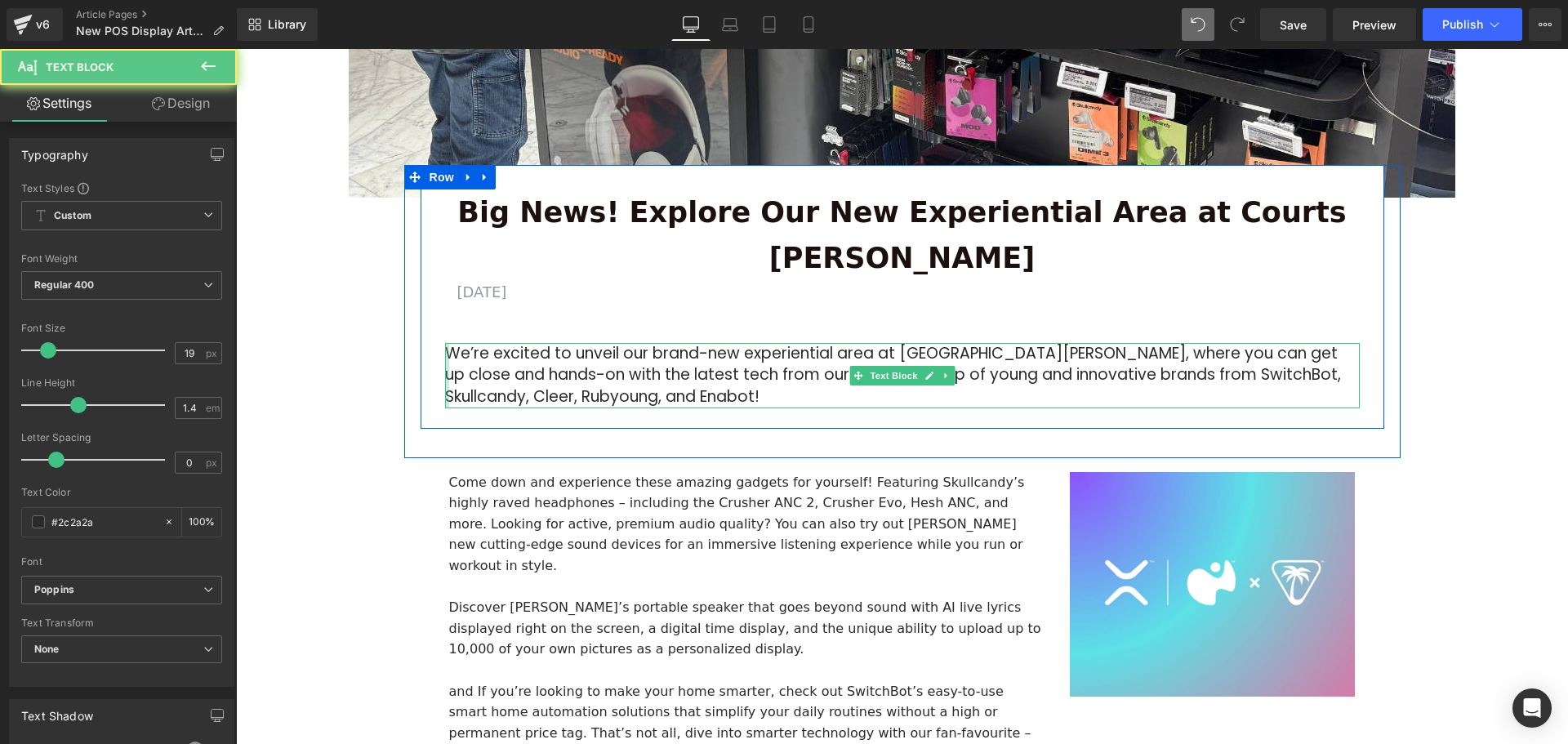
click at [445, 343] on div at bounding box center [447, 375] width 4 height 66
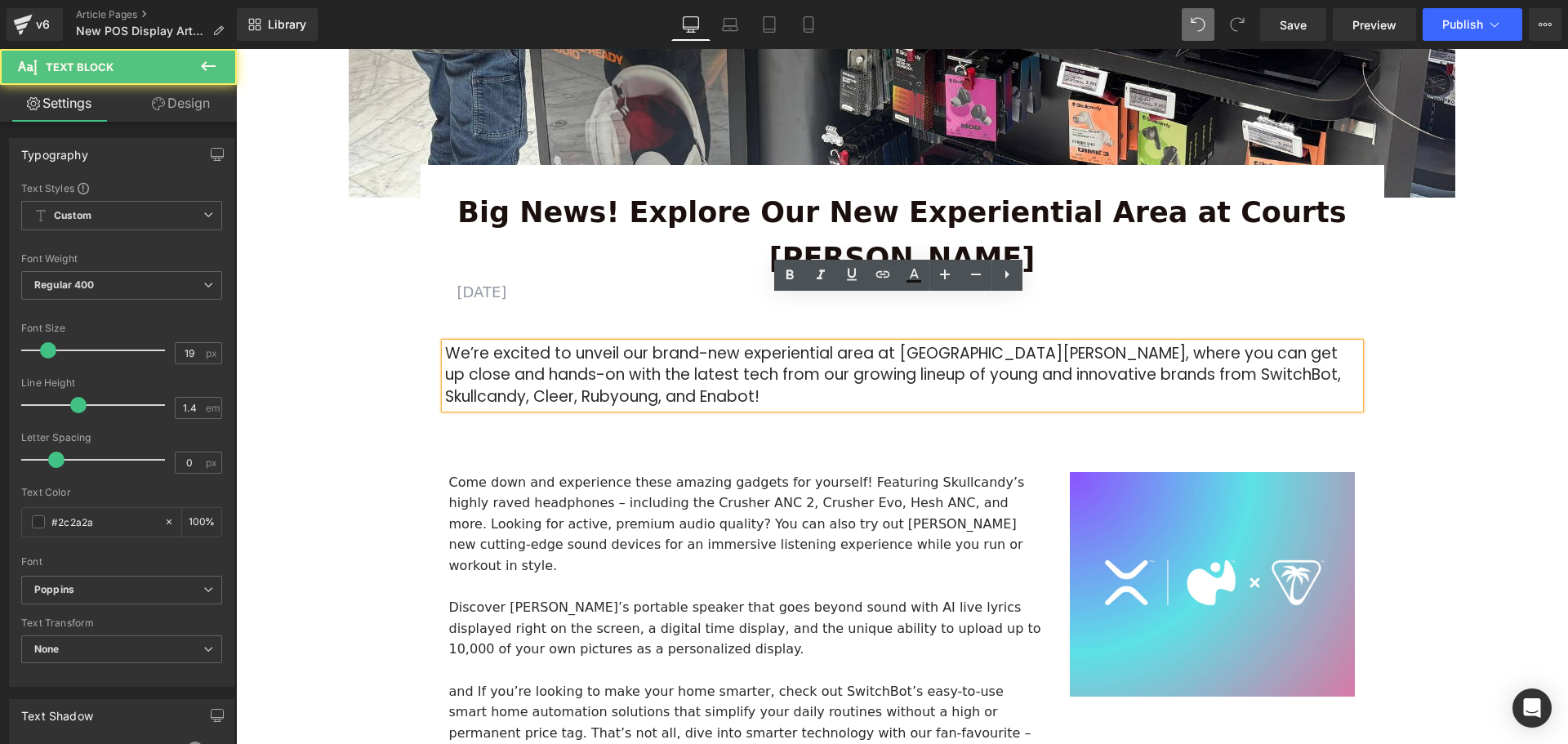
click at [655, 345] on p "We’re excited to unveil our brand-new experiential area at Courts Heeren, where…" at bounding box center [901, 375] width 914 height 66
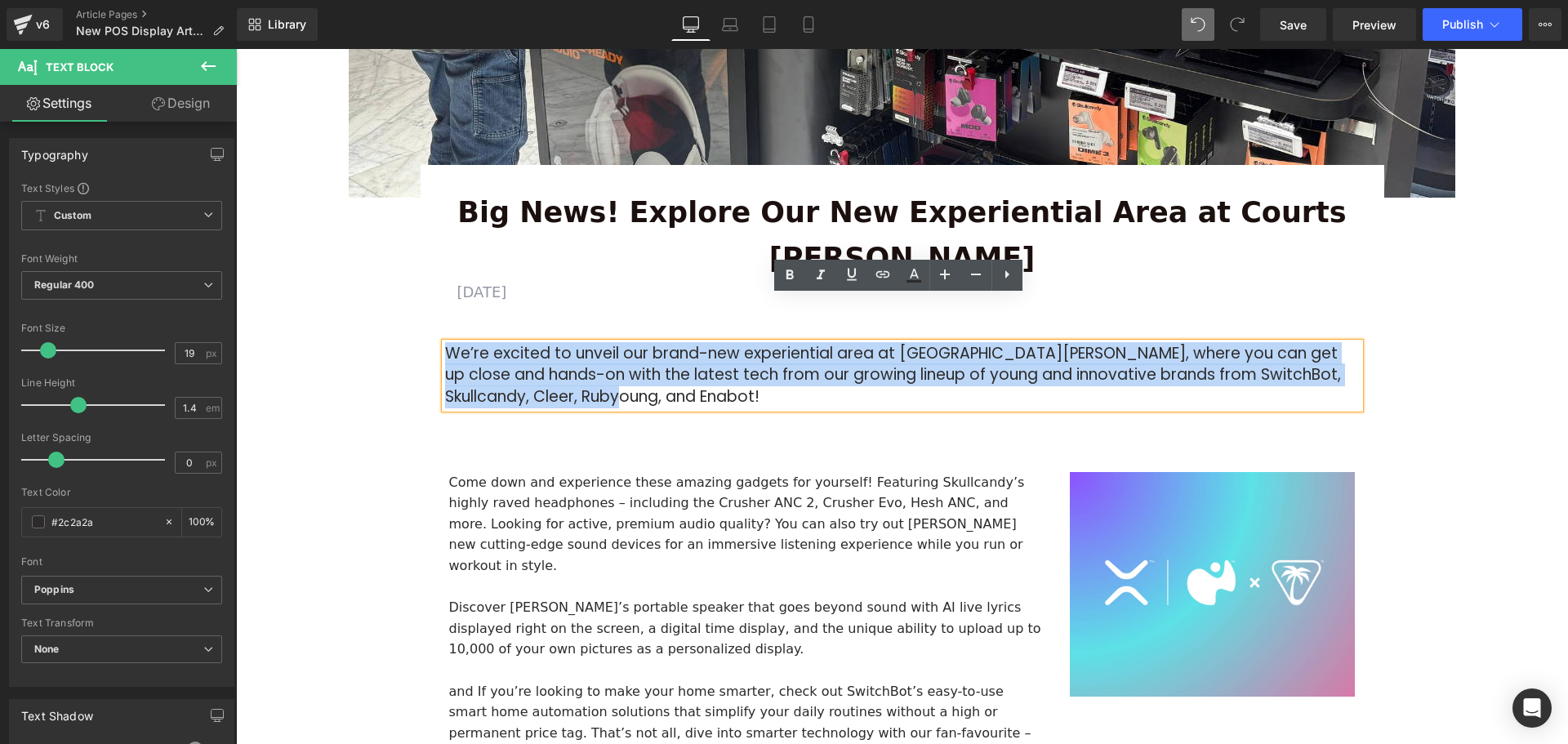
drag, startPoint x: 633, startPoint y: 349, endPoint x: 430, endPoint y: 299, distance: 209.1
click at [430, 299] on div "Big News! Explore Our New Experiential Area at Courts Heeren Text Block AUGUST …" at bounding box center [902, 299] width 963 height 219
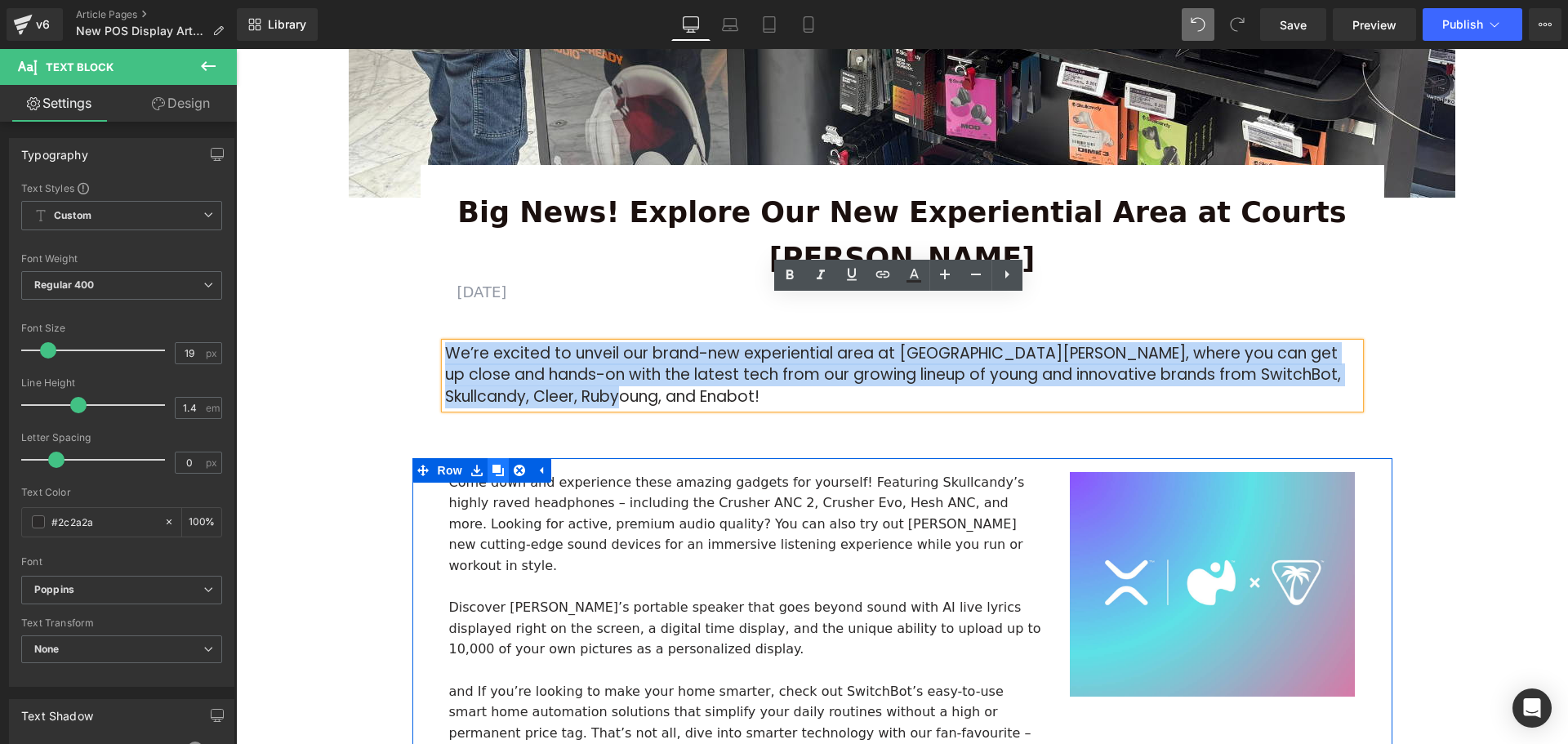
click at [500, 457] on link at bounding box center [497, 470] width 21 height 24
click at [458, 471] on p "Come down and experience these amazing gadgets for yourself! Featuring Skullcan…" at bounding box center [747, 523] width 596 height 104
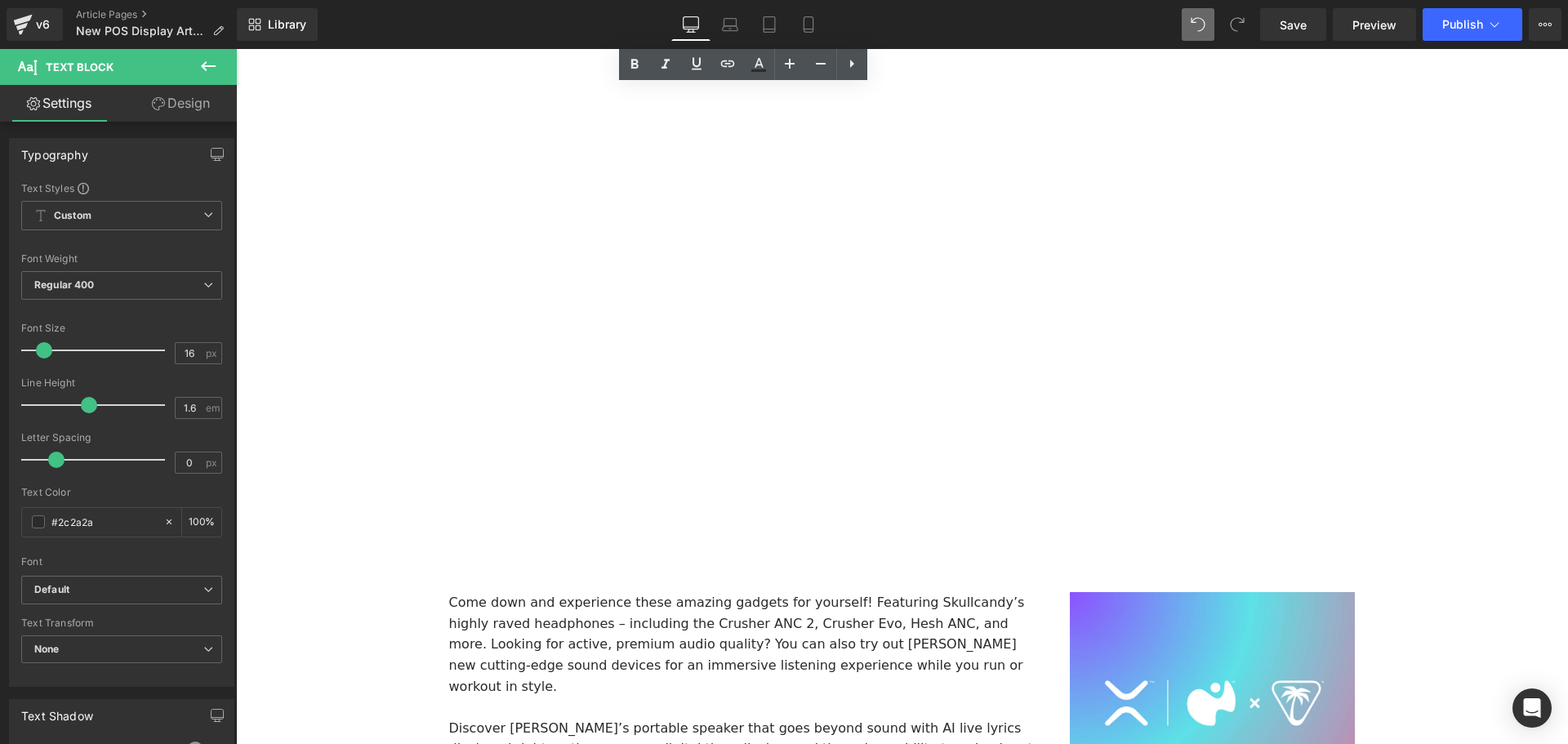
scroll to position [1573, 0]
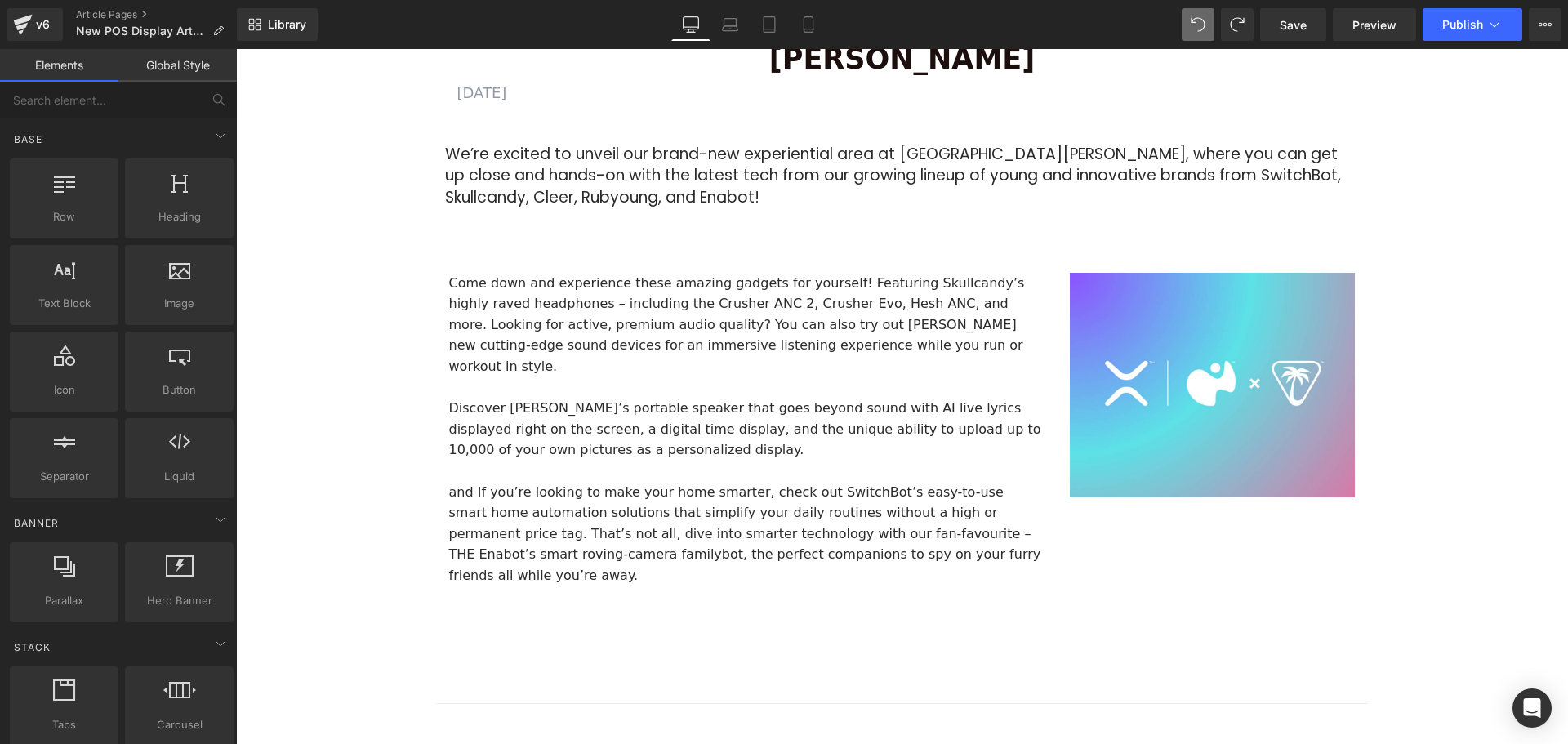
scroll to position [816, 0]
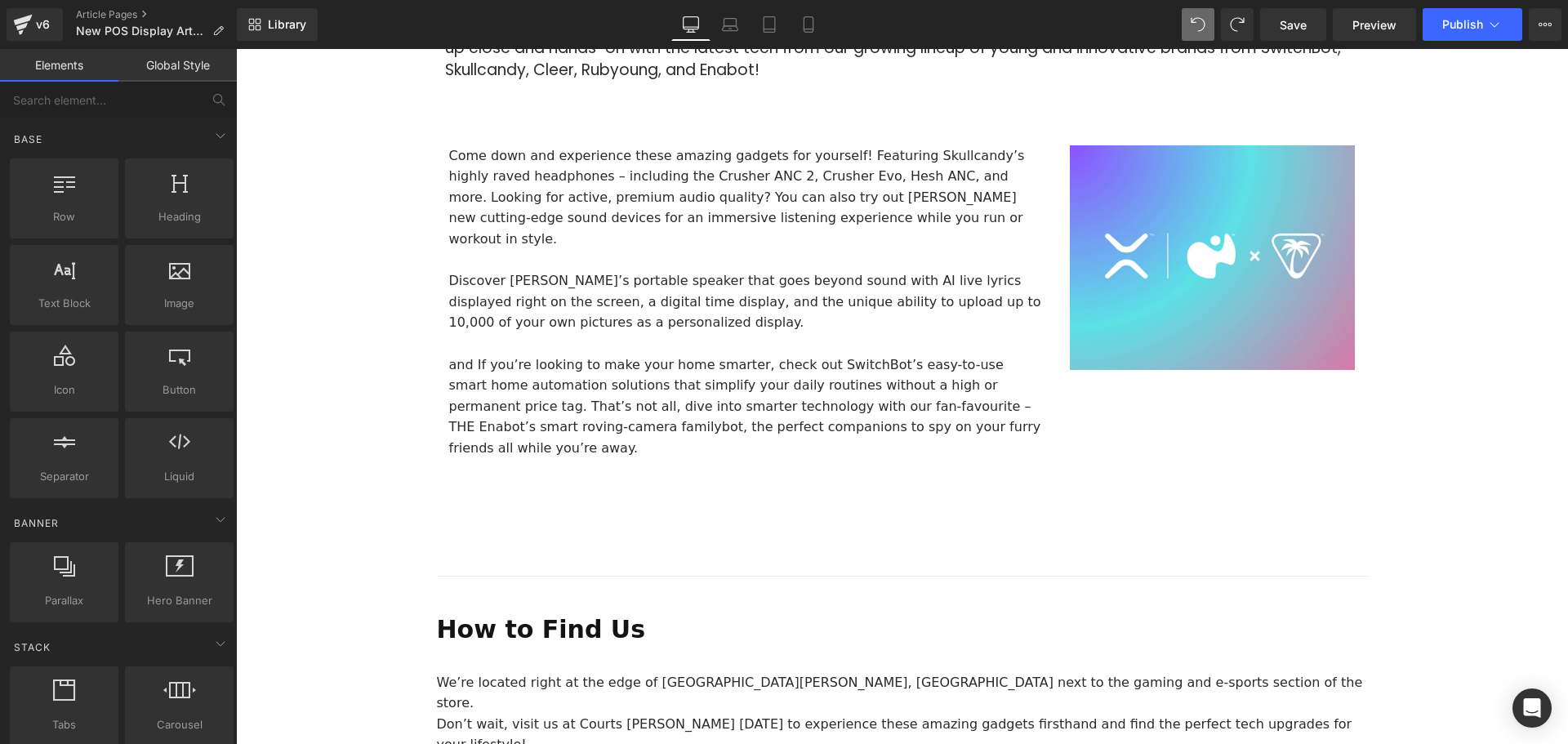
click at [619, 610] on p "How to Find Us" at bounding box center [902, 629] width 931 height 39
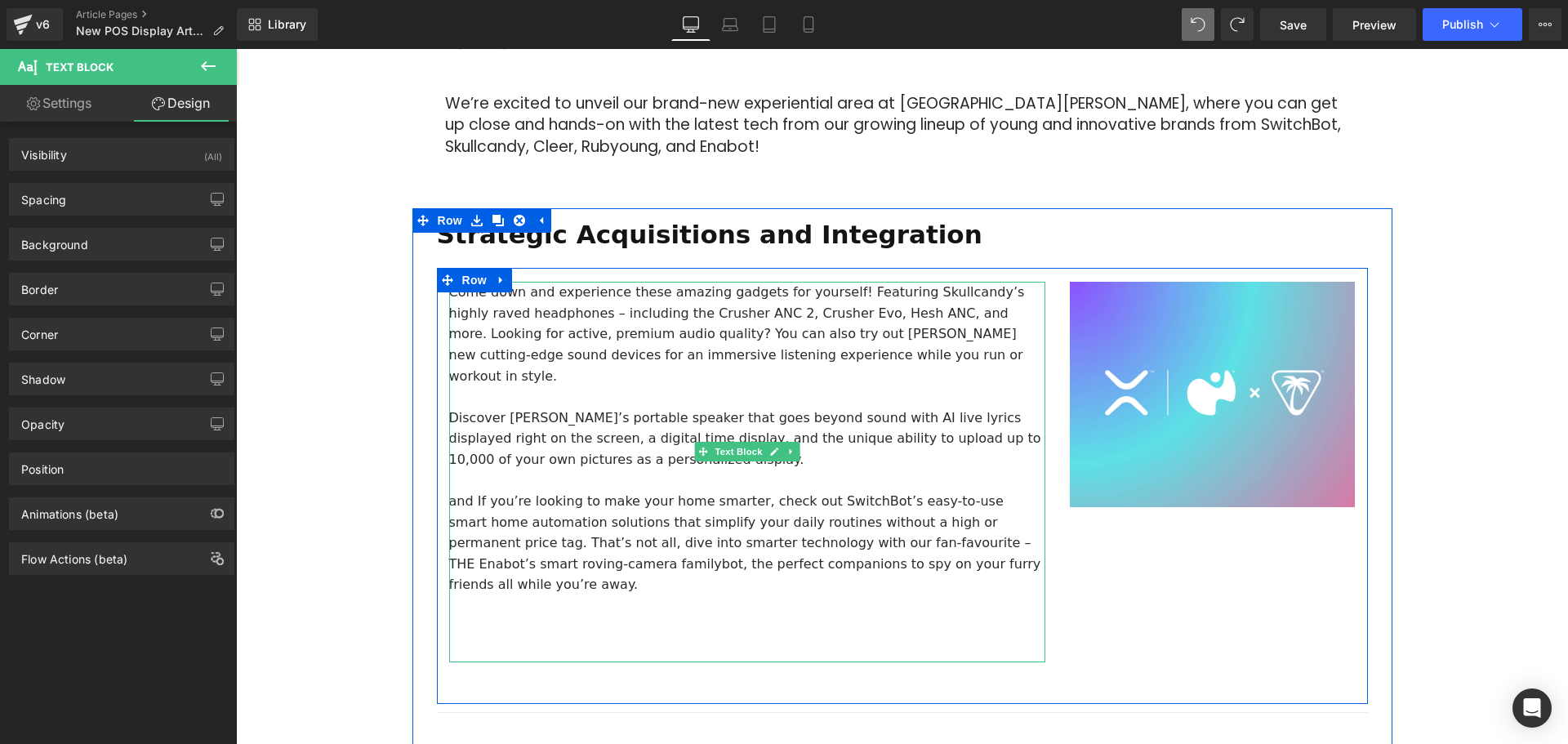
scroll to position [898, 0]
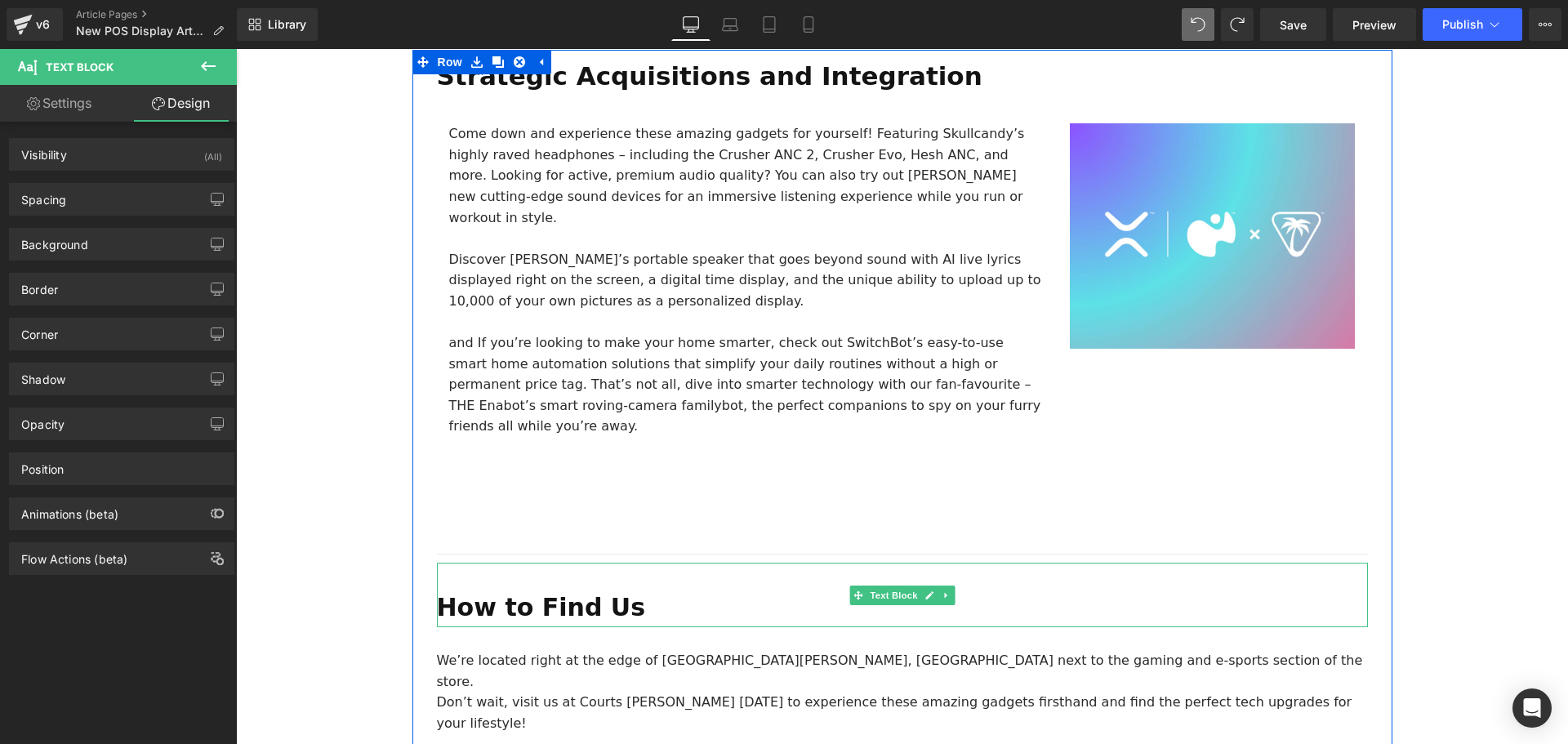
click at [586, 592] on b "How to Find Us" at bounding box center [542, 606] width 209 height 29
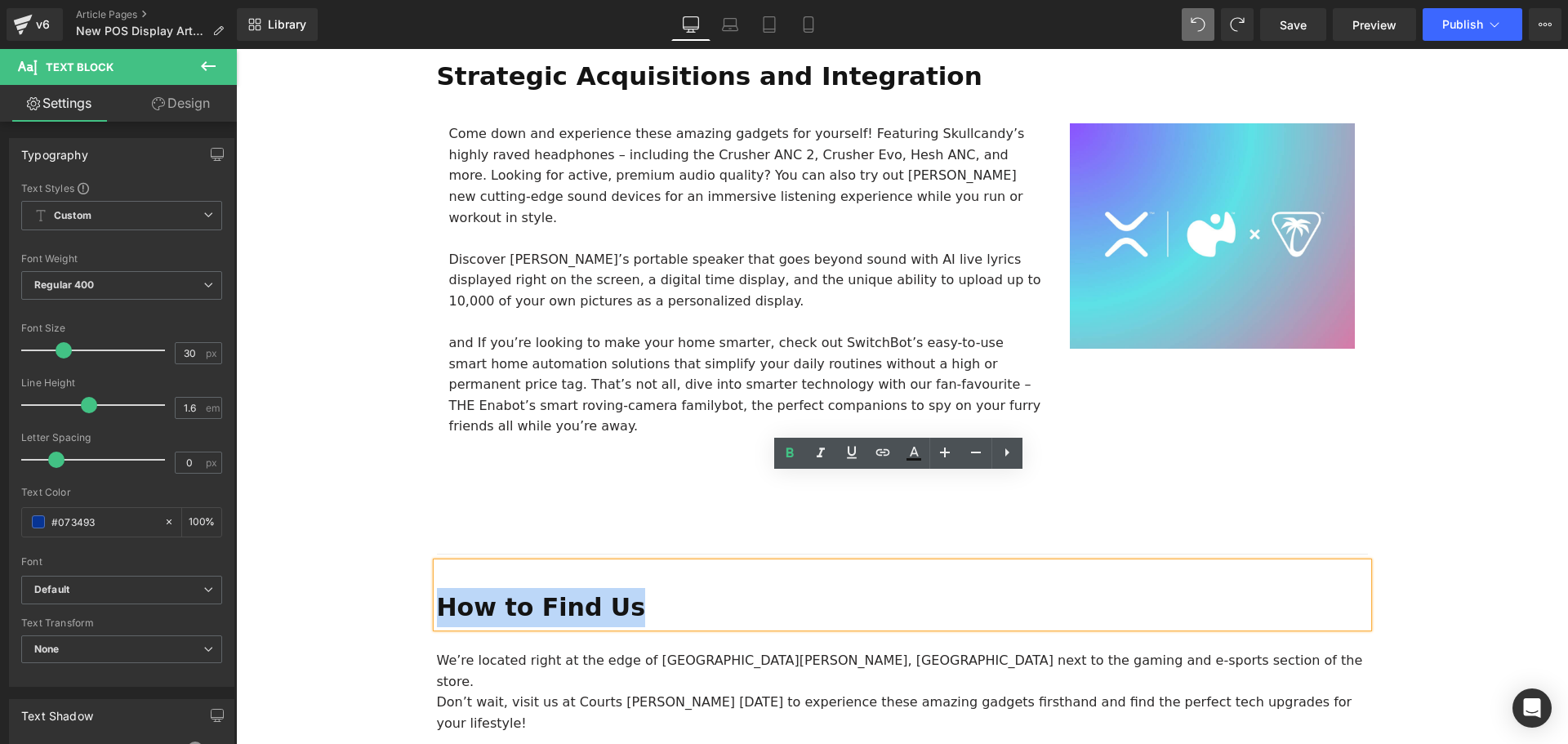
drag, startPoint x: 628, startPoint y: 518, endPoint x: 434, endPoint y: 518, distance: 194.0
click at [437, 588] on p "How to Find Us" at bounding box center [902, 607] width 931 height 39
copy b "How to Find Us"
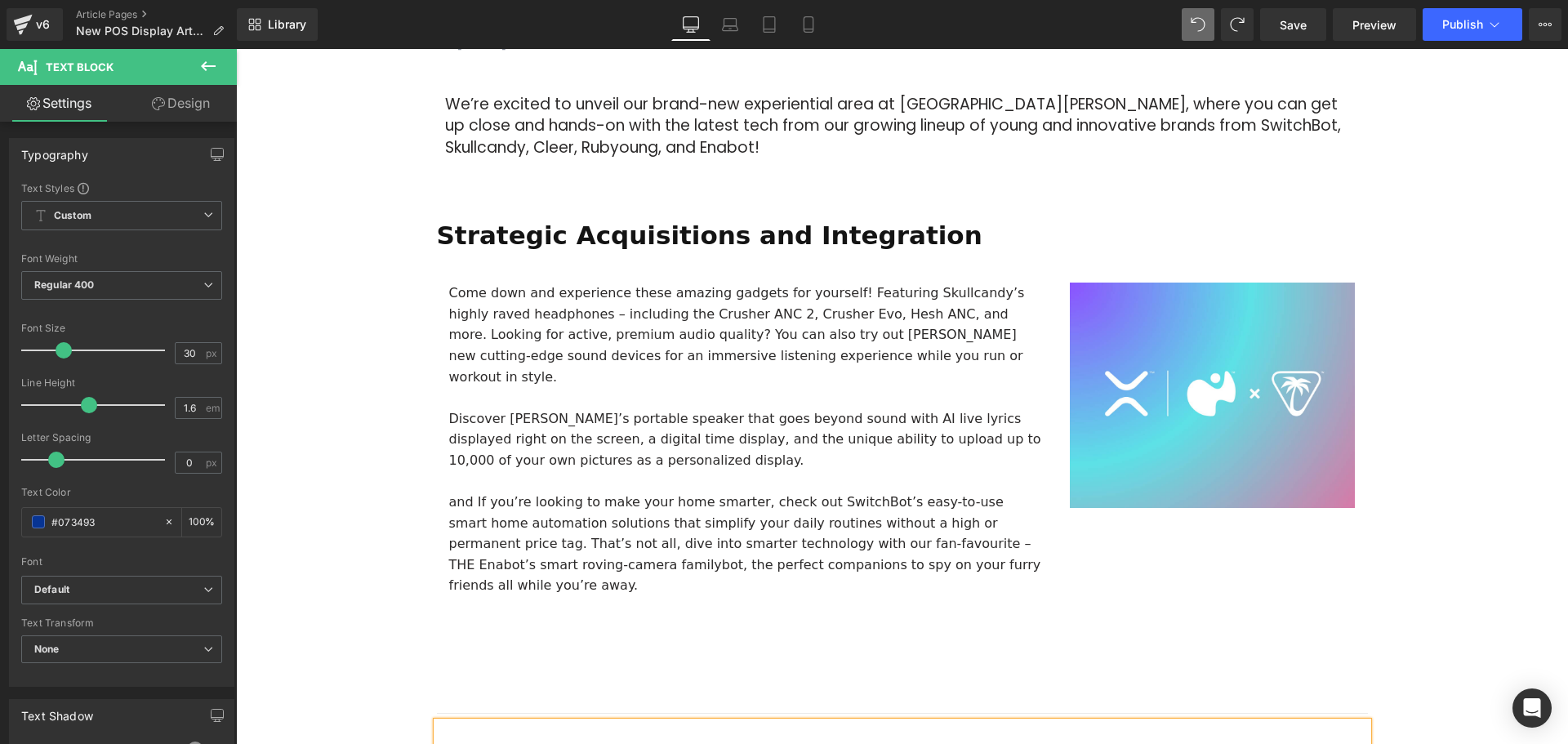
scroll to position [571, 0]
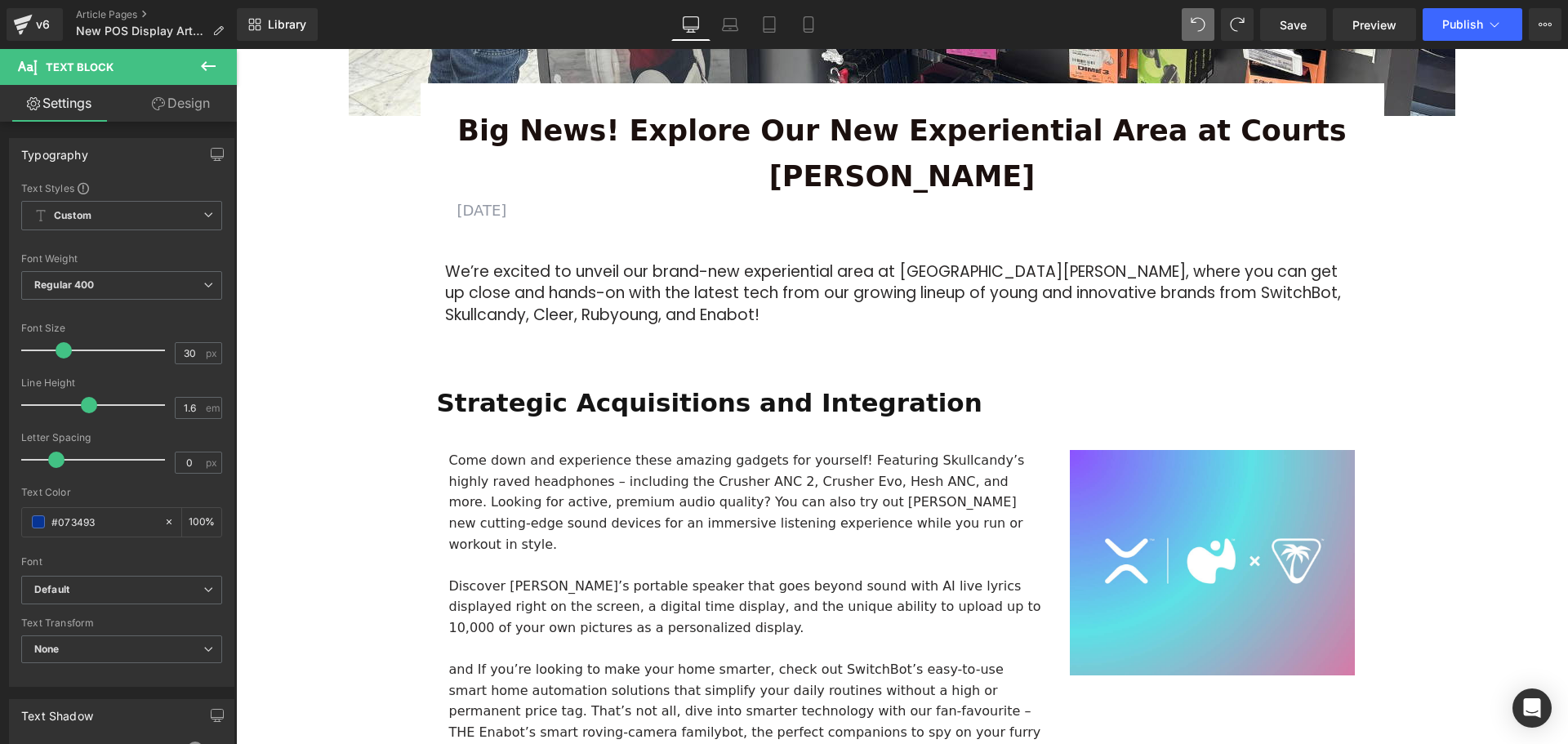
click at [887, 383] on div "Strategic Acquisitions and Integration Text Block" at bounding box center [902, 403] width 931 height 41
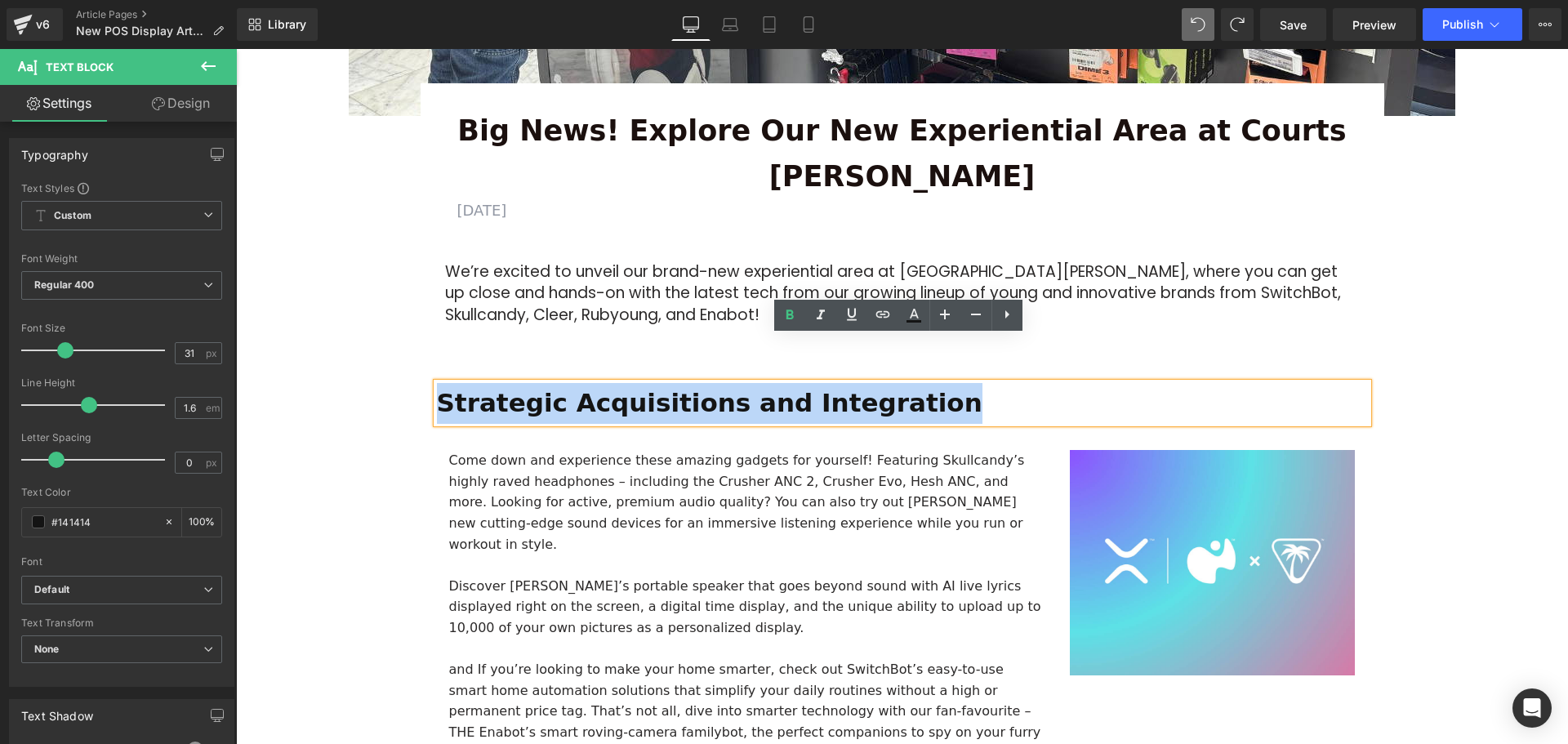
drag, startPoint x: 896, startPoint y: 357, endPoint x: 407, endPoint y: 361, distance: 489.0
click at [407, 361] on div "Image Row 64px Big News! Explore Our New Experiential Area at Courts Heeren Tex…" at bounding box center [901, 731] width 1331 height 2250
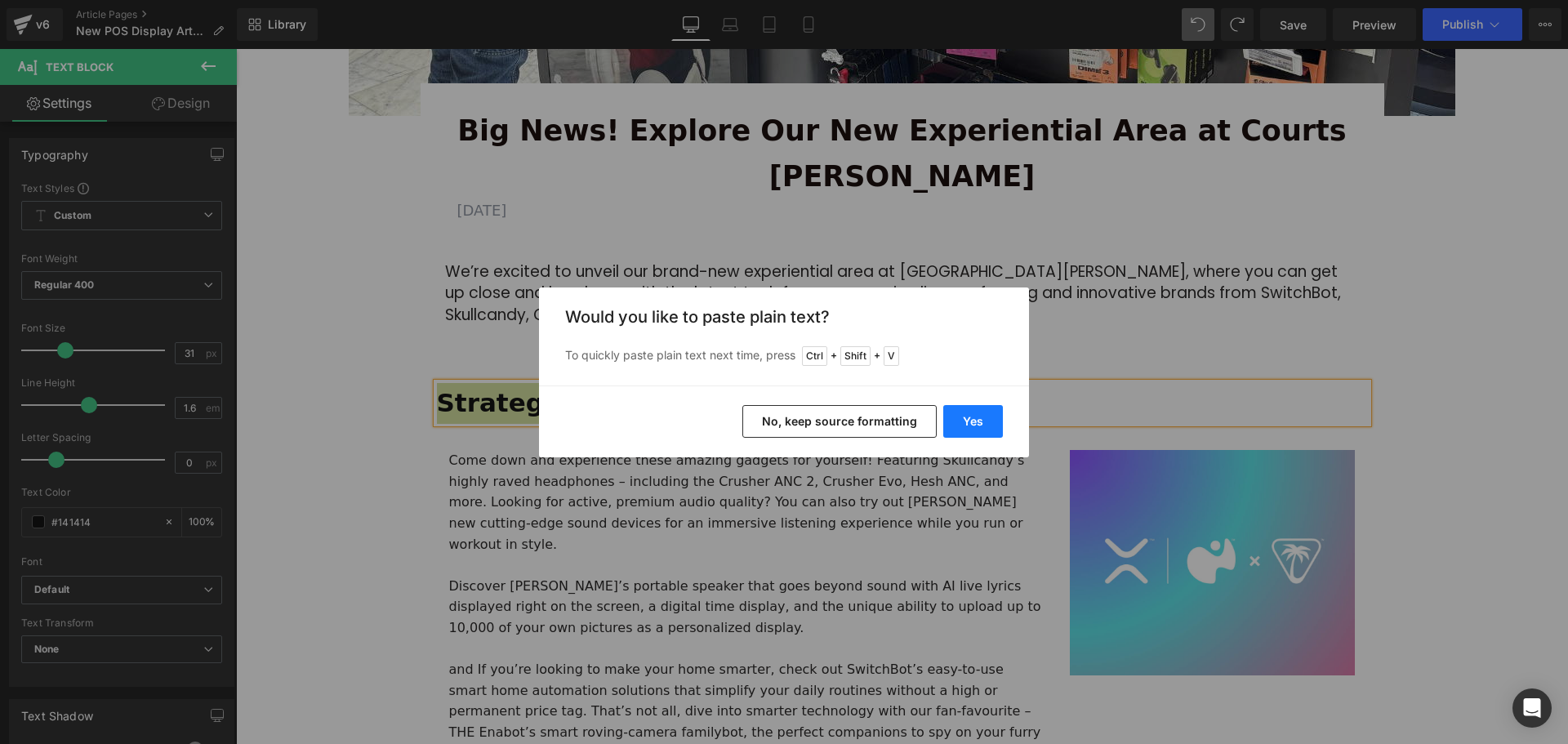
click at [988, 419] on button "Yes" at bounding box center [973, 421] width 59 height 32
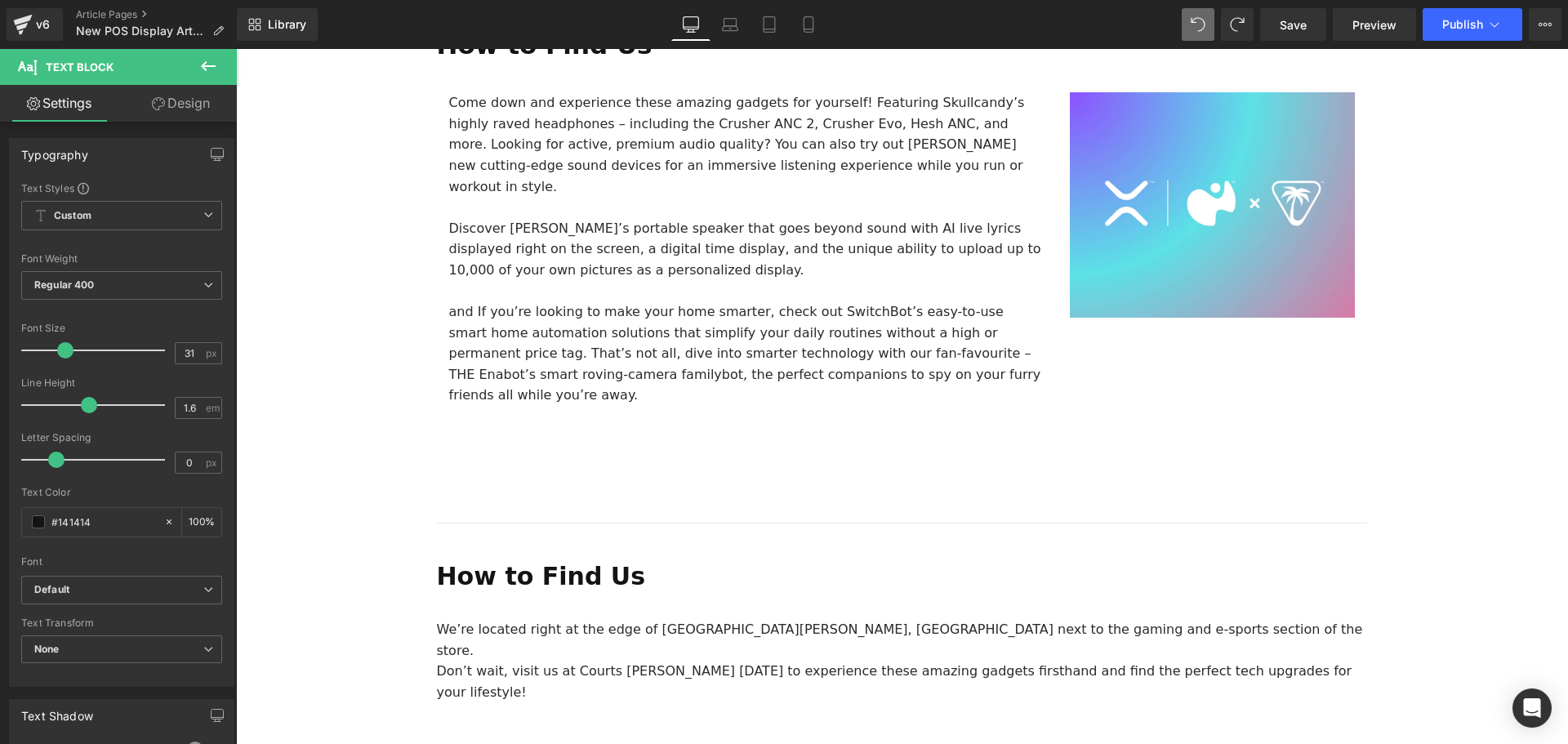
scroll to position [1061, 0]
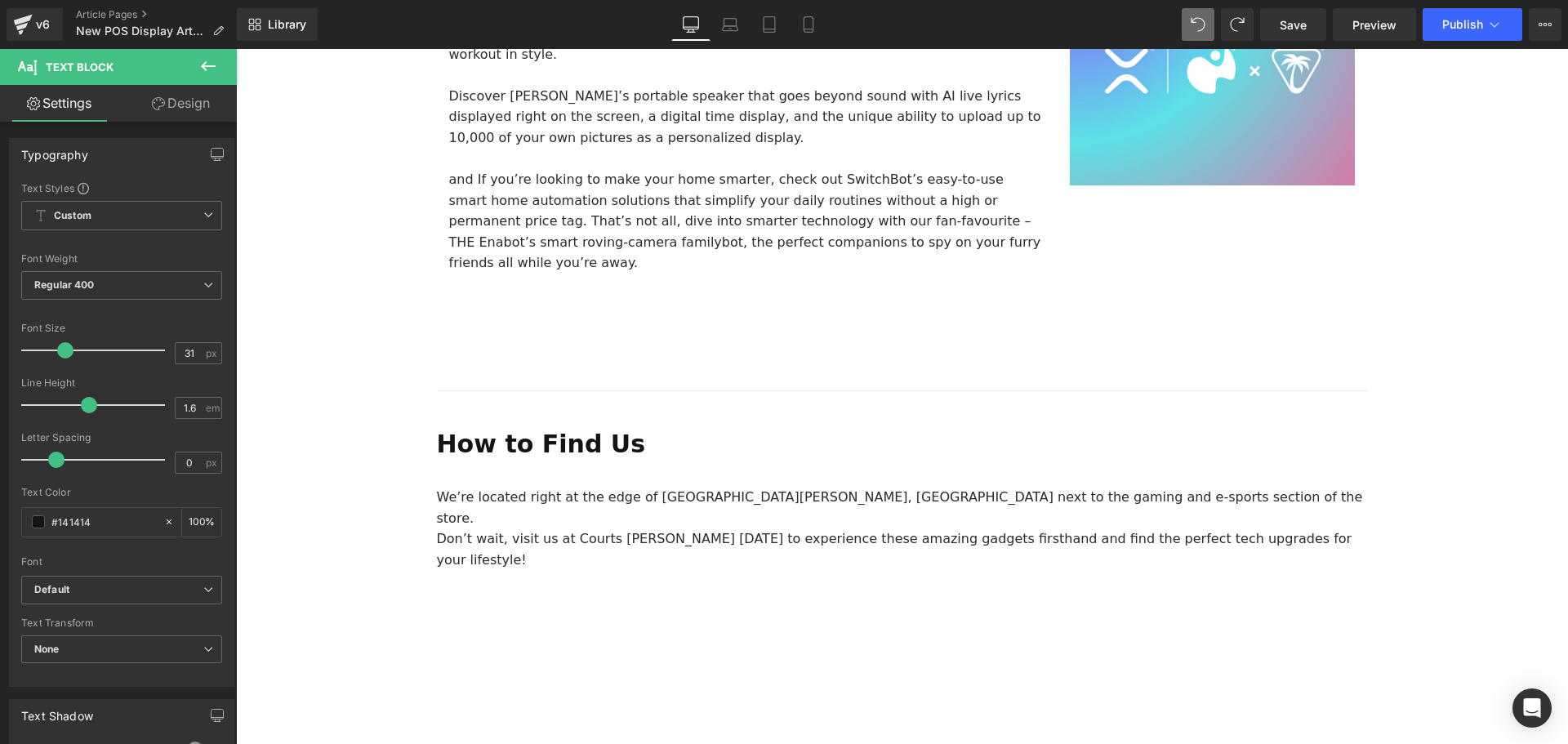
click at [500, 528] on p "Don’t wait, visit us at Courts Heeren today to experience these amazing gadgets…" at bounding box center [902, 548] width 931 height 42
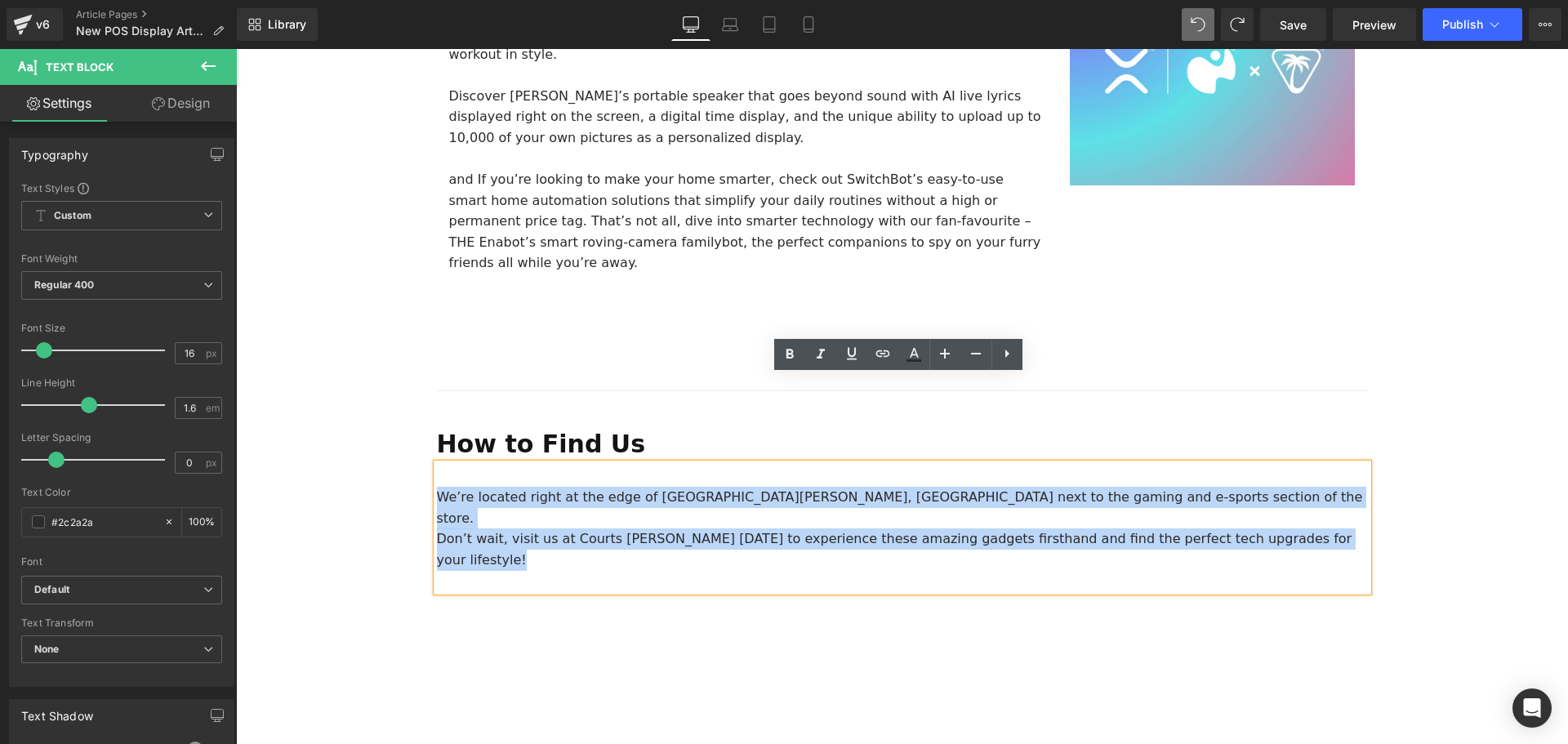
drag, startPoint x: 435, startPoint y: 410, endPoint x: 1325, endPoint y: 455, distance: 891.1
click at [1325, 464] on div "We’re located right at the edge of Courts Heeren, Orchard Road next to the gami…" at bounding box center [902, 528] width 931 height 128
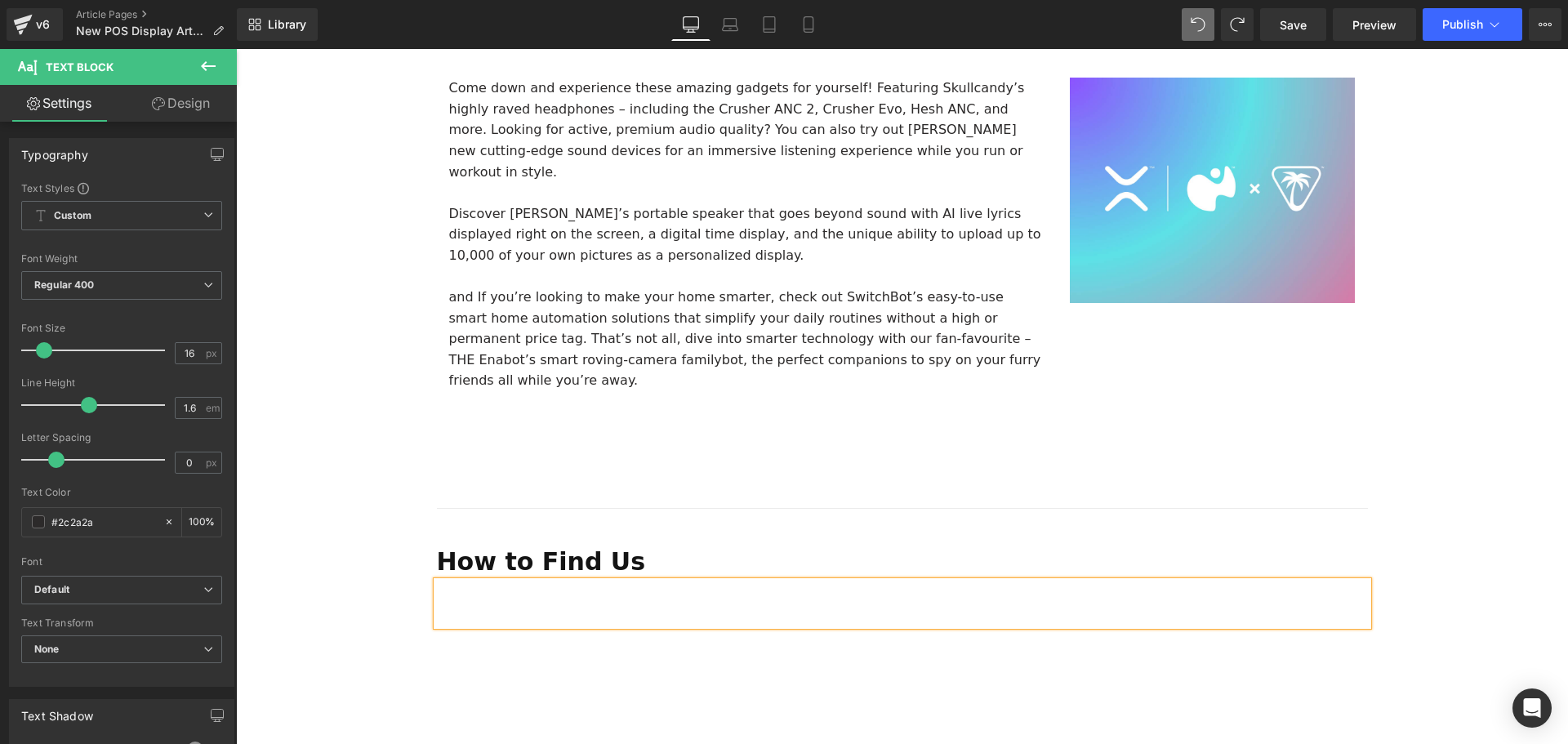
scroll to position [816, 0]
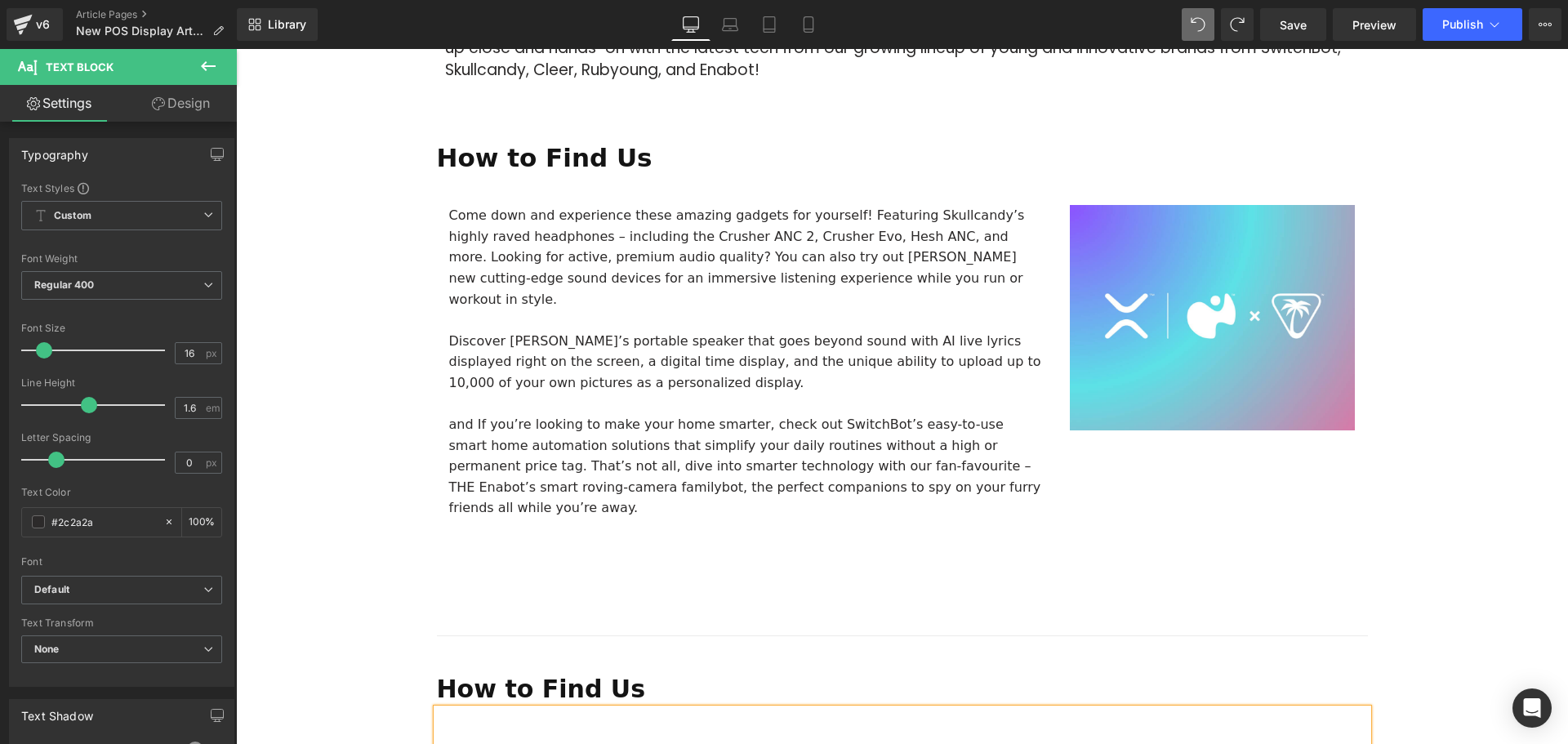
click at [655, 394] on p at bounding box center [747, 404] width 596 height 21
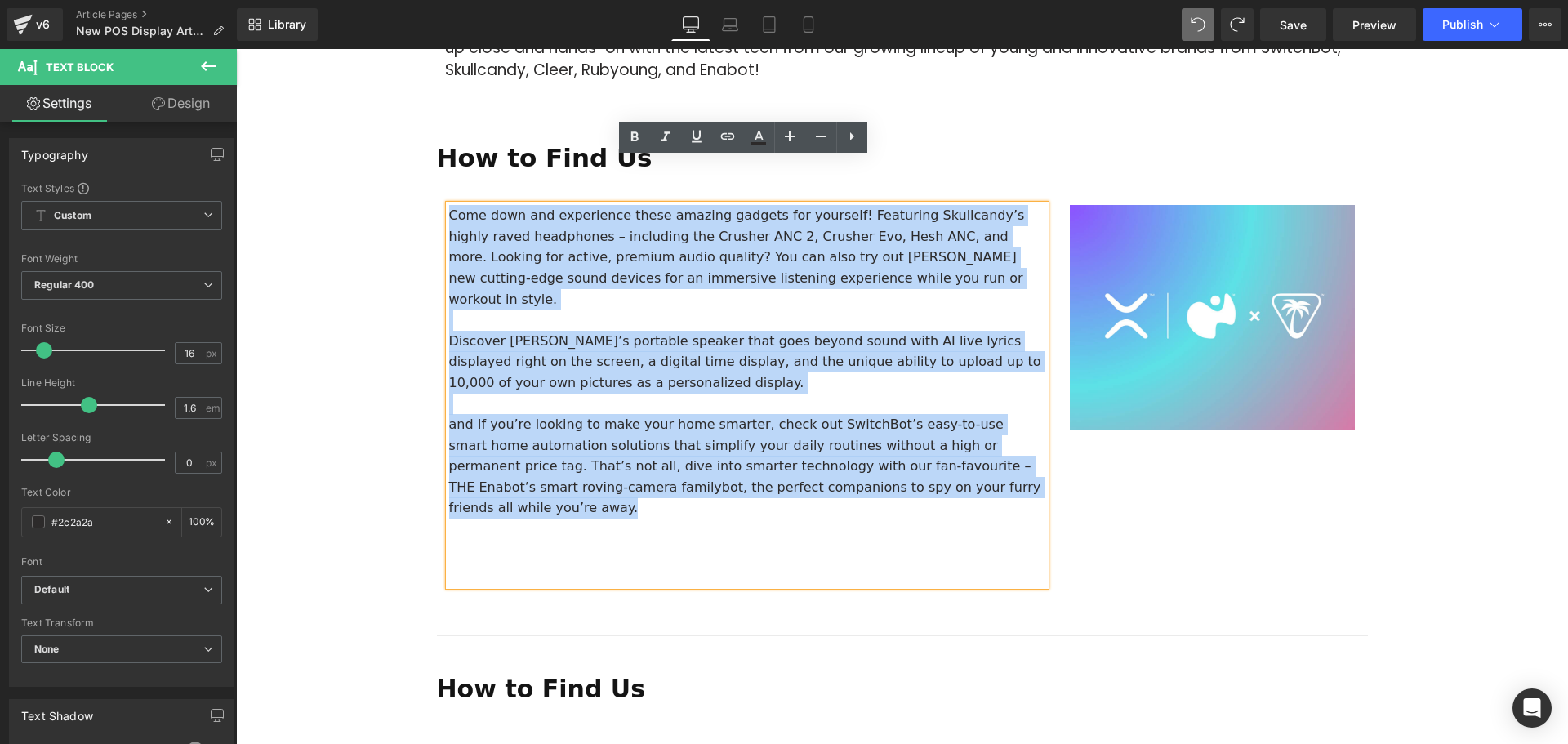
drag, startPoint x: 884, startPoint y: 421, endPoint x: 448, endPoint y: 166, distance: 505.1
click at [449, 205] on div "Come down and experience these amazing gadgets for yourself! Featuring Skullcan…" at bounding box center [747, 396] width 596 height 381
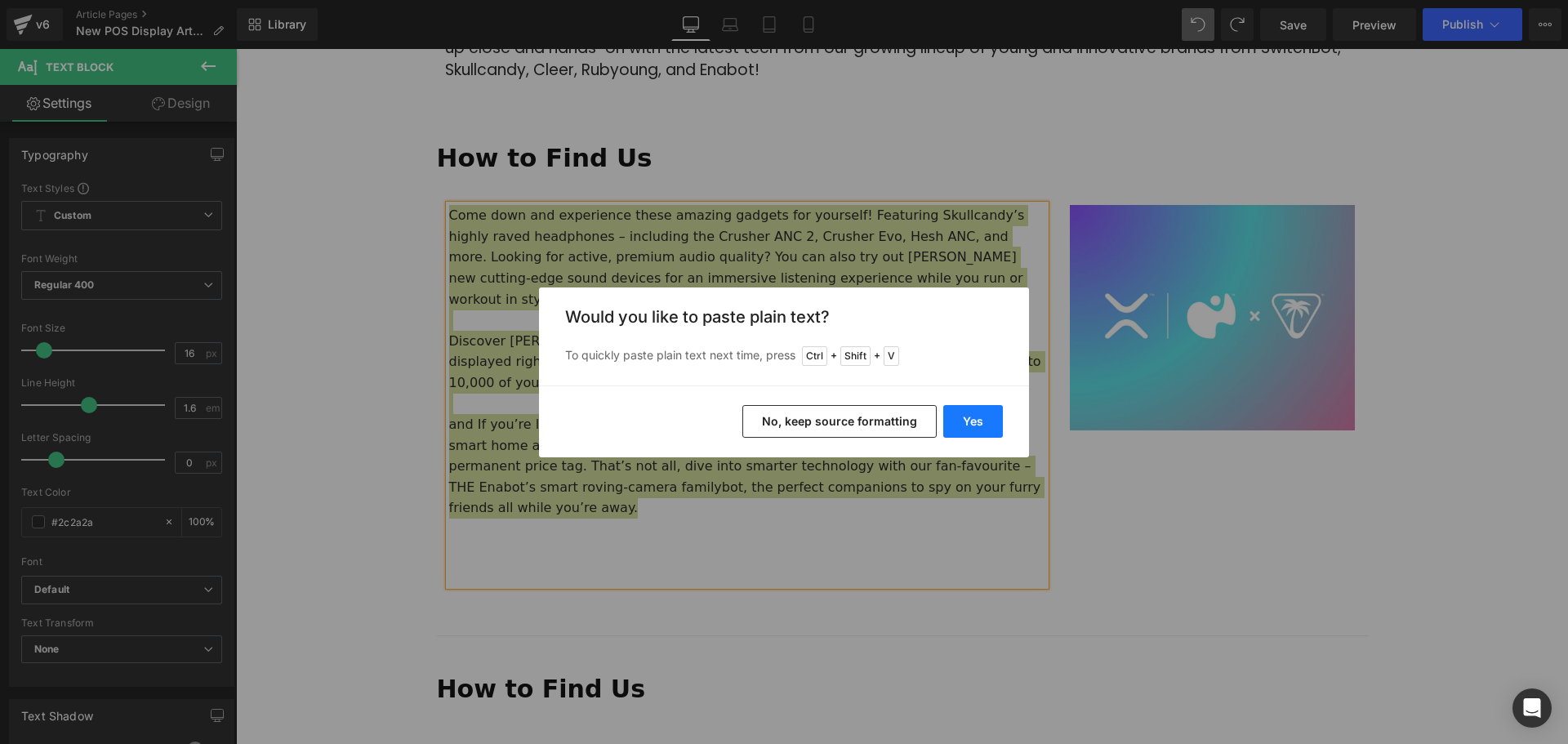
click at [956, 428] on button "Yes" at bounding box center [973, 421] width 59 height 32
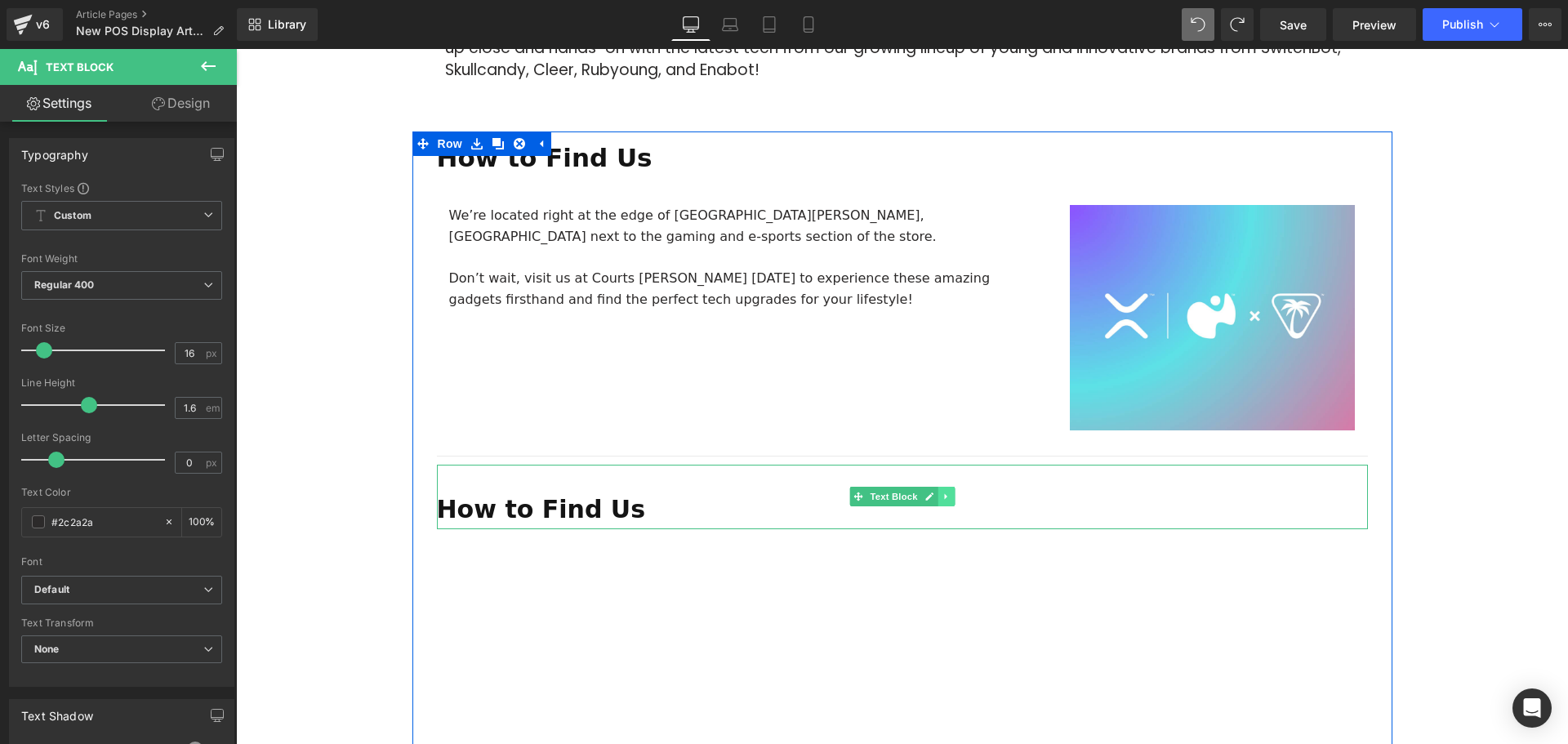
click at [942, 492] on icon at bounding box center [946, 496] width 9 height 10
click at [957, 486] on link at bounding box center [954, 495] width 18 height 19
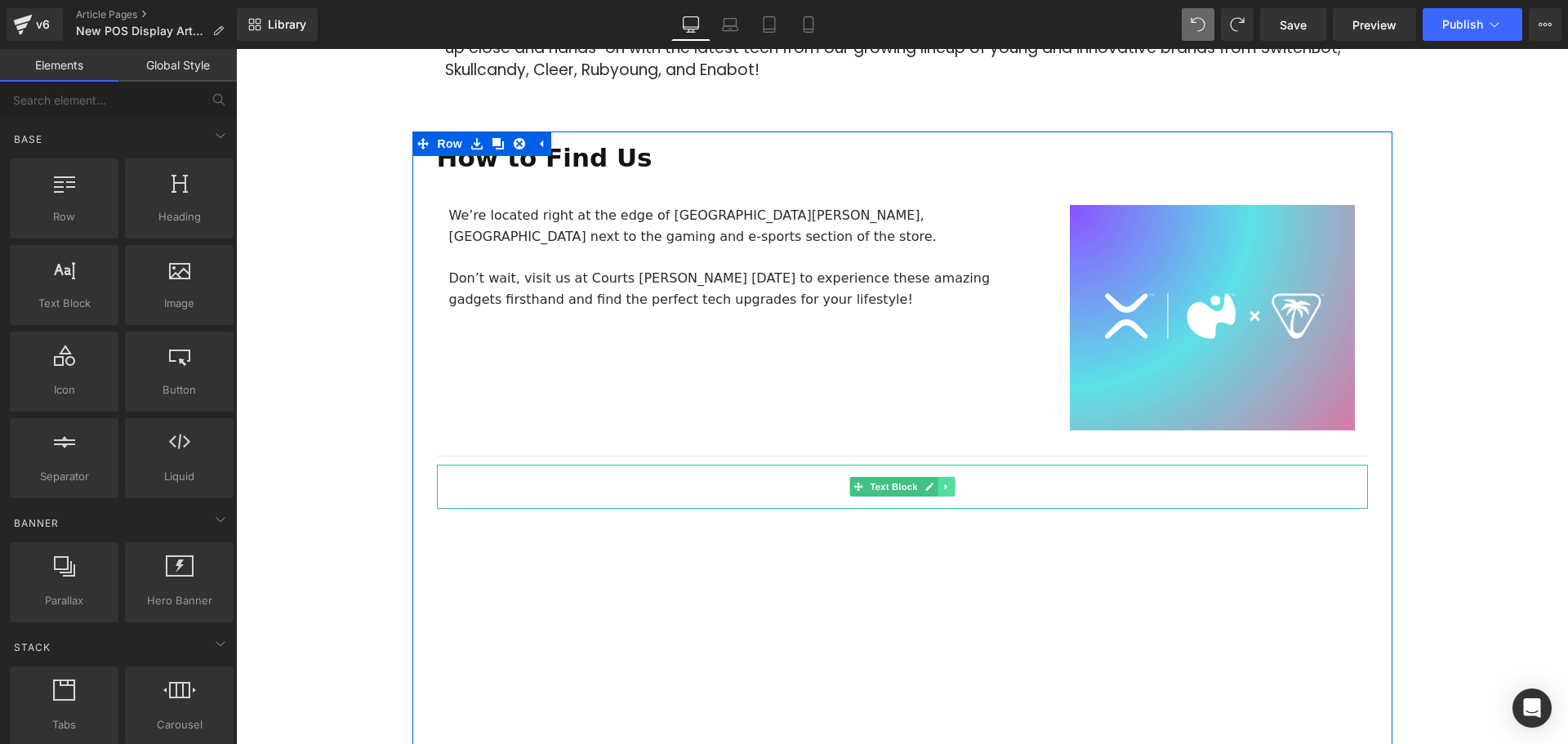
click at [941, 482] on icon at bounding box center [946, 486] width 9 height 10
click at [946, 477] on link at bounding box center [954, 486] width 18 height 19
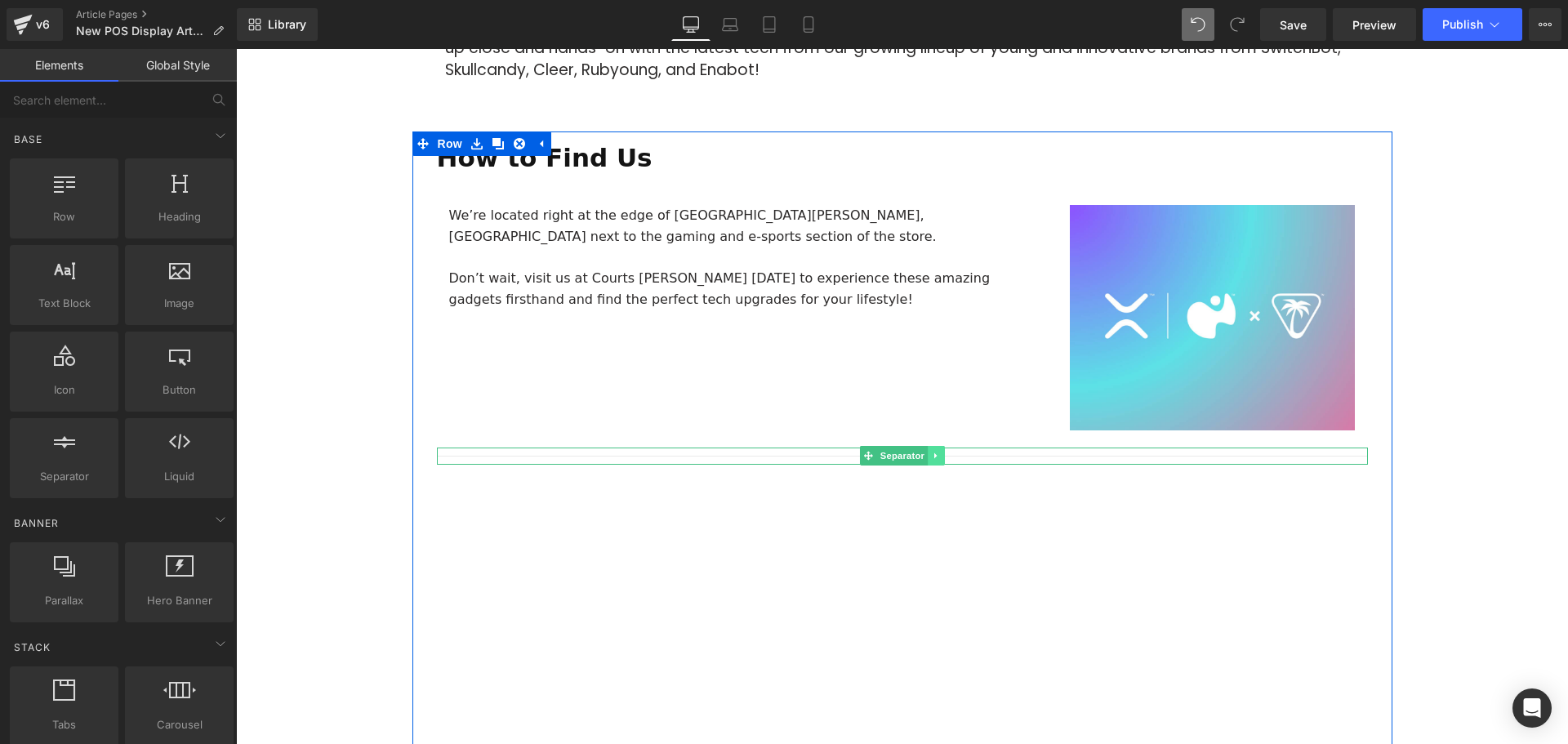
click at [933, 451] on icon at bounding box center [937, 456] width 9 height 10
click at [940, 451] on icon at bounding box center [945, 456] width 9 height 9
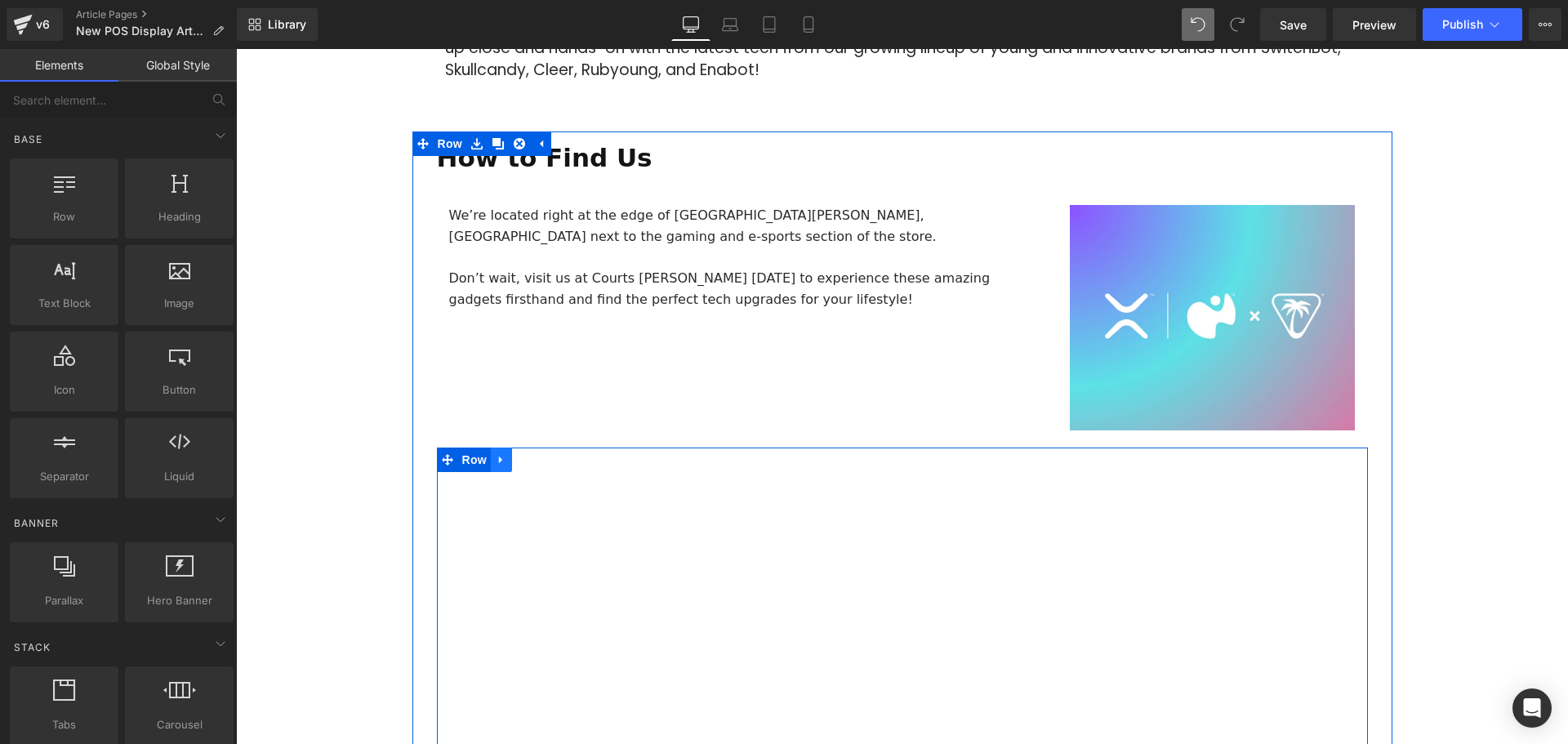
click at [496, 453] on icon at bounding box center [501, 458] width 11 height 12
click at [544, 454] on icon at bounding box center [544, 459] width 11 height 11
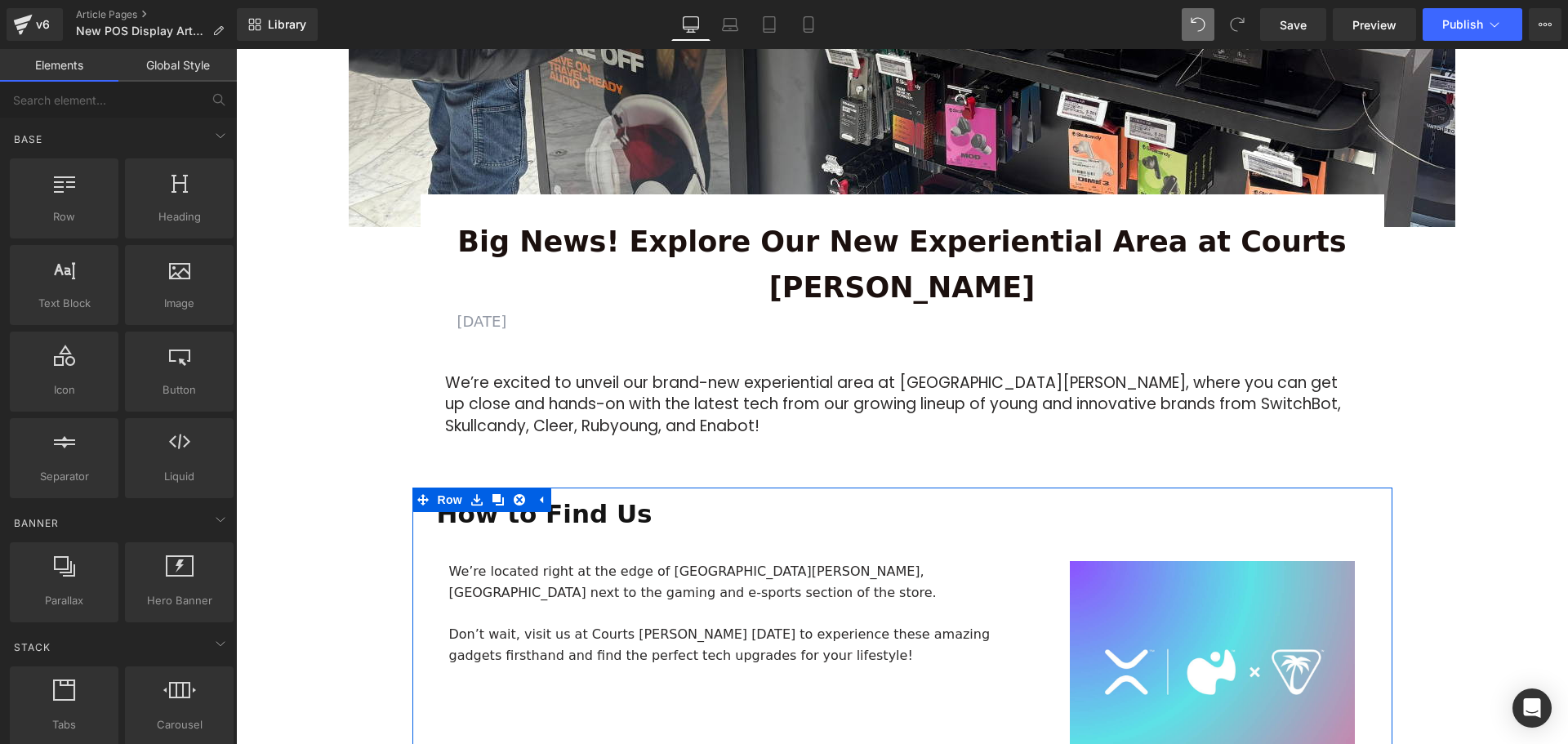
scroll to position [490, 0]
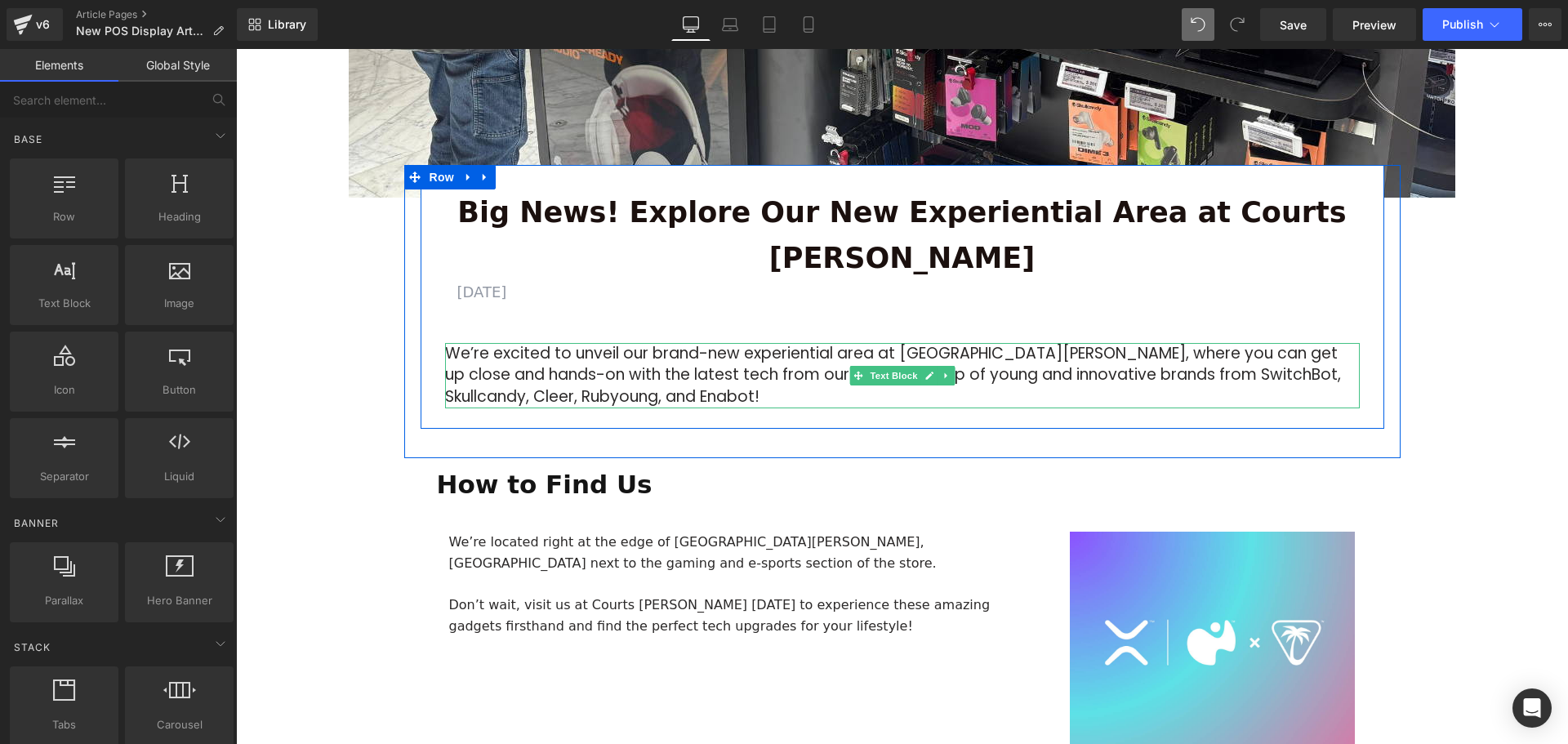
drag, startPoint x: 646, startPoint y: 353, endPoint x: 665, endPoint y: 352, distance: 19.0
click at [646, 353] on p "We’re excited to unveil our brand-new experiential area at Courts Heeren, where…" at bounding box center [901, 375] width 914 height 66
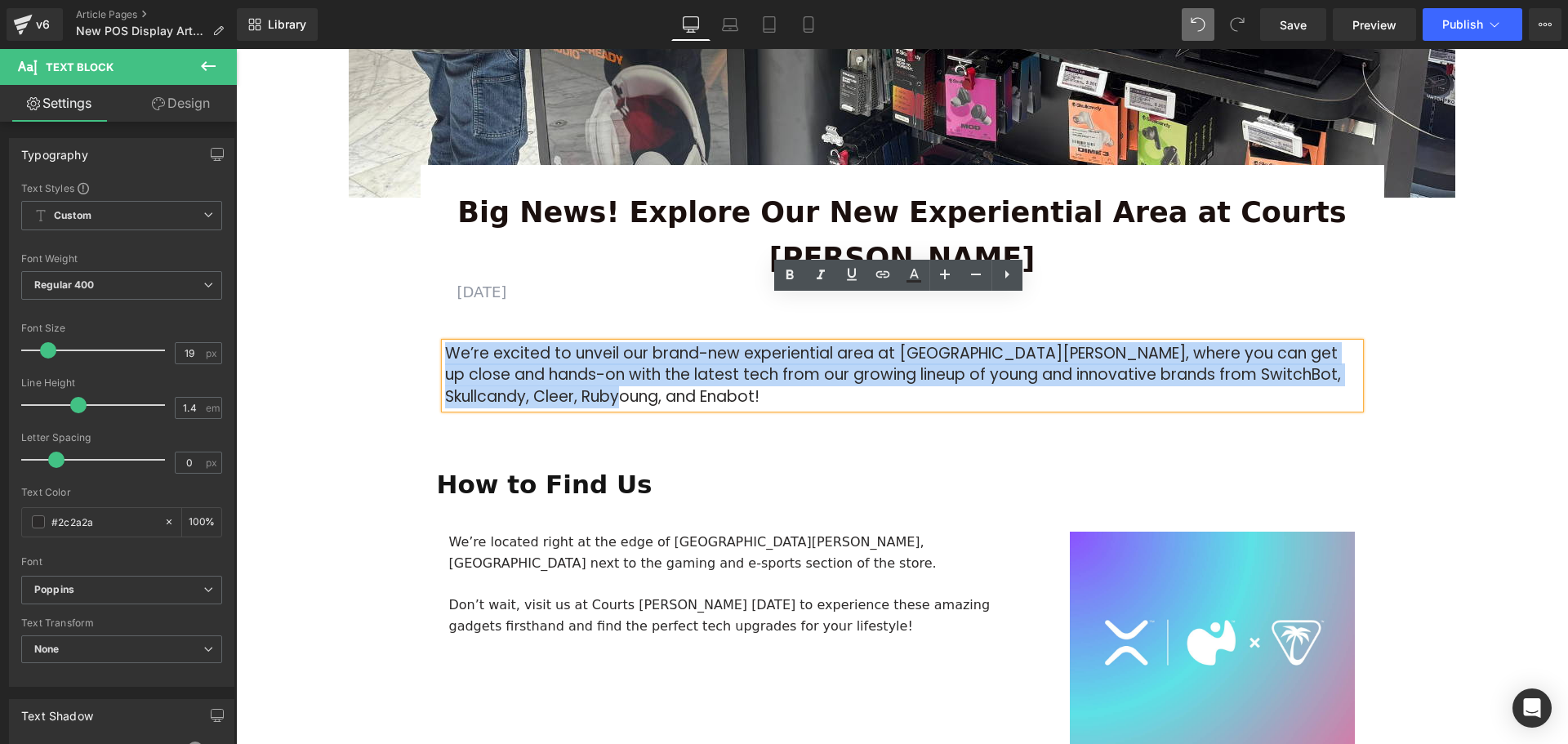
drag, startPoint x: 521, startPoint y: 335, endPoint x: 435, endPoint y: 309, distance: 89.8
click at [435, 309] on div "Big News! Explore Our New Experiential Area at Courts Heeren Text Block AUGUST …" at bounding box center [902, 299] width 963 height 219
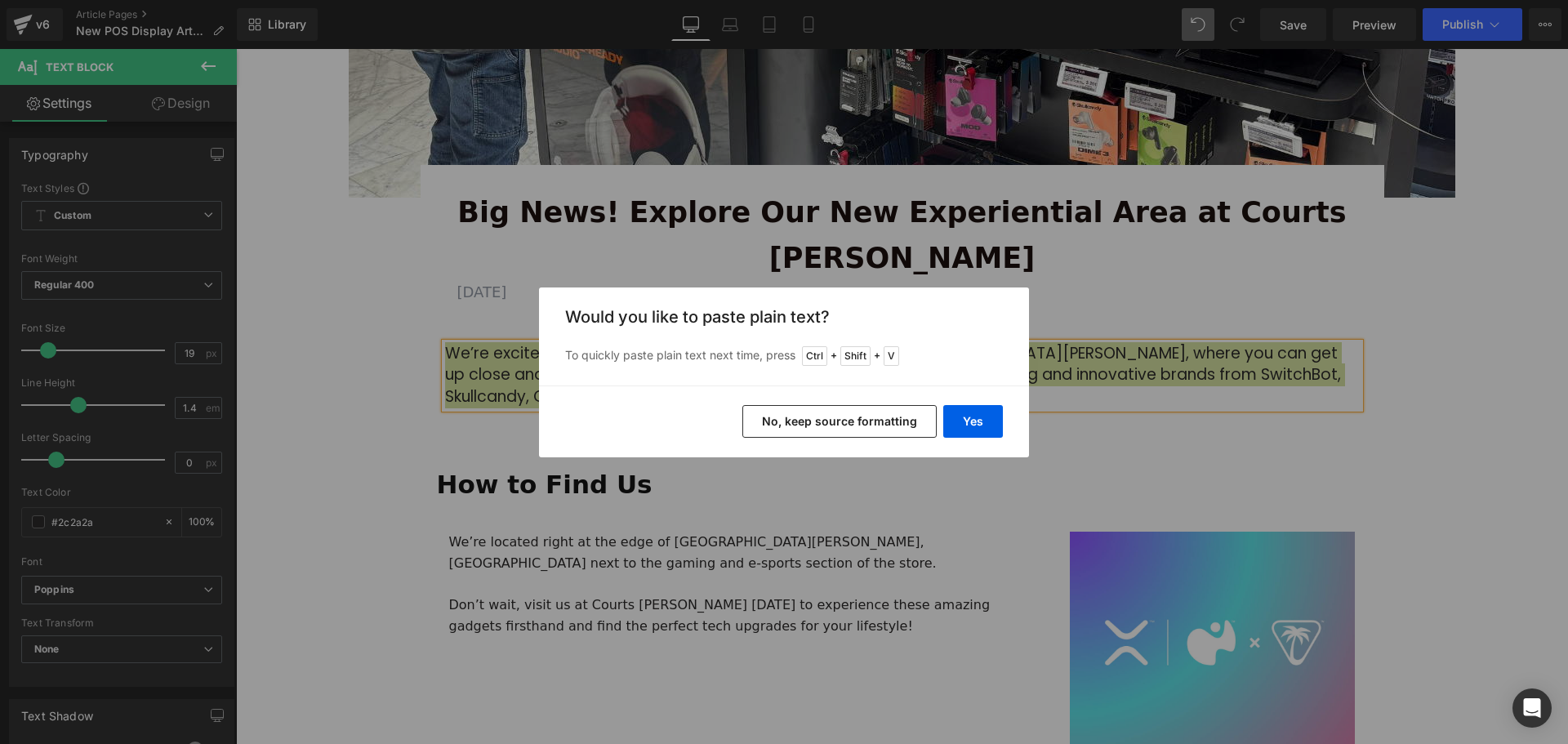
click at [889, 422] on button "No, keep source formatting" at bounding box center [839, 421] width 194 height 32
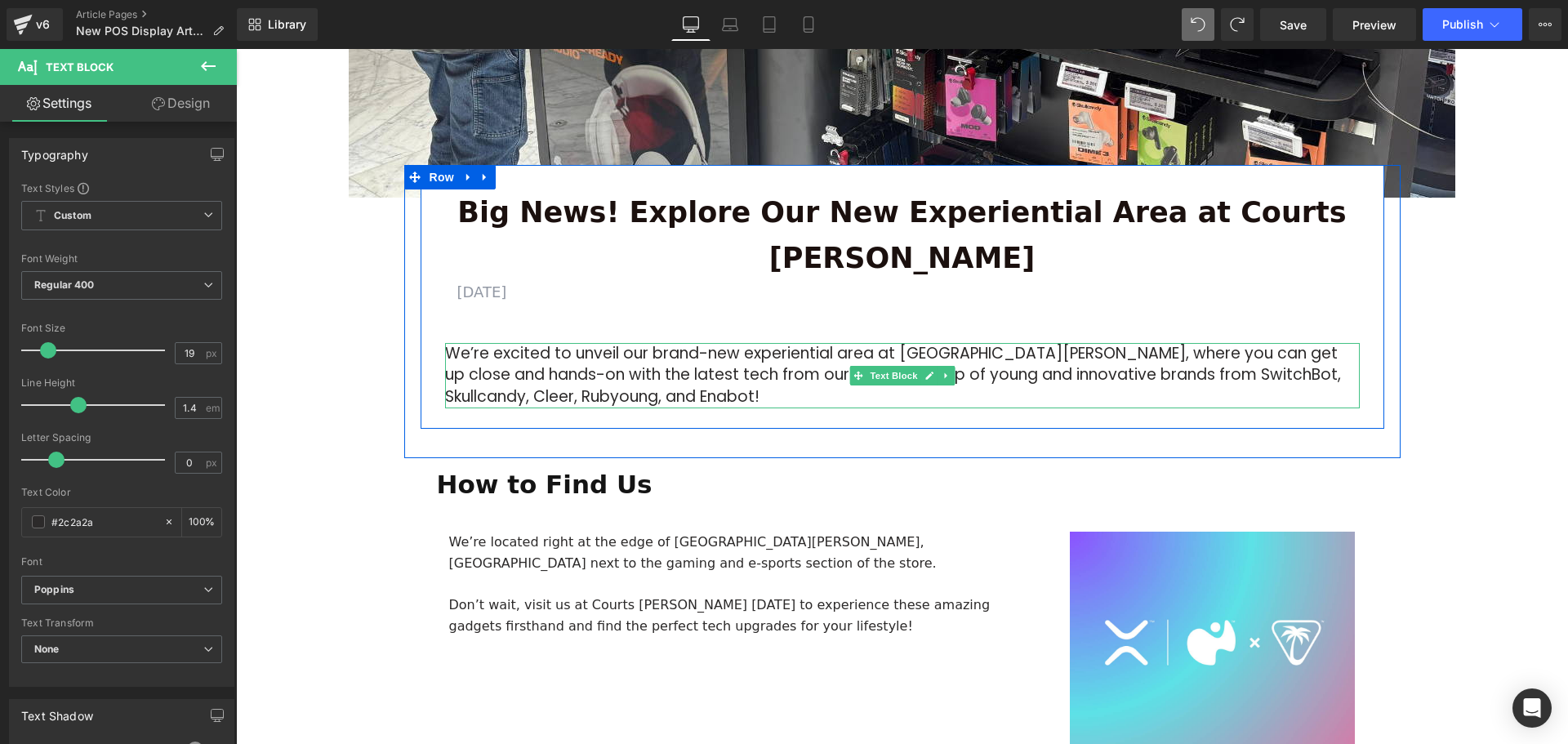
click at [646, 351] on p "We’re excited to unveil our brand-new experiential area at Courts Heeren, where…" at bounding box center [901, 375] width 914 height 66
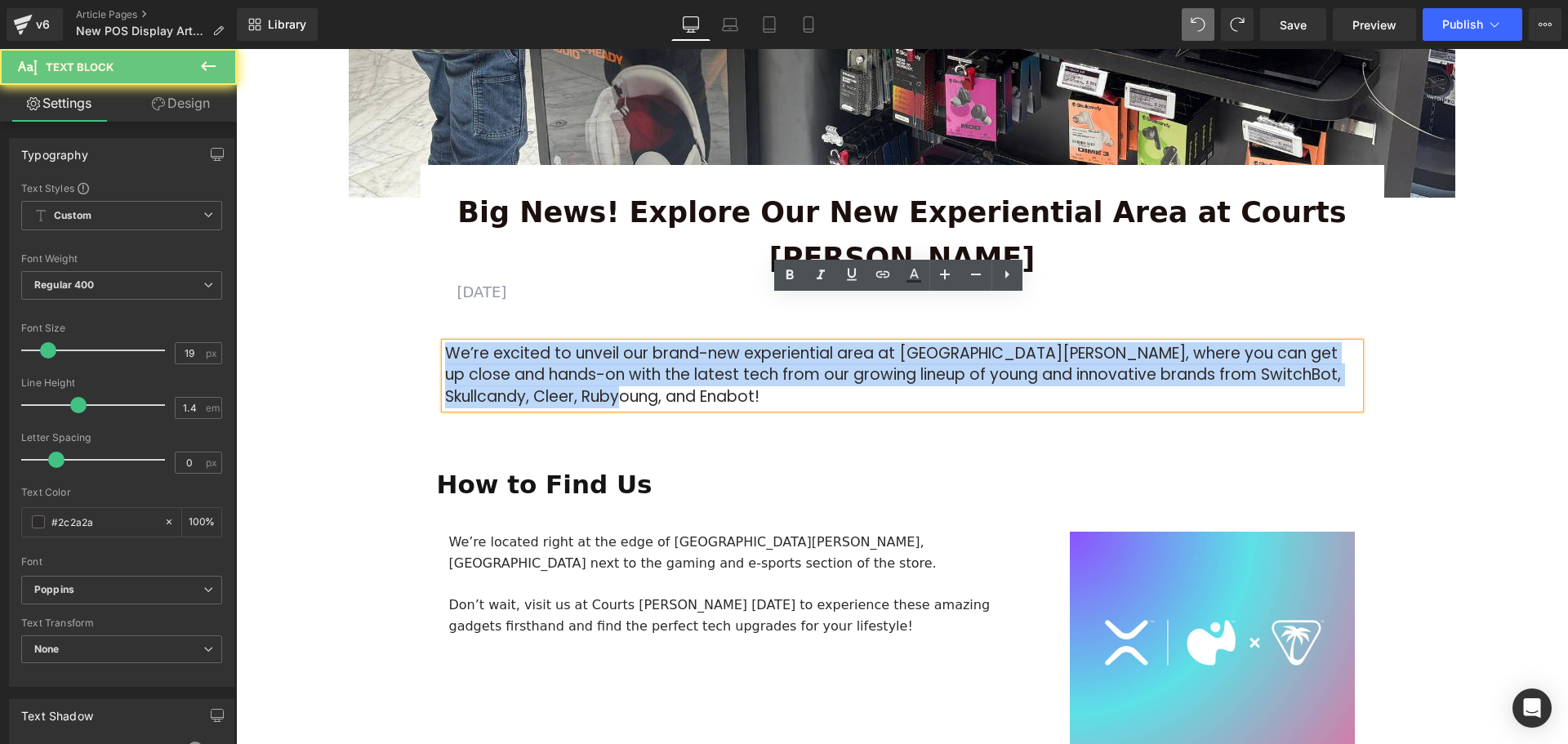
drag, startPoint x: 655, startPoint y: 348, endPoint x: 440, endPoint y: 314, distance: 217.7
click at [445, 343] on p "We’re excited to unveil our brand-new experiential area at Courts Heeren, where…" at bounding box center [901, 375] width 914 height 66
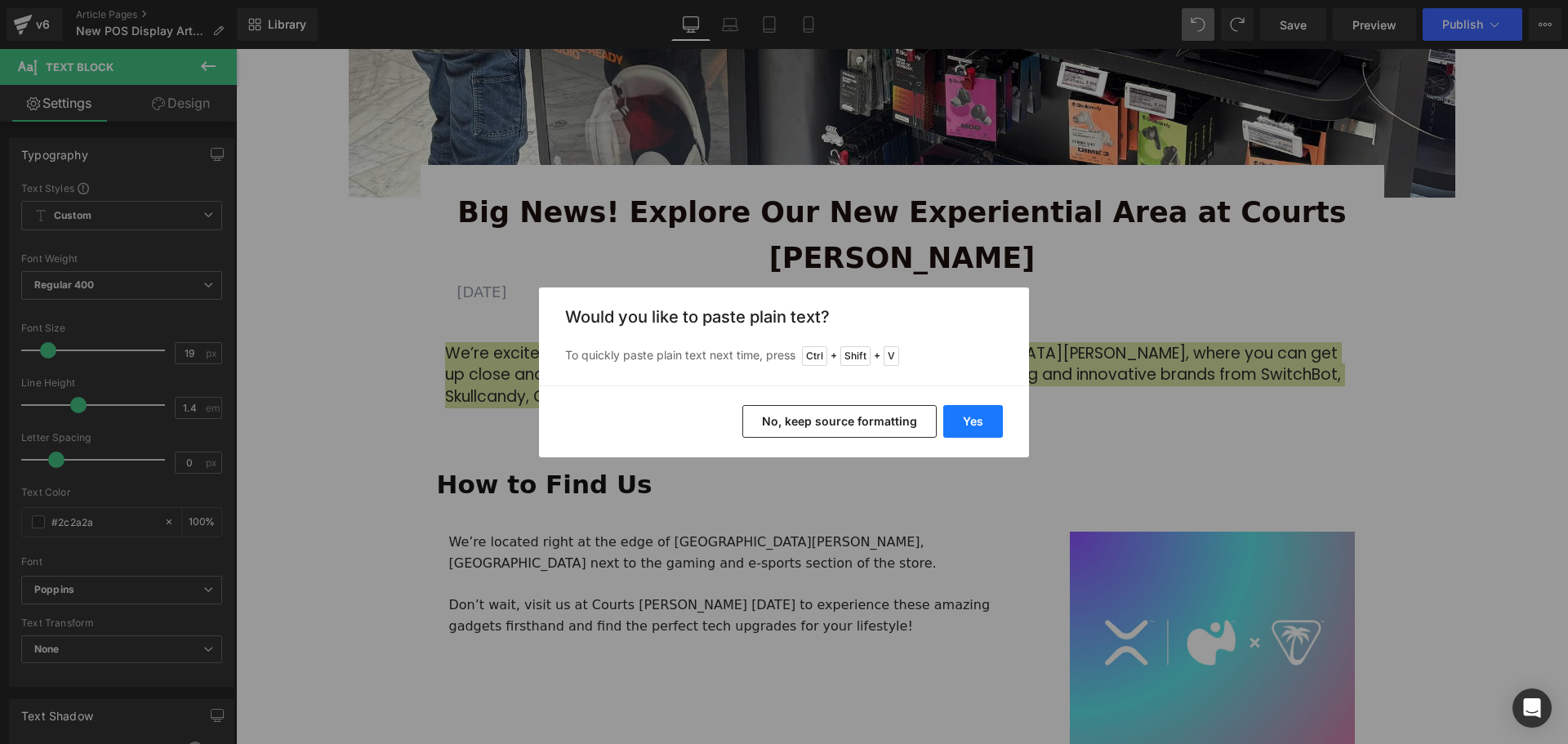
click at [986, 424] on button "Yes" at bounding box center [973, 421] width 59 height 32
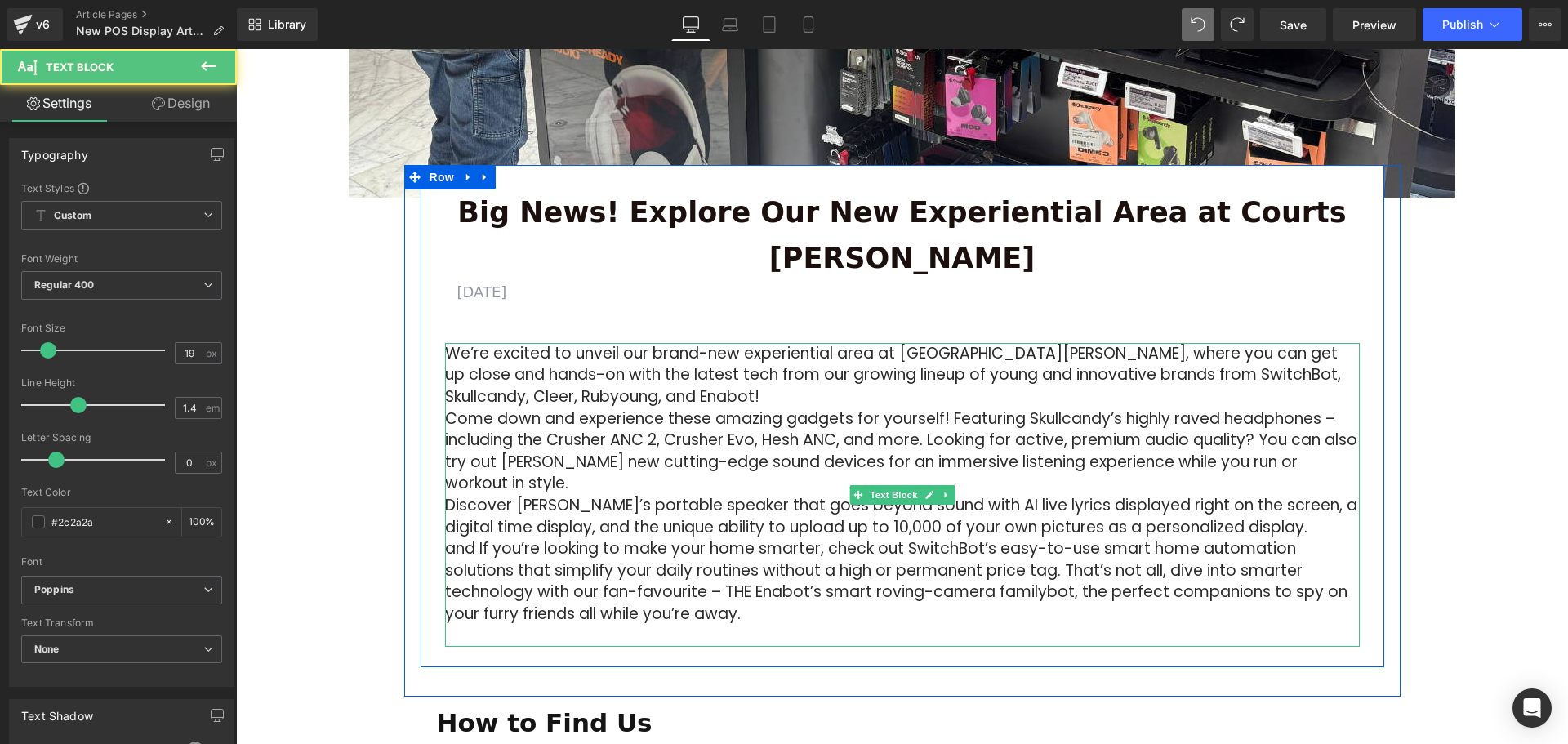
click at [674, 353] on p "We’re excited to unveil our brand-new experiential area at Courts Heeren, where…" at bounding box center [901, 375] width 914 height 66
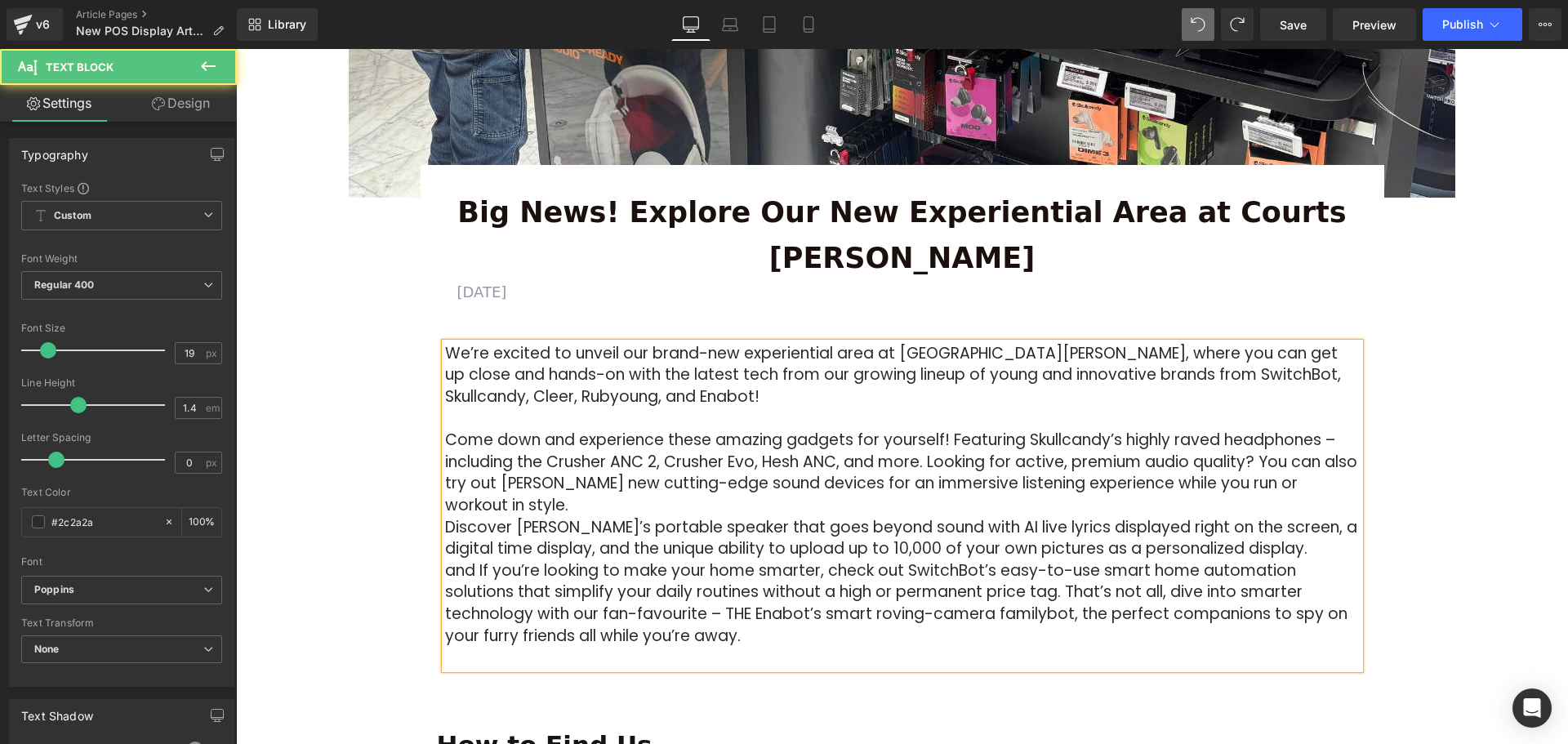
click at [562, 459] on p "Come down and experience these amazing gadgets for yourself! Featuring Skullcan…" at bounding box center [901, 473] width 914 height 87
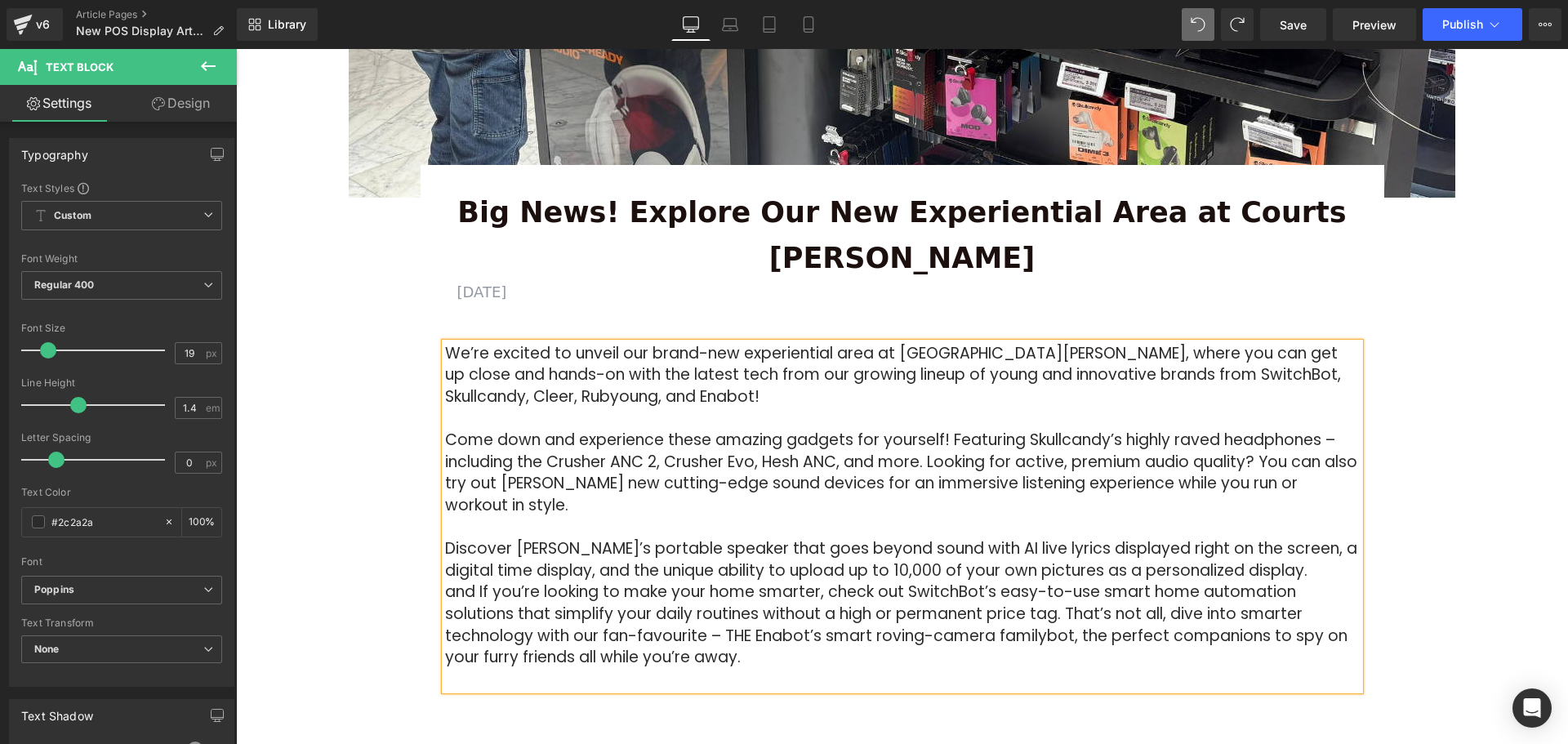
click at [1408, 470] on div "Image Row 64px Big News! Explore Our New Experiential Area at Courts Heeren Tex…" at bounding box center [901, 483] width 1331 height 1591
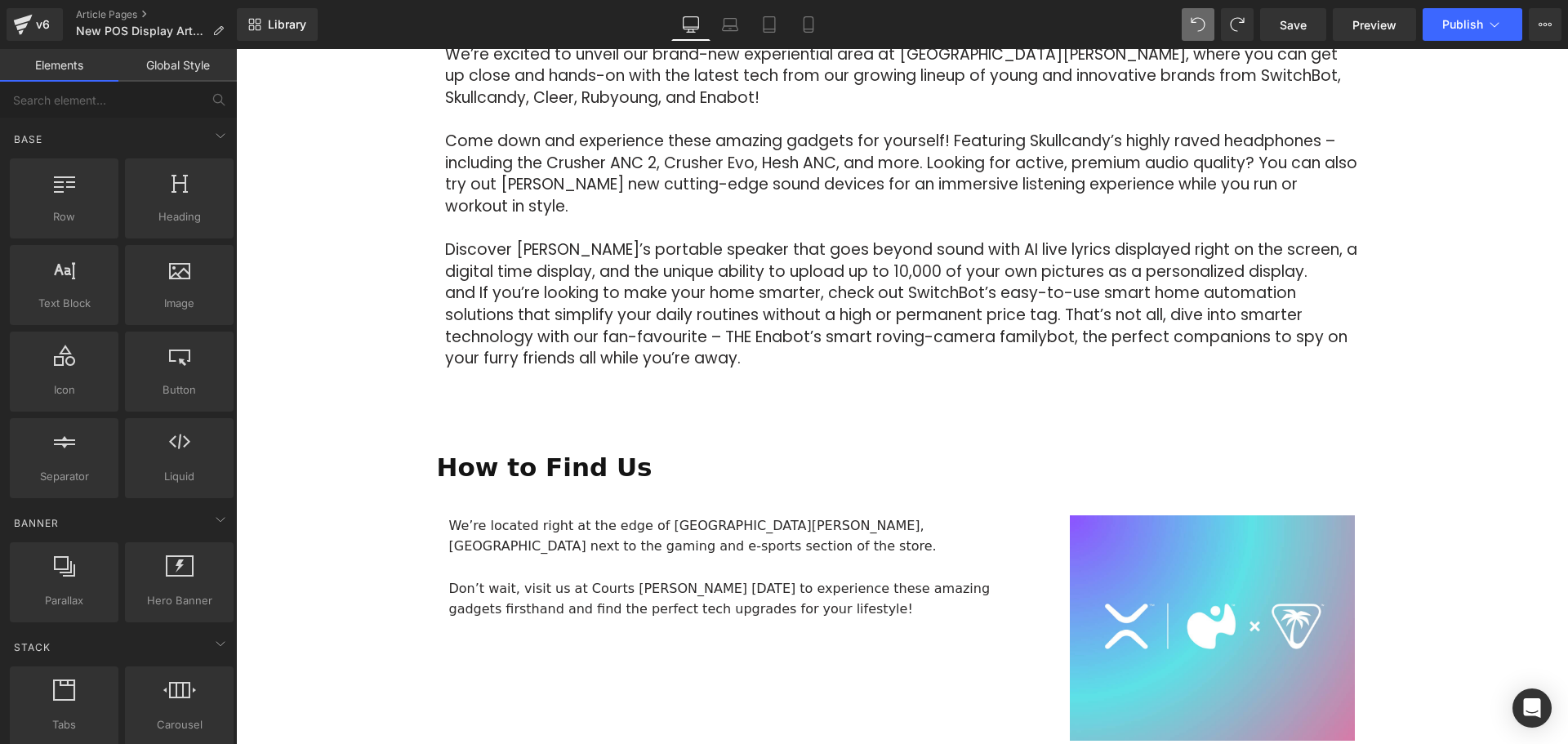
scroll to position [816, 0]
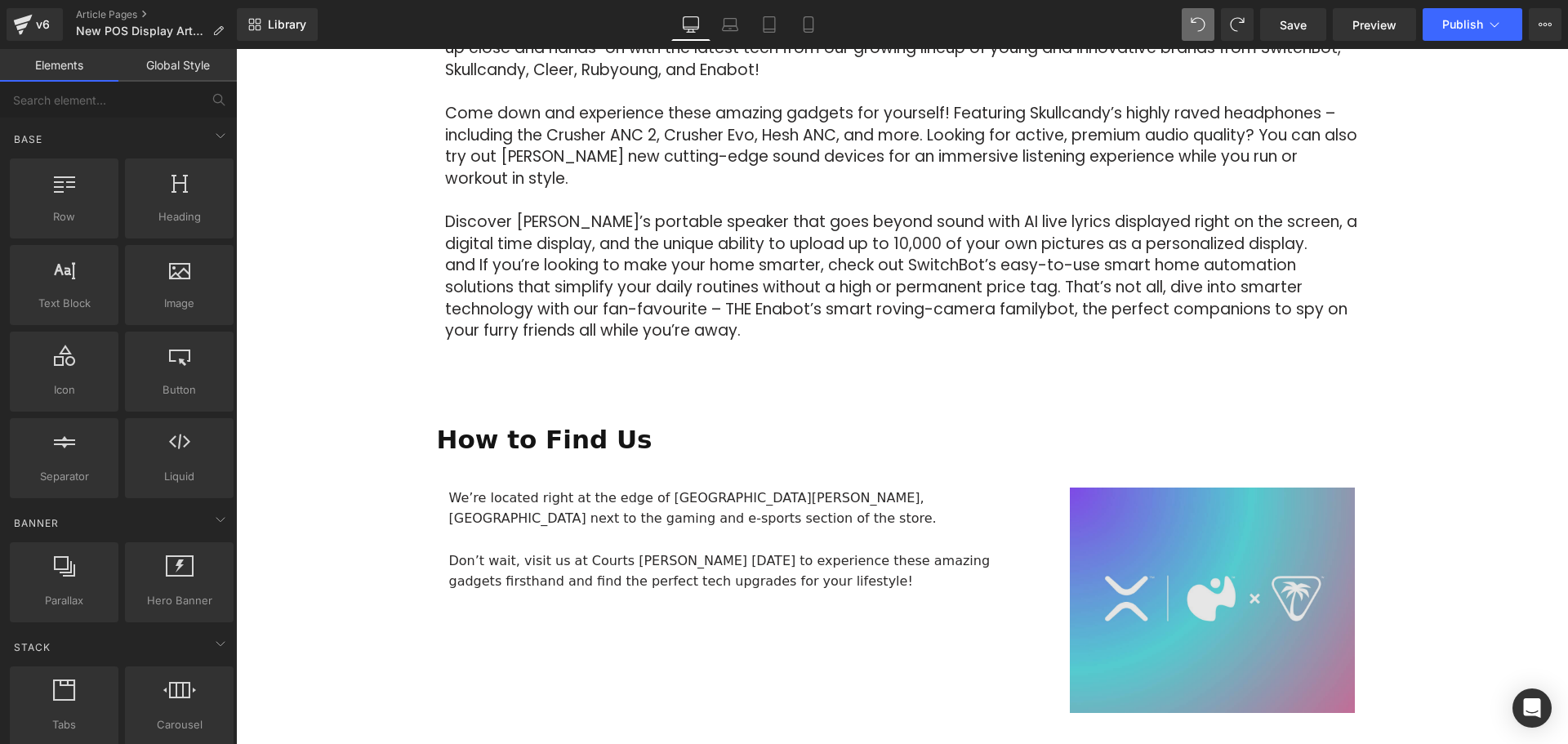
click at [1199, 548] on div "Image" at bounding box center [1212, 600] width 286 height 226
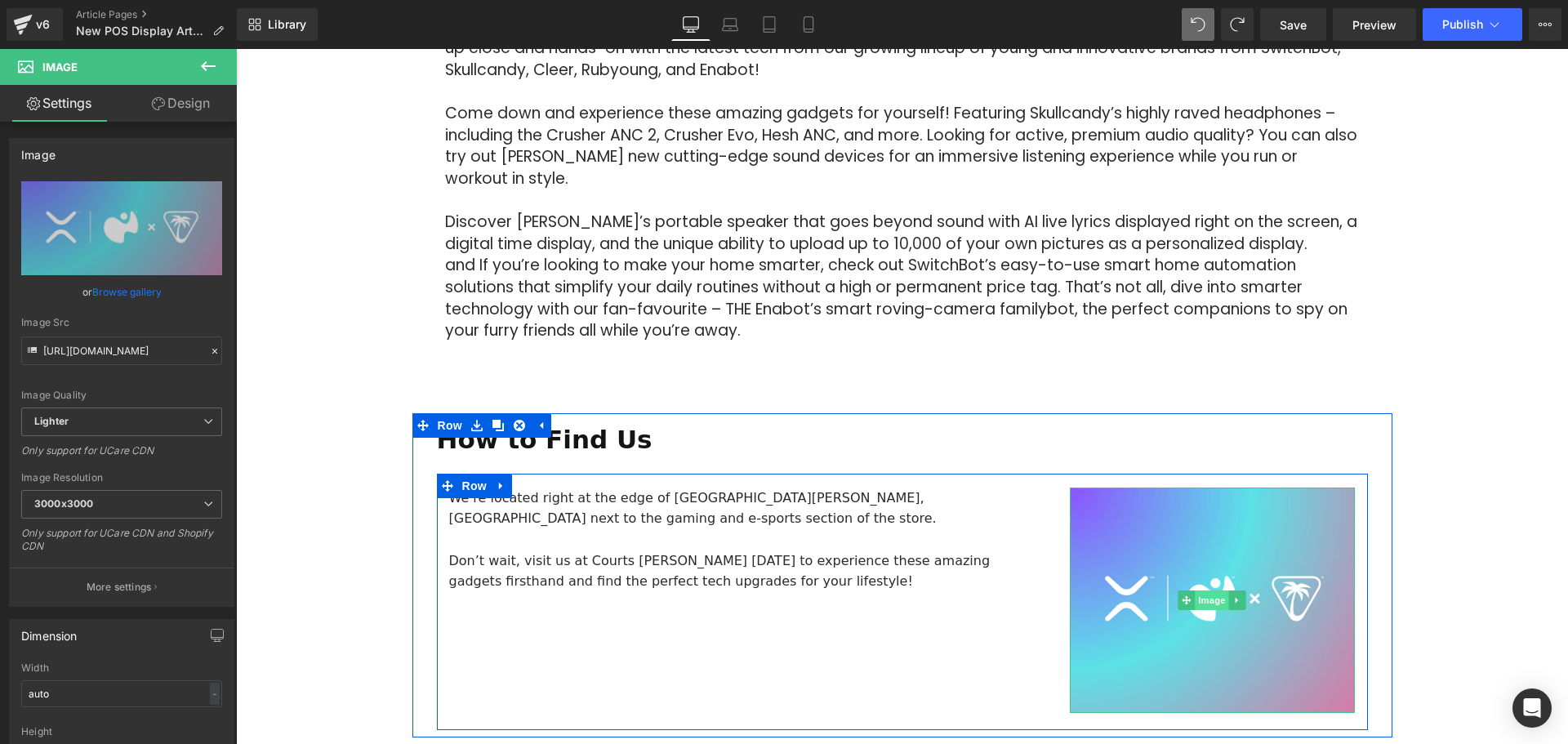
click at [1213, 591] on span "Image" at bounding box center [1212, 600] width 34 height 19
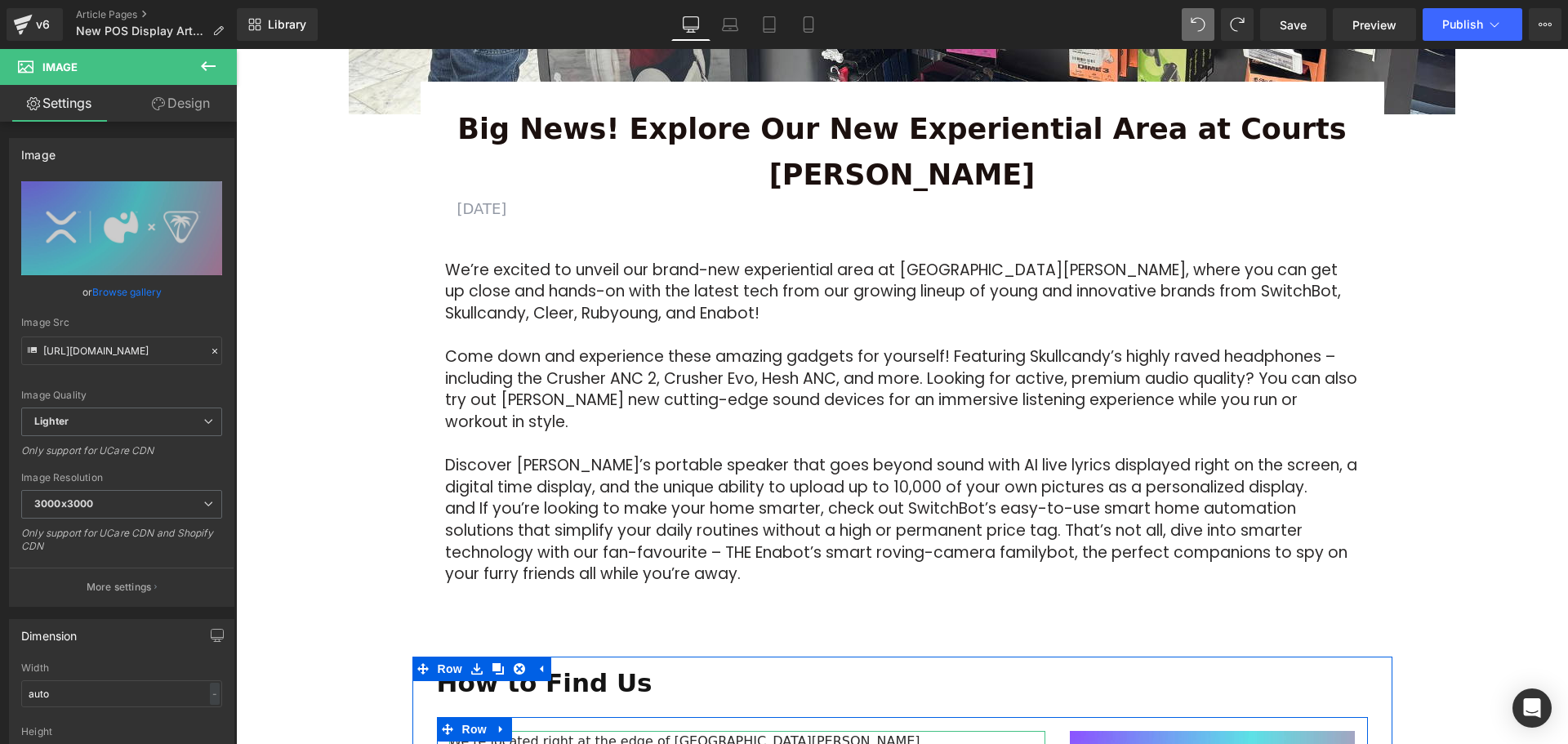
scroll to position [571, 0]
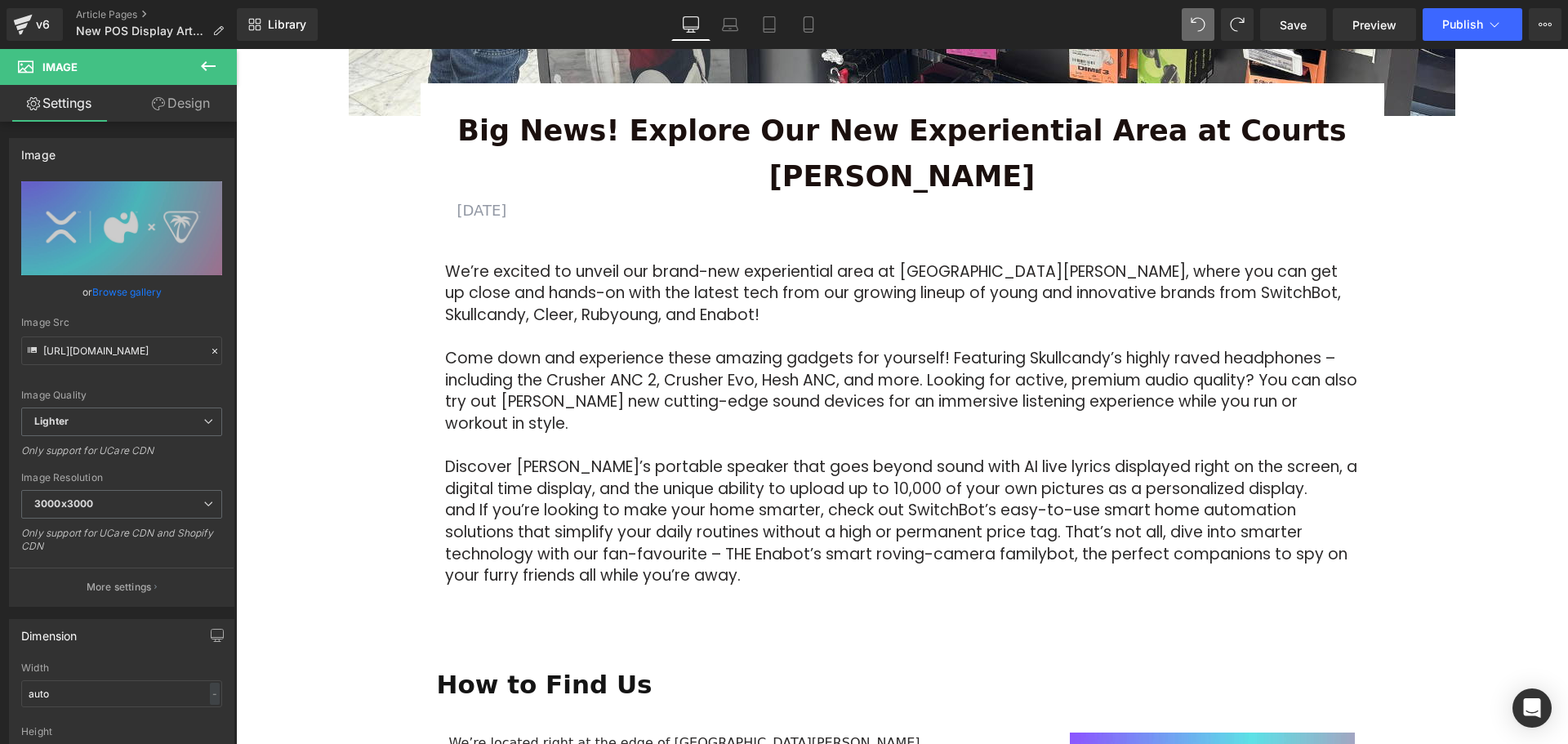
click at [1487, 505] on div "Image Row 64px Big News! Explore Our New Experiential Area at Courts Heeren Tex…" at bounding box center [901, 401] width 1331 height 1591
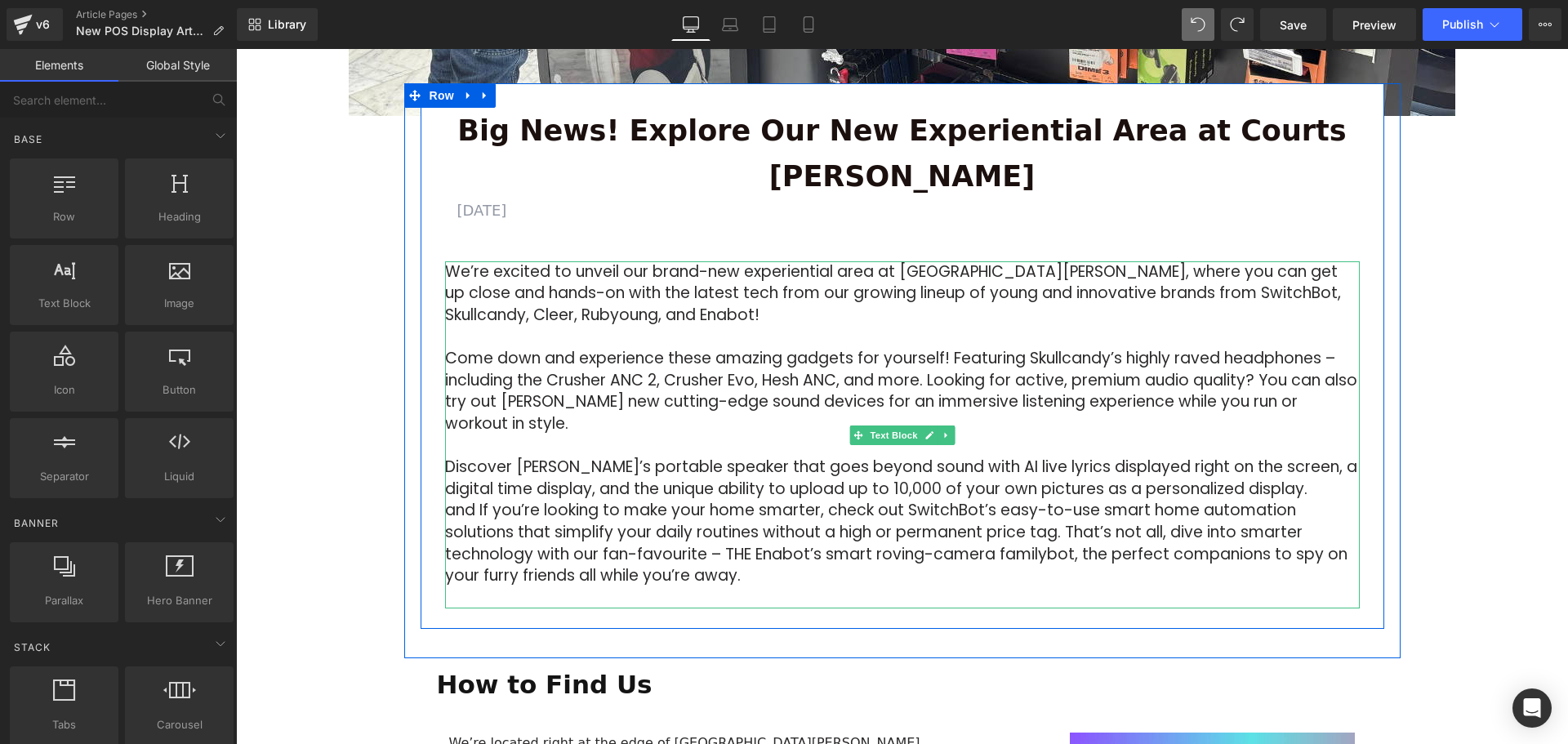
click at [1068, 500] on p "and If you’re looking to make your home smarter, check out SwitchBot’s easy-to-…" at bounding box center [901, 543] width 914 height 87
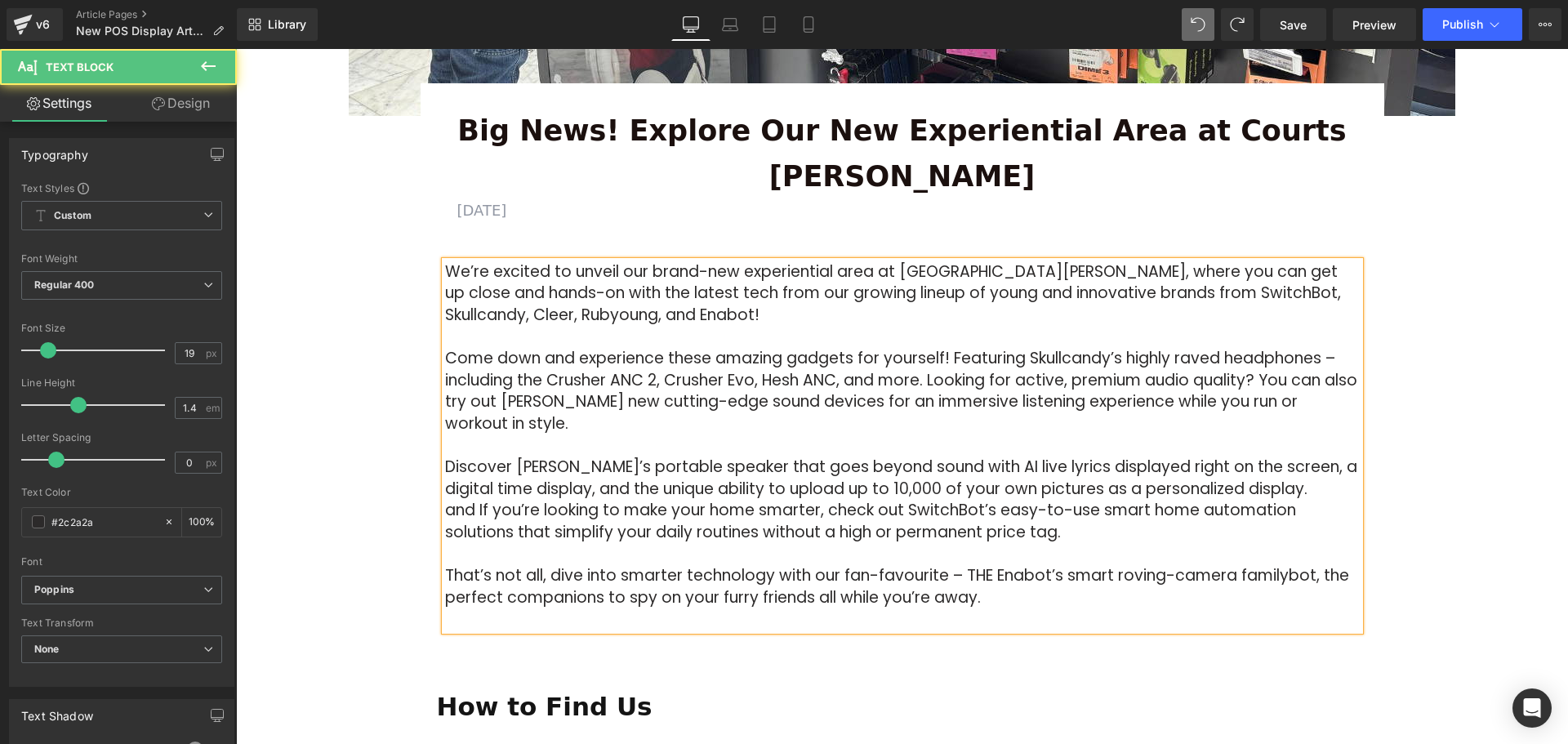
click at [1422, 483] on div "Image Row 64px Big News! Explore Our New Experiential Area at Courts Heeren Tex…" at bounding box center [901, 412] width 1331 height 1612
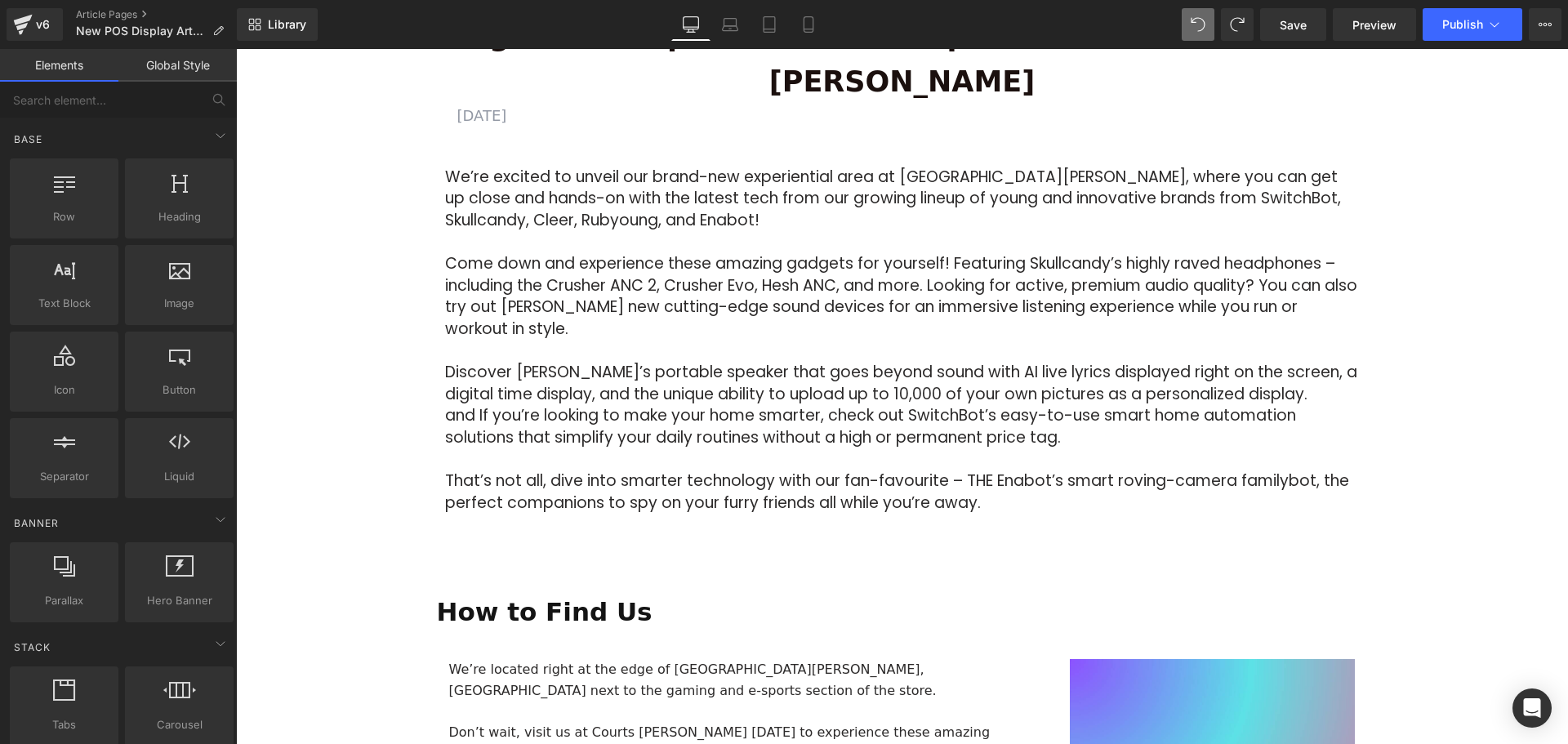
scroll to position [816, 0]
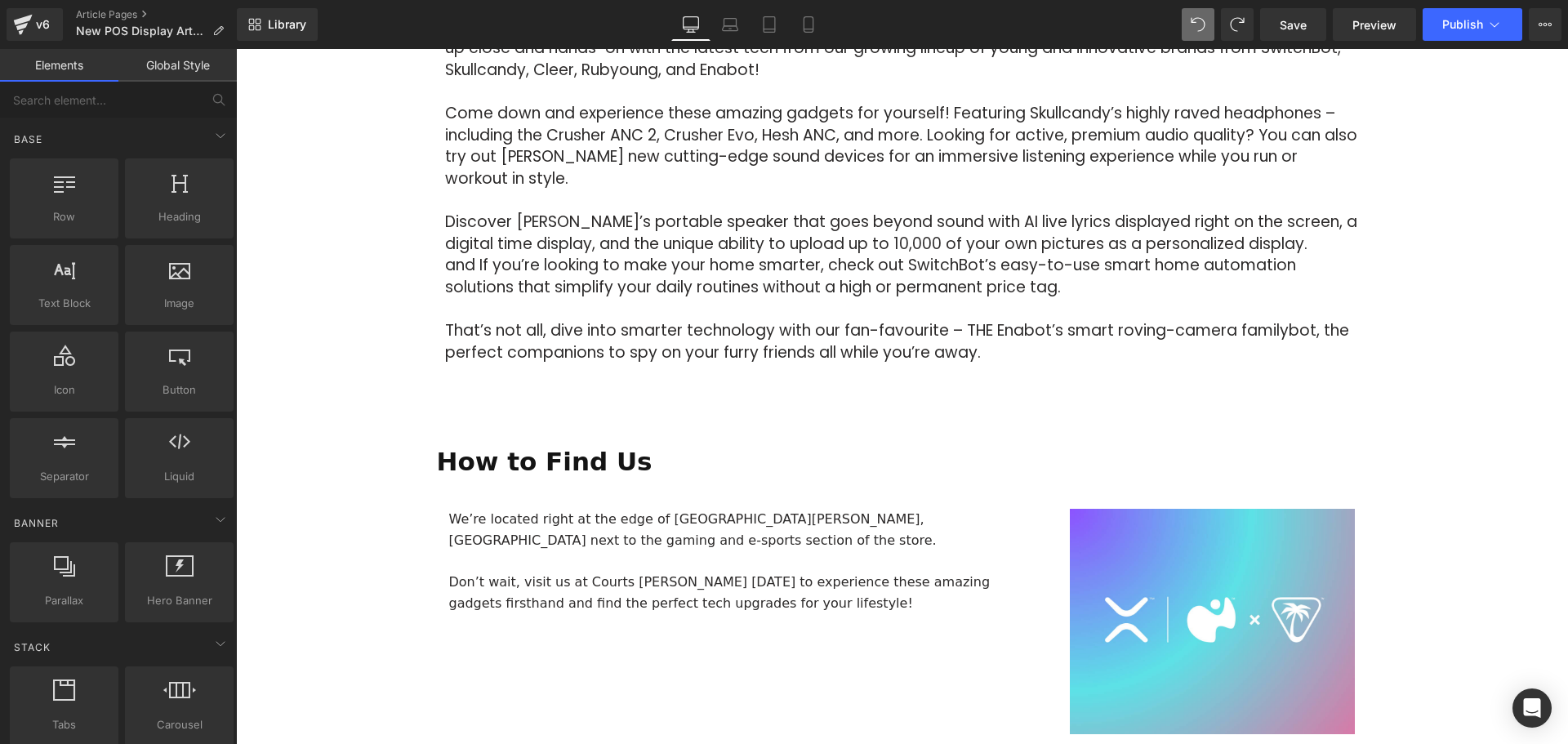
click at [1191, 577] on div "Image" at bounding box center [1212, 621] width 286 height 226
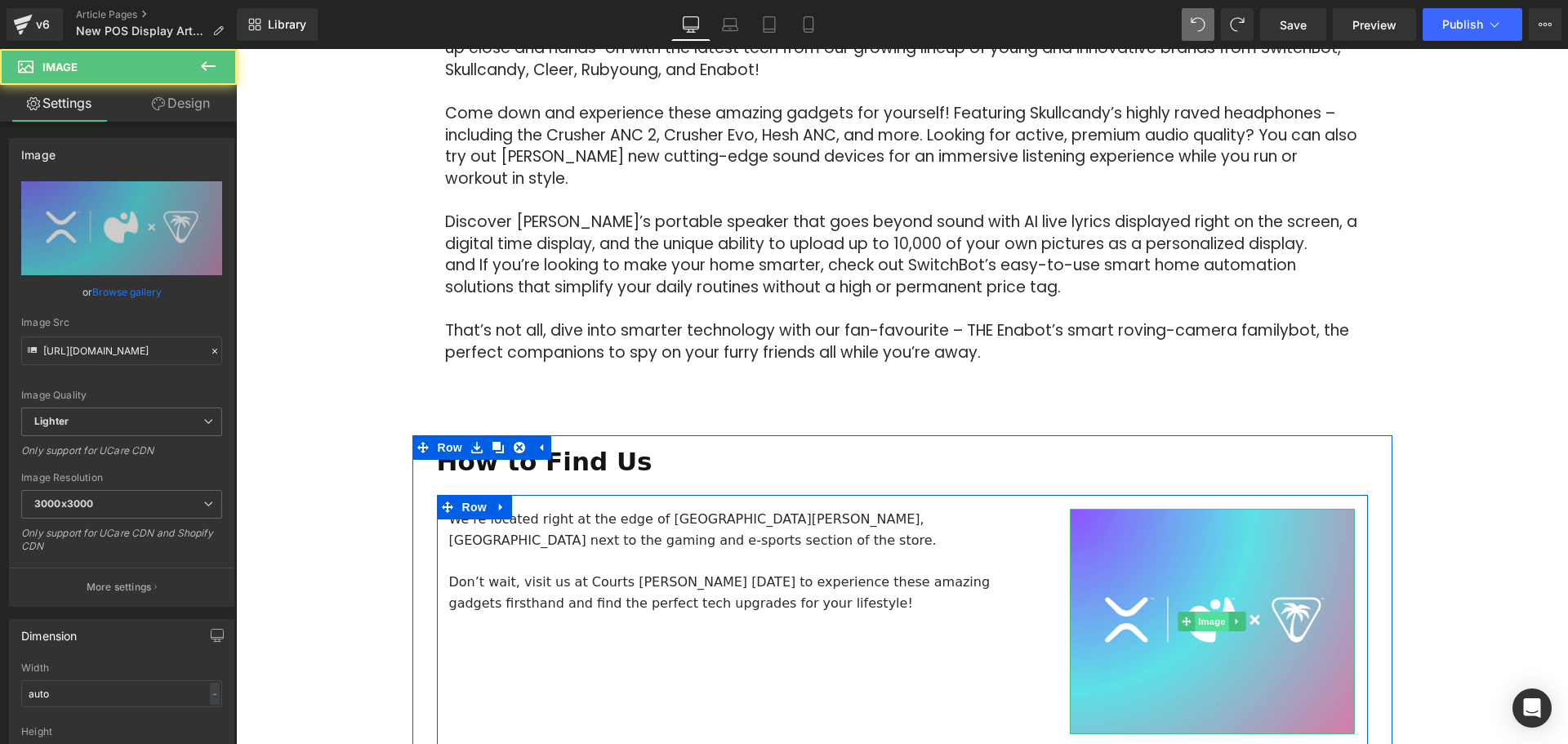
click at [1211, 612] on span "Image" at bounding box center [1212, 621] width 34 height 19
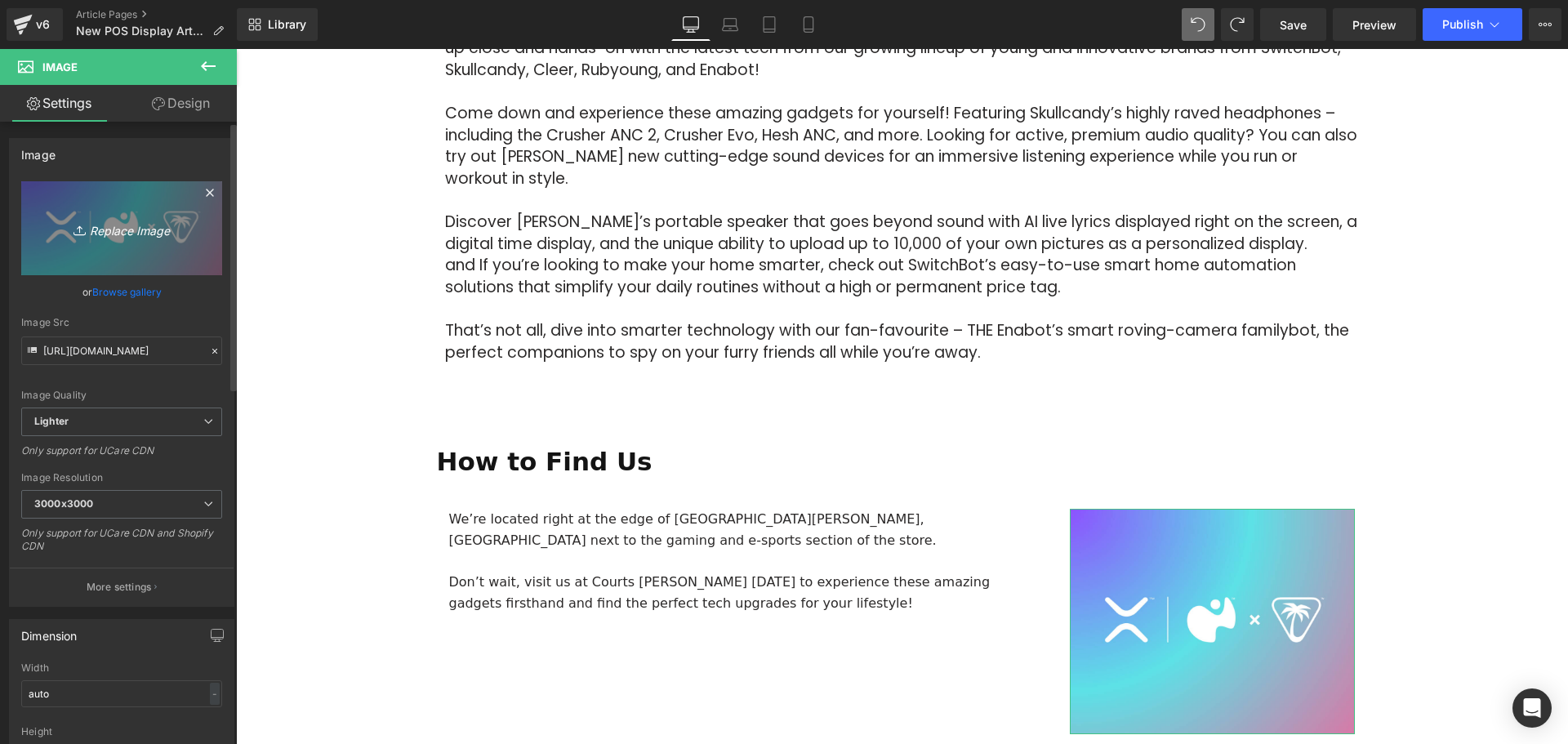
click at [111, 227] on icon "Replace Image" at bounding box center [121, 228] width 130 height 20
type input "C:\fakepath\SwitchBot POS.jpeg"
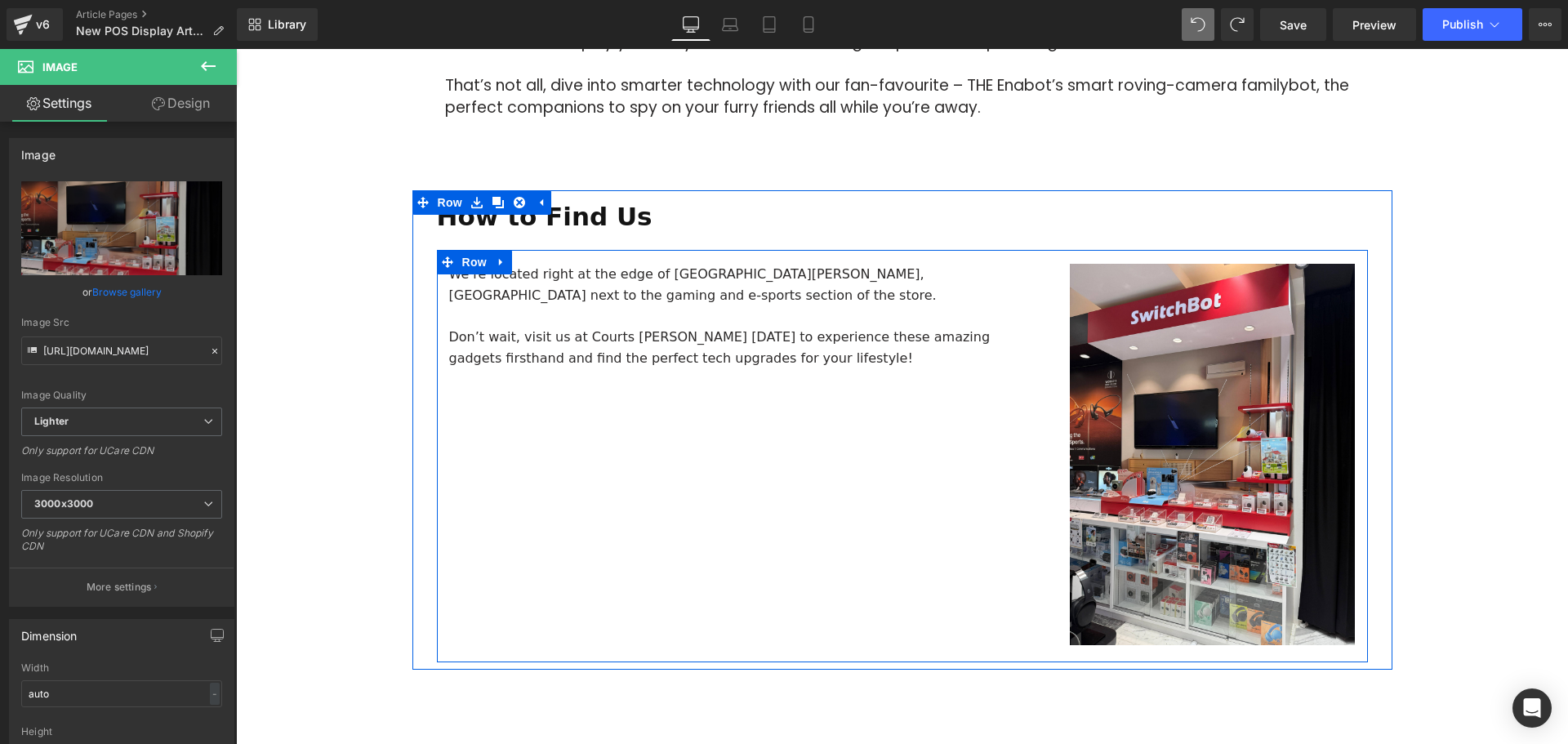
scroll to position [980, 0]
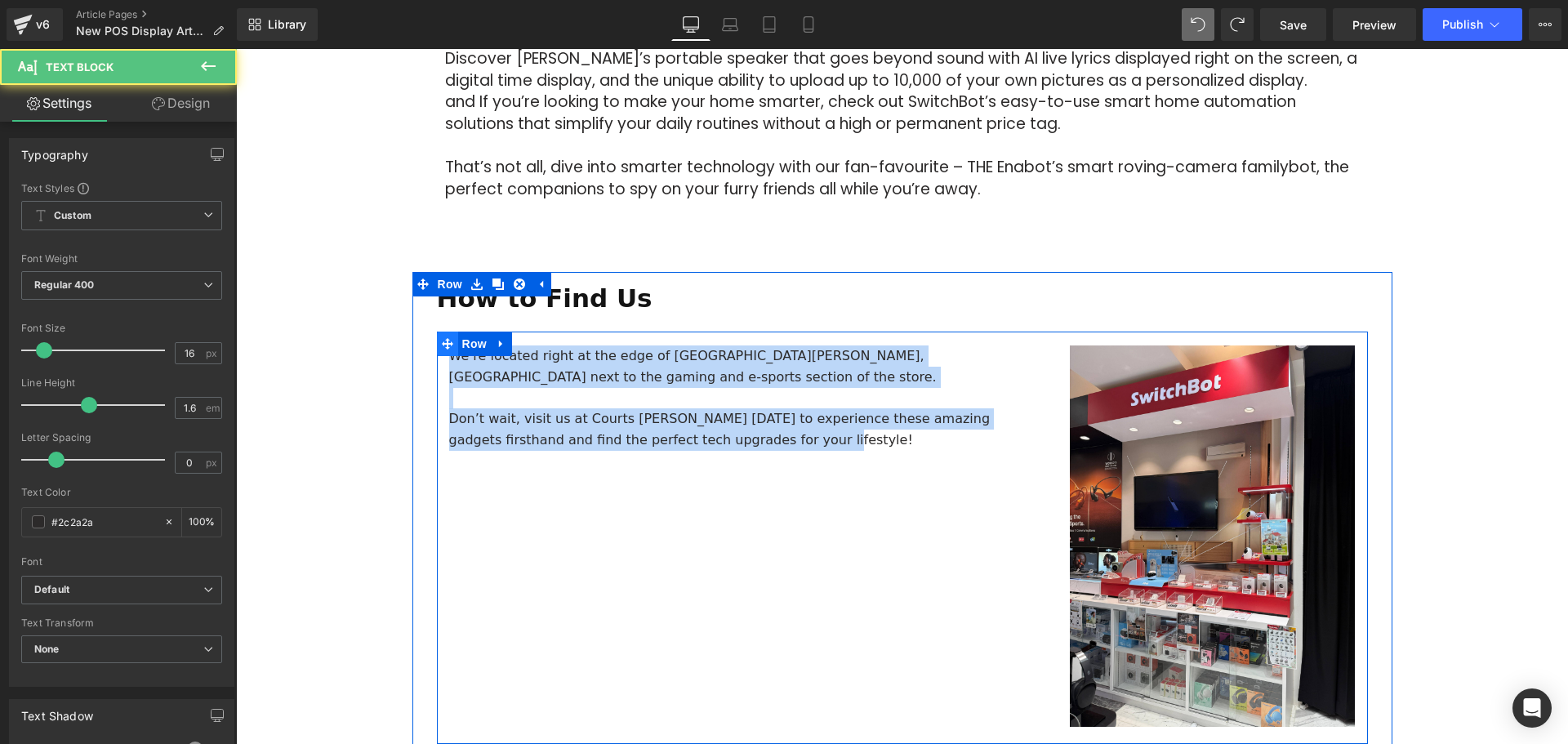
drag, startPoint x: 704, startPoint y: 398, endPoint x: 439, endPoint y: 309, distance: 279.5
click at [439, 332] on div "We’re located right at the edge of Courts Heeren, Orchard Road next to the gami…" at bounding box center [902, 538] width 931 height 412
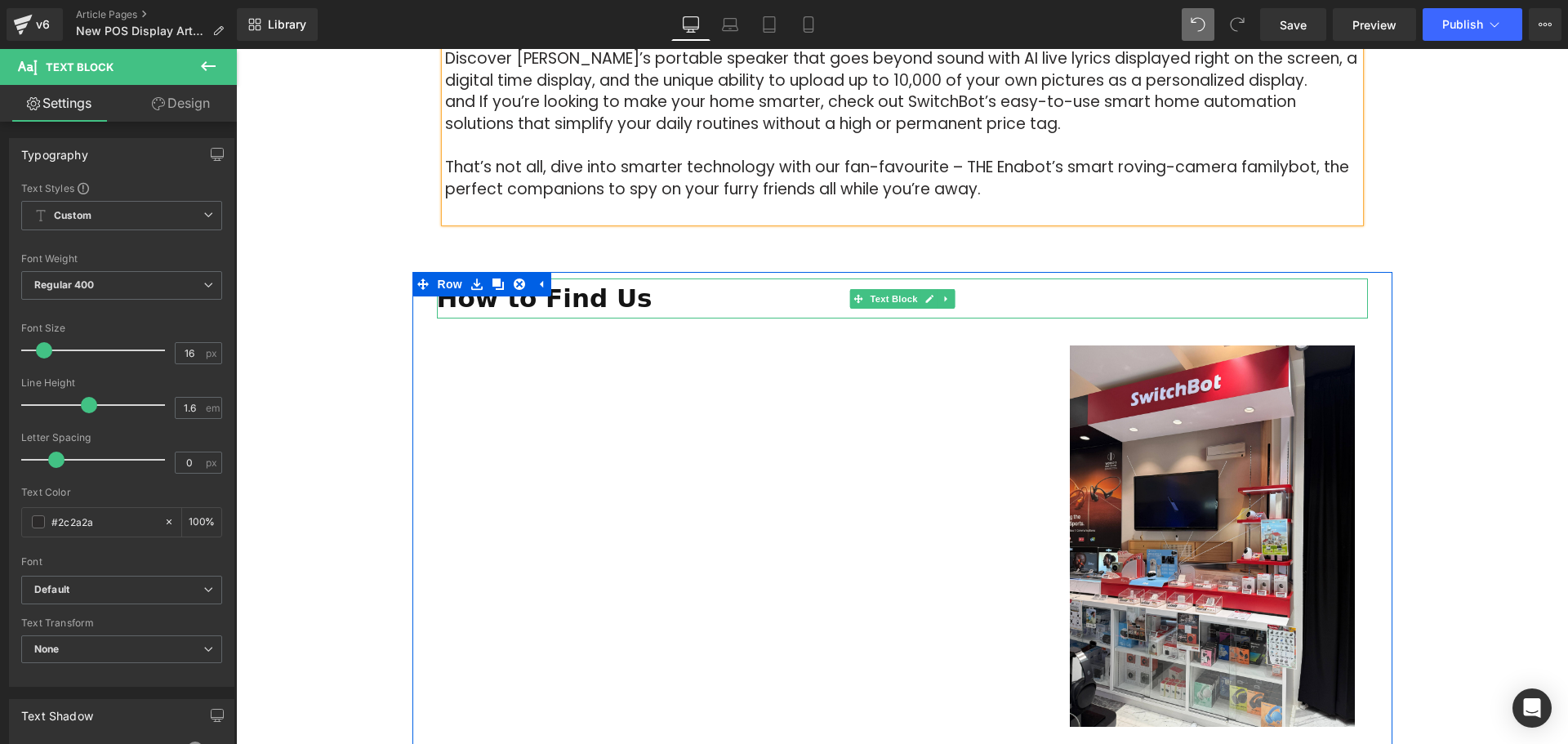
click at [615, 278] on p "How to Find Us" at bounding box center [902, 299] width 931 height 41
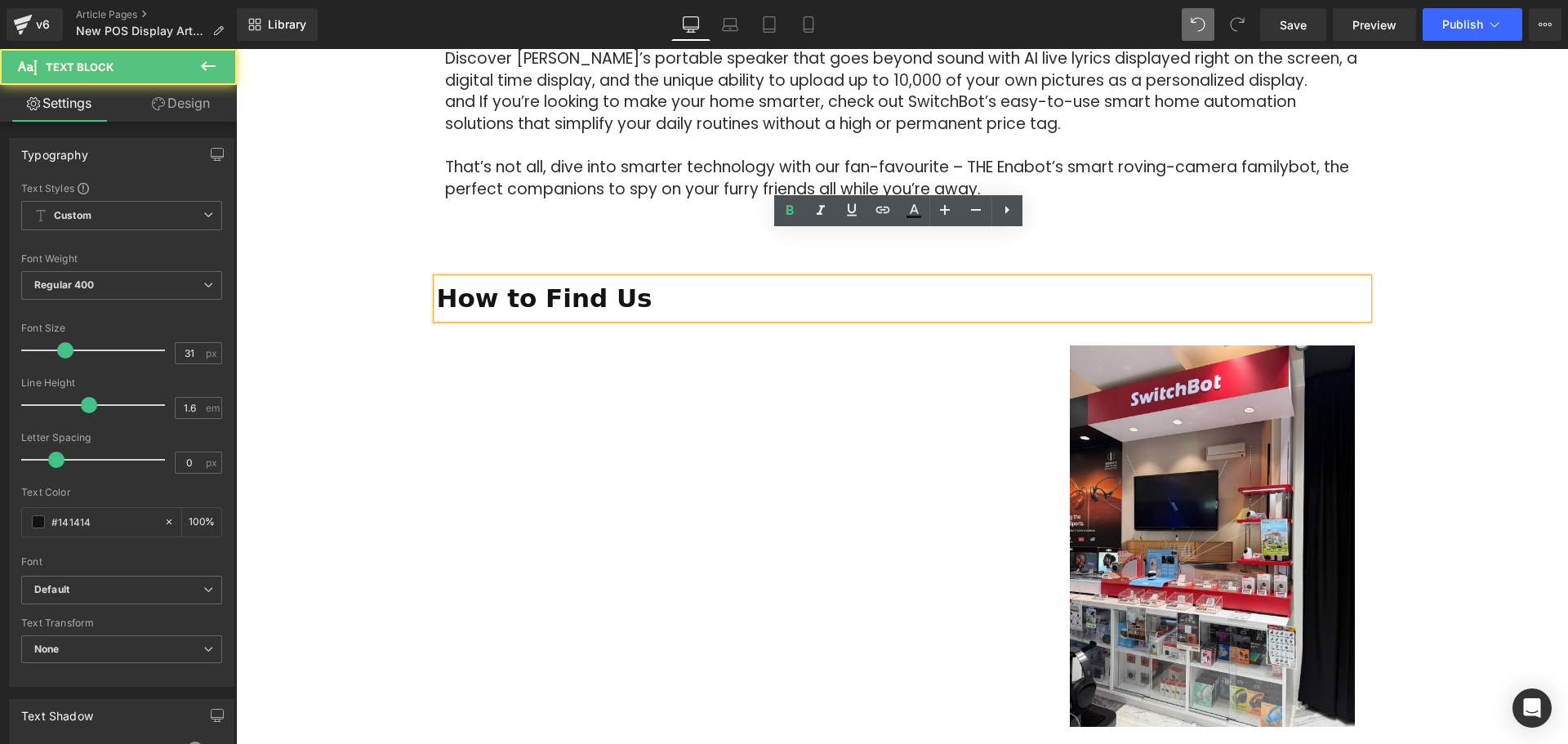
click at [1426, 224] on div "Image Row 64px Big News! Explore Our New Experiential Area at Courts Heeren Tex…" at bounding box center [901, 82] width 1331 height 1768
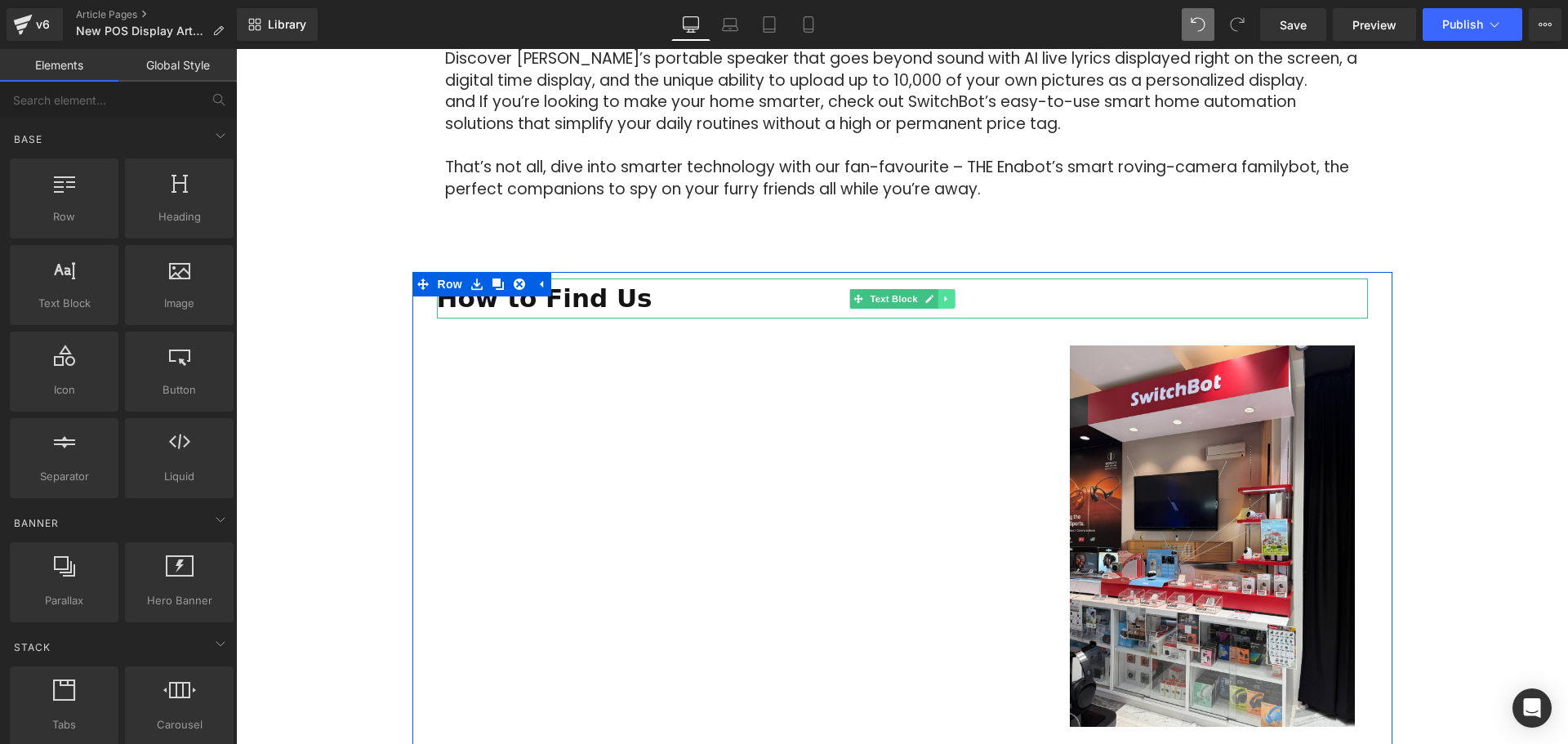
click at [941, 294] on icon at bounding box center [946, 299] width 9 height 10
click at [949, 294] on icon at bounding box center [954, 299] width 9 height 9
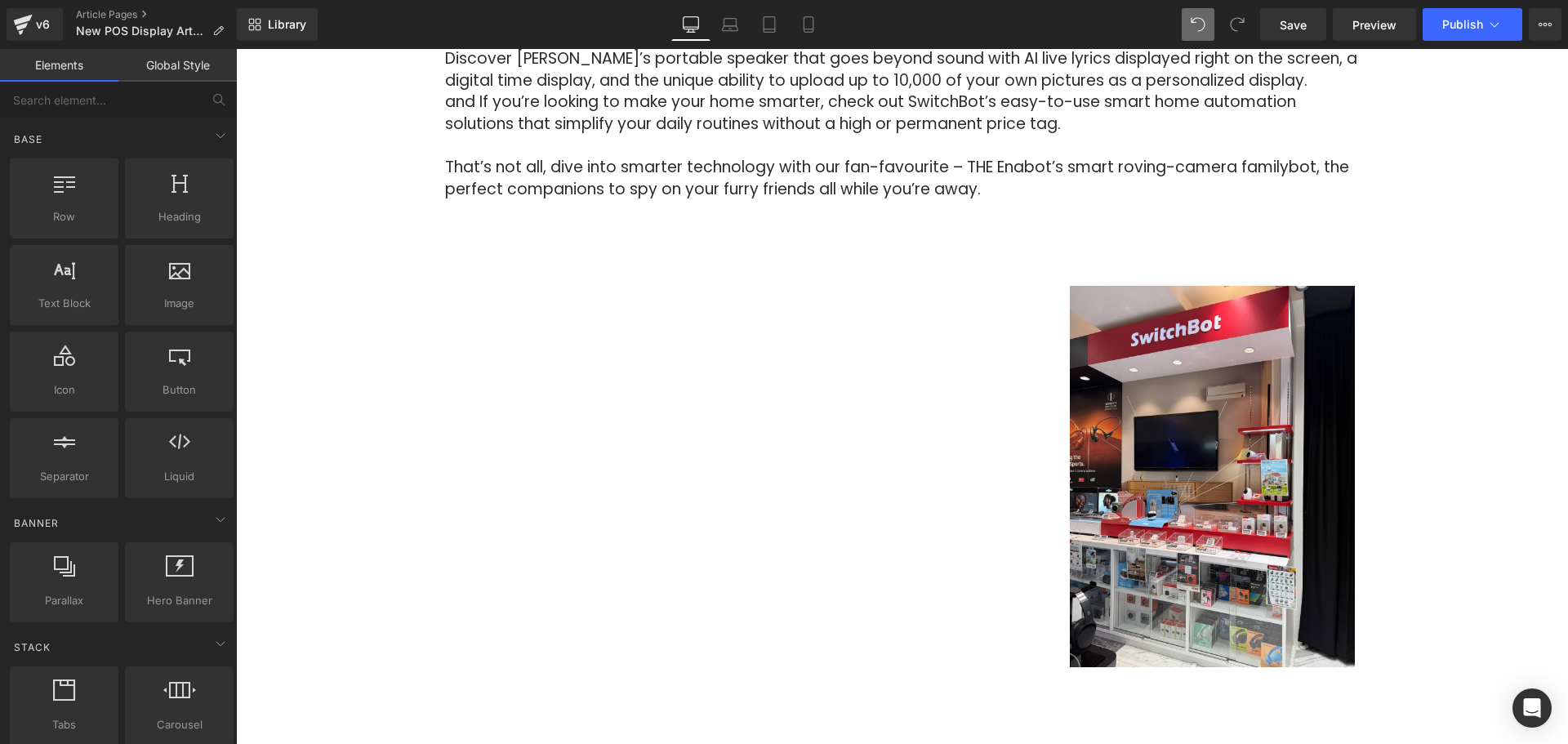
click at [1493, 384] on div "Image Row 64px Big News! Explore Our New Experiential Area at Courts Heeren Tex…" at bounding box center [901, 53] width 1331 height 1709
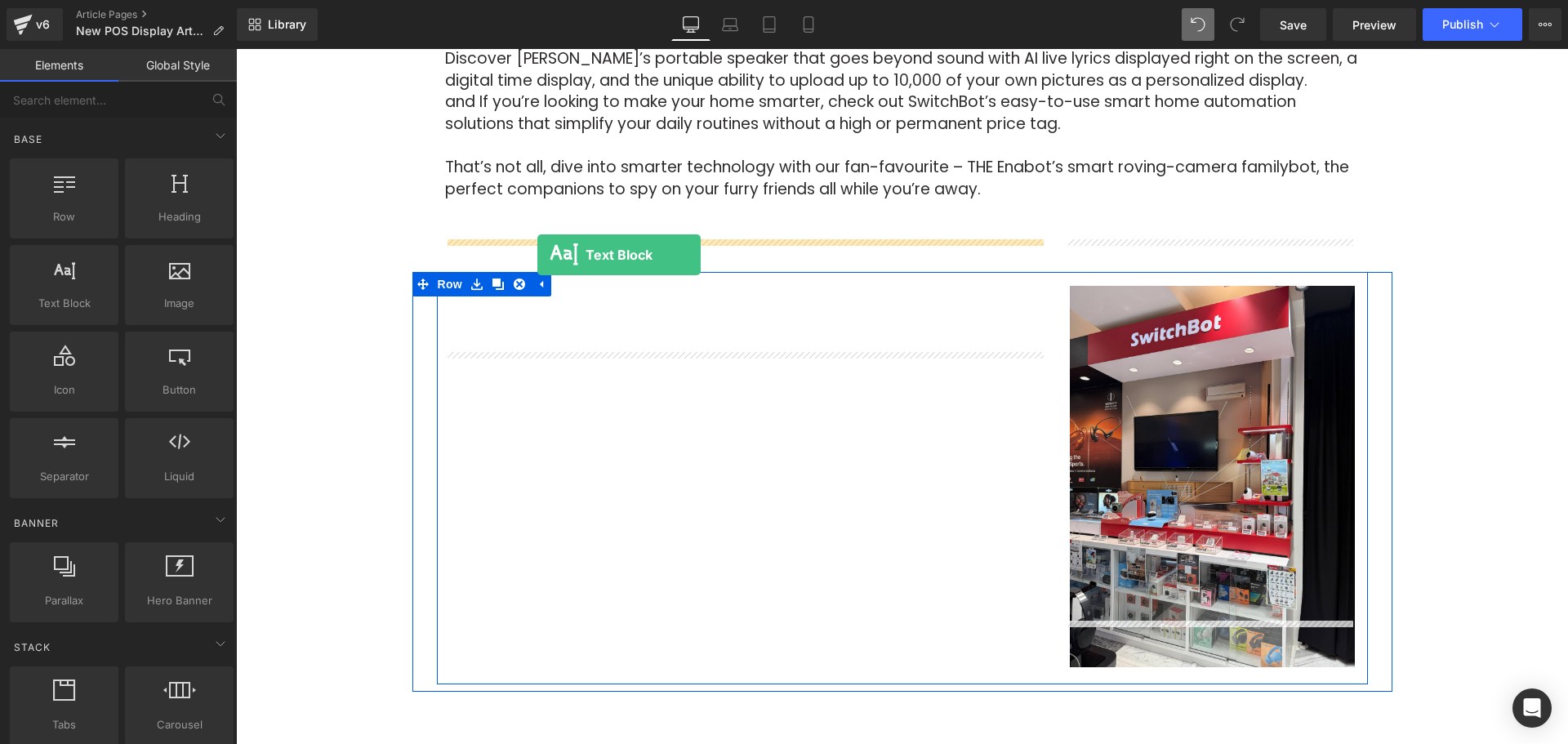
drag, startPoint x: 314, startPoint y: 354, endPoint x: 556, endPoint y: 250, distance: 263.4
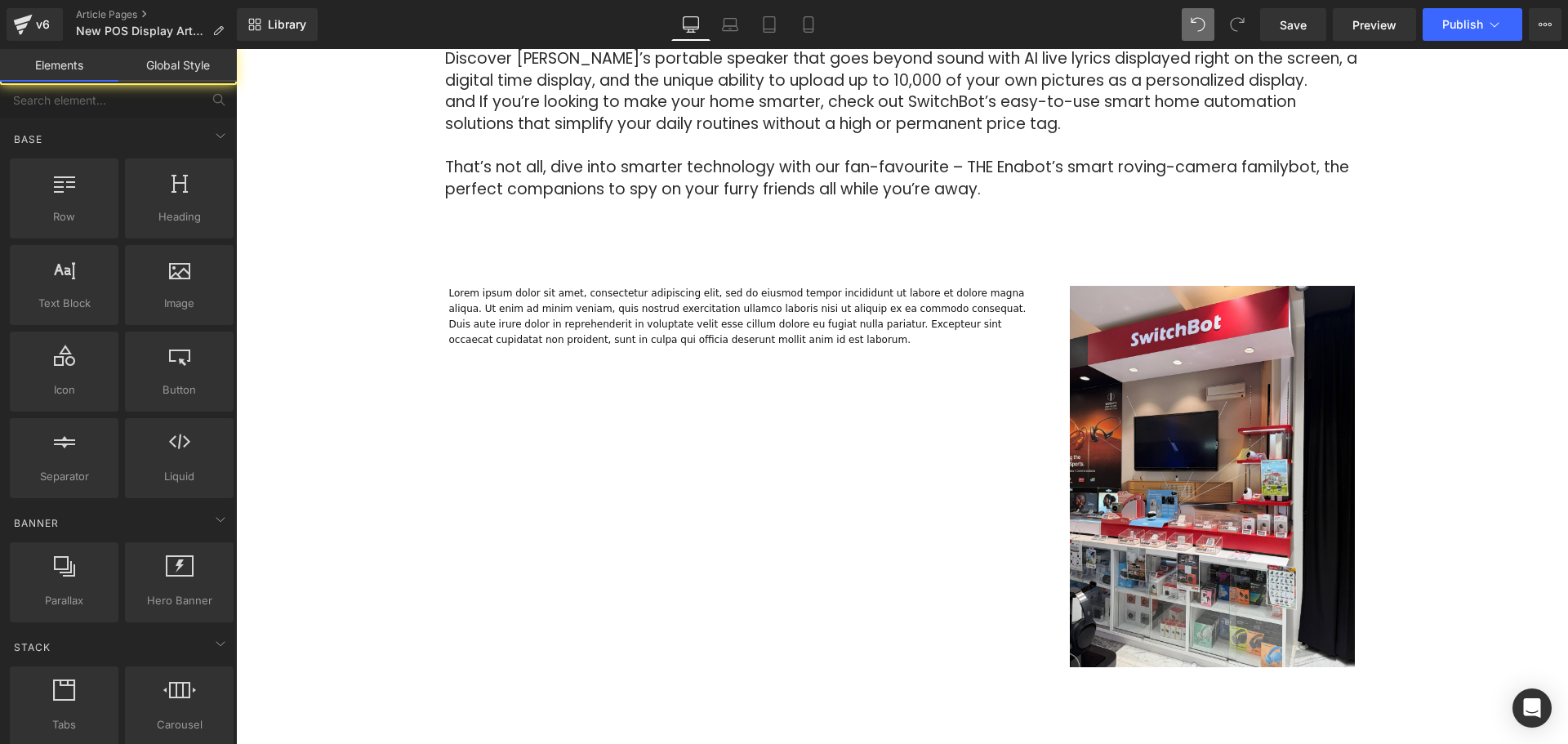
click at [1491, 395] on div "Image Row 64px Big News! Explore Our New Experiential Area at Courts Heeren Tex…" at bounding box center [901, 53] width 1331 height 1709
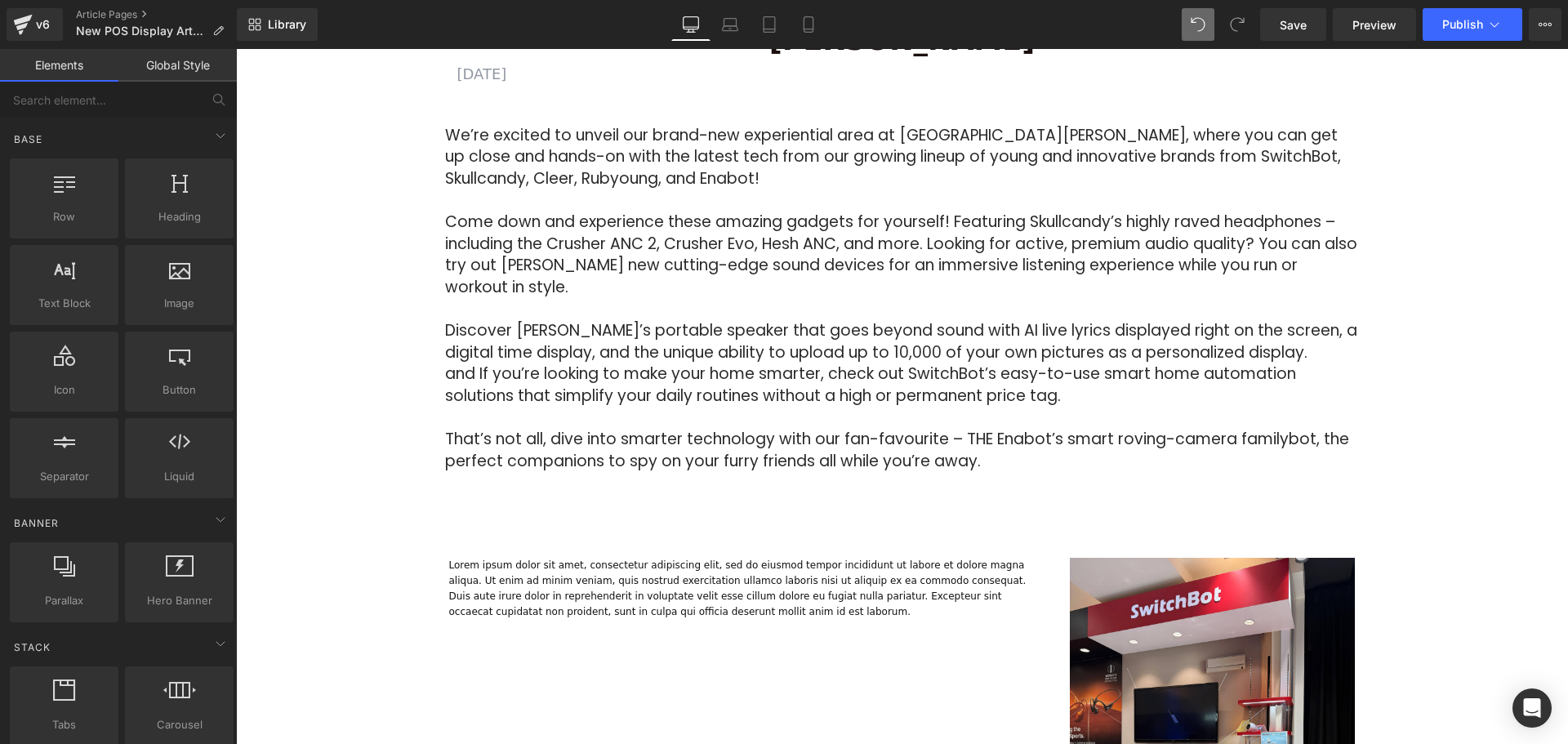
scroll to position [571, 0]
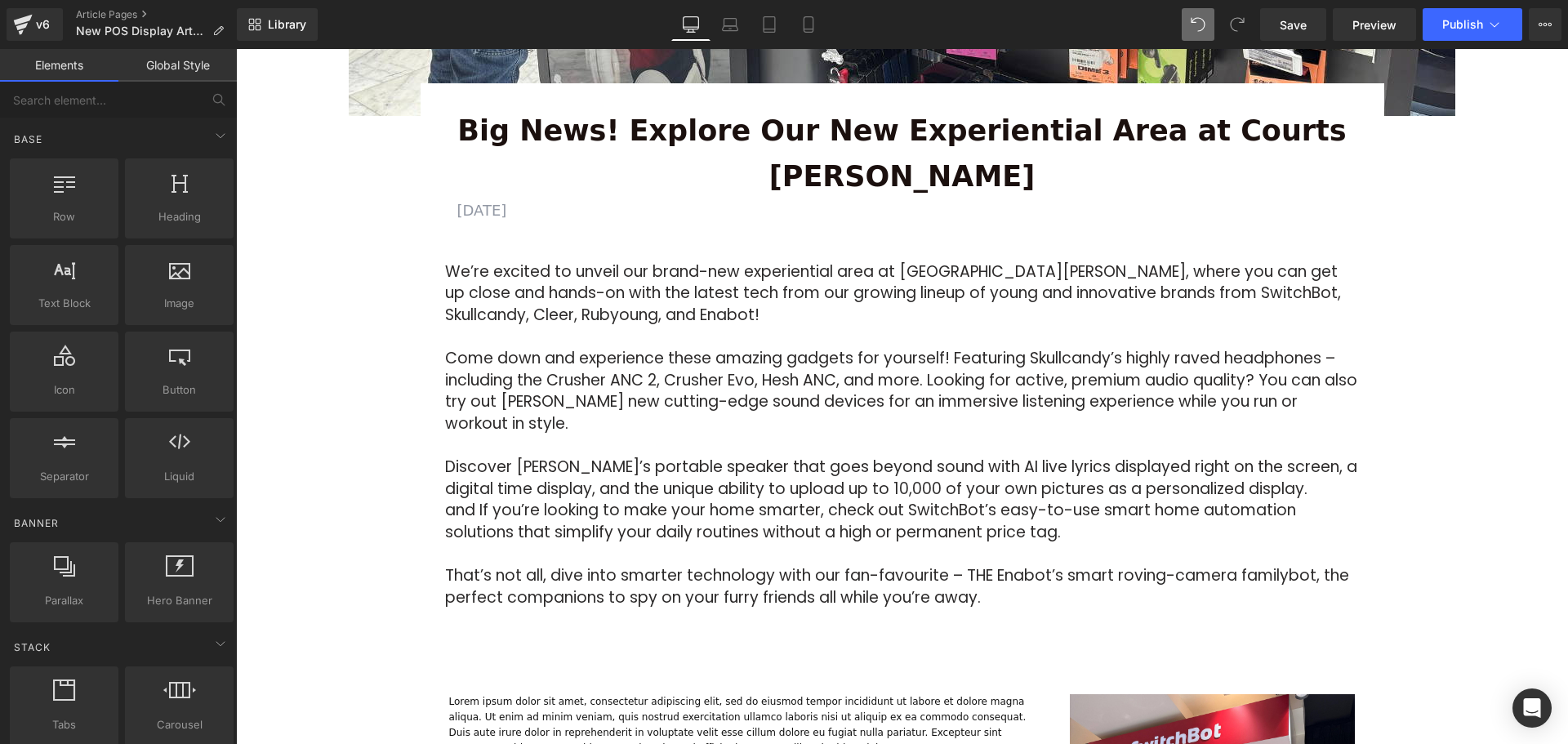
click at [758, 348] on p "Come down and experience these amazing gadgets for yourself! Featuring Skullcan…" at bounding box center [901, 391] width 914 height 87
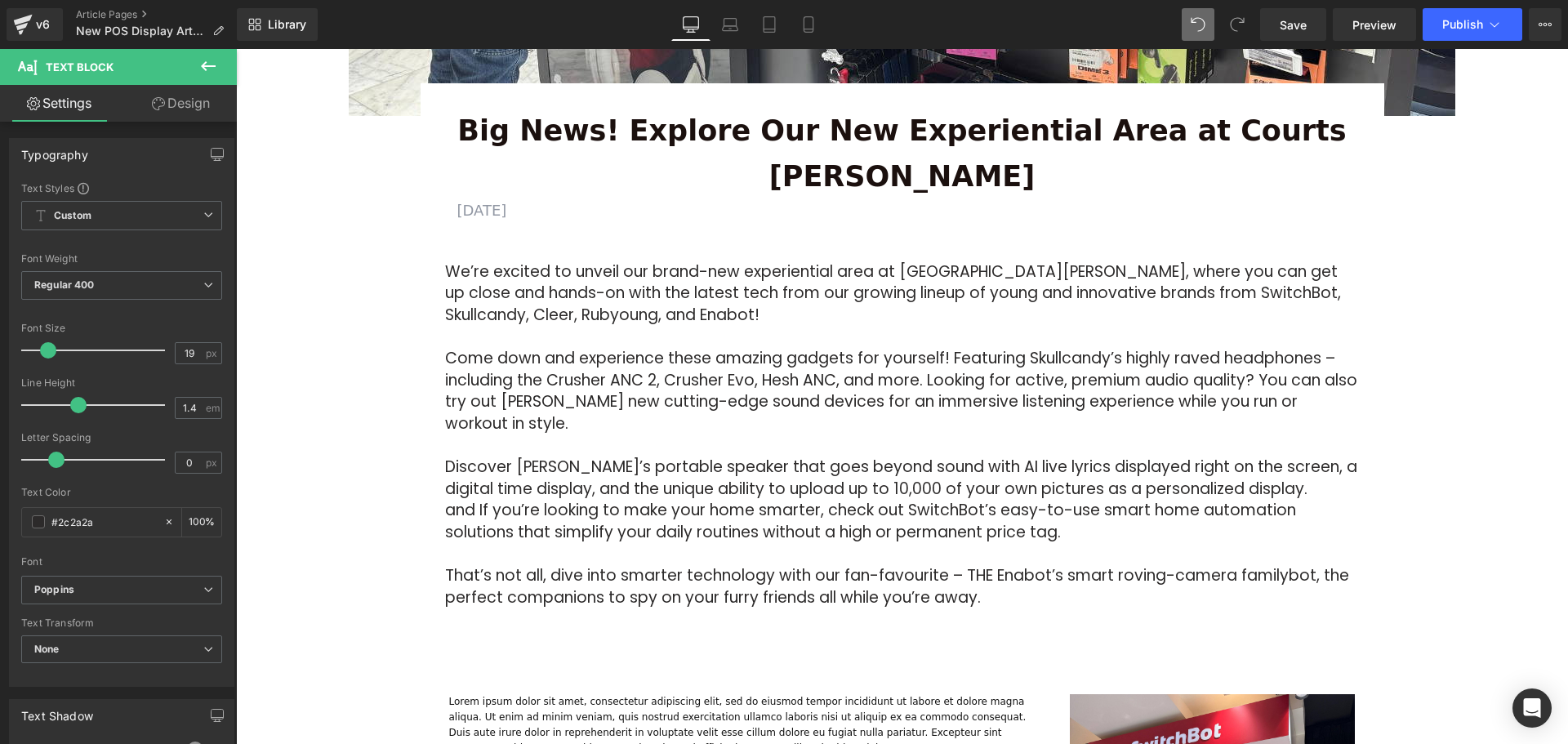
click at [205, 70] on icon at bounding box center [208, 66] width 15 height 10
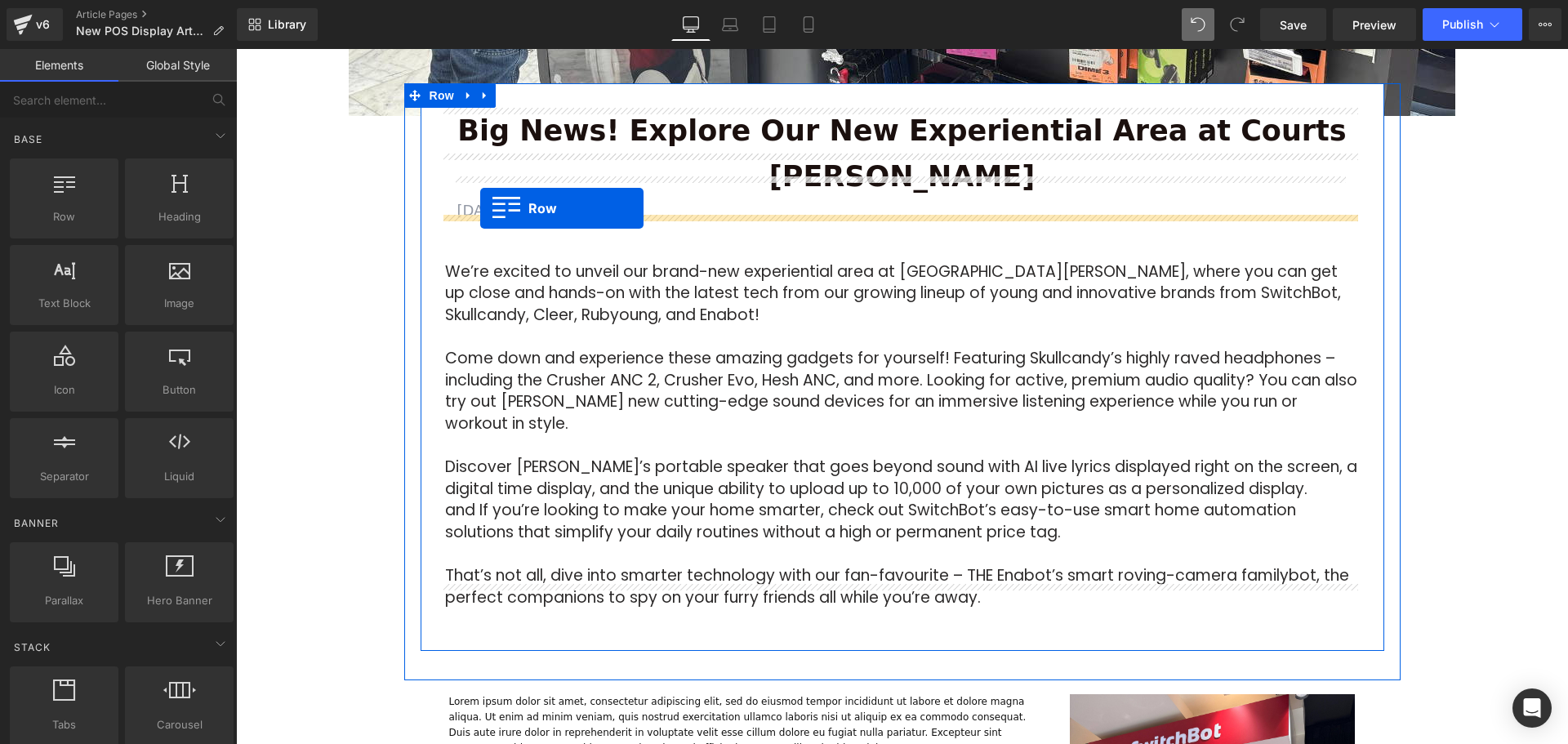
drag, startPoint x: 307, startPoint y: 262, endPoint x: 479, endPoint y: 213, distance: 178.8
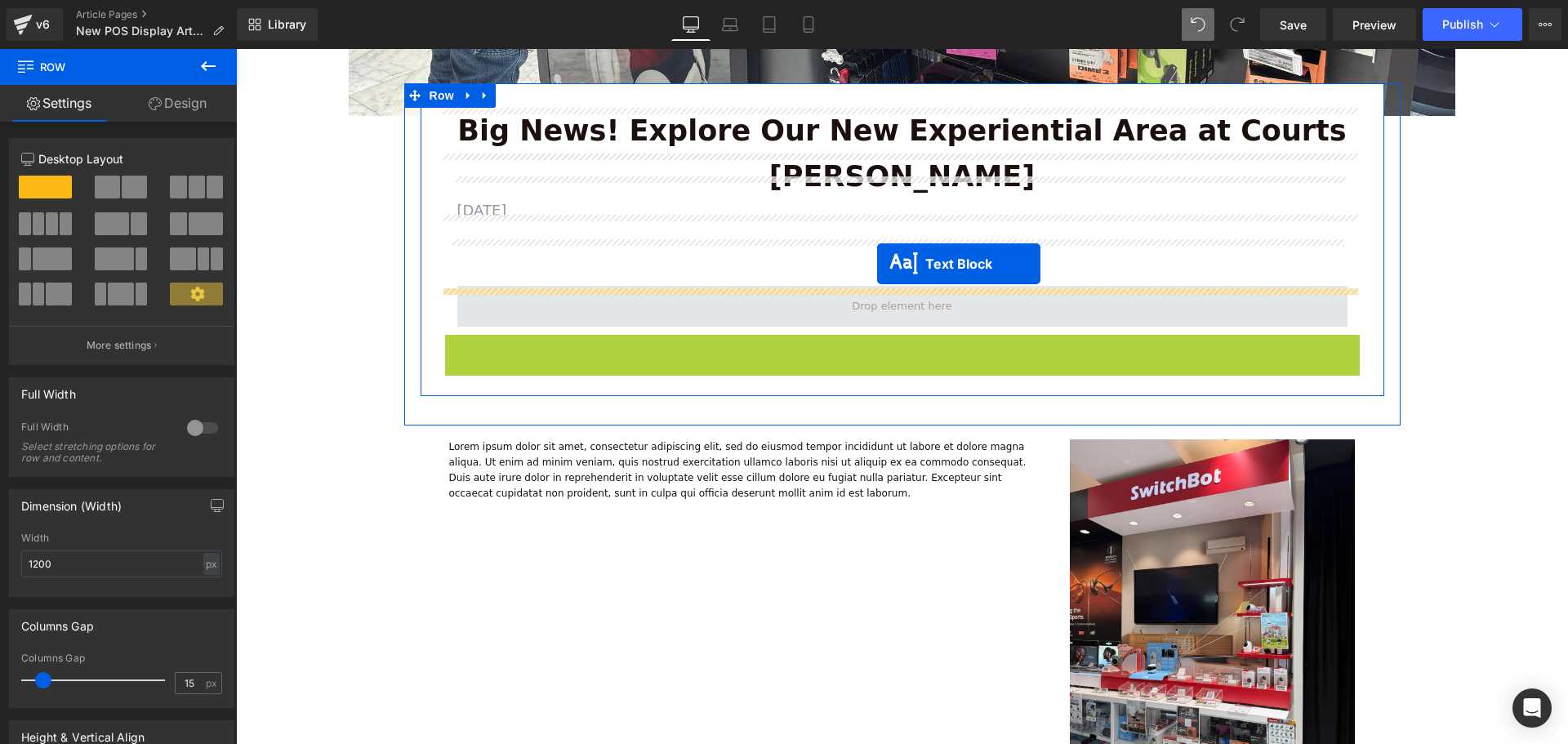
drag, startPoint x: 854, startPoint y: 475, endPoint x: 877, endPoint y: 263, distance: 213.2
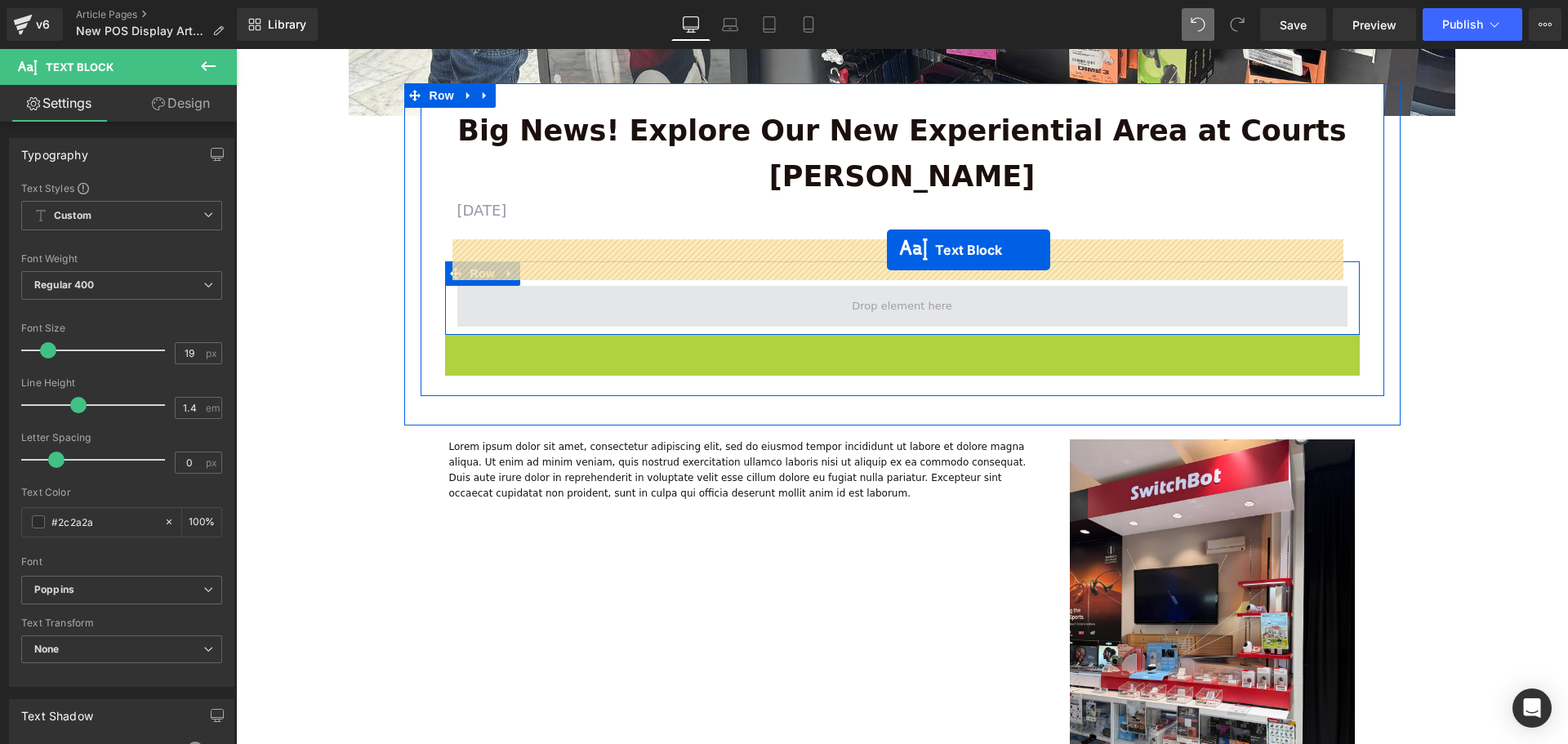
drag, startPoint x: 854, startPoint y: 478, endPoint x: 887, endPoint y: 250, distance: 230.4
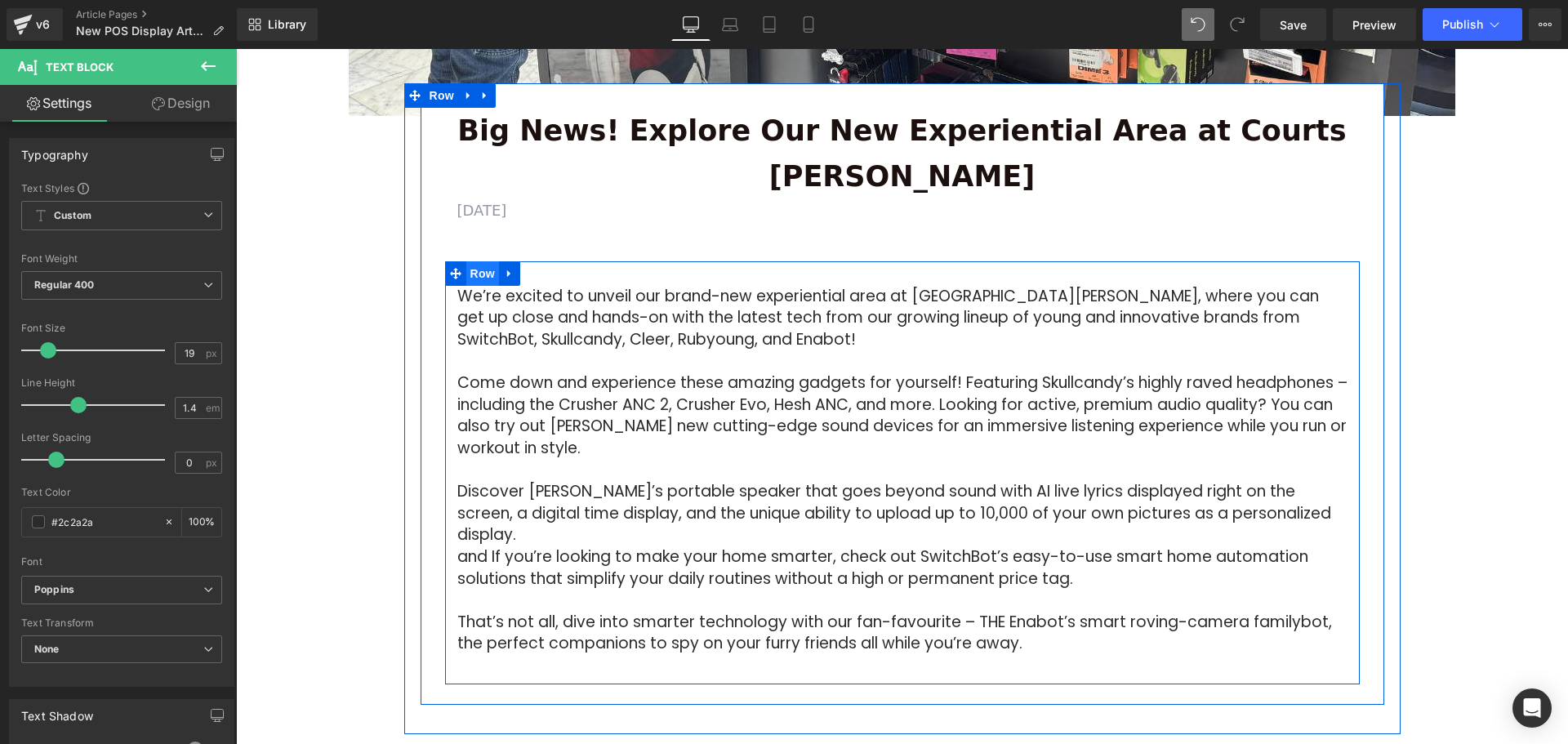
click at [479, 262] on span "Row" at bounding box center [482, 274] width 32 height 24
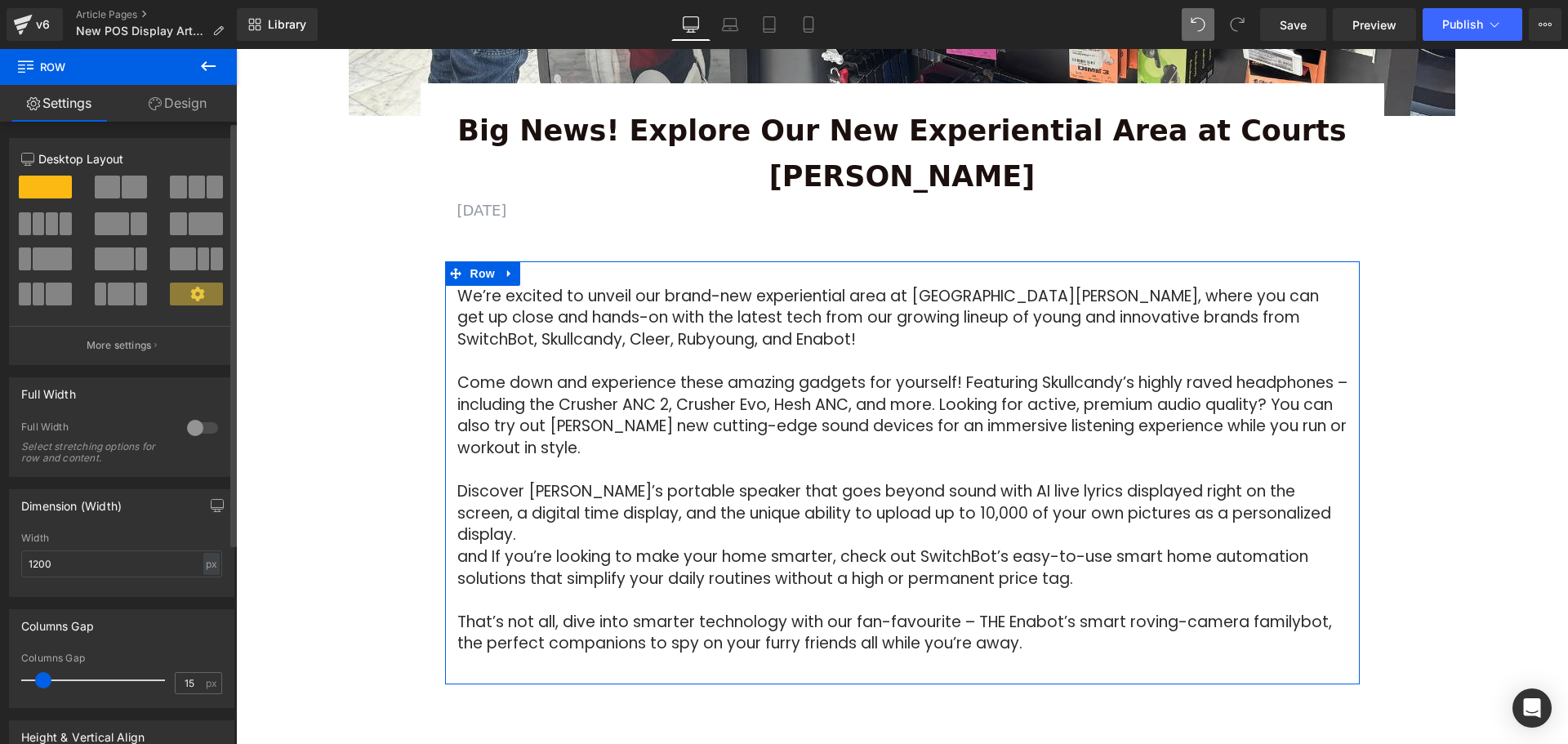
click at [118, 228] on span at bounding box center [111, 224] width 34 height 23
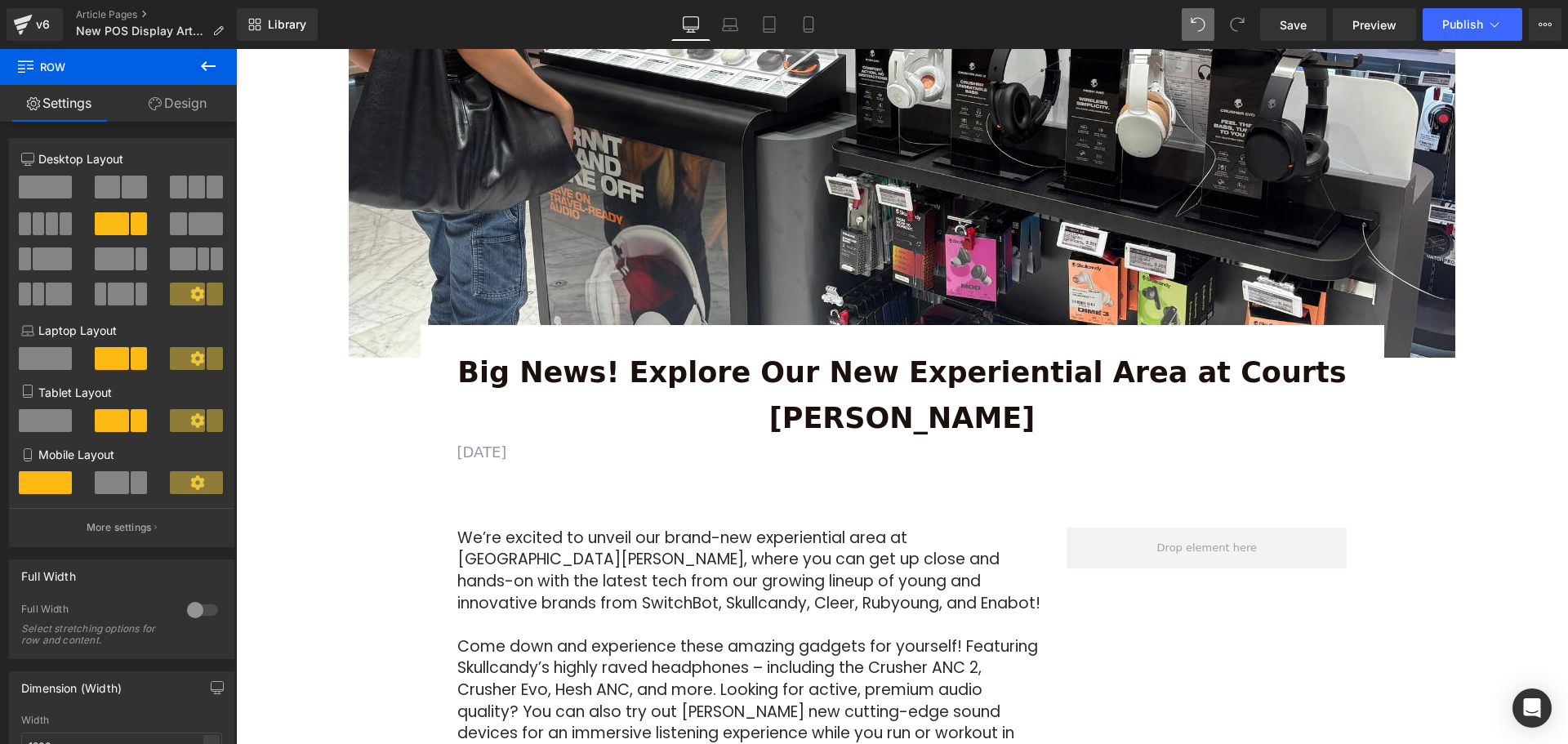
scroll to position [409, 0]
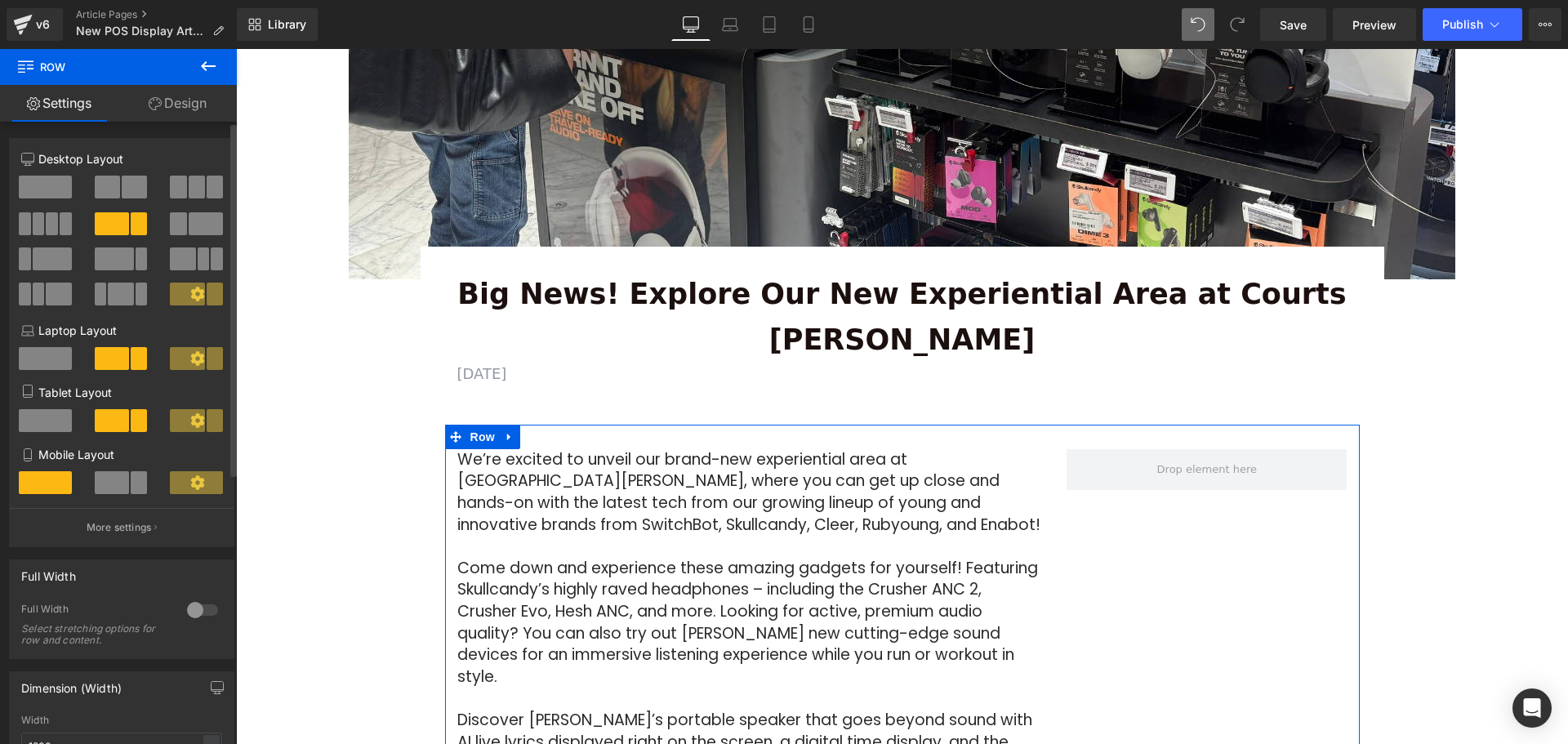
click at [191, 220] on span at bounding box center [205, 224] width 34 height 23
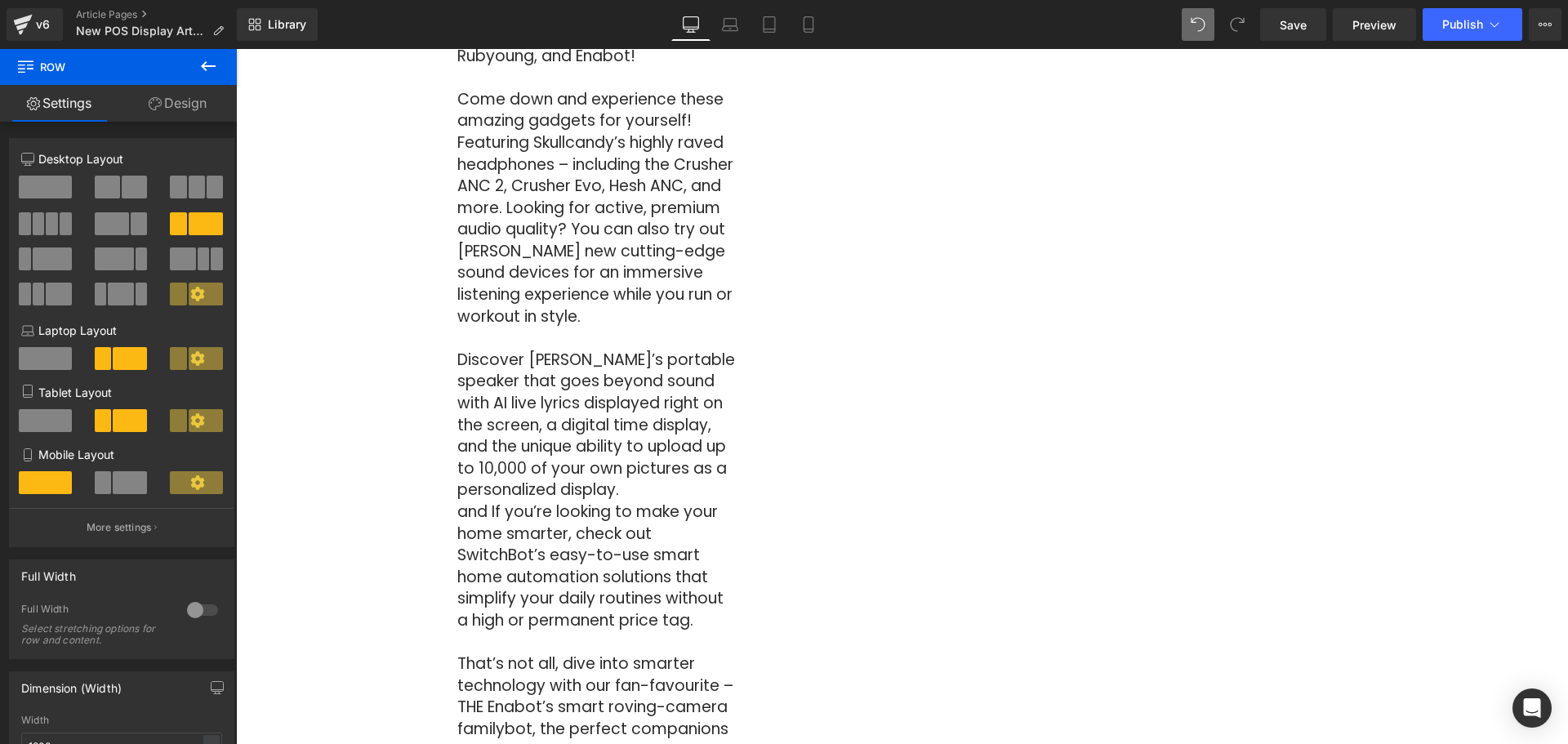
scroll to position [1061, 0]
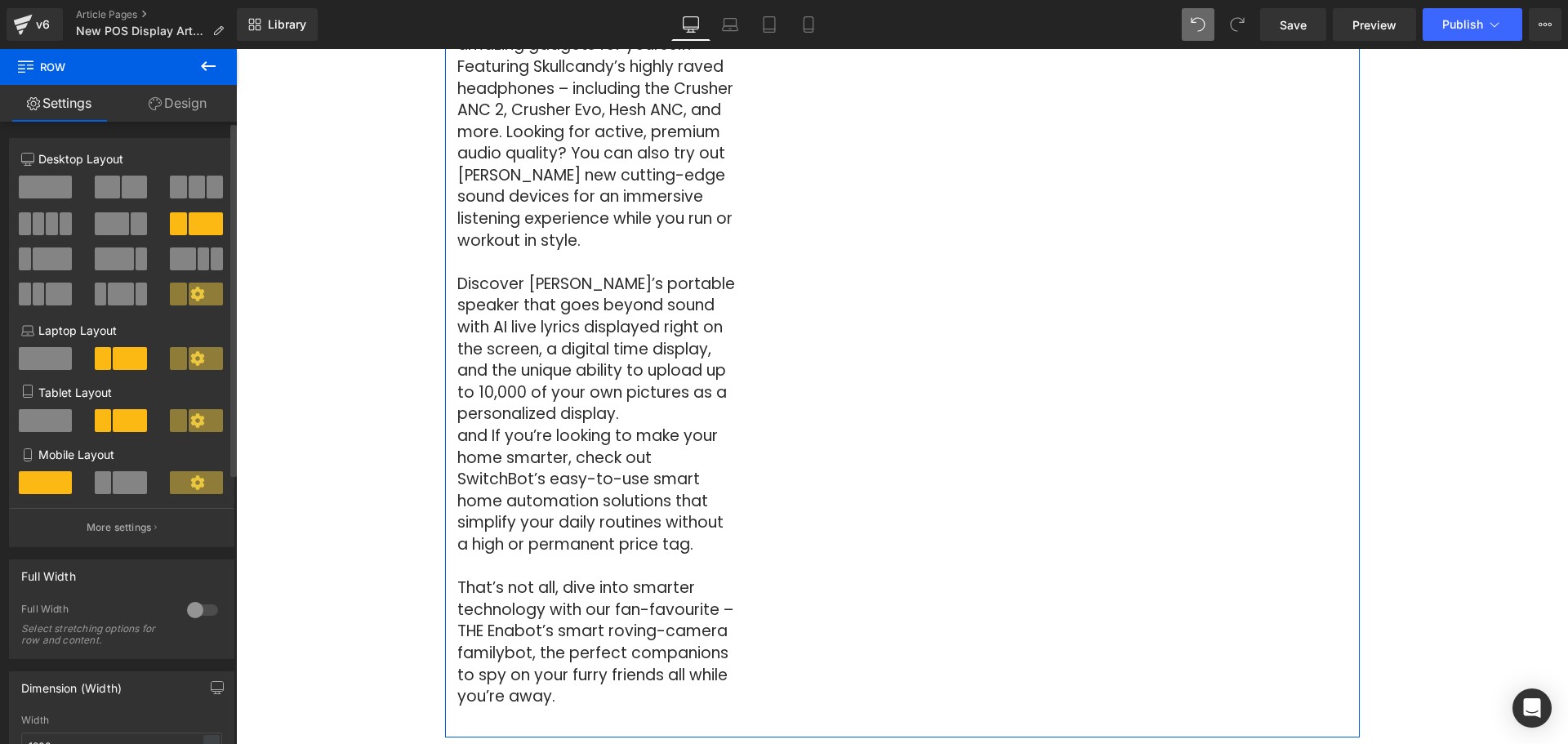
click at [103, 254] on span at bounding box center [114, 259] width 39 height 23
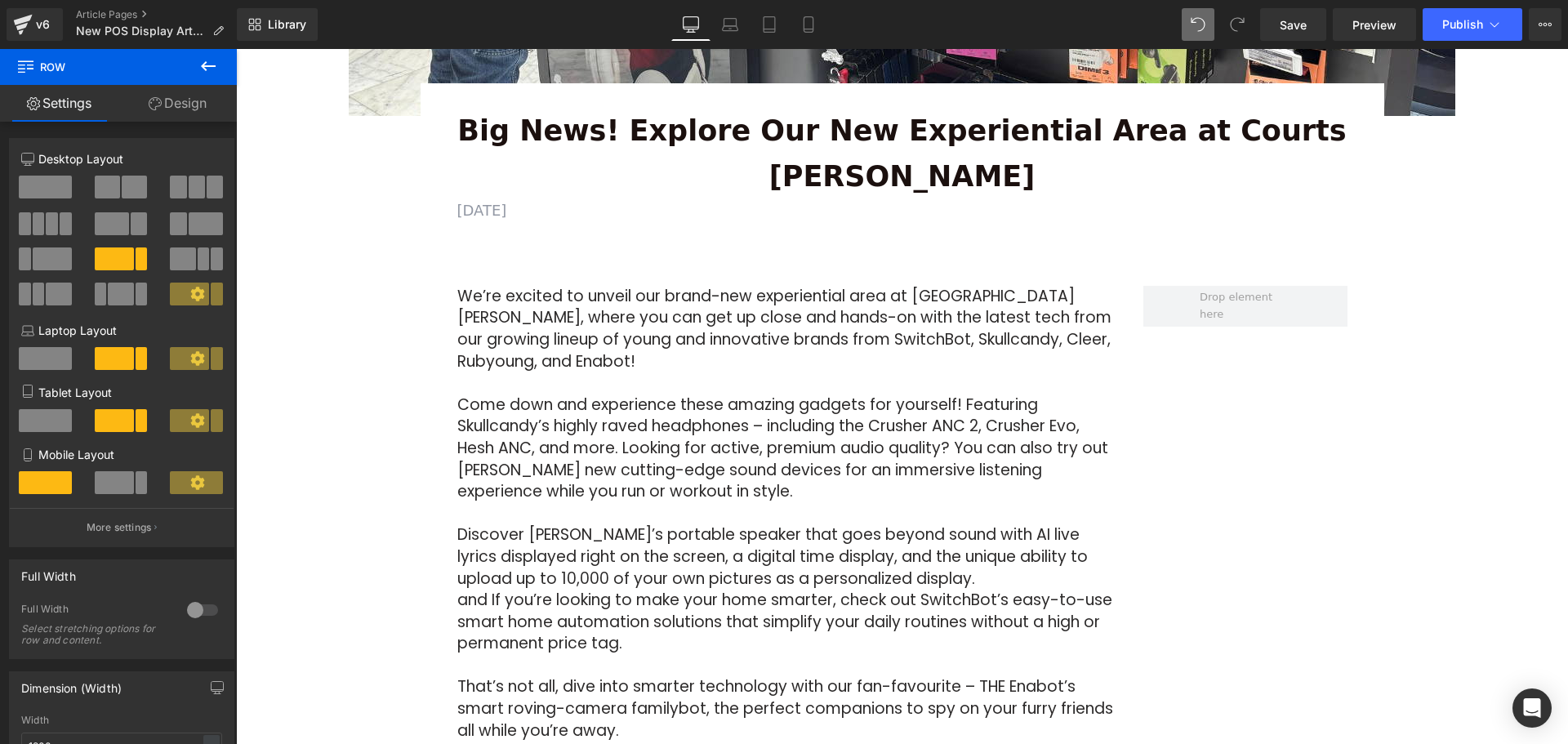
scroll to position [653, 0]
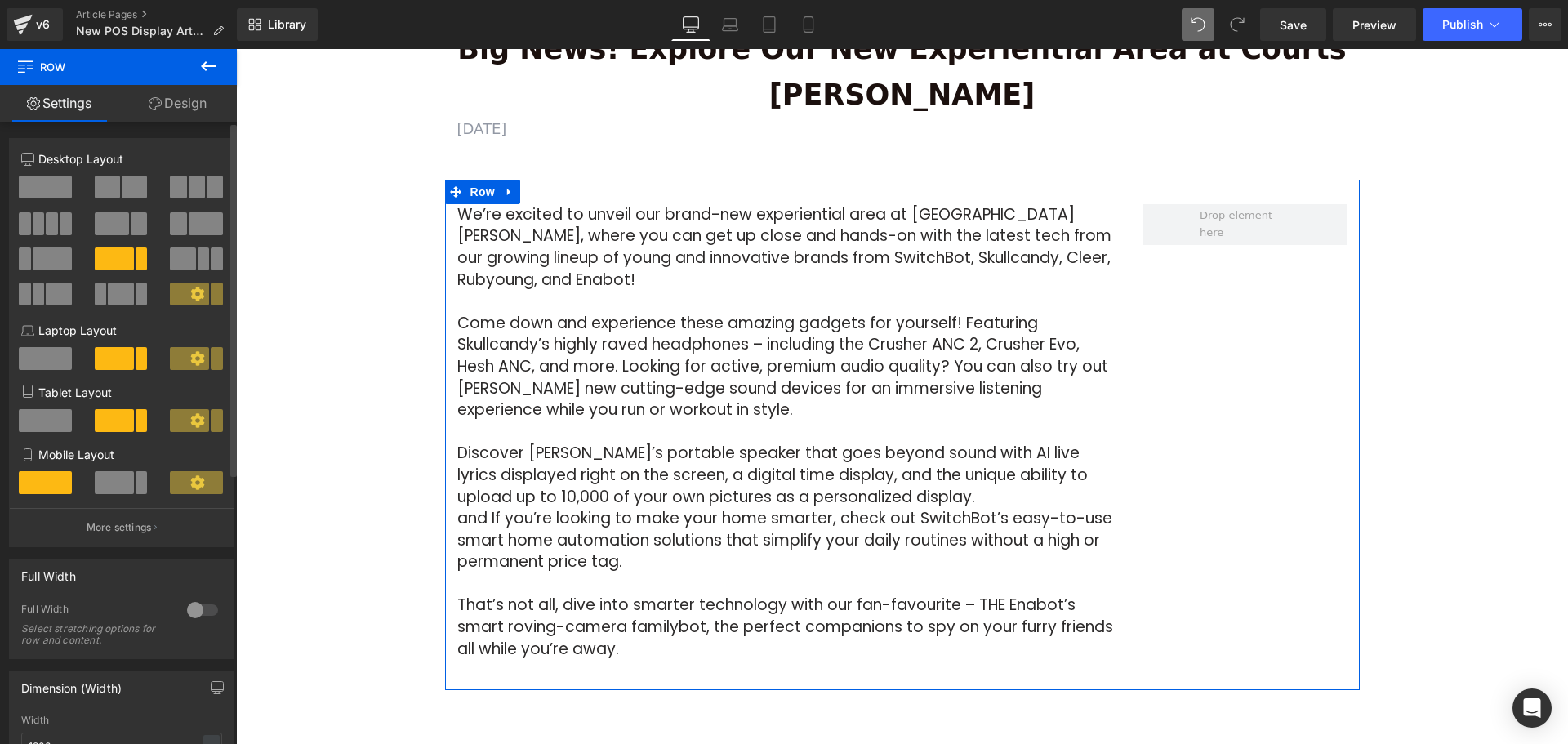
click at [120, 226] on span at bounding box center [111, 224] width 34 height 23
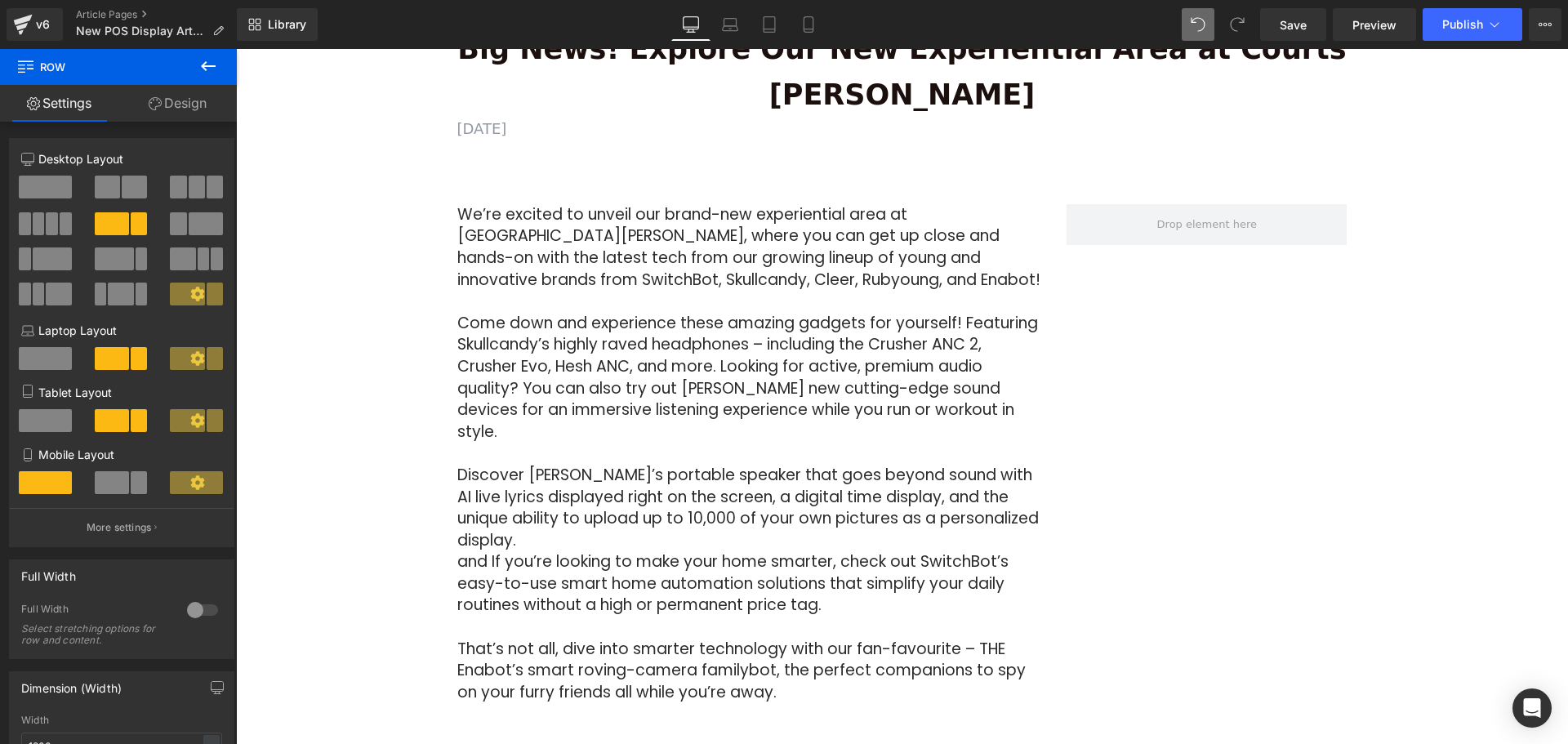
click at [831, 639] on p "That’s not all, dive into smarter technology with our fan-favourite – THE Enabo…" at bounding box center [750, 671] width 585 height 66
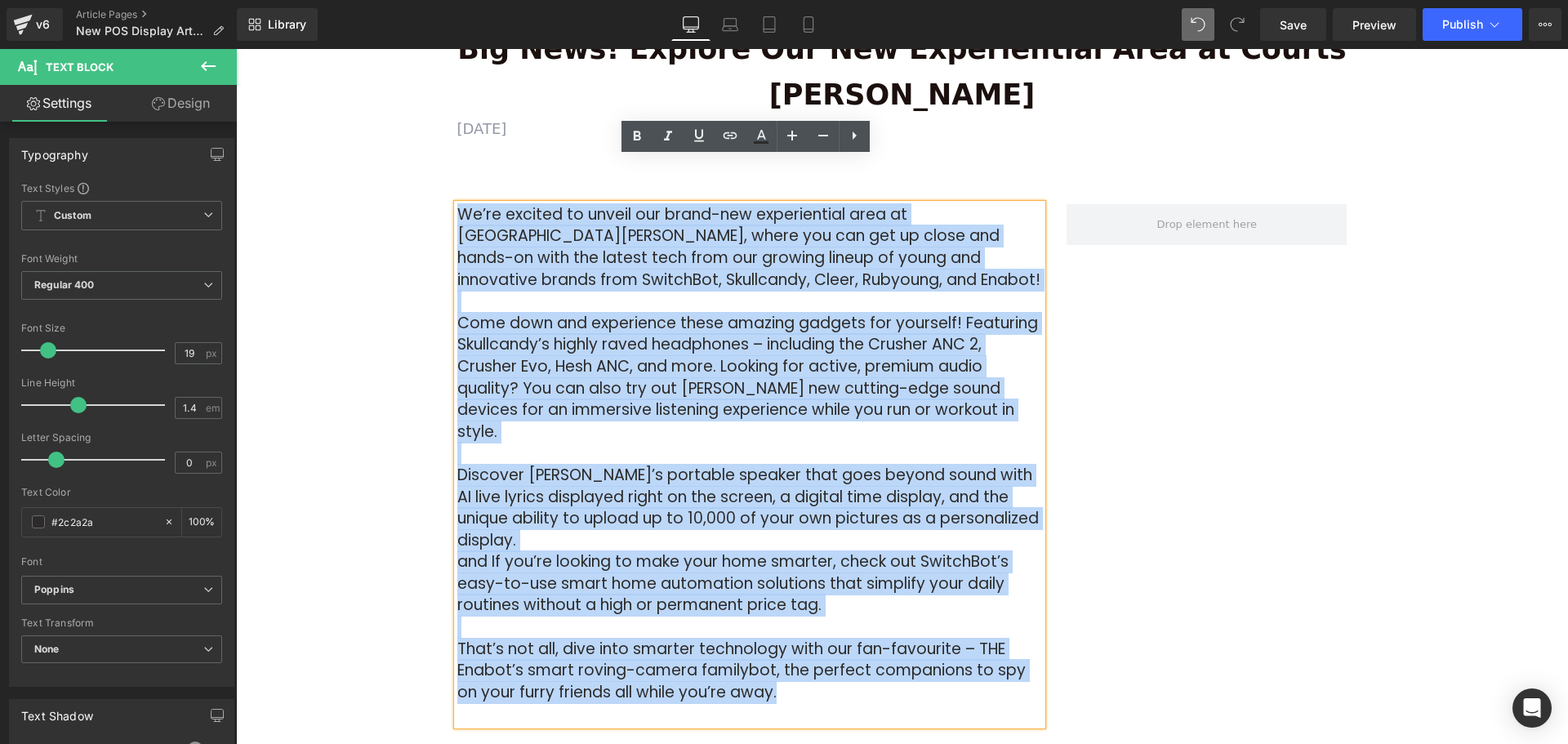
drag, startPoint x: 815, startPoint y: 629, endPoint x: 457, endPoint y: 175, distance: 578.2
click at [458, 204] on div "We’re excited to unveil our brand-new experiential area at Courts Heeren, where…" at bounding box center [750, 464] width 585 height 520
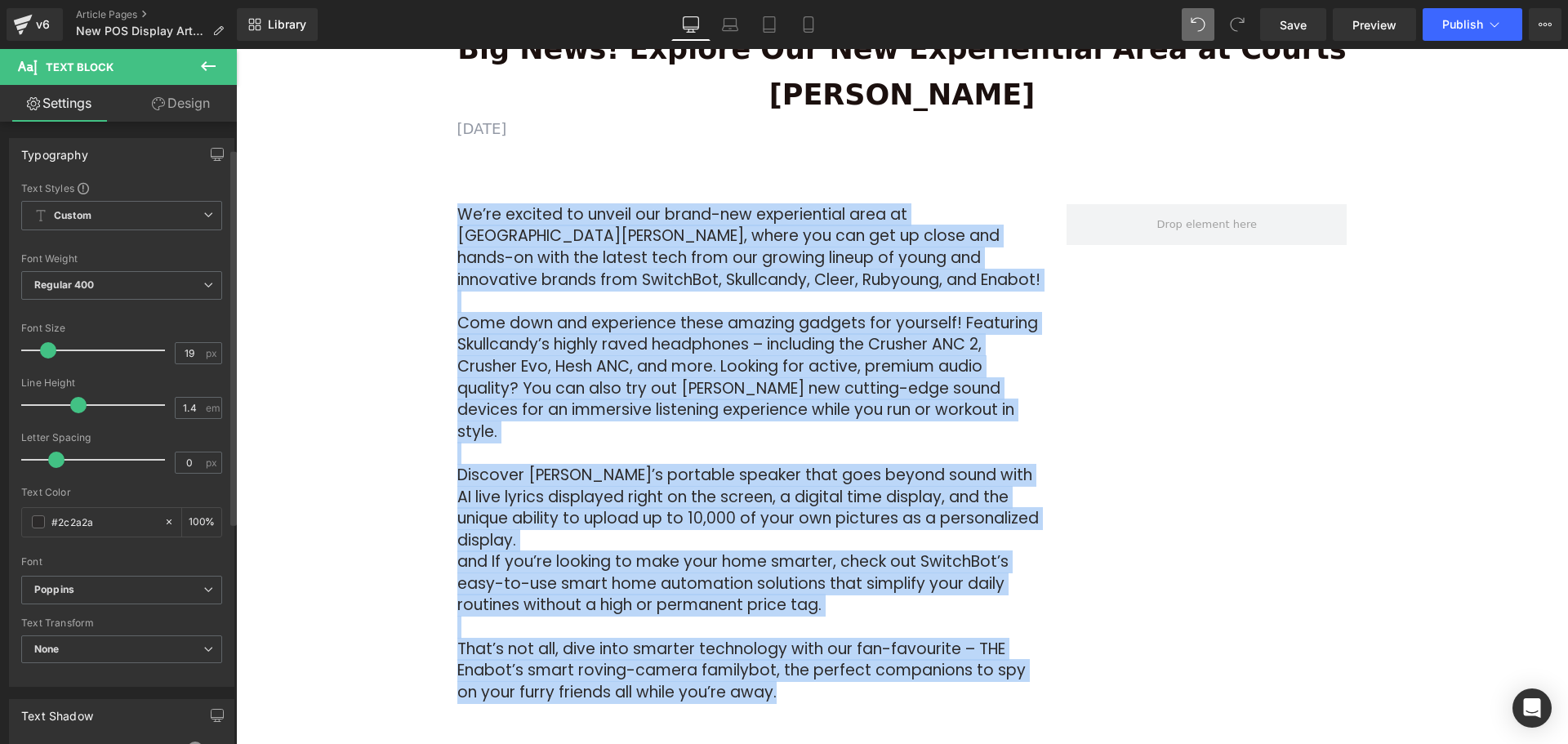
scroll to position [326, 0]
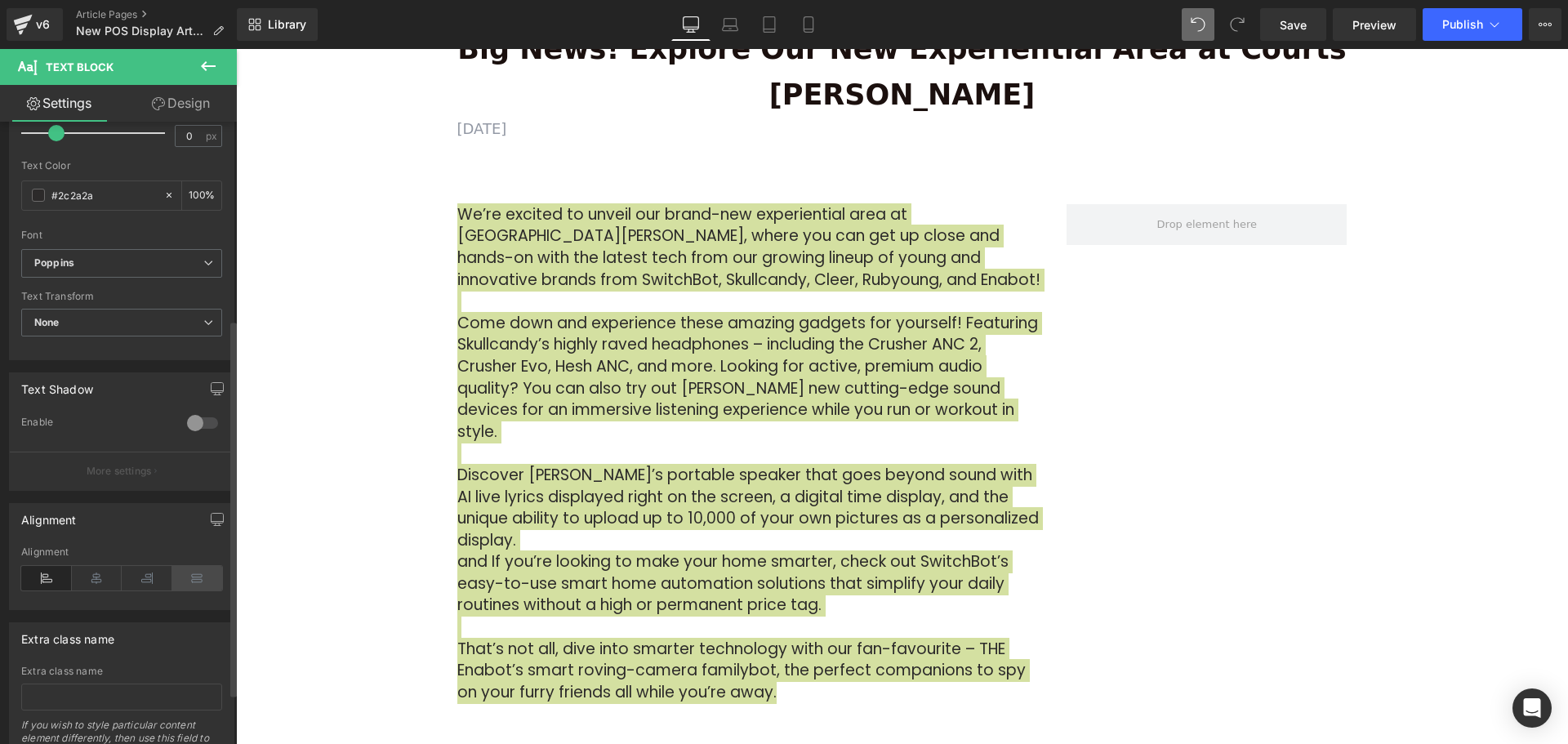
click at [178, 578] on icon at bounding box center [197, 578] width 51 height 24
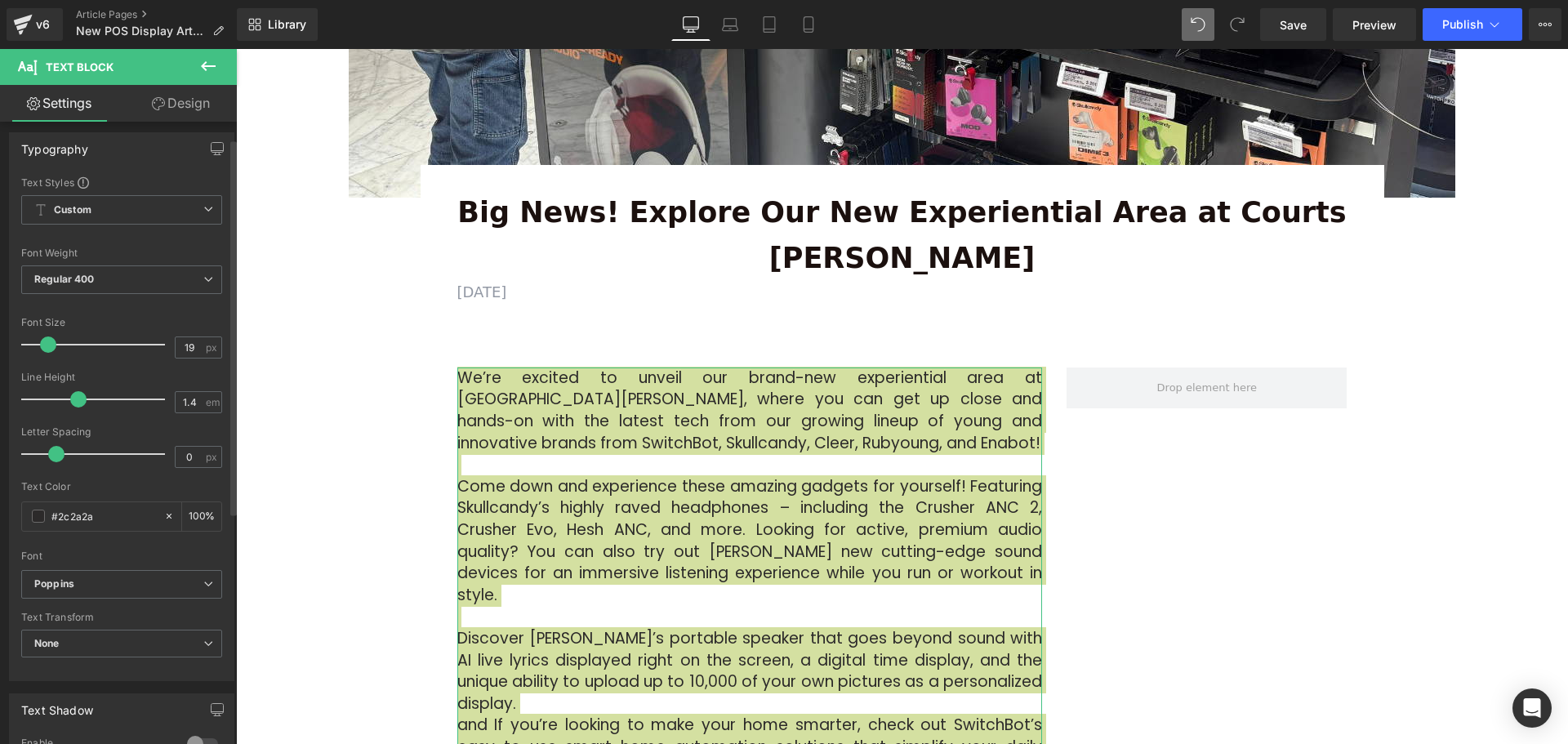
scroll to position [0, 0]
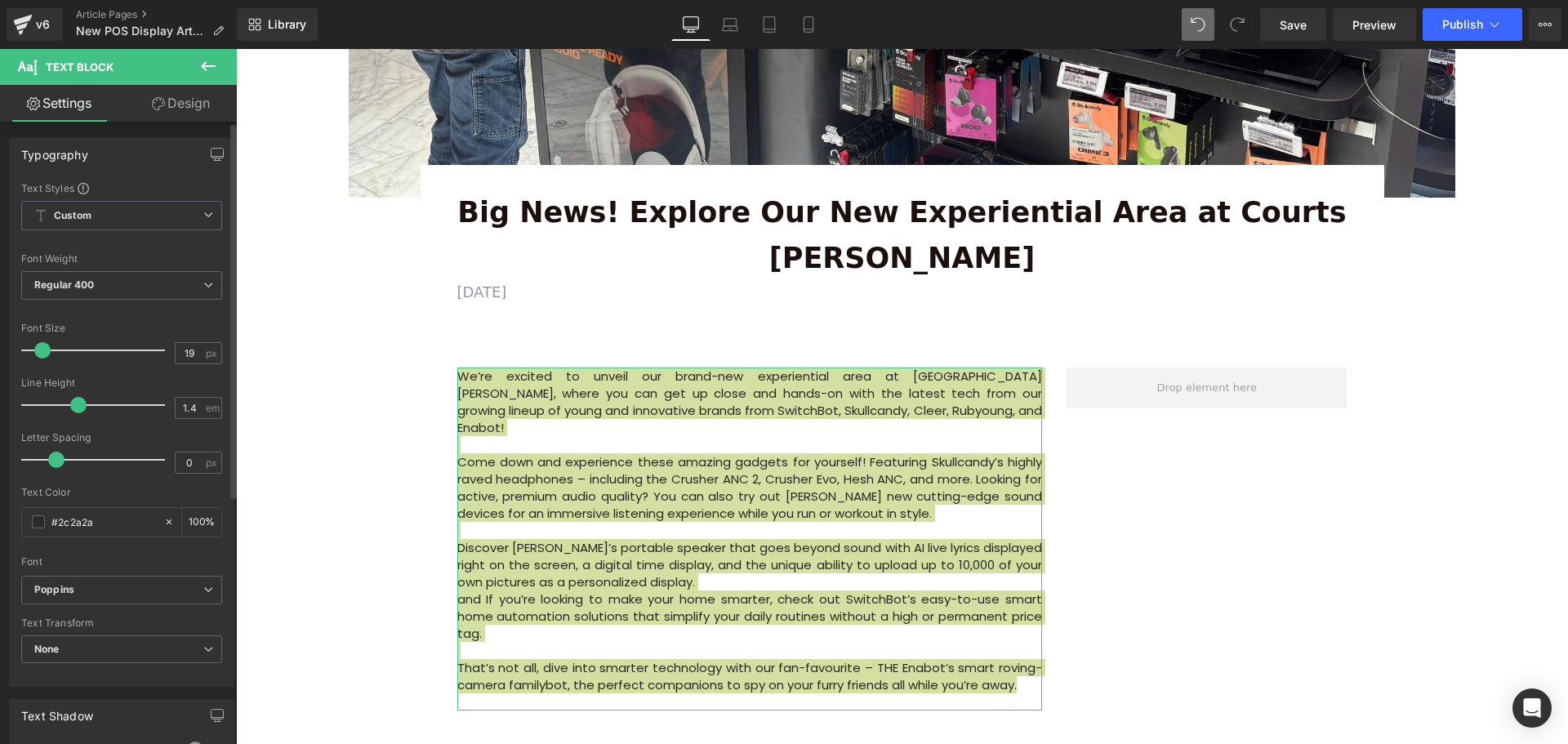
click at [40, 348] on span at bounding box center [43, 350] width 17 height 17
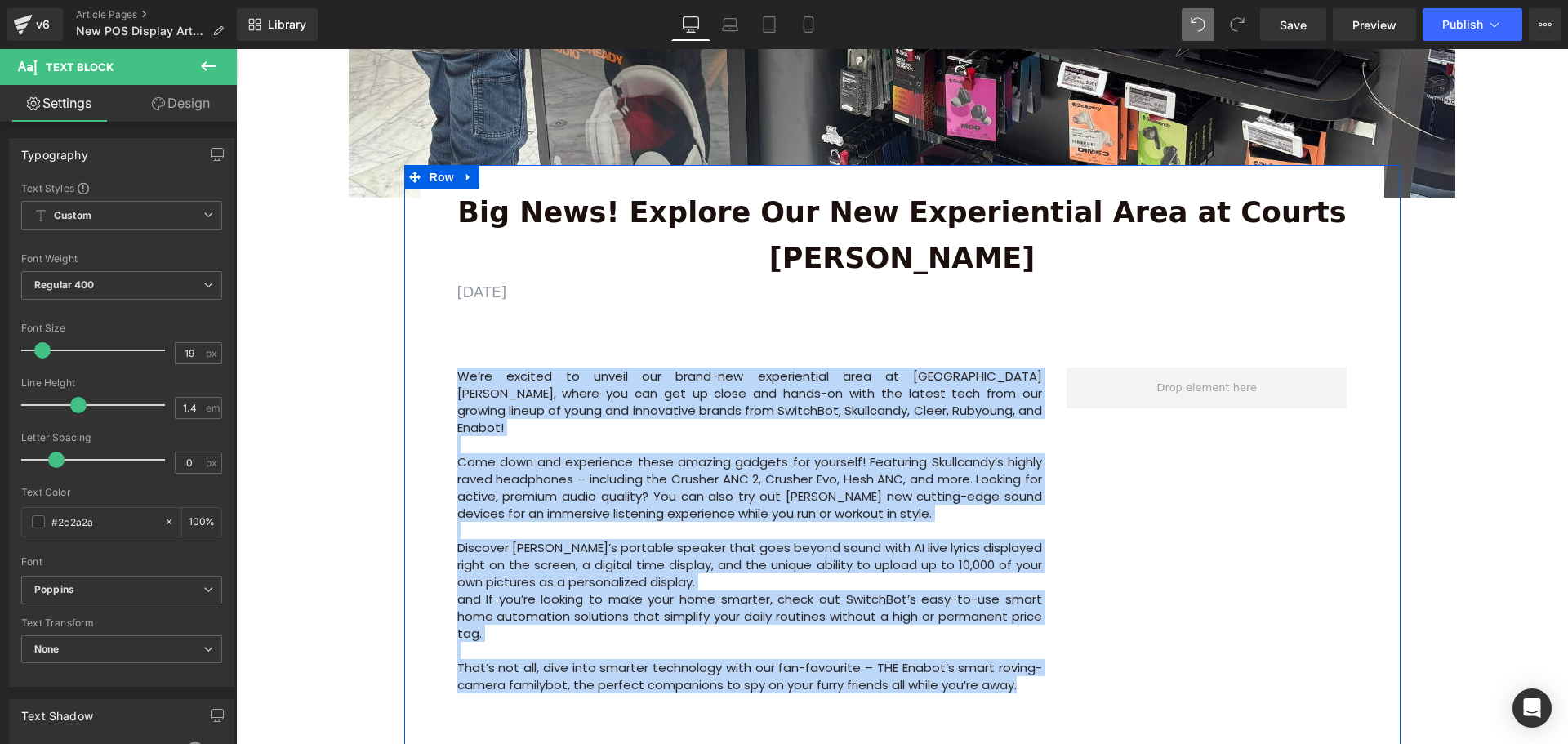
click at [431, 523] on div "Big News! Explore Our New Experiential Area at Courts Heeren Text Block AUGUST …" at bounding box center [902, 454] width 963 height 529
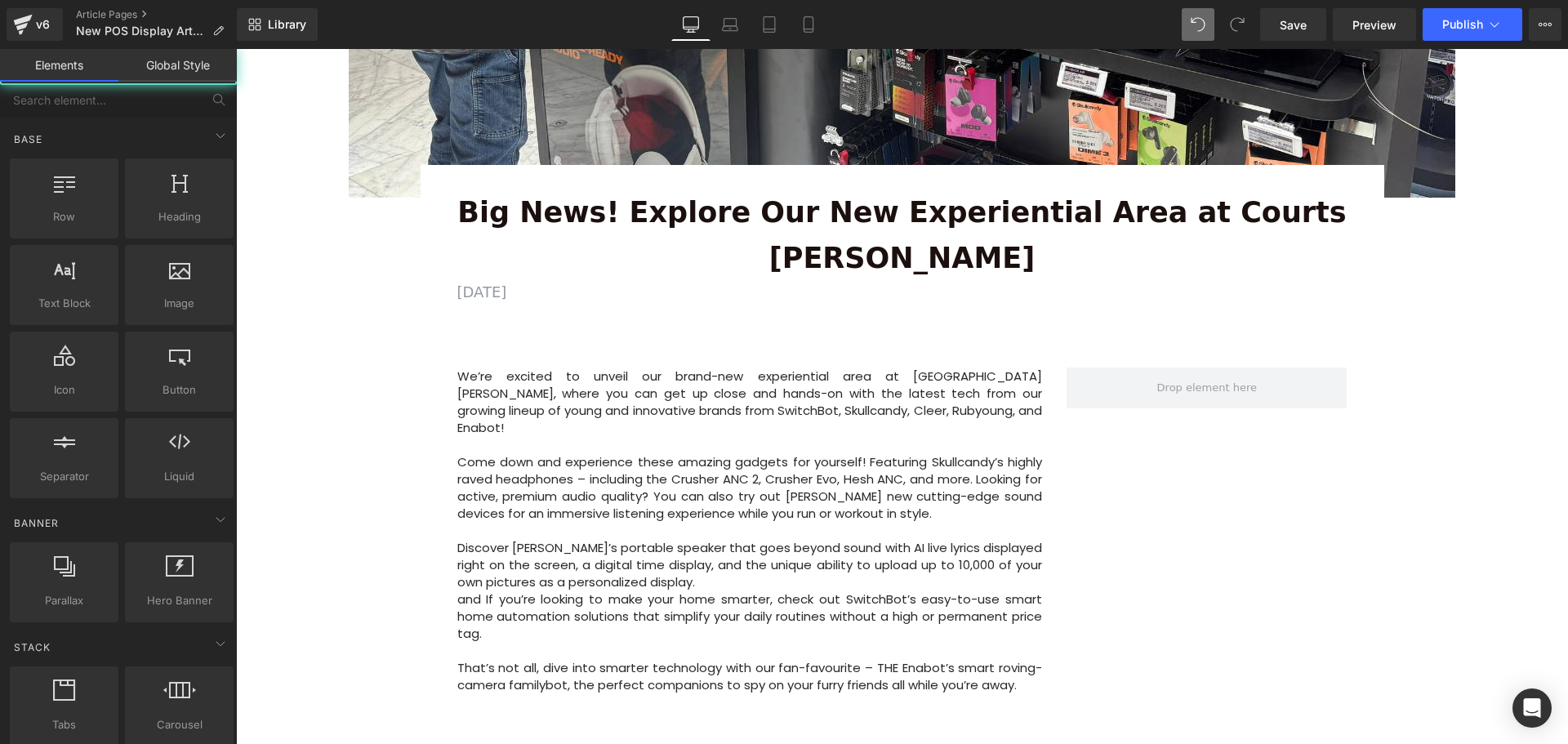
click at [349, 518] on div "Image Row 64px Big News! Explore Our New Experiential Area at Courts Heeren Tex…" at bounding box center [901, 545] width 1331 height 1714
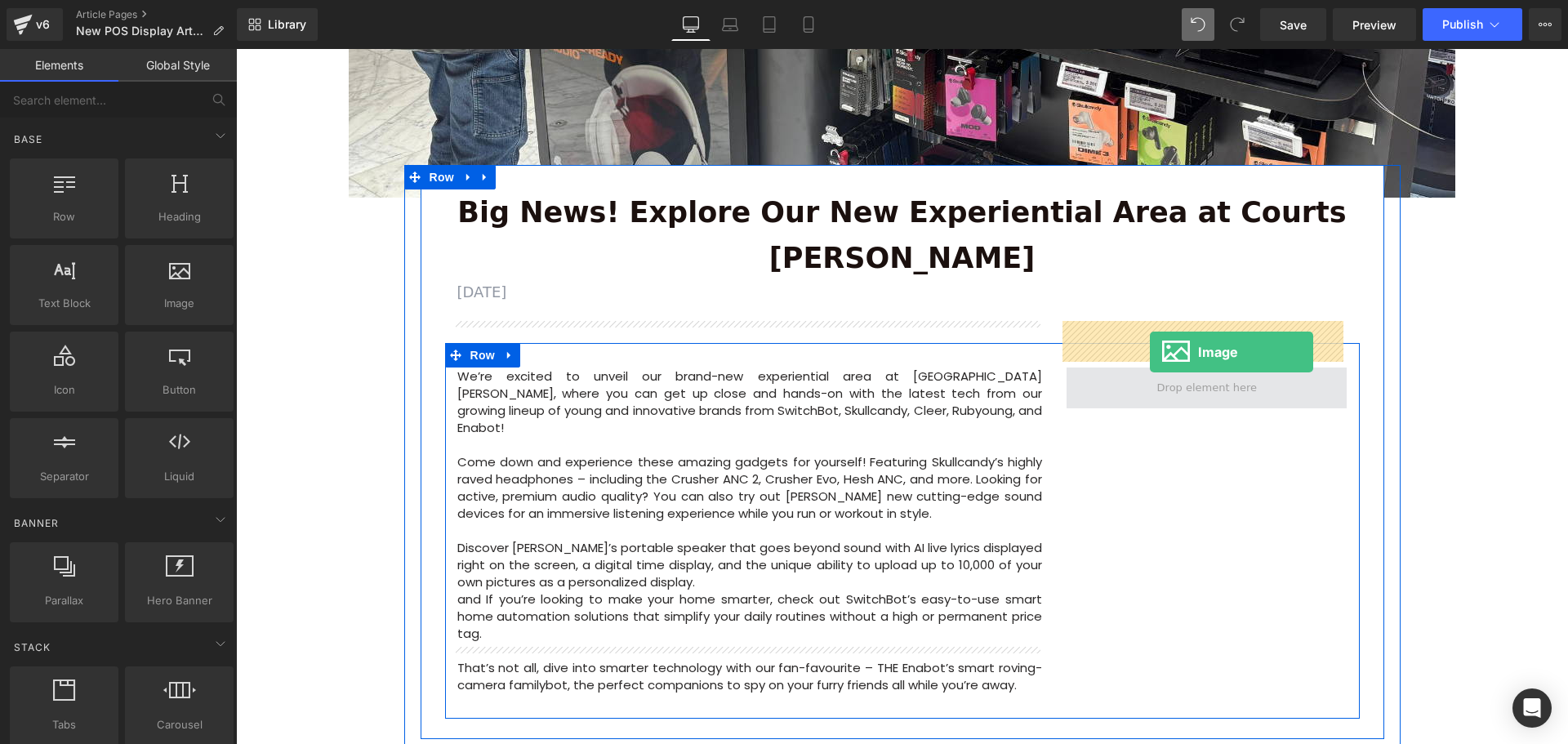
drag, startPoint x: 402, startPoint y: 346, endPoint x: 1150, endPoint y: 352, distance: 748.0
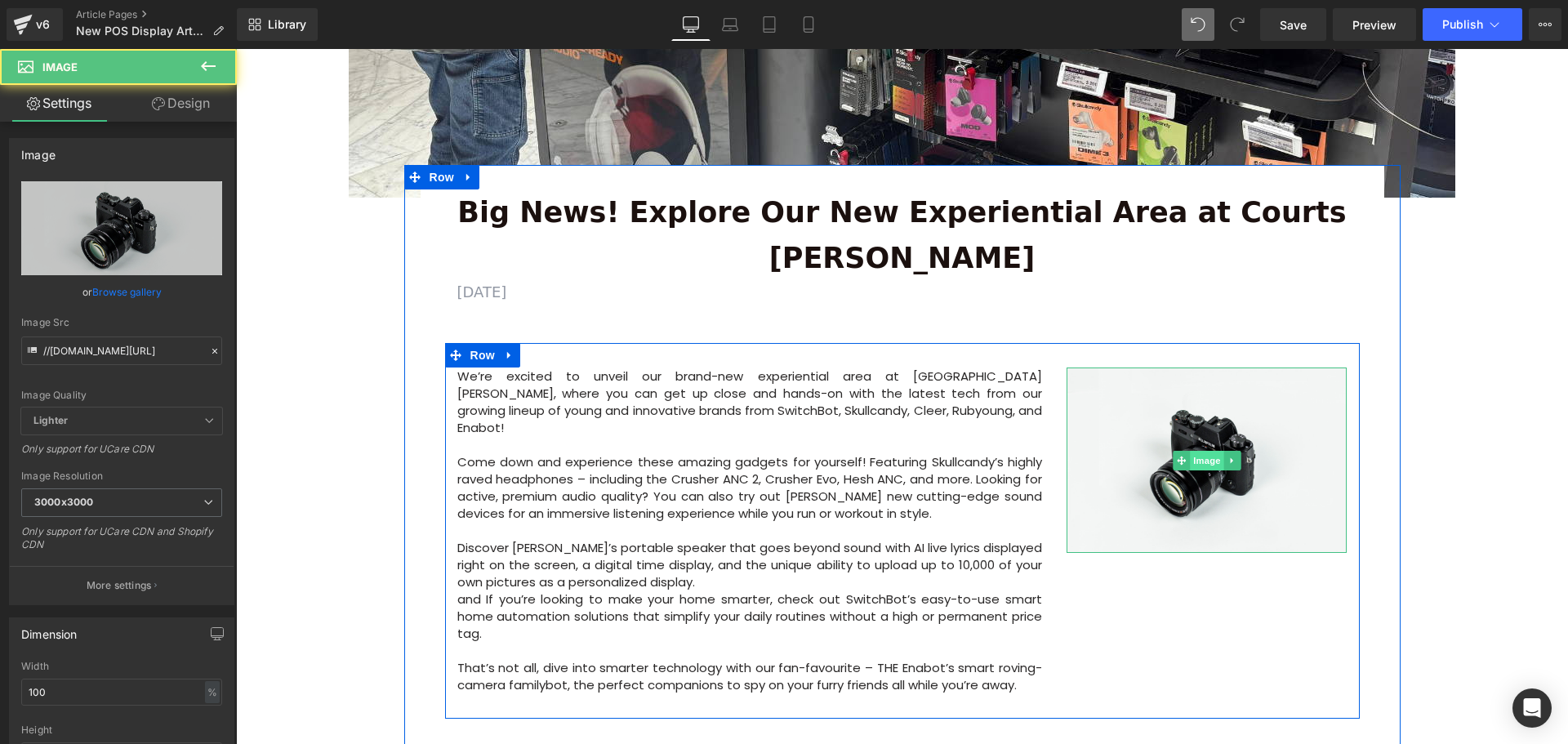
click at [1197, 451] on span "Image" at bounding box center [1207, 460] width 34 height 19
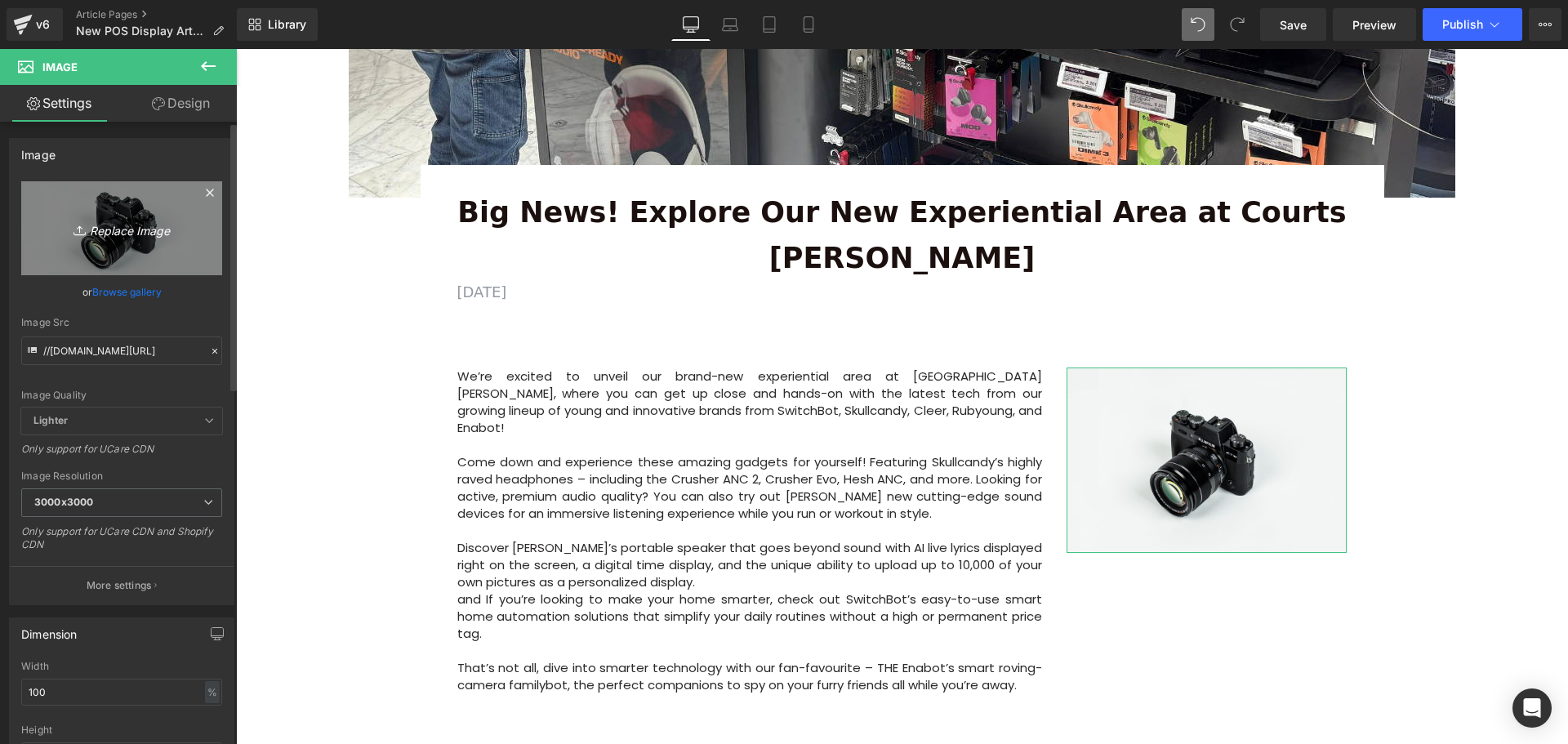
click at [110, 234] on icon "Replace Image" at bounding box center [121, 228] width 130 height 20
type input "C:\fakepath\Experiential Area.jpeg"
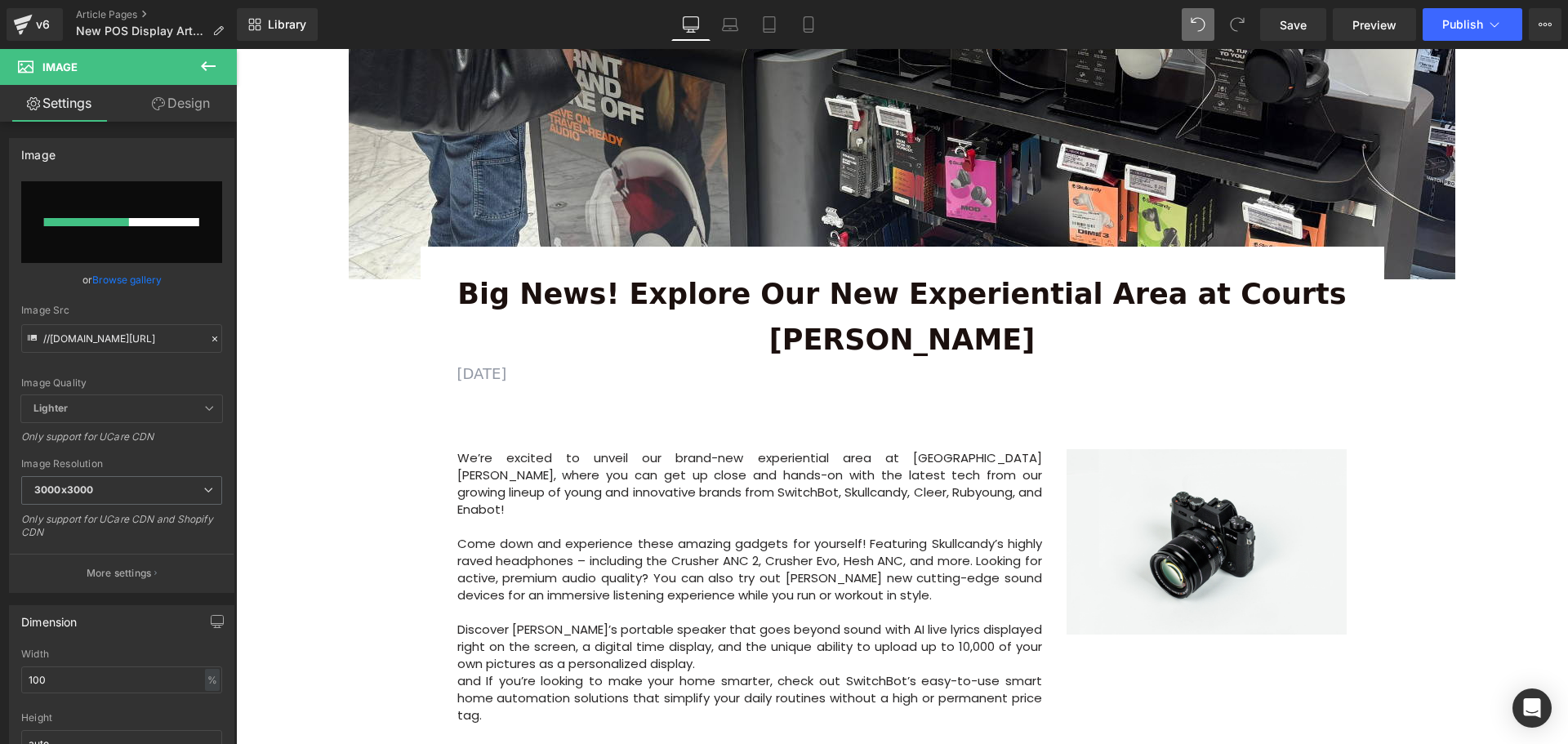
scroll to position [490, 0]
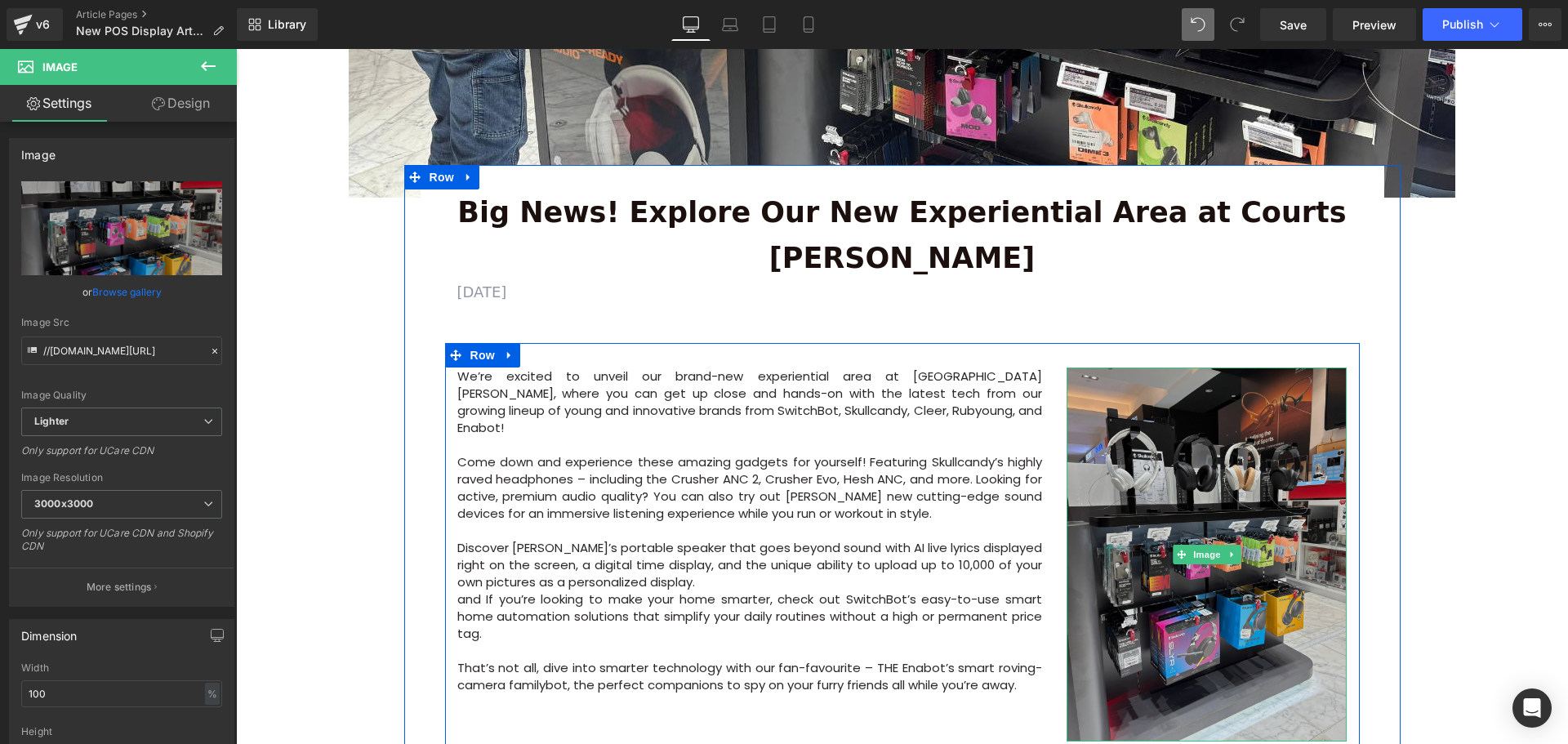
click at [1159, 571] on img at bounding box center [1206, 554] width 280 height 374
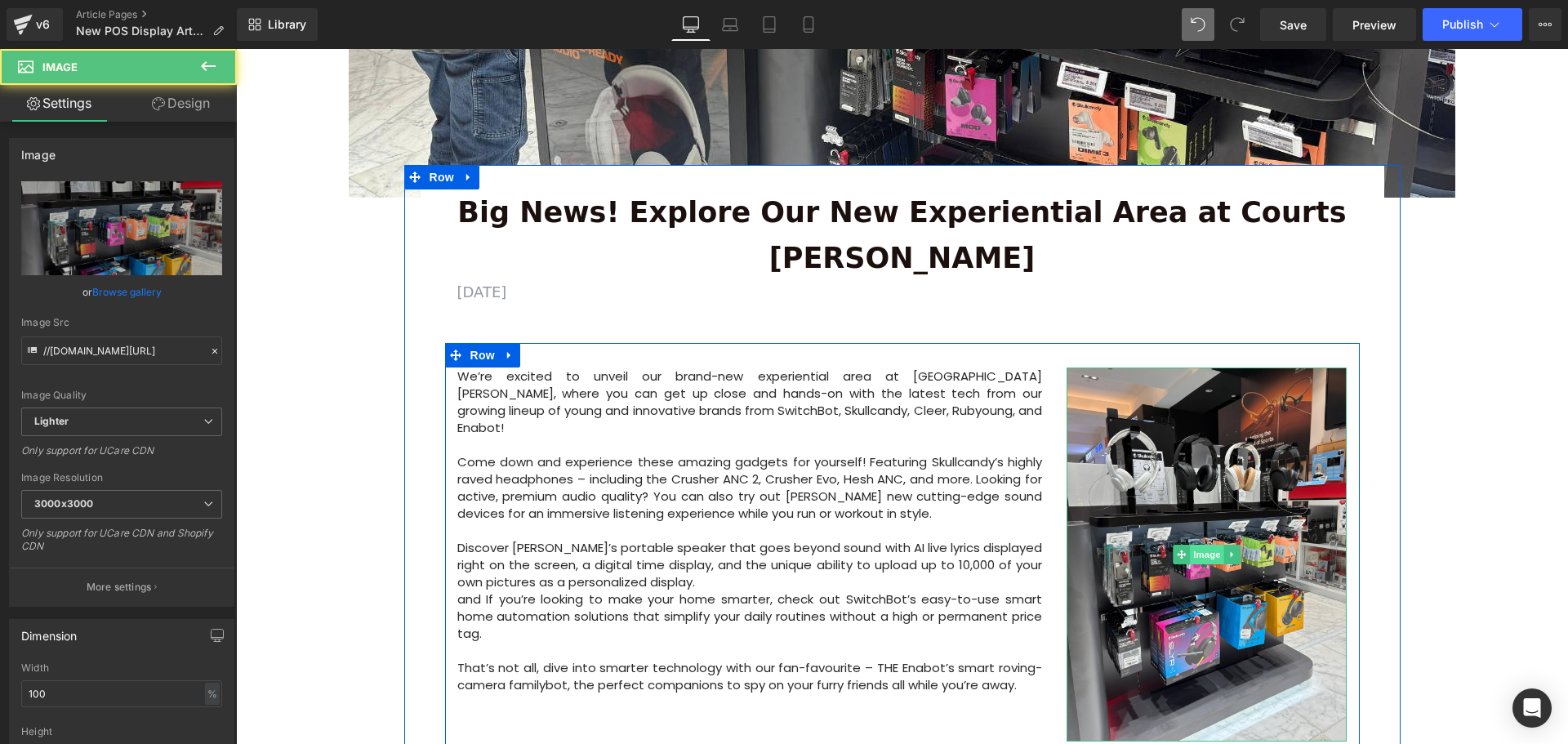
click at [1200, 544] on span "Image" at bounding box center [1207, 554] width 34 height 19
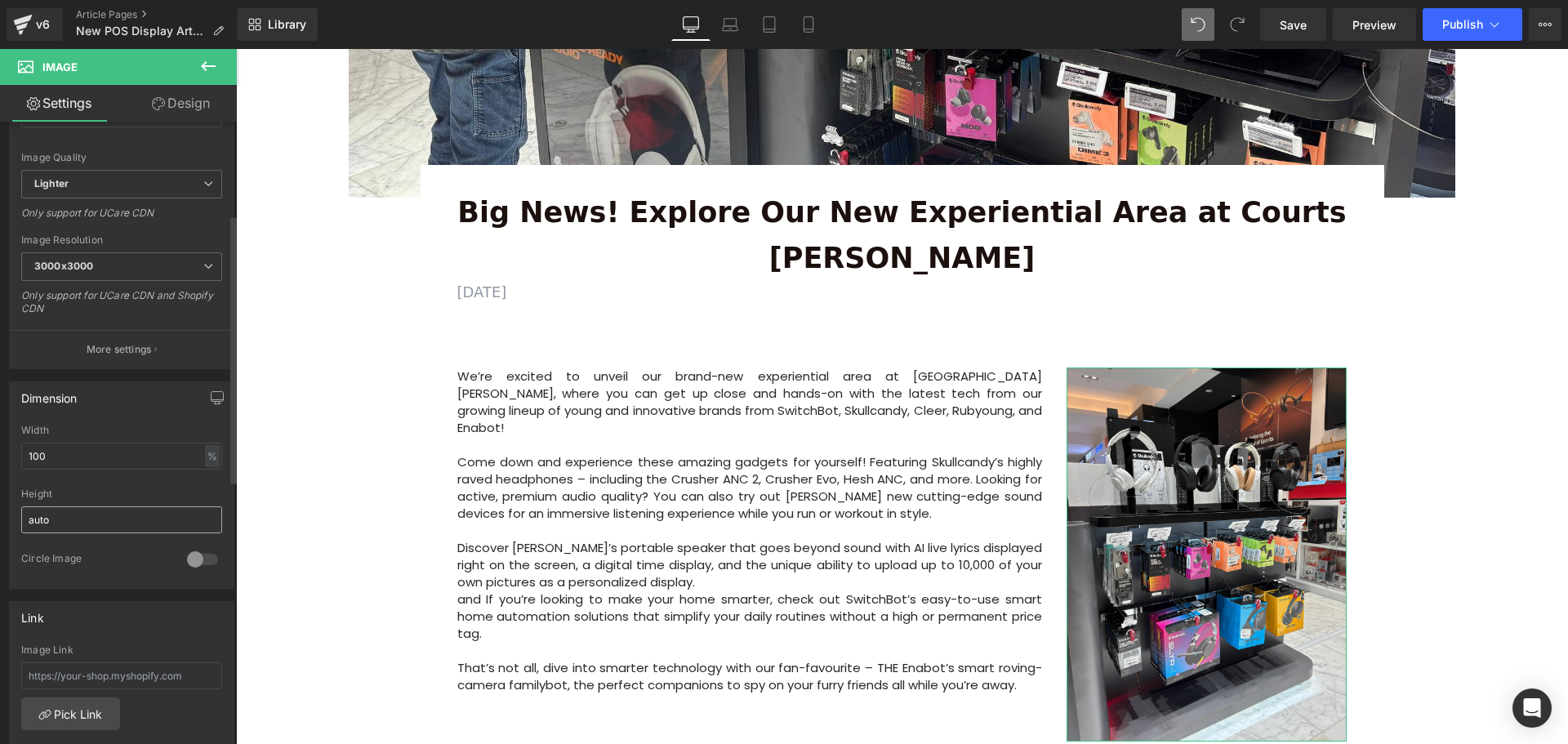
scroll to position [245, 0]
drag, startPoint x: 39, startPoint y: 449, endPoint x: 22, endPoint y: 450, distance: 17.0
click at [22, 450] on input "100" at bounding box center [121, 448] width 201 height 27
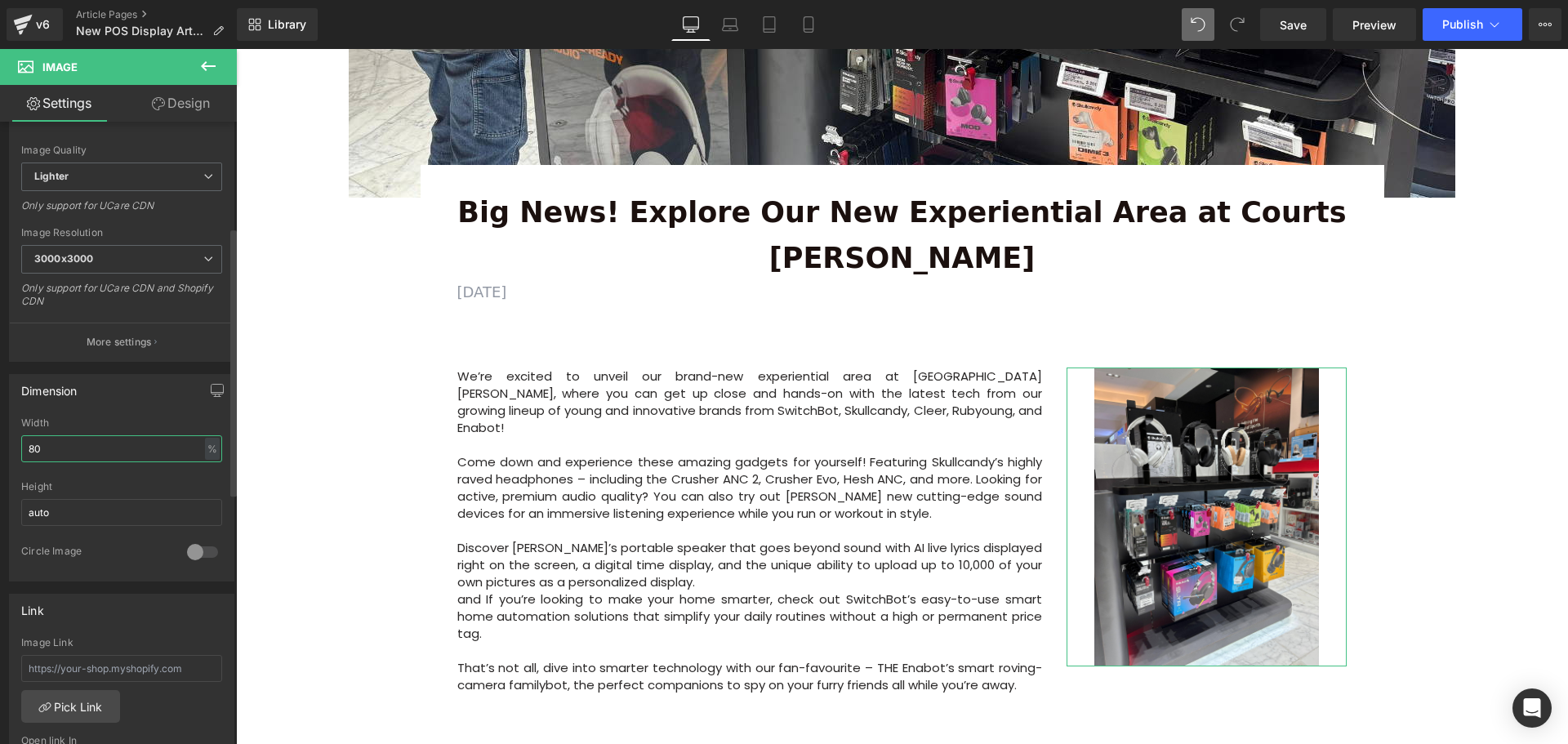
click at [27, 451] on input "80" at bounding box center [121, 448] width 201 height 27
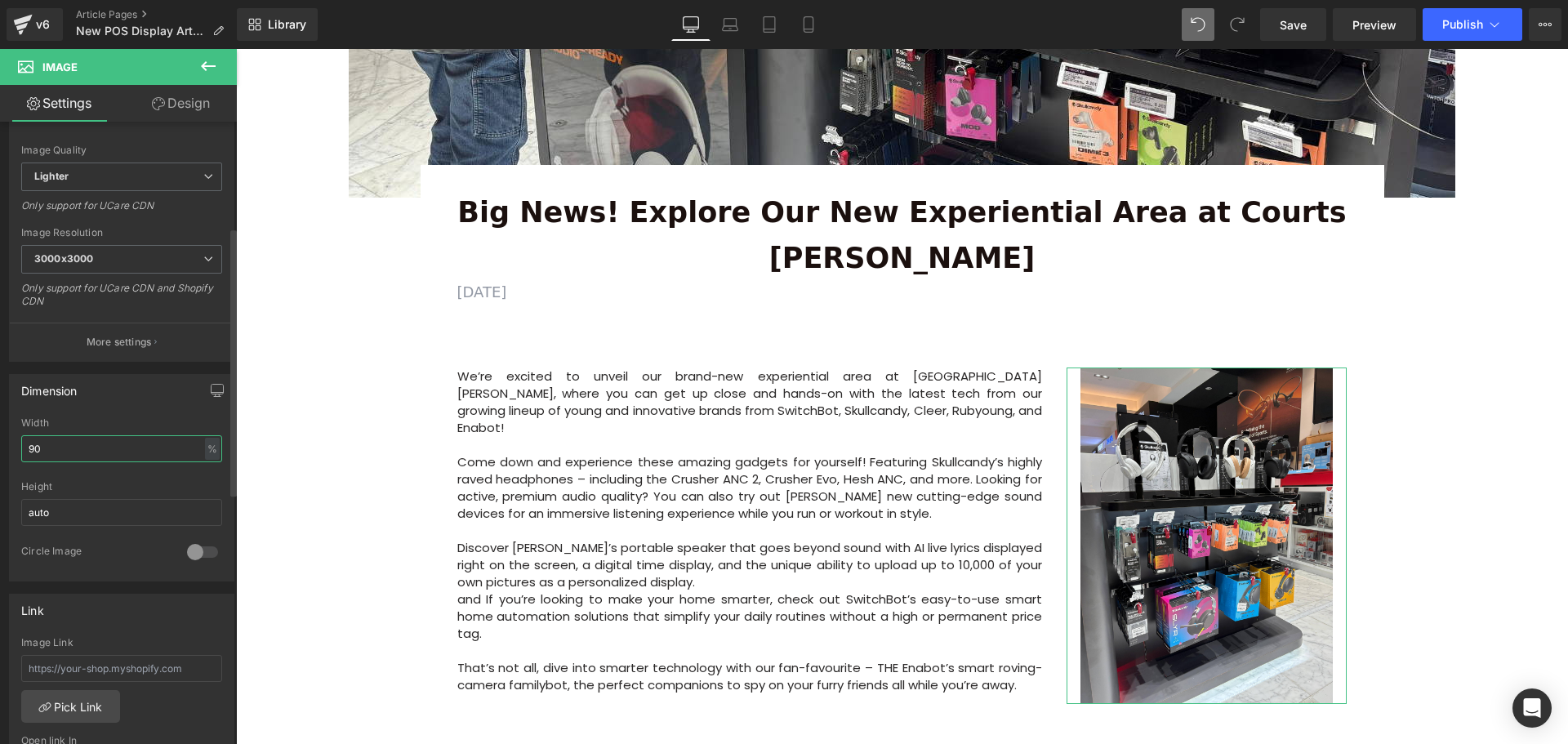
click at [30, 449] on input "90" at bounding box center [121, 448] width 201 height 27
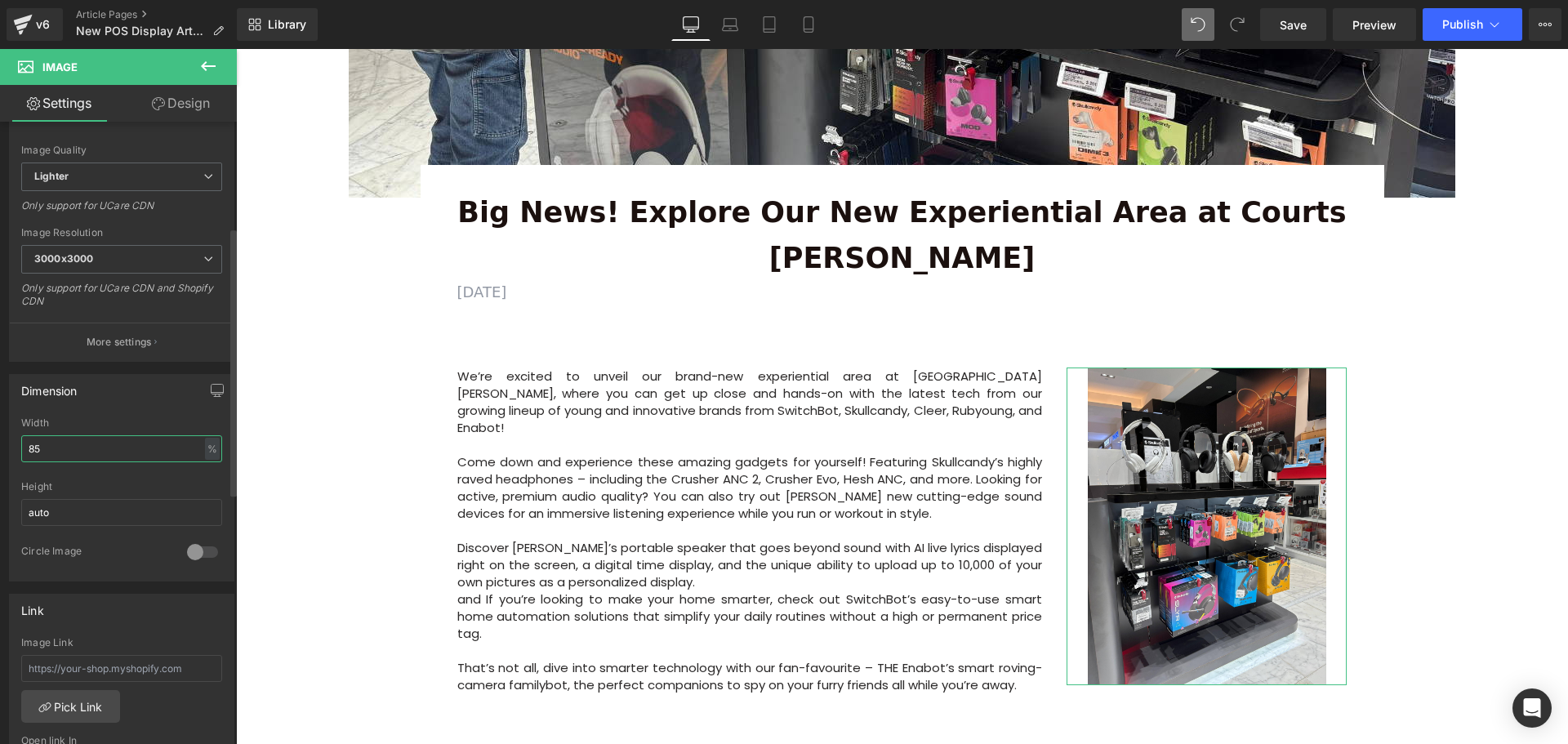
click at [33, 446] on input "85" at bounding box center [121, 448] width 201 height 27
type input "82"
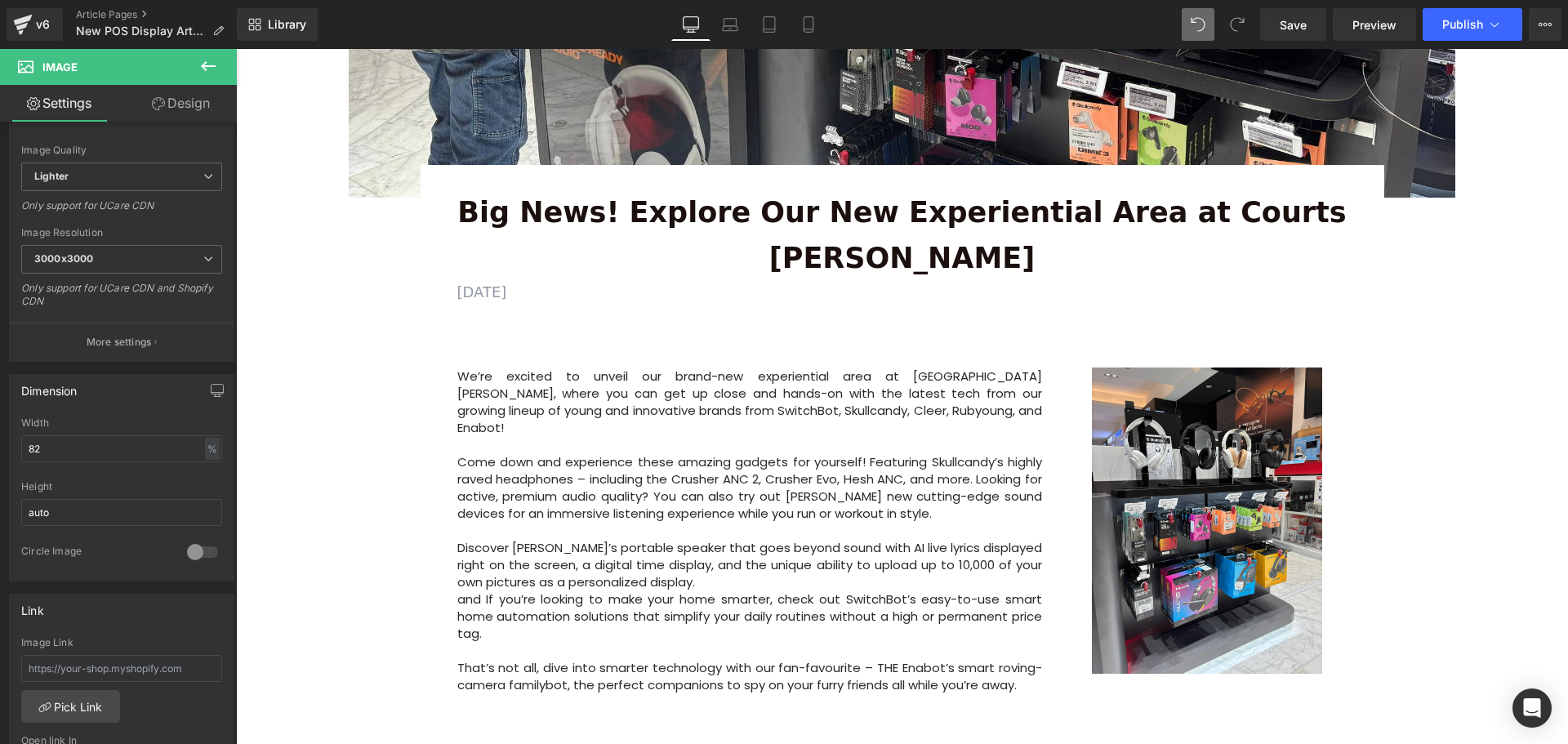
click at [1450, 600] on div "Image Row 64px Big News! Explore Our New Experiential Area at Courts Heeren Tex…" at bounding box center [901, 545] width 1331 height 1714
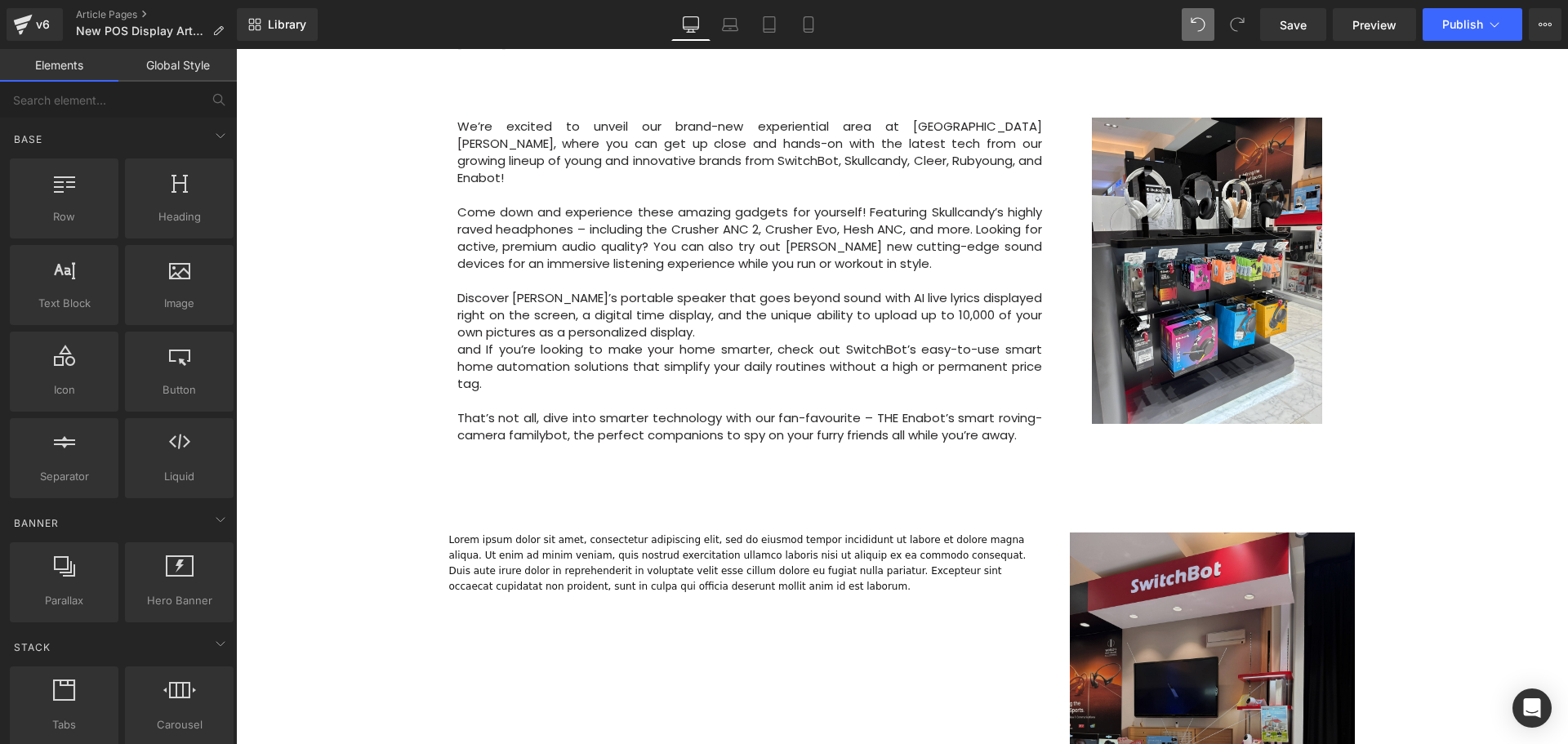
scroll to position [735, 0]
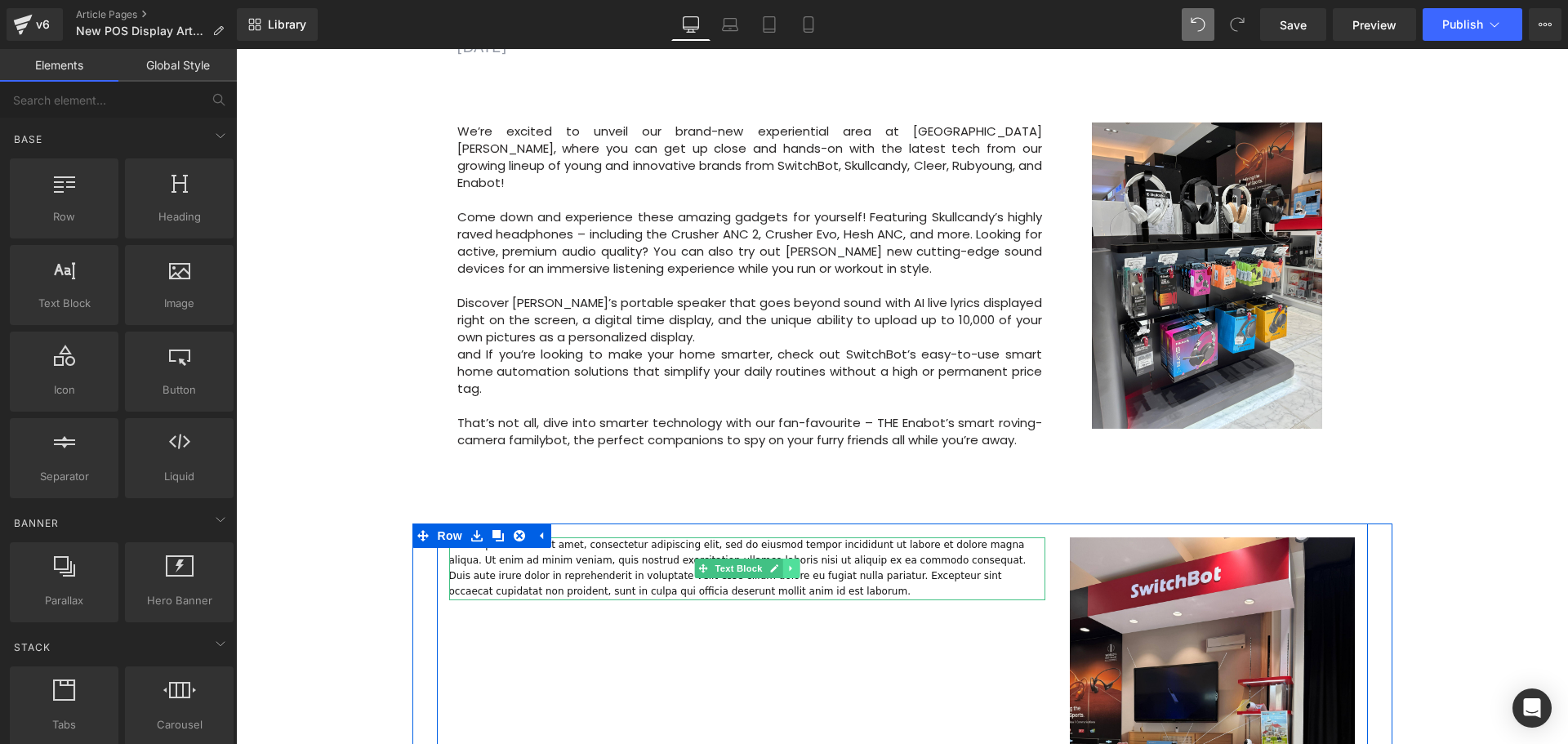
click at [791, 563] on icon at bounding box center [791, 567] width 9 height 10
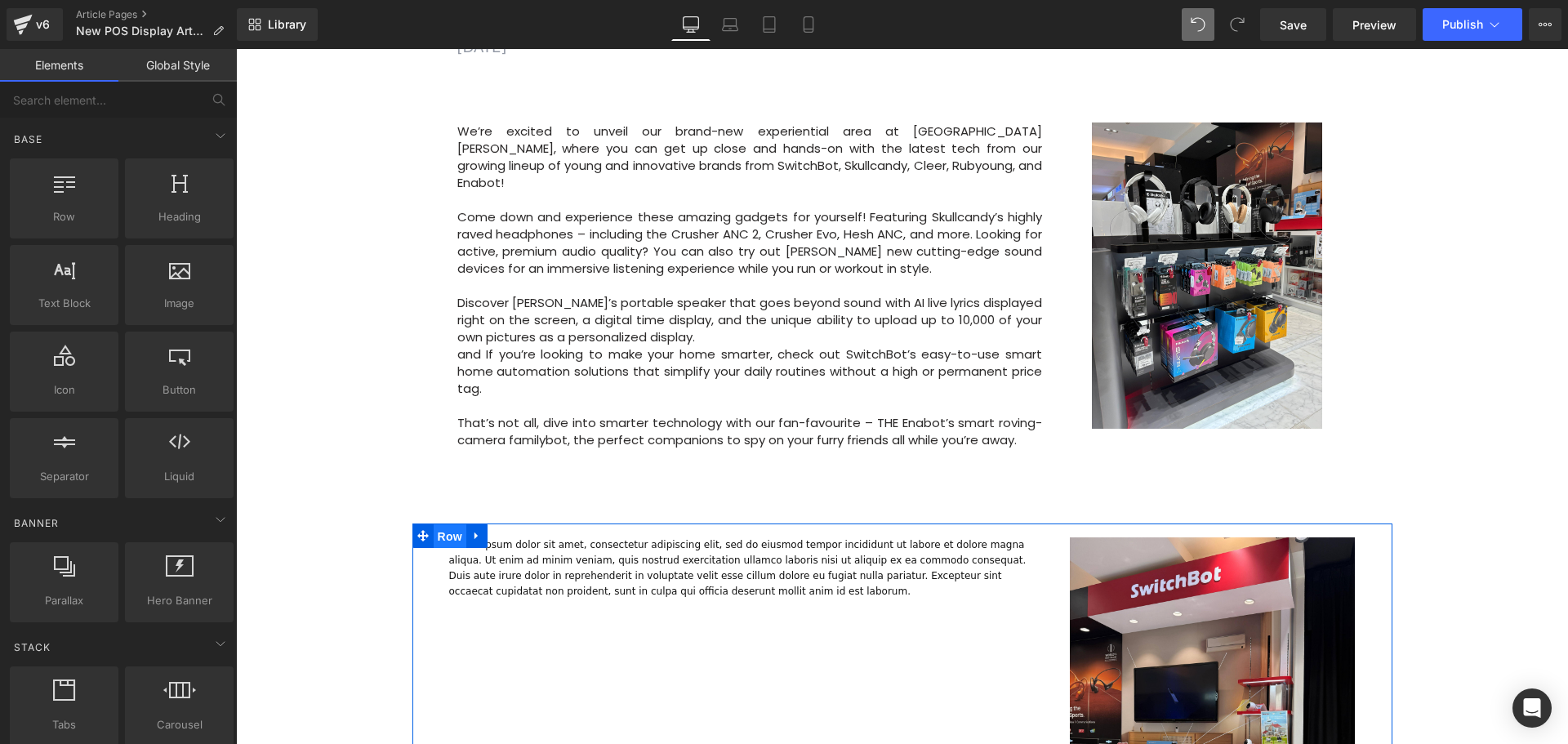
click at [452, 524] on span "Row" at bounding box center [449, 536] width 32 height 24
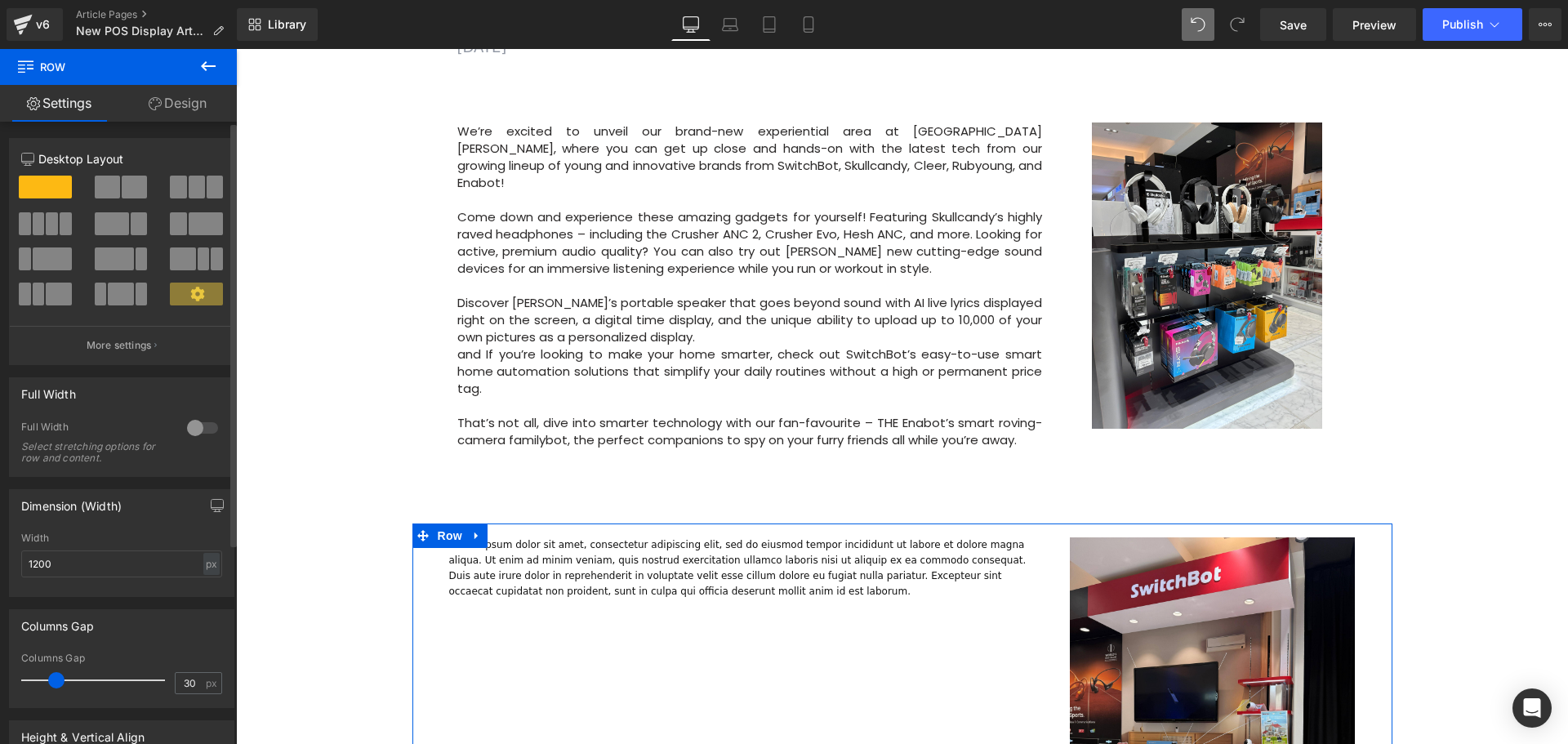
click at [202, 227] on span at bounding box center [205, 224] width 34 height 23
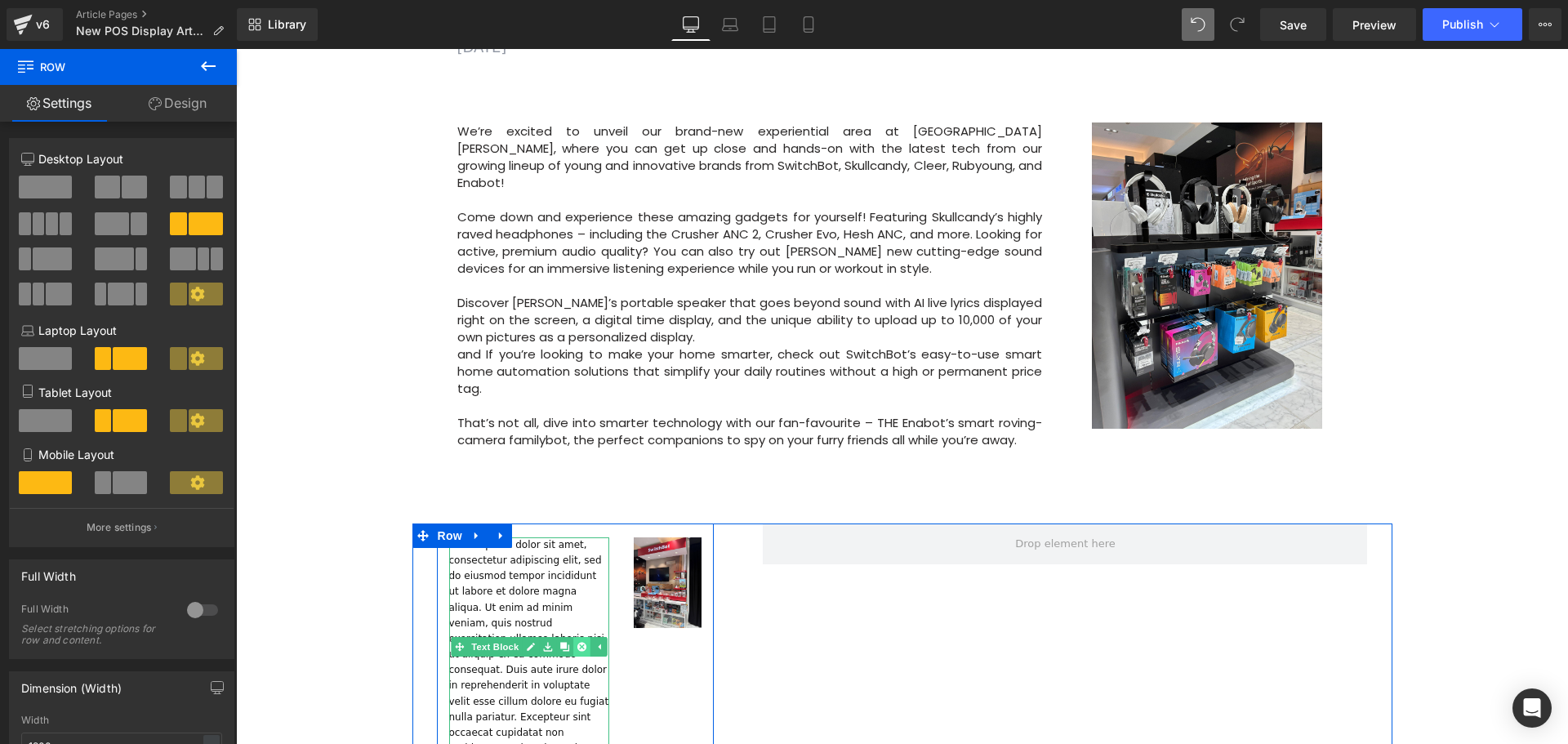
click at [580, 641] on icon at bounding box center [582, 646] width 9 height 9
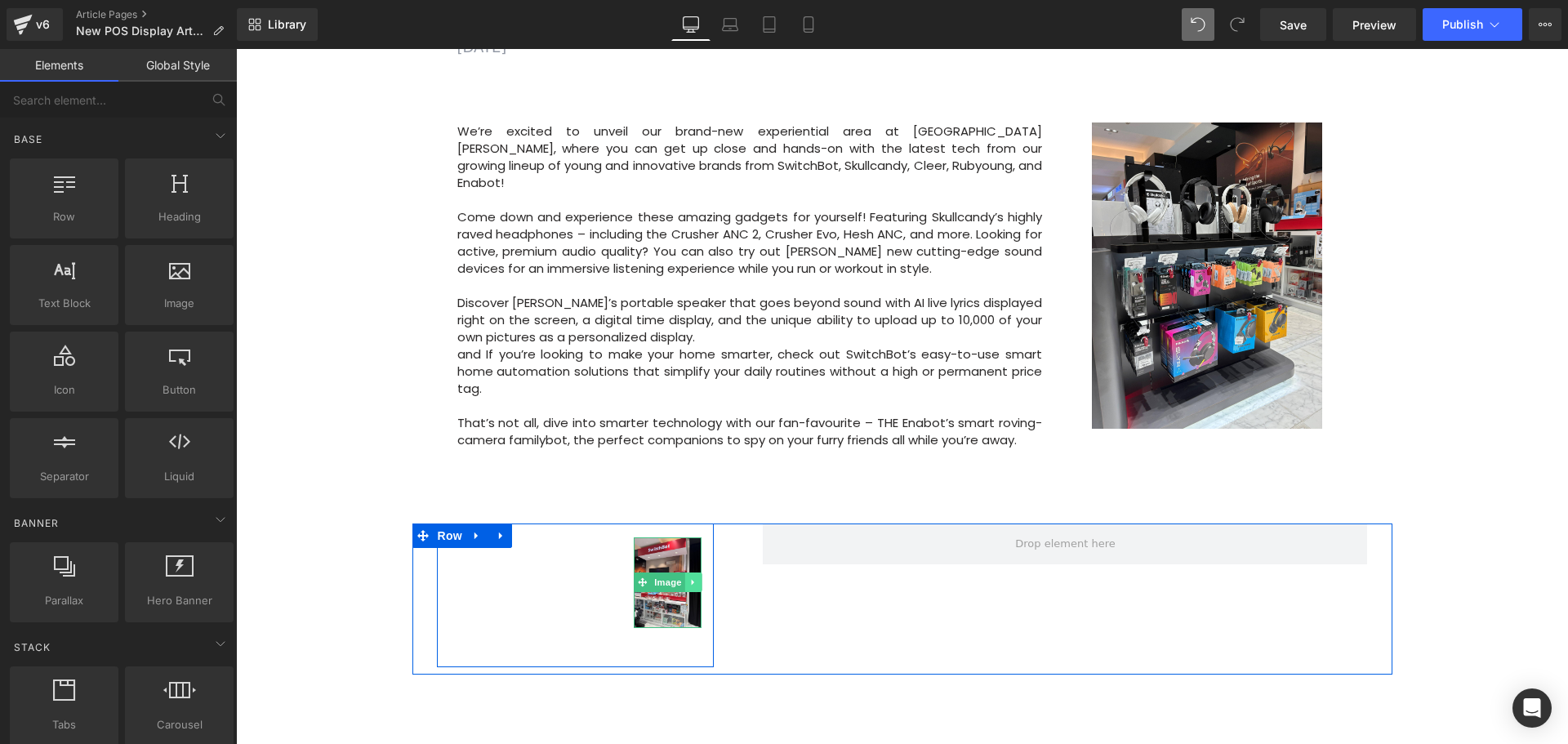
click at [691, 579] on icon at bounding box center [692, 582] width 3 height 6
click at [700, 578] on icon at bounding box center [702, 582] width 9 height 9
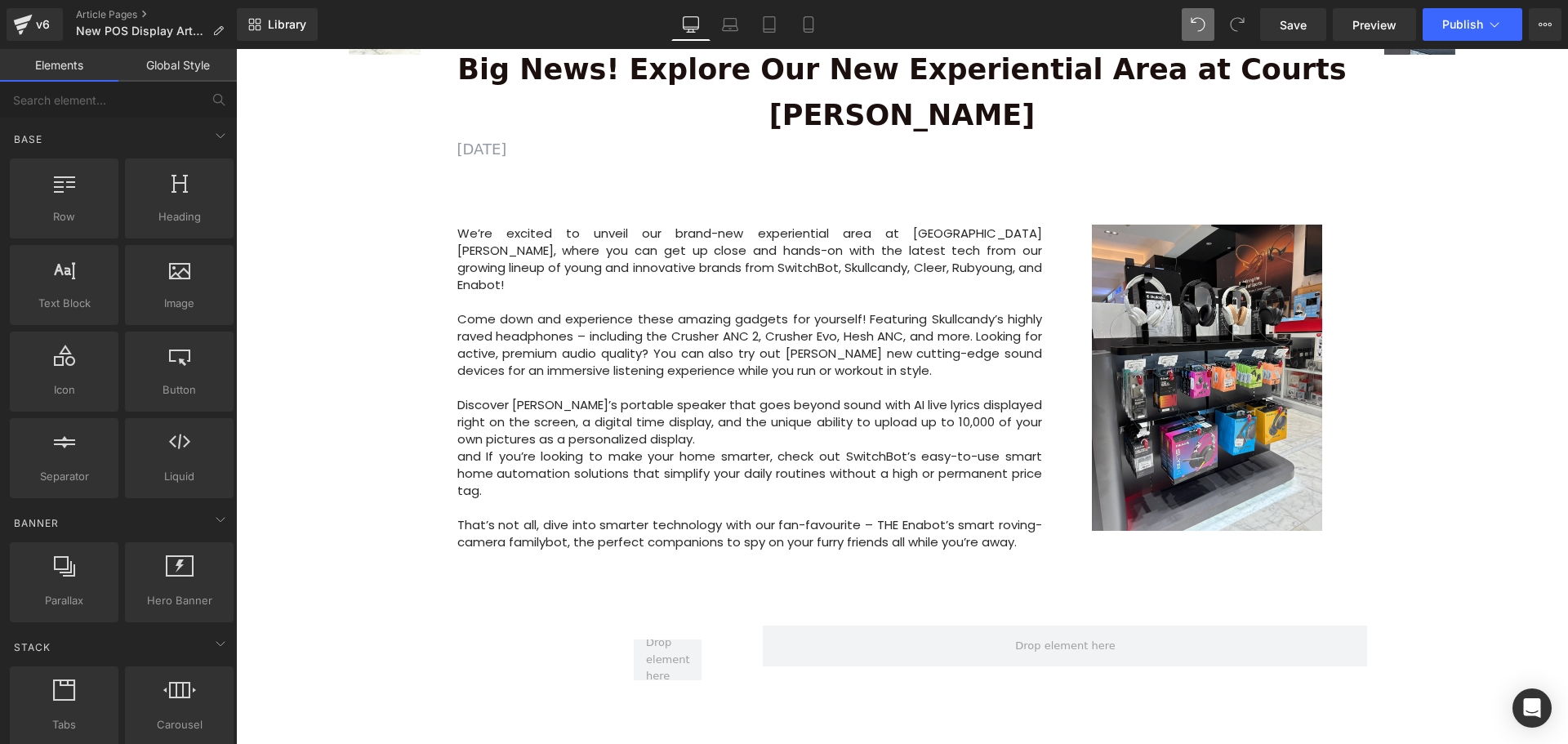
scroll to position [816, 0]
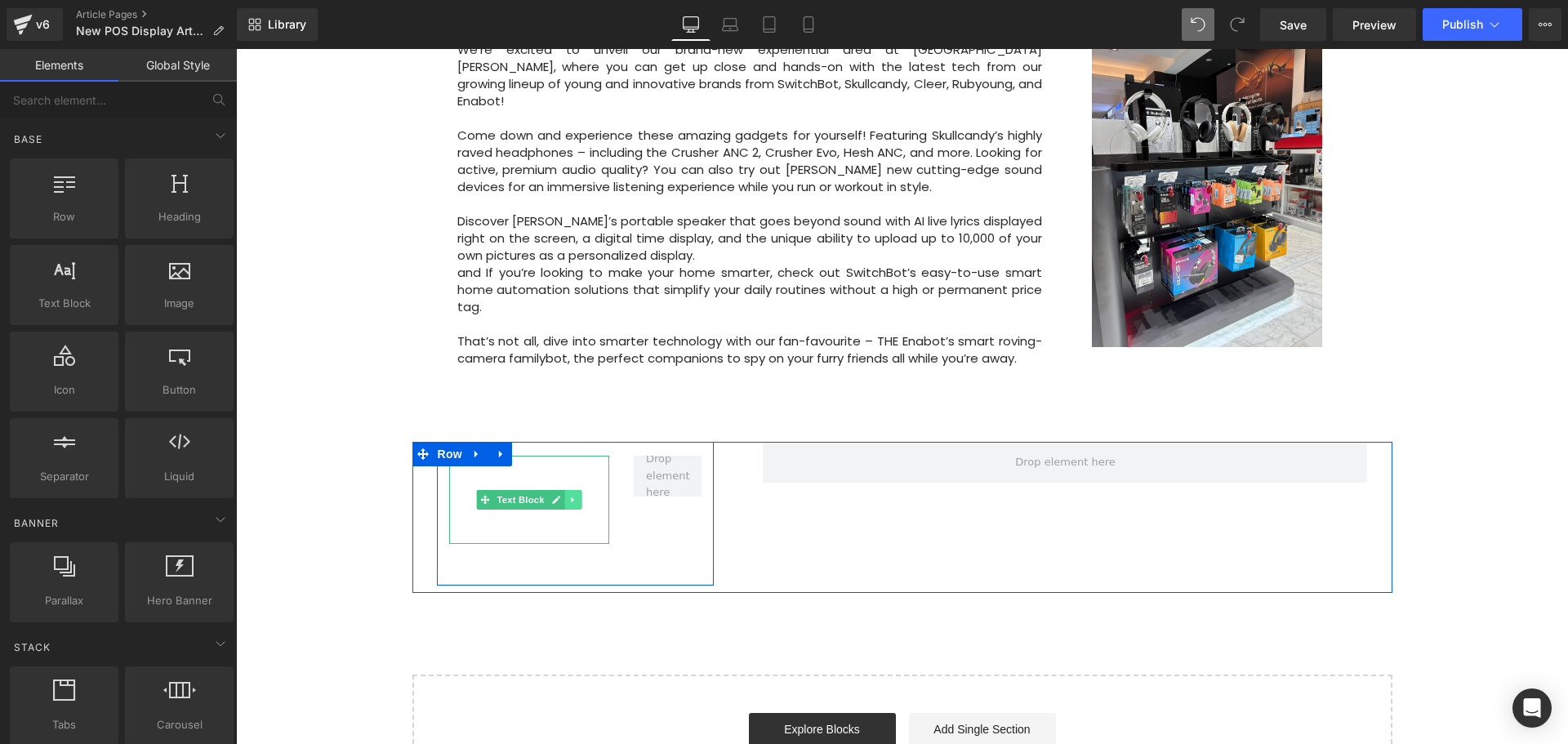
click at [571, 494] on icon at bounding box center [573, 499] width 9 height 10
click at [591, 490] on link at bounding box center [599, 499] width 18 height 19
click at [572, 494] on icon at bounding box center [573, 499] width 9 height 10
click at [577, 494] on icon at bounding box center [582, 499] width 9 height 9
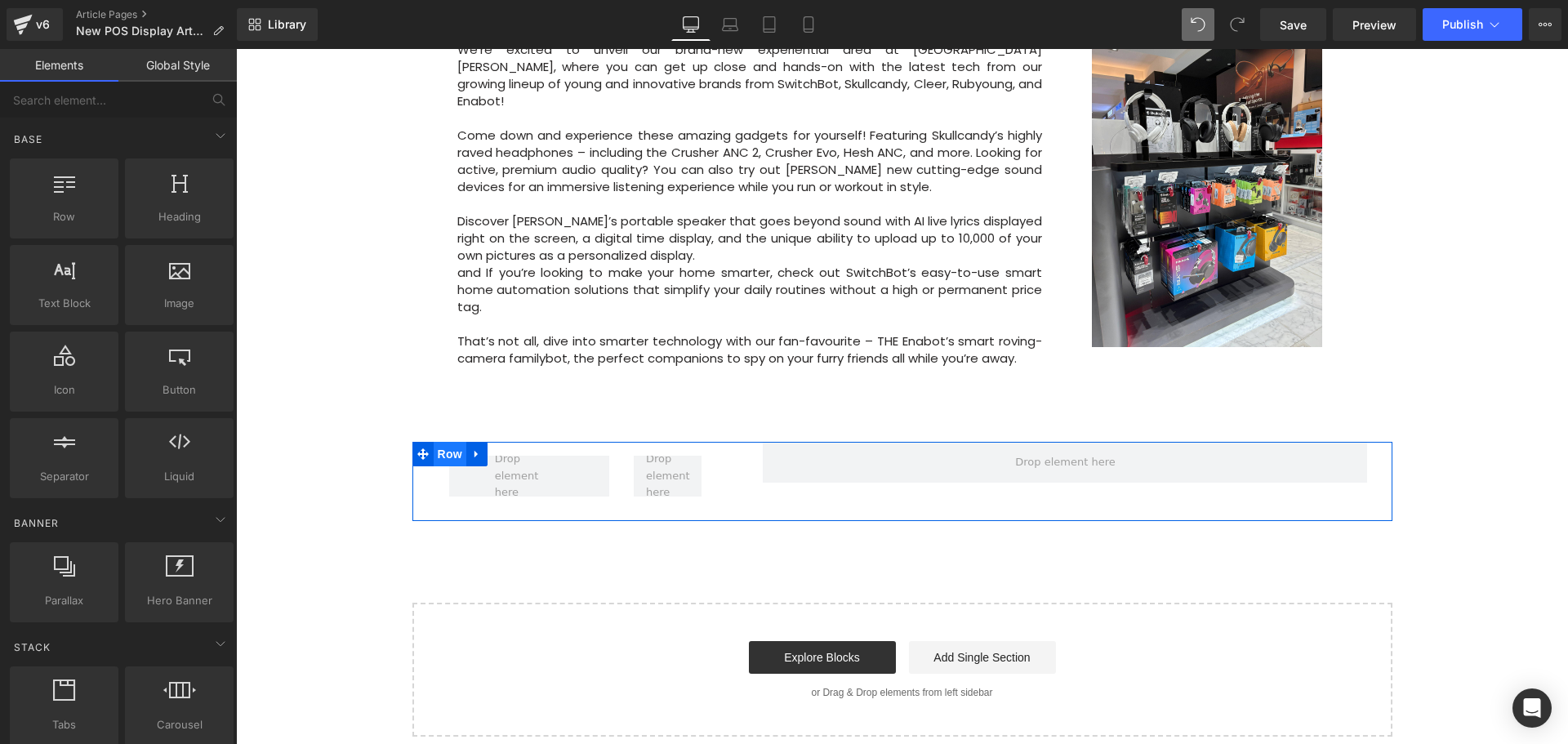
click at [456, 442] on span "Row" at bounding box center [449, 454] width 32 height 24
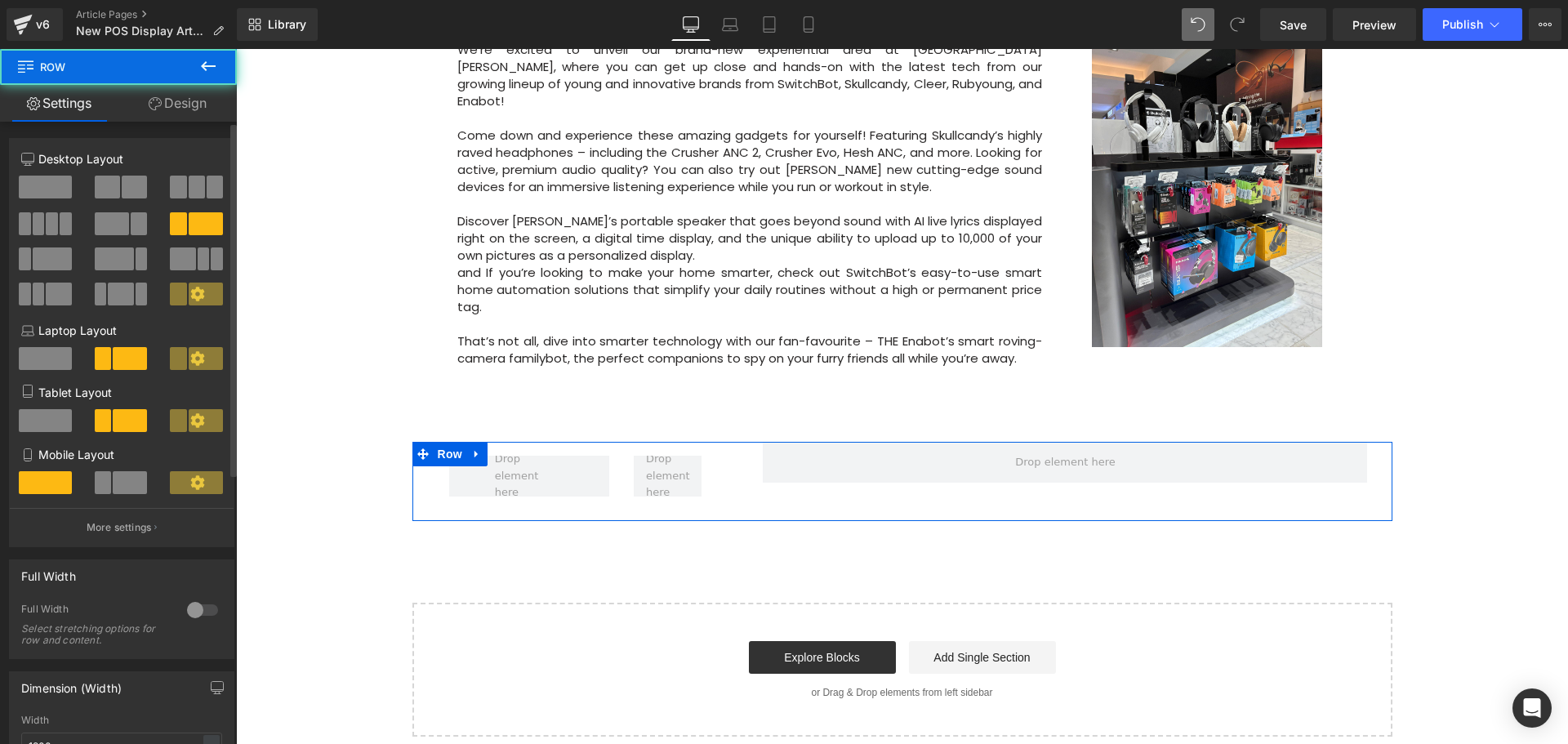
click at [122, 225] on span at bounding box center [111, 224] width 34 height 23
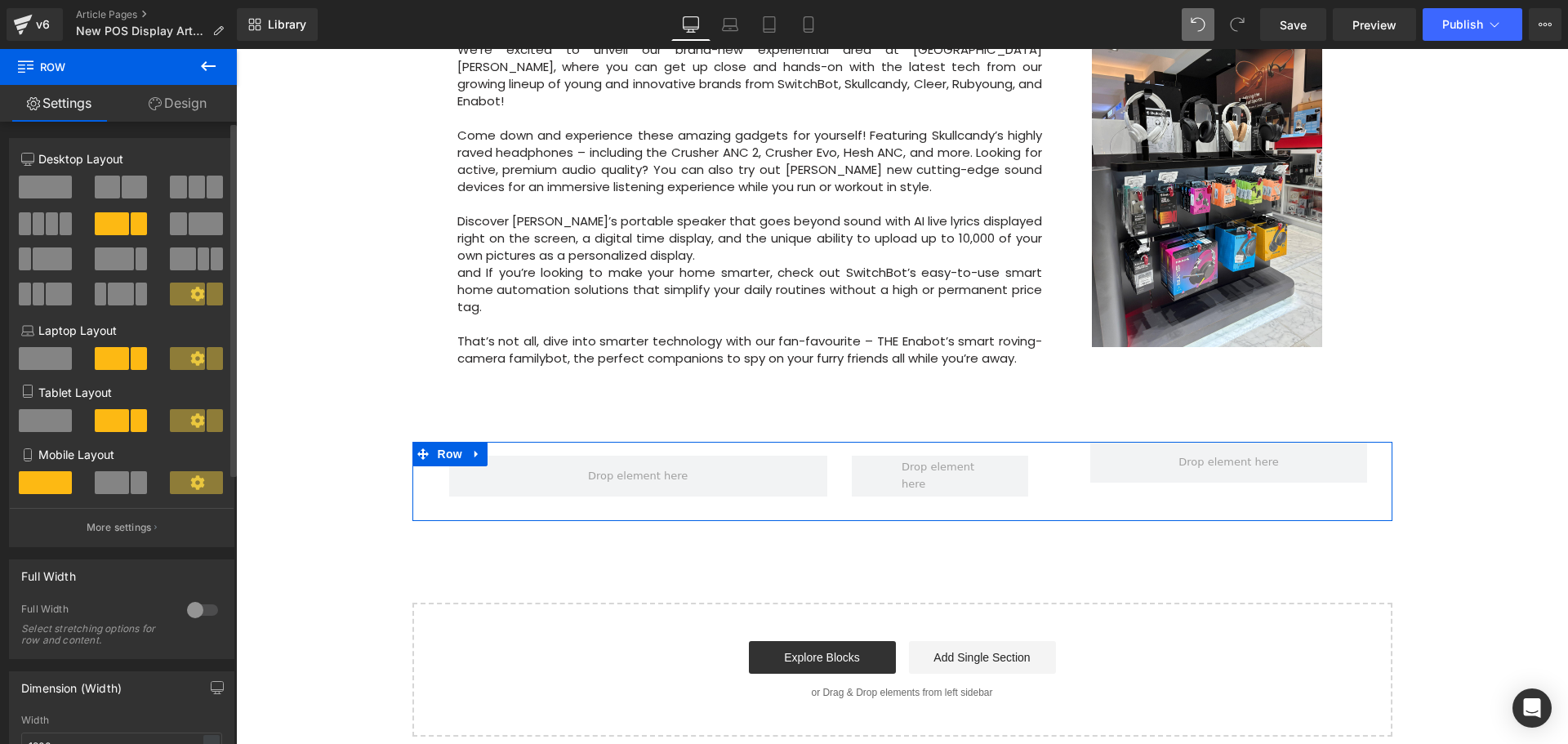
click at [189, 222] on span at bounding box center [205, 224] width 34 height 23
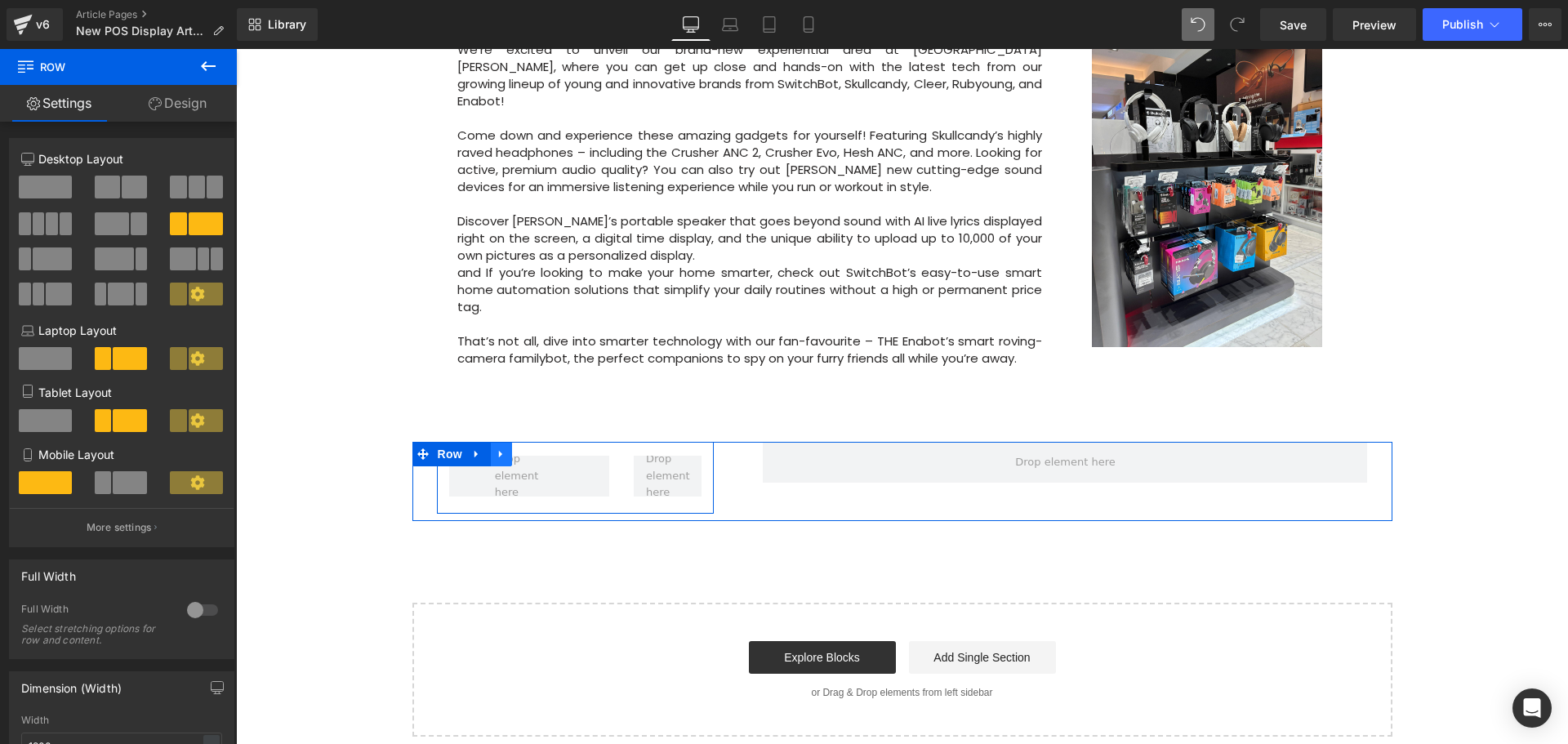
click at [496, 447] on icon at bounding box center [501, 453] width 11 height 12
click at [543, 442] on link at bounding box center [544, 454] width 21 height 24
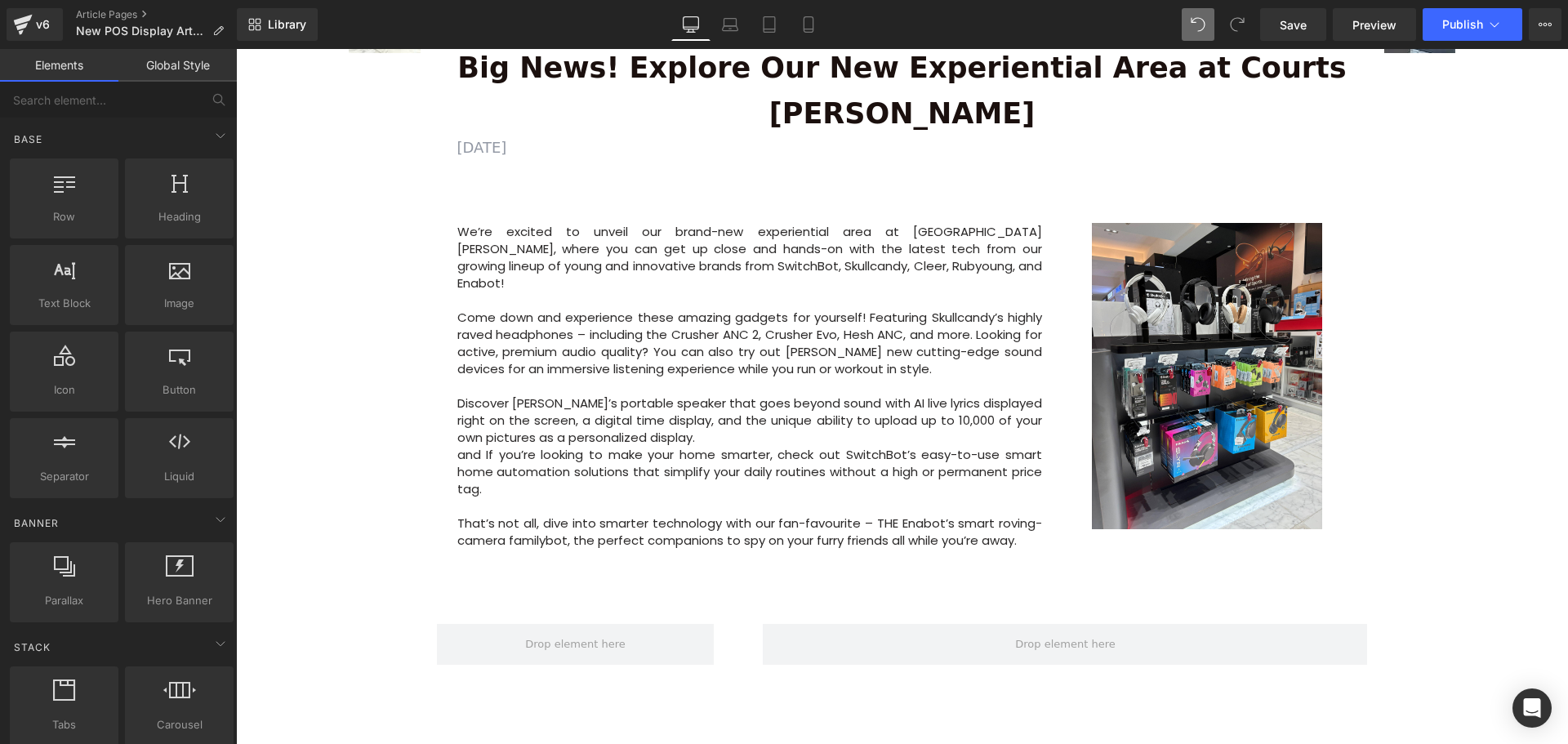
scroll to position [653, 0]
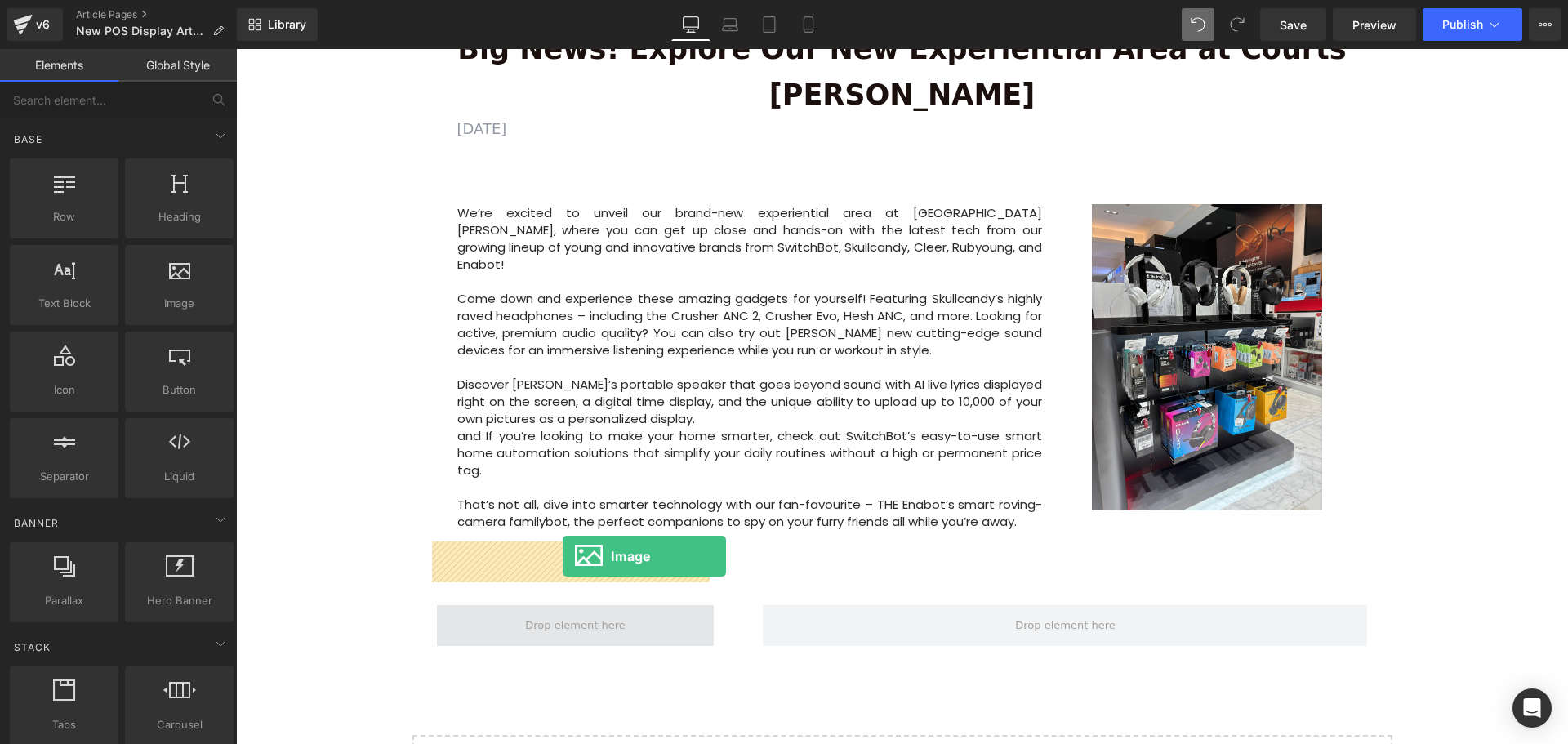
drag, startPoint x: 417, startPoint y: 323, endPoint x: 563, endPoint y: 555, distance: 274.1
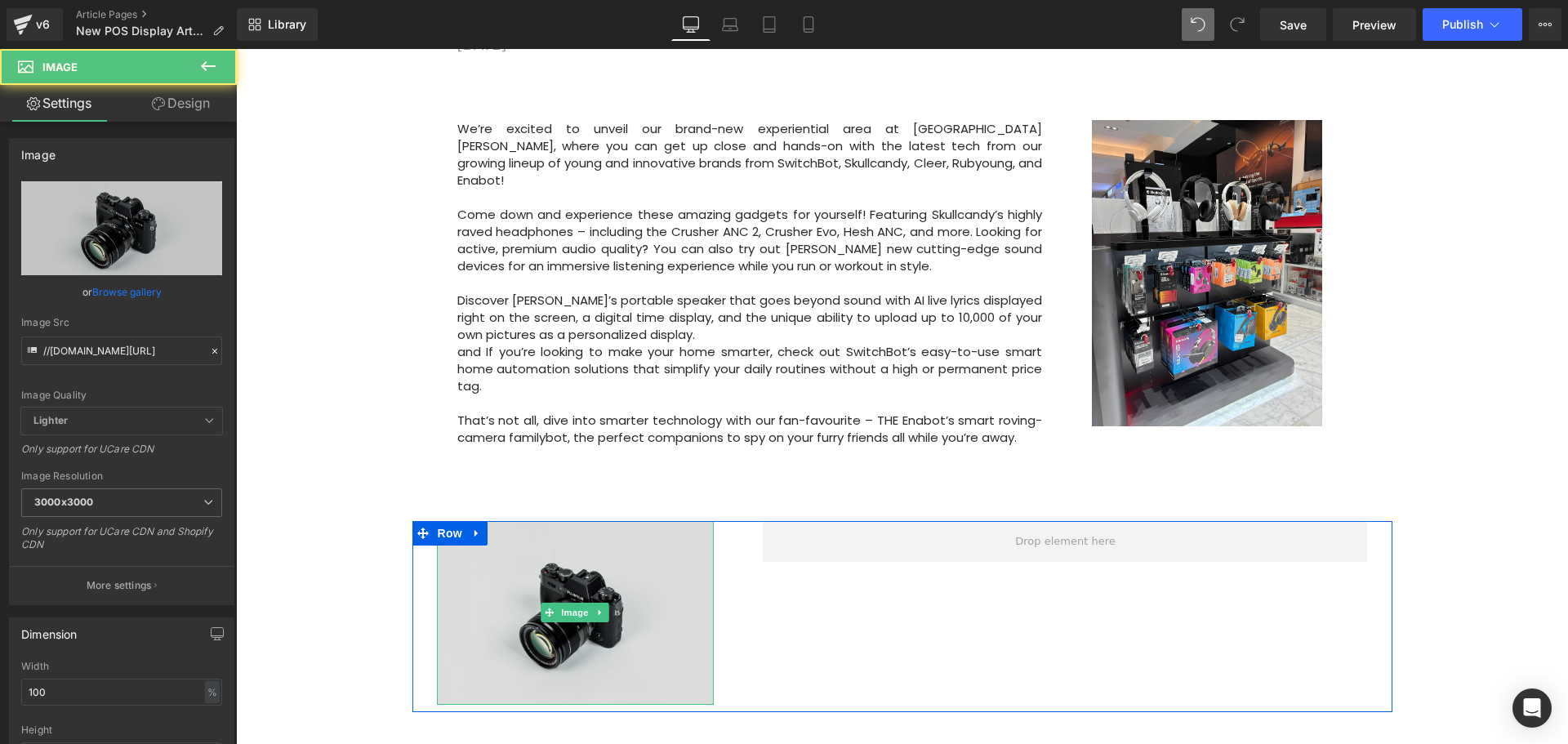
scroll to position [816, 0]
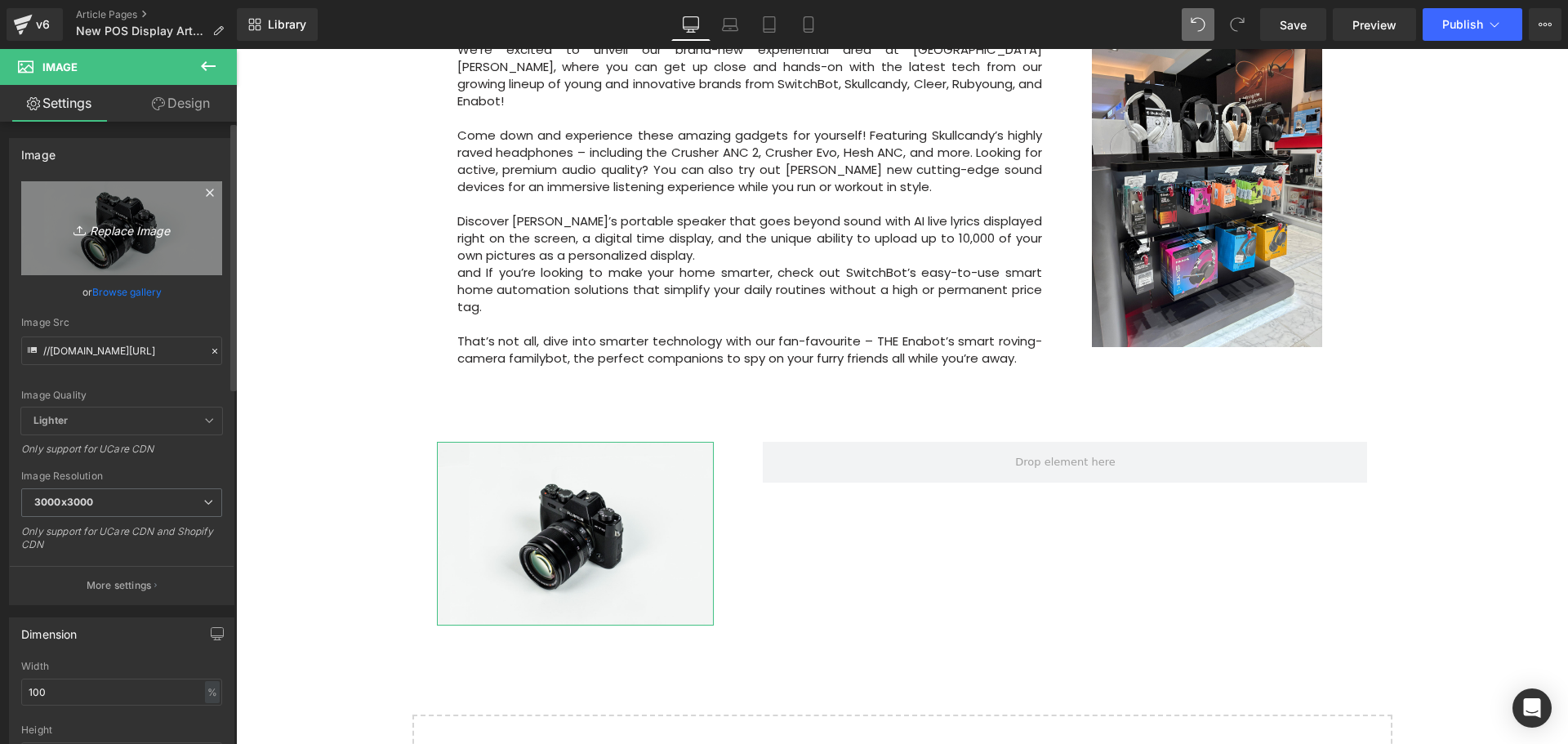
click at [138, 229] on icon "Replace Image" at bounding box center [121, 228] width 130 height 20
type input "C:\fakepath\SwitchBot POS (1).jpeg"
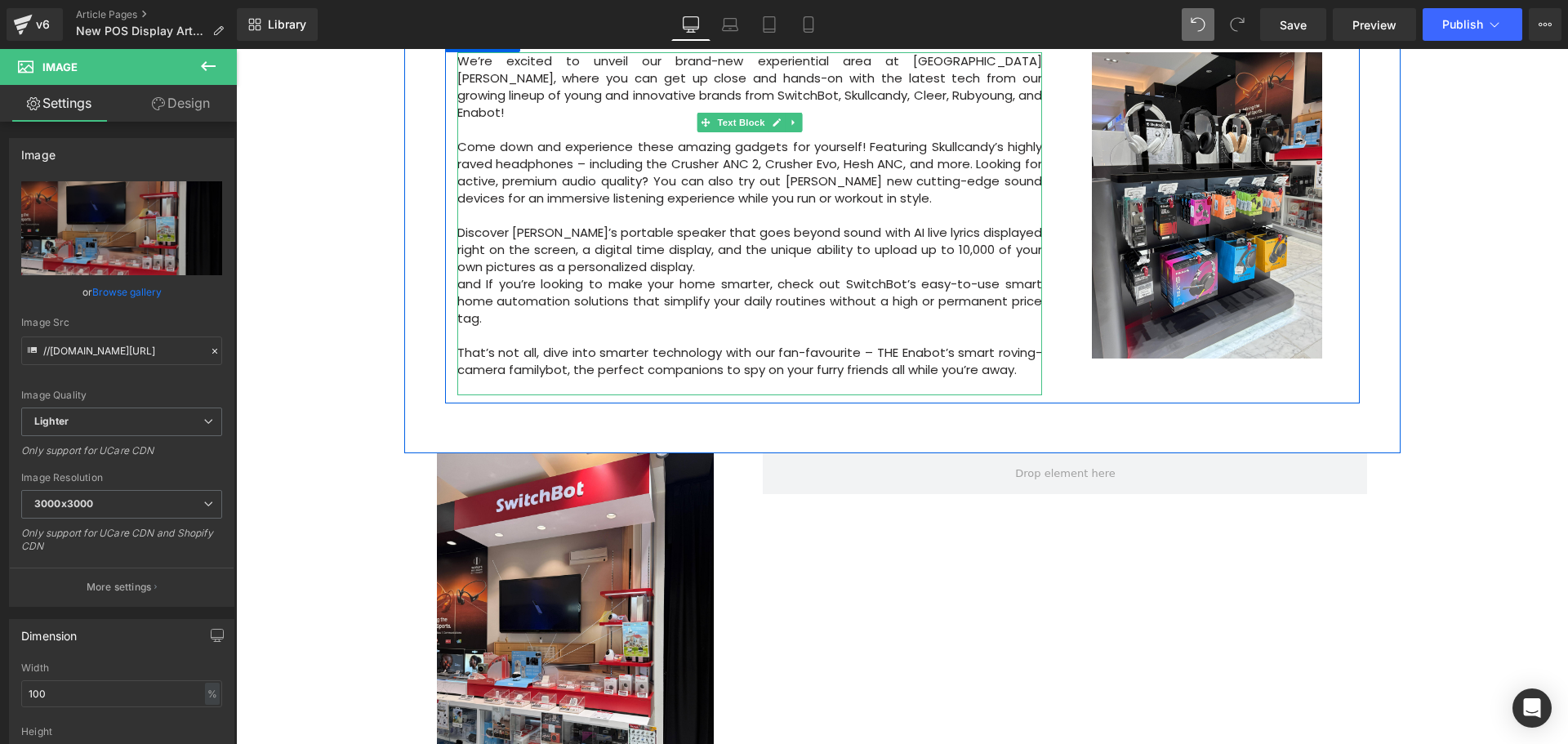
scroll to position [653, 0]
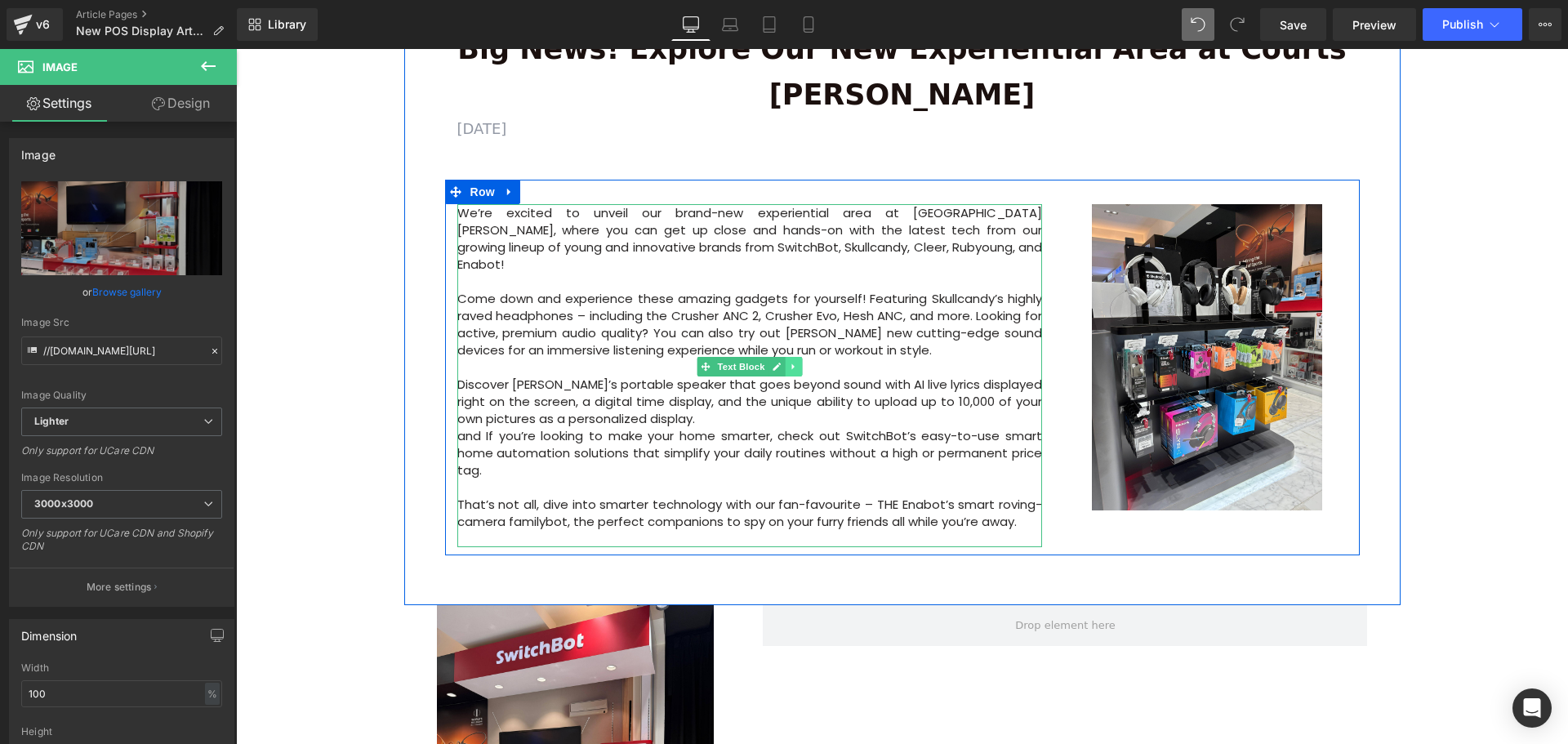
click at [789, 361] on icon at bounding box center [793, 366] width 9 height 10
click at [787, 357] on link at bounding box center [785, 366] width 18 height 19
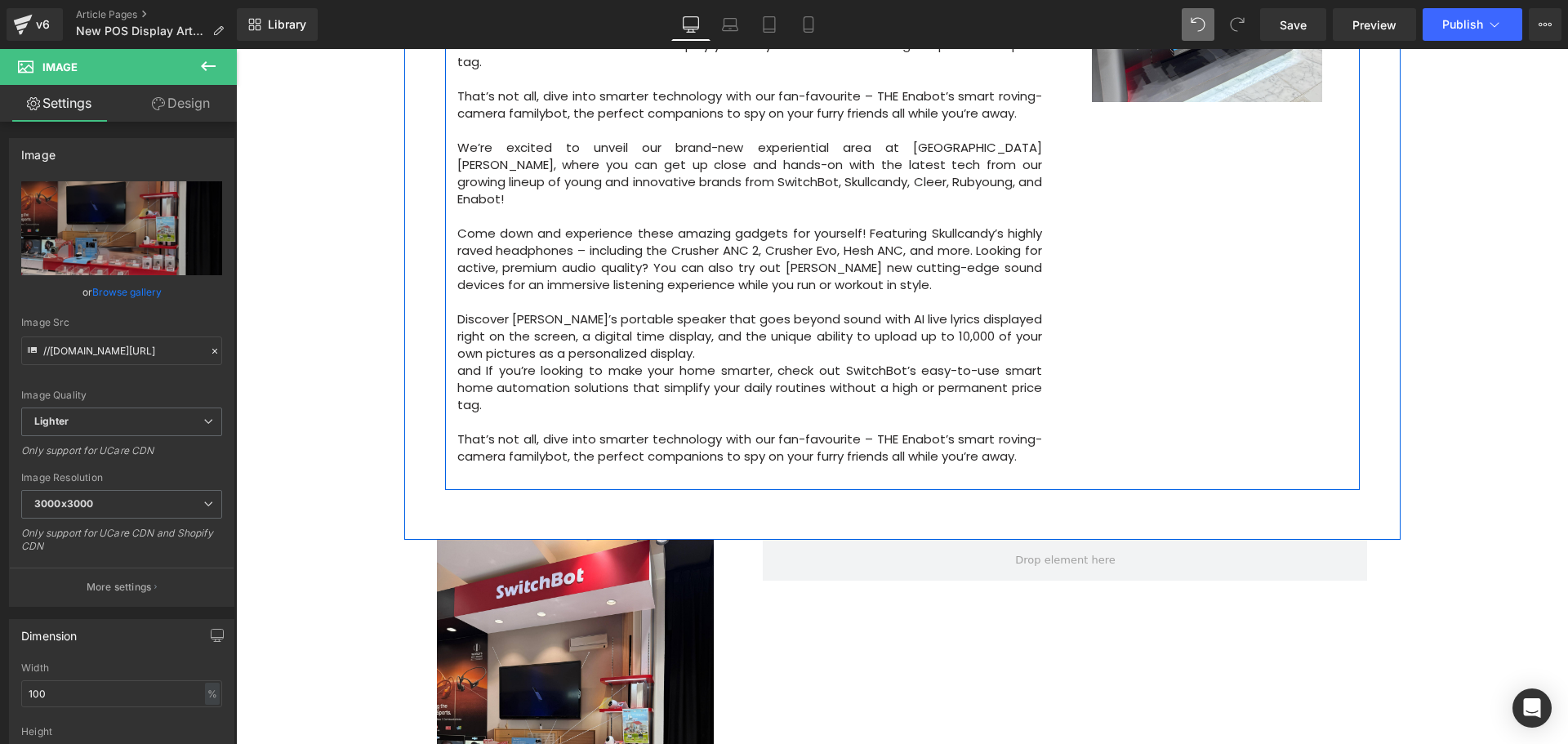
scroll to position [980, 0]
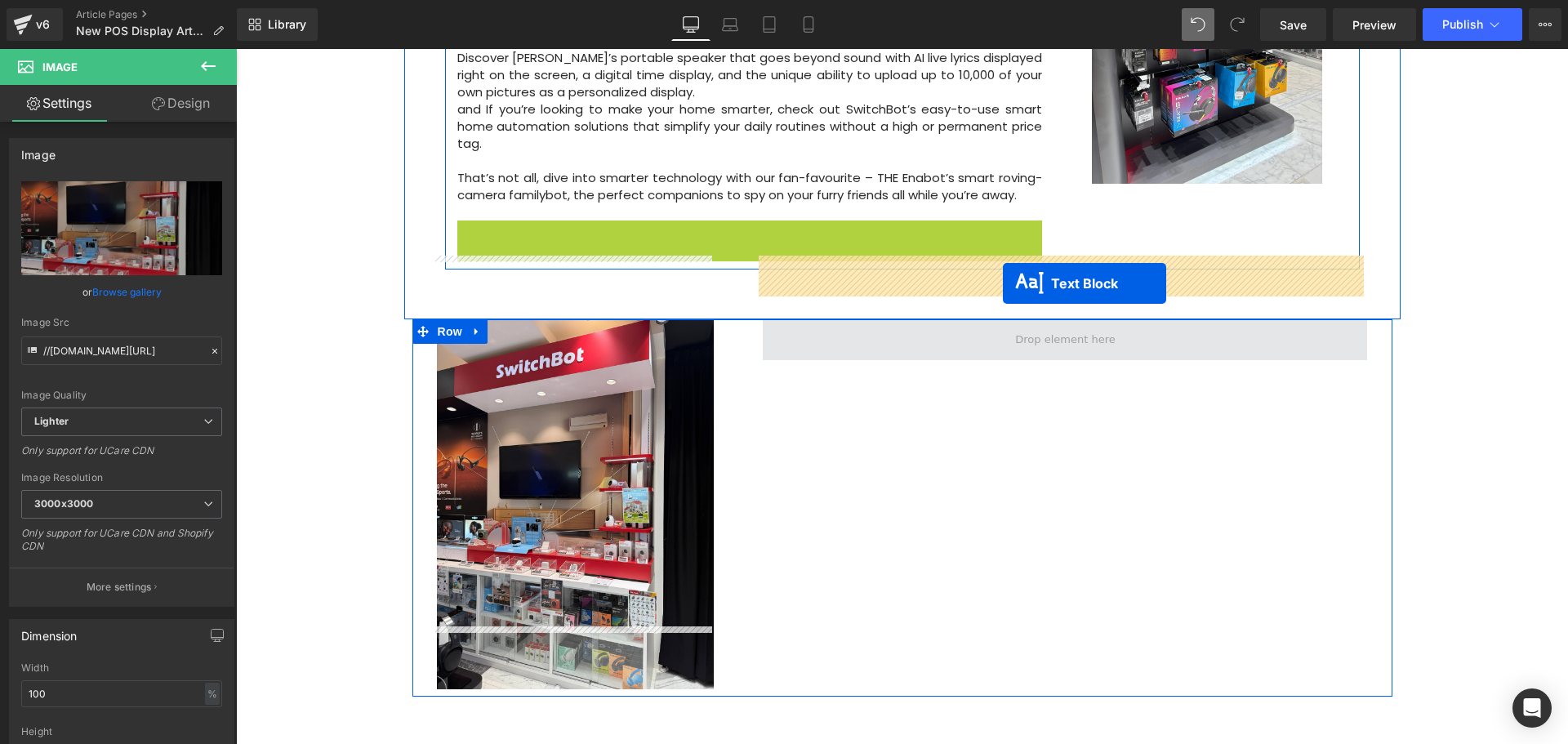
drag, startPoint x: 699, startPoint y: 319, endPoint x: 1003, endPoint y: 283, distance: 306.1
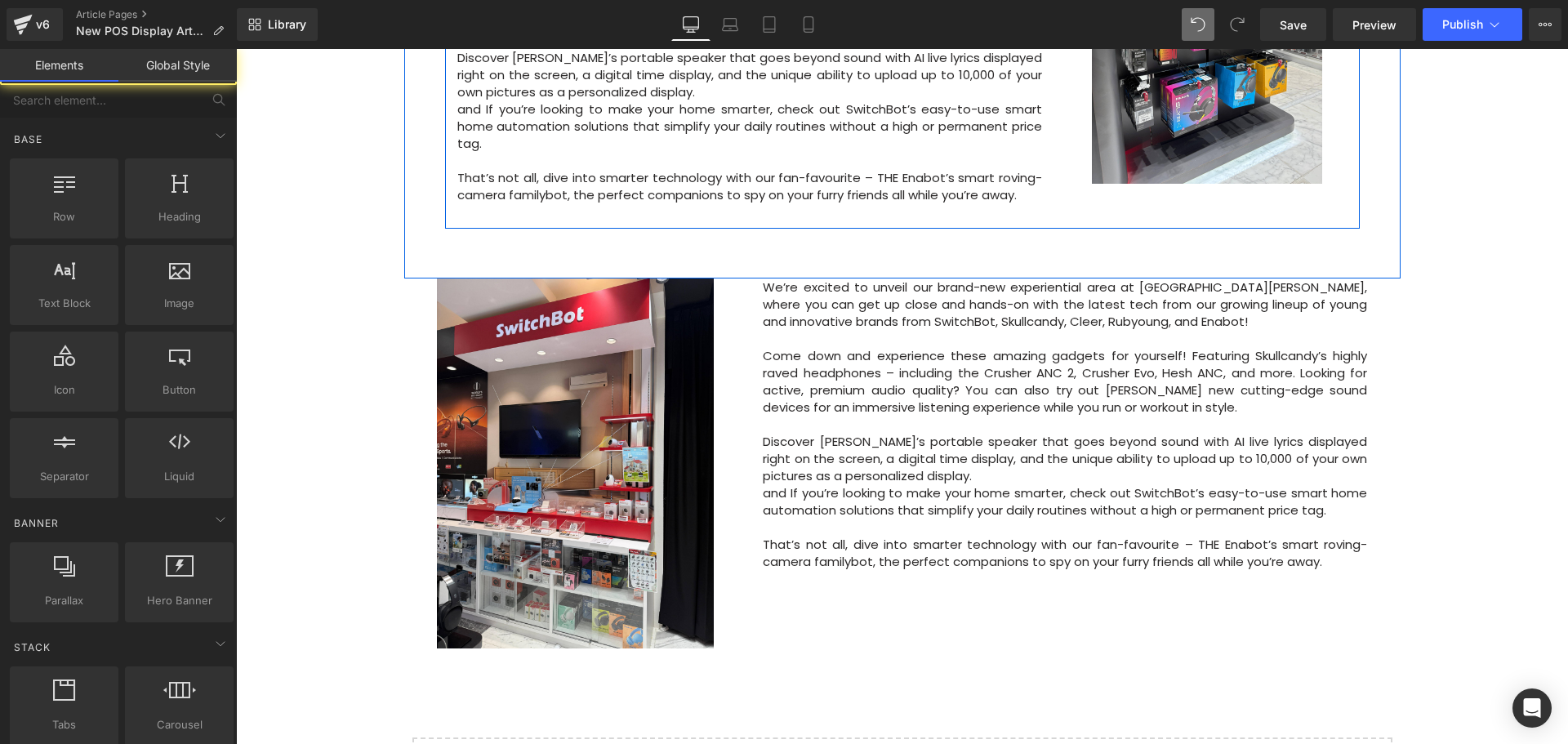
click at [1455, 398] on div "Image Row 64px Big News! Explore Our New Experiential Area at Courts Heeren Tex…" at bounding box center [901, 35] width 1331 height 1673
click at [1456, 397] on div "Image Row 64px Big News! Explore Our New Experiential Area at Courts Heeren Tex…" at bounding box center [901, 35] width 1331 height 1673
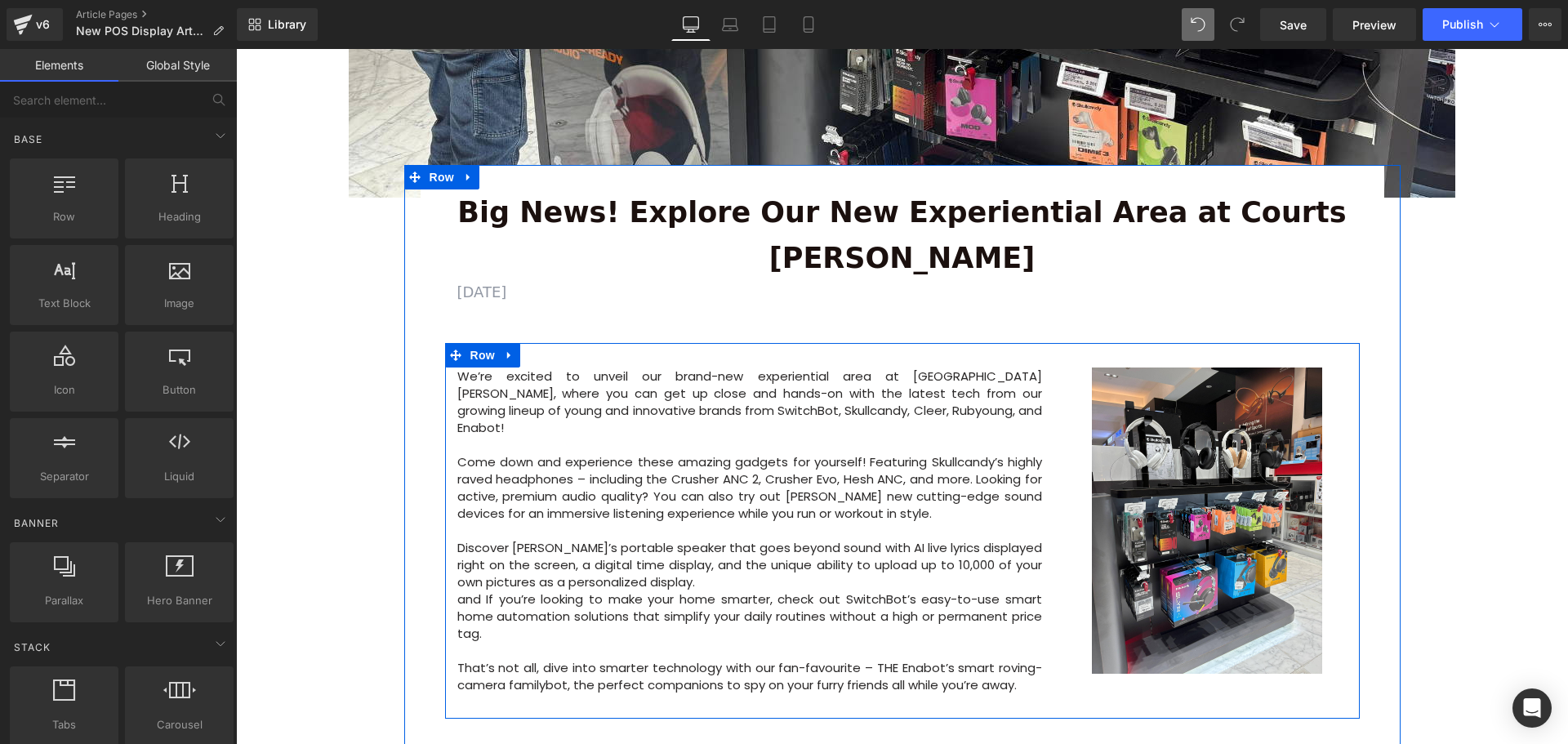
click at [1458, 386] on div "Image Row 64px Big News! Explore Our New Experiential Area at Courts Heeren Tex…" at bounding box center [901, 525] width 1331 height 1673
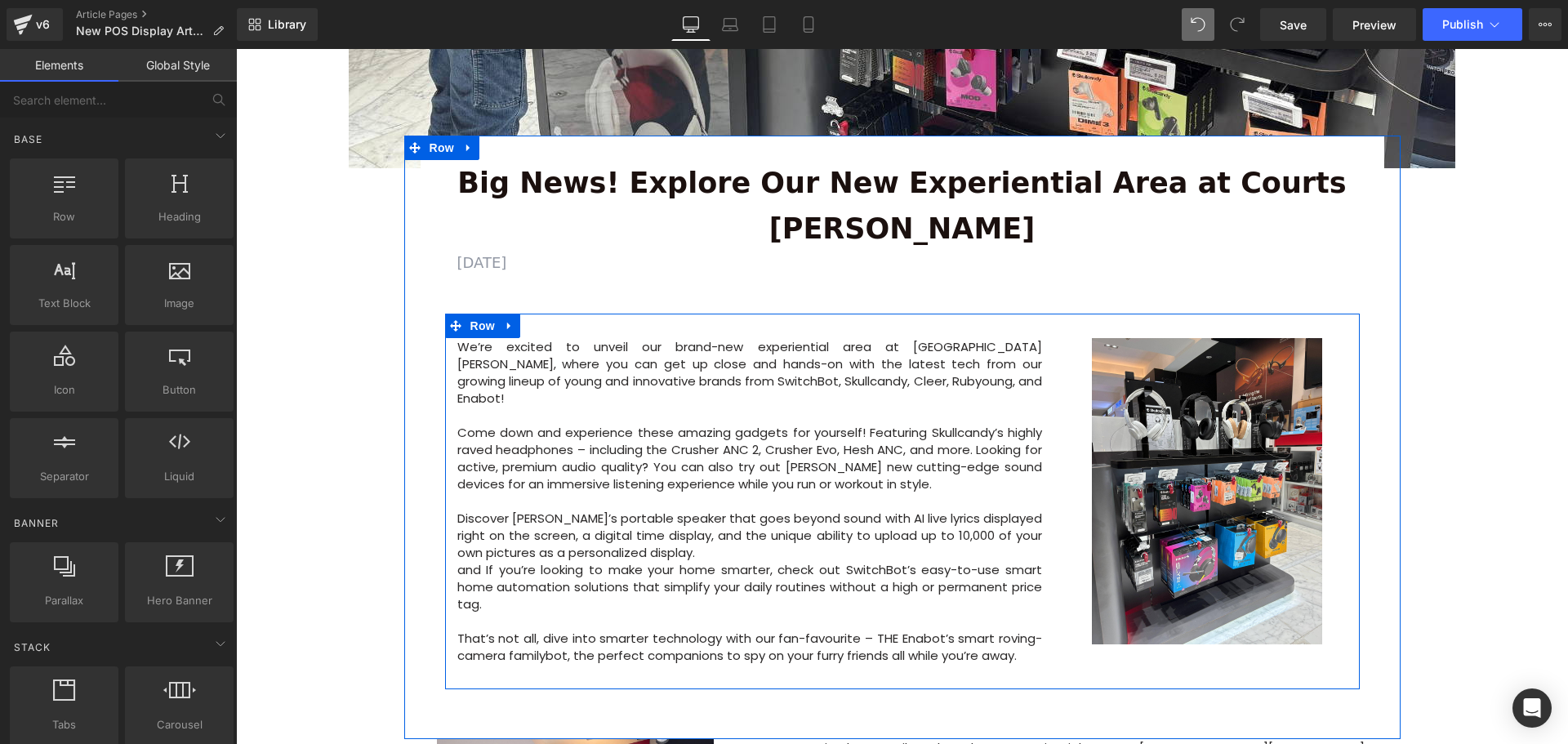
scroll to position [490, 0]
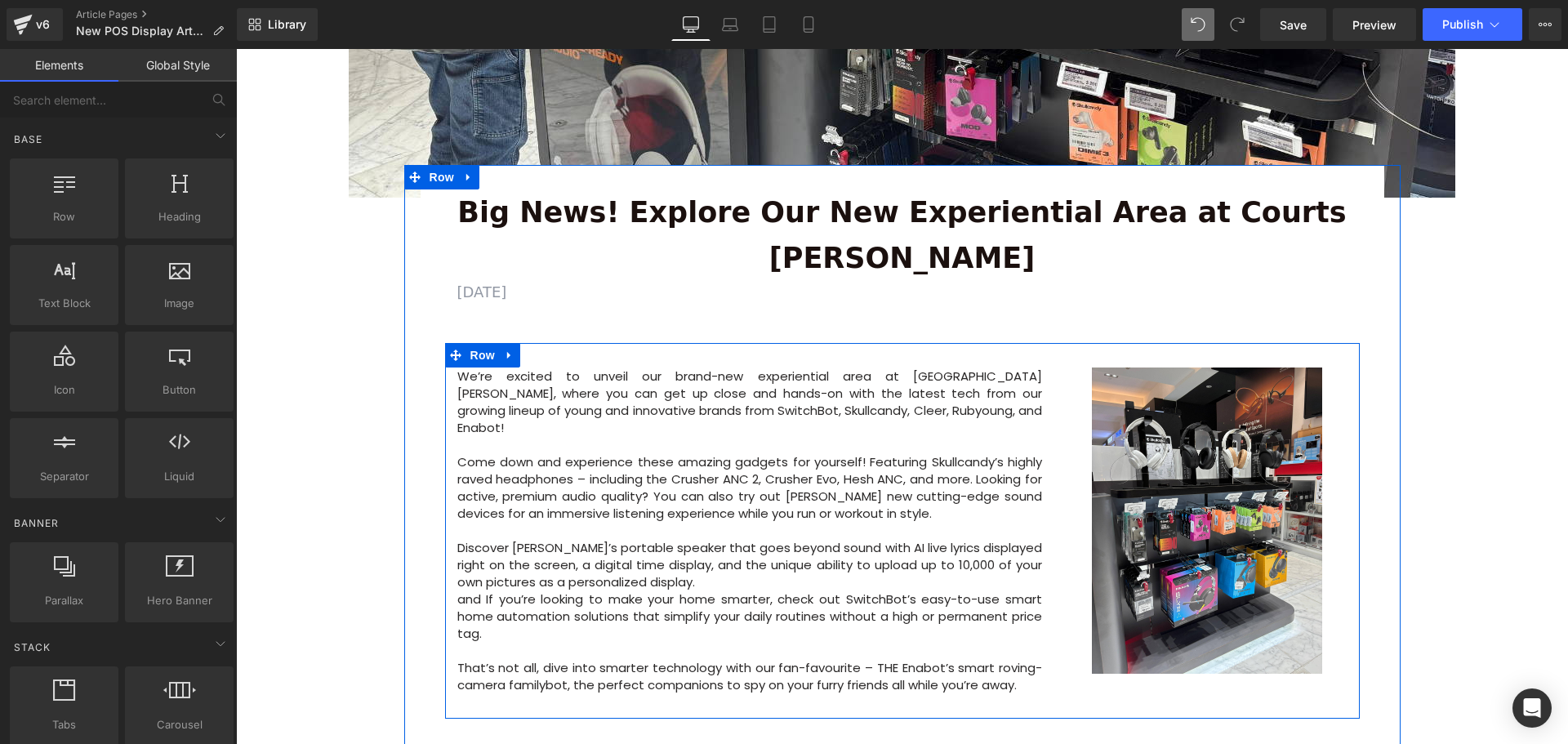
click at [1527, 364] on div "Image Row 64px Big News! Explore Our New Experiential Area at Courts Heeren Tex…" at bounding box center [901, 525] width 1331 height 1673
click at [1463, 275] on div "Image Row 64px Big News! Explore Our New Experiential Area at Courts Heeren Tex…" at bounding box center [901, 525] width 1331 height 1673
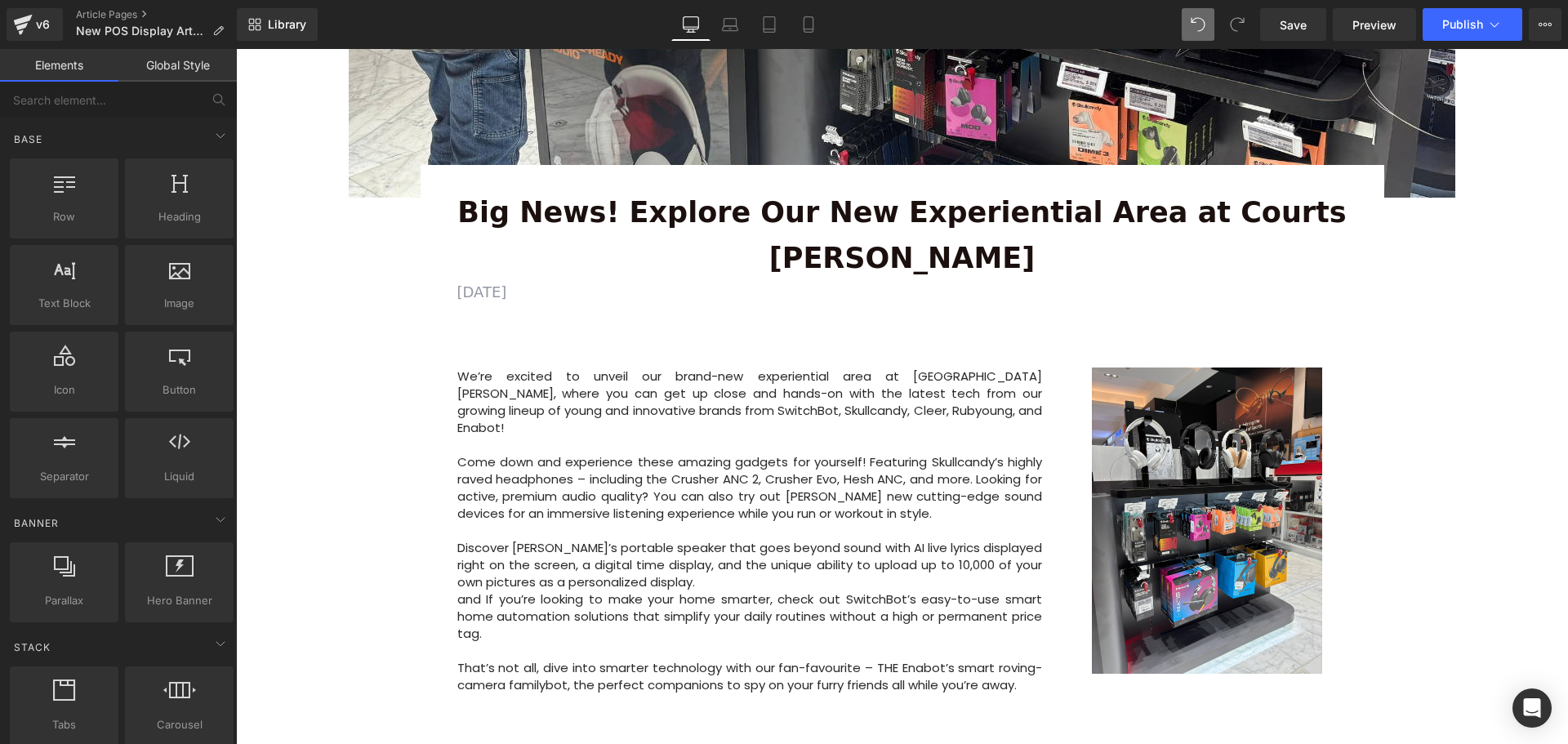
click at [342, 277] on div "Image Row 64px Big News! Explore Our New Experiential Area at Courts Heeren Tex…" at bounding box center [901, 525] width 1331 height 1673
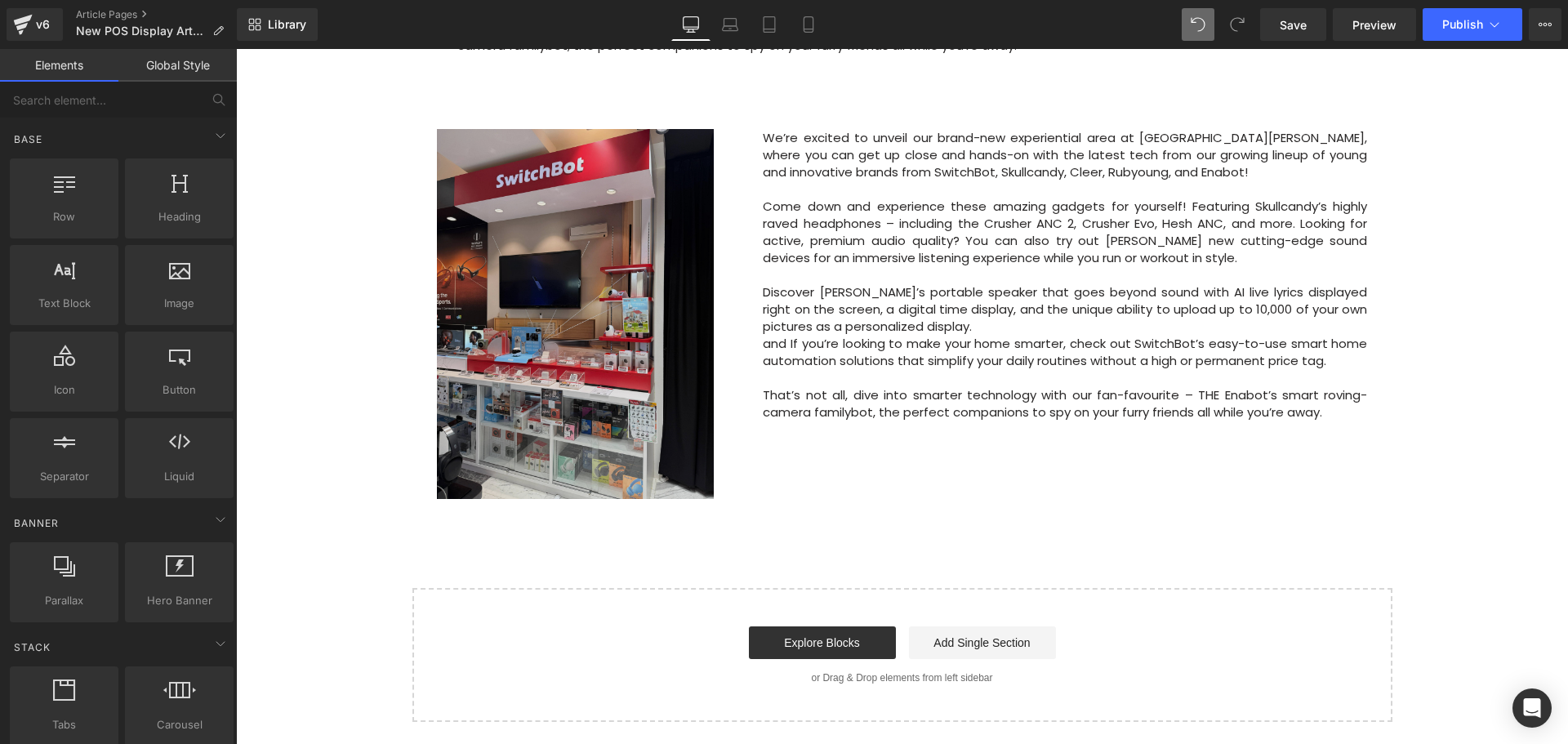
scroll to position [980, 0]
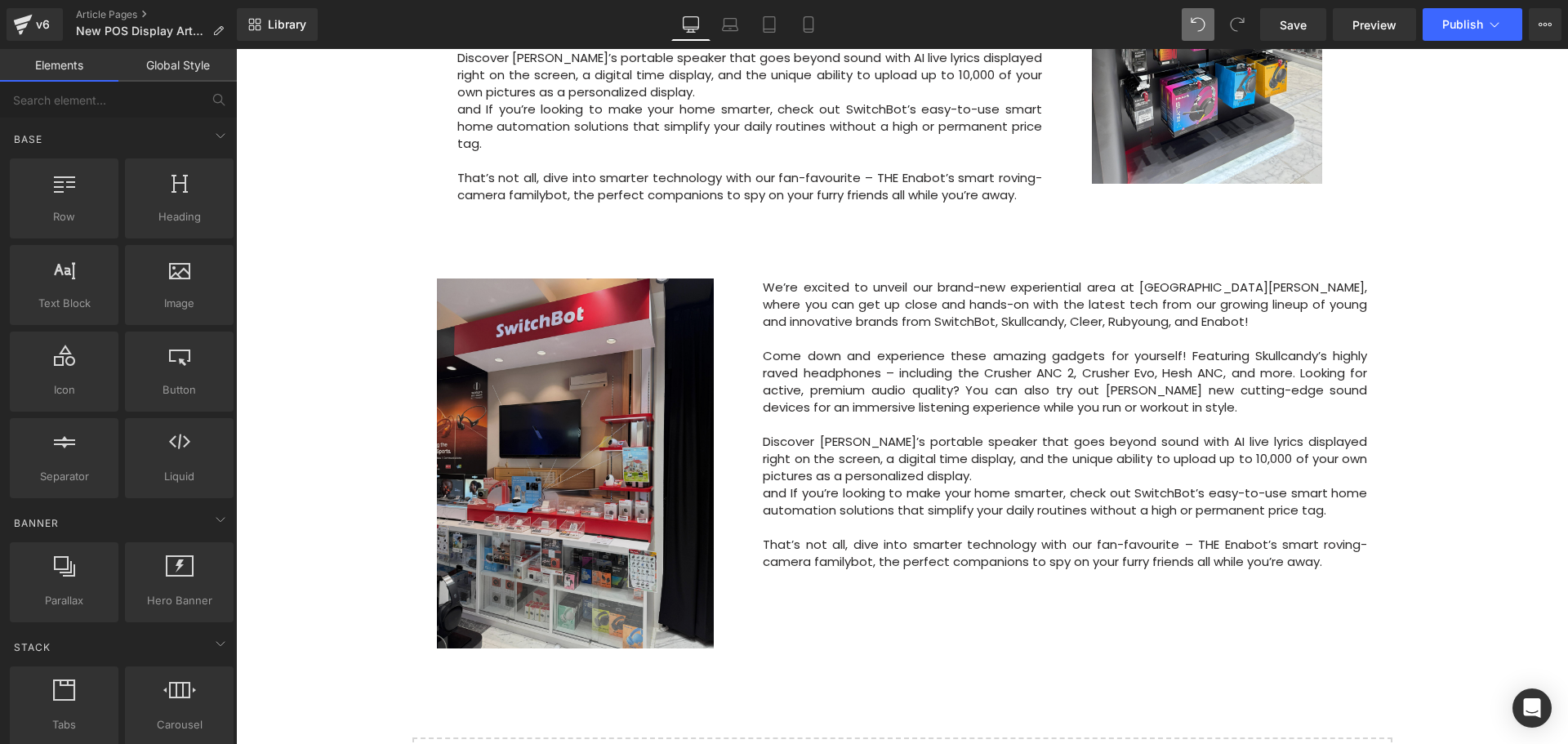
click at [570, 379] on img at bounding box center [576, 463] width 277 height 370
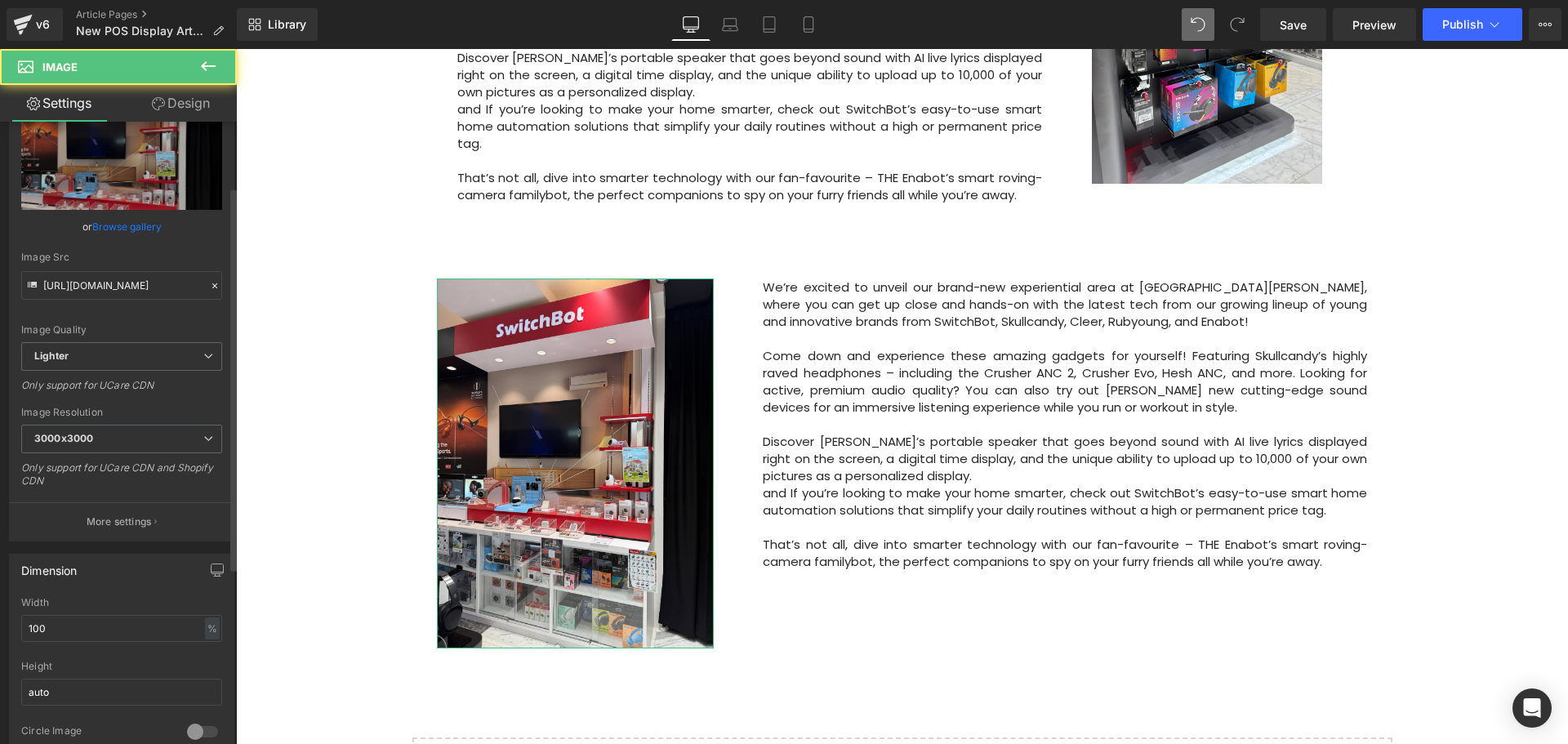
scroll to position [164, 0]
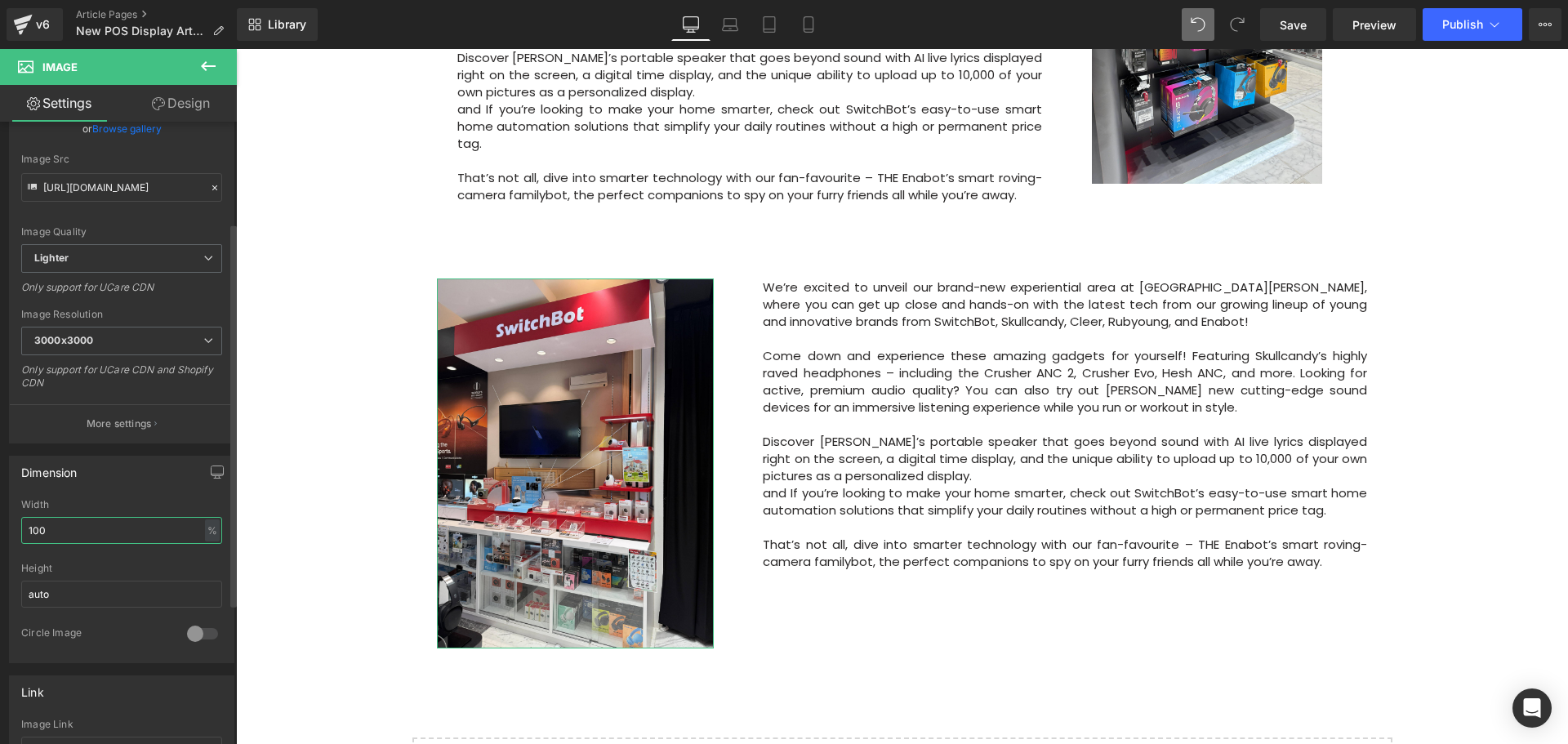
drag, startPoint x: 45, startPoint y: 528, endPoint x: 23, endPoint y: 528, distance: 22.0
click at [23, 528] on input "100" at bounding box center [121, 530] width 201 height 27
type input "82"
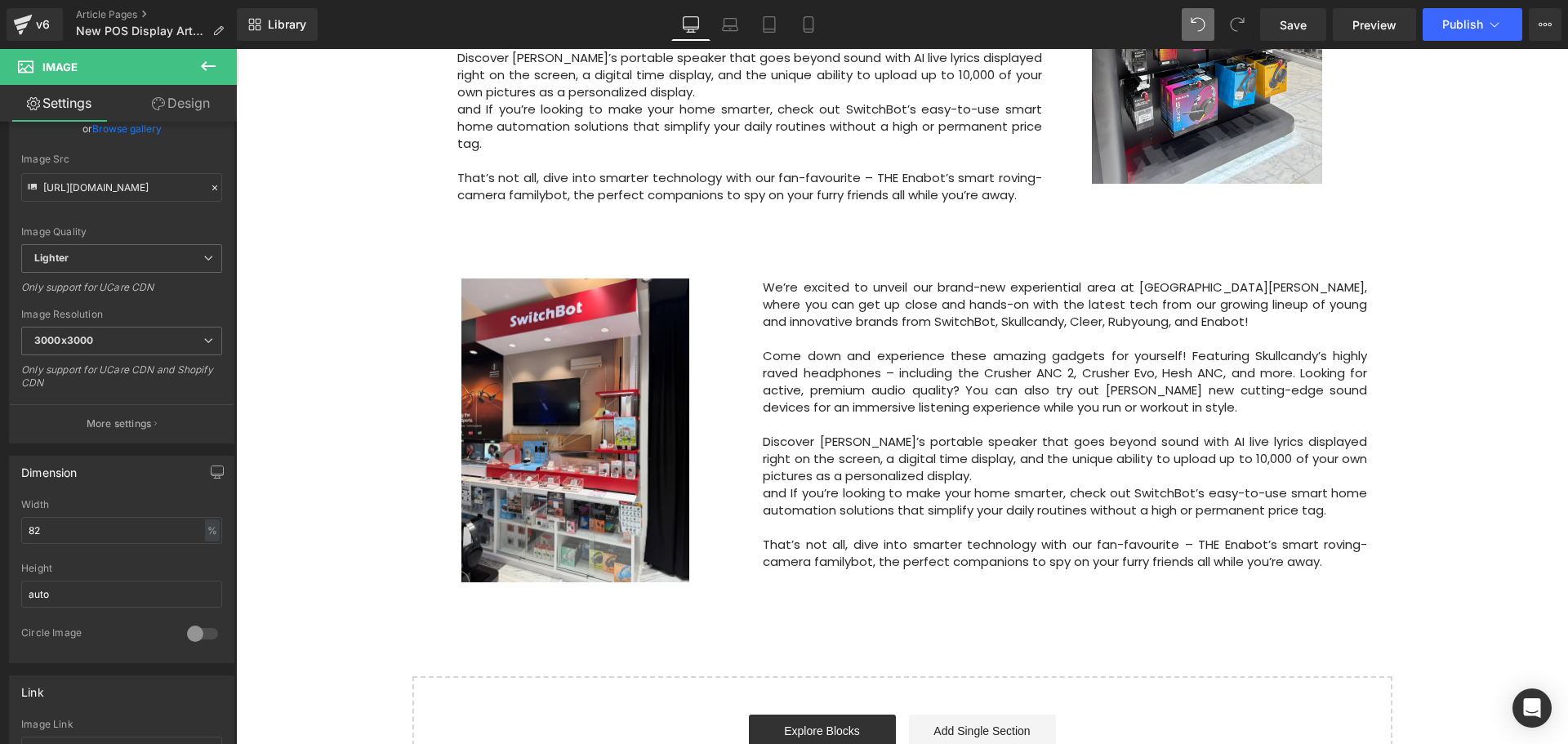
click at [323, 560] on div "Image Row 64px Big News! Explore Our New Experiential Area at Courts Heeren Tex…" at bounding box center [901, 4] width 1331 height 1611
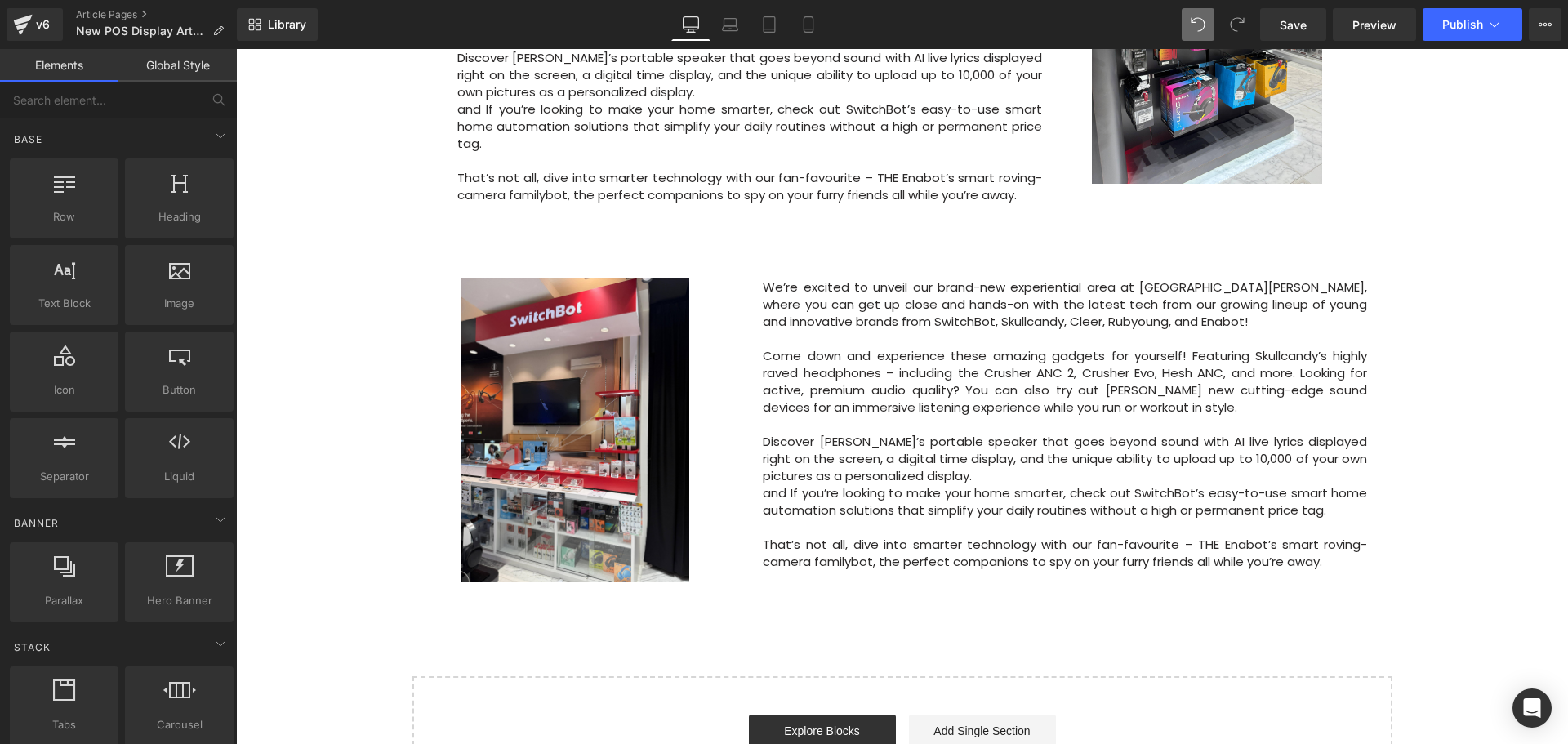
click at [323, 560] on div "Image Row 64px Big News! Explore Our New Experiential Area at Courts Heeren Tex…" at bounding box center [901, 4] width 1331 height 1611
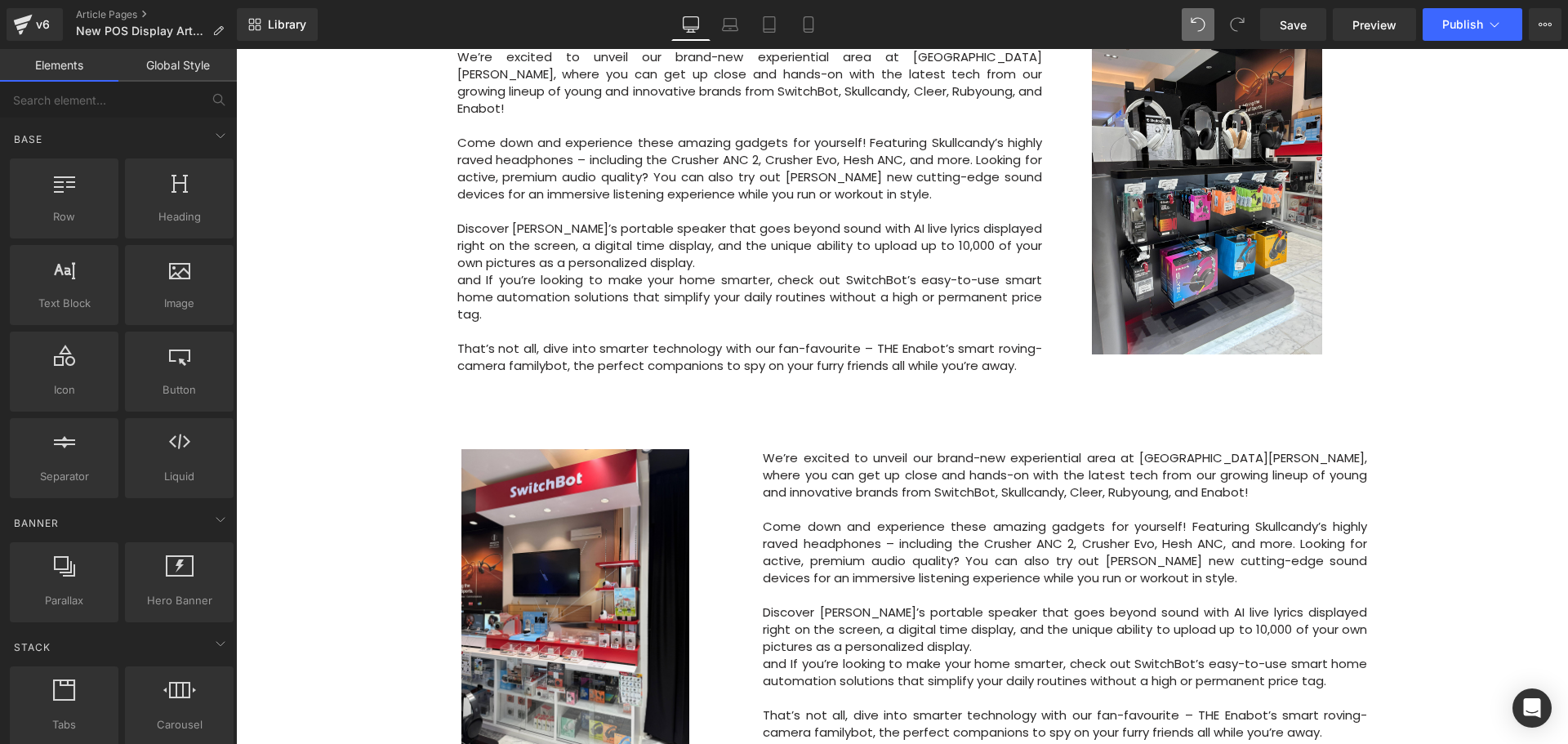
scroll to position [980, 0]
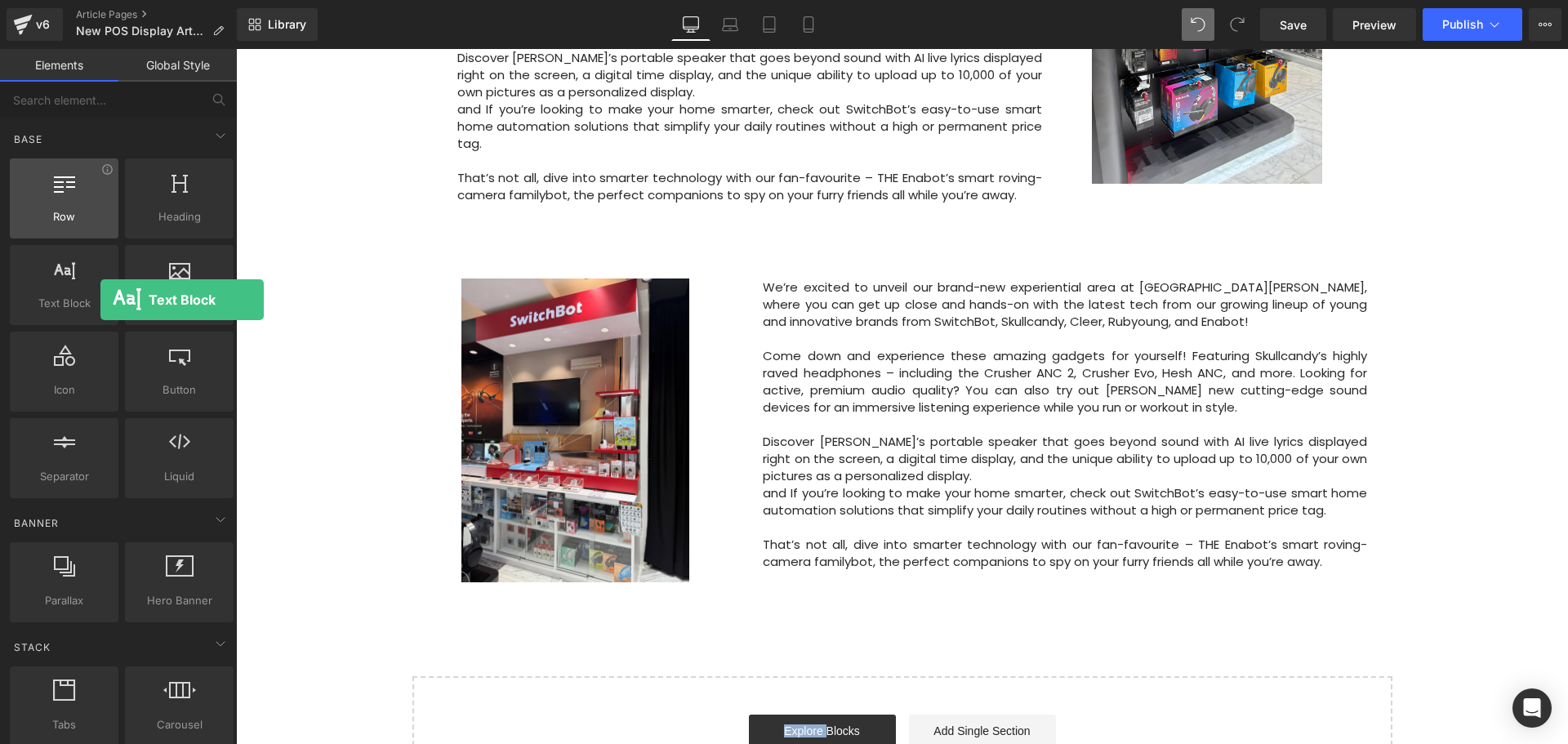
drag, startPoint x: 93, startPoint y: 297, endPoint x: 62, endPoint y: 221, distance: 82.1
click at [74, 300] on span "Text Block" at bounding box center [64, 303] width 99 height 18
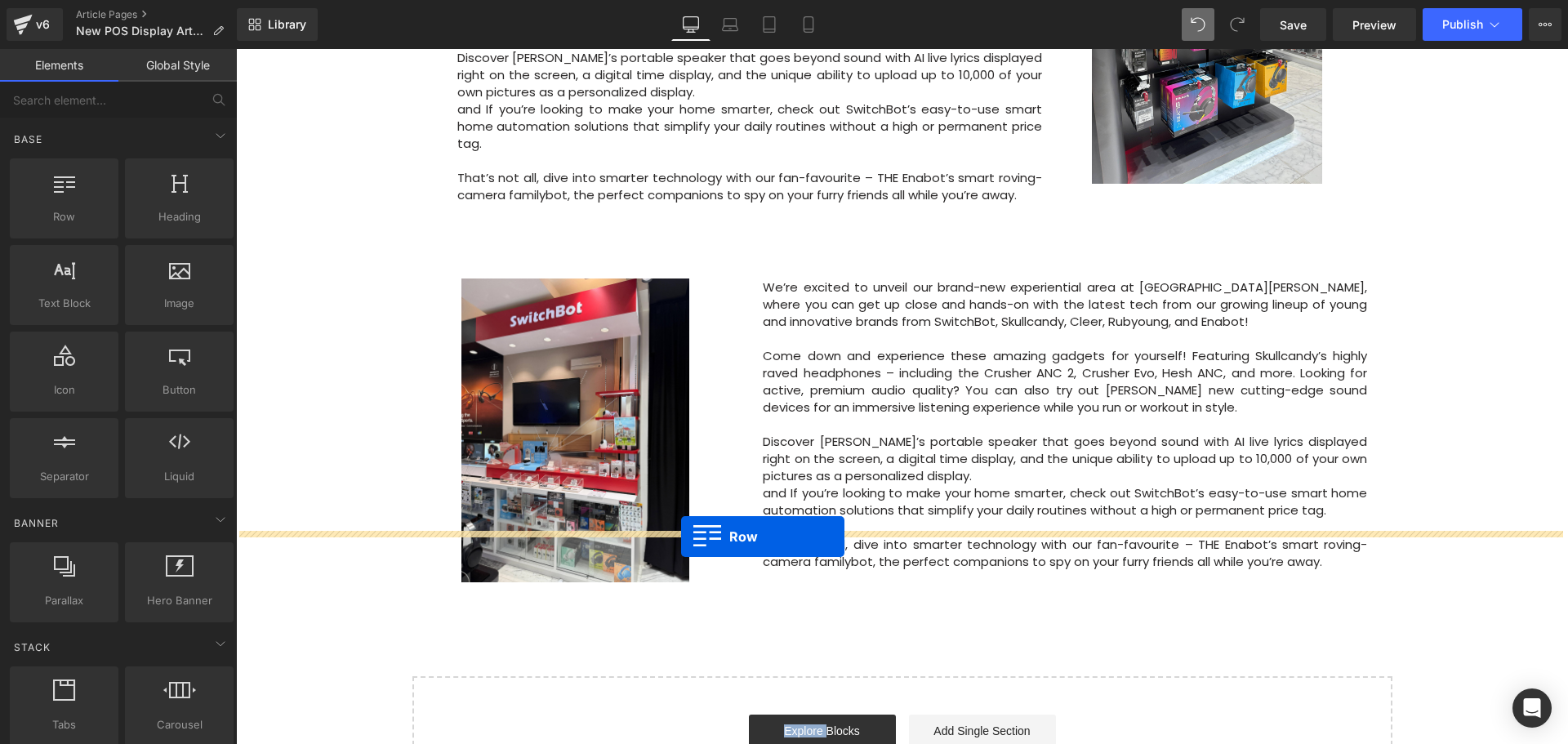
drag, startPoint x: 288, startPoint y: 246, endPoint x: 681, endPoint y: 536, distance: 488.4
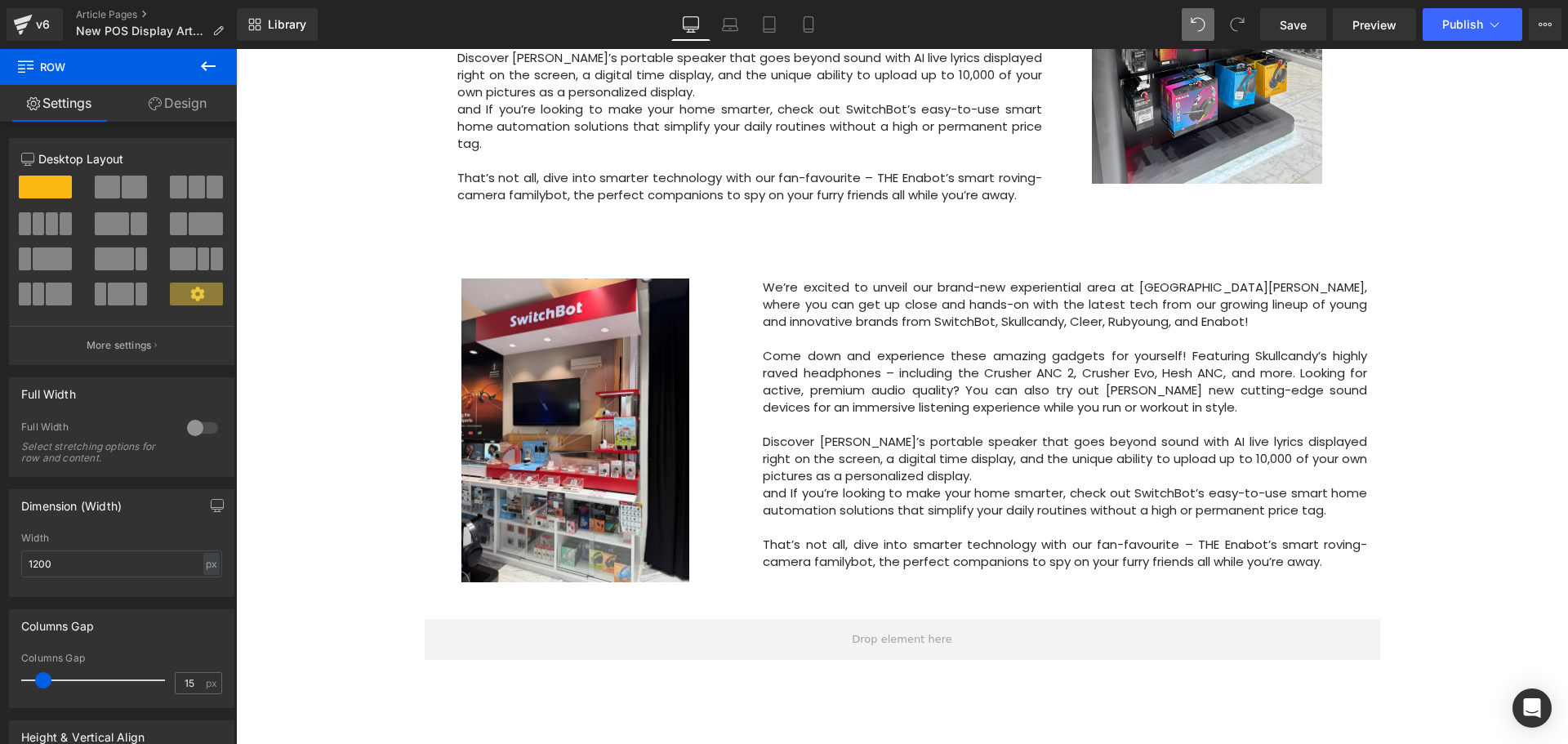
click at [206, 67] on icon at bounding box center [208, 66] width 19 height 19
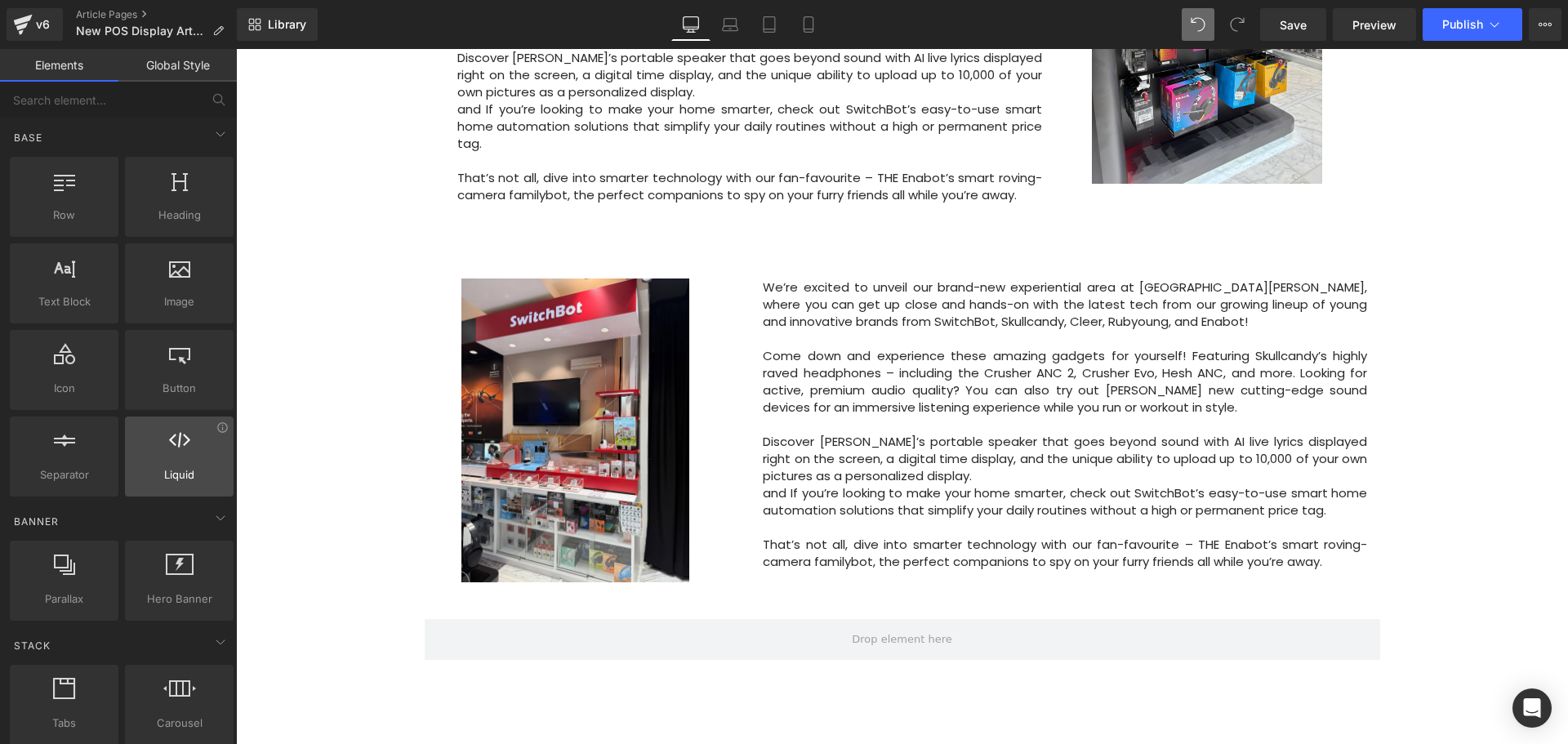
scroll to position [0, 0]
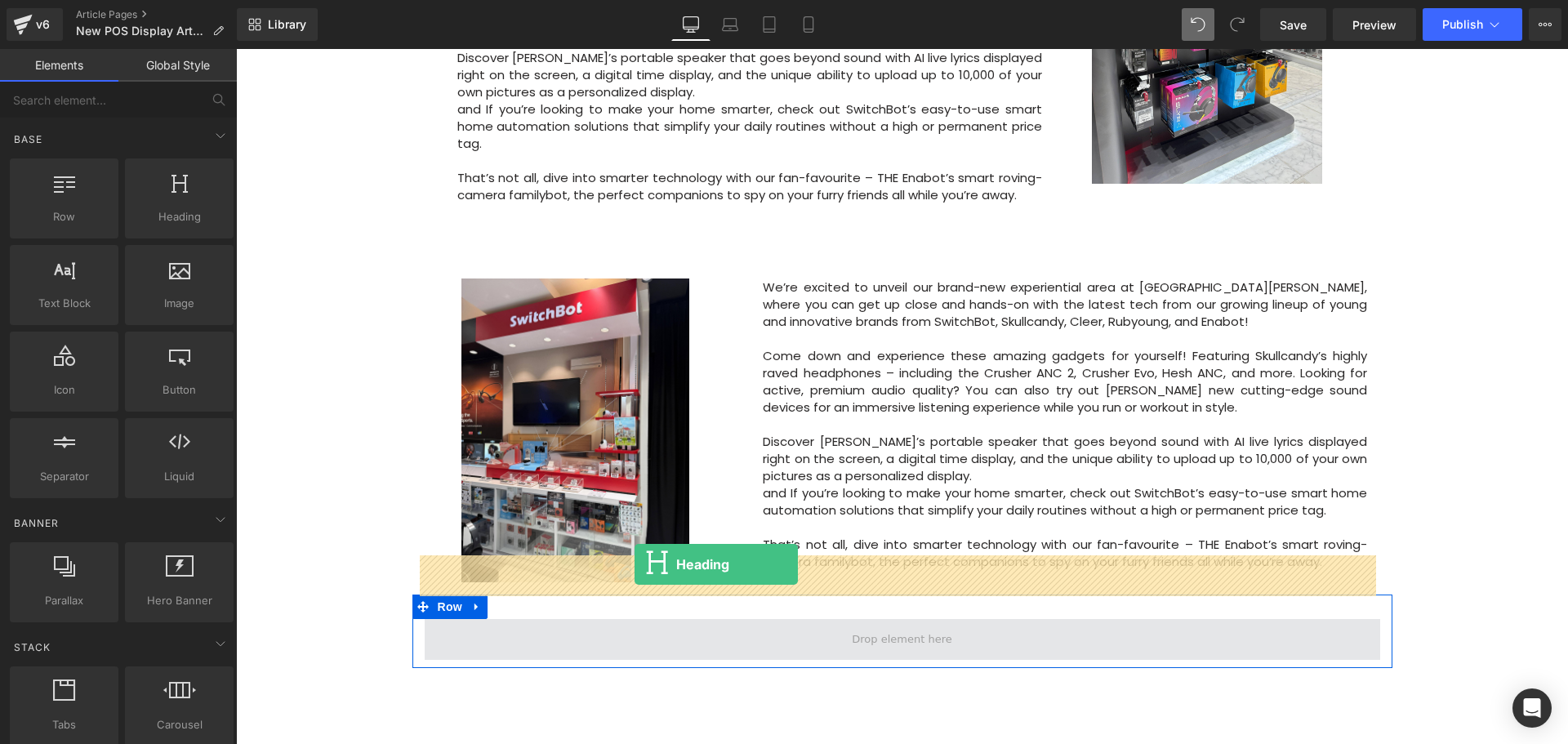
drag, startPoint x: 454, startPoint y: 290, endPoint x: 635, endPoint y: 564, distance: 328.4
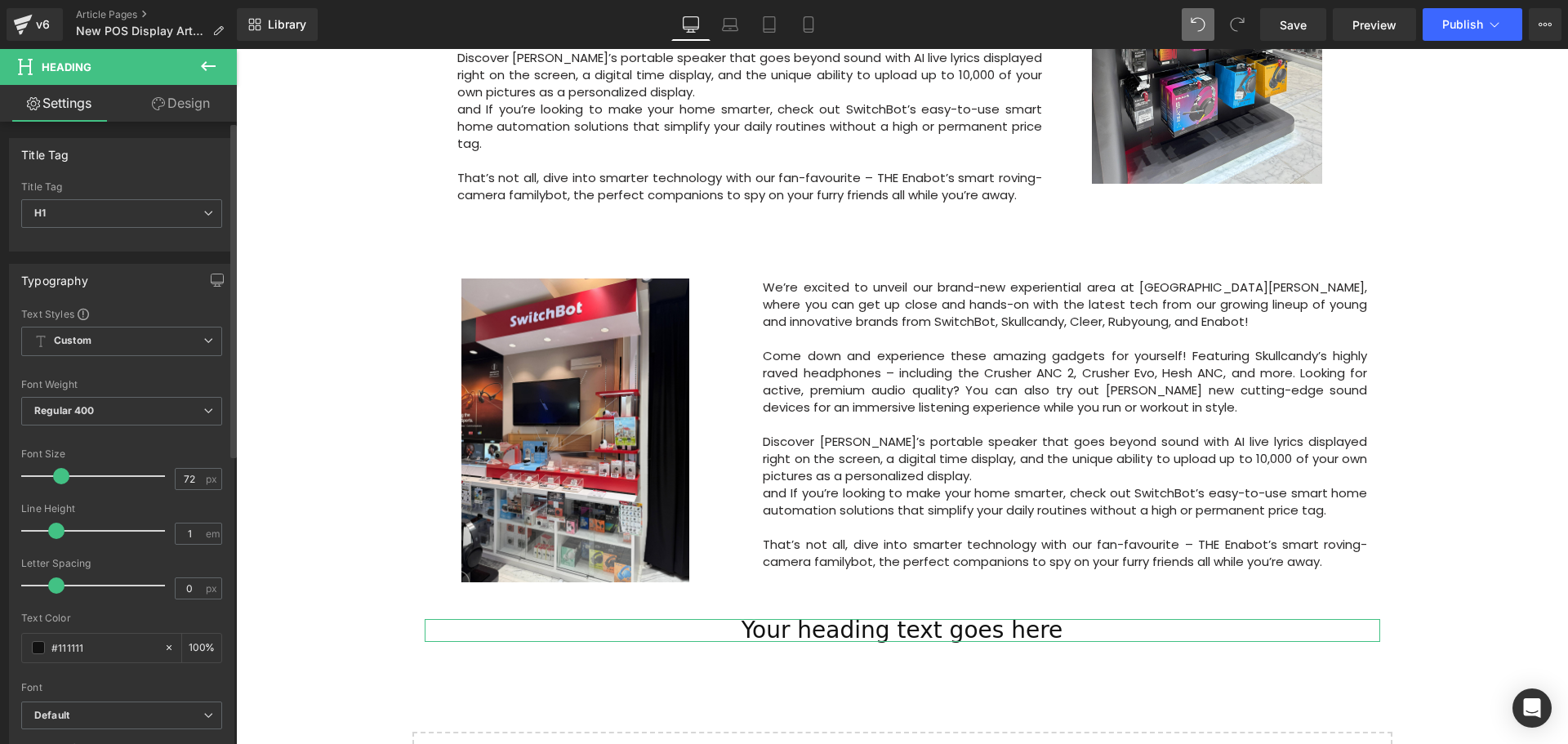
drag, startPoint x: 125, startPoint y: 476, endPoint x: 65, endPoint y: 482, distance: 60.3
click at [65, 482] on span at bounding box center [61, 476] width 17 height 17
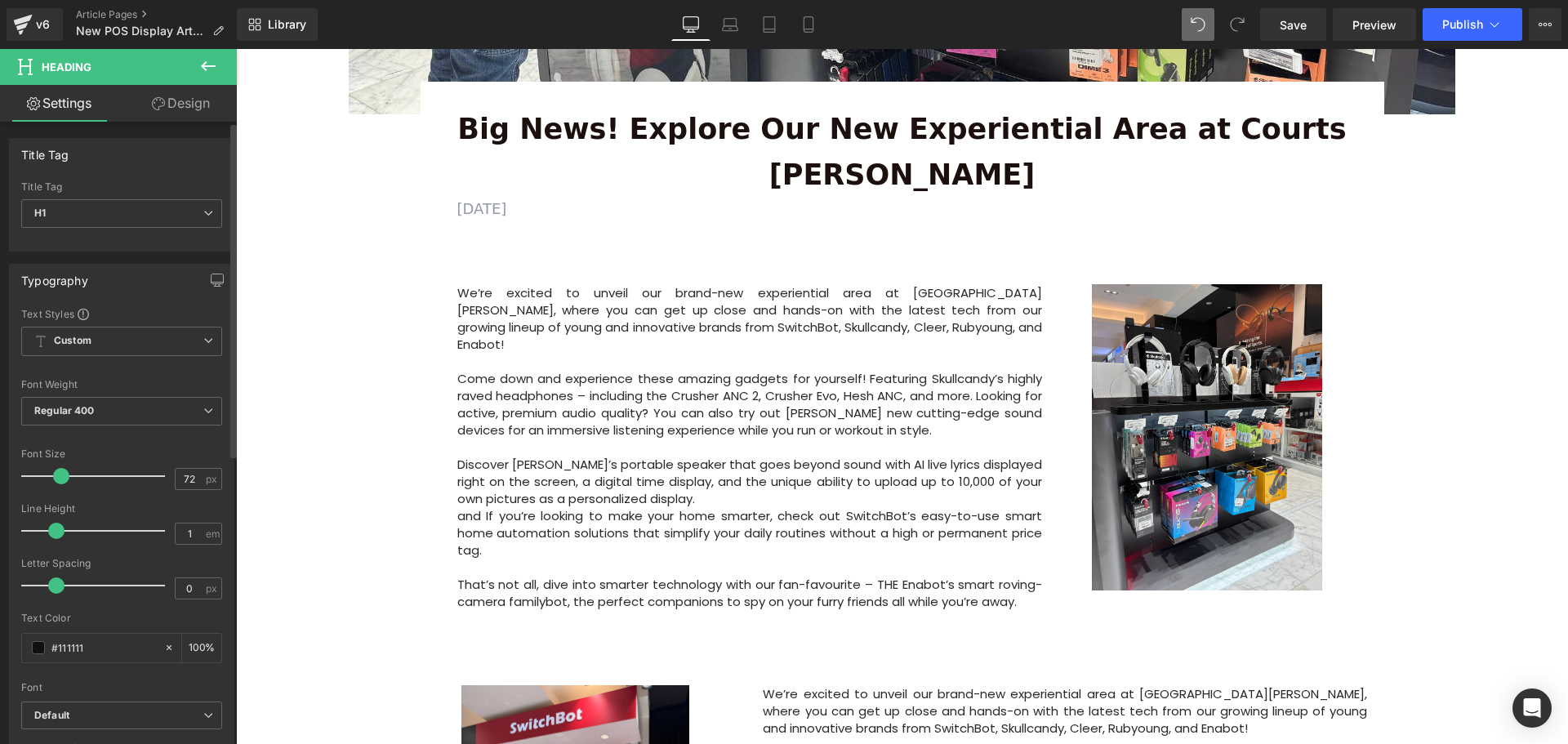
scroll to position [571, 0]
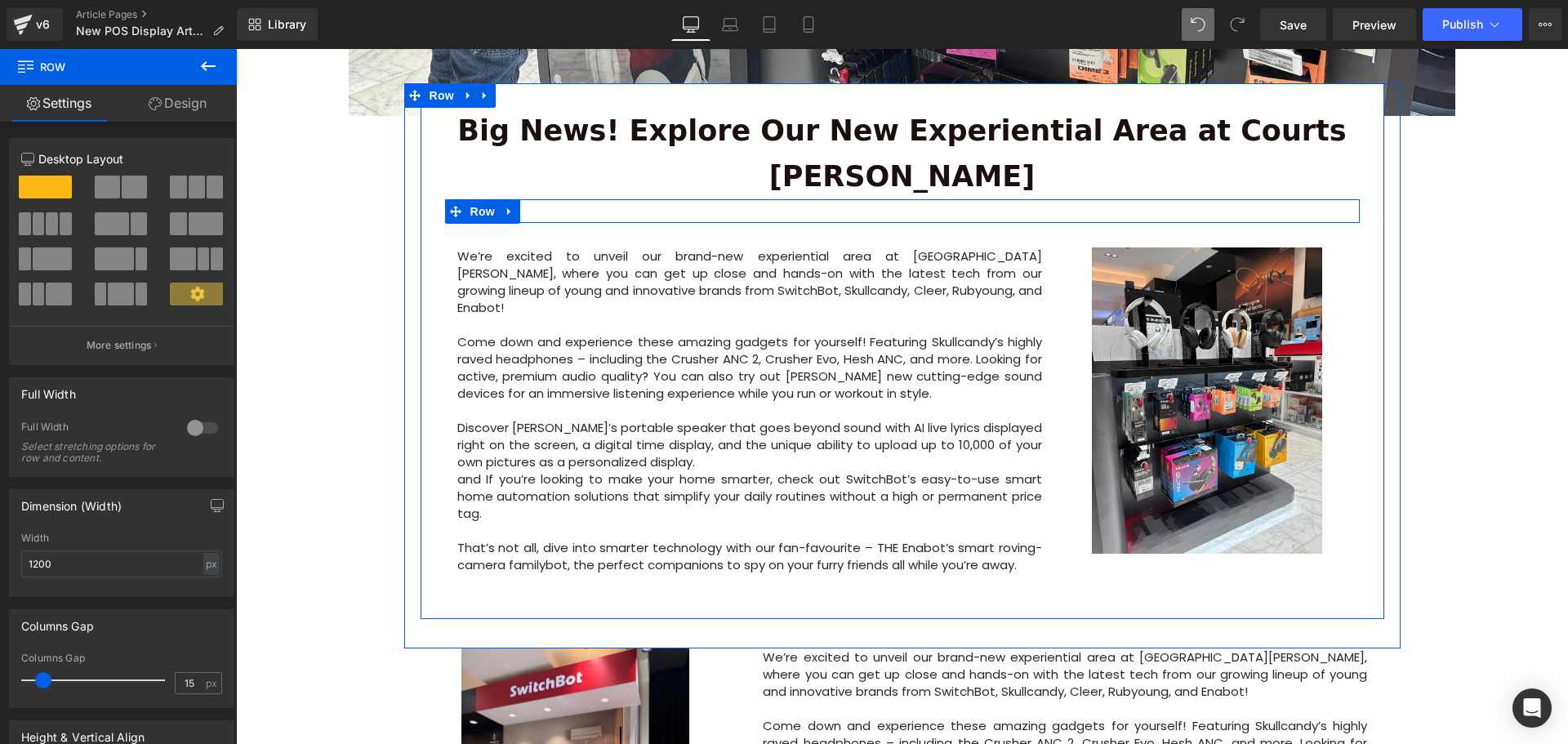
drag, startPoint x: 566, startPoint y: 213, endPoint x: 560, endPoint y: 175, distance: 38.5
click at [560, 199] on div "AUGUST 15, 2025 Text Block Row" at bounding box center [901, 211] width 914 height 24
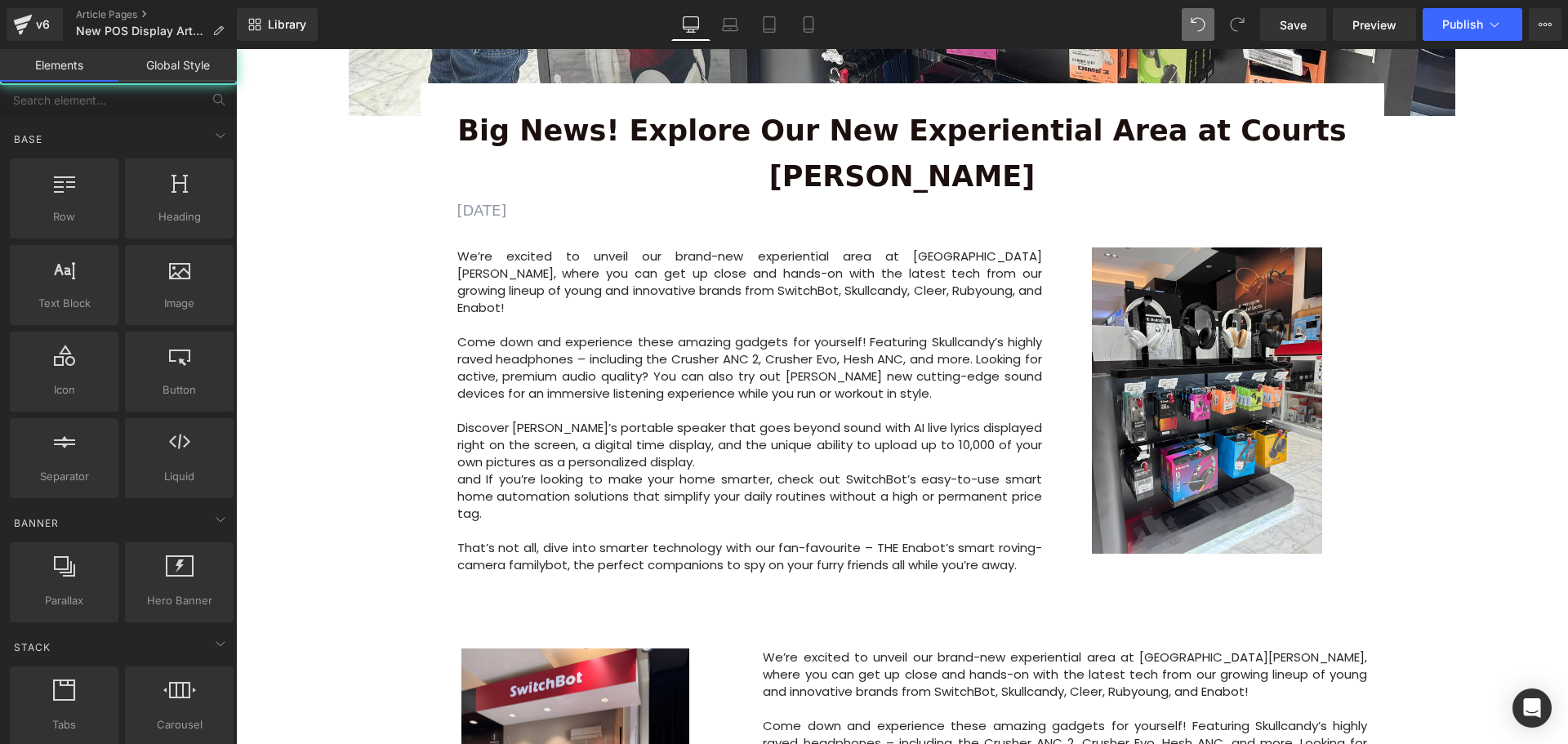
click at [359, 312] on div "Image Row 64px Big News! Explore Our New Experiential Area at Courts Heeren Tex…" at bounding box center [901, 421] width 1331 height 1628
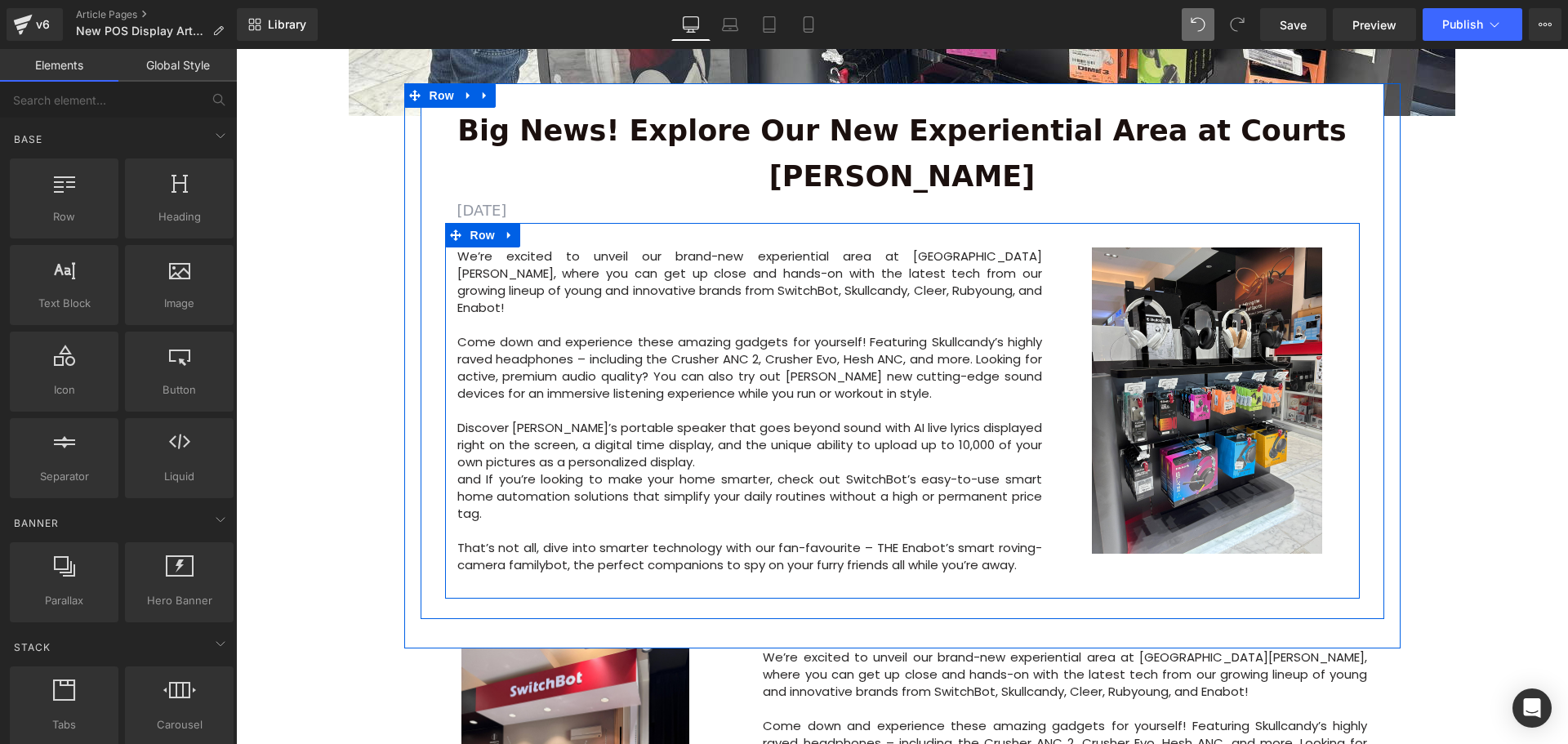
click at [1024, 539] on p "That’s not all, dive into smarter technology with our fan-favourite – THE Enabo…" at bounding box center [750, 555] width 585 height 34
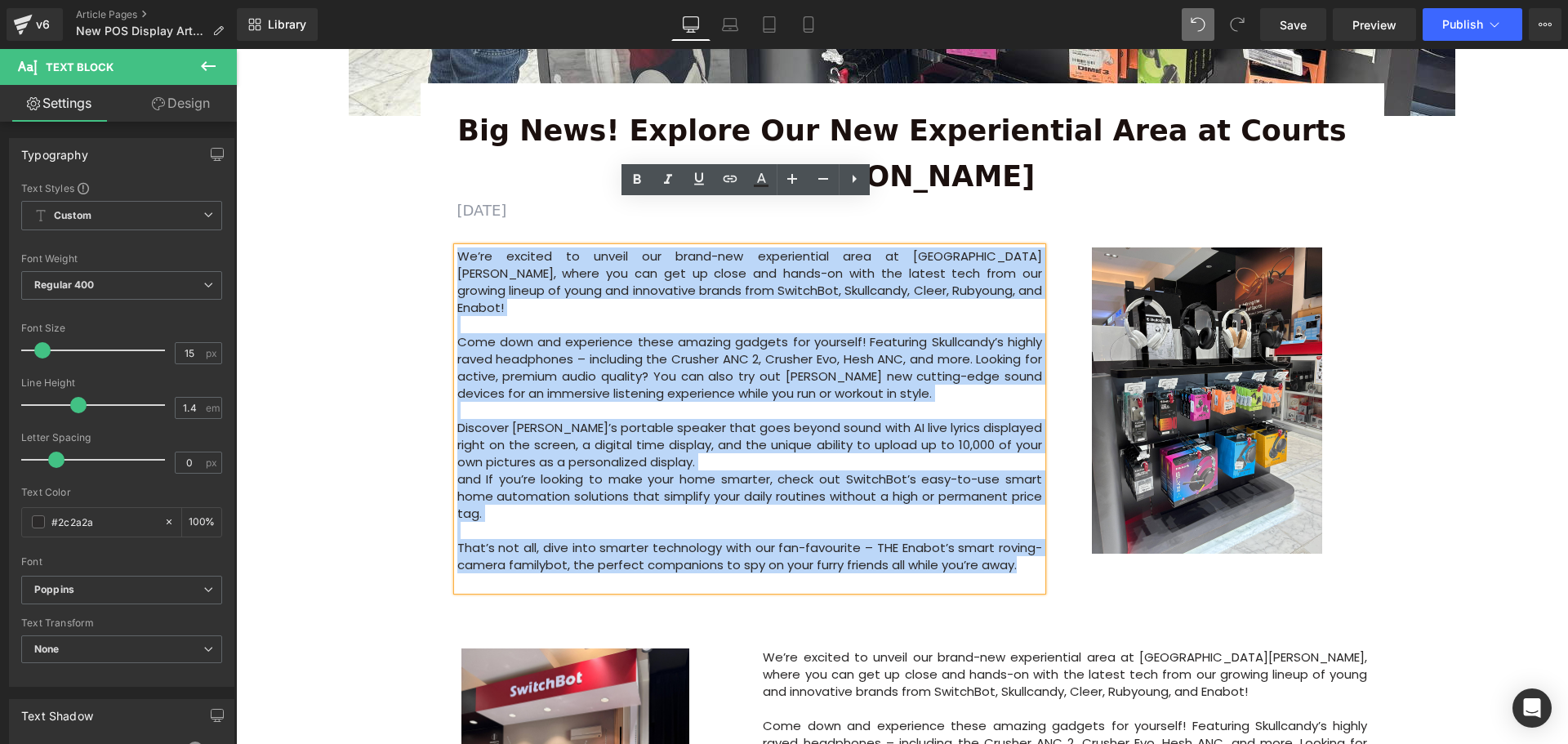
drag, startPoint x: 1028, startPoint y: 507, endPoint x: 458, endPoint y: 210, distance: 642.7
click at [458, 248] on div "We’re excited to unveil our brand-new experiential area at Courts Heeren, where…" at bounding box center [750, 419] width 585 height 343
copy div "We’re excited to unveil our brand-new experiential area at Courts Heeren, where…"
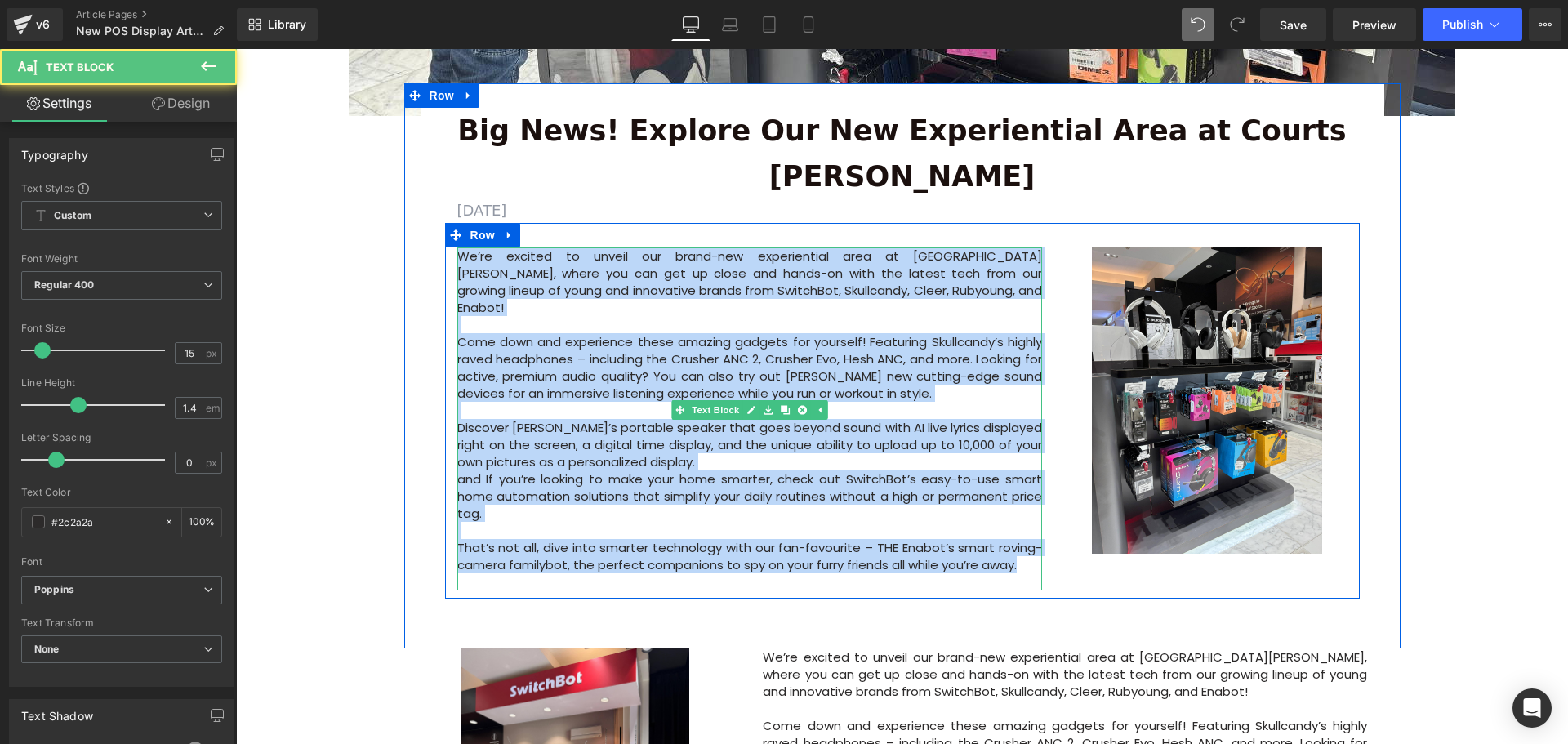
click at [894, 248] on p "We’re excited to unveil our brand-new experiential area at Courts Heeren, where…" at bounding box center [750, 282] width 585 height 68
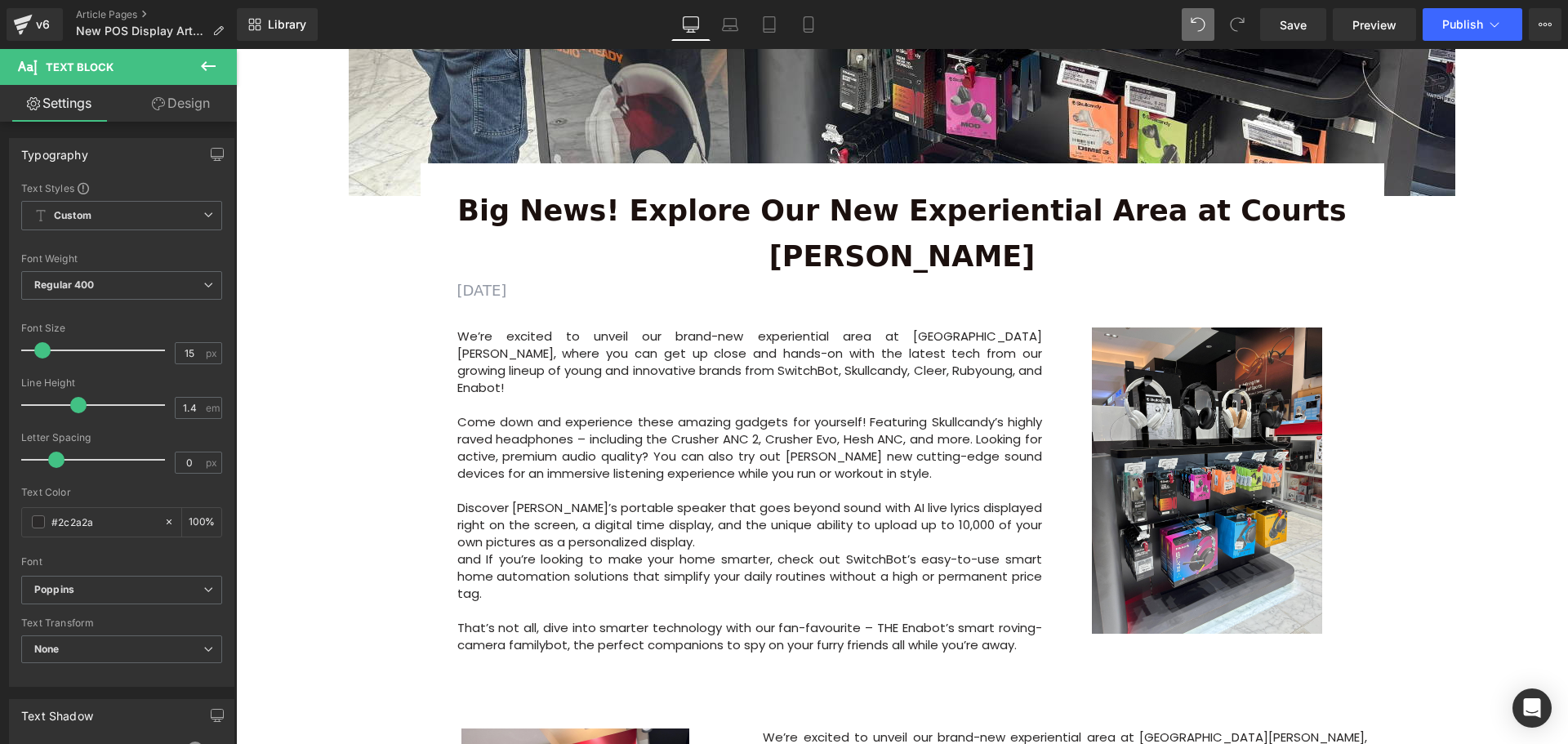
scroll to position [490, 0]
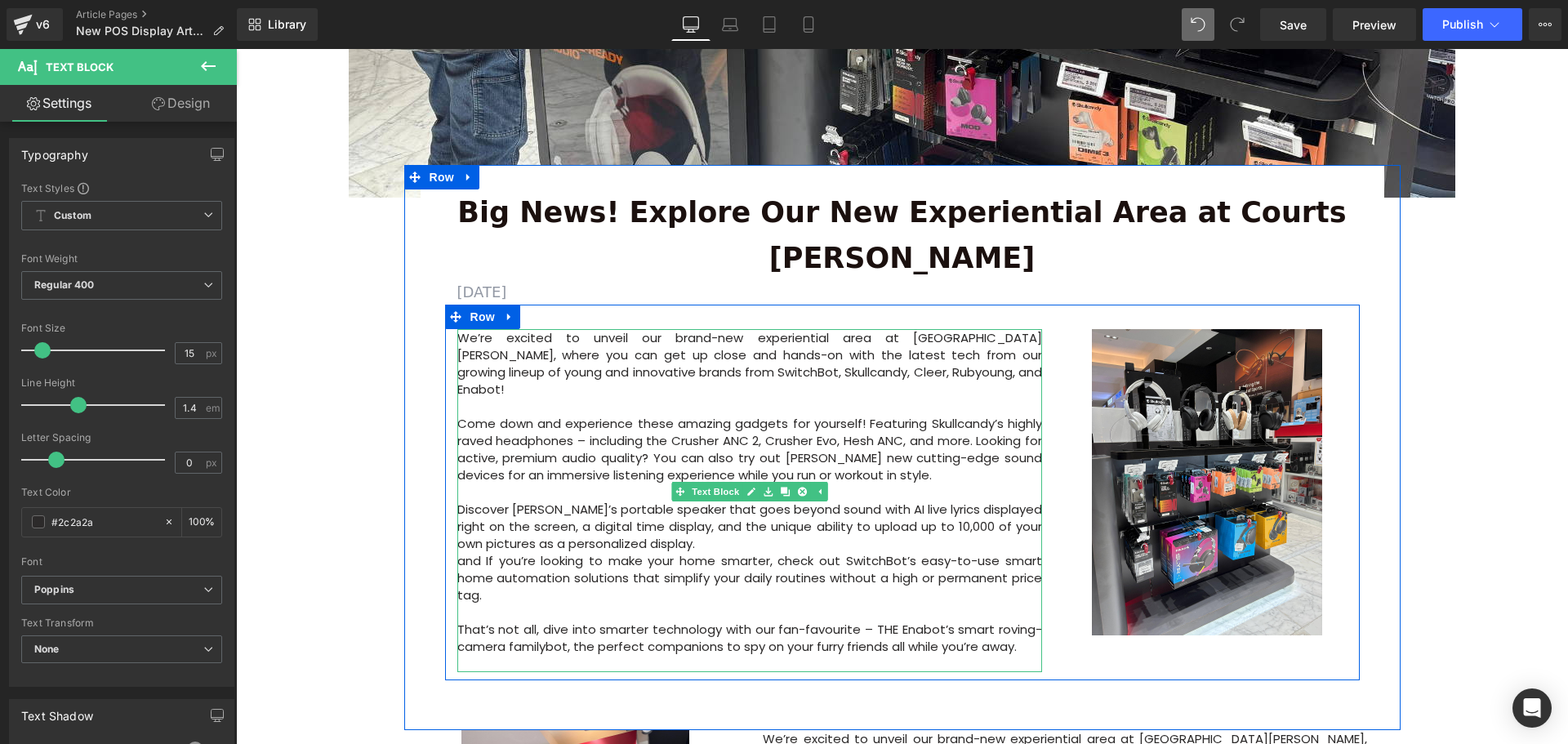
click at [518, 415] on p "Come down and experience these amazing gadgets for yourself! Featuring Skullcan…" at bounding box center [750, 449] width 585 height 68
click at [771, 397] on p at bounding box center [750, 406] width 585 height 18
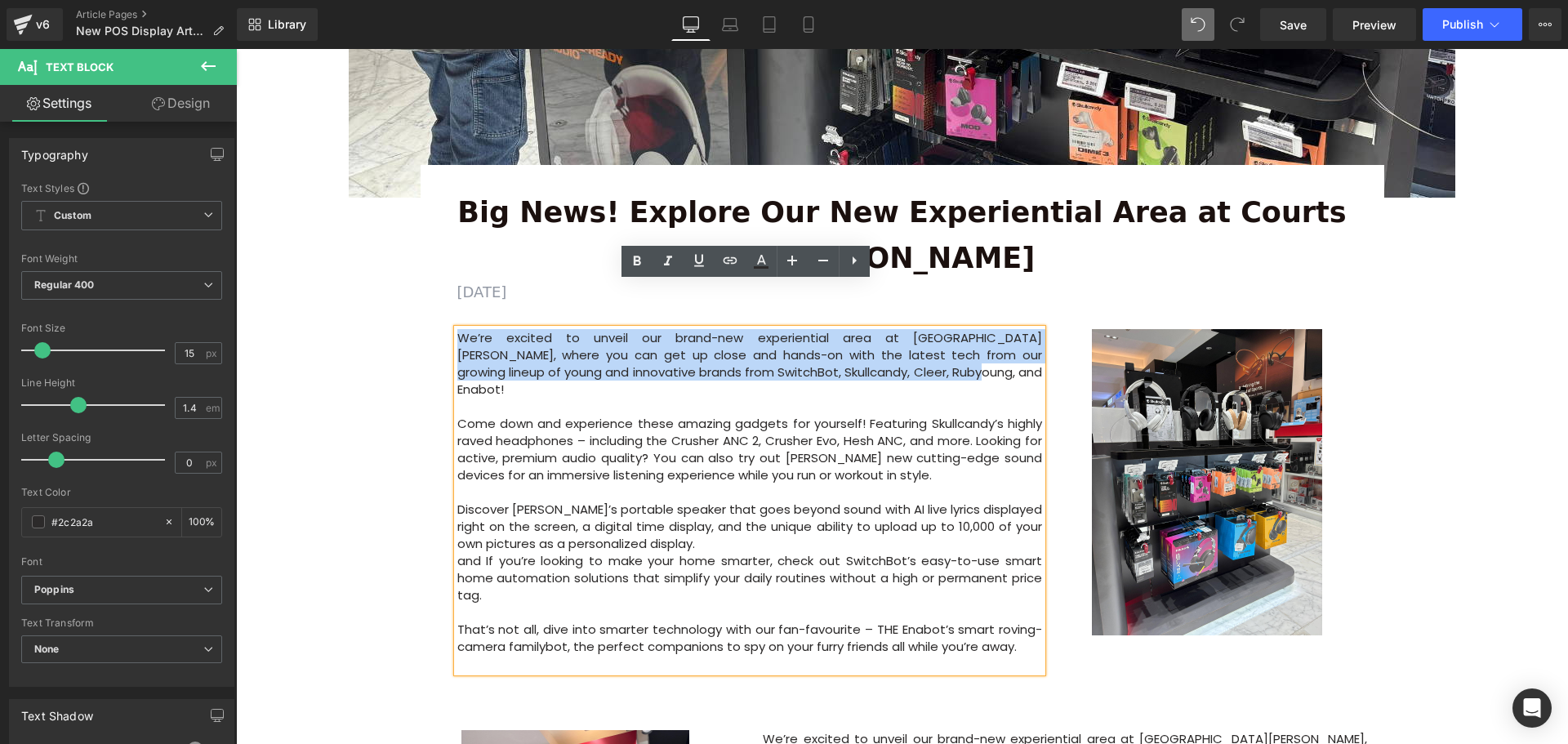
drag, startPoint x: 454, startPoint y: 291, endPoint x: 908, endPoint y: 323, distance: 455.1
click at [908, 329] on p "We’re excited to unveil our brand-new experiential area at Courts Heeren, where…" at bounding box center [750, 363] width 585 height 68
click at [902, 329] on p "We’re excited to unveil our brand-new experiential area at Courts Heeren, where…" at bounding box center [750, 363] width 585 height 68
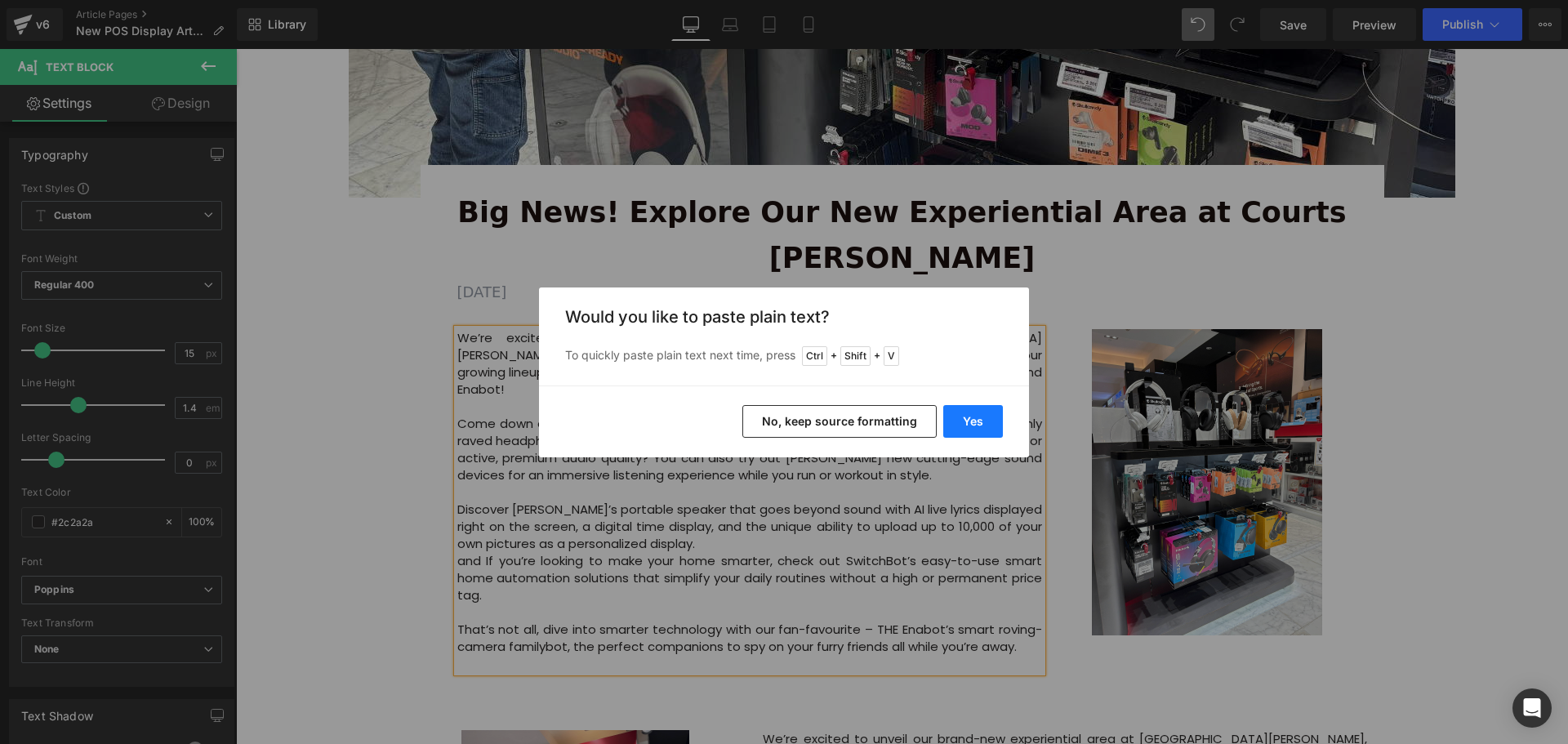
click at [972, 408] on button "Yes" at bounding box center [973, 421] width 59 height 32
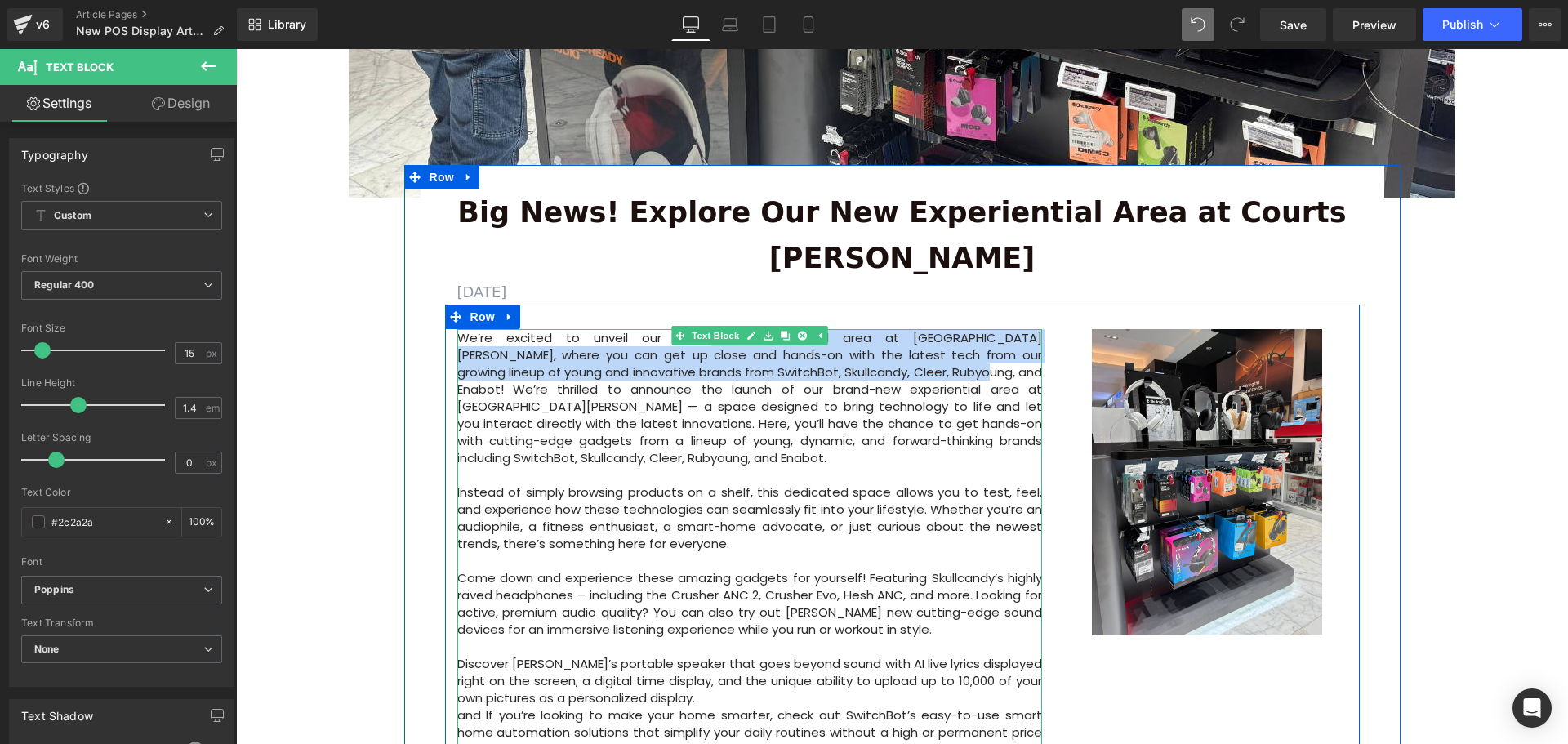
drag, startPoint x: 855, startPoint y: 324, endPoint x: 659, endPoint y: 294, distance: 198.3
click at [659, 329] on p "We’re excited to unveil our brand-new experiential area at Courts Heeren, where…" at bounding box center [750, 397] width 585 height 137
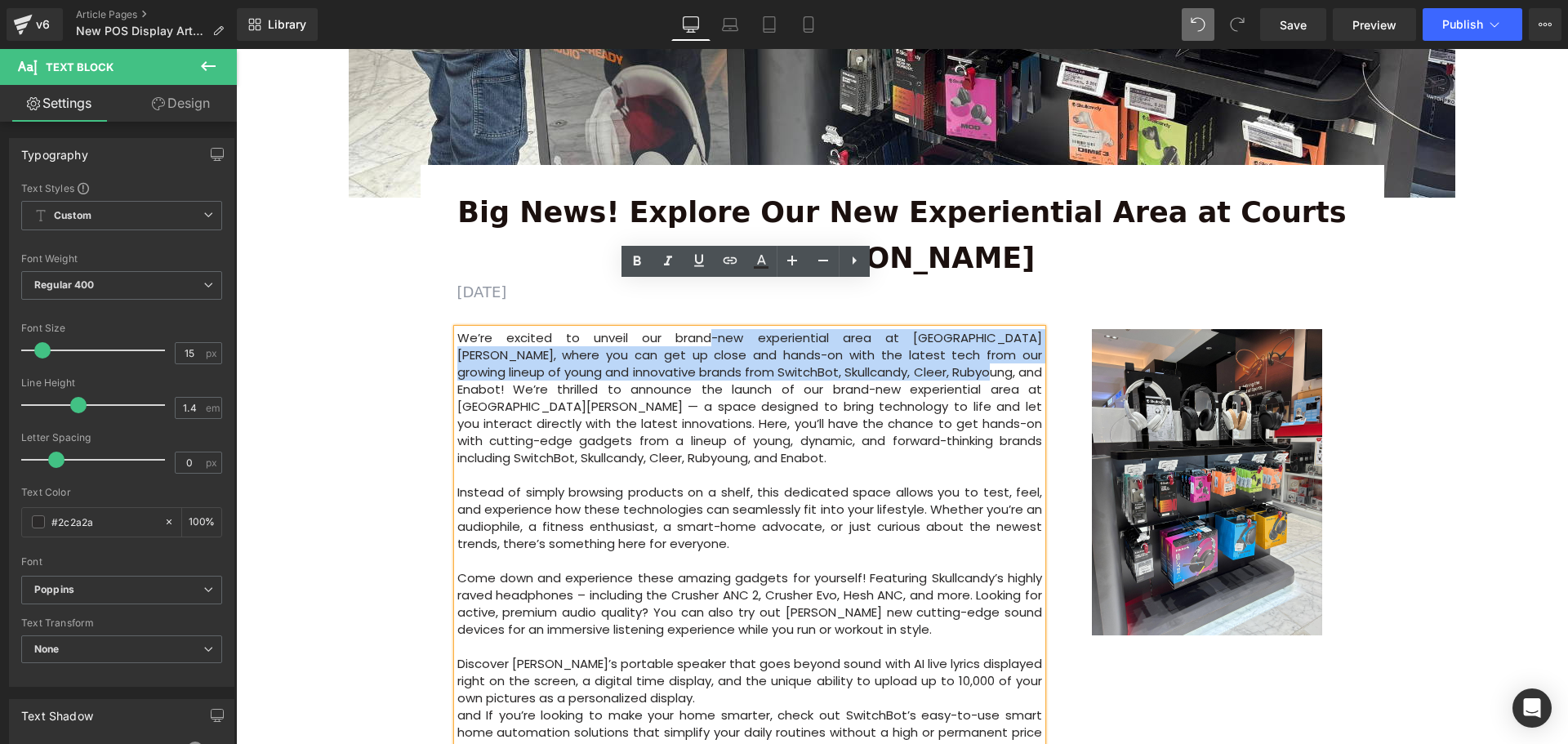
click at [848, 329] on p "We’re excited to unveil our brand-new experiential area at Courts Heeren, where…" at bounding box center [750, 397] width 585 height 137
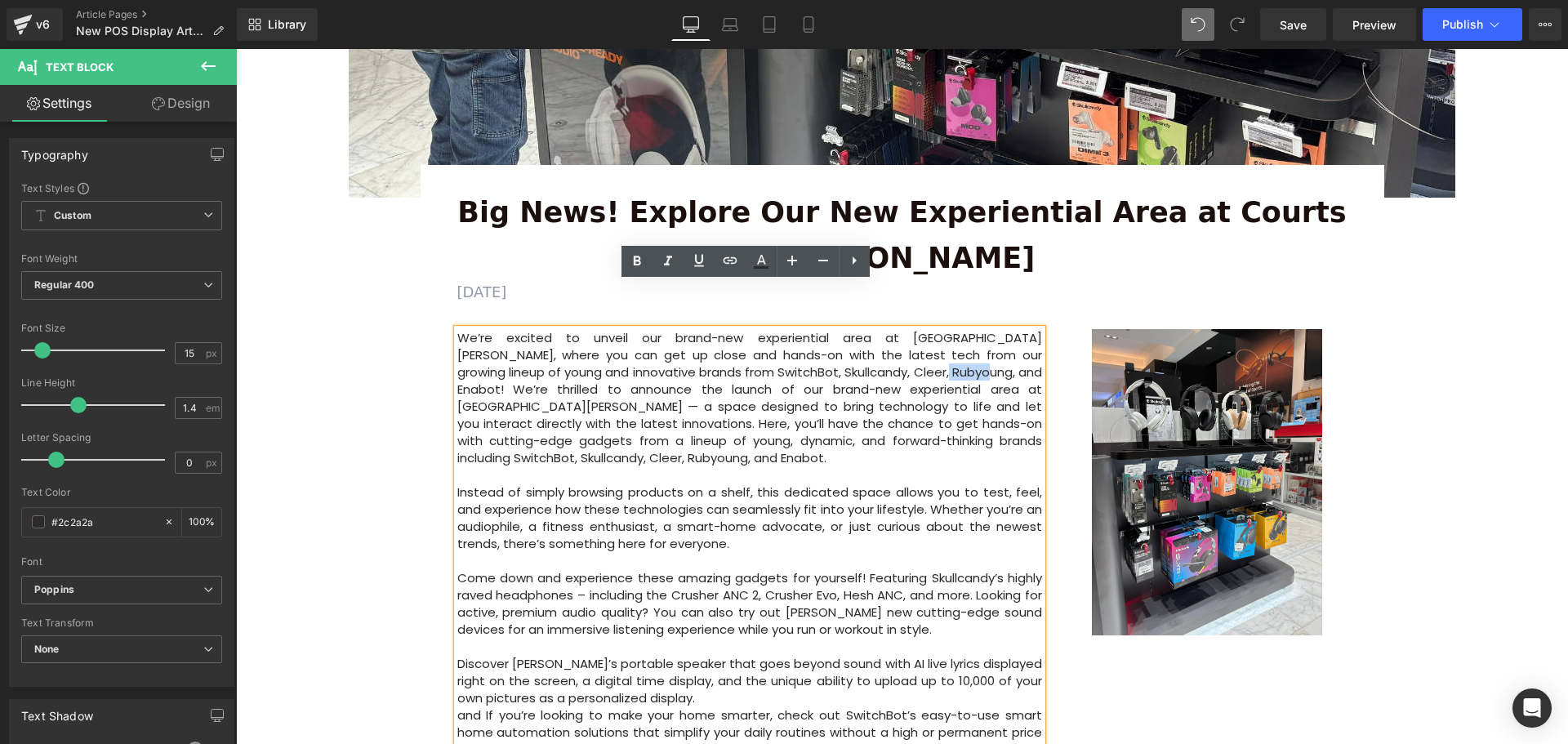
drag, startPoint x: 853, startPoint y: 326, endPoint x: 820, endPoint y: 321, distance: 33.4
click at [820, 329] on p "We’re excited to unveil our brand-new experiential area at Courts Heeren, where…" at bounding box center [750, 397] width 585 height 137
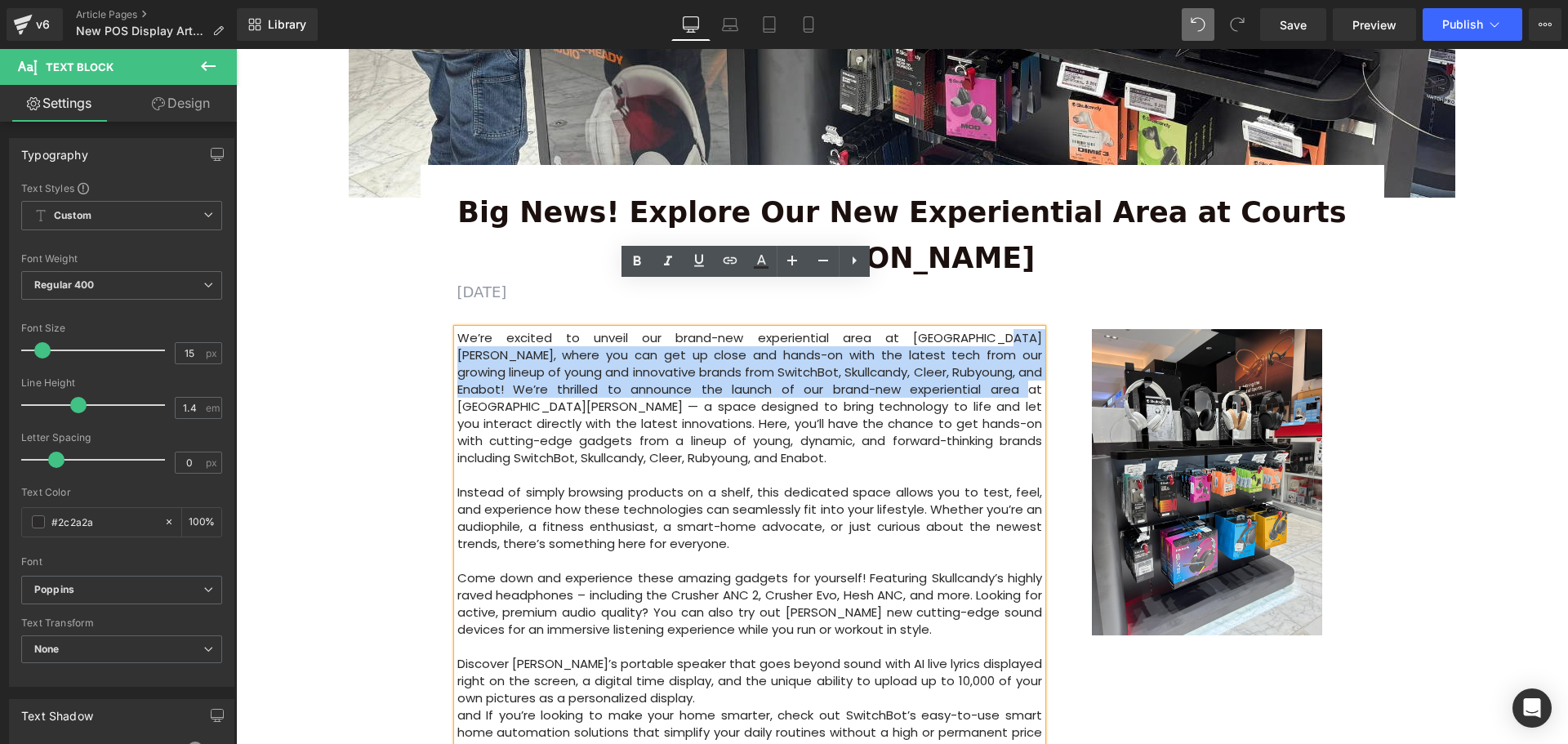
drag, startPoint x: 850, startPoint y: 343, endPoint x: 913, endPoint y: 289, distance: 83.0
click at [913, 329] on p "We’re excited to unveil our brand-new experiential area at Courts Heeren, where…" at bounding box center [750, 397] width 585 height 137
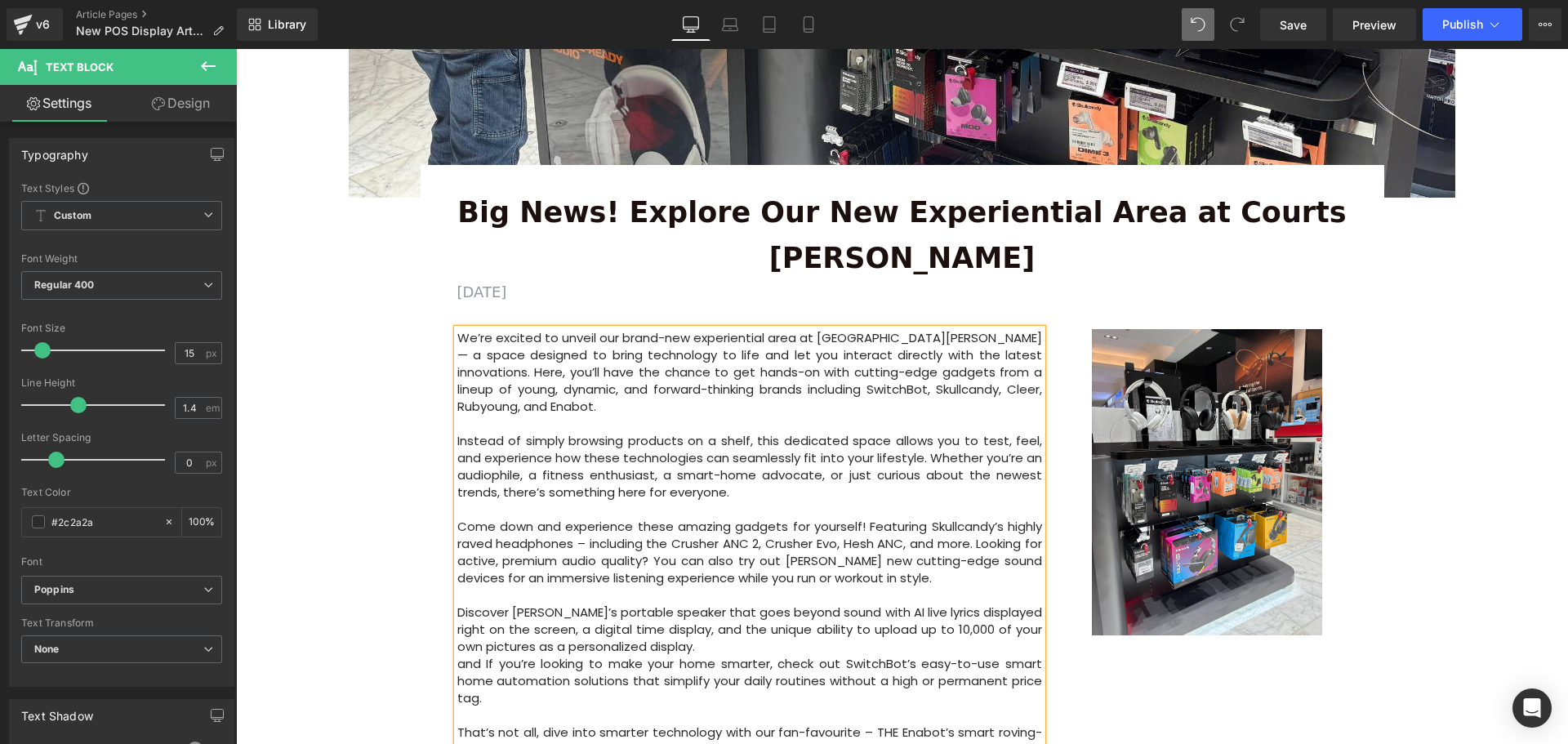
click at [1498, 521] on div "Image Row 64px Big News! Explore Our New Experiential Area at Courts Heeren Tex…" at bounding box center [901, 554] width 1331 height 1731
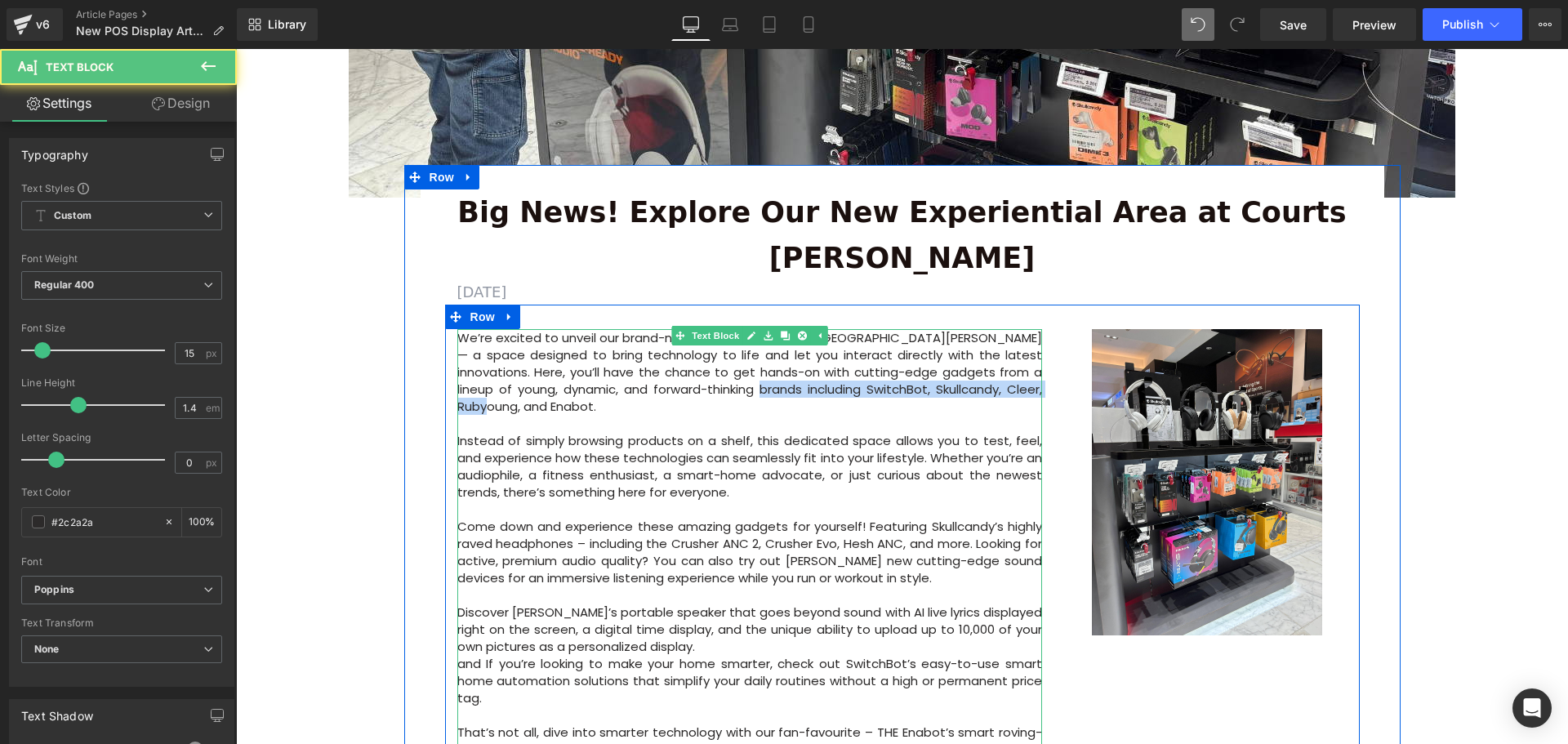
drag, startPoint x: 695, startPoint y: 342, endPoint x: 1029, endPoint y: 347, distance: 334.0
click at [1029, 347] on p "We’re excited to unveil our brand-new experiential area at Courts Heeren — a sp…" at bounding box center [750, 372] width 585 height 86
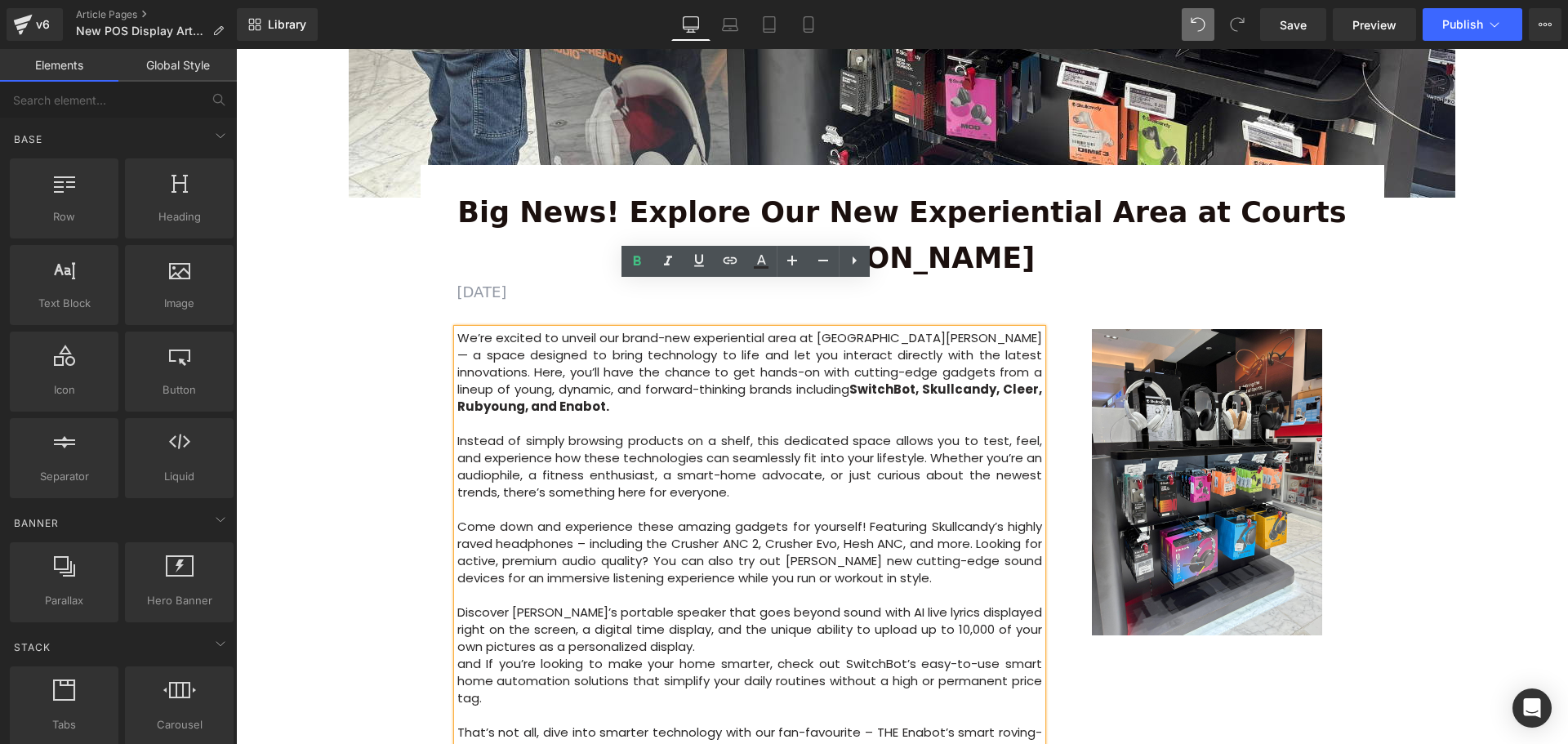
click at [1434, 400] on div "Image Row 64px Big News! Explore Our New Experiential Area at Courts Heeren Tex…" at bounding box center [901, 554] width 1331 height 1731
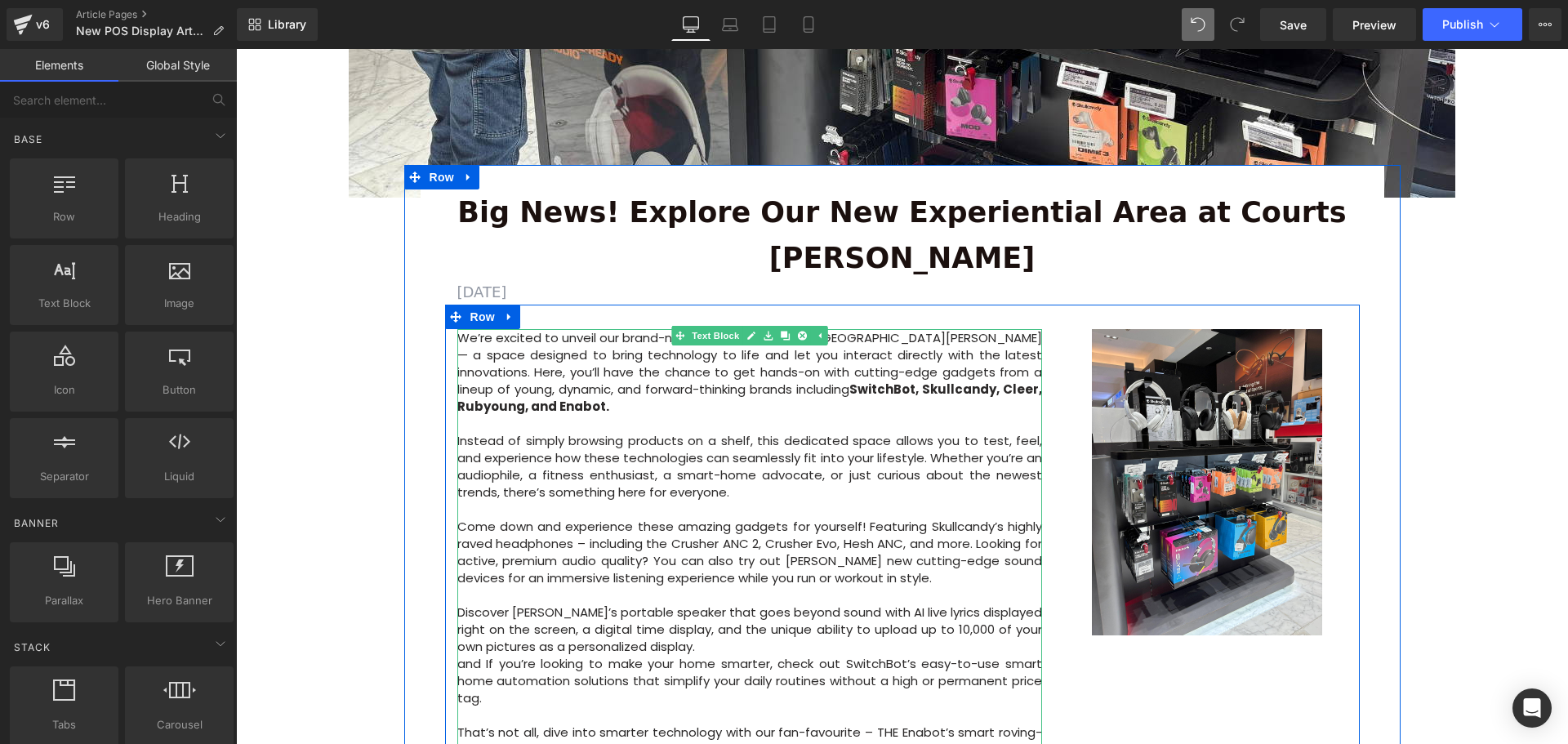
click at [780, 432] on p "Instead of simply browsing products on a shelf, this dedicated space allows you…" at bounding box center [750, 466] width 585 height 68
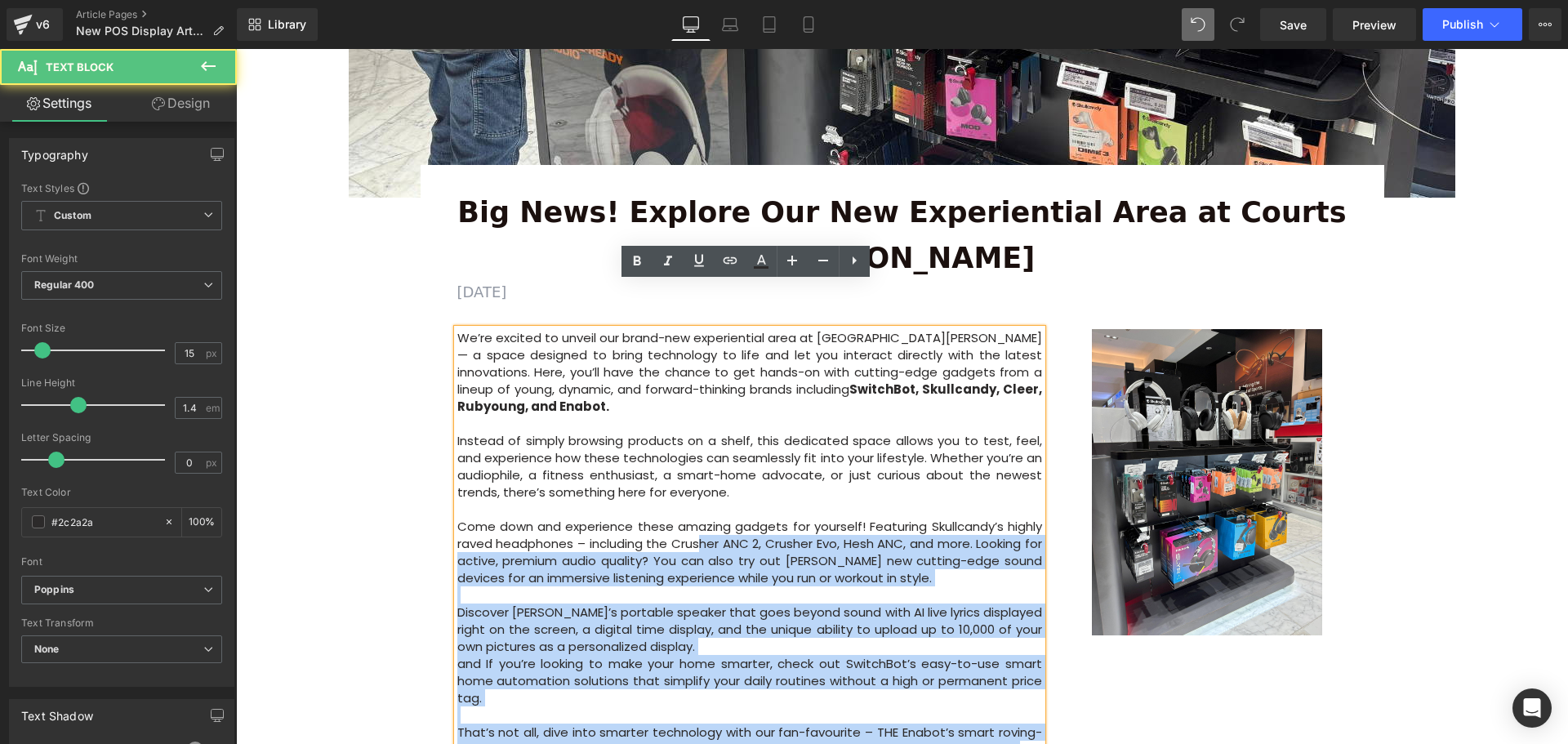
drag, startPoint x: 451, startPoint y: 463, endPoint x: 695, endPoint y: 481, distance: 244.7
click at [695, 481] on div "We’re excited to unveil our brand-new experiential area at Courts Heeren — a sp…" at bounding box center [750, 552] width 585 height 445
click at [877, 520] on p "Come down and experience these amazing gadgets for yourself! Featuring Skullcan…" at bounding box center [750, 552] width 585 height 68
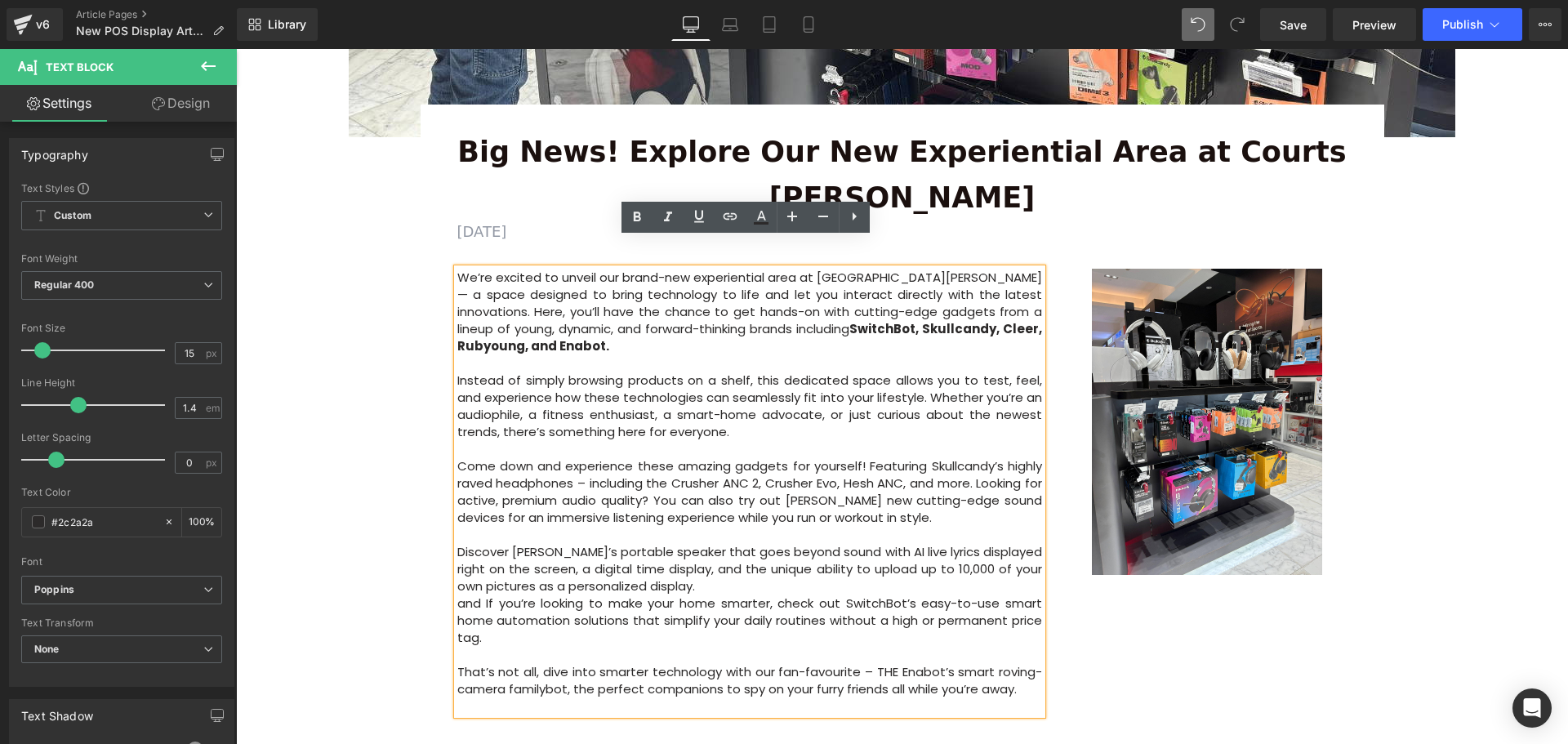
scroll to position [653, 0]
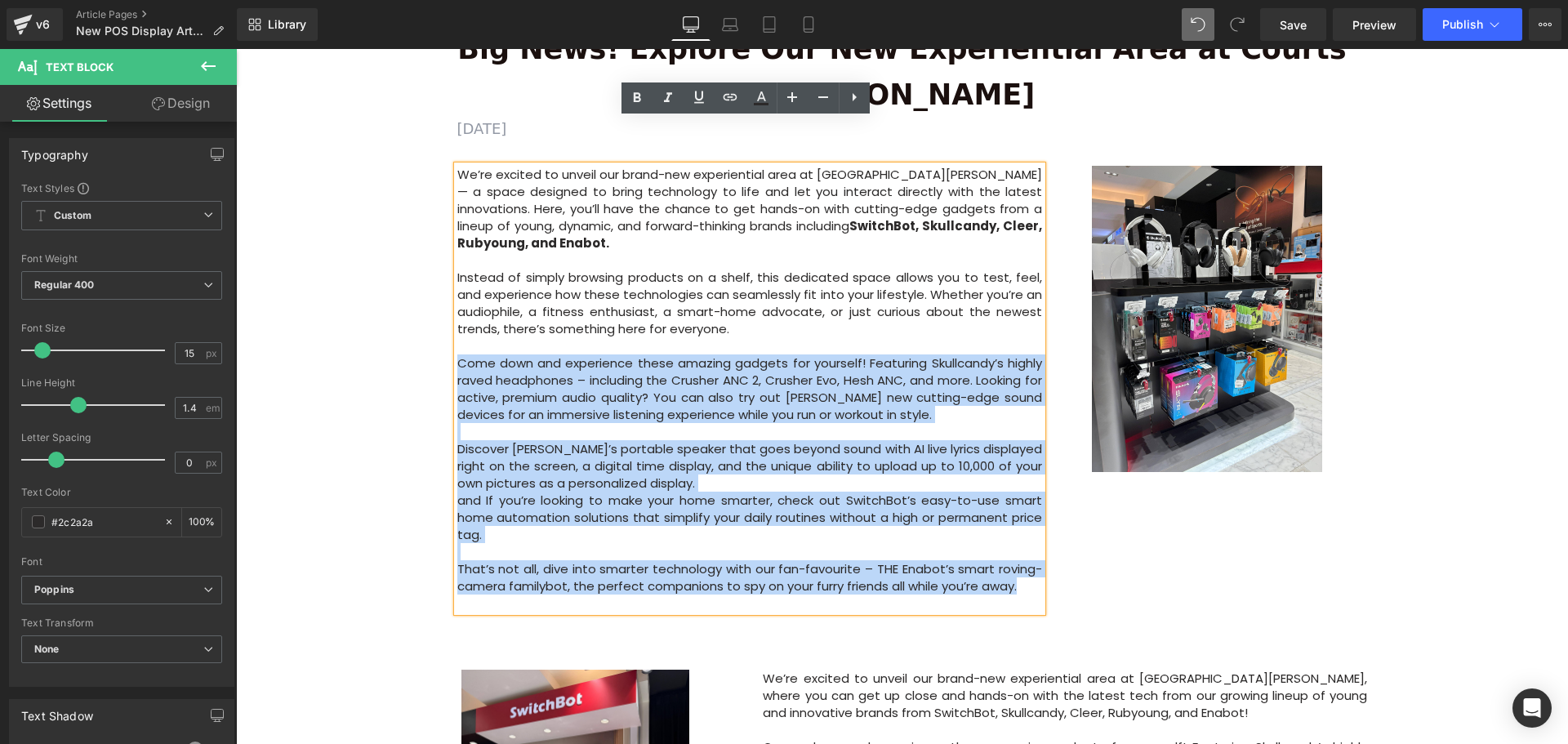
drag, startPoint x: 457, startPoint y: 302, endPoint x: 1023, endPoint y: 530, distance: 610.2
click at [1023, 530] on div "We’re excited to unveil our brand-new experiential area at Courts Heeren — a sp…" at bounding box center [750, 388] width 585 height 445
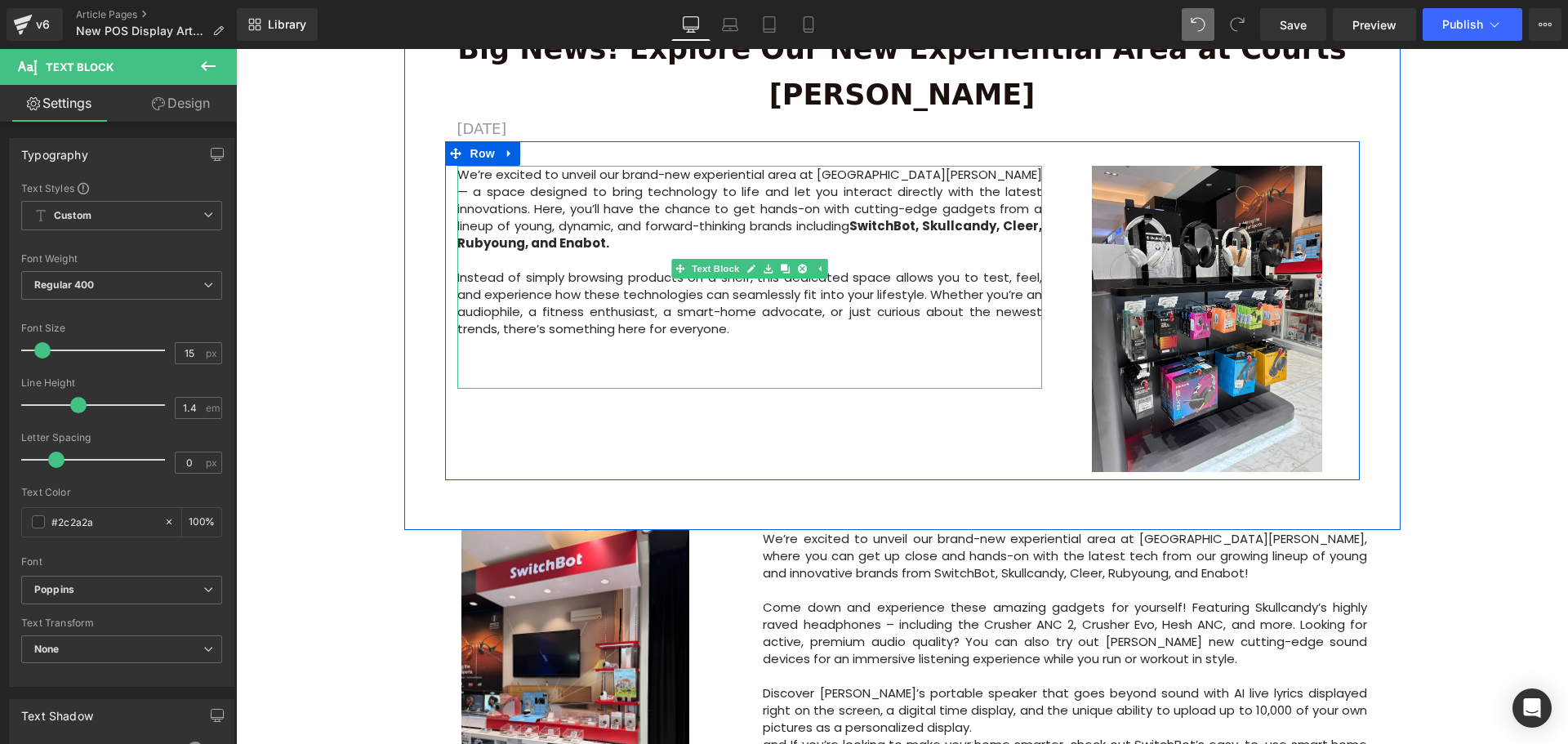
click at [510, 354] on p at bounding box center [750, 362] width 585 height 18
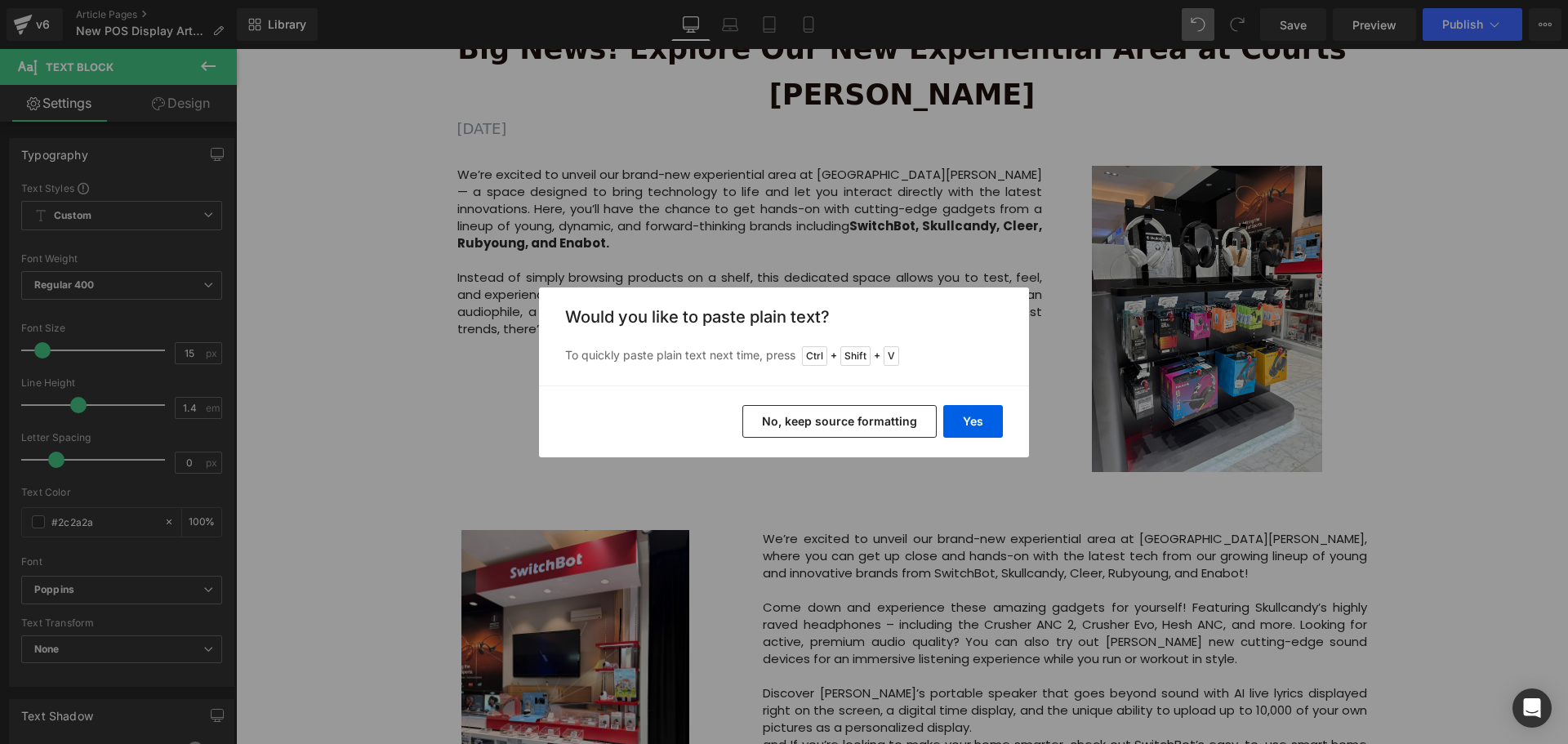
drag, startPoint x: 884, startPoint y: 417, endPoint x: 650, endPoint y: 374, distance: 237.9
click at [884, 417] on button "No, keep source formatting" at bounding box center [839, 421] width 194 height 32
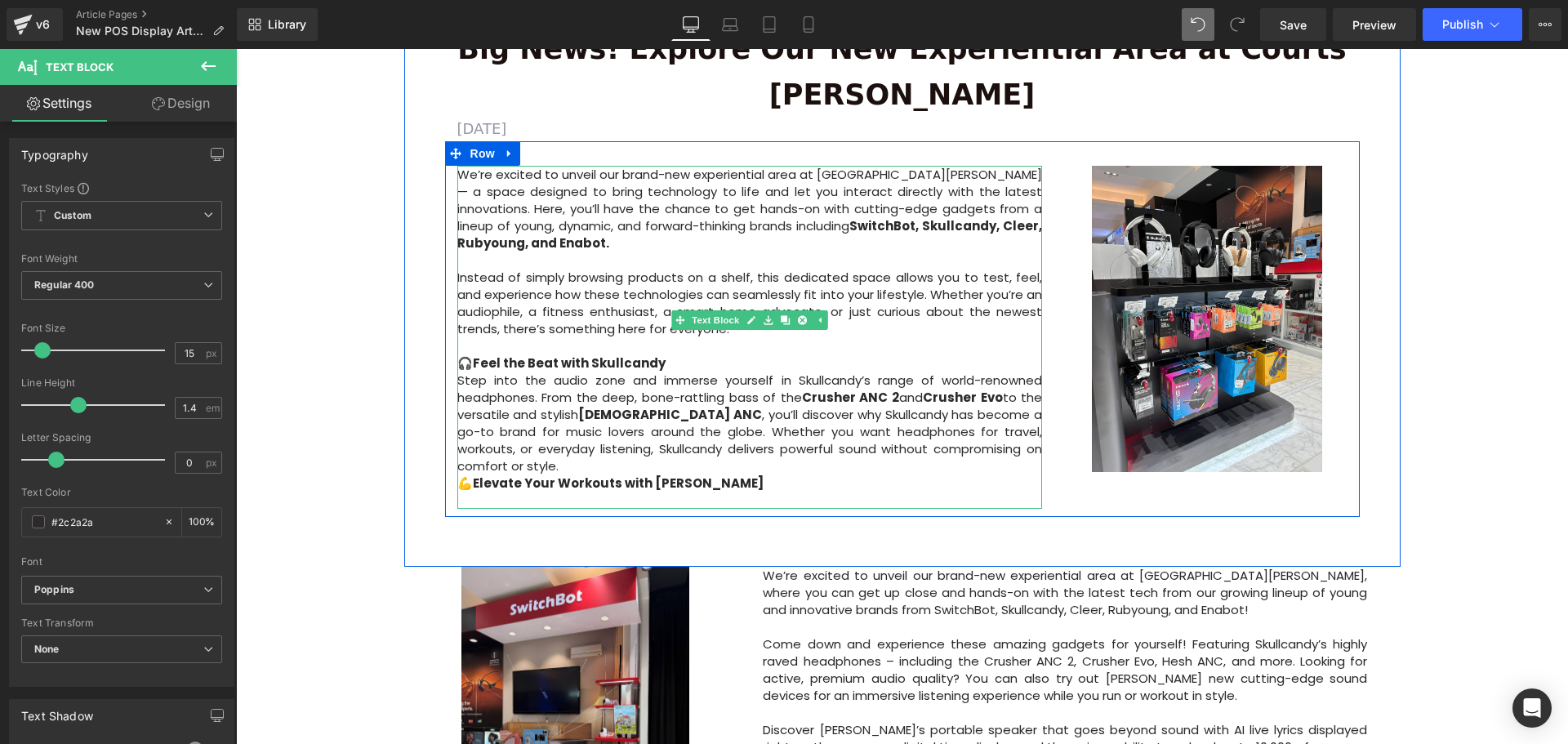
click at [685, 354] on p "🎧 Feel the Beat with Skullcandy Step into the audio zone and immerse yourself i…" at bounding box center [750, 414] width 585 height 120
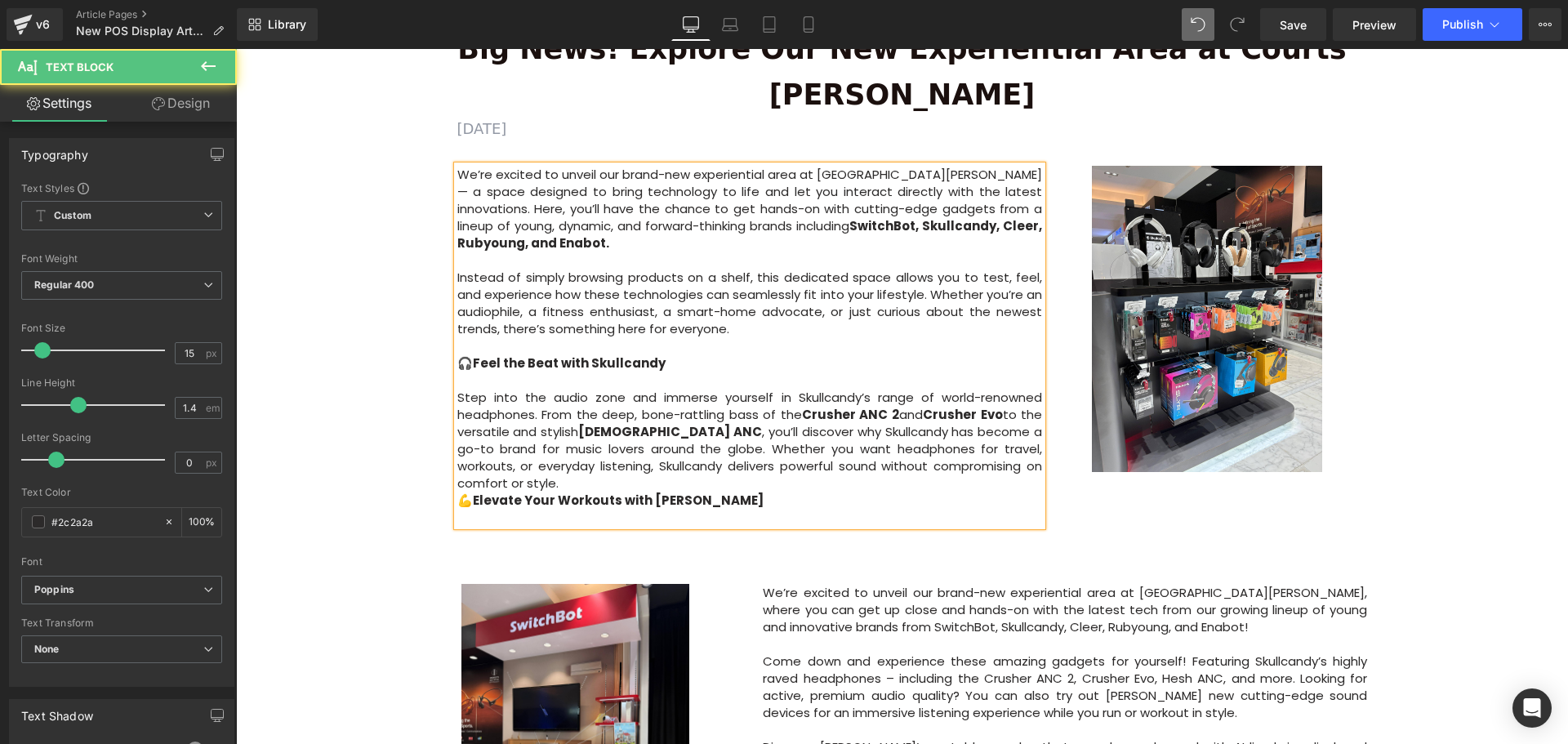
click at [680, 354] on p "🎧 Feel the Beat with Skullcandy" at bounding box center [750, 362] width 585 height 18
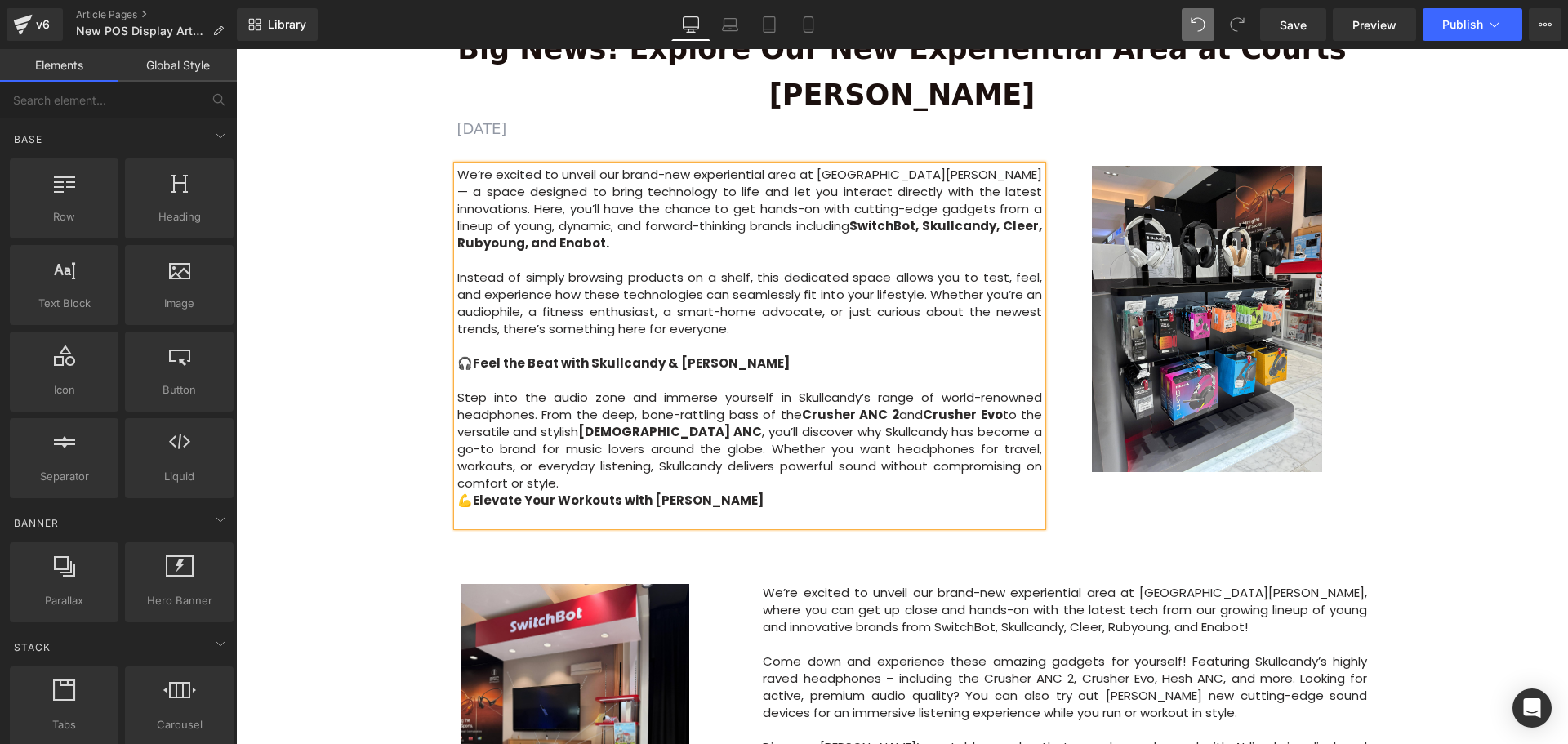
click at [370, 389] on div "Image Row 64px Big News! Explore Our New Experiential Area at Courts Heeren Tex…" at bounding box center [901, 348] width 1331 height 1646
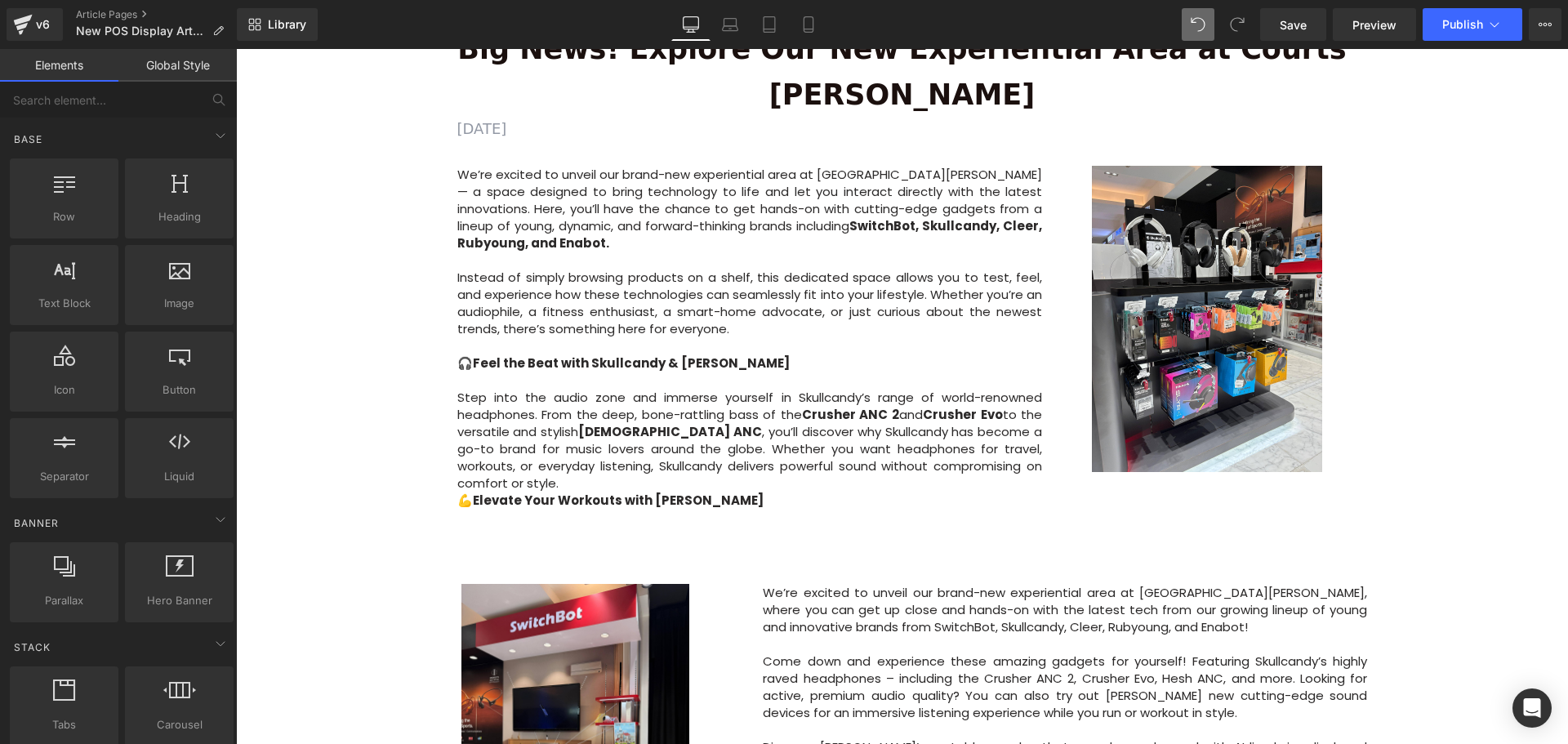
click at [384, 360] on div "Image Row 64px Big News! Explore Our New Experiential Area at Courts Heeren Tex…" at bounding box center [901, 348] width 1331 height 1646
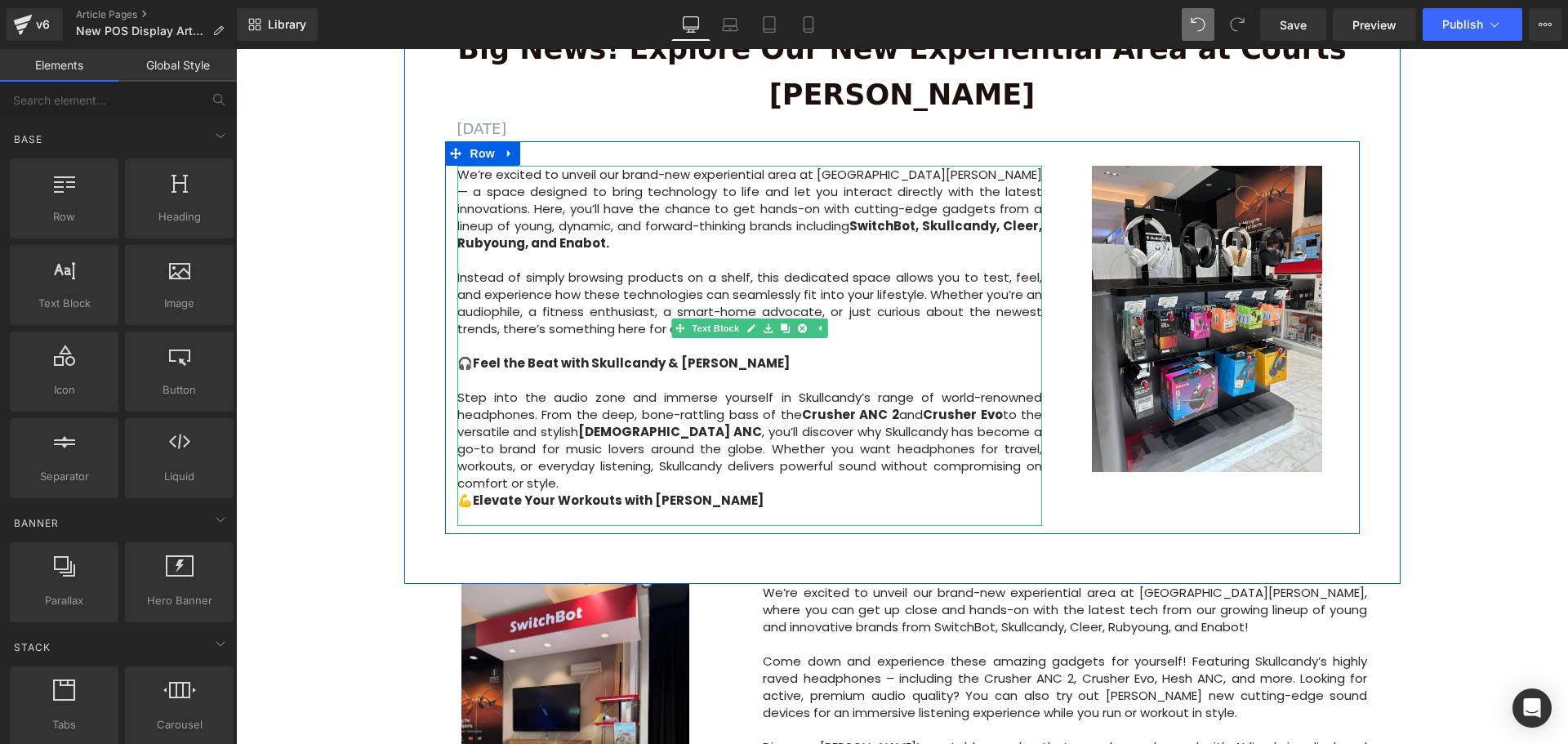
click at [874, 372] on p "Step into the audio zone and immerse yourself in Skullcandy’s range of world-re…" at bounding box center [750, 432] width 585 height 120
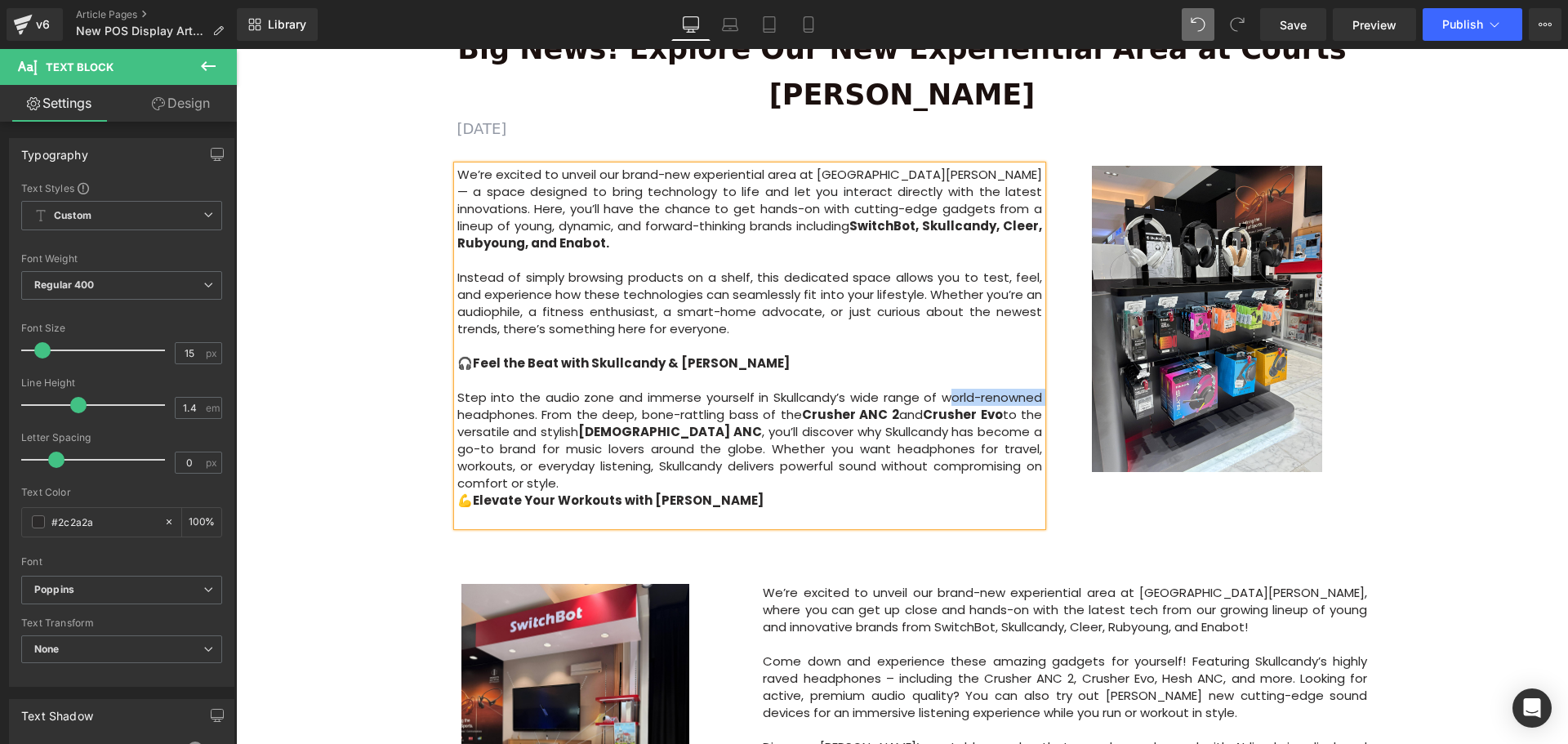
drag, startPoint x: 936, startPoint y: 332, endPoint x: 1037, endPoint y: 332, distance: 101.0
click at [1037, 372] on p "Step into the audio zone and immerse yourself in Skullcandy’s wide range of wor…" at bounding box center [750, 432] width 585 height 120
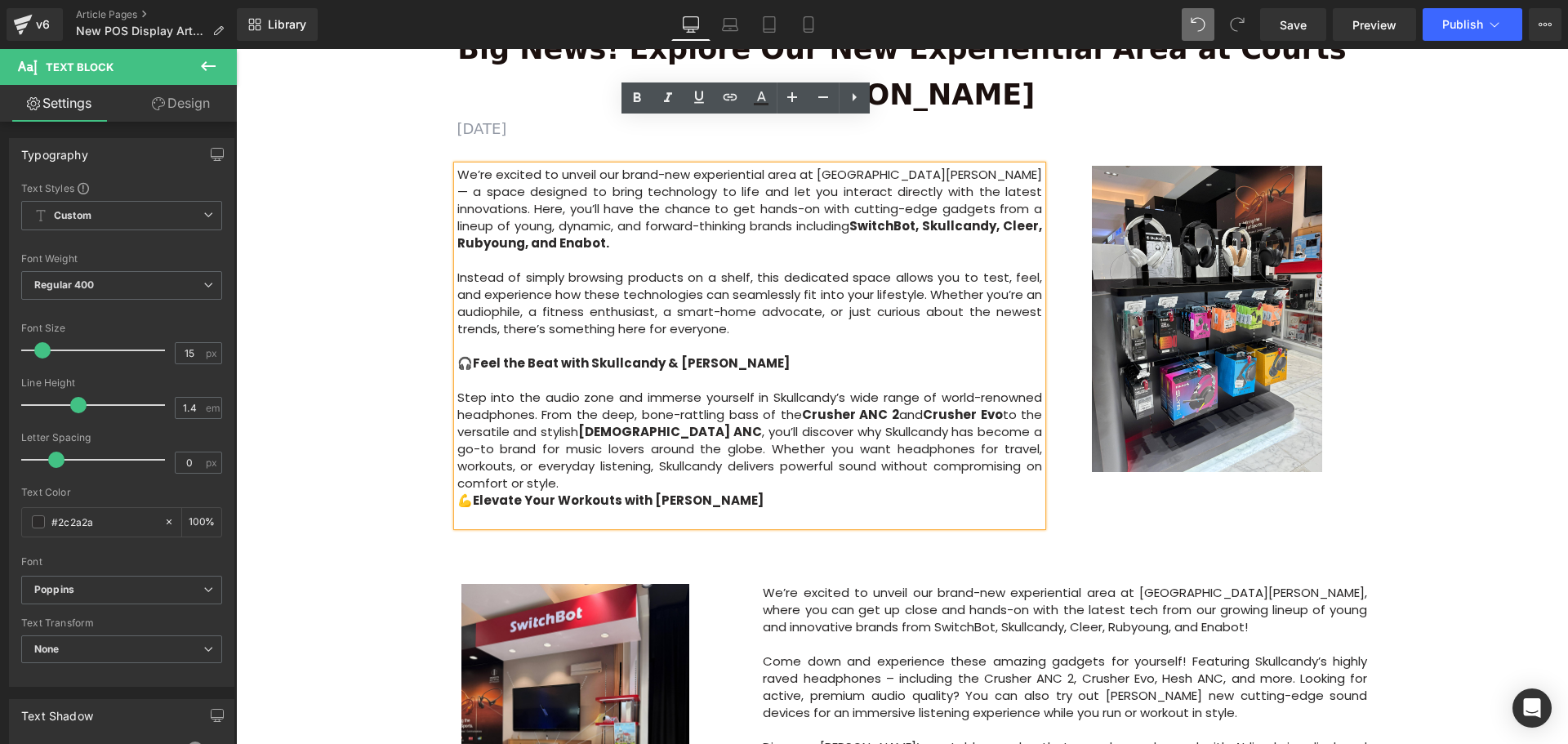
click at [1433, 405] on div "Image Row 64px Big News! Explore Our New Experiential Area at Courts Heeren Tex…" at bounding box center [901, 348] width 1331 height 1646
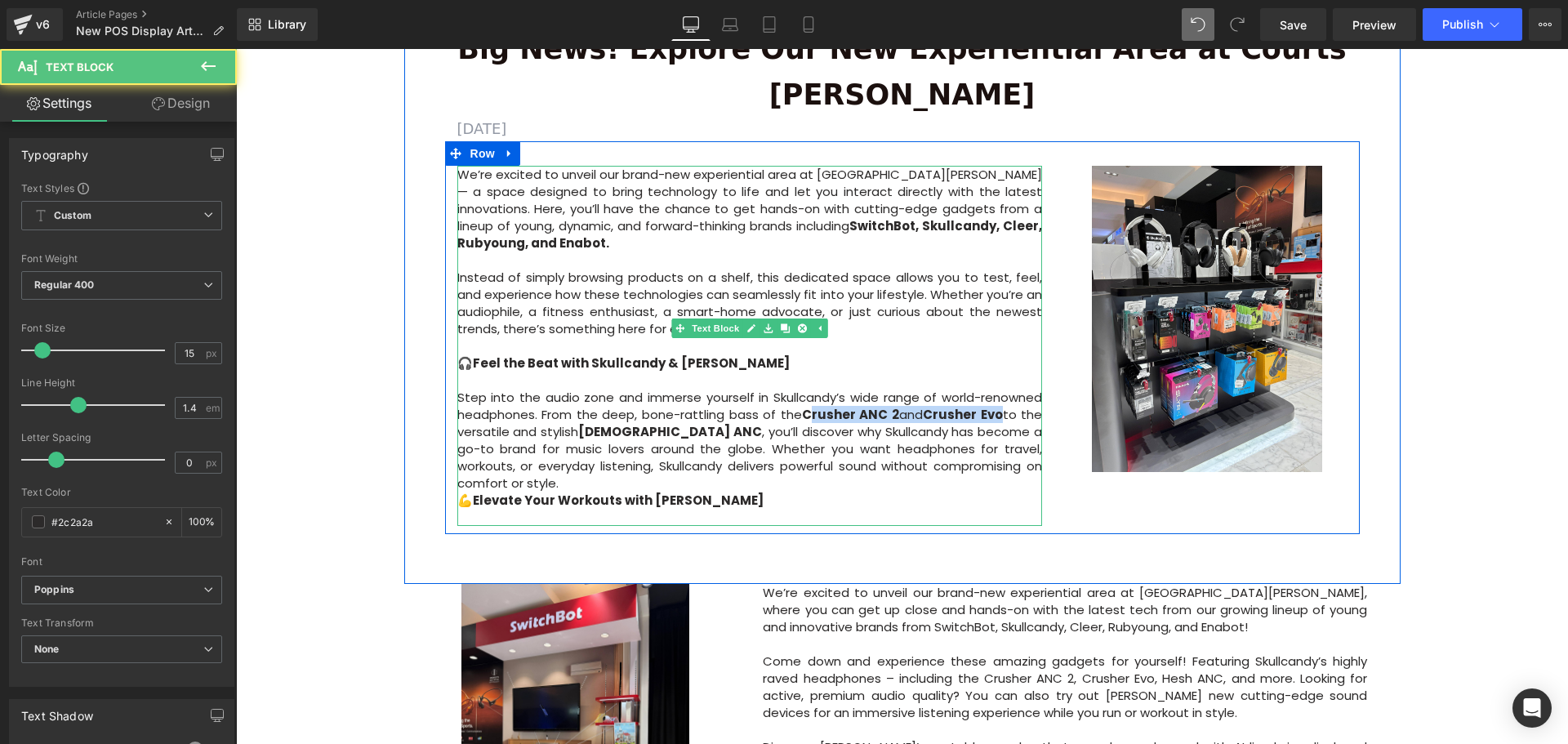
drag, startPoint x: 997, startPoint y: 351, endPoint x: 804, endPoint y: 354, distance: 193.0
click at [804, 372] on p "Step into the audio zone and immerse yourself in Skullcandy’s wide range of wor…" at bounding box center [750, 432] width 585 height 120
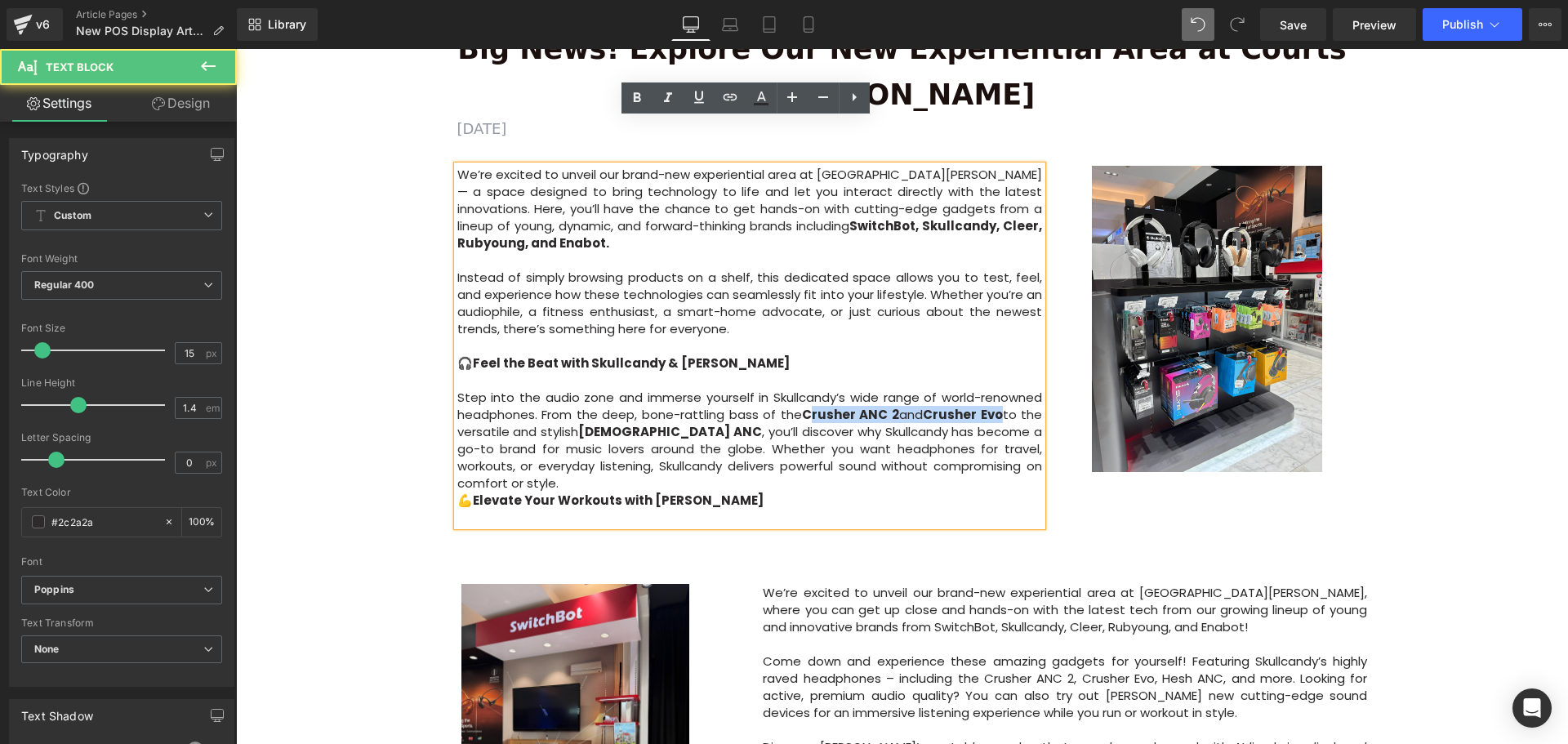
click at [820, 406] on strong "Crusher ANC 2" at bounding box center [850, 414] width 97 height 18
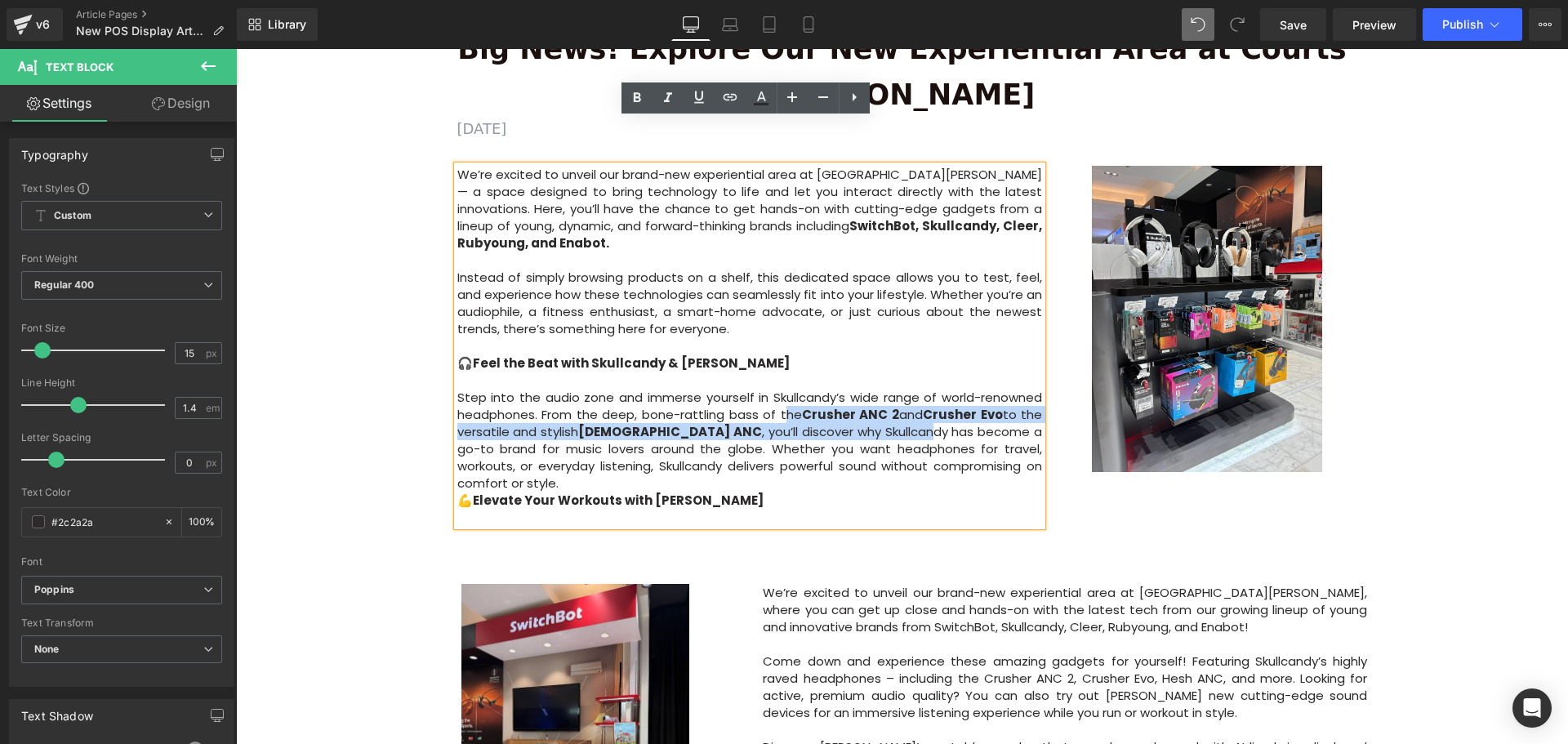
drag, startPoint x: 772, startPoint y: 345, endPoint x: 825, endPoint y: 366, distance: 57.0
click at [825, 372] on p "Step into the audio zone and immerse yourself in Skullcandy’s wide range of wor…" at bounding box center [750, 432] width 585 height 120
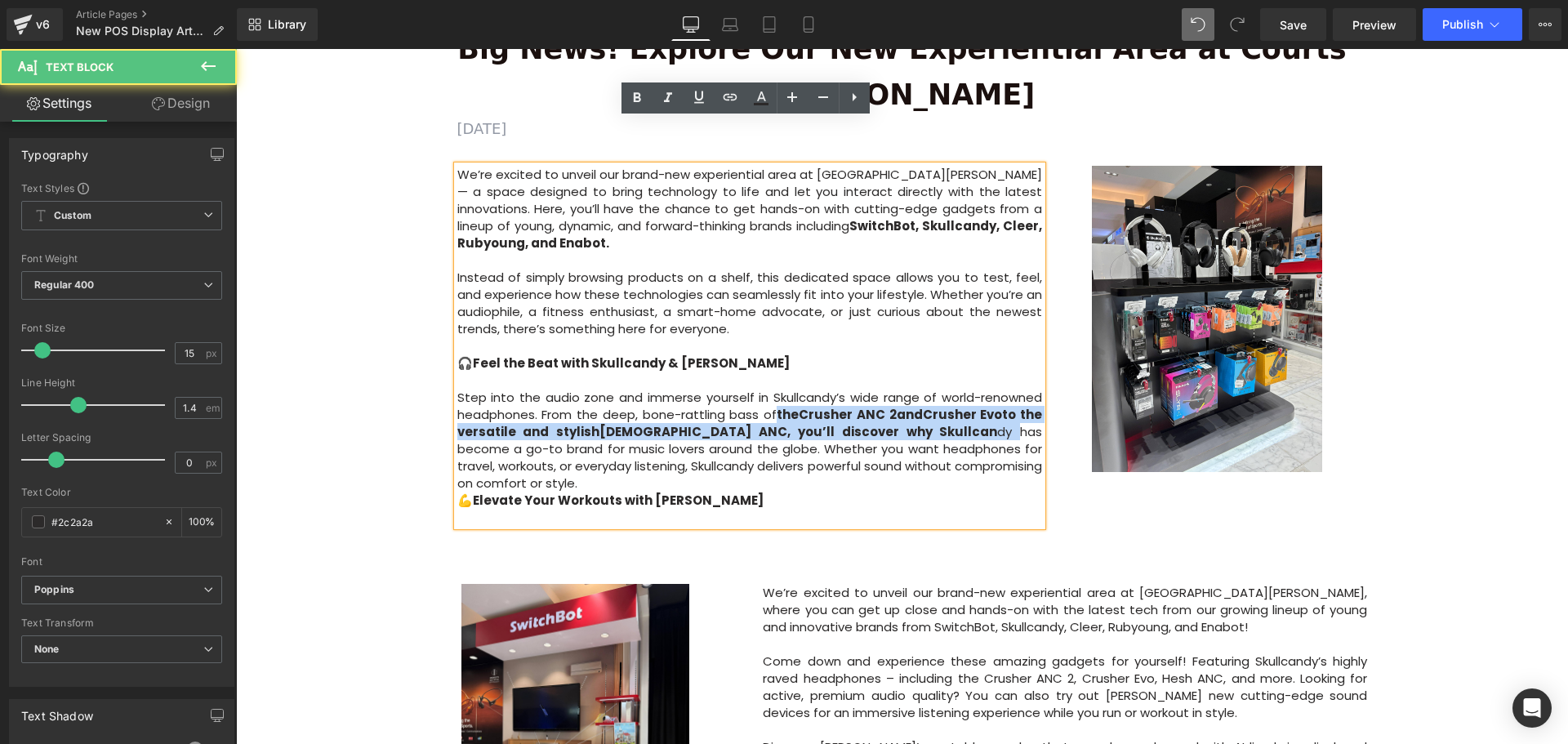
drag, startPoint x: 809, startPoint y: 366, endPoint x: 772, endPoint y: 353, distance: 39.2
click at [772, 372] on p "Step into the audio zone and immerse yourself in Skullcandy’s wide range of wor…" at bounding box center [750, 432] width 585 height 120
drag, startPoint x: 848, startPoint y: 372, endPoint x: 772, endPoint y: 352, distance: 78.6
click at [772, 406] on strong "the Crusher ANC 2 and Crusher Evo to the versatile and stylish Hesh ANC , you’l…" at bounding box center [750, 422] width 585 height 34
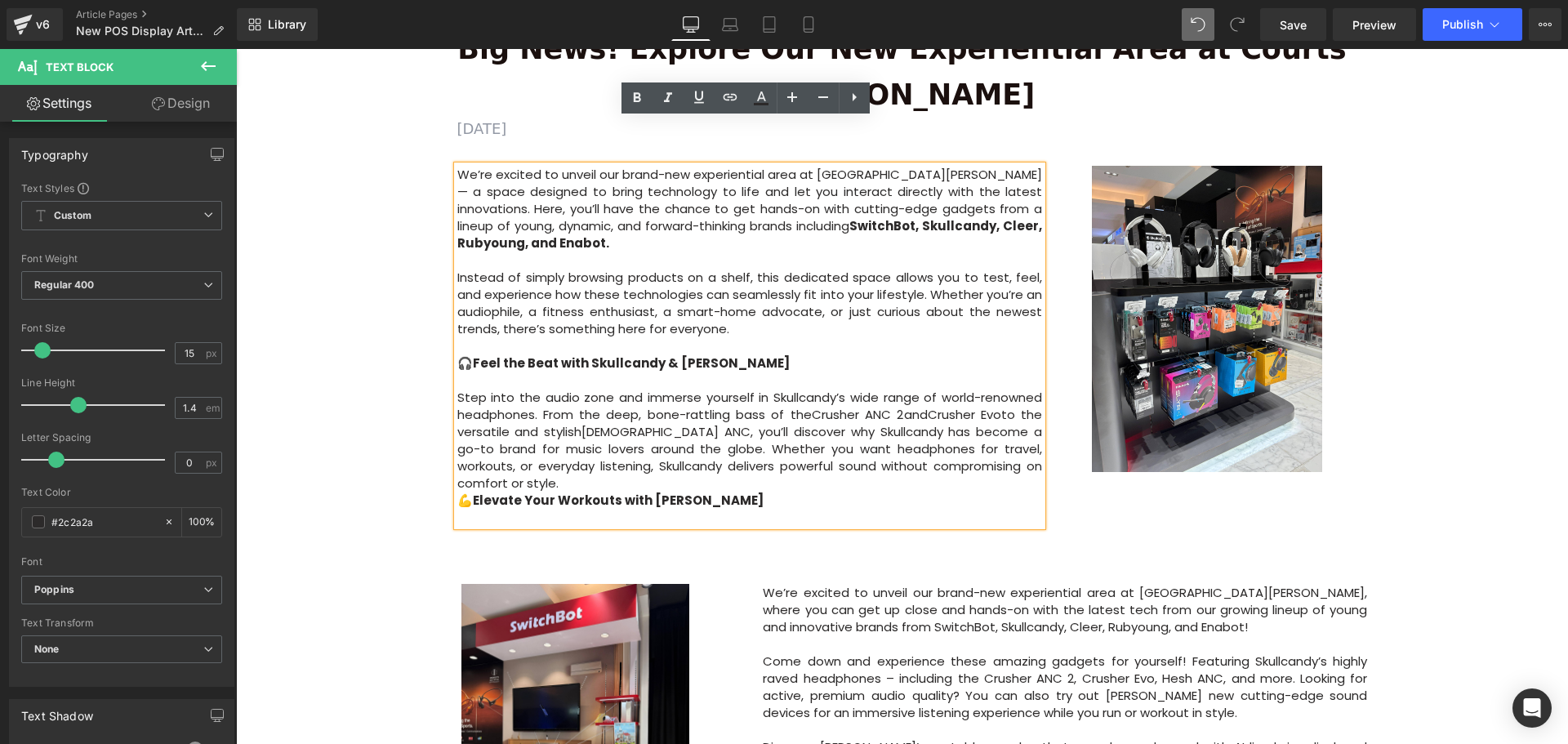
click at [909, 405] on p "Step into the audio zone and immerse yourself in Skullcandy’s wide range of wor…" at bounding box center [750, 432] width 585 height 120
click at [1074, 471] on div "Big News! Explore Our New Experiential Area at Courts Heeren Text Block AUGUST …" at bounding box center [902, 278] width 963 height 553
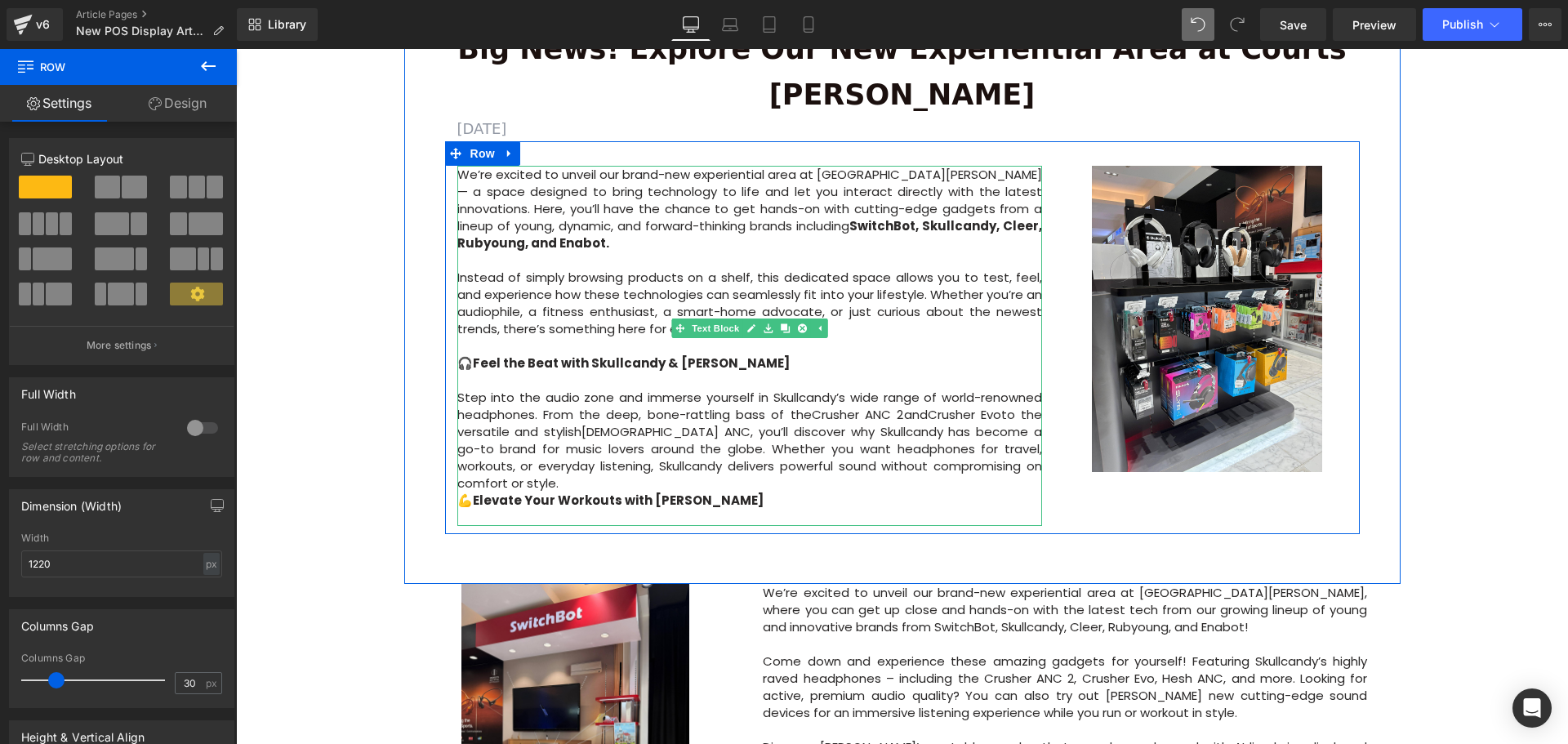
click at [1021, 492] on p "💪 Elevate Your Workouts with Cleer" at bounding box center [750, 500] width 585 height 18
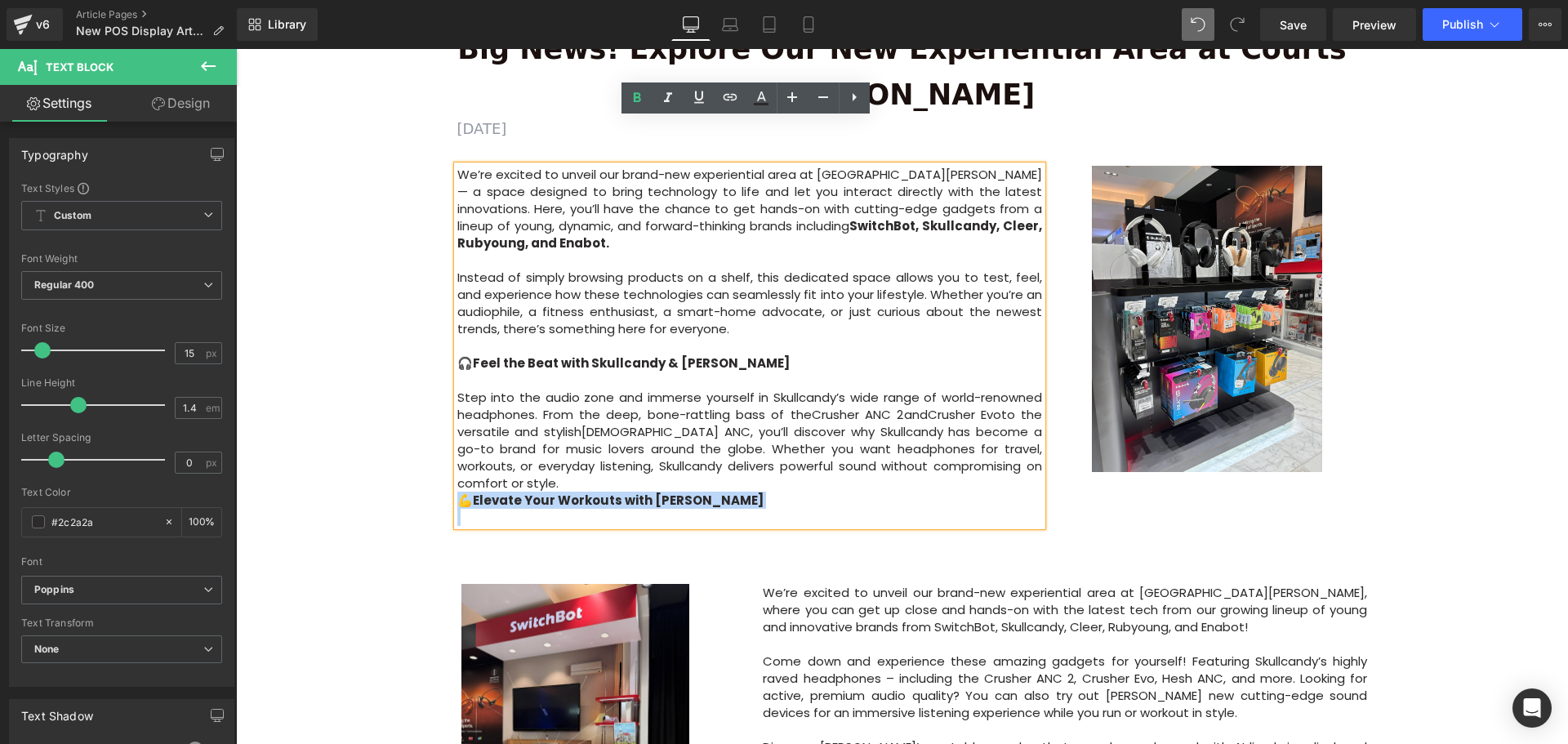
drag, startPoint x: 724, startPoint y: 429, endPoint x: 460, endPoint y: 420, distance: 264.2
click at [460, 420] on div "We’re excited to unveil our brand-new experiential area at Courts Heeren — a sp…" at bounding box center [750, 345] width 585 height 360
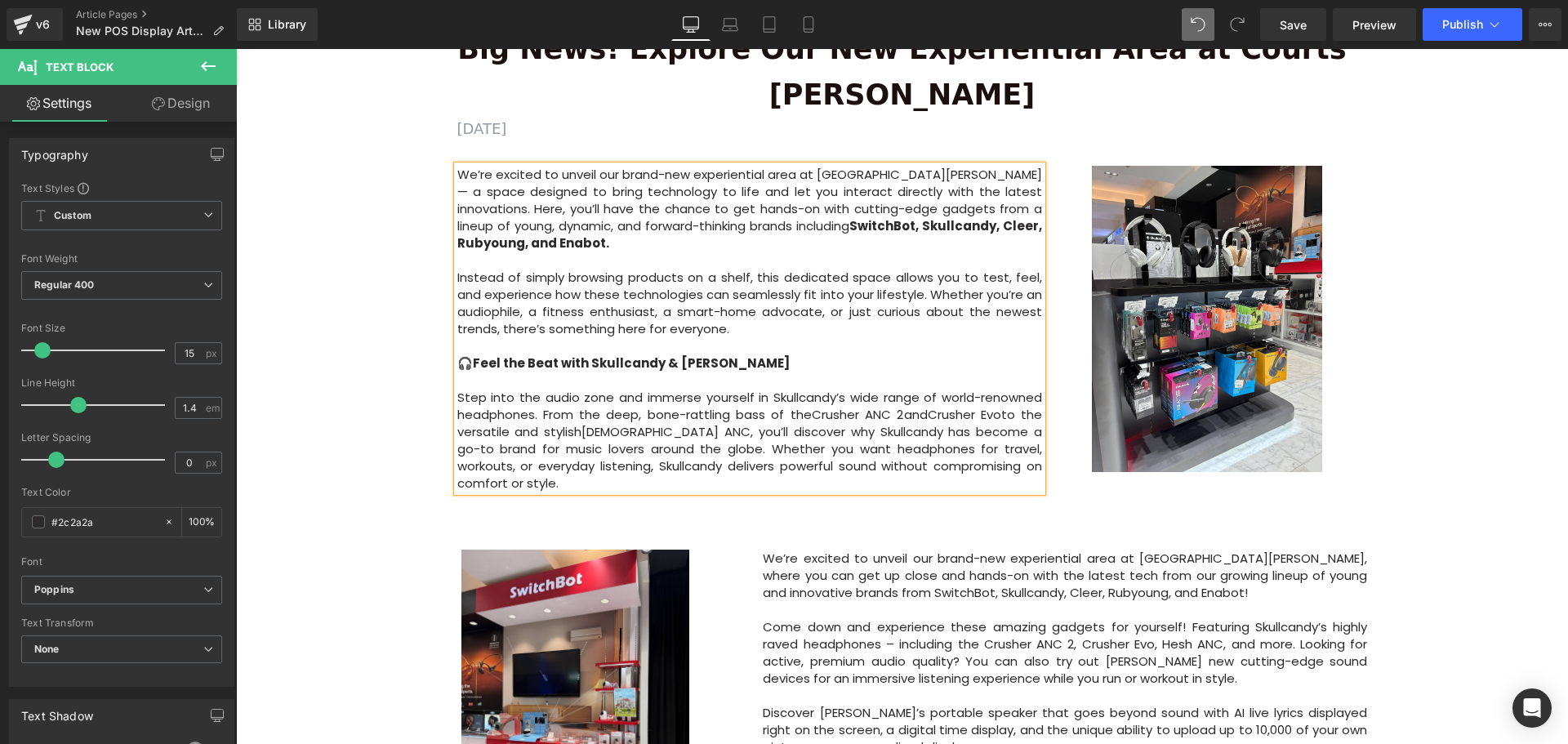
click at [877, 447] on div "Big News! Explore Our New Experiential Area at Courts Heeren Text Block AUGUST …" at bounding box center [902, 261] width 963 height 518
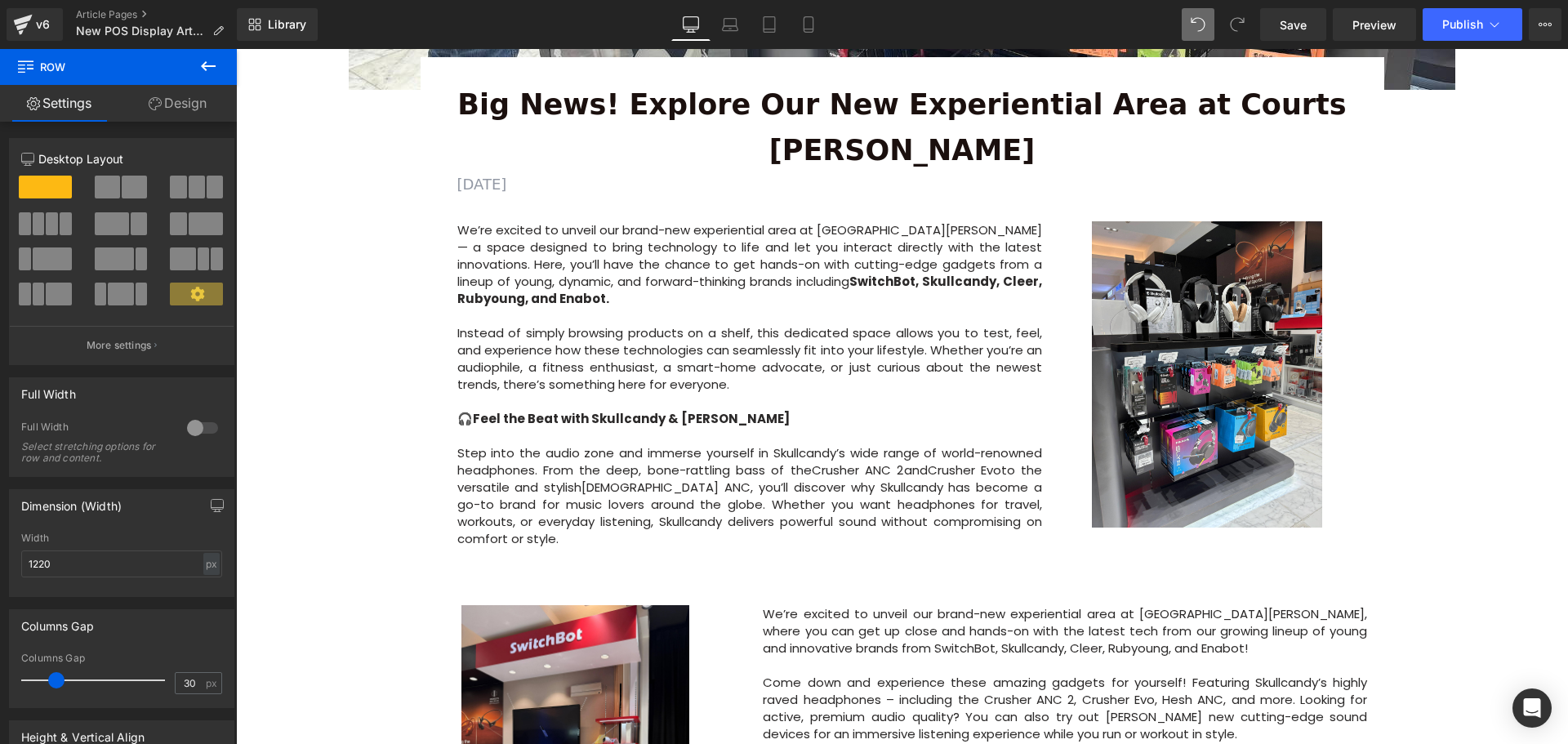
scroll to position [409, 0]
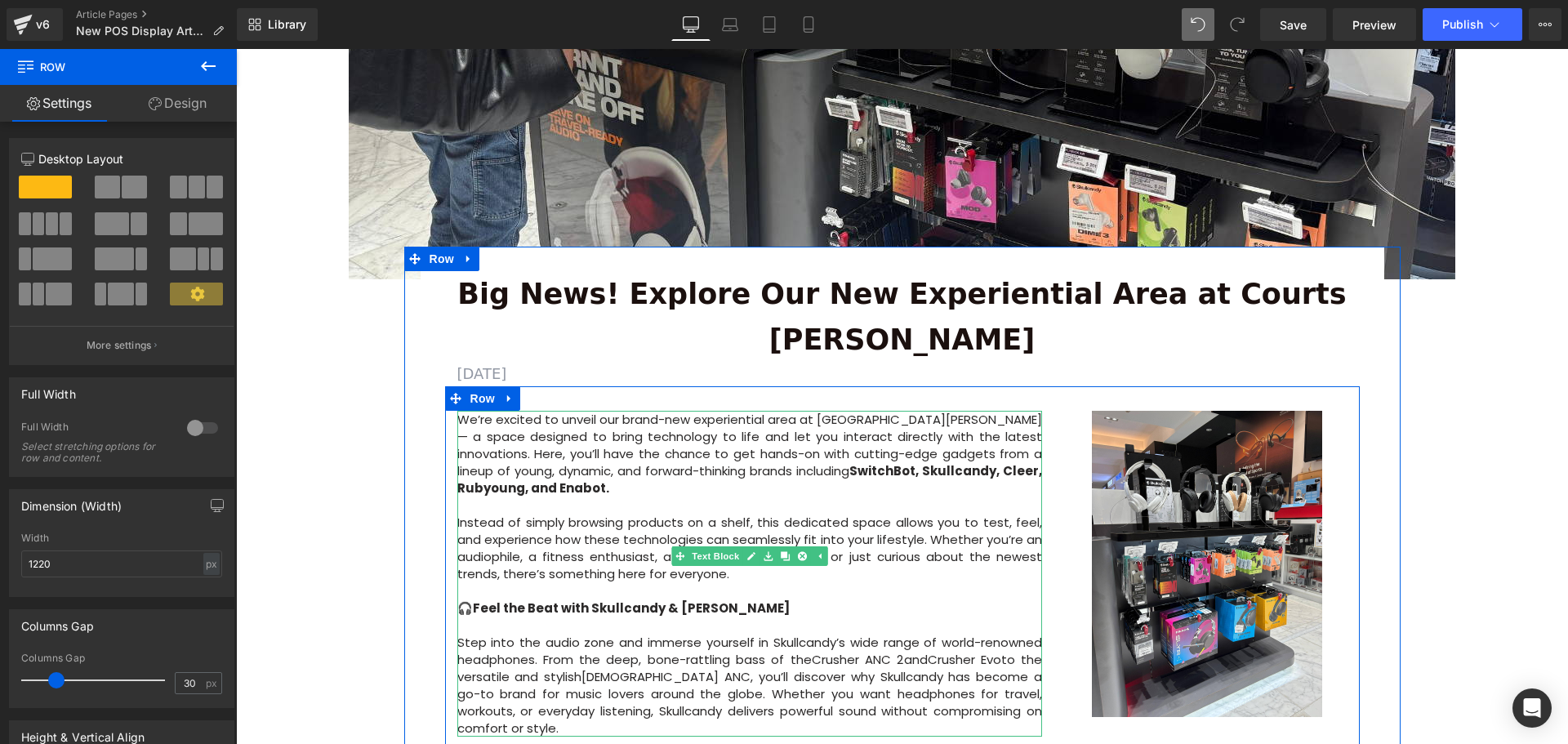
click at [479, 599] on strong "Feel the Beat with Skullcandy & Cleer" at bounding box center [631, 607] width 317 height 18
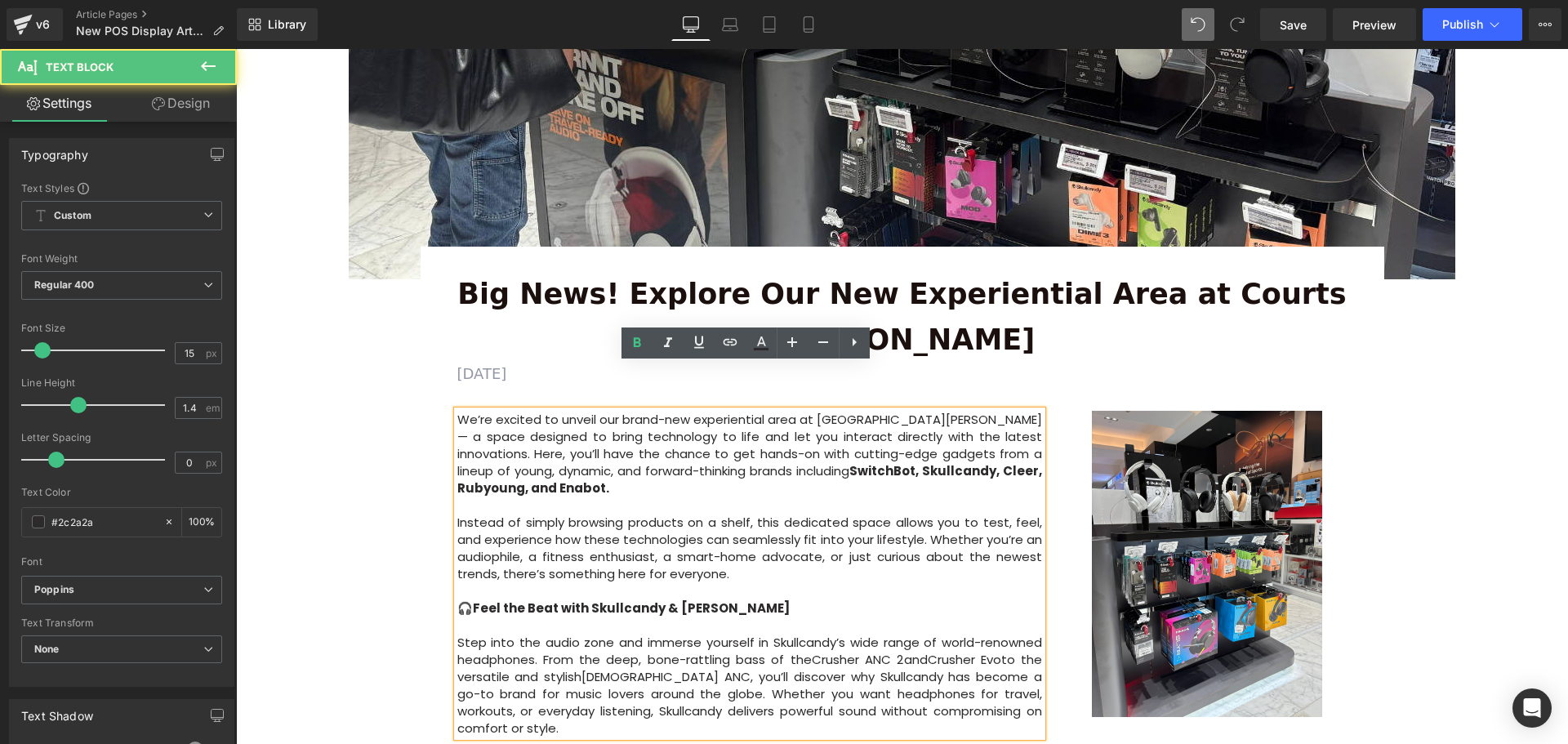
click at [471, 599] on p "🎧 Feel the Beat with Skullcandy & Cleer" at bounding box center [750, 607] width 585 height 18
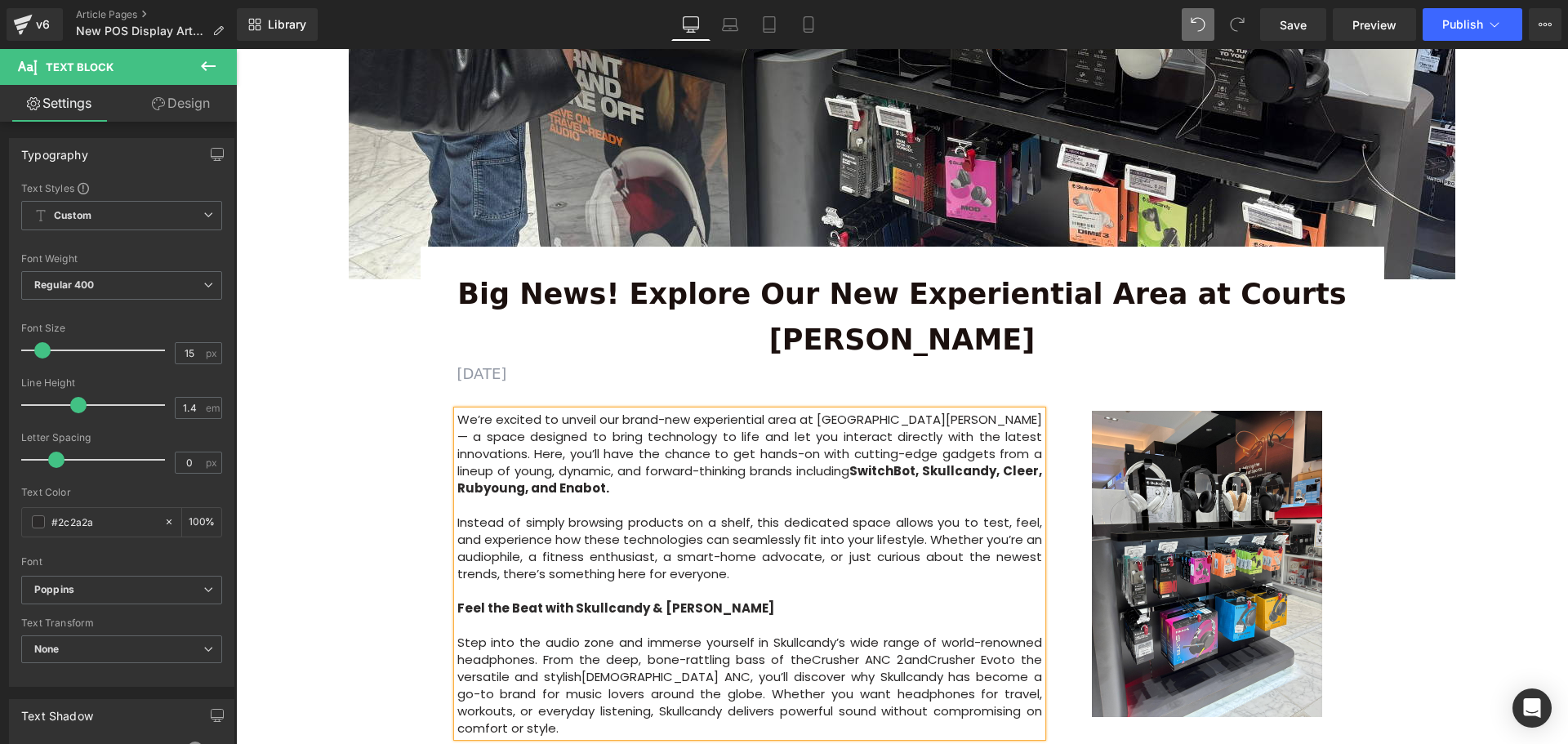
click at [275, 529] on div "Image Row 64px Big News! Explore Our New Experiential Area at Courts Heeren Tex…" at bounding box center [901, 575] width 1331 height 1611
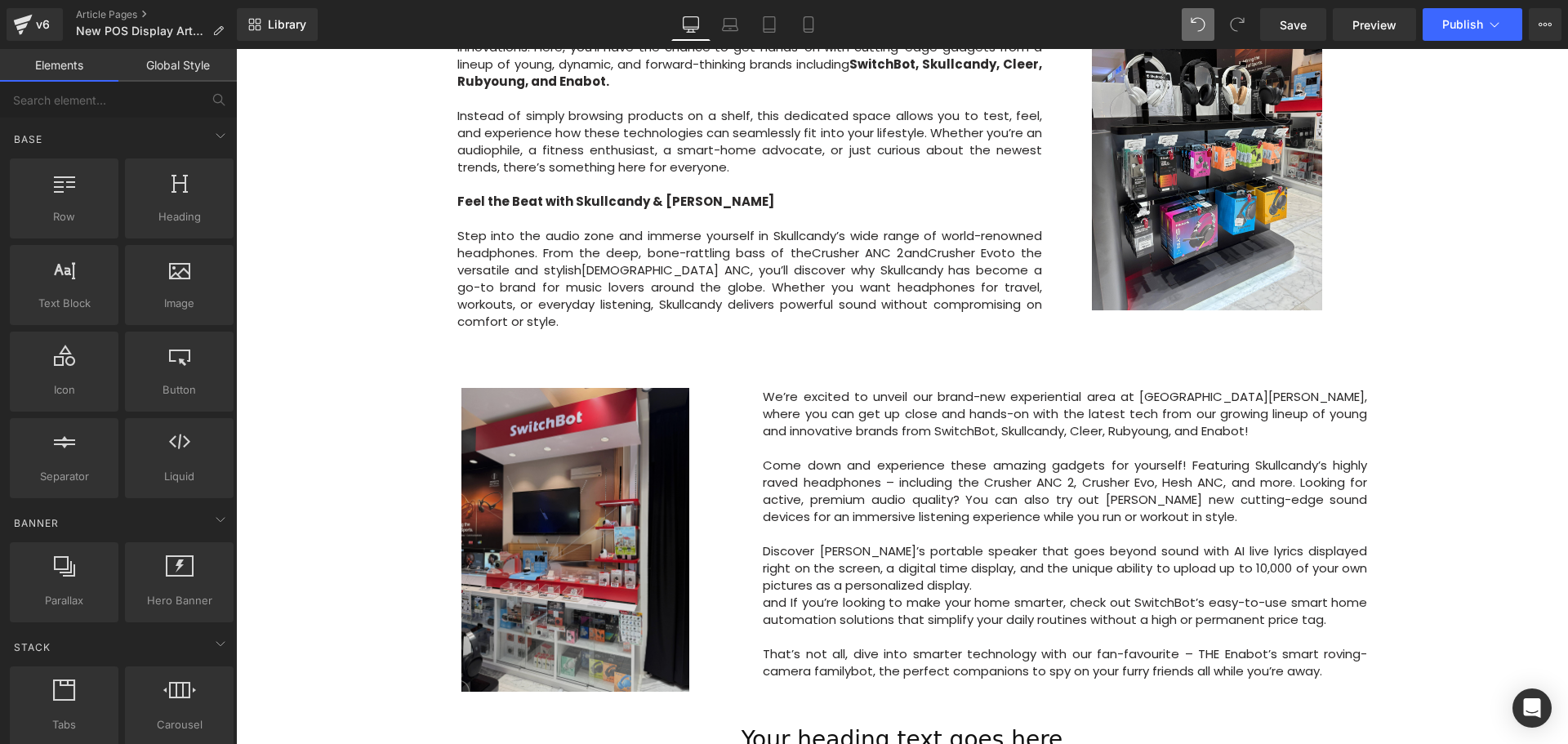
scroll to position [816, 0]
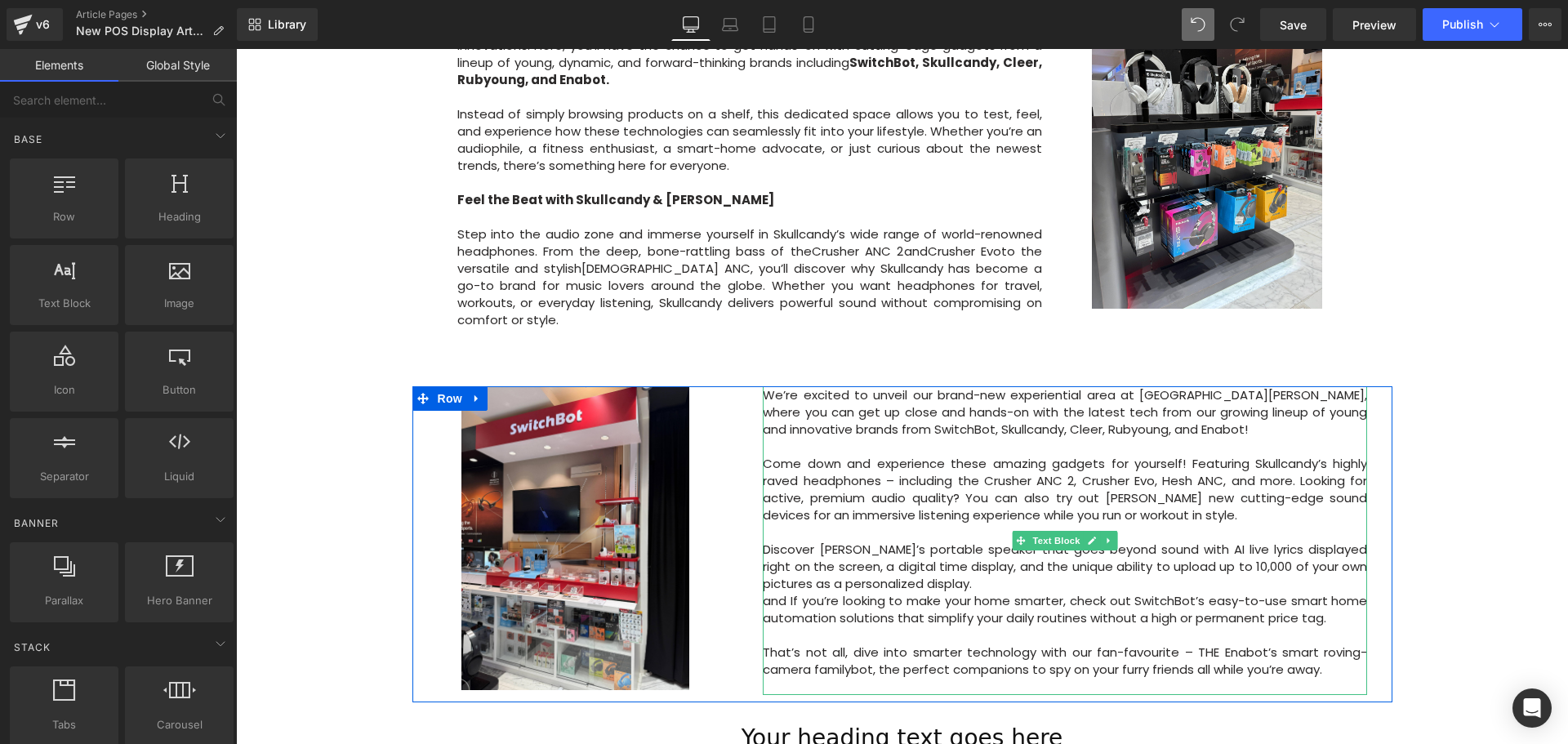
drag, startPoint x: 795, startPoint y: 352, endPoint x: 786, endPoint y: 337, distance: 17.5
click at [795, 386] on p "We’re excited to unveil our brand-new experiential area at Courts Heeren, where…" at bounding box center [1065, 412] width 605 height 52
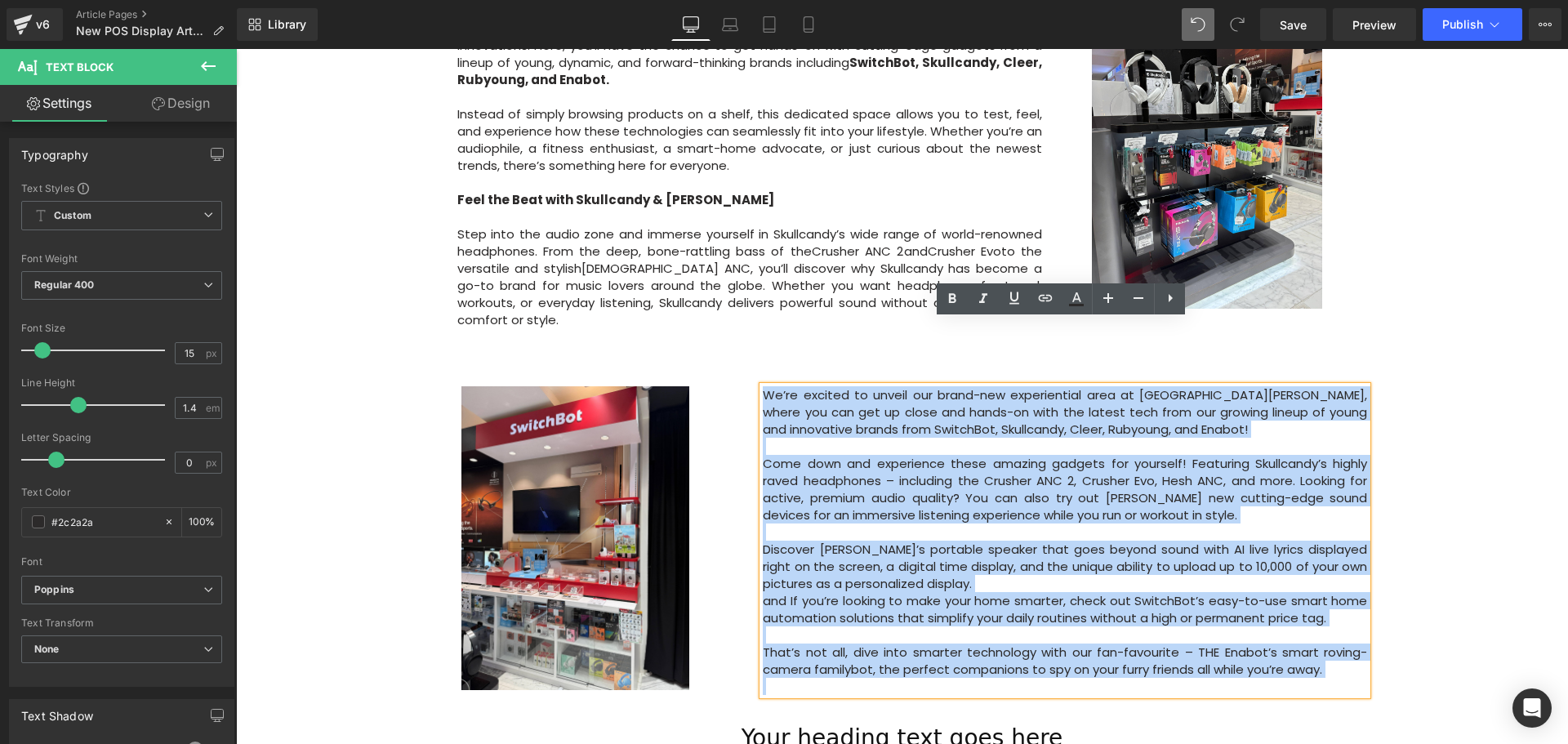
drag, startPoint x: 760, startPoint y: 332, endPoint x: 1354, endPoint y: 616, distance: 658.4
click at [1354, 616] on div "We’re excited to unveil our brand-new experiential area at Courts Heeren, where…" at bounding box center [1065, 541] width 605 height 309
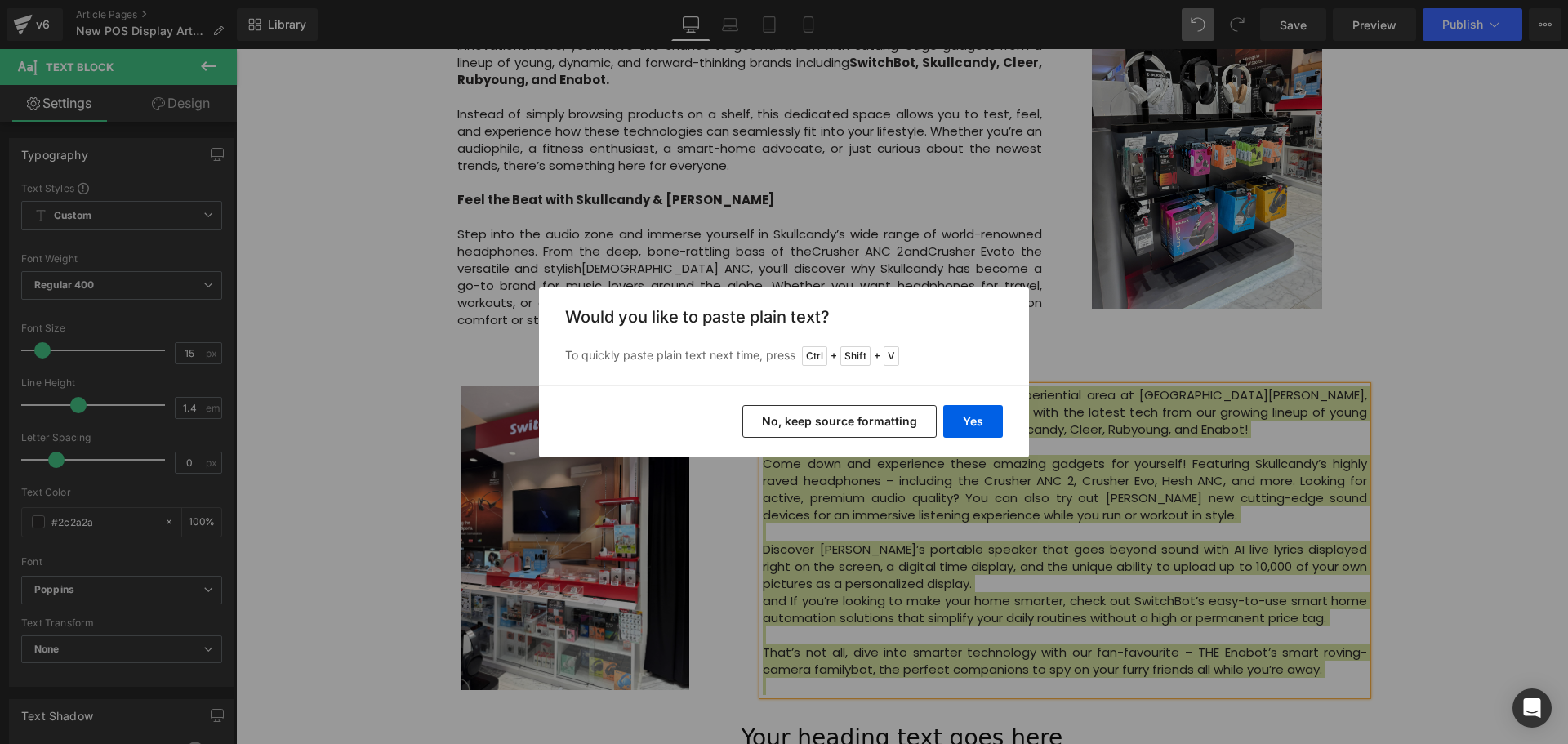
drag, startPoint x: 889, startPoint y: 419, endPoint x: 654, endPoint y: 374, distance: 239.3
click at [889, 419] on button "No, keep source formatting" at bounding box center [839, 421] width 194 height 32
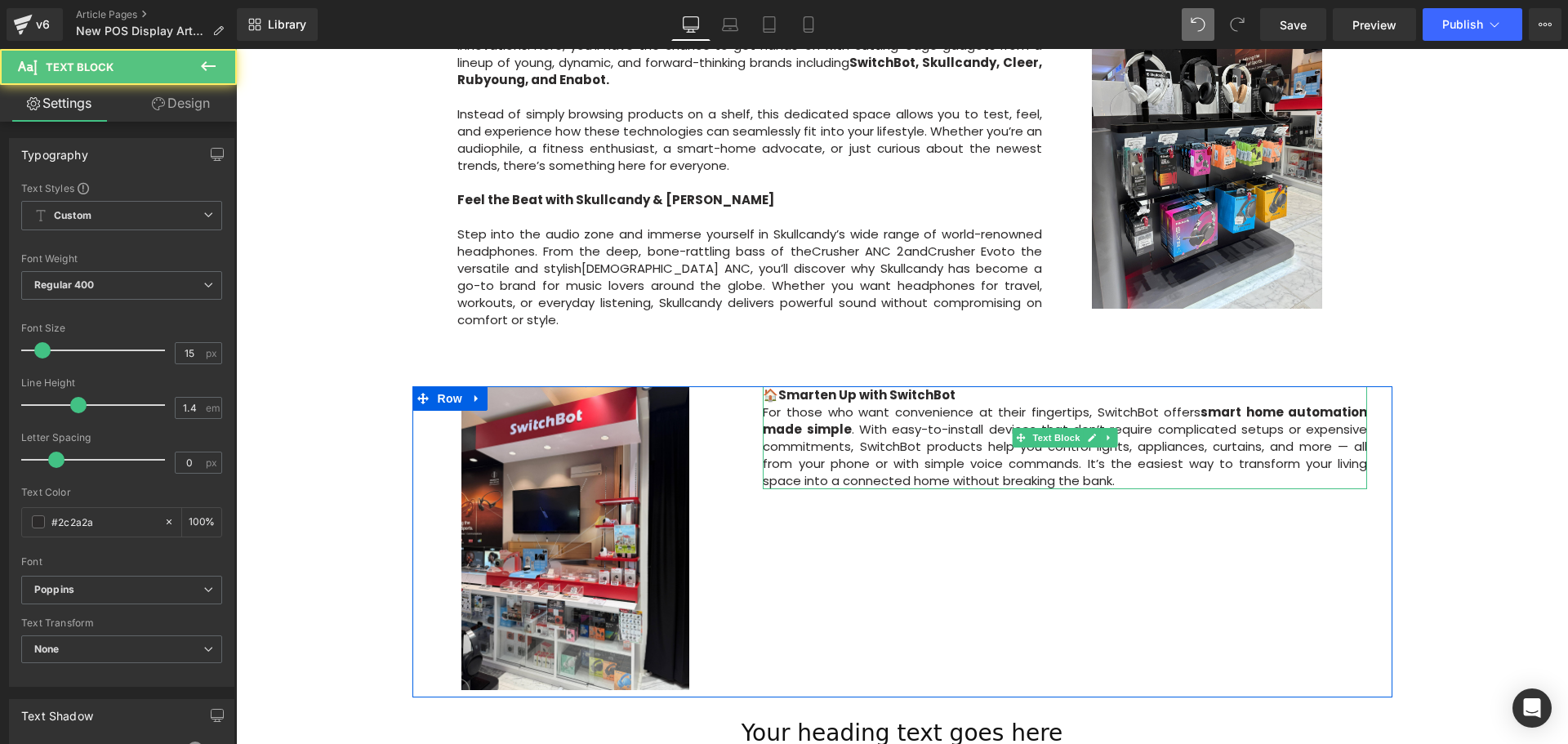
click at [781, 386] on p "🏠 Smarten Up with SwitchBot For those who want convenience at their fingertips,…" at bounding box center [1065, 437] width 605 height 103
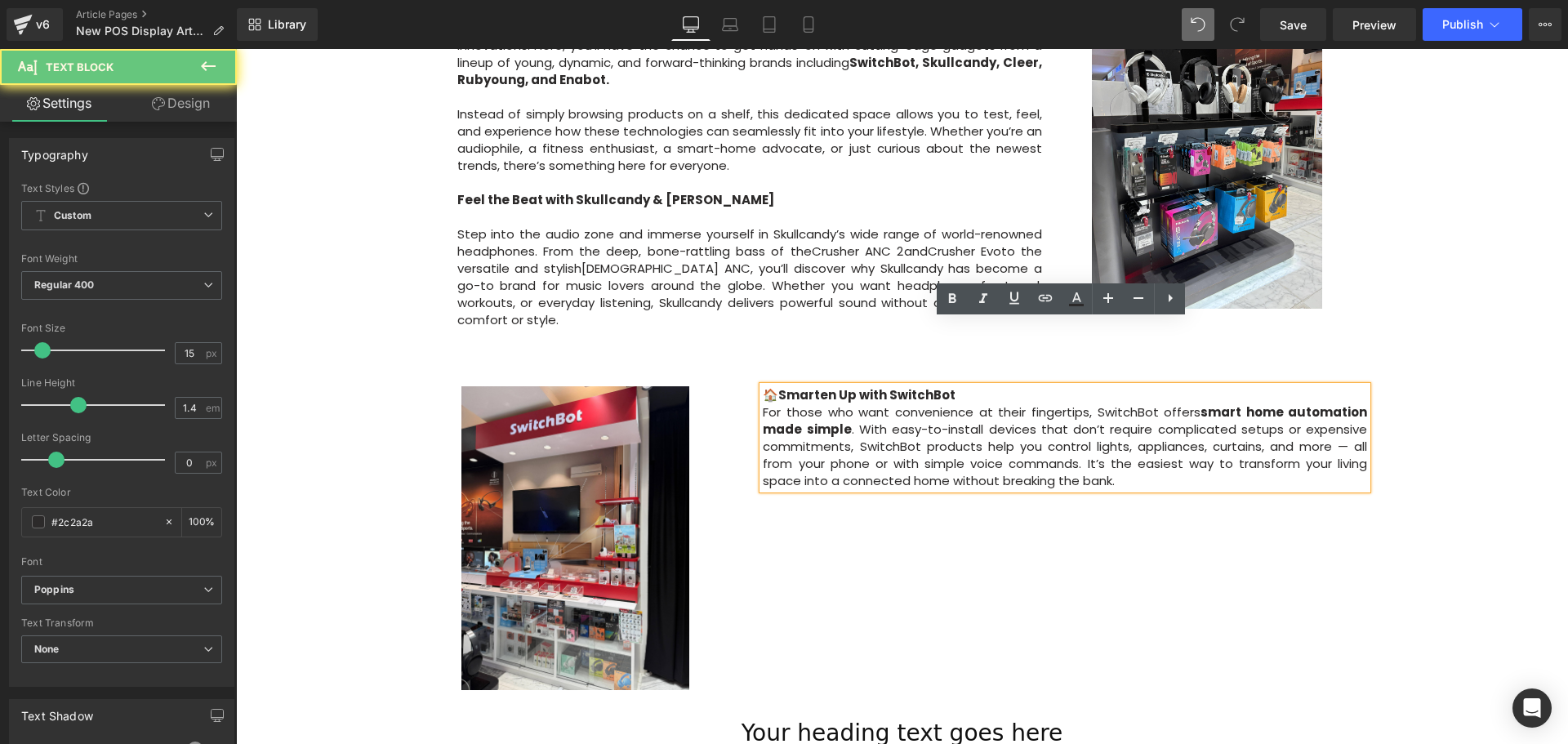
drag, startPoint x: 787, startPoint y: 328, endPoint x: 750, endPoint y: 327, distance: 37.0
click at [750, 386] on div "🏠 Smarten Up with SwitchBot For those who want convenience at their fingertips,…" at bounding box center [1064, 437] width 654 height 103
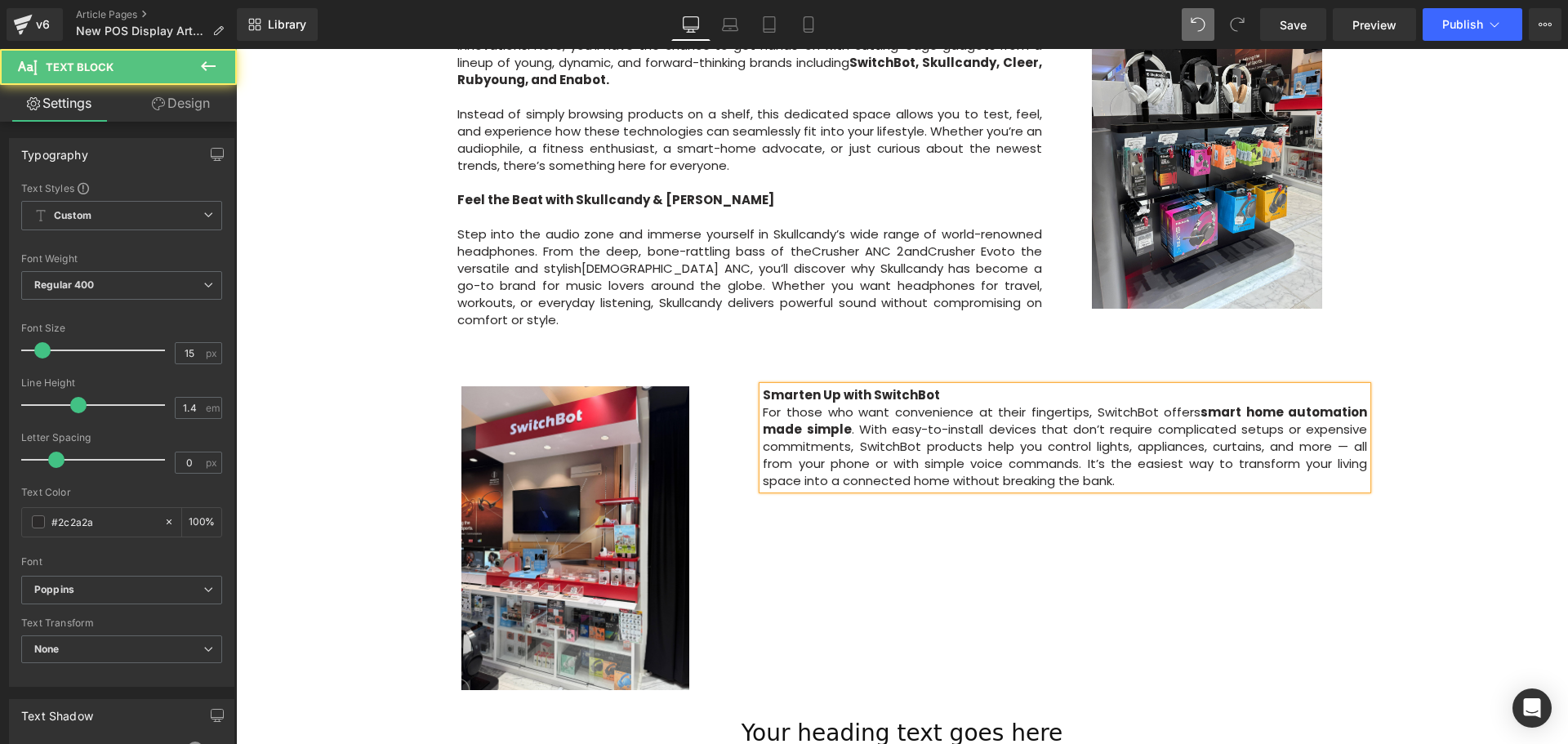
click at [960, 386] on p "Smarten Up with SwitchBot For those who want convenience at their fingertips, S…" at bounding box center [1065, 437] width 605 height 103
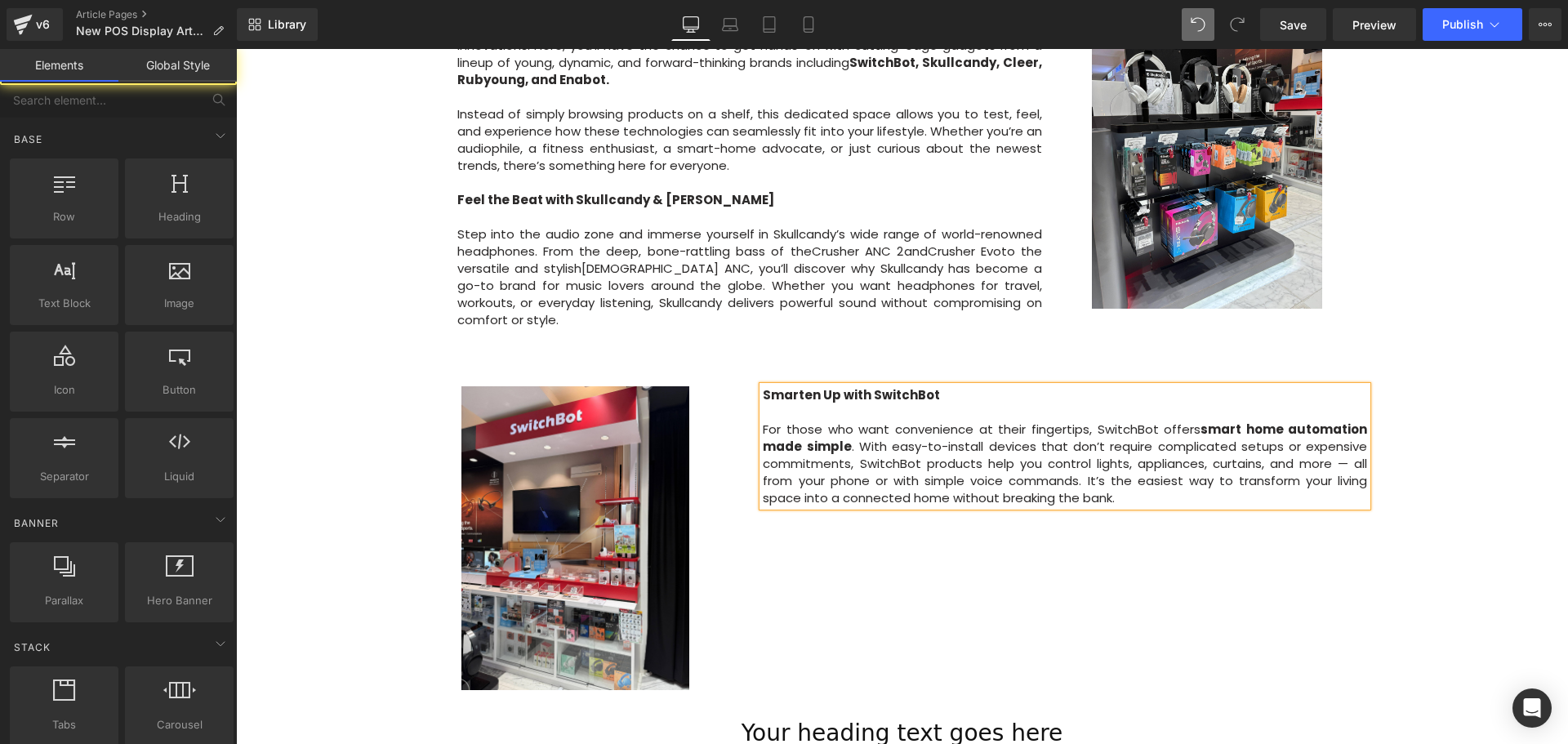
click at [1503, 494] on div "Image Row 64px Big News! Explore Our New Experiential Area at Courts Heeren Tex…" at bounding box center [901, 165] width 1331 height 1606
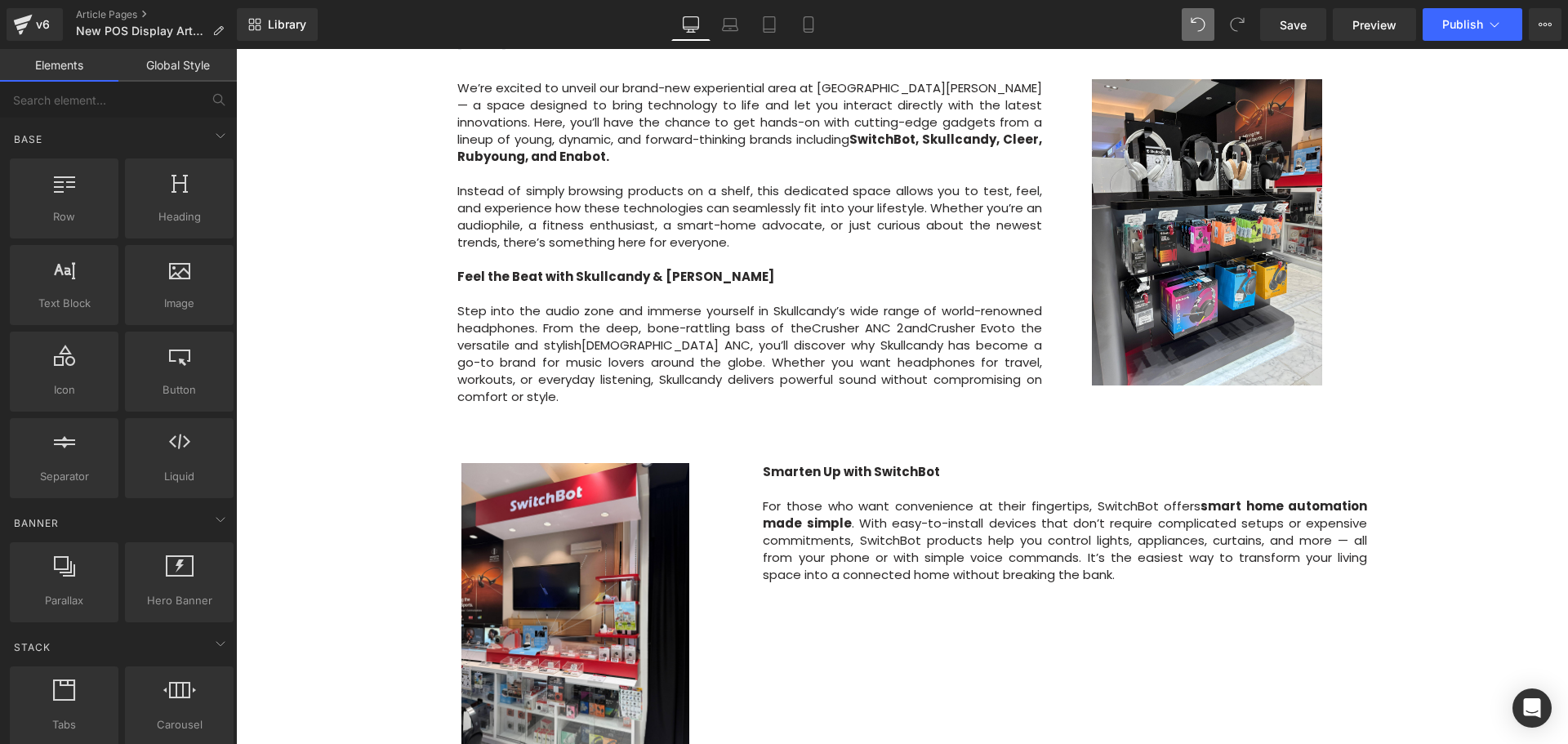
scroll to position [653, 0]
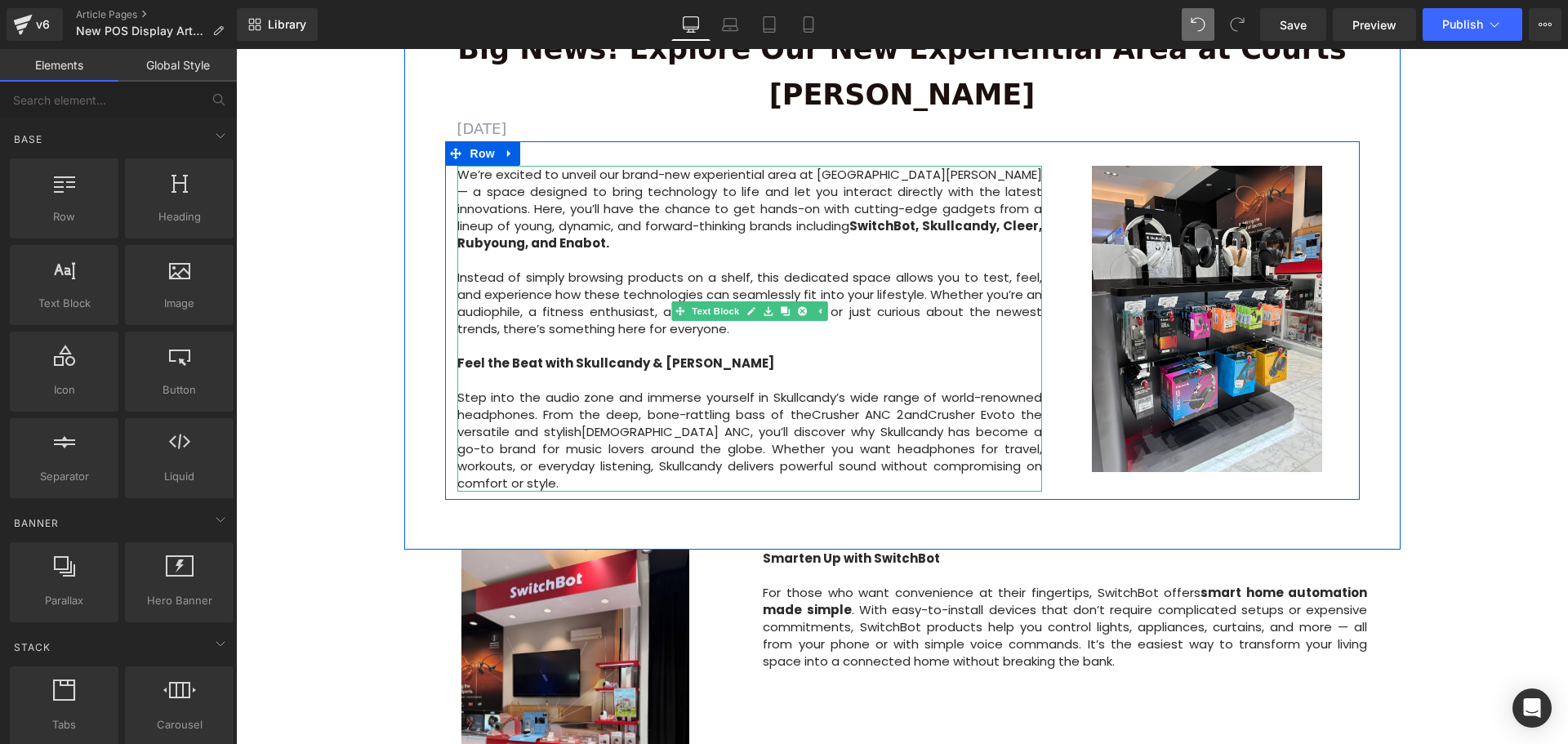
drag, startPoint x: 966, startPoint y: 401, endPoint x: 994, endPoint y: 401, distance: 28.0
click at [966, 401] on p "Step into the audio zone and immerse yourself in Skullcandy’s wide range of wor…" at bounding box center [750, 432] width 585 height 120
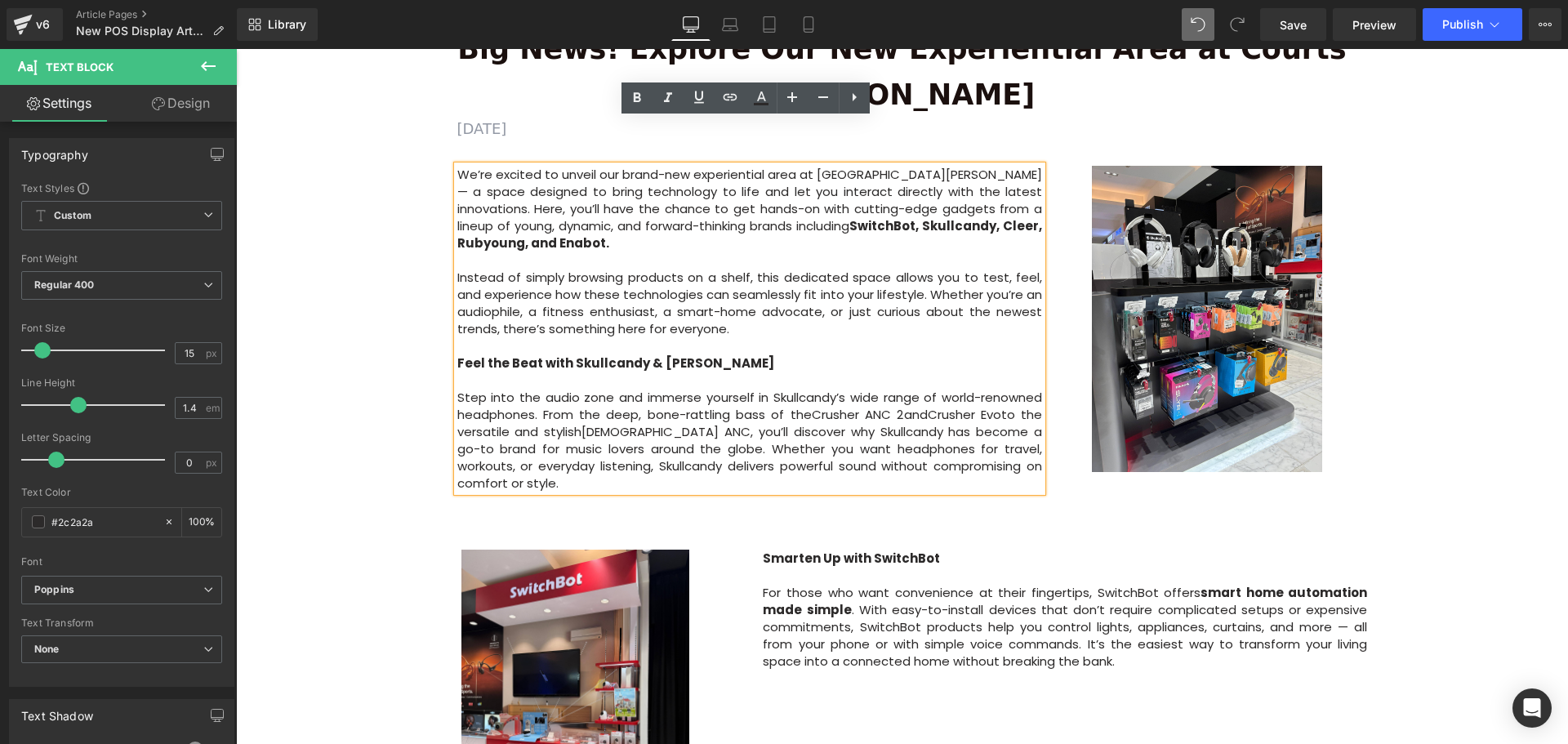
drag, startPoint x: 996, startPoint y: 401, endPoint x: 451, endPoint y: 206, distance: 578.8
click at [458, 206] on div "We’re excited to unveil our brand-new experiential area at Courts Heeren — a sp…" at bounding box center [750, 328] width 585 height 325
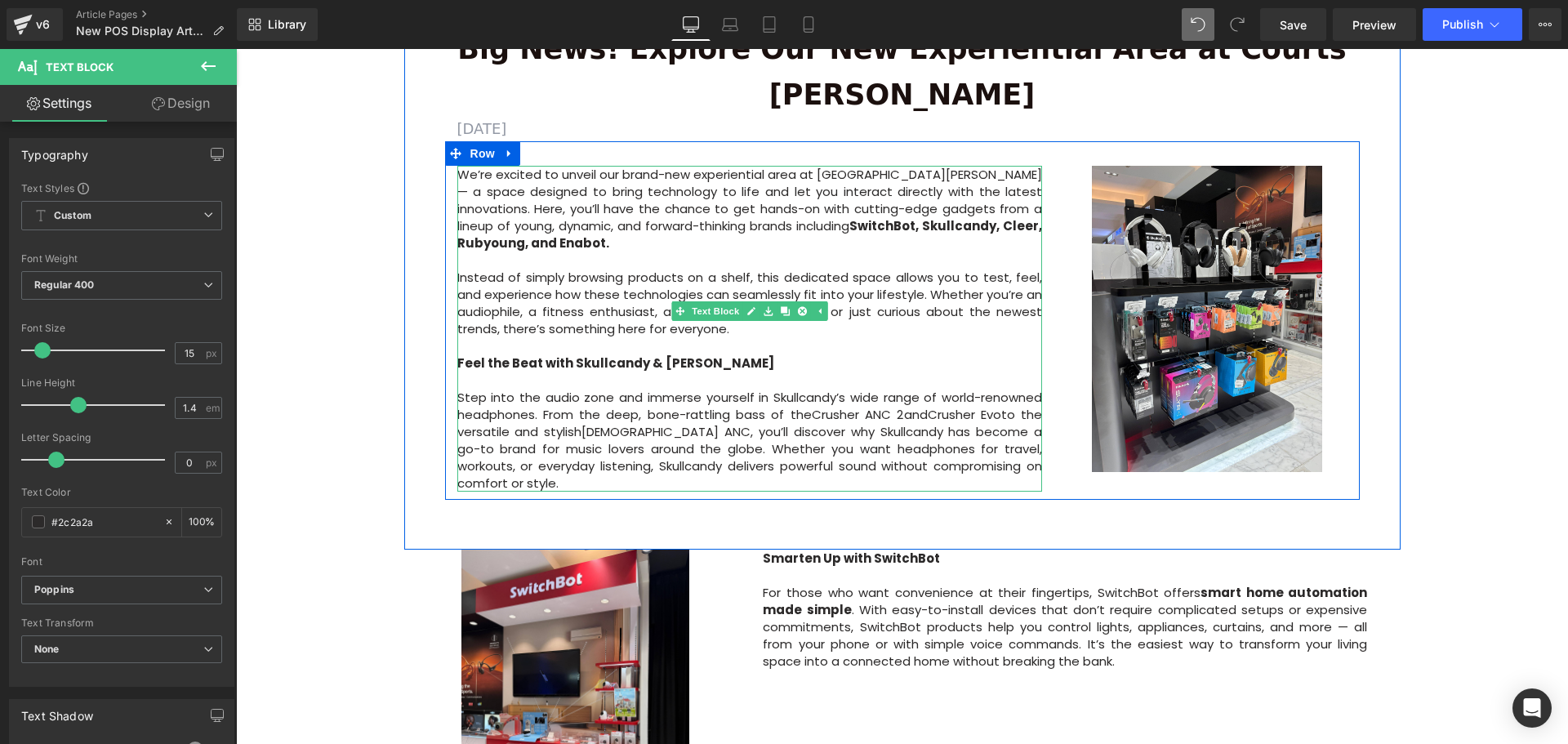
click at [933, 376] on p "Step into the audio zone and immerse yourself in Skullcandy’s wide range of wor…" at bounding box center [750, 432] width 585 height 120
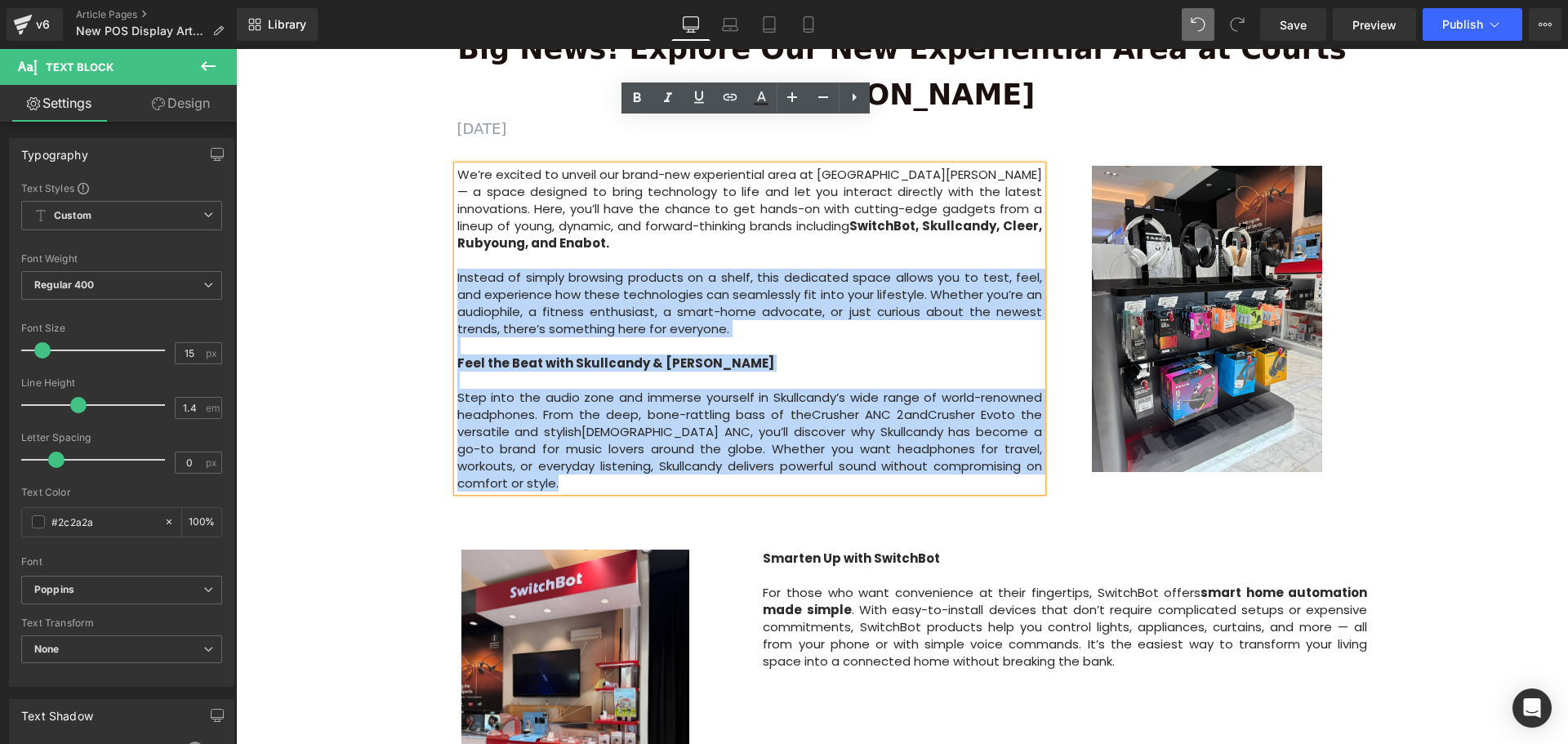
drag, startPoint x: 1006, startPoint y: 402, endPoint x: 452, endPoint y: 213, distance: 585.4
click at [458, 213] on div "We’re excited to unveil our brand-new experiential area at Courts Heeren — a sp…" at bounding box center [750, 328] width 585 height 325
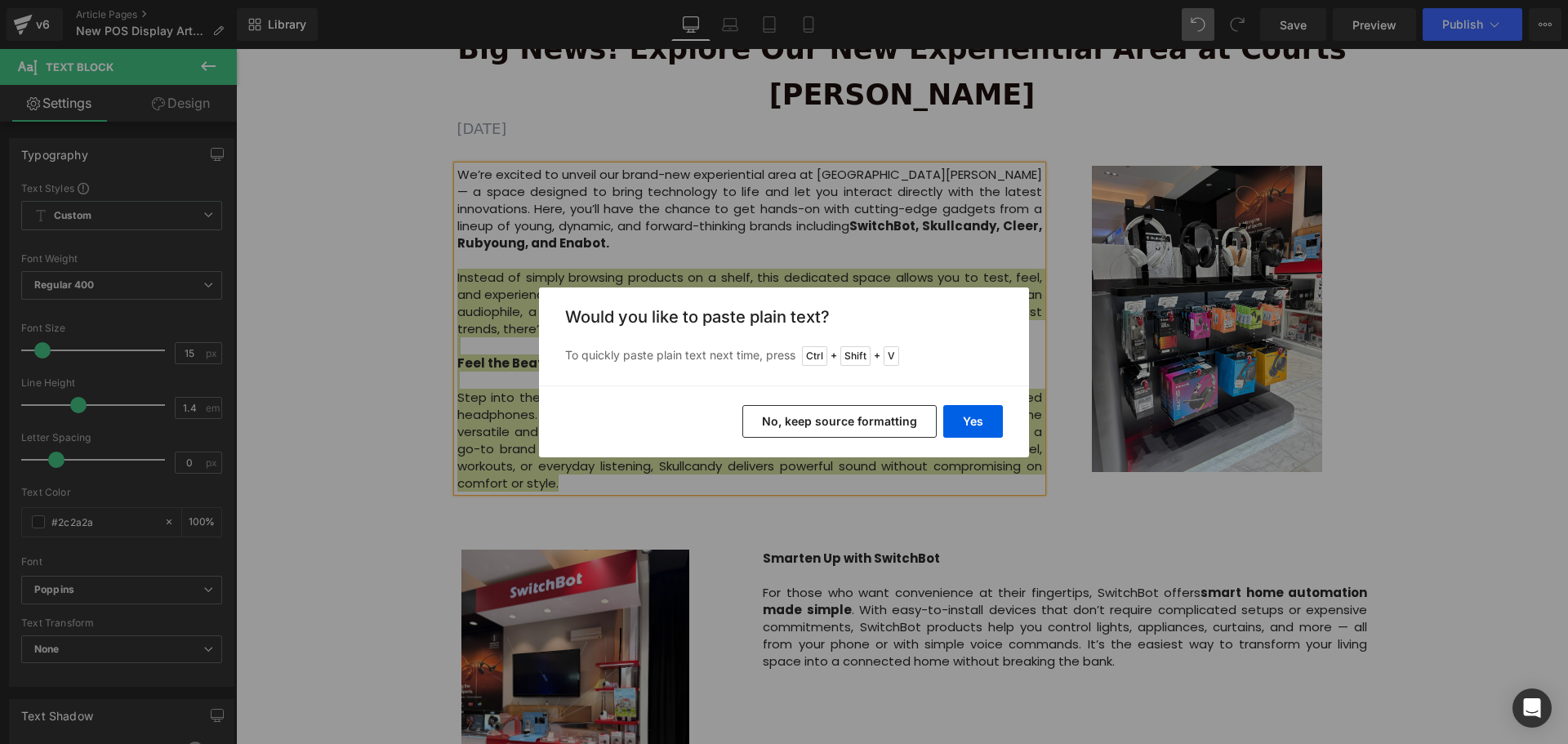
click at [864, 410] on button "No, keep source formatting" at bounding box center [839, 421] width 194 height 32
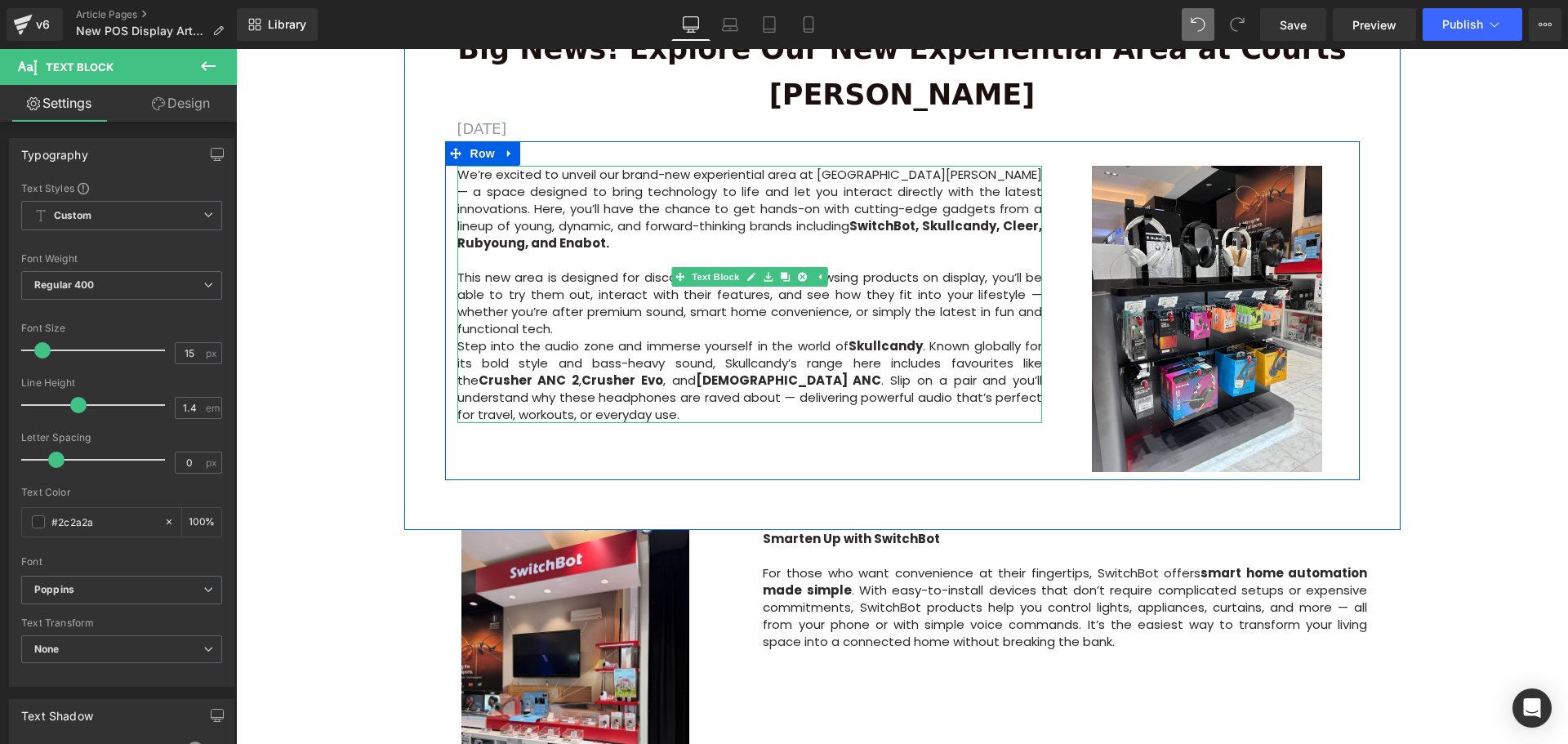
click at [577, 269] on p "This new area is designed for discovery. Instead of just browsing products on d…" at bounding box center [750, 303] width 585 height 68
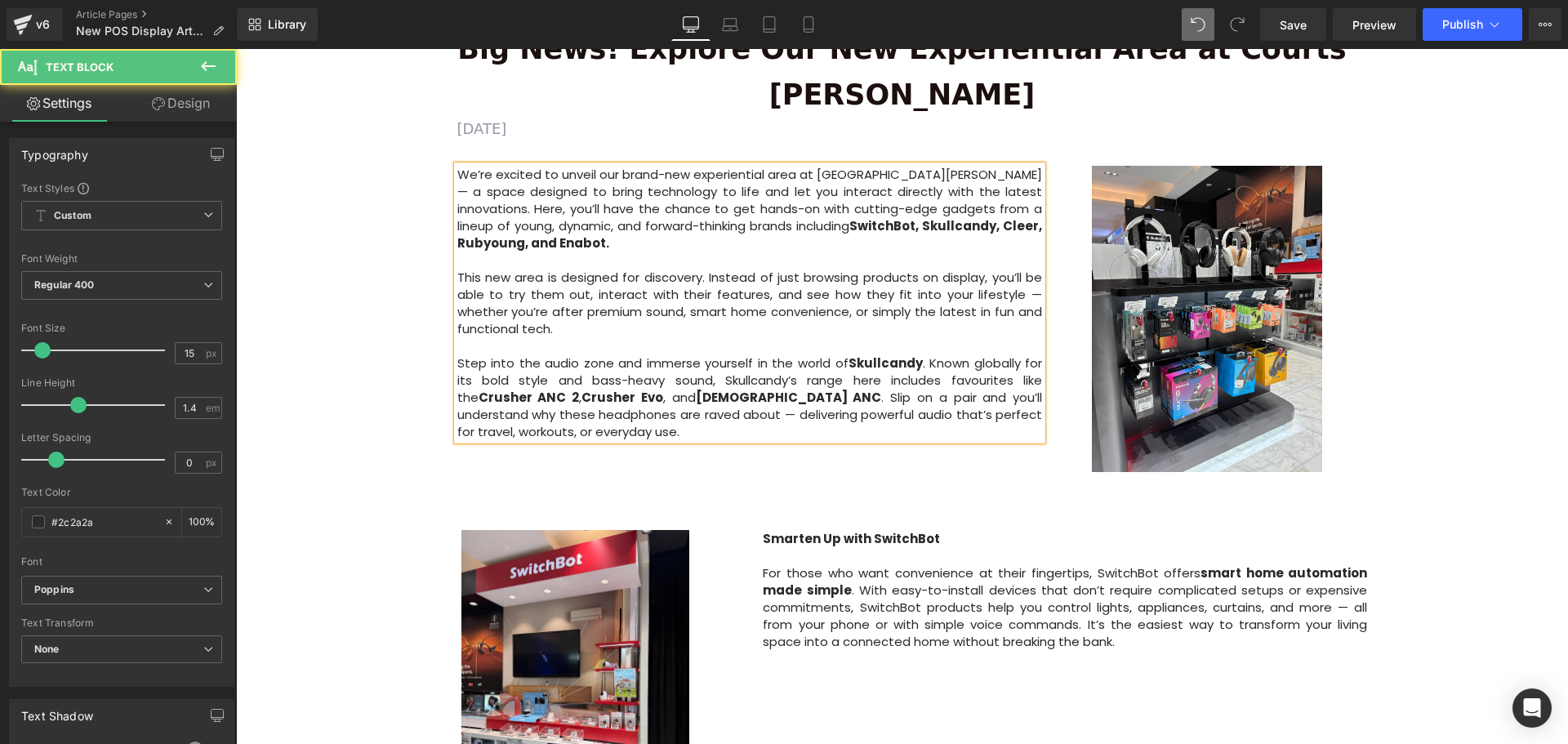
click at [322, 348] on div "Image Row 64px Big News! Explore Our New Experiential Area at Courts Heeren Tex…" at bounding box center [901, 318] width 1331 height 1587
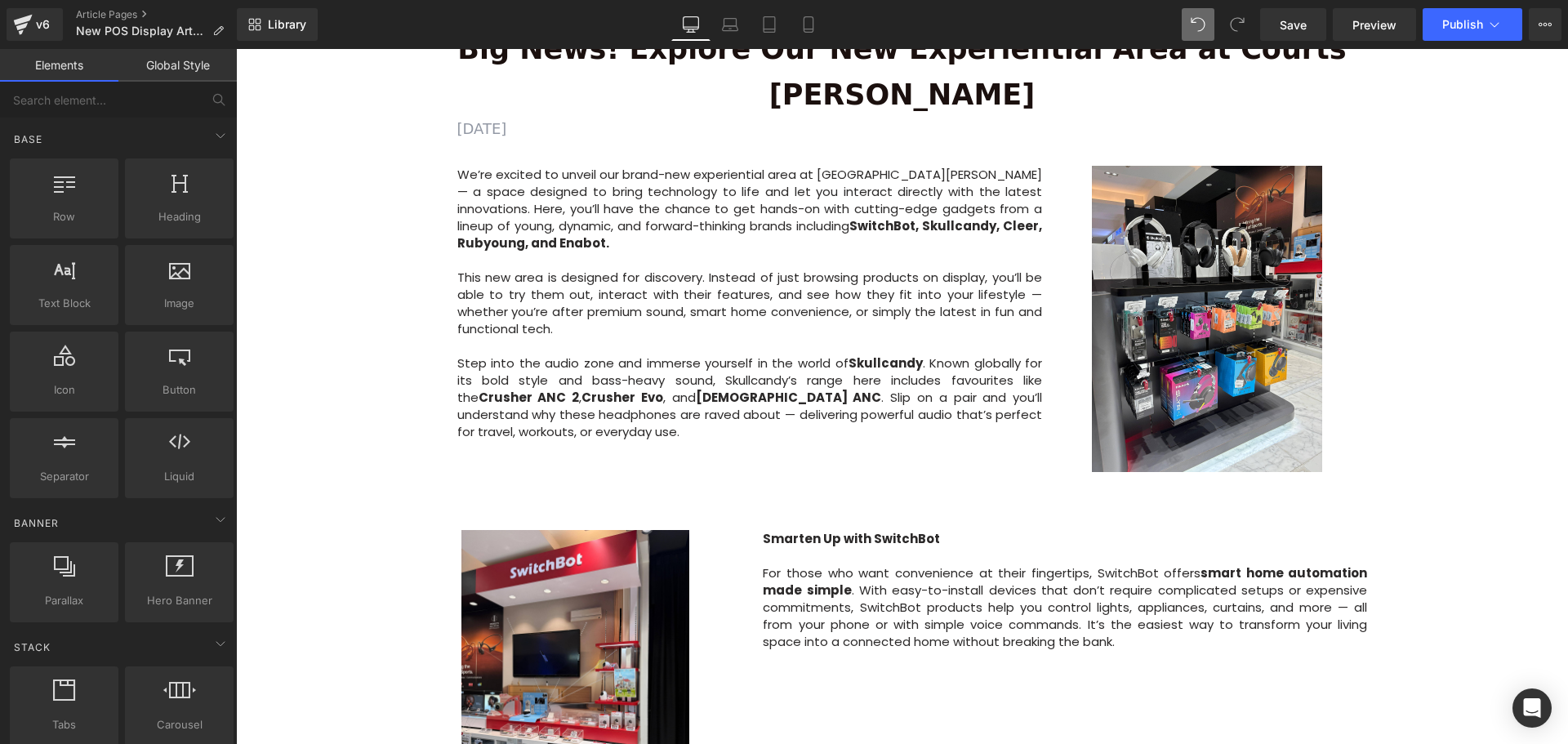
click at [1491, 437] on div "Image Row 64px Big News! Explore Our New Experiential Area at Courts Heeren Tex…" at bounding box center [901, 318] width 1331 height 1587
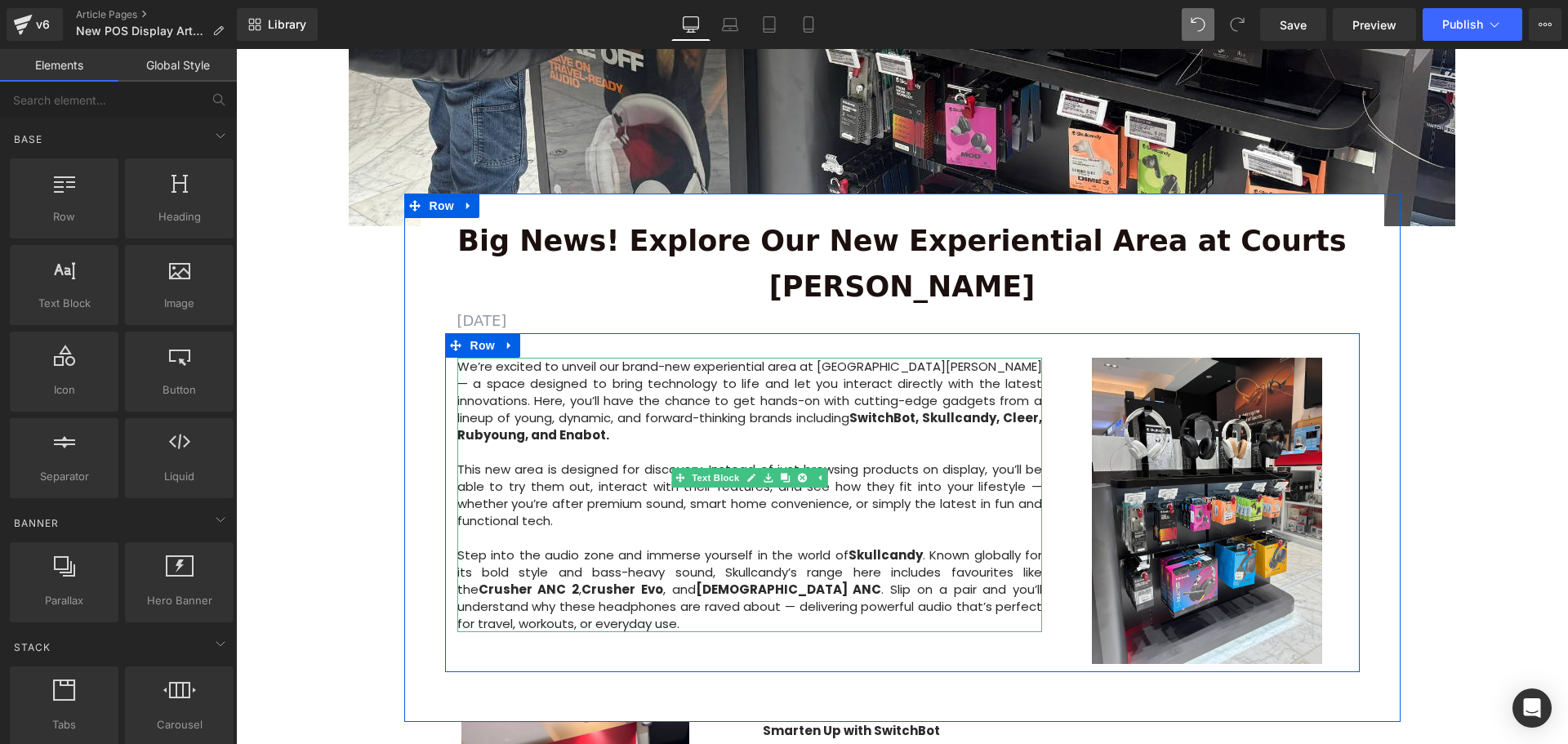
scroll to position [490, 0]
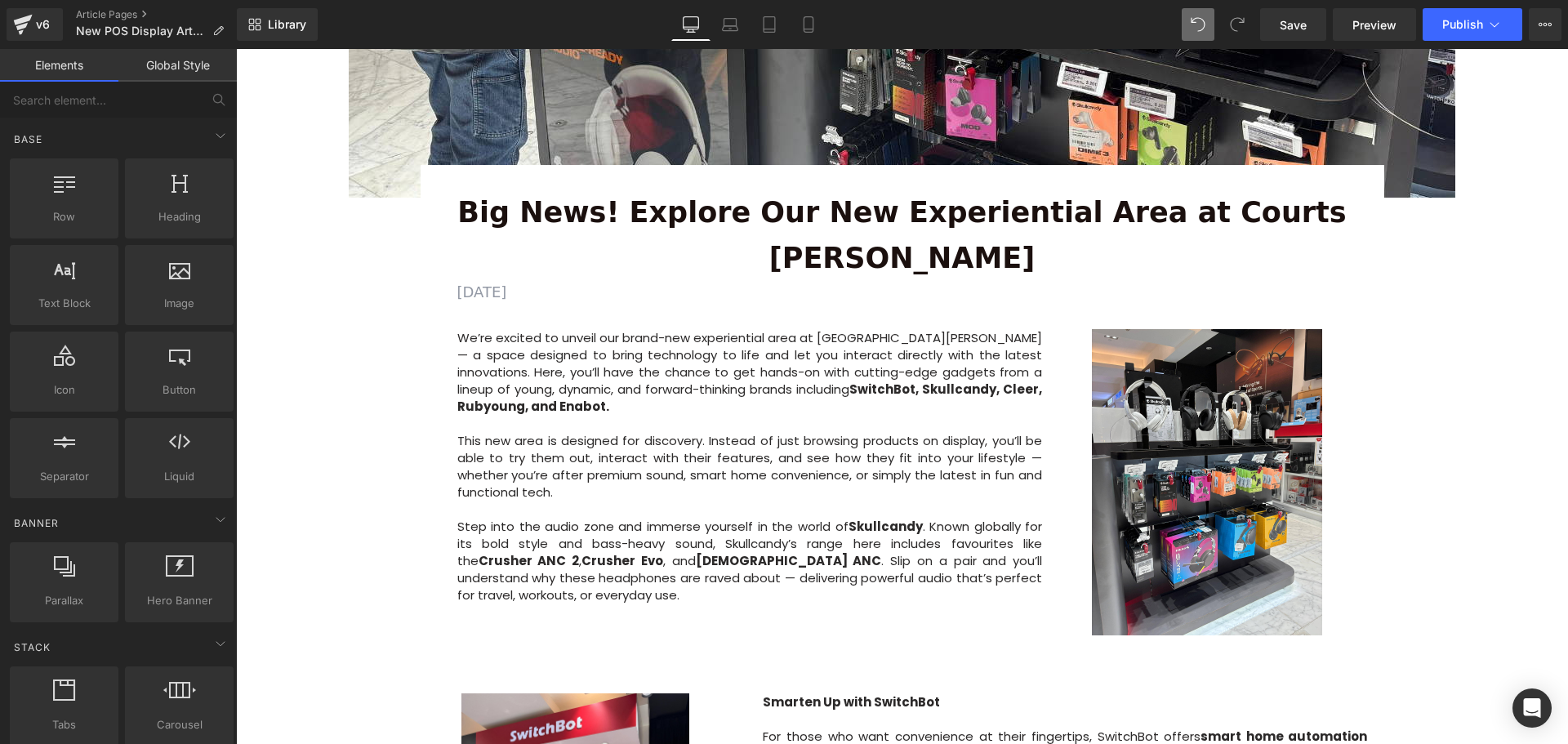
click at [355, 386] on div "Image Row 64px Big News! Explore Our New Experiential Area at Courts Heeren Tex…" at bounding box center [901, 482] width 1331 height 1587
click at [1429, 419] on div "Image Row 64px Big News! Explore Our New Experiential Area at Courts Heeren Tex…" at bounding box center [901, 482] width 1331 height 1587
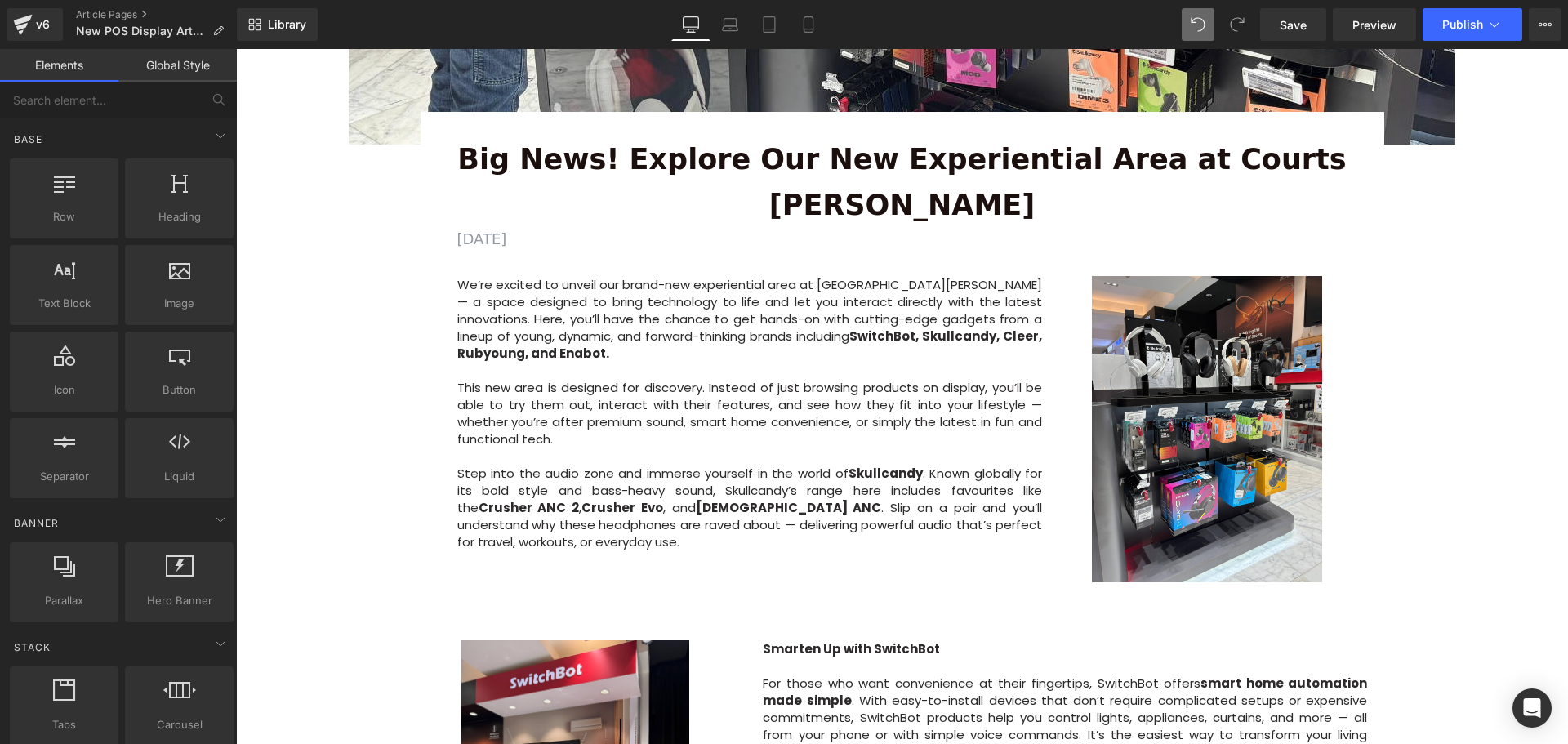
scroll to position [571, 0]
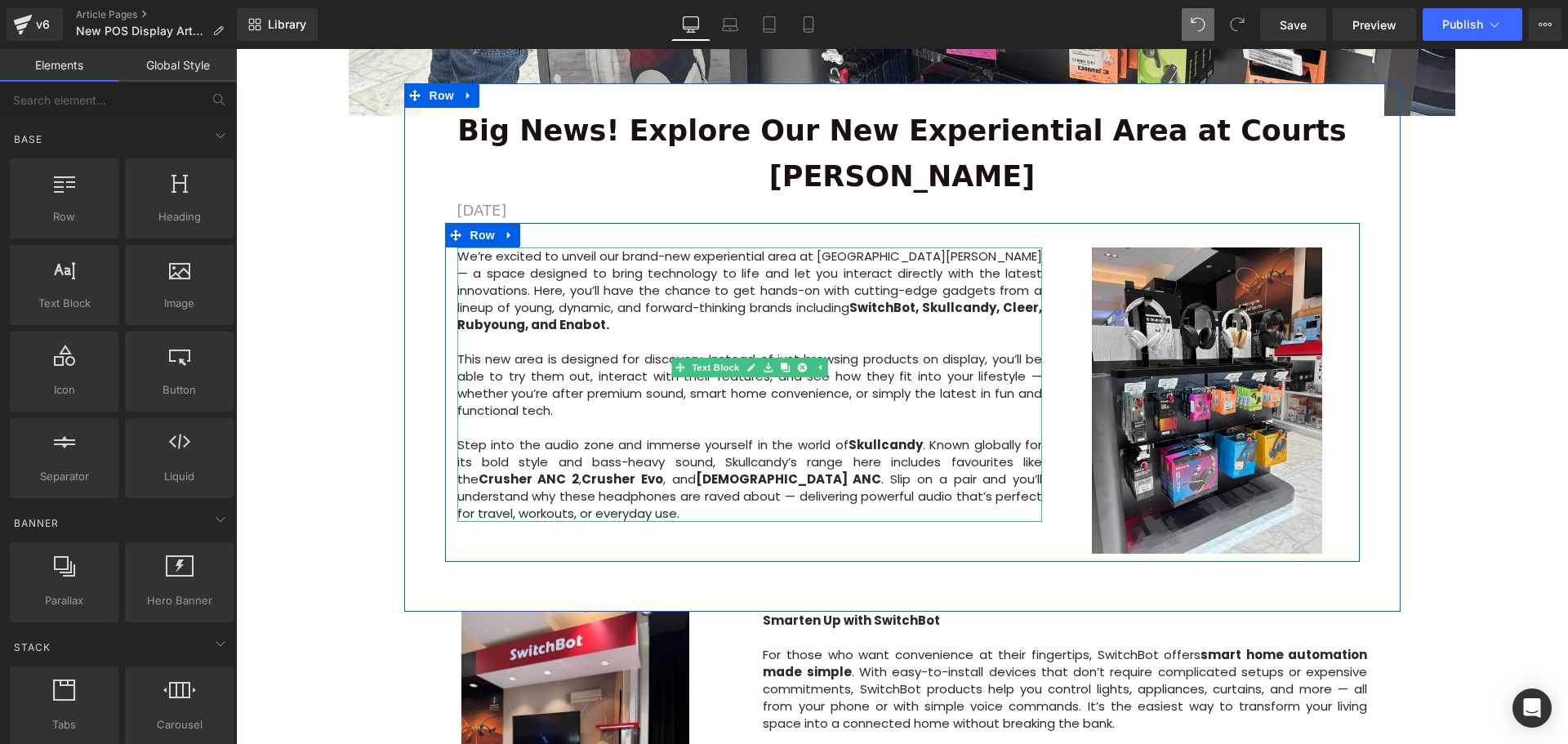
click at [1028, 350] on p "This new area is designed for discovery. Instead of just browsing products on d…" at bounding box center [750, 384] width 585 height 68
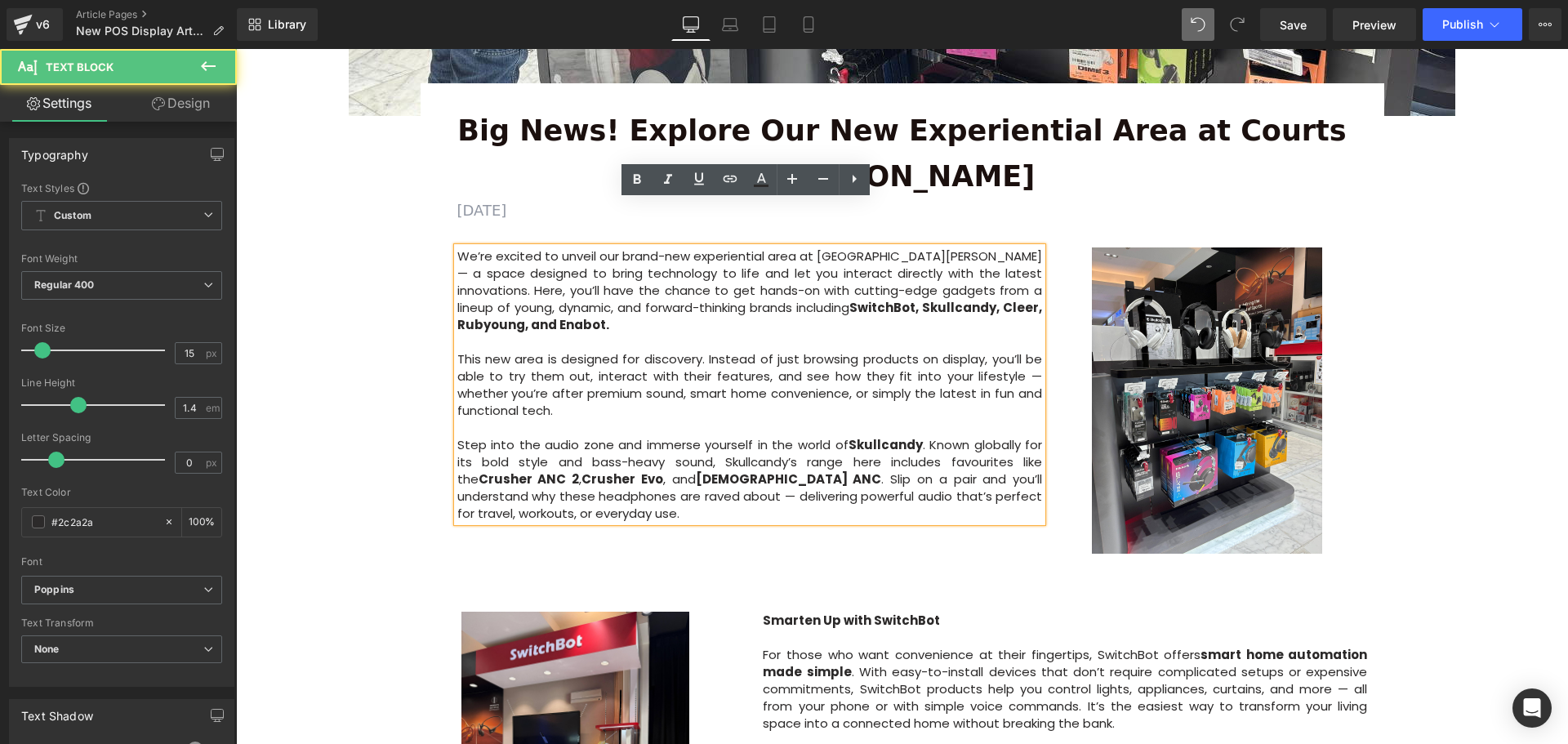
click at [1035, 350] on p "This new area is designed for discovery. Instead of just browsing products on d…" at bounding box center [750, 384] width 585 height 68
click at [993, 350] on p "This new area is designed for discovery. Instead of just browsing products on d…" at bounding box center [750, 384] width 585 height 68
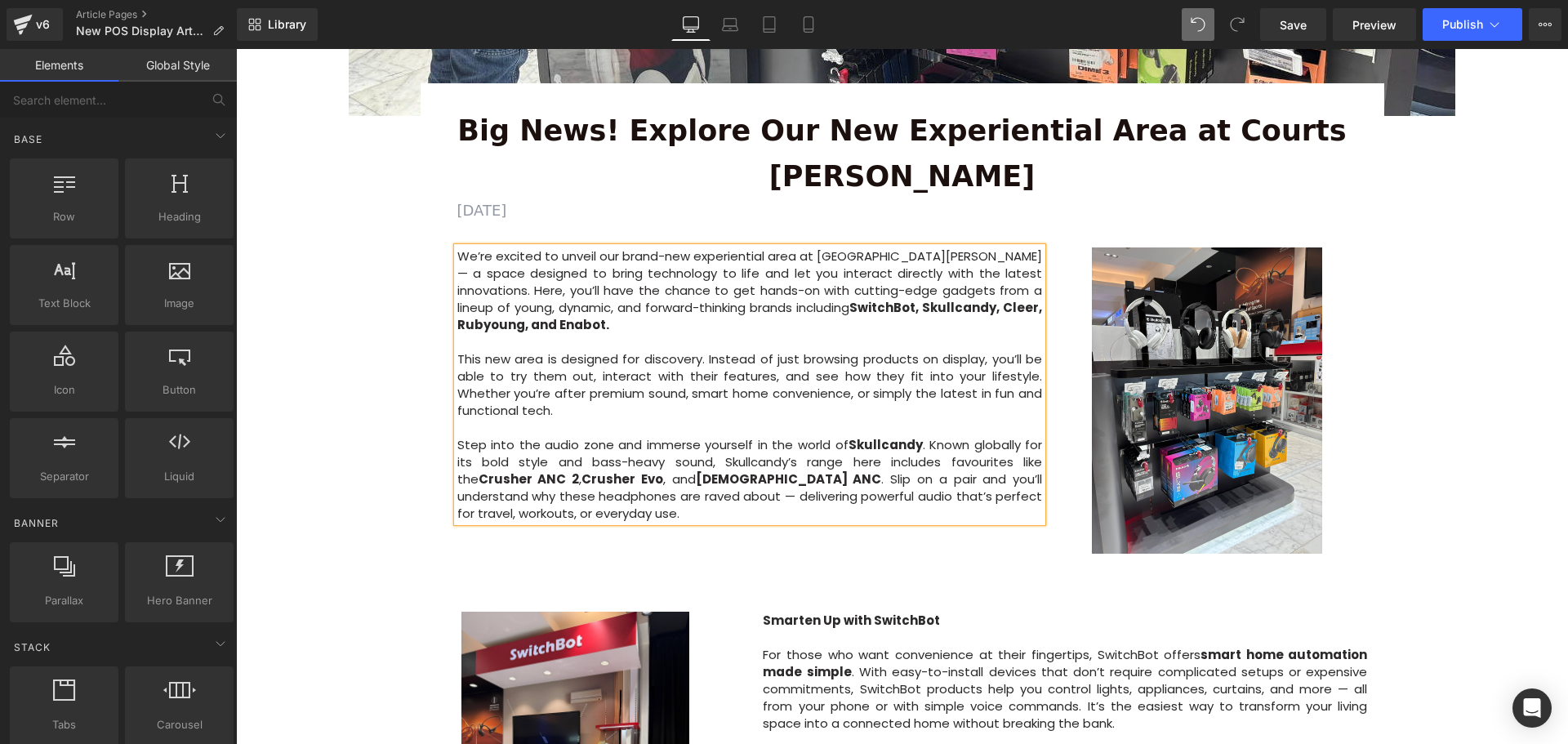
click at [1463, 354] on div "Image Row 64px Big News! Explore Our New Experiential Area at Courts Heeren Tex…" at bounding box center [901, 399] width 1331 height 1587
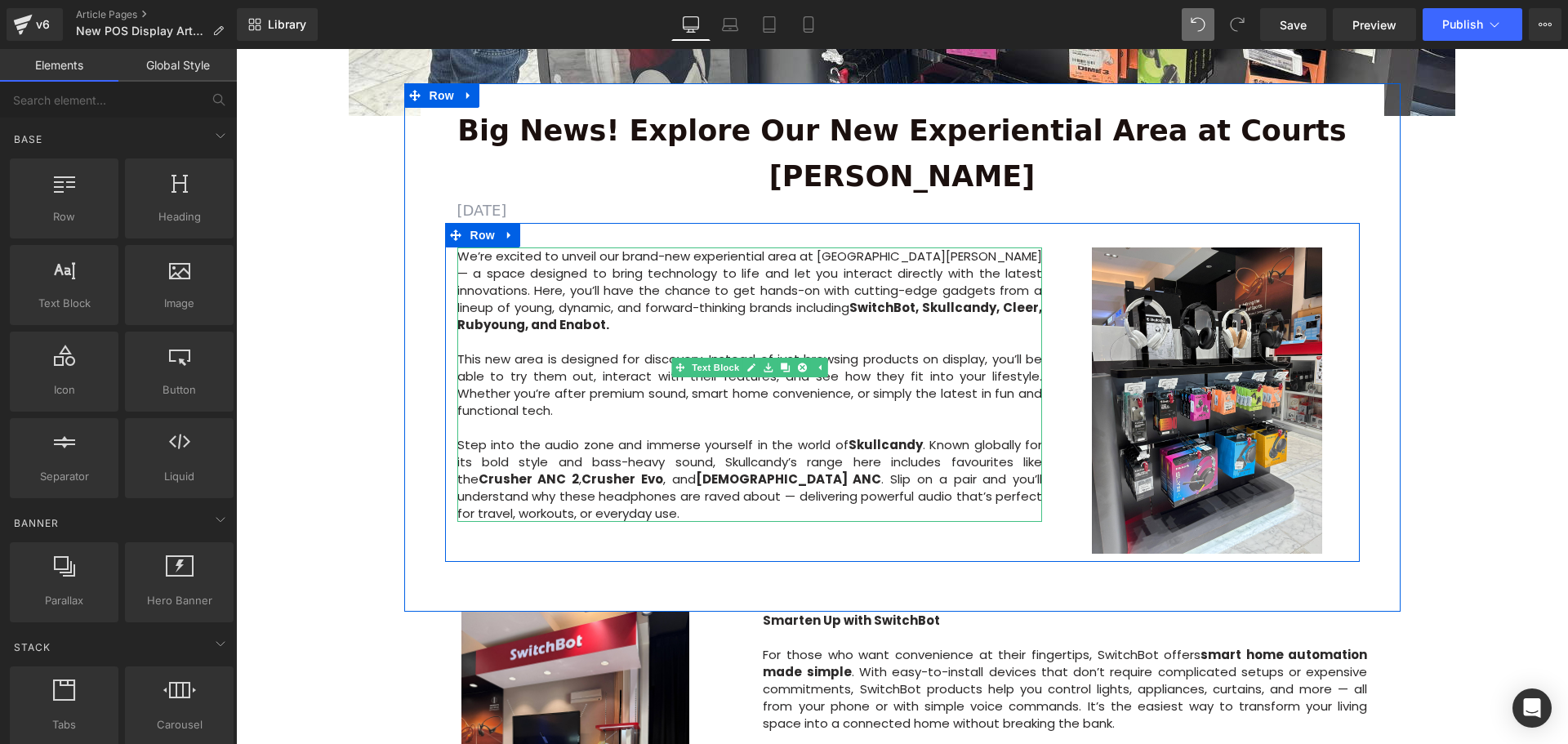
click at [533, 436] on p "Step into the audio zone and immerse yourself in the world of Skullcandy . Know…" at bounding box center [750, 479] width 585 height 86
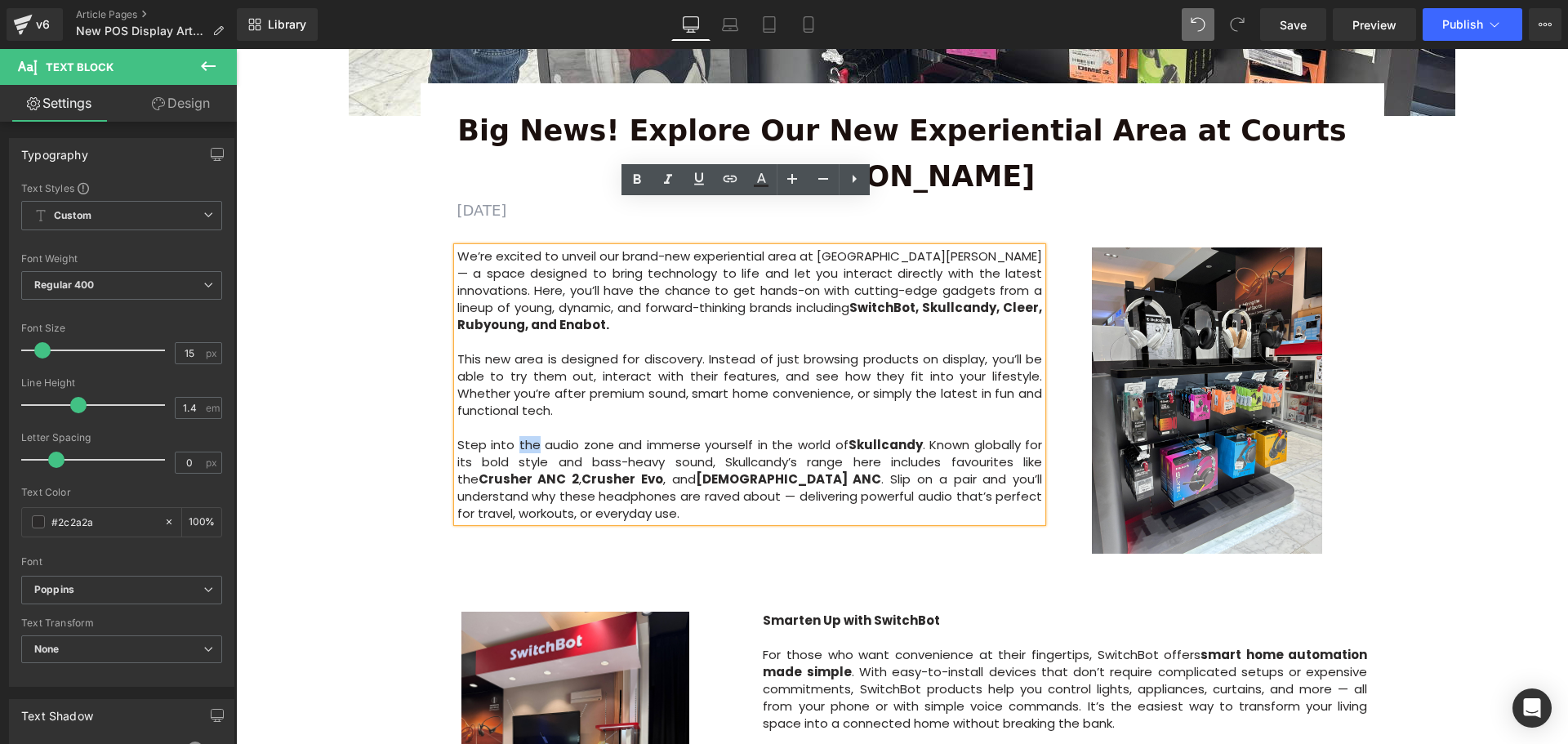
drag, startPoint x: 527, startPoint y: 381, endPoint x: 511, endPoint y: 384, distance: 16.3
click at [511, 436] on p "Step into the audio zone and immerse yourself in the world of Skullcandy . Know…" at bounding box center [750, 479] width 585 height 86
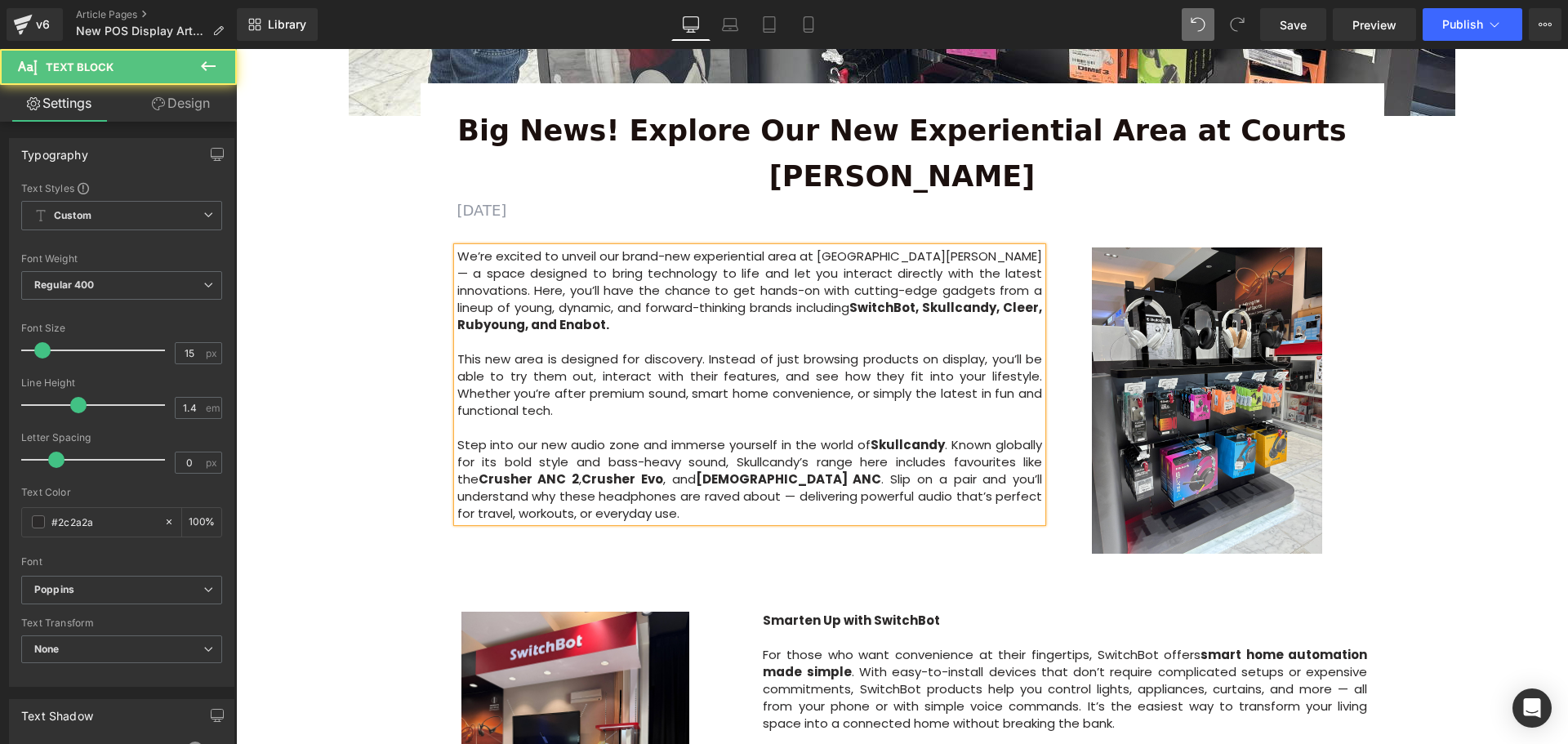
click at [935, 436] on strong "Skullcandy" at bounding box center [907, 445] width 74 height 18
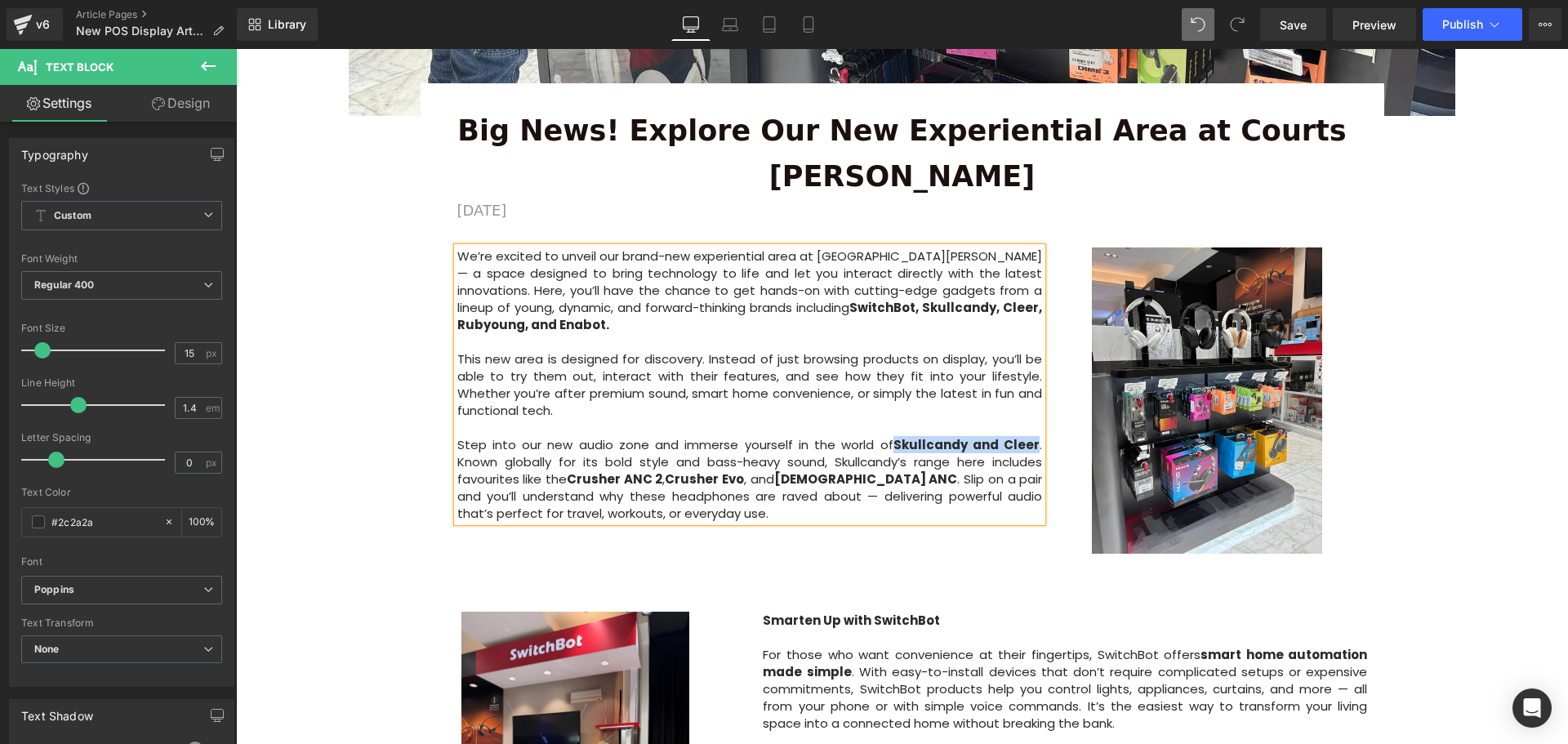
drag, startPoint x: 1036, startPoint y: 376, endPoint x: 895, endPoint y: 383, distance: 141.2
click at [895, 436] on p "Step into our new audio zone and immerse yourself in the world of Skullcandy an…" at bounding box center [750, 479] width 585 height 86
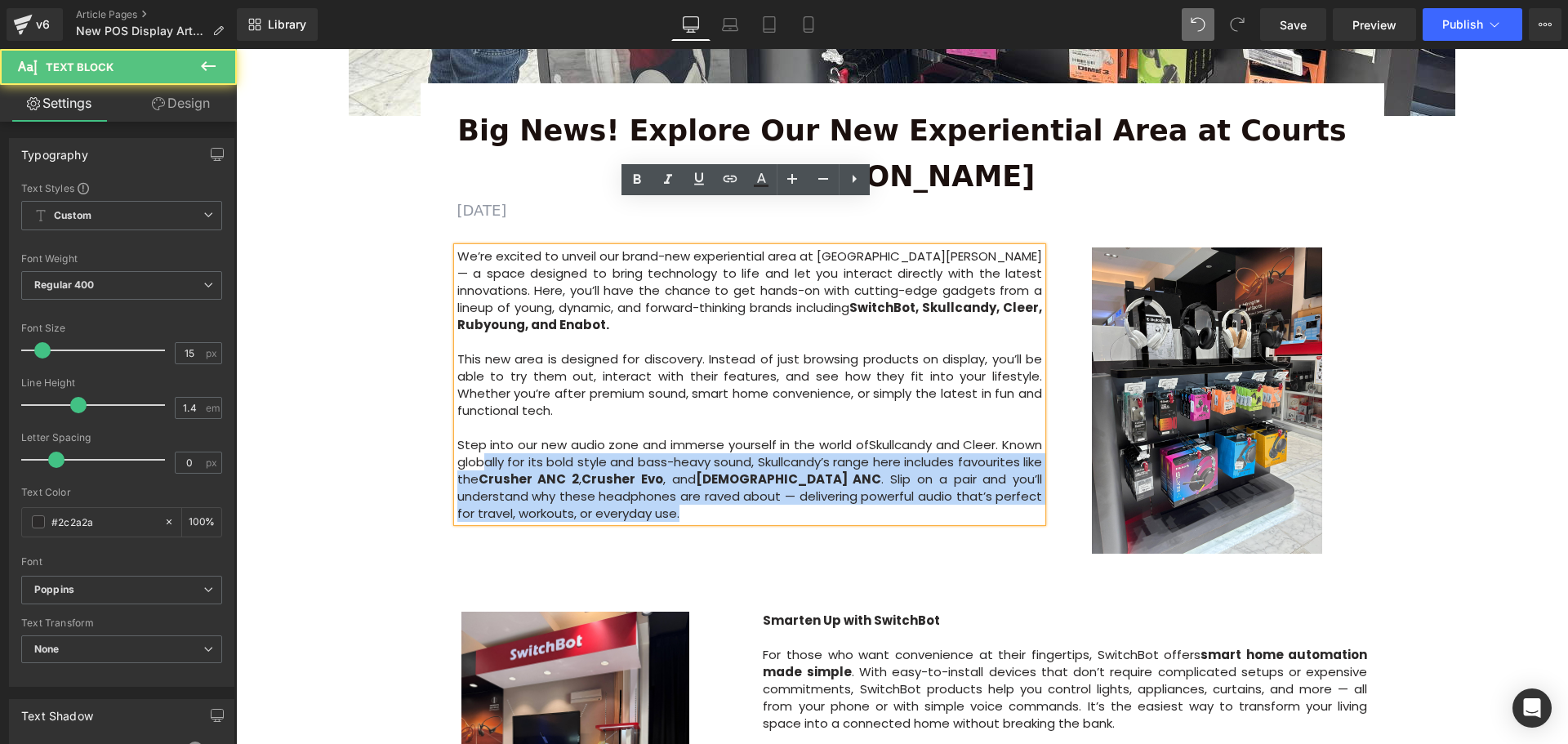
drag, startPoint x: 790, startPoint y: 451, endPoint x: 482, endPoint y: 396, distance: 312.9
click at [482, 436] on p "Step into our new audio zone and immerse yourself in the world of Skullcandy an…" at bounding box center [750, 479] width 585 height 86
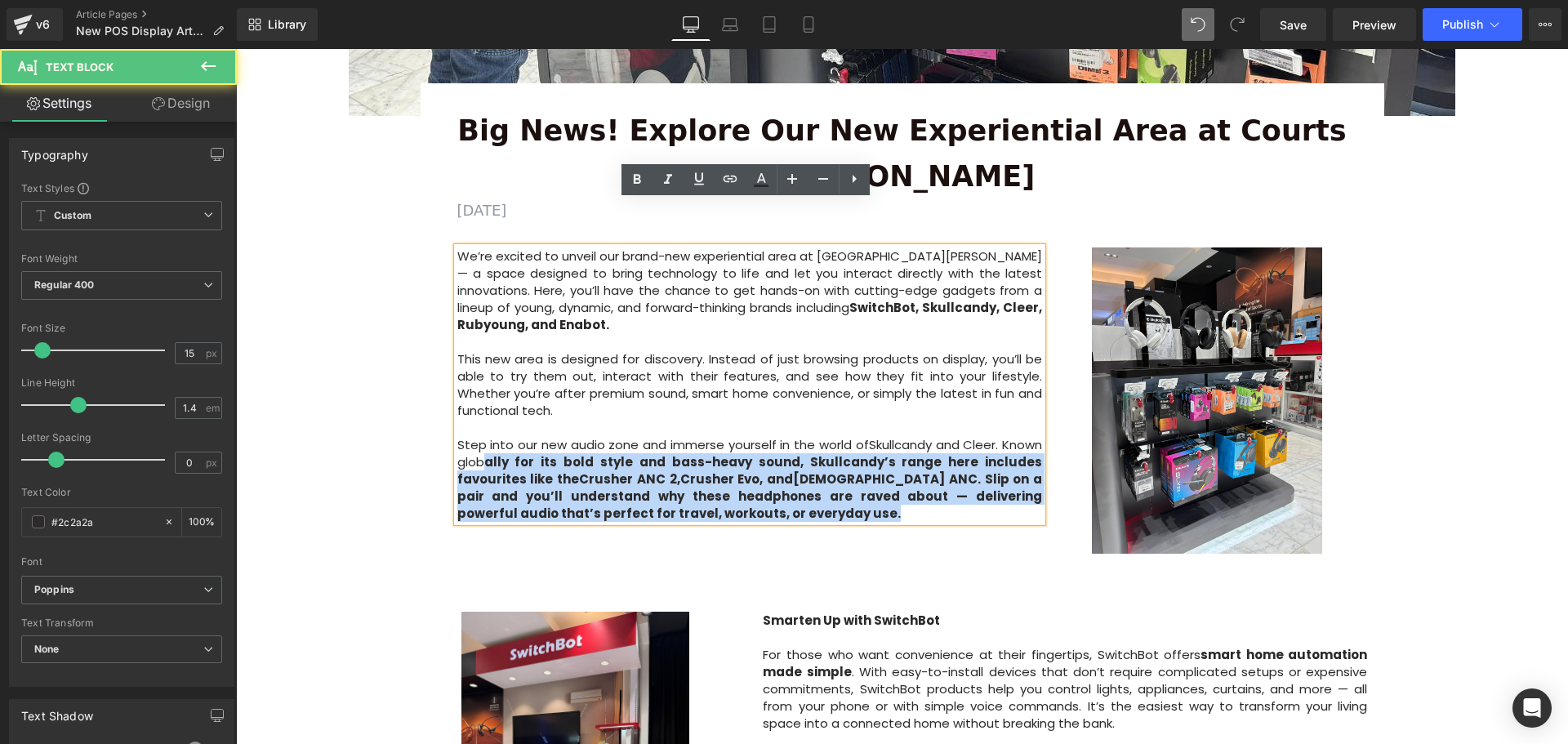
drag, startPoint x: 590, startPoint y: 438, endPoint x: 477, endPoint y: 401, distance: 118.9
click at [477, 436] on p "Step into our new audio zone and immerse yourself in the world of Skullcandy an…" at bounding box center [750, 479] width 585 height 86
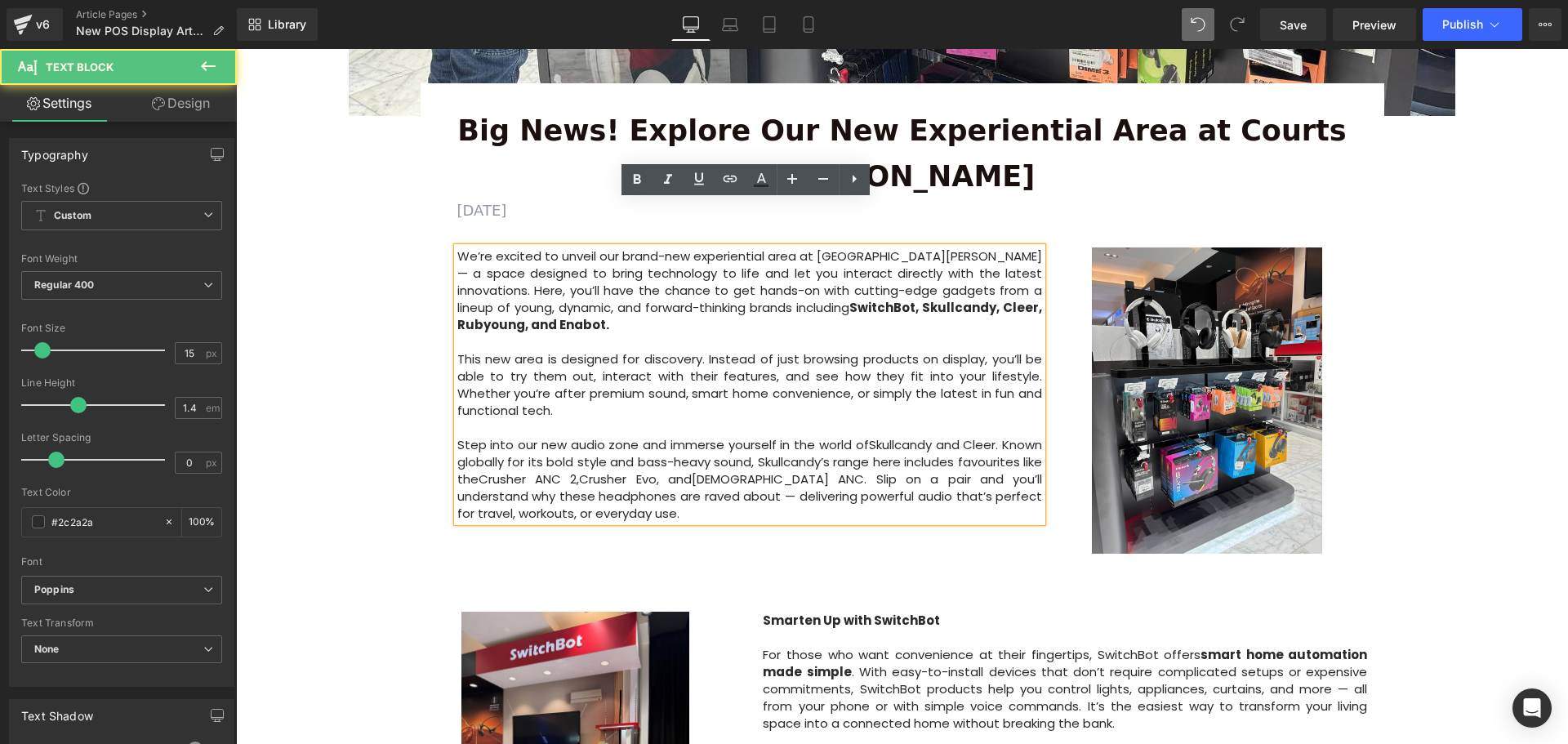
click at [660, 447] on p "Step into our new audio zone and immerse yourself in the world of Skullcandy an…" at bounding box center [750, 479] width 585 height 86
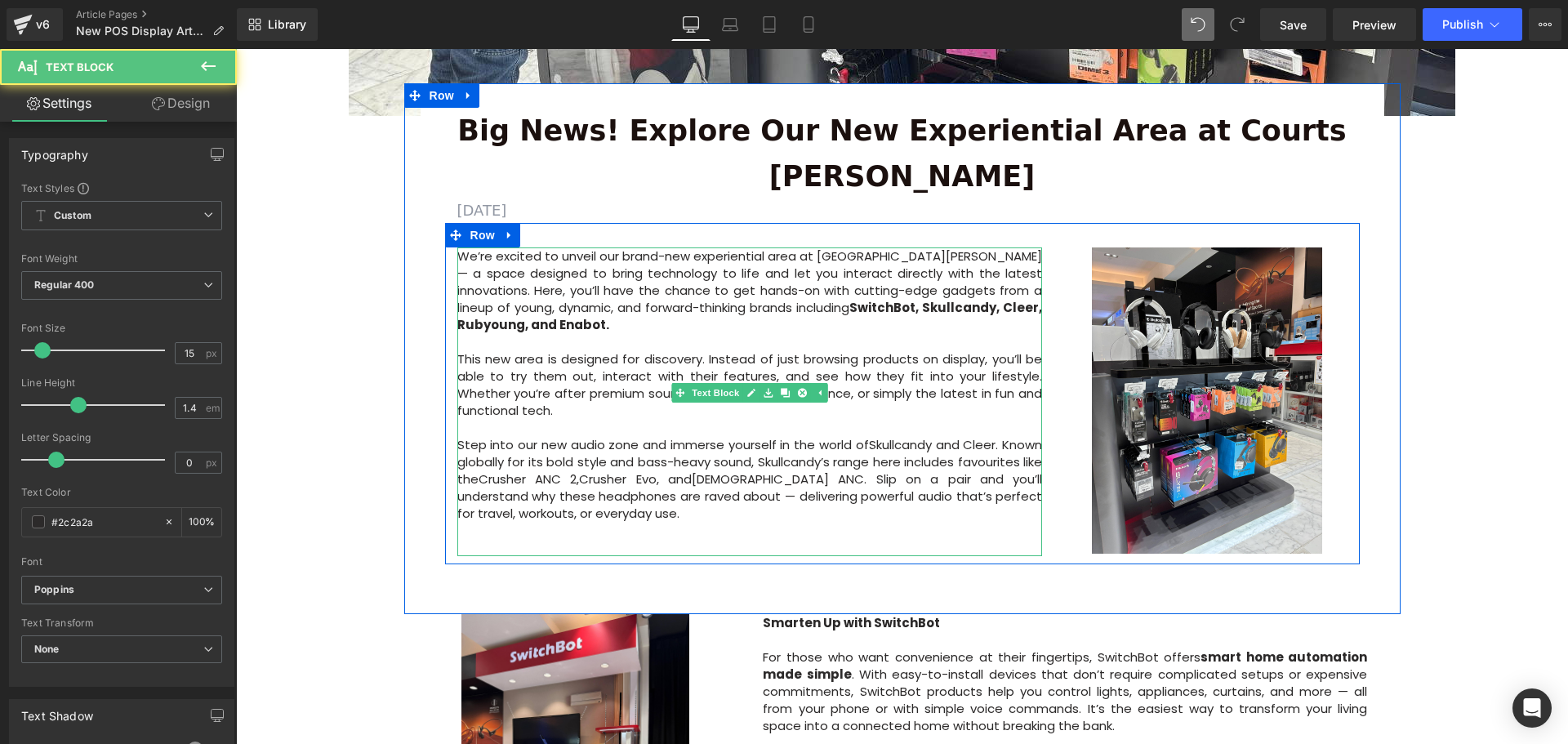
click at [486, 539] on p at bounding box center [750, 547] width 585 height 18
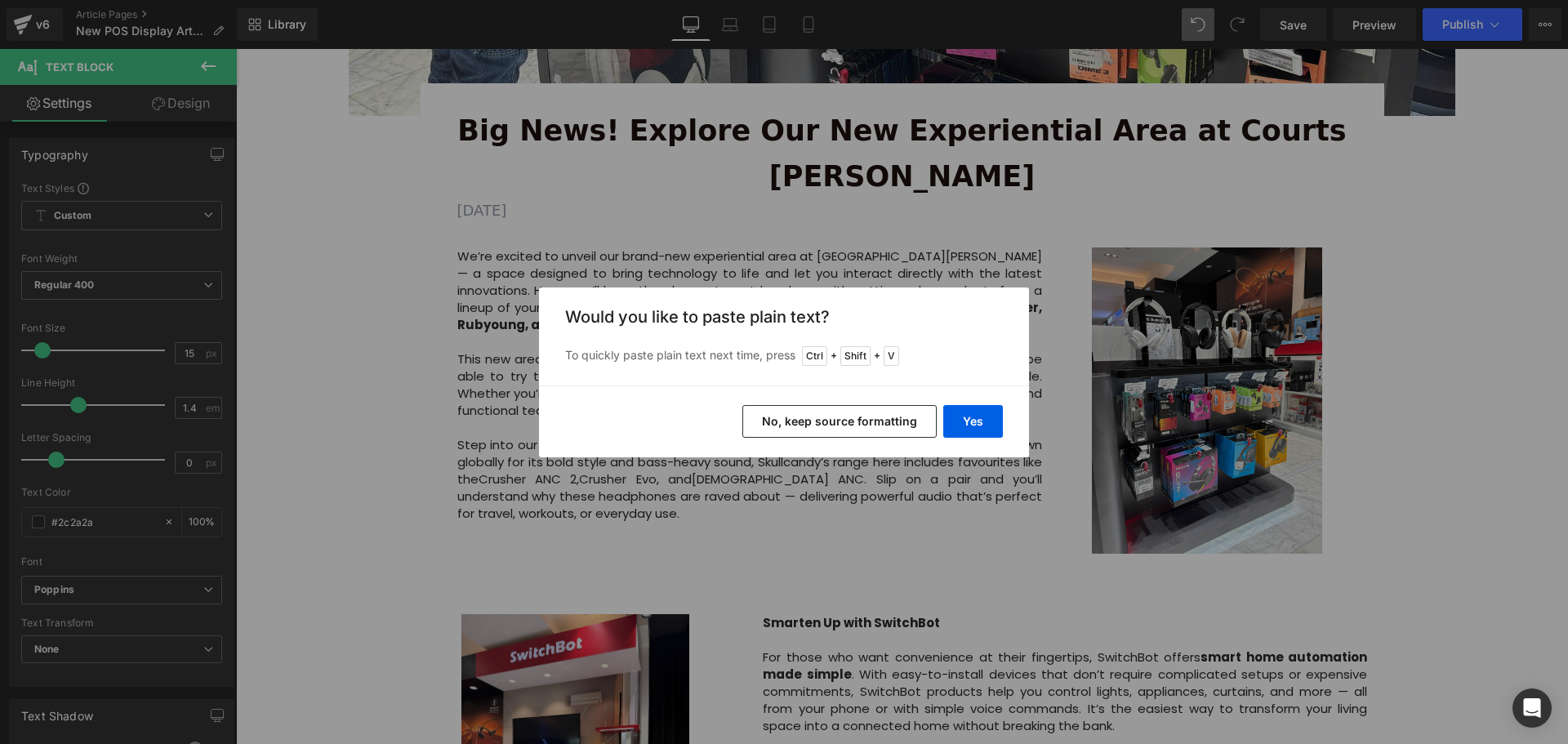
click at [880, 424] on button "No, keep source formatting" at bounding box center [839, 421] width 194 height 32
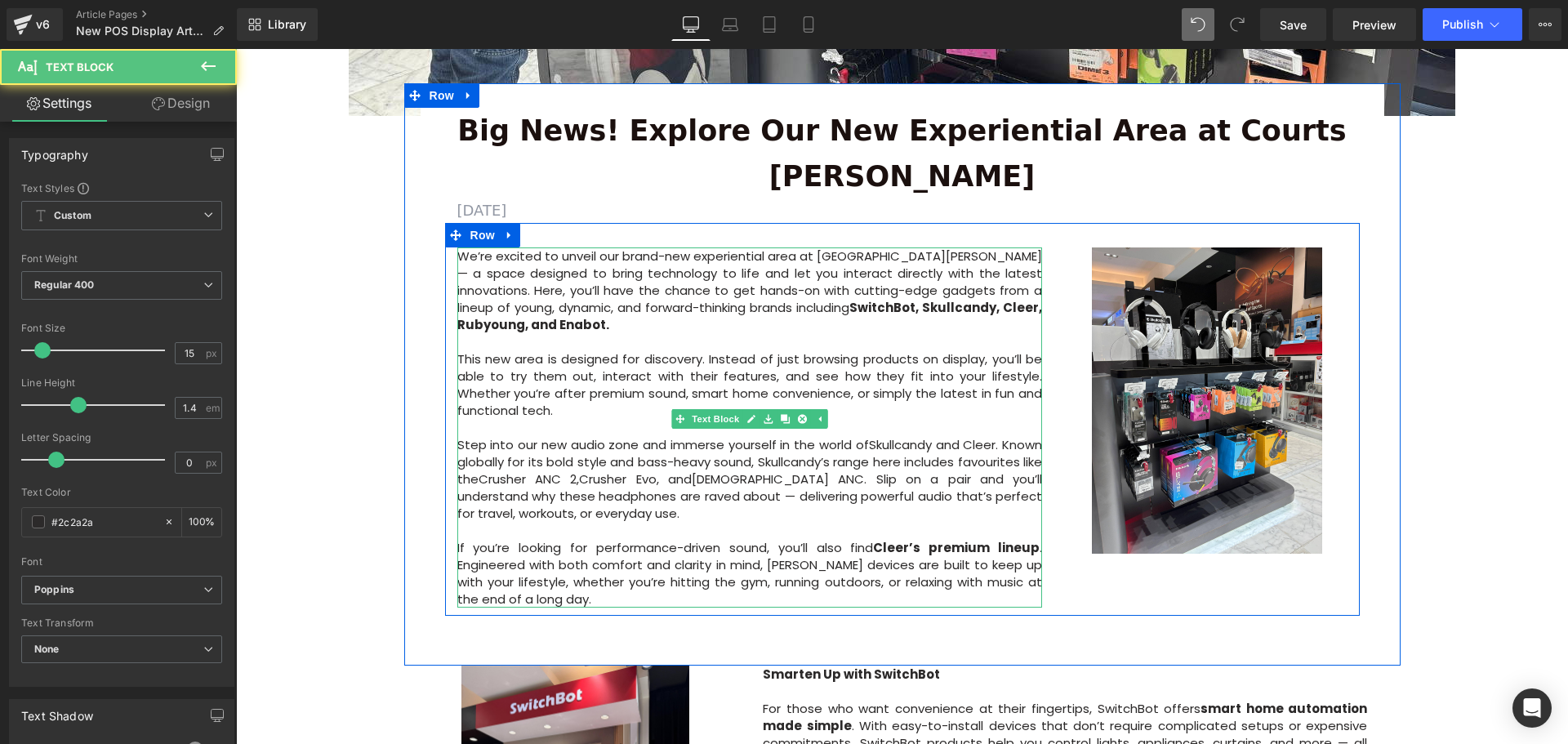
click at [468, 539] on p "If you’re looking for performance-driven sound, you’ll also find [PERSON_NAME] …" at bounding box center [750, 573] width 585 height 68
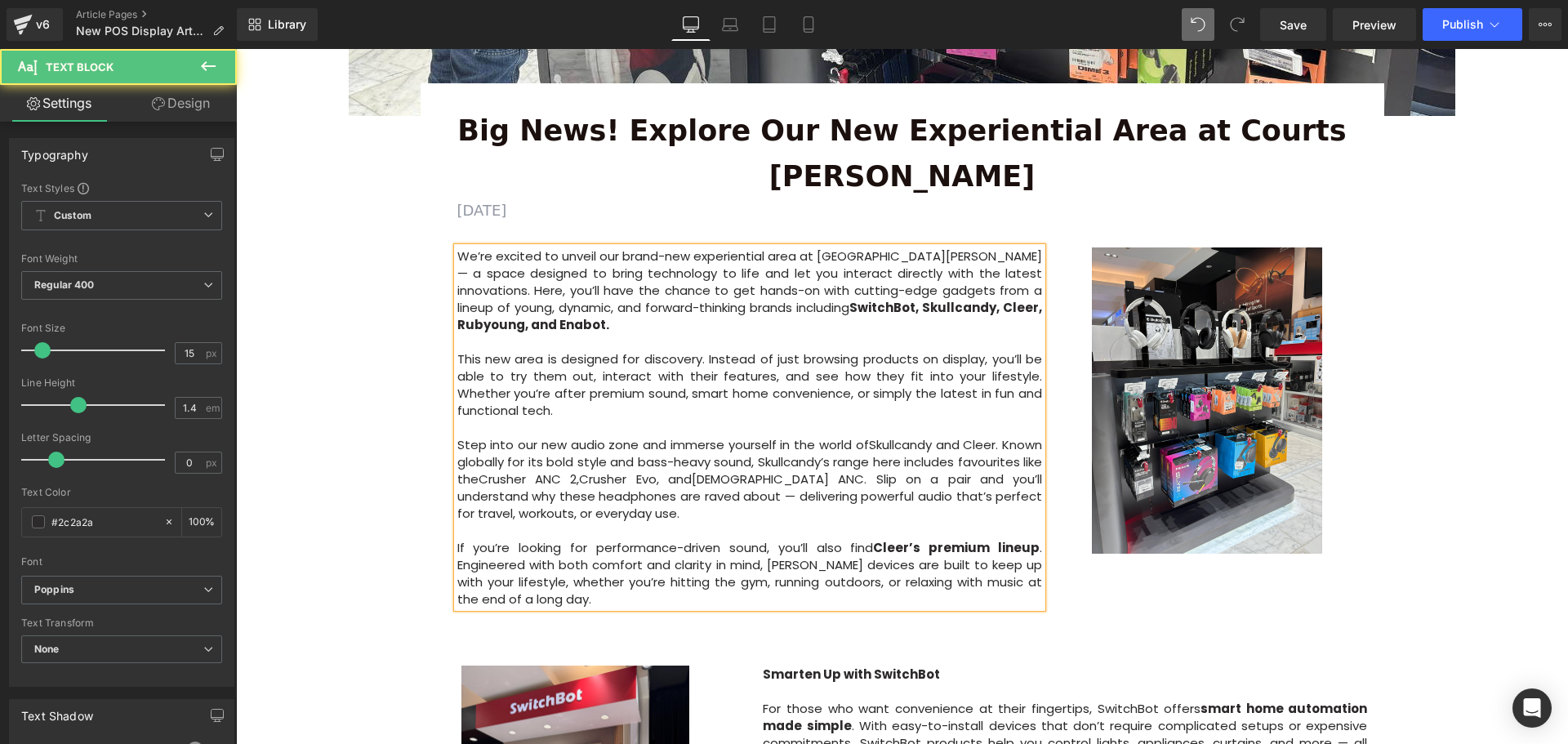
click at [404, 495] on div "Big News! Explore Our New Experiential Area at Courts Heeren Text Block AUGUST …" at bounding box center [901, 375] width 996 height 520
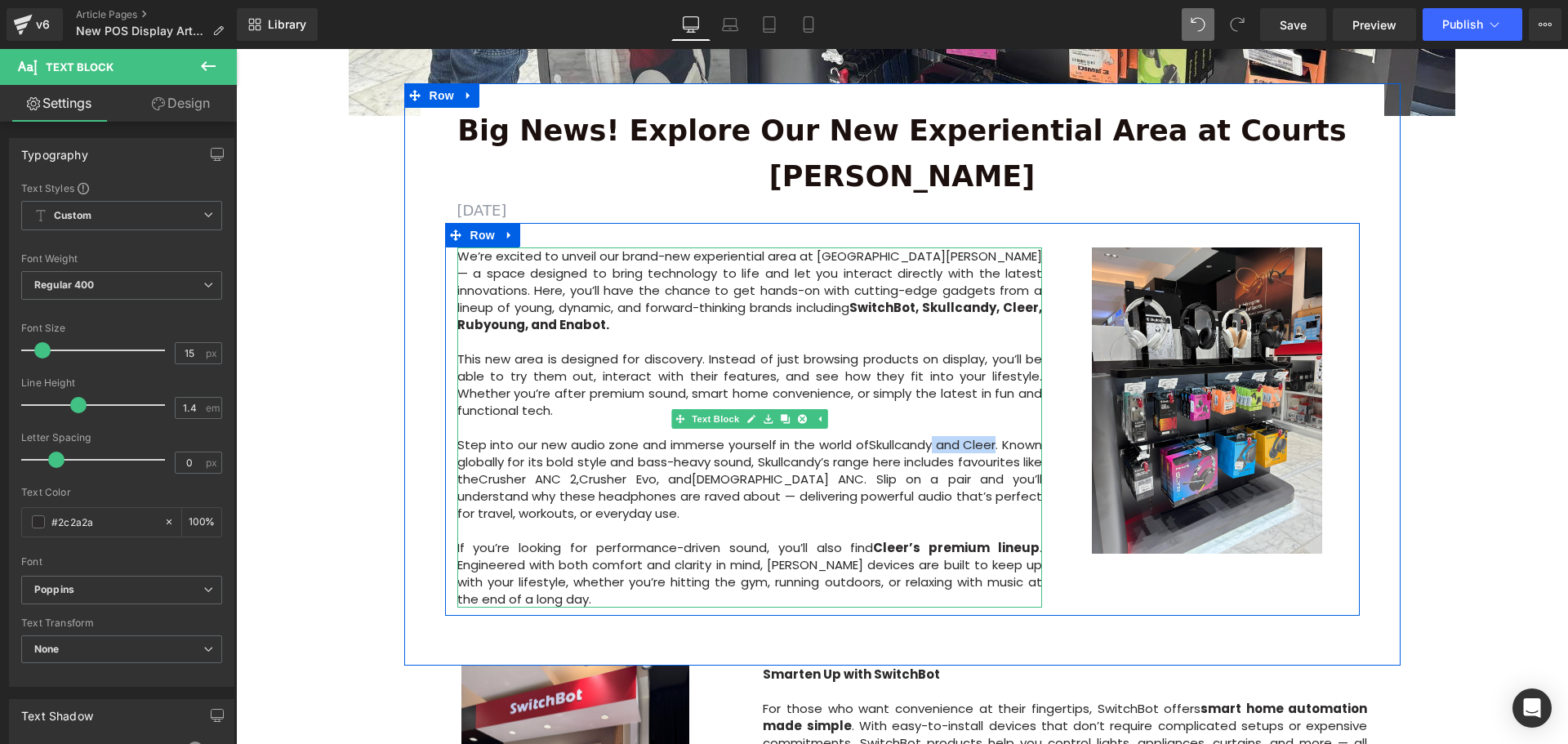
drag, startPoint x: 991, startPoint y: 378, endPoint x: 929, endPoint y: 383, distance: 62.2
click at [929, 436] on p "Step into our new audio zone and immerse yourself in the world of Skullcandy an…" at bounding box center [750, 479] width 585 height 86
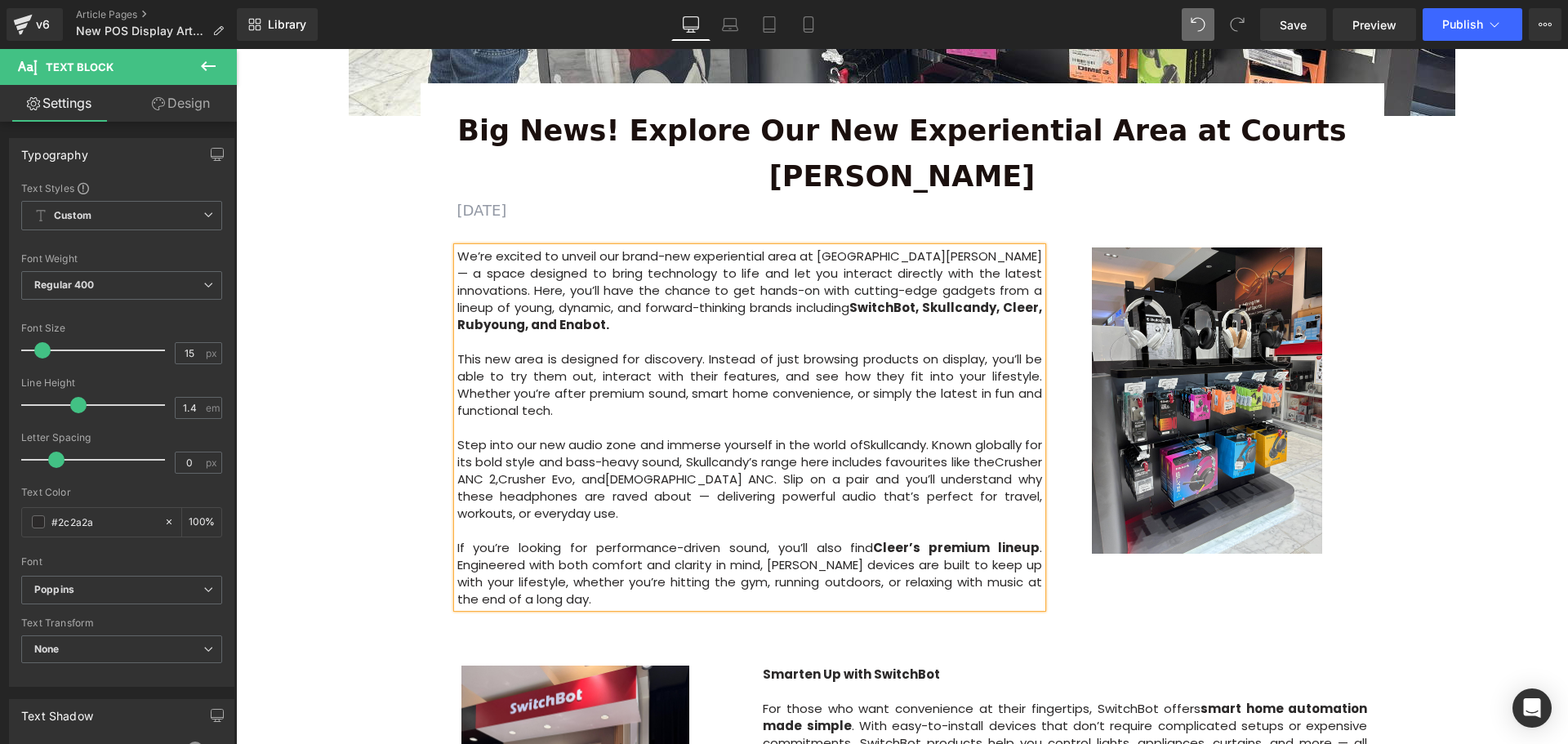
click at [1460, 423] on div "Image Row 64px Big News! Explore Our New Experiential Area at Courts Heeren Tex…" at bounding box center [901, 426] width 1331 height 1640
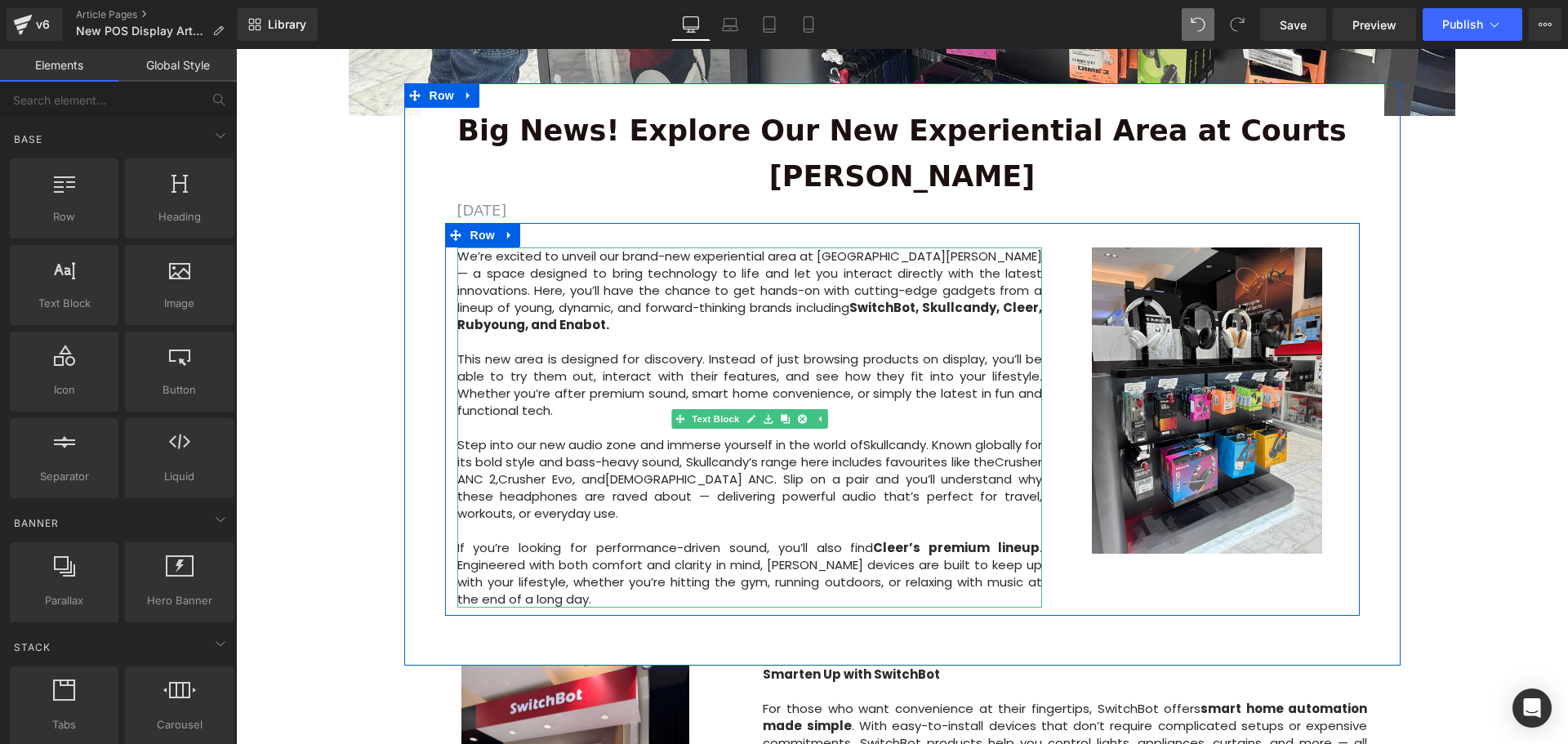
click at [556, 539] on p "If you’re looking for performance-driven sound, you’ll also find [PERSON_NAME] …" at bounding box center [750, 573] width 585 height 68
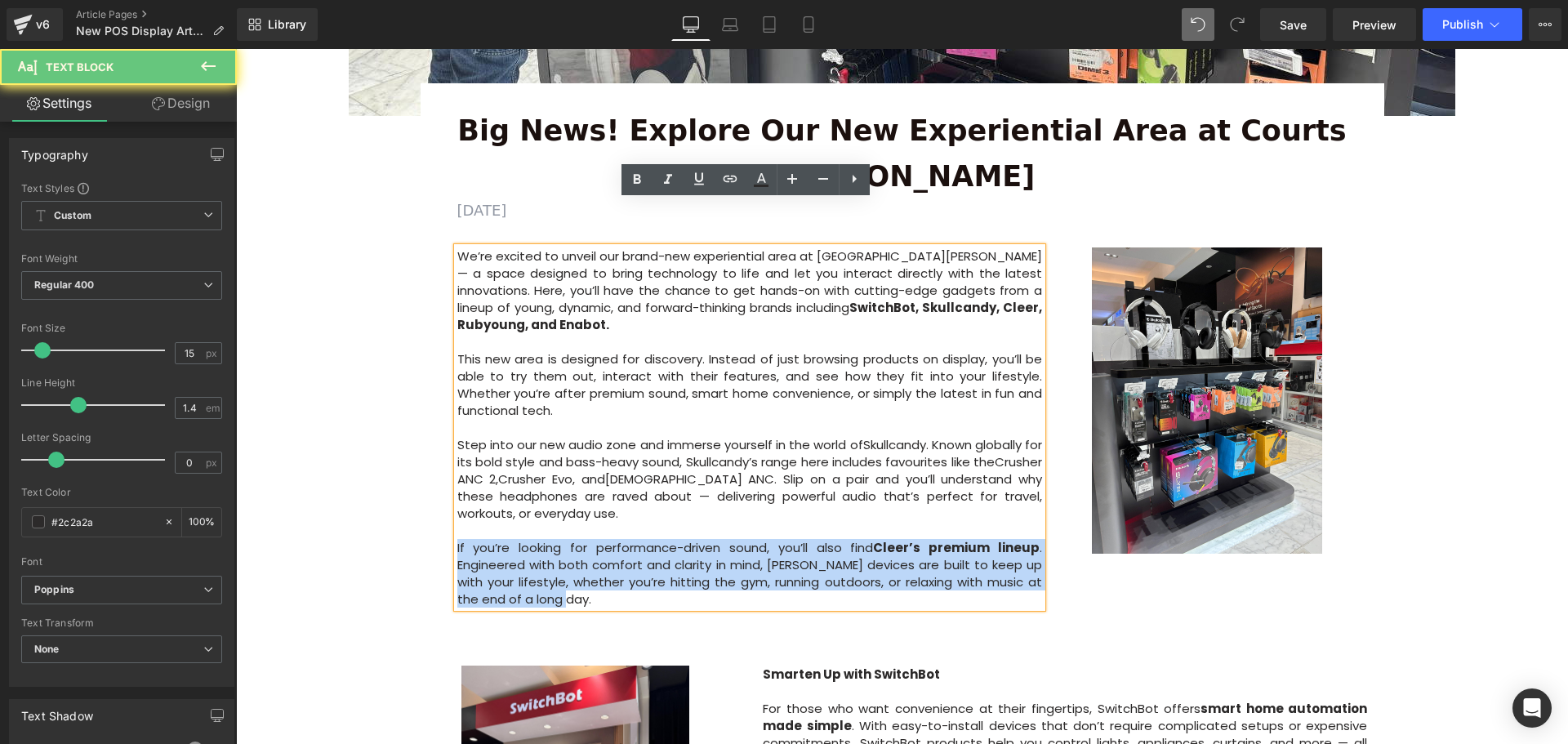
drag, startPoint x: 556, startPoint y: 536, endPoint x: 452, endPoint y: 488, distance: 114.5
click at [458, 539] on p "If you’re looking for performance-driven sound, you’ll also find [PERSON_NAME] …" at bounding box center [750, 573] width 585 height 68
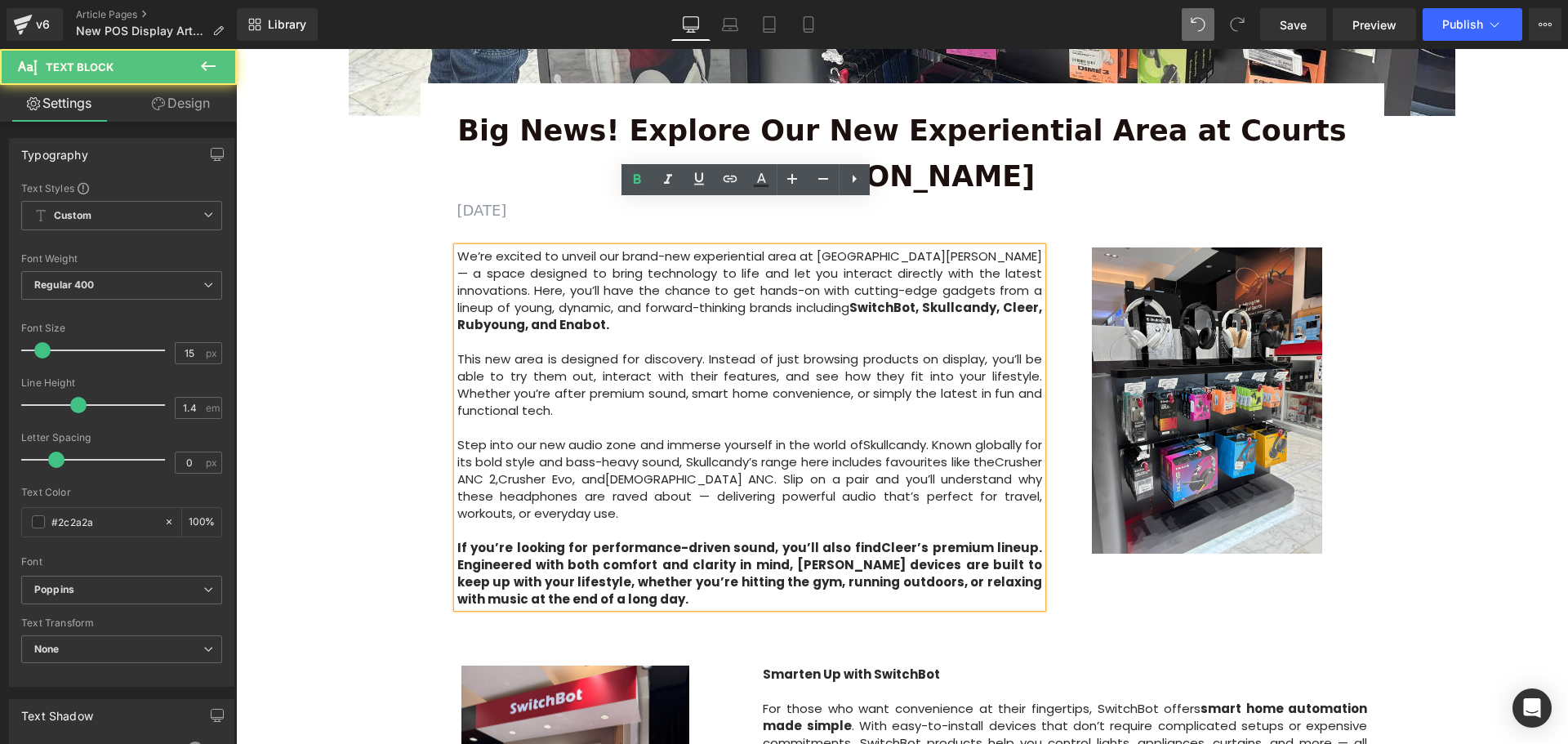
click at [581, 542] on p "If you’re looking for performance-driven sound, you’ll also find [PERSON_NAME] …" at bounding box center [750, 573] width 585 height 68
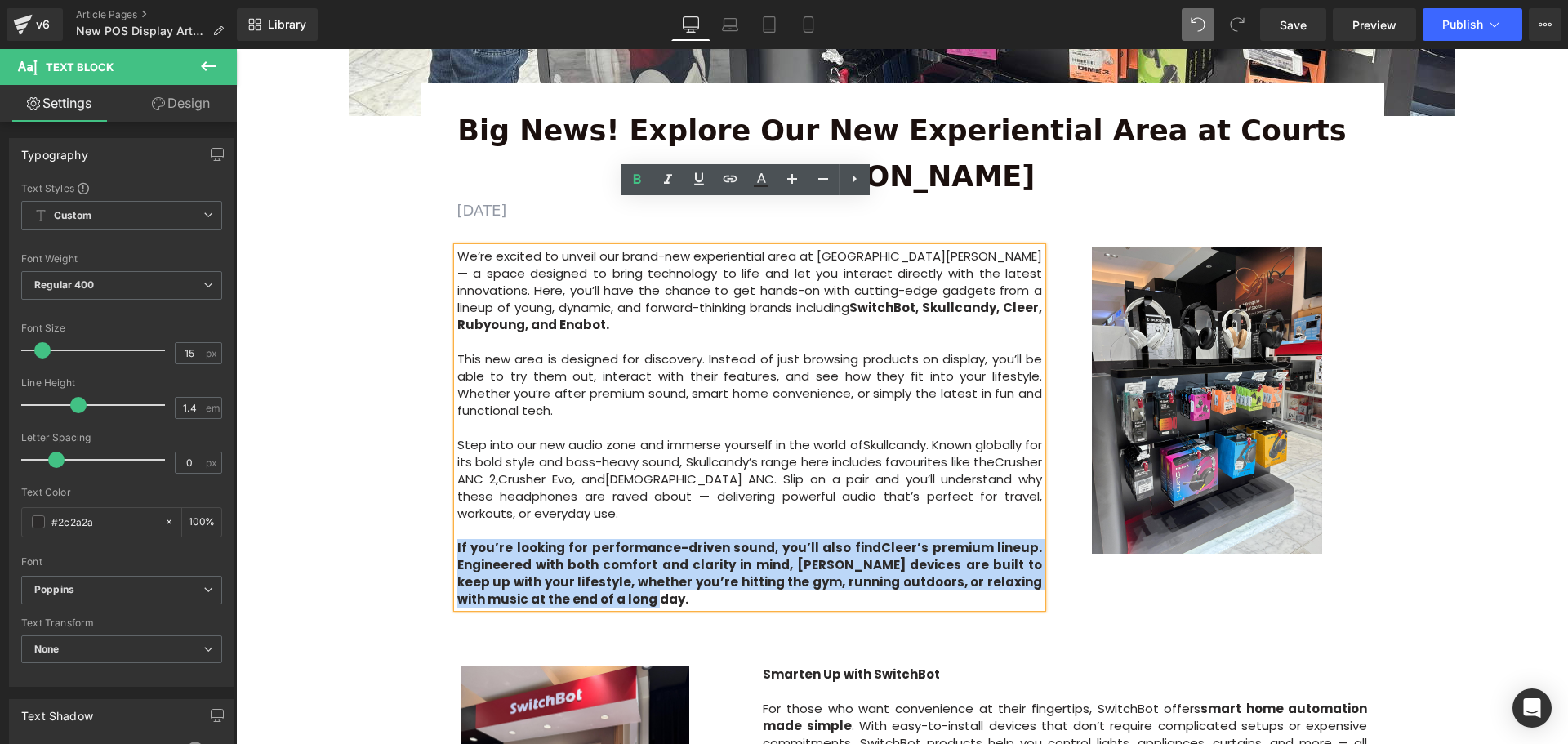
drag, startPoint x: 608, startPoint y: 539, endPoint x: 452, endPoint y: 484, distance: 165.4
click at [458, 539] on p "If you’re looking for performance-driven sound, you’ll also find [PERSON_NAME] …" at bounding box center [750, 573] width 585 height 68
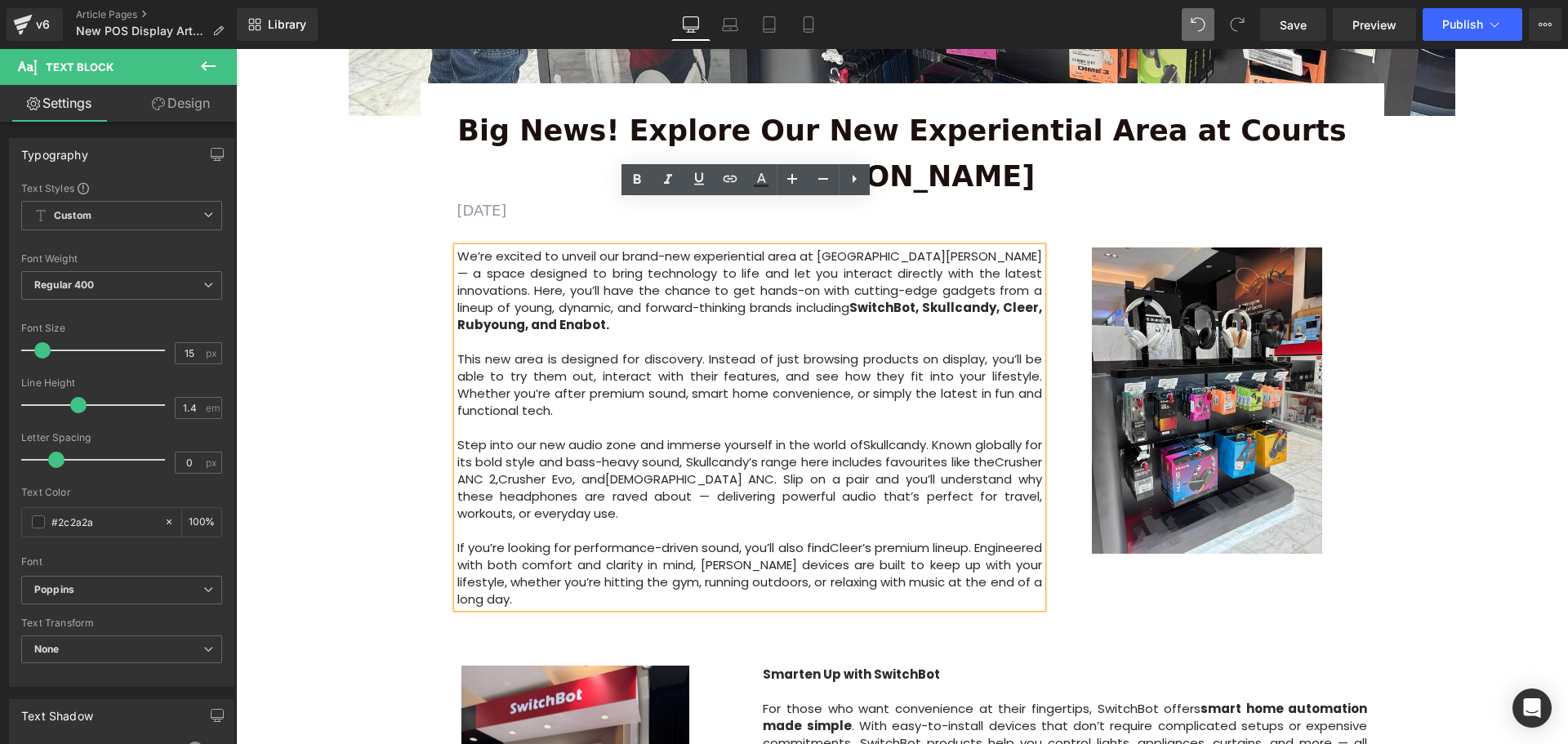
drag, startPoint x: 380, startPoint y: 473, endPoint x: 588, endPoint y: 482, distance: 208.2
click at [382, 473] on div "Image Row 64px Big News! Explore Our New Experiential Area at Courts Heeren Tex…" at bounding box center [901, 426] width 1331 height 1640
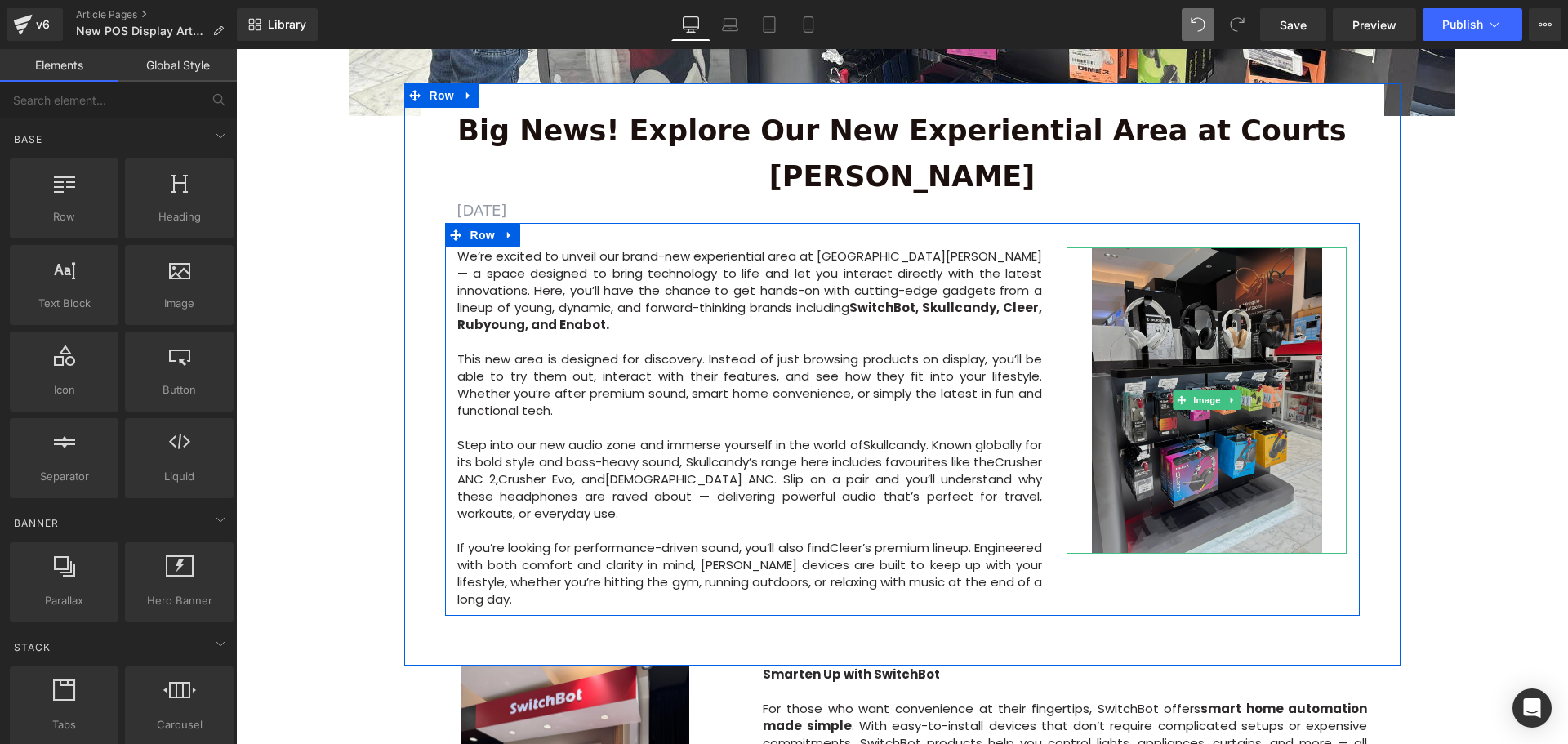
click at [1194, 465] on img at bounding box center [1207, 400] width 230 height 306
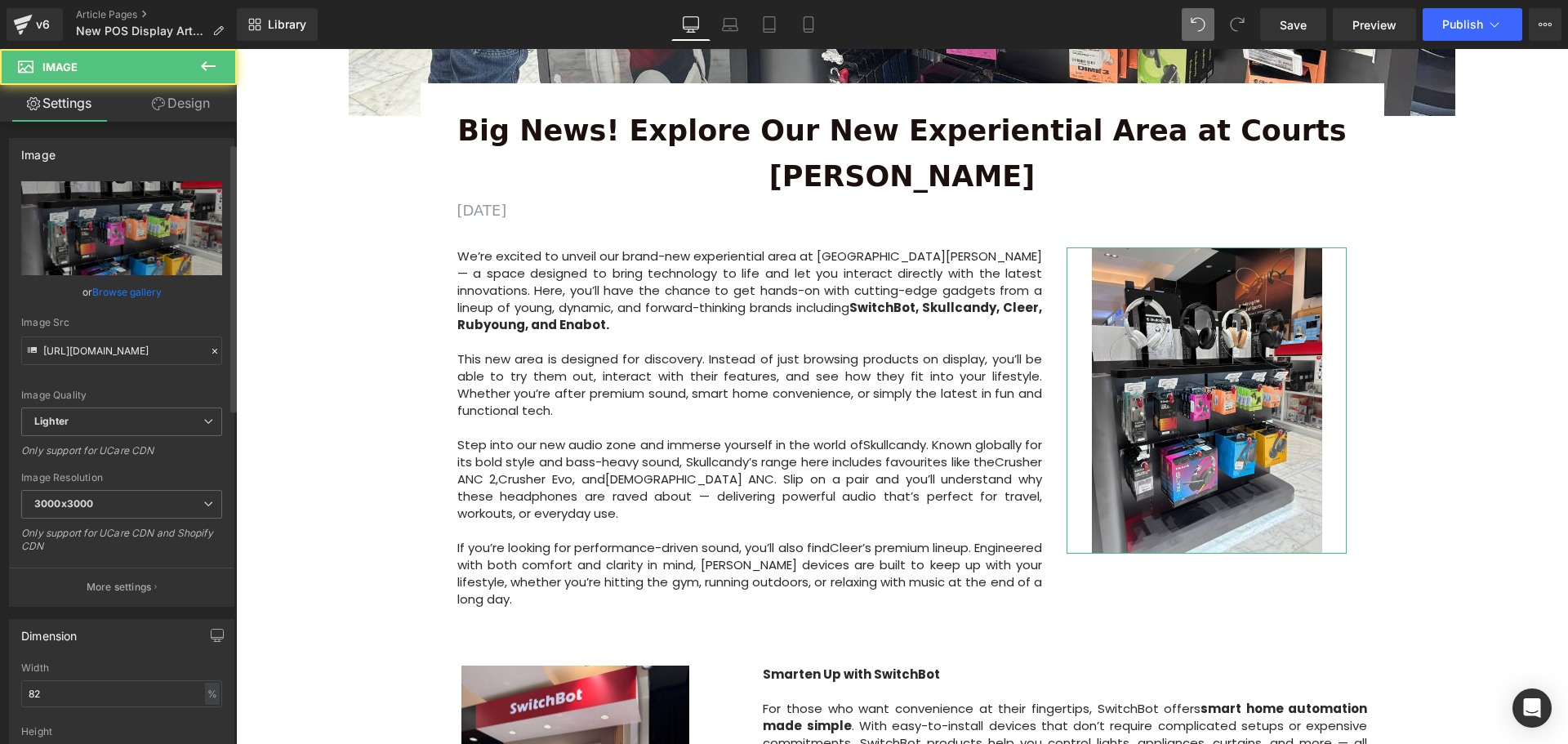
scroll to position [164, 0]
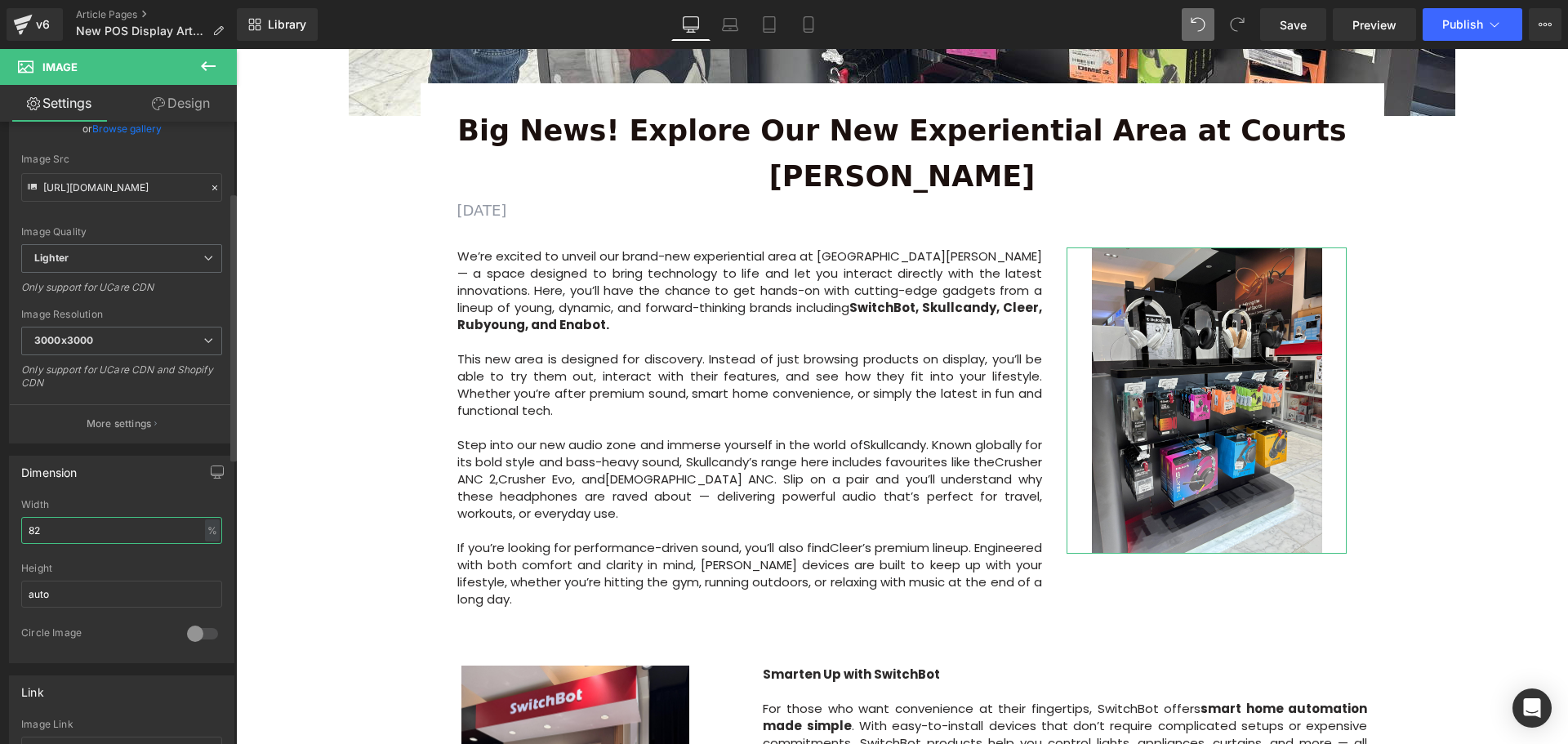
drag, startPoint x: 60, startPoint y: 529, endPoint x: 28, endPoint y: 531, distance: 32.1
click at [28, 531] on input "82" at bounding box center [121, 530] width 201 height 27
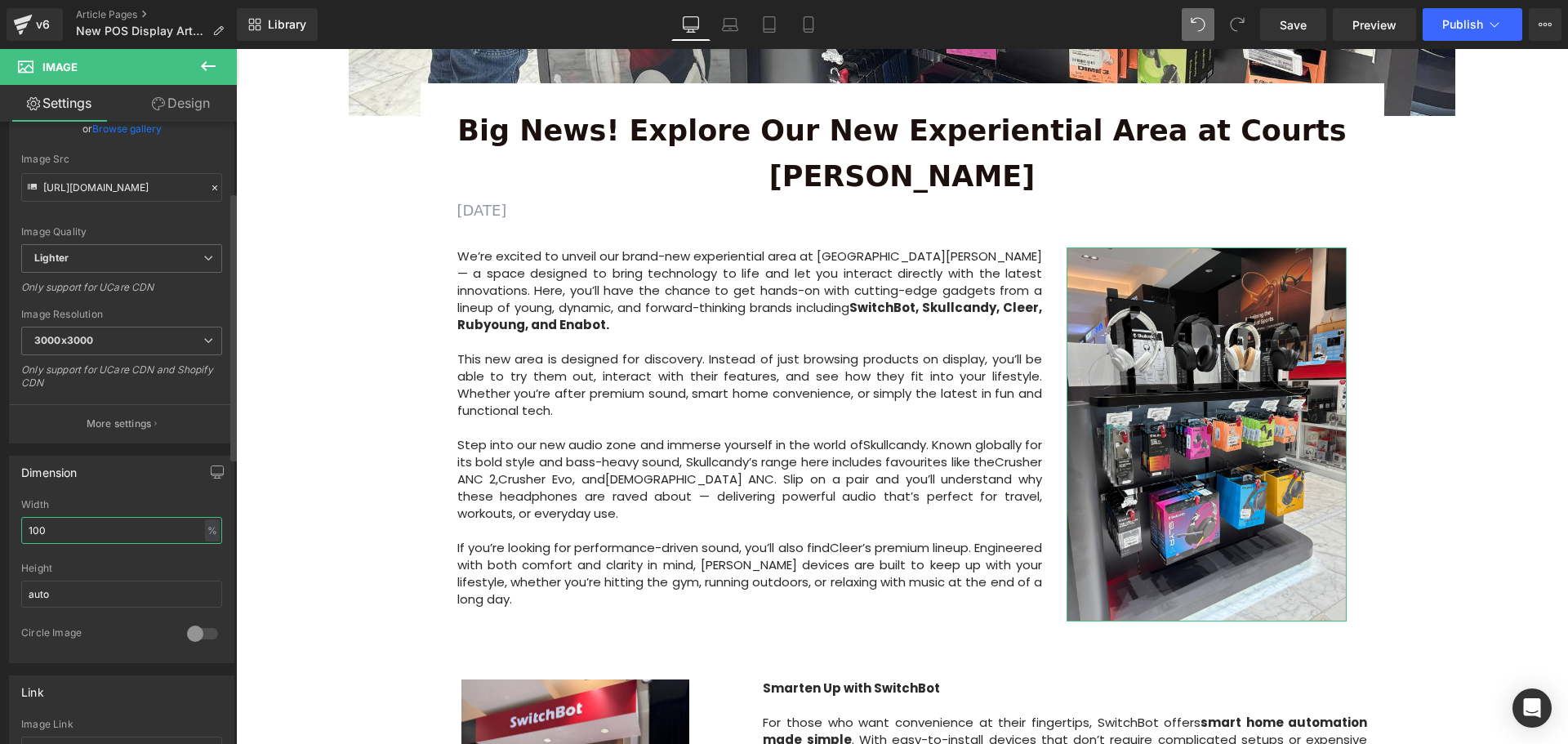
drag, startPoint x: 62, startPoint y: 532, endPoint x: 27, endPoint y: 534, distance: 35.1
click at [27, 534] on input "100" at bounding box center [121, 530] width 201 height 27
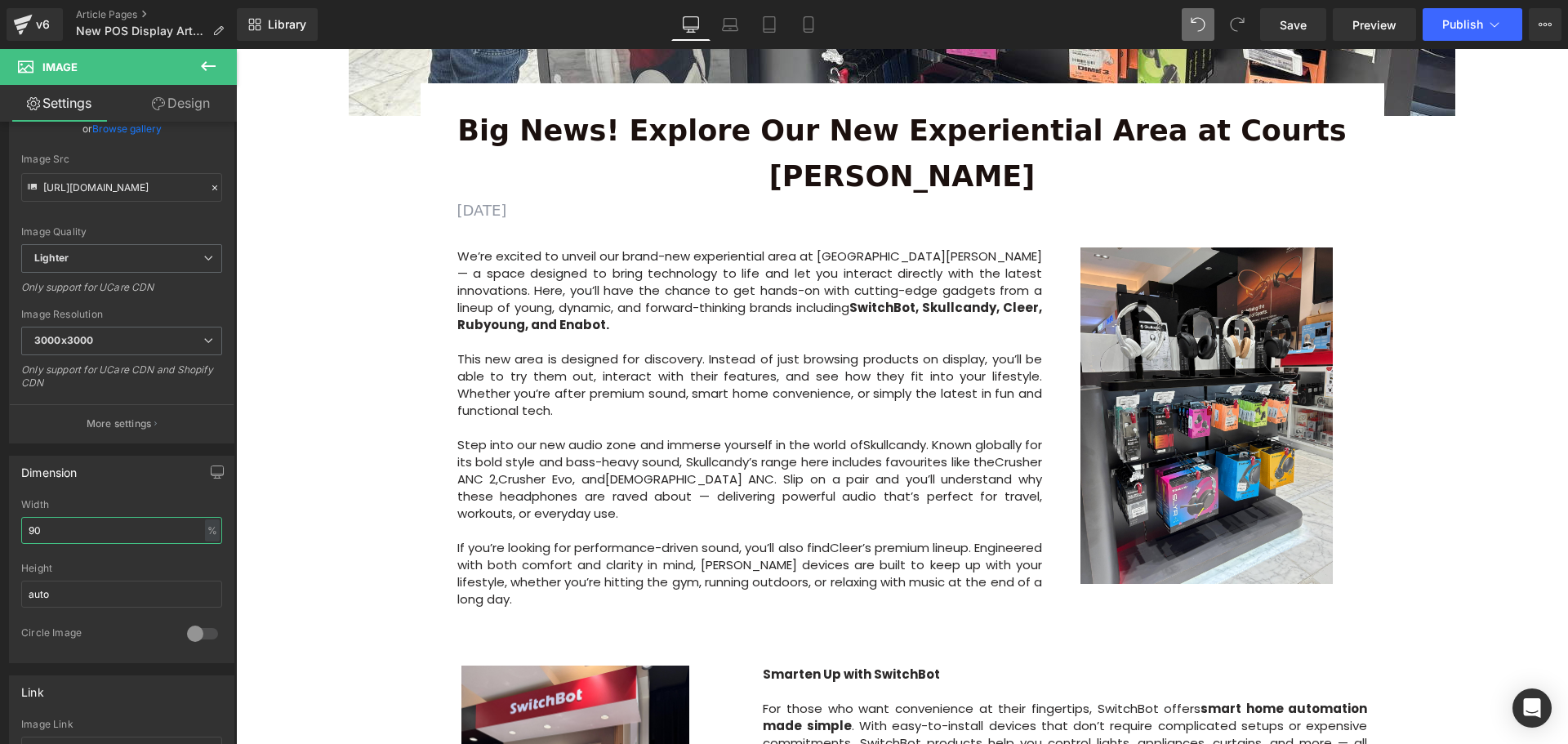
type input "90"
click at [386, 541] on div "Image Row 64px Big News! Explore Our New Experiential Area at Courts Heeren Tex…" at bounding box center [901, 426] width 1331 height 1640
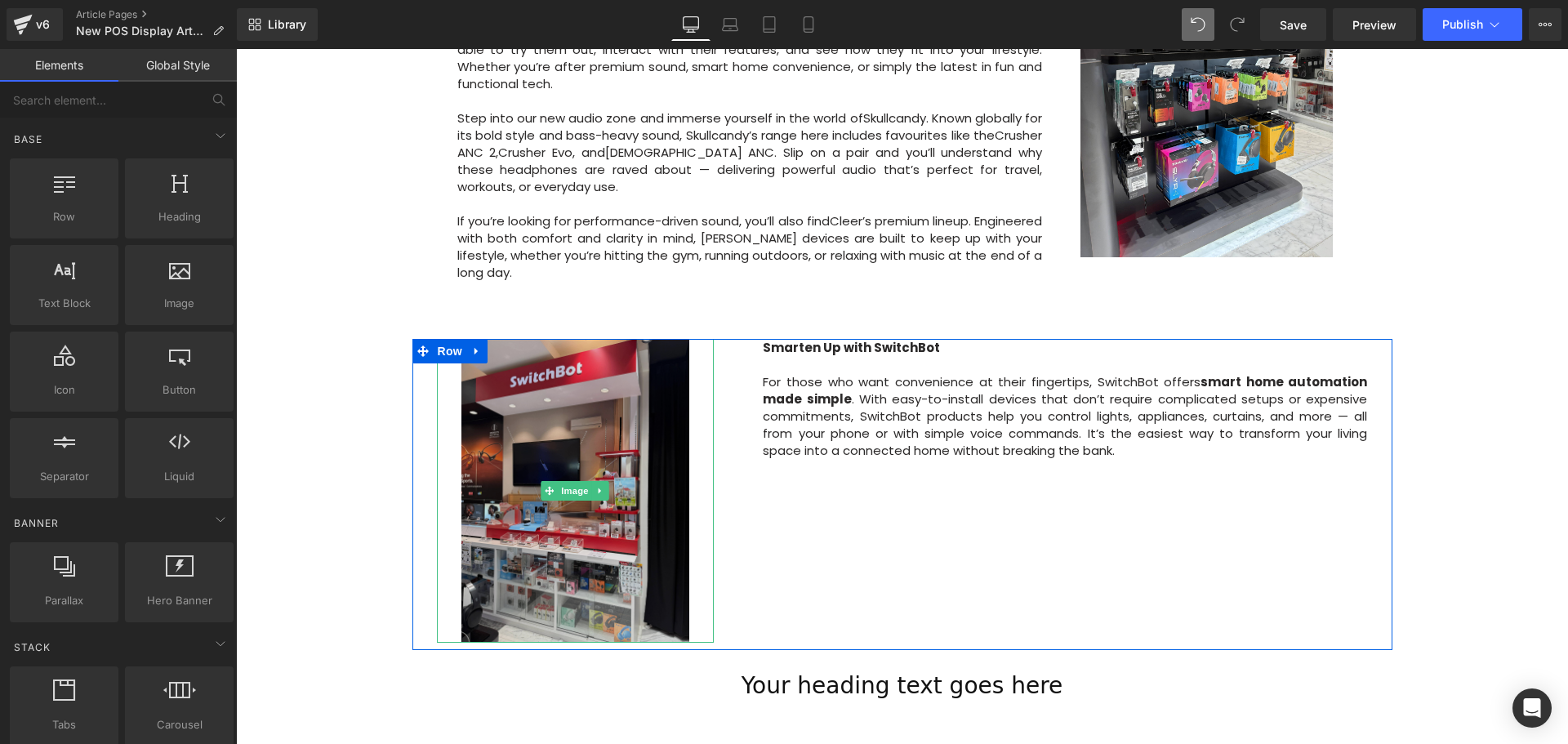
scroll to position [816, 0]
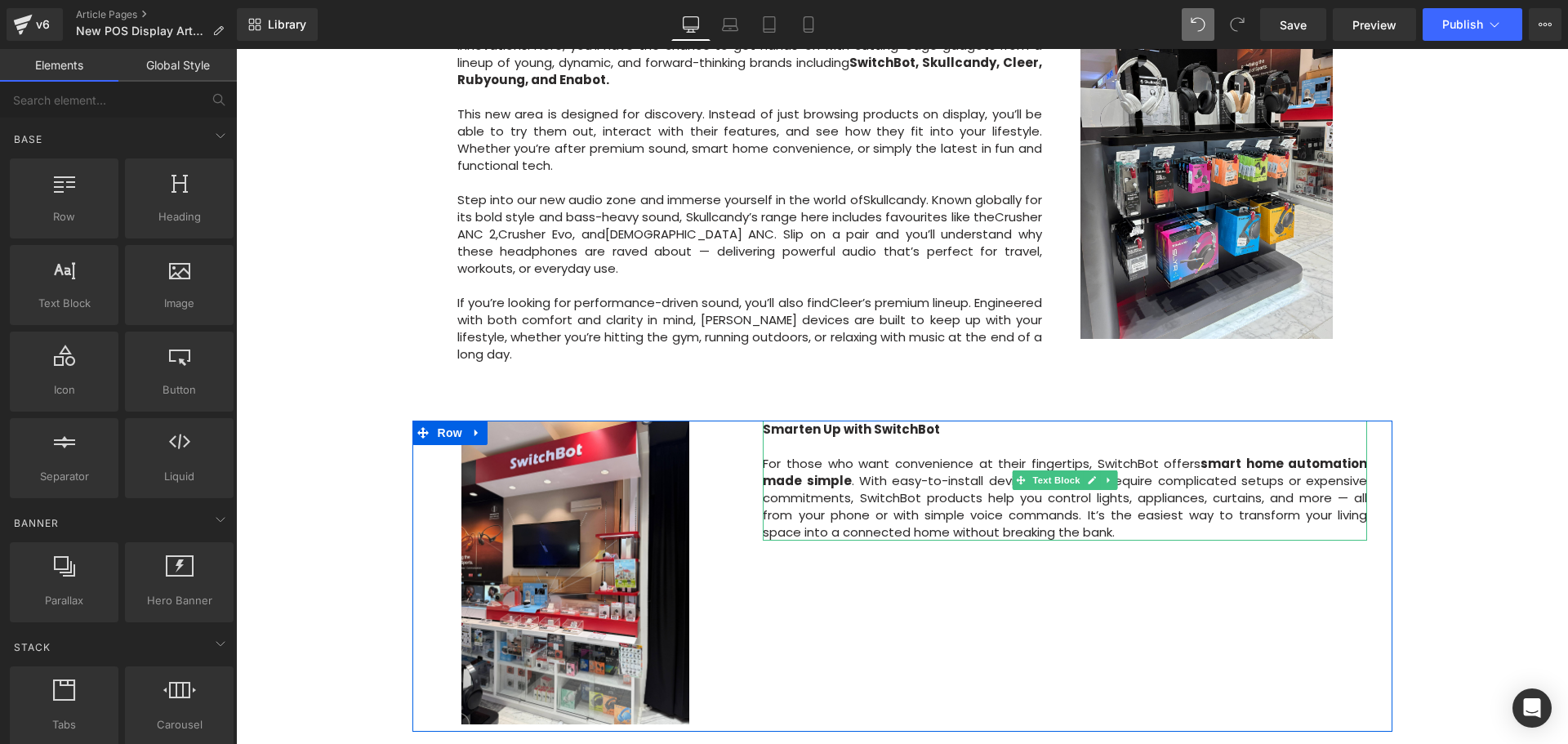
click at [1260, 460] on p "For those who want convenience at their fingertips, SwitchBot offers smart home…" at bounding box center [1065, 488] width 605 height 103
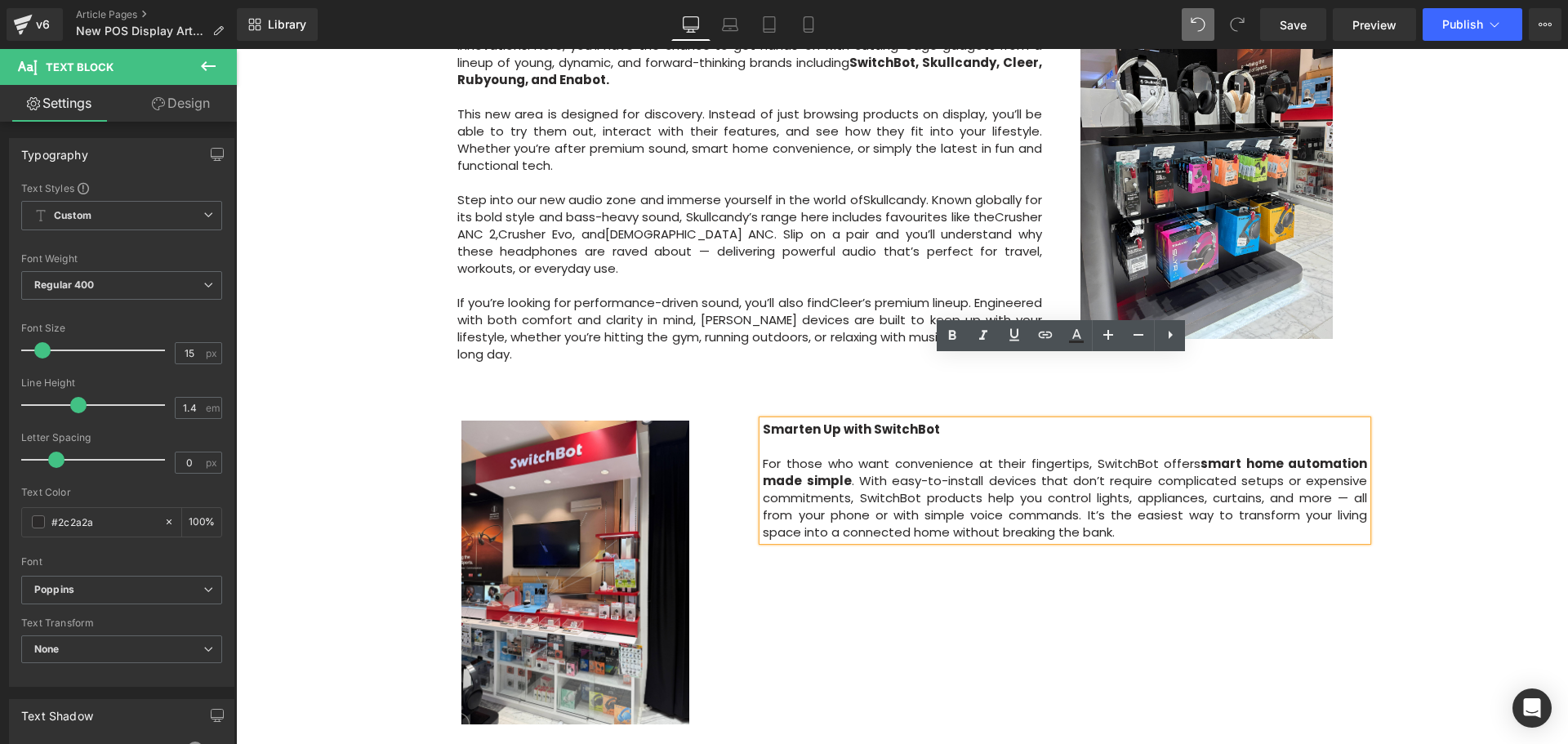
drag, startPoint x: 1170, startPoint y: 471, endPoint x: 750, endPoint y: 368, distance: 432.4
click at [750, 421] on div "Smarten Up with SwitchBot For those who want convenience at their fingertips, S…" at bounding box center [1064, 481] width 654 height 120
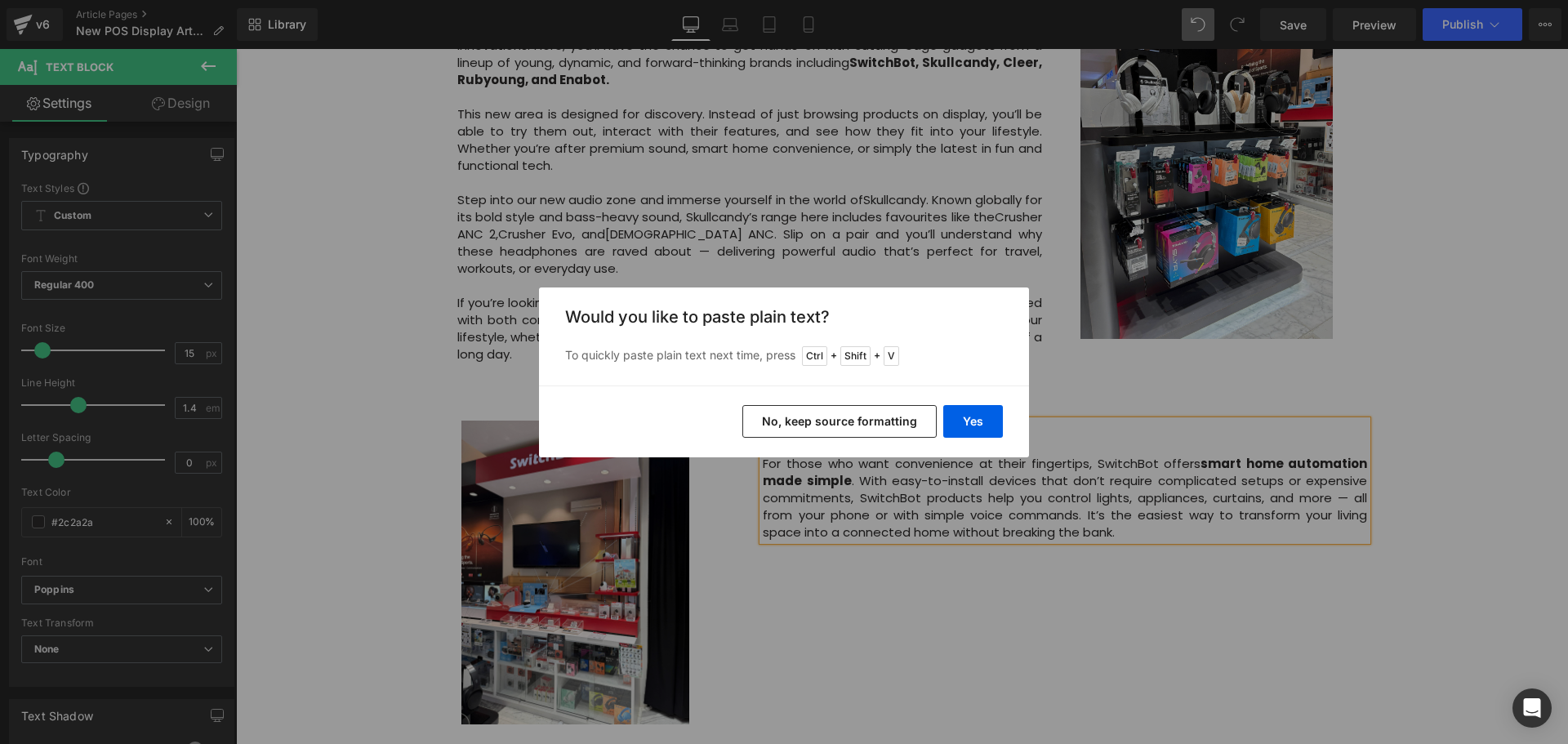
click at [876, 416] on button "No, keep source formatting" at bounding box center [839, 421] width 194 height 32
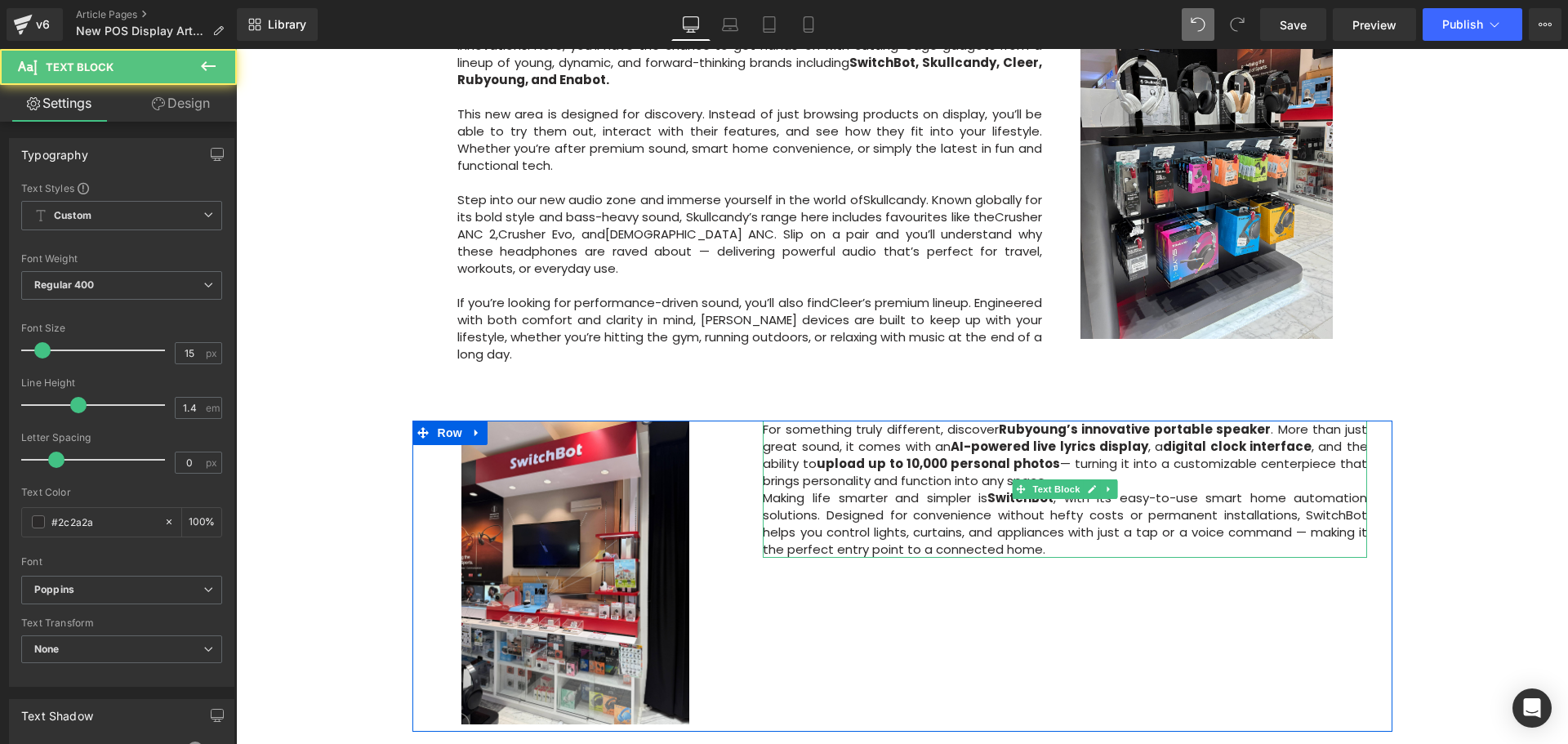
click at [1122, 421] on p "For something truly different, discover [PERSON_NAME]’s innovative portable spe…" at bounding box center [1065, 455] width 605 height 68
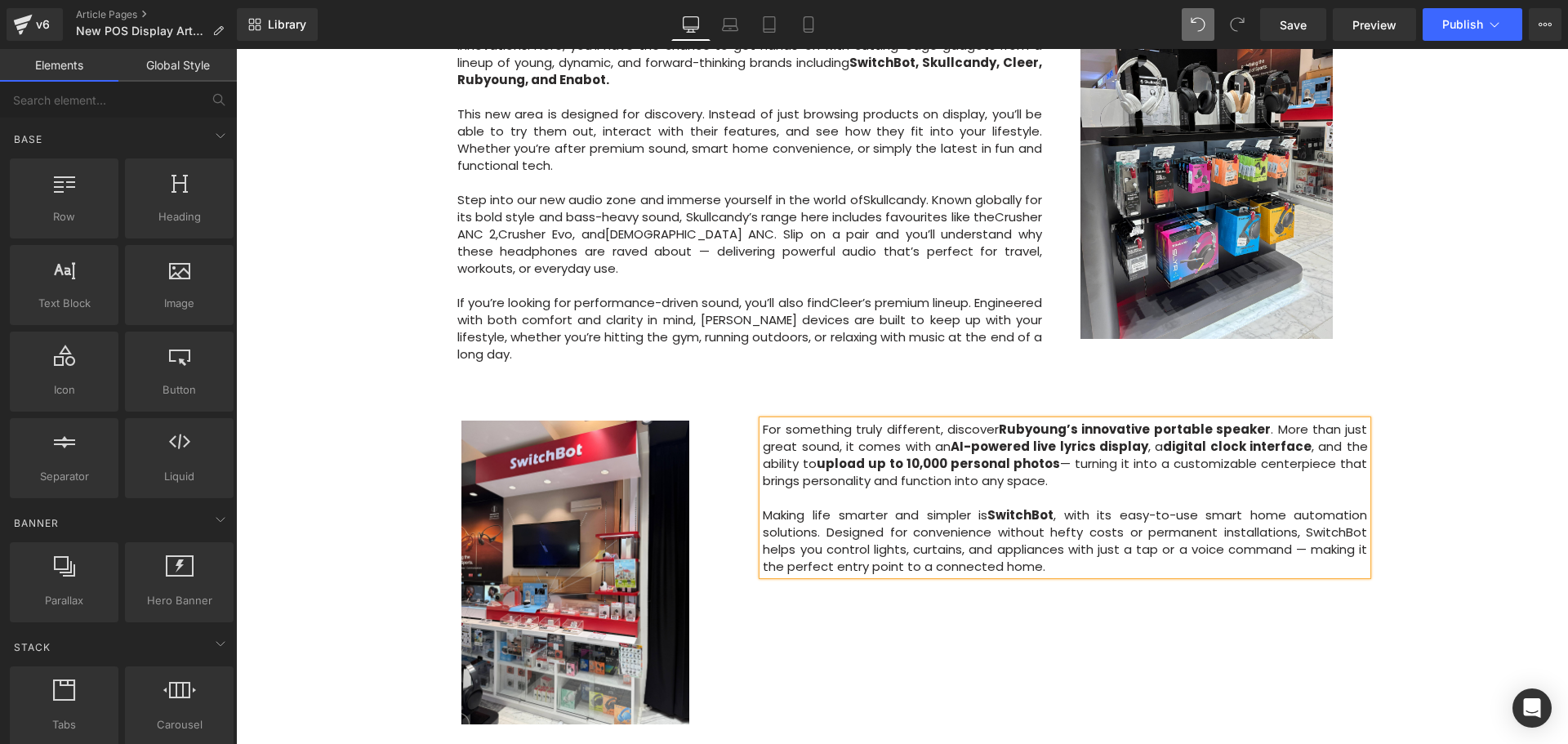
click at [1423, 442] on div "Image Row 64px Big News! Explore Our New Experiential Area at Courts Heeren Tex…" at bounding box center [901, 181] width 1331 height 1640
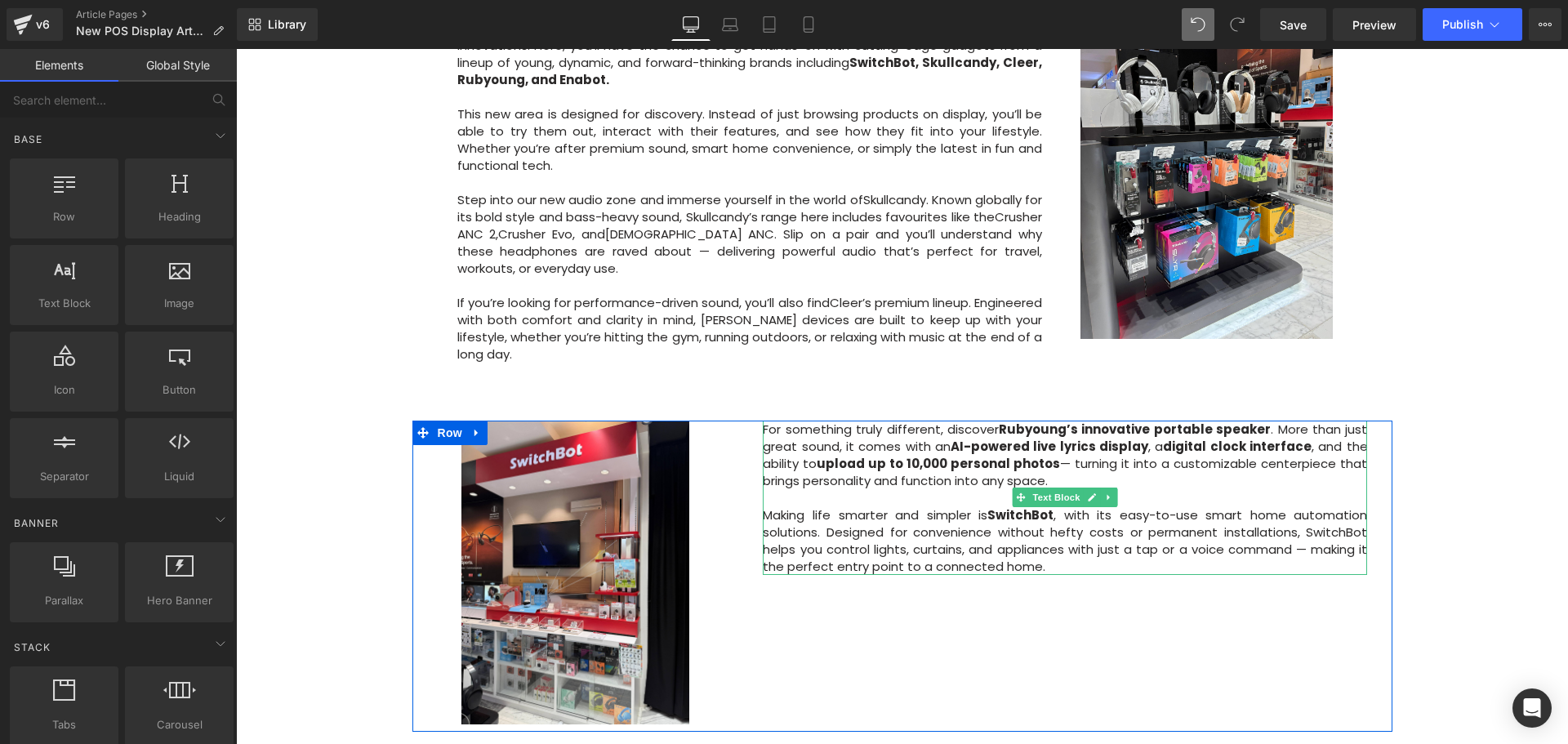
click at [998, 421] on p "For something truly different, discover [PERSON_NAME]’s innovative portable spe…" at bounding box center [1065, 455] width 605 height 68
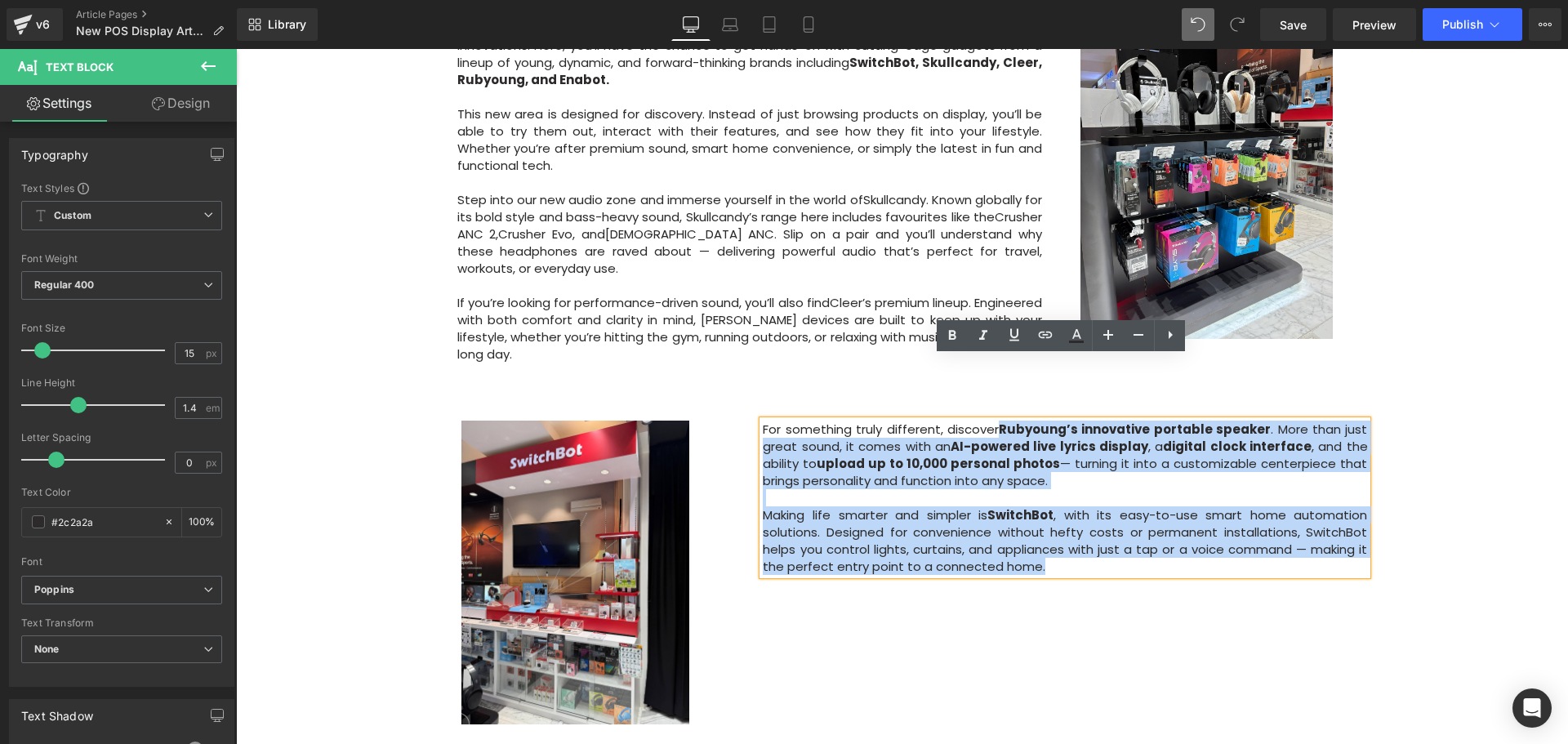
drag, startPoint x: 1000, startPoint y: 365, endPoint x: 1087, endPoint y: 516, distance: 174.3
click at [1087, 516] on div "Image For something truly different, discover Rubyoung’s innovative portable sp…" at bounding box center [902, 576] width 980 height 311
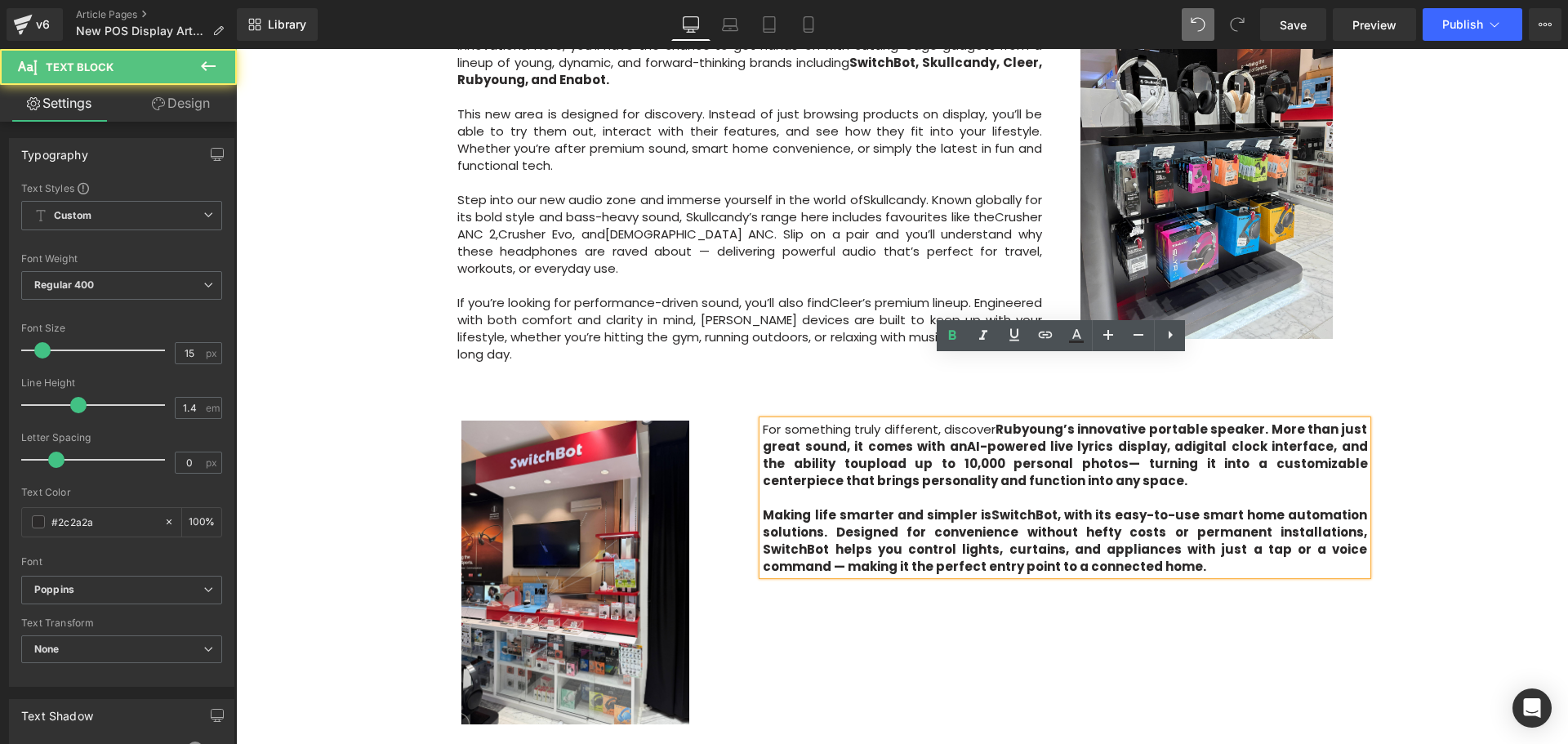
click at [1091, 506] on p "Making life smarter and simpler is SwitchBot , with its easy-to-use smart home …" at bounding box center [1065, 541] width 605 height 68
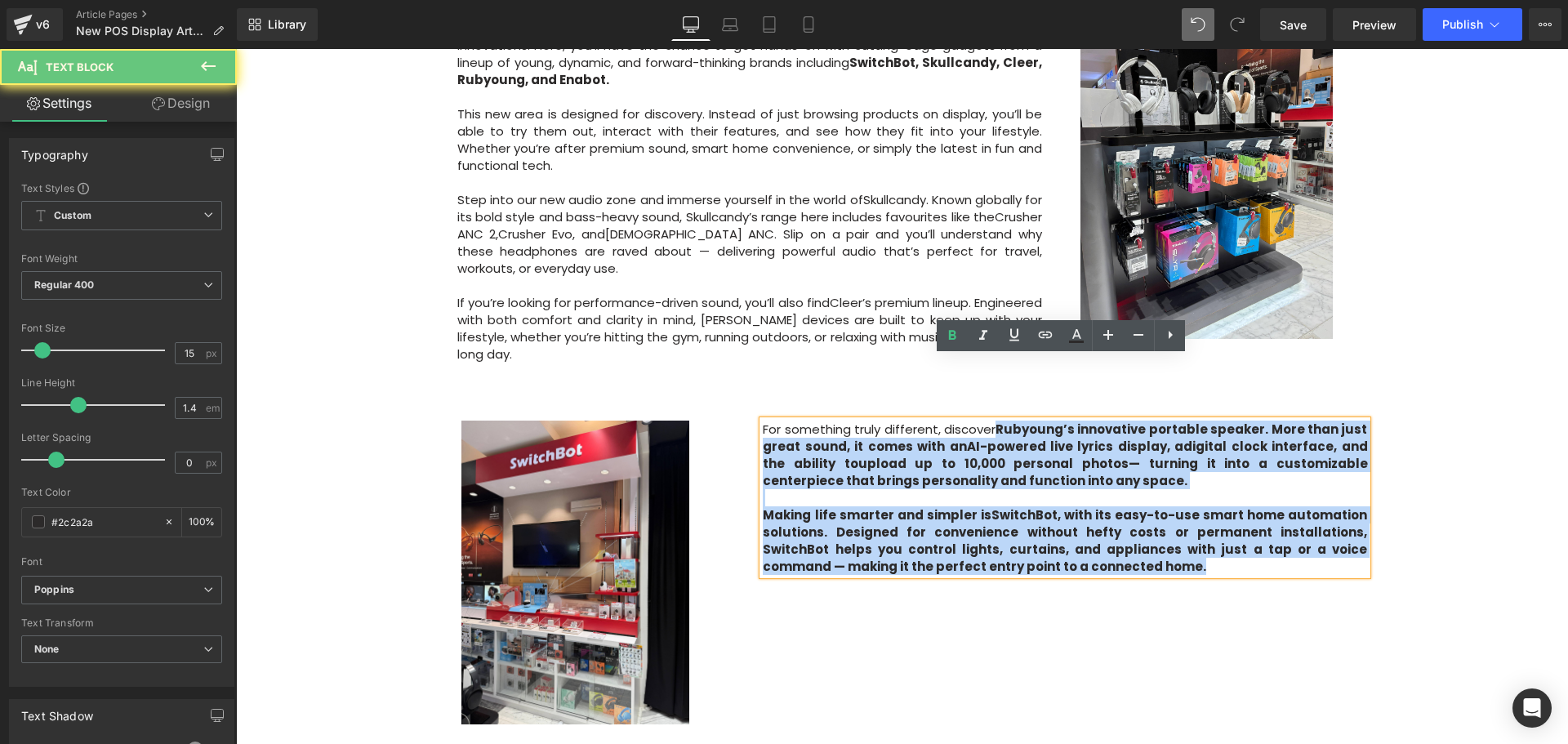
drag, startPoint x: 1084, startPoint y: 504, endPoint x: 996, endPoint y: 372, distance: 158.6
click at [996, 421] on div "For something truly different, discover Rubyoung’s innovative portable speaker …" at bounding box center [1065, 497] width 605 height 154
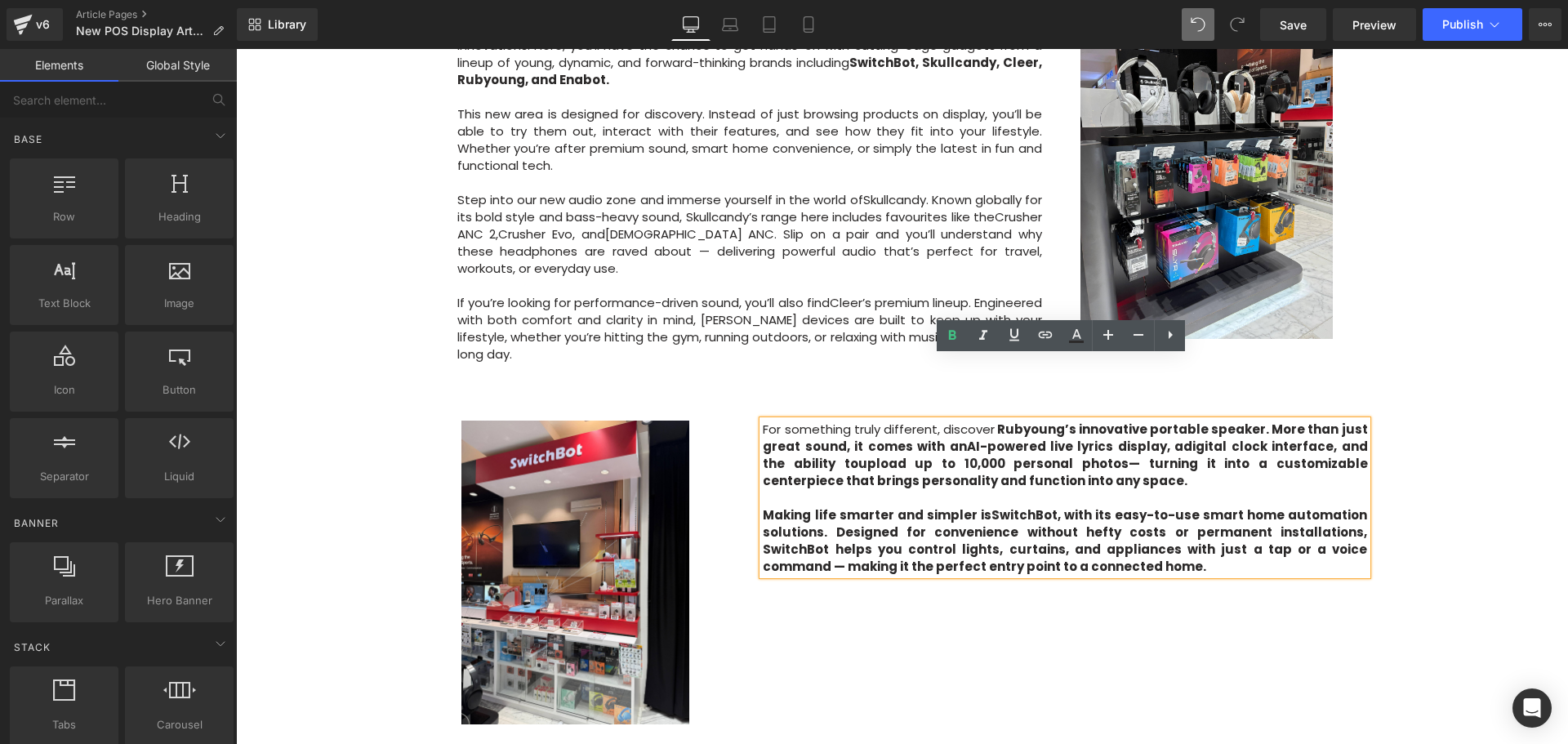
click at [1444, 473] on div "Image Row 64px Big News! Explore Our New Experiential Area at Courts Heeren Tex…" at bounding box center [901, 181] width 1331 height 1640
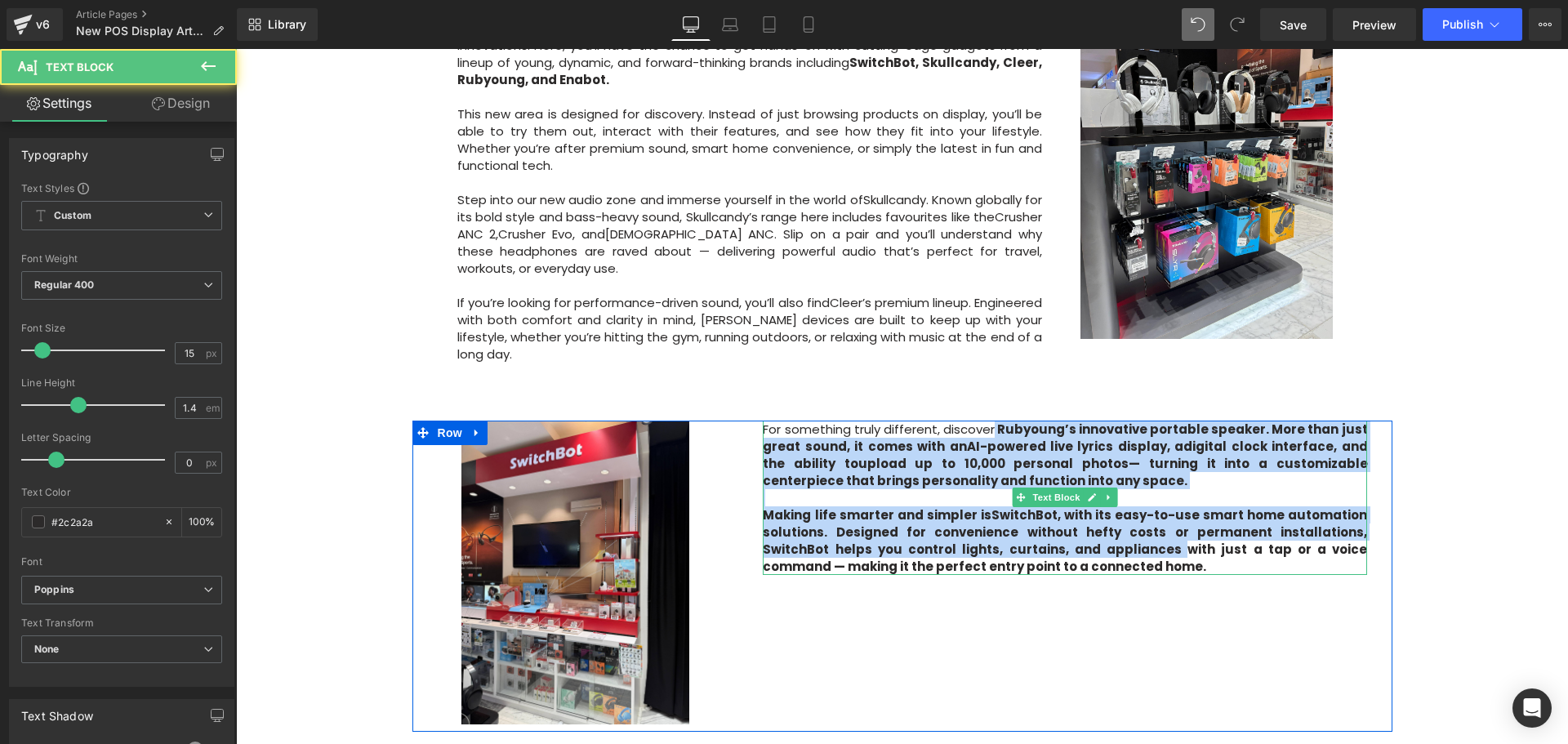
drag, startPoint x: 1068, startPoint y: 471, endPoint x: 997, endPoint y: 372, distance: 121.8
click at [997, 421] on div "For something truly different, discover Rubyoung’s innovative portable speaker …" at bounding box center [1065, 497] width 605 height 154
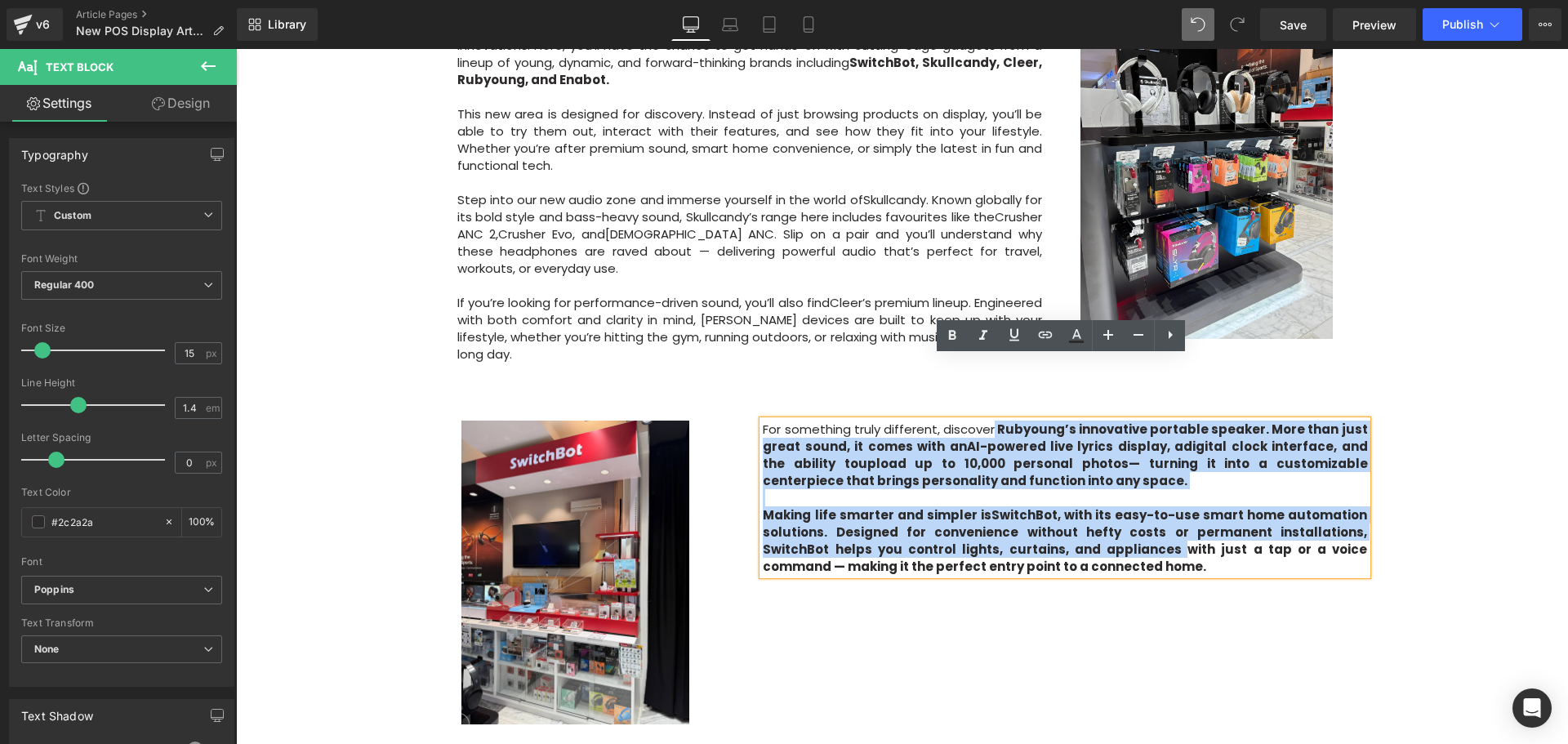
click at [1001, 421] on span "Rubyoung’s innovative portable speaker" at bounding box center [1131, 429] width 269 height 18
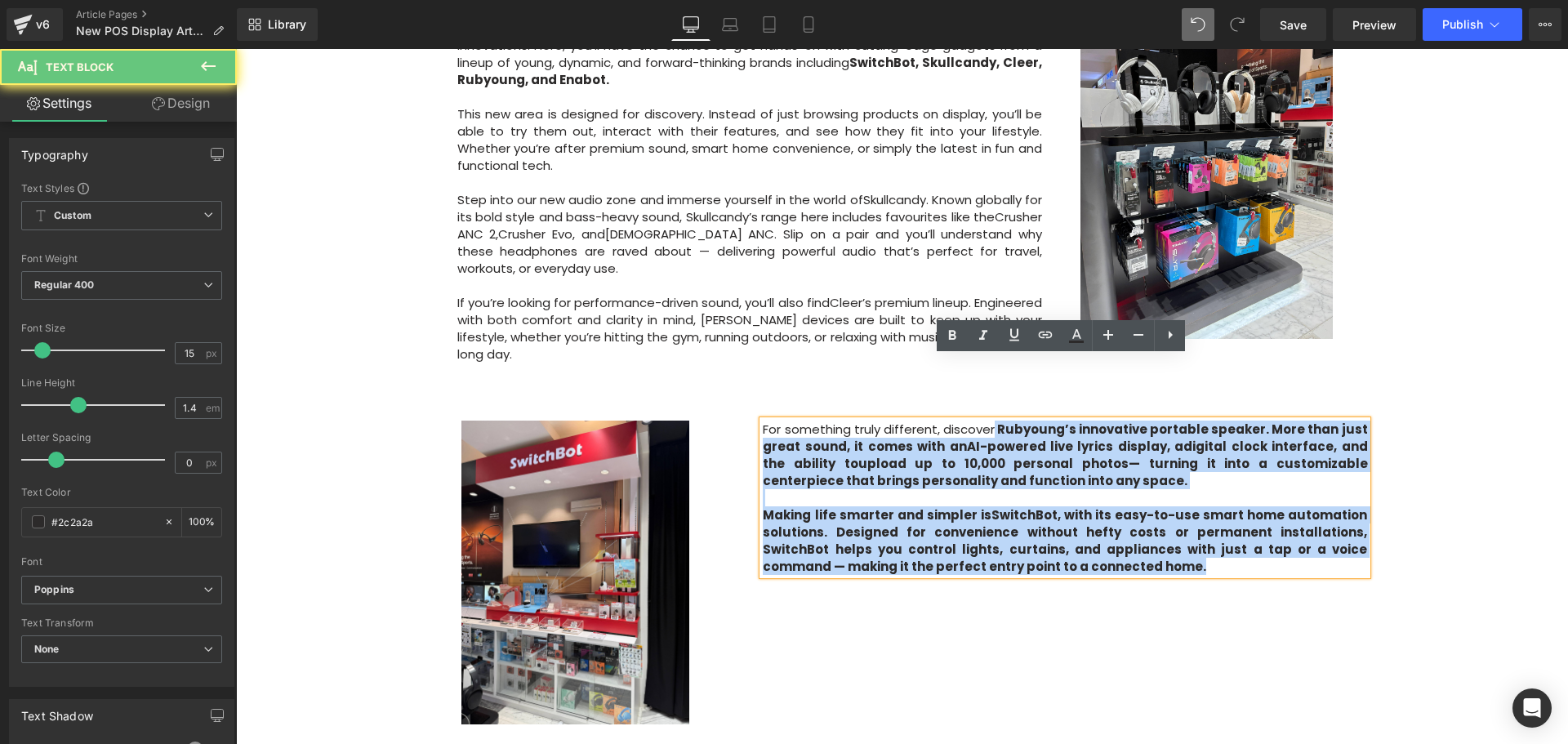
drag, startPoint x: 998, startPoint y: 368, endPoint x: 1072, endPoint y: 511, distance: 161.0
click at [1072, 511] on div "For something truly different, discover Rubyoung’s innovative portable speaker …" at bounding box center [1065, 497] width 605 height 154
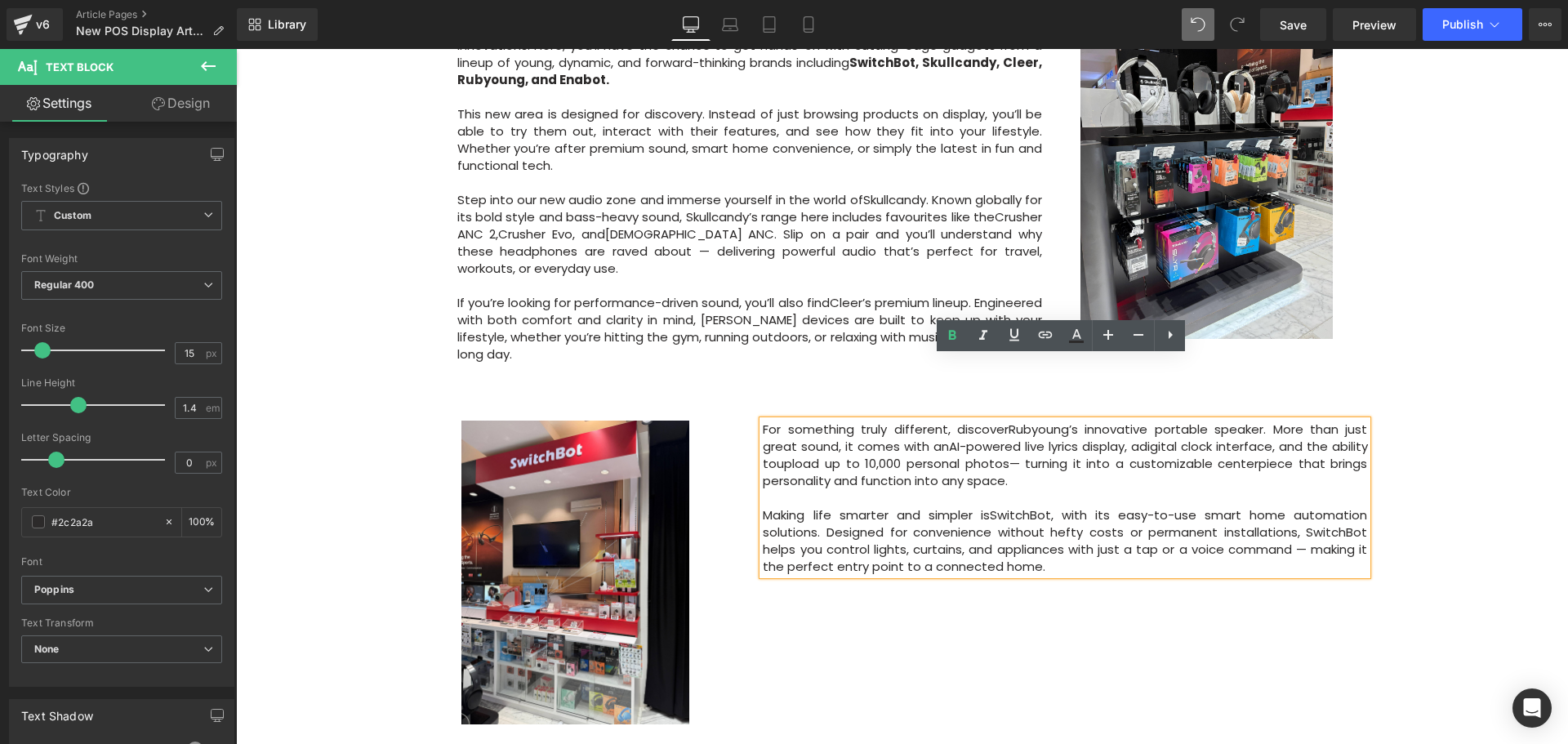
click at [1429, 476] on div "Image Row 64px Big News! Explore Our New Experiential Area at Courts Heeren Tex…" at bounding box center [901, 181] width 1331 height 1640
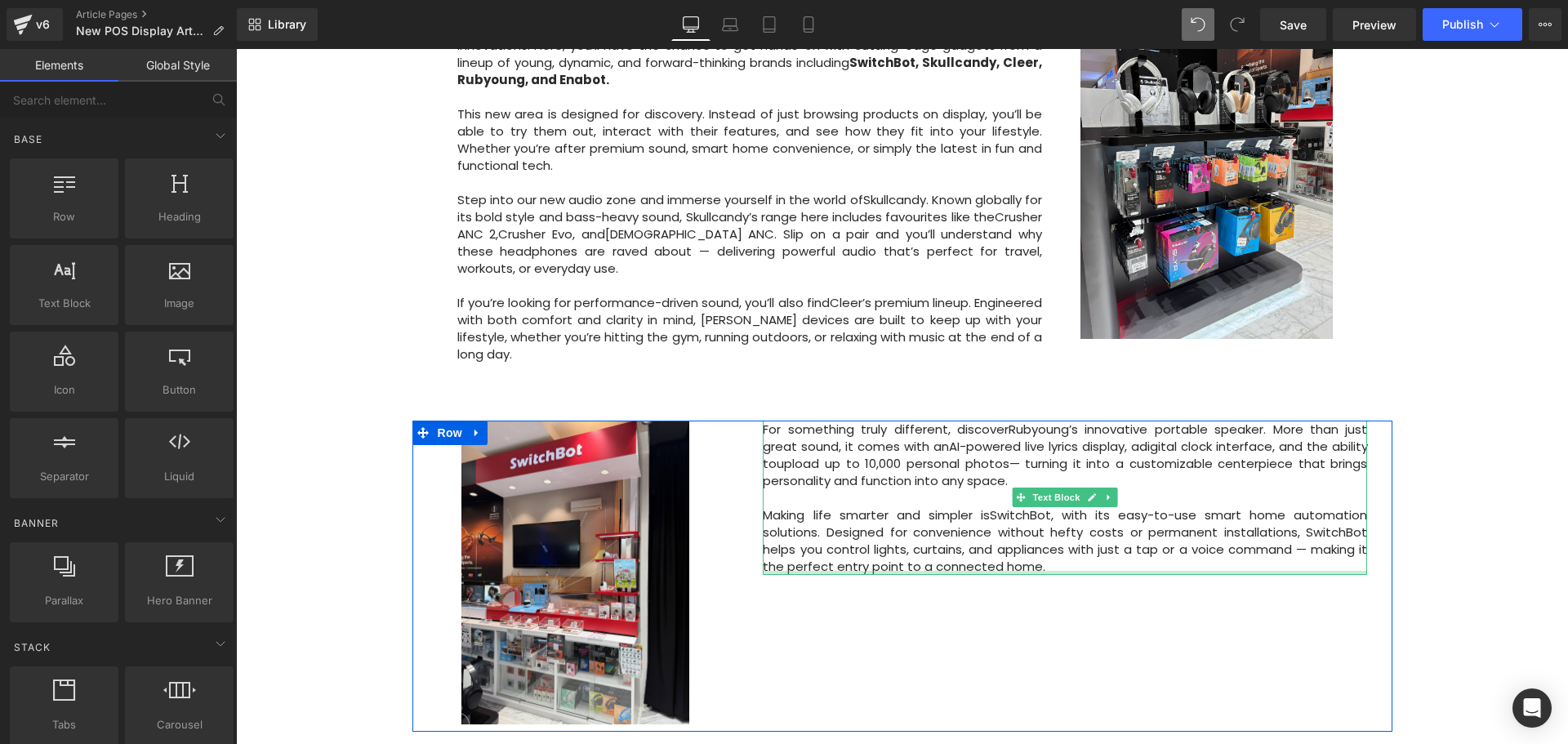
drag, startPoint x: 1059, startPoint y: 507, endPoint x: 1073, endPoint y: 503, distance: 14.6
click at [1059, 507] on div "For something truly different, discover Rubyoung’s innovative portable speaker …" at bounding box center [1065, 497] width 605 height 154
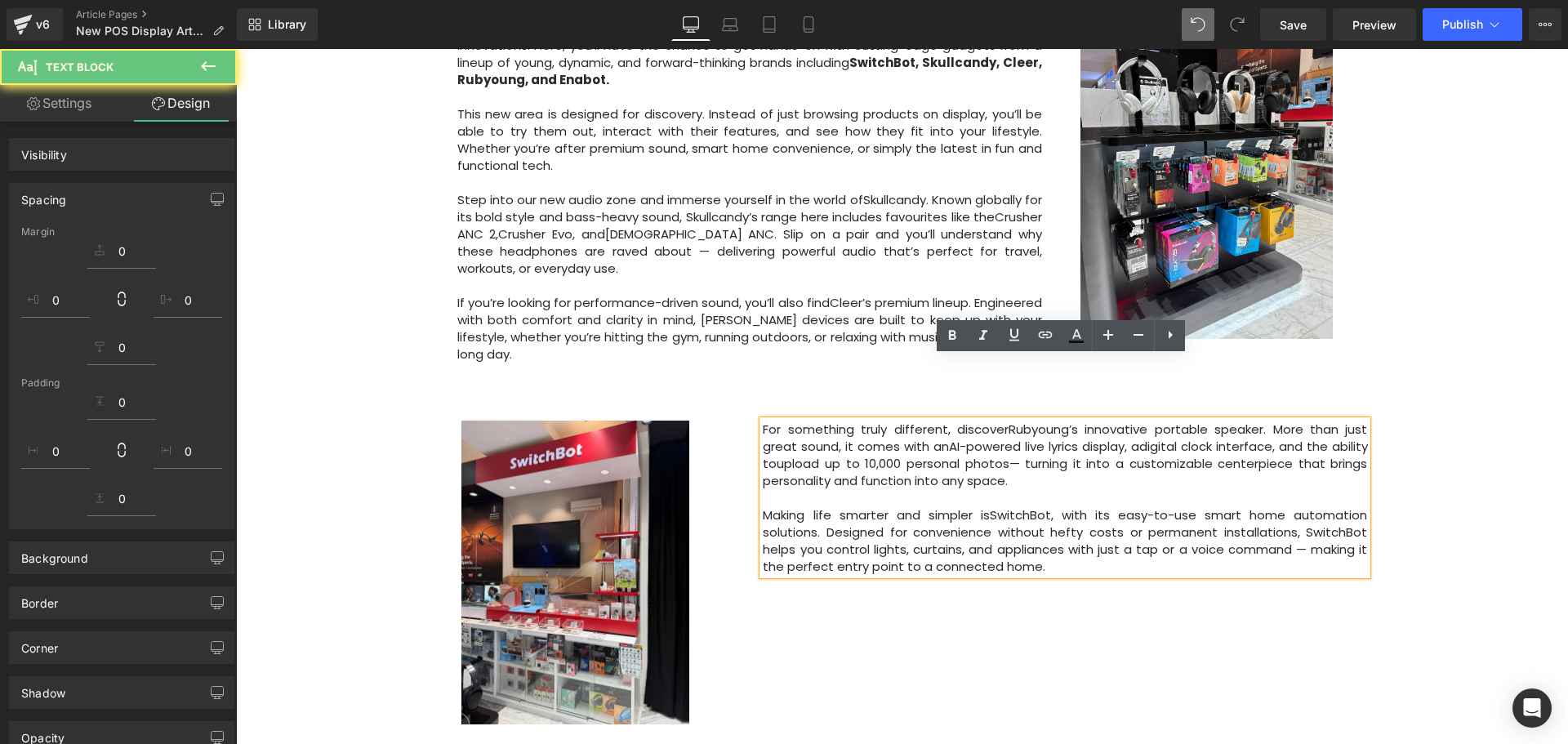
click at [1073, 506] on p "Making life smarter and simpler is SwitchBot , with its easy-to-use smart home …" at bounding box center [1065, 541] width 605 height 68
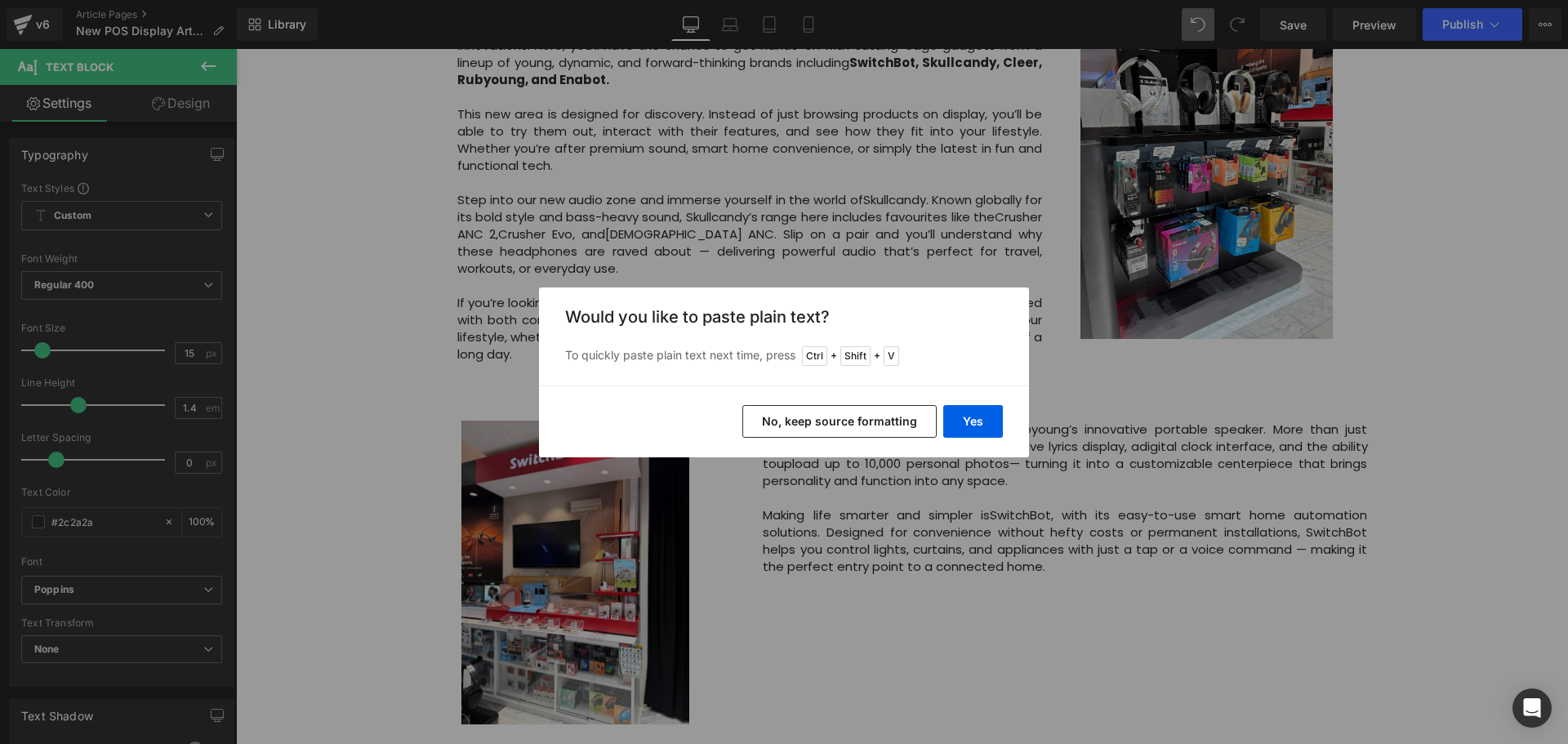
drag, startPoint x: 871, startPoint y: 427, endPoint x: 1096, endPoint y: 456, distance: 226.9
click at [871, 427] on button "No, keep source formatting" at bounding box center [839, 421] width 194 height 32
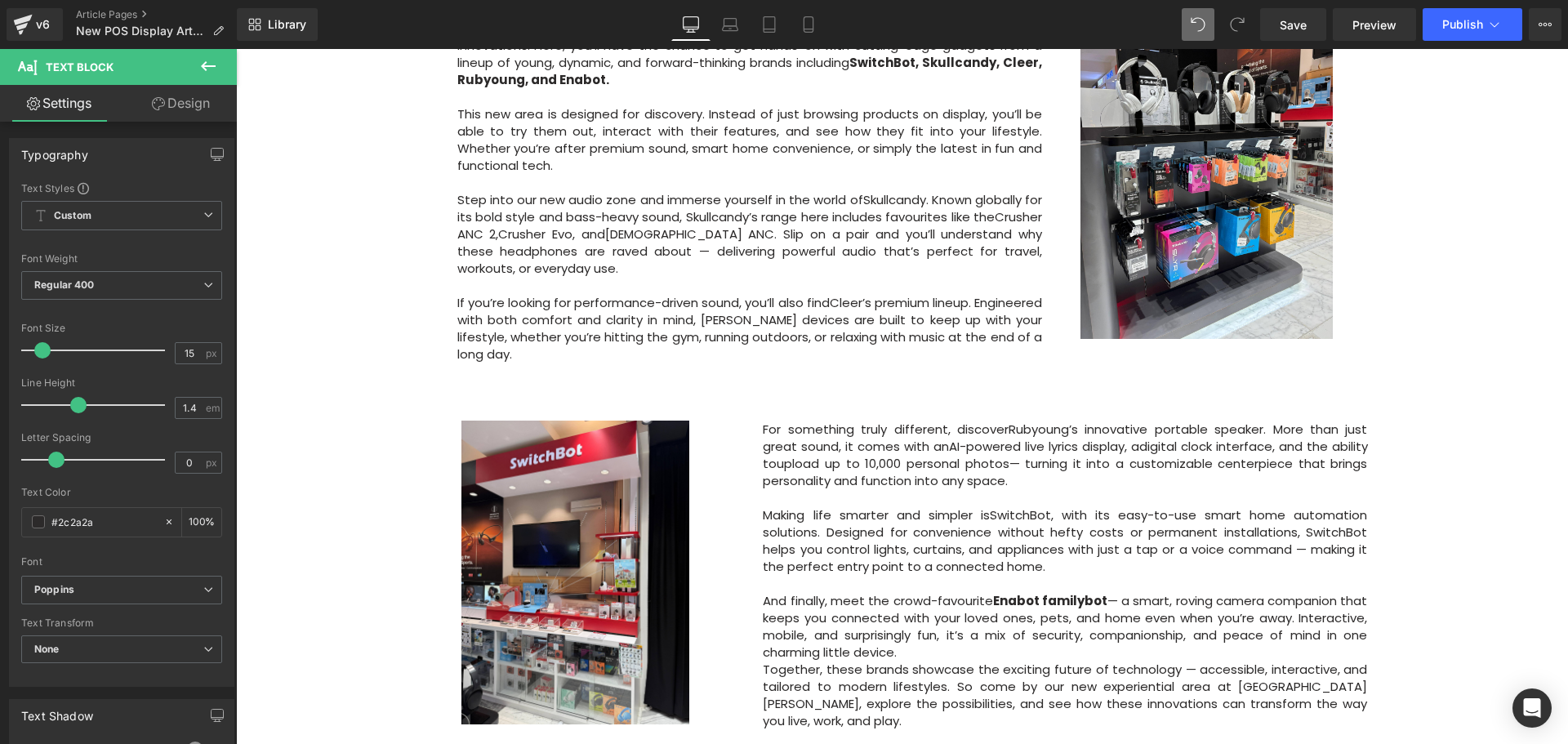
click at [1421, 507] on div "Image Row 64px Big News! Explore Our New Experiential Area at Courts Heeren Tex…" at bounding box center [901, 184] width 1331 height 1646
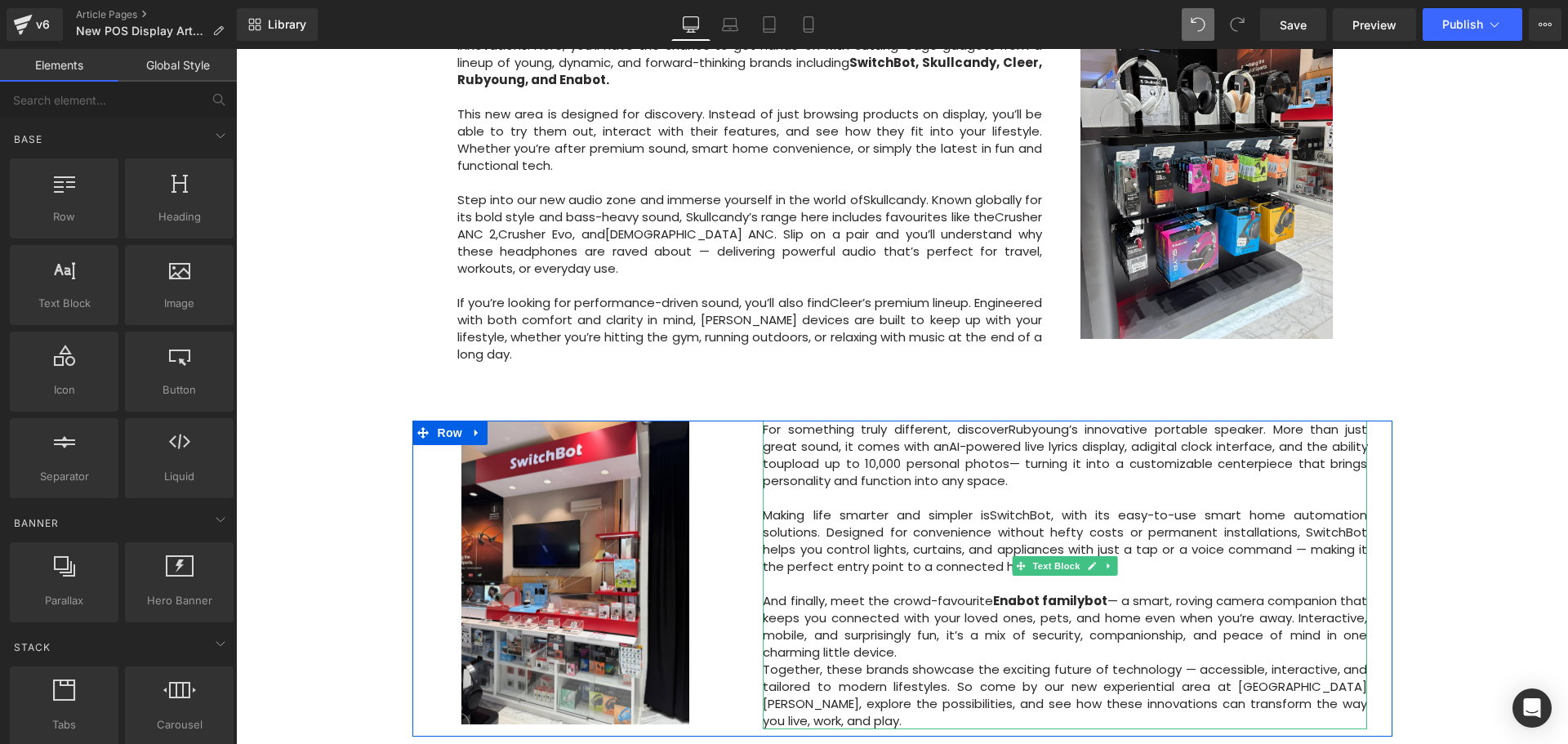
click at [1103, 592] on p "And finally, meet the crowd-favourite Enabot familybot — a smart, roving camera…" at bounding box center [1065, 626] width 605 height 68
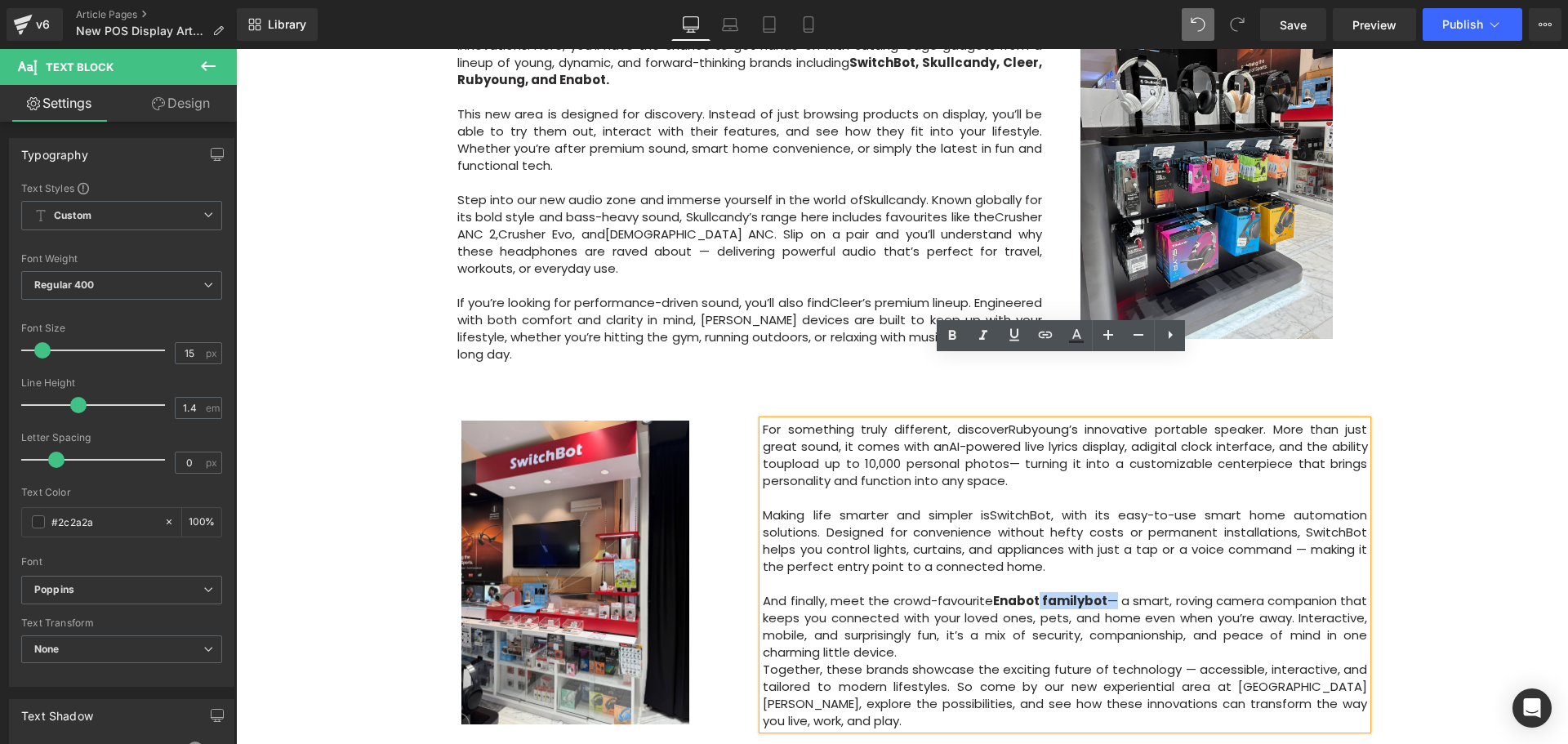
drag, startPoint x: 1101, startPoint y: 534, endPoint x: 1045, endPoint y: 534, distance: 56.0
click at [1035, 592] on p "And finally, meet the crowd-favourite Enabot familybot — a smart, roving camera…" at bounding box center [1065, 626] width 605 height 68
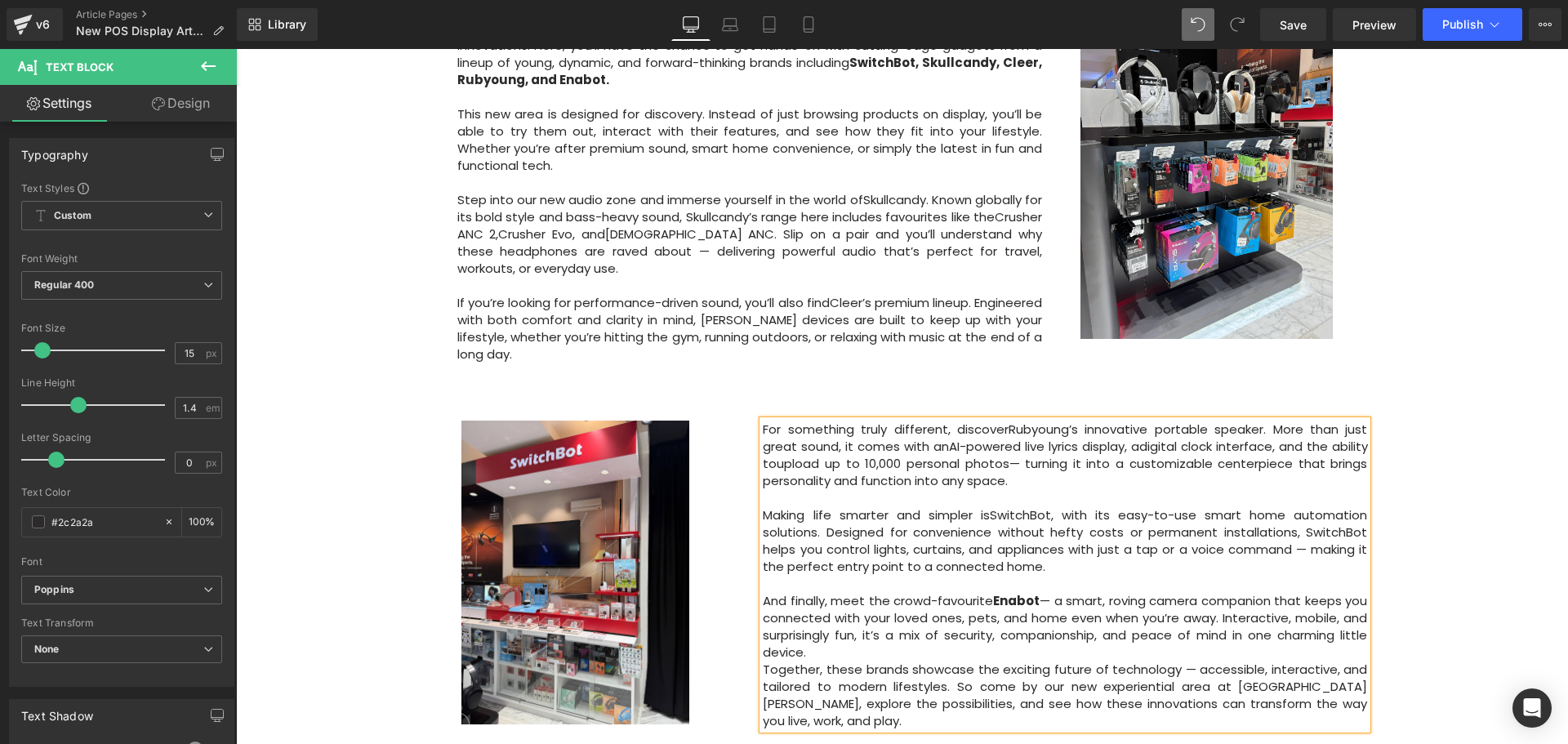
click at [931, 592] on p "And finally, meet the crowd-favourite Enabot — a smart, roving camera companion…" at bounding box center [1065, 626] width 605 height 68
click at [986, 592] on p "And finally, meet the crowd-favourite Enabot — a smart, roving camera companion…" at bounding box center [1065, 626] width 605 height 68
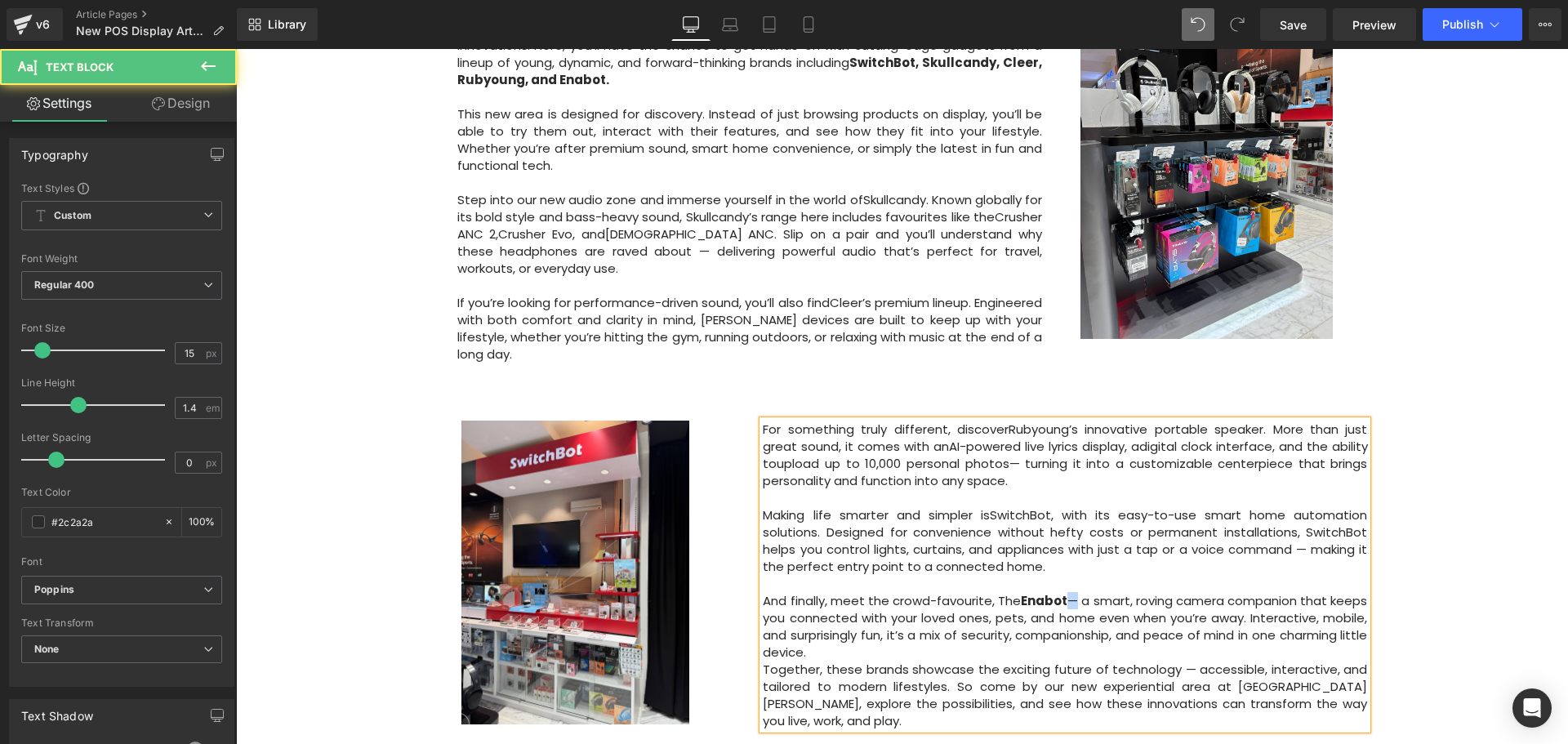
click at [1070, 592] on p "And finally, meet the crowd-favourite, The Enabot — a smart, roving camera comp…" at bounding box center [1065, 626] width 605 height 68
drag, startPoint x: 1094, startPoint y: 534, endPoint x: 1078, endPoint y: 536, distance: 16.1
click at [1078, 592] on strong "Enabot Ebo SE" at bounding box center [1072, 600] width 92 height 18
click at [1109, 592] on p "And finally, meet the crowd-favourite, The Enabot EBOSE a smart, roving camera …" at bounding box center [1065, 626] width 605 height 68
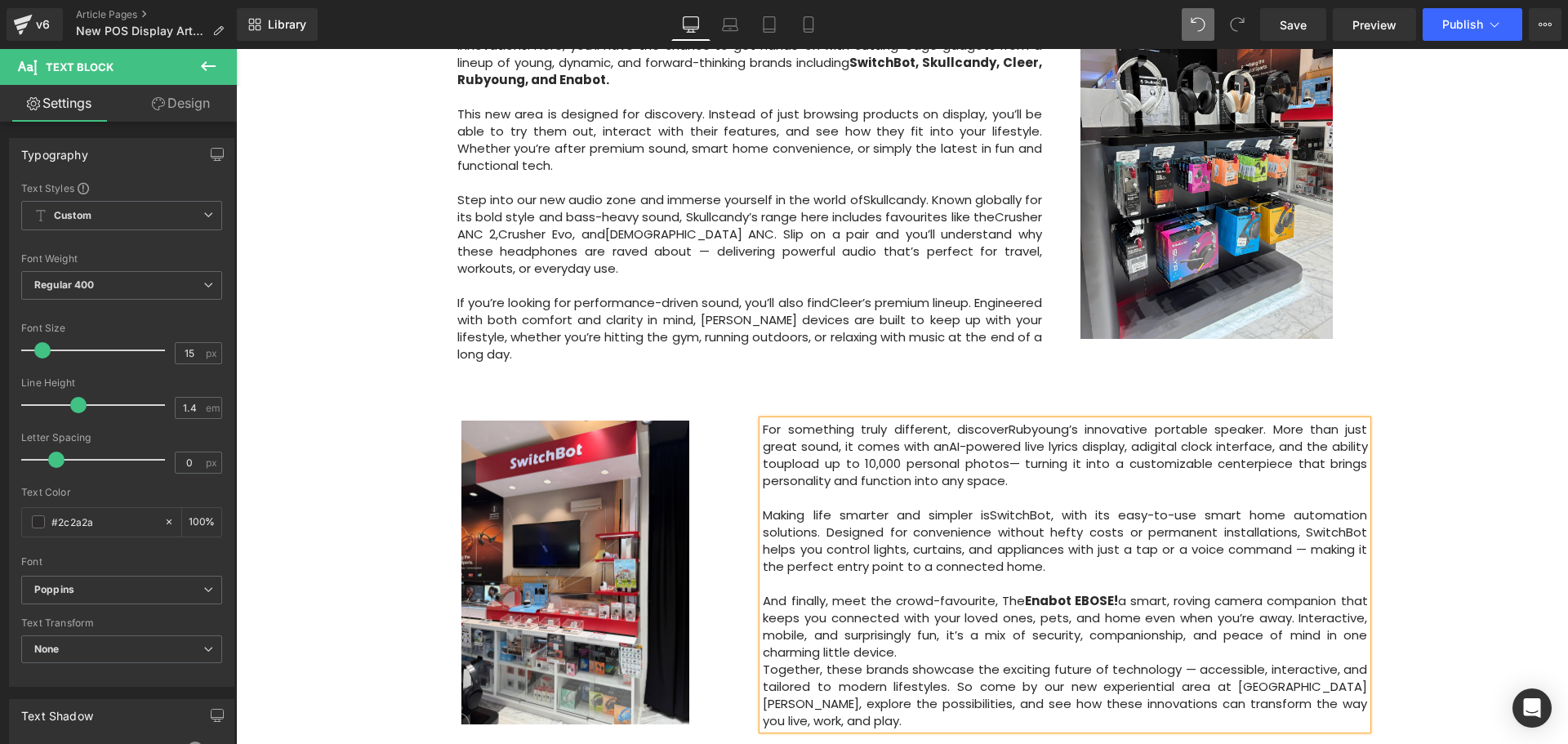
click at [1091, 592] on strong "Enabot EBOSE!" at bounding box center [1071, 600] width 93 height 18
click at [1464, 569] on div "Image Row 64px Big News! Explore Our New Experiential Area at Courts Heeren Tex…" at bounding box center [901, 184] width 1331 height 1646
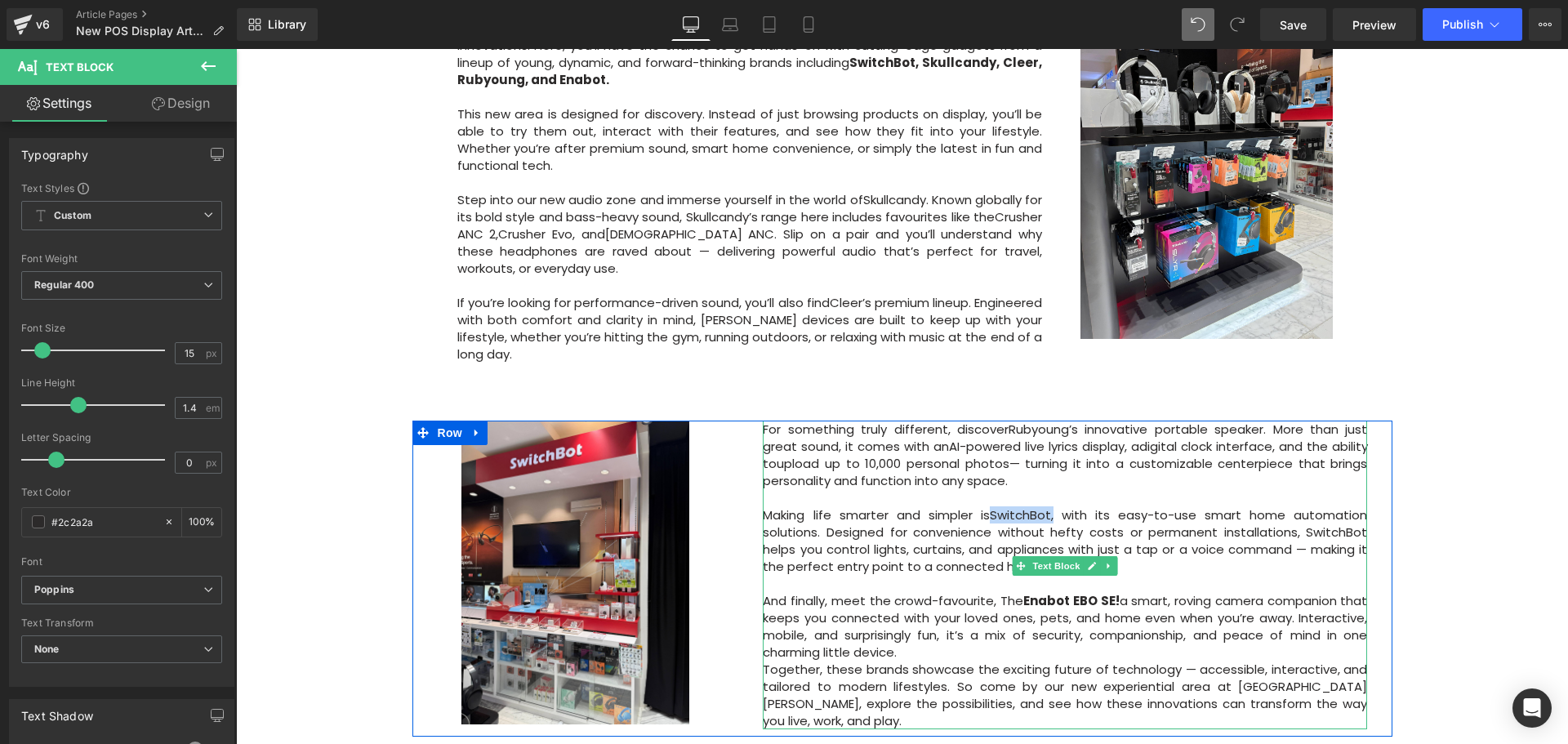
drag, startPoint x: 1060, startPoint y: 451, endPoint x: 996, endPoint y: 446, distance: 64.2
click at [996, 506] on p "Making life smarter and simpler is SwitchBot , with its easy-to-use smart home …" at bounding box center [1065, 541] width 605 height 68
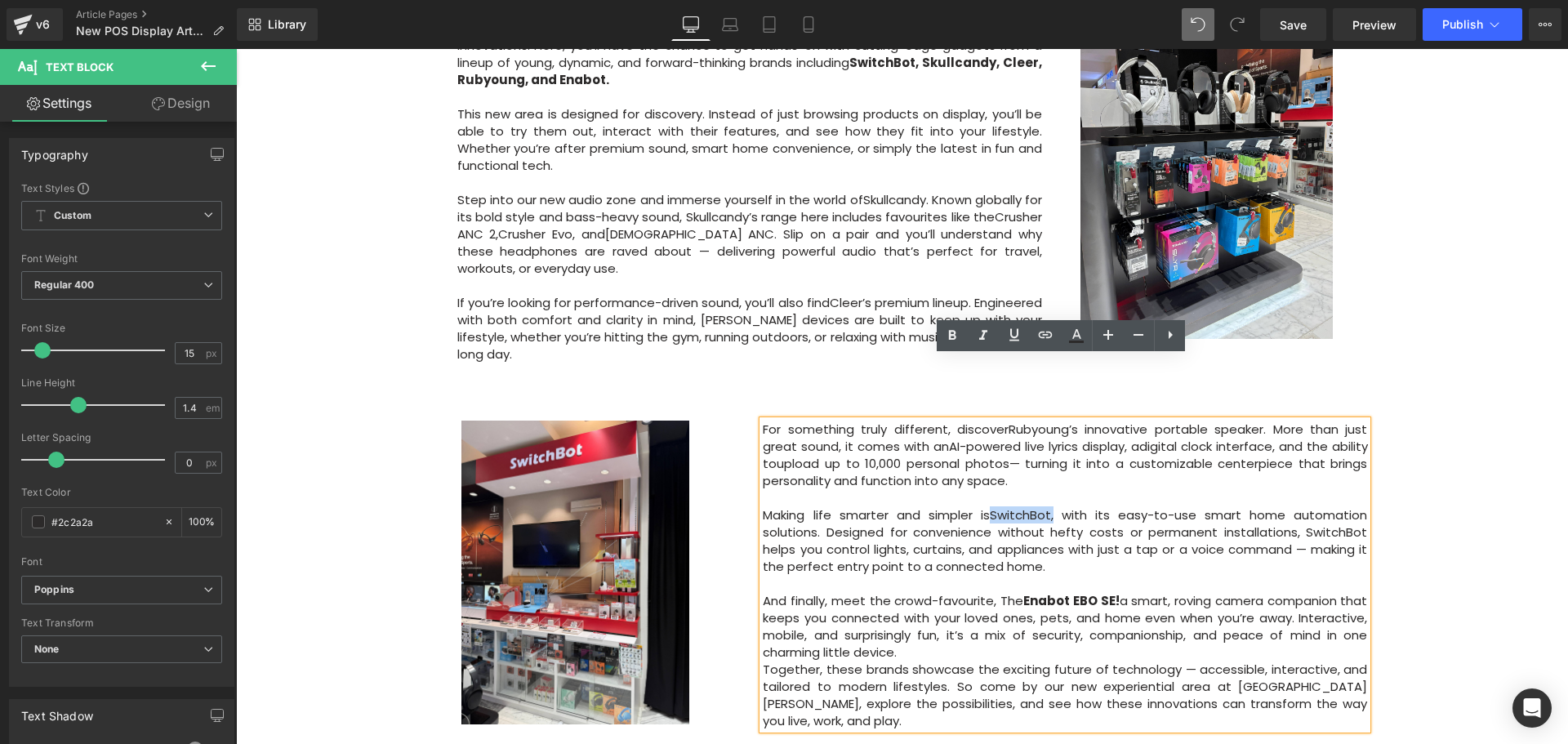
click at [995, 506] on span "SwitchBot" at bounding box center [1020, 515] width 61 height 18
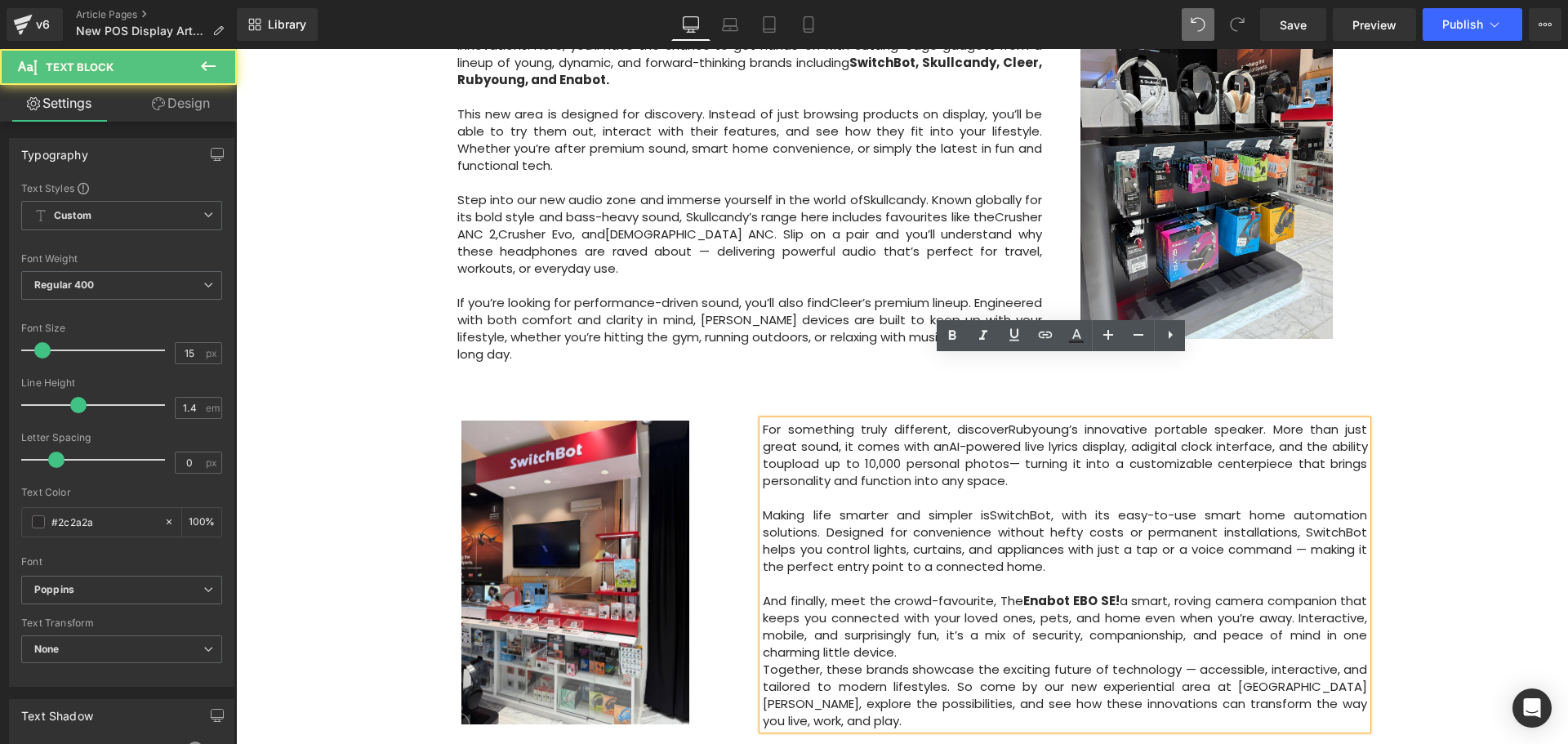
click at [1501, 468] on div "Image Row 64px Big News! Explore Our New Experiential Area at Courts Heeren Tex…" at bounding box center [901, 184] width 1331 height 1646
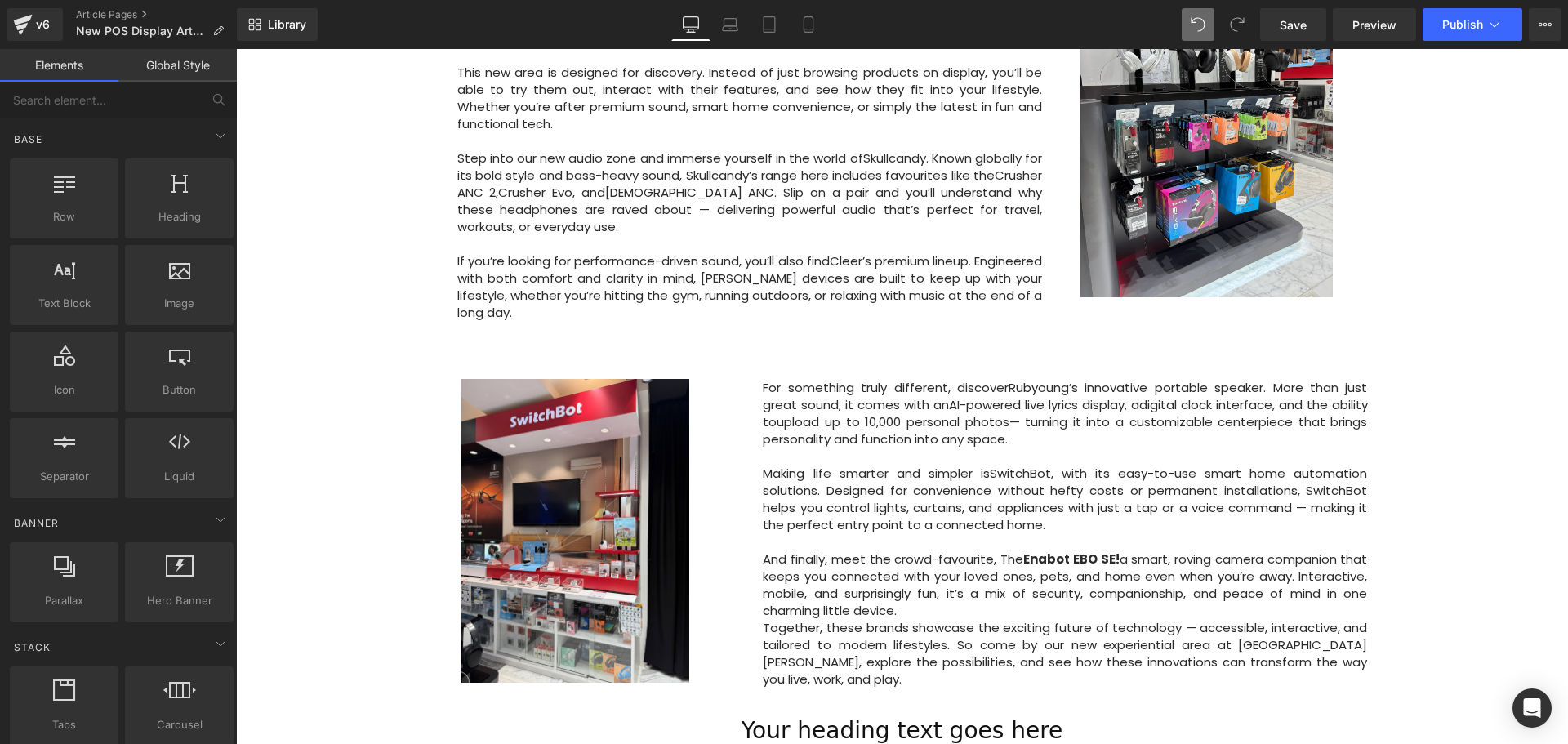
scroll to position [898, 0]
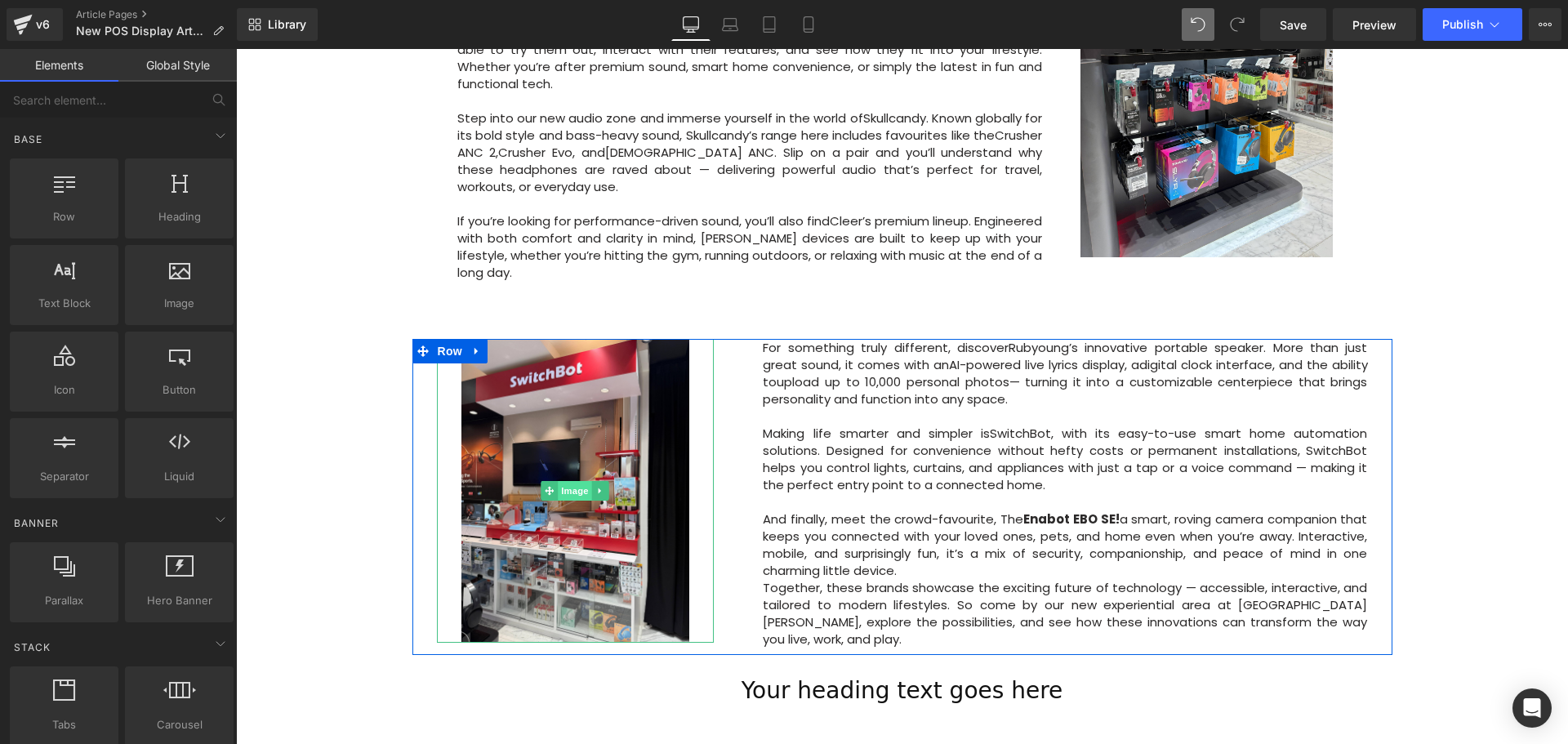
click at [571, 481] on span "Image" at bounding box center [575, 490] width 34 height 19
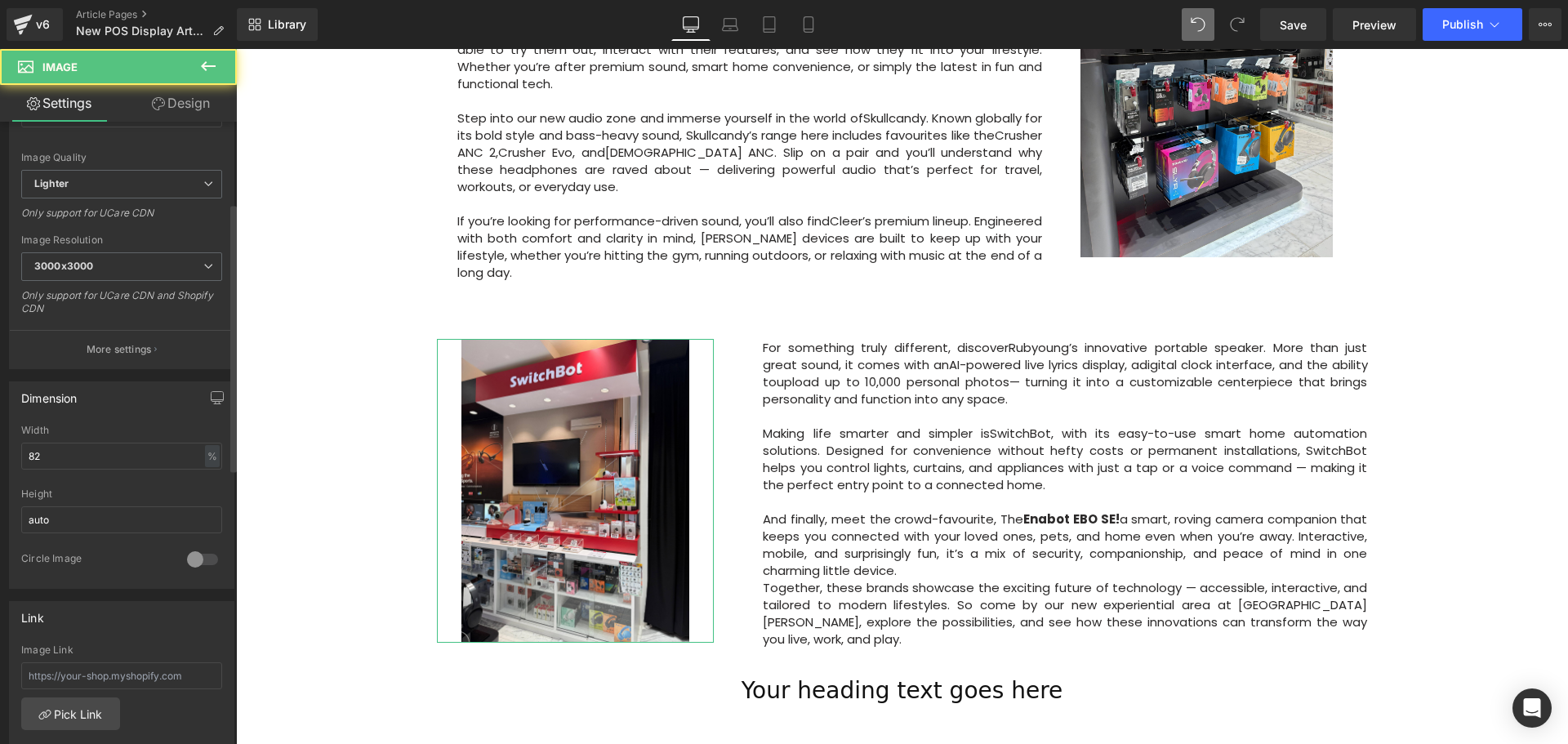
scroll to position [245, 0]
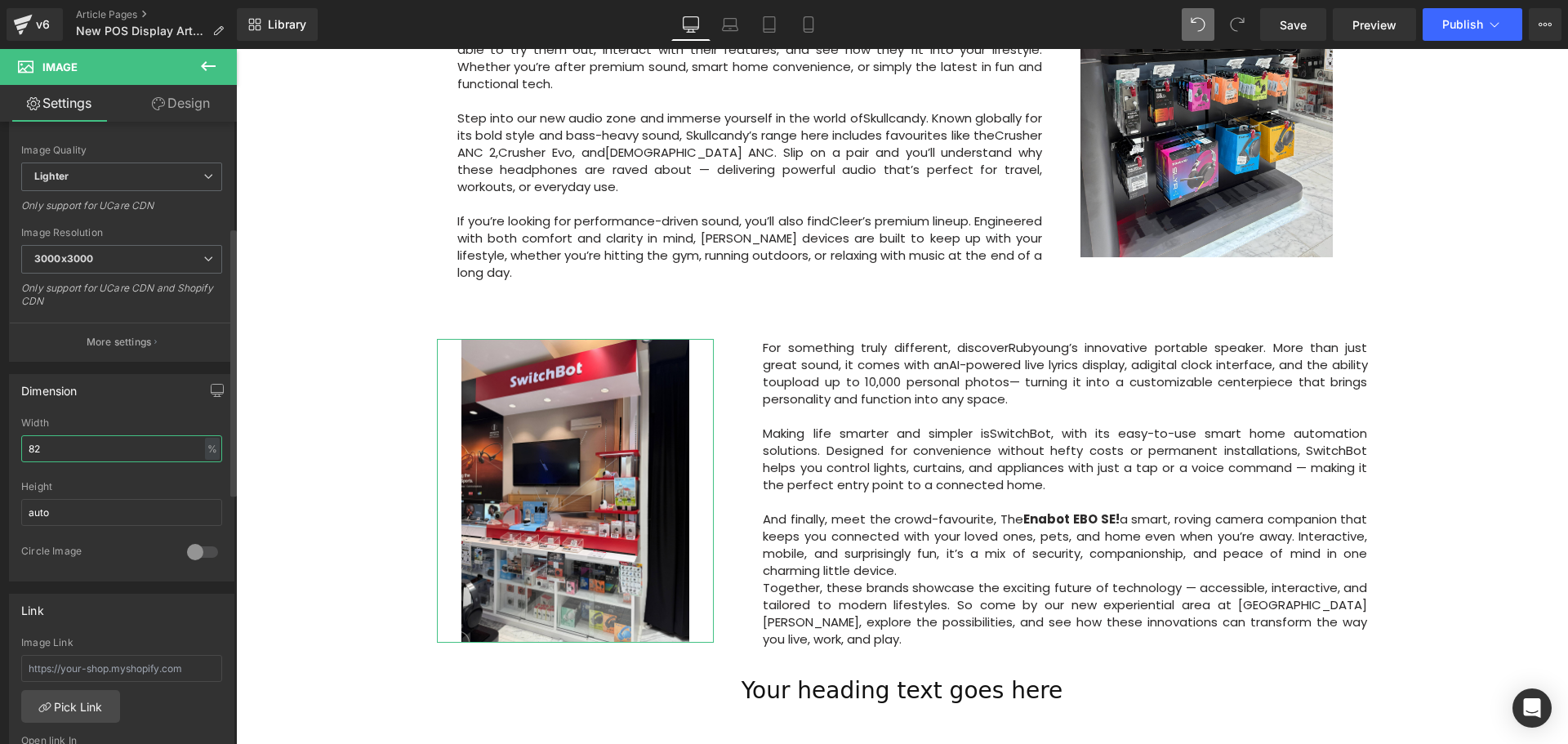
drag, startPoint x: 46, startPoint y: 452, endPoint x: 18, endPoint y: 452, distance: 28.0
click at [18, 452] on div "82% Width 82 % % px auto Height auto 0 Circle Image" at bounding box center [122, 498] width 224 height 164
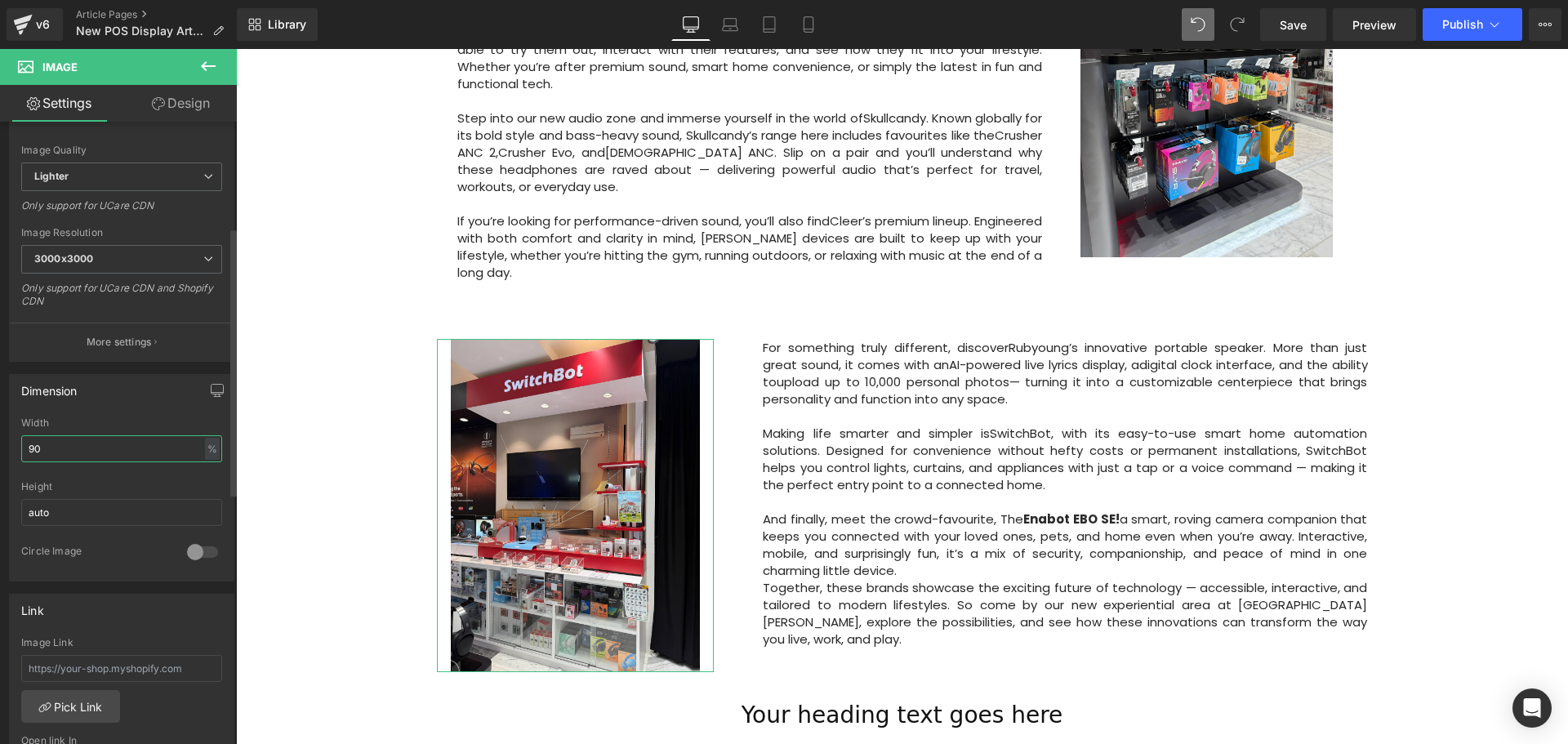
type input "90"
drag, startPoint x: 108, startPoint y: 416, endPoint x: 118, endPoint y: 416, distance: 10.0
click at [109, 417] on div "Width" at bounding box center [121, 422] width 201 height 11
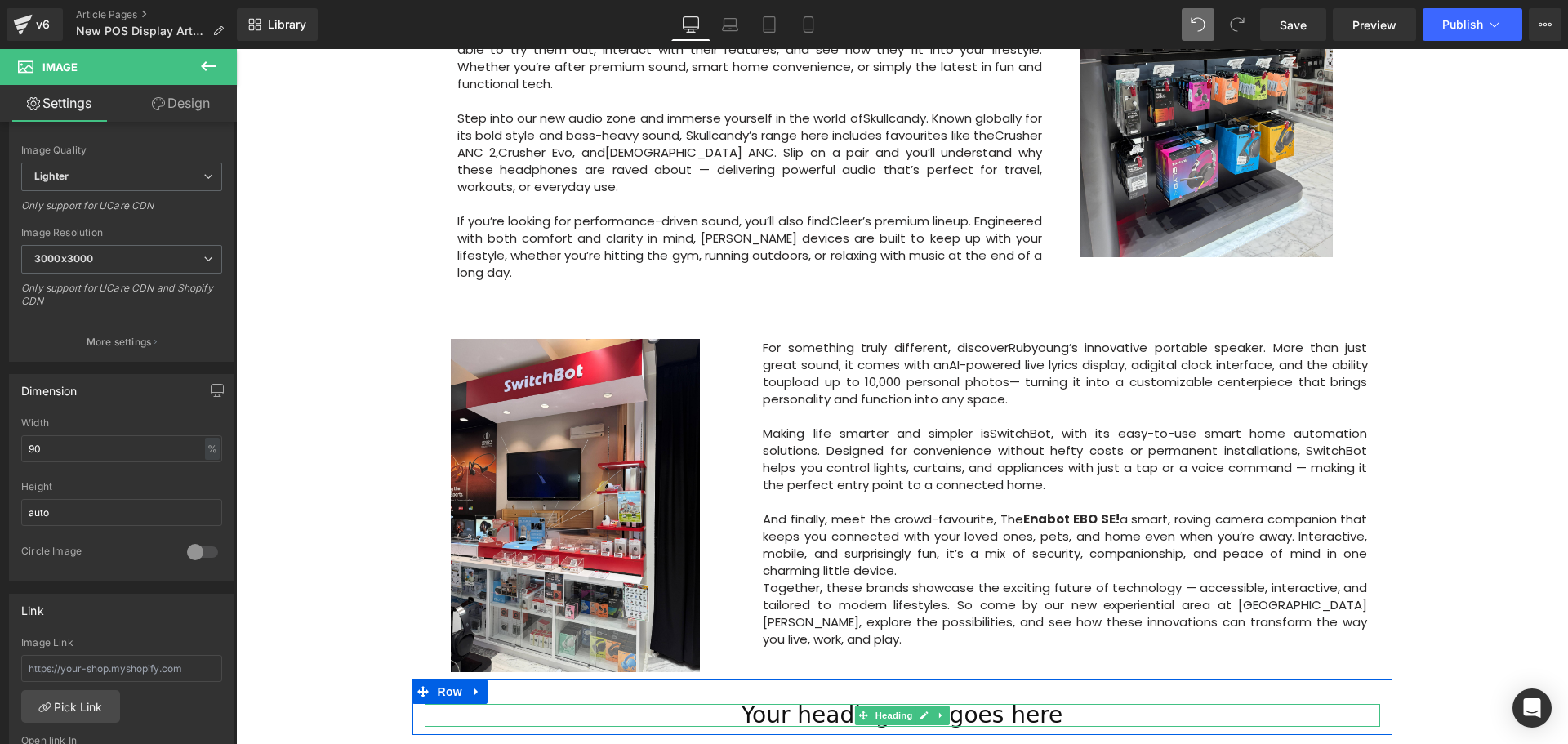
click at [1005, 703] on h1 "Your heading text goes here" at bounding box center [901, 714] width 955 height 23
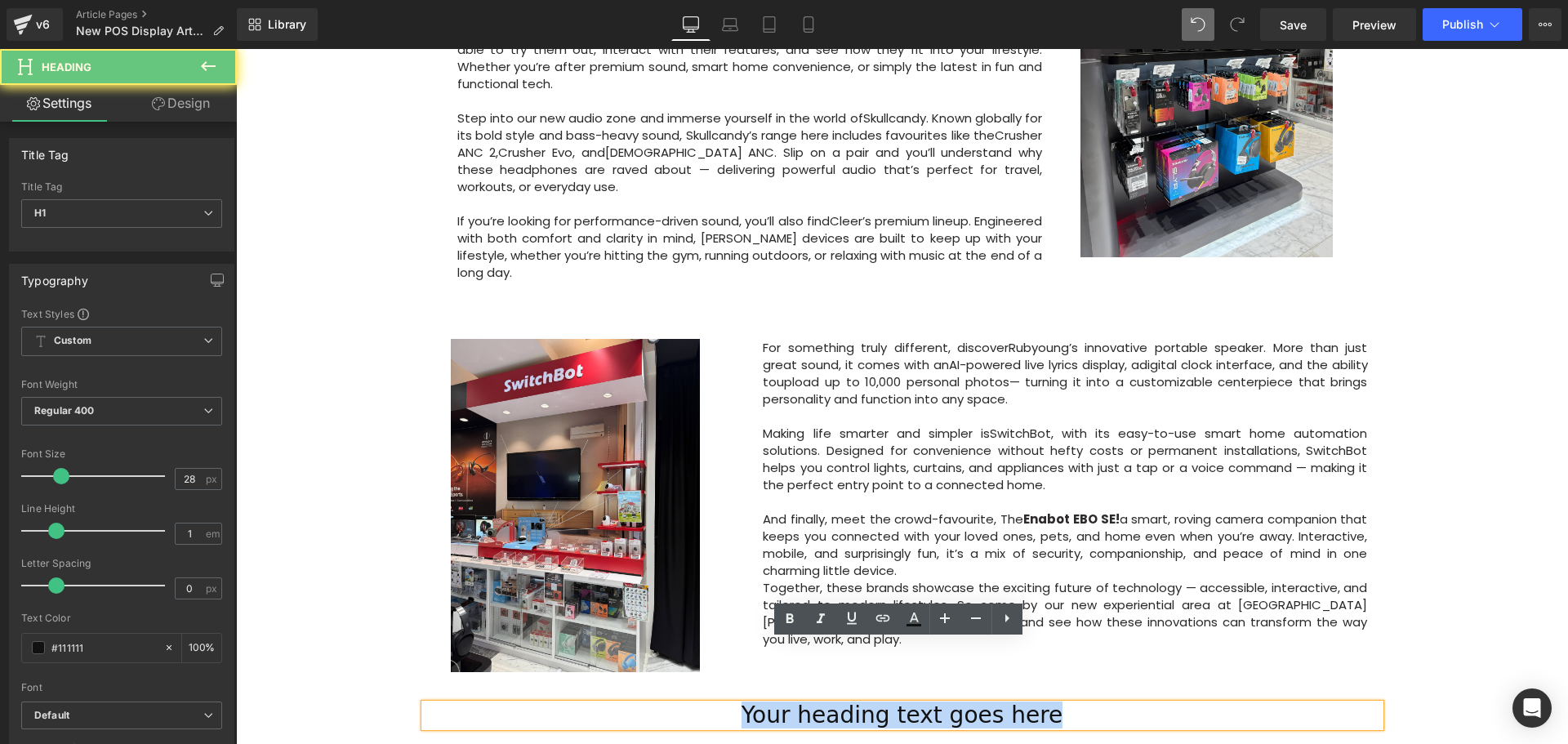
drag, startPoint x: 1071, startPoint y: 654, endPoint x: 703, endPoint y: 649, distance: 368.0
click at [703, 703] on h1 "Your heading text goes here" at bounding box center [901, 714] width 955 height 23
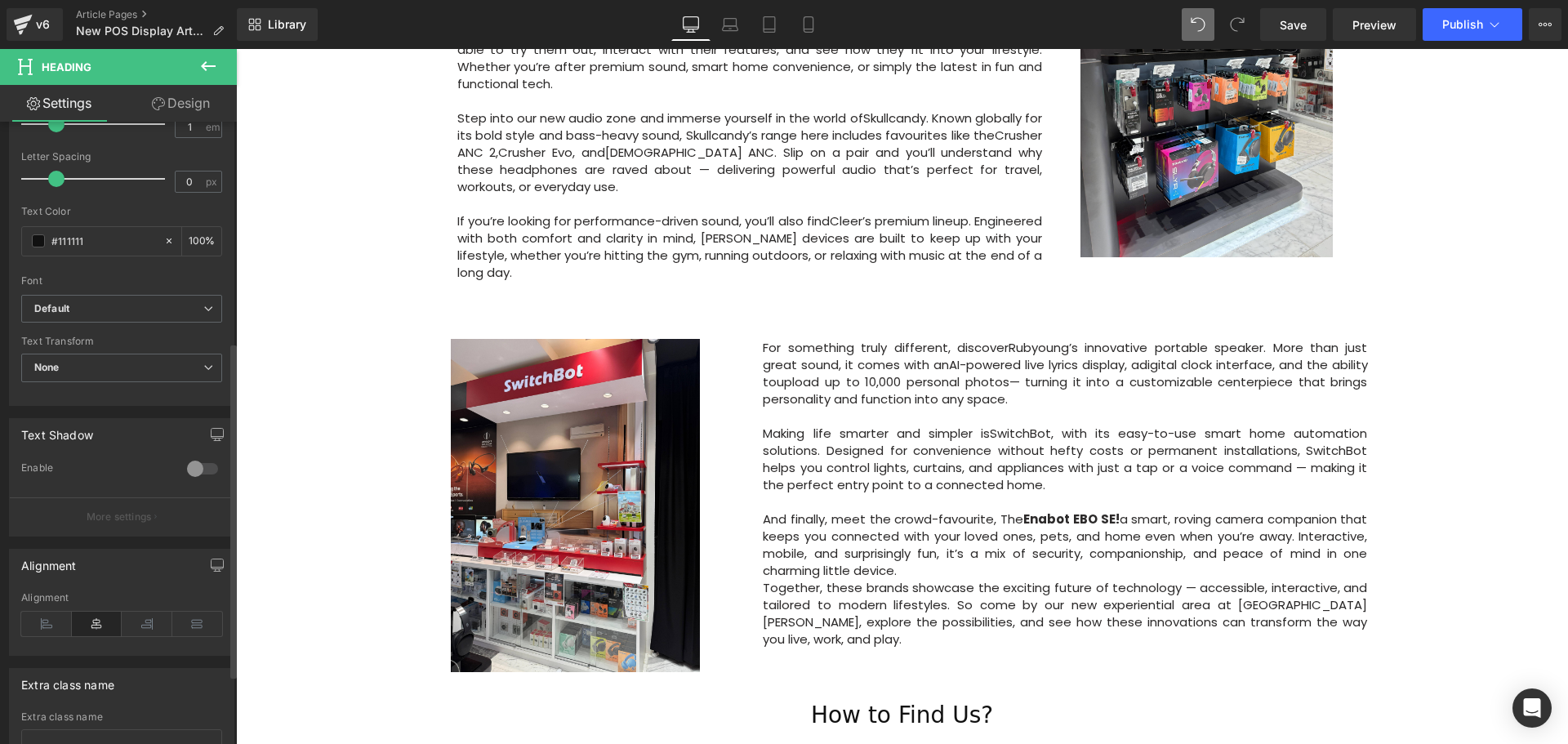
scroll to position [409, 0]
click at [49, 618] on icon at bounding box center [46, 622] width 51 height 24
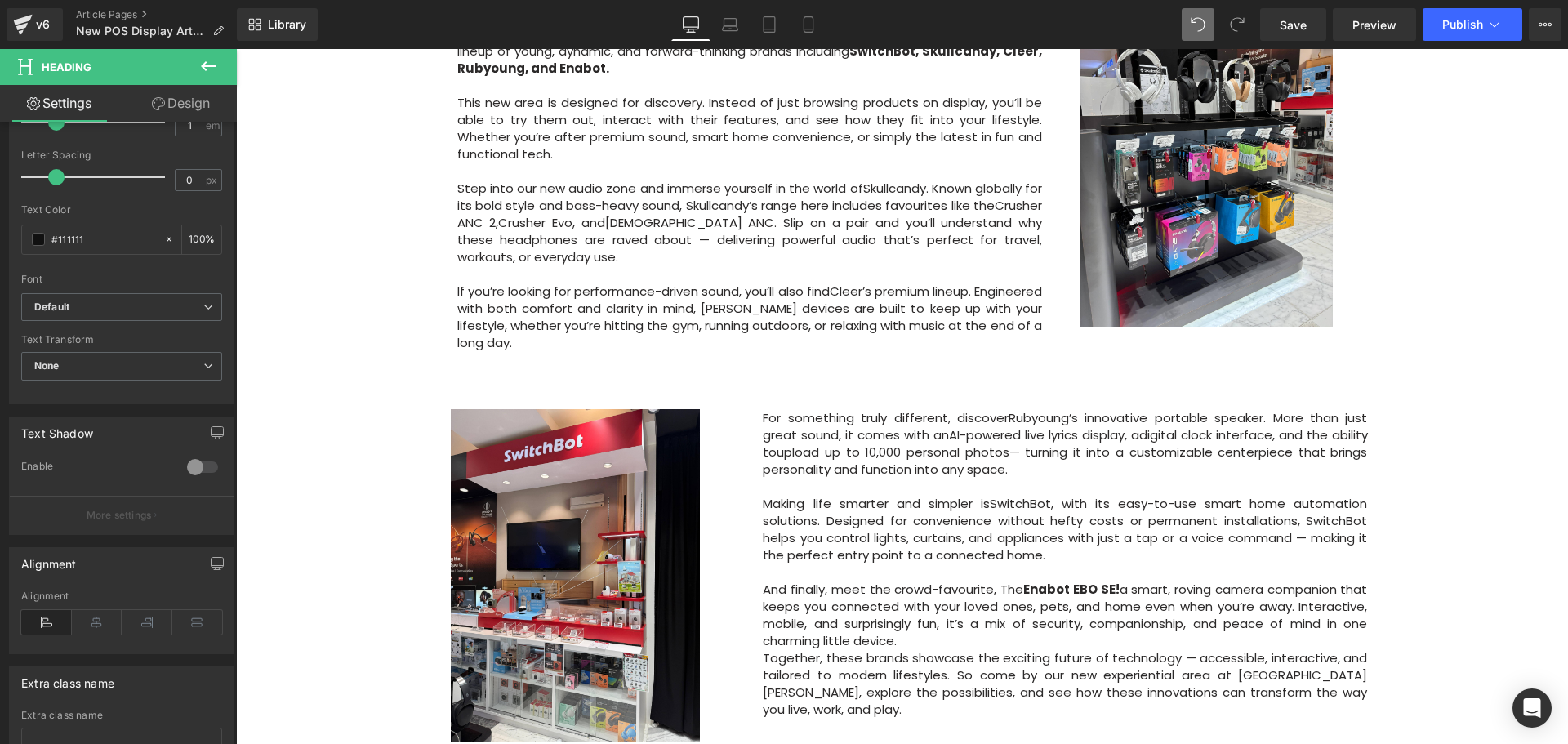
scroll to position [980, 0]
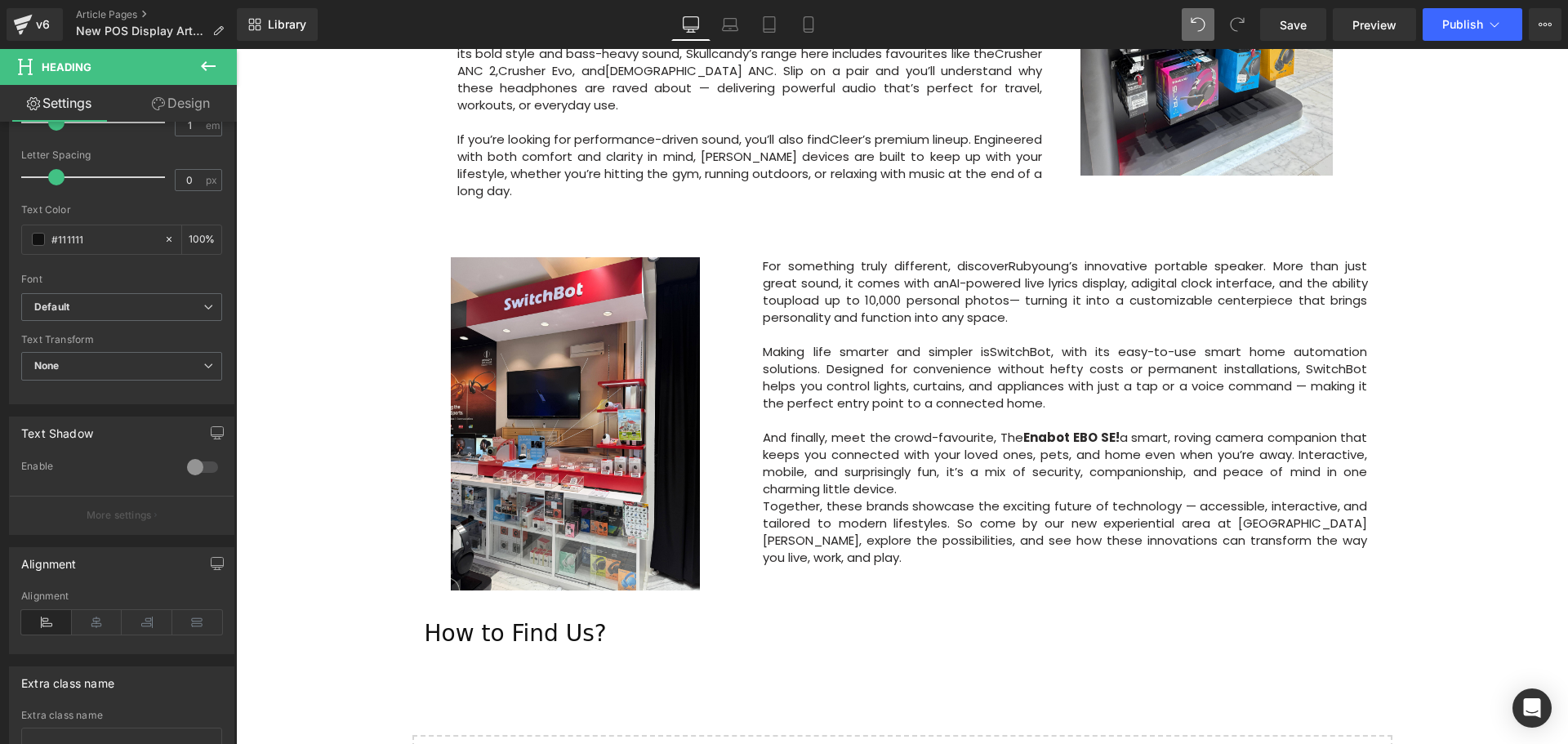
click at [206, 63] on icon at bounding box center [208, 66] width 15 height 10
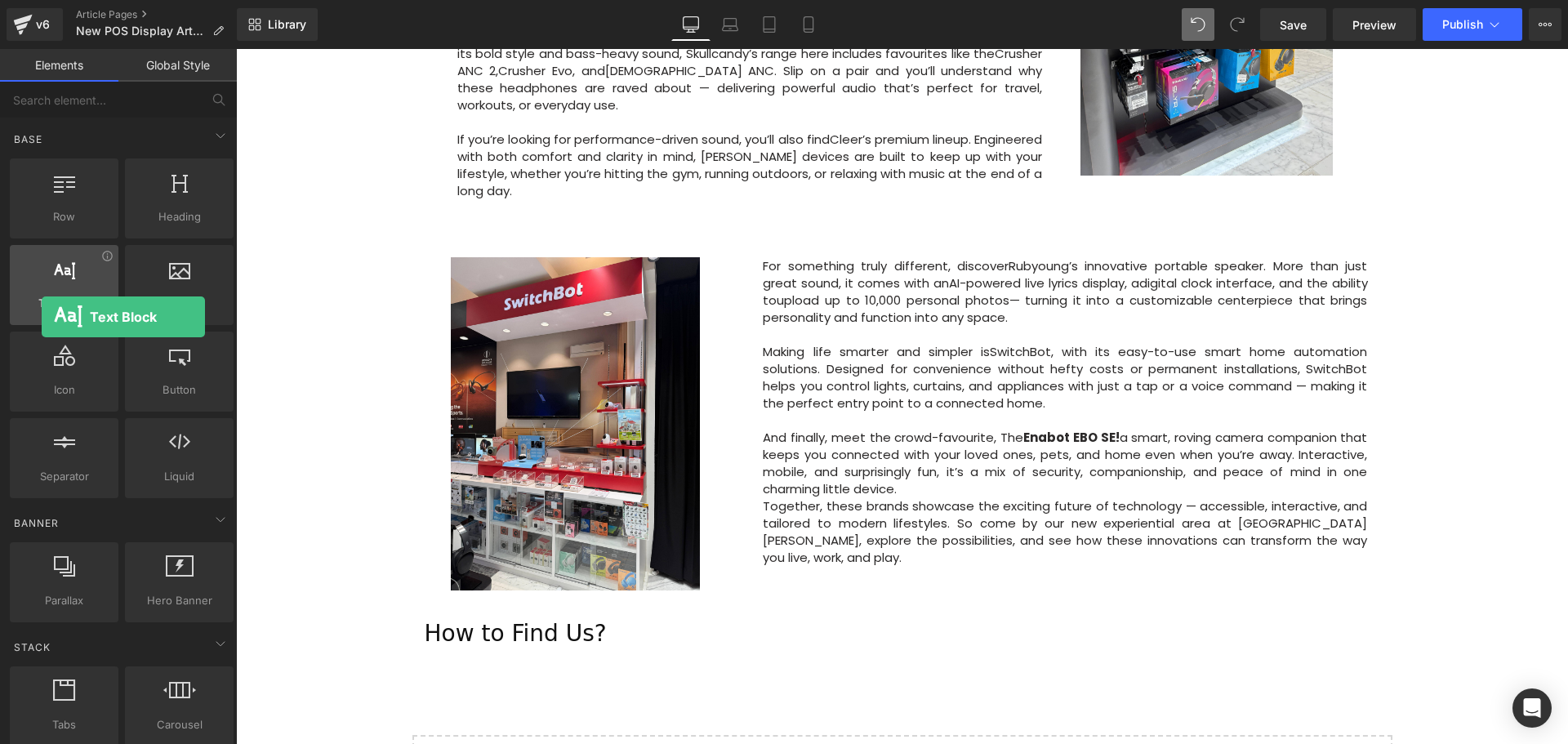
drag, startPoint x: 80, startPoint y: 312, endPoint x: 42, endPoint y: 277, distance: 51.7
click at [40, 306] on div "Text Block texts, paragraphs, contents, blocks" at bounding box center [64, 285] width 108 height 80
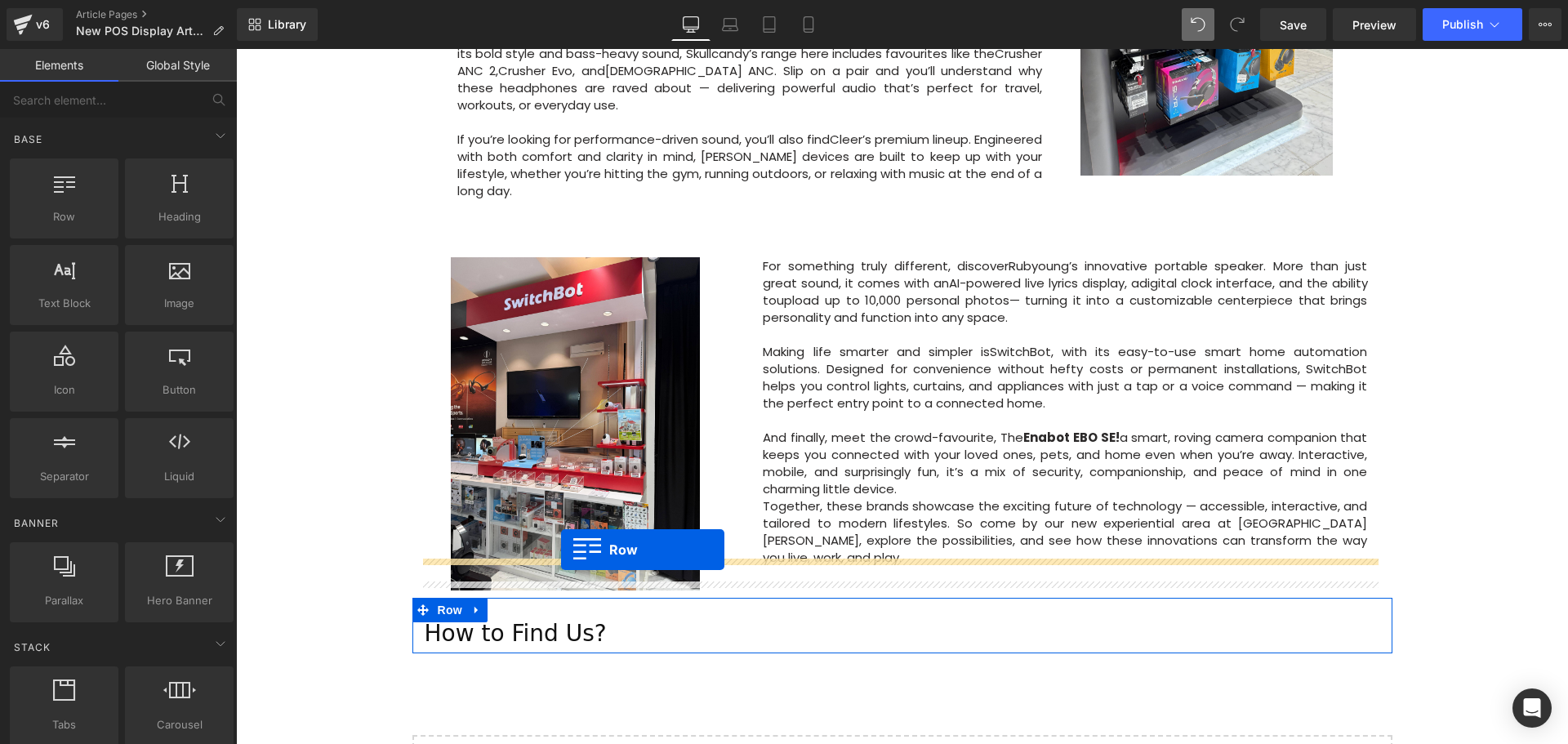
drag, startPoint x: 320, startPoint y: 238, endPoint x: 561, endPoint y: 549, distance: 393.4
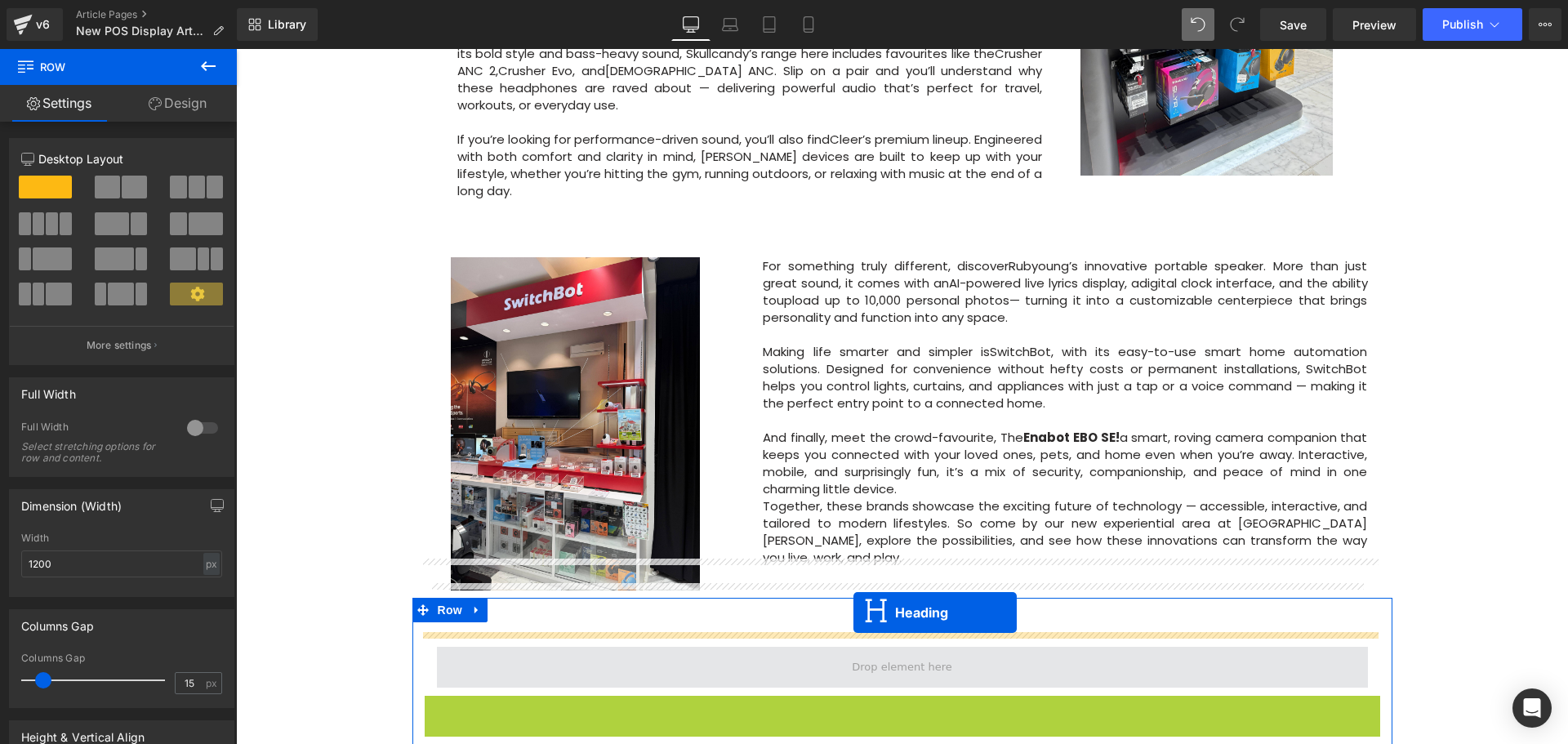
drag, startPoint x: 863, startPoint y: 646, endPoint x: 853, endPoint y: 612, distance: 35.4
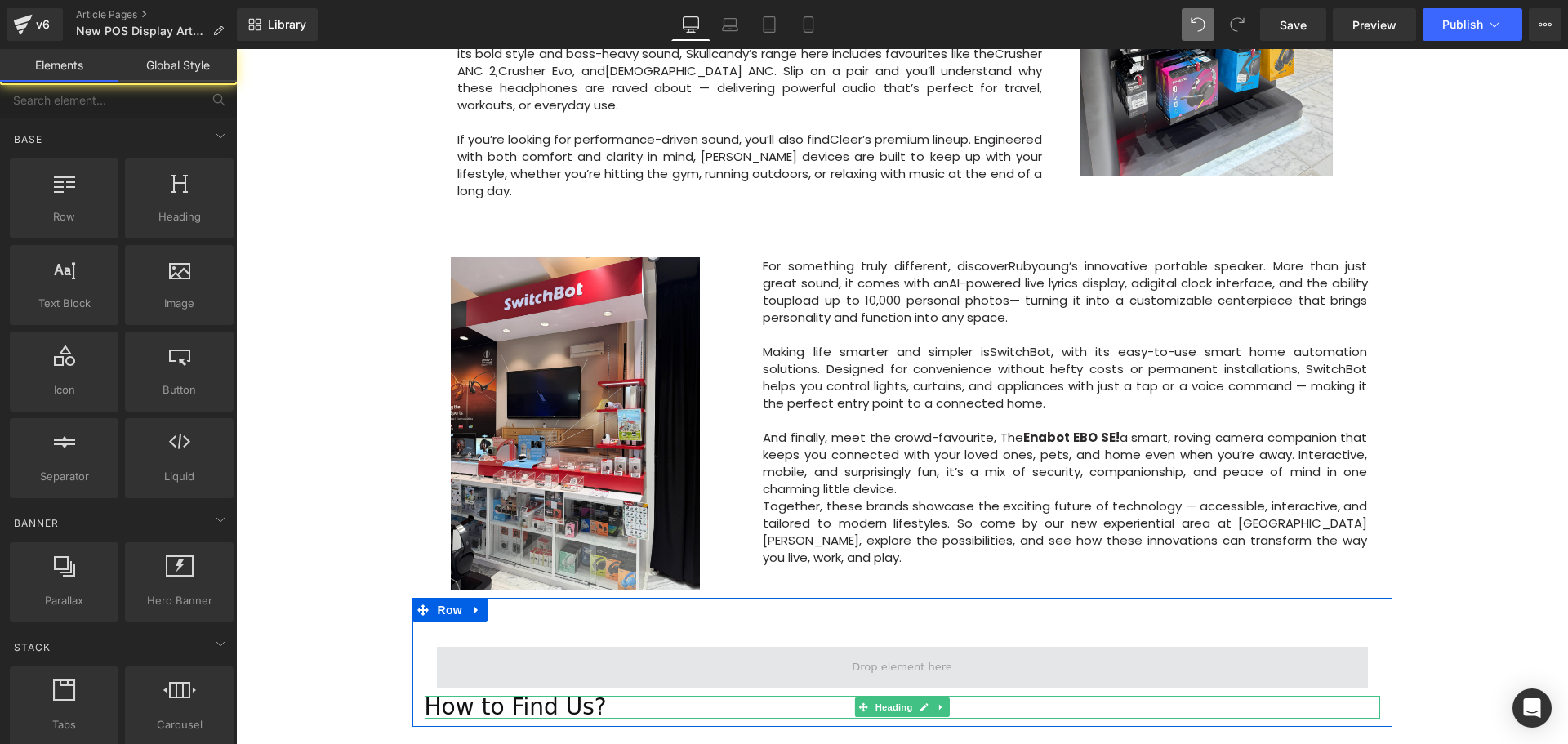
click at [853, 653] on span at bounding box center [901, 665] width 111 height 25
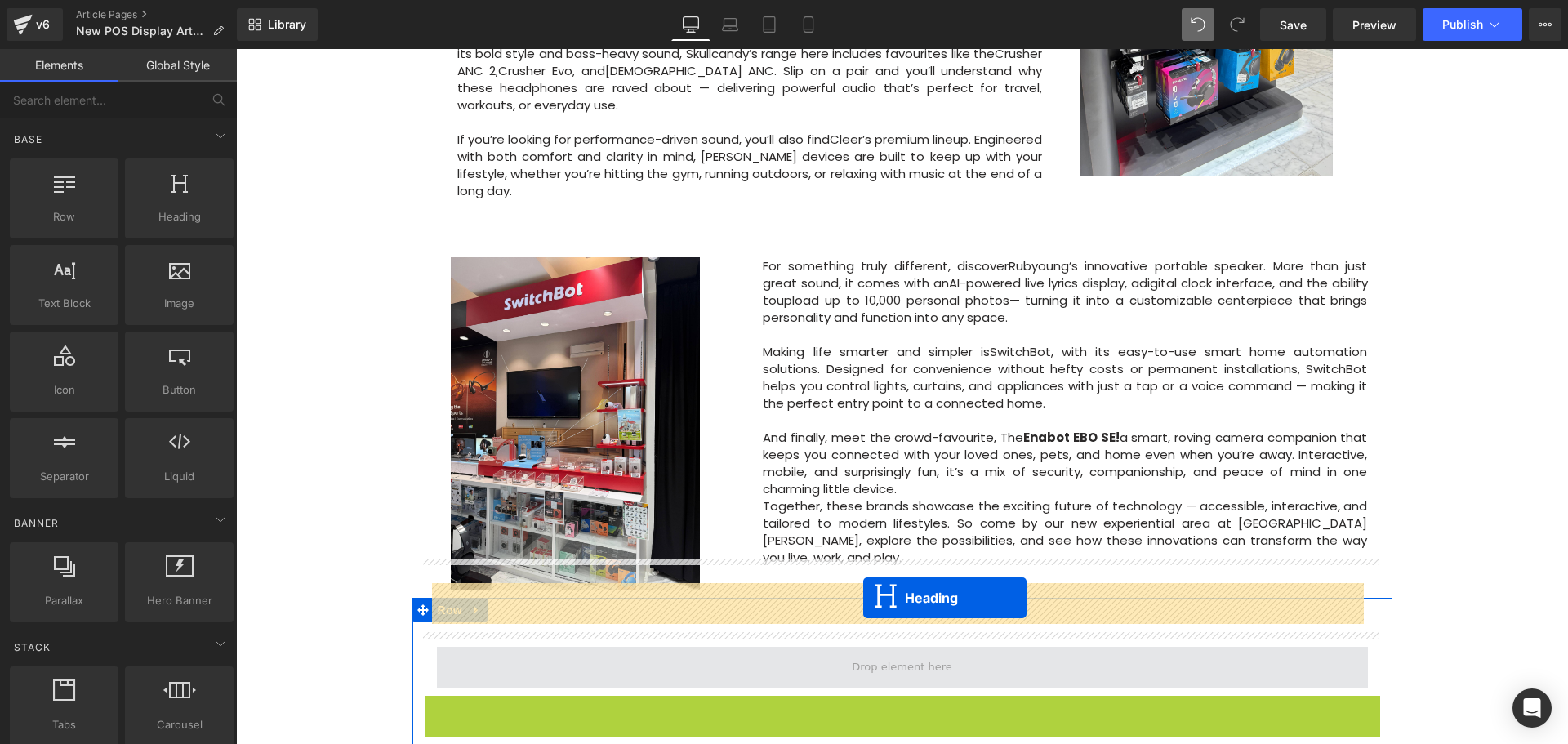
drag, startPoint x: 858, startPoint y: 639, endPoint x: 864, endPoint y: 597, distance: 42.4
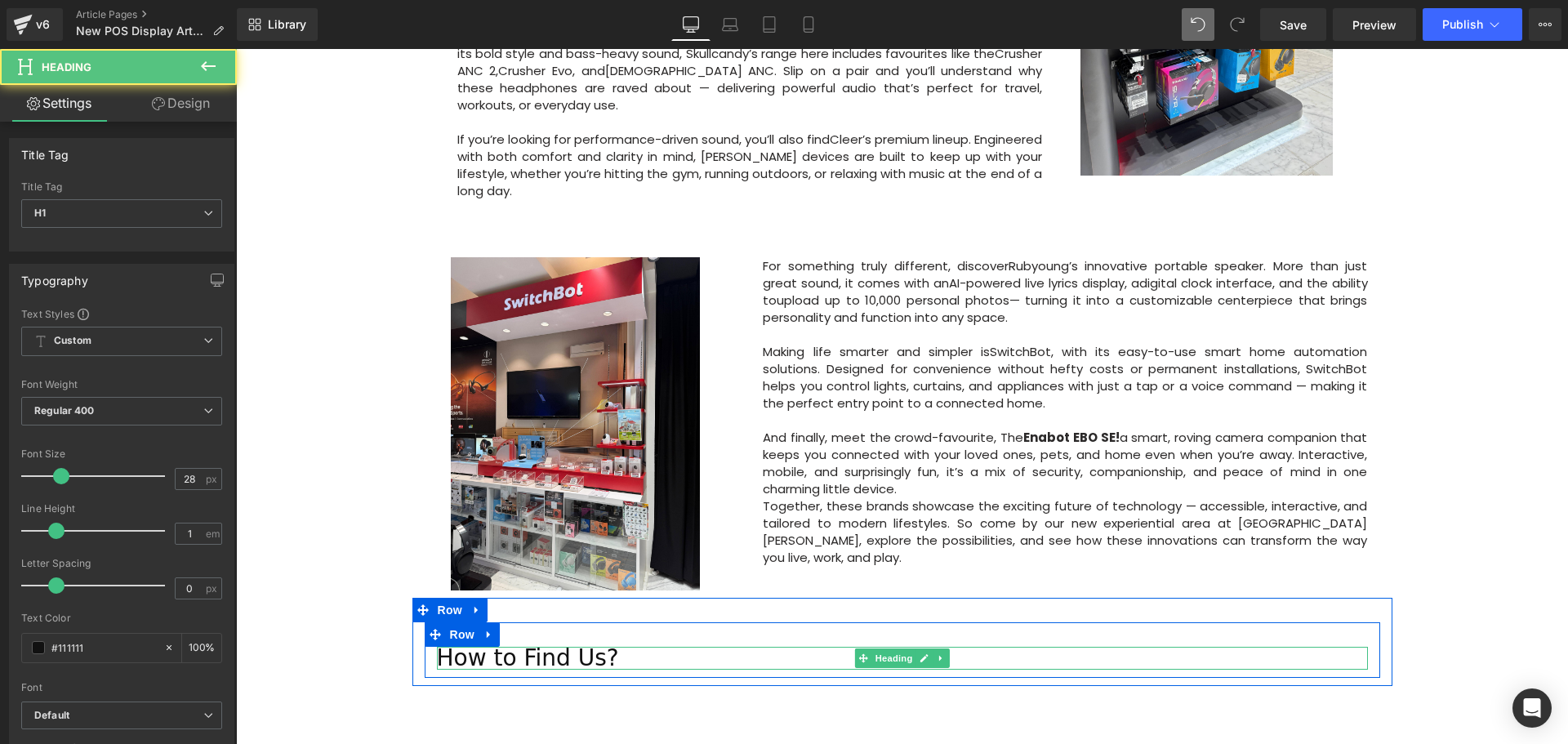
click at [629, 646] on h1 "How to Find Us?" at bounding box center [902, 657] width 931 height 23
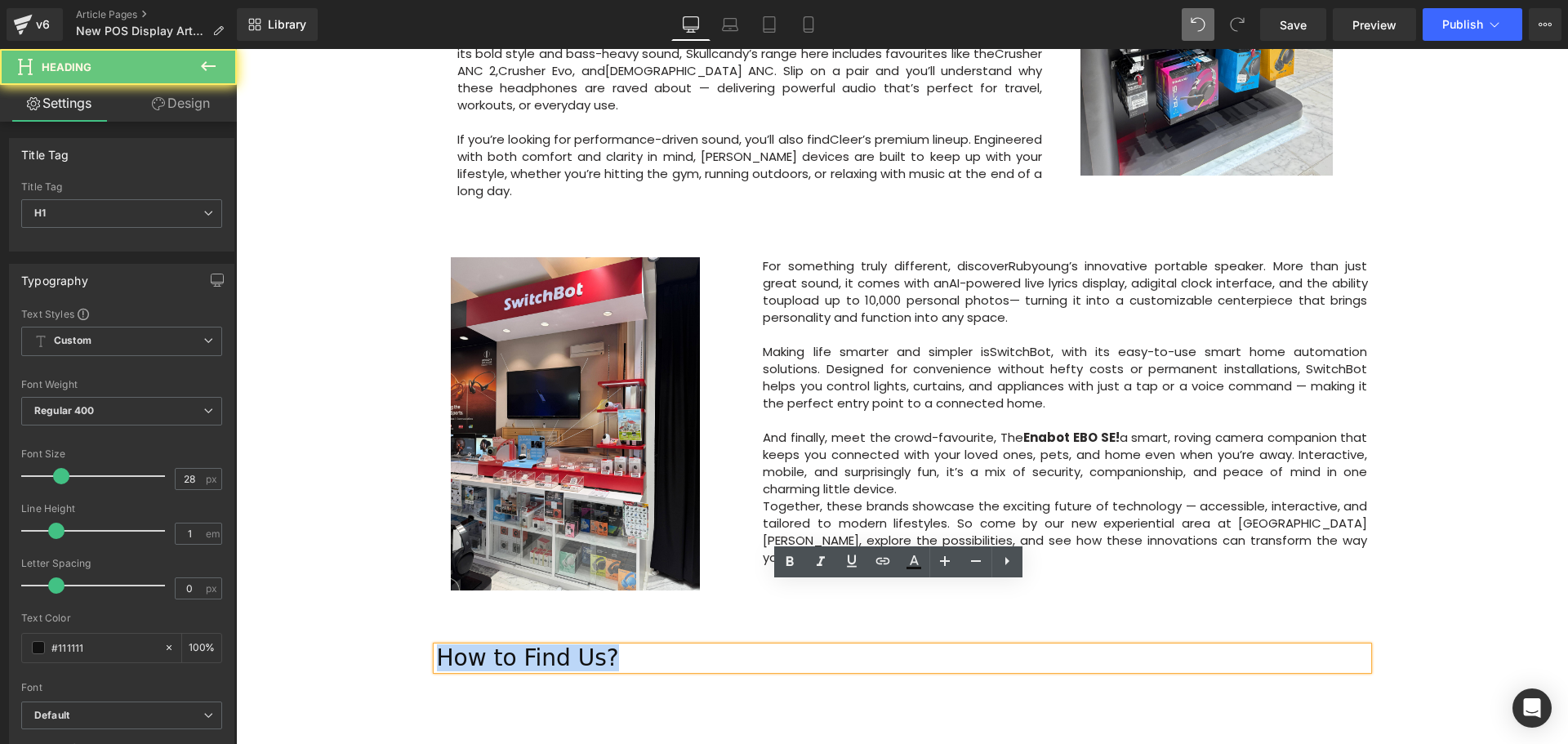
drag, startPoint x: 557, startPoint y: 593, endPoint x: 393, endPoint y: 586, distance: 164.1
click at [393, 586] on div "Image Row 64px Big News! Explore Our New Experiential Area at Courts Heeren Tex…" at bounding box center [901, 50] width 1331 height 1702
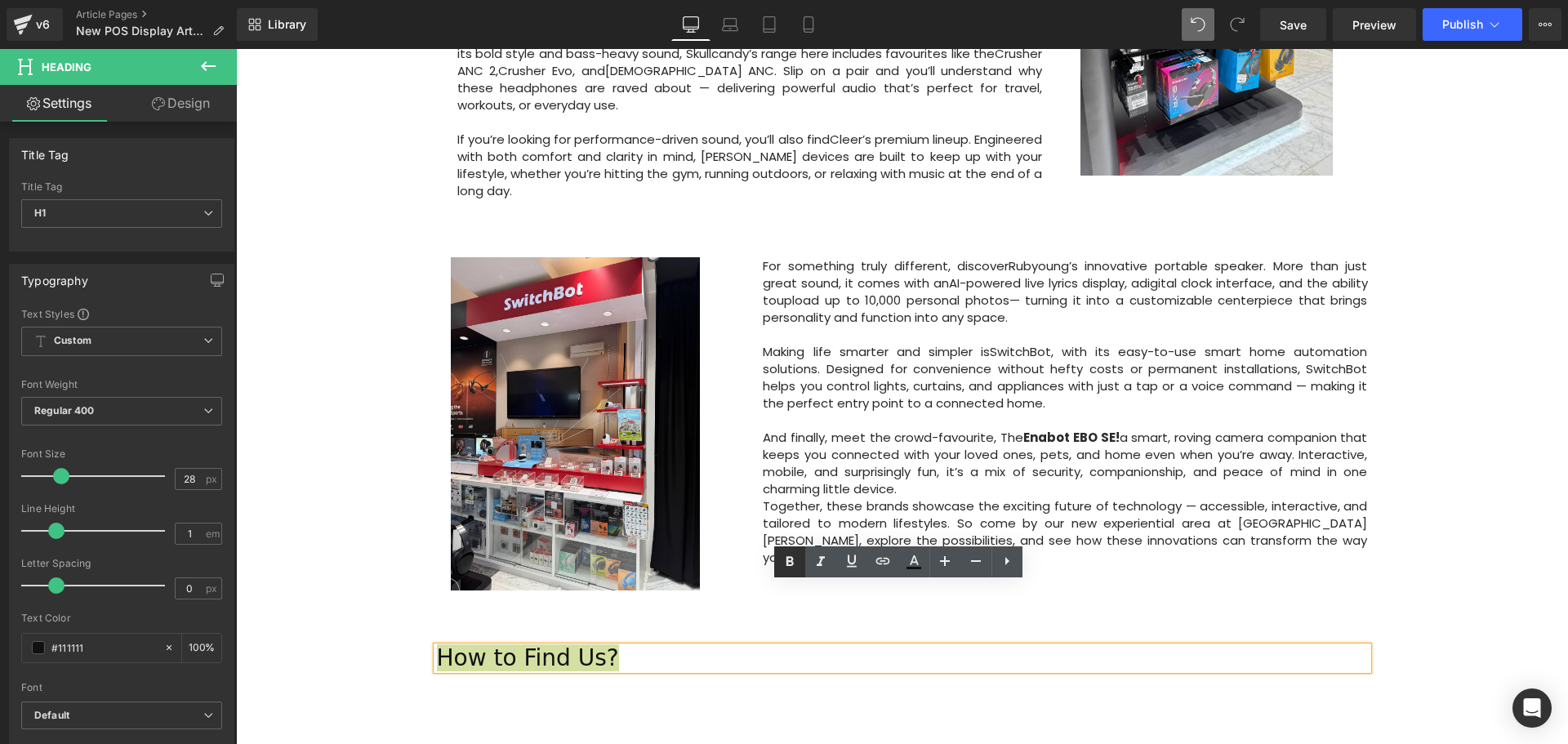
click at [778, 567] on link at bounding box center [790, 562] width 31 height 31
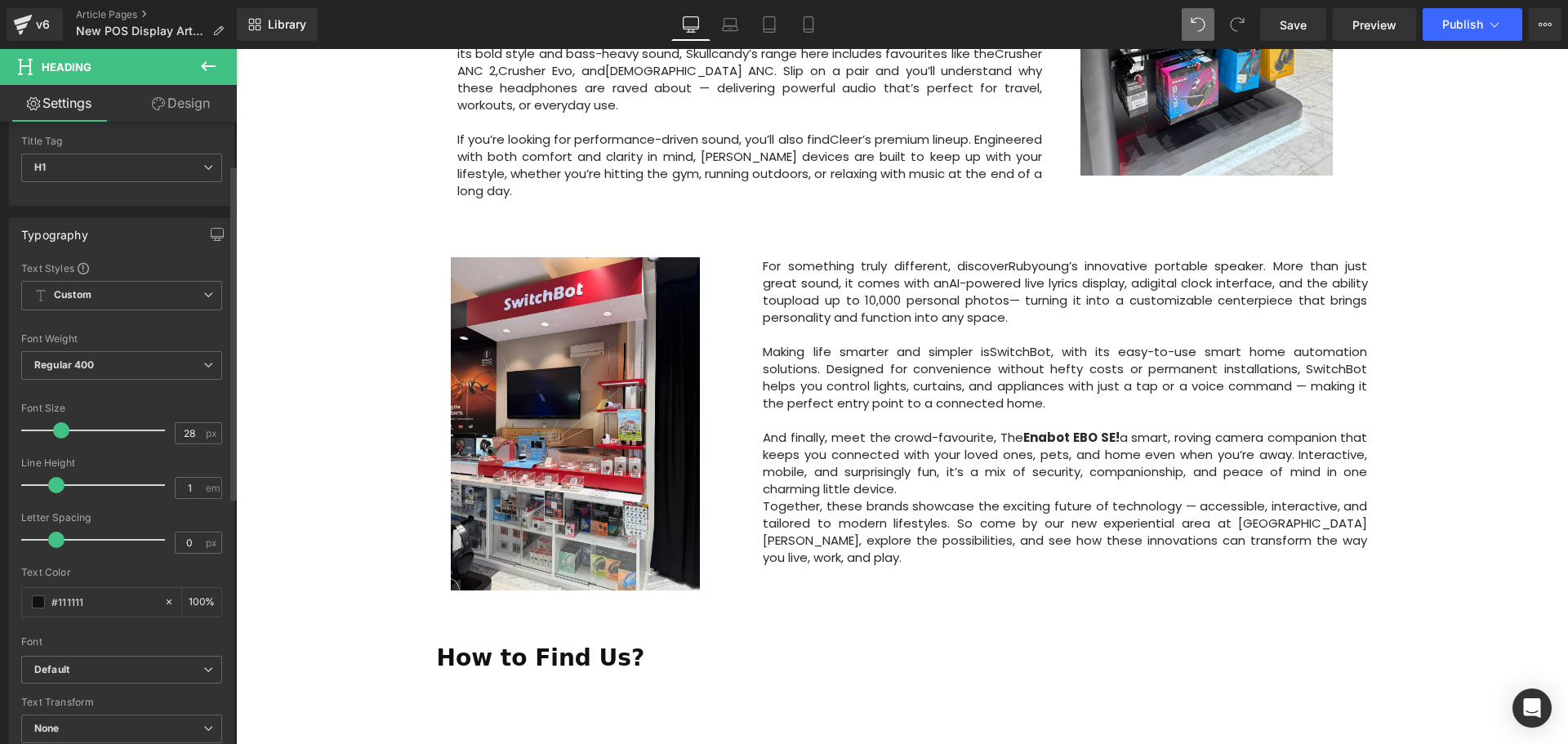
scroll to position [81, 0]
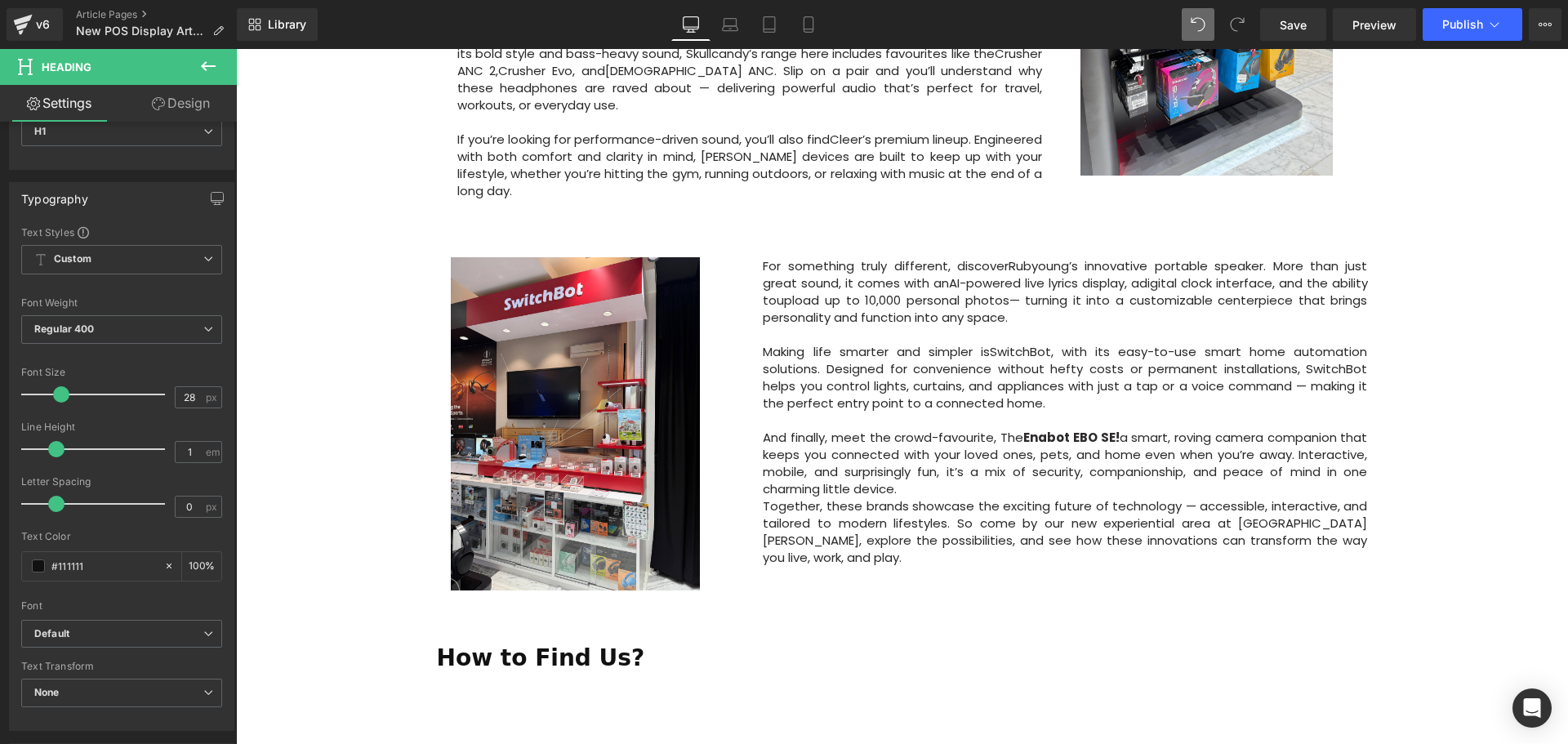
click at [199, 70] on icon at bounding box center [208, 66] width 19 height 19
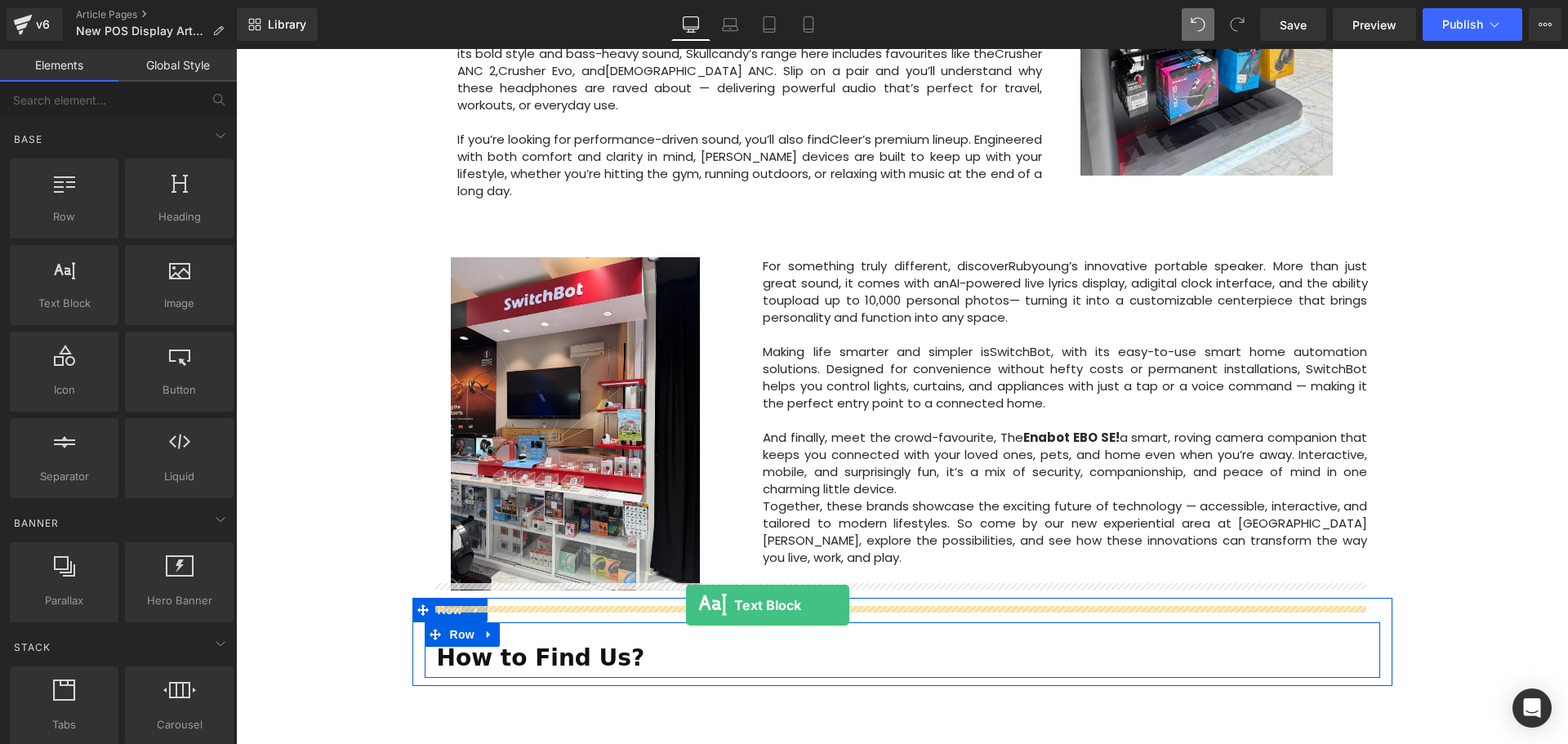
drag, startPoint x: 316, startPoint y: 335, endPoint x: 686, endPoint y: 604, distance: 457.5
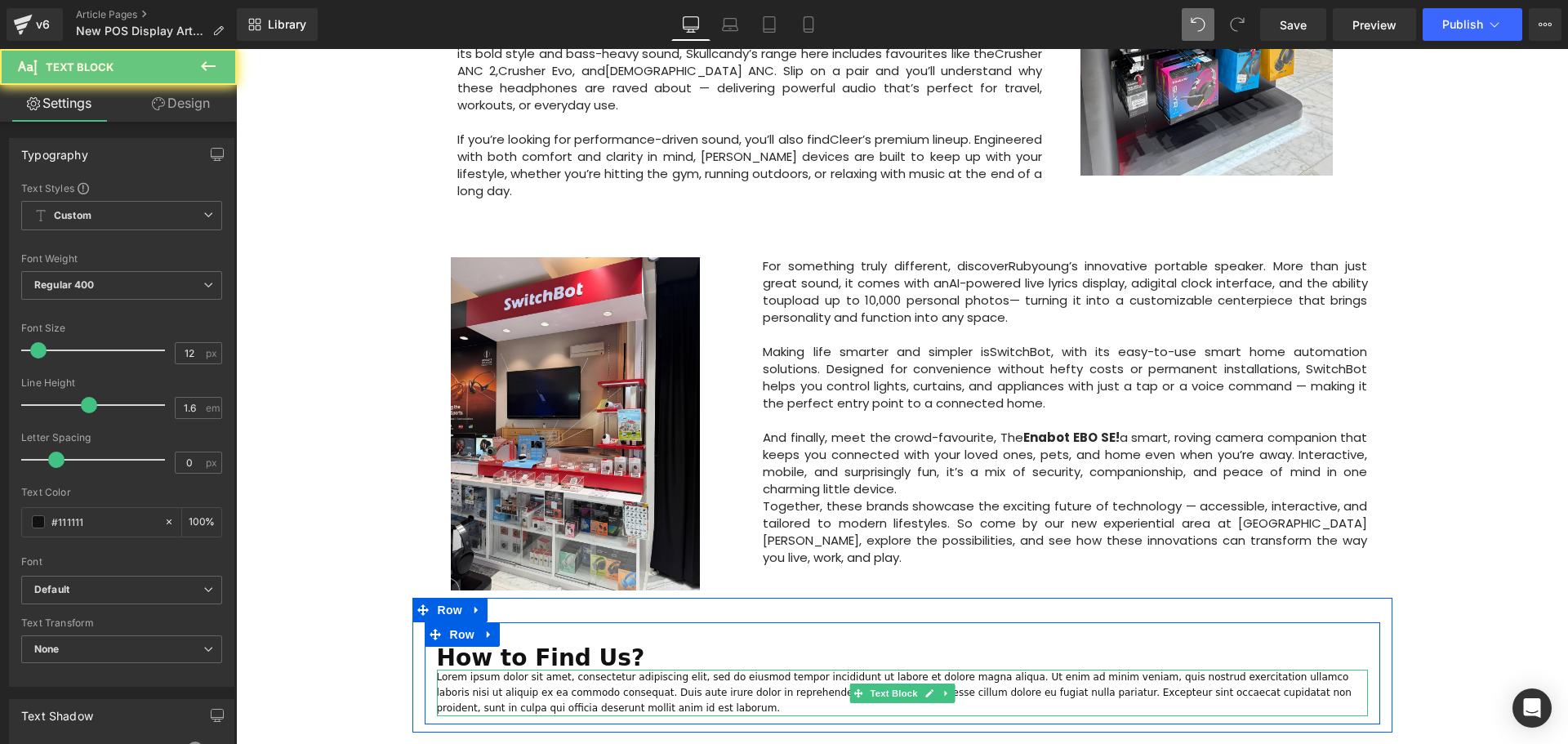
click at [549, 669] on p "Lorem ipsum dolor sit amet, consectetur adipiscing elit, sed do eiusmod tempor …" at bounding box center [902, 692] width 931 height 47
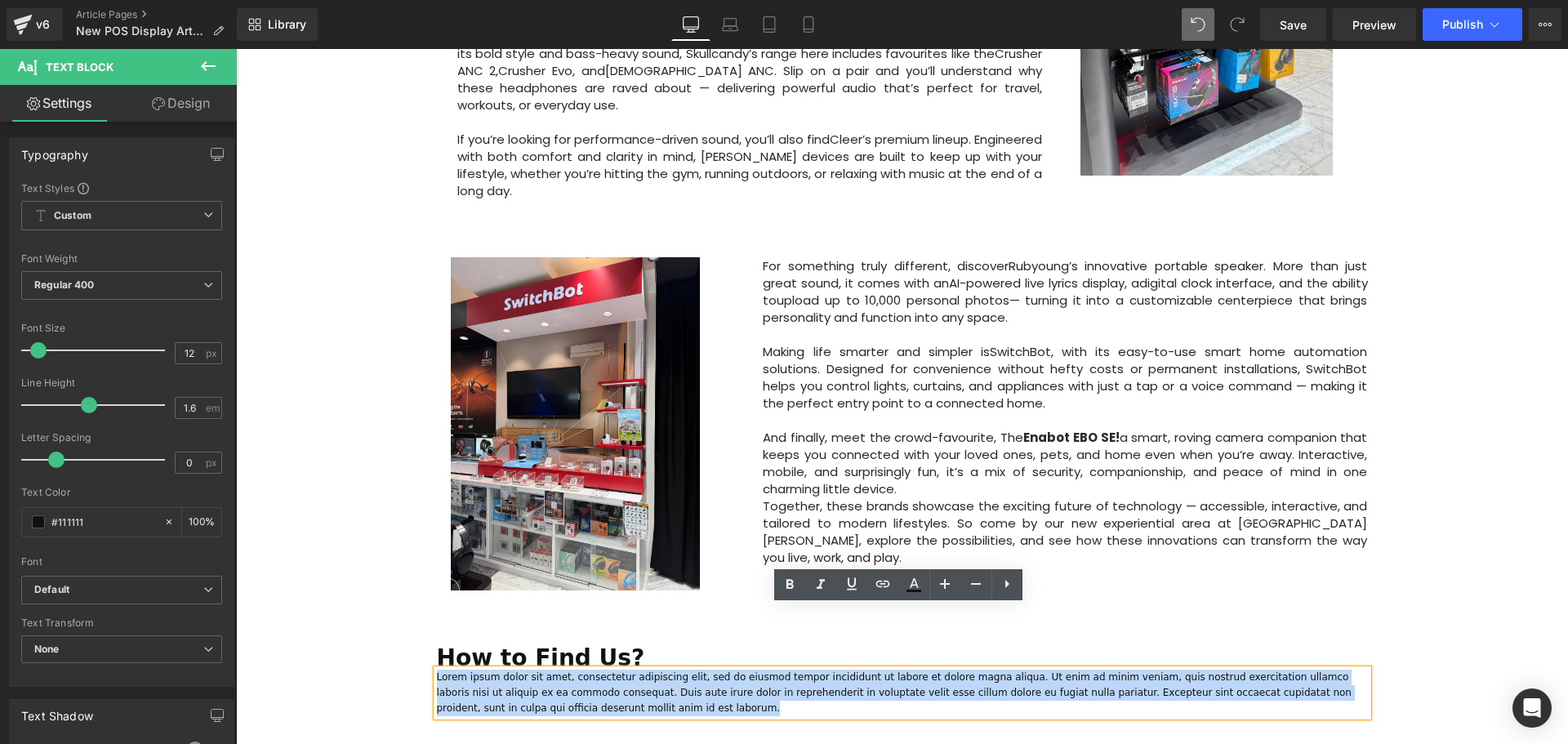
drag, startPoint x: 567, startPoint y: 642, endPoint x: 435, endPoint y: 616, distance: 134.5
click at [437, 669] on p "Lorem ipsum dolor sit amet, consectetur adipiscing elit, sed do eiusmod tempor …" at bounding box center [902, 692] width 931 height 47
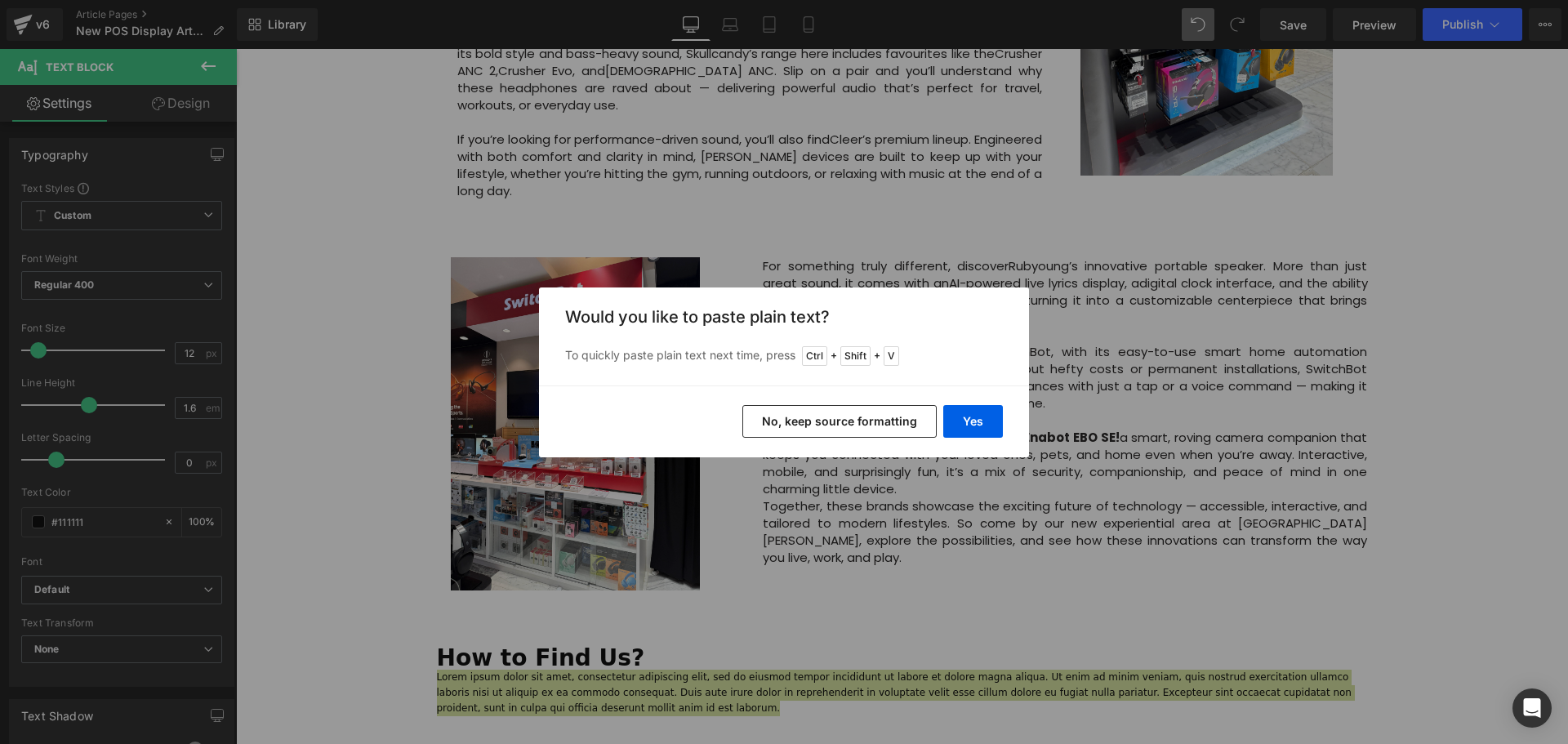
drag, startPoint x: 842, startPoint y: 419, endPoint x: 606, endPoint y: 370, distance: 241.0
click at [842, 419] on button "No, keep source formatting" at bounding box center [839, 421] width 194 height 32
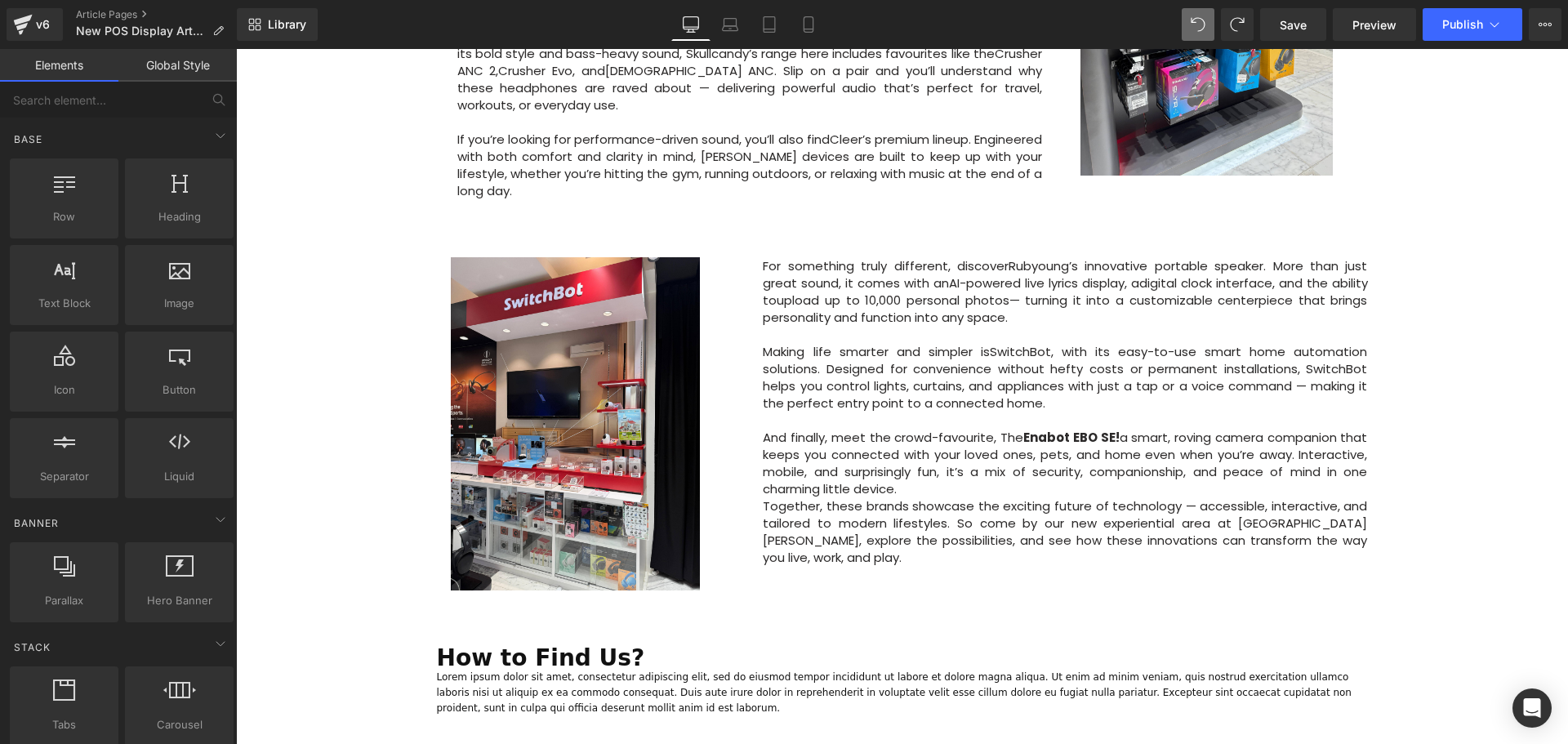
click at [1400, 545] on div "Image Row 64px Big News! Explore Our New Experiential Area at Courts Heeren Tex…" at bounding box center [901, 73] width 1331 height 1750
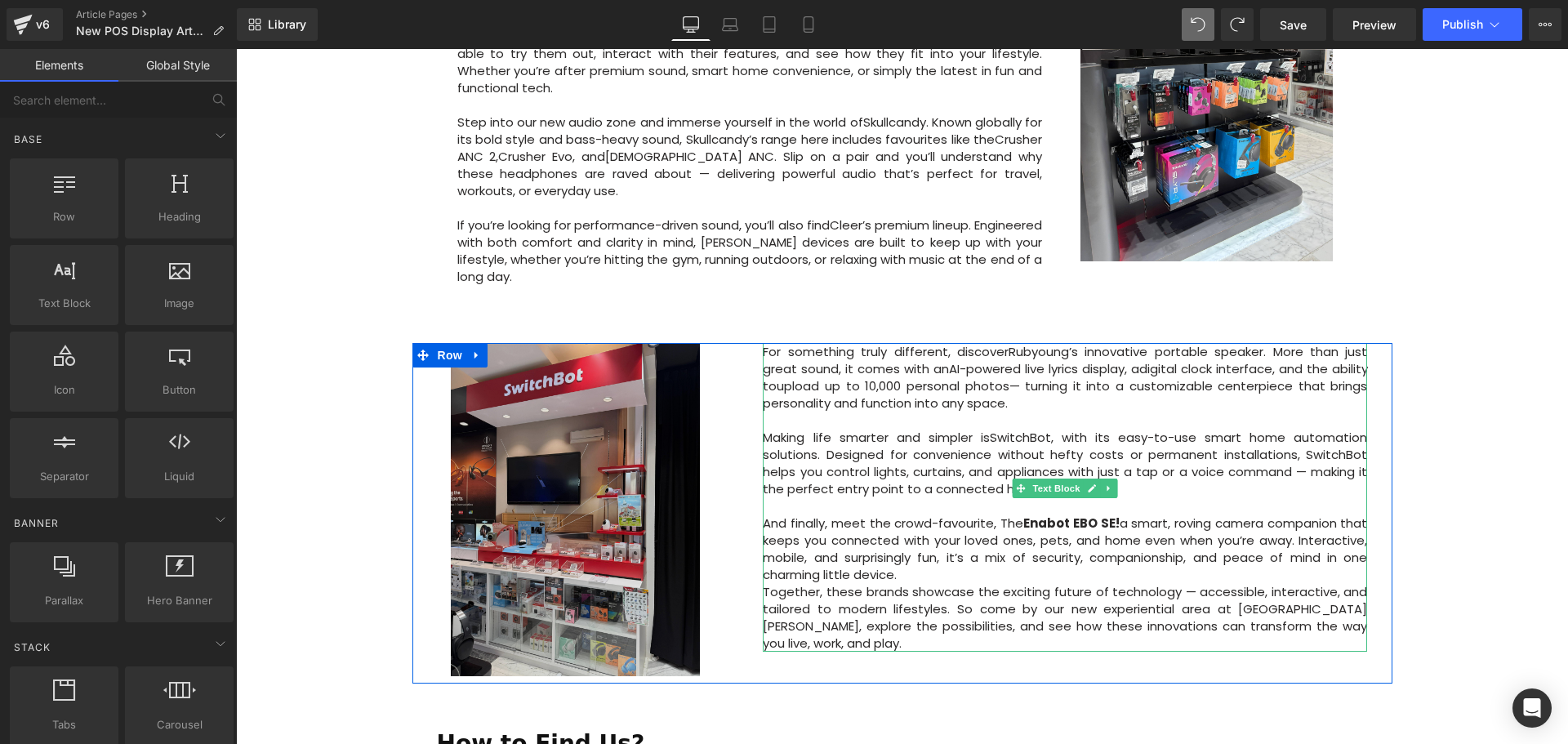
scroll to position [898, 0]
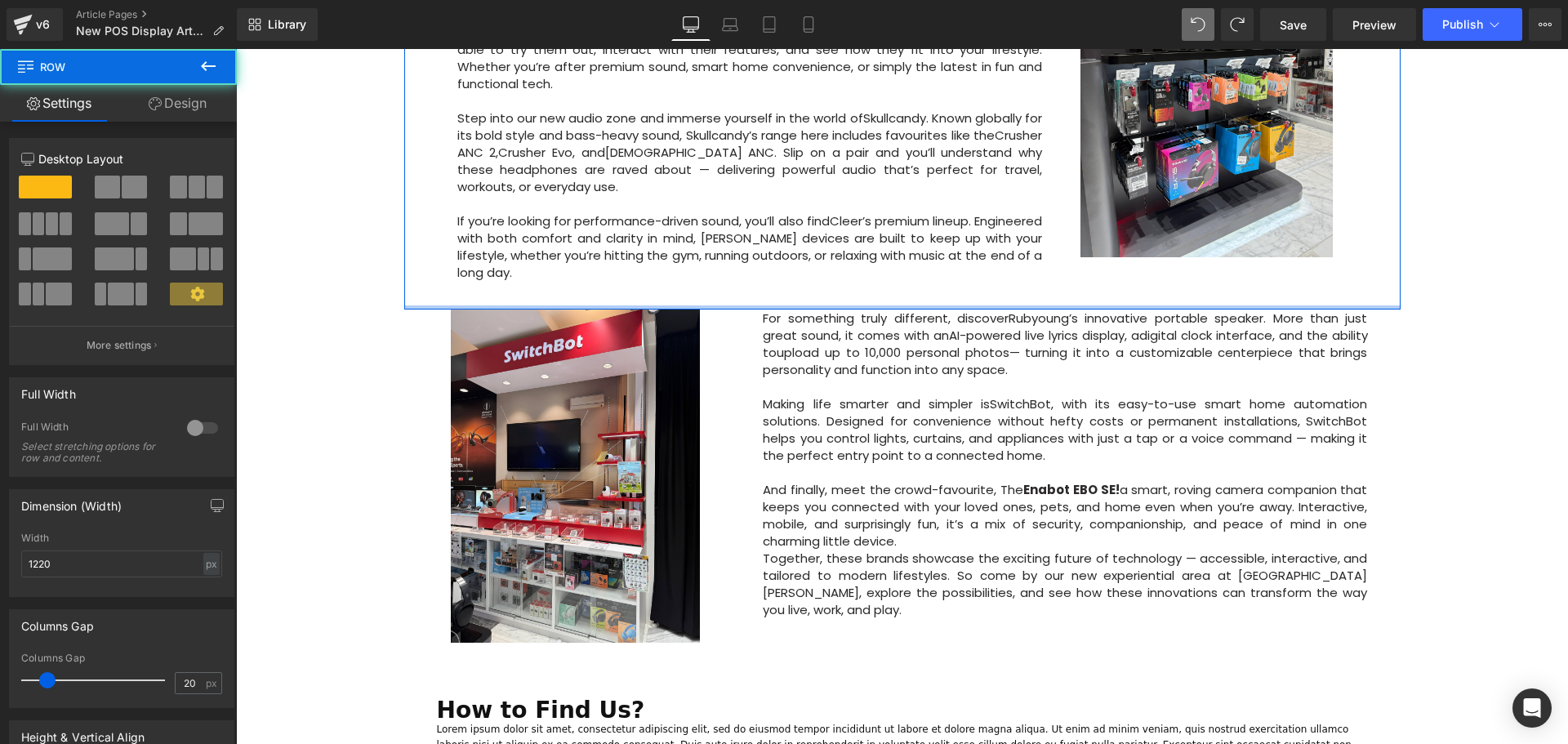
drag, startPoint x: 488, startPoint y: 269, endPoint x: 760, endPoint y: 269, distance: 272.0
click at [496, 234] on div "Big News! Explore Our New Experiential Area at Courts Heeren Text Block AUGUST …" at bounding box center [901, 33] width 996 height 553
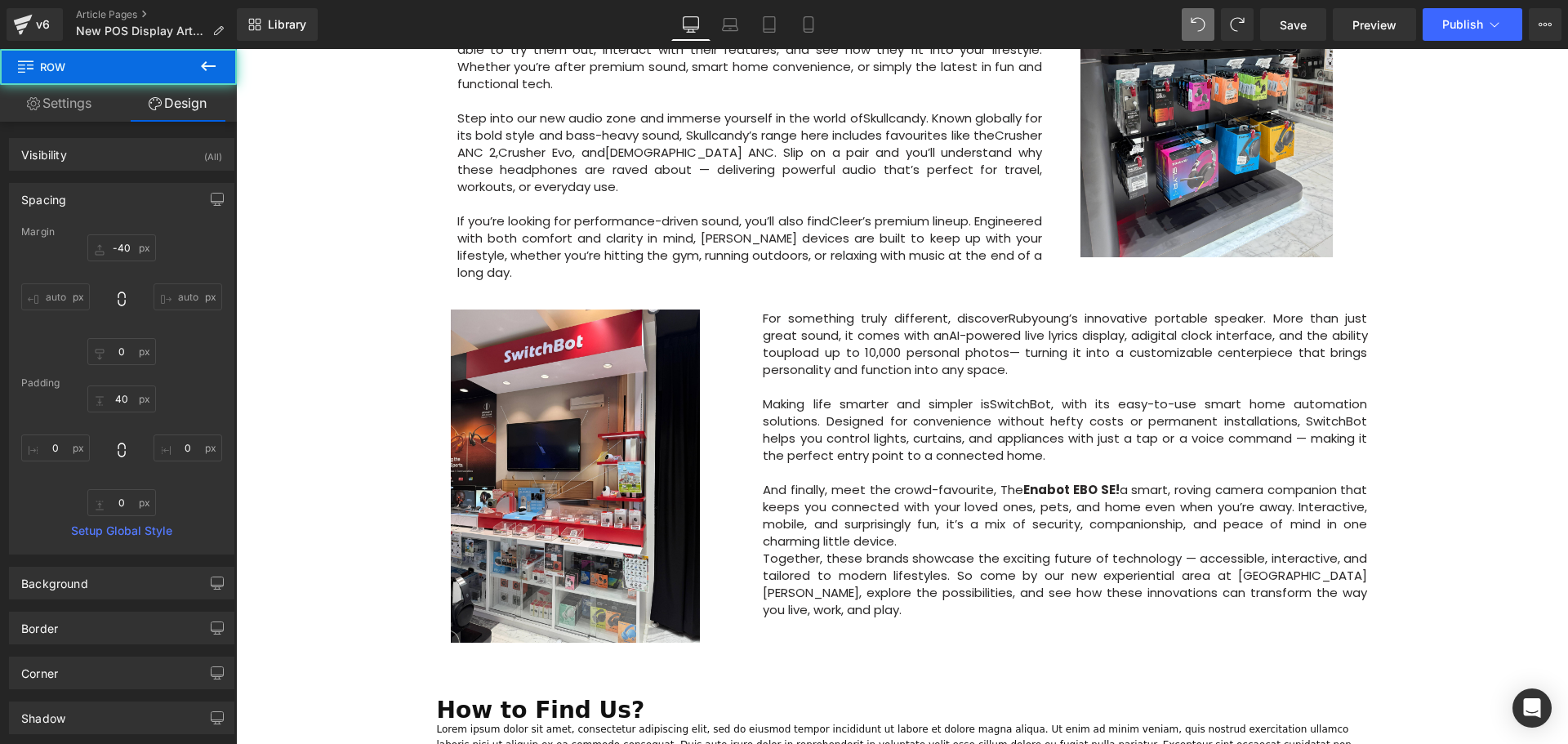
click at [1478, 375] on div "Image Row 64px Big News! Explore Our New Experiential Area at Courts Heeren Tex…" at bounding box center [901, 140] width 1331 height 1720
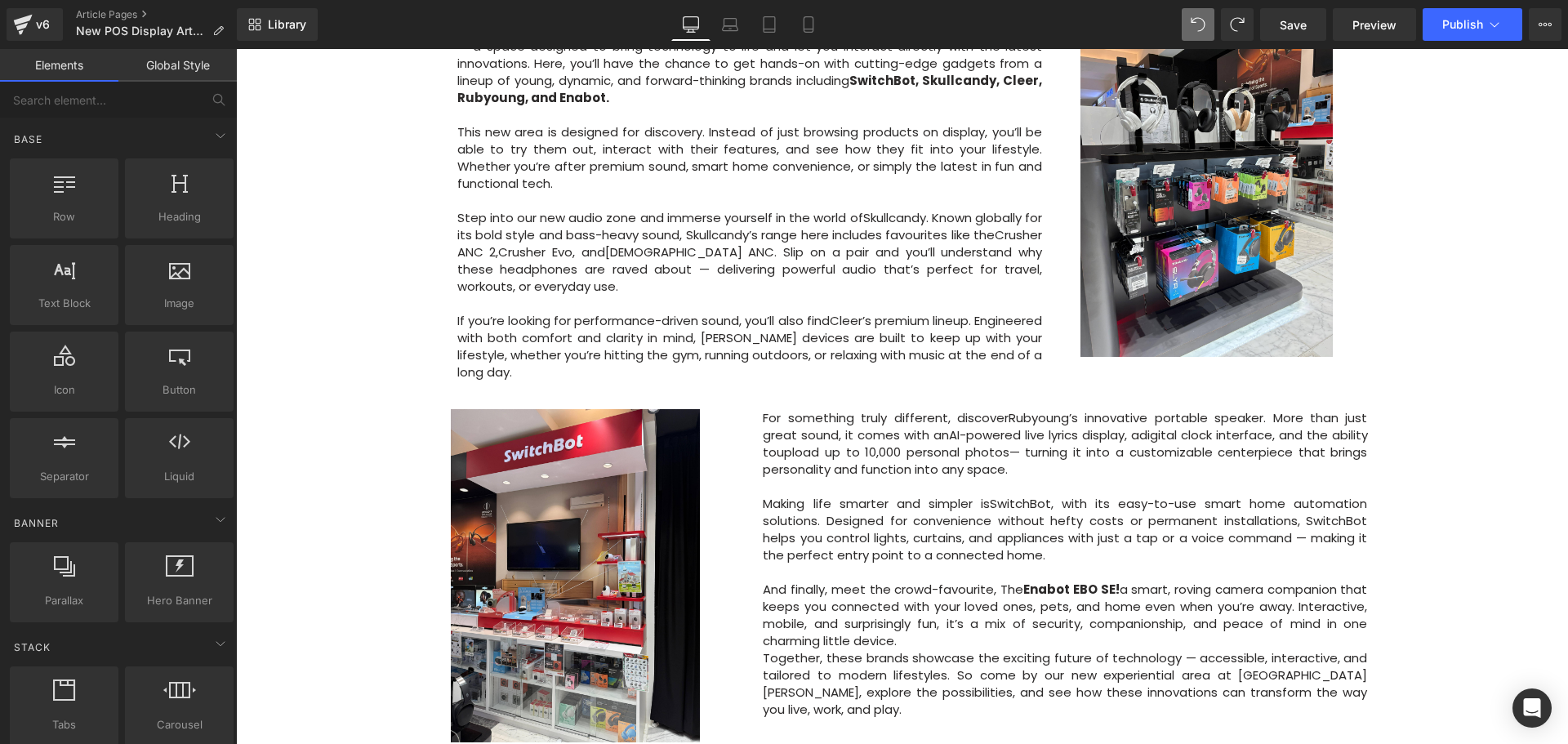
scroll to position [816, 0]
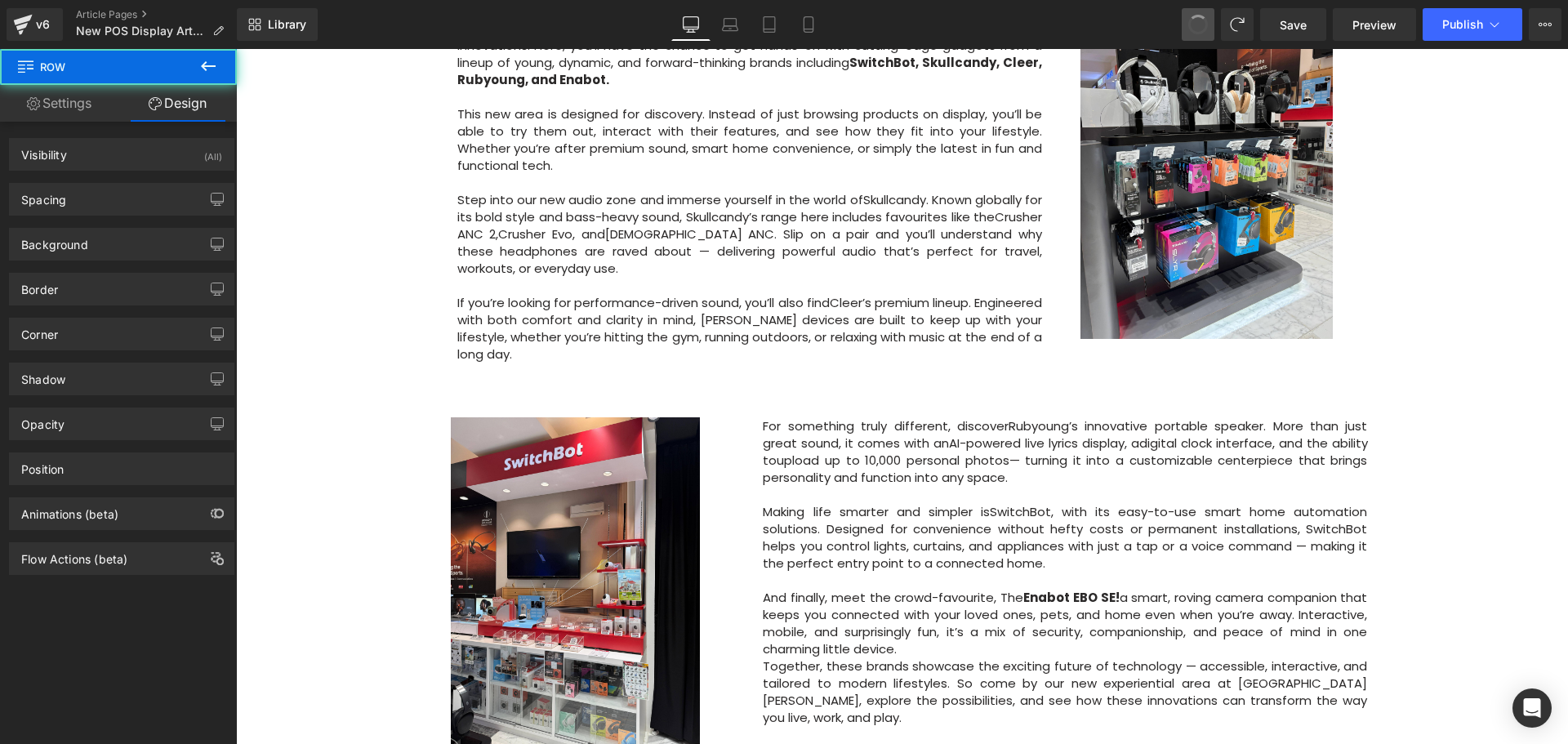
click at [1420, 432] on div "Image Row 64px Big News! Explore Our New Experiential Area at Courts Heeren Tex…" at bounding box center [901, 234] width 1331 height 1746
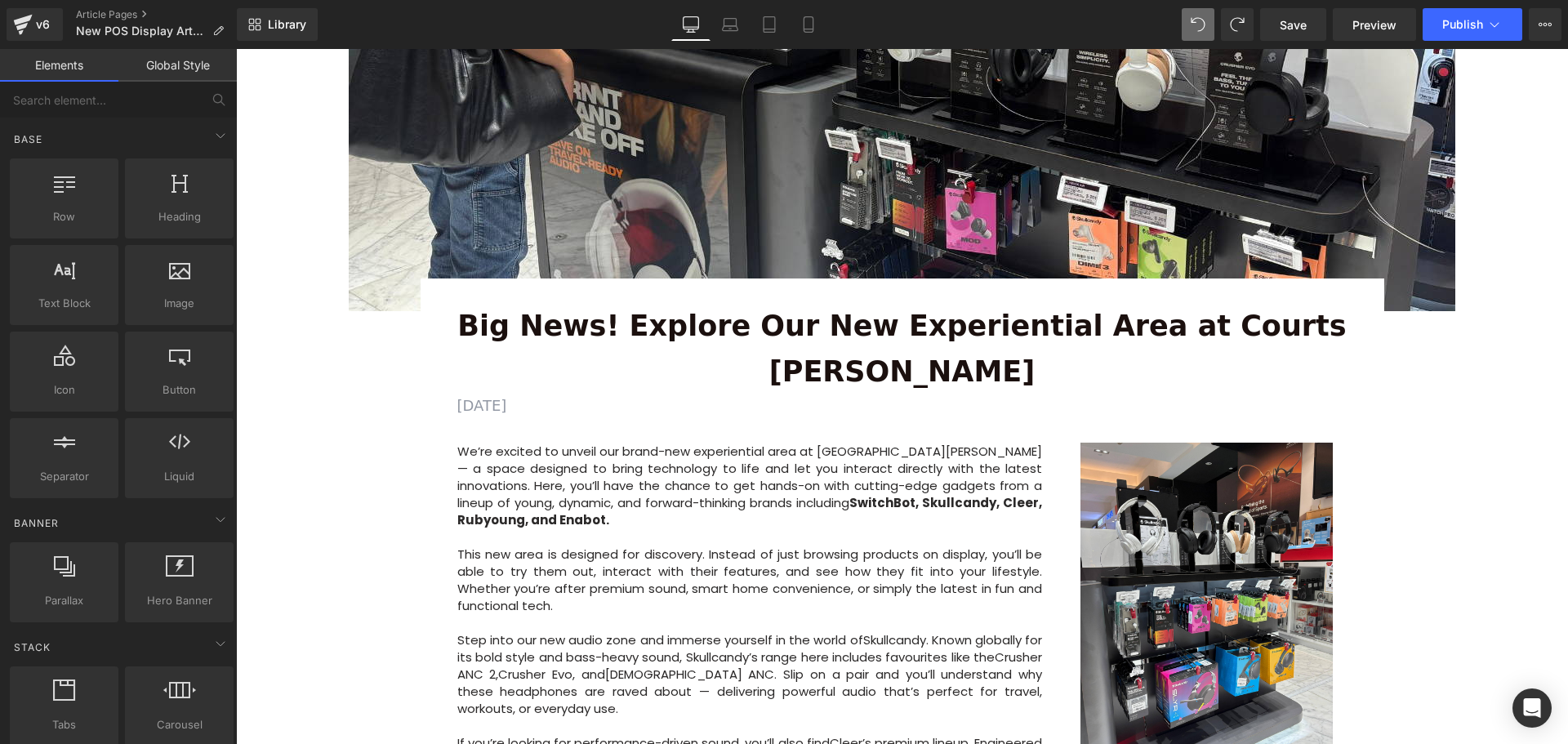
click at [1475, 384] on div "Image Row 64px Big News! Explore Our New Experiential Area at Courts Heeren Tex…" at bounding box center [901, 674] width 1331 height 1746
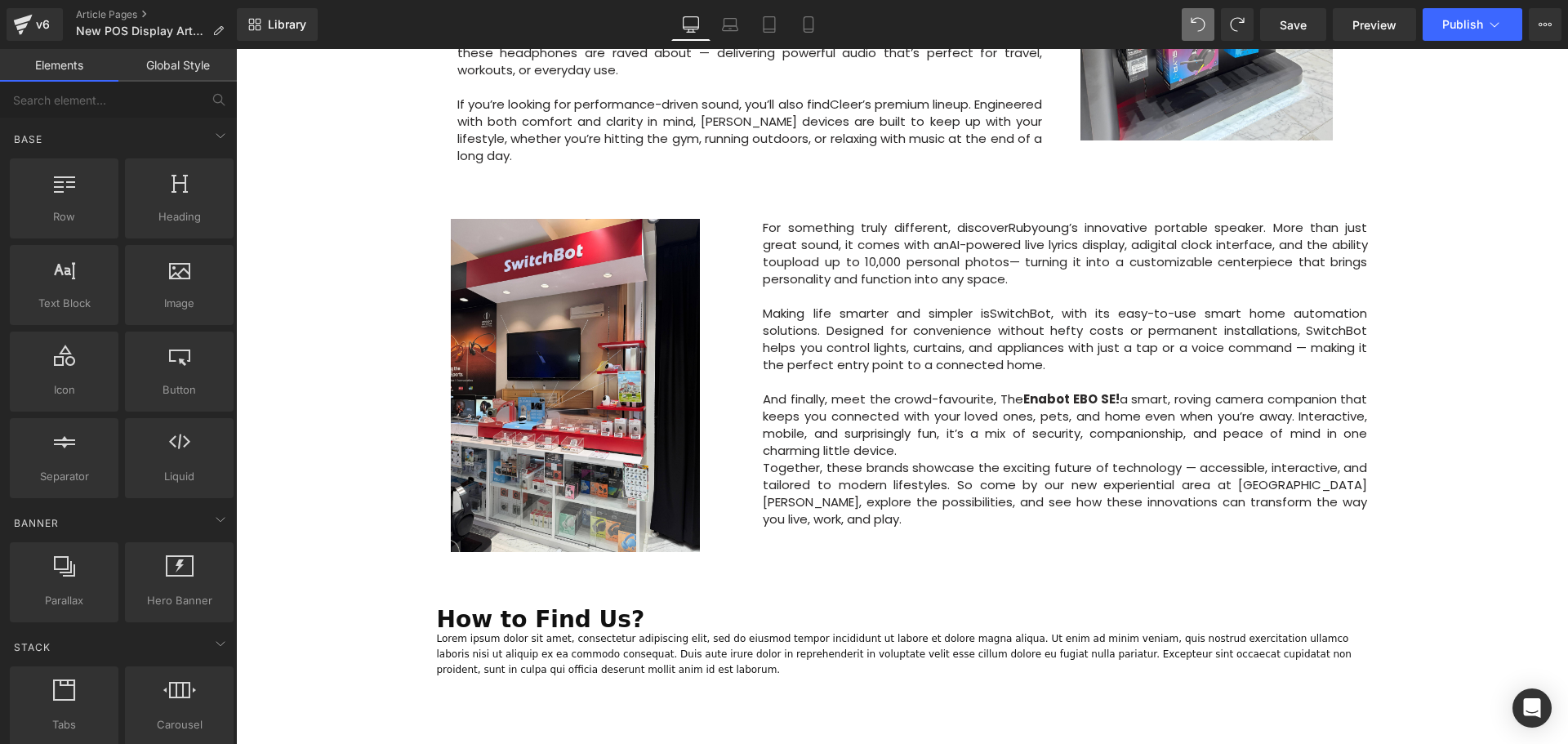
scroll to position [1106, 0]
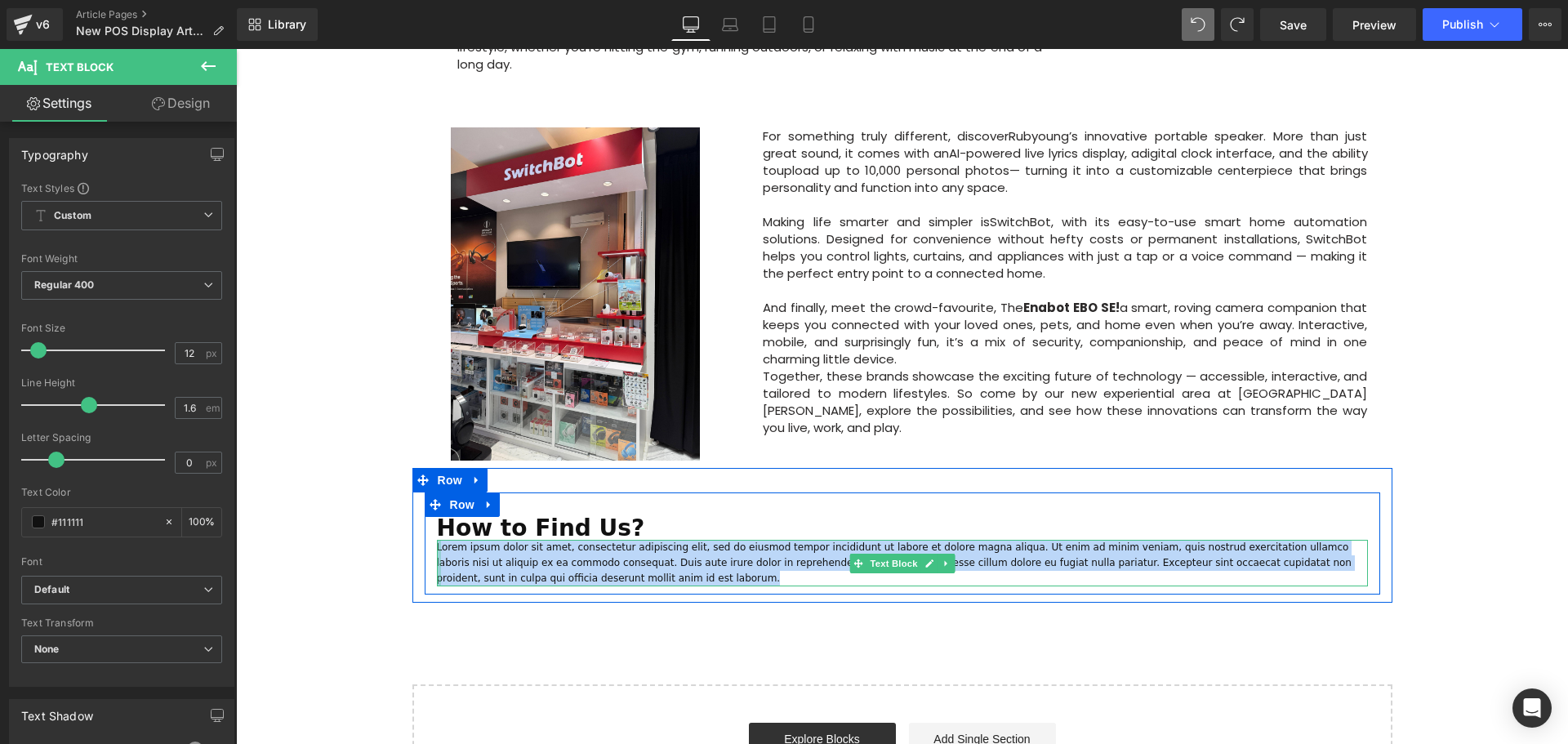
drag, startPoint x: 465, startPoint y: 499, endPoint x: 434, endPoint y: 484, distance: 34.4
click at [437, 540] on div "Lorem ipsum dolor sit amet, consectetur adipiscing elit, sed do eiusmod tempor …" at bounding box center [902, 563] width 931 height 47
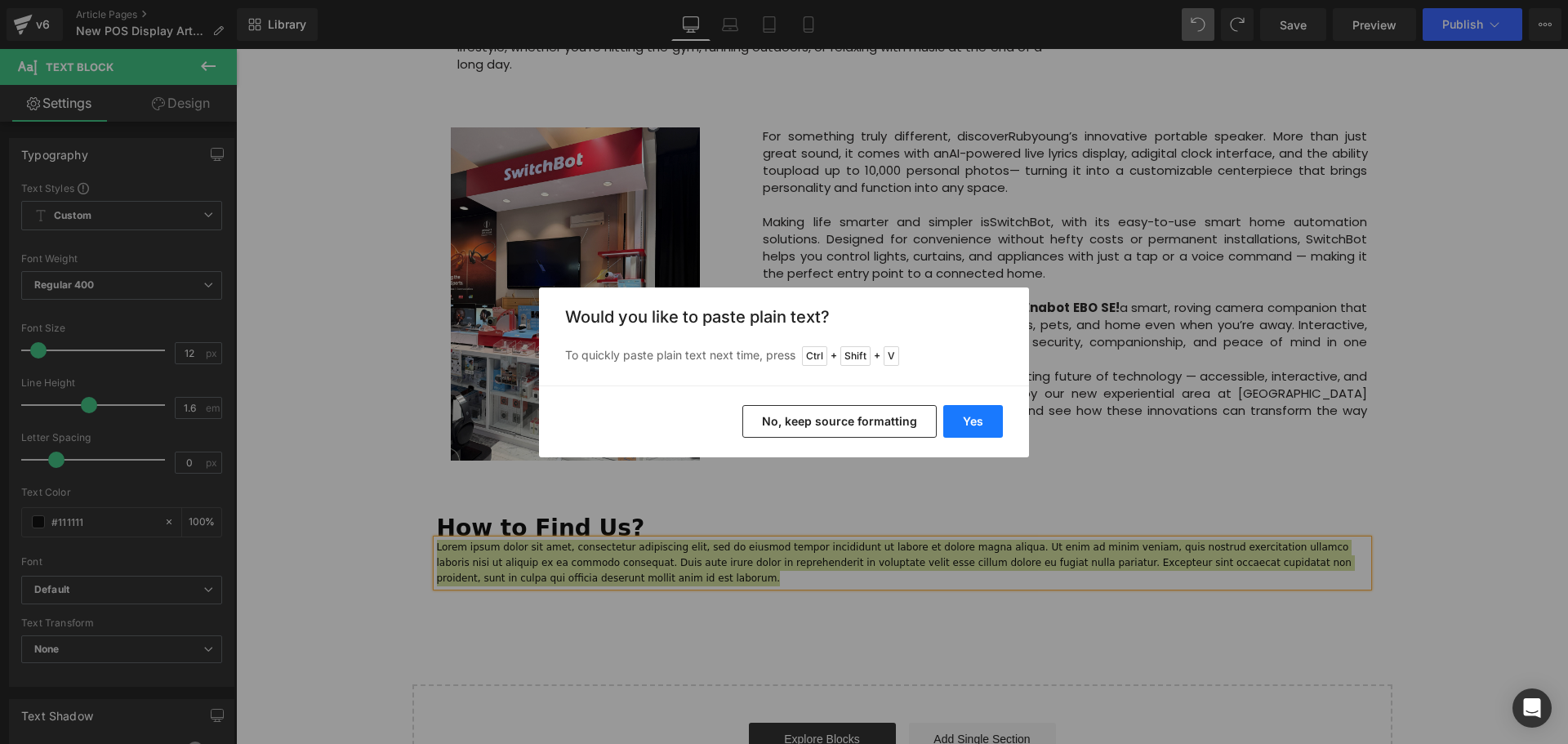
drag, startPoint x: 976, startPoint y: 419, endPoint x: 742, endPoint y: 373, distance: 238.5
click at [976, 420] on button "Yes" at bounding box center [973, 421] width 59 height 32
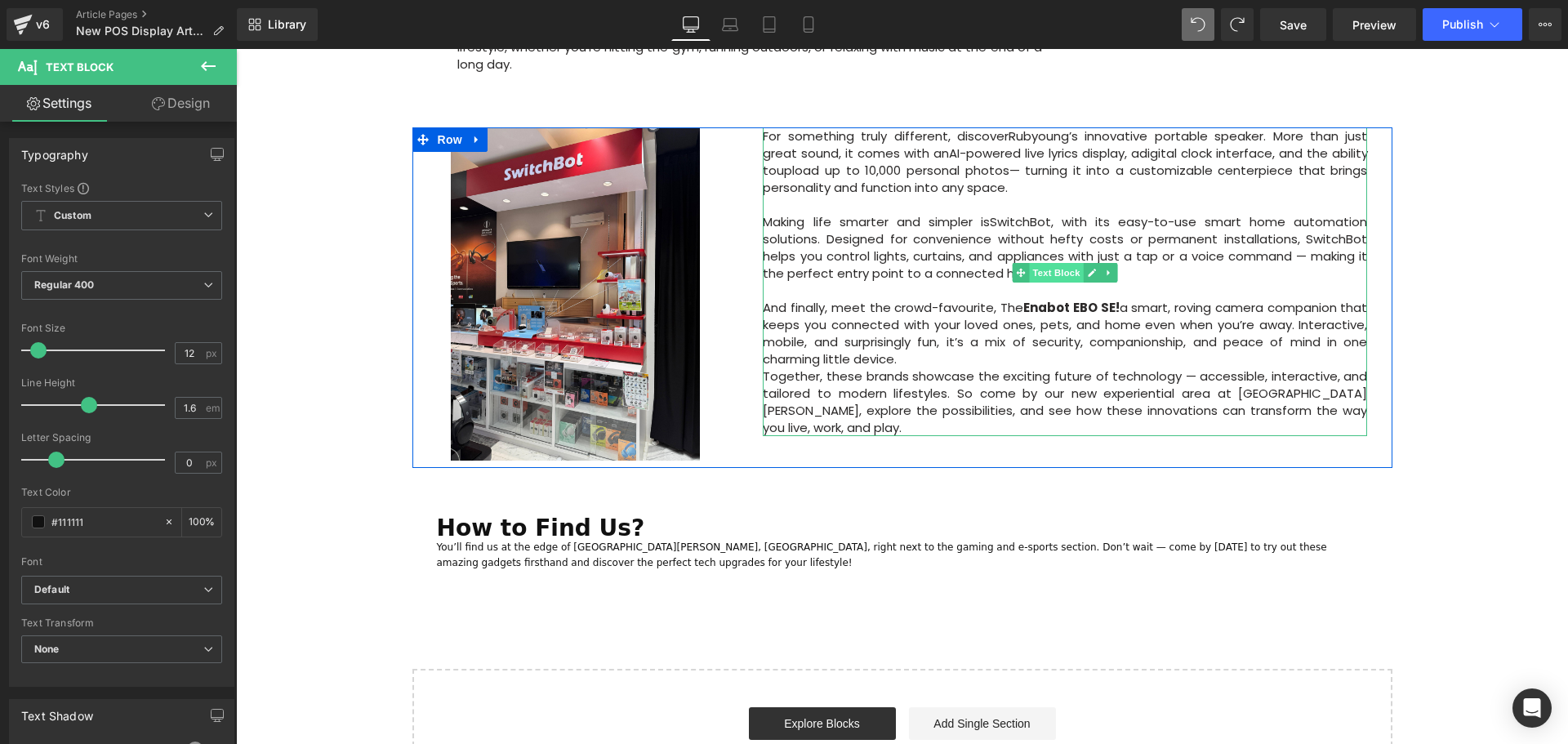
click at [1066, 262] on span "Text Block" at bounding box center [1057, 272] width 54 height 19
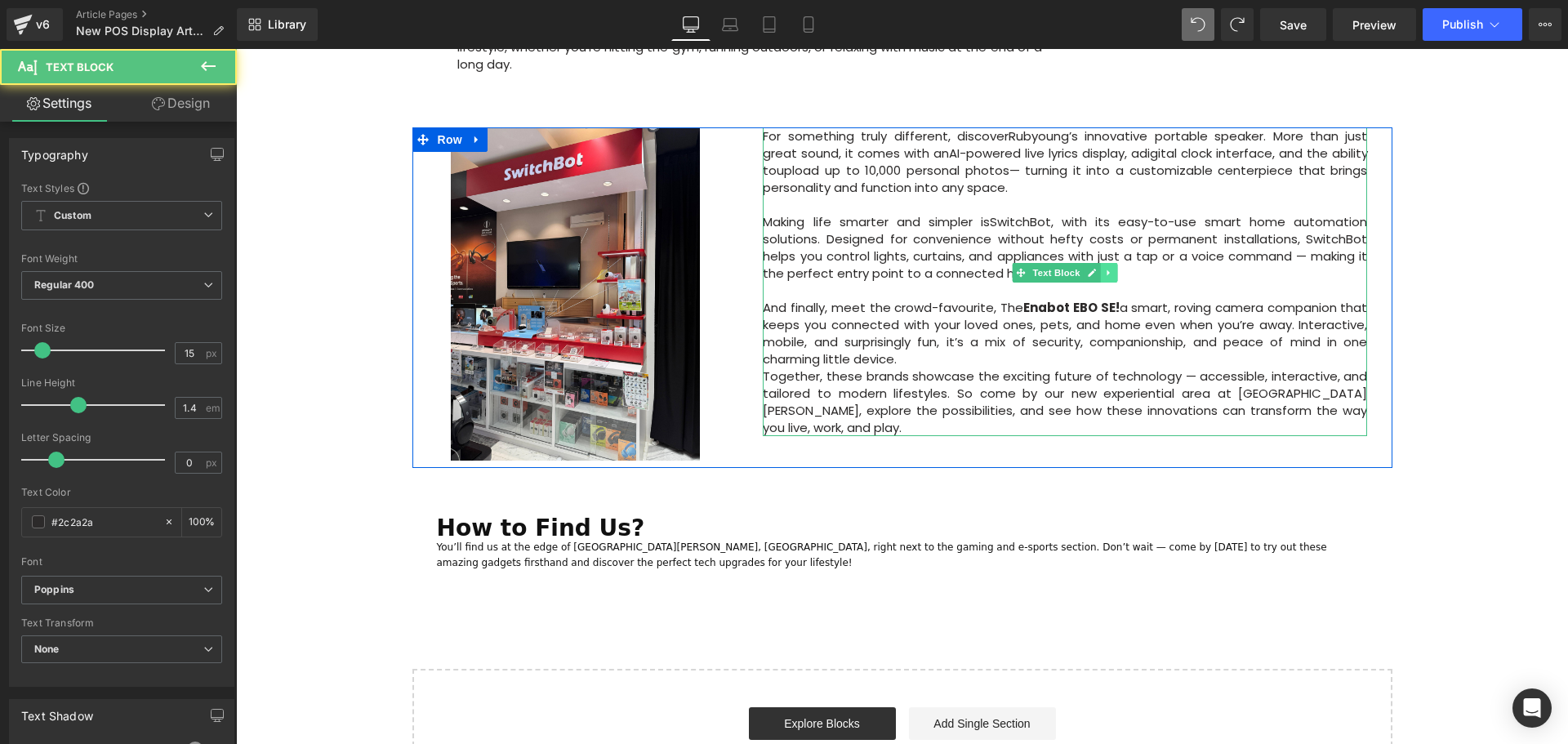
click at [1108, 268] on icon at bounding box center [1109, 273] width 9 height 10
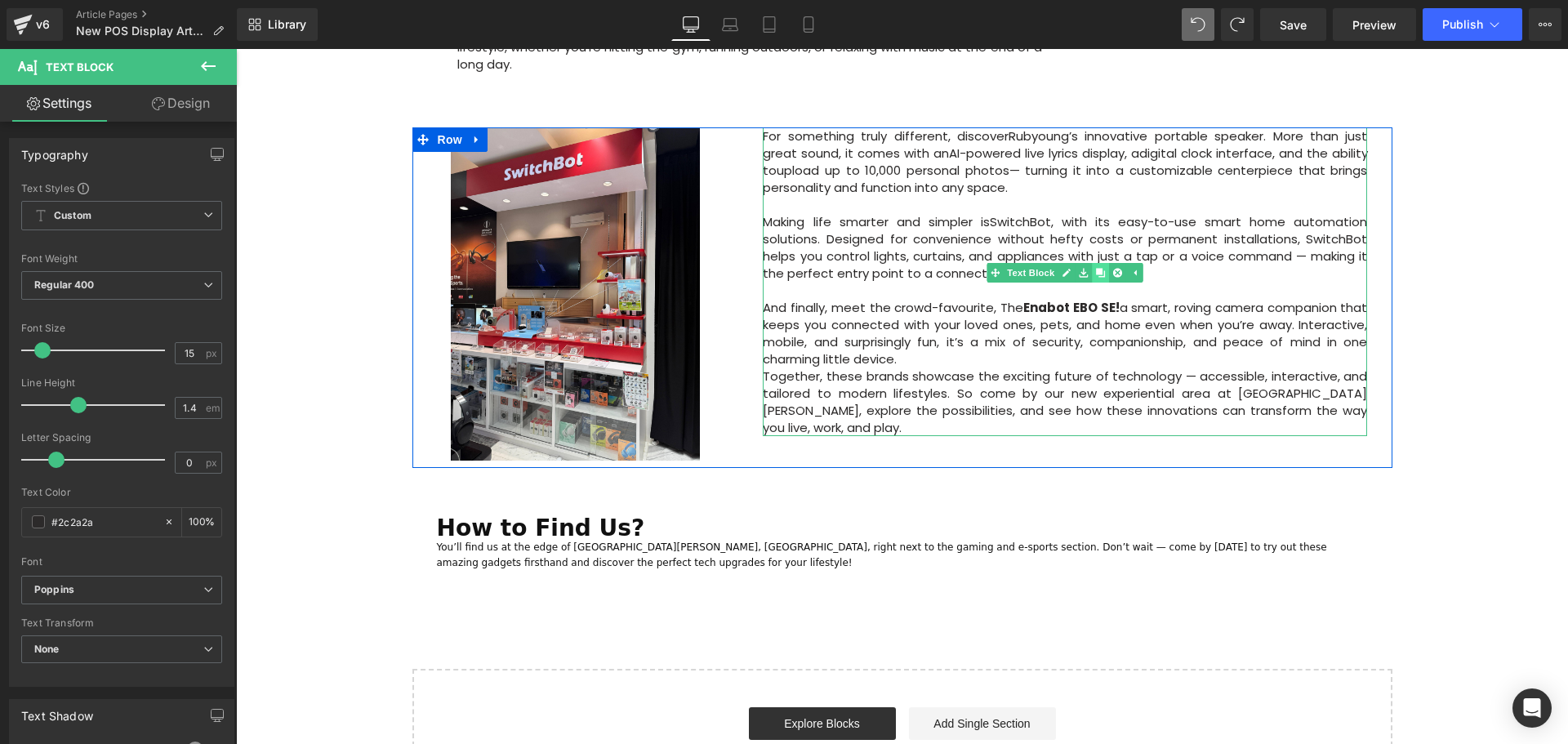
click at [1096, 269] on icon at bounding box center [1100, 274] width 9 height 9
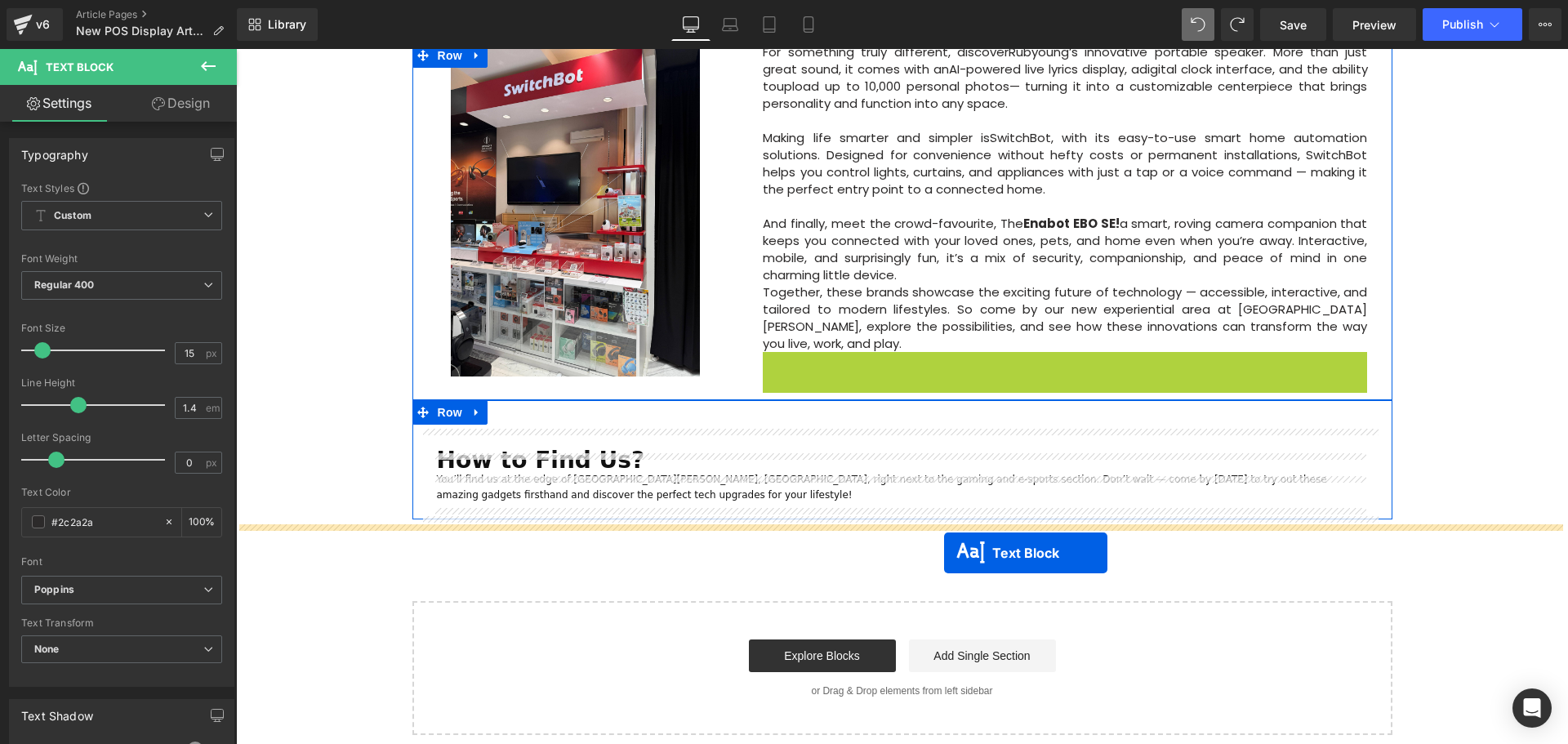
scroll to position [1269, 0]
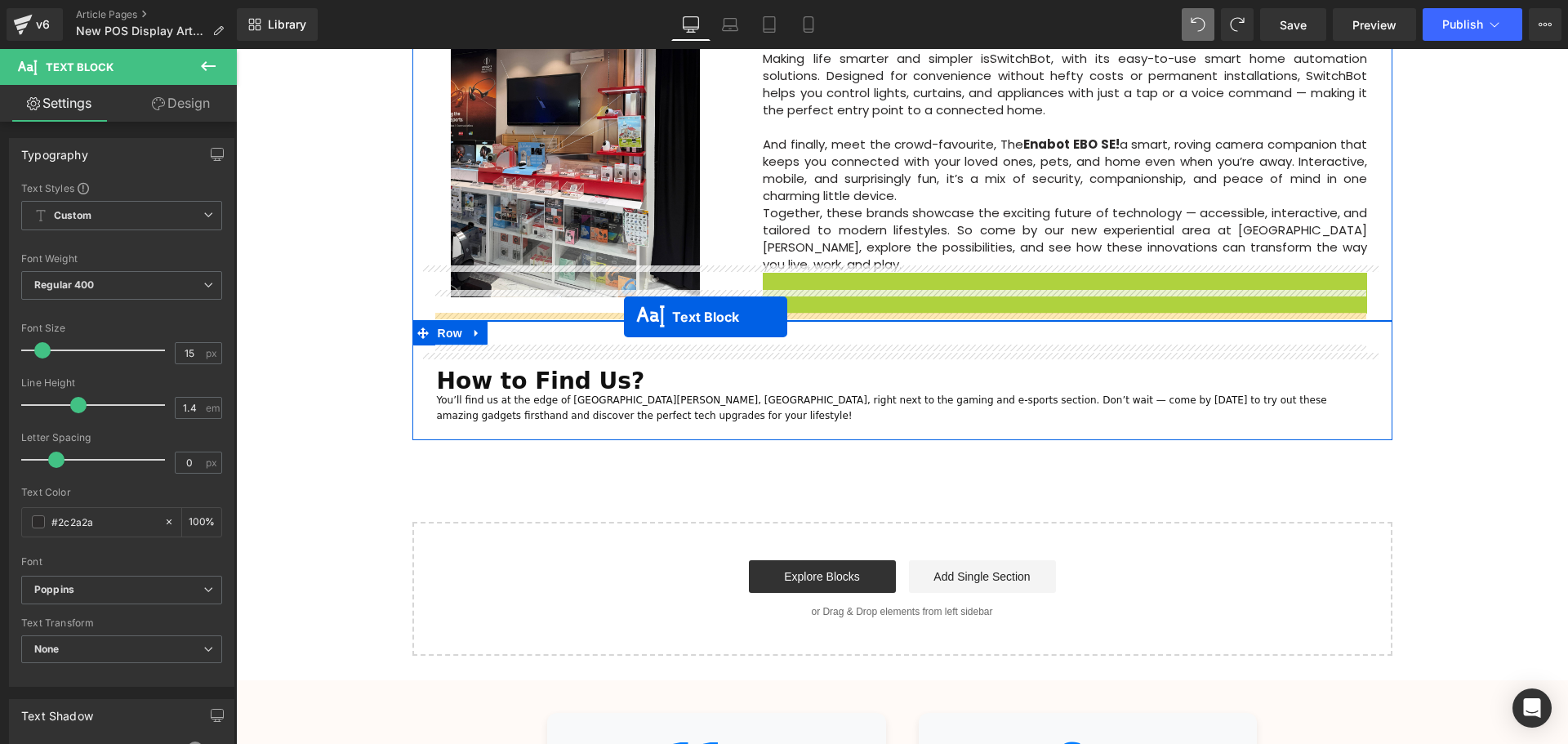
drag, startPoint x: 1011, startPoint y: 506, endPoint x: 624, endPoint y: 316, distance: 431.1
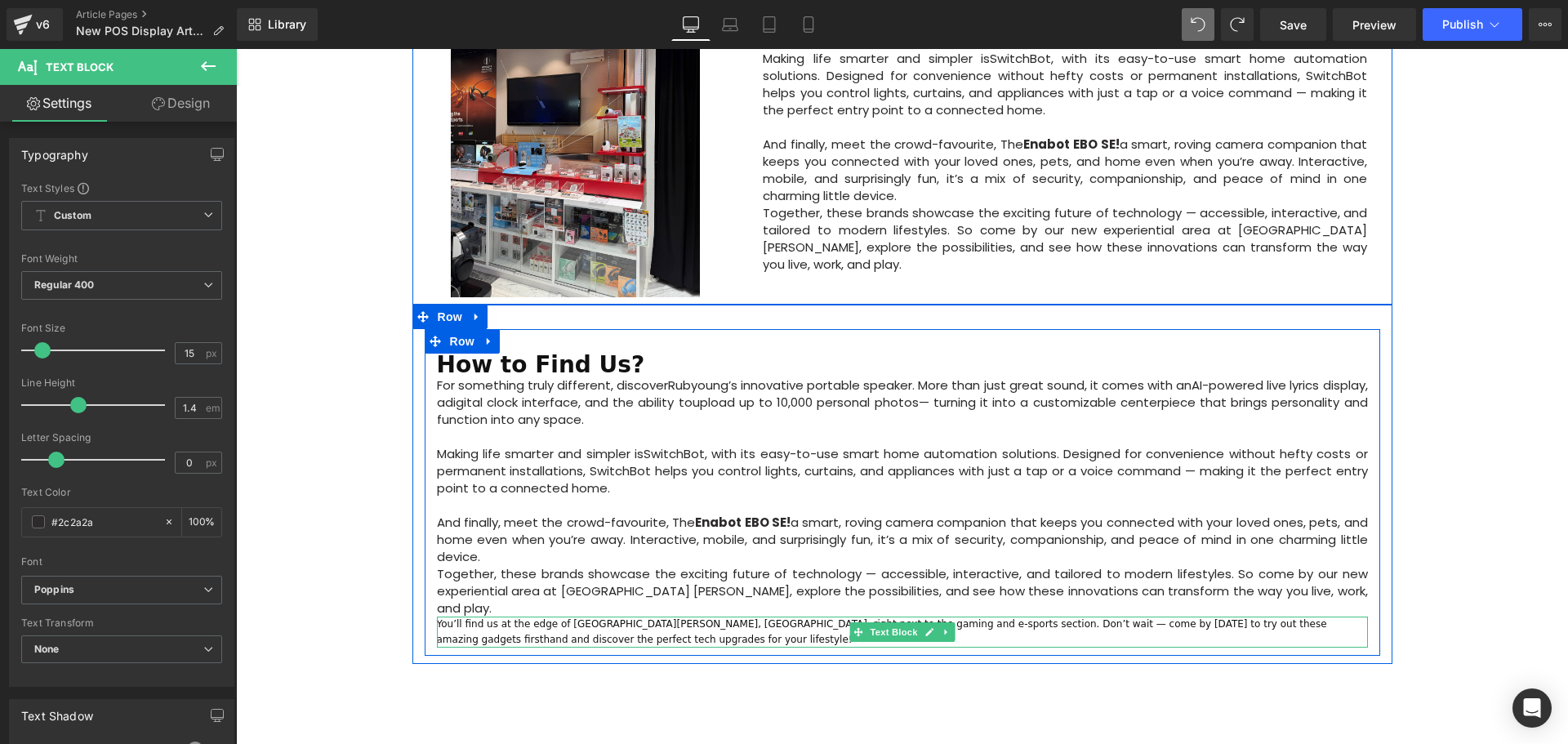
click at [702, 616] on p "You’ll find us at the edge of Courts Heeren, Orchard Road, right next to the ga…" at bounding box center [902, 632] width 931 height 31
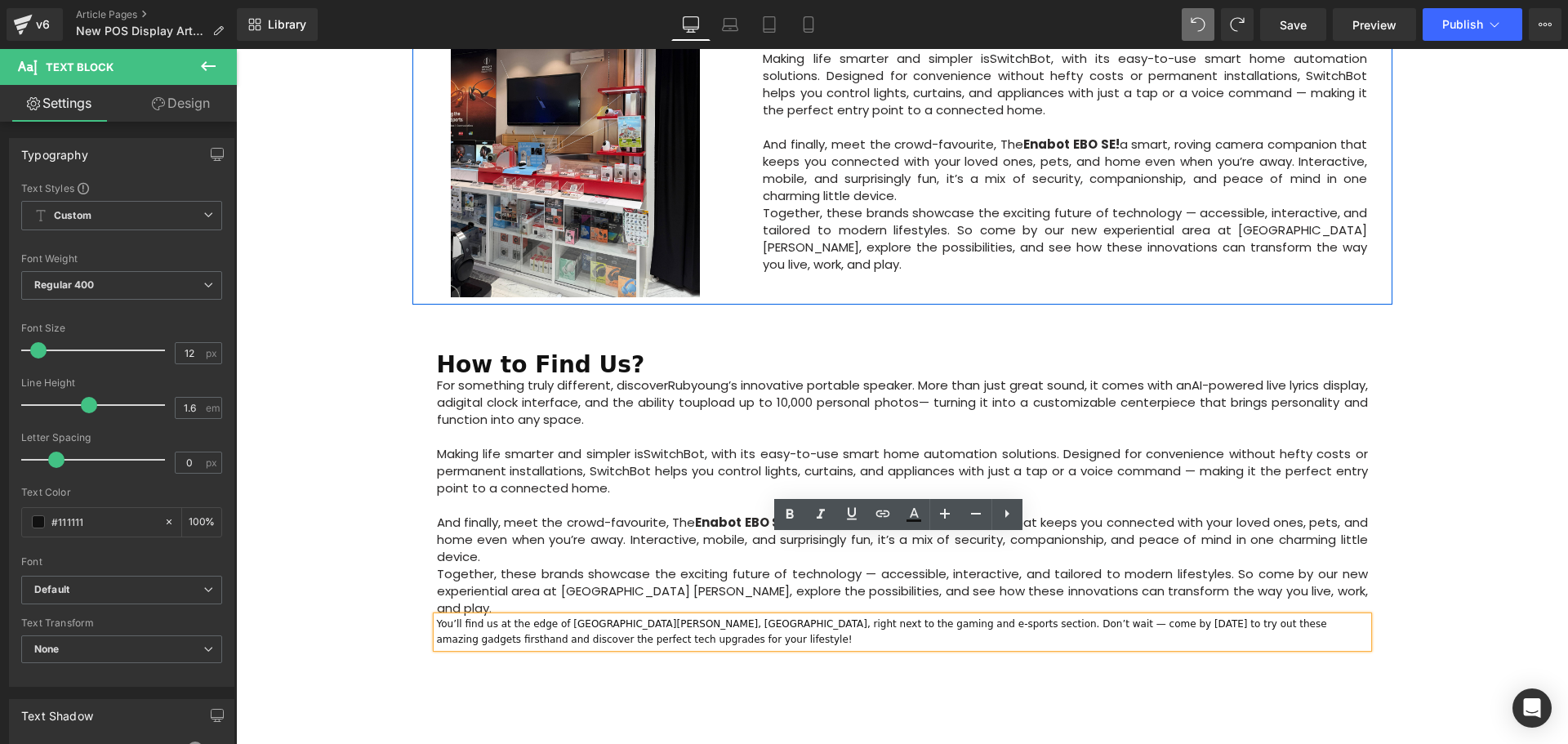
drag, startPoint x: 607, startPoint y: 556, endPoint x: 428, endPoint y: 542, distance: 179.5
click at [437, 616] on div "You’ll find us at the edge of Courts Heeren, Orchard Road, right next to the ga…" at bounding box center [902, 632] width 931 height 31
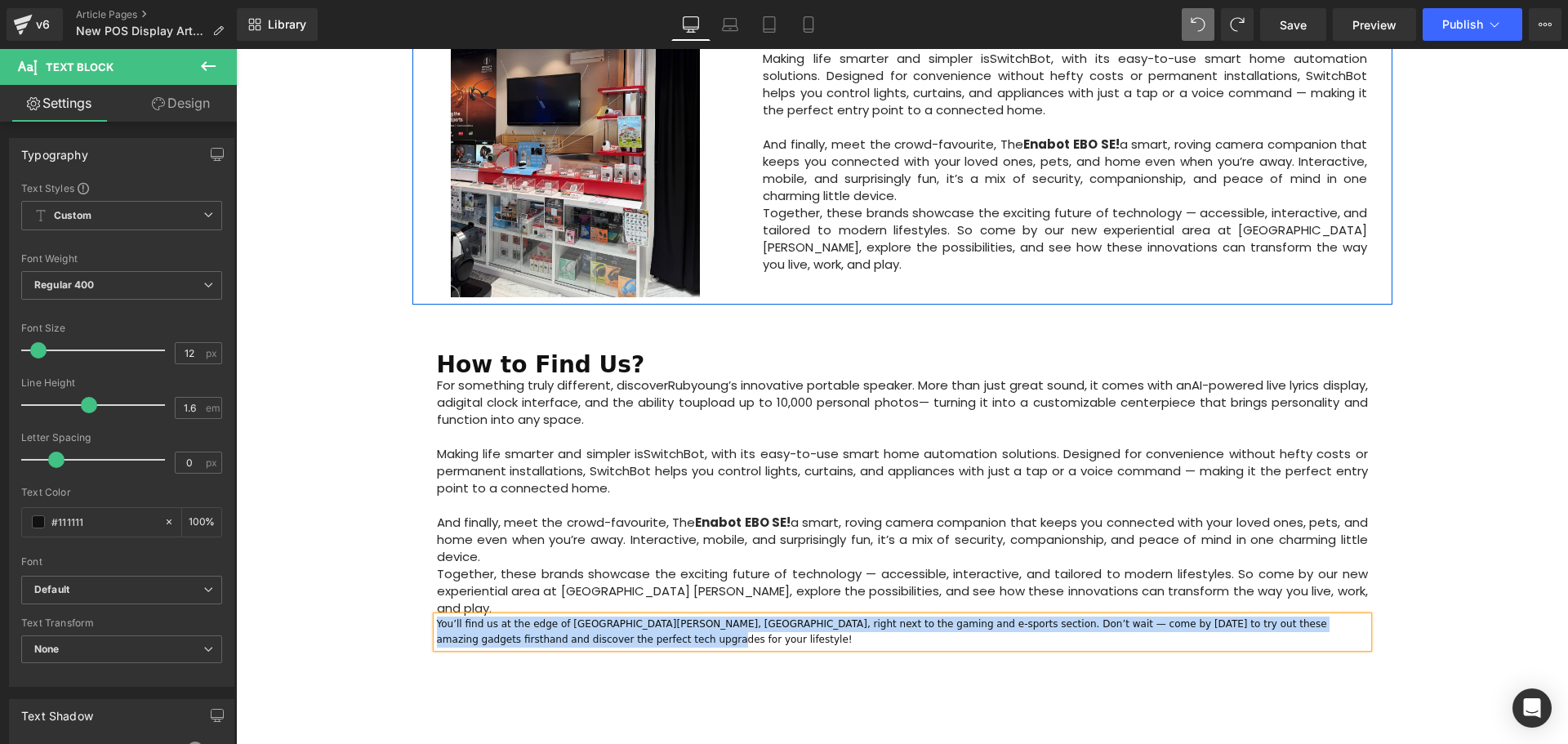
drag, startPoint x: 557, startPoint y: 560, endPoint x: 432, endPoint y: 543, distance: 126.2
click at [437, 616] on p "You’ll find us at the edge of Courts Heeren, Orchard Road, right next to the ga…" at bounding box center [902, 632] width 931 height 31
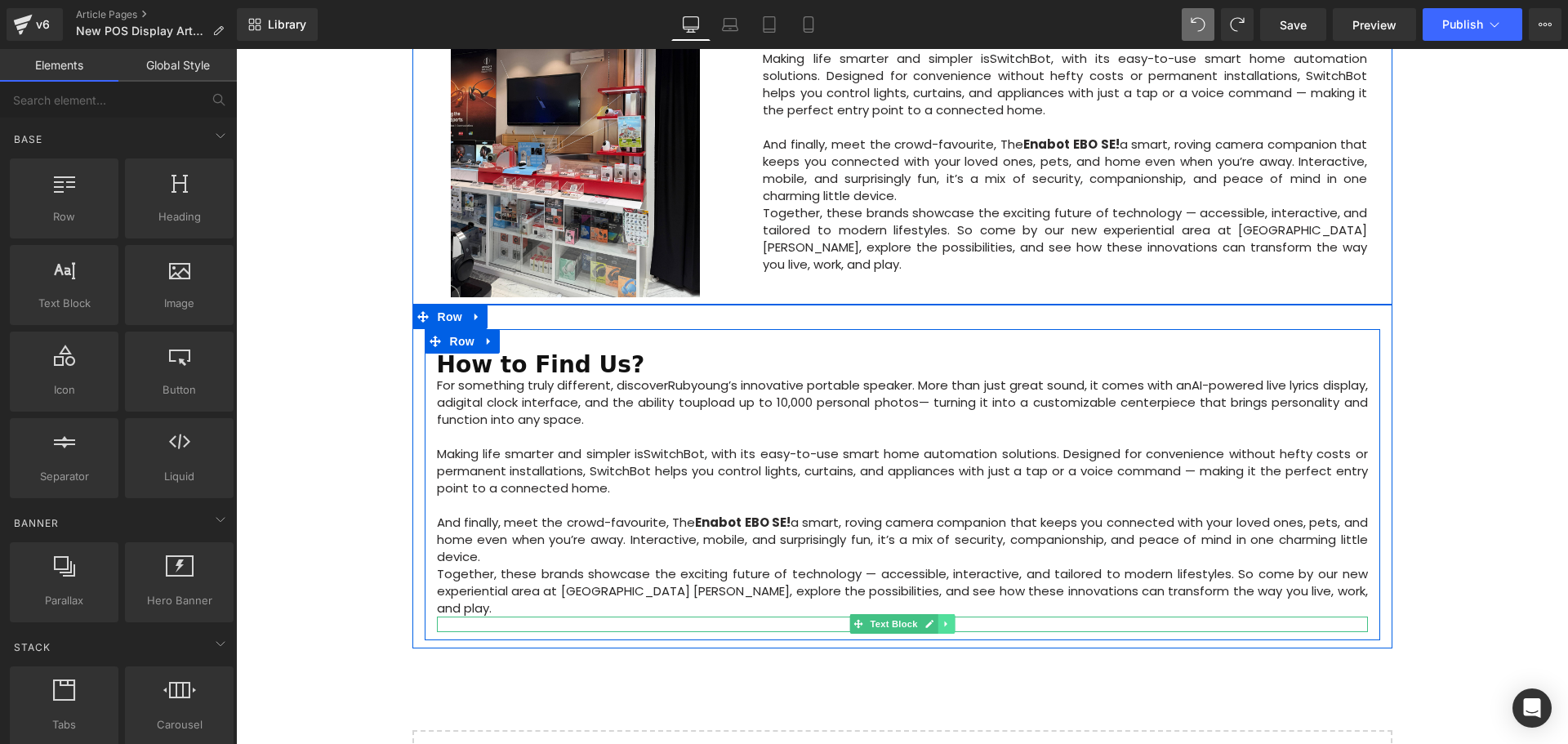
click at [944, 621] on icon at bounding box center [945, 624] width 3 height 6
click at [949, 619] on icon at bounding box center [954, 624] width 9 height 9
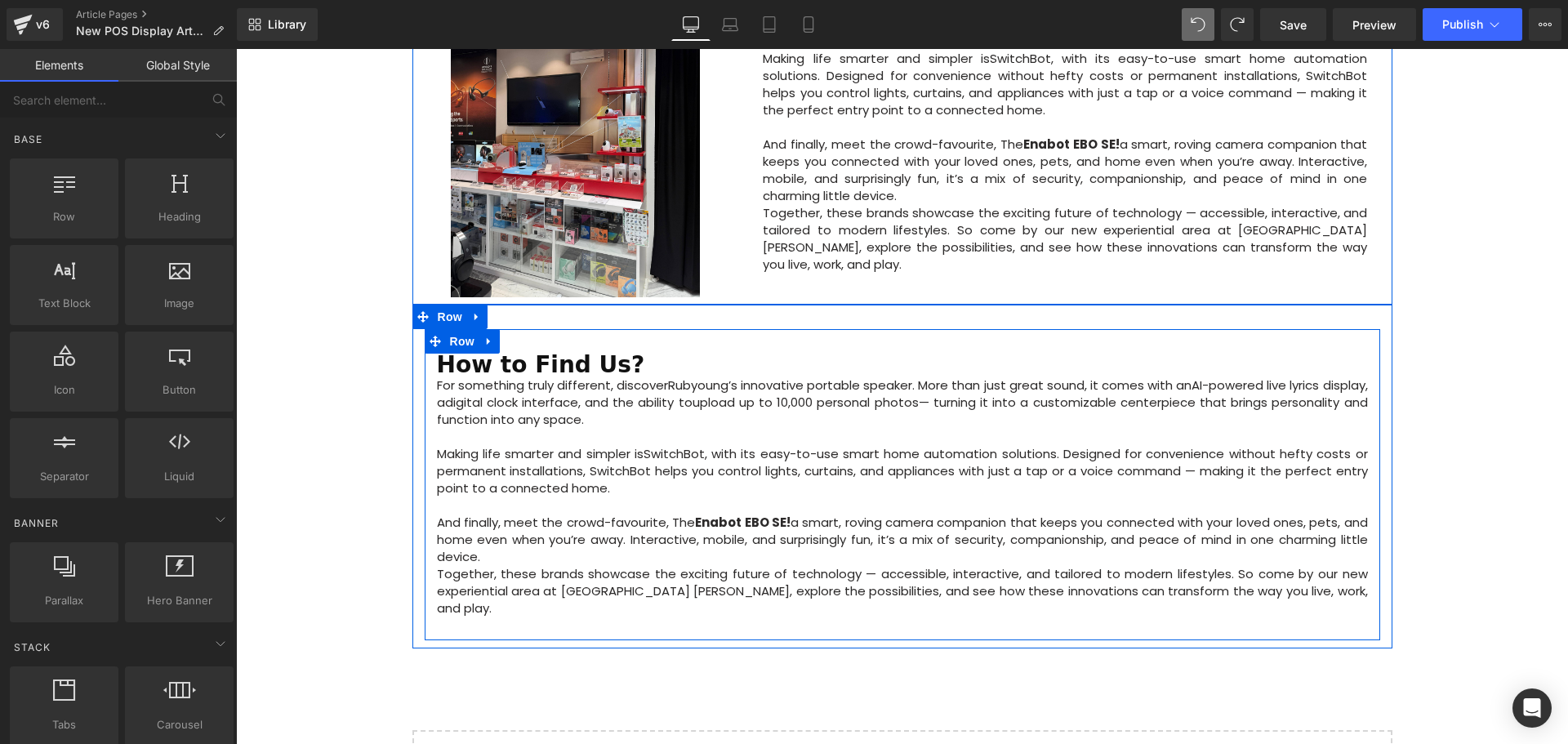
click at [605, 496] on p at bounding box center [902, 505] width 931 height 18
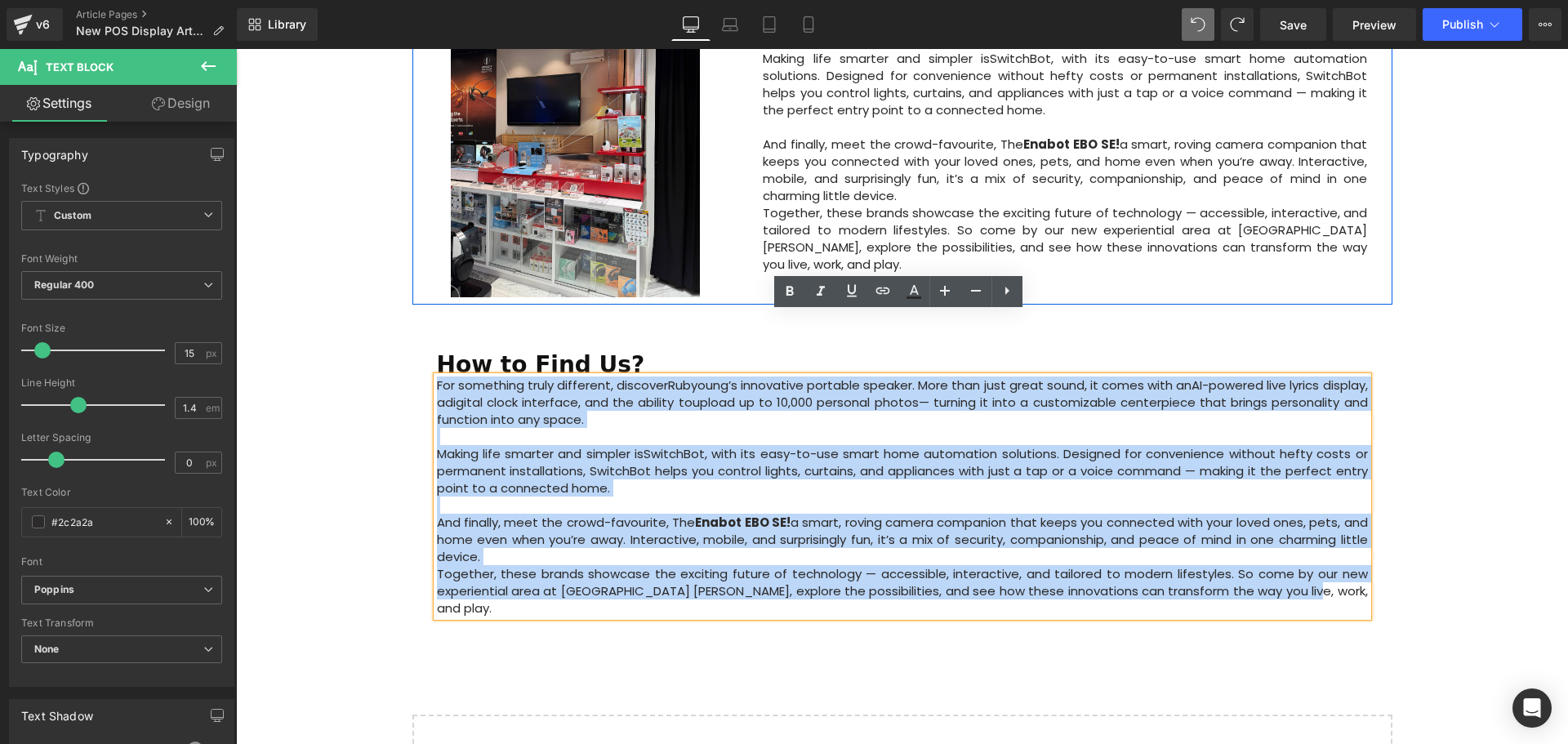
drag, startPoint x: 1282, startPoint y: 523, endPoint x: 435, endPoint y: 323, distance: 870.3
click at [437, 376] on div "For something truly different, discover Rubyoung’s innovative portable speaker …" at bounding box center [902, 496] width 931 height 240
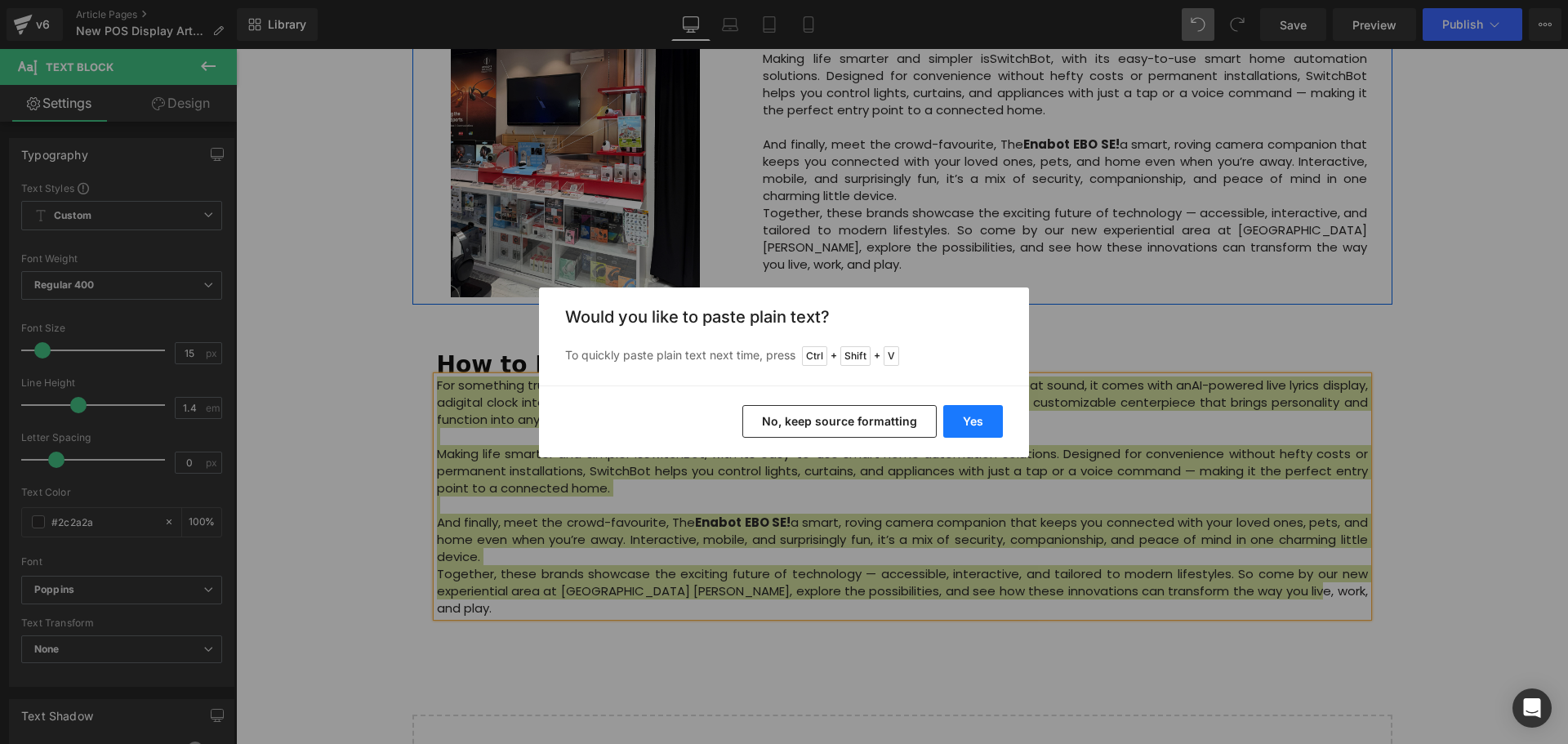
click at [983, 422] on button "Yes" at bounding box center [973, 421] width 59 height 32
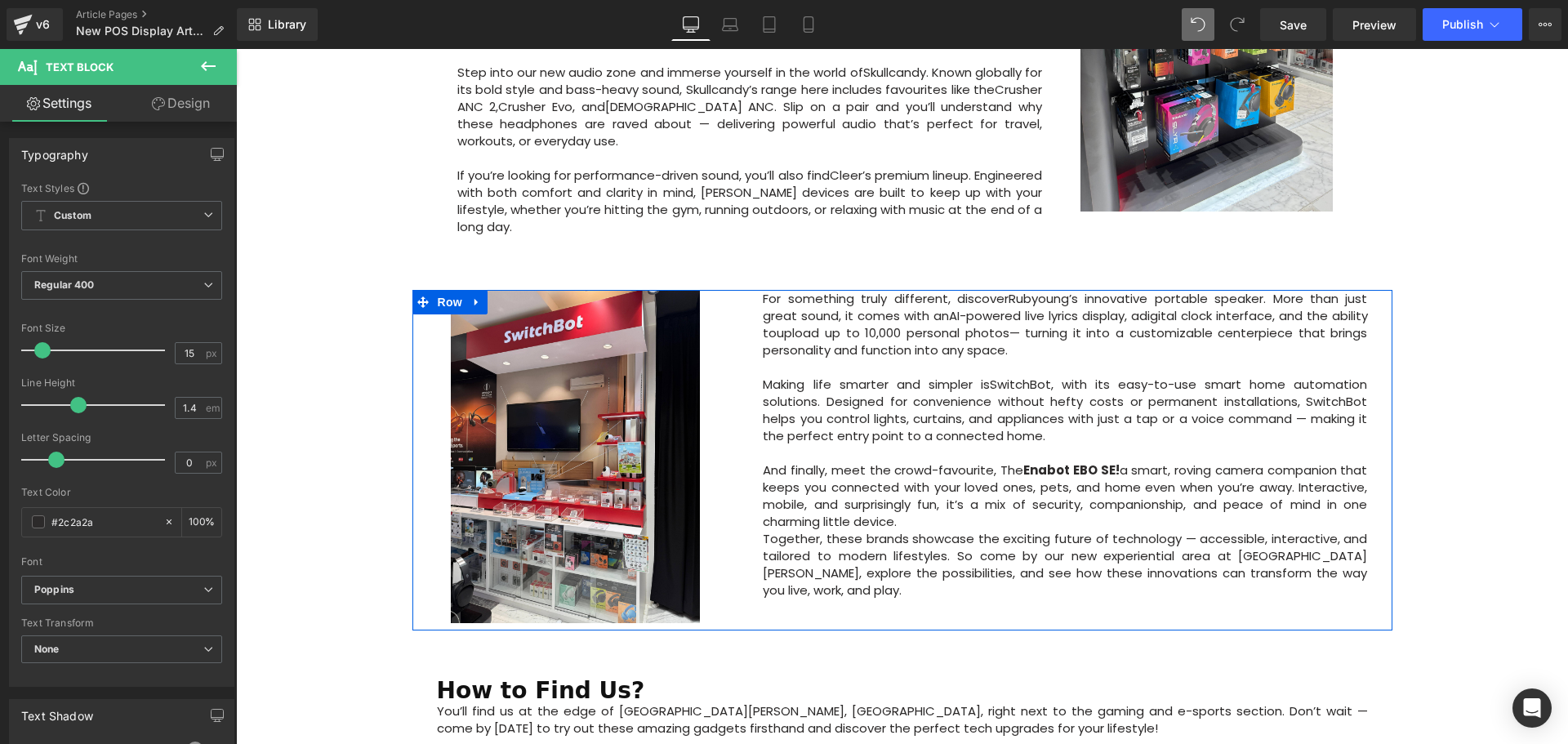
scroll to position [943, 0]
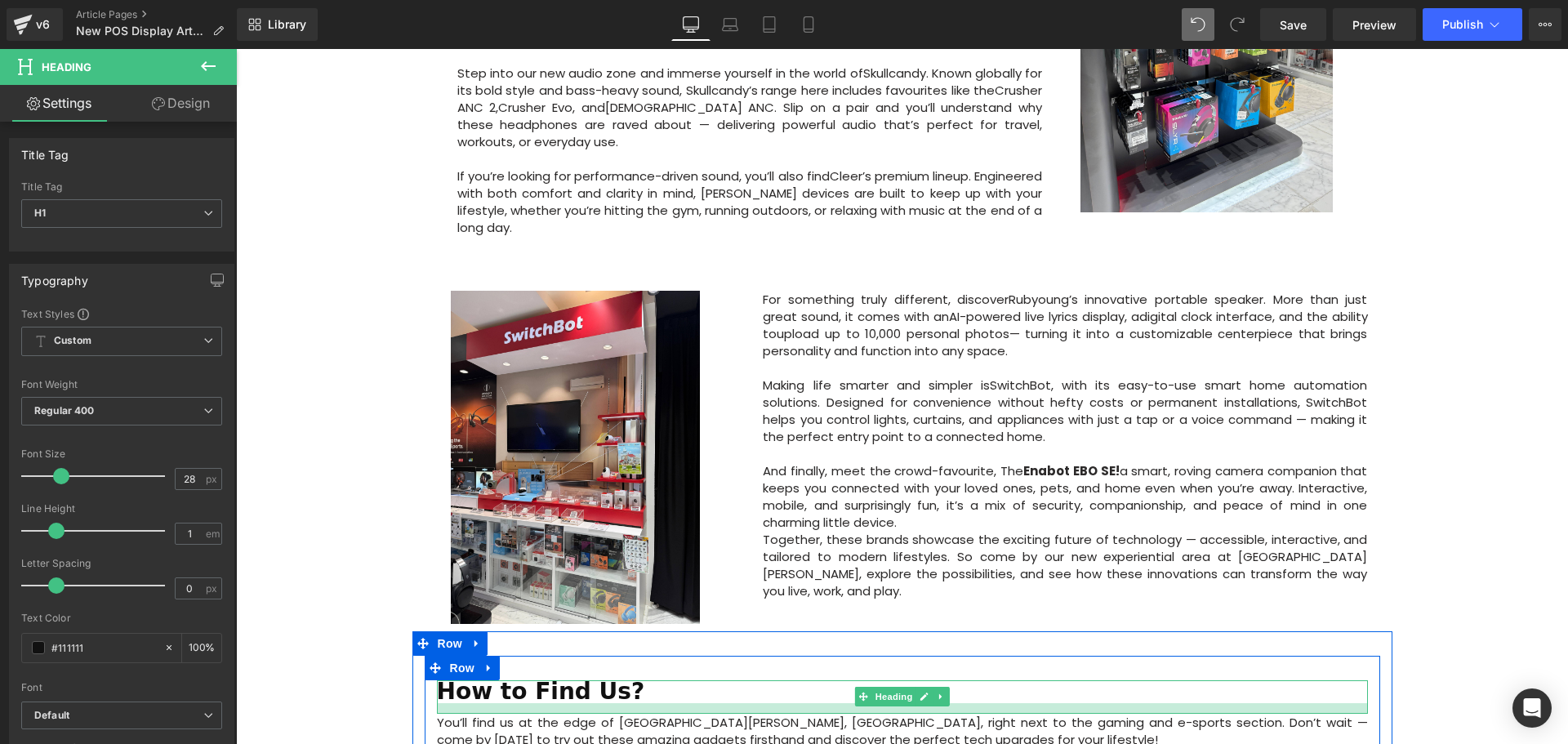
drag, startPoint x: 646, startPoint y: 638, endPoint x: 646, endPoint y: 648, distance: 10.0
click at [646, 702] on div at bounding box center [902, 707] width 931 height 10
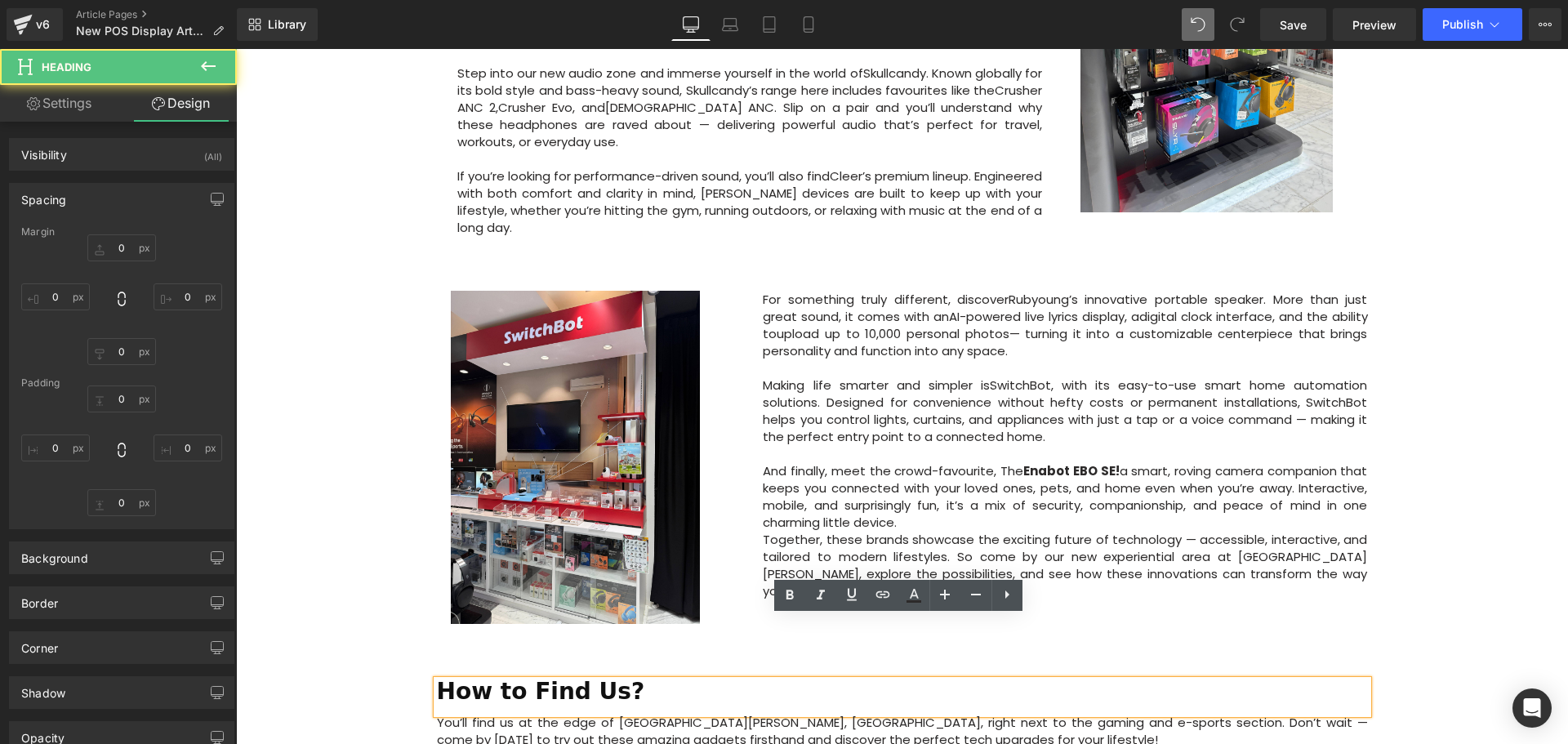
click at [1466, 573] on div "Image Row 64px Big News! Explore Our New Experiential Area at Courts Heeren Tex…" at bounding box center [901, 106] width 1331 height 1744
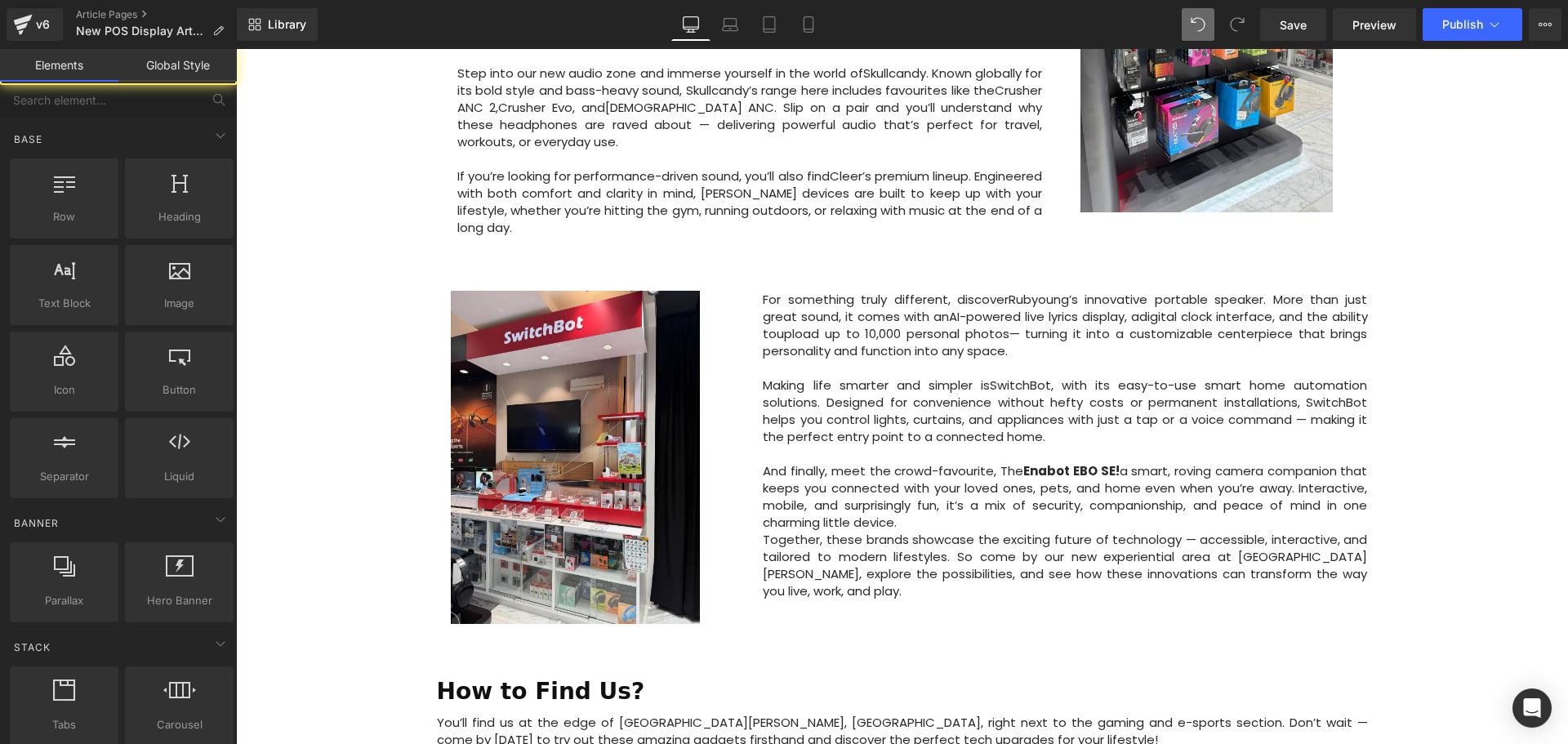
scroll to position [1106, 0]
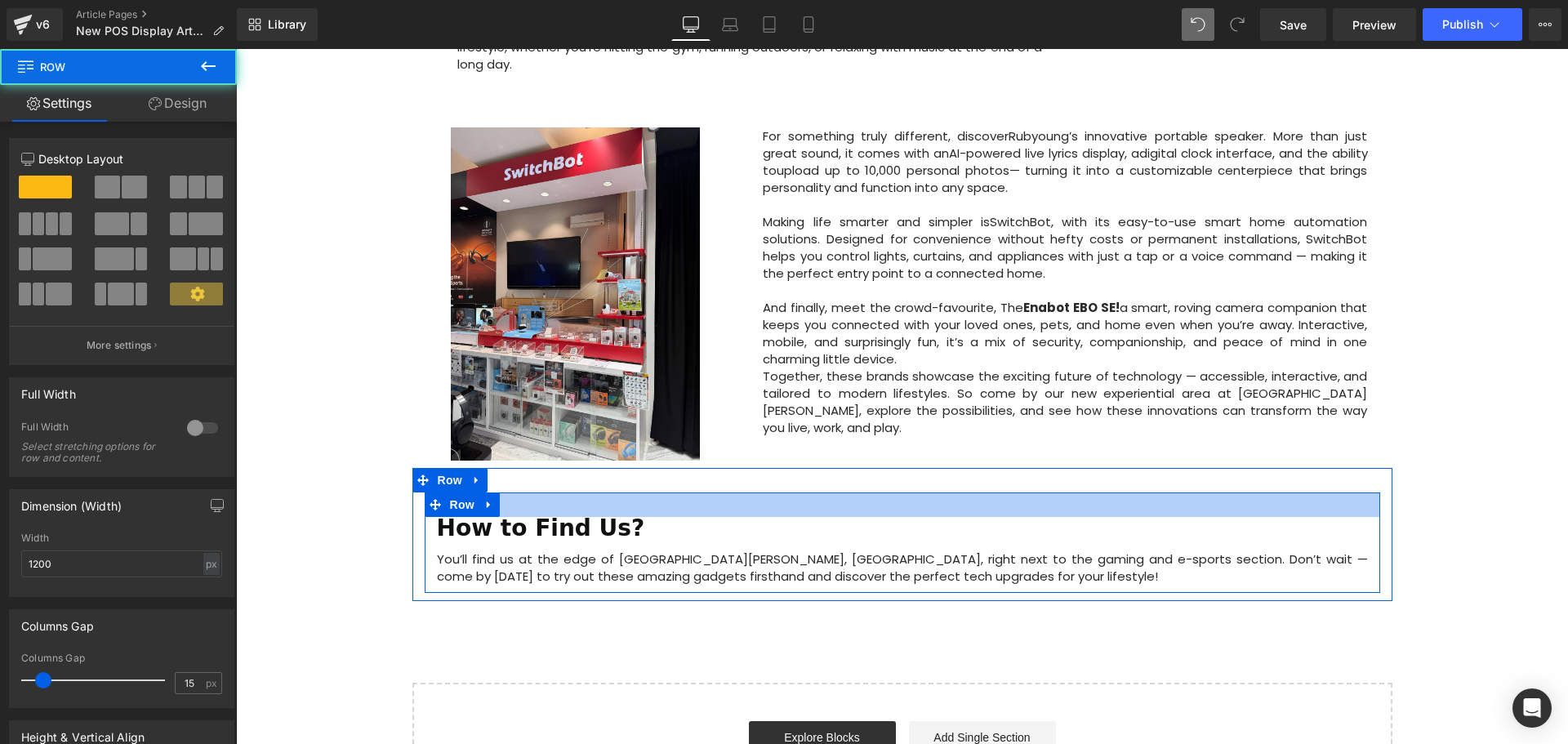
click at [546, 493] on div at bounding box center [901, 505] width 955 height 24
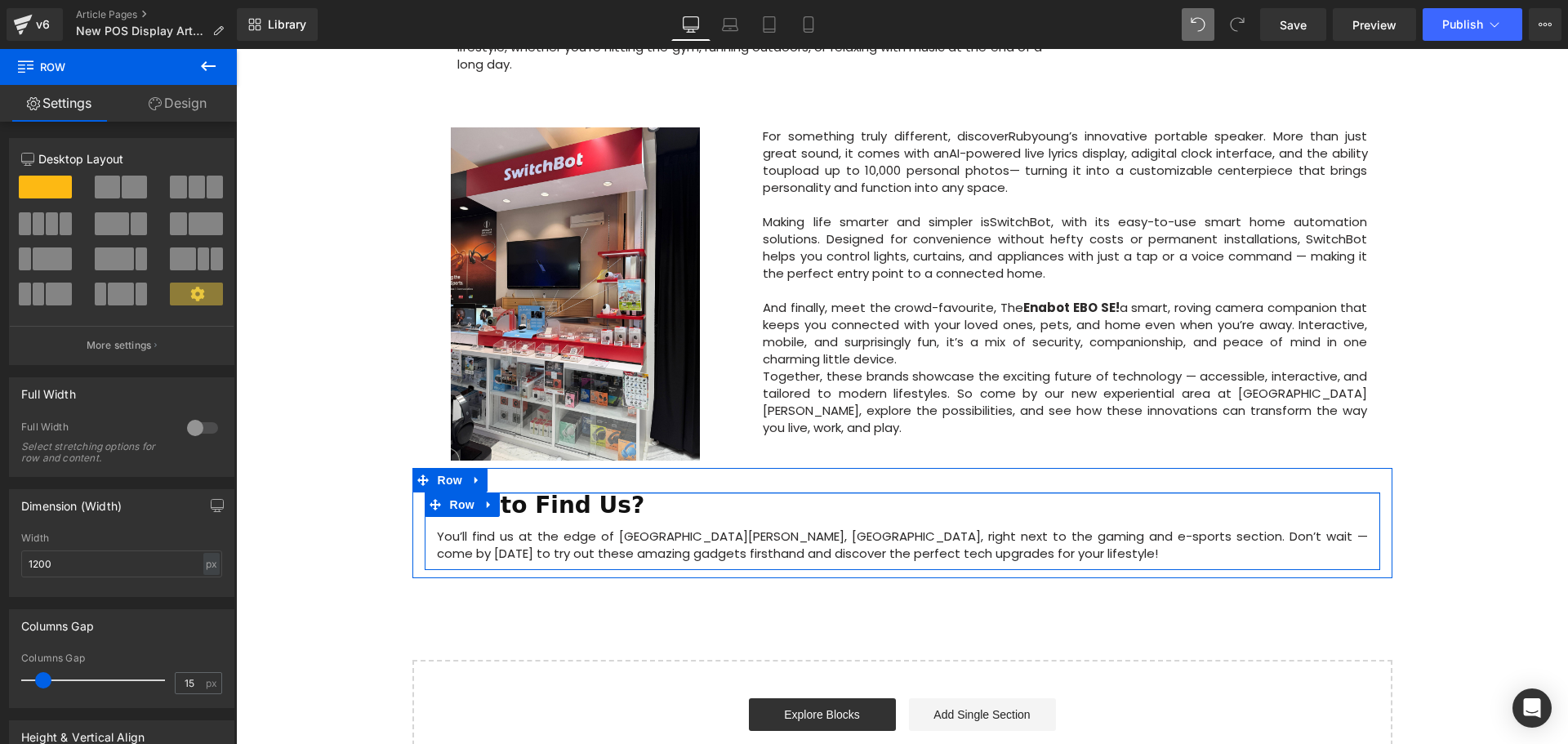
drag, startPoint x: 546, startPoint y: 438, endPoint x: 749, endPoint y: 423, distance: 203.6
click at [539, 468] on div "How to Find Us? Heading You’ll find us at the edge of Courts Heeren, Orchard Ro…" at bounding box center [902, 522] width 980 height 110
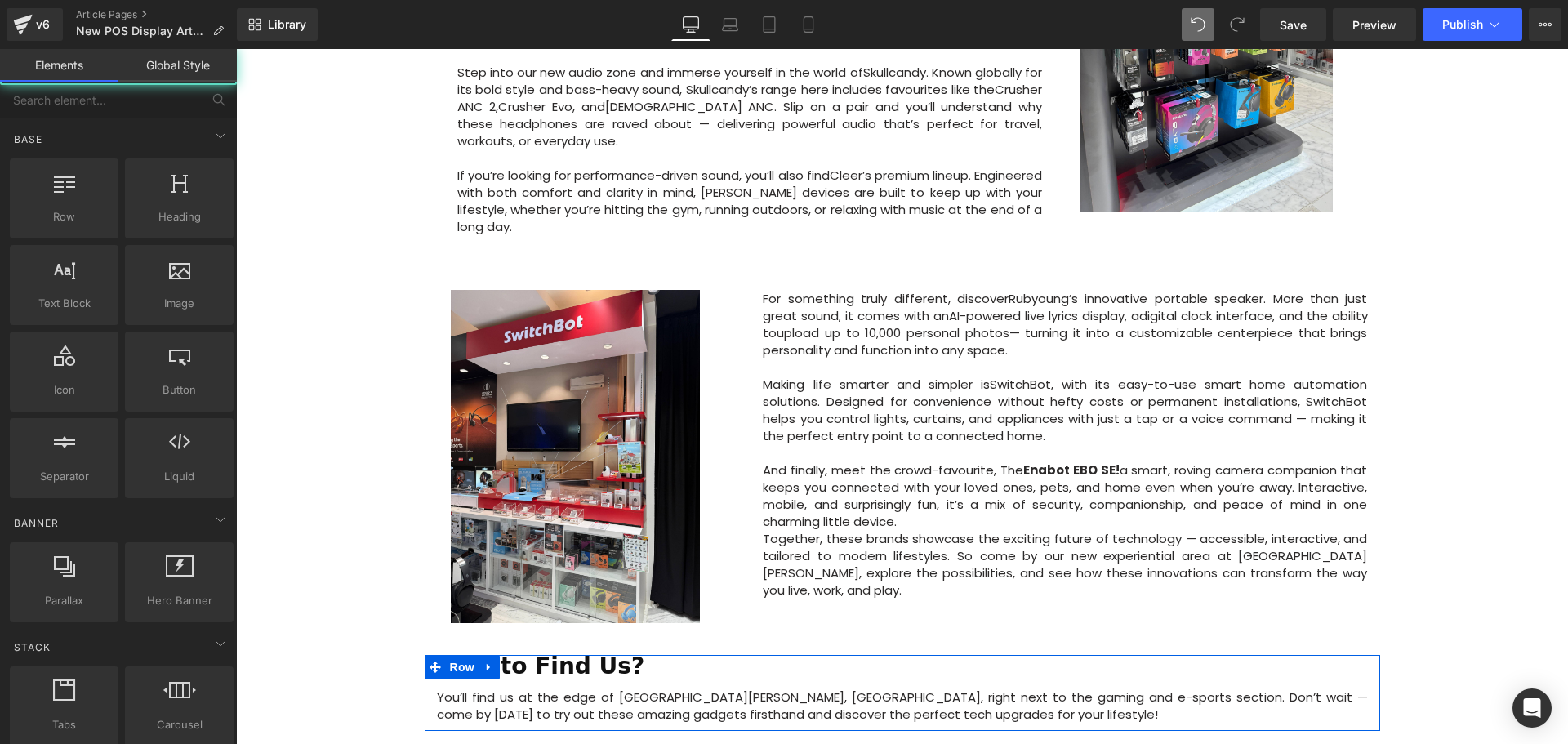
click at [1483, 524] on div "Image Row 64px Big News! Explore Our New Experiential Area at Courts Heeren Tex…" at bounding box center [901, 94] width 1331 height 1720
click at [385, 459] on div "Image Row 64px Big News! Explore Our New Experiential Area at Courts Heeren Tex…" at bounding box center [901, 94] width 1331 height 1720
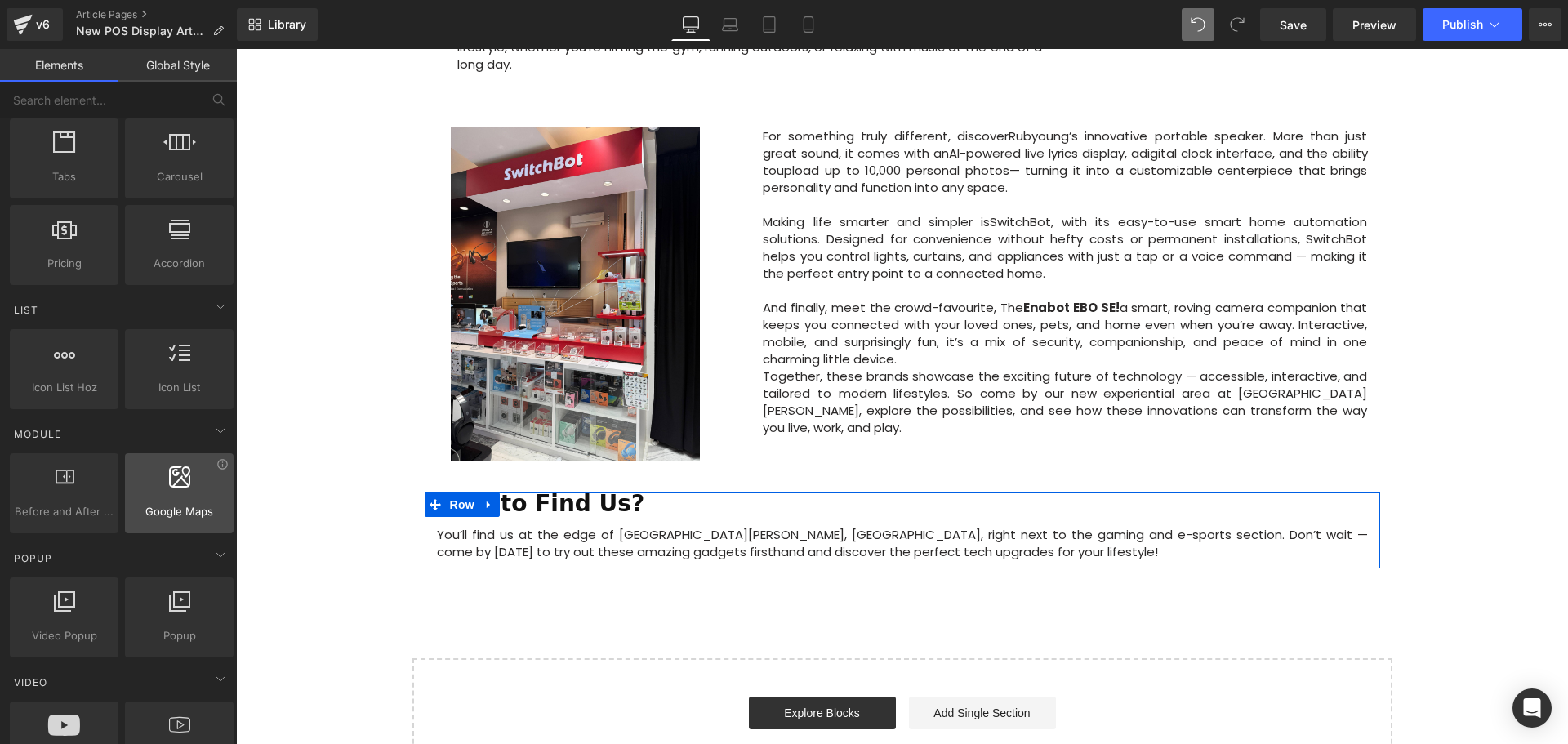
scroll to position [571, 0]
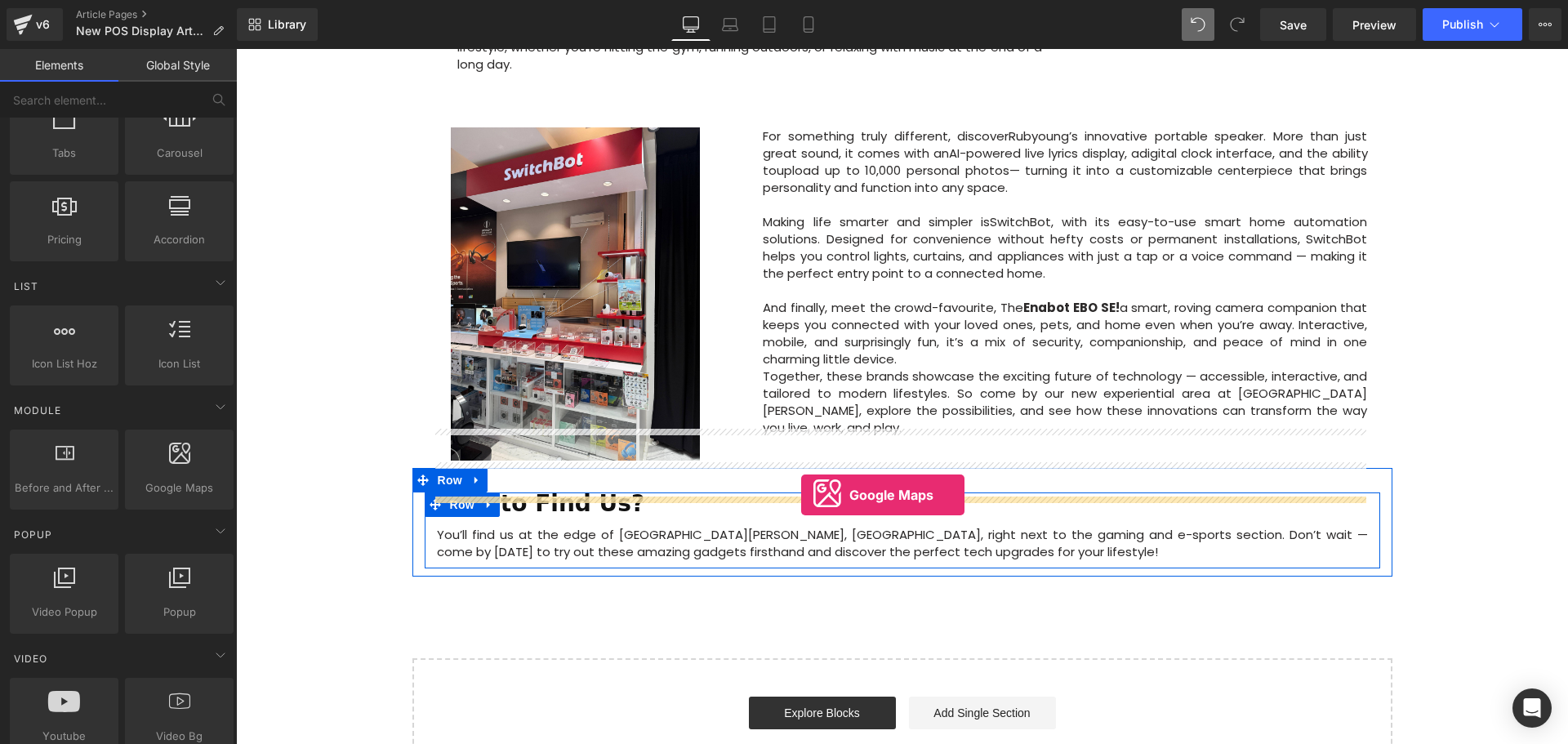
drag, startPoint x: 418, startPoint y: 508, endPoint x: 801, endPoint y: 494, distance: 383.3
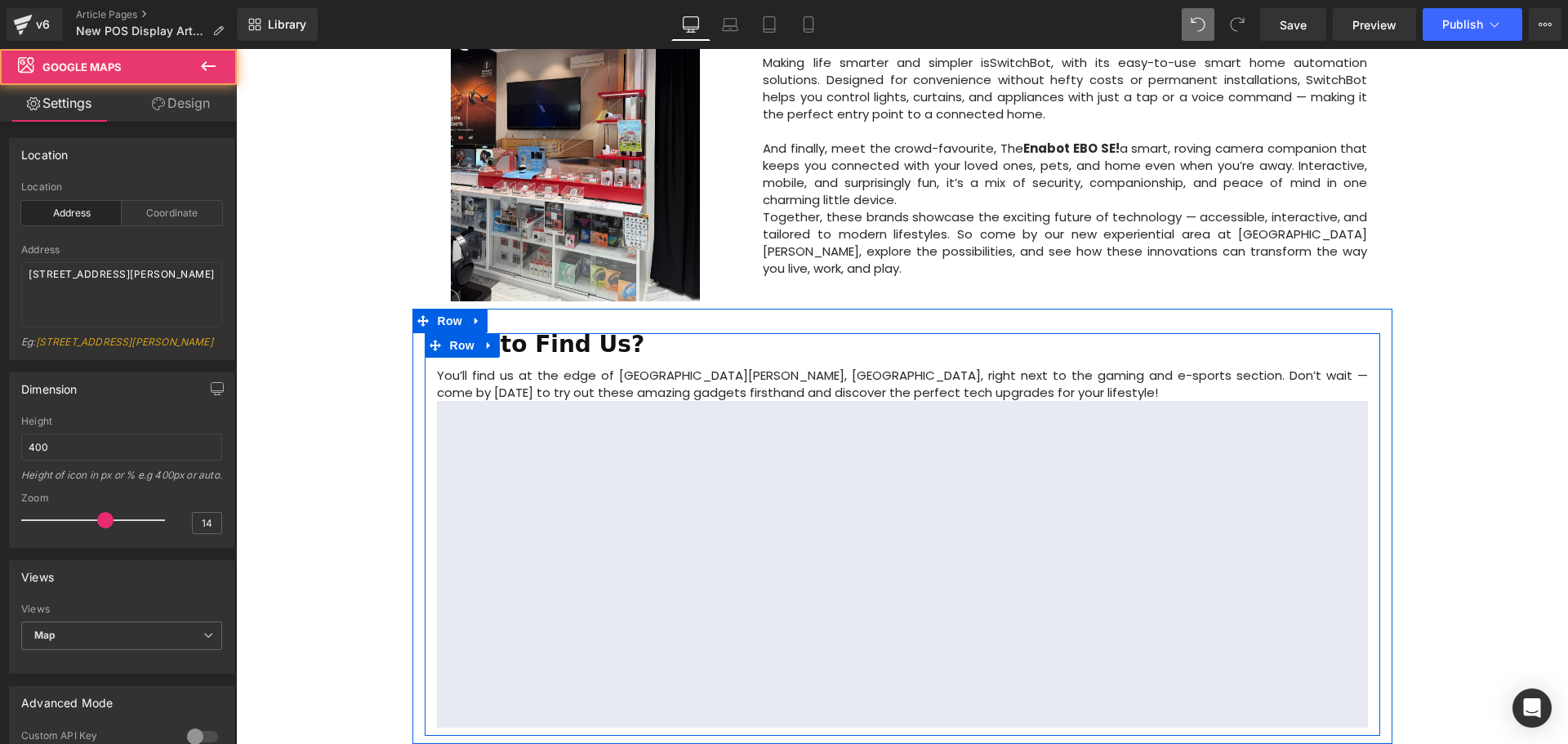
scroll to position [1269, 0]
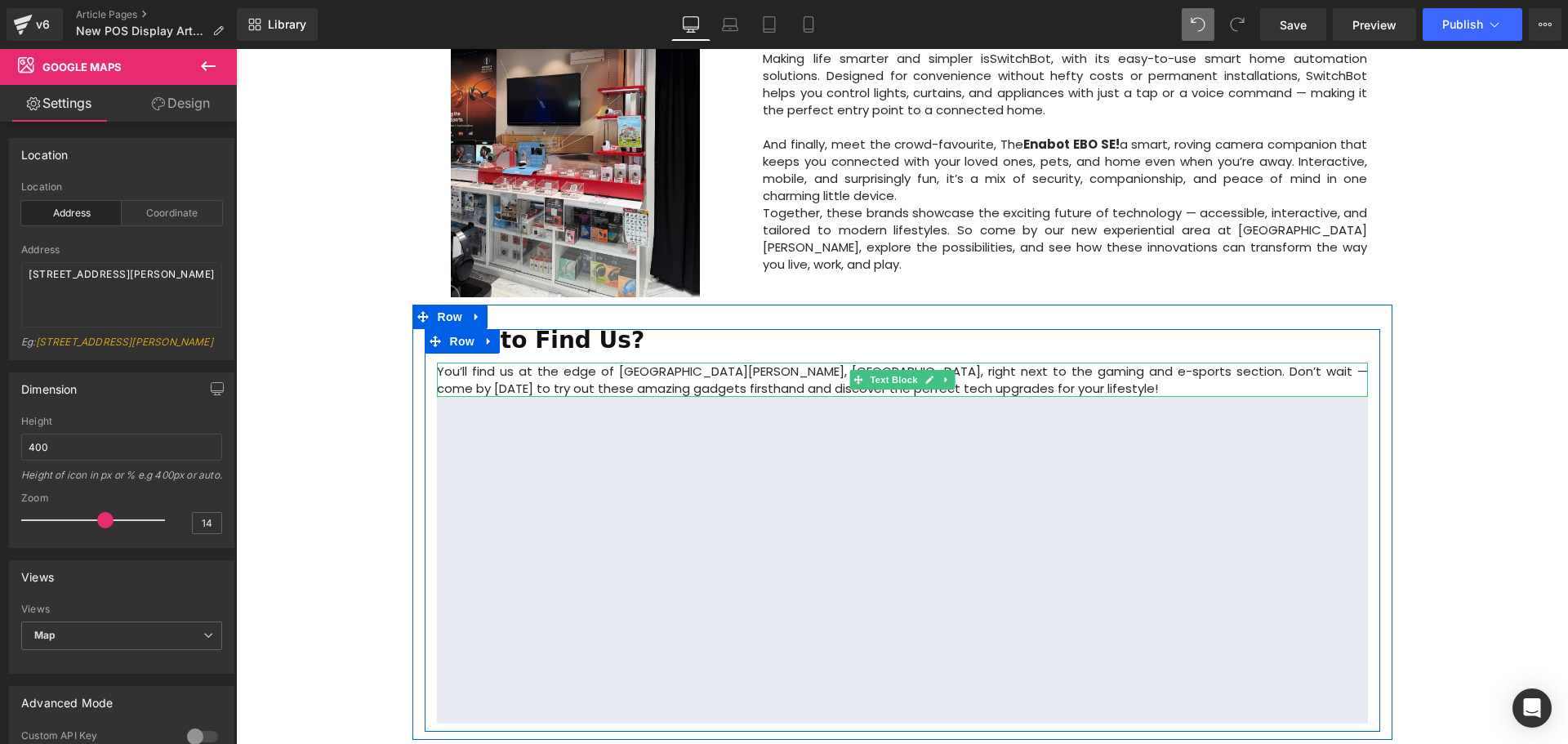
click at [977, 362] on p "You’ll find us at the edge of Courts Heeren, Orchard Road, right next to the ga…" at bounding box center [902, 379] width 931 height 34
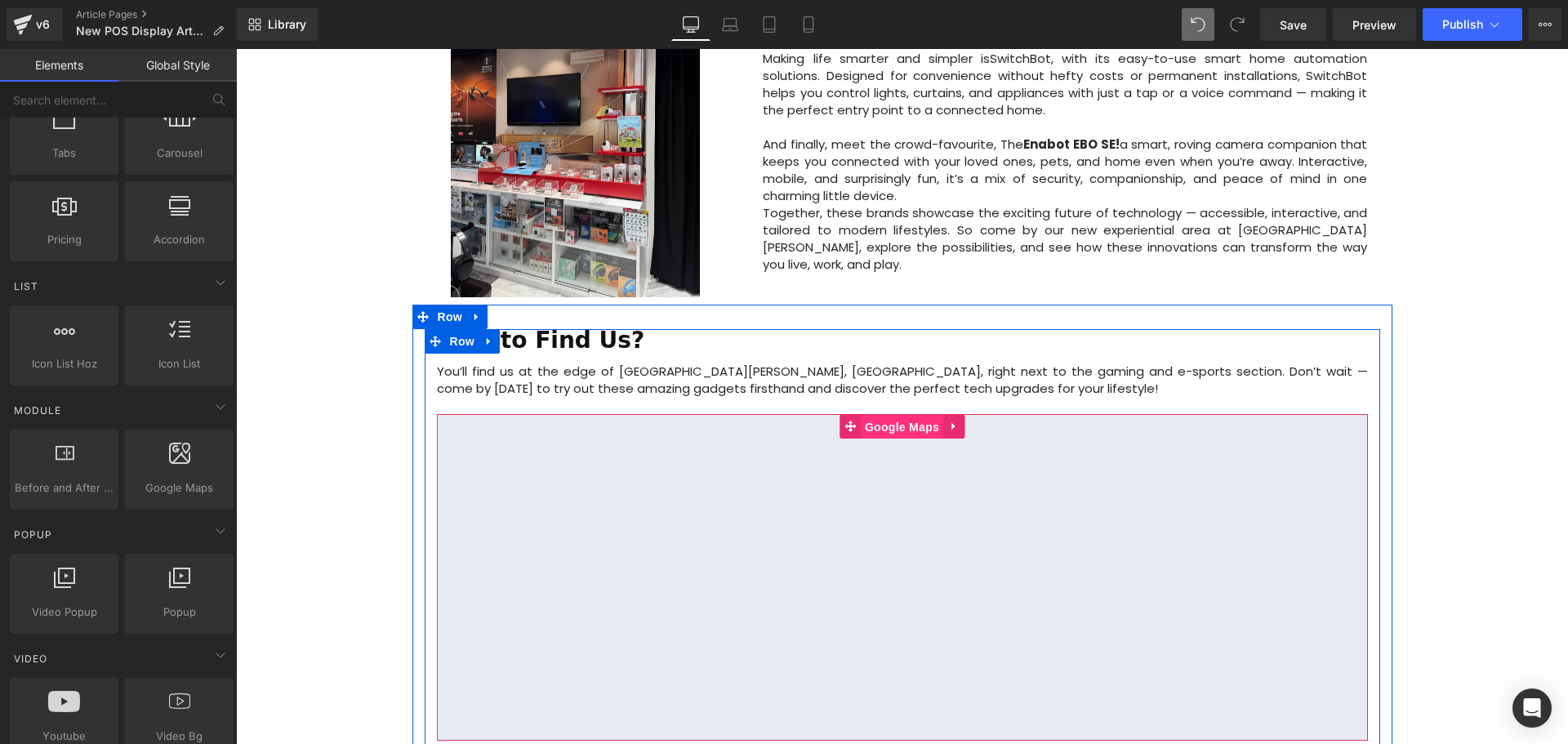
click at [899, 415] on span "Google Maps" at bounding box center [901, 427] width 82 height 24
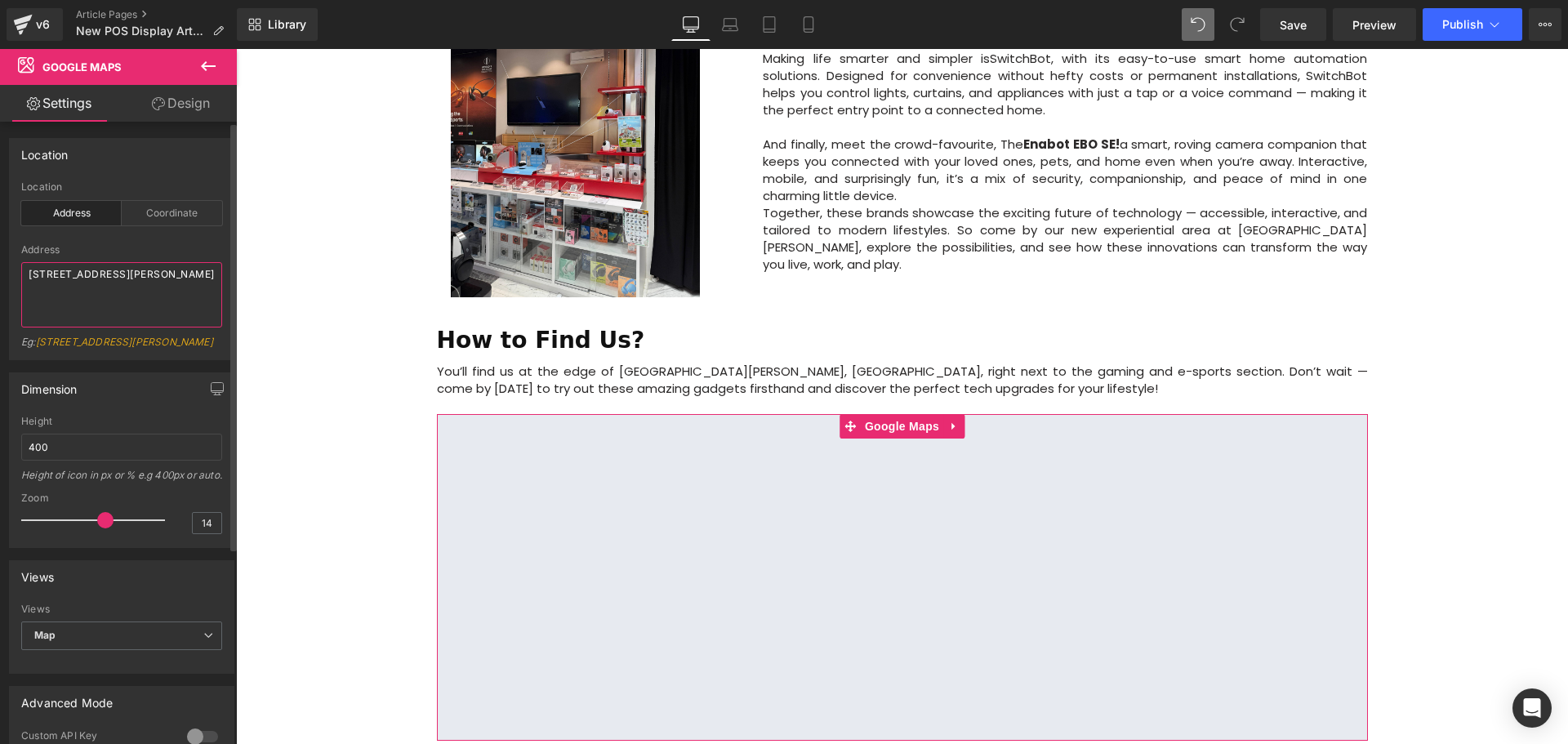
drag, startPoint x: 87, startPoint y: 293, endPoint x: 12, endPoint y: 272, distance: 77.9
click at [12, 272] on div "address Location Address Coordinate Address 86-90 Paul Street, London, EC2A 4NE…" at bounding box center [122, 270] width 224 height 178
paste textarea "Courts Heeren, 228 Orchard Road, Singapore 238852"
click at [163, 254] on div "Address" at bounding box center [121, 250] width 201 height 11
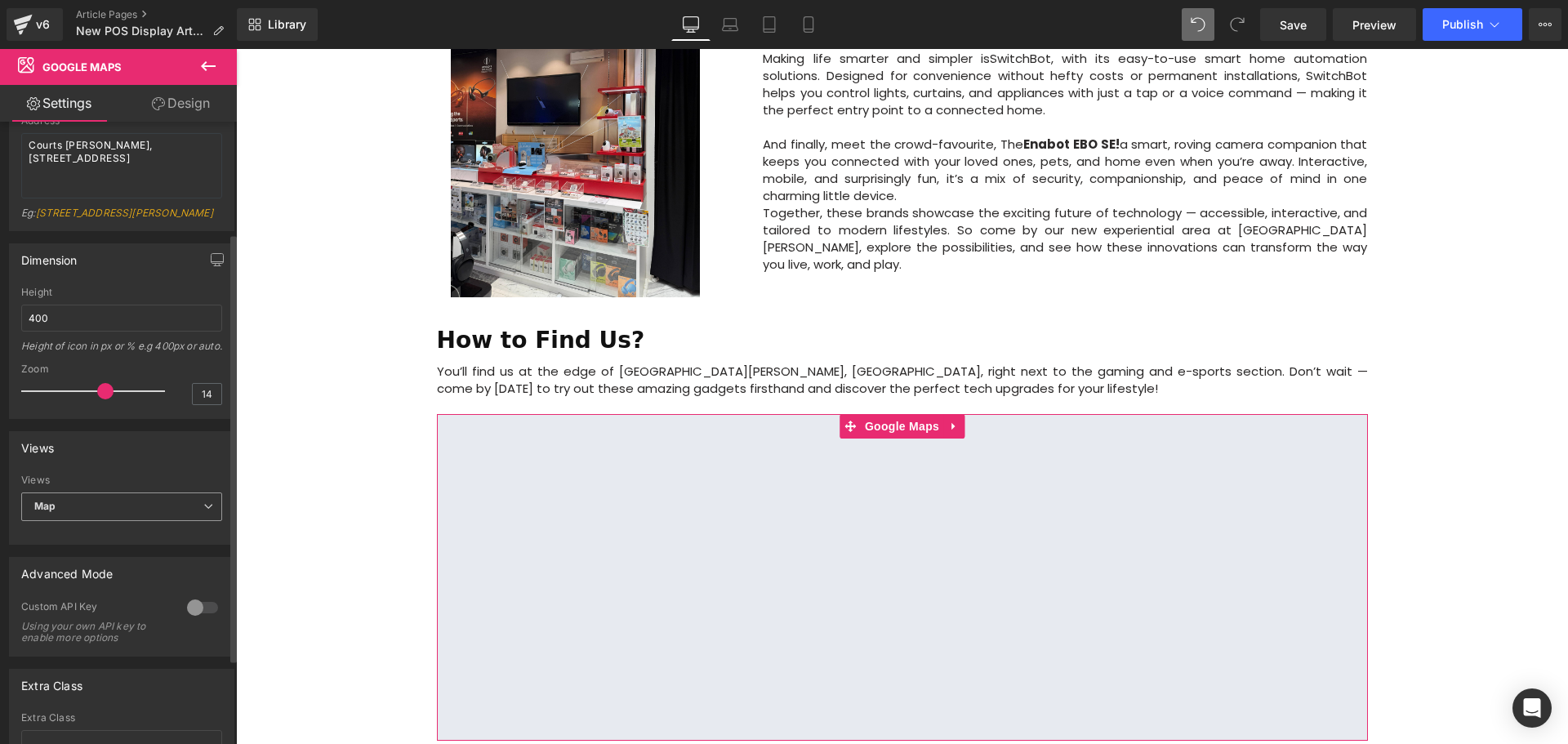
scroll to position [164, 0]
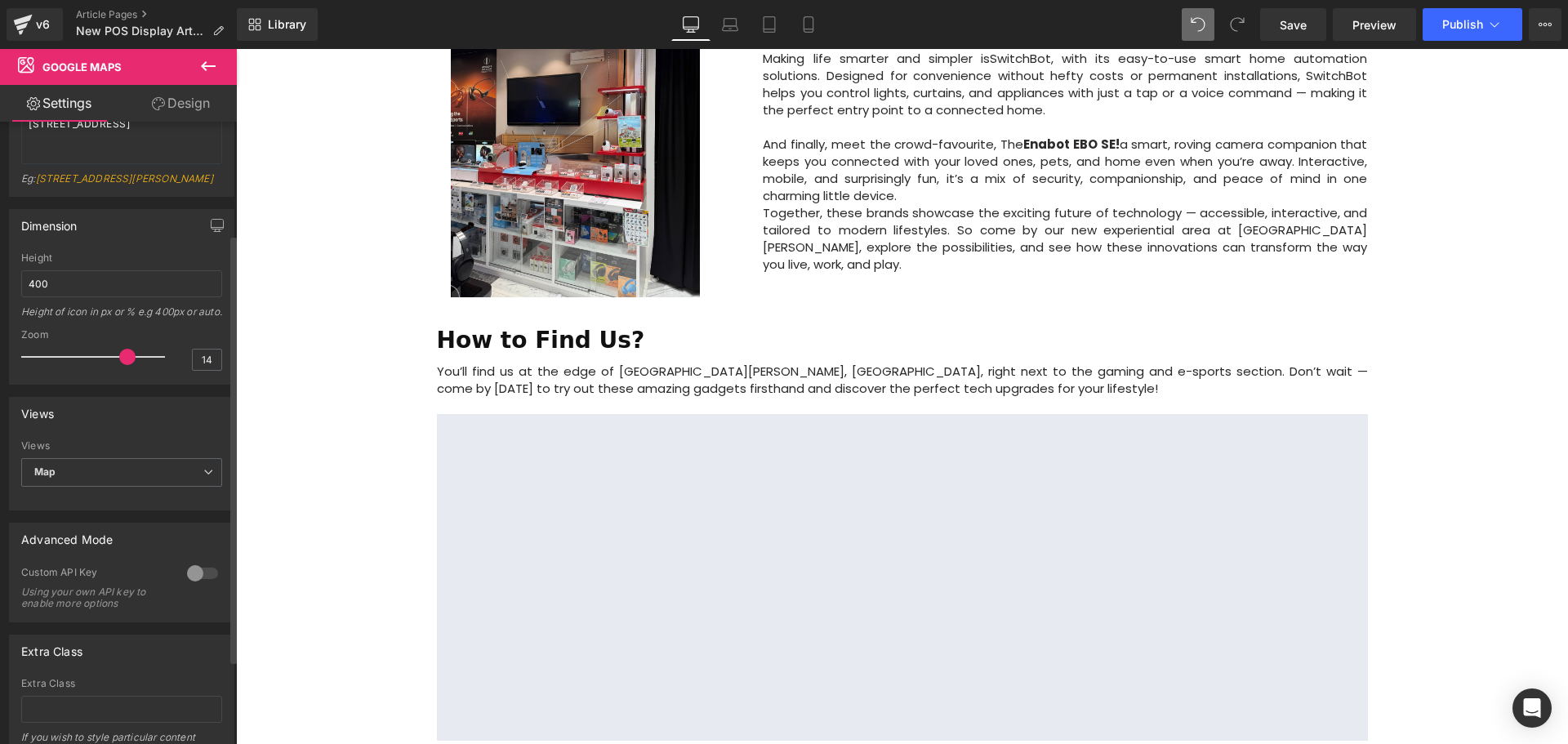
drag, startPoint x: 103, startPoint y: 383, endPoint x: 58, endPoint y: 325, distance: 73.4
click at [124, 365] on span at bounding box center [128, 357] width 17 height 17
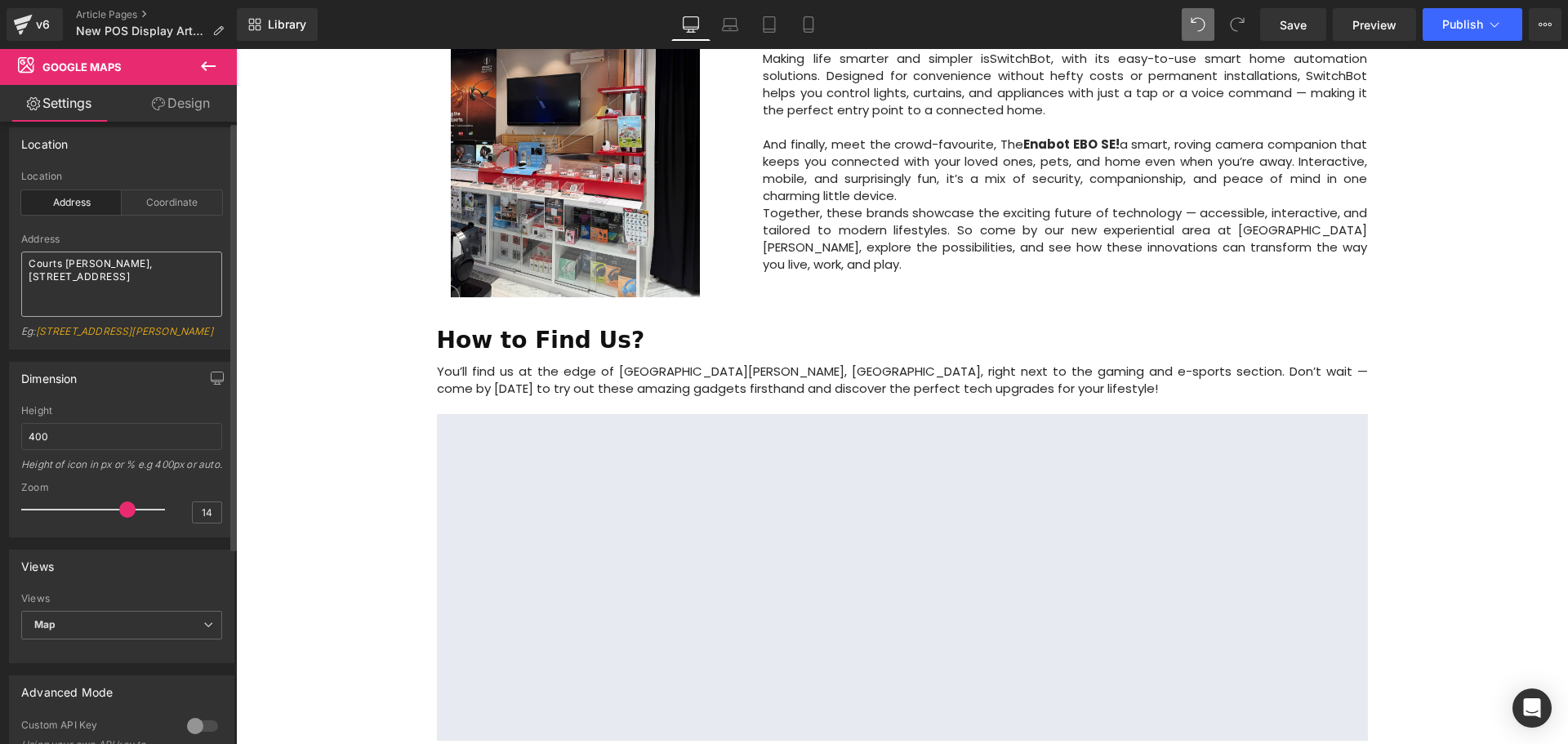
scroll to position [0, 0]
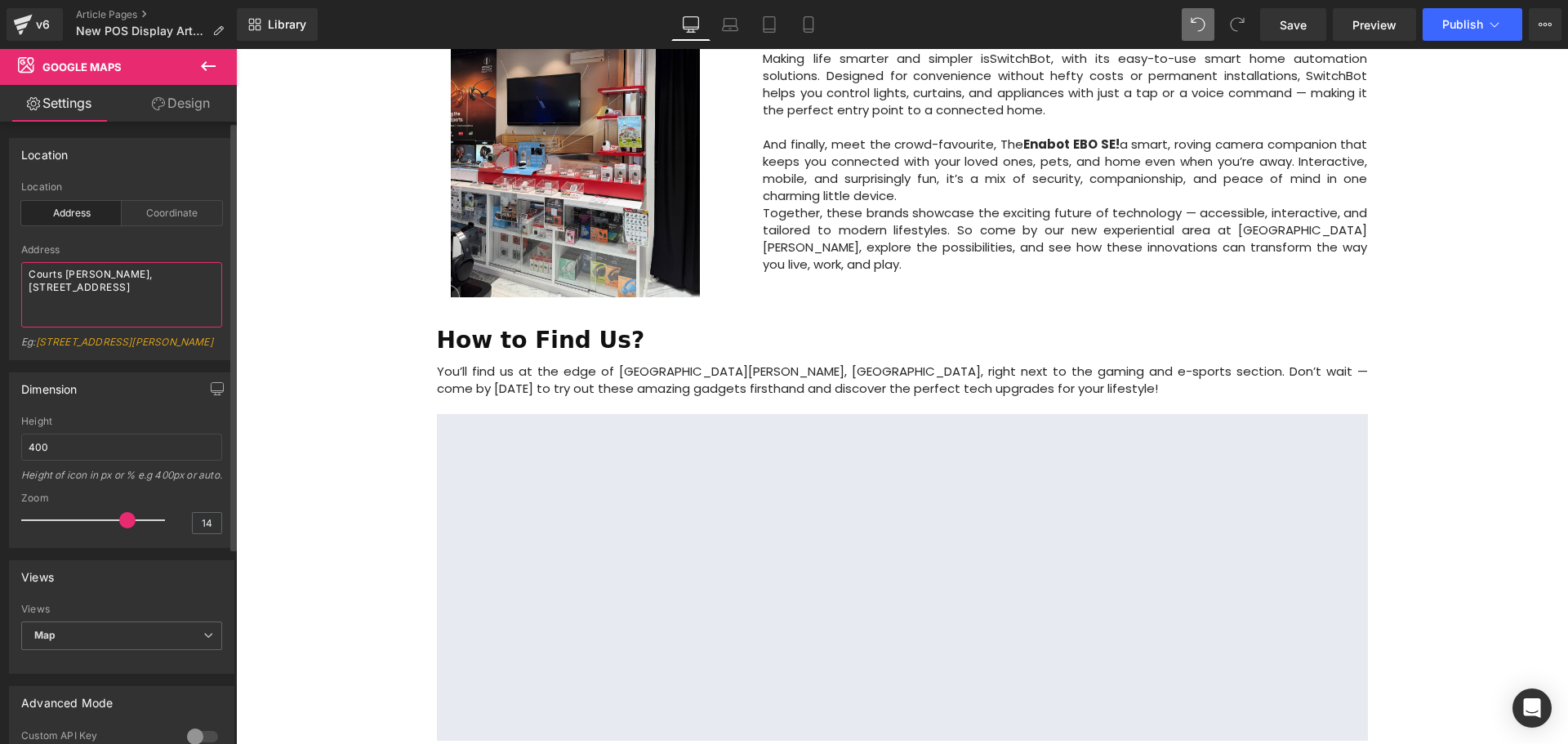
drag, startPoint x: 144, startPoint y: 293, endPoint x: 103, endPoint y: 275, distance: 44.8
click at [103, 275] on textarea "Courts Heeren, 228 Orchard Road, Singapore 238852" at bounding box center [121, 295] width 201 height 66
type textarea "Courts Heeren"
click at [114, 528] on span at bounding box center [122, 520] width 17 height 17
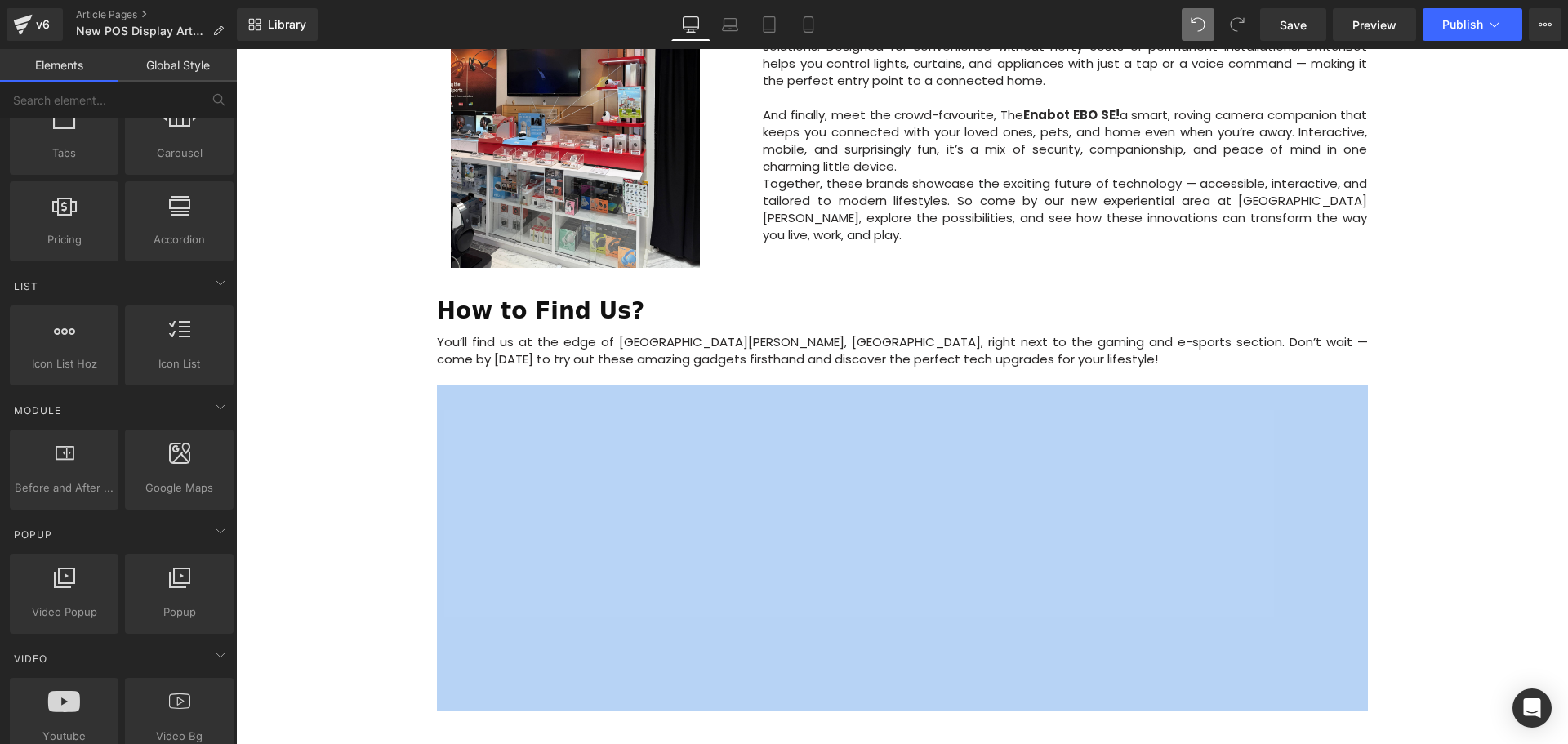
scroll to position [1351, 0]
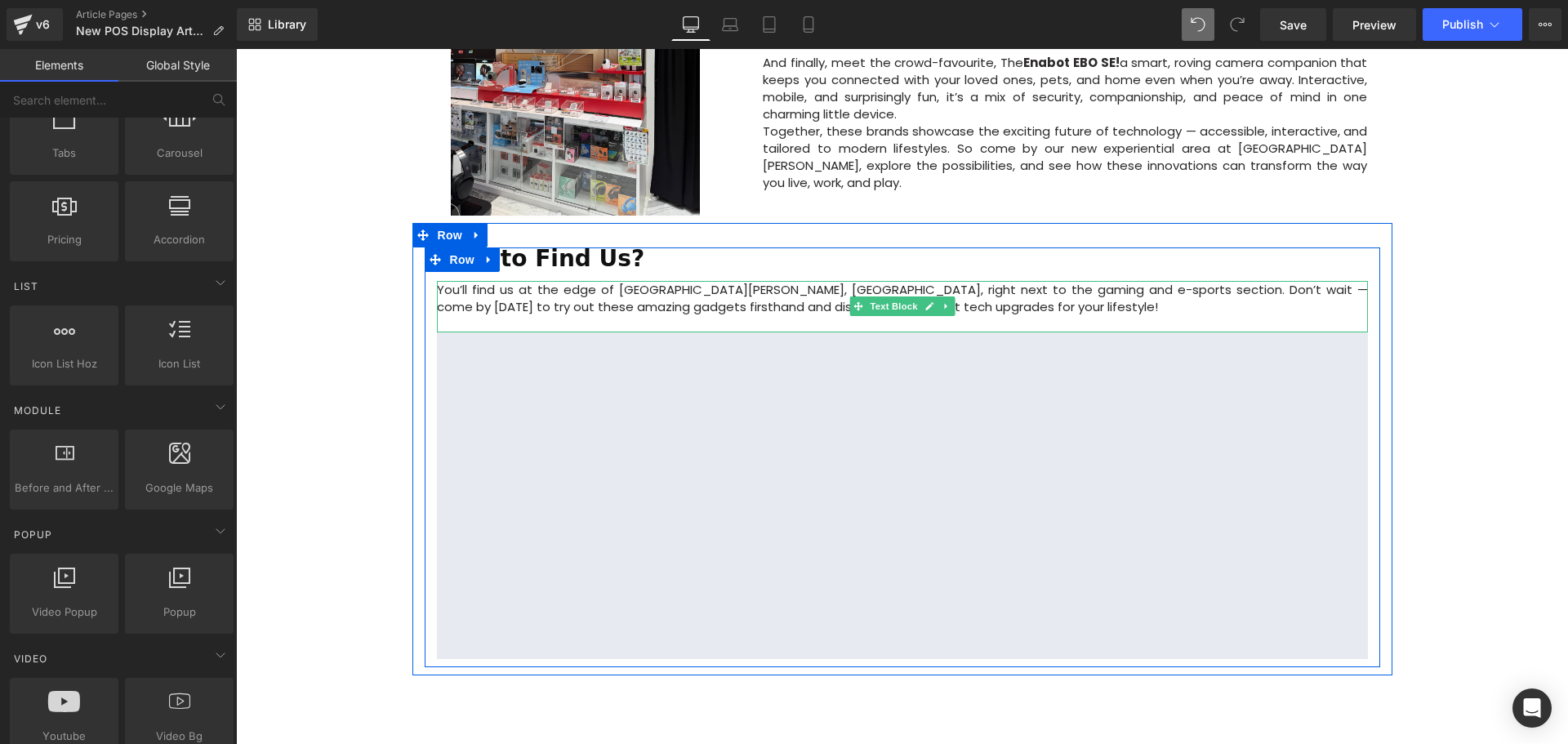
click at [652, 281] on p "You’ll find us at the edge of Courts Heeren, Orchard Road, right next to the ga…" at bounding box center [902, 298] width 931 height 34
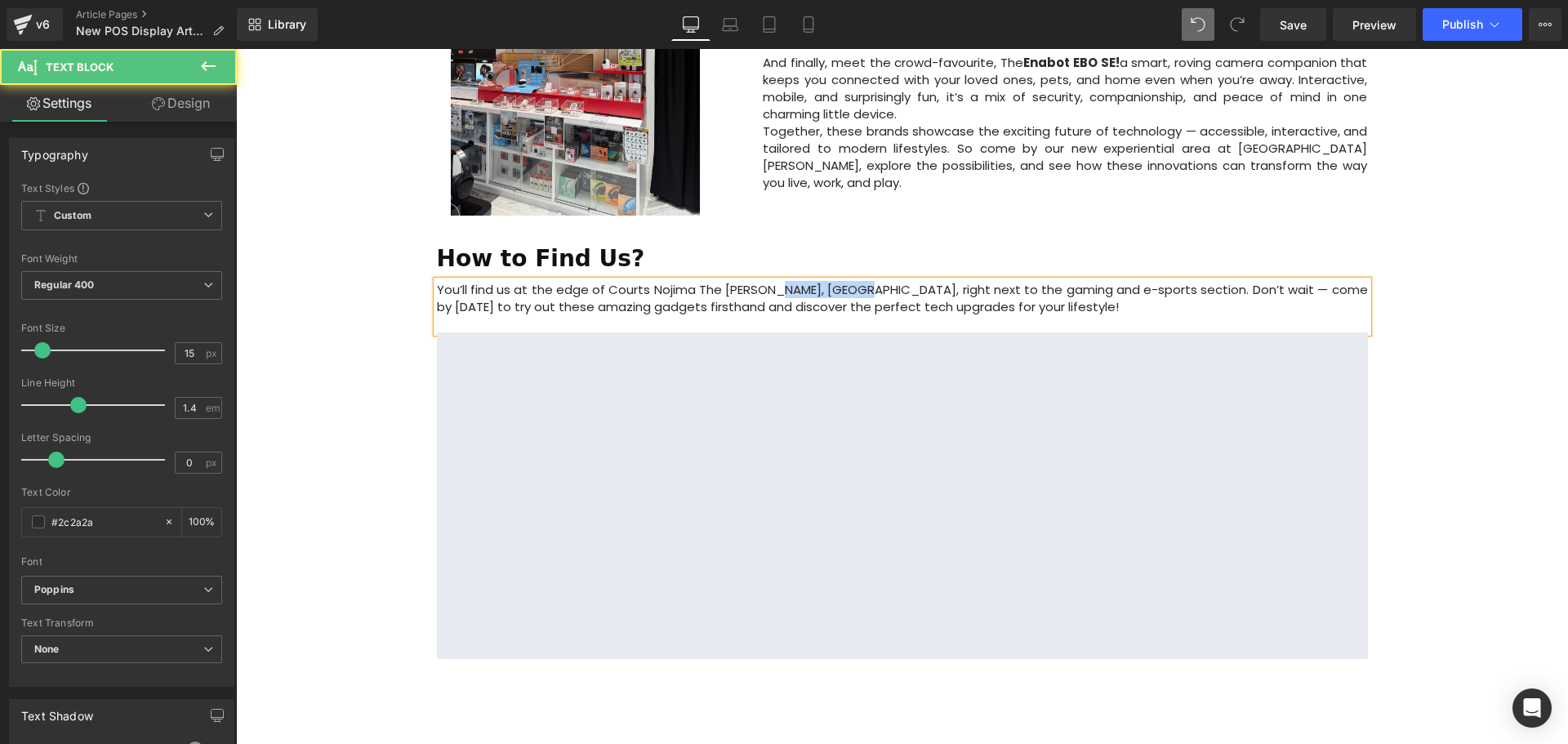
drag, startPoint x: 773, startPoint y: 228, endPoint x: 862, endPoint y: 225, distance: 89.1
click at [862, 281] on p "You’ll find us at the edge of Courts Nojima The Heeren, Orchard Road, right nex…" at bounding box center [902, 298] width 931 height 34
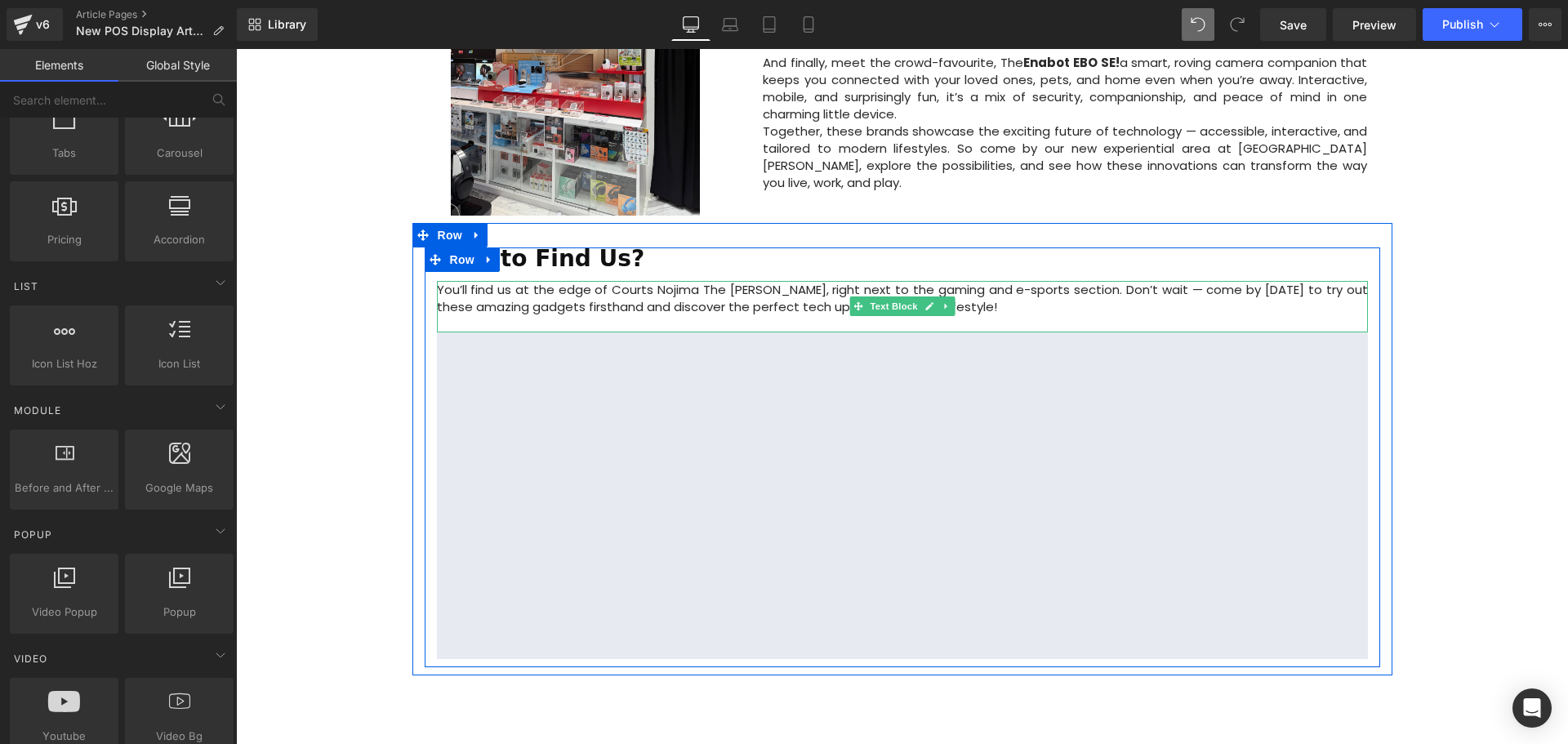
click at [1080, 281] on p "You’ll find us at the edge of Courts Nojima The Heeren, right next to the gamin…" at bounding box center [902, 298] width 931 height 34
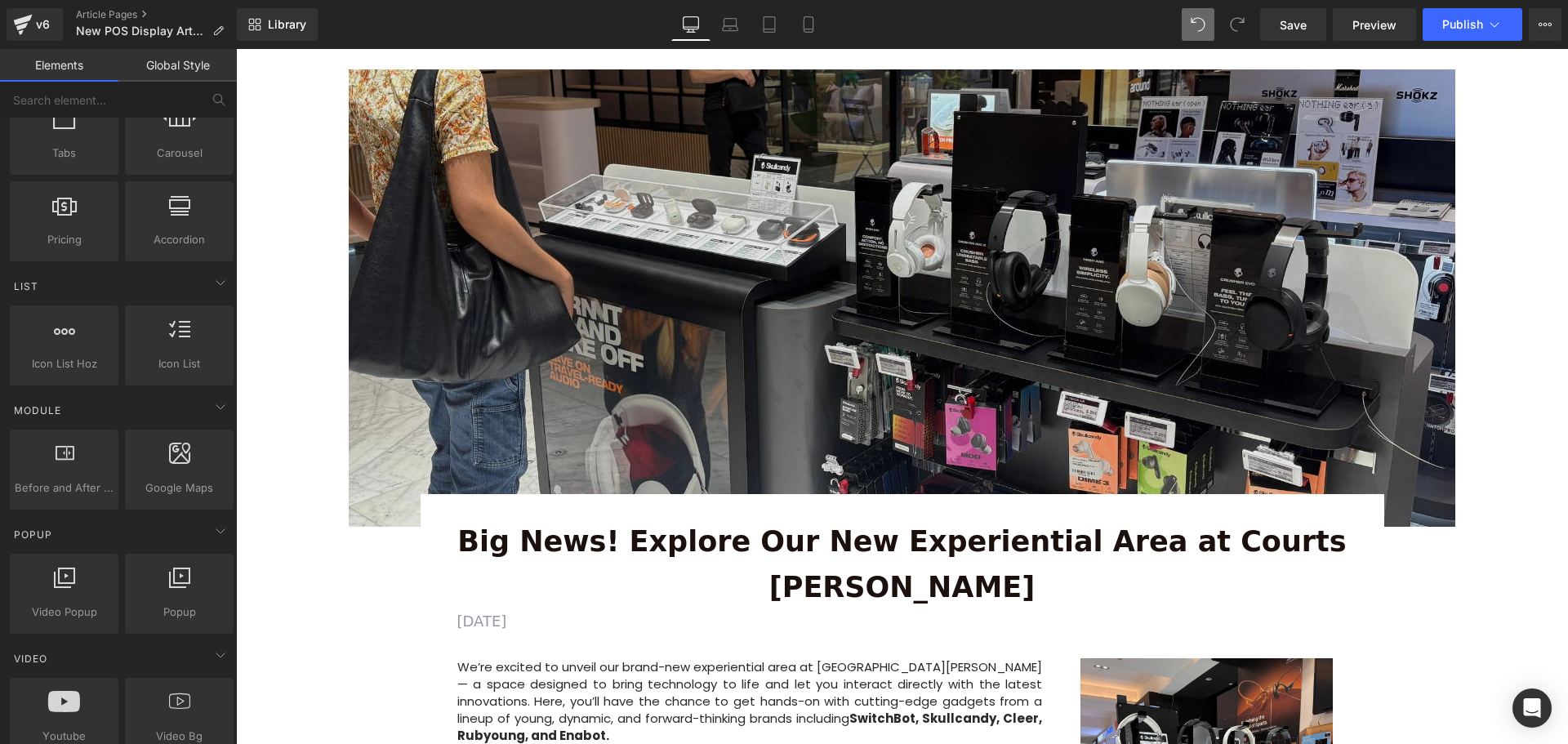
scroll to position [81, 0]
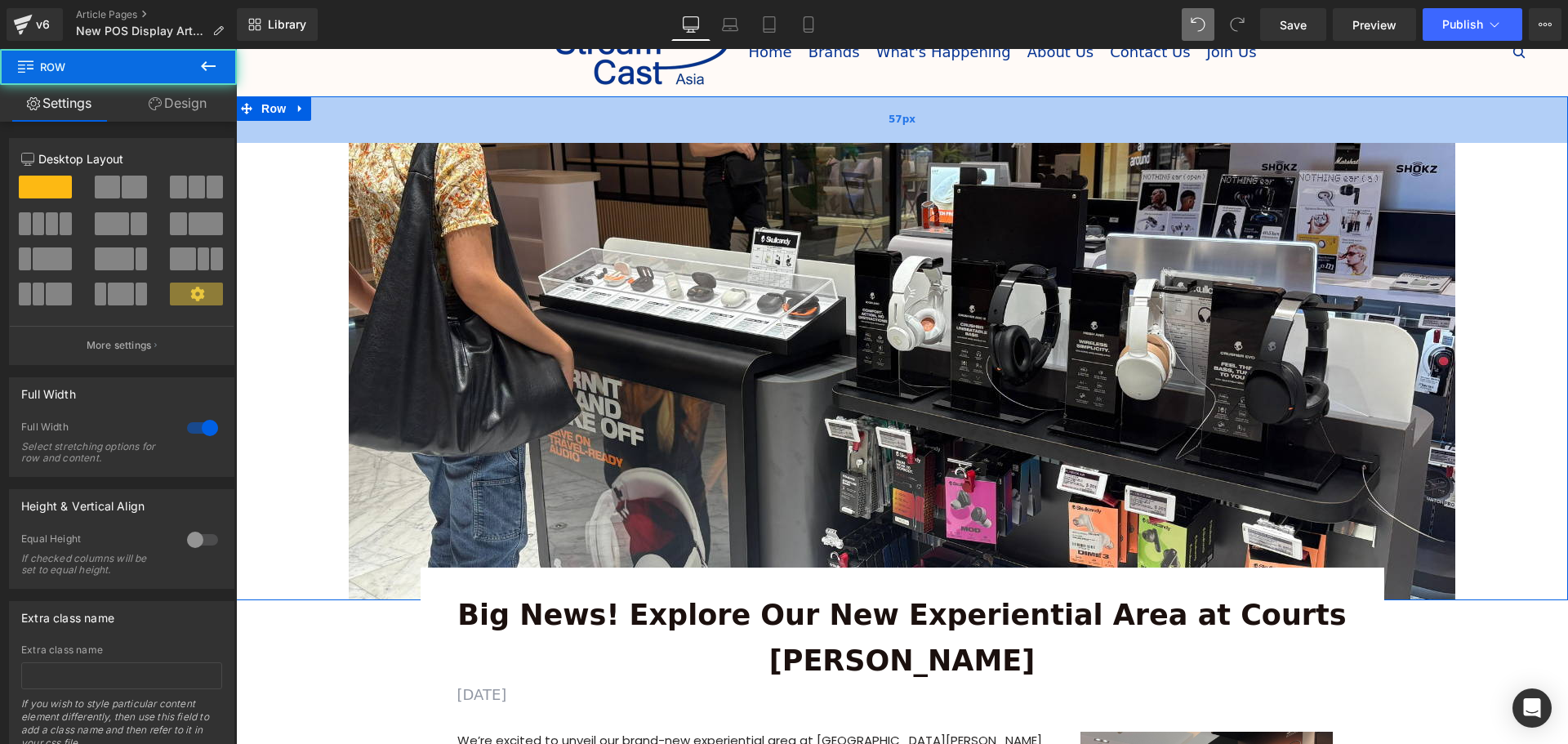
click at [790, 129] on div "57px" at bounding box center [901, 119] width 1331 height 46
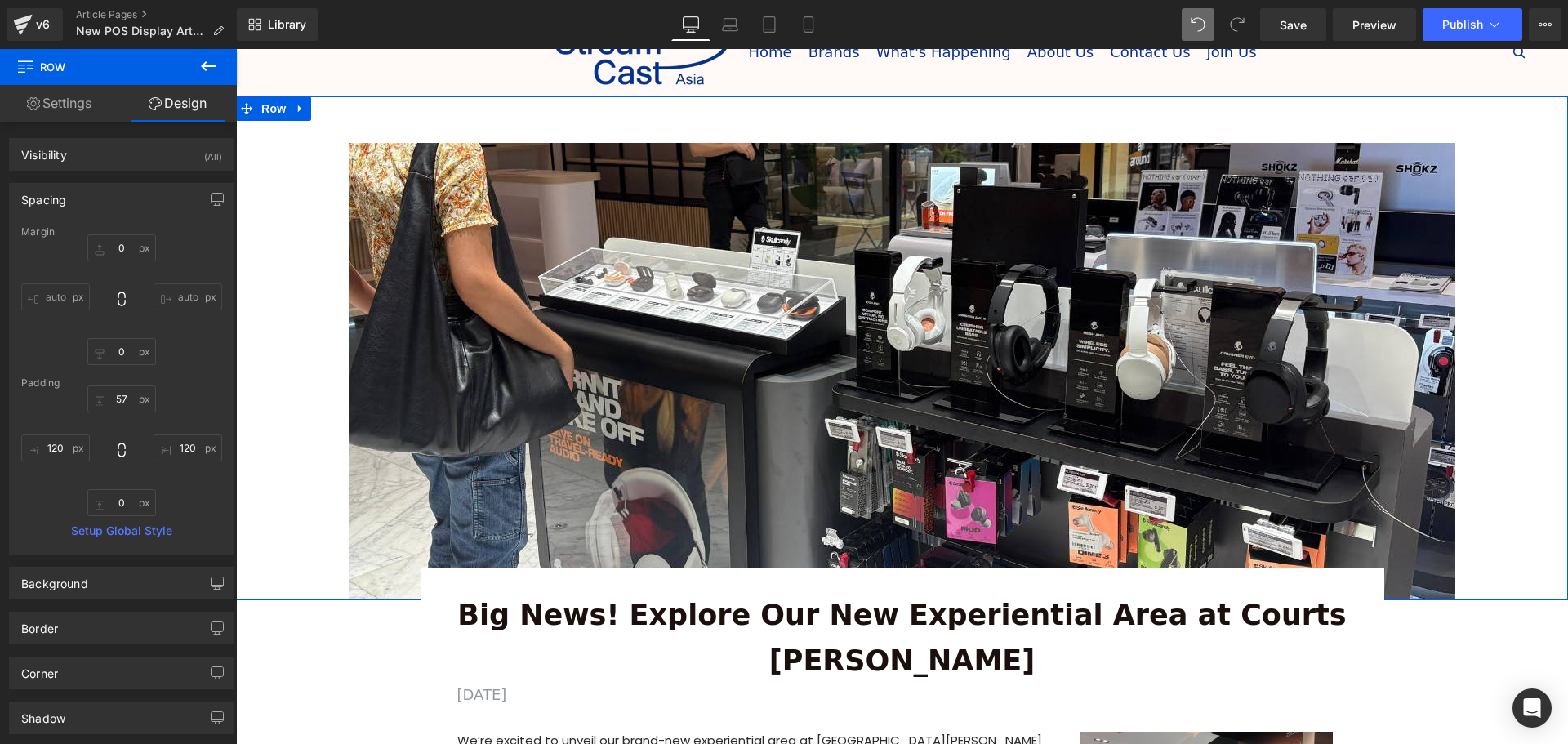
click at [1526, 421] on div "Image Row 57px" at bounding box center [901, 348] width 1331 height 504
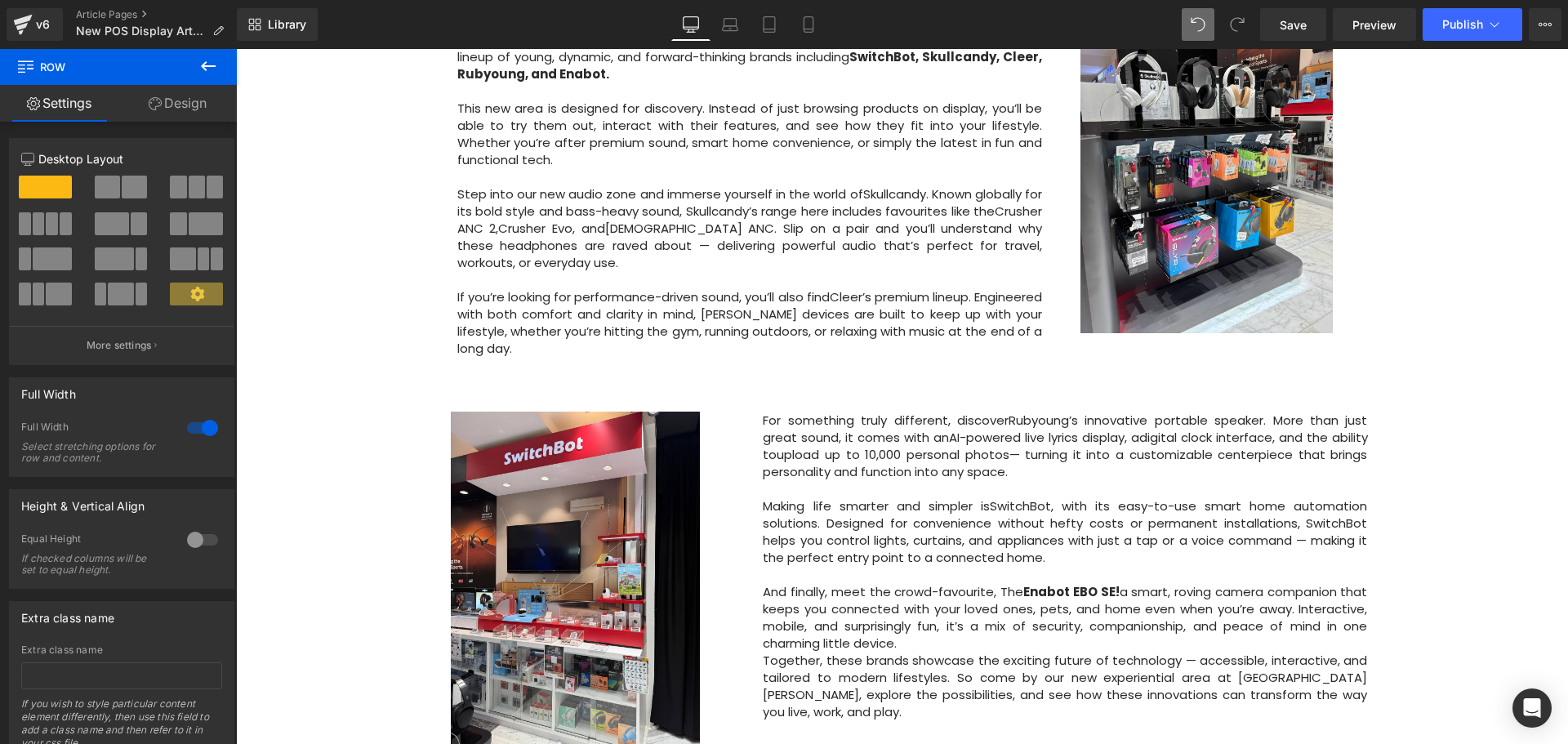
scroll to position [980, 0]
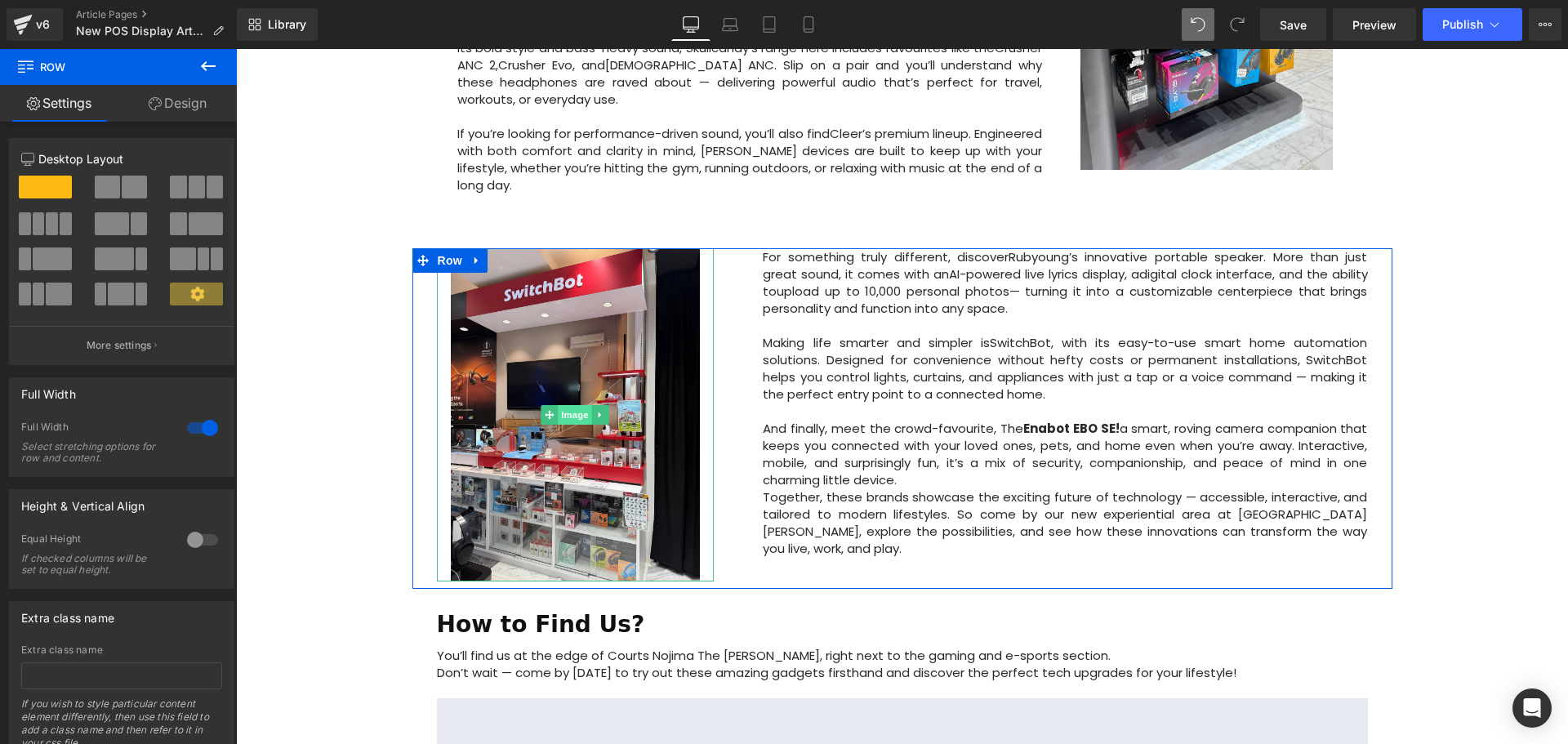
drag, startPoint x: 581, startPoint y: 348, endPoint x: 585, endPoint y: 357, distance: 9.8
click at [581, 405] on span "Image" at bounding box center [575, 414] width 34 height 19
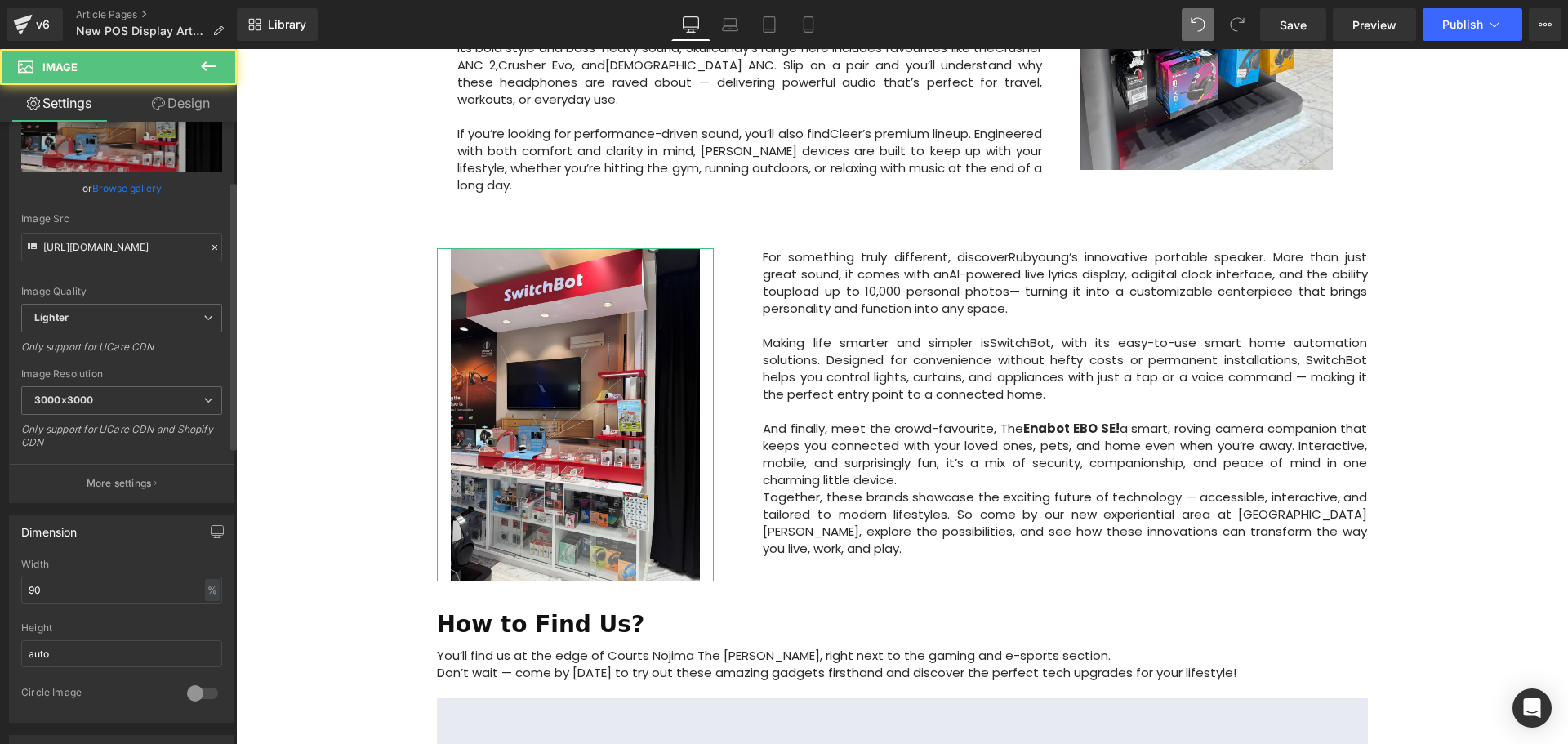
scroll to position [245, 0]
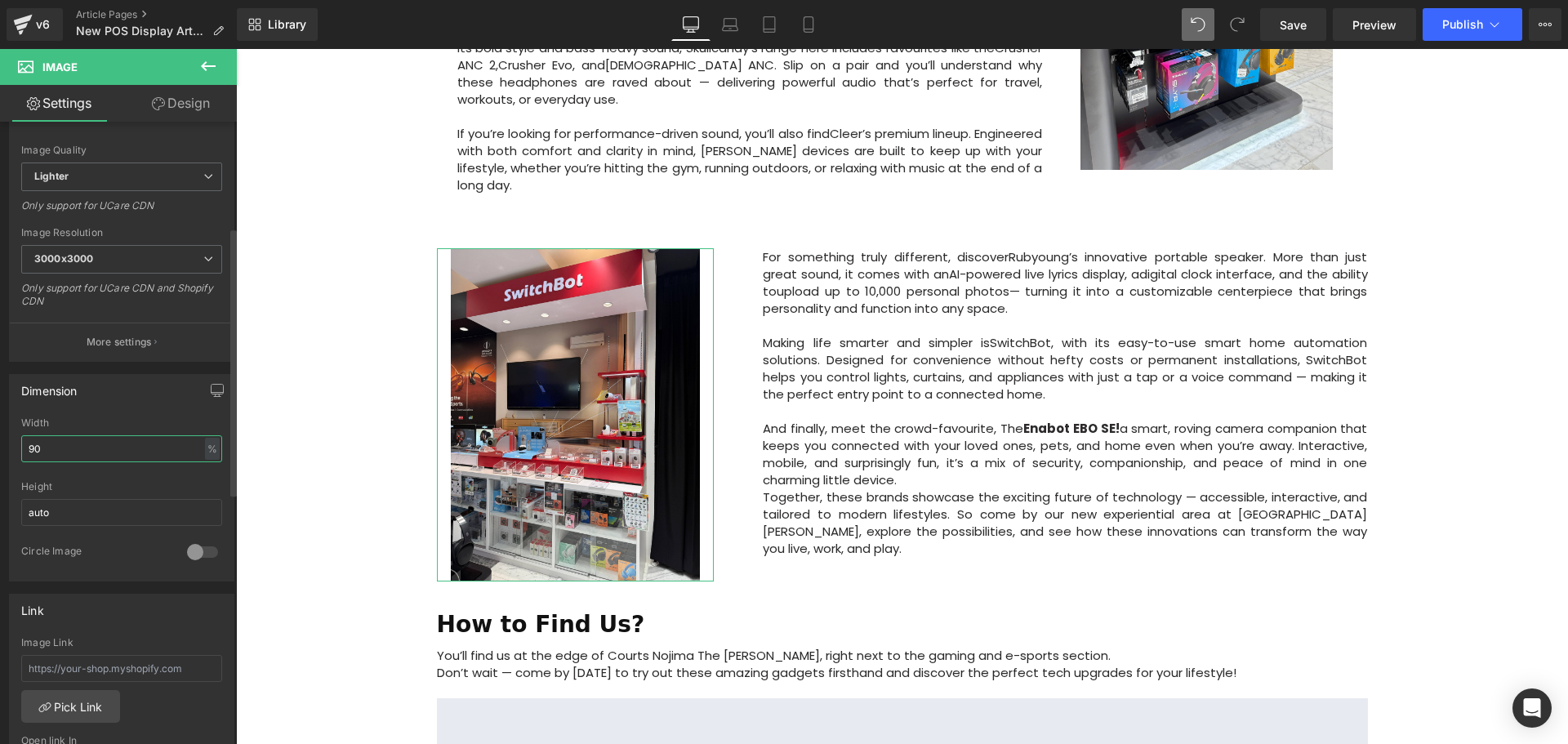
drag, startPoint x: 34, startPoint y: 445, endPoint x: 26, endPoint y: 445, distance: 8.0
click at [26, 445] on input "90" at bounding box center [121, 448] width 201 height 27
type input "80"
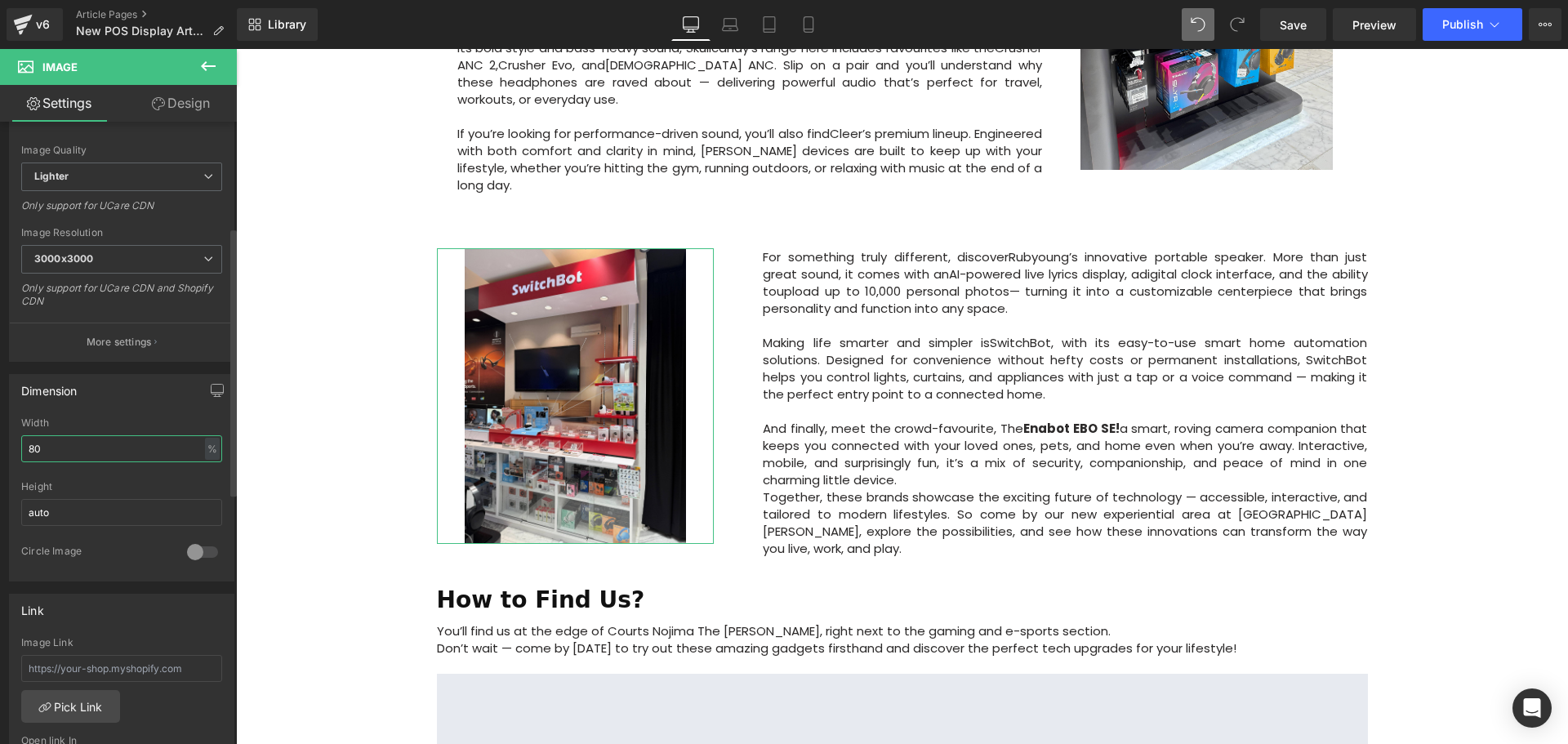
click at [165, 447] on input "80" at bounding box center [121, 448] width 201 height 27
click at [393, 455] on div "Image Row 57px Big News! Explore Our New Experiential Area at Courts [PERSON_NA…" at bounding box center [901, 215] width 1331 height 2033
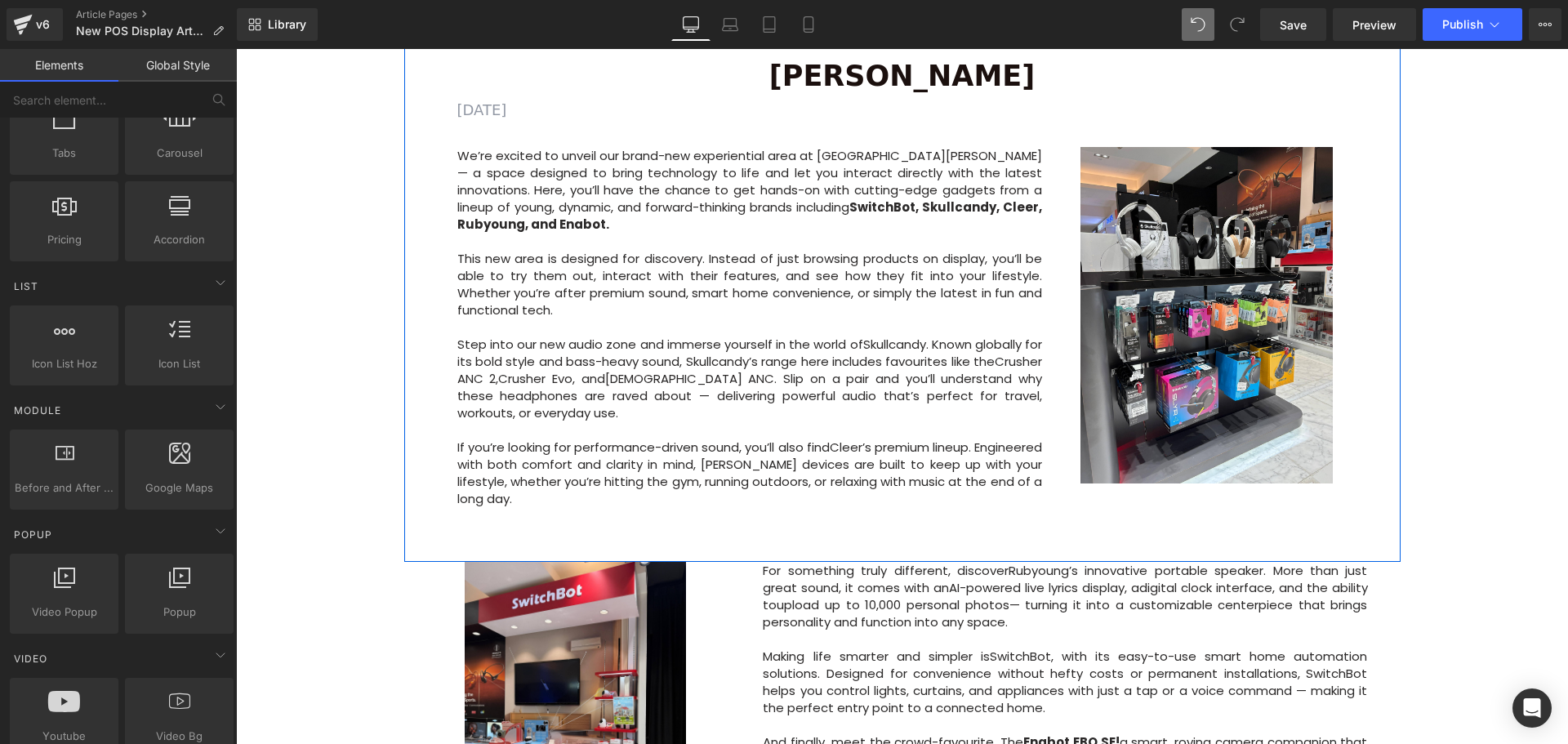
scroll to position [571, 0]
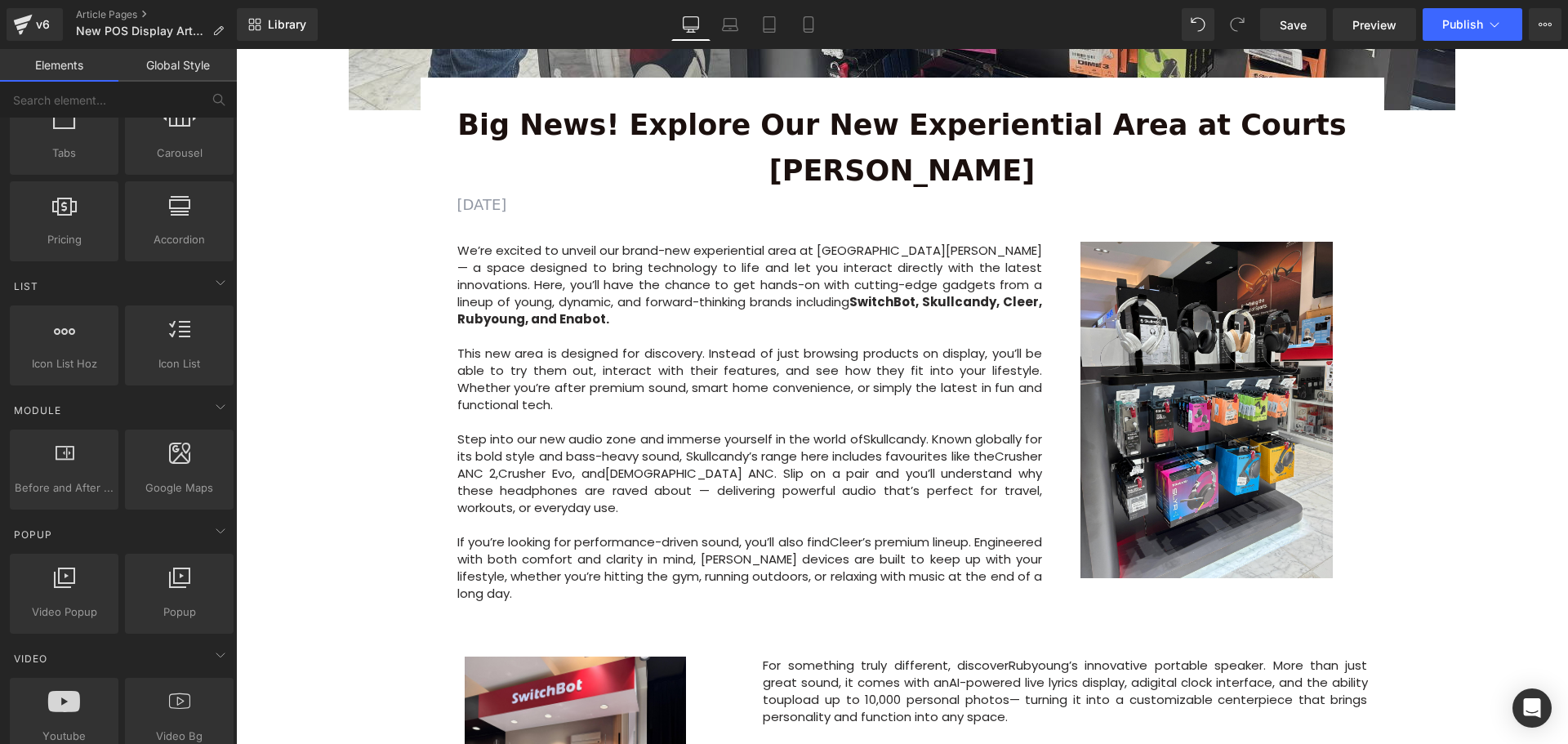
scroll to position [326, 0]
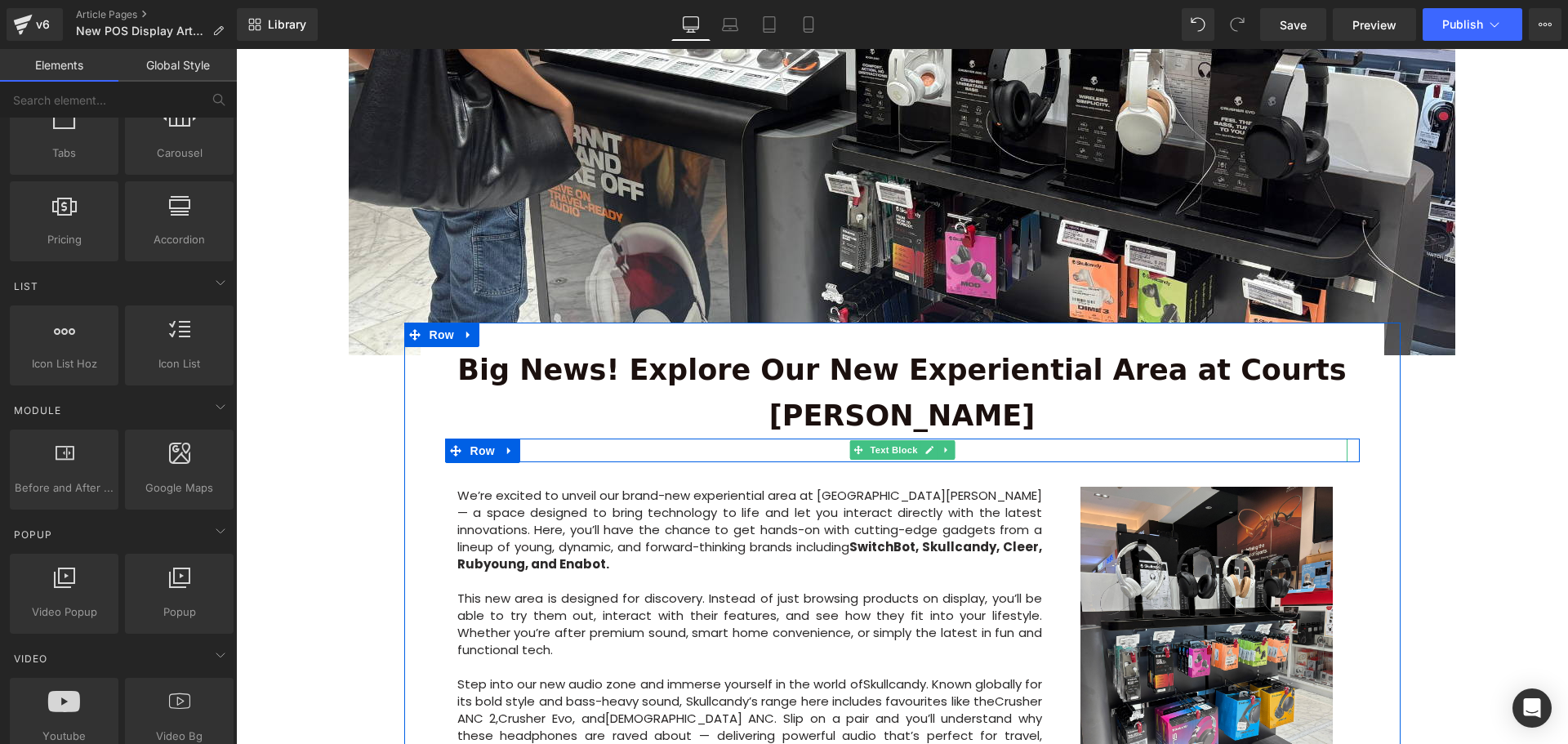
click at [616, 438] on p "[DATE]" at bounding box center [902, 450] width 890 height 24
click at [458, 438] on div "[DATE]" at bounding box center [902, 450] width 890 height 24
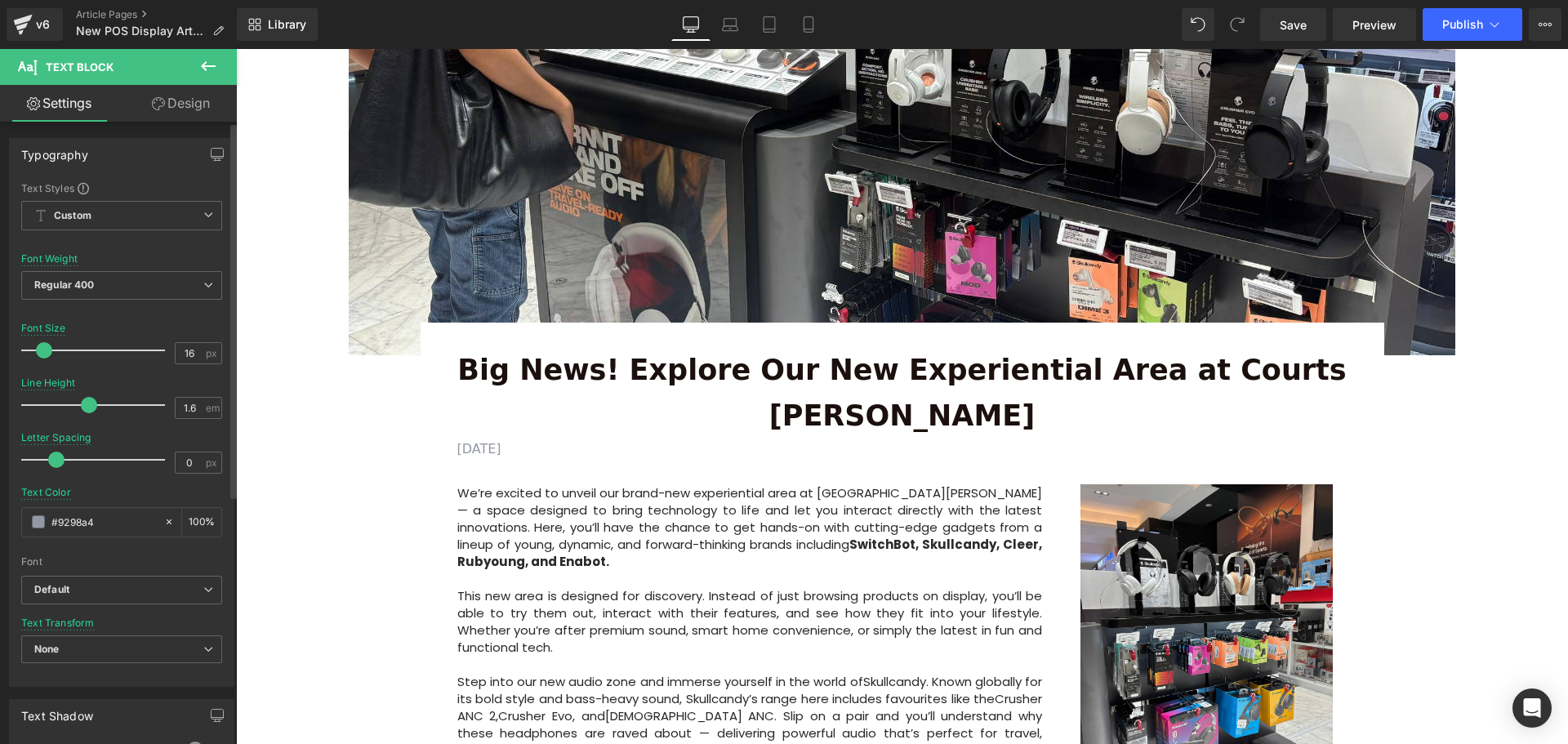
type input "15"
click at [40, 353] on span at bounding box center [43, 350] width 17 height 17
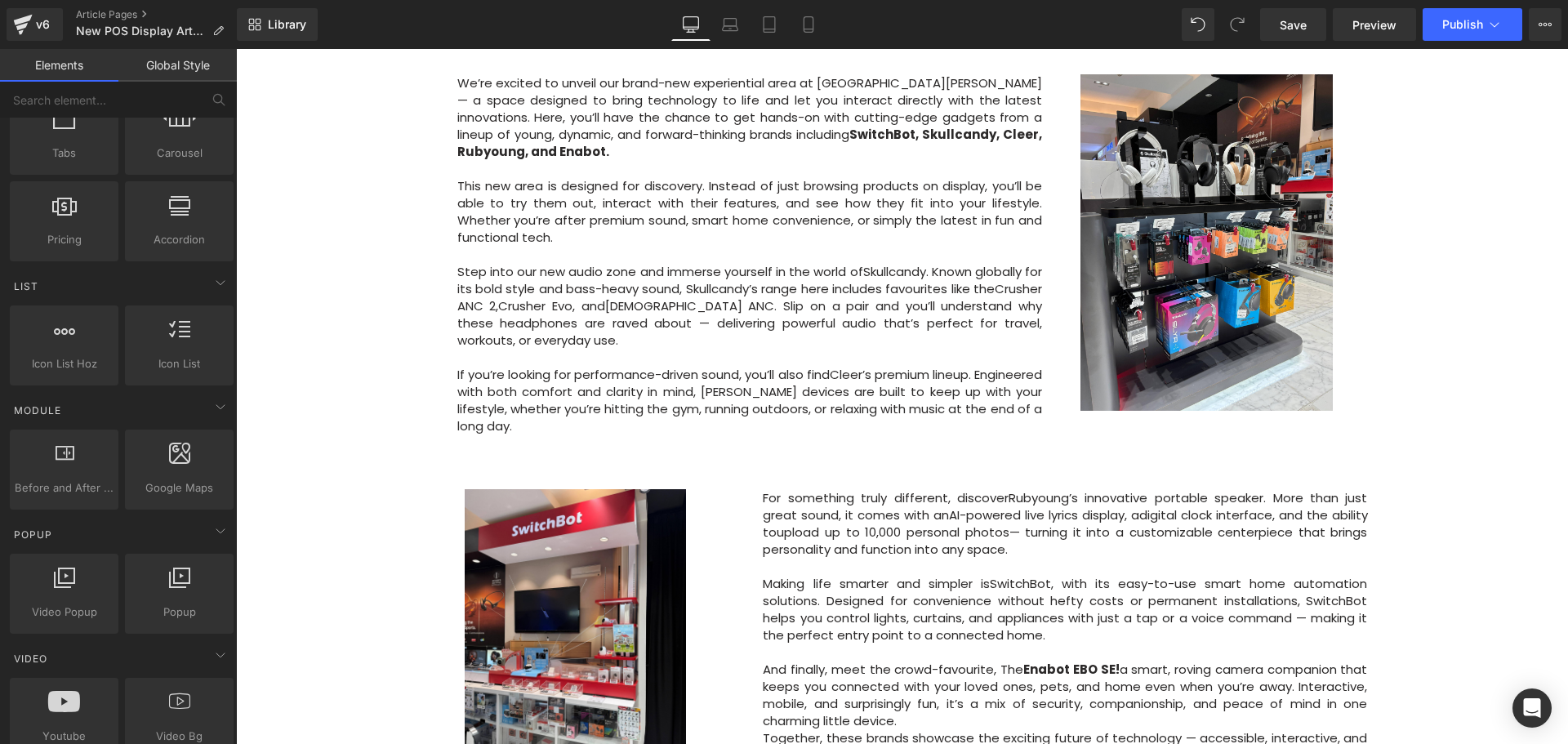
scroll to position [816, 0]
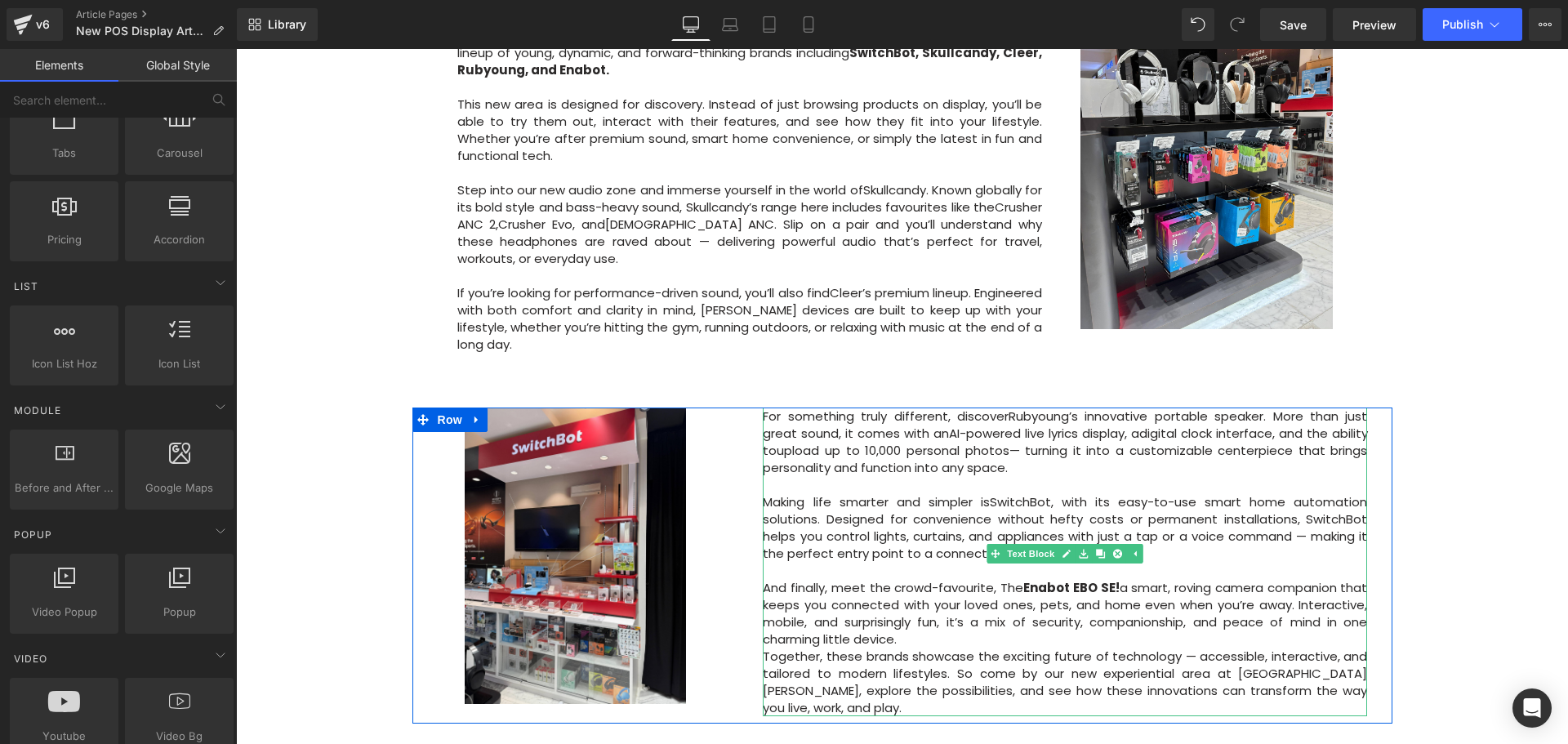
click at [1196, 493] on p "Making life smarter and simpler is SwitchBot , with its easy-to-use smart home …" at bounding box center [1065, 527] width 605 height 68
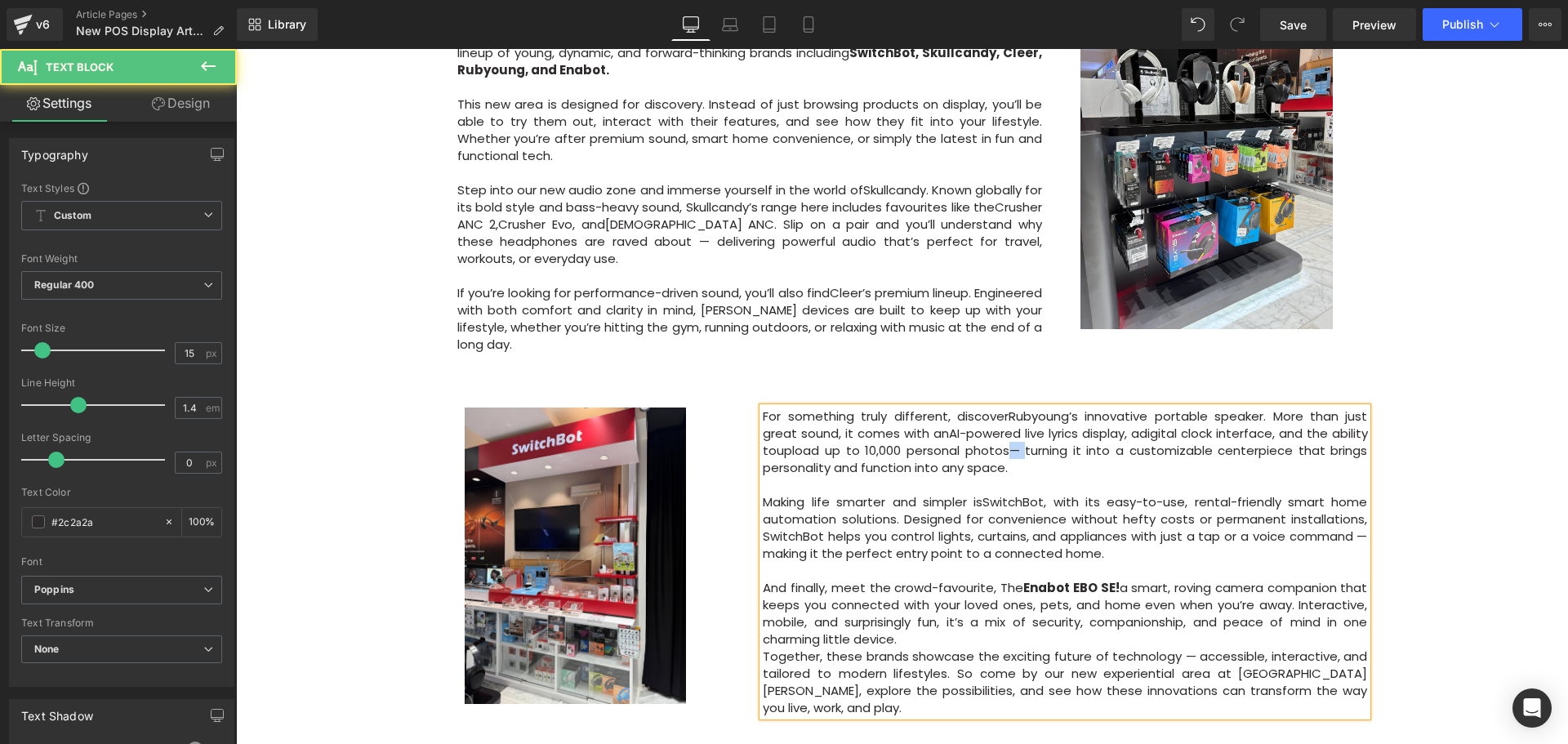
drag, startPoint x: 1064, startPoint y: 388, endPoint x: 1048, endPoint y: 388, distance: 16.0
click at [1048, 408] on p "For something truly different, discover [PERSON_NAME]’s innovative portable spe…" at bounding box center [1065, 442] width 605 height 68
drag, startPoint x: 1362, startPoint y: 472, endPoint x: 1346, endPoint y: 475, distance: 16.3
click at [1346, 493] on p "Making life smarter and simpler is SwitchBot , with its easy-to-use, rental-fri…" at bounding box center [1065, 527] width 605 height 68
click at [1451, 484] on div "Image Row 57px Big News! Explore Our New Experiential Area at Courts [PERSON_NA…" at bounding box center [901, 376] width 1331 height 2030
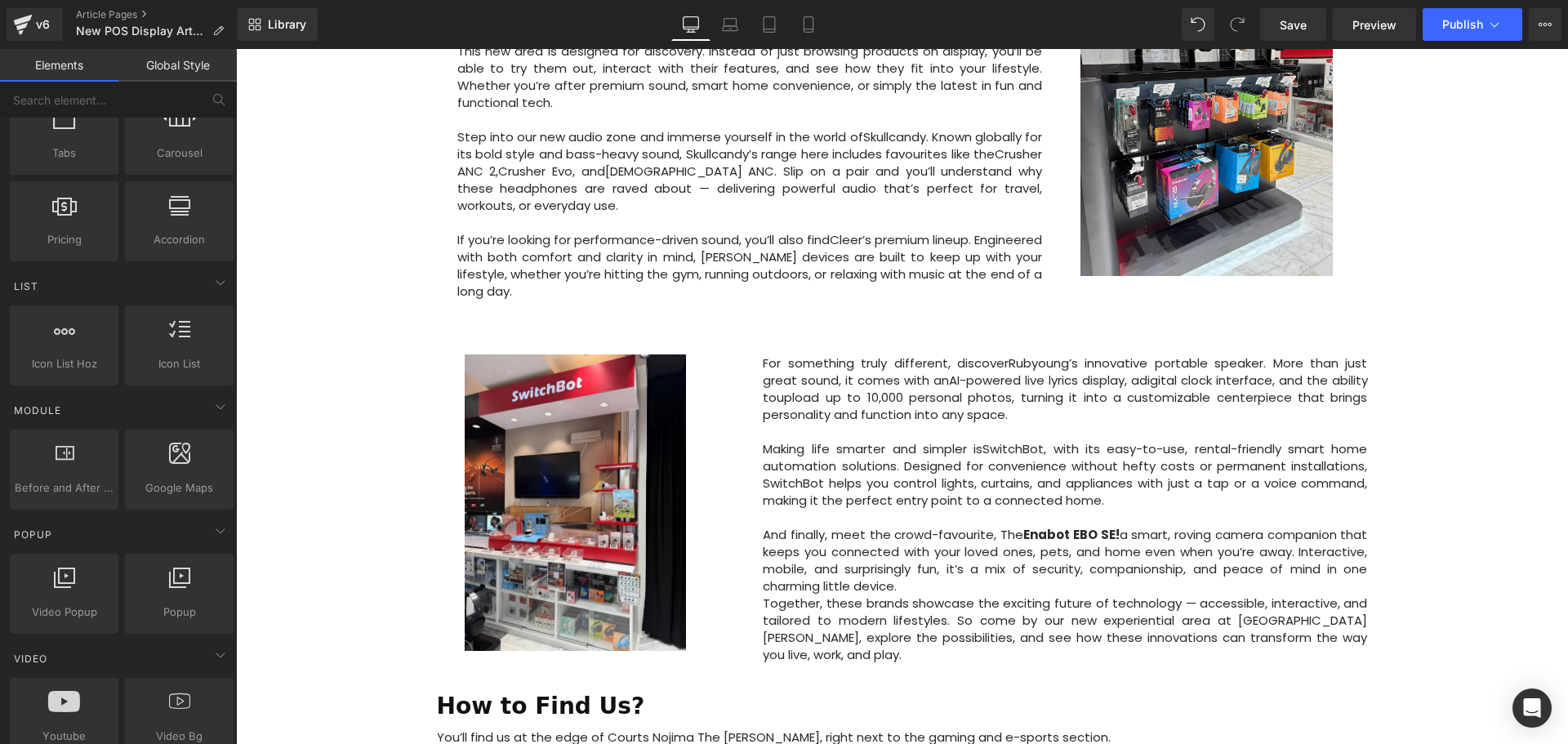
scroll to position [898, 0]
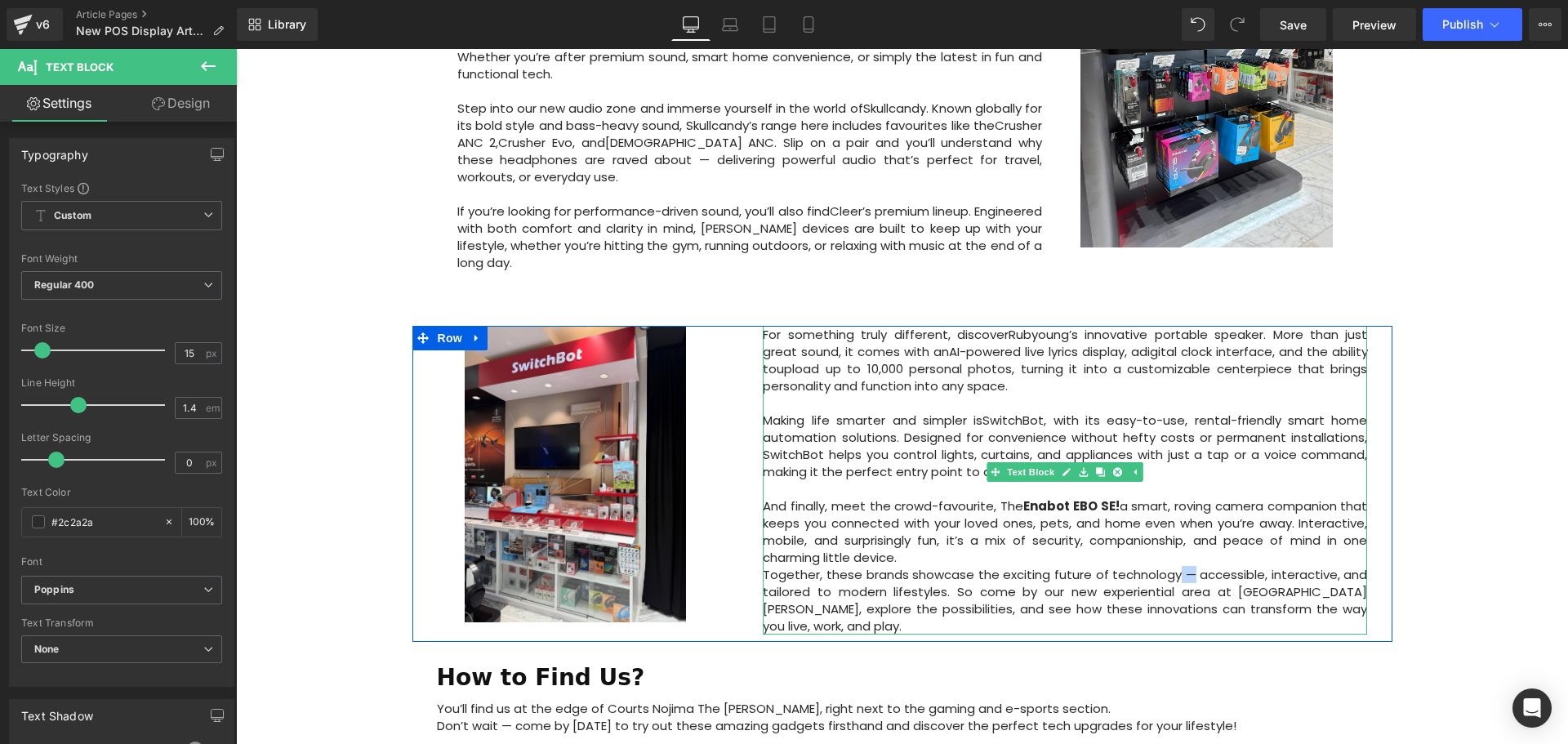
drag, startPoint x: 1190, startPoint y: 510, endPoint x: 1172, endPoint y: 515, distance: 18.7
click at [1172, 566] on p "Together, these brands showcase the exciting future of technology — accessible,…" at bounding box center [1065, 600] width 605 height 68
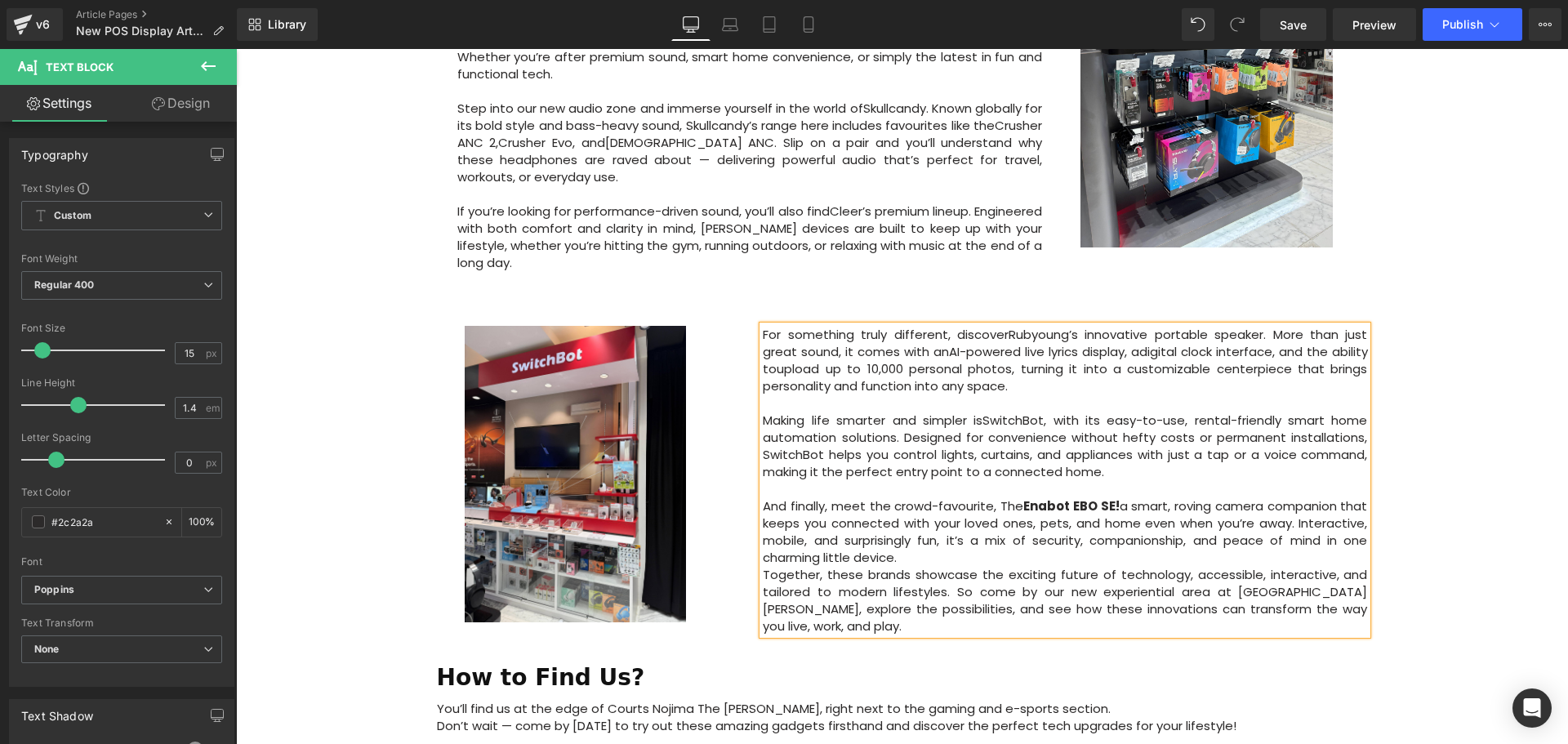
click at [950, 500] on p "And finally, meet the crowd-favourite, The Enabot EBO SE! a smart, roving camer…" at bounding box center [1065, 531] width 605 height 68
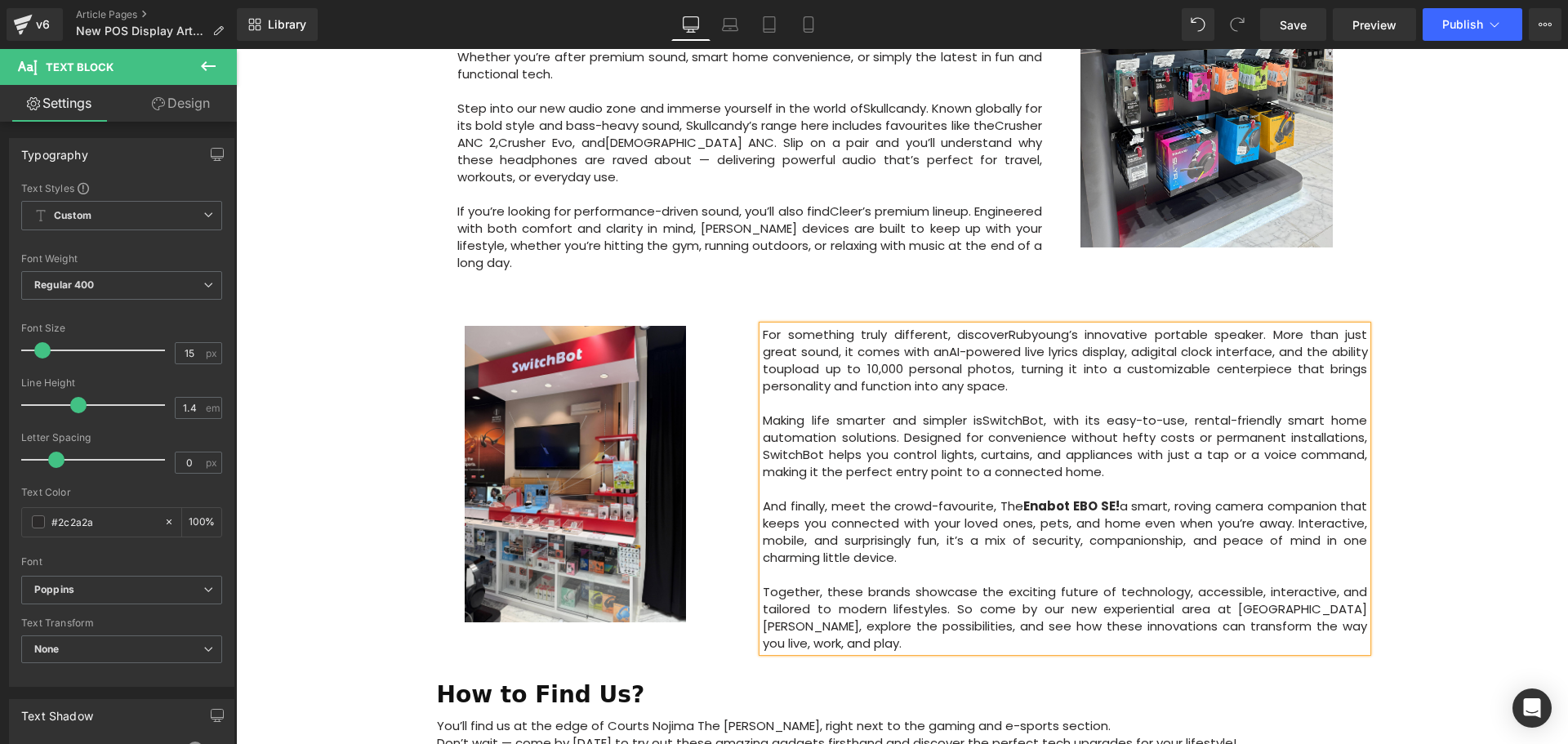
click at [1412, 493] on div "Image Row 57px Big News! Explore Our New Experiential Area at Courts [PERSON_NA…" at bounding box center [901, 303] width 1331 height 2046
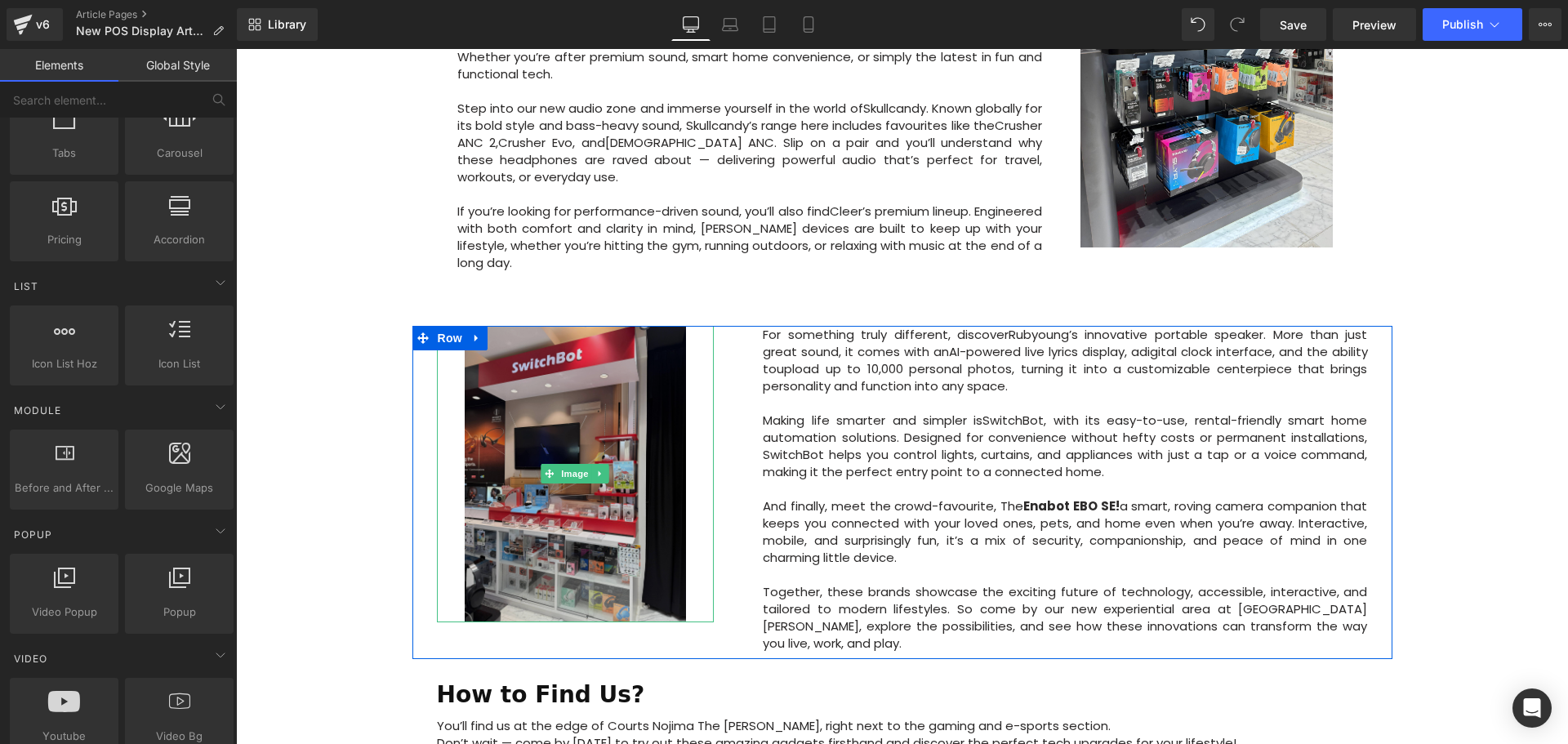
click at [567, 447] on img at bounding box center [576, 473] width 222 height 297
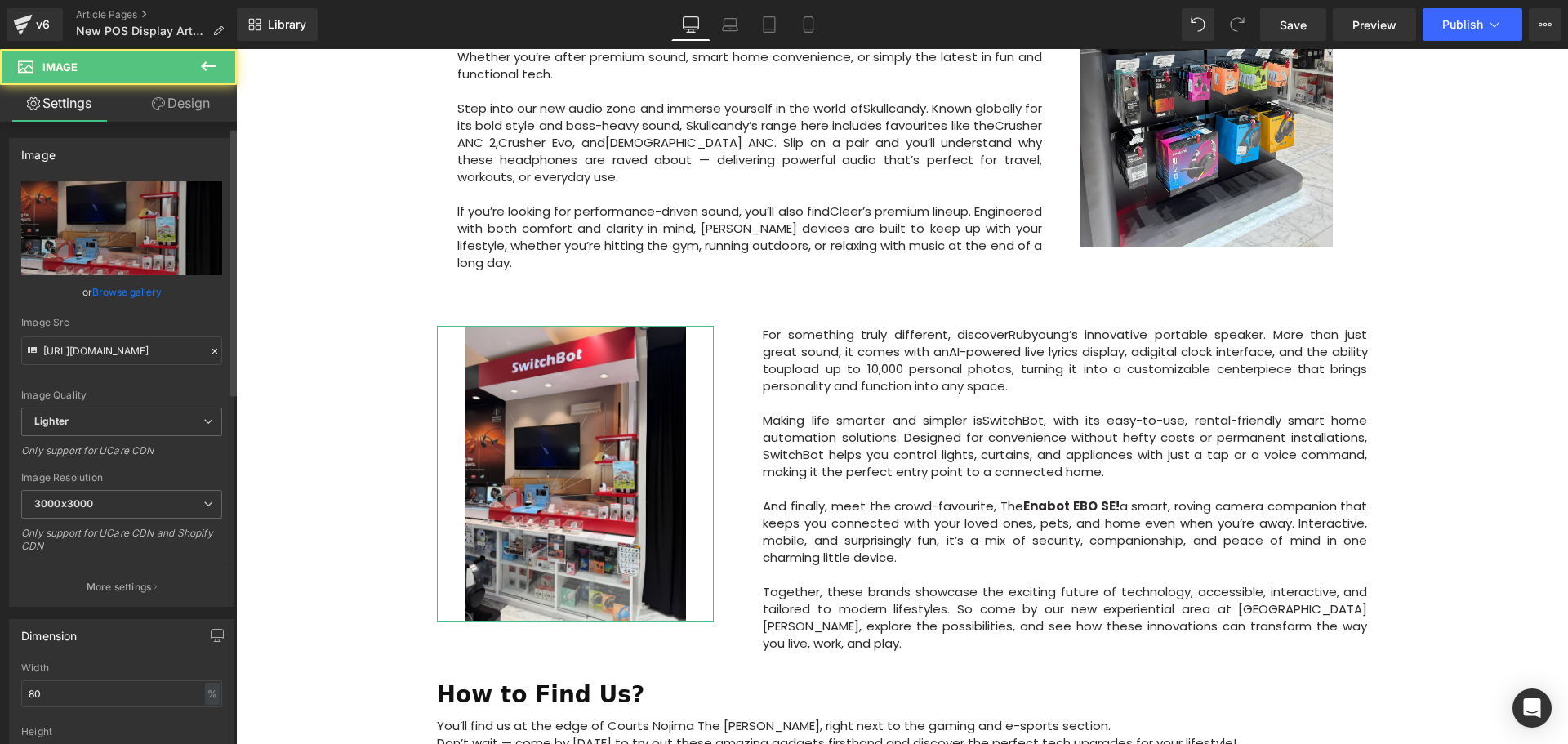
scroll to position [164, 0]
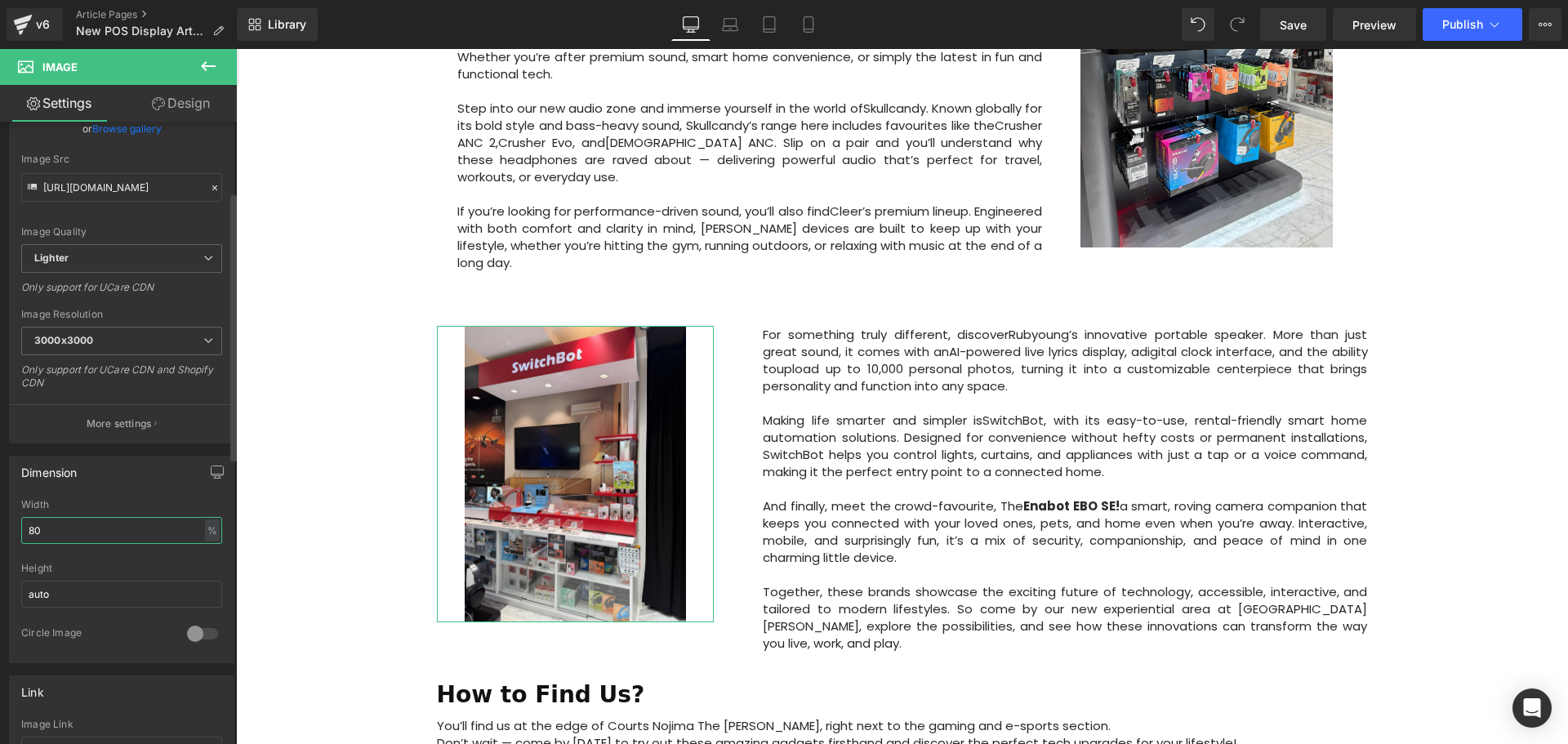
click at [26, 532] on input "80" at bounding box center [121, 530] width 201 height 27
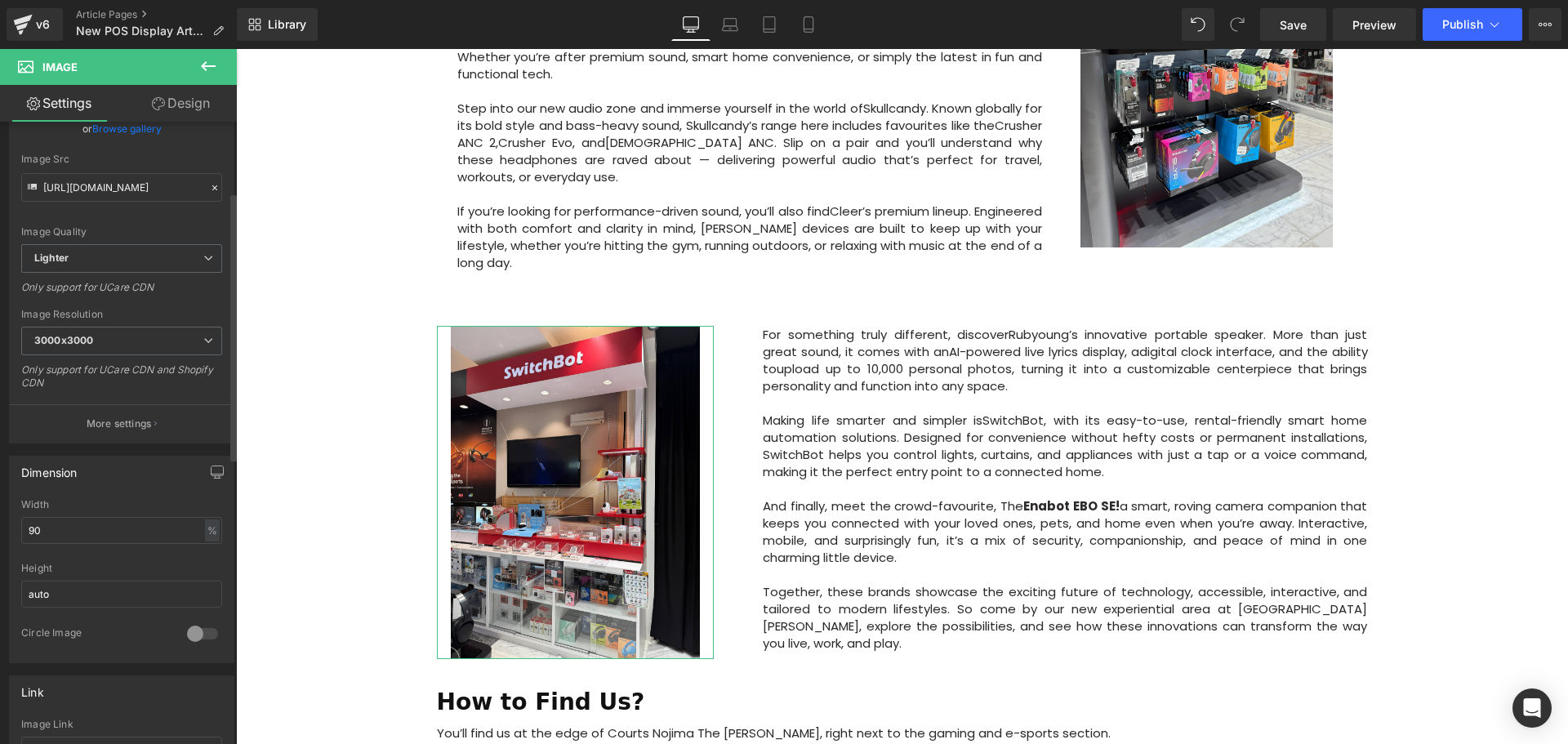
click at [109, 497] on div "Dimension 90% Width 90 % % px auto Height auto 0 Circle Image" at bounding box center [122, 559] width 226 height 207
drag, startPoint x: 52, startPoint y: 531, endPoint x: 27, endPoint y: 534, distance: 25.2
click at [27, 534] on input "90" at bounding box center [121, 530] width 201 height 27
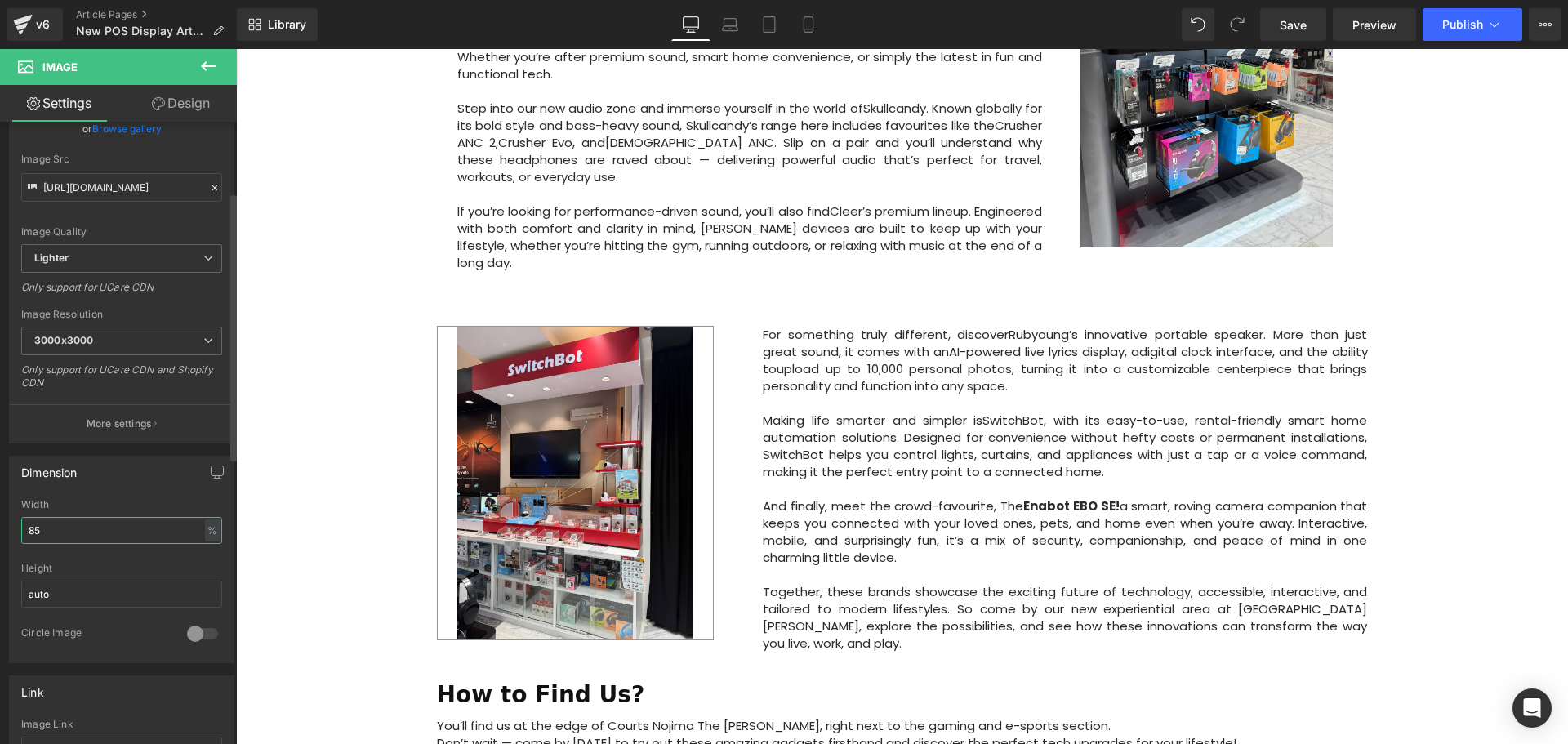
type input "85"
click at [157, 485] on div "Dimension" at bounding box center [122, 472] width 224 height 31
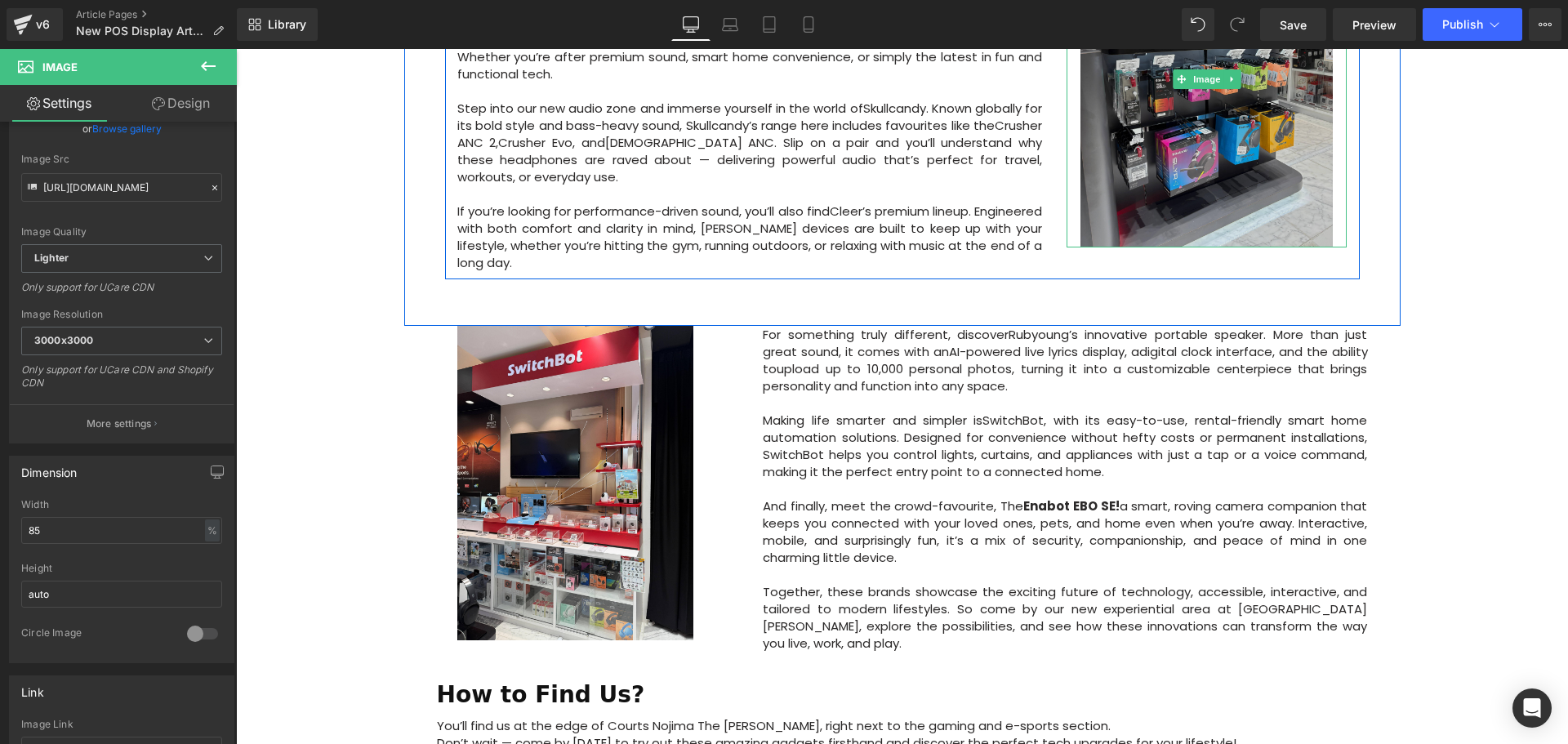
click at [1199, 101] on img at bounding box center [1206, 79] width 252 height 336
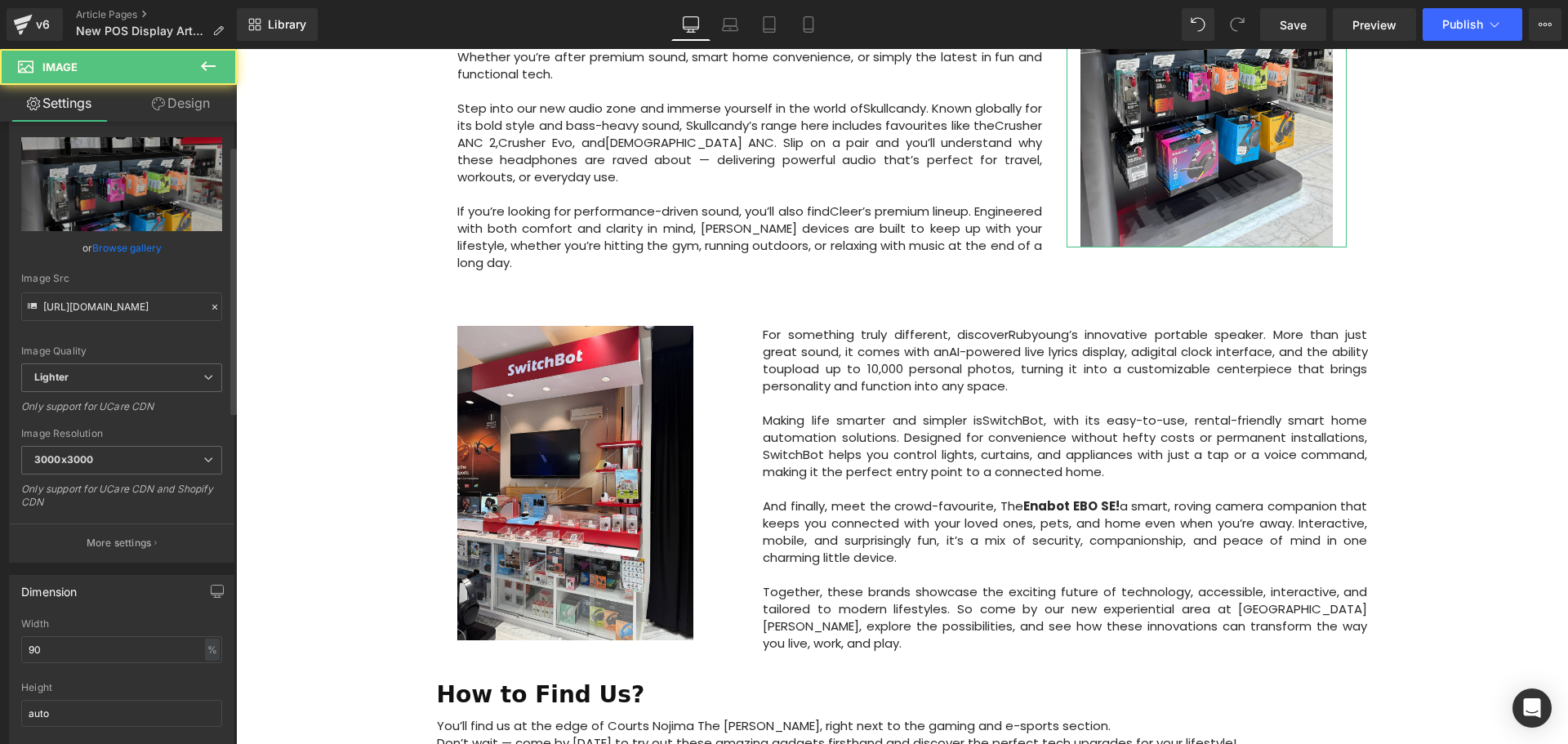
scroll to position [81, 0]
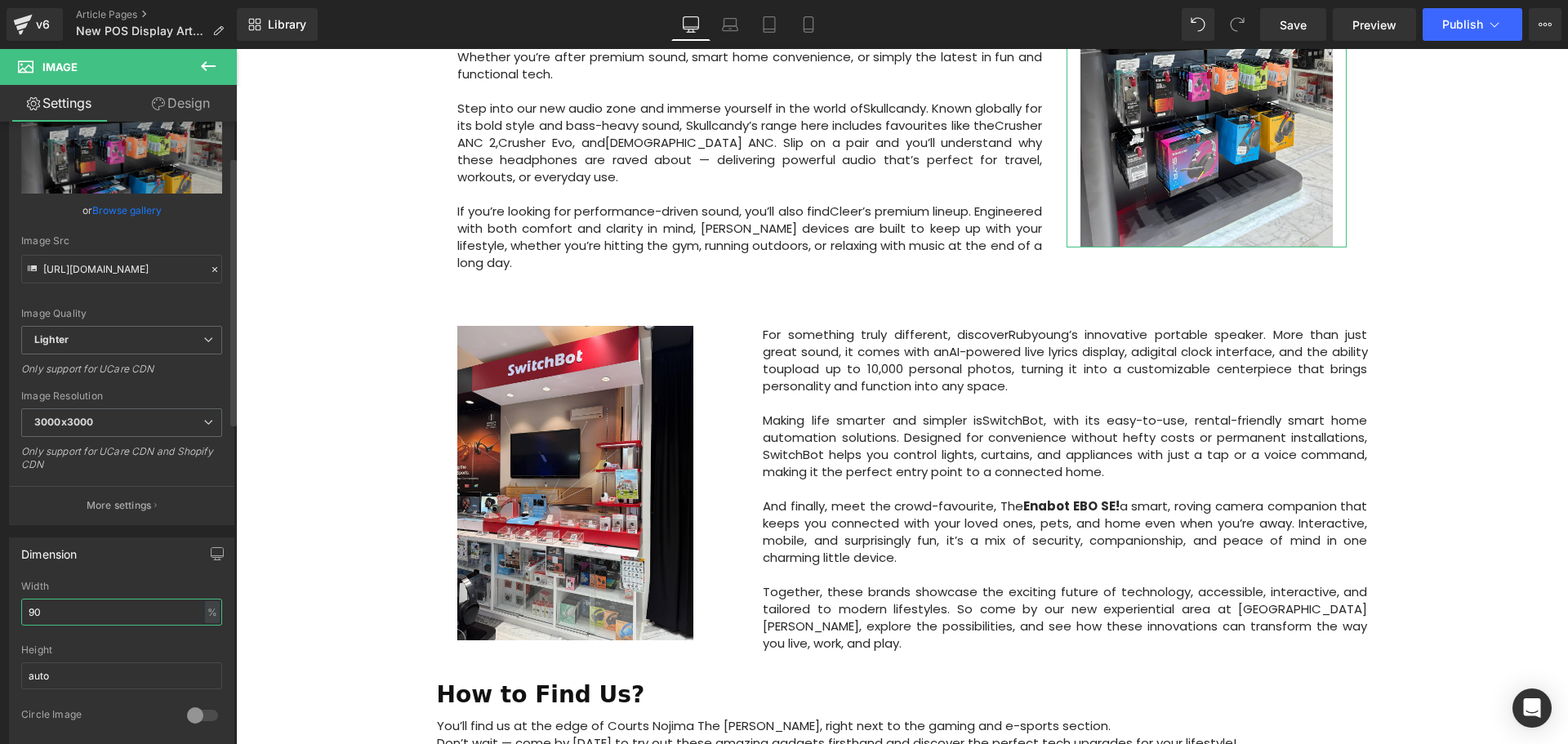
click at [29, 615] on input "90" at bounding box center [121, 611] width 201 height 27
drag, startPoint x: 50, startPoint y: 612, endPoint x: 24, endPoint y: 613, distance: 26.0
click at [24, 613] on input "90" at bounding box center [121, 611] width 201 height 27
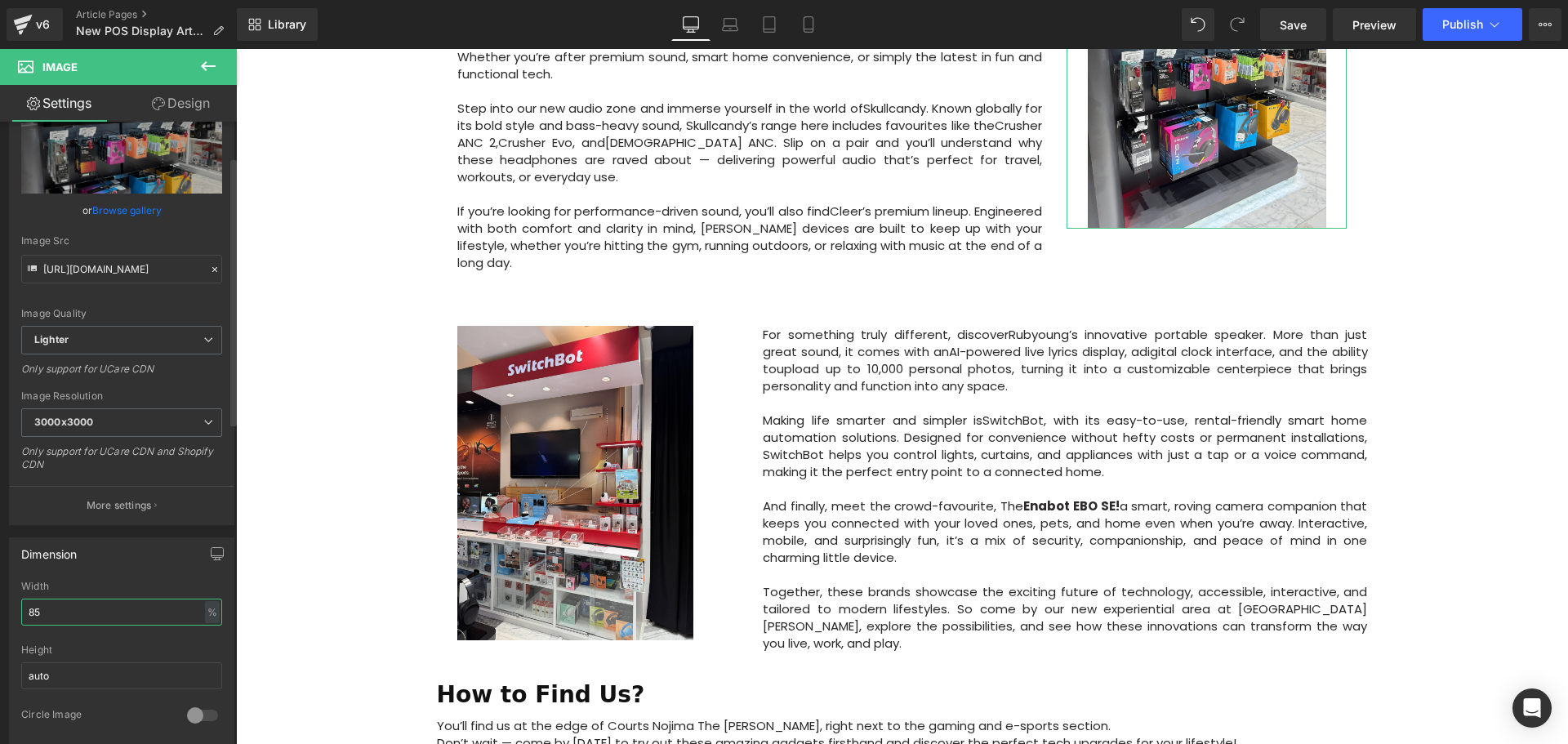
drag, startPoint x: 57, startPoint y: 607, endPoint x: 19, endPoint y: 617, distance: 39.3
click at [19, 617] on div "85% Width 85 % % px auto Height auto 0 Circle Image" at bounding box center [122, 662] width 224 height 164
type input "90"
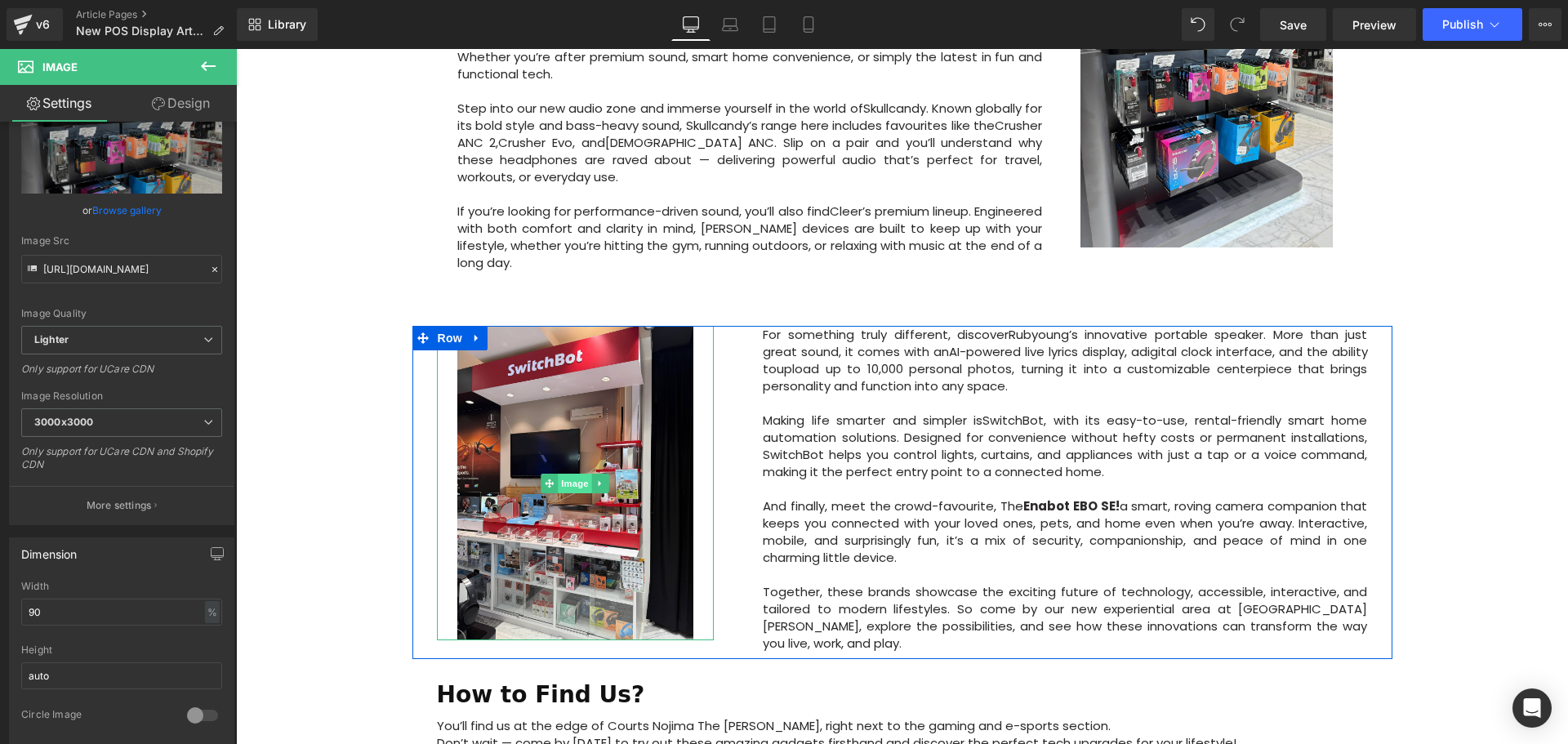
click at [570, 473] on span "Image" at bounding box center [575, 482] width 34 height 19
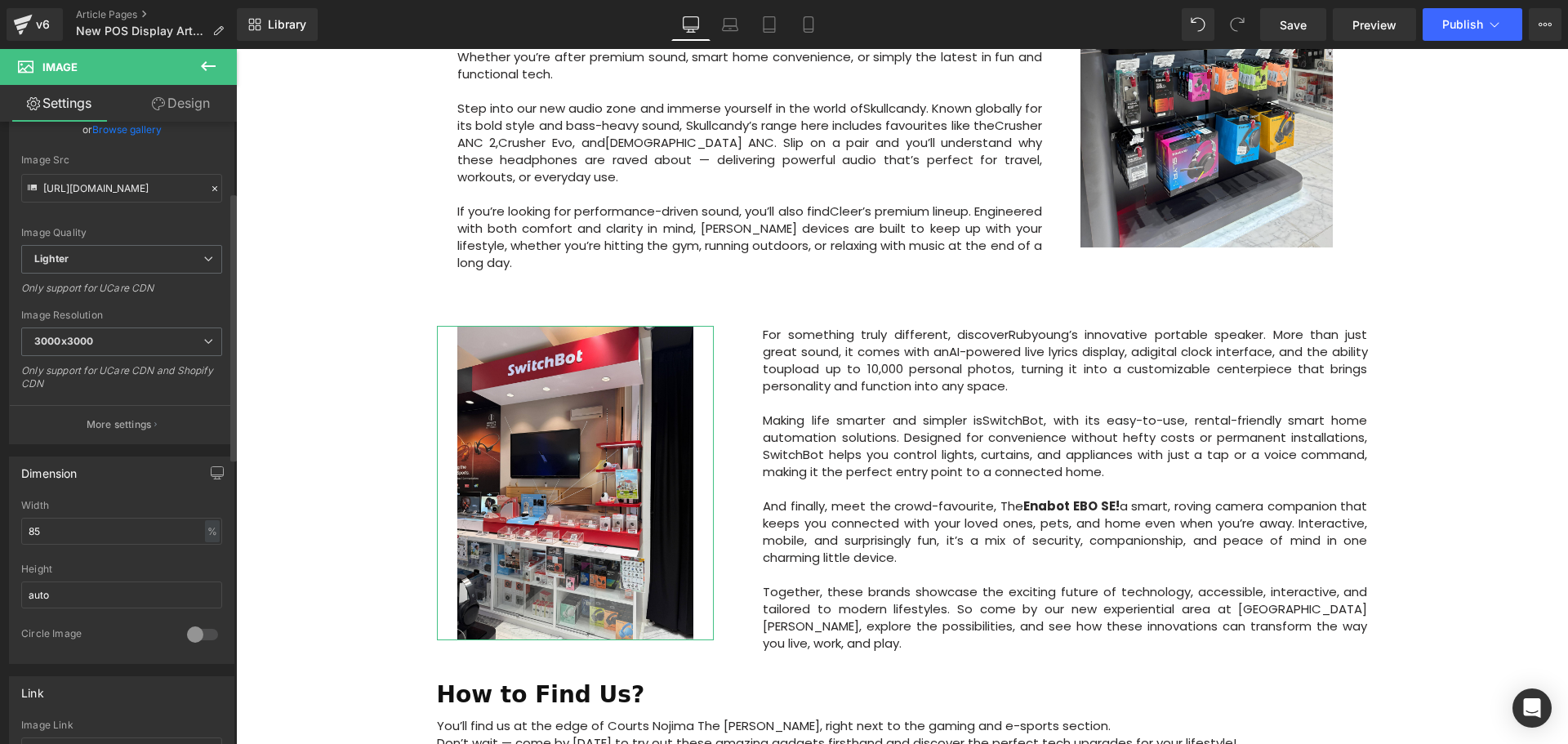
scroll to position [164, 0]
drag, startPoint x: 53, startPoint y: 523, endPoint x: 36, endPoint y: 528, distance: 17.7
click at [36, 528] on input "85" at bounding box center [121, 530] width 201 height 27
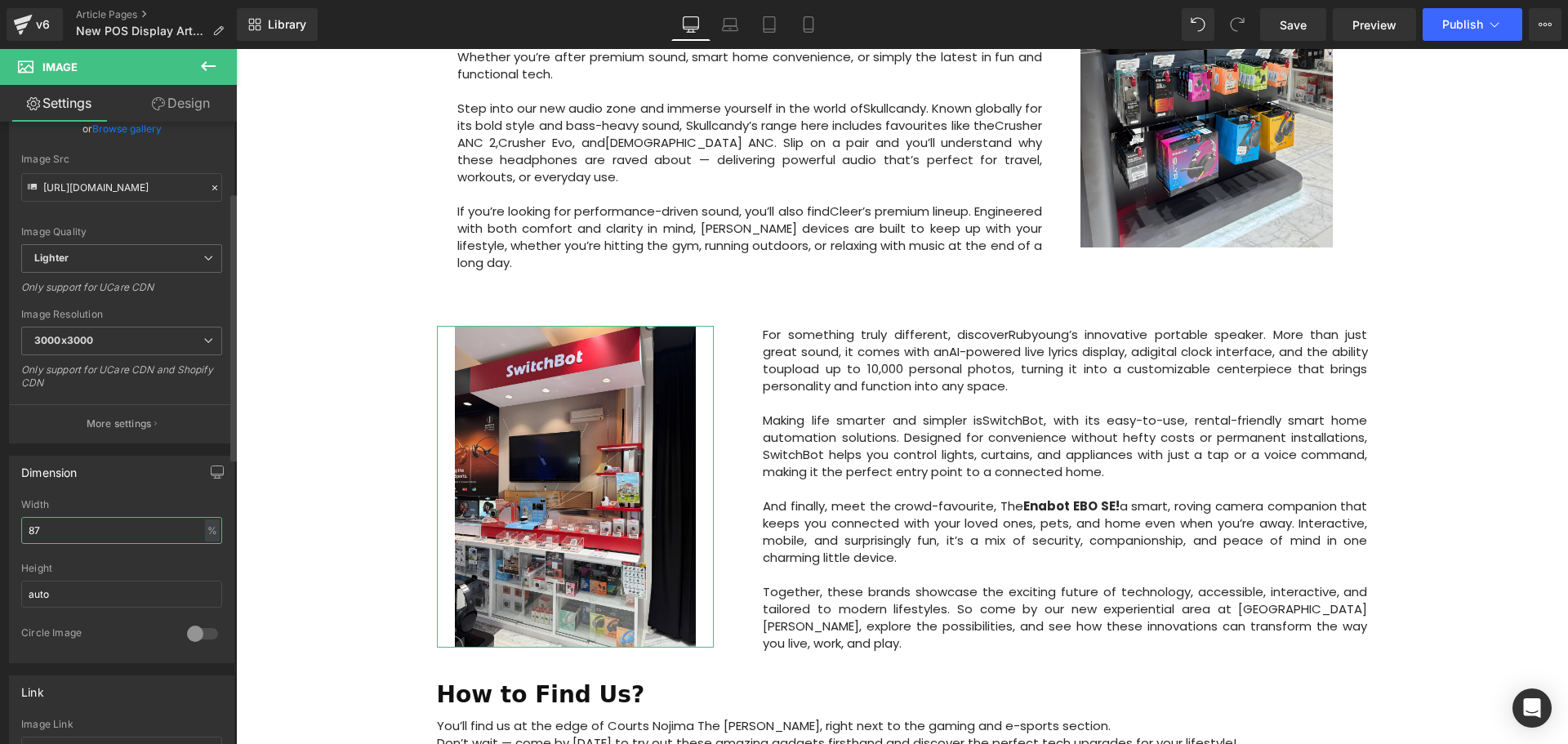
drag, startPoint x: 44, startPoint y: 535, endPoint x: 33, endPoint y: 536, distance: 11.0
click at [33, 536] on input "87" at bounding box center [121, 530] width 201 height 27
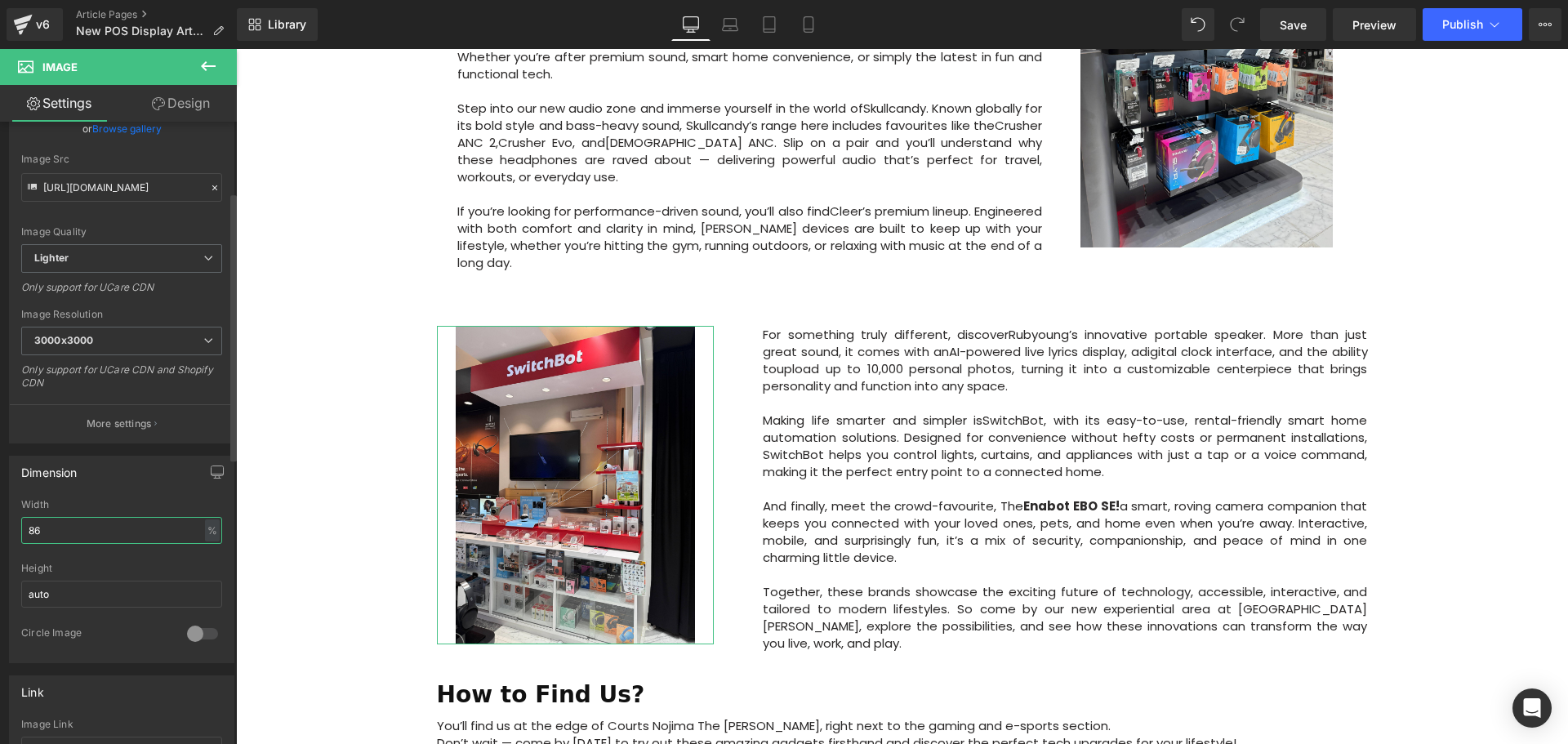
drag, startPoint x: 63, startPoint y: 529, endPoint x: 35, endPoint y: 532, distance: 28.2
click at [35, 532] on input "86" at bounding box center [121, 530] width 201 height 27
type input "85"
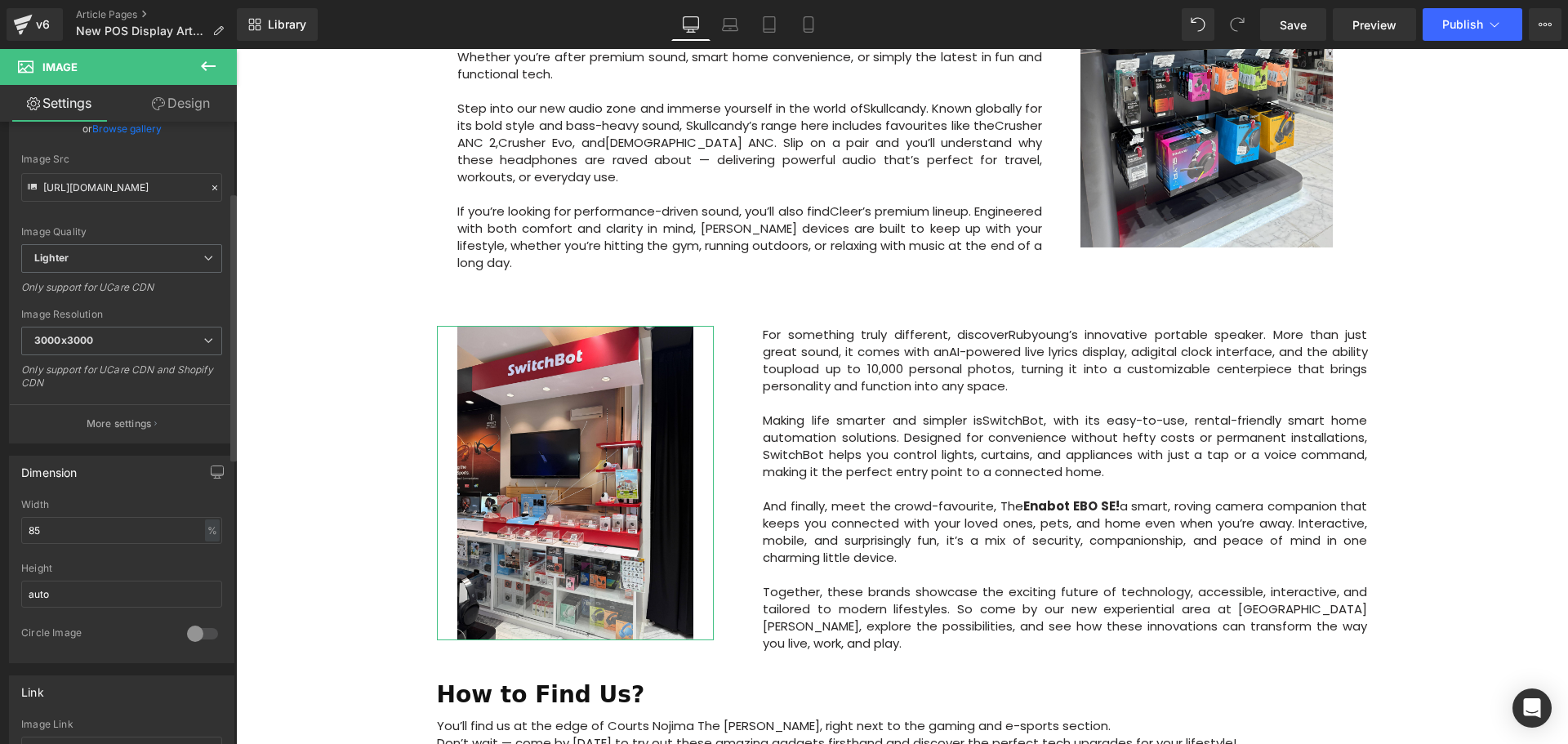
click at [145, 496] on div "Dimension 85% Width 85 % % px auto Height auto 0 Circle Image" at bounding box center [122, 559] width 226 height 207
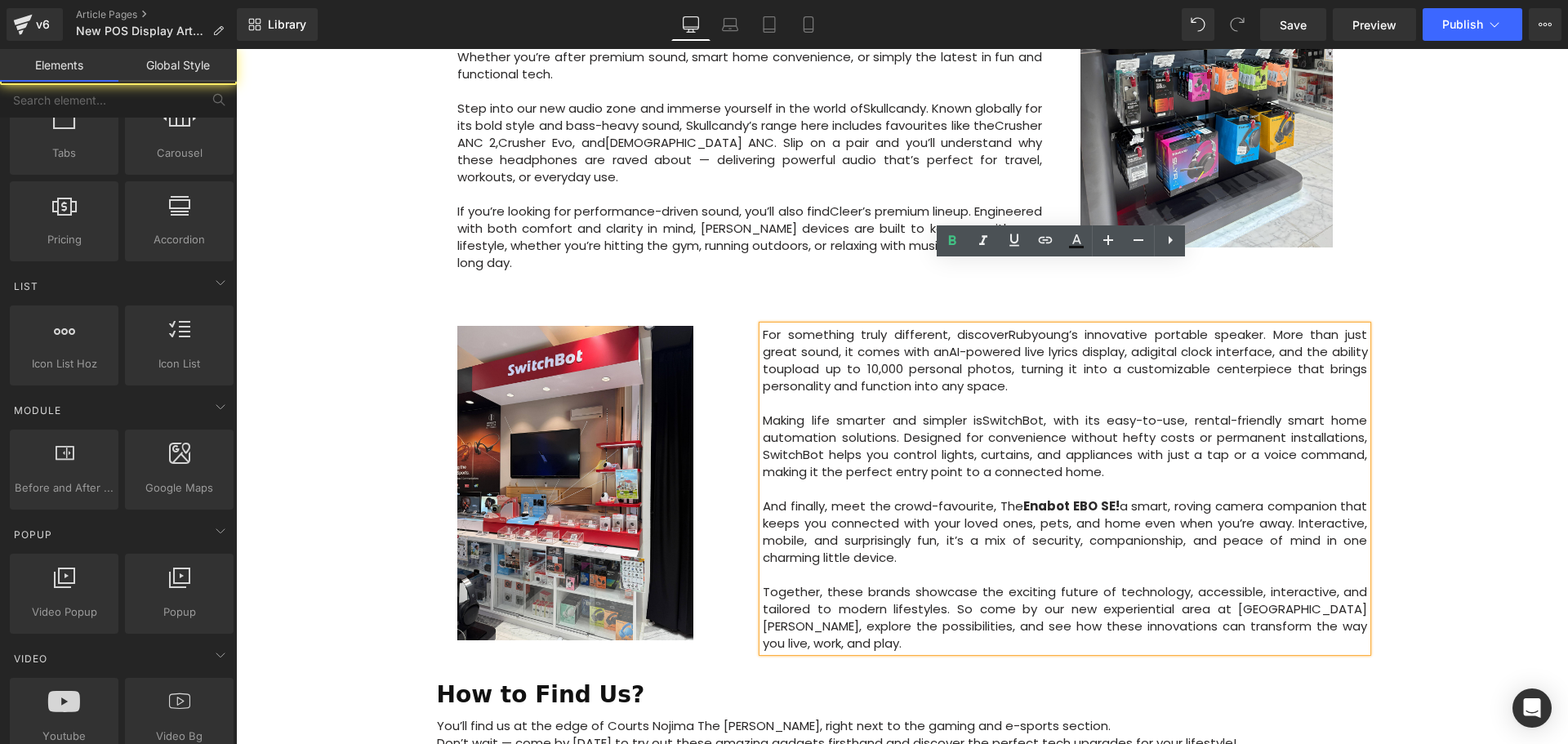
click at [1475, 629] on div "Image Row 57px Big News! Explore Our New Experiential Area at Courts [PERSON_NA…" at bounding box center [901, 303] width 1331 height 2046
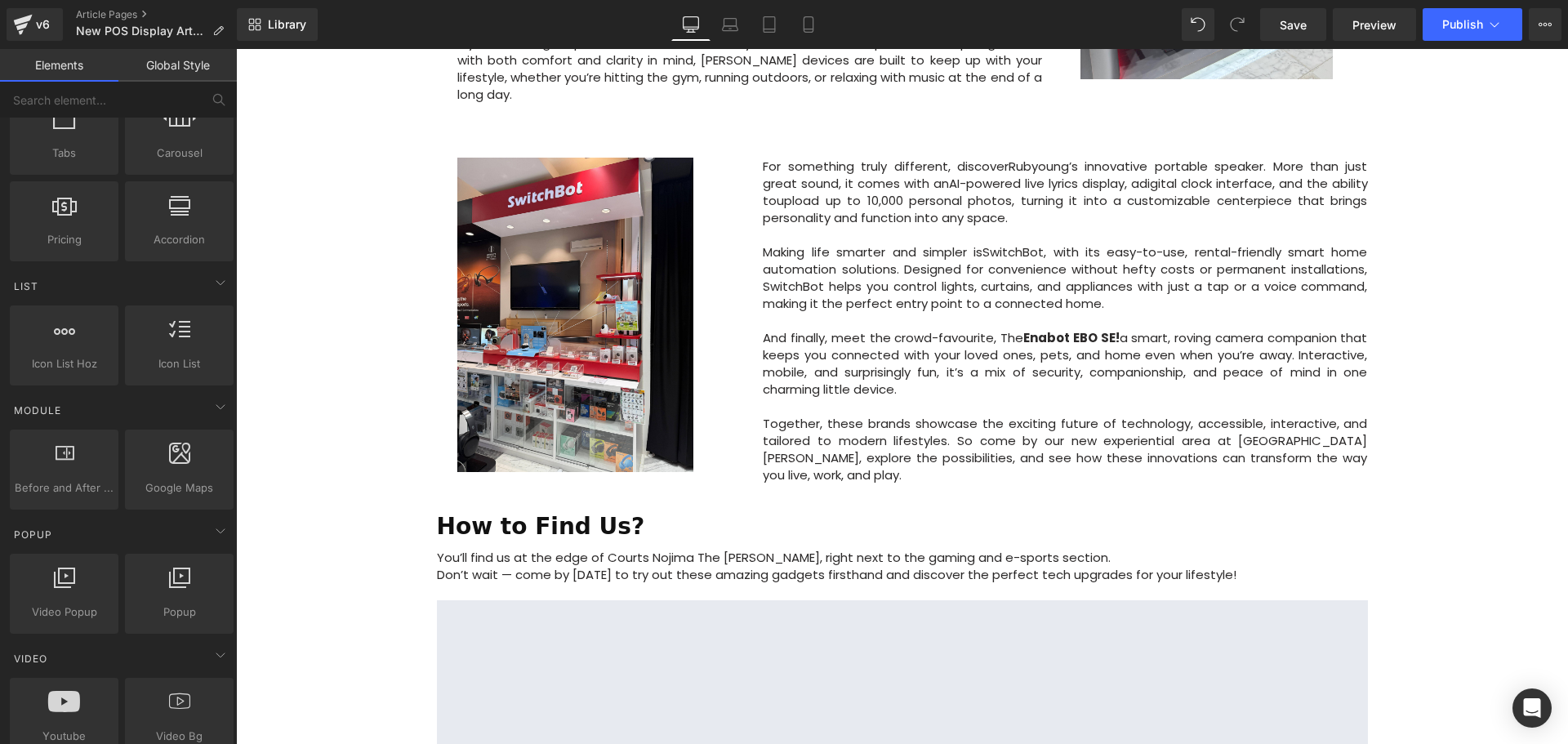
scroll to position [1061, 0]
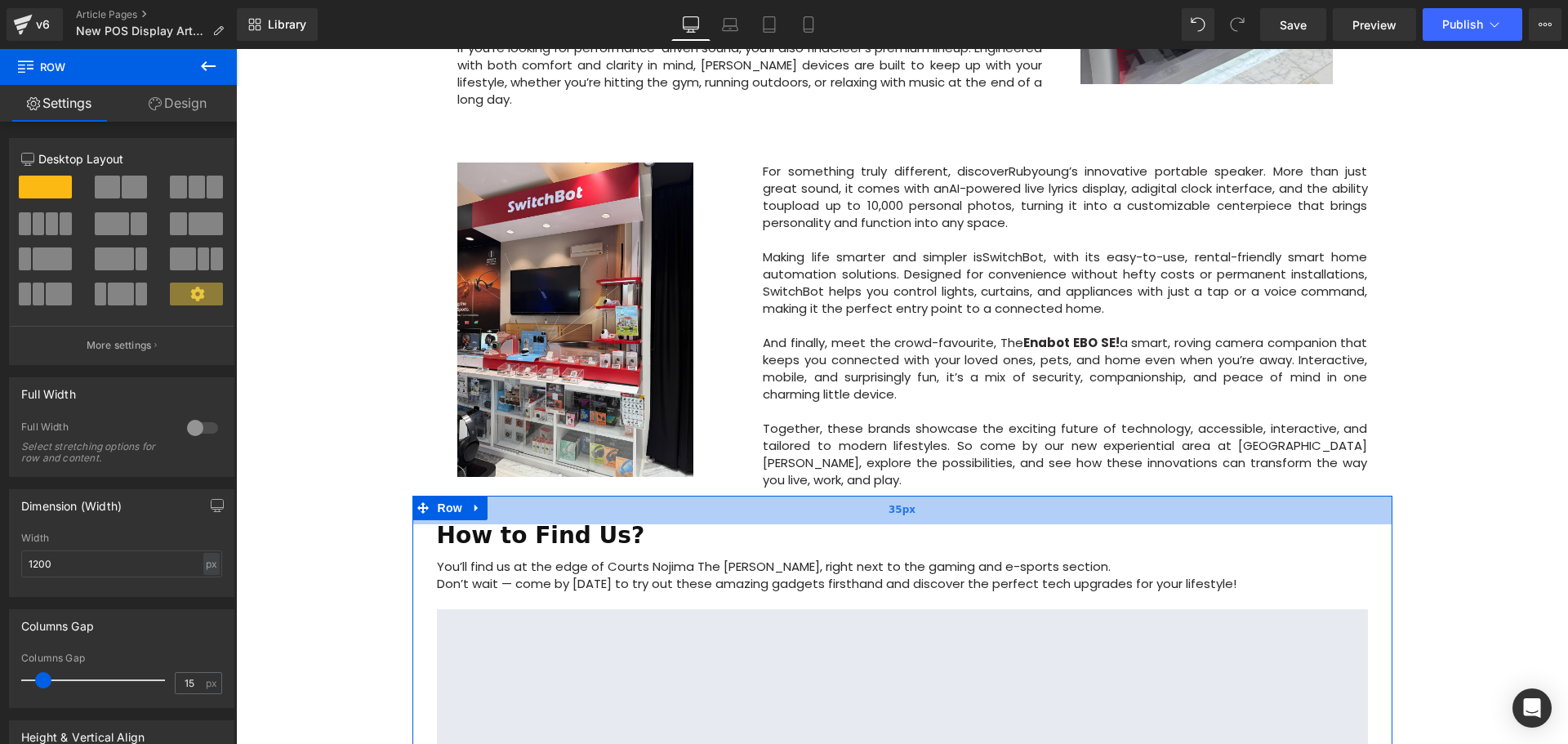
click at [919, 495] on div "35px" at bounding box center [902, 509] width 980 height 29
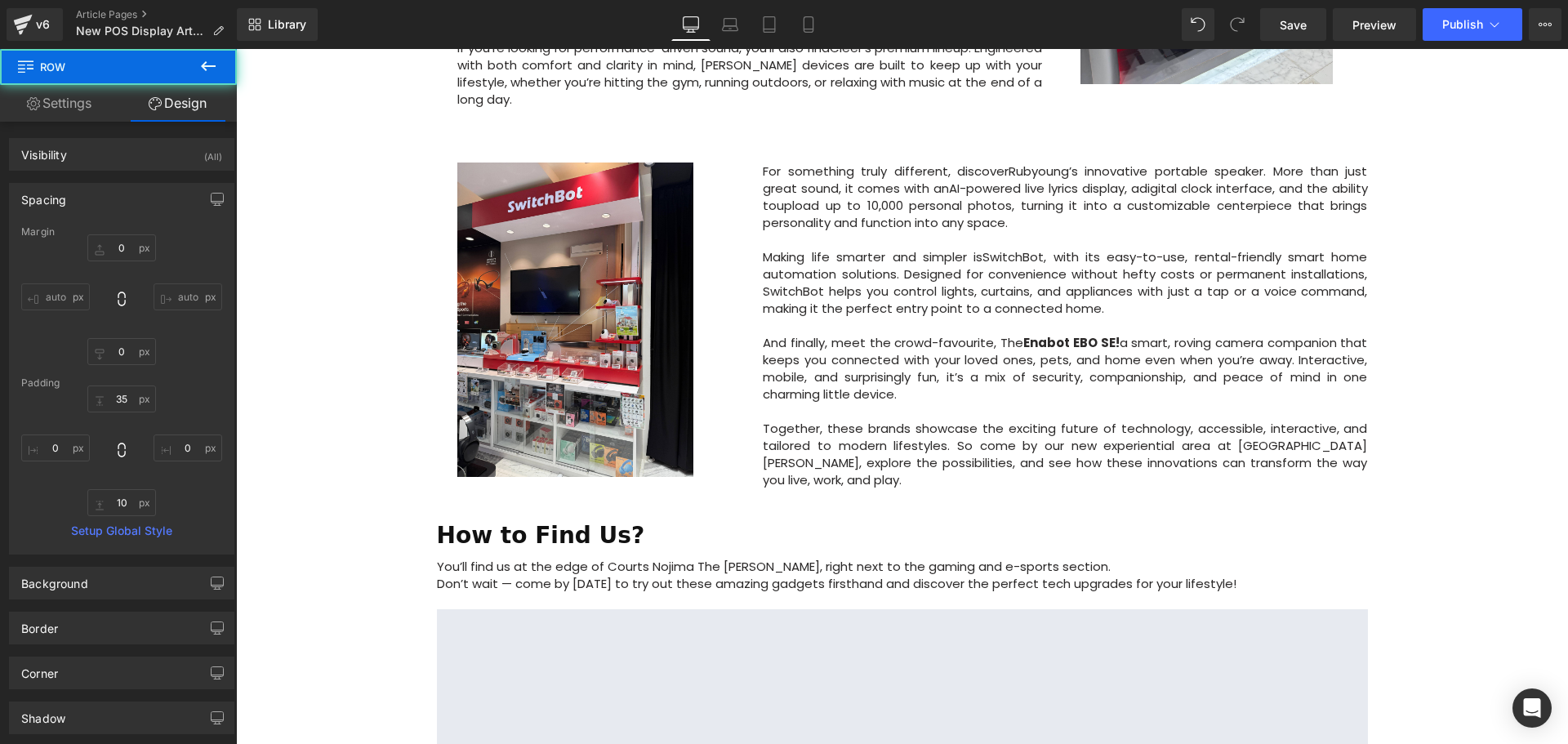
click at [1445, 516] on div "Image Row 57px Big News! Explore Our New Experiential Area at Courts [PERSON_NA…" at bounding box center [901, 141] width 1331 height 2051
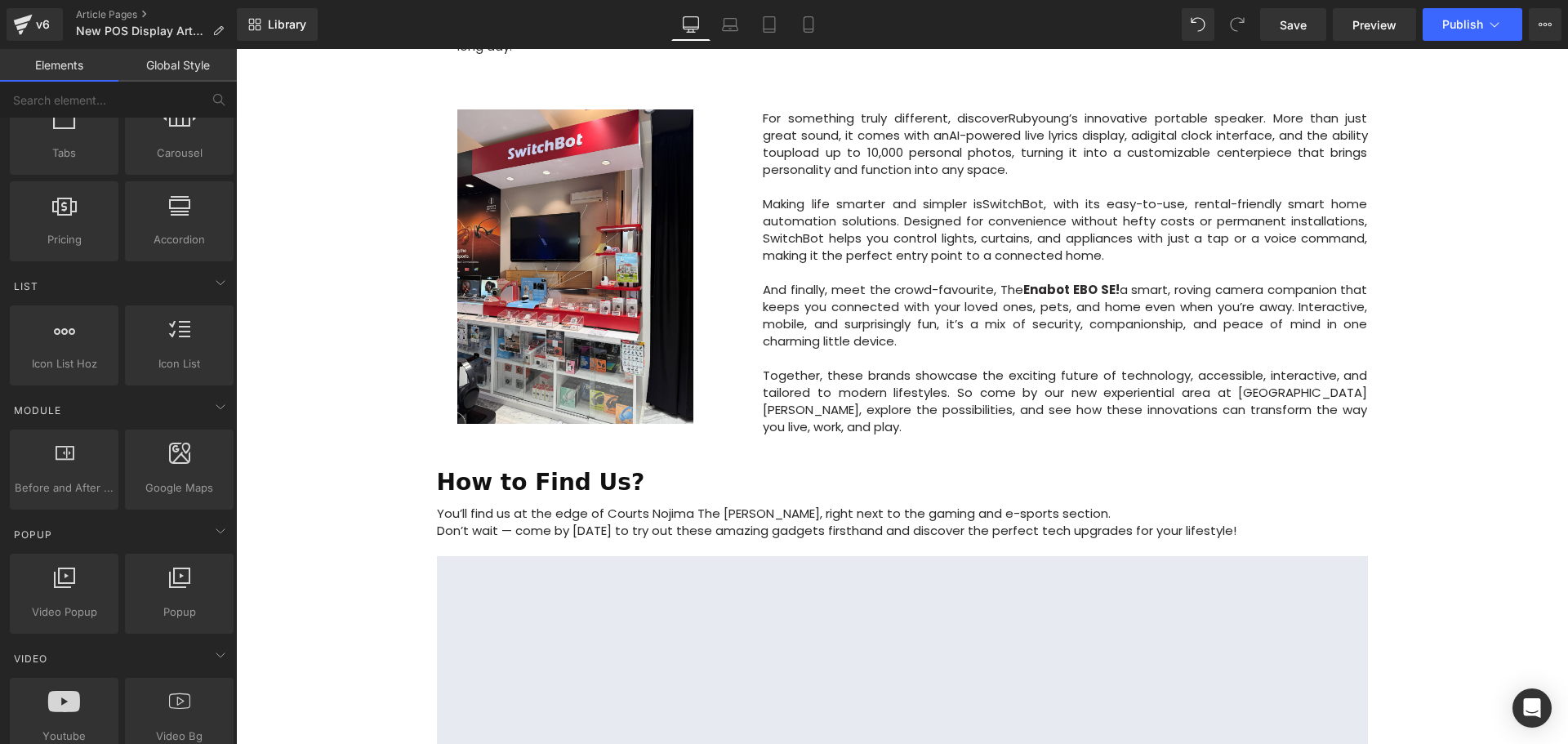
scroll to position [1142, 0]
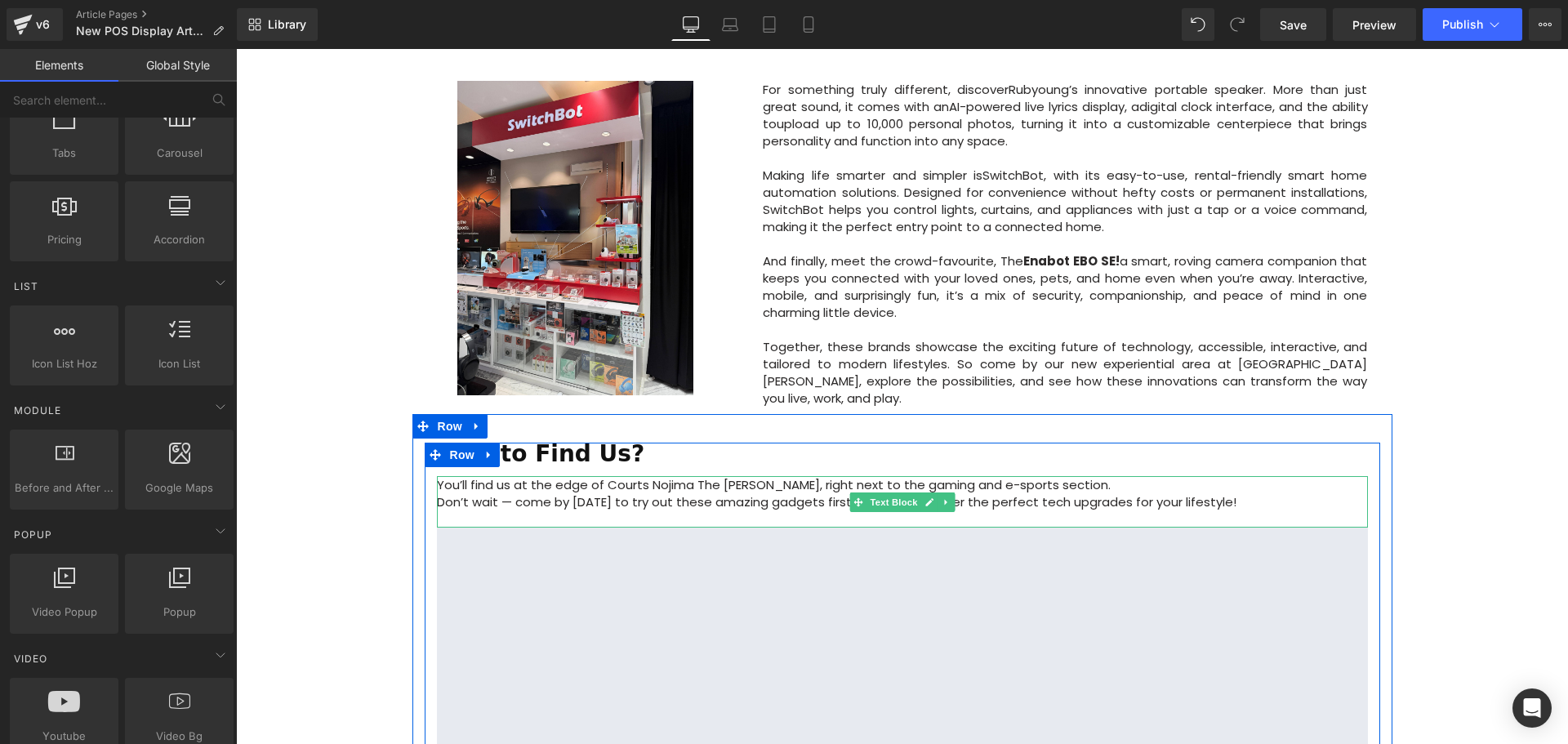
click at [1045, 476] on p "You’ll find us at the edge of Courts Nojima The [PERSON_NAME], right next to th…" at bounding box center [902, 484] width 931 height 18
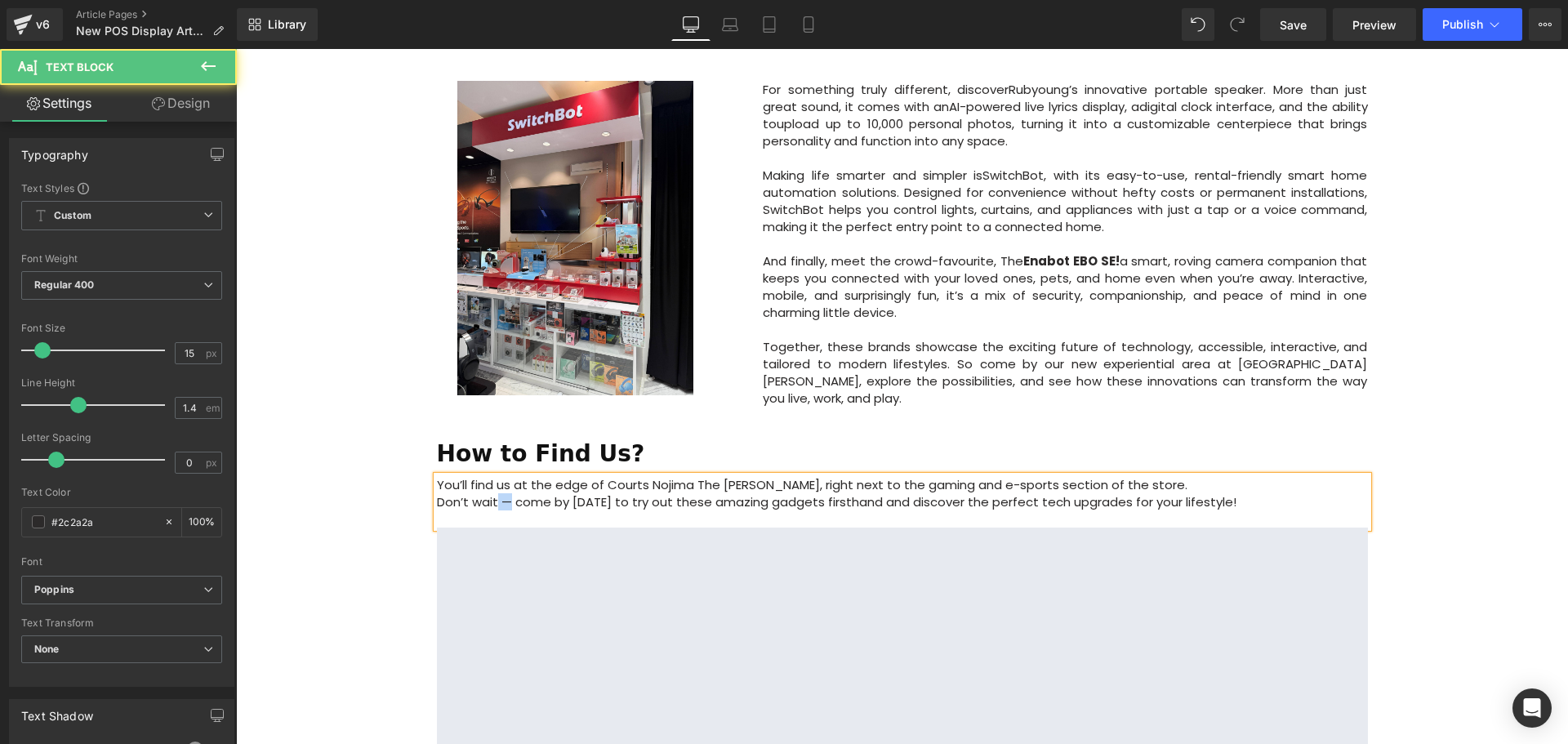
drag, startPoint x: 507, startPoint y: 429, endPoint x: 492, endPoint y: 431, distance: 15.1
click at [492, 493] on p "Don’t wait — come by [DATE] to try out these amazing gadgets firsthand and disc…" at bounding box center [902, 501] width 931 height 18
drag, startPoint x: 314, startPoint y: 457, endPoint x: 361, endPoint y: 485, distance: 54.7
click at [317, 457] on div "Image Row 57px Big News! Explore Our New Experiential Area at Courts [PERSON_NA…" at bounding box center [901, 60] width 1331 height 2051
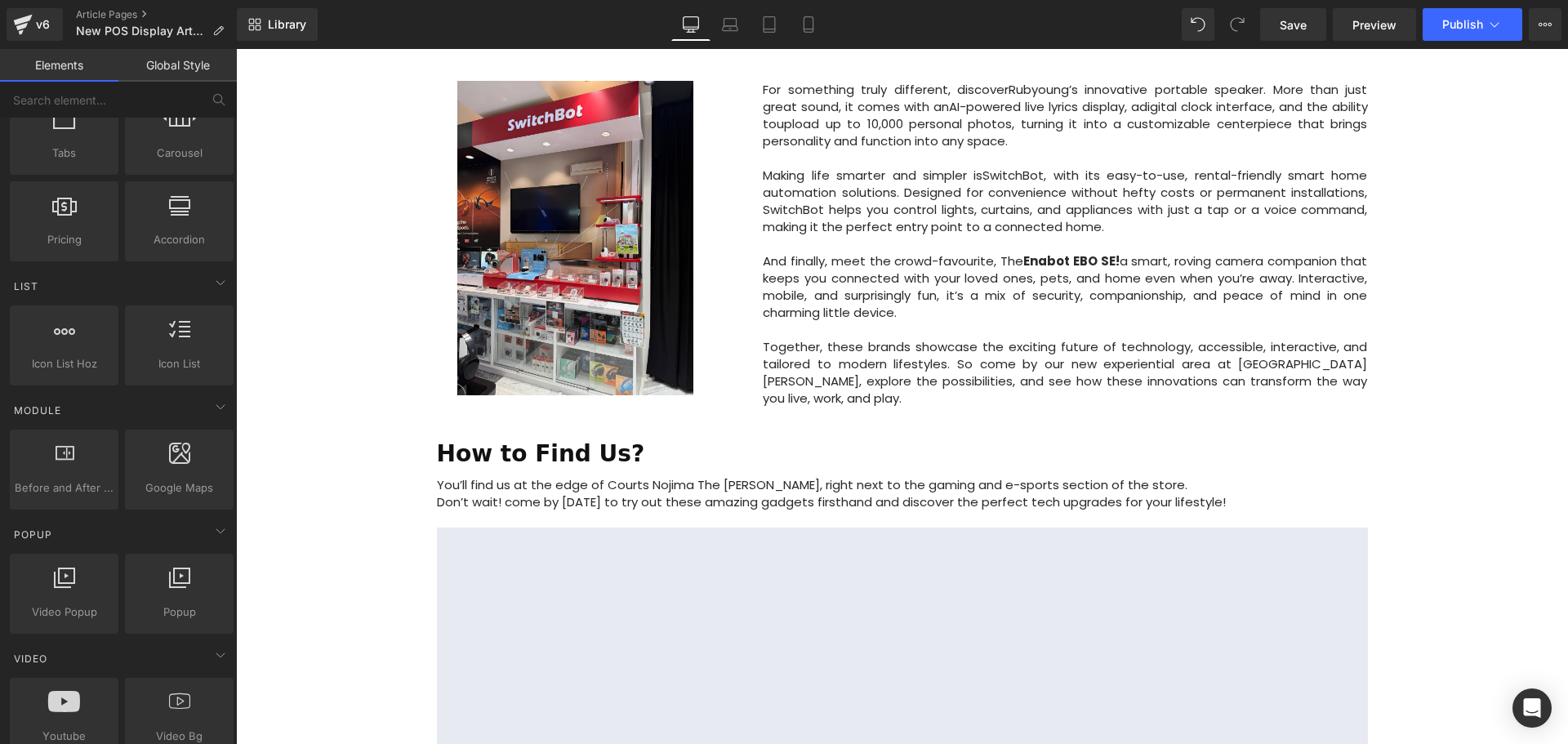
click at [1483, 438] on div "Image Row 57px Big News! Explore Our New Experiential Area at Courts [PERSON_NA…" at bounding box center [901, 60] width 1331 height 2051
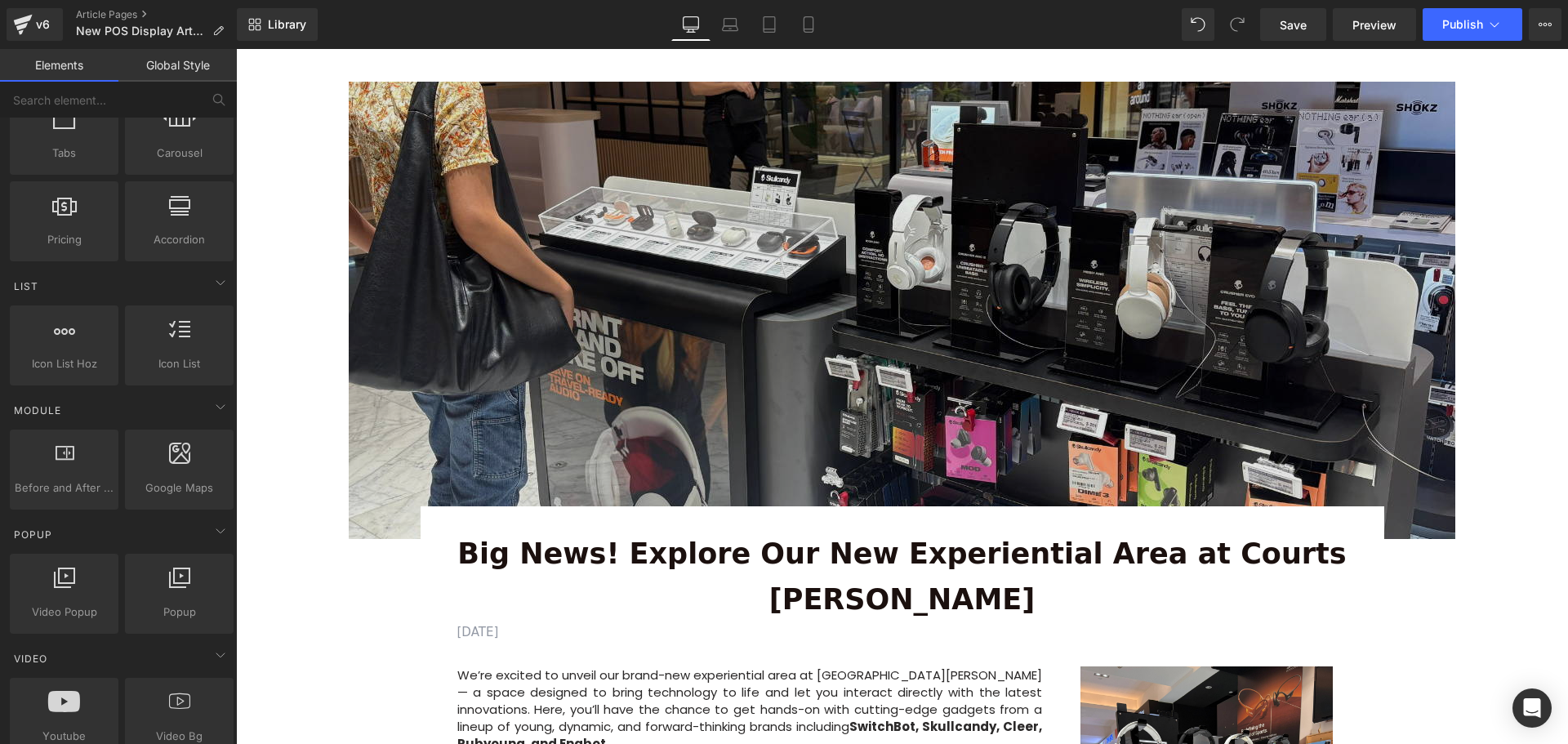
scroll to position [0, 0]
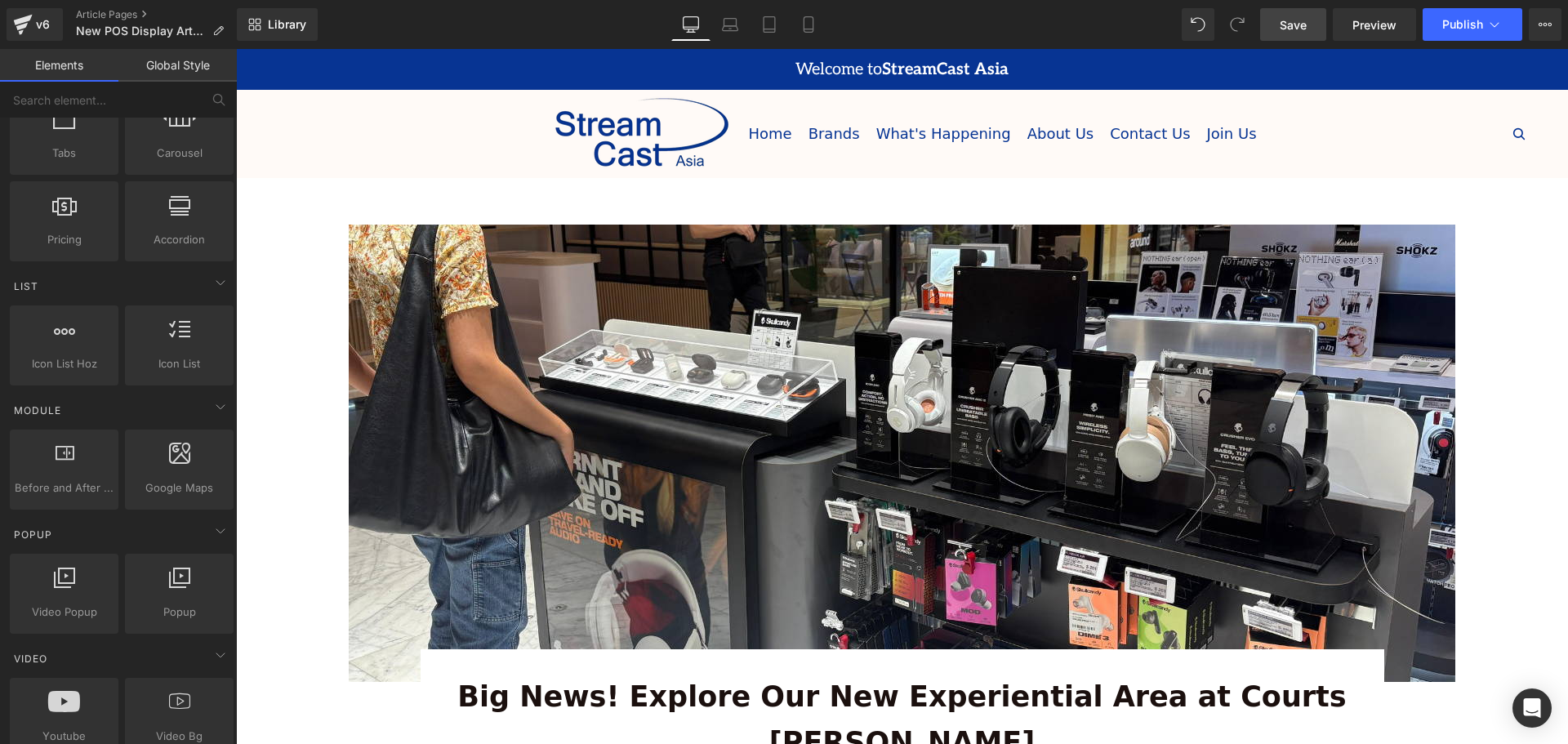
click at [1299, 18] on span "Save" at bounding box center [1292, 25] width 27 height 18
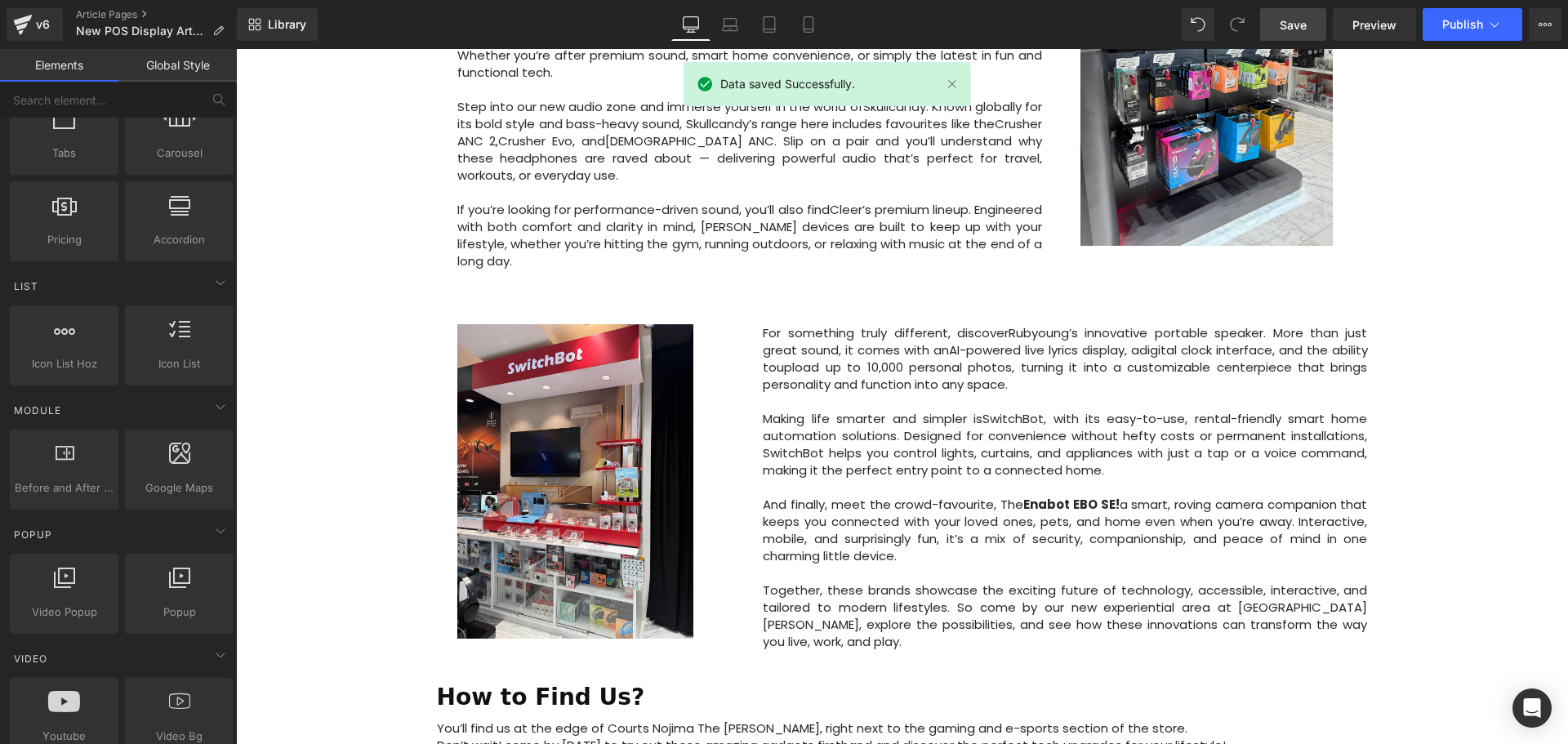
scroll to position [898, 0]
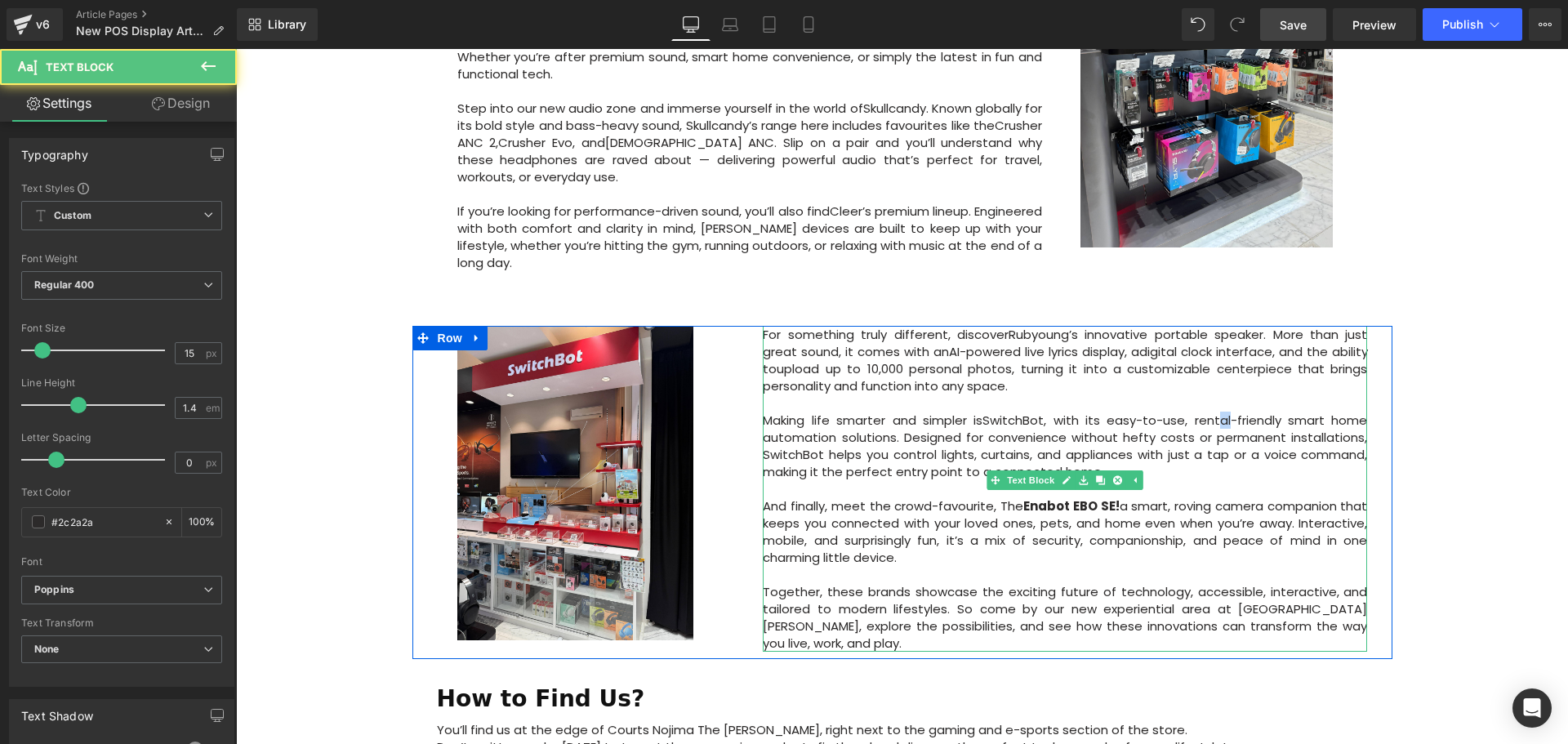
drag, startPoint x: 1227, startPoint y: 355, endPoint x: 1216, endPoint y: 359, distance: 11.7
click at [1216, 411] on p "Making life smarter and simpler is SwitchBot , with its easy-to-use, rental-fri…" at bounding box center [1065, 445] width 605 height 68
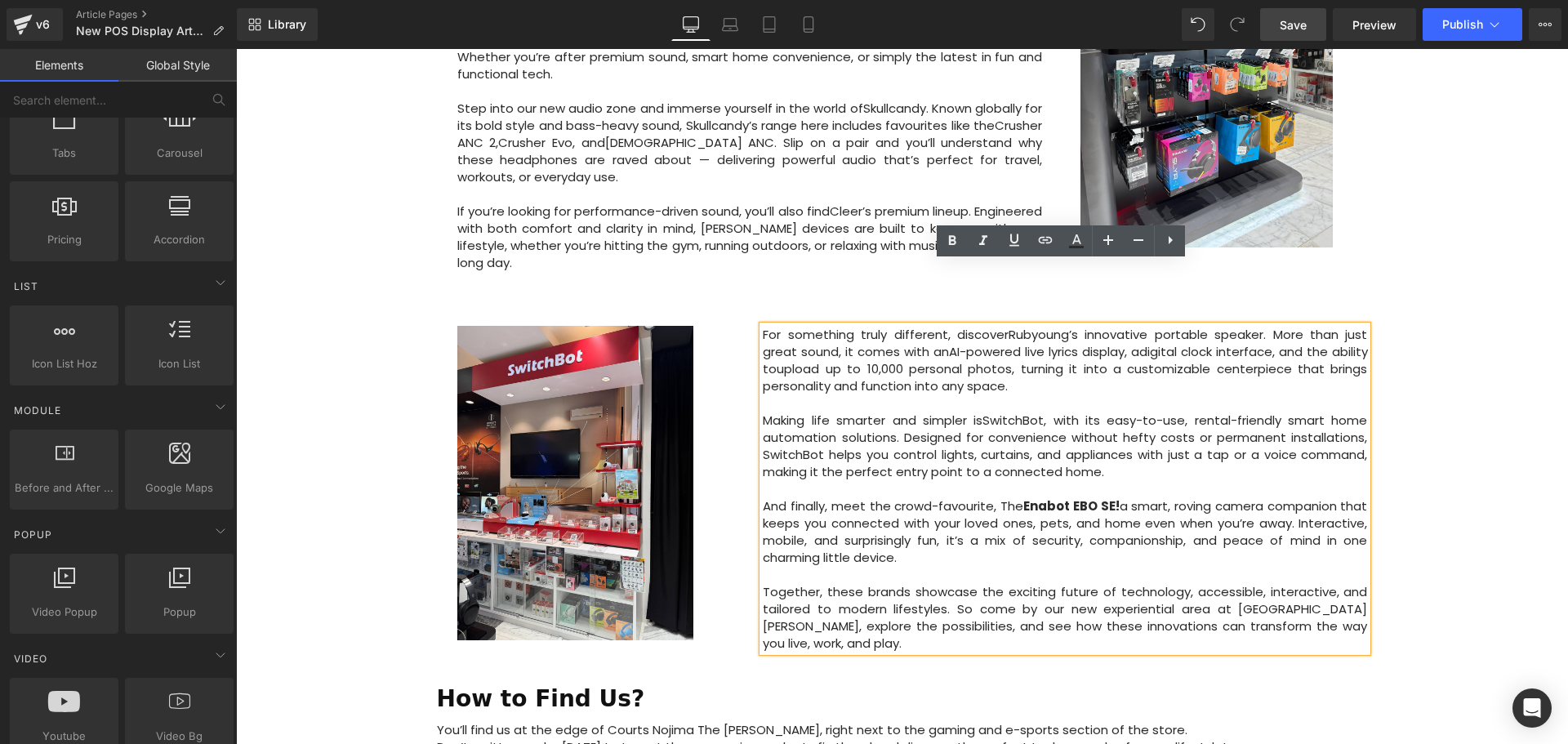
click at [1492, 414] on div "Image Row 57px Big News! Explore Our New Experiential Area at Courts [PERSON_NA…" at bounding box center [901, 305] width 1331 height 2051
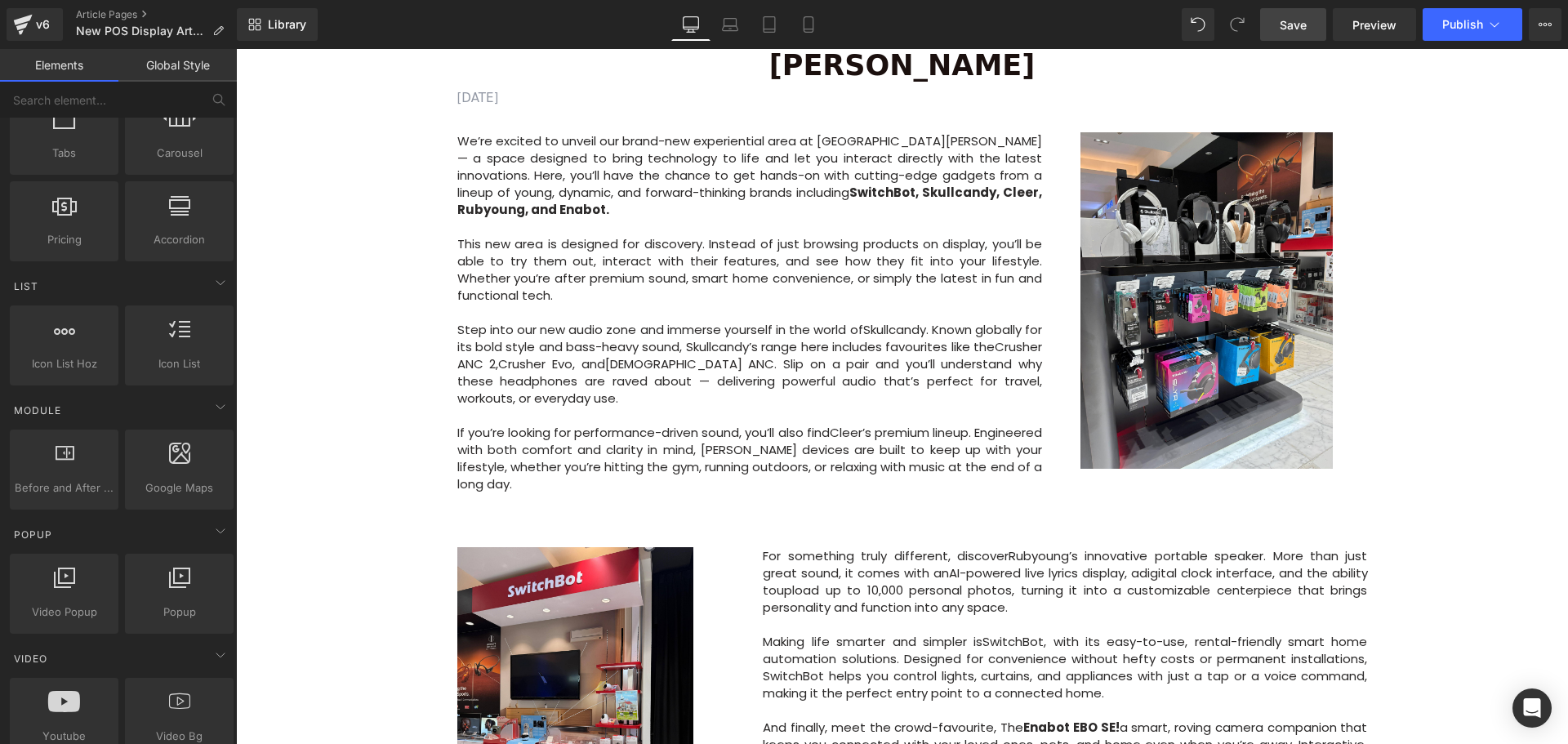
scroll to position [571, 0]
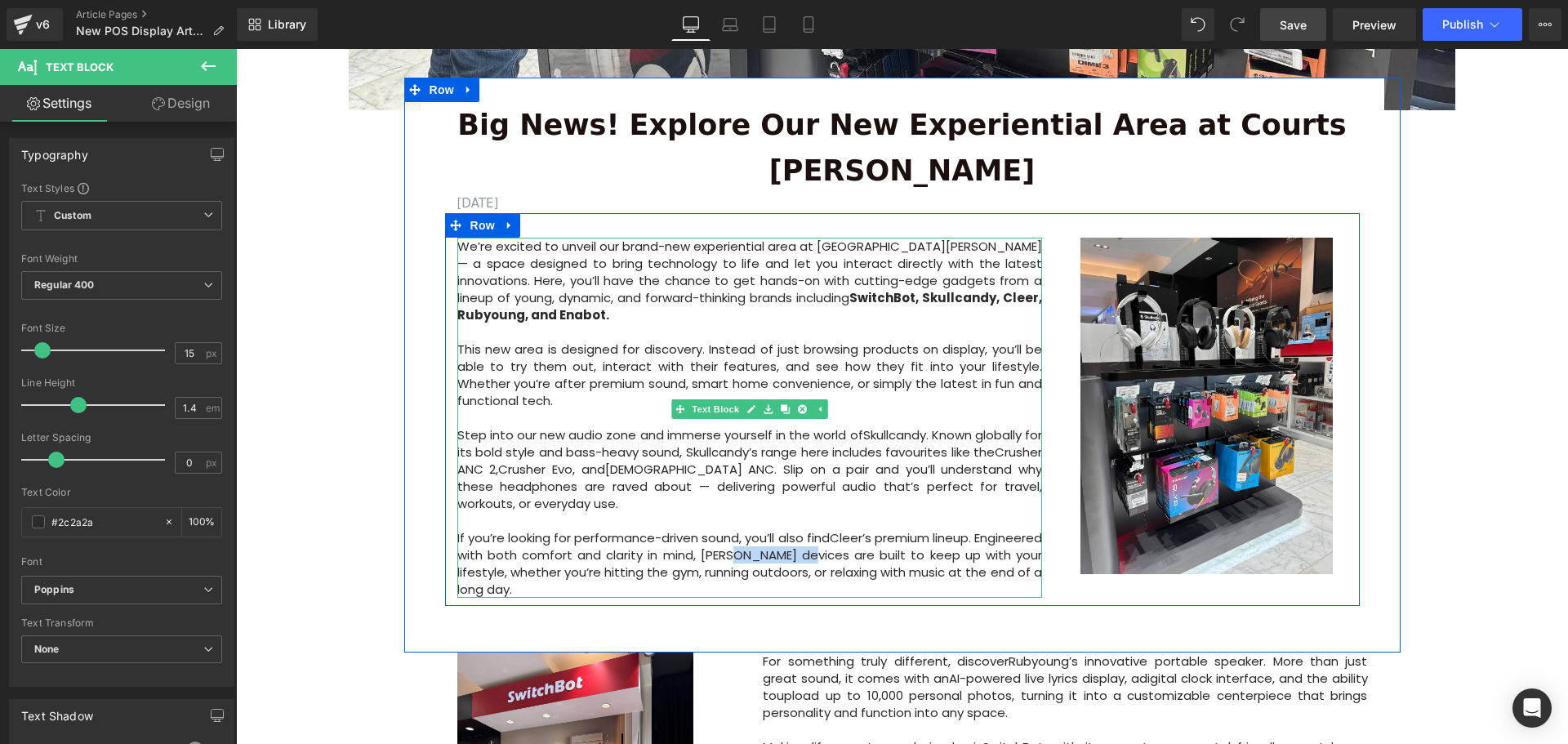
drag, startPoint x: 856, startPoint y: 491, endPoint x: 794, endPoint y: 493, distance: 62.0
click at [794, 529] on p "If you’re looking for performance-driven sound, you’ll also find [PERSON_NAME] …" at bounding box center [750, 563] width 585 height 68
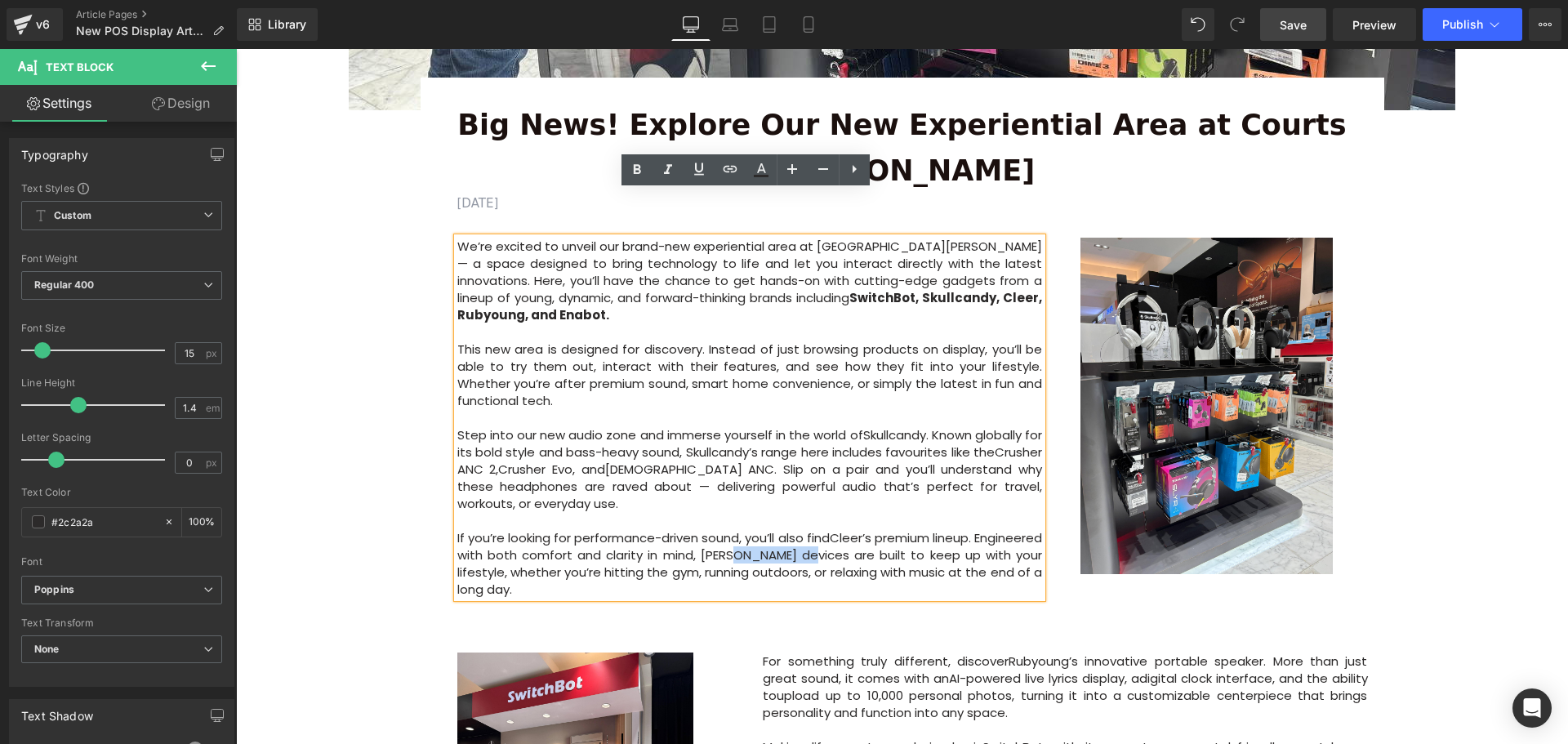
click at [1521, 484] on div "Image Row 57px Big News! Explore Our New Experiential Area at Courts [PERSON_NA…" at bounding box center [901, 631] width 1331 height 2051
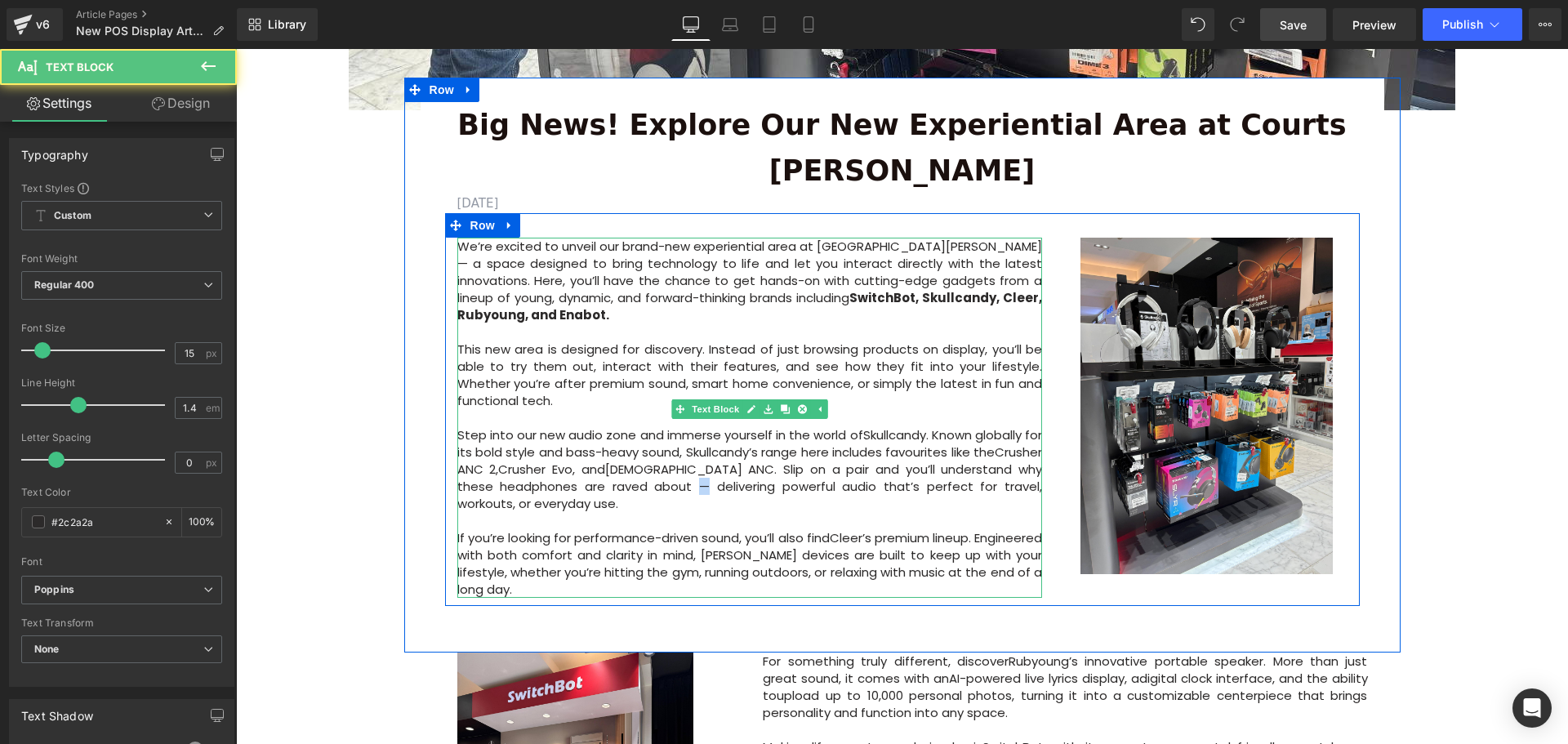
drag, startPoint x: 652, startPoint y: 424, endPoint x: 639, endPoint y: 424, distance: 13.0
click at [639, 426] on p "Step into our new audio zone and immerse yourself in the world of [GEOGRAPHIC_D…" at bounding box center [750, 469] width 585 height 86
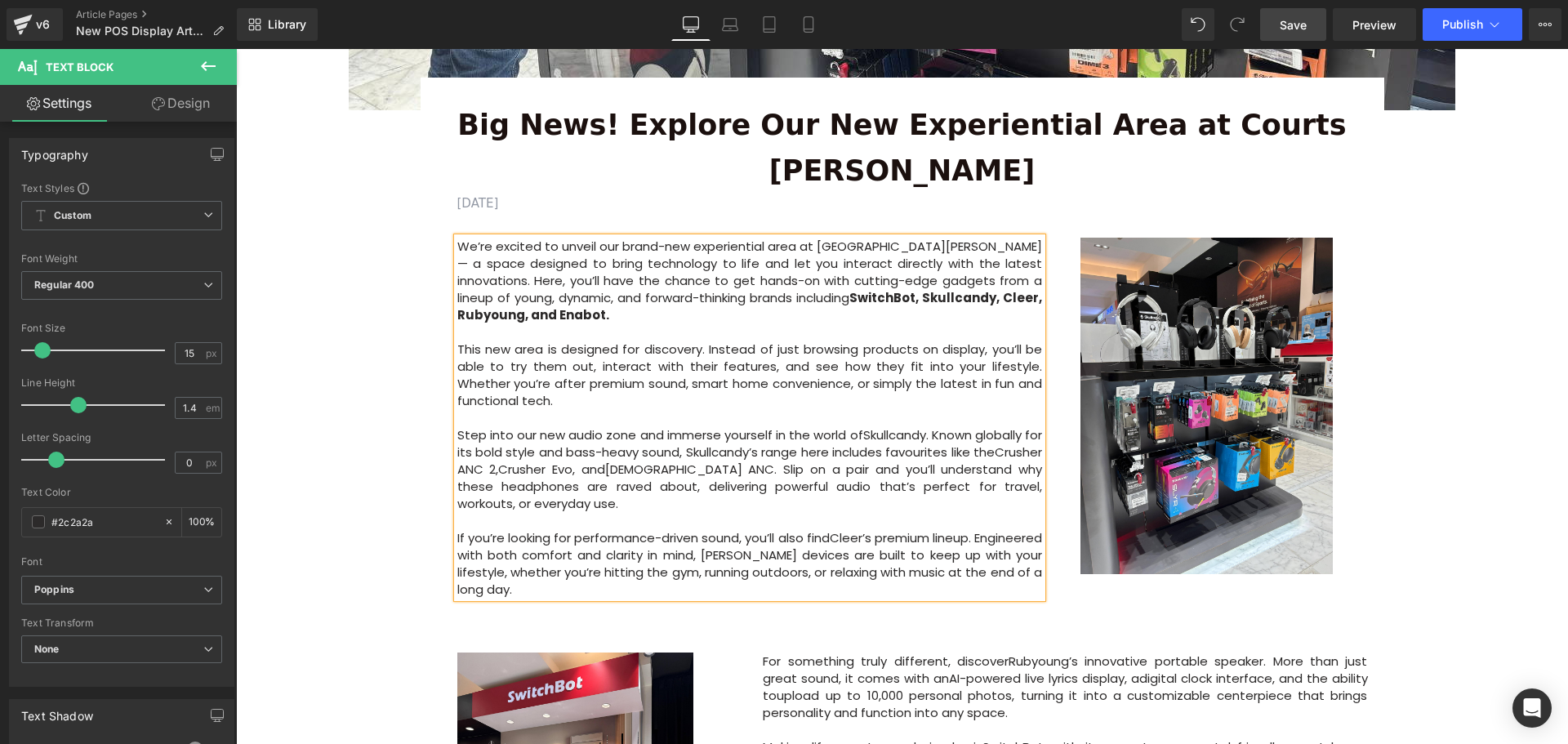
click at [1471, 443] on div "Image Row 57px Big News! Explore Our New Experiential Area at Courts [PERSON_NA…" at bounding box center [901, 631] width 1331 height 2051
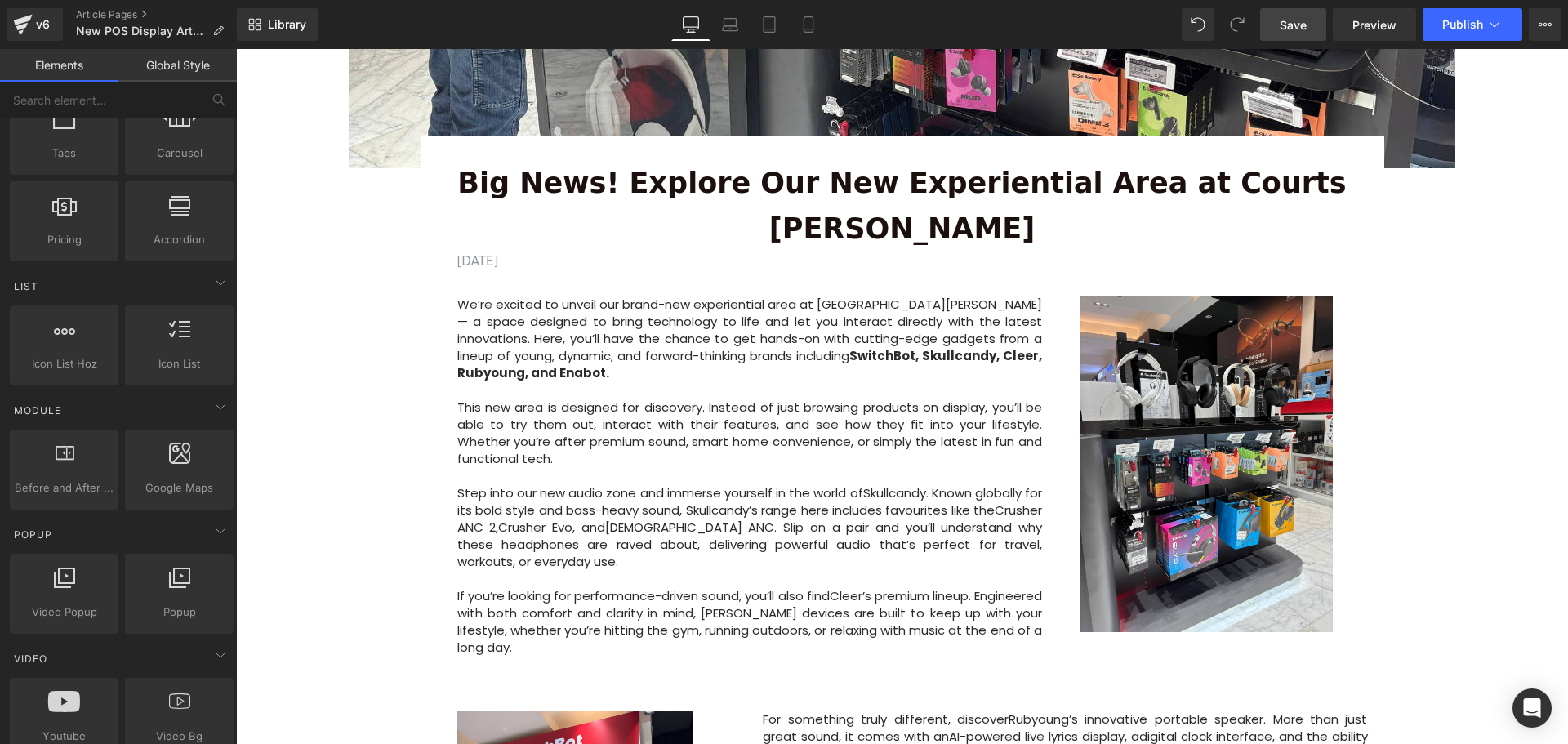
scroll to position [490, 0]
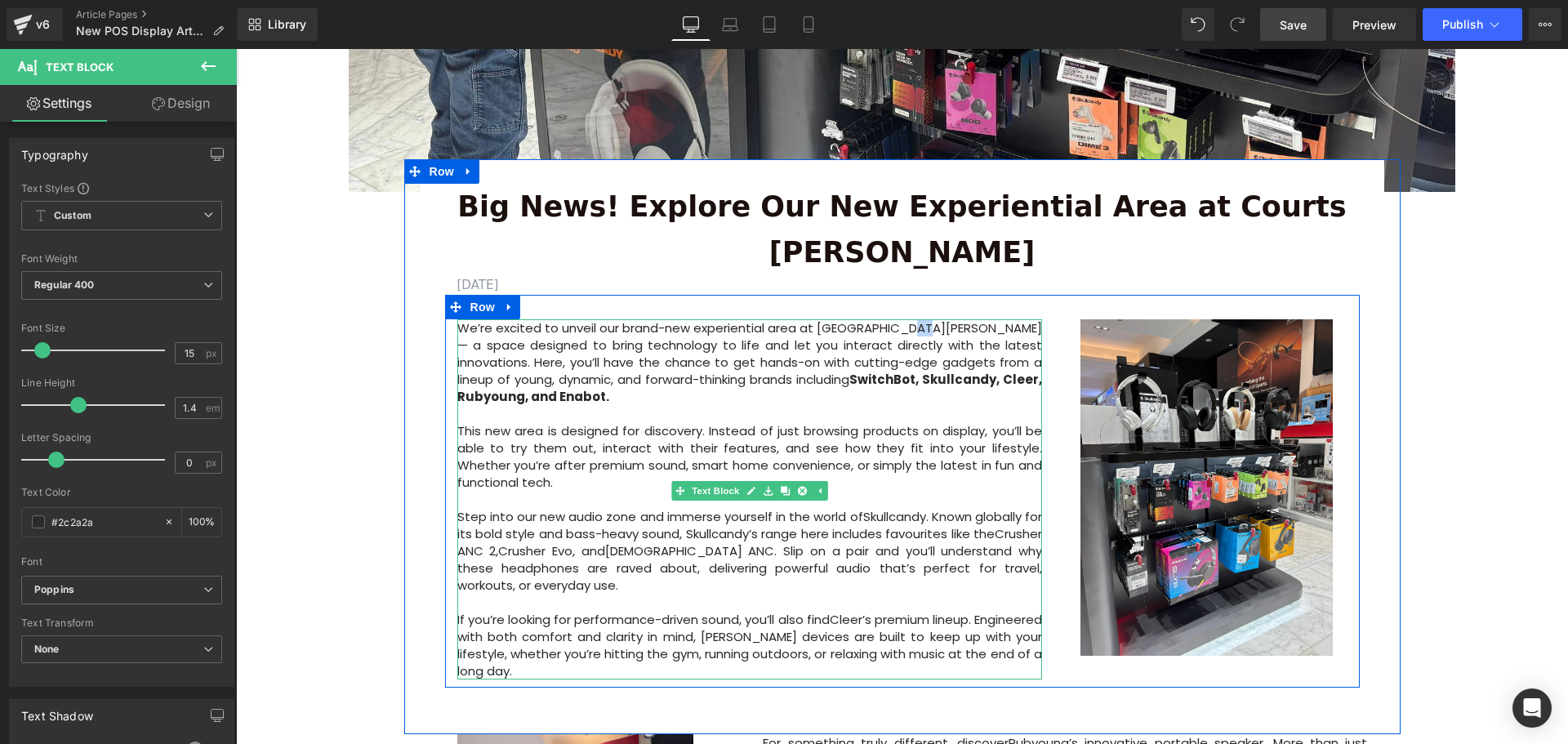
drag, startPoint x: 920, startPoint y: 286, endPoint x: 904, endPoint y: 286, distance: 16.0
click at [904, 319] on p "We’re excited to unveil our brand-new experiential area at [GEOGRAPHIC_DATA][PE…" at bounding box center [750, 361] width 585 height 86
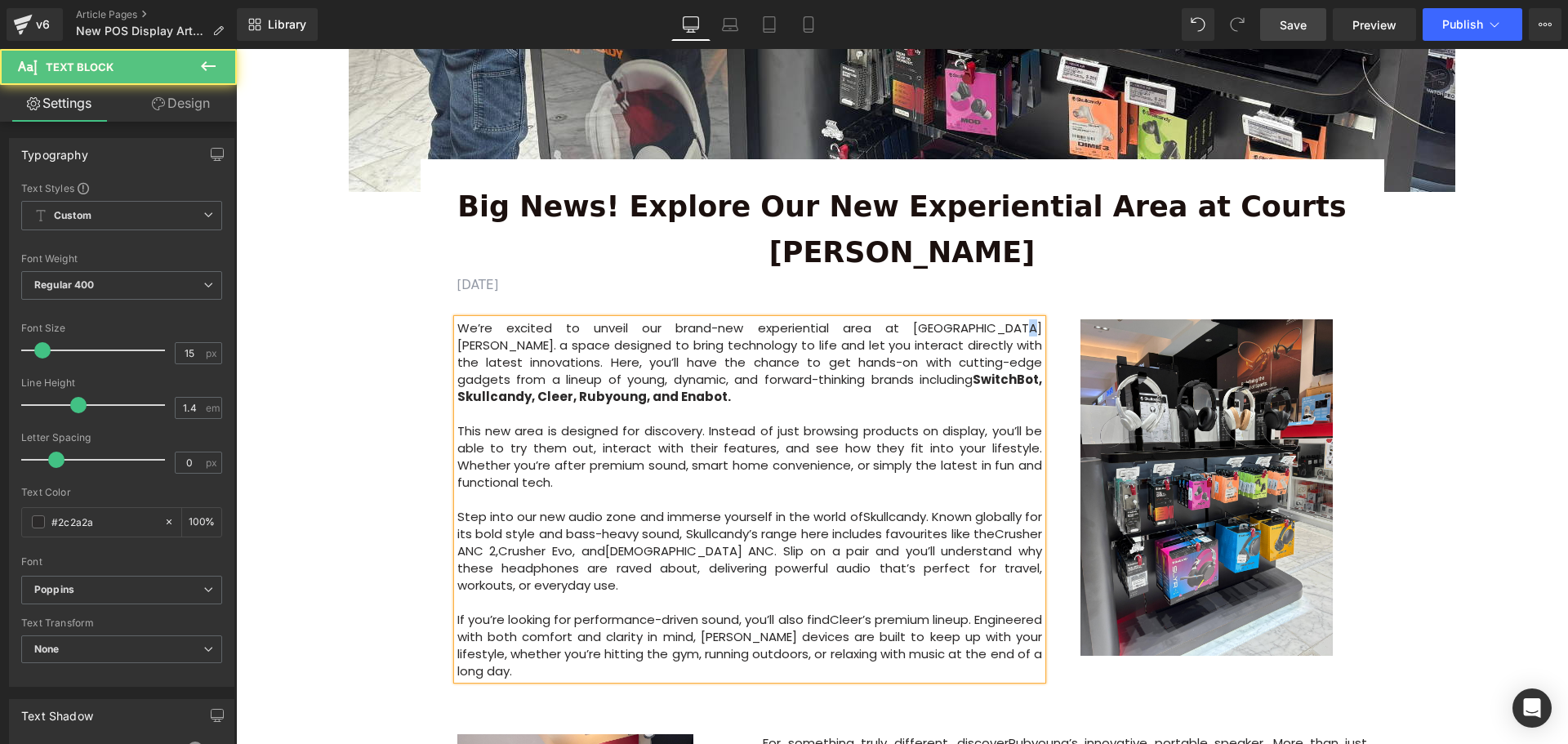
click at [913, 319] on p "We’re excited to unveil our brand-new experiential area at [GEOGRAPHIC_DATA][PE…" at bounding box center [750, 361] width 585 height 86
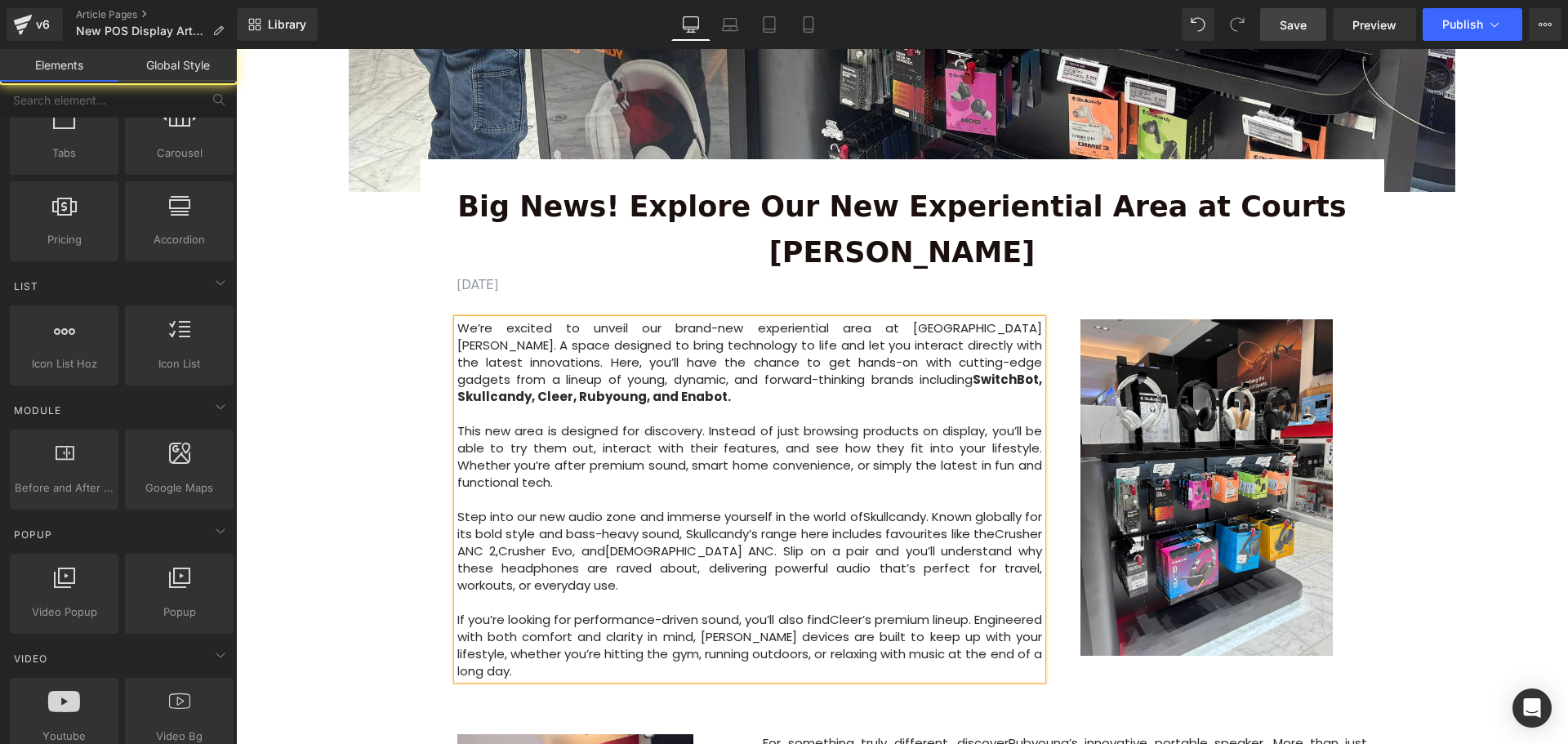
click at [1467, 364] on div "Image Row 57px Big News! Explore Our New Experiential Area at Courts [PERSON_NA…" at bounding box center [901, 714] width 1331 height 2051
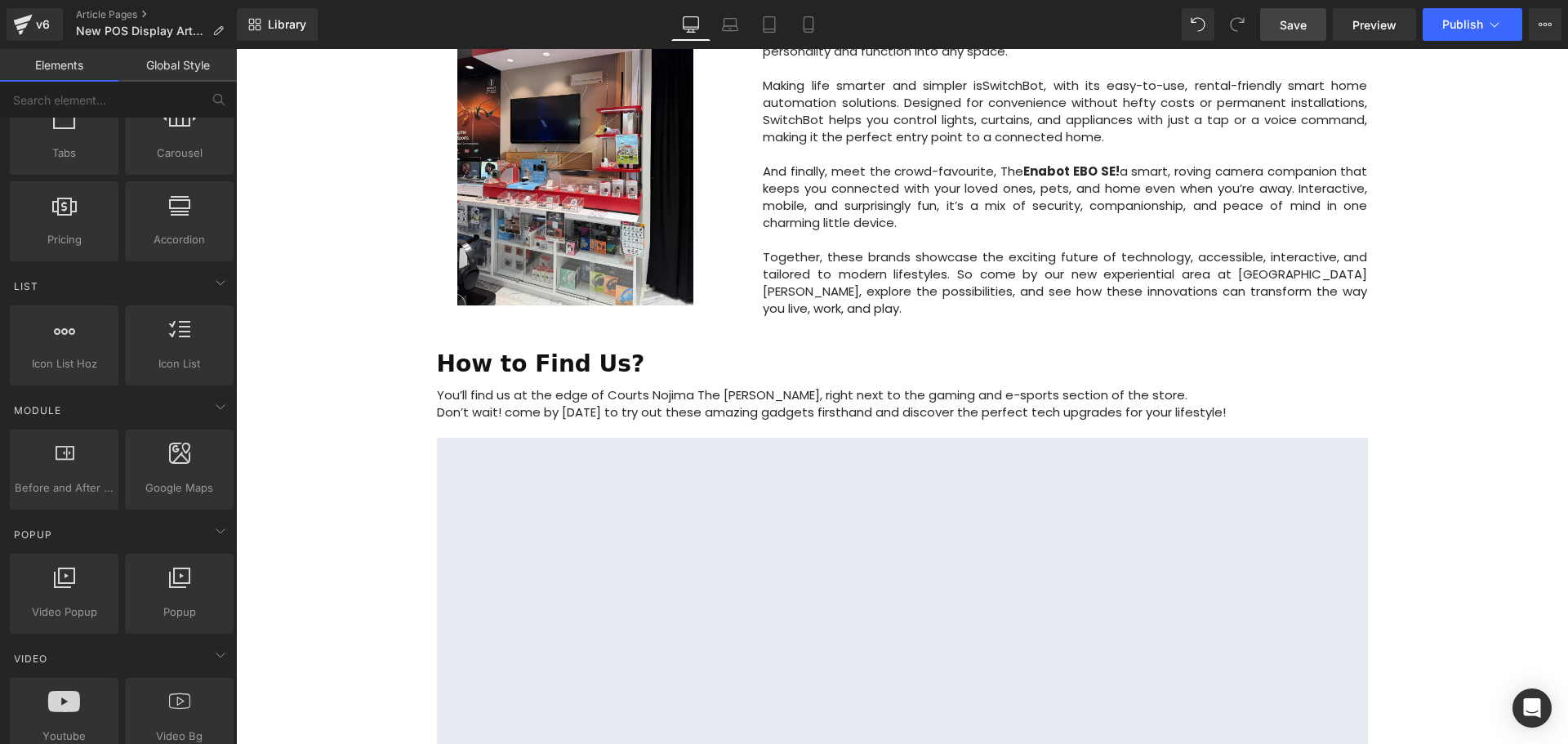
scroll to position [1225, 0]
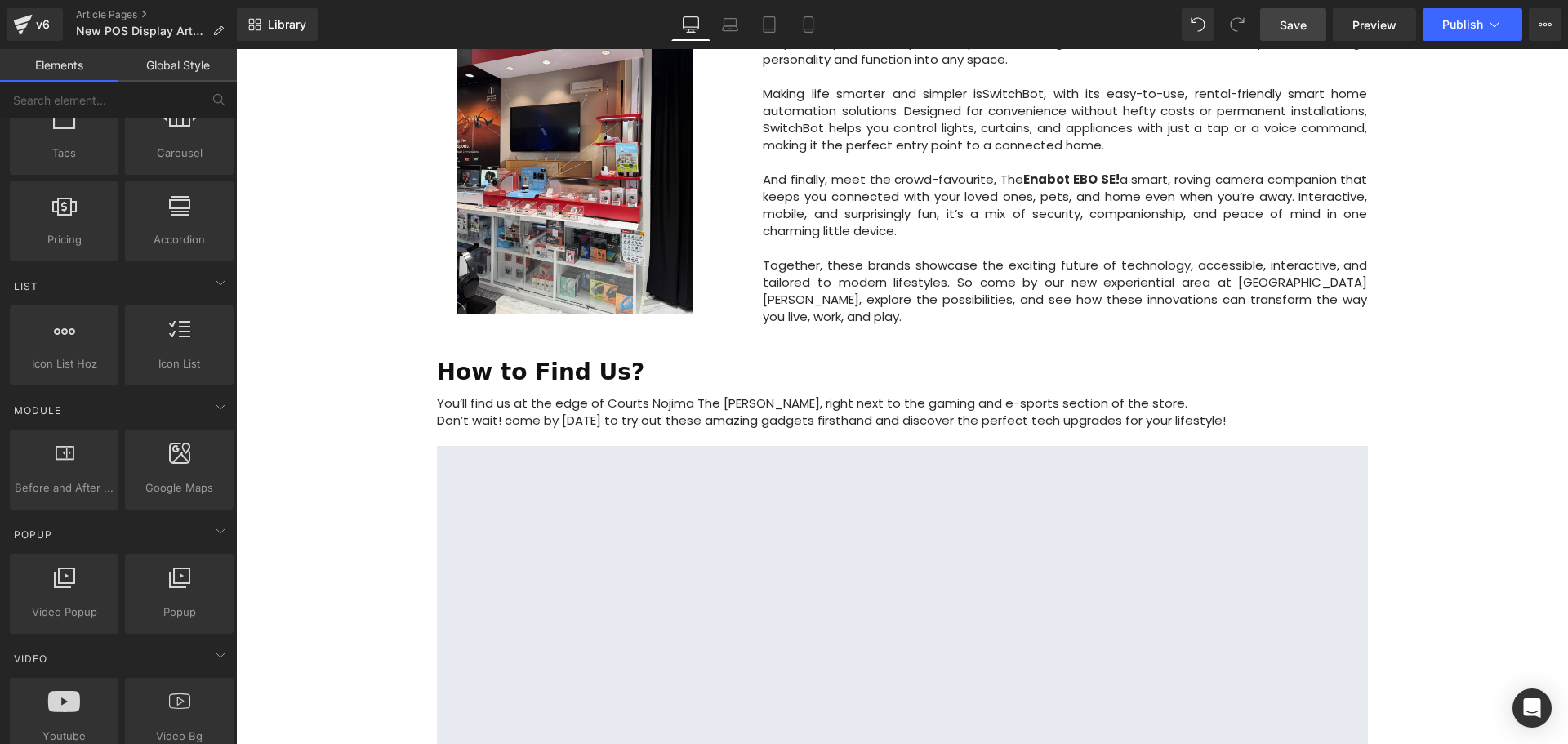
click at [1296, 35] on link "Save" at bounding box center [1293, 24] width 67 height 32
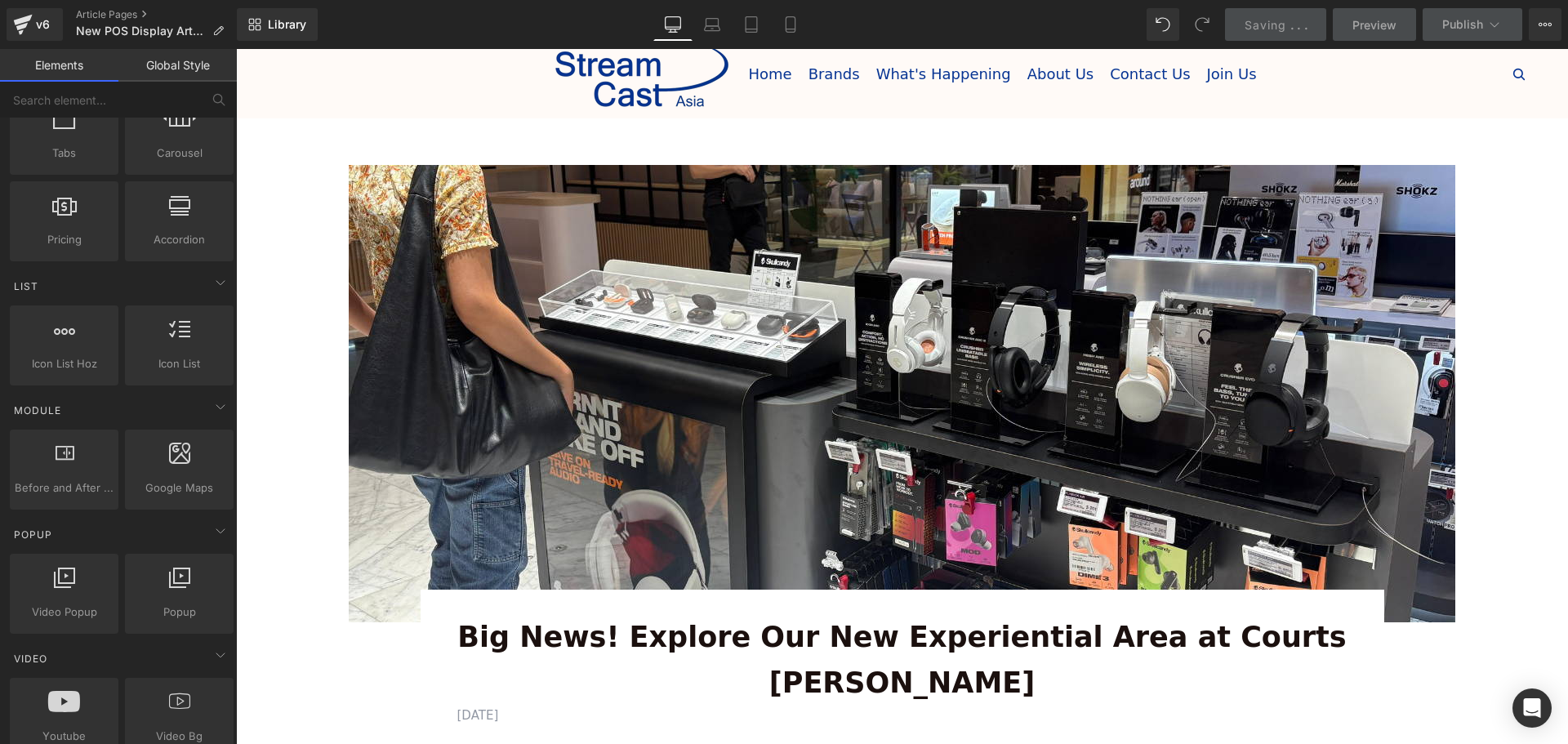
scroll to position [0, 0]
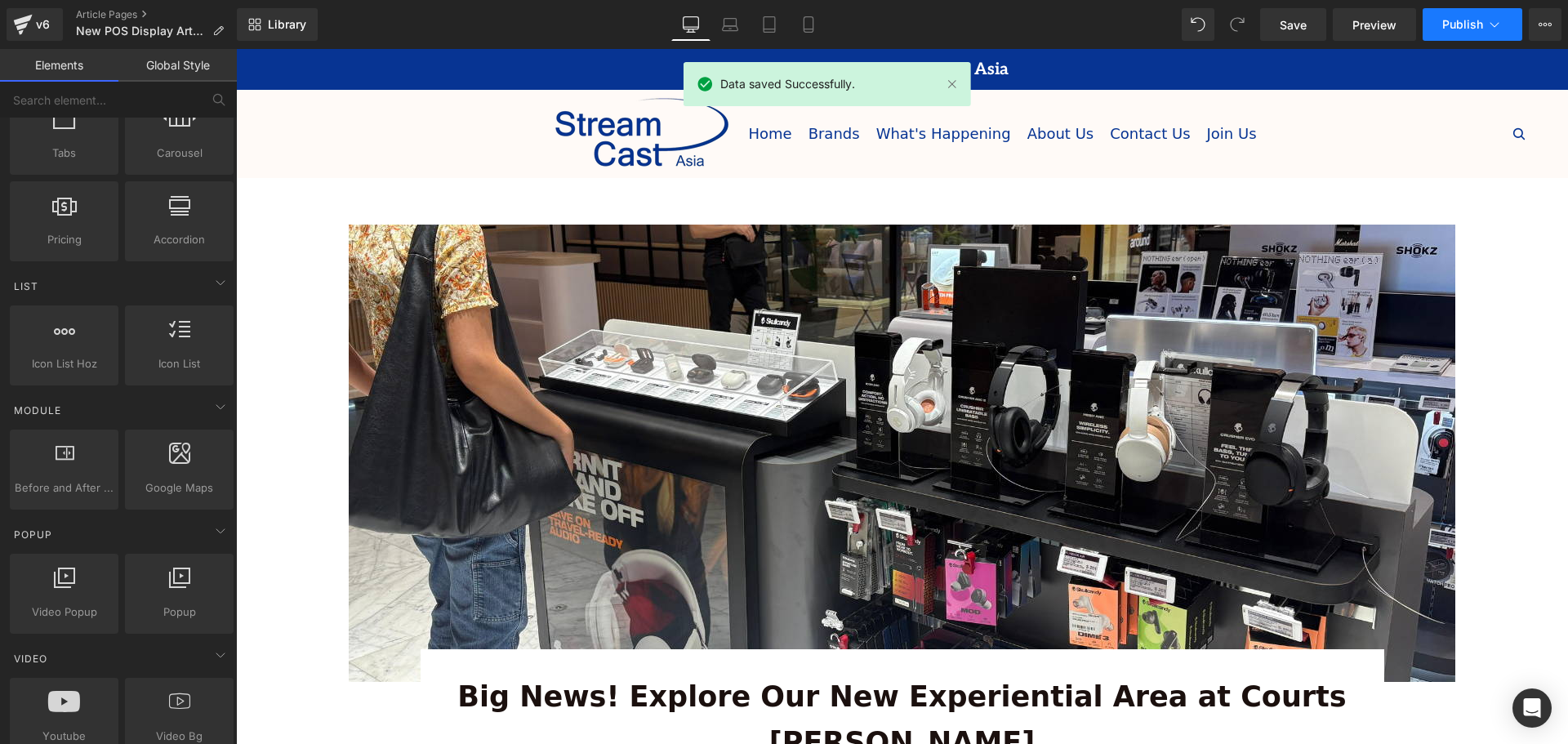
click at [1452, 24] on span "Publish" at bounding box center [1463, 24] width 41 height 13
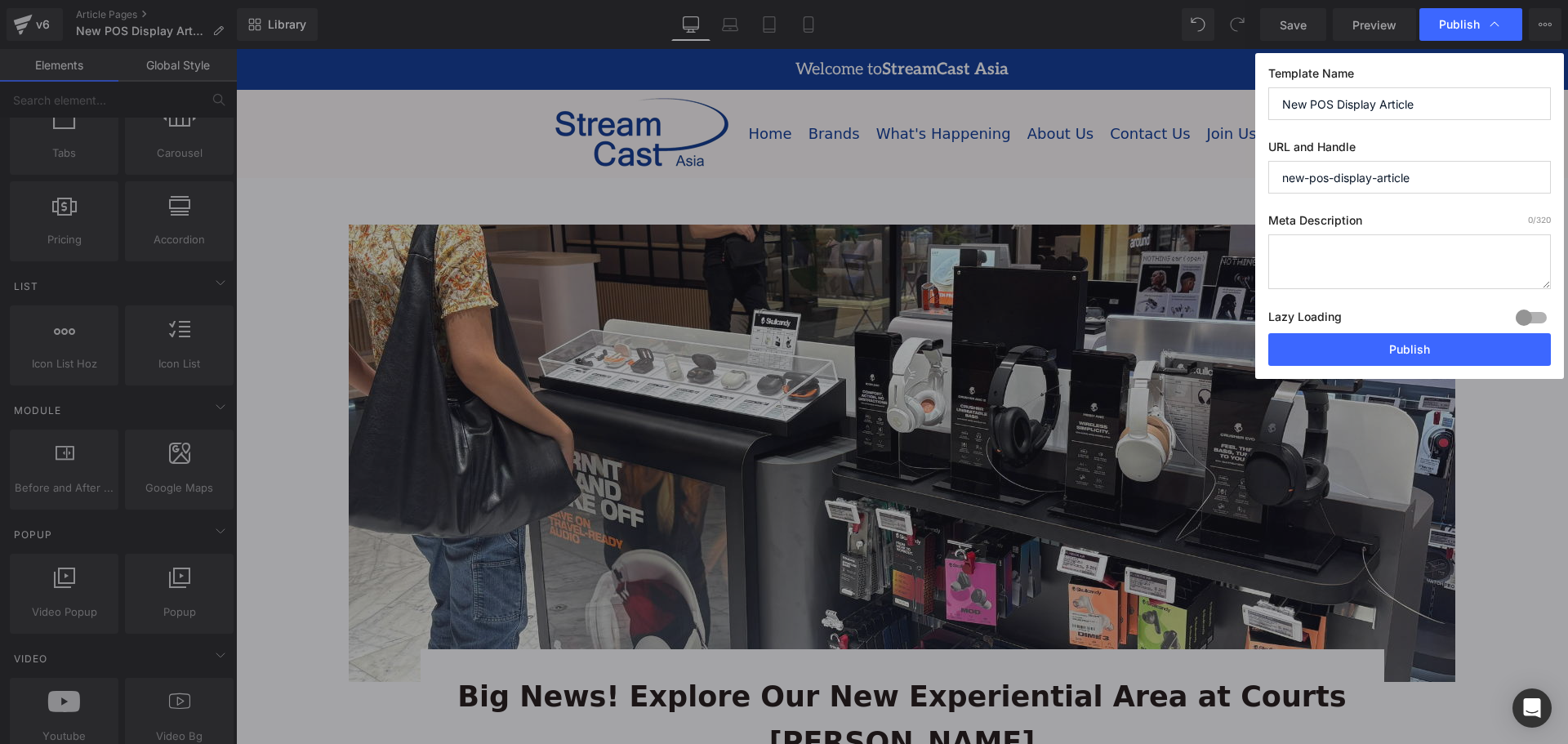
click at [1281, 104] on input "New POS Display Article" at bounding box center [1410, 104] width 283 height 32
click at [1436, 347] on button "Publish" at bounding box center [1410, 348] width 283 height 32
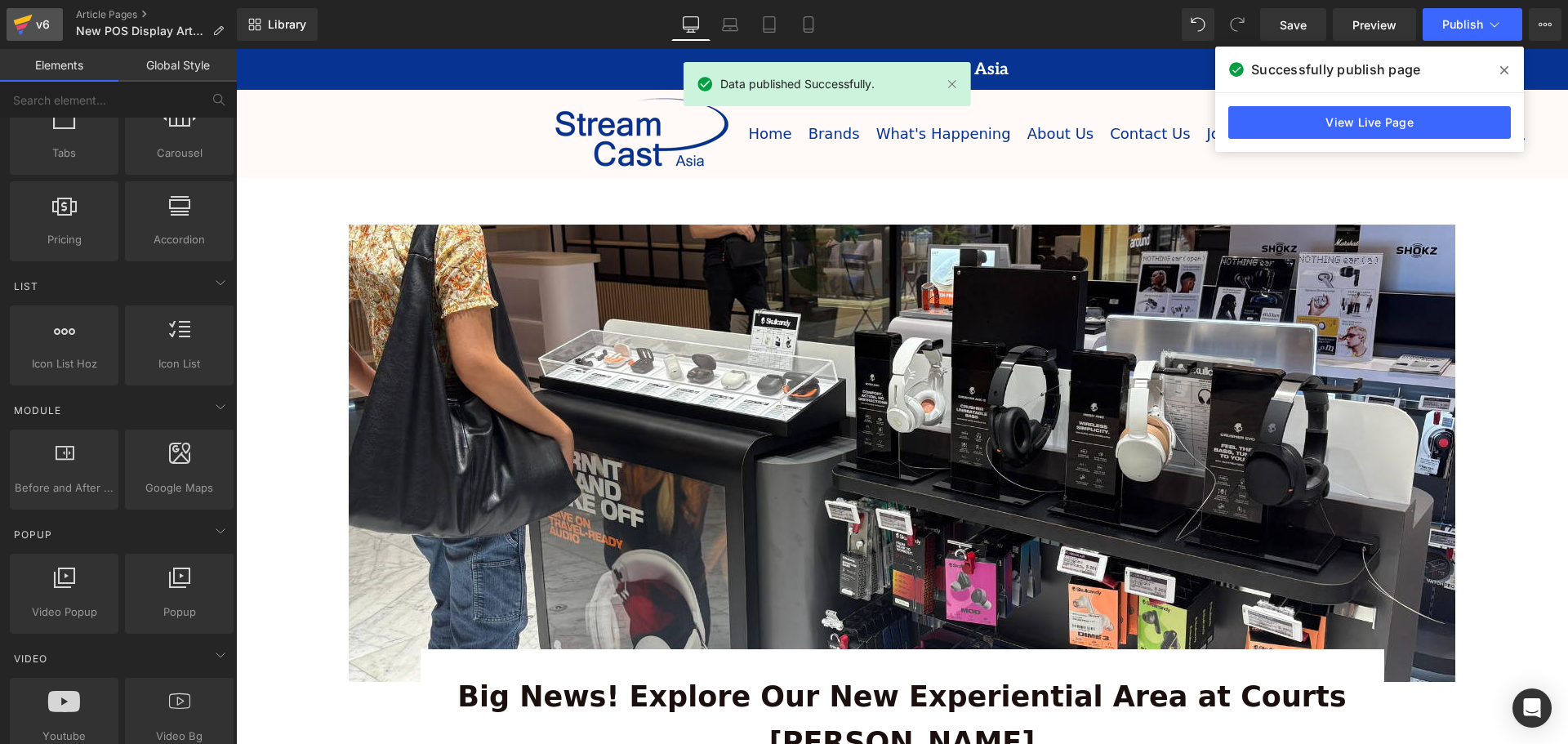
click at [19, 24] on icon at bounding box center [22, 24] width 19 height 41
